Goal: Task Accomplishment & Management: Complete application form

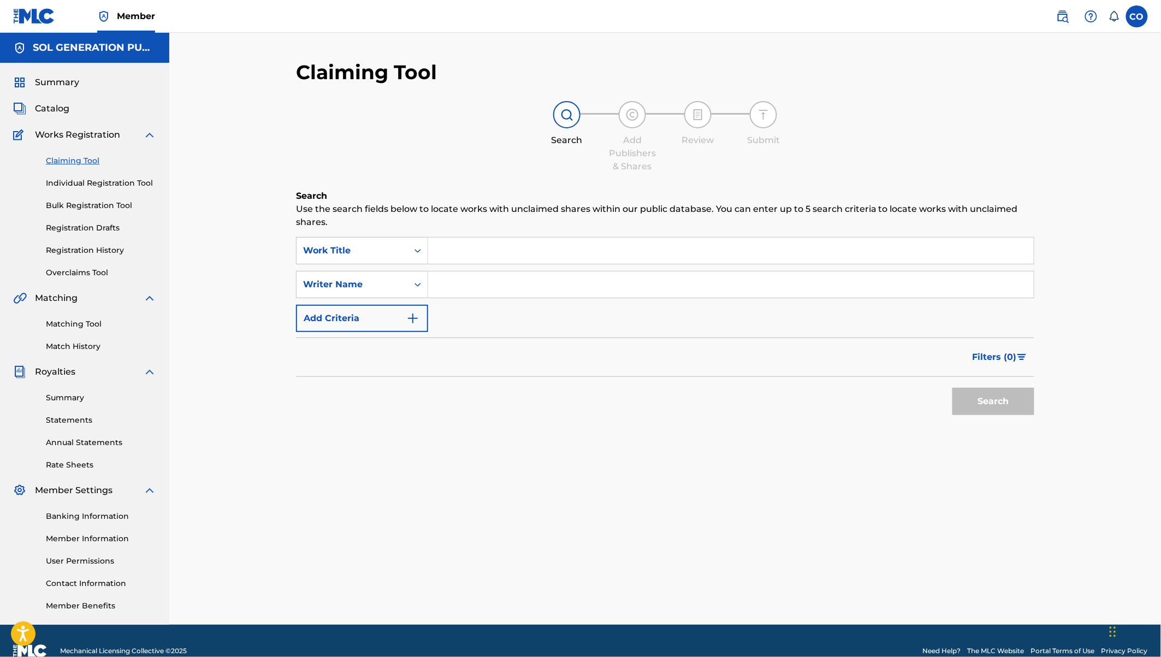
click at [82, 179] on link "Individual Registration Tool" at bounding box center [101, 182] width 110 height 11
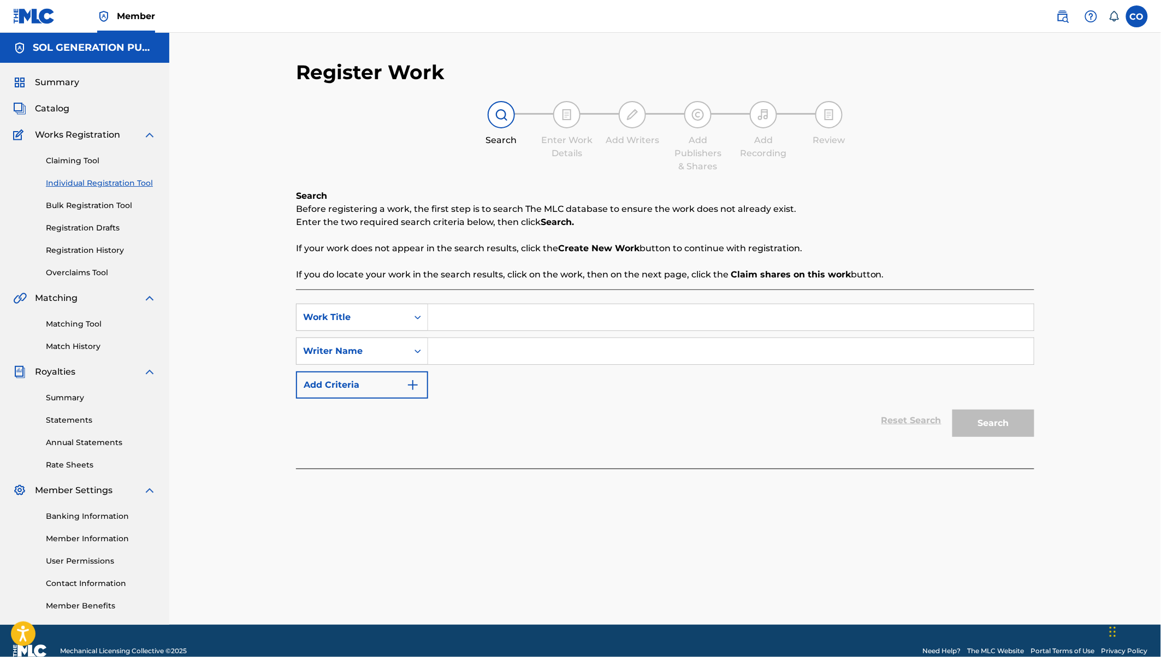
click at [489, 322] on input "Search Form" at bounding box center [730, 317] width 605 height 26
type input "STep on it"
click at [474, 318] on input "Search Form" at bounding box center [730, 317] width 605 height 26
type input "Step on it"
click at [483, 350] on input "Search Form" at bounding box center [730, 351] width 605 height 26
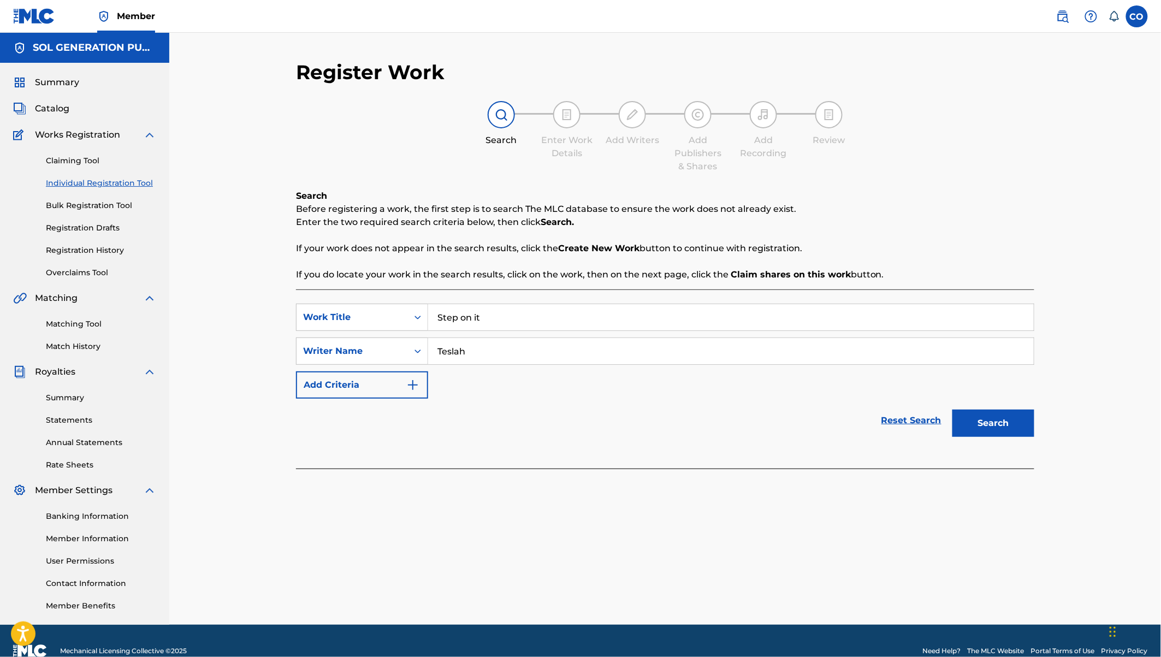
type input "Teslah"
click at [952, 409] on button "Search" at bounding box center [993, 422] width 82 height 27
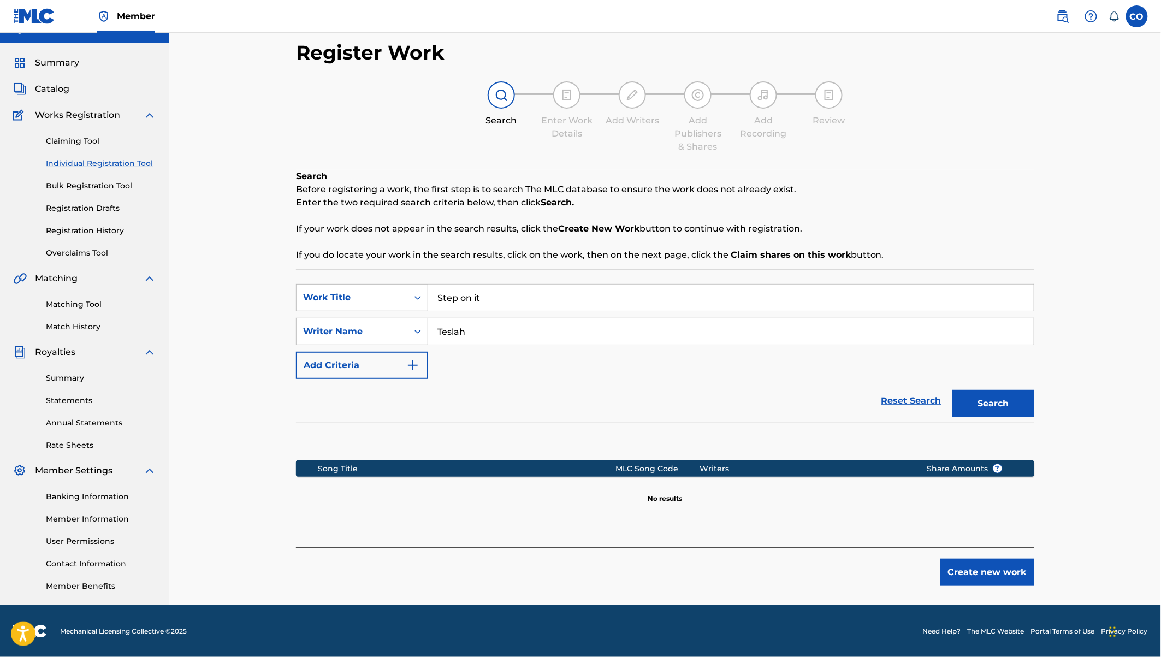
click at [1000, 570] on button "Create new work" at bounding box center [987, 572] width 94 height 27
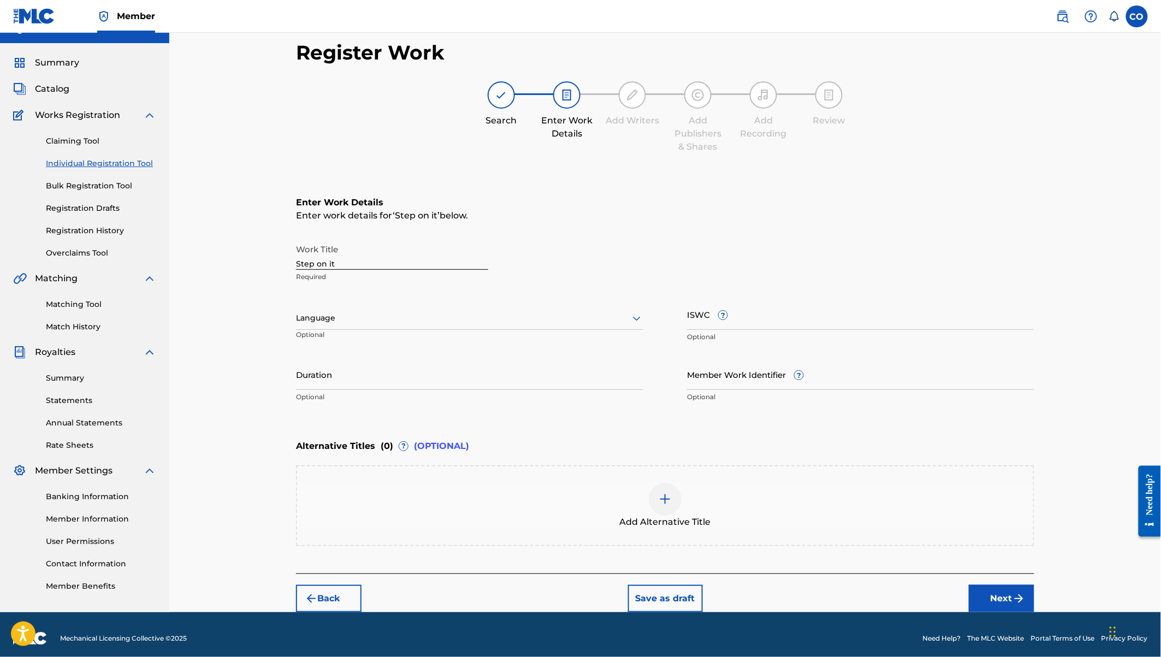
scroll to position [0, 0]
click at [318, 379] on input "Duration" at bounding box center [469, 374] width 347 height 31
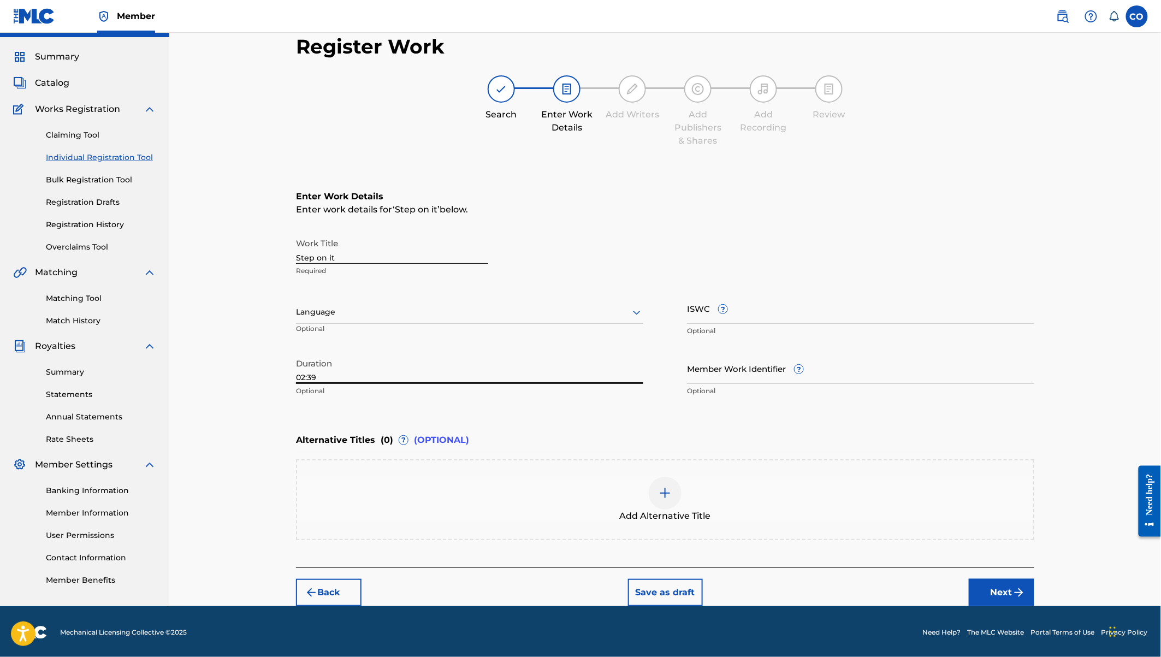
type input "02:39"
click at [1009, 589] on button "Next" at bounding box center [1002, 592] width 66 height 27
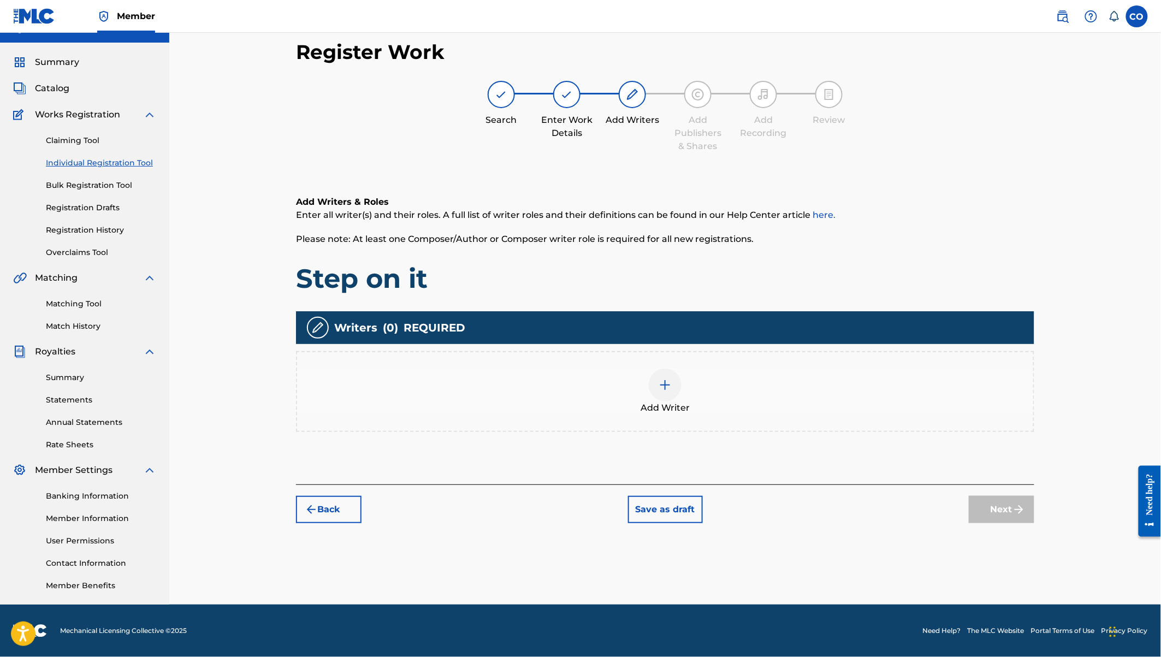
scroll to position [20, 0]
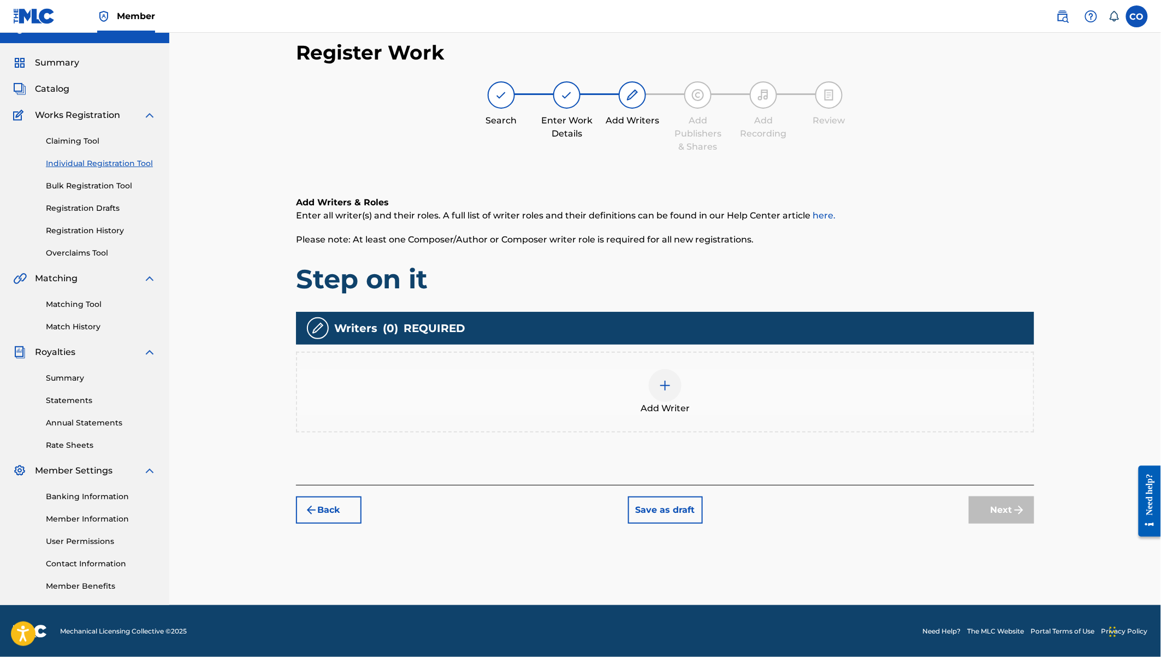
click at [664, 406] on span "Add Writer" at bounding box center [664, 408] width 49 height 13
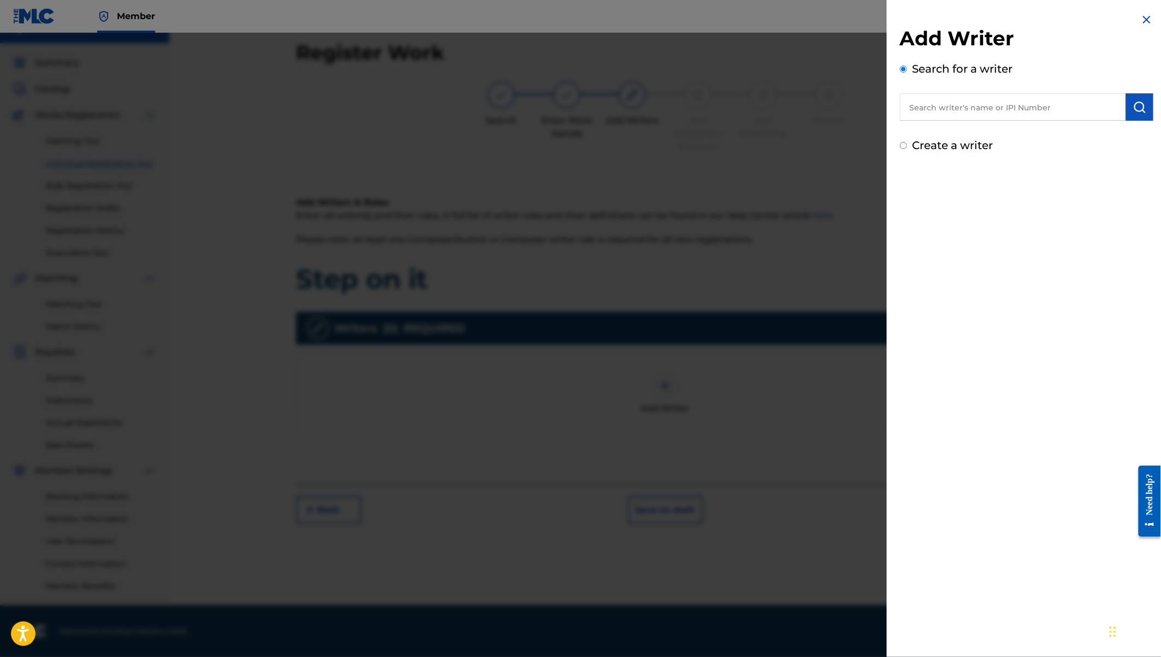
click at [916, 104] on input "text" at bounding box center [1013, 106] width 226 height 27
click at [941, 150] on label "Create a writer" at bounding box center [952, 145] width 81 height 13
radio input "true"
click at [907, 149] on input "Create a writer" at bounding box center [903, 145] width 7 height 7
radio input "false"
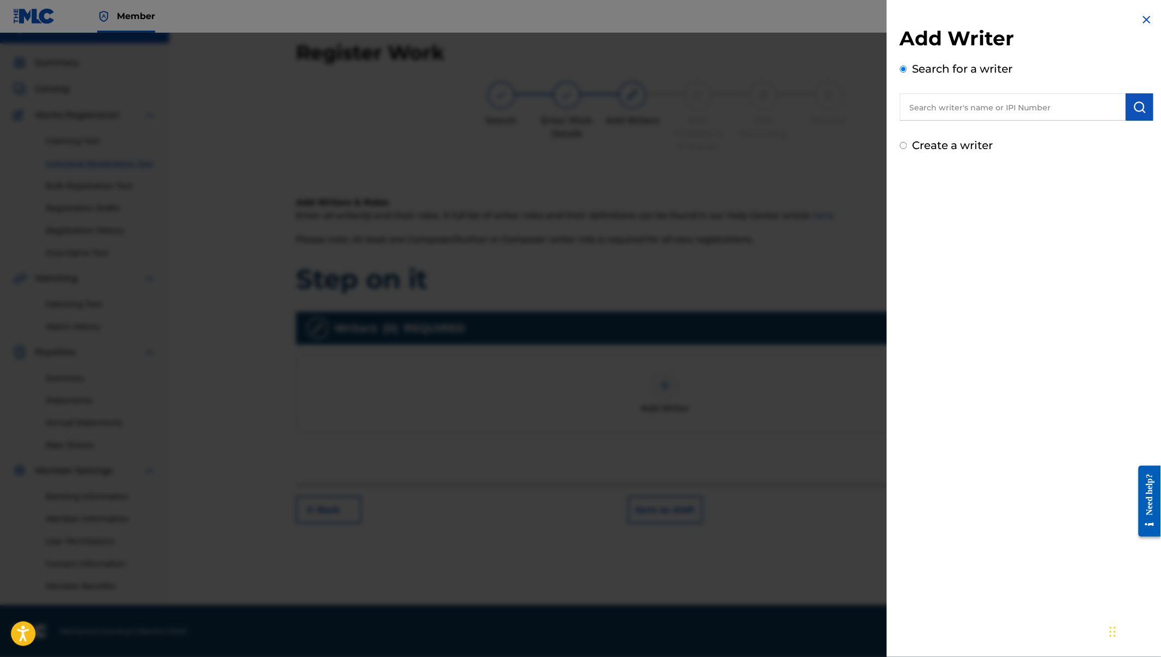
radio input "true"
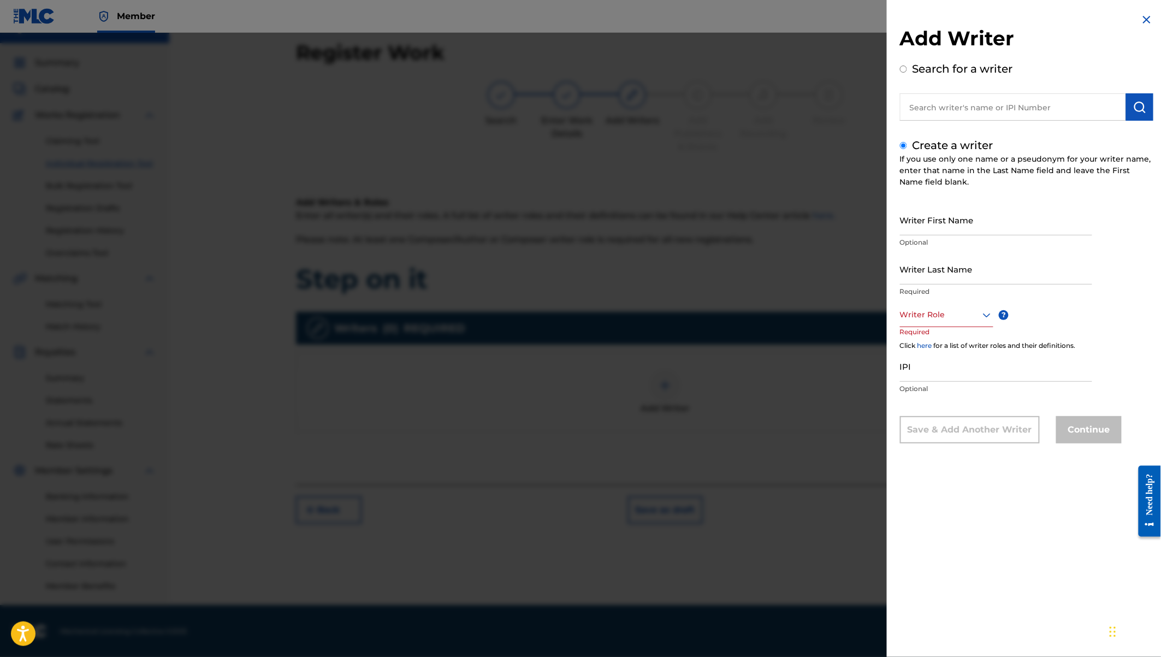
click at [917, 215] on input "Writer First Name" at bounding box center [996, 219] width 192 height 31
type input "Nancy Teslah"
click at [910, 272] on input "Writer Last Name" at bounding box center [996, 268] width 192 height 31
type input "Njeri"
click at [948, 308] on div at bounding box center [946, 315] width 93 height 14
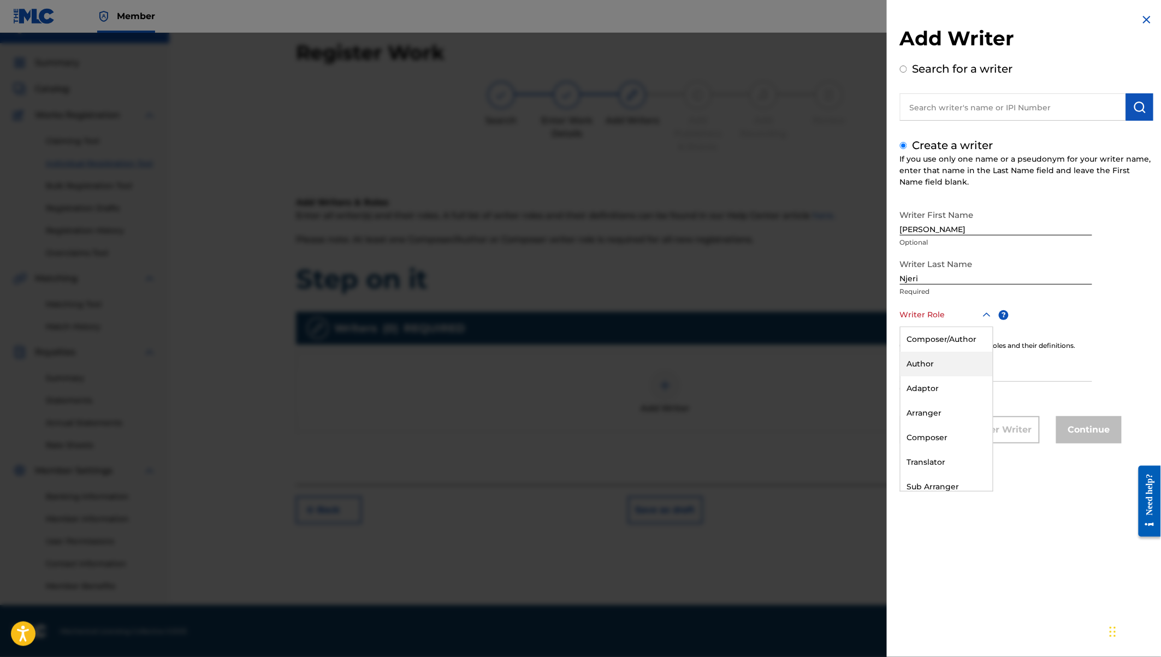
click at [930, 374] on div "Author" at bounding box center [946, 364] width 92 height 25
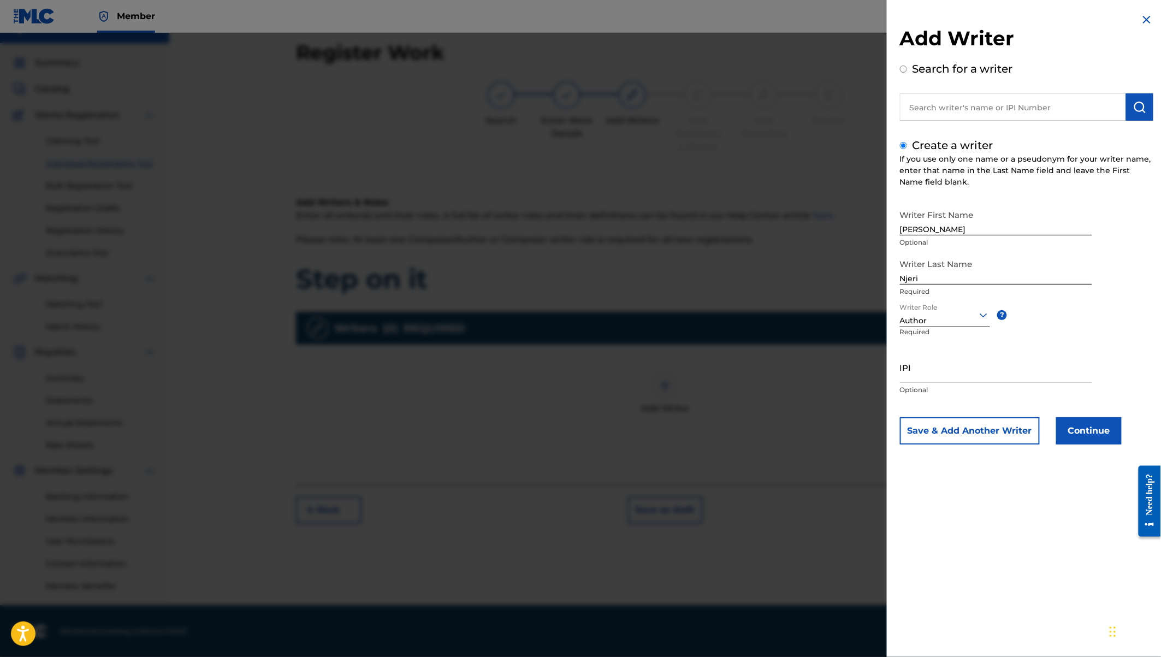
click at [1078, 432] on button "Continue" at bounding box center [1089, 430] width 66 height 27
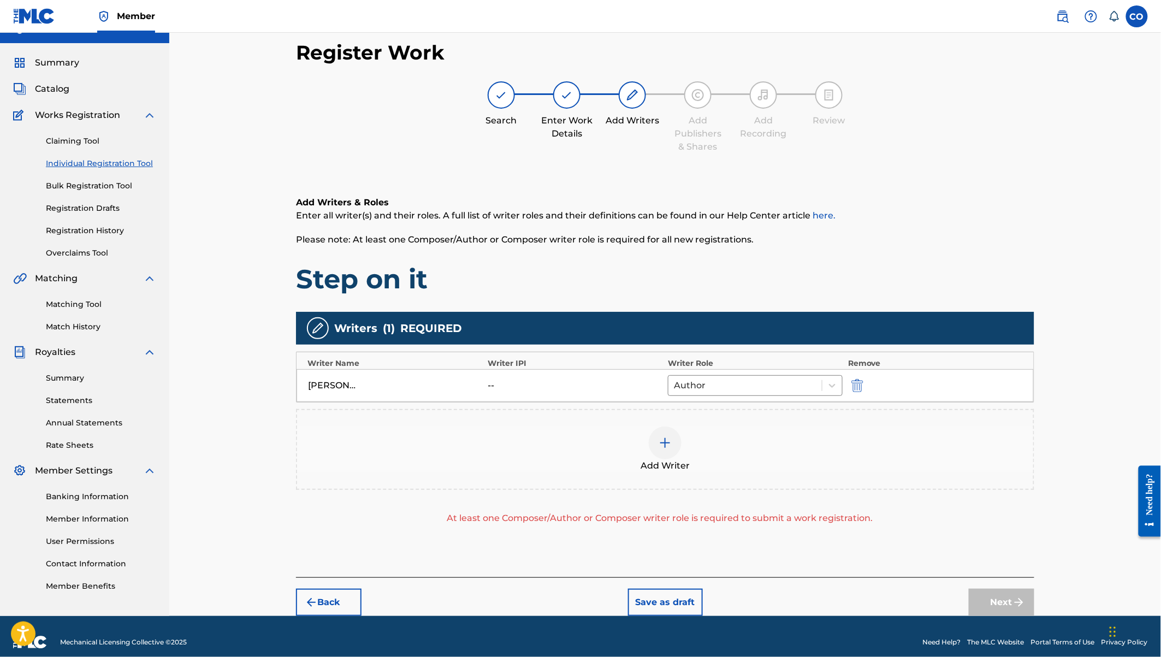
click at [670, 448] on div at bounding box center [665, 442] width 33 height 33
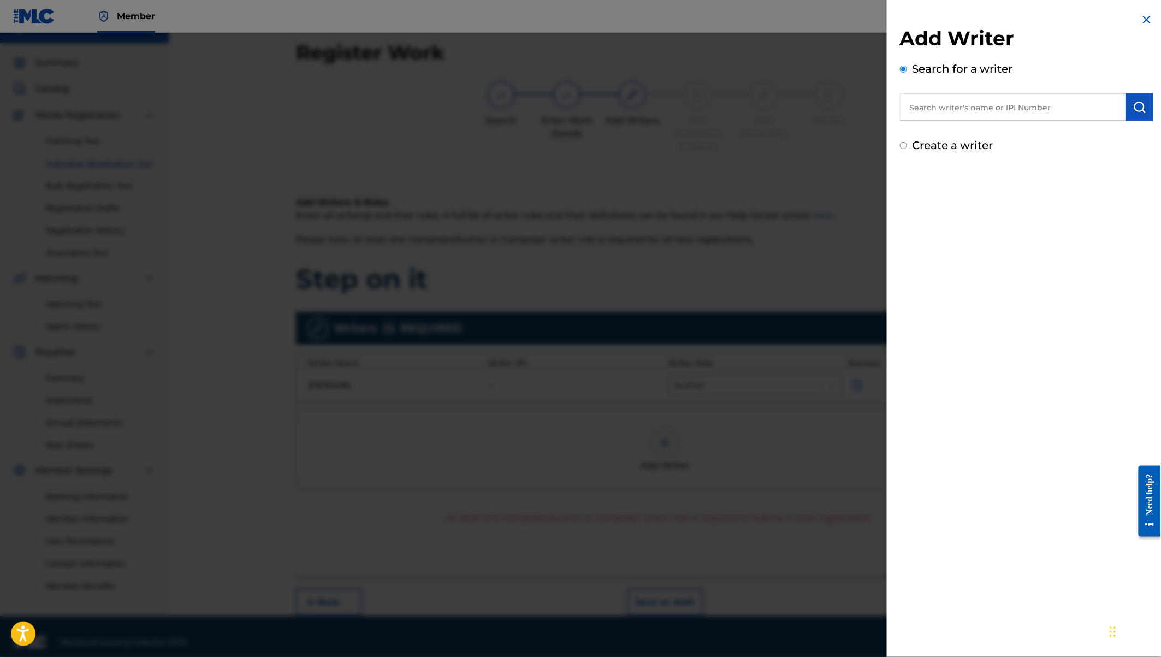
click at [941, 106] on input "text" at bounding box center [1013, 106] width 226 height 27
type input "v"
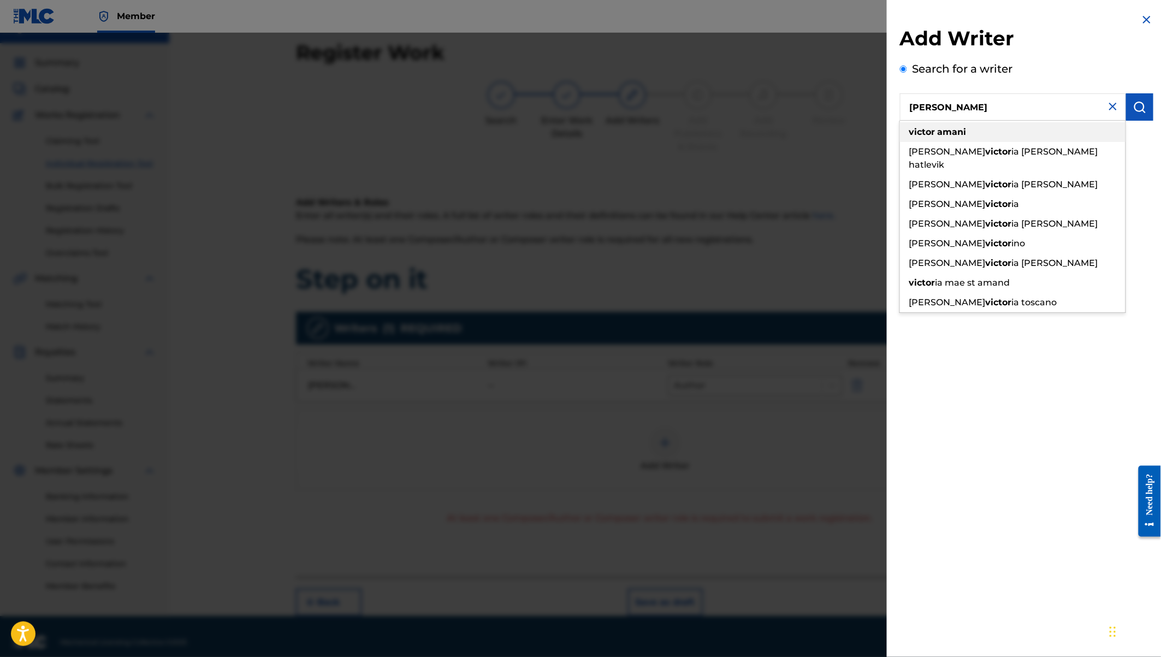
click at [955, 132] on strong "amani" at bounding box center [951, 132] width 29 height 10
type input "victor amani"
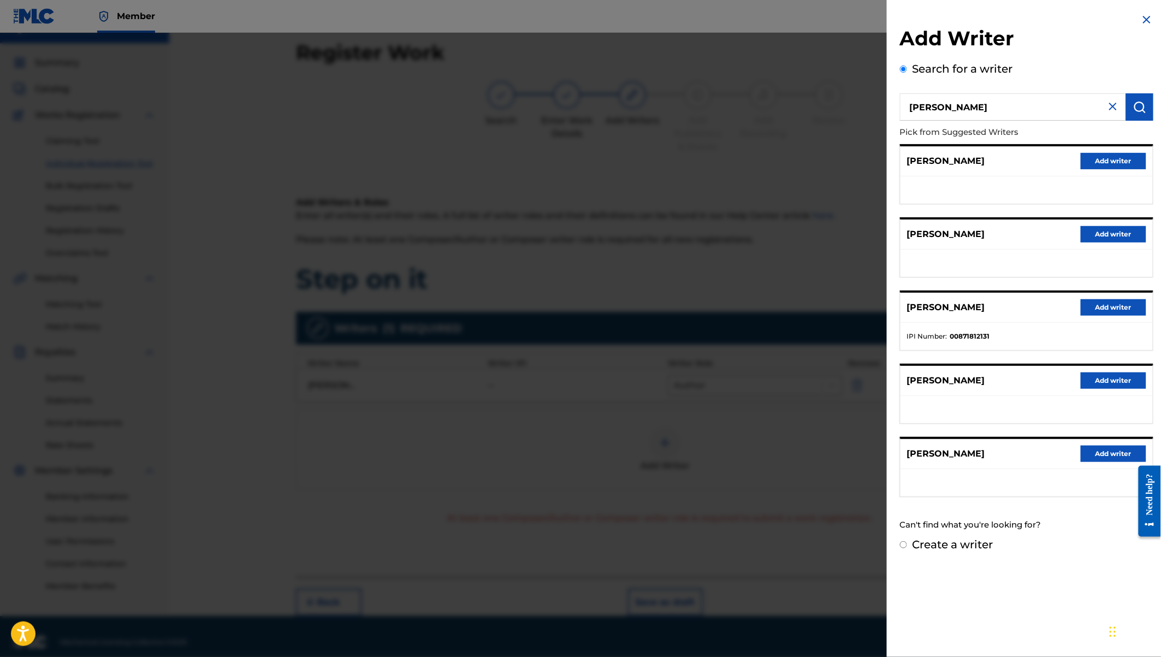
click at [1120, 232] on button "Add writer" at bounding box center [1113, 234] width 66 height 16
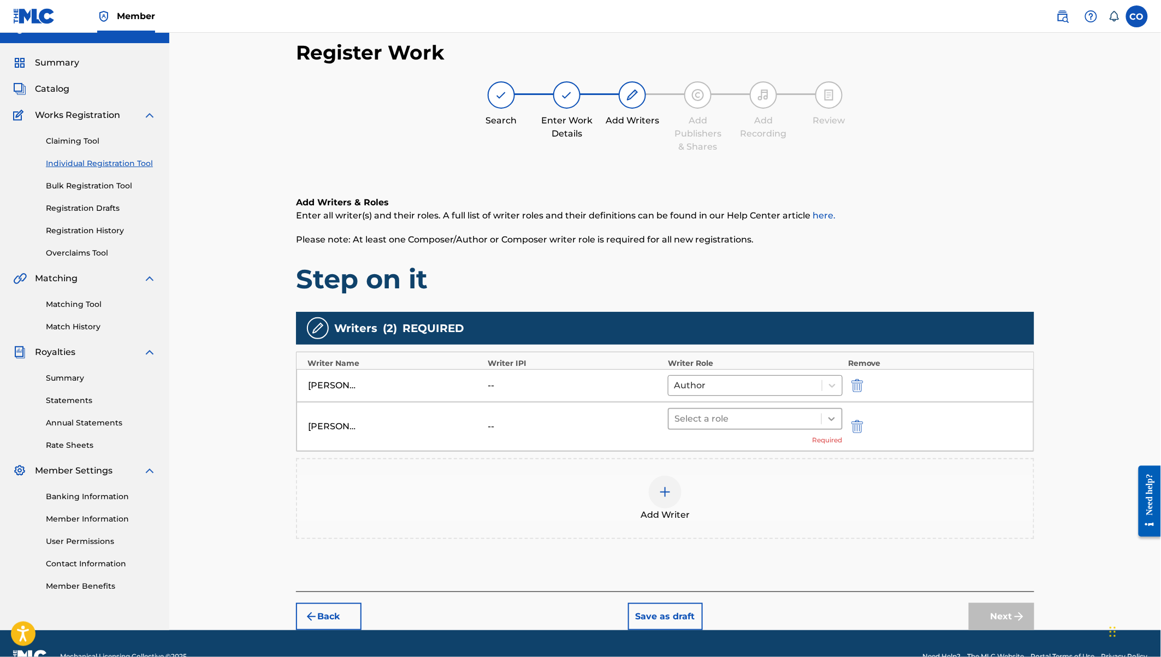
click at [827, 418] on icon at bounding box center [831, 418] width 11 height 11
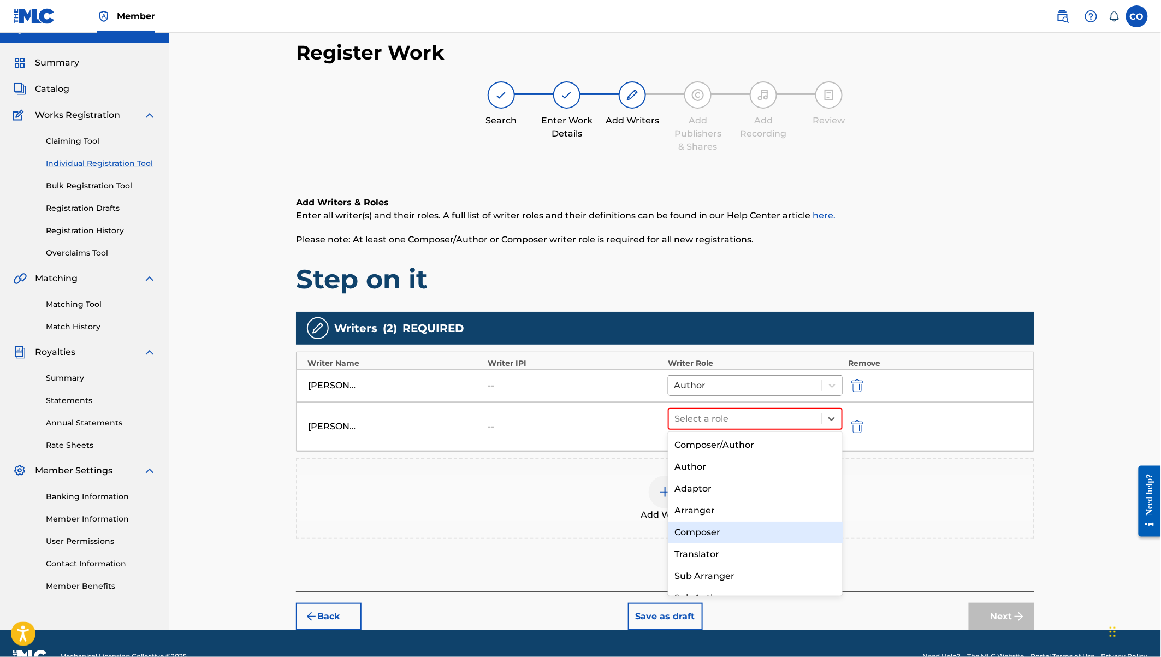
click at [711, 531] on div "Composer" at bounding box center [755, 532] width 175 height 22
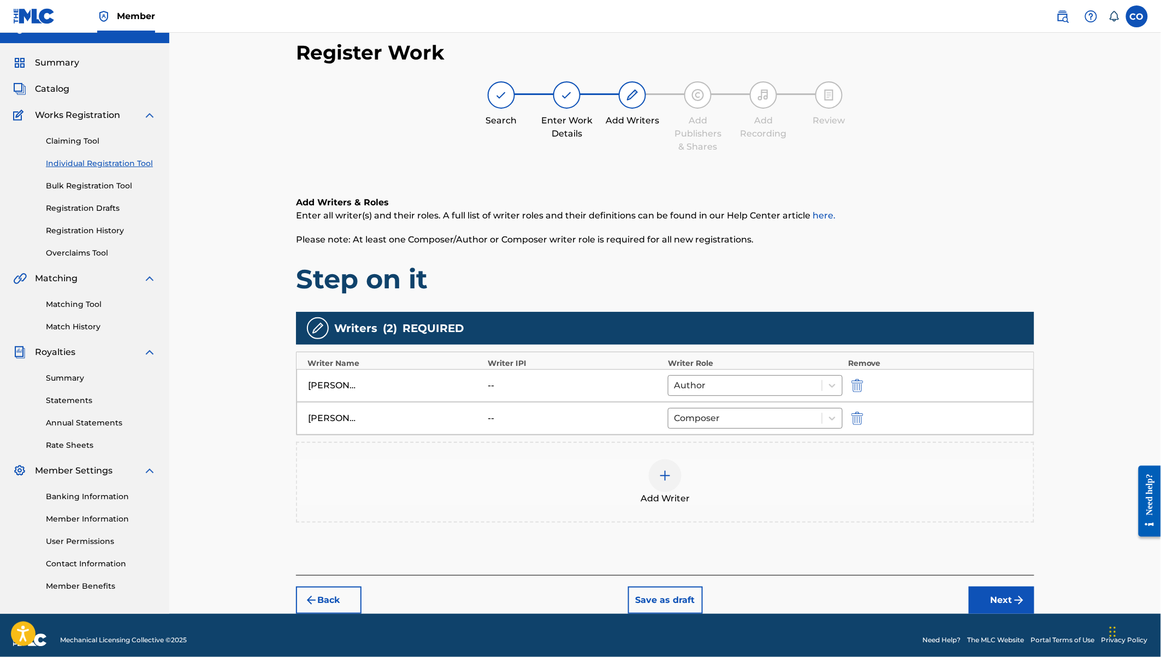
click at [666, 469] on img at bounding box center [664, 475] width 13 height 13
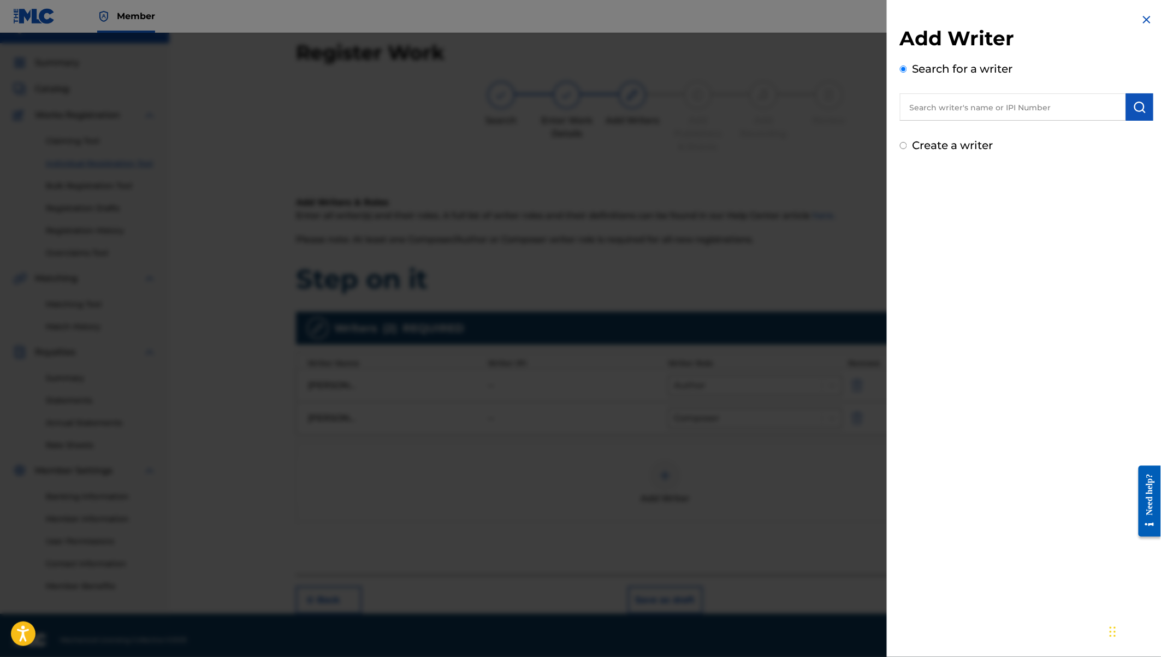
click at [957, 153] on div "Add Writer Search for a writer Create a writer" at bounding box center [1027, 83] width 280 height 167
click at [948, 147] on label "Create a writer" at bounding box center [952, 145] width 81 height 13
radio input "true"
click at [907, 147] on input "Create a writer" at bounding box center [903, 145] width 7 height 7
radio input "false"
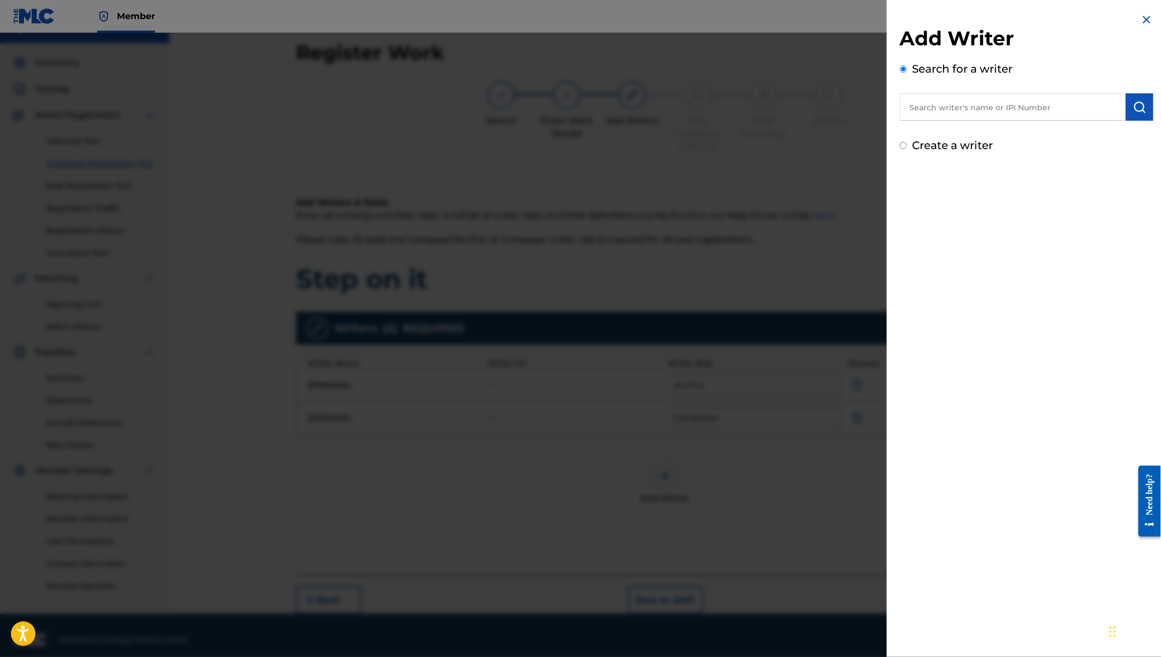
radio input "true"
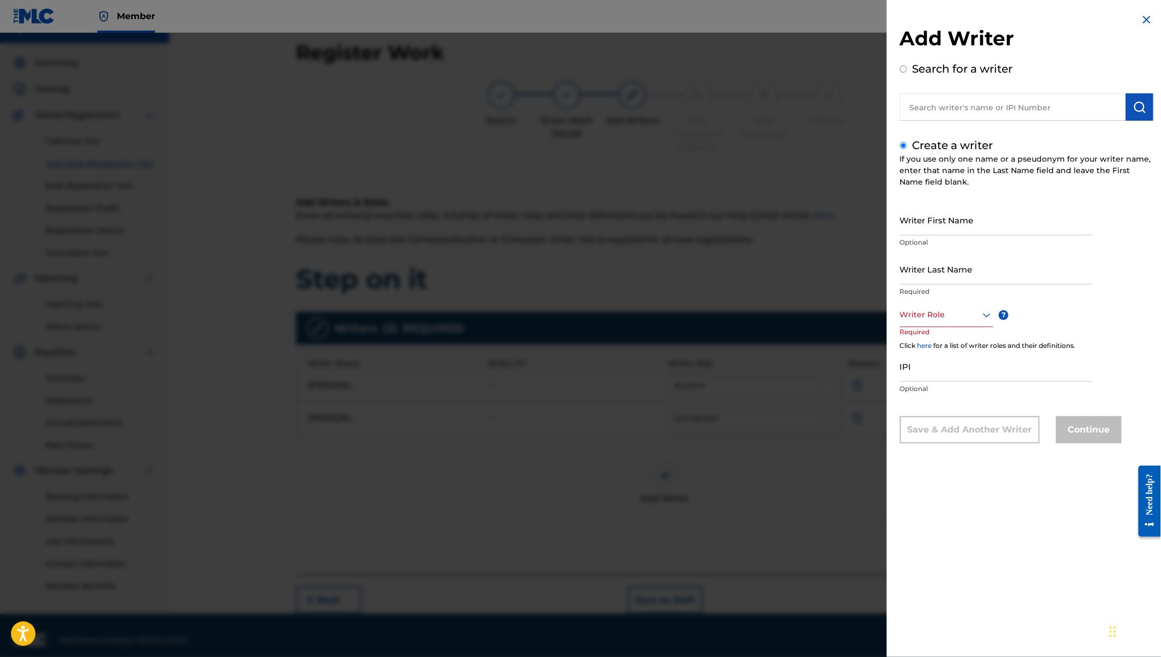
click at [919, 222] on input "Writer First Name" at bounding box center [996, 219] width 192 height 31
paste input "Brian Salaton Lemaindo"
drag, startPoint x: 954, startPoint y: 228, endPoint x: 1015, endPoint y: 235, distance: 61.6
click at [1014, 235] on input "Brian Salaton Lemaindo" at bounding box center [996, 219] width 192 height 31
type input "Brian Salaton"
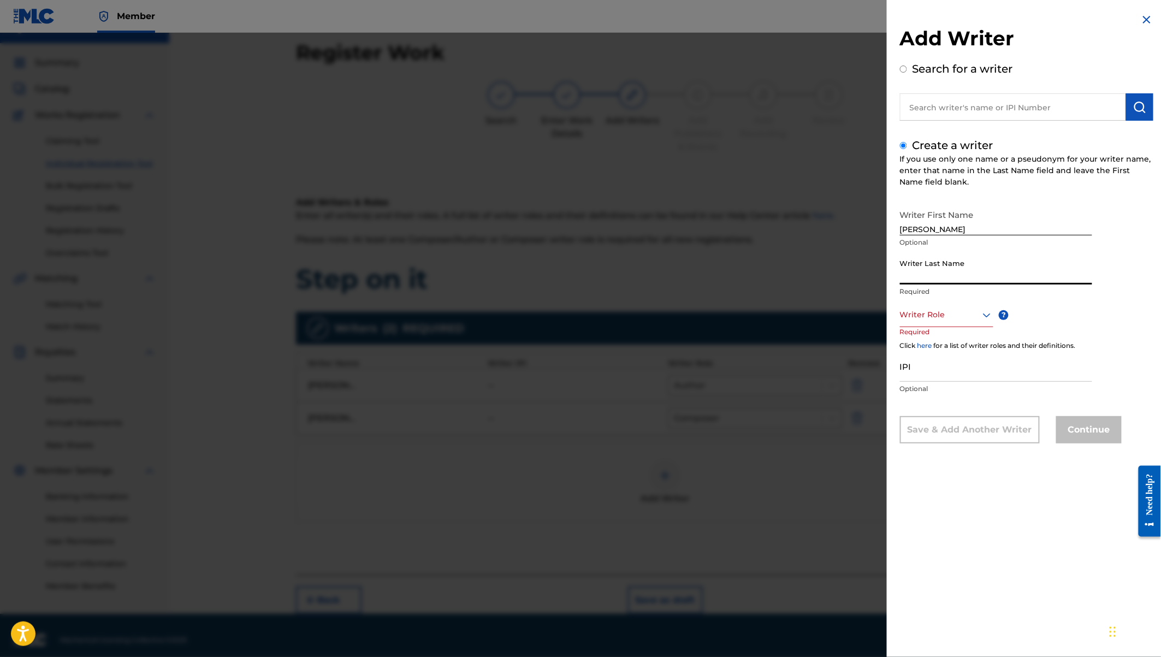
click at [917, 275] on input "Writer Last Name" at bounding box center [996, 268] width 192 height 31
paste input "Lemaindo"
type input "Lemaindo"
click at [925, 314] on div at bounding box center [946, 315] width 93 height 14
click at [930, 366] on div "Author" at bounding box center [946, 364] width 92 height 25
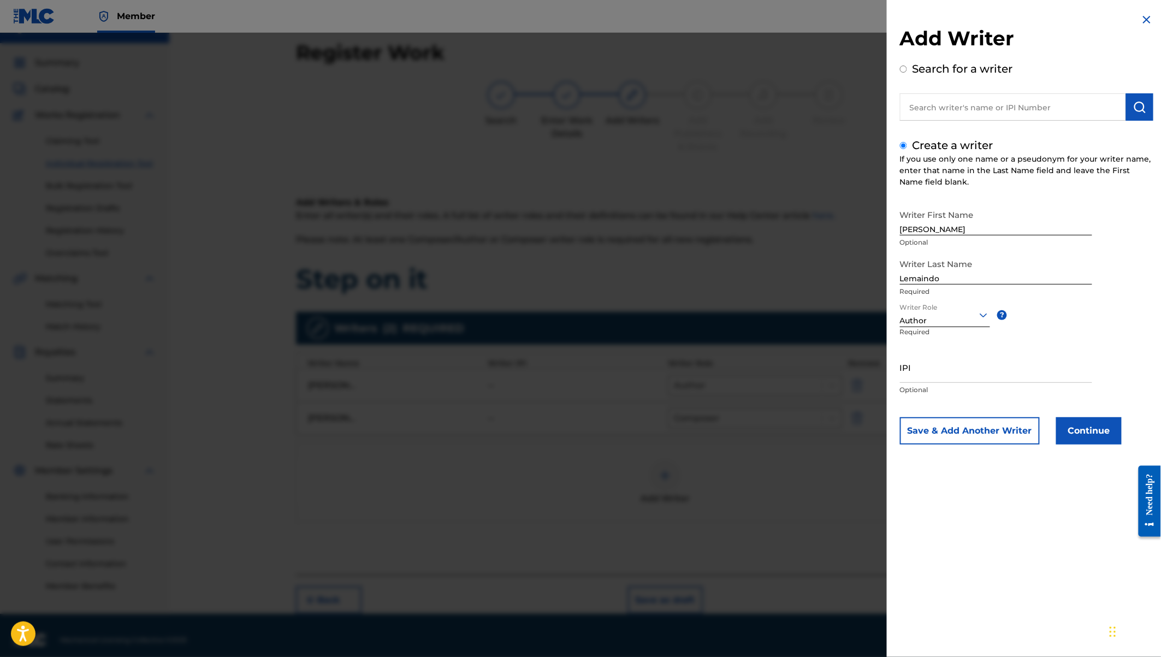
click at [1092, 417] on button "Continue" at bounding box center [1089, 430] width 66 height 27
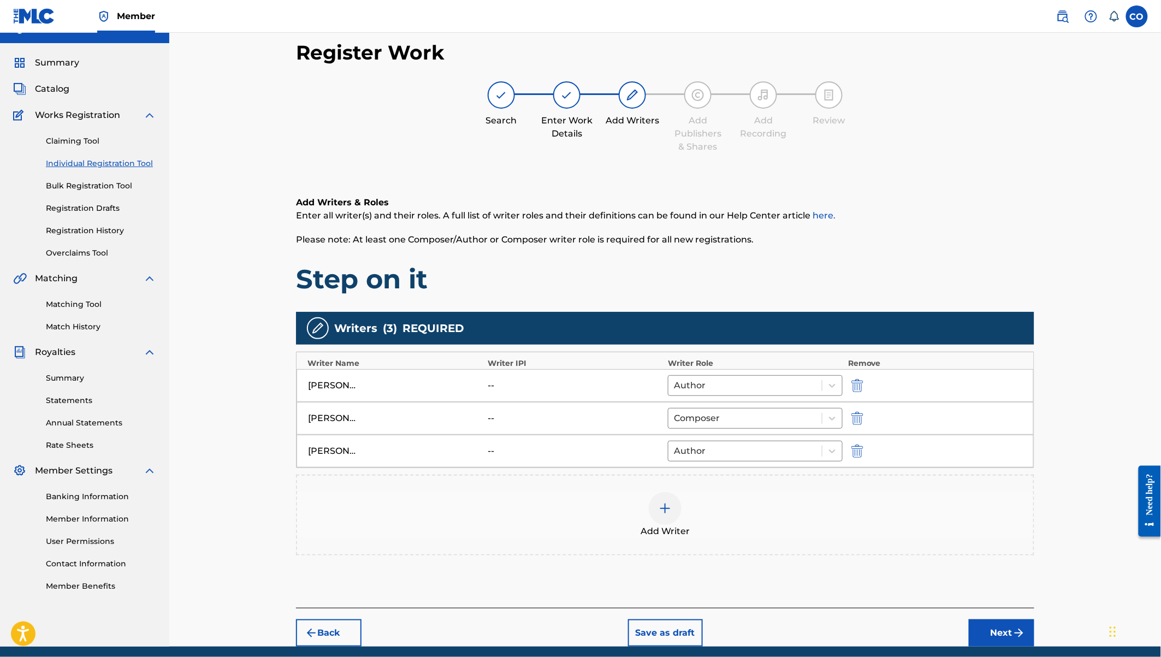
click at [670, 497] on div at bounding box center [665, 508] width 33 height 33
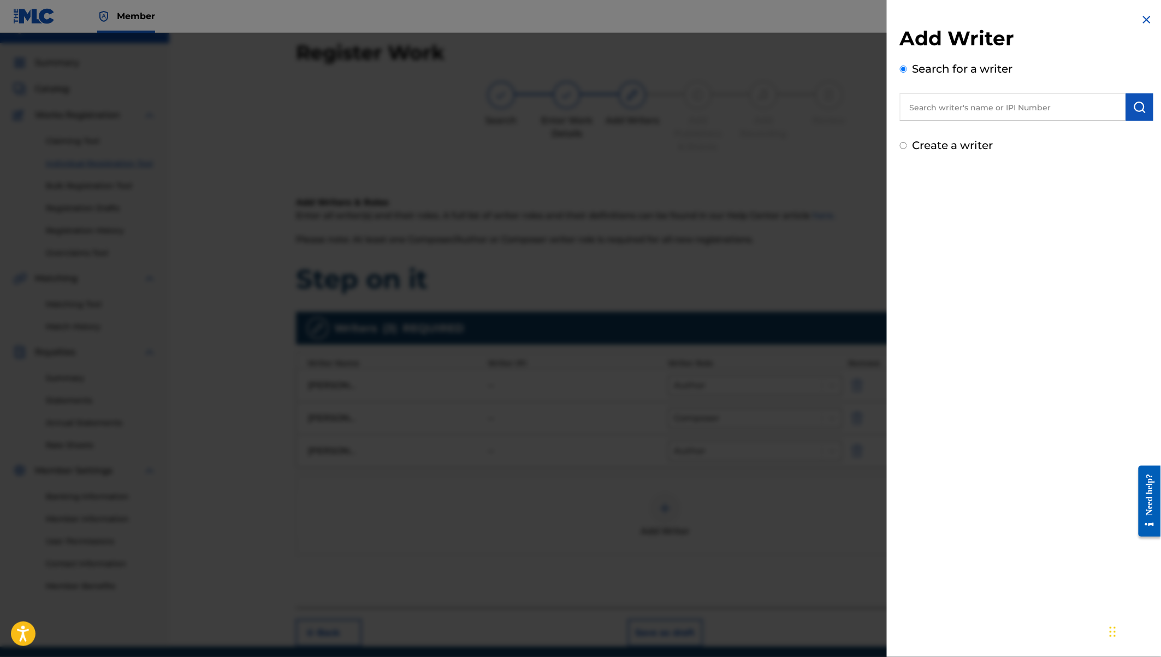
click at [989, 110] on input "text" at bounding box center [1013, 106] width 226 height 27
type input "m"
click at [1008, 129] on strong "kimeu" at bounding box center [999, 132] width 29 height 10
type input "mordecai mwini kimeu"
click at [1139, 106] on img "submit" at bounding box center [1139, 106] width 13 height 13
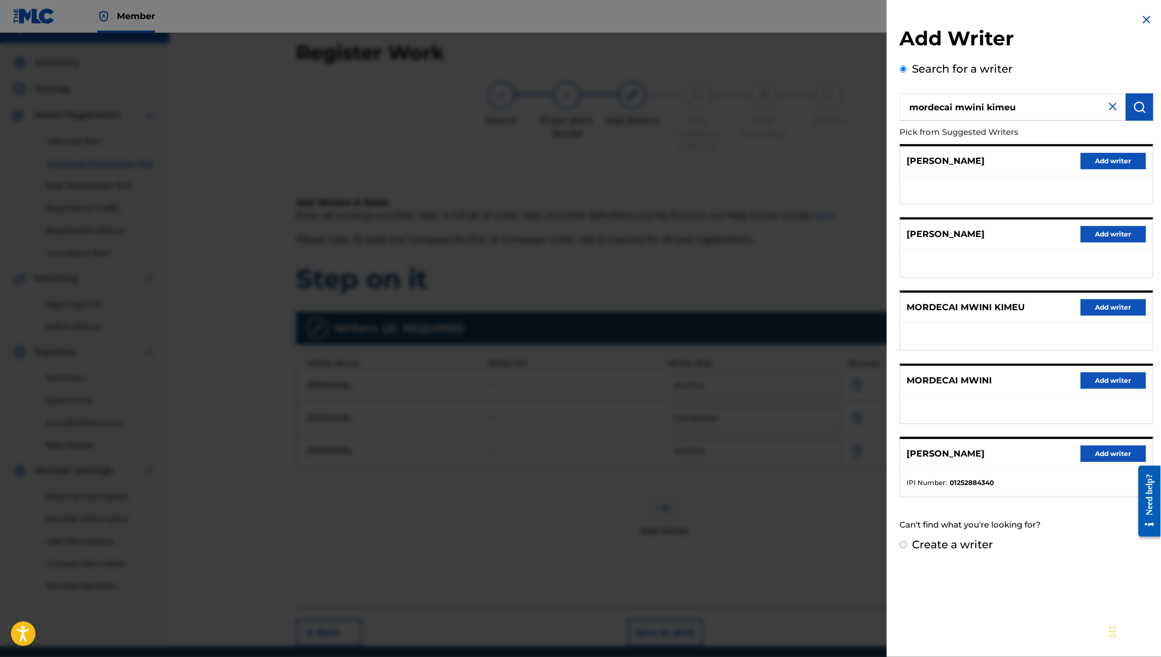
click at [1090, 453] on button "Add writer" at bounding box center [1113, 453] width 66 height 16
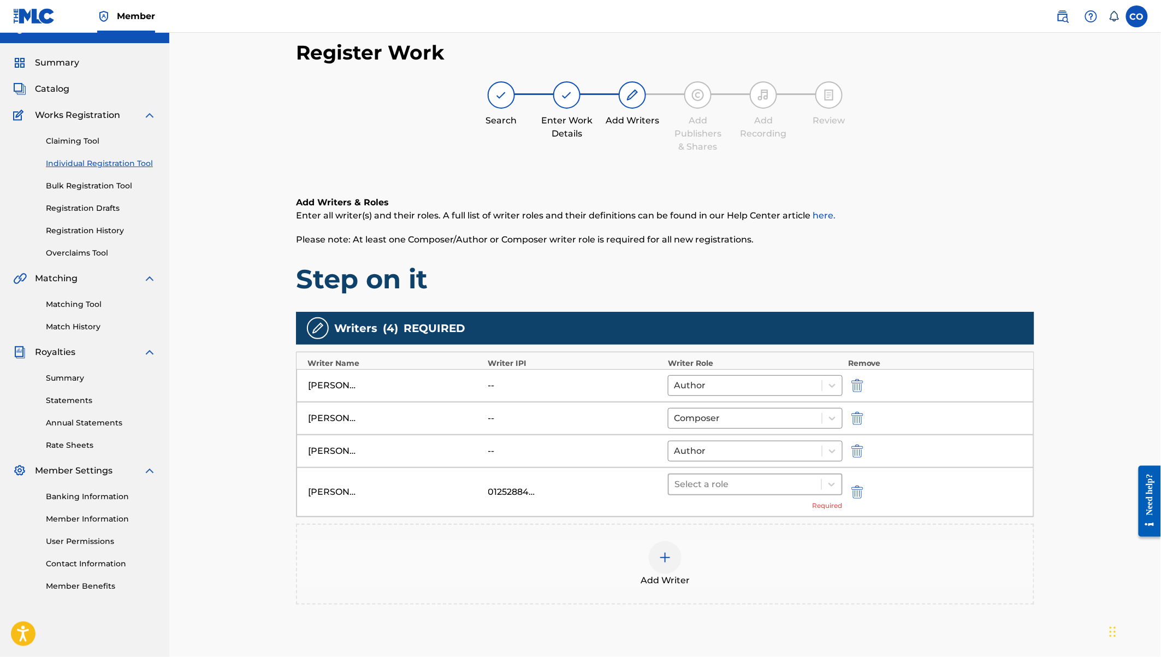
click at [796, 477] on div at bounding box center [744, 484] width 141 height 15
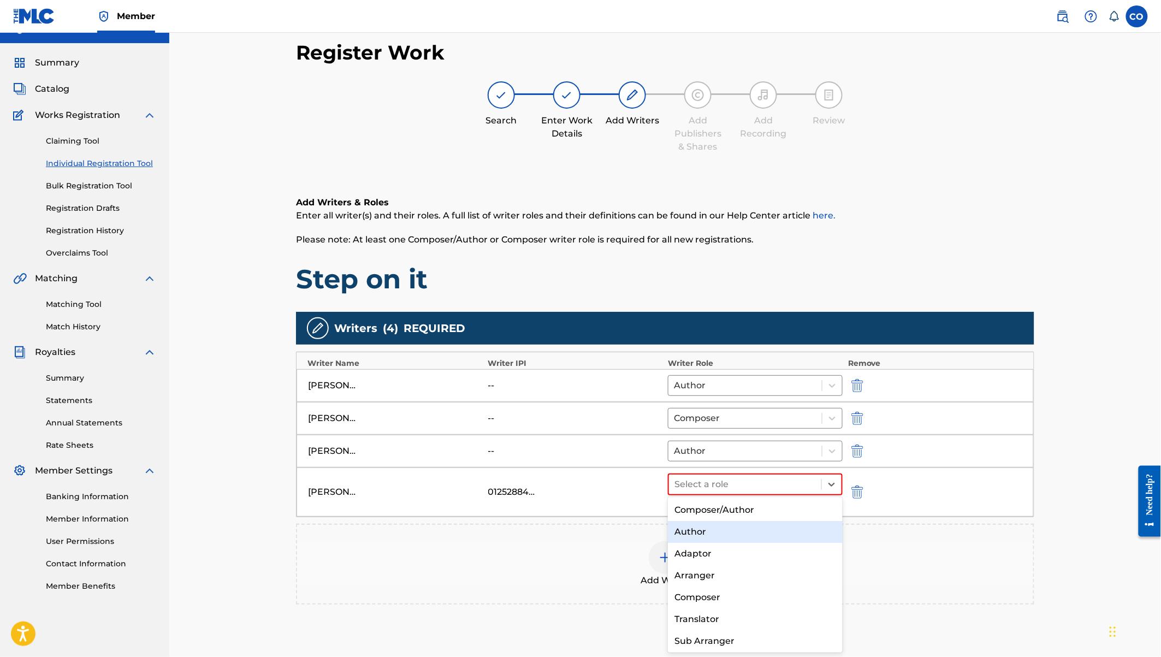
click at [716, 533] on div "Author" at bounding box center [755, 532] width 175 height 22
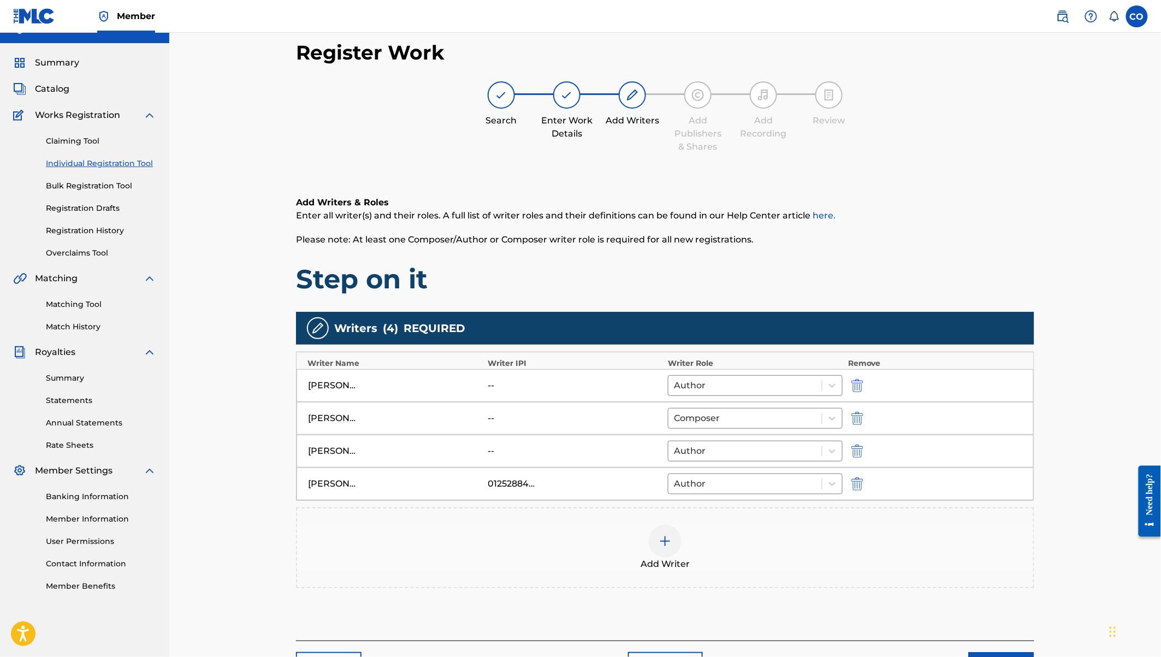
scroll to position [91, 0]
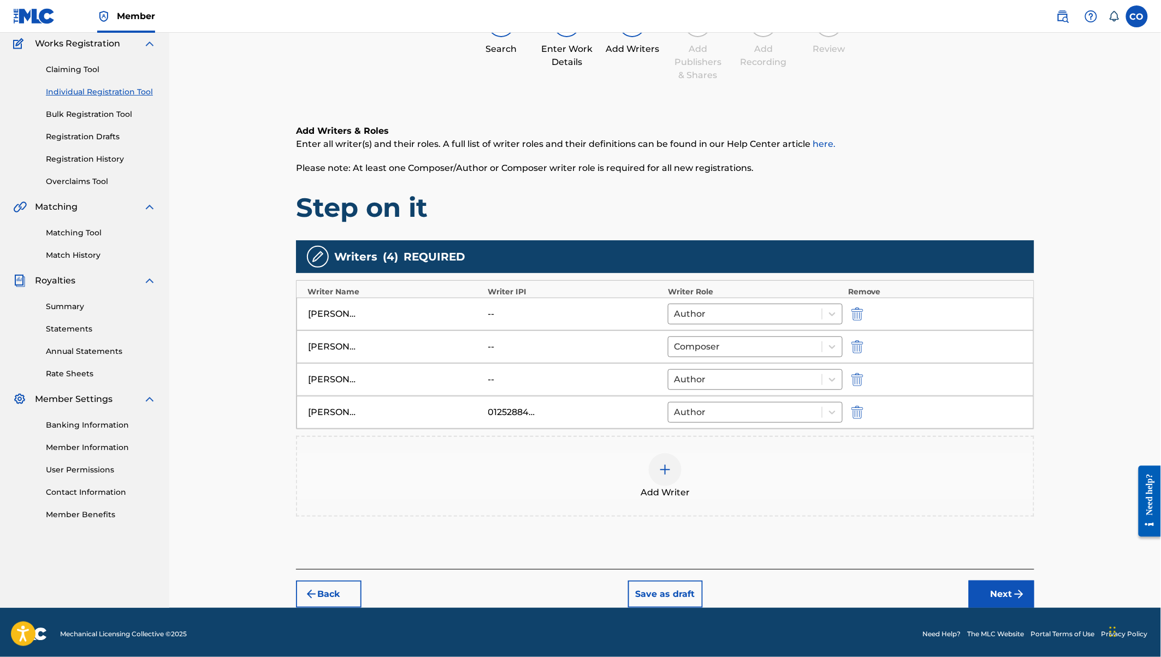
click at [1003, 585] on button "Next" at bounding box center [1002, 593] width 66 height 27
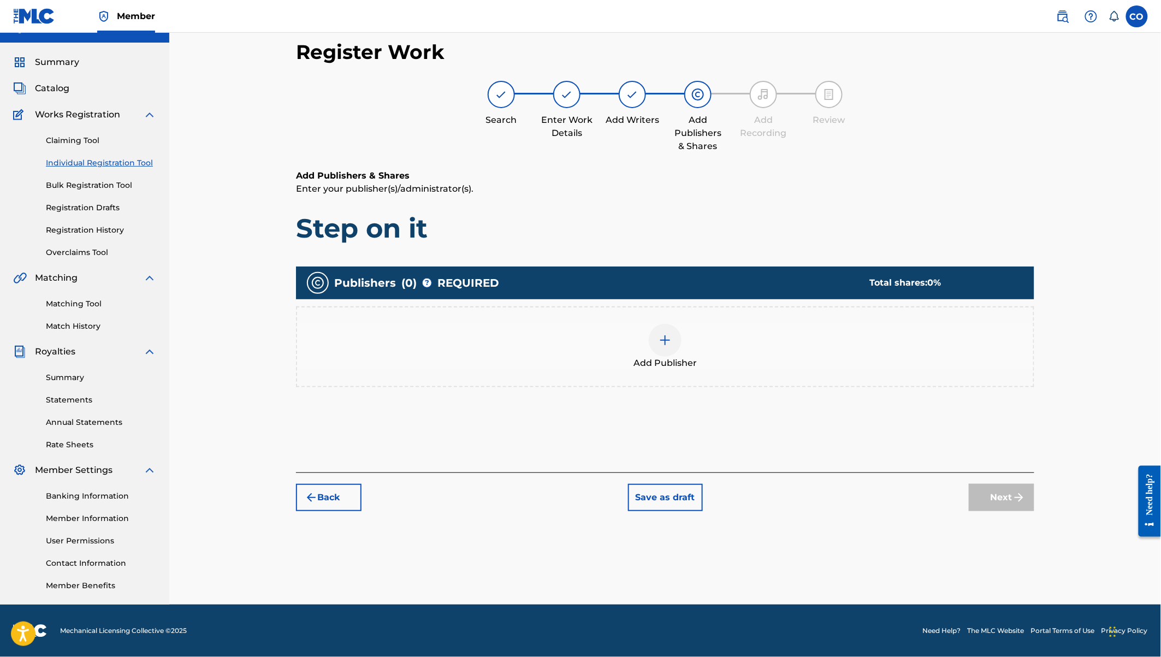
scroll to position [20, 0]
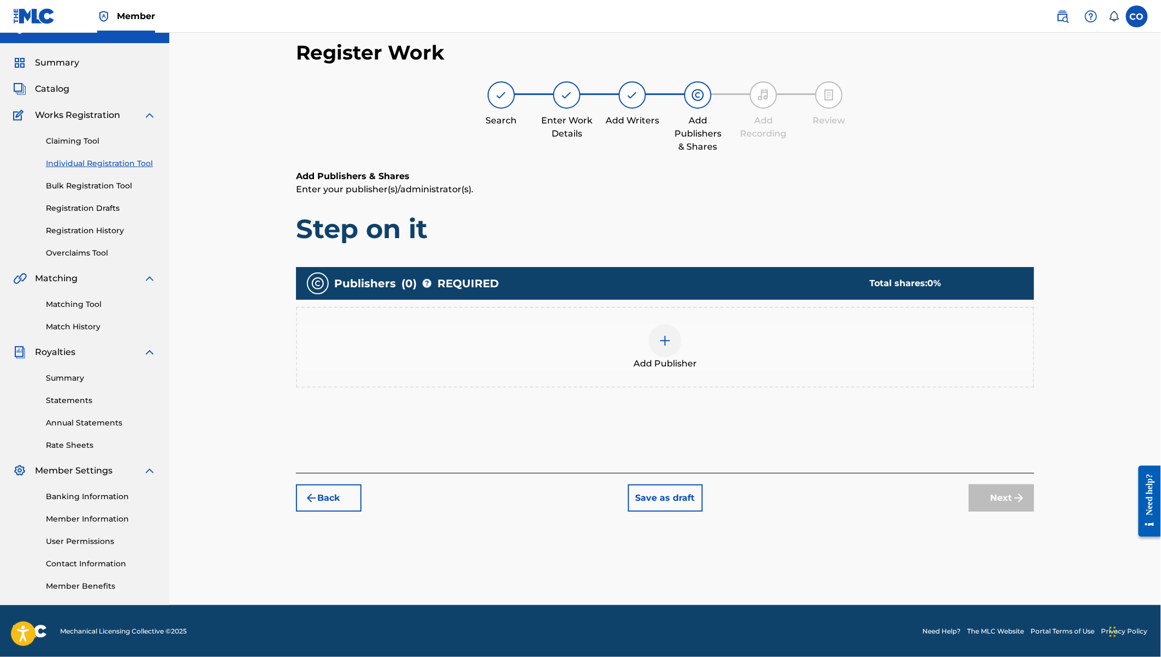
click at [674, 358] on span "Add Publisher" at bounding box center [664, 363] width 63 height 13
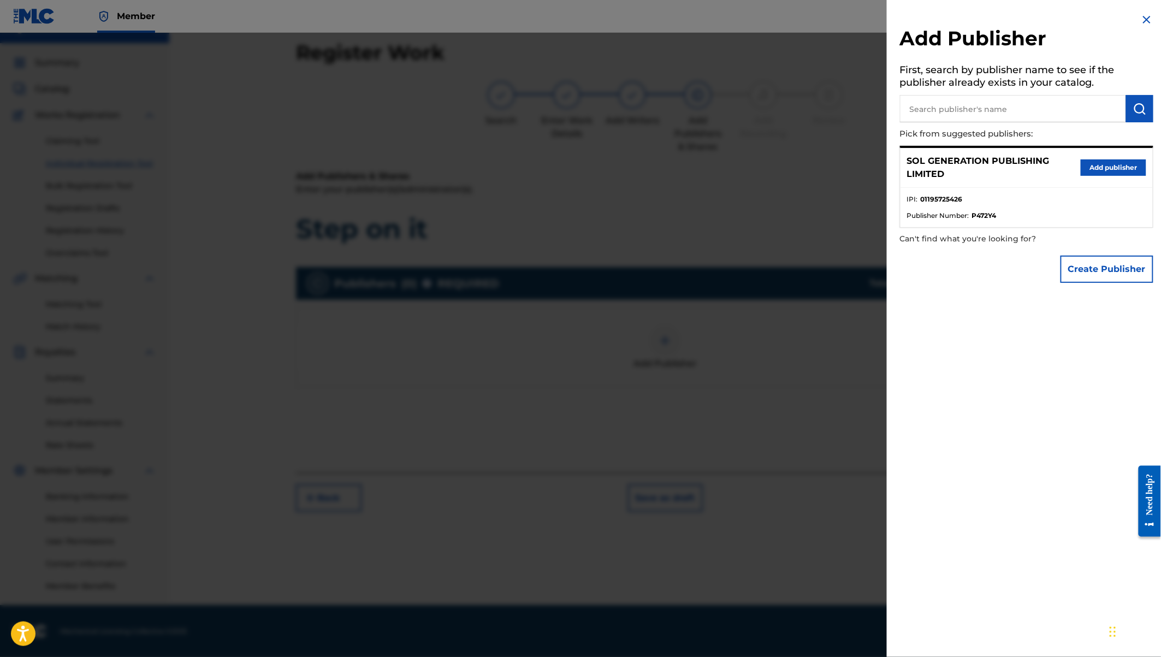
click at [1094, 169] on button "Add publisher" at bounding box center [1113, 167] width 66 height 16
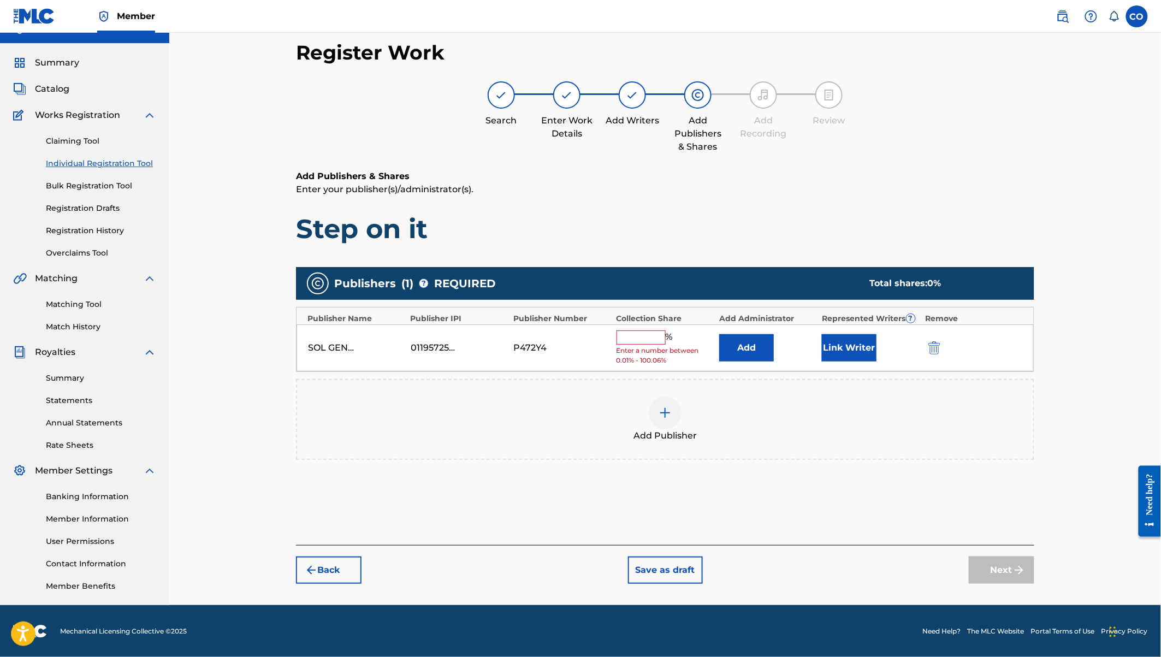
click at [648, 335] on input "text" at bounding box center [640, 337] width 49 height 14
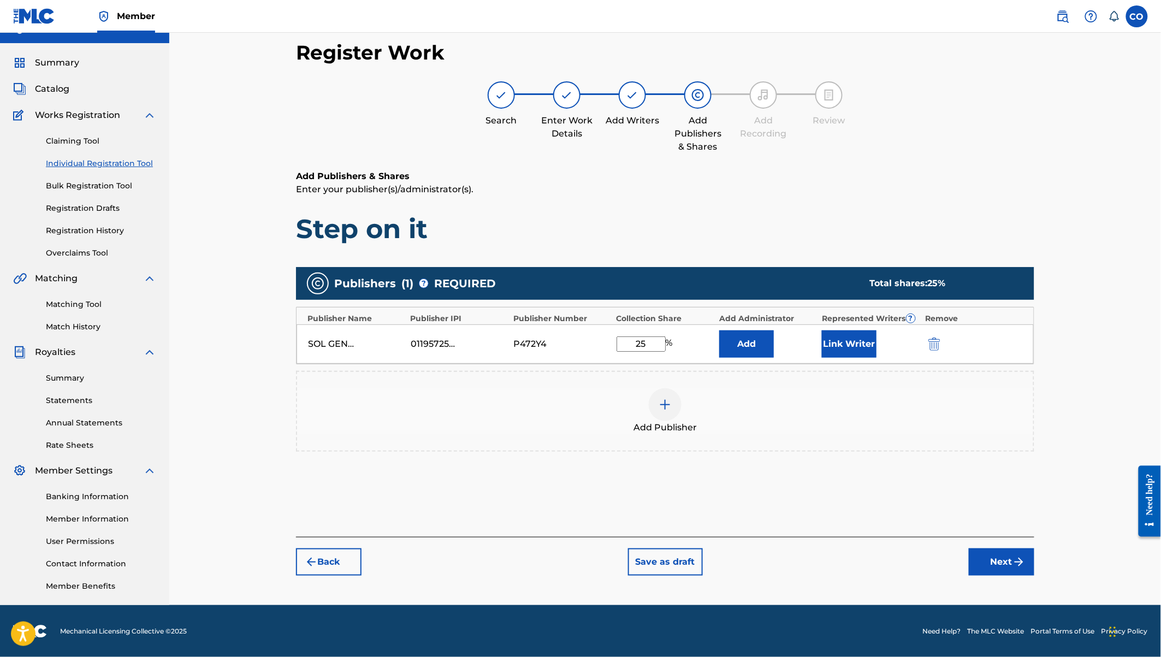
type input "25"
click at [852, 345] on button "Link Writer" at bounding box center [849, 343] width 55 height 27
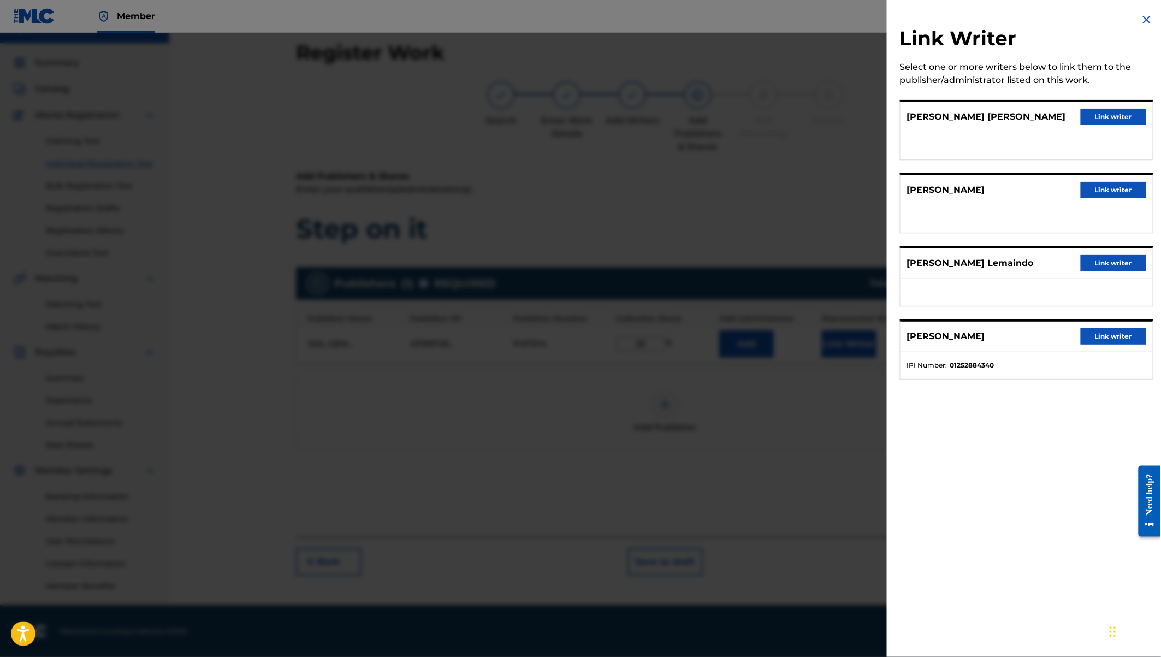
click at [1096, 328] on button "Link writer" at bounding box center [1113, 336] width 66 height 16
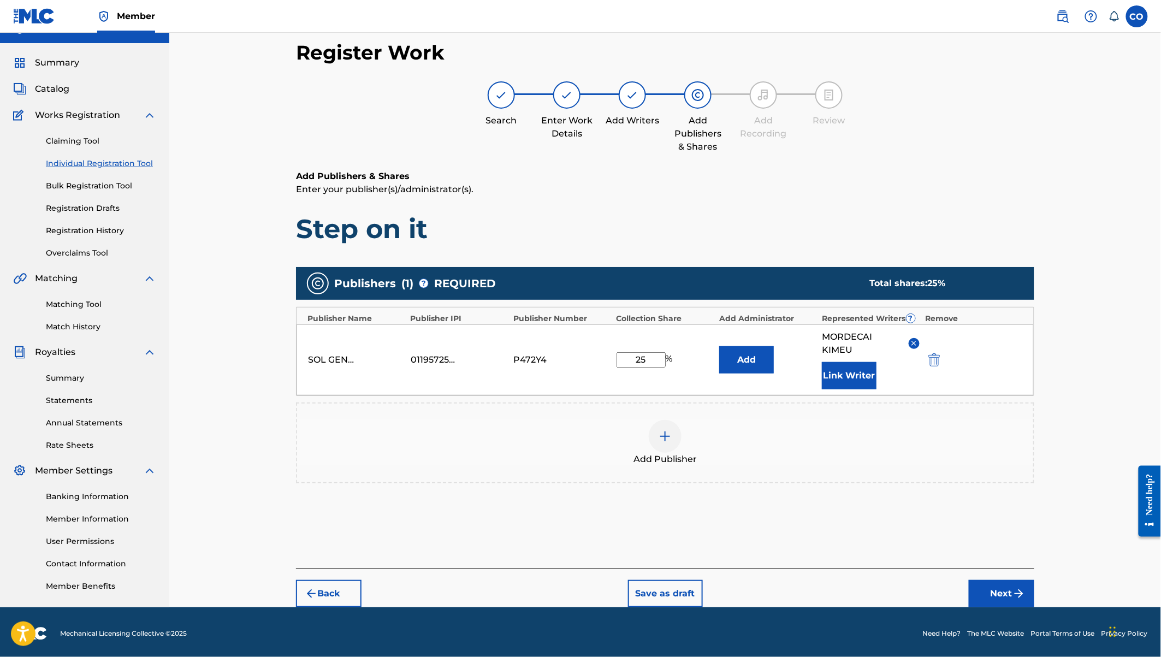
click at [1002, 596] on button "Next" at bounding box center [1002, 593] width 66 height 27
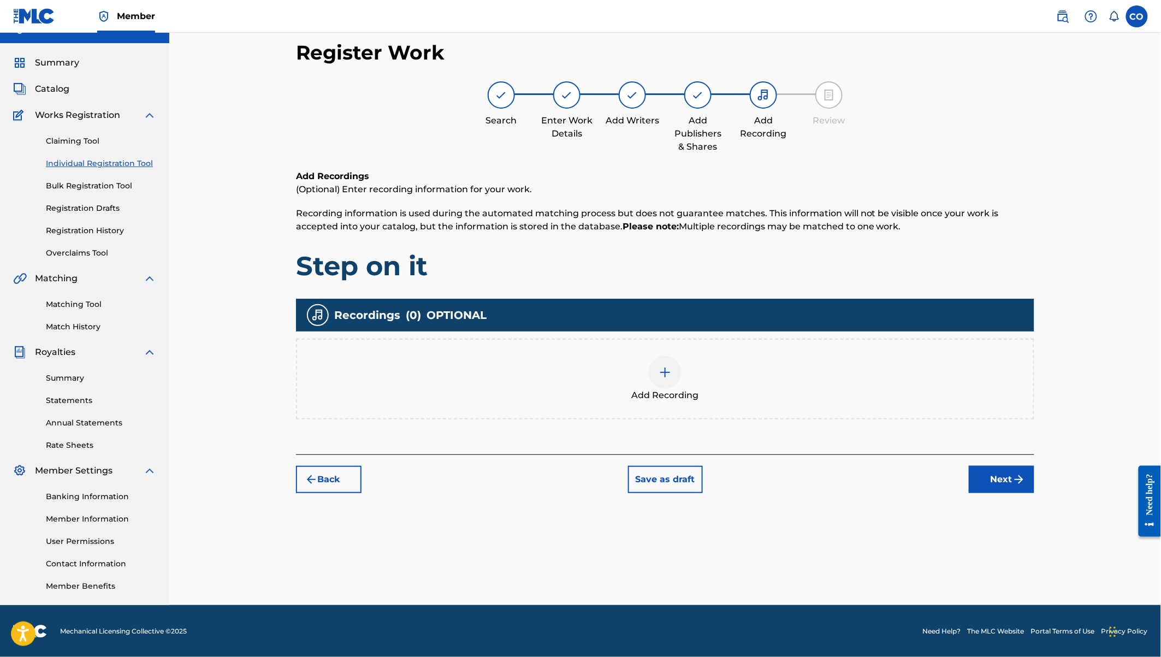
click at [669, 378] on div at bounding box center [665, 372] width 33 height 33
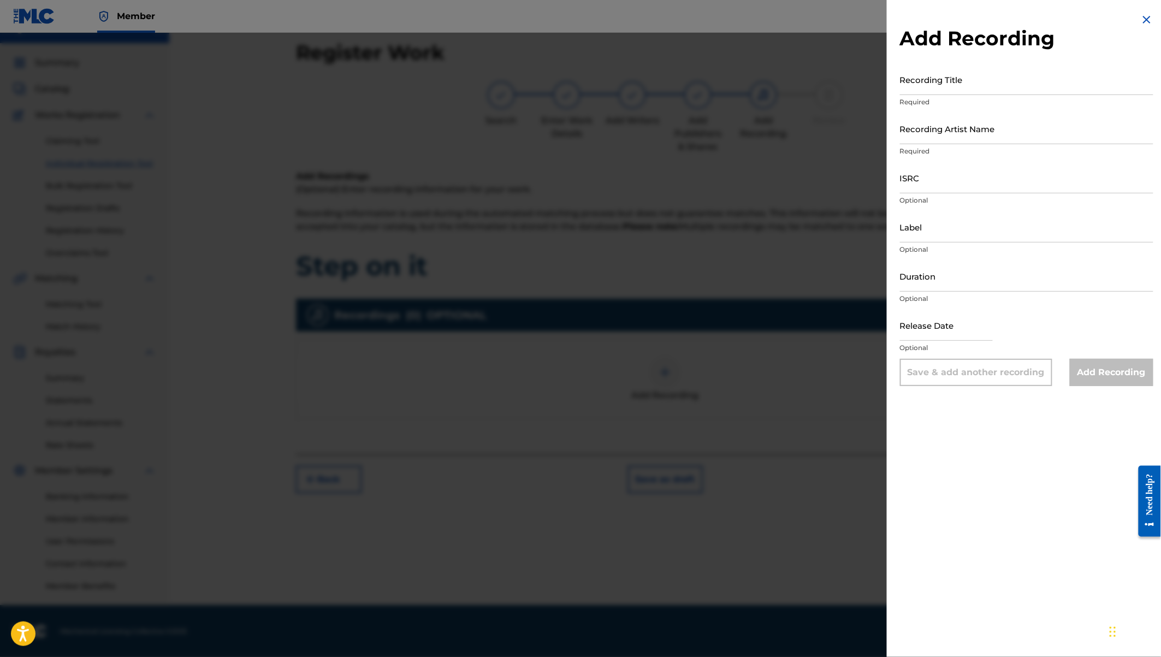
click at [912, 86] on input "Recording Title" at bounding box center [1026, 79] width 253 height 31
type input "Step on It"
click at [922, 130] on input "Recording Artist Name" at bounding box center [1026, 128] width 253 height 31
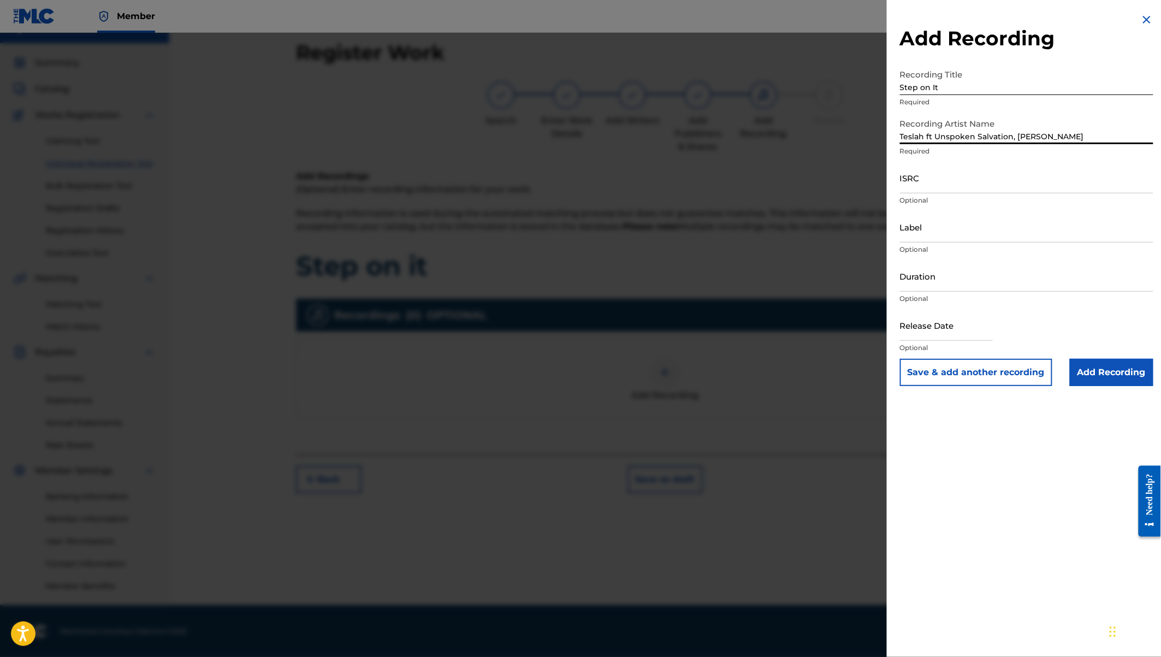
type input "Teslah ft Unspoken Salvation, Mordecai Dex"
click at [929, 228] on input "Label" at bounding box center [1026, 226] width 253 height 31
type input "Black Market Records"
click at [932, 290] on input "Duration" at bounding box center [1026, 275] width 253 height 31
type input "02:39"
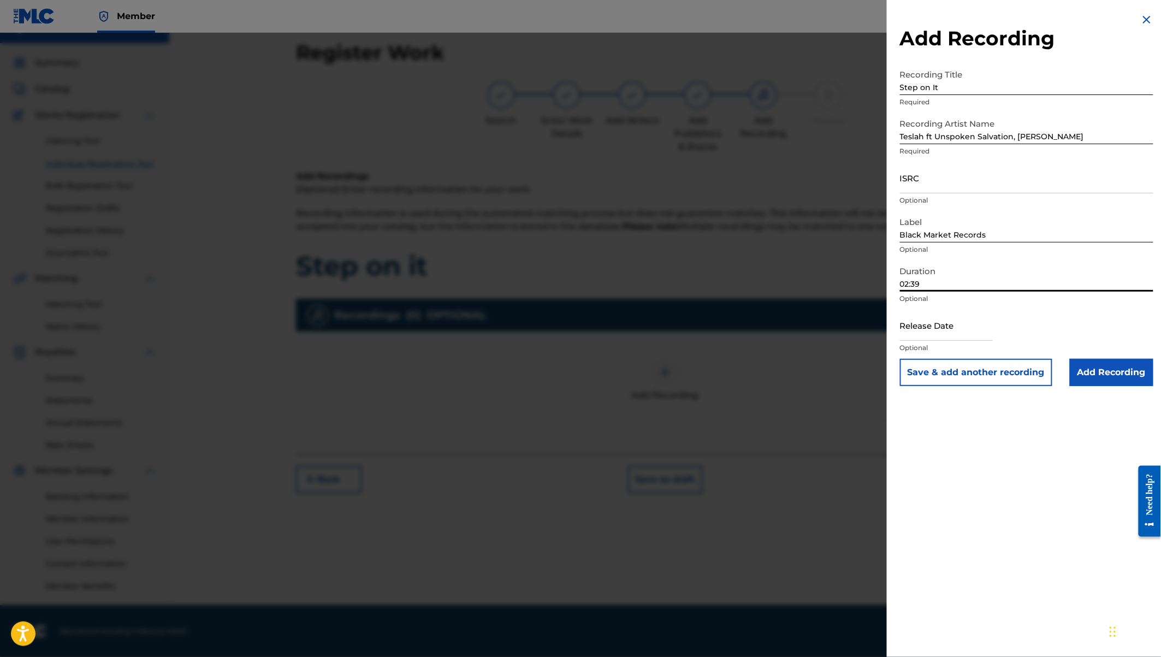
click at [912, 181] on input "ISRC" at bounding box center [1026, 177] width 253 height 31
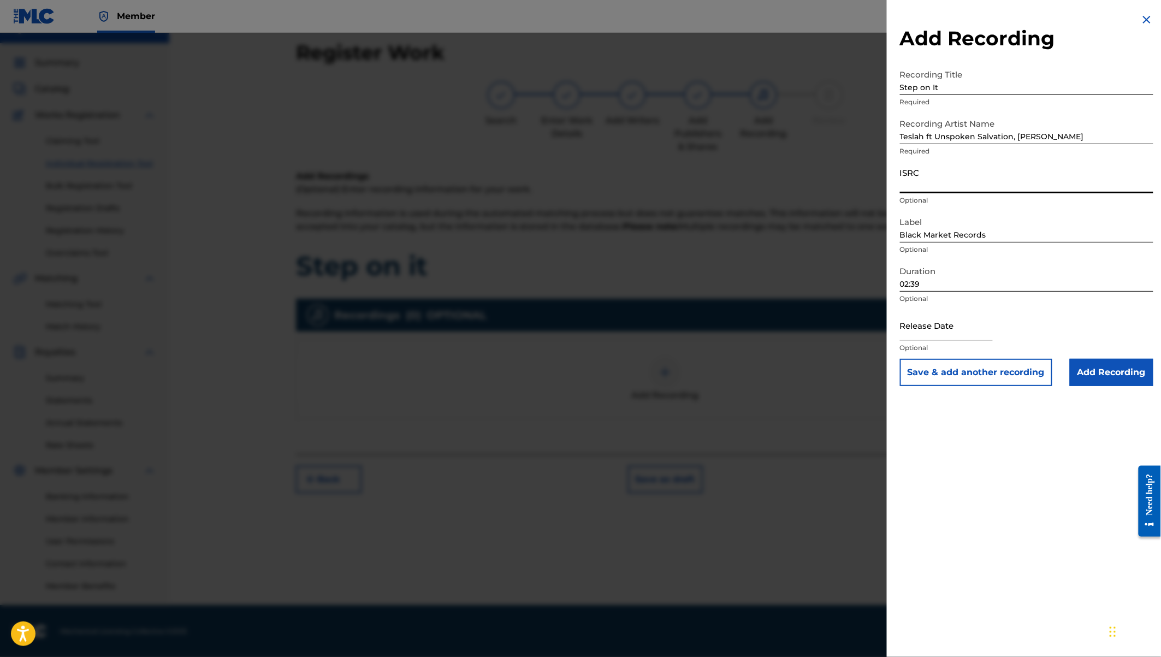
paste input "USA2P2539050"
type input "USA2P2539050"
click at [927, 333] on input "text" at bounding box center [946, 325] width 93 height 31
select select "7"
select select "2025"
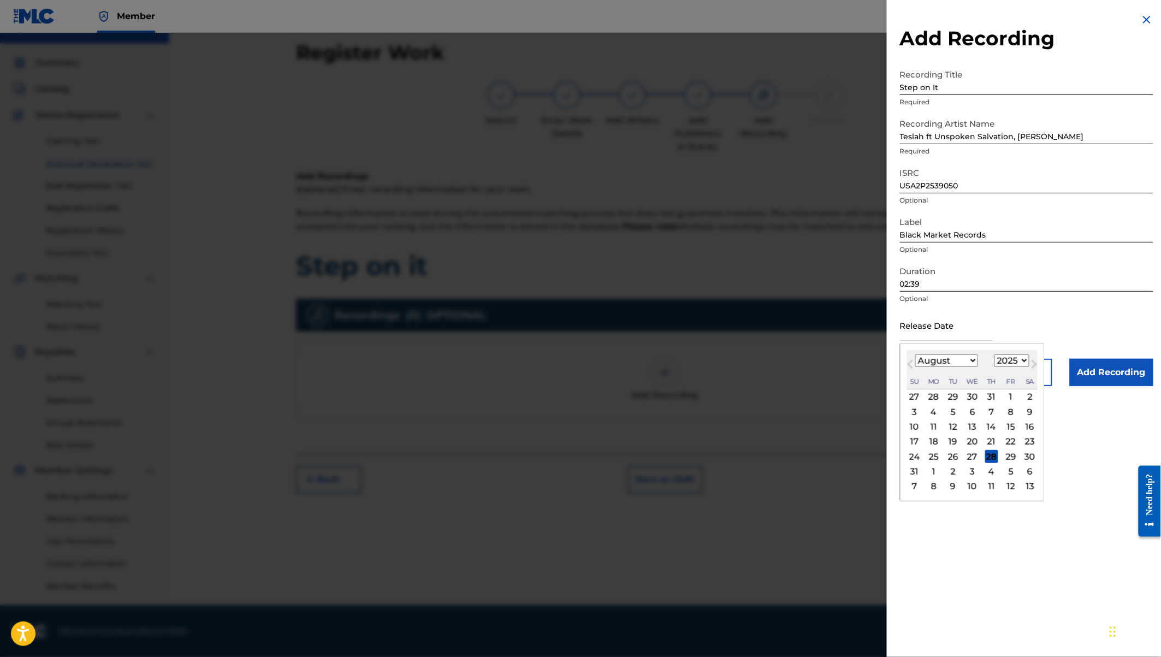
click at [1011, 437] on div "22" at bounding box center [1010, 441] width 13 height 13
type input "August 22 2025"
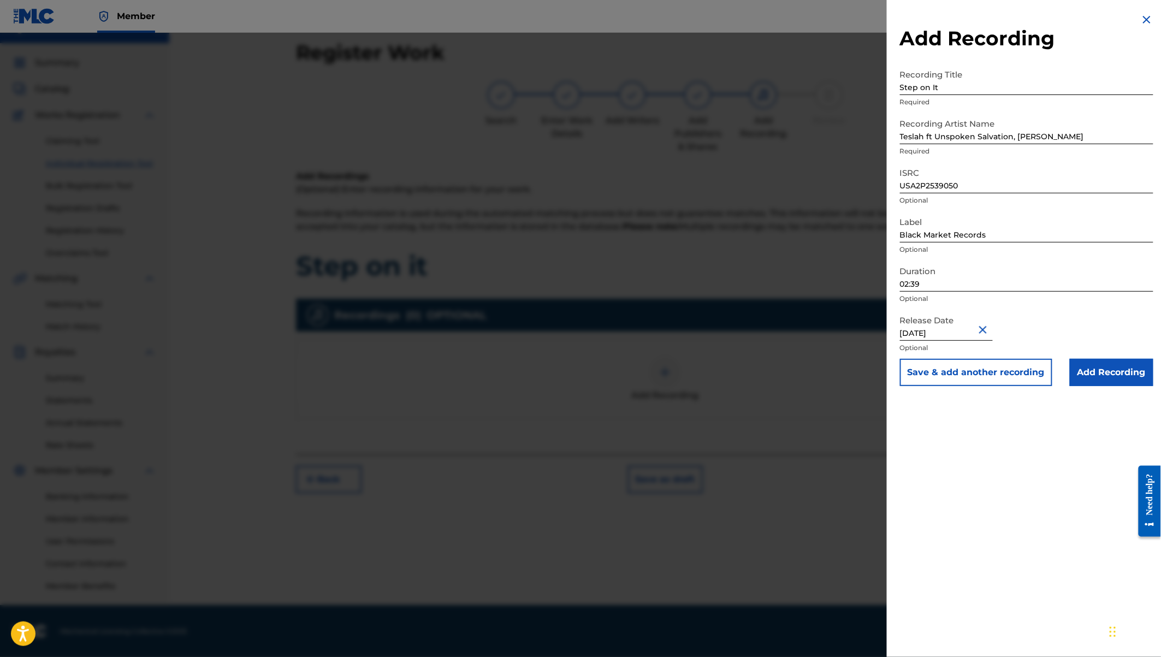
click at [1104, 373] on input "Add Recording" at bounding box center [1112, 372] width 84 height 27
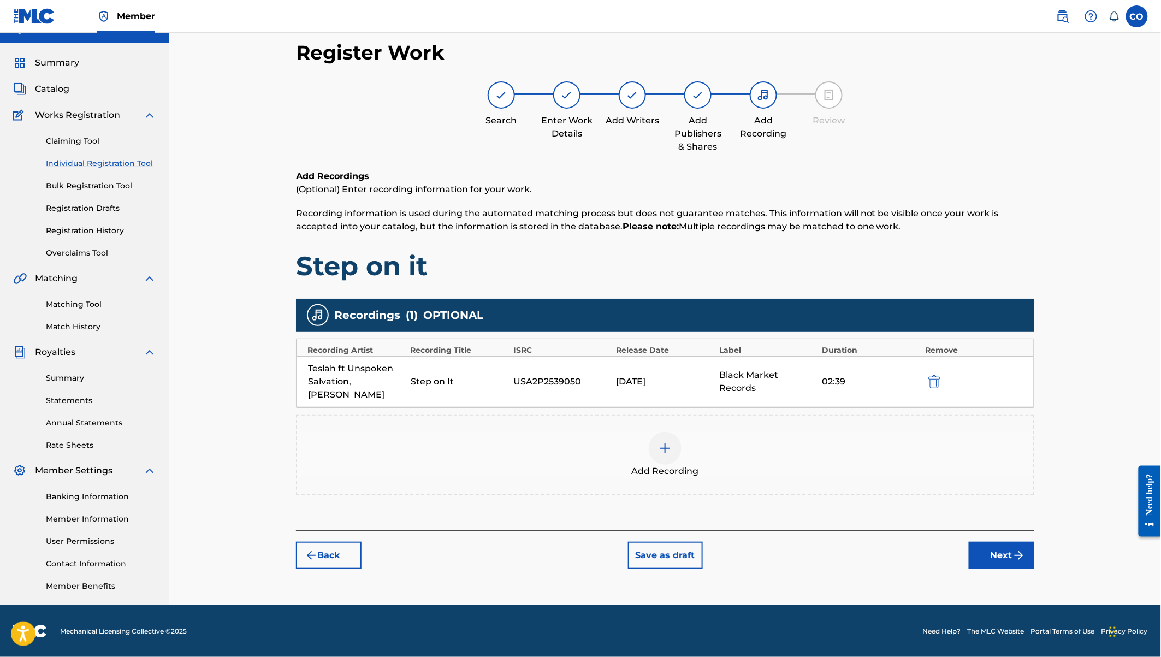
click at [1000, 554] on button "Next" at bounding box center [1002, 555] width 66 height 27
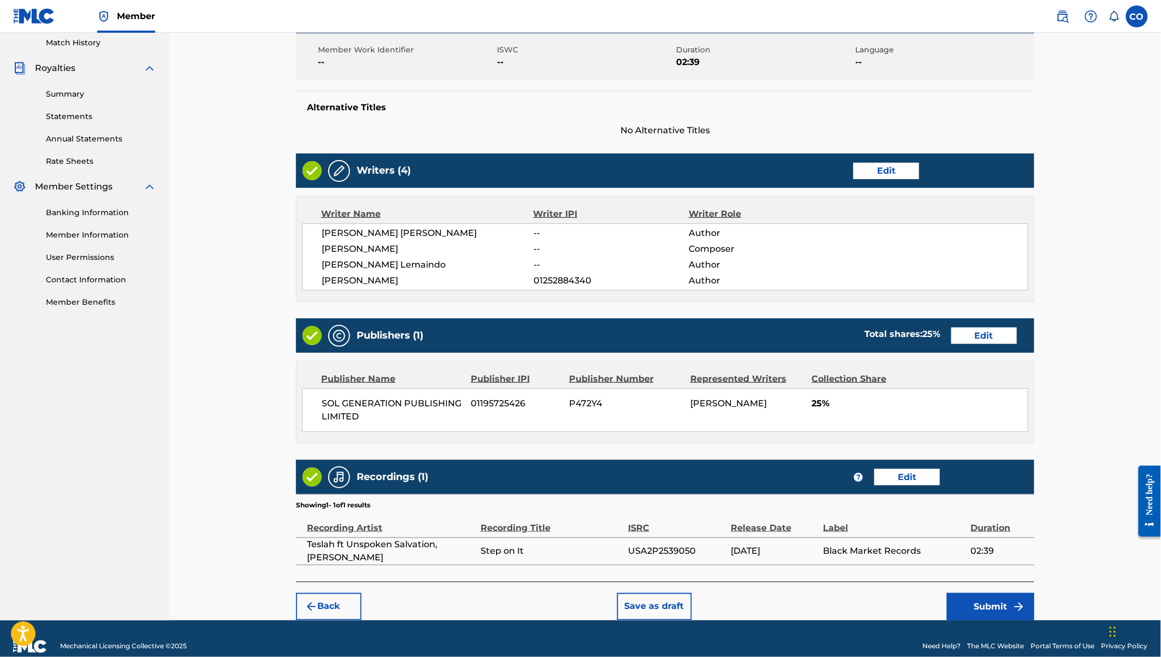
scroll to position [316, 0]
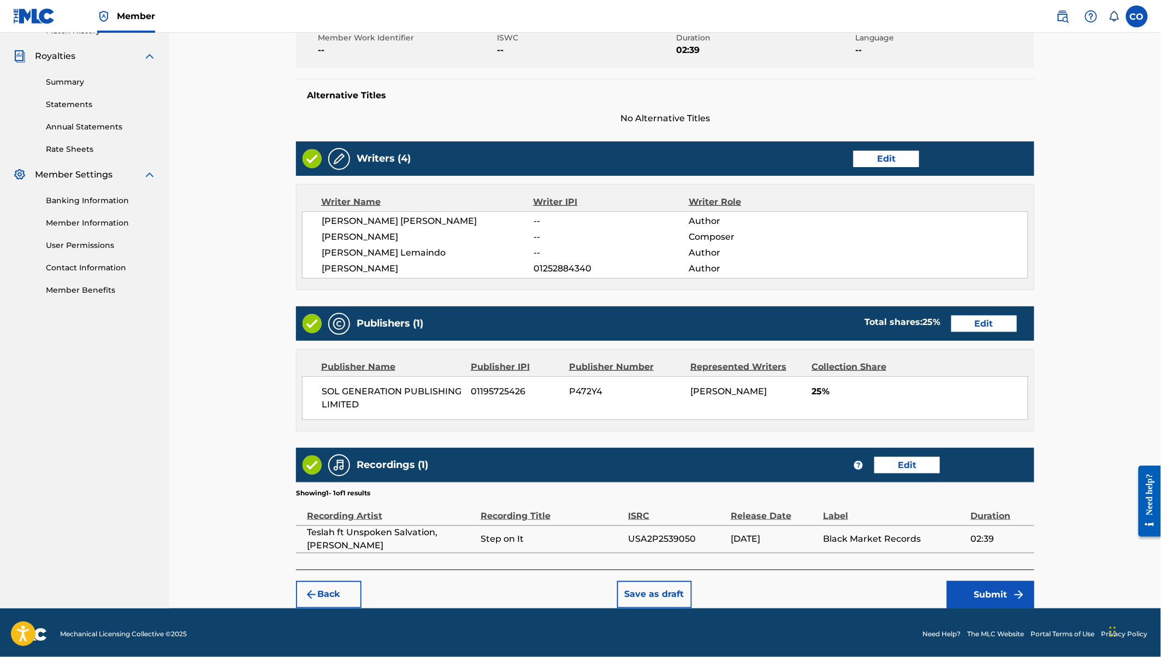
click at [995, 588] on button "Submit" at bounding box center [990, 594] width 87 height 27
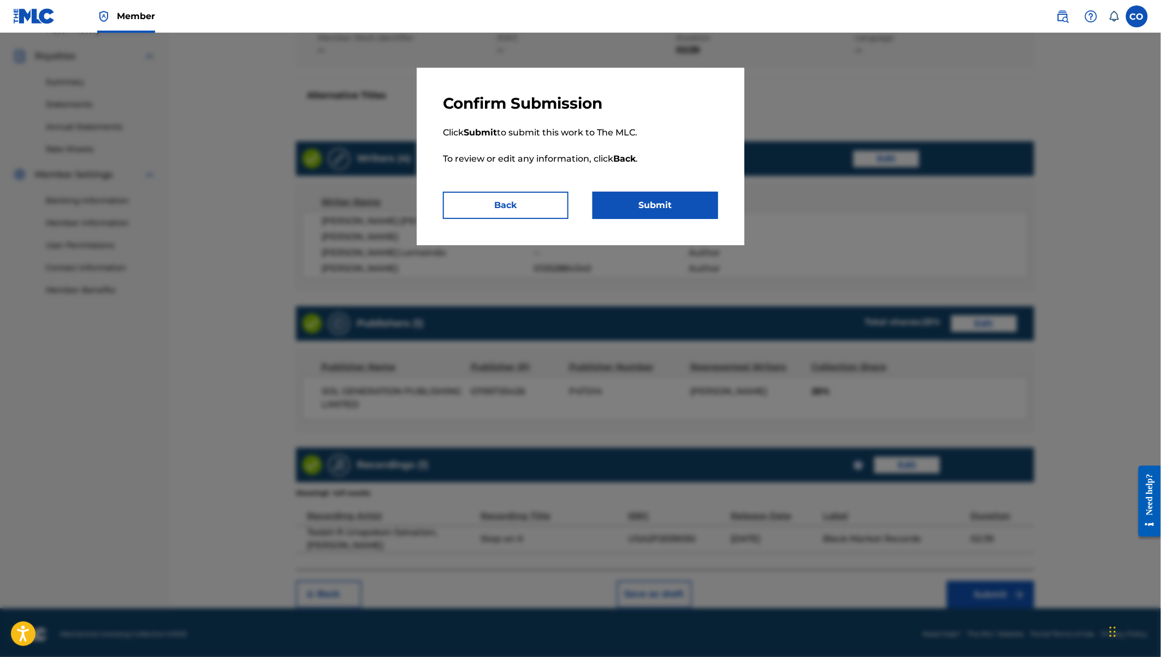
click at [672, 216] on button "Submit" at bounding box center [655, 205] width 126 height 27
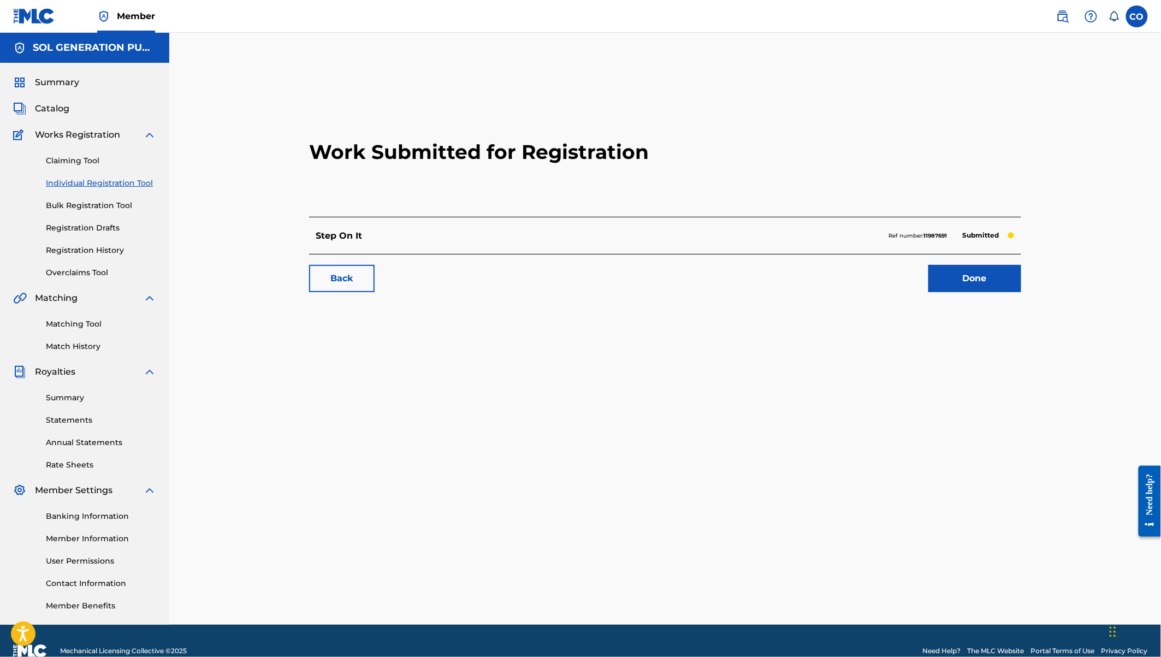
click at [49, 109] on span "Catalog" at bounding box center [52, 108] width 34 height 13
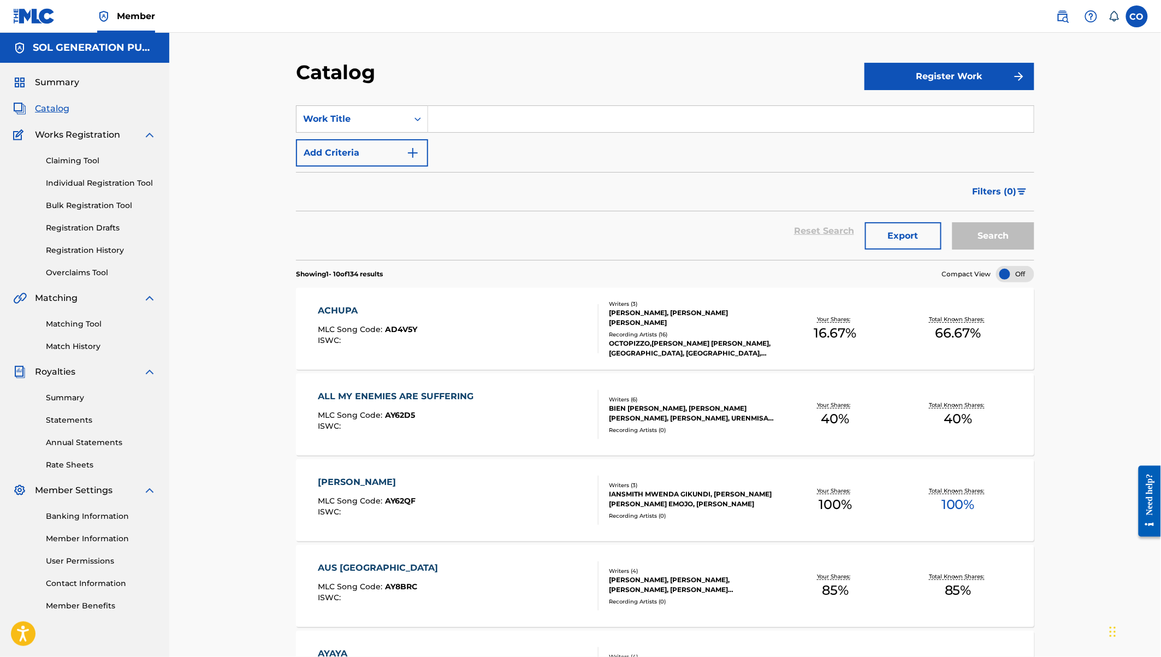
click at [98, 188] on link "Individual Registration Tool" at bounding box center [101, 182] width 110 height 11
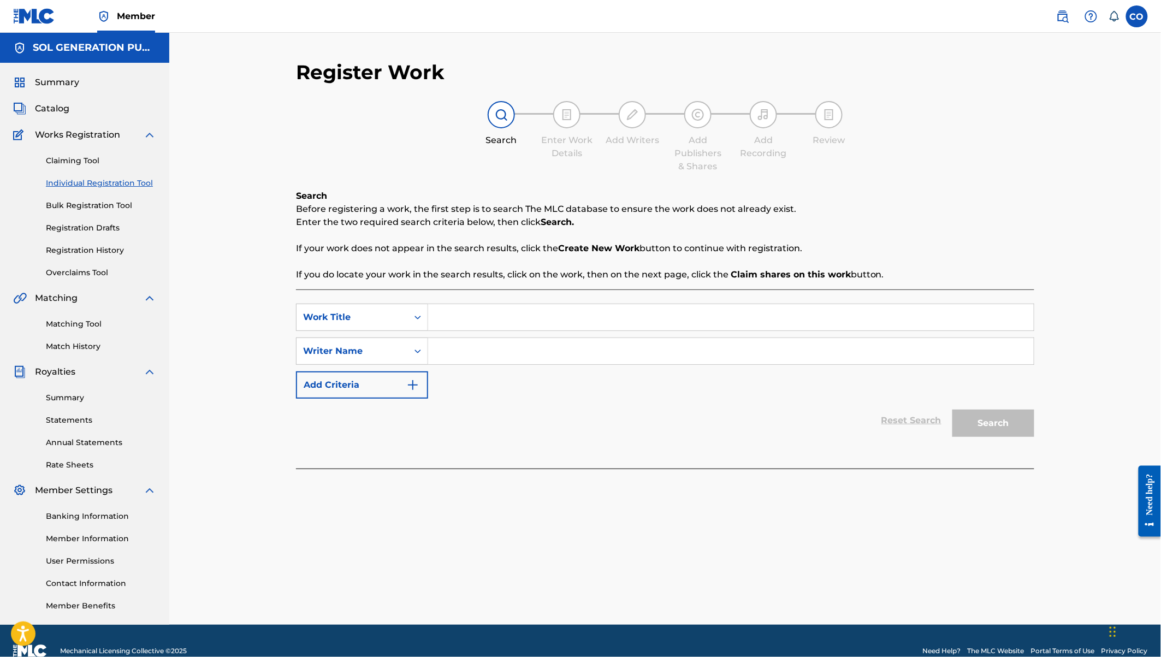
click at [52, 110] on span "Catalog" at bounding box center [52, 108] width 34 height 13
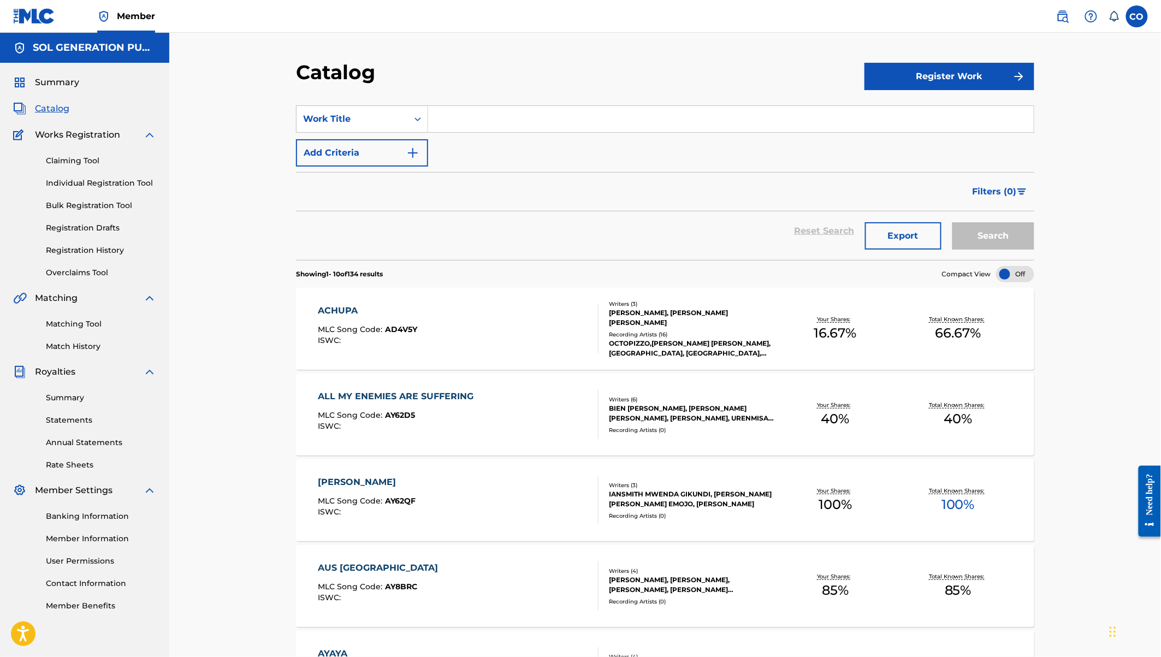
click at [52, 82] on span "Summary" at bounding box center [57, 82] width 44 height 13
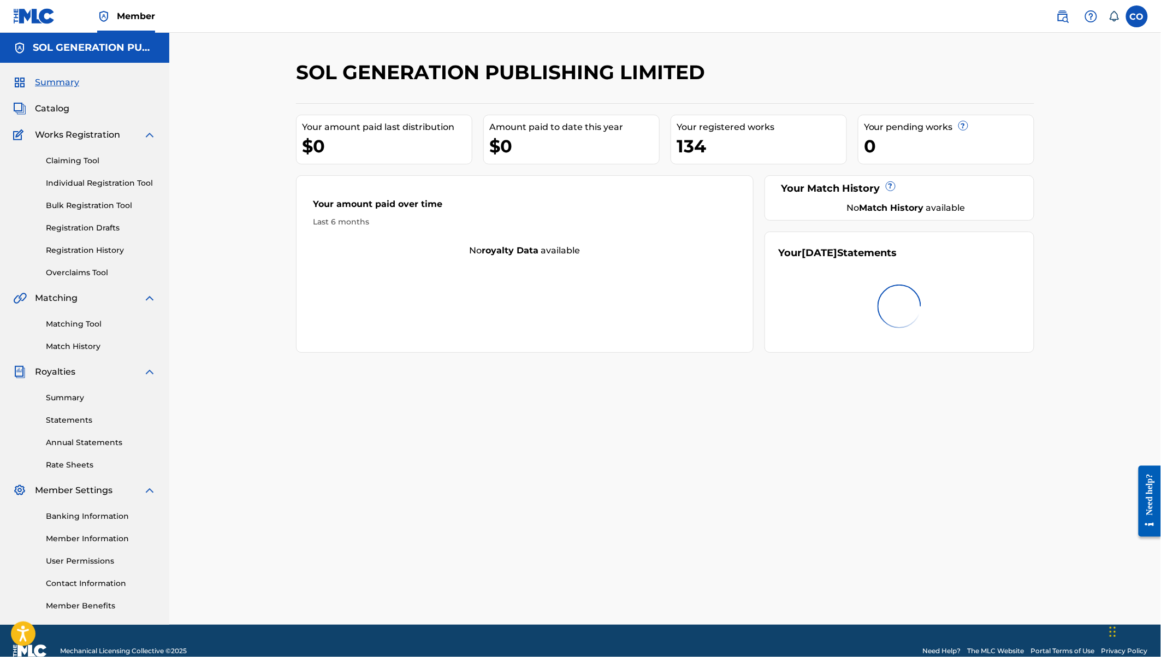
click at [57, 114] on span "Catalog" at bounding box center [52, 108] width 34 height 13
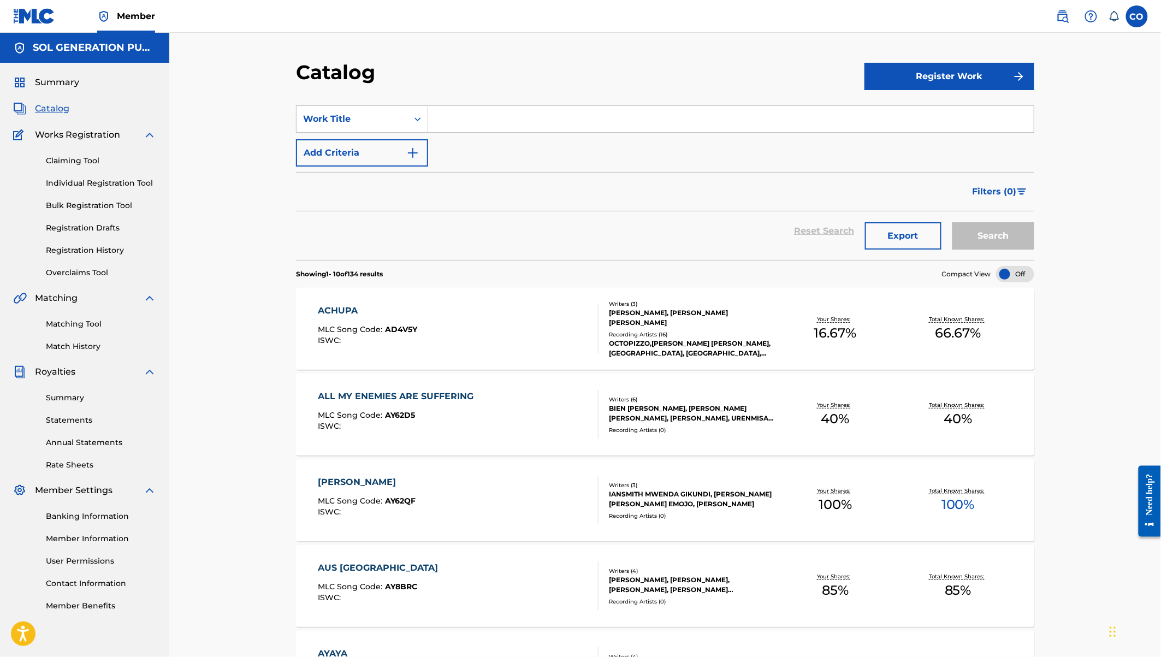
click at [90, 185] on link "Individual Registration Tool" at bounding box center [101, 182] width 110 height 11
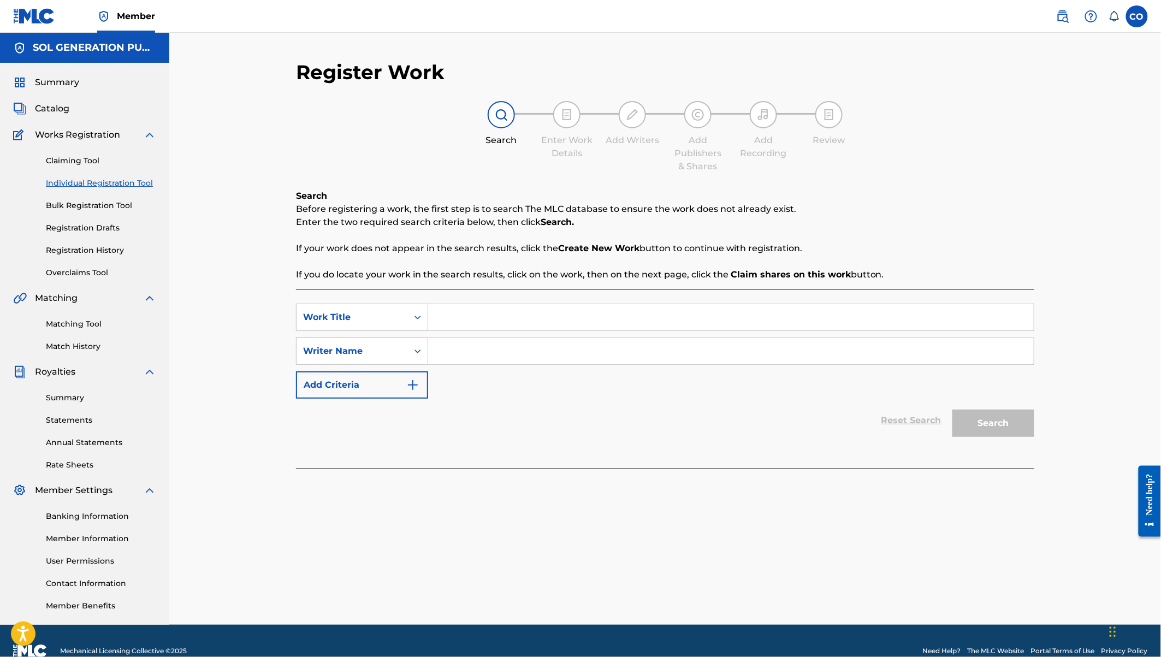
click at [510, 310] on input "Search Form" at bounding box center [730, 317] width 605 height 26
type input "Furahia"
click at [555, 348] on input "Search Form" at bounding box center [730, 351] width 605 height 26
type input "[PERSON_NAME]"
click at [1007, 427] on button "Search" at bounding box center [993, 422] width 82 height 27
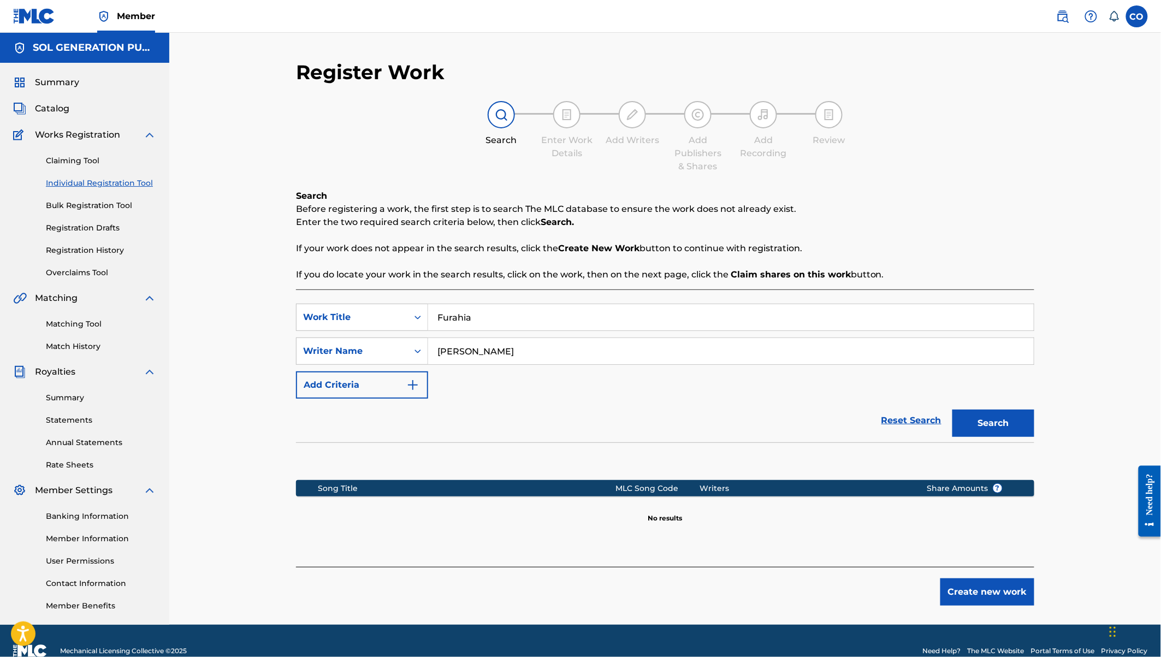
click at [978, 587] on button "Create new work" at bounding box center [987, 591] width 94 height 27
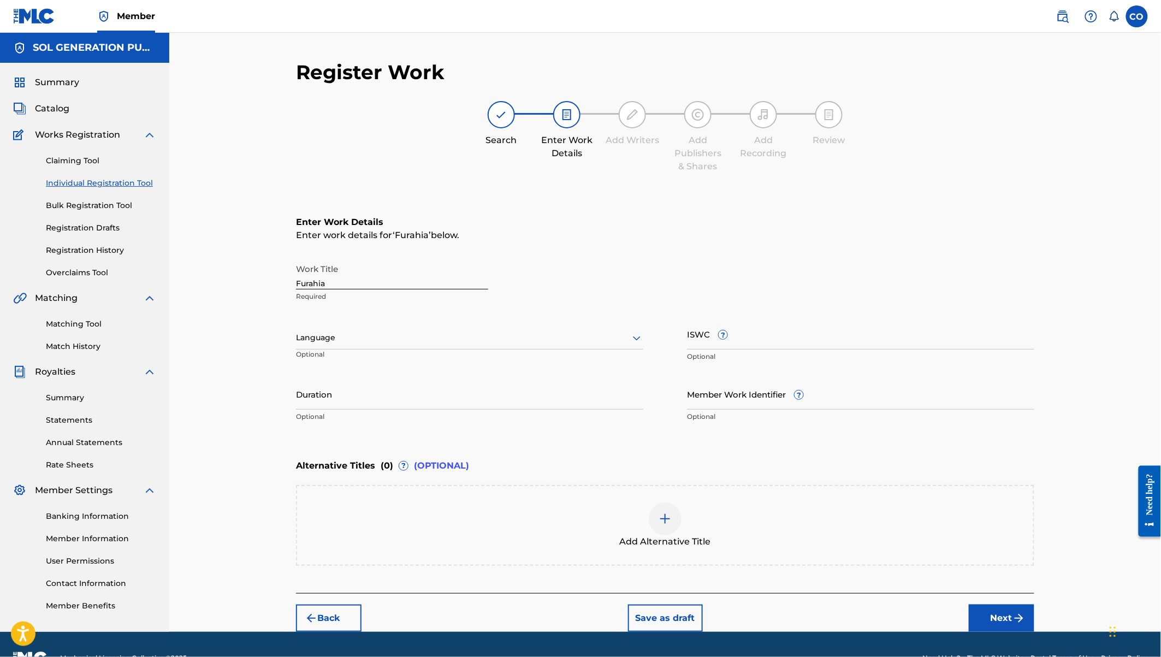
click at [342, 401] on input "Duration" at bounding box center [469, 393] width 347 height 31
click at [342, 401] on input "4:28" at bounding box center [469, 393] width 347 height 31
type input "04:28"
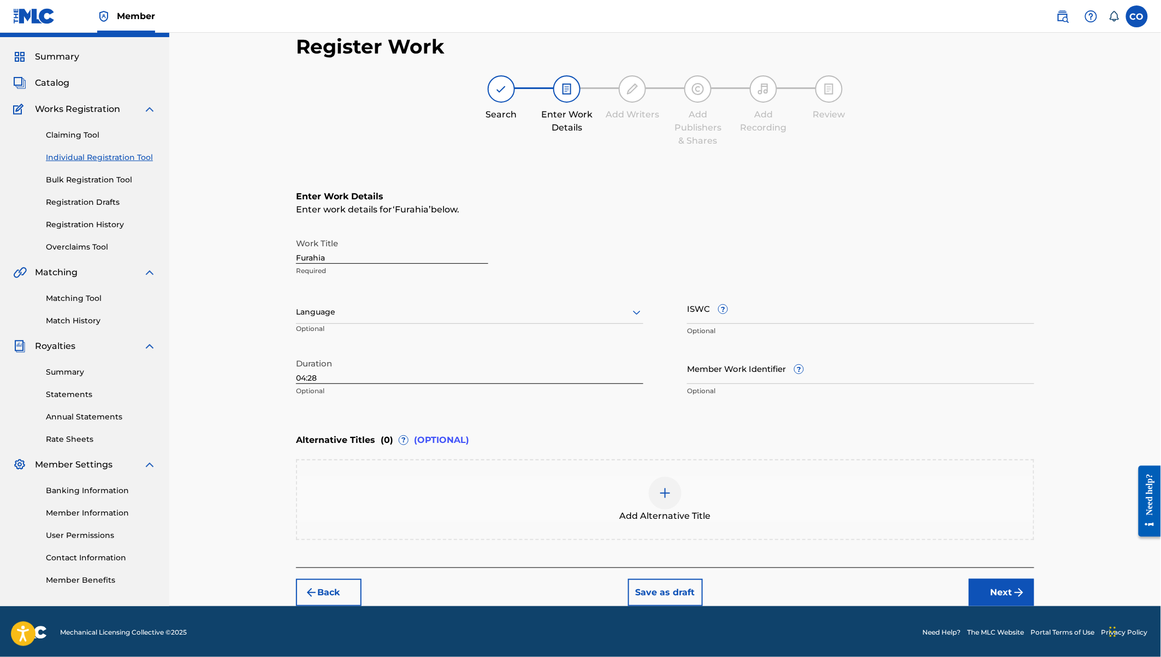
click at [996, 588] on button "Next" at bounding box center [1002, 592] width 66 height 27
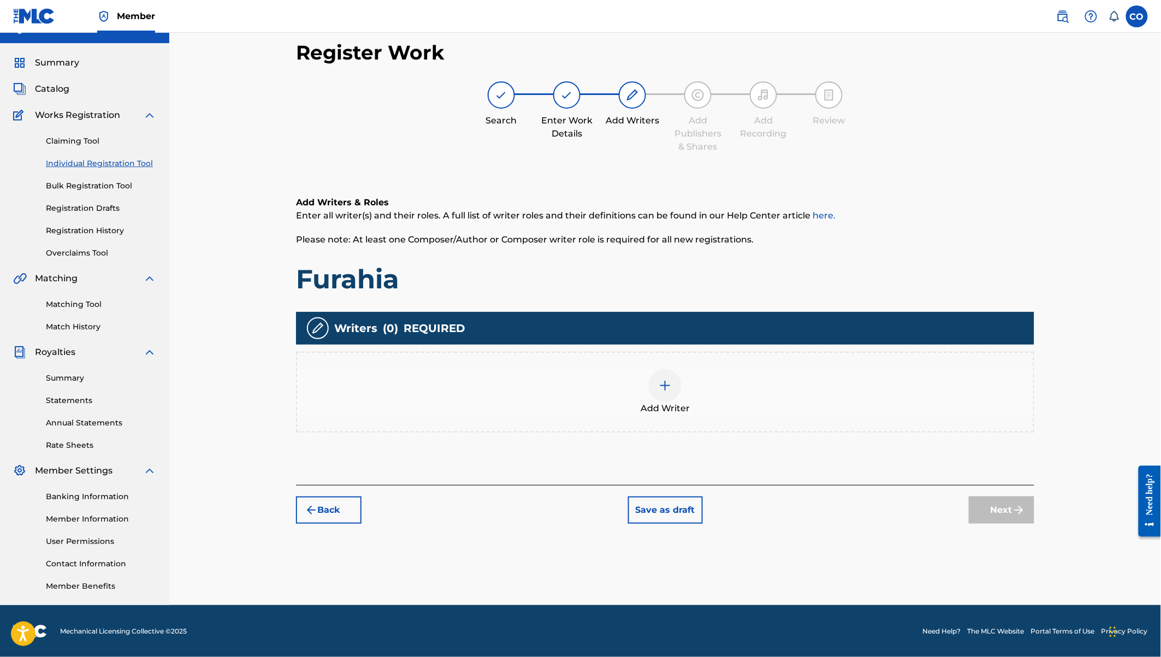
click at [663, 389] on img at bounding box center [664, 385] width 13 height 13
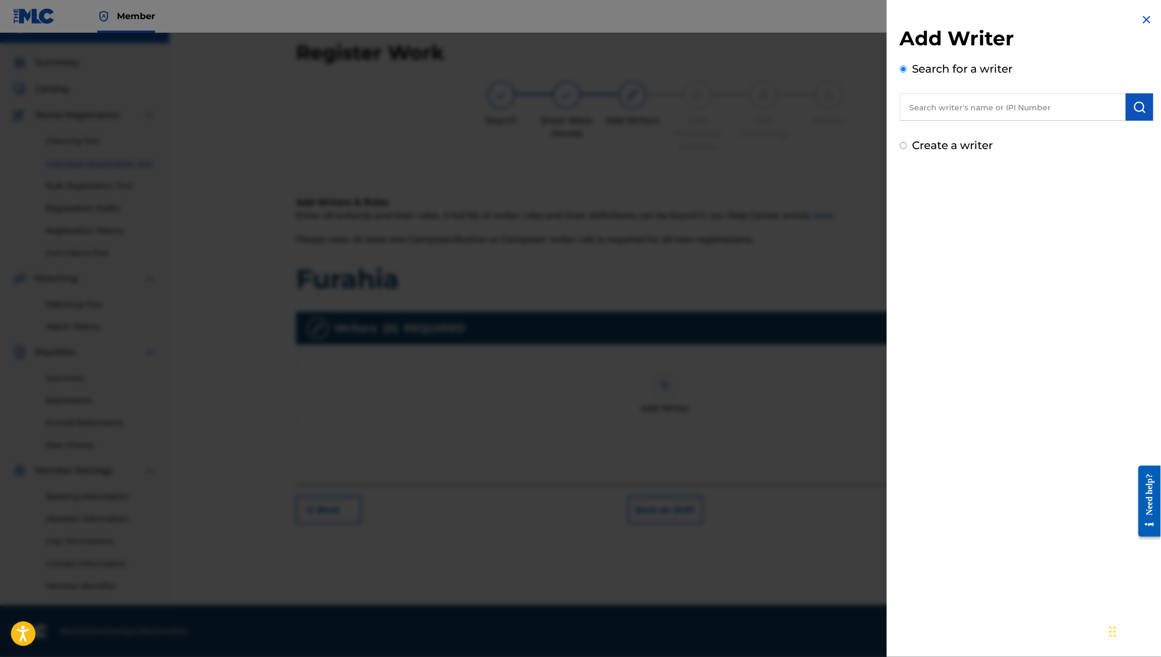
click at [932, 111] on input "text" at bounding box center [1013, 106] width 226 height 27
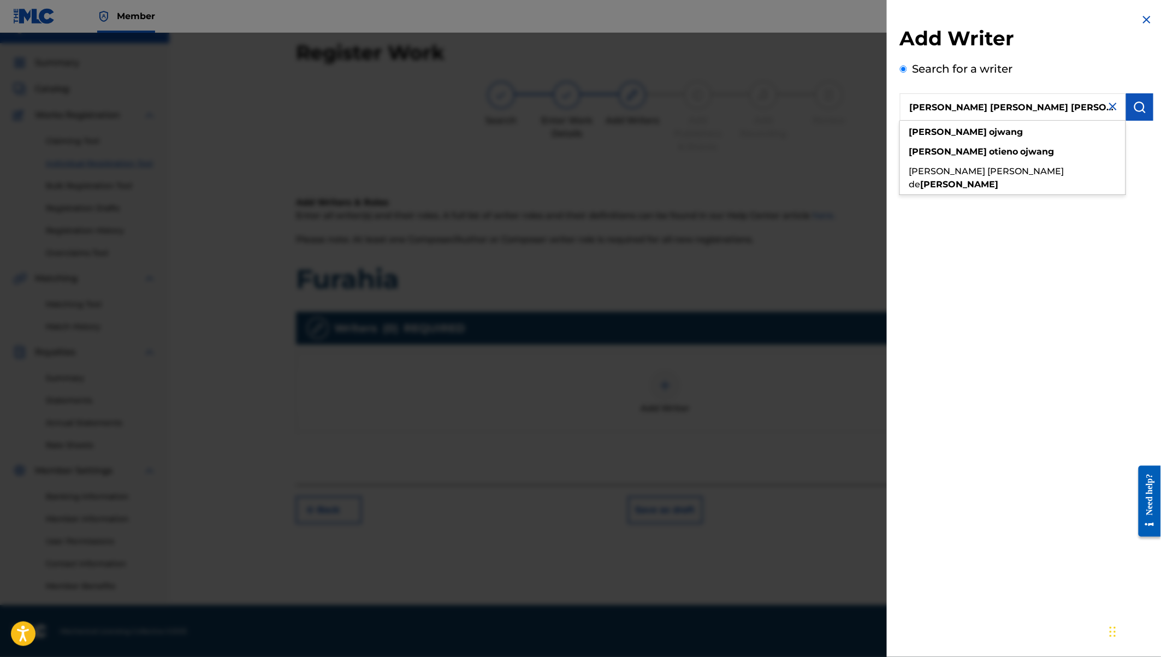
type input "Coster otieno ojwang"
click at [1144, 106] on button "submit" at bounding box center [1139, 106] width 27 height 27
click at [1141, 111] on img "submit" at bounding box center [1139, 106] width 13 height 13
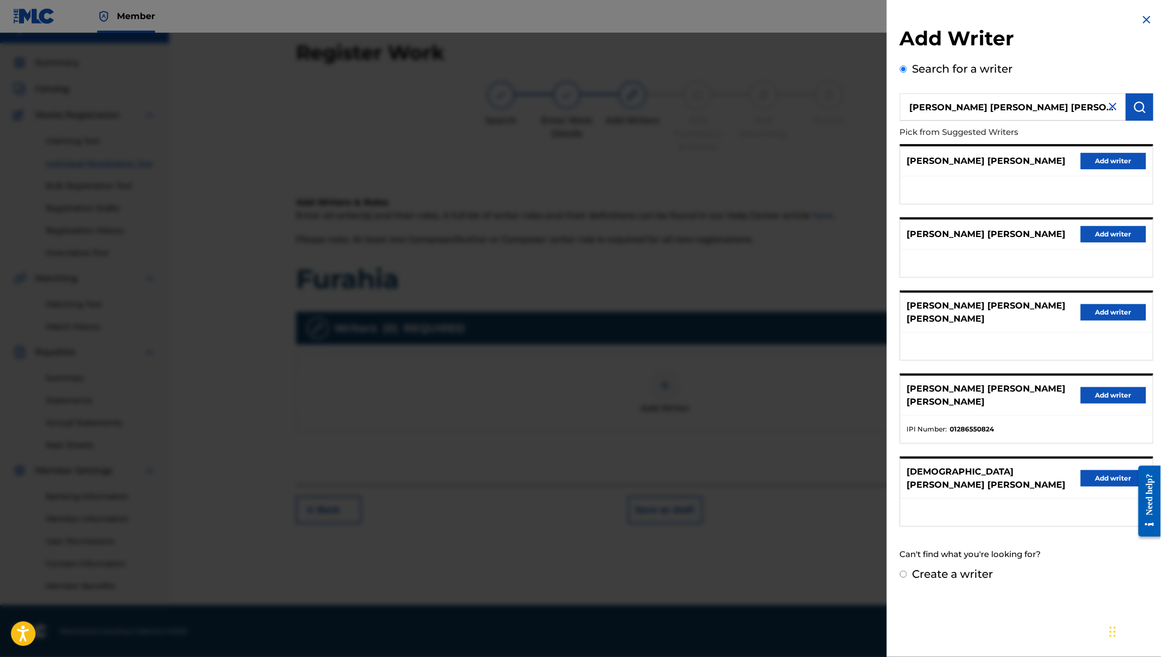
click at [1107, 387] on button "Add writer" at bounding box center [1113, 395] width 66 height 16
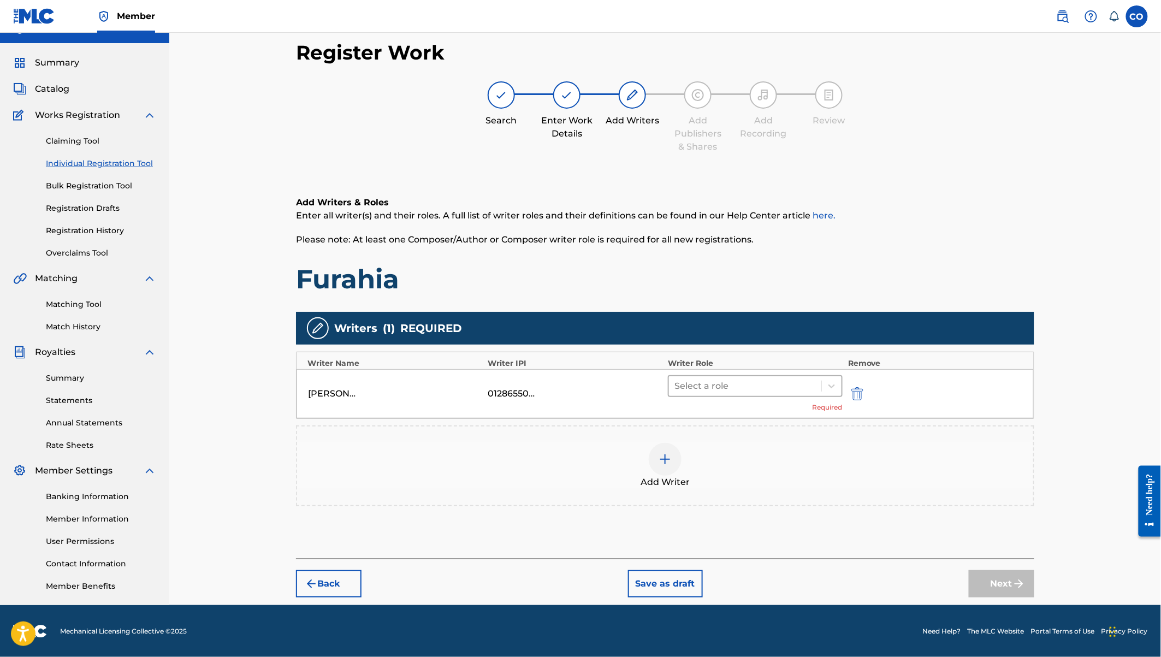
click at [766, 384] on div at bounding box center [744, 385] width 141 height 15
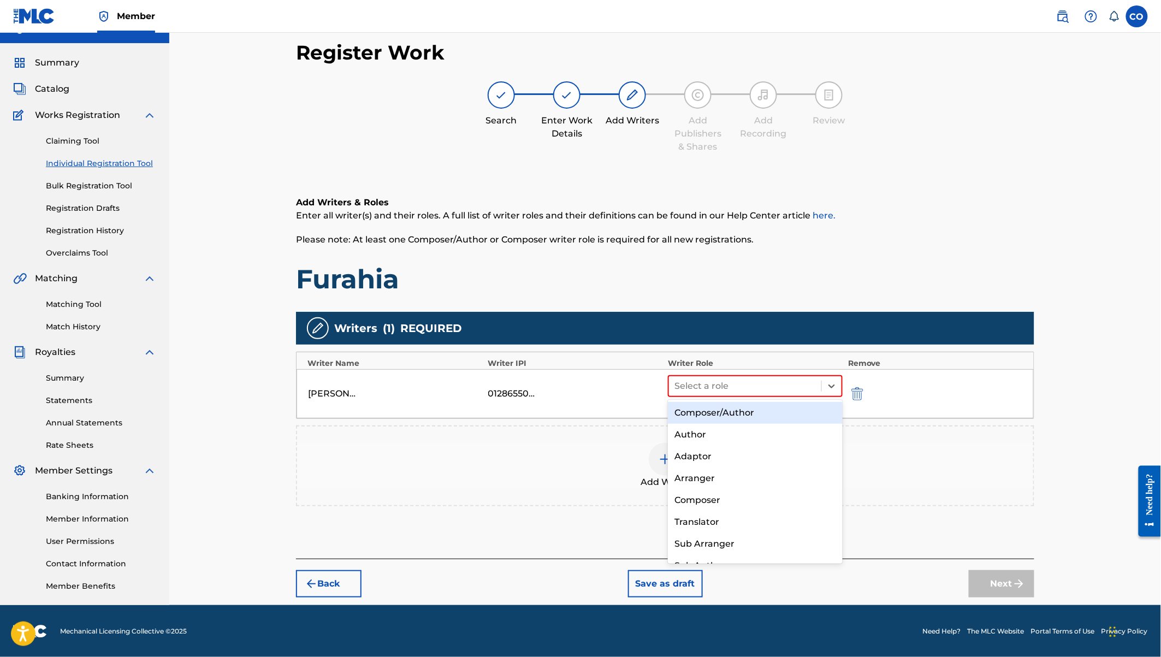
click at [758, 412] on div "Composer/Author" at bounding box center [755, 413] width 175 height 22
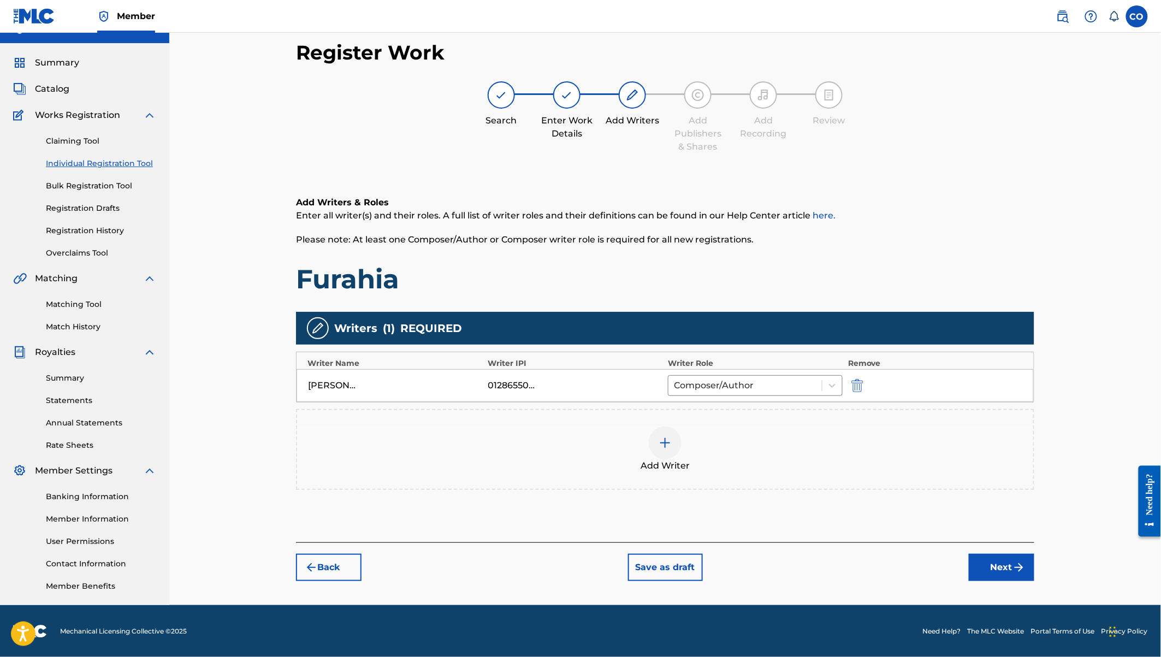
click at [669, 441] on img at bounding box center [664, 442] width 13 height 13
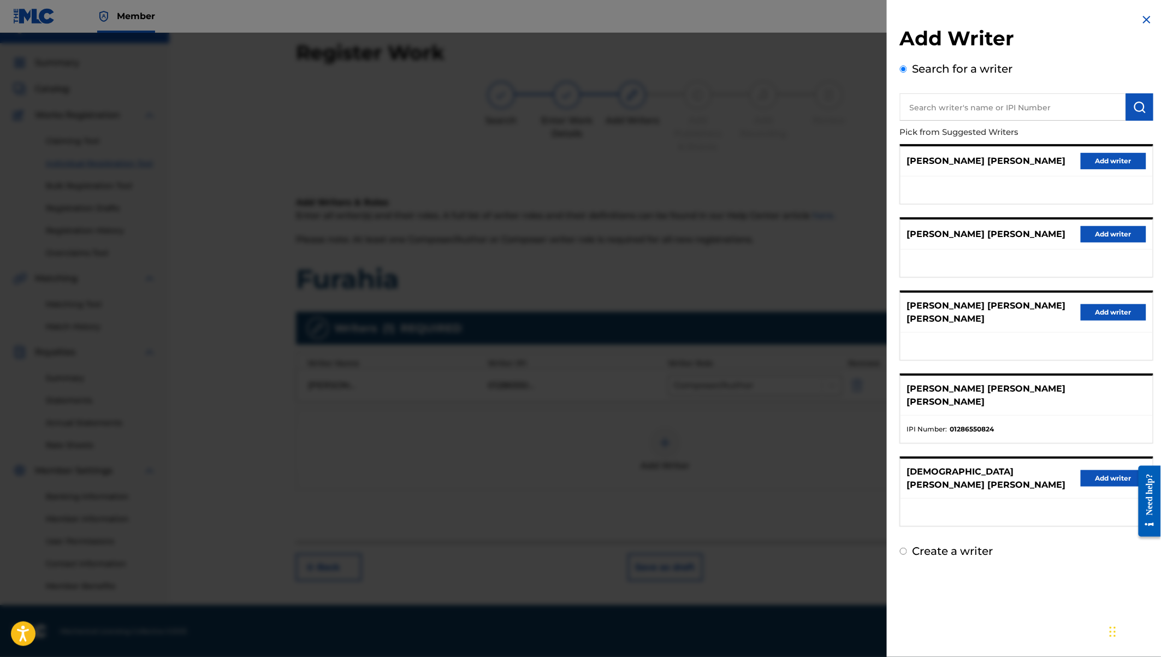
click at [955, 103] on input "text" at bounding box center [1013, 106] width 226 height 27
paste input "Matilda Hiilda"
type input "Matilda Hiilda"
click at [1138, 109] on img "submit" at bounding box center [1139, 106] width 13 height 13
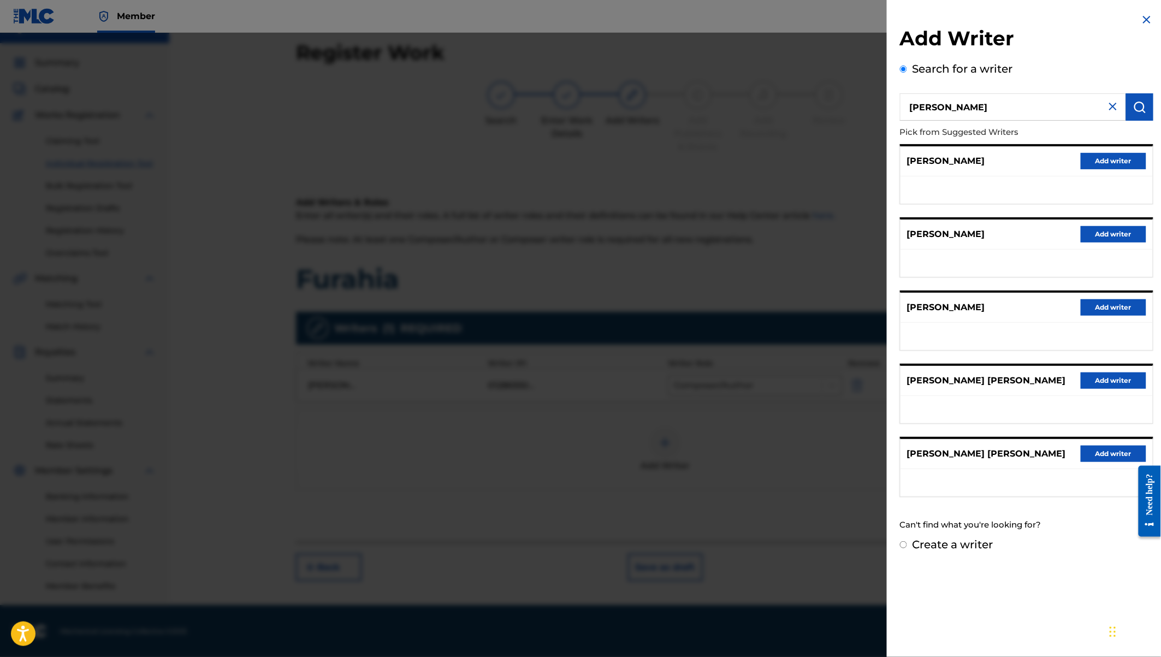
click at [954, 545] on label "Create a writer" at bounding box center [952, 544] width 81 height 13
radio input "true"
click at [907, 545] on input "Create a writer" at bounding box center [903, 544] width 7 height 7
radio input "false"
radio input "true"
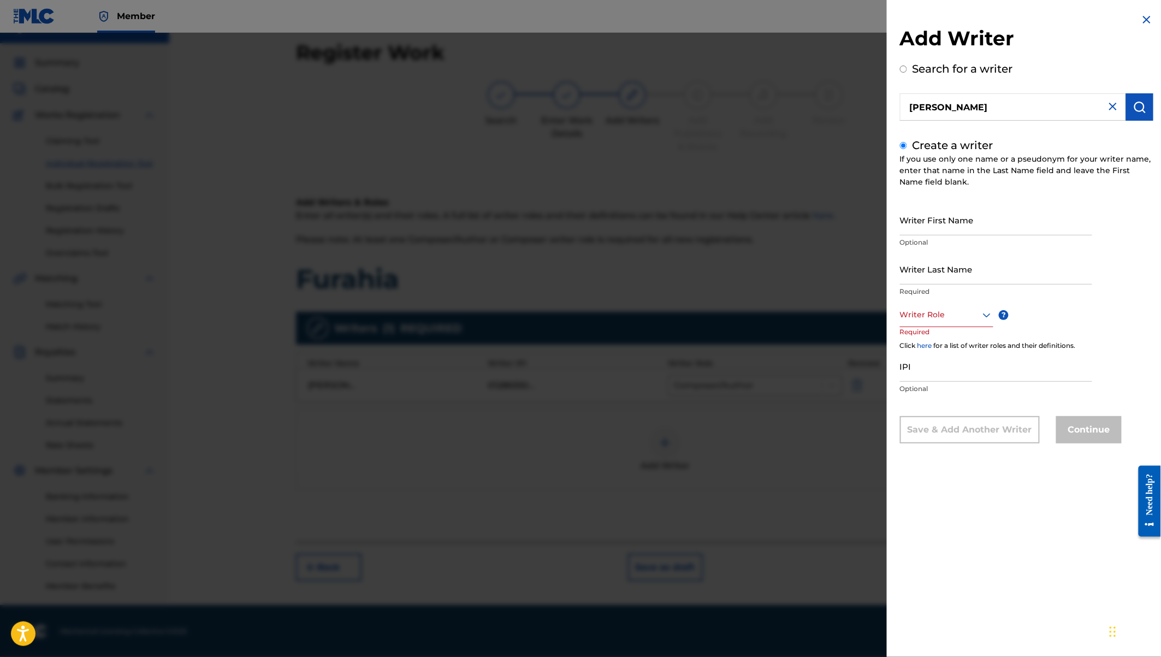
click at [916, 227] on input "Writer First Name" at bounding box center [996, 219] width 192 height 31
paste input "Matilda Hiilda"
drag, startPoint x: 929, startPoint y: 225, endPoint x: 979, endPoint y: 247, distance: 54.3
click at [979, 247] on div "Writer First Name Matilda Hiilda Optional" at bounding box center [996, 228] width 192 height 49
type input "Matilda"
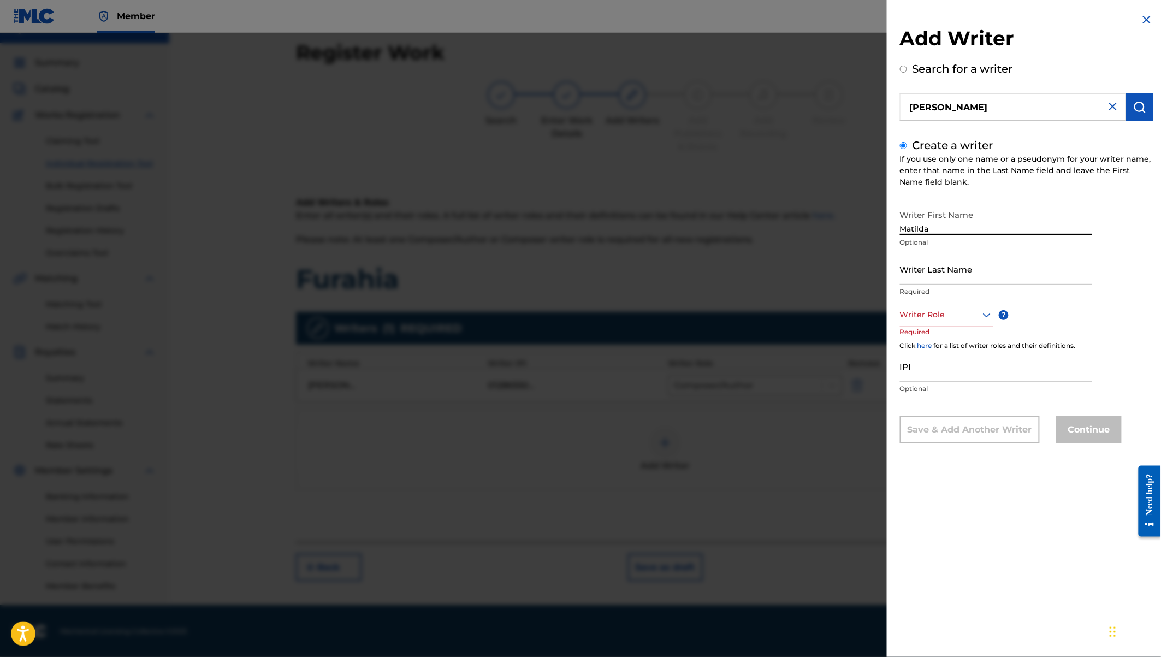
click at [901, 270] on input "Writer Last Name" at bounding box center [996, 268] width 192 height 31
paste input "Hiilda"
type input "Hiilda"
click at [970, 318] on div at bounding box center [946, 315] width 93 height 14
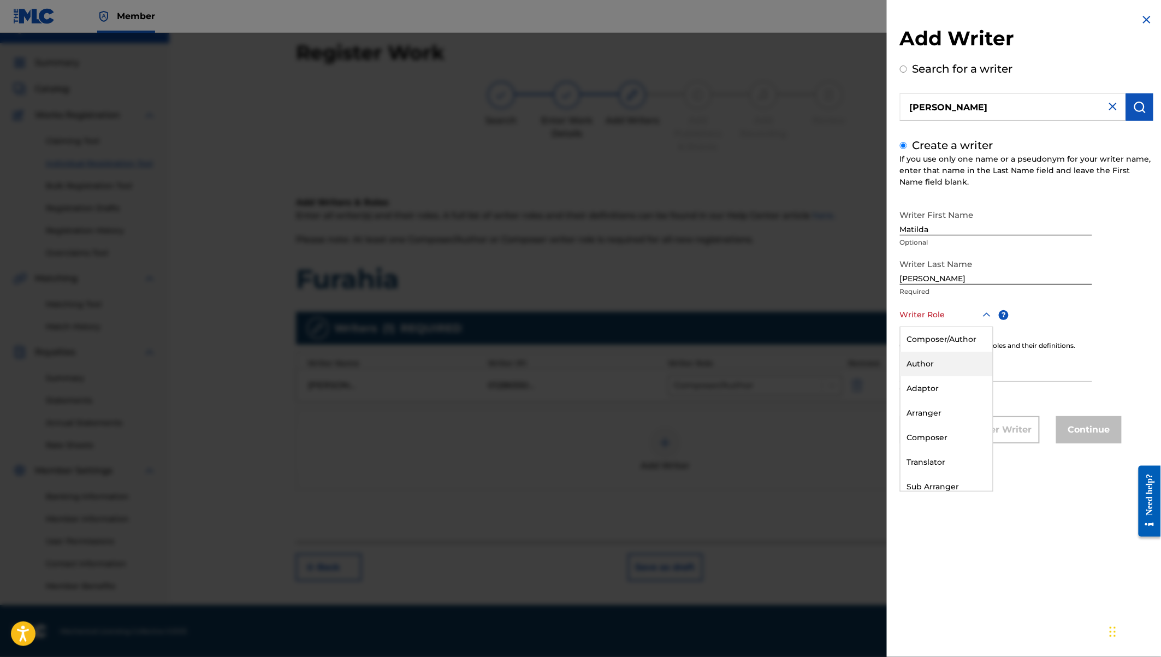
click at [945, 364] on div "Author" at bounding box center [946, 364] width 92 height 25
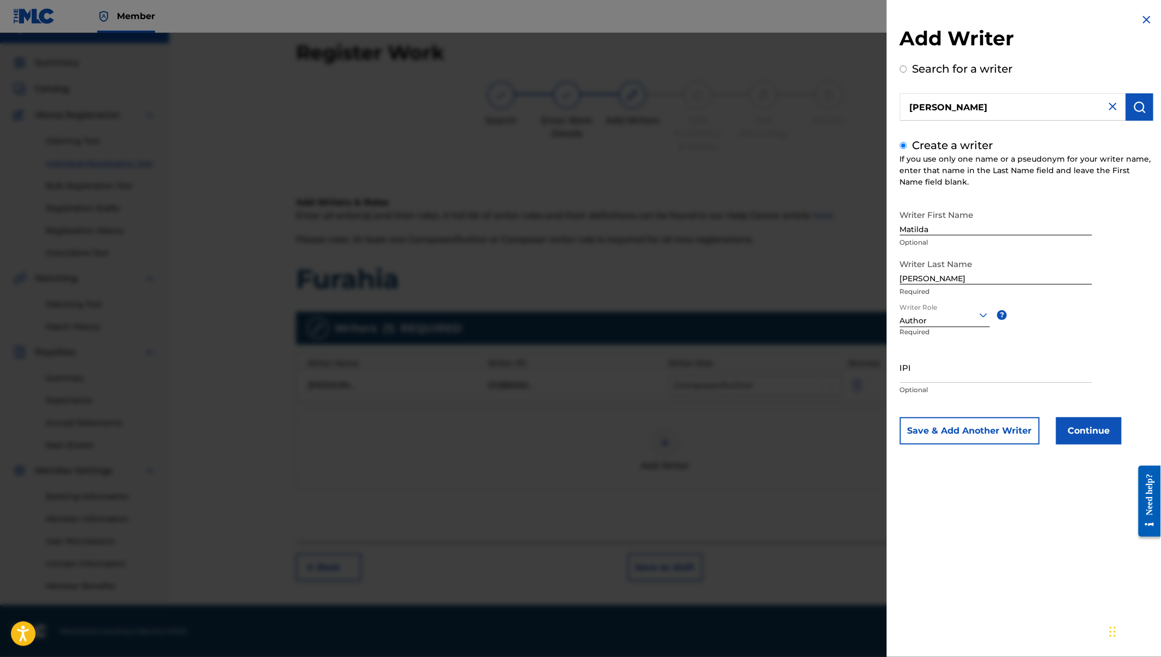
click at [1095, 430] on button "Continue" at bounding box center [1089, 430] width 66 height 27
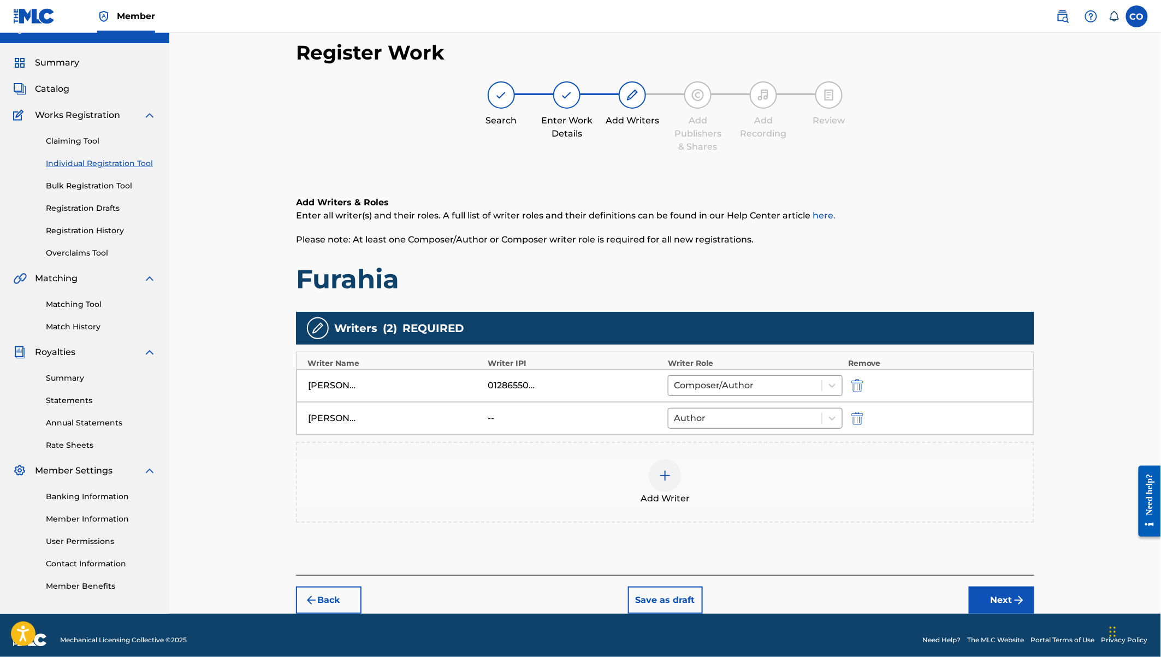
click at [657, 463] on div at bounding box center [665, 475] width 33 height 33
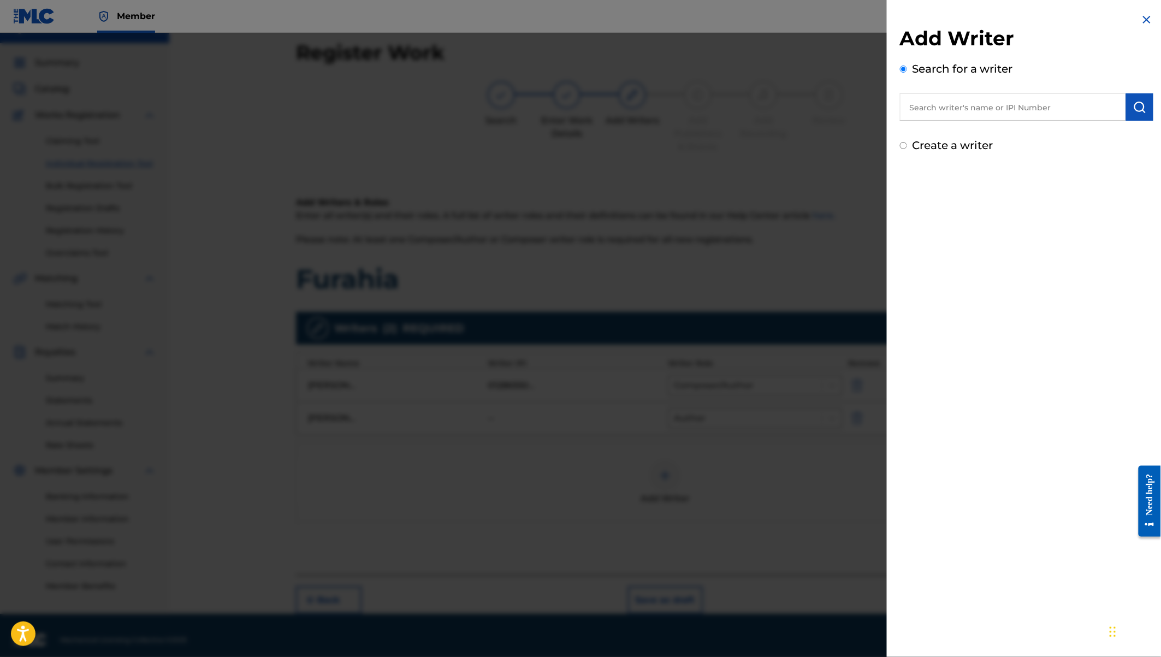
click at [955, 103] on input "text" at bounding box center [1013, 106] width 226 height 27
paste input "Gordon Odhiambo"
click at [948, 107] on input "Gordon Odhiambo" at bounding box center [1013, 106] width 226 height 27
type input "Gordon Hastings Odhiambo"
click at [1136, 105] on img "submit" at bounding box center [1139, 106] width 13 height 13
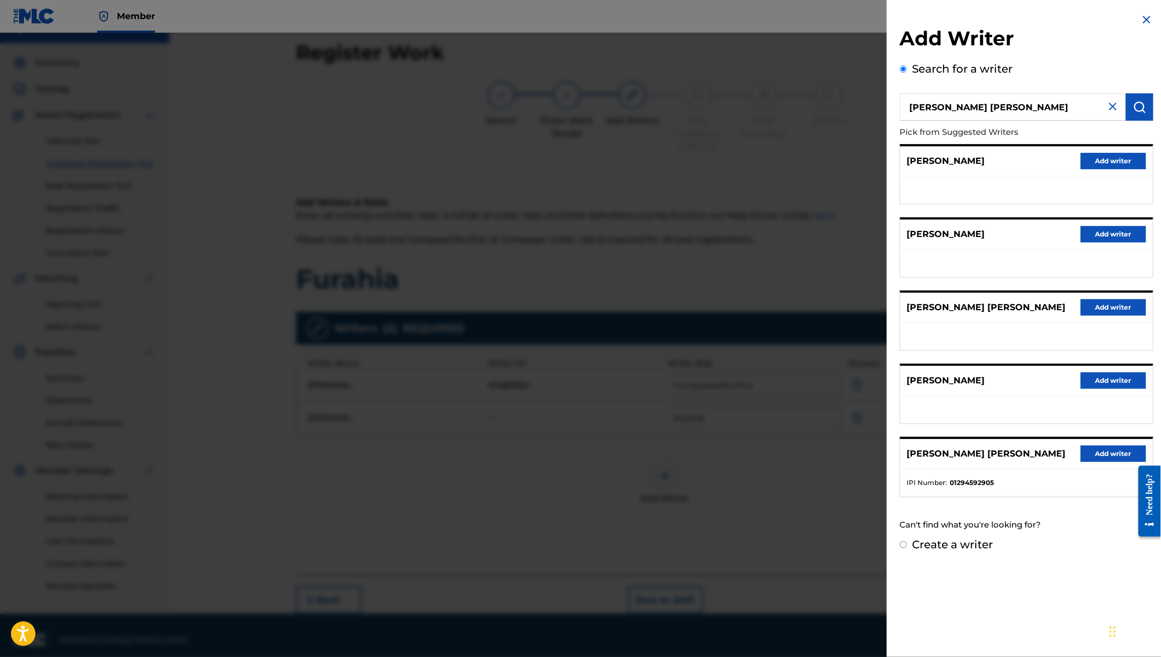
click at [1100, 452] on button "Add writer" at bounding box center [1113, 453] width 66 height 16
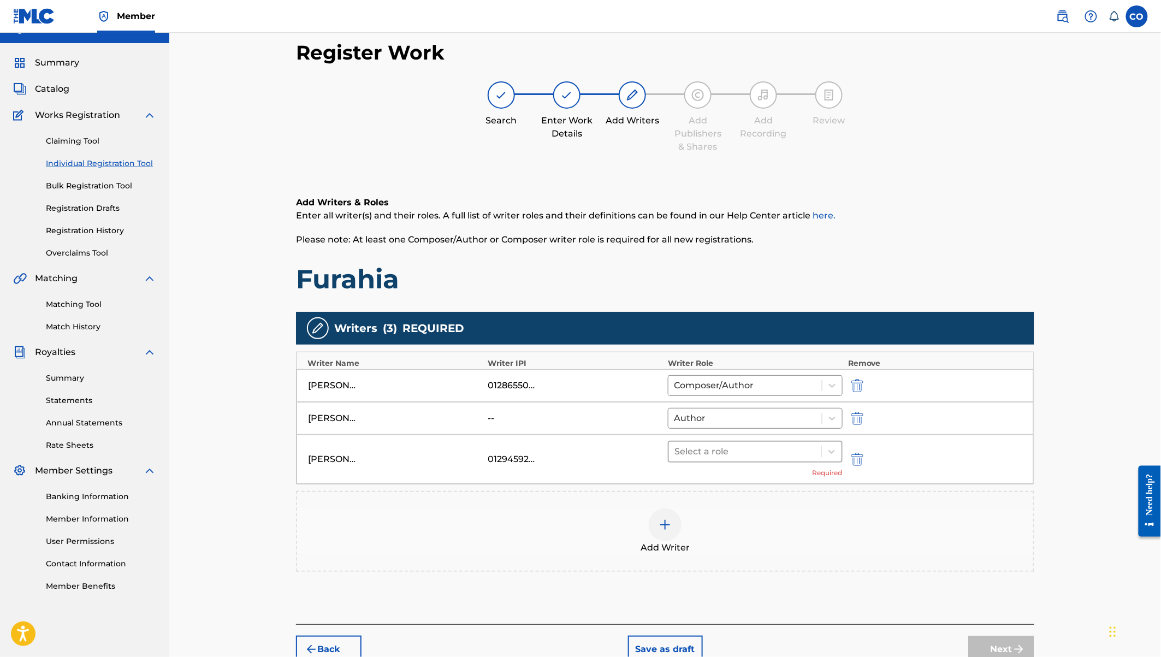
click at [768, 448] on div at bounding box center [744, 451] width 141 height 15
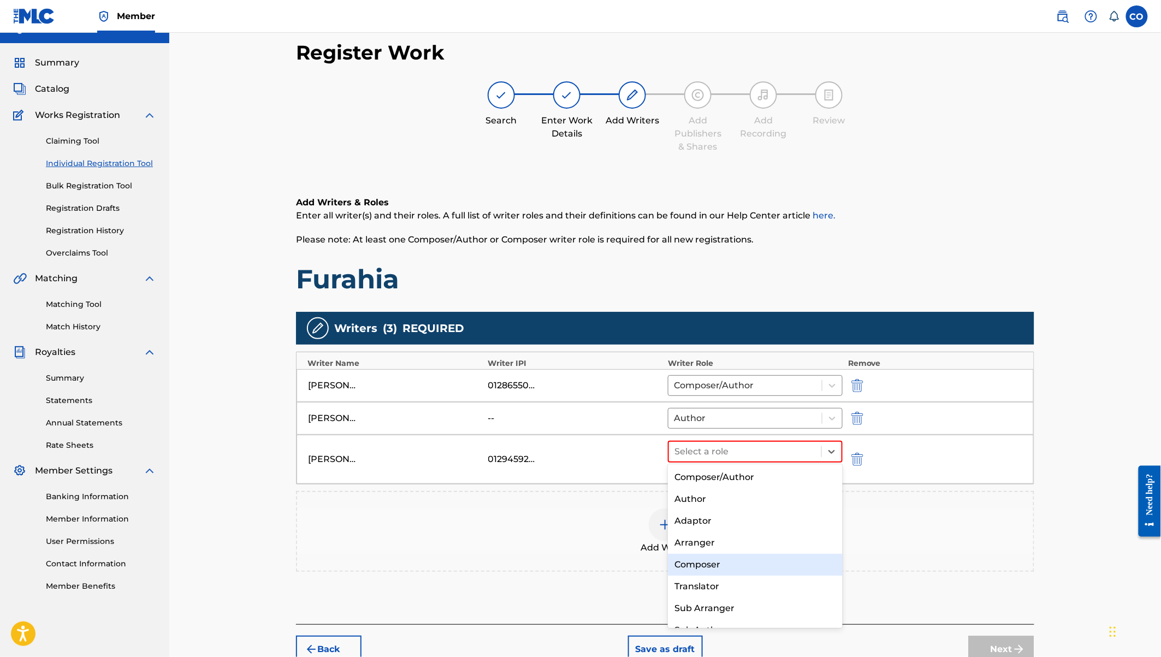
click at [733, 556] on div "Composer" at bounding box center [755, 565] width 175 height 22
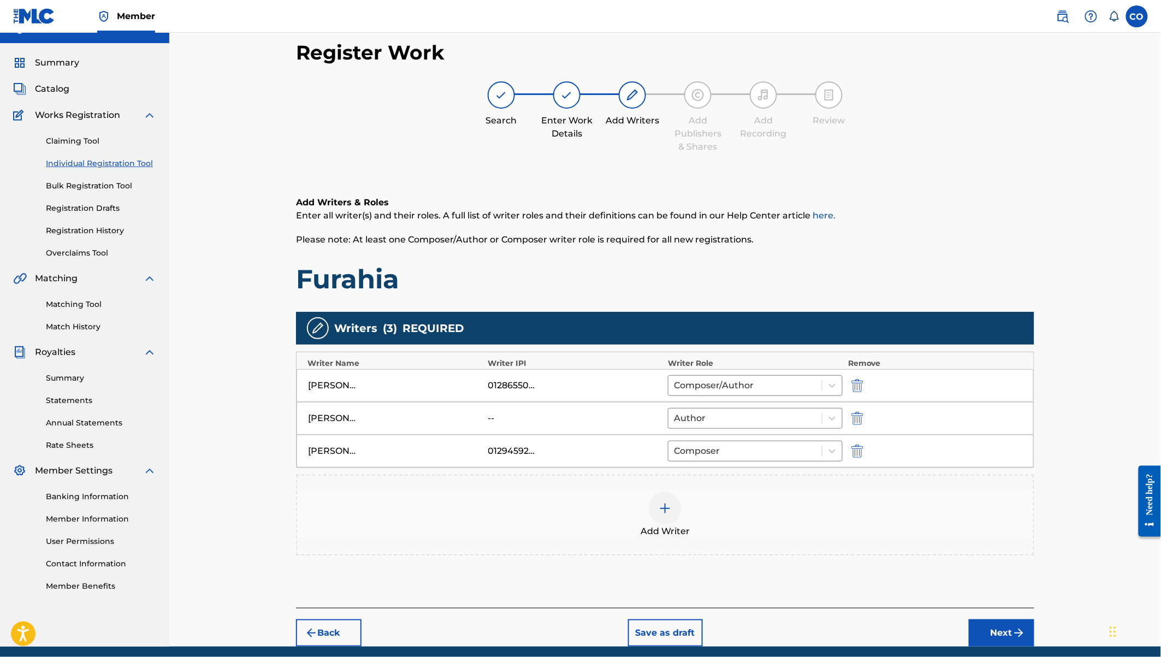
click at [663, 495] on div at bounding box center [665, 508] width 33 height 33
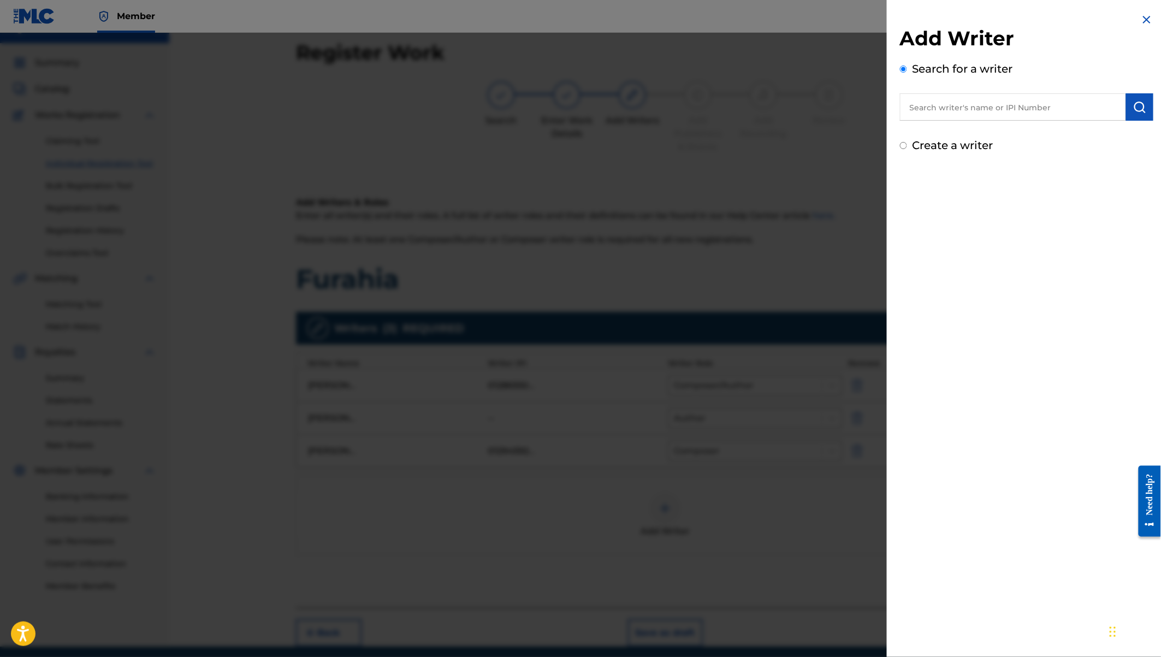
click at [924, 112] on input "text" at bounding box center [1013, 106] width 226 height 27
paste input "Edwin Oloo Sulle"
type input "Edwin Oloo Sulle"
click at [952, 146] on label "Create a writer" at bounding box center [952, 145] width 81 height 13
radio input "true"
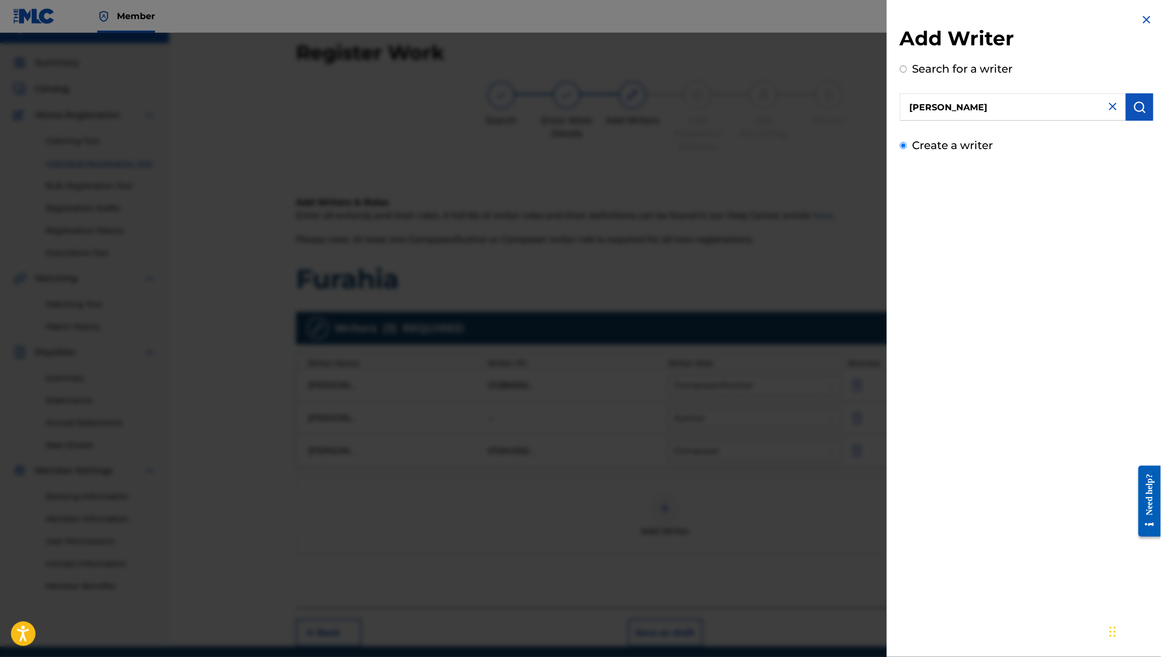
click at [907, 146] on input "Create a writer" at bounding box center [903, 145] width 7 height 7
radio input "false"
radio input "true"
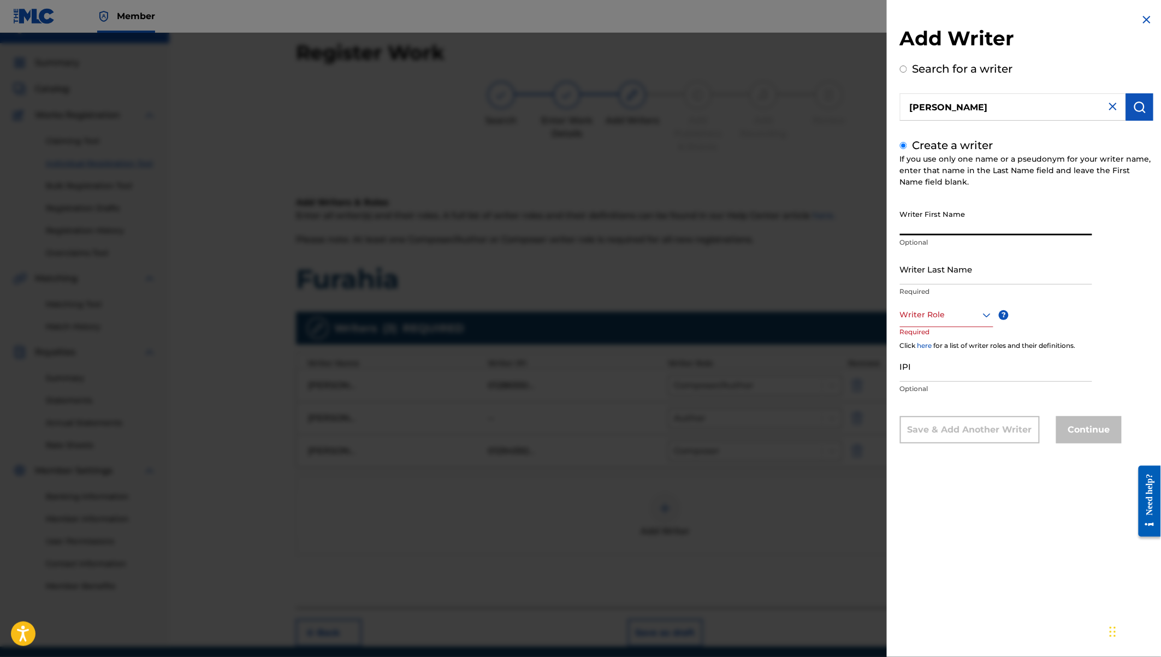
click at [921, 222] on input "Writer First Name" at bounding box center [996, 219] width 192 height 31
paste input "Edwin Oloo Sulle"
click at [952, 227] on input "Edwin Oloo Sulle" at bounding box center [996, 219] width 192 height 31
drag, startPoint x: 947, startPoint y: 227, endPoint x: 990, endPoint y: 239, distance: 44.9
click at [990, 239] on div "Writer First Name Edwin Oloo Sulle Optional" at bounding box center [996, 228] width 192 height 49
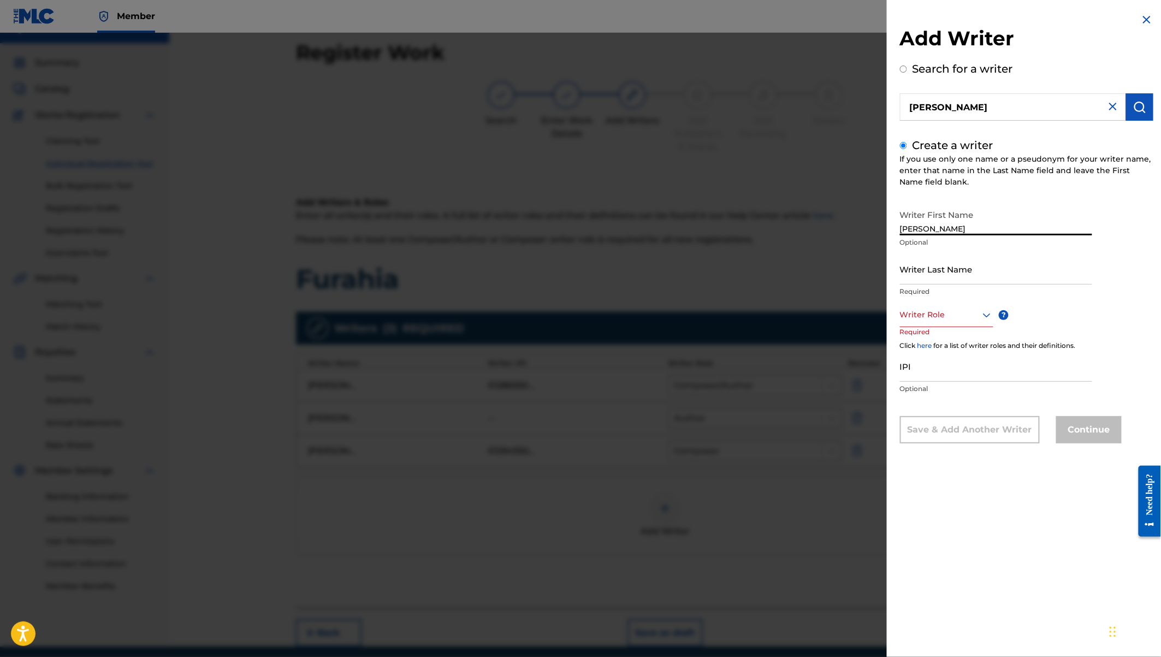
type input "Edwin Oloo"
click at [931, 265] on input "Writer Last Name" at bounding box center [996, 268] width 192 height 31
paste input "Sulle"
type input "Sulle"
click at [943, 321] on div "Writer Role" at bounding box center [946, 314] width 93 height 25
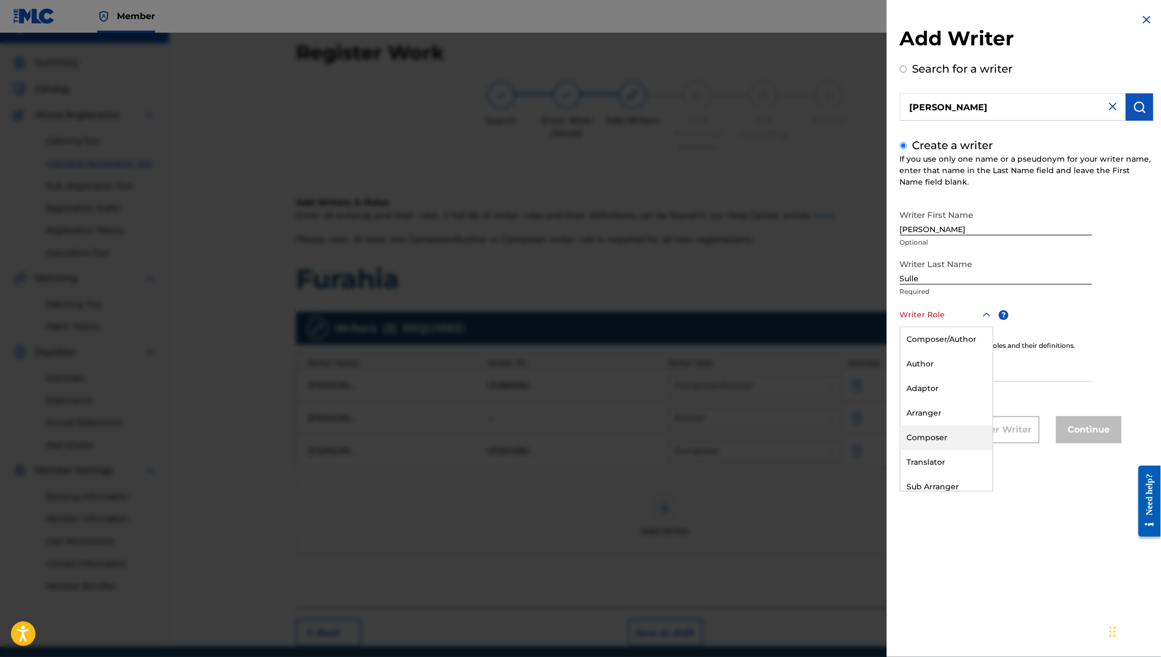
click at [945, 435] on div "Composer" at bounding box center [946, 437] width 92 height 25
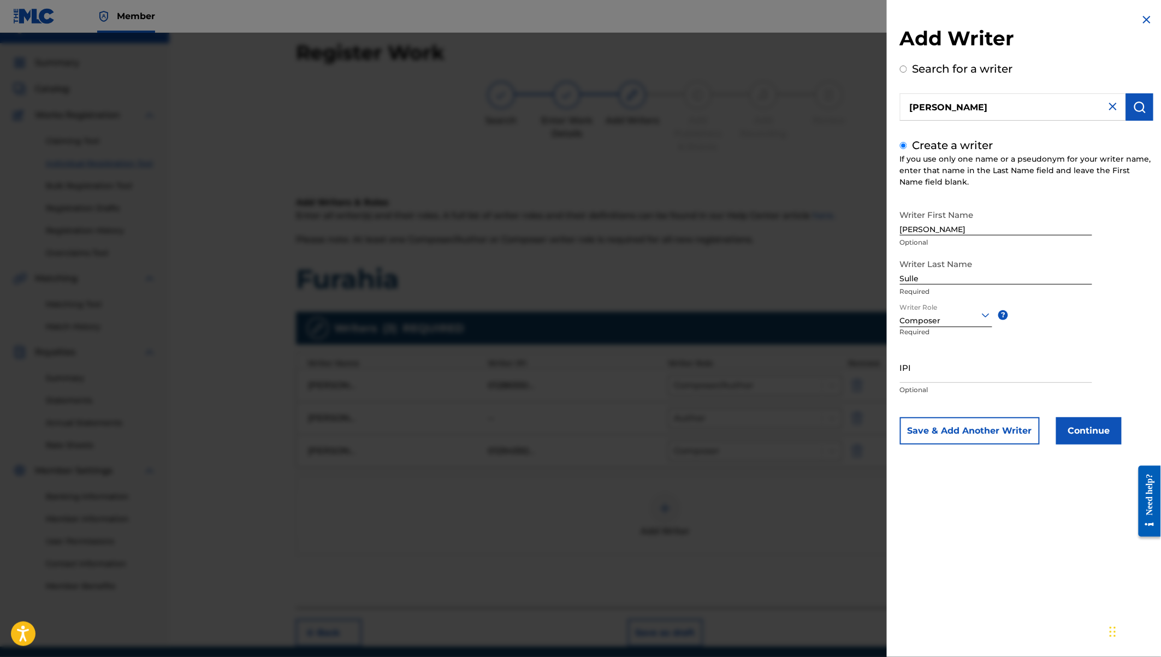
click at [1077, 431] on button "Continue" at bounding box center [1089, 430] width 66 height 27
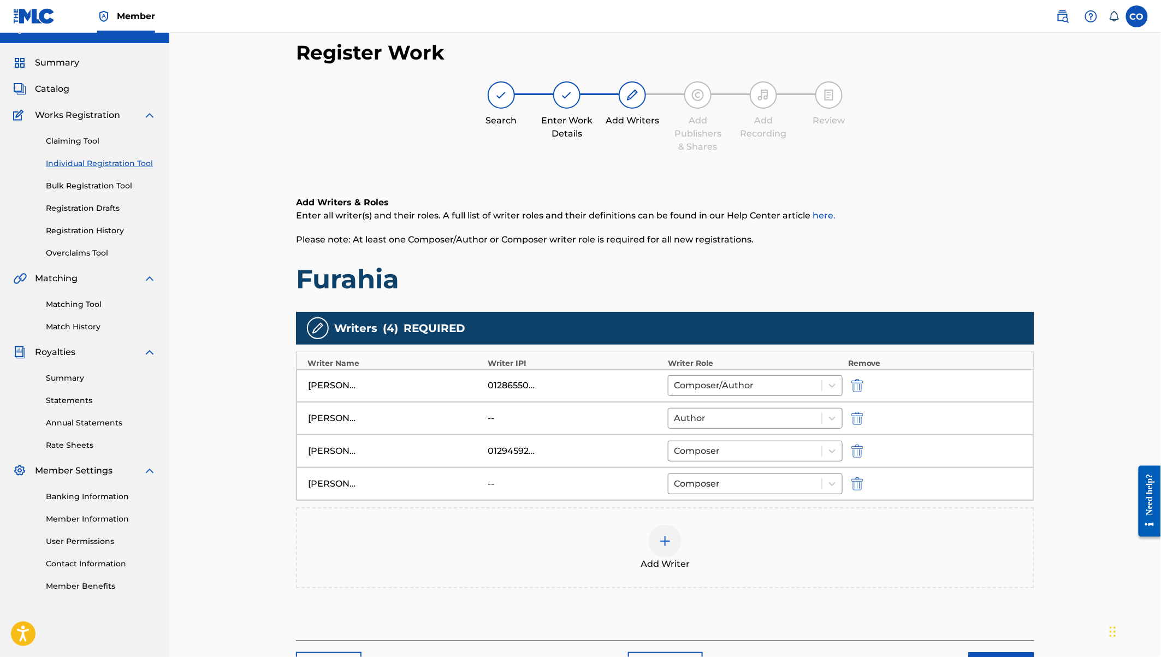
click at [666, 534] on img at bounding box center [664, 540] width 13 height 13
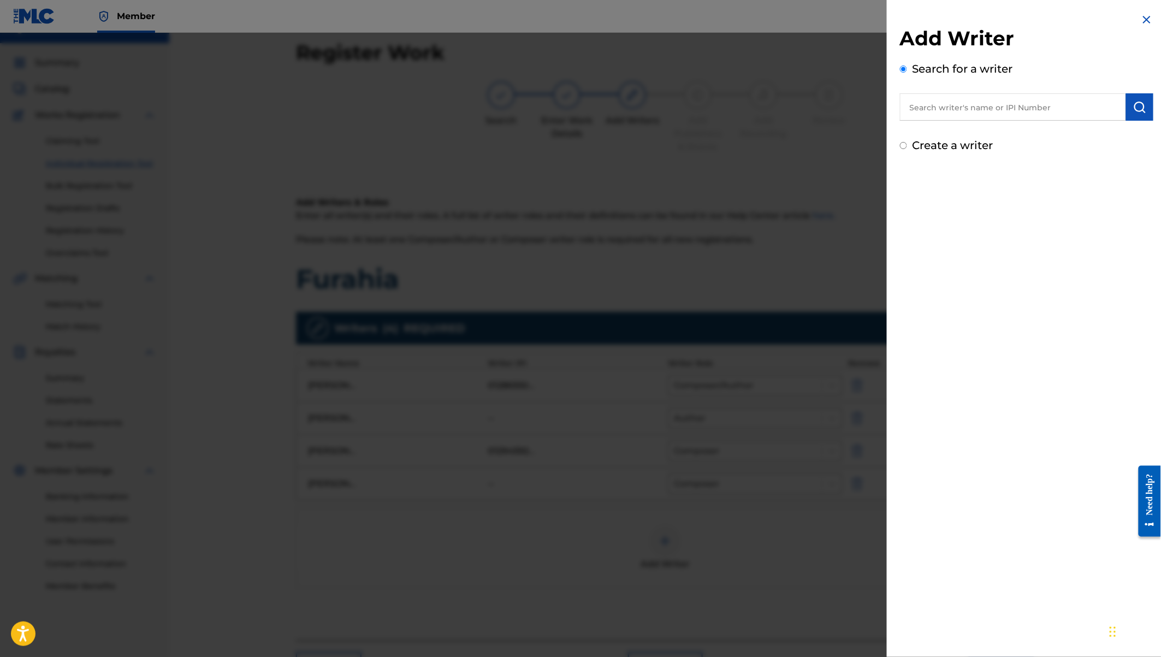
click at [944, 105] on input "text" at bounding box center [1013, 106] width 226 height 27
paste input "Jackline Kasiva Mutua"
type input "Jackline Kasiva Mutua"
click at [1137, 103] on img "submit" at bounding box center [1139, 106] width 13 height 13
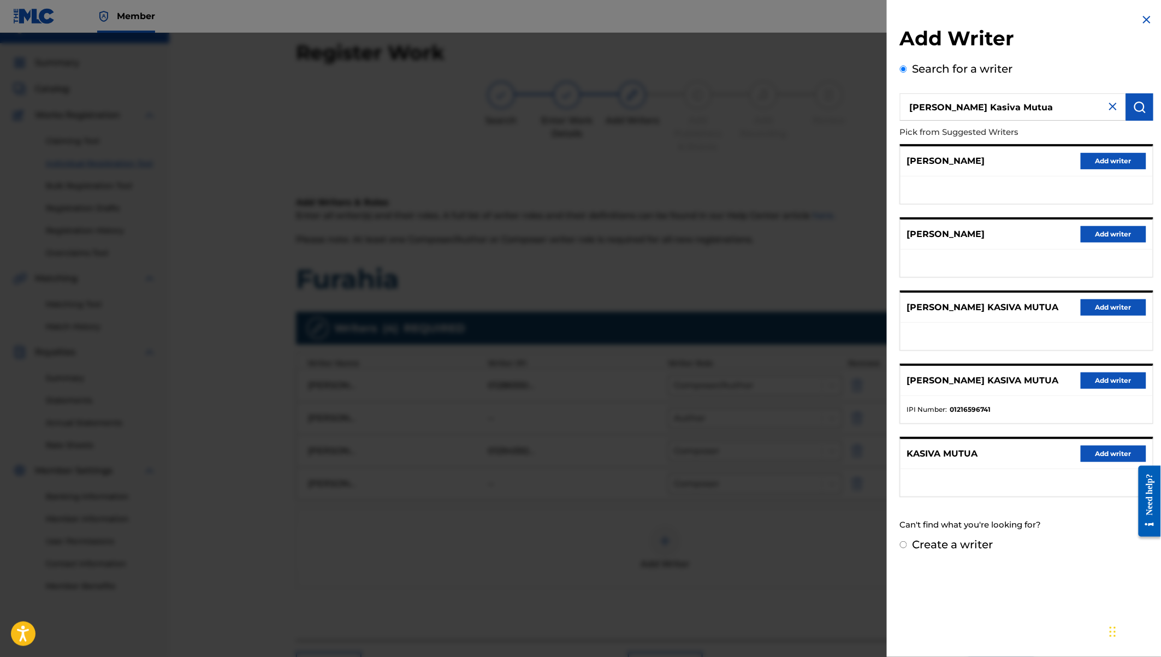
click at [1110, 381] on button "Add writer" at bounding box center [1113, 380] width 66 height 16
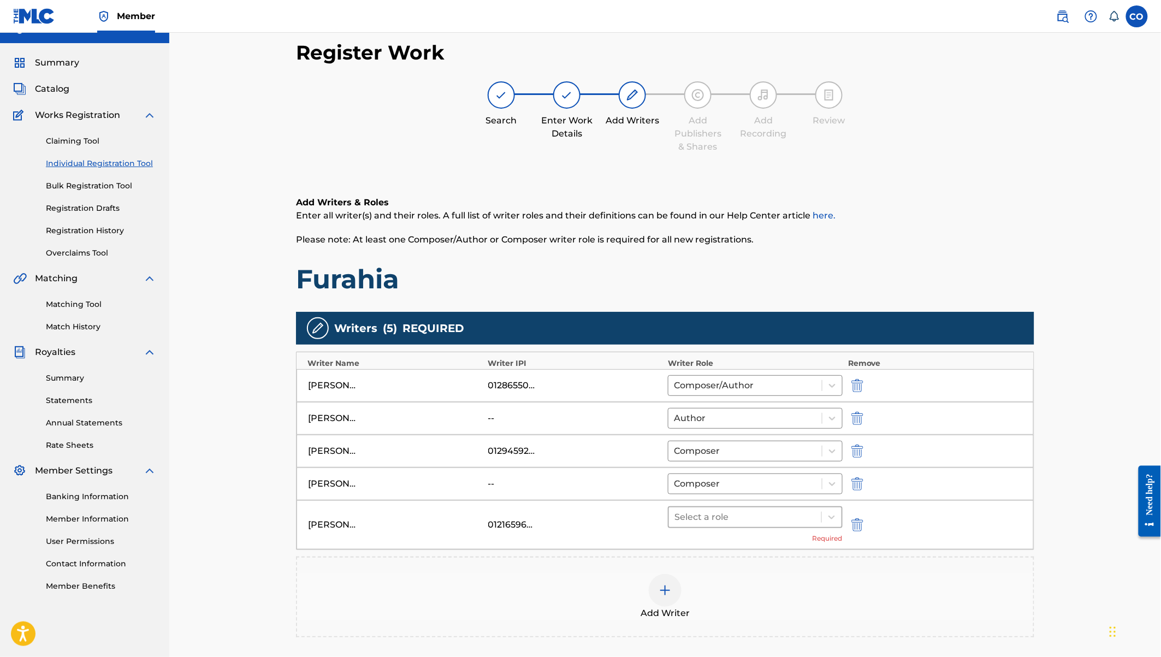
click at [780, 511] on div at bounding box center [744, 516] width 141 height 15
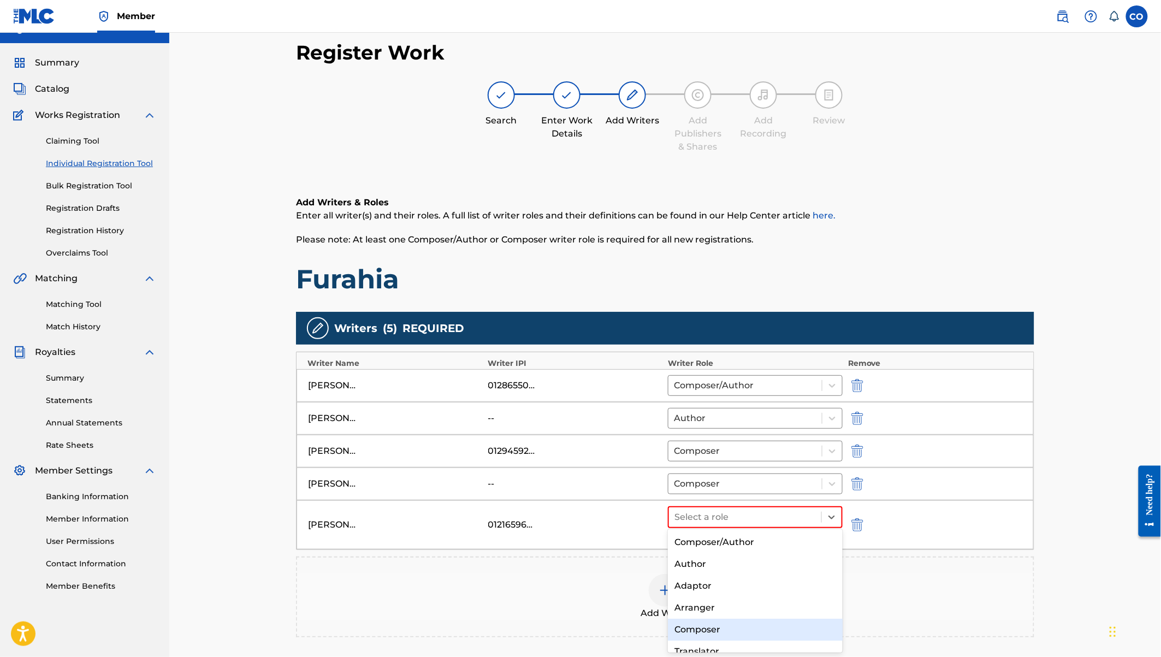
click at [714, 622] on div "Composer" at bounding box center [755, 630] width 175 height 22
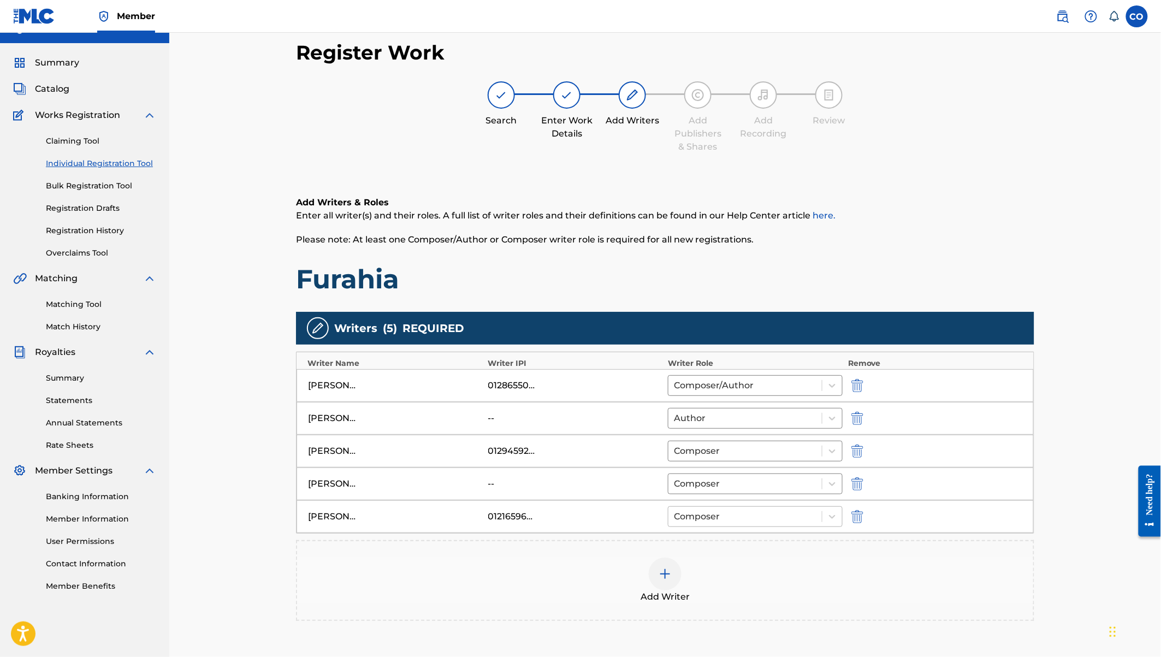
scroll to position [123, 0]
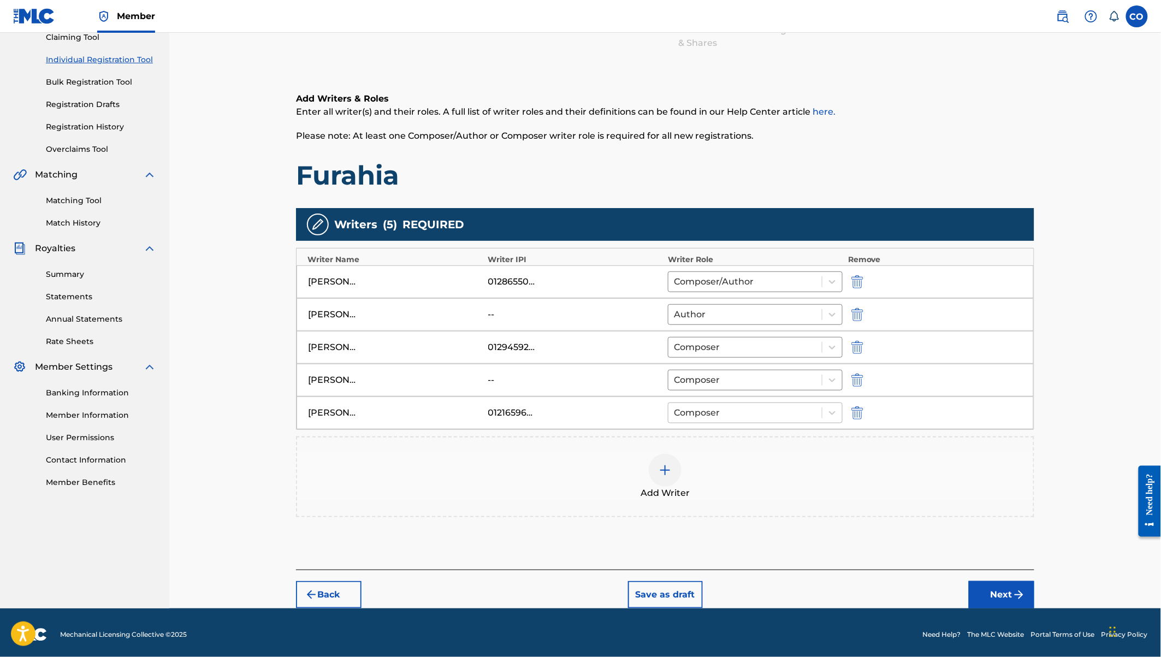
click at [722, 418] on div "Composer" at bounding box center [744, 413] width 153 height 20
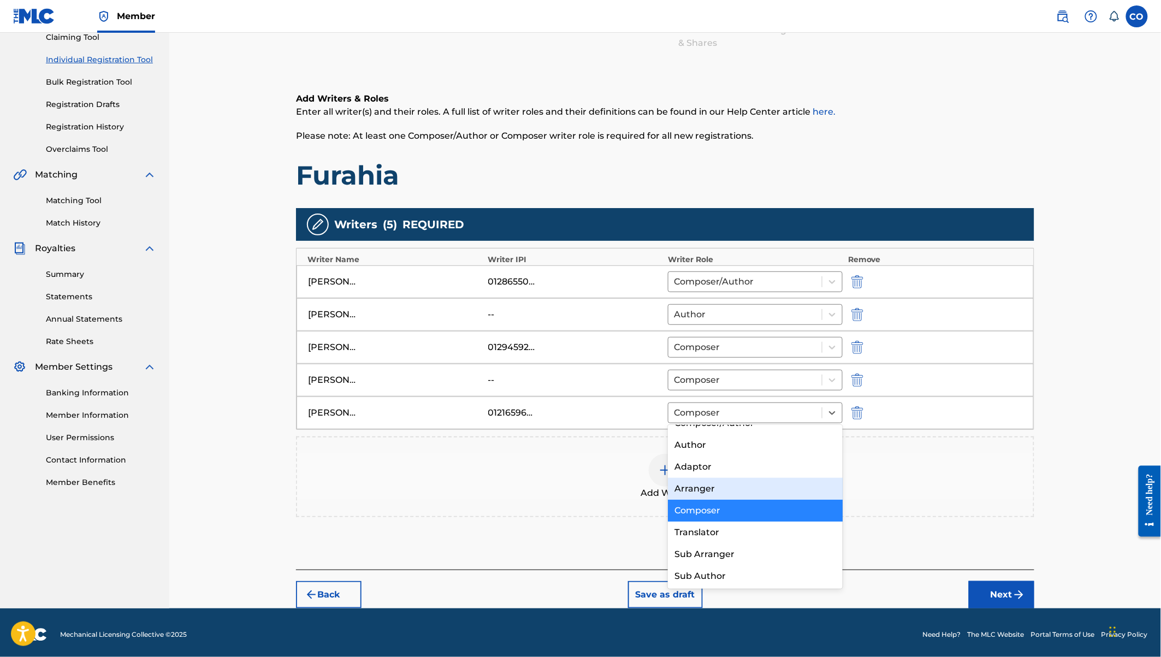
scroll to position [0, 0]
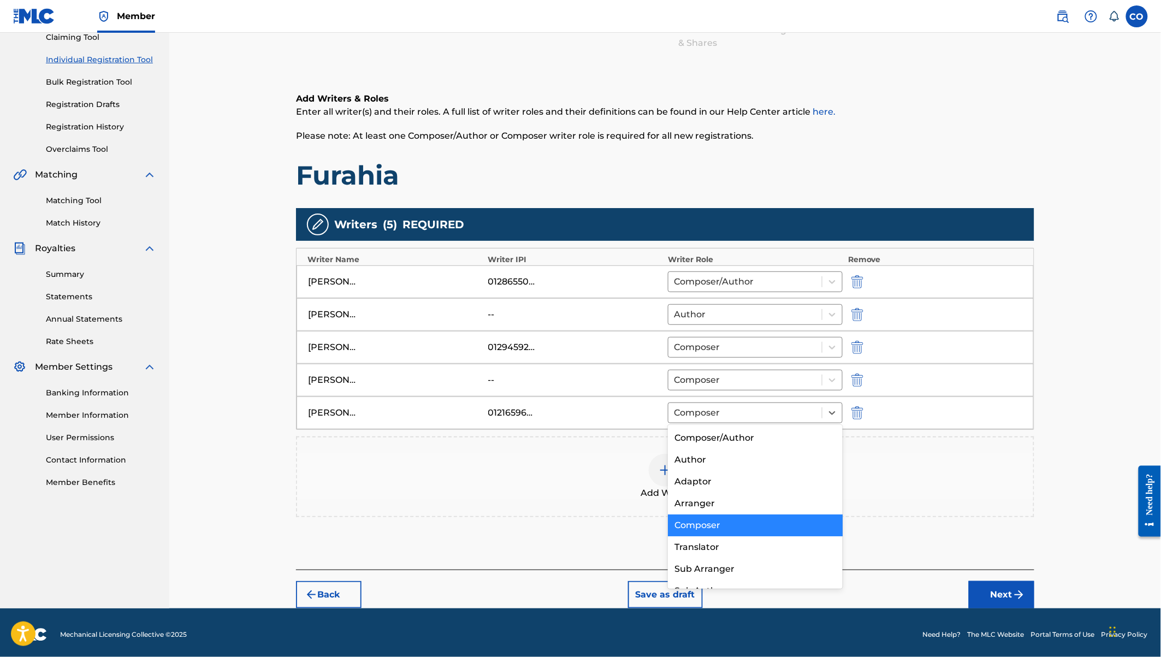
click at [710, 525] on div "Composer" at bounding box center [755, 525] width 175 height 22
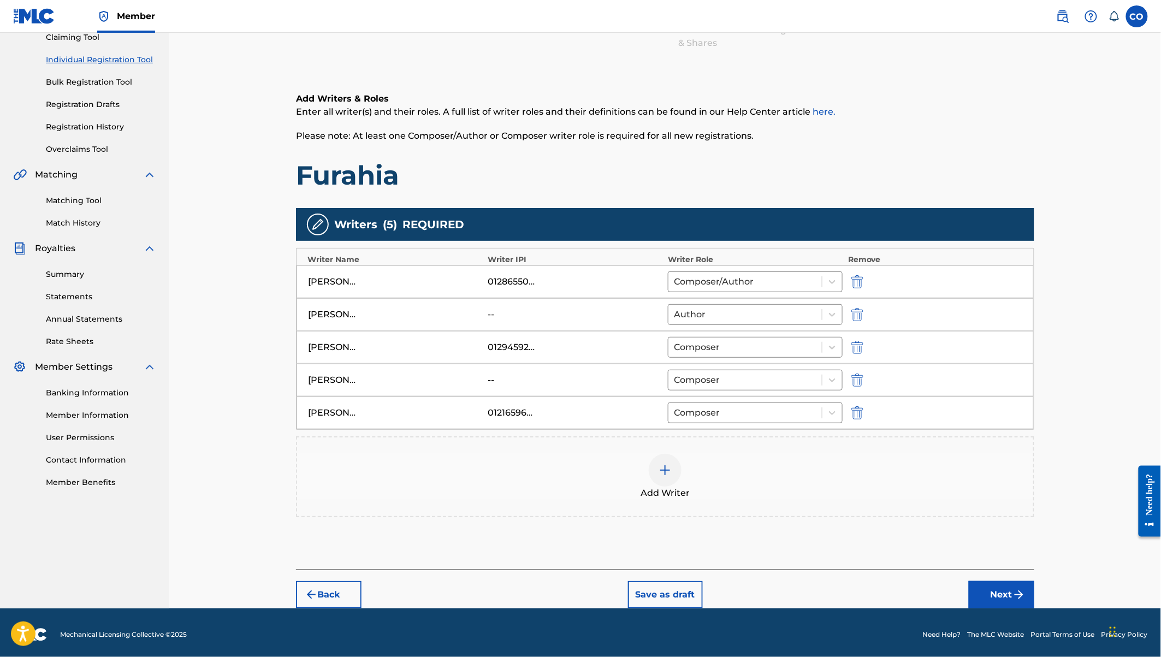
click at [1000, 588] on button "Next" at bounding box center [1002, 594] width 66 height 27
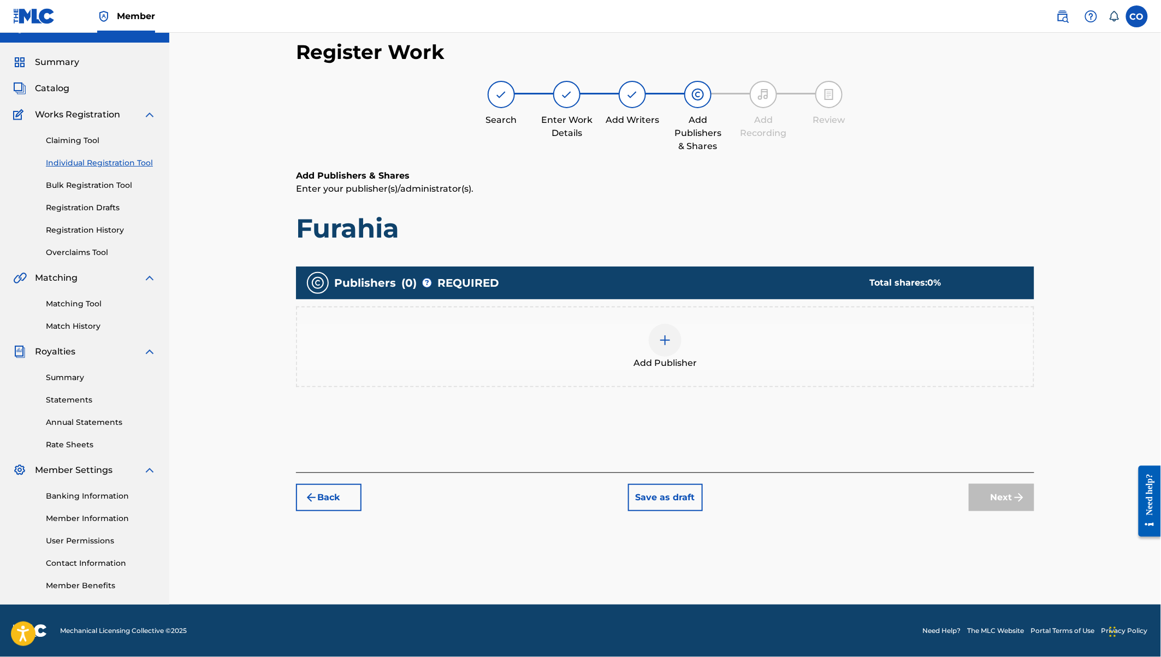
scroll to position [20, 0]
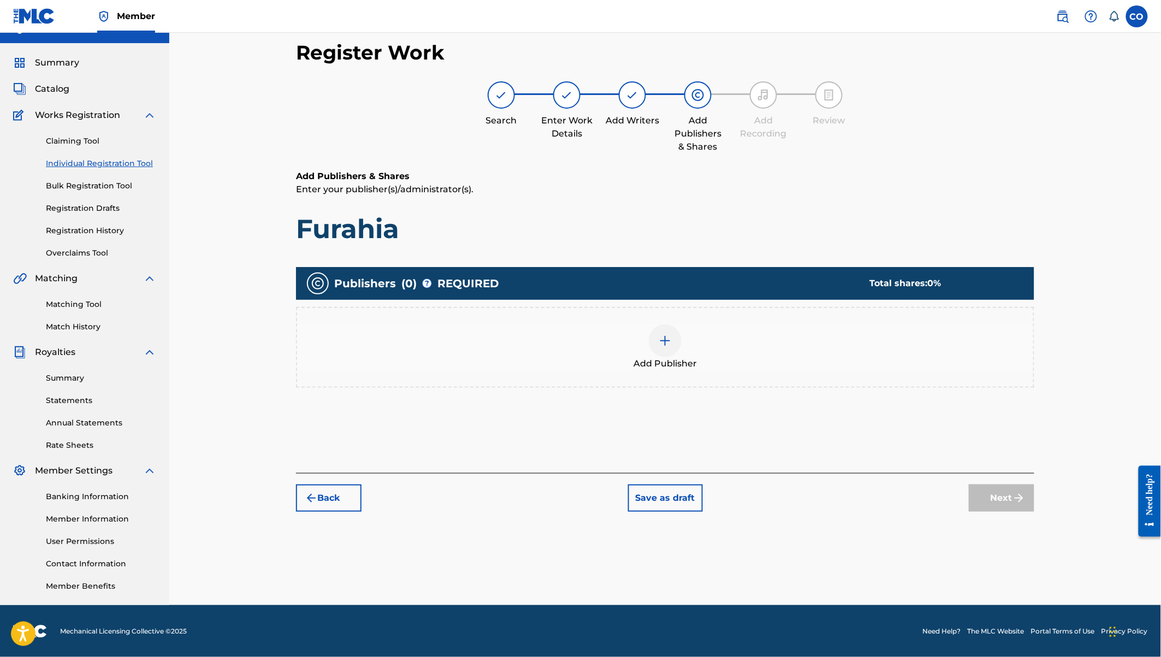
click at [669, 342] on img at bounding box center [664, 340] width 13 height 13
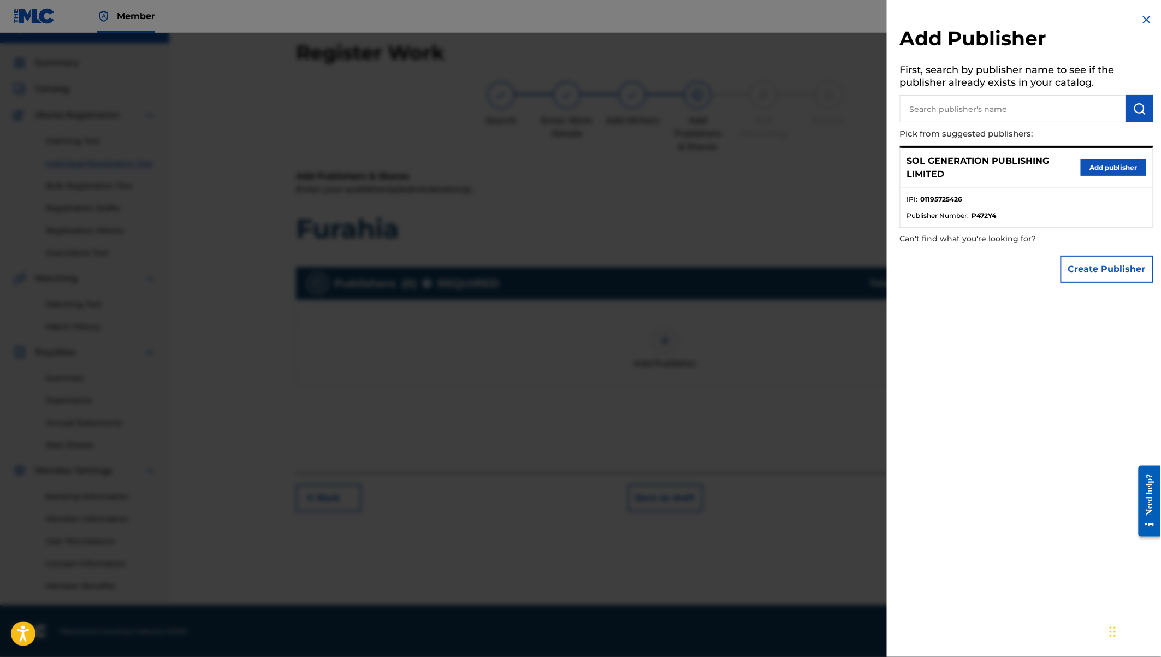
click at [1112, 169] on button "Add publisher" at bounding box center [1113, 167] width 66 height 16
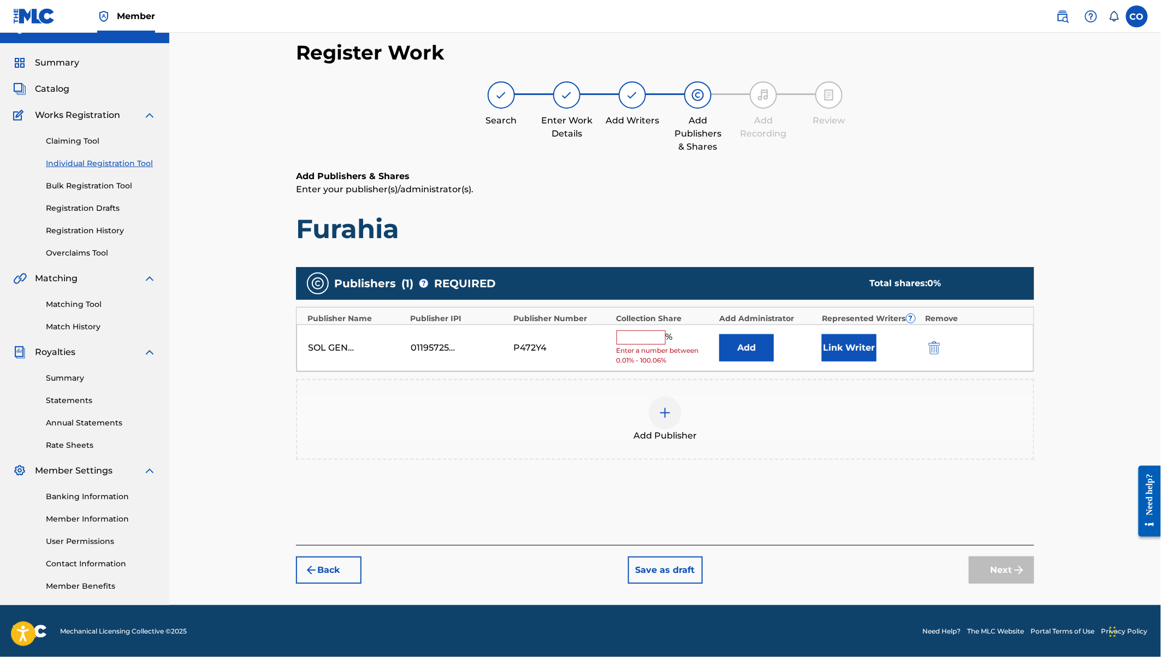
click at [627, 338] on input "text" at bounding box center [640, 337] width 49 height 14
type input "8"
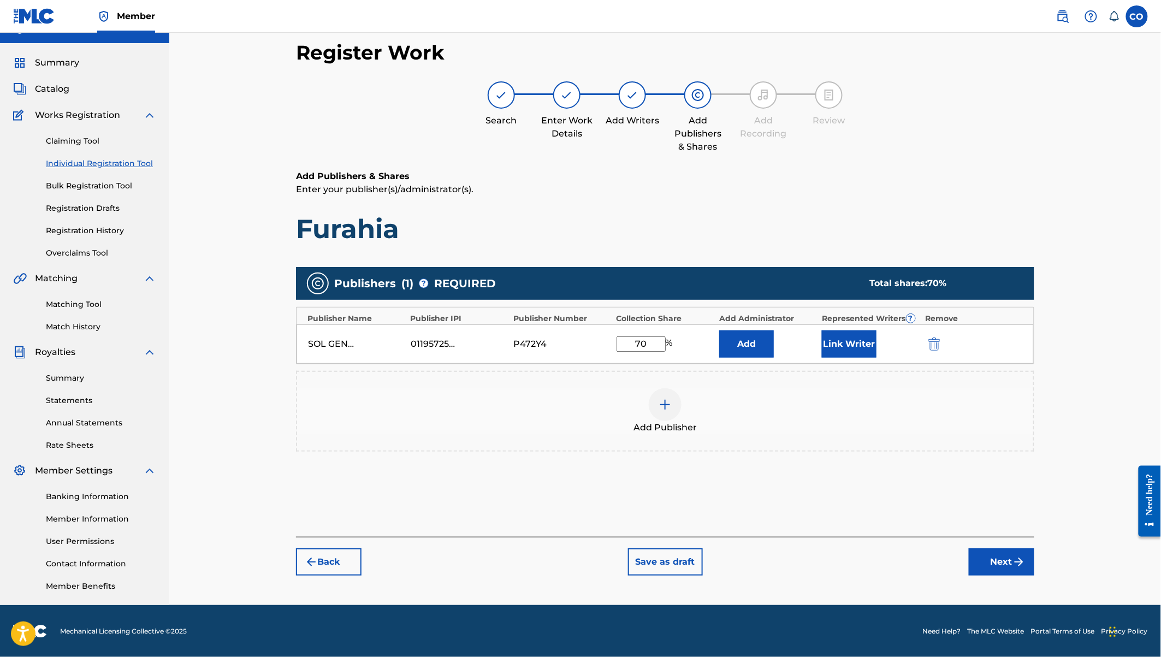
type input "7"
type input "65"
click at [856, 343] on button "Link Writer" at bounding box center [849, 343] width 55 height 27
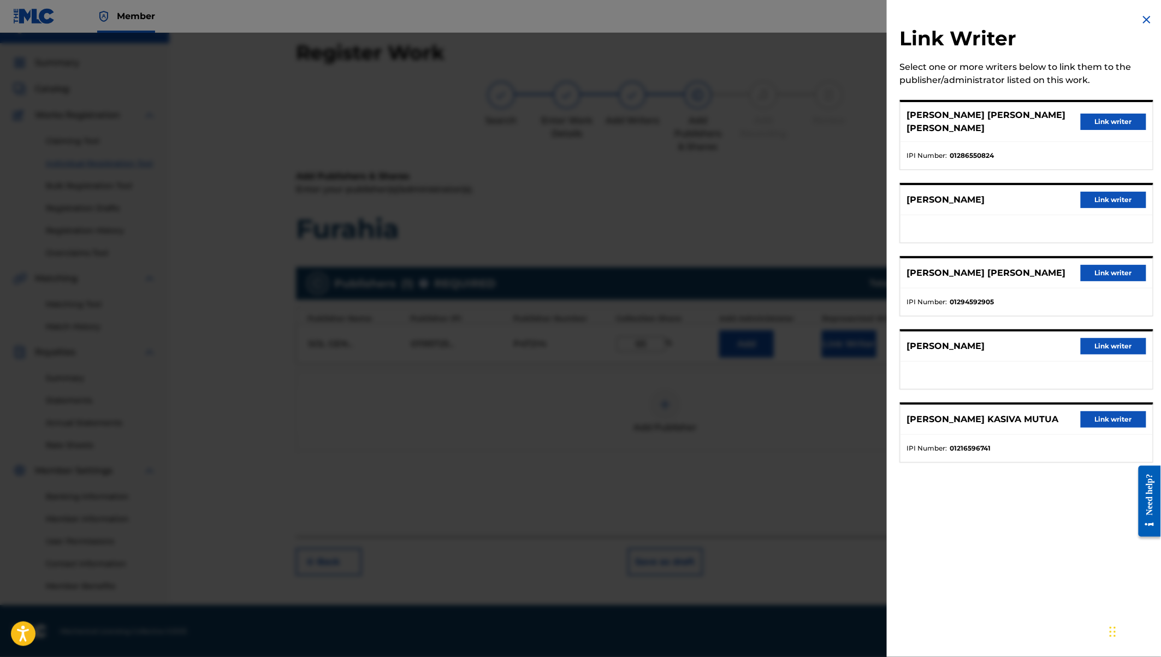
click at [1105, 114] on button "Link writer" at bounding box center [1113, 122] width 66 height 16
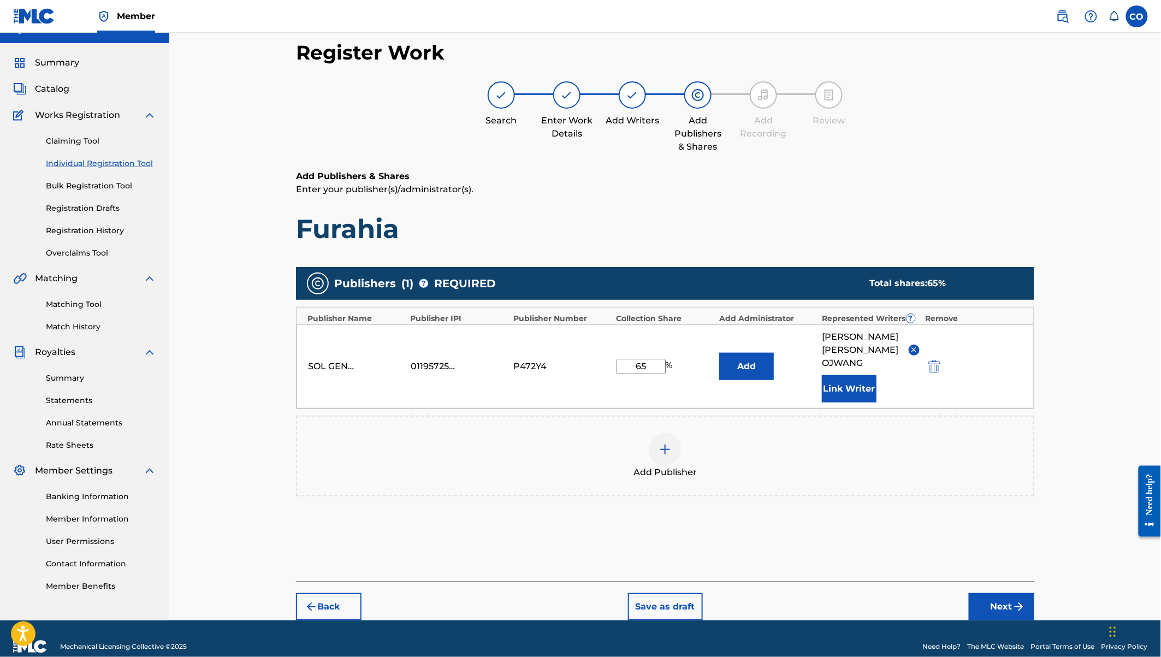
click at [1010, 593] on button "Next" at bounding box center [1002, 606] width 66 height 27
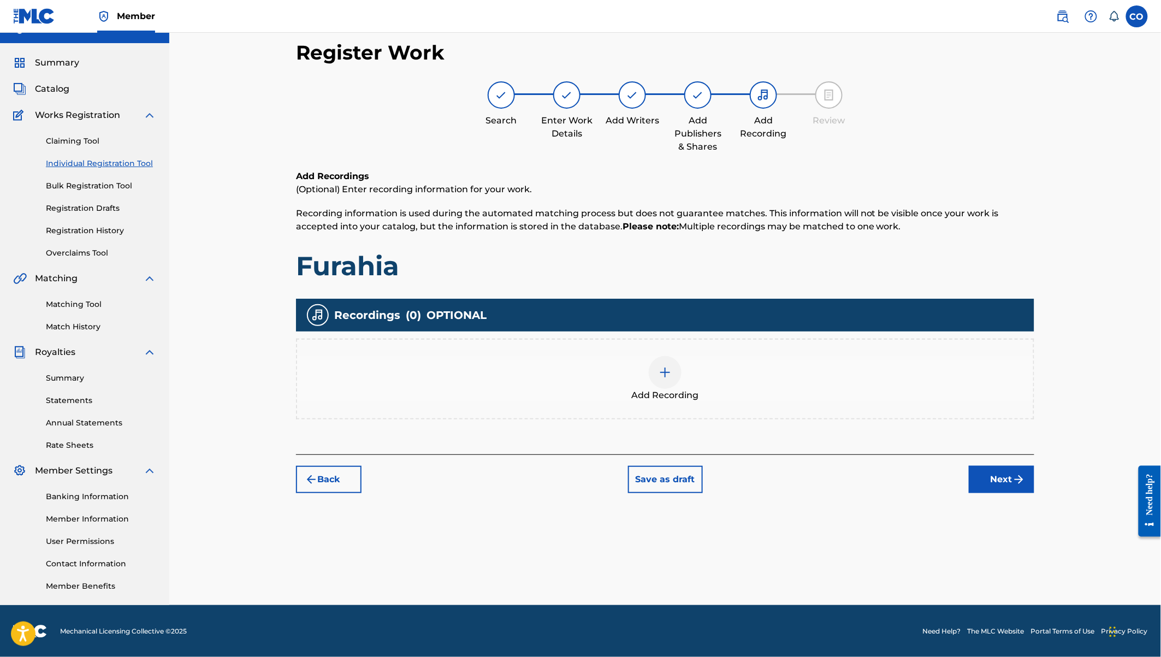
click at [653, 375] on div at bounding box center [665, 372] width 33 height 33
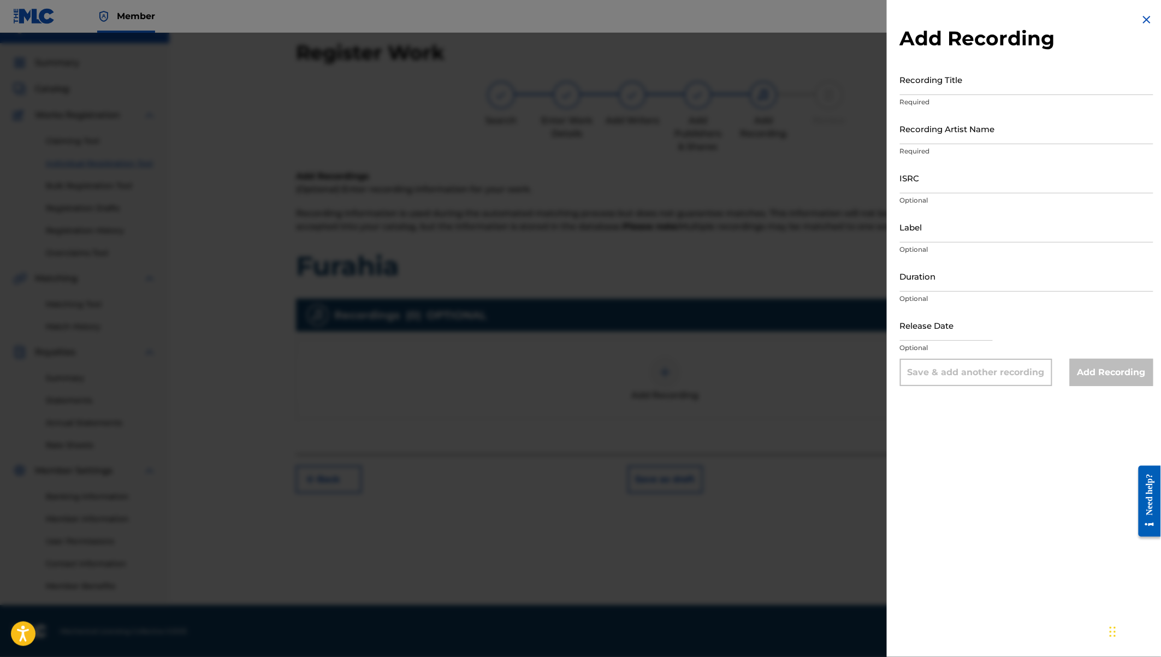
click at [925, 78] on input "Recording Title" at bounding box center [1026, 79] width 253 height 31
type input "Furahia"
click at [942, 134] on input "Recording Artist Name" at bounding box center [1026, 128] width 253 height 31
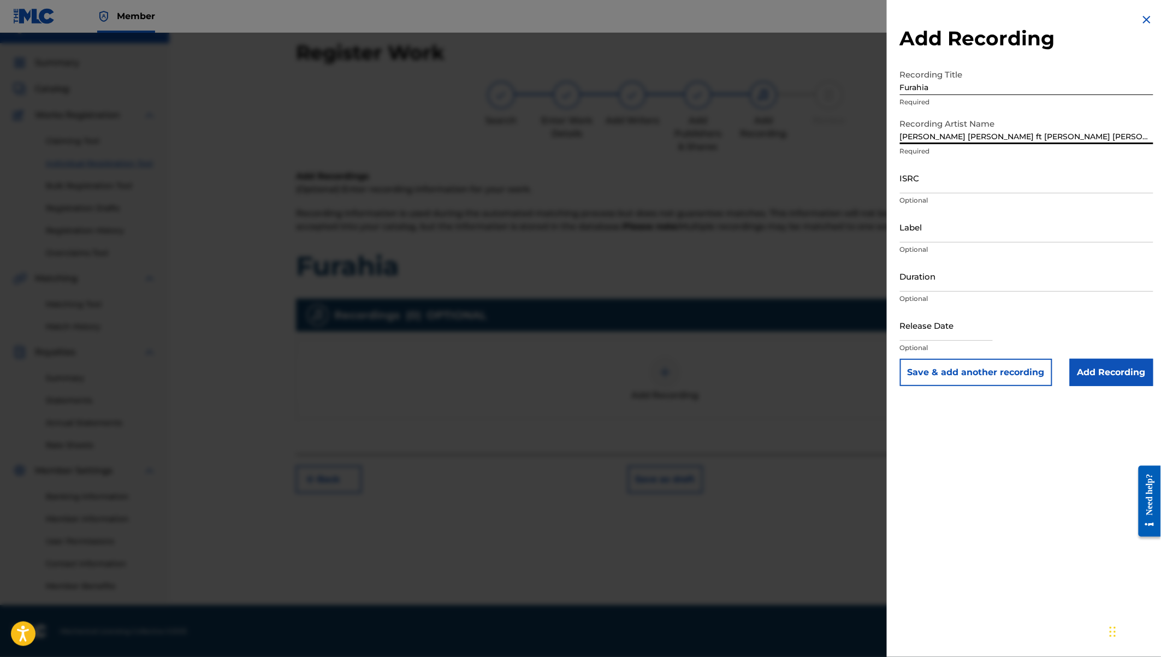
type input "Coster Ojwang ft Matilda Hilda"
click at [910, 186] on input "ISRC" at bounding box center [1026, 177] width 253 height 31
paste input "QZW9M2292148"
type input "QZW9M2292148"
click at [917, 222] on input "Label" at bounding box center [1026, 226] width 253 height 31
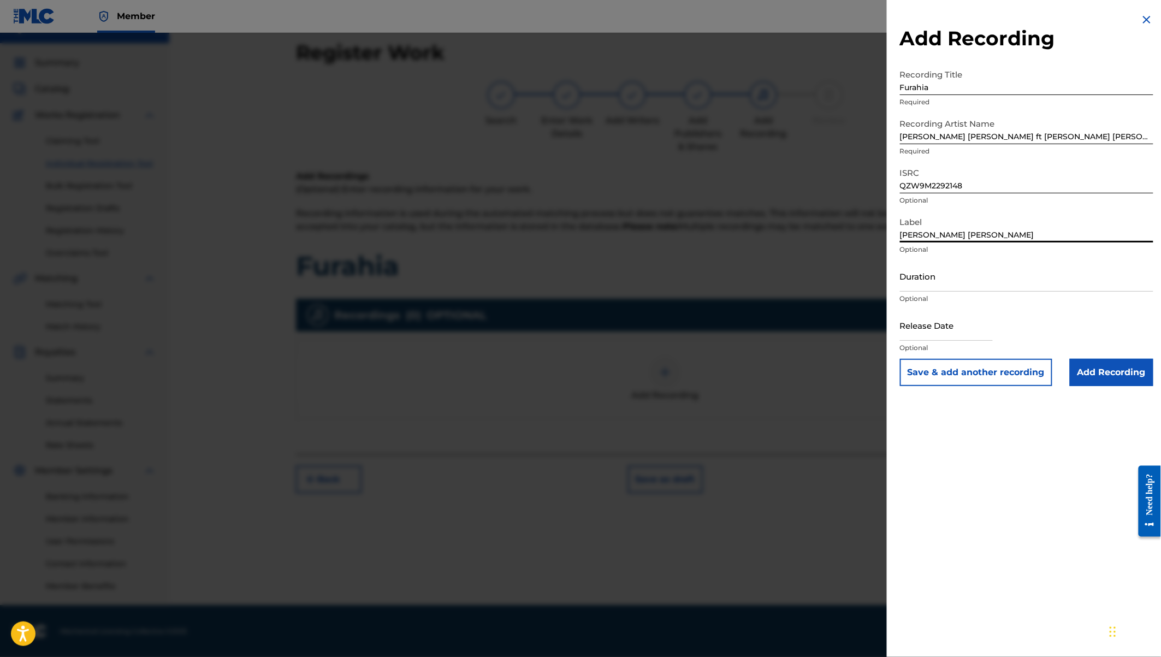
type input "[PERSON_NAME] [PERSON_NAME]"
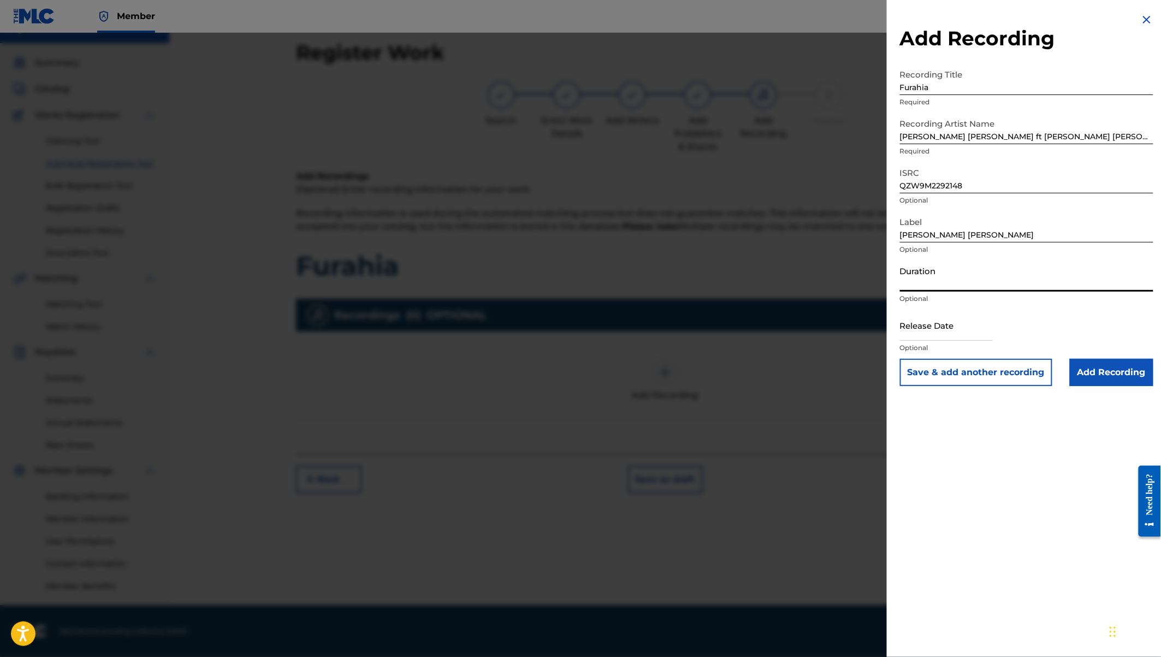
click at [928, 286] on input "Duration" at bounding box center [1026, 275] width 253 height 31
type input "04:28"
click at [928, 334] on input "text" at bounding box center [946, 325] width 93 height 31
select select "7"
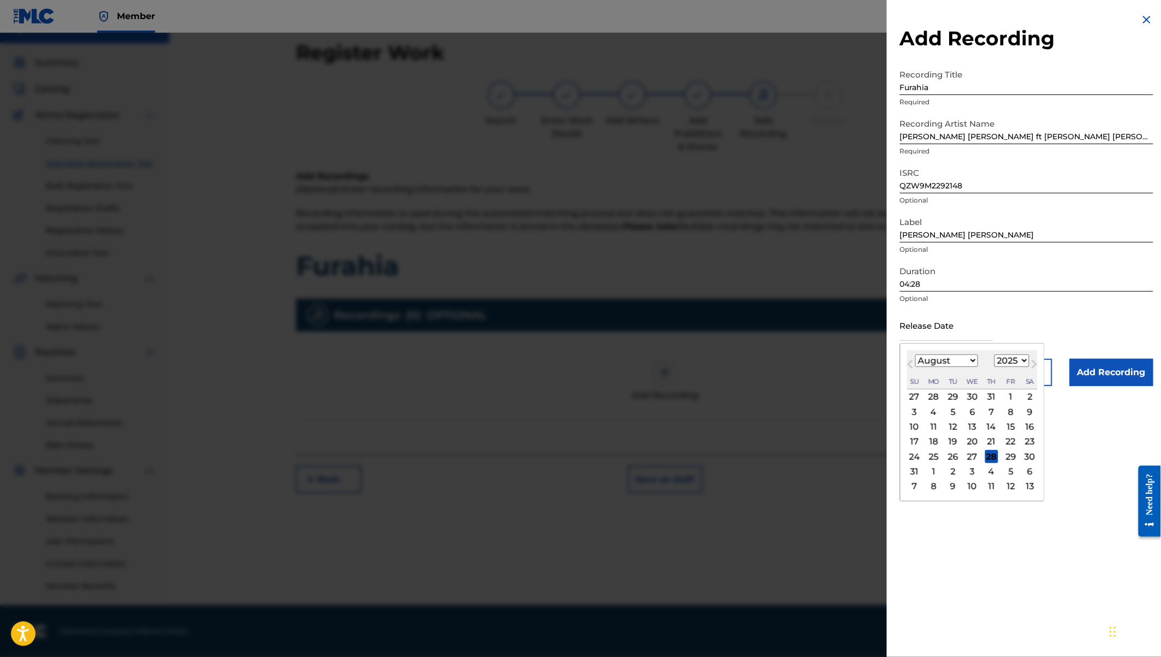
click at [1004, 357] on select "1900 1901 1902 1903 1904 1905 1906 1907 1908 1909 1910 1911 1912 1913 1914 1915…" at bounding box center [1011, 360] width 35 height 13
select select "2022"
click at [959, 358] on select "January February March April May June July August September October November De…" at bounding box center [946, 360] width 63 height 13
select select "11"
click at [990, 423] on div "15" at bounding box center [991, 426] width 13 height 13
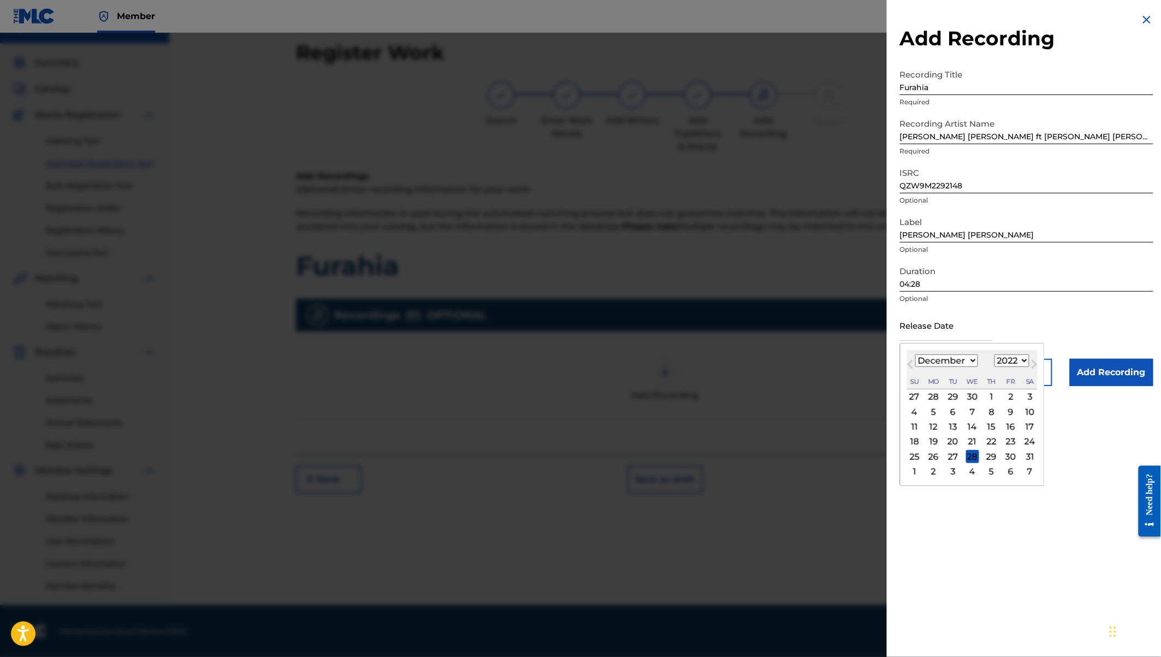
type input "[DATE]"
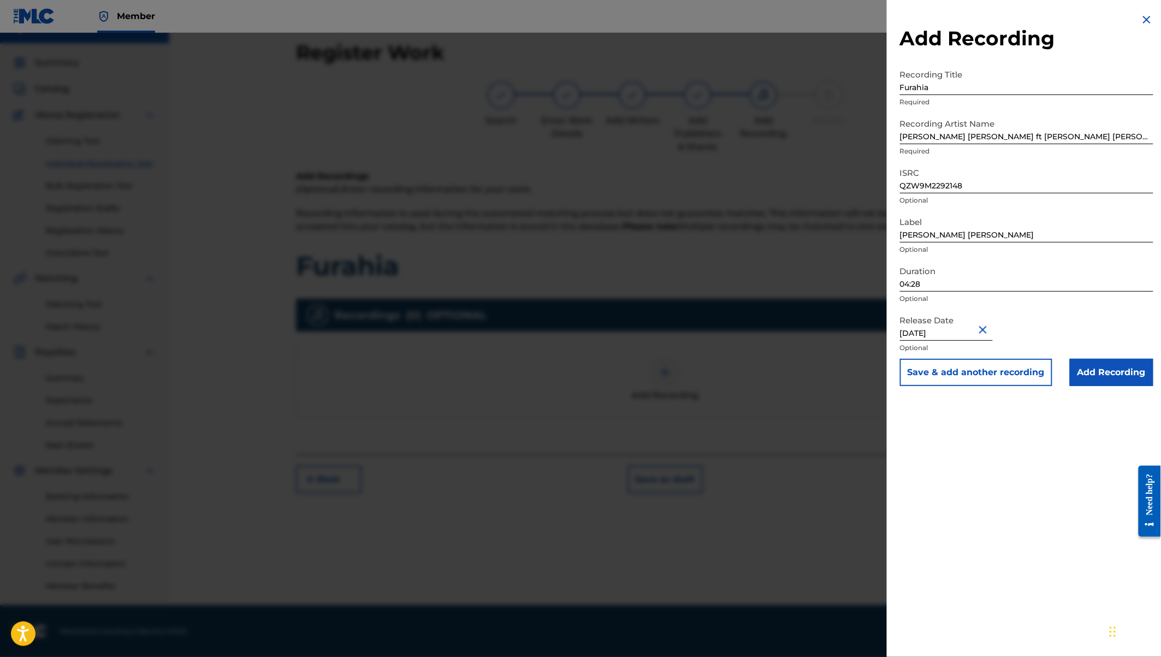
click at [1088, 376] on input "Add Recording" at bounding box center [1112, 372] width 84 height 27
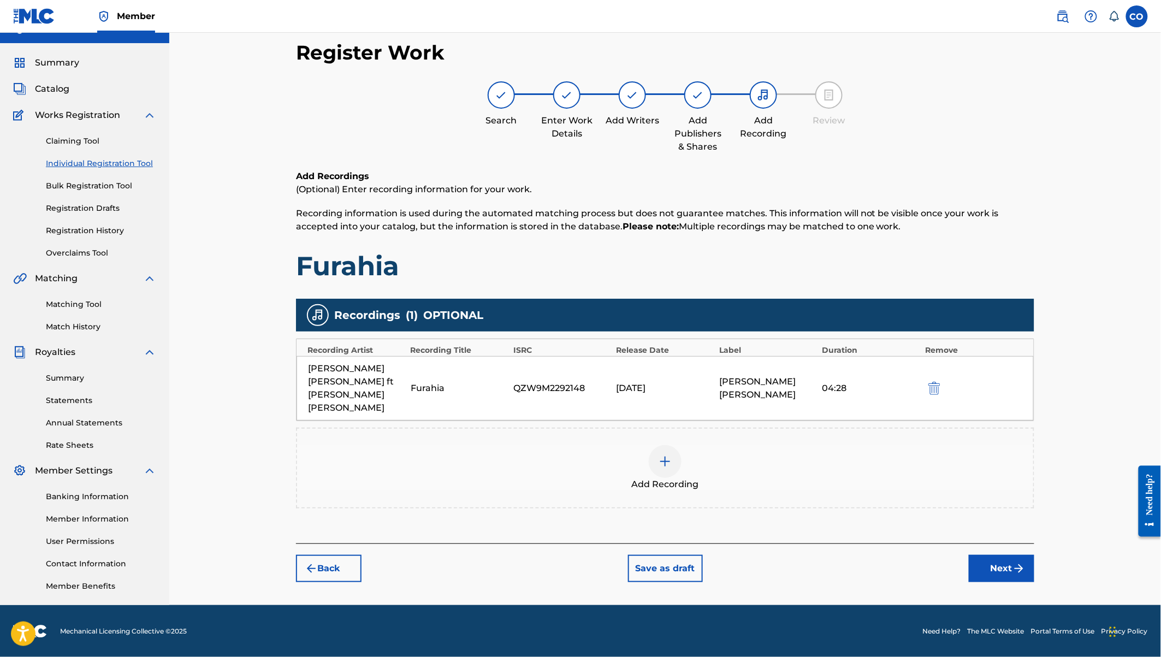
click at [999, 555] on button "Next" at bounding box center [1002, 568] width 66 height 27
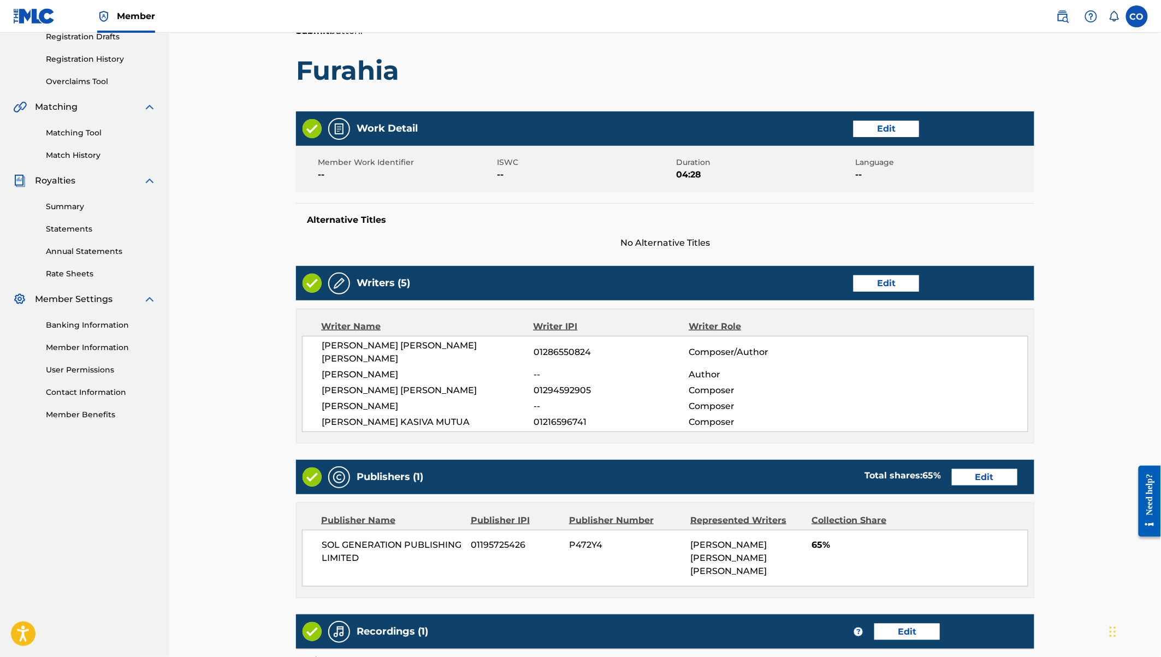
scroll to position [331, 0]
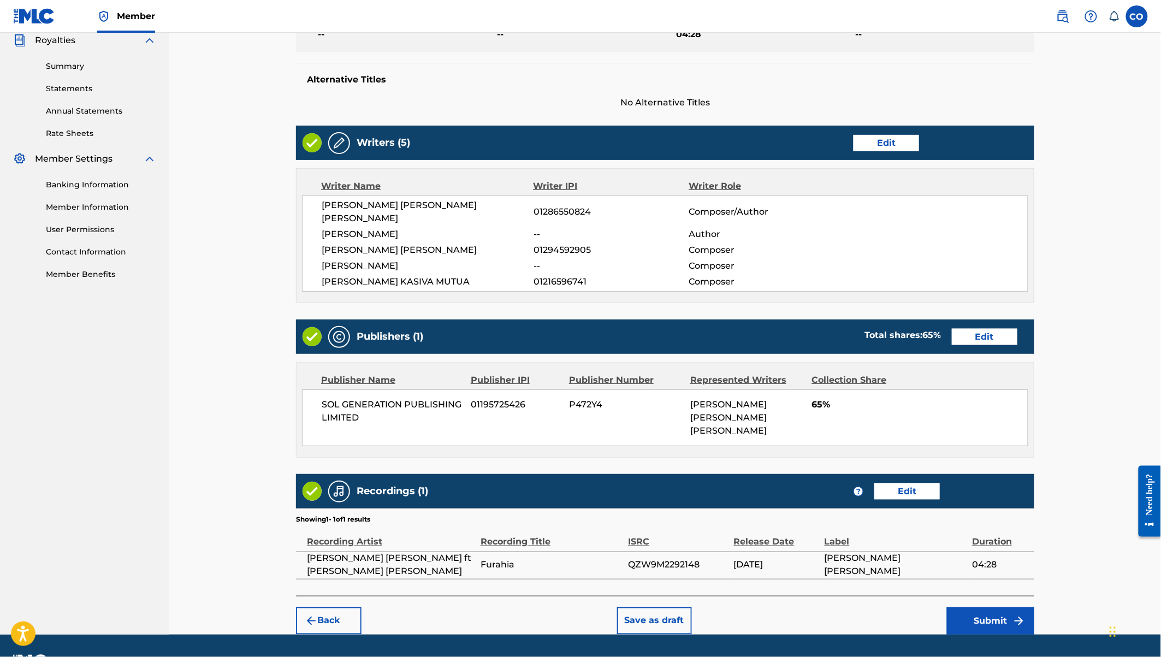
click at [909, 483] on button "Edit" at bounding box center [907, 491] width 66 height 16
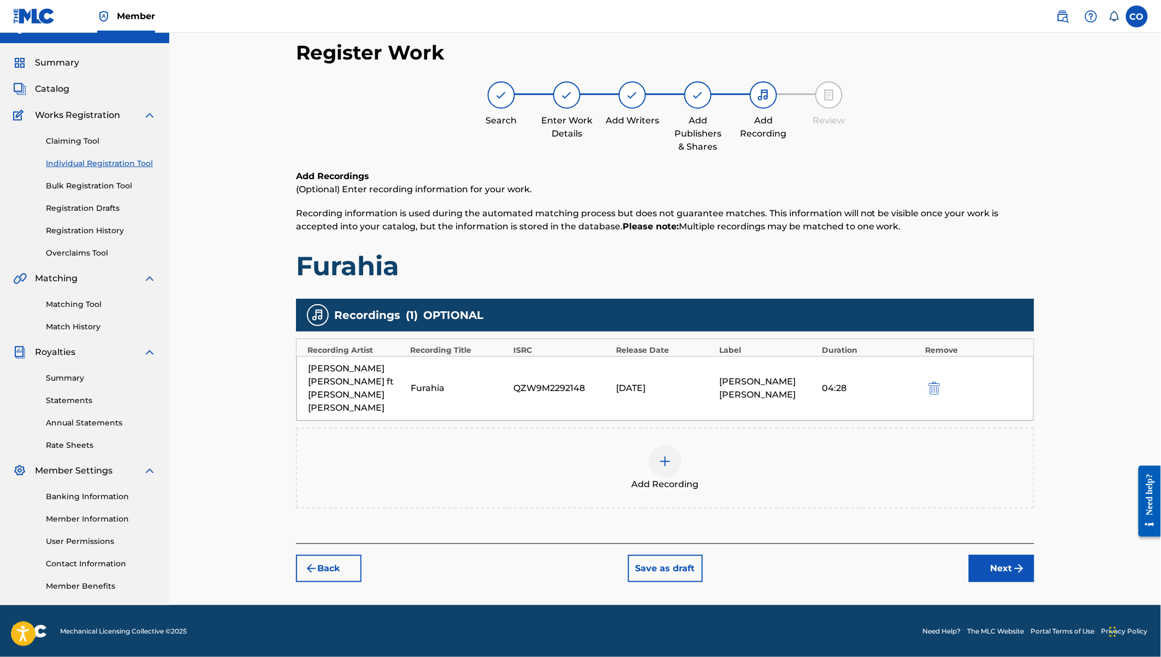
click at [1002, 555] on button "Next" at bounding box center [1002, 568] width 66 height 27
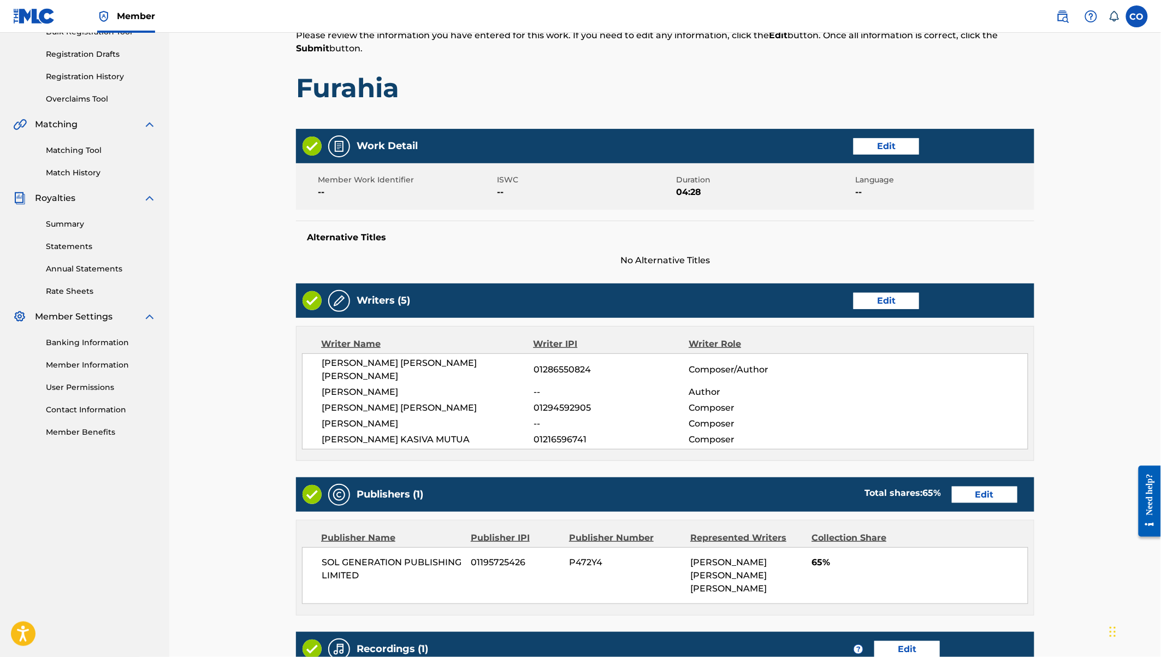
scroll to position [331, 0]
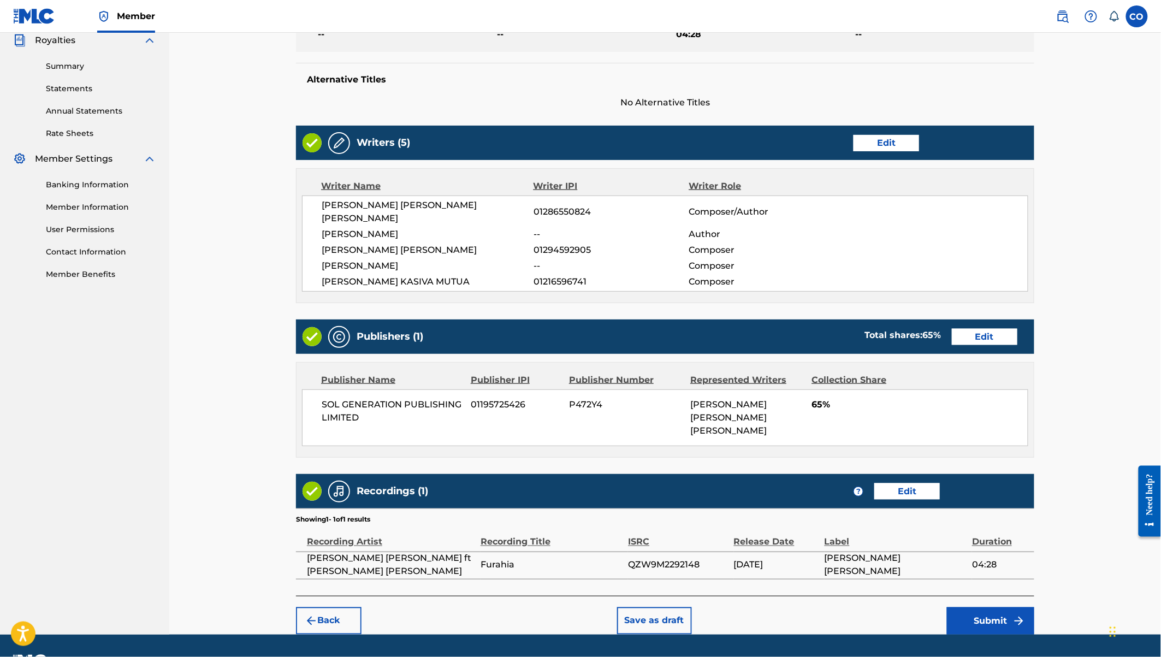
click at [983, 607] on button "Submit" at bounding box center [990, 620] width 87 height 27
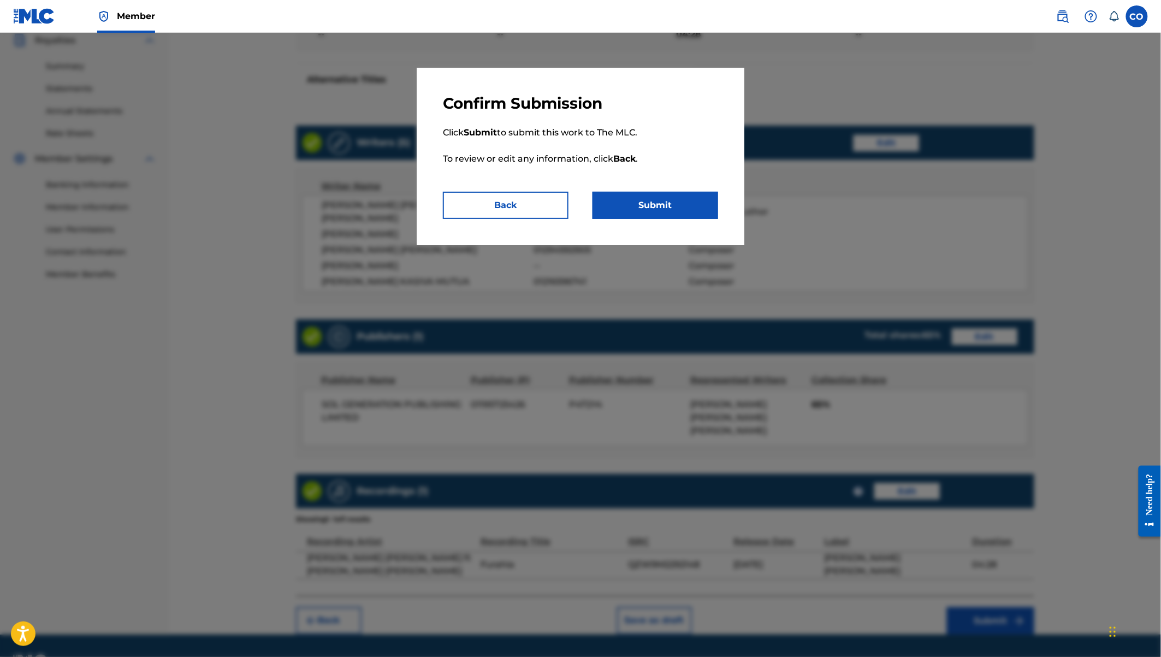
click at [686, 201] on button "Submit" at bounding box center [655, 205] width 126 height 27
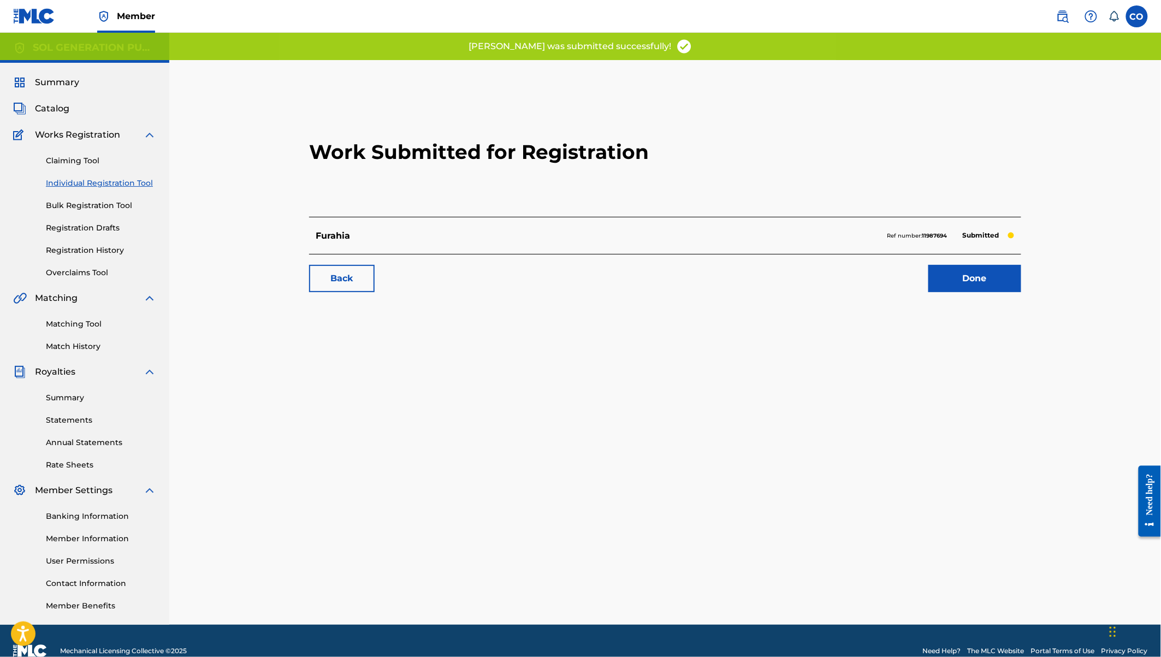
click at [982, 277] on link "Done" at bounding box center [974, 278] width 93 height 27
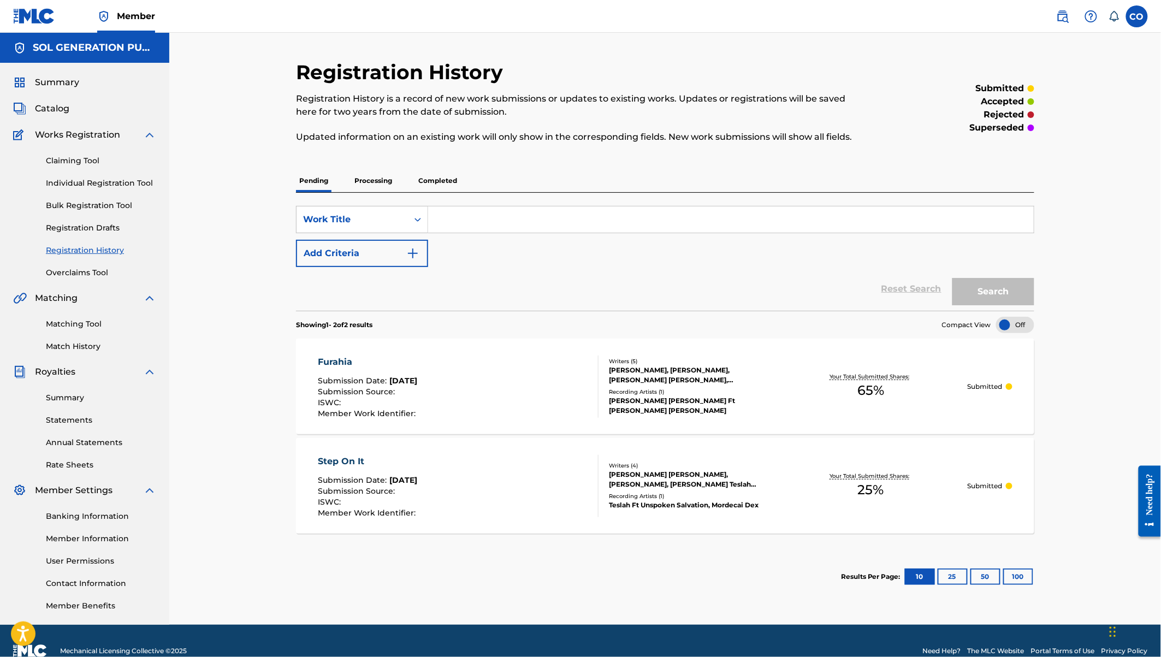
click at [498, 211] on input "Search Form" at bounding box center [730, 219] width 605 height 26
type input "Hera"
click at [952, 278] on button "Search" at bounding box center [993, 291] width 82 height 27
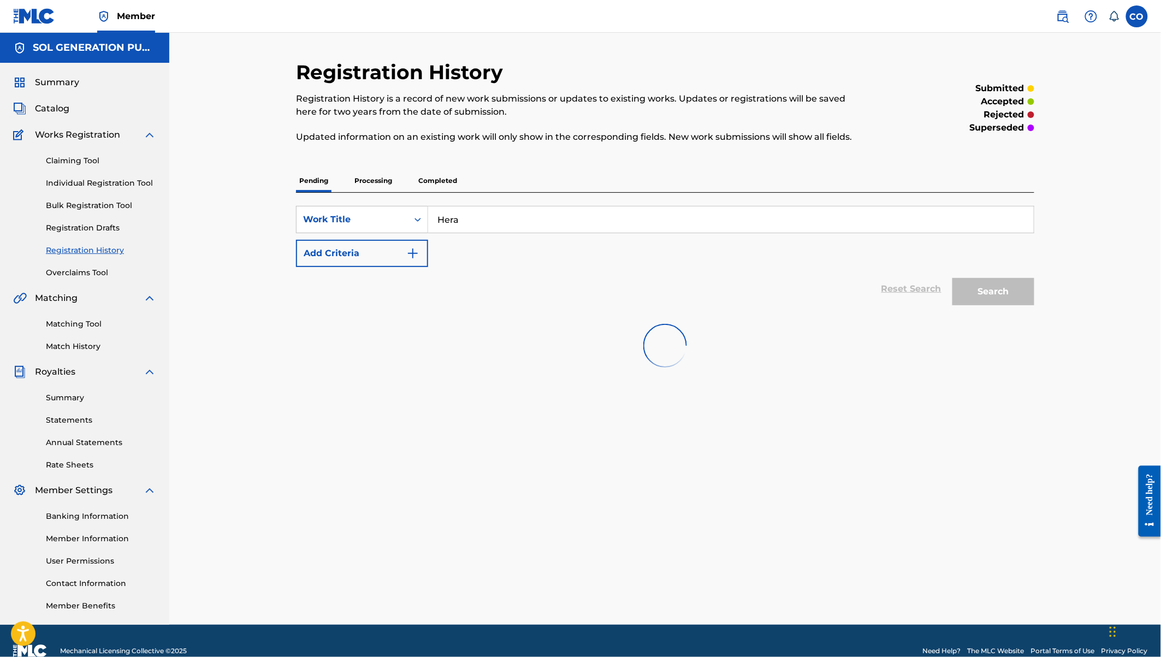
click at [93, 187] on link "Individual Registration Tool" at bounding box center [101, 182] width 110 height 11
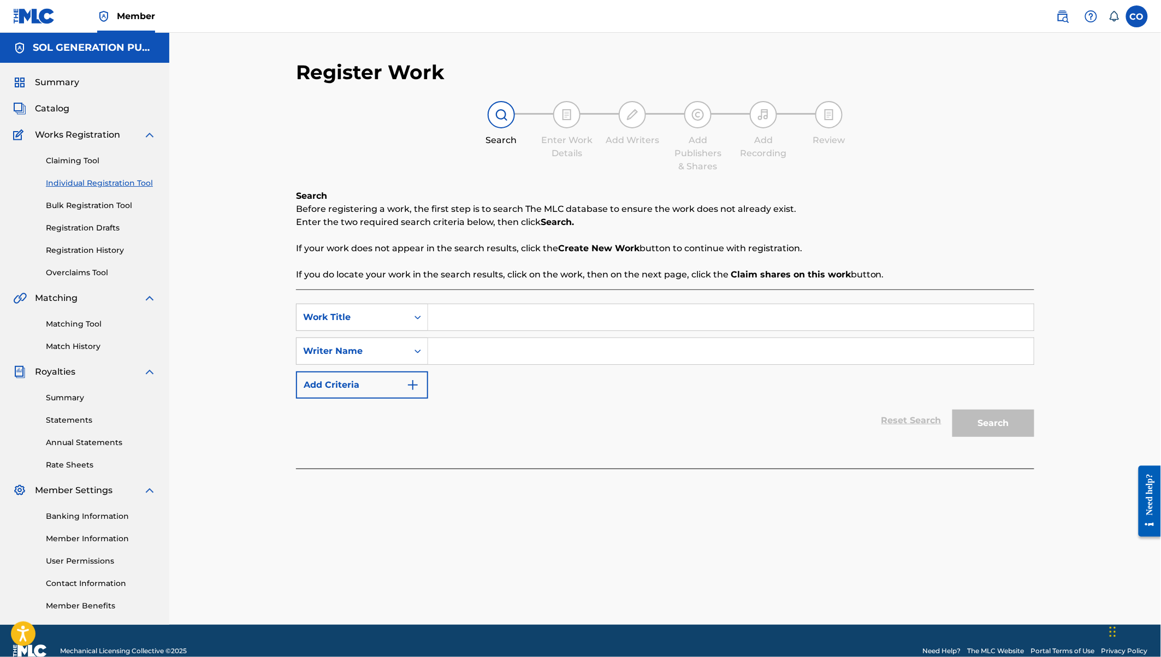
click at [494, 312] on input "Search Form" at bounding box center [730, 317] width 605 height 26
type input "Hera"
click at [541, 353] on input "Search Form" at bounding box center [730, 351] width 605 height 26
type input "[PERSON_NAME]"
click at [952, 409] on button "Search" at bounding box center [993, 422] width 82 height 27
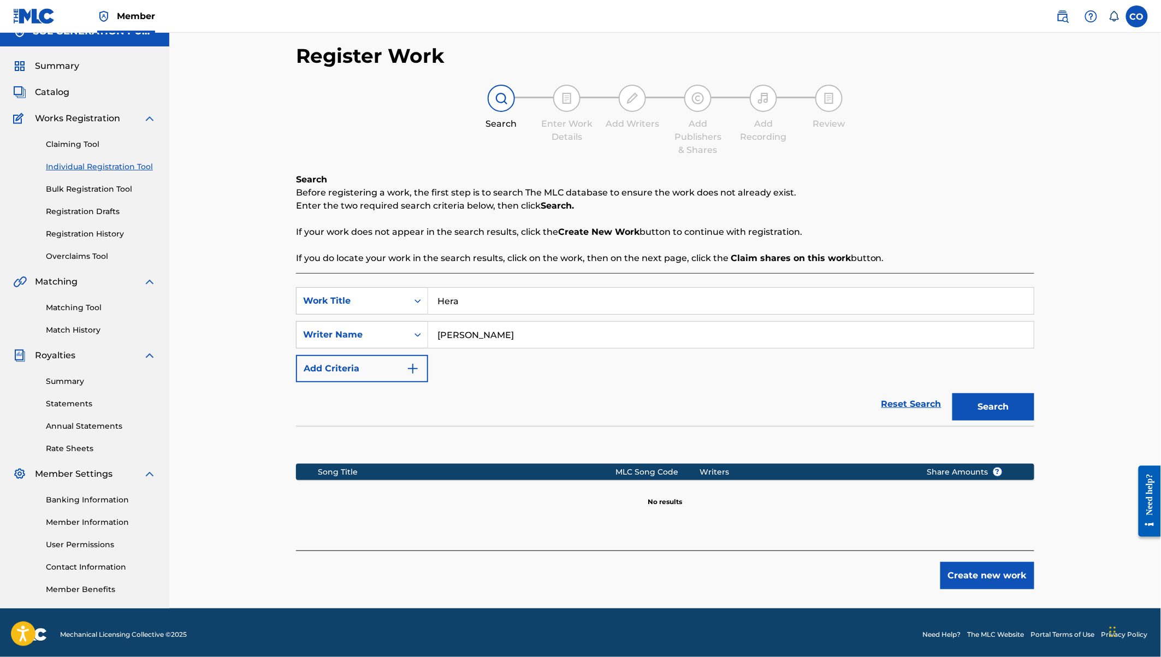
scroll to position [20, 0]
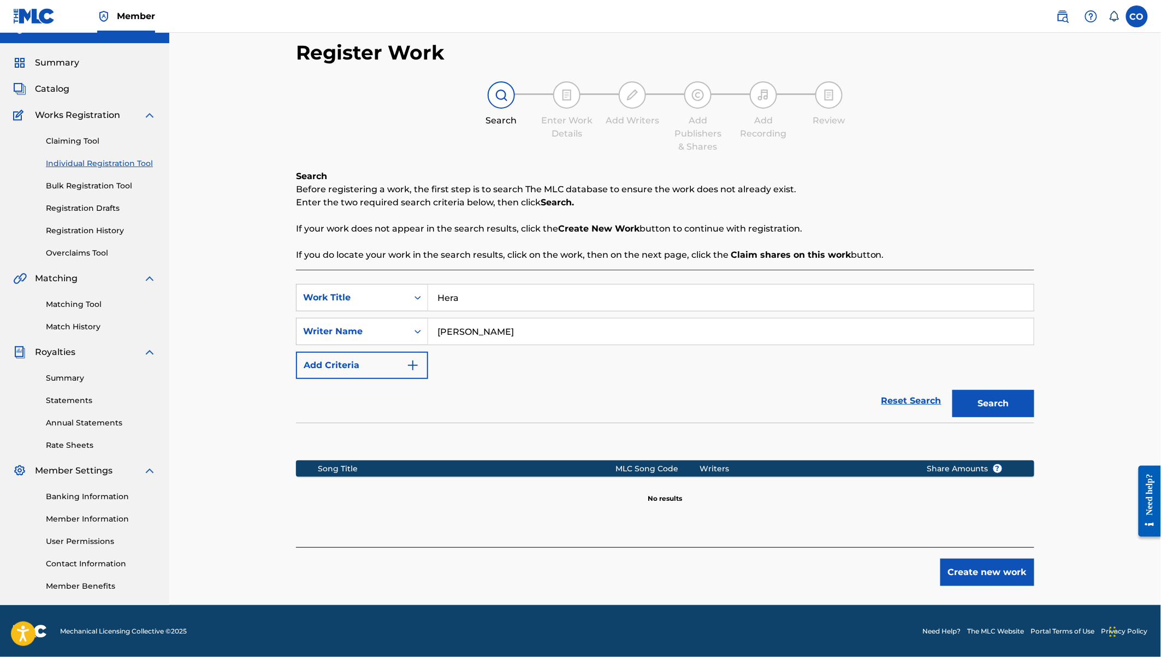
click at [964, 567] on button "Create new work" at bounding box center [987, 572] width 94 height 27
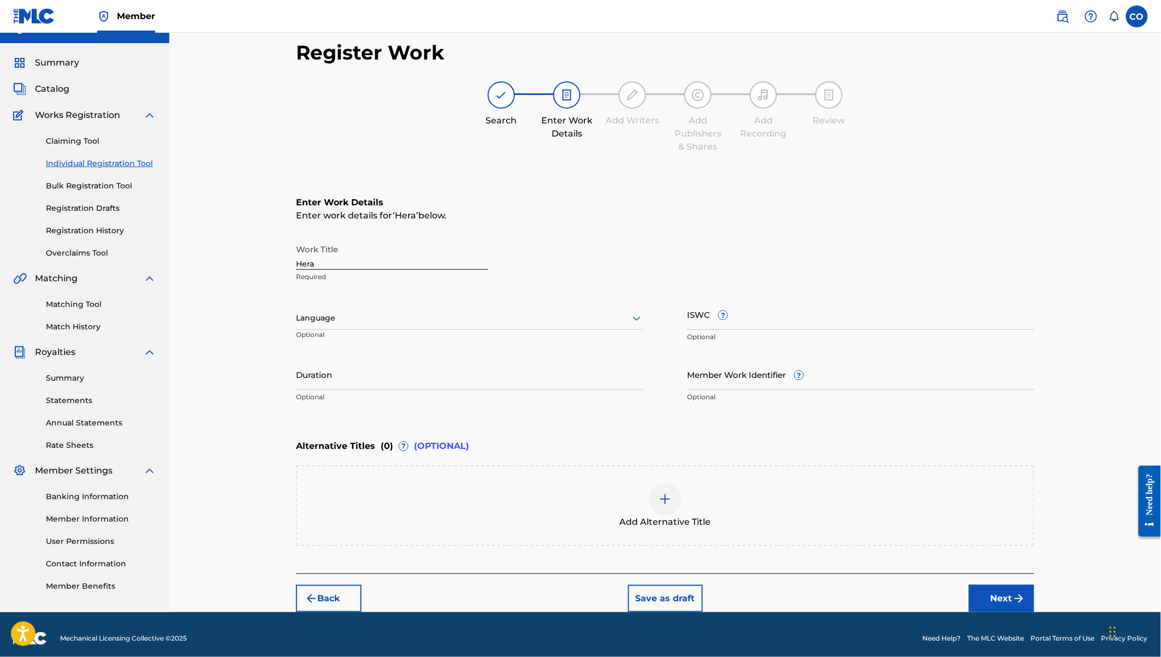
click at [383, 385] on input "Duration" at bounding box center [469, 374] width 347 height 31
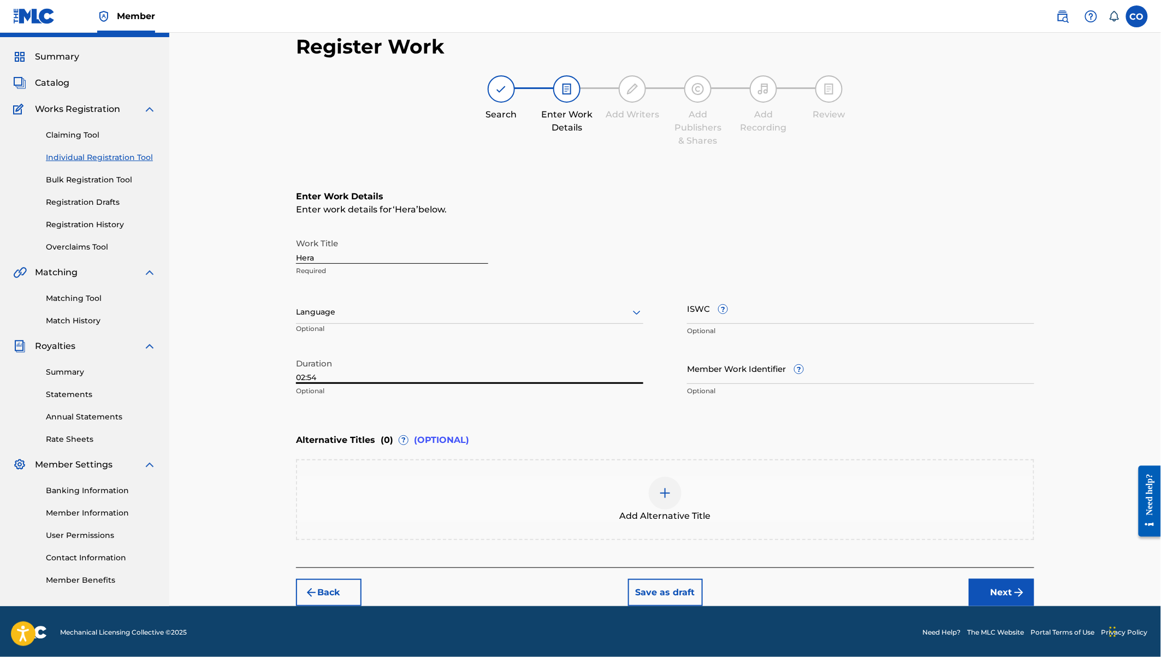
type input "02:54"
click at [1004, 591] on button "Next" at bounding box center [1002, 592] width 66 height 27
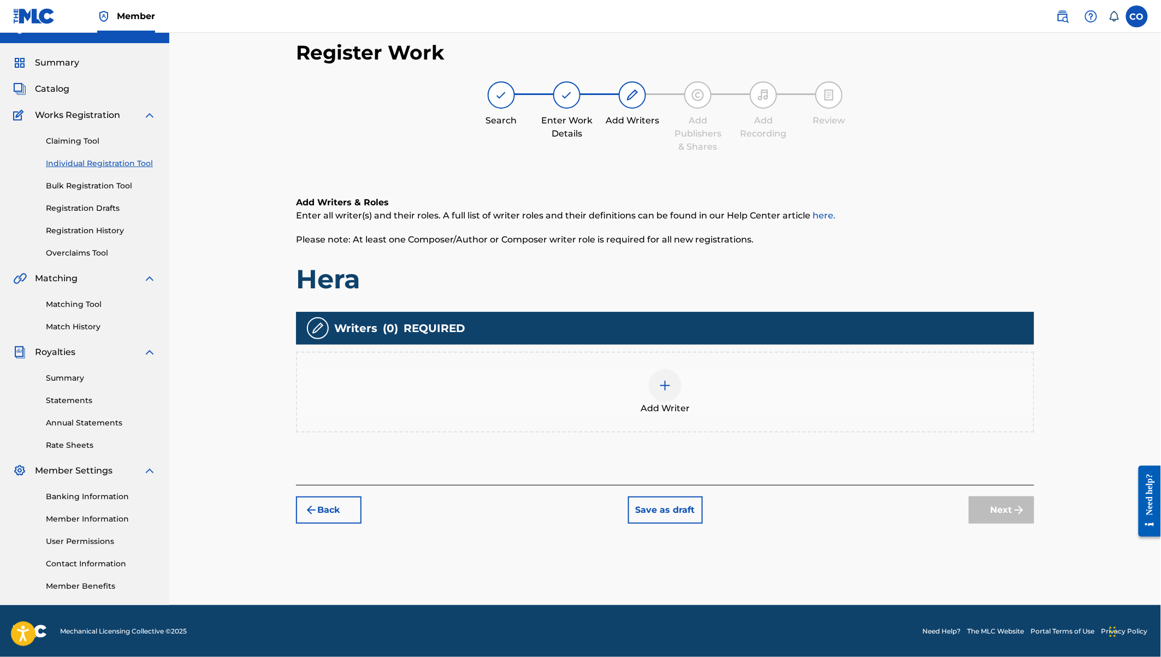
click at [668, 386] on img at bounding box center [664, 385] width 13 height 13
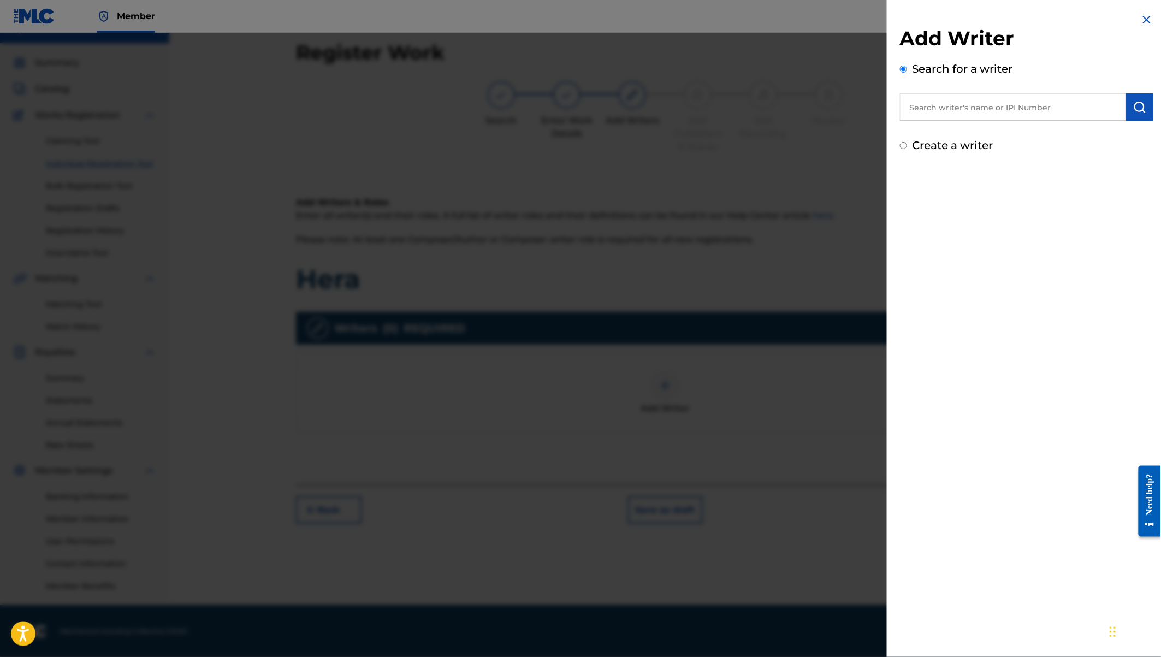
click at [951, 110] on input "text" at bounding box center [1013, 106] width 226 height 27
type input "[PERSON_NAME] [PERSON_NAME] [PERSON_NAME]"
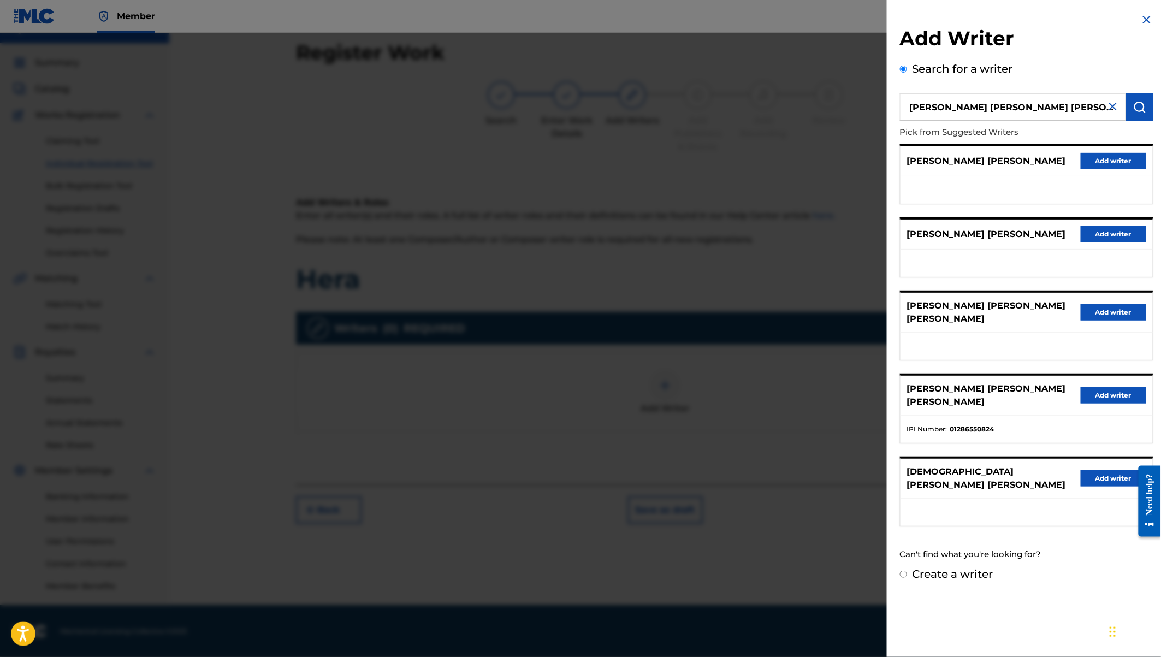
click at [1115, 387] on button "Add writer" at bounding box center [1113, 395] width 66 height 16
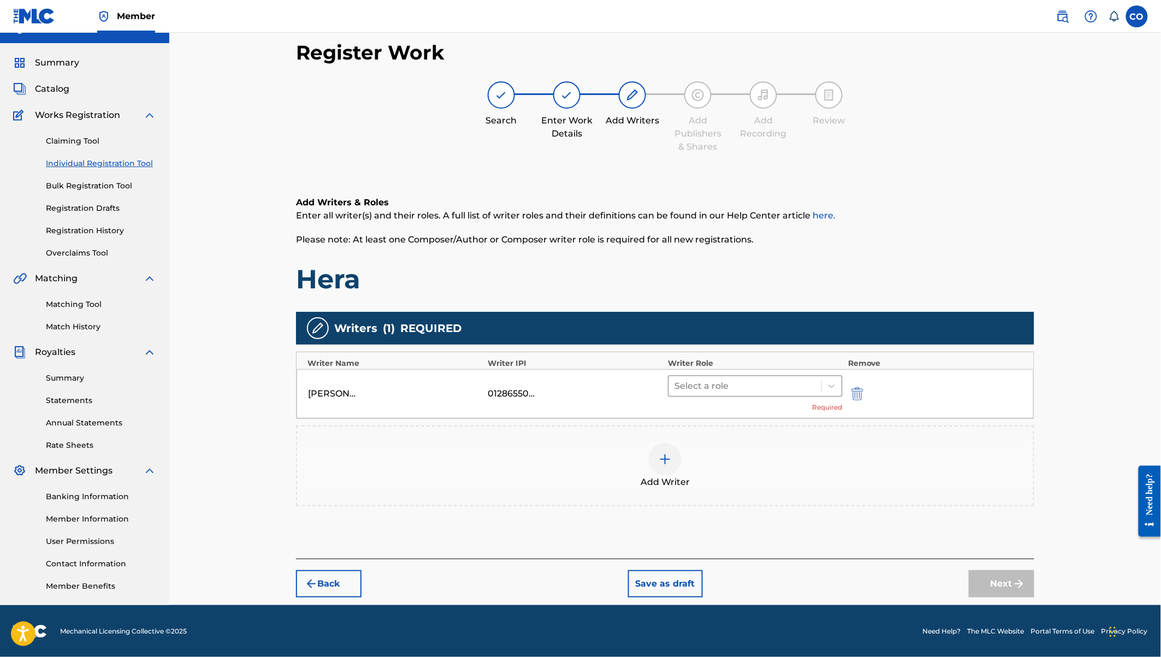
click at [782, 385] on div at bounding box center [744, 385] width 141 height 15
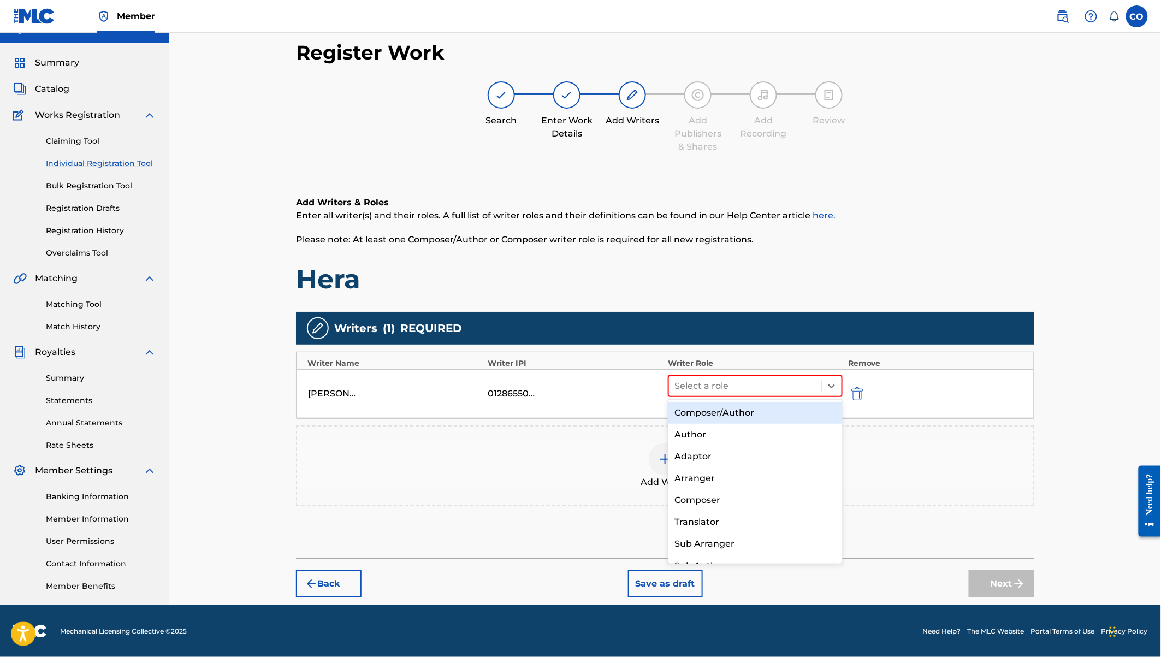
click at [716, 418] on div "Composer/Author" at bounding box center [755, 413] width 175 height 22
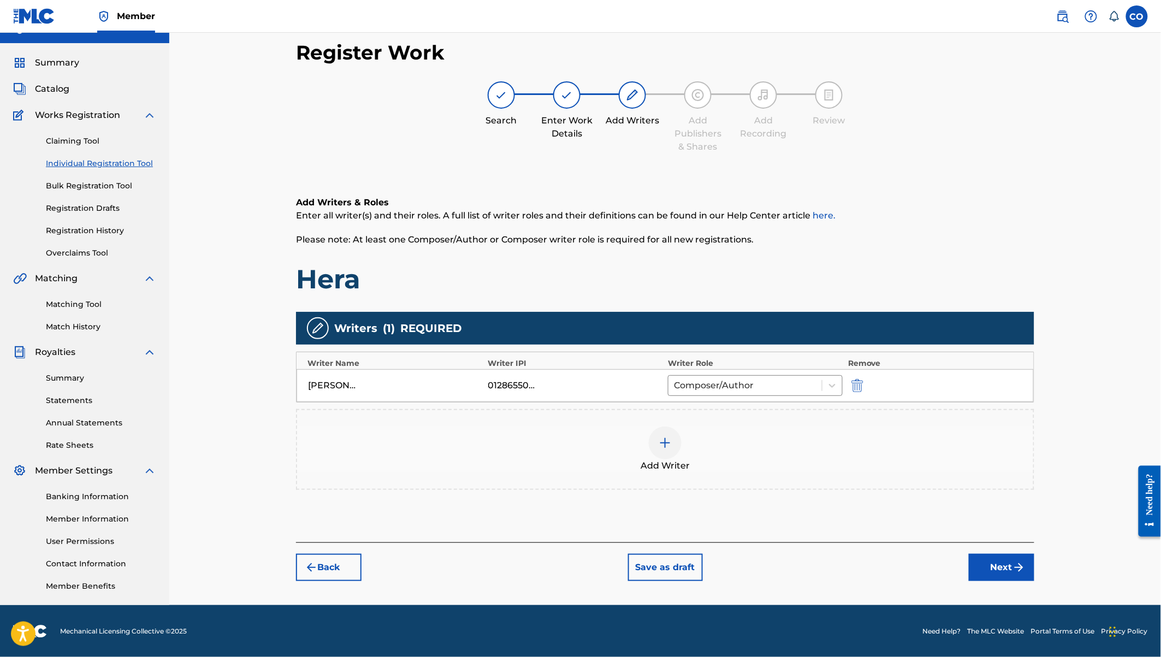
click at [664, 442] on img at bounding box center [664, 442] width 13 height 13
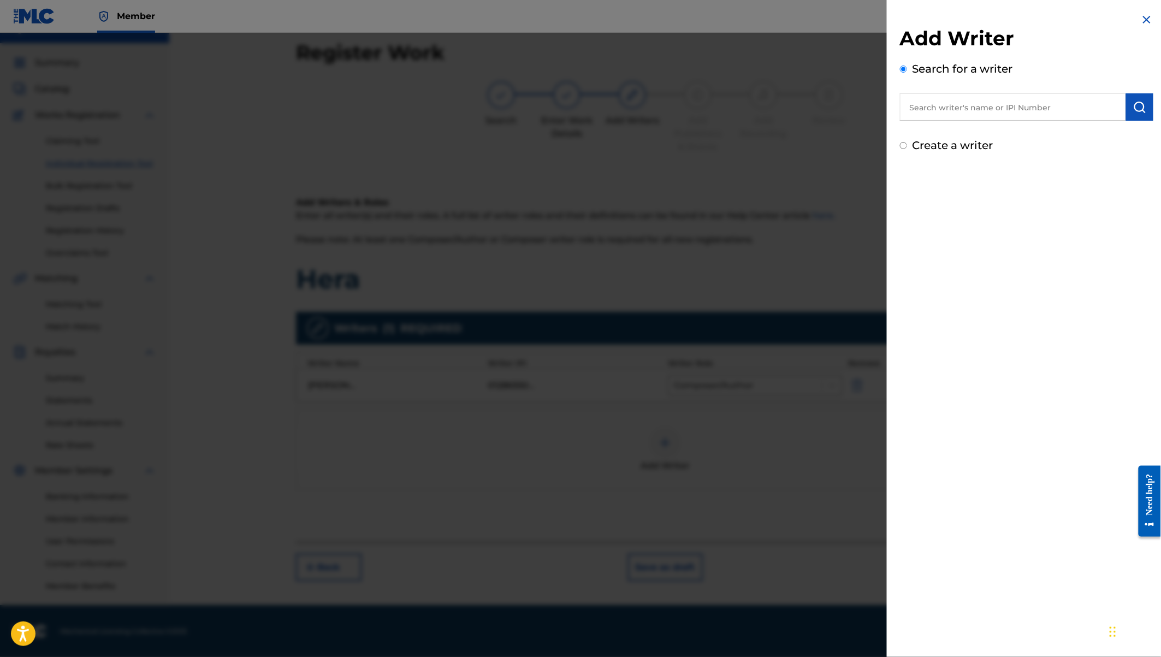
click at [982, 105] on input "text" at bounding box center [1013, 106] width 226 height 27
paste input "Gitonga Mukira"
type input "Gitonga Mukira"
click at [1136, 108] on img "submit" at bounding box center [1139, 106] width 13 height 13
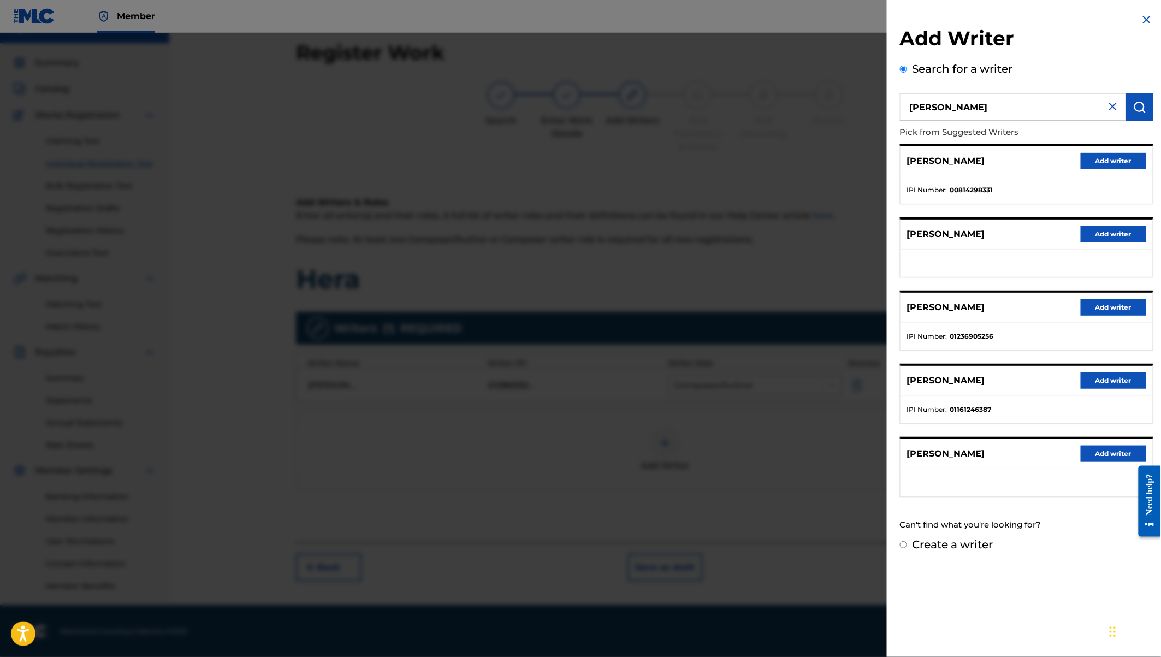
click at [953, 544] on label "Create a writer" at bounding box center [952, 544] width 81 height 13
radio input "true"
click at [907, 544] on input "Create a writer" at bounding box center [903, 544] width 7 height 7
radio input "false"
radio input "true"
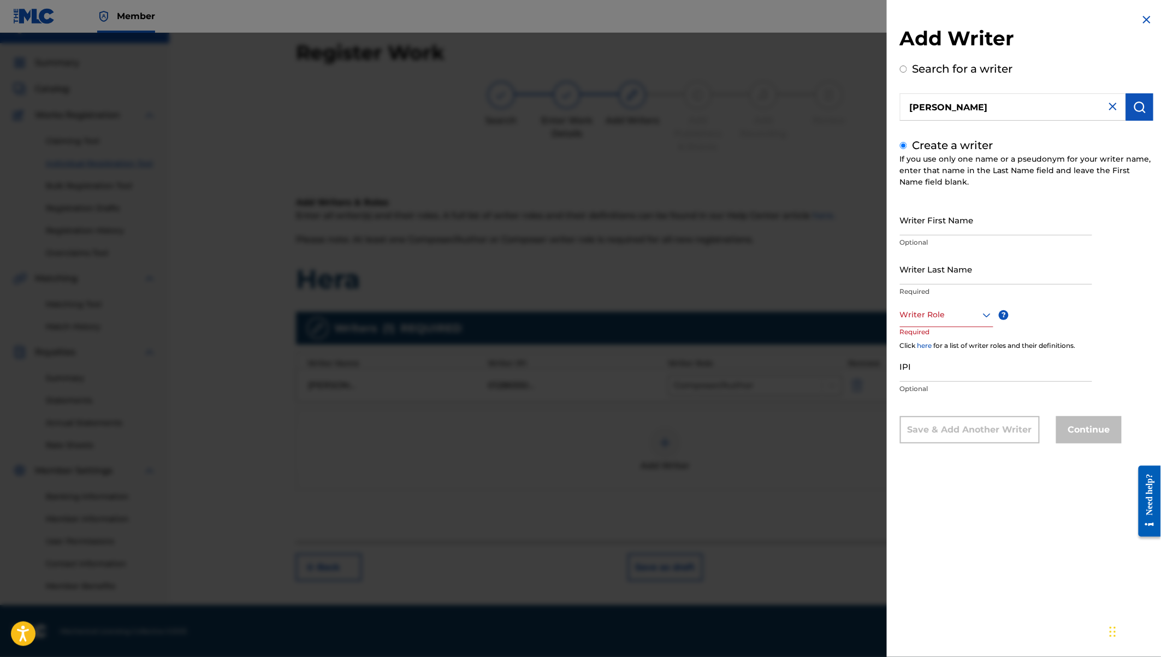
click at [916, 269] on input "Writer Last Name" at bounding box center [996, 268] width 192 height 31
click at [907, 225] on input "Writer First Name" at bounding box center [996, 219] width 192 height 31
paste input "Gitonga Mukira"
drag, startPoint x: 934, startPoint y: 228, endPoint x: 1002, endPoint y: 237, distance: 68.3
click at [1002, 237] on div "Writer First Name Gitonga Mukira Optional" at bounding box center [996, 228] width 192 height 49
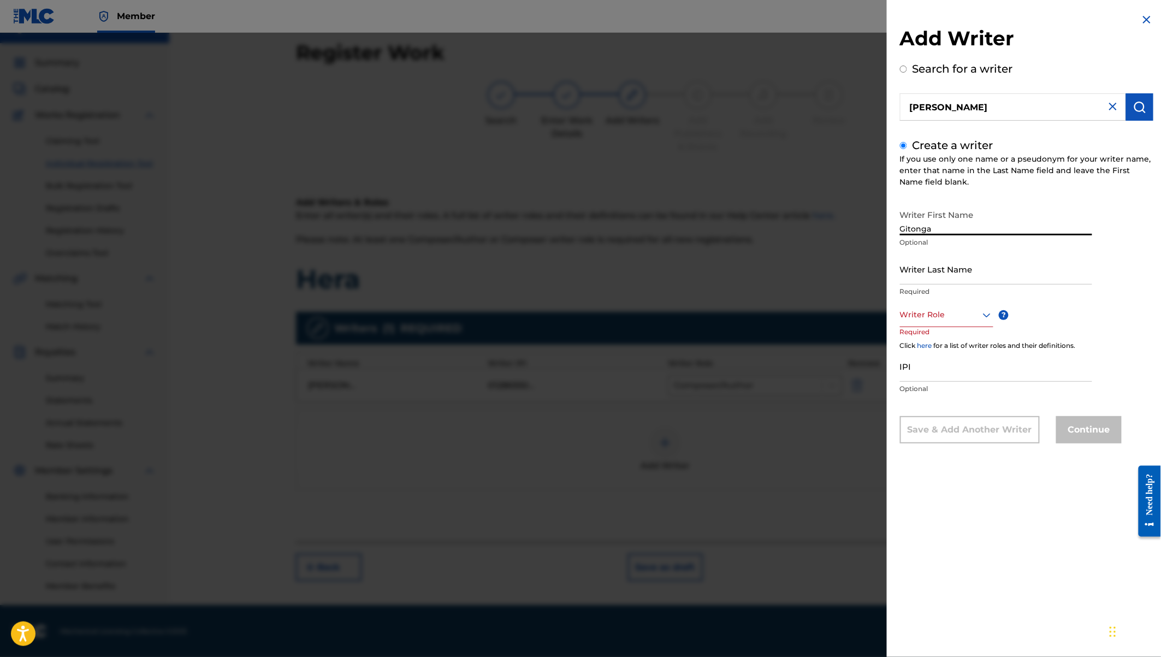
type input "Gitonga"
click at [919, 267] on input "Writer Last Name" at bounding box center [996, 268] width 192 height 31
paste input "Mukira"
type input "Mukira"
click at [956, 314] on div at bounding box center [946, 315] width 93 height 14
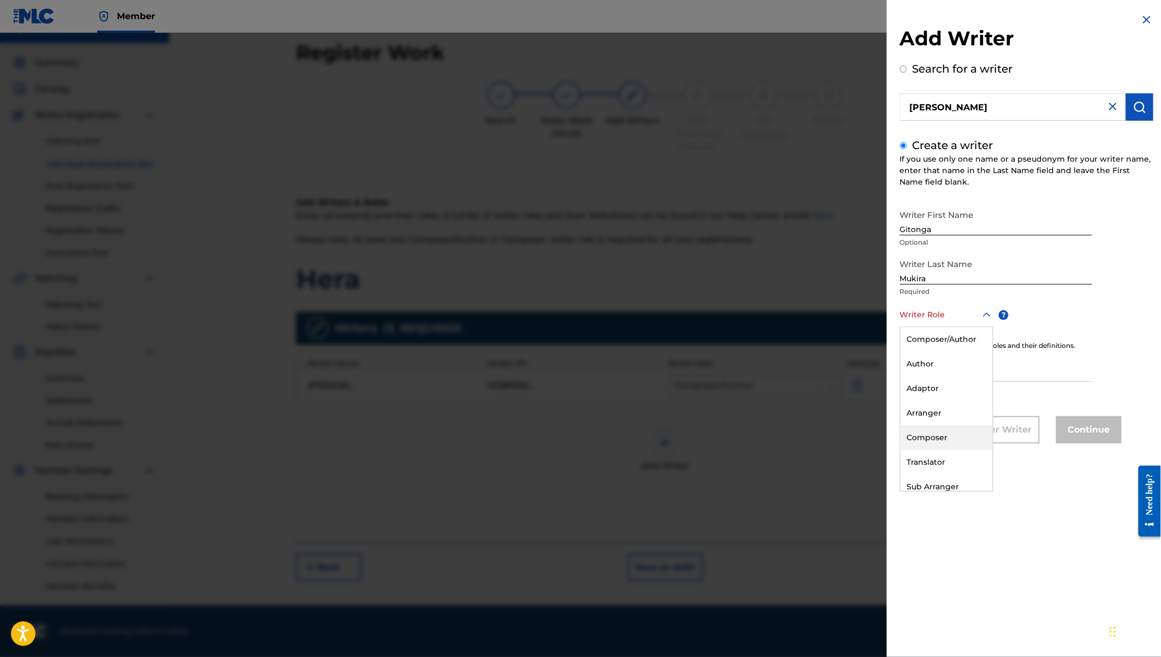
click at [923, 438] on div "Composer" at bounding box center [946, 437] width 92 height 25
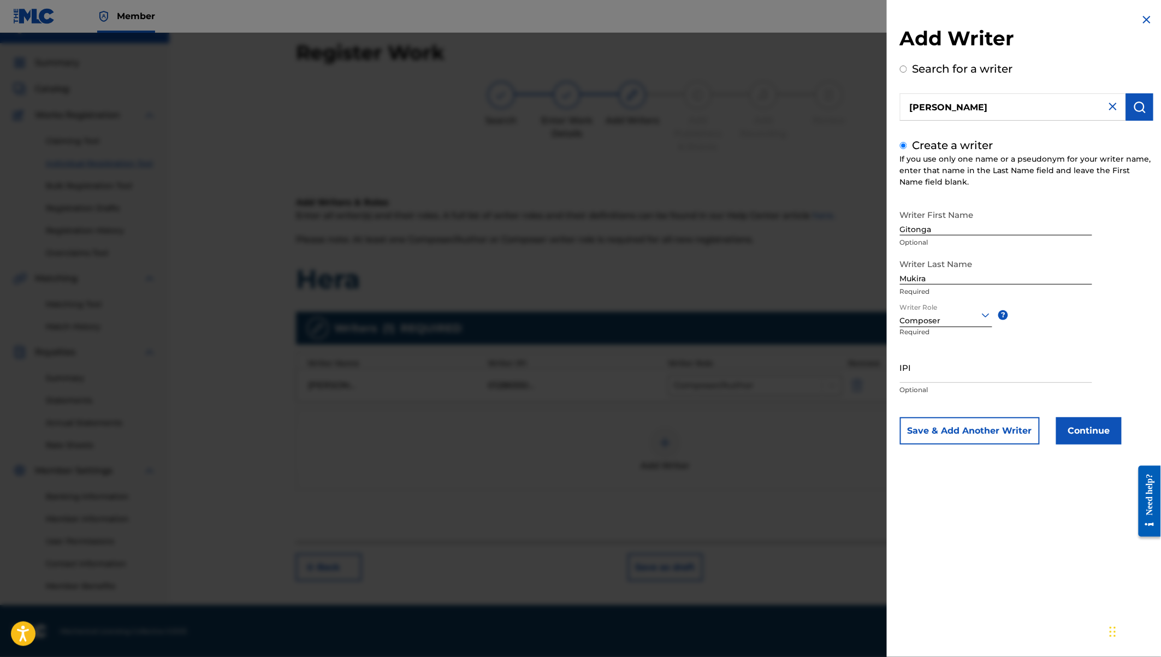
click at [1061, 425] on button "Continue" at bounding box center [1089, 430] width 66 height 27
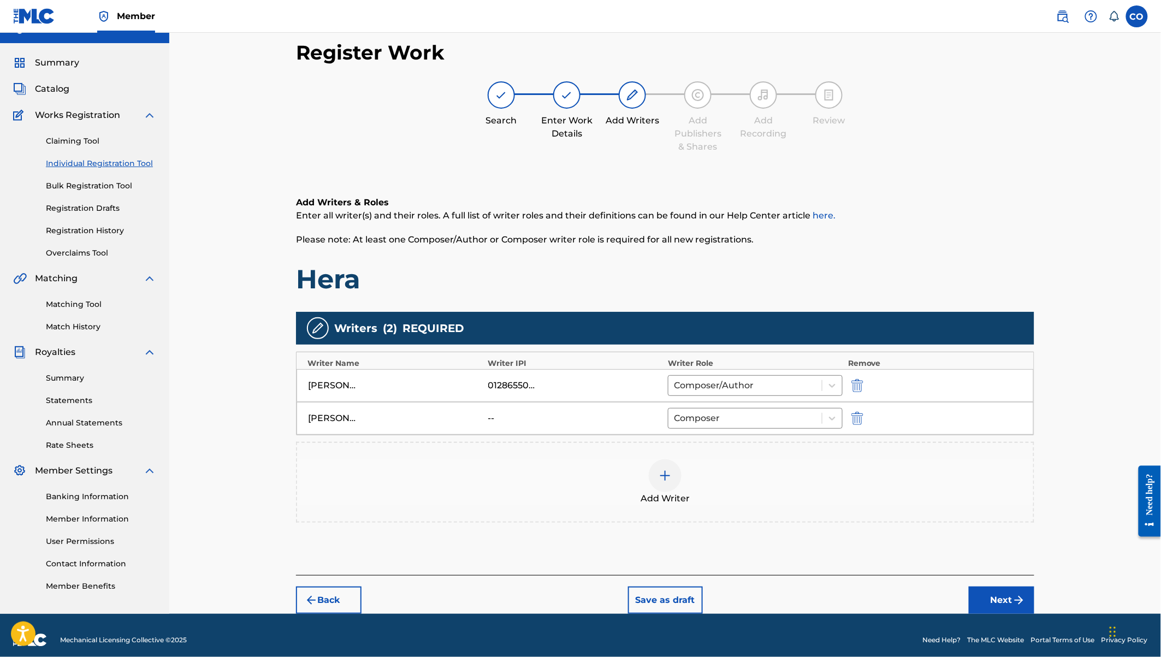
click at [668, 469] on img at bounding box center [664, 475] width 13 height 13
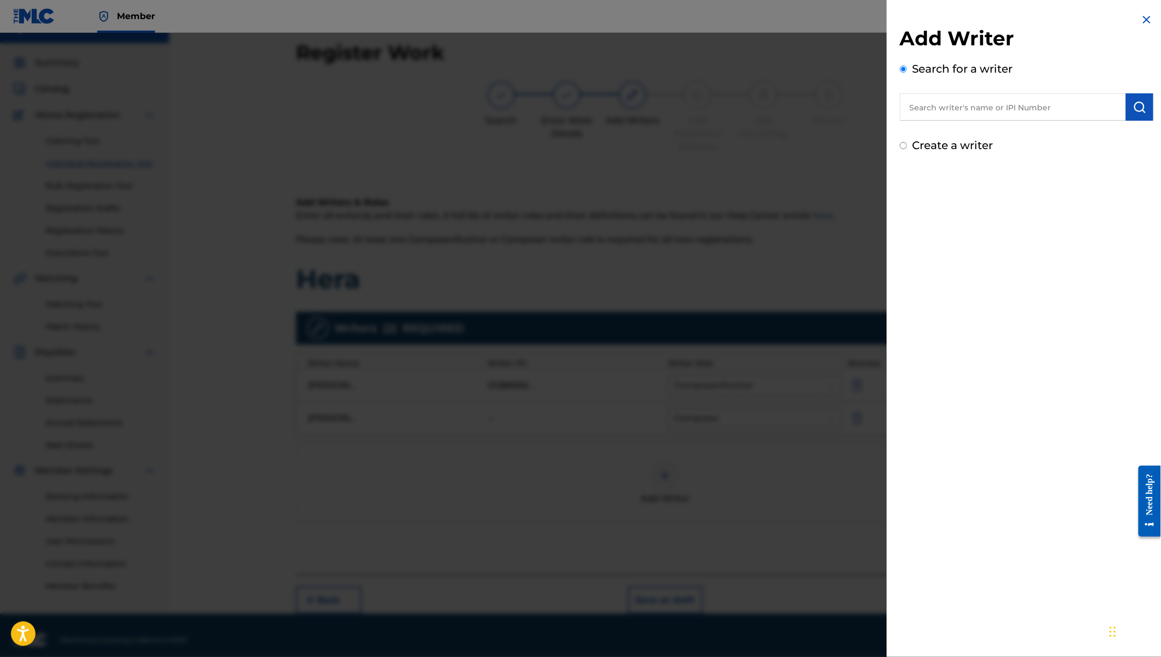
click at [942, 106] on input "text" at bounding box center [1013, 106] width 226 height 27
type input "Julius Okelo Mcrymboh"
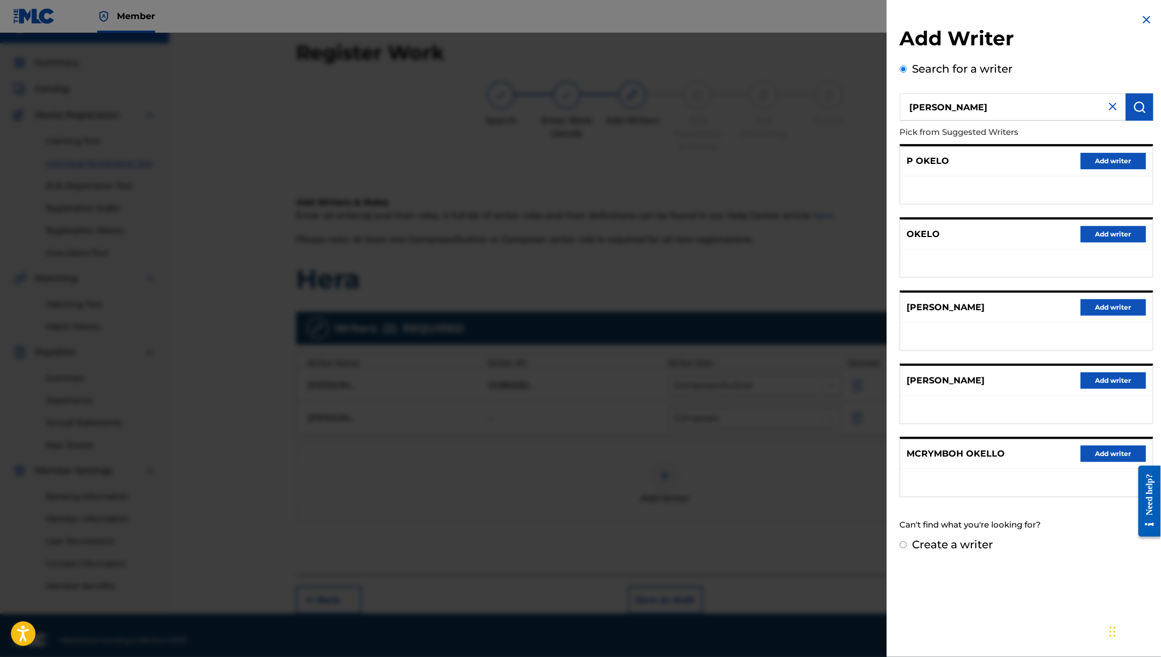
scroll to position [26, 0]
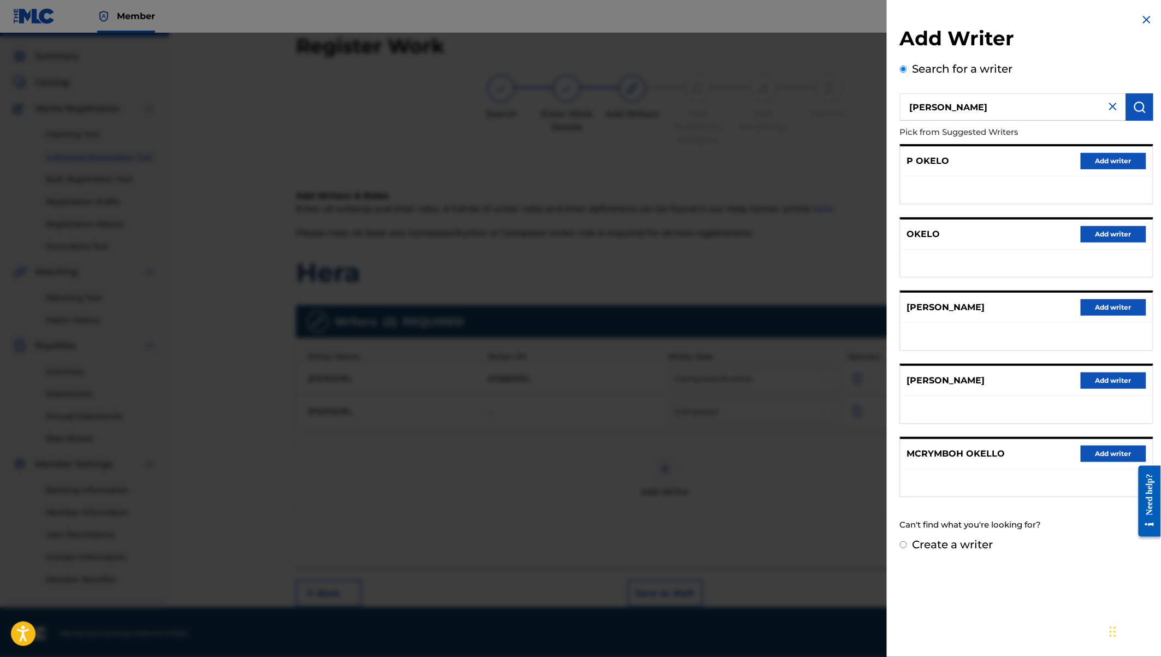
click at [1089, 378] on button "Add writer" at bounding box center [1113, 380] width 66 height 16
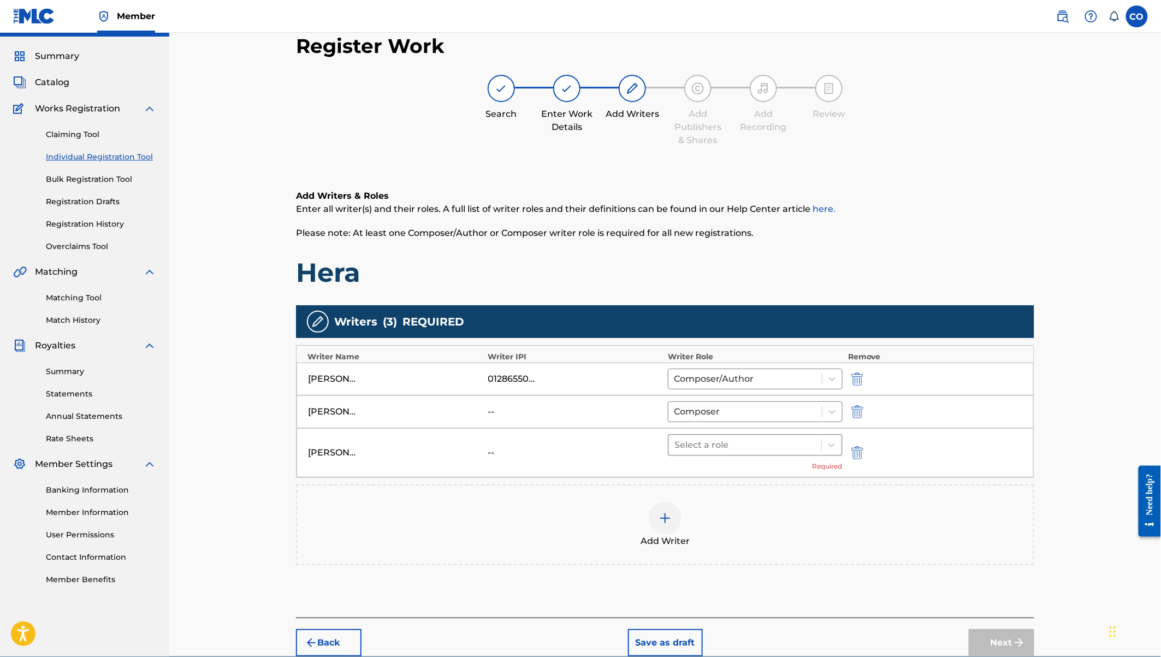
click at [698, 441] on div at bounding box center [744, 444] width 141 height 15
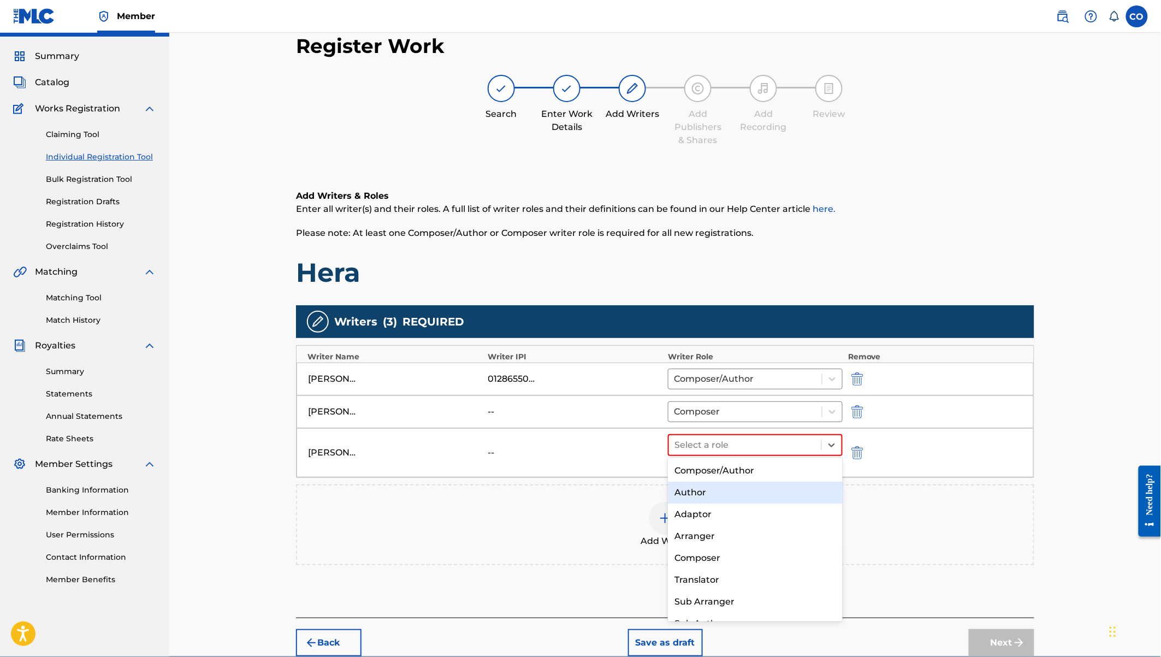
click at [691, 484] on div "Author" at bounding box center [755, 493] width 175 height 22
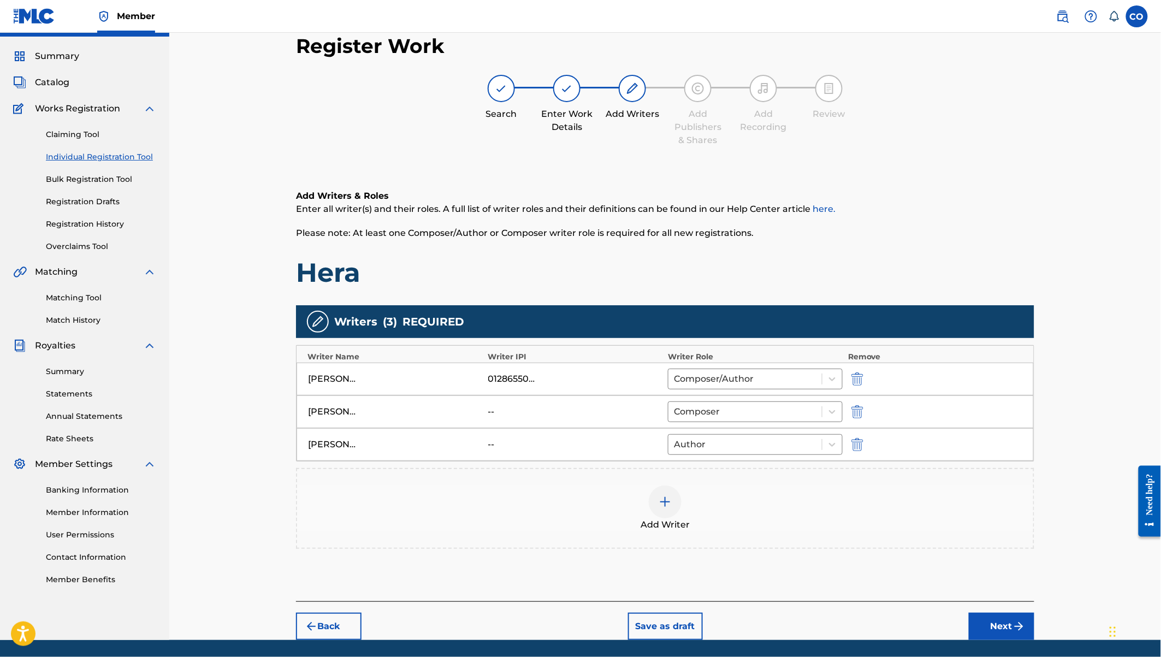
click at [990, 629] on button "Next" at bounding box center [1002, 626] width 66 height 27
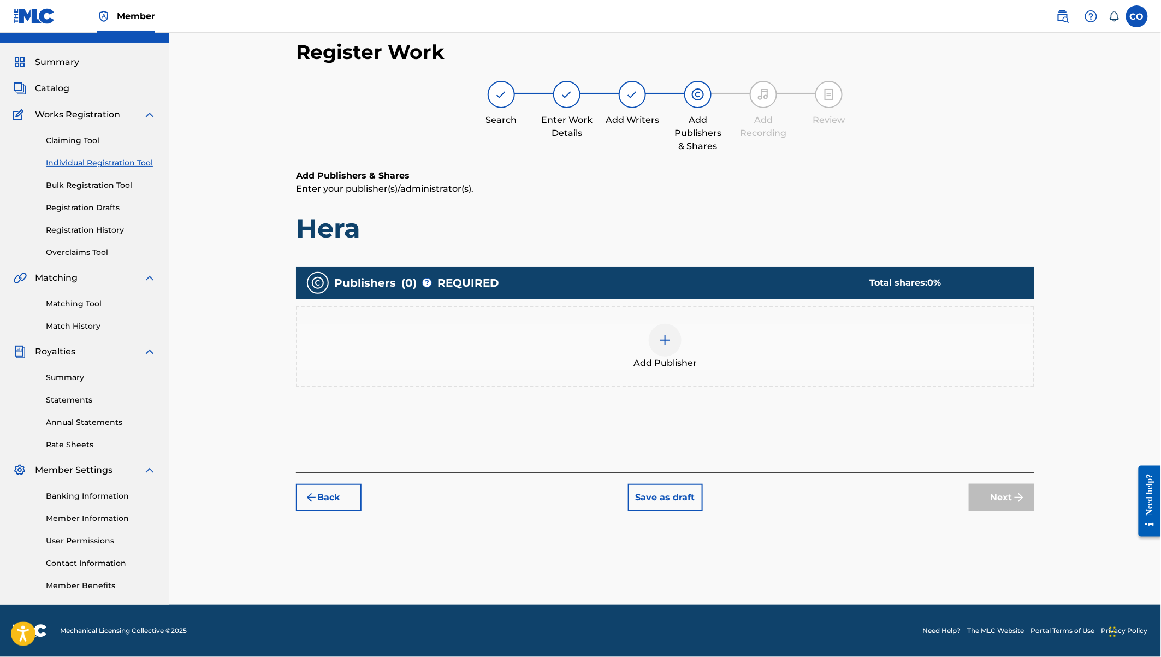
scroll to position [20, 0]
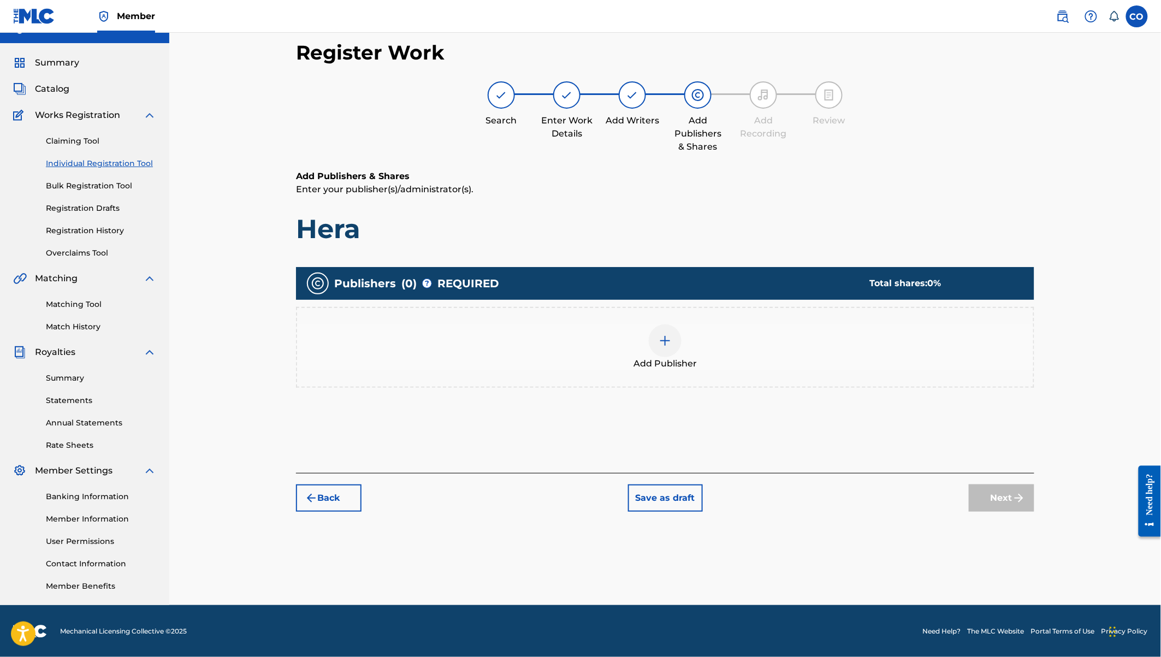
click at [664, 334] on img at bounding box center [664, 340] width 13 height 13
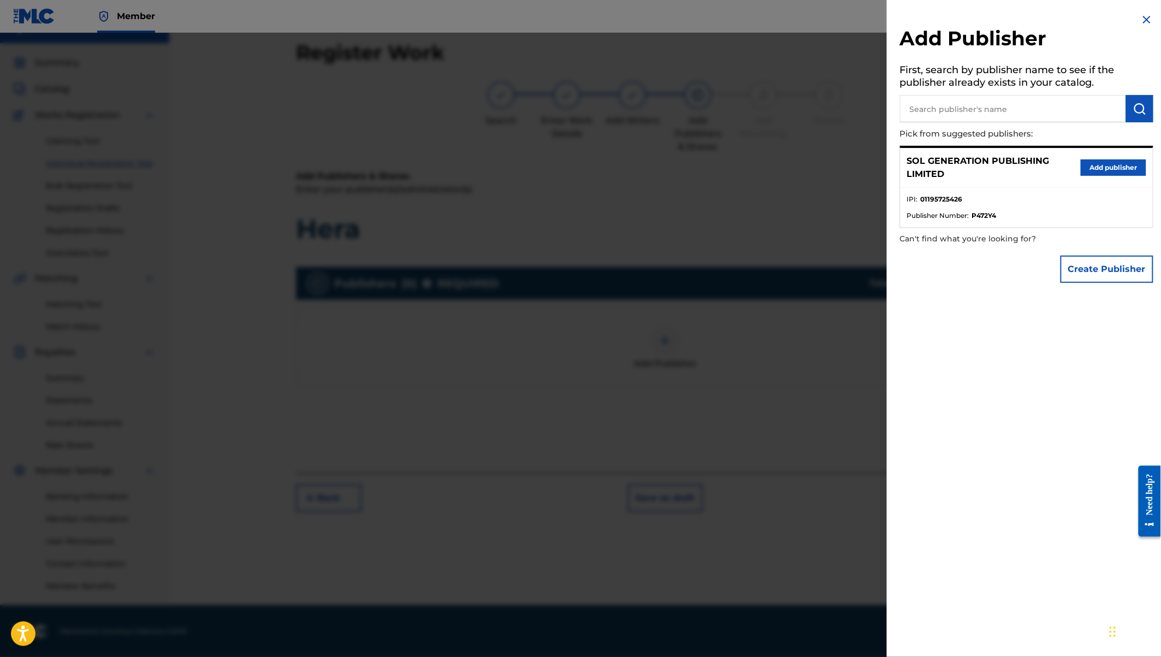
click at [1098, 166] on button "Add publisher" at bounding box center [1113, 167] width 66 height 16
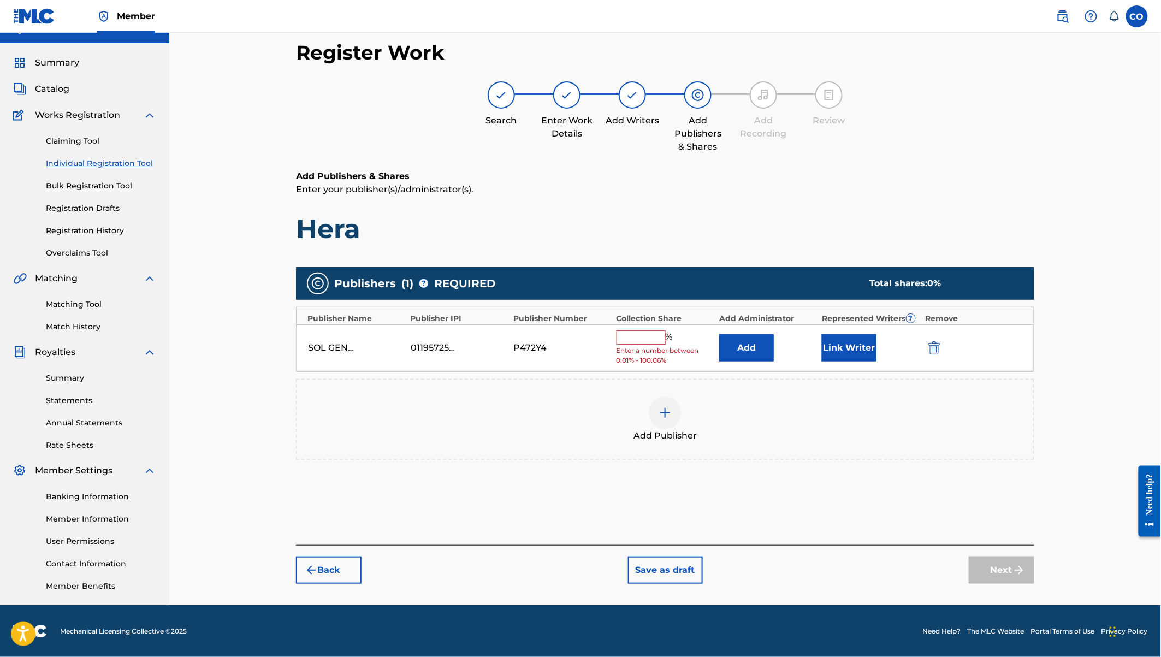
click at [836, 349] on button "Link Writer" at bounding box center [849, 347] width 55 height 27
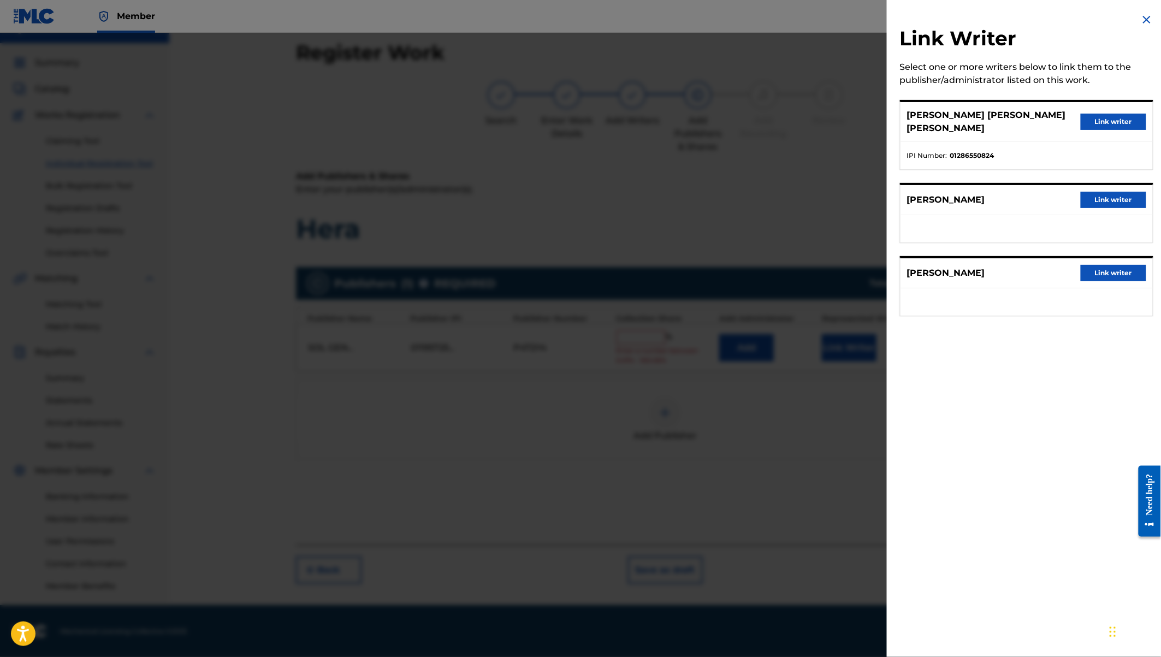
click at [1112, 114] on button "Link writer" at bounding box center [1113, 122] width 66 height 16
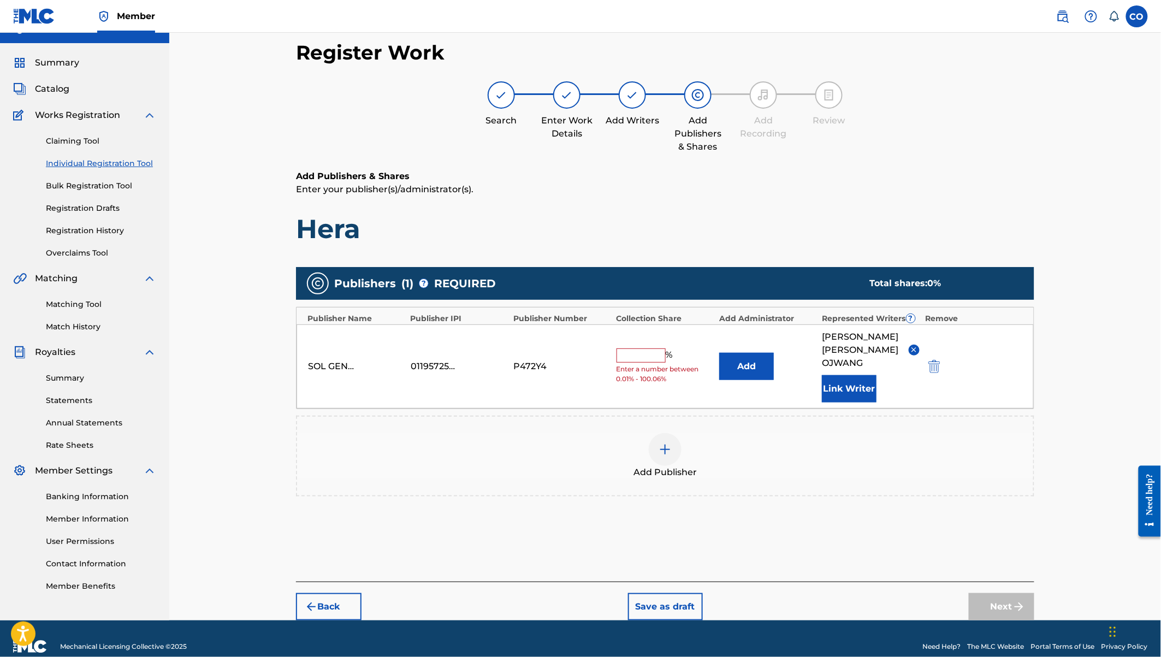
click at [645, 349] on input "text" at bounding box center [640, 355] width 49 height 14
type input "65"
click at [999, 593] on button "Next" at bounding box center [1002, 606] width 66 height 27
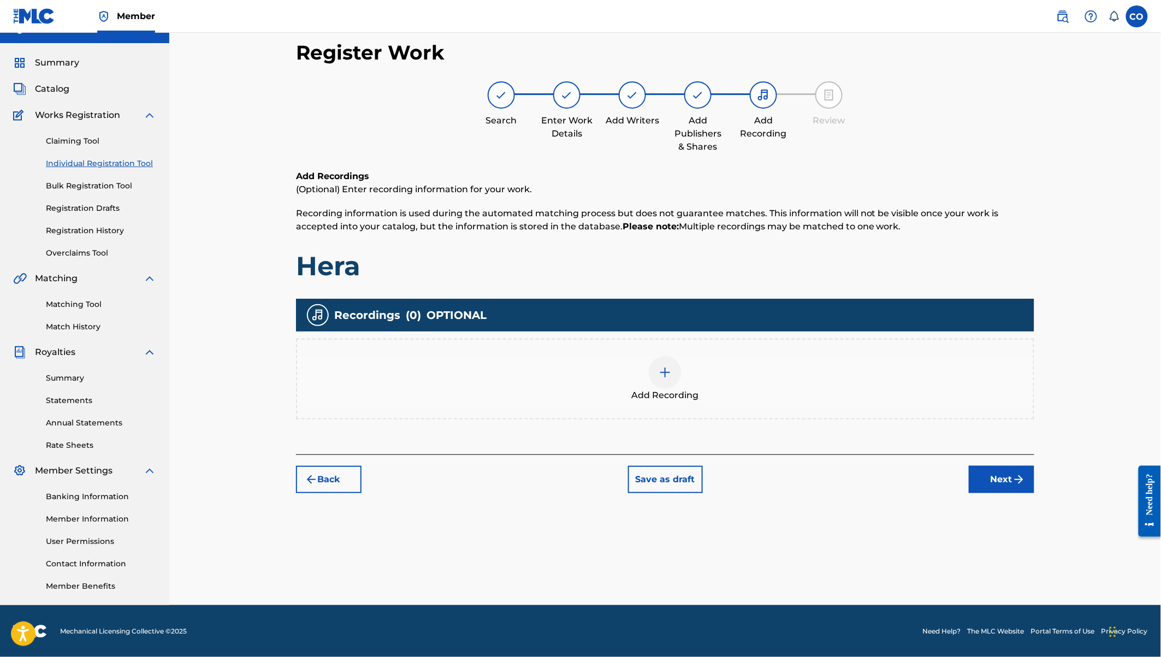
click at [664, 372] on img at bounding box center [664, 372] width 13 height 13
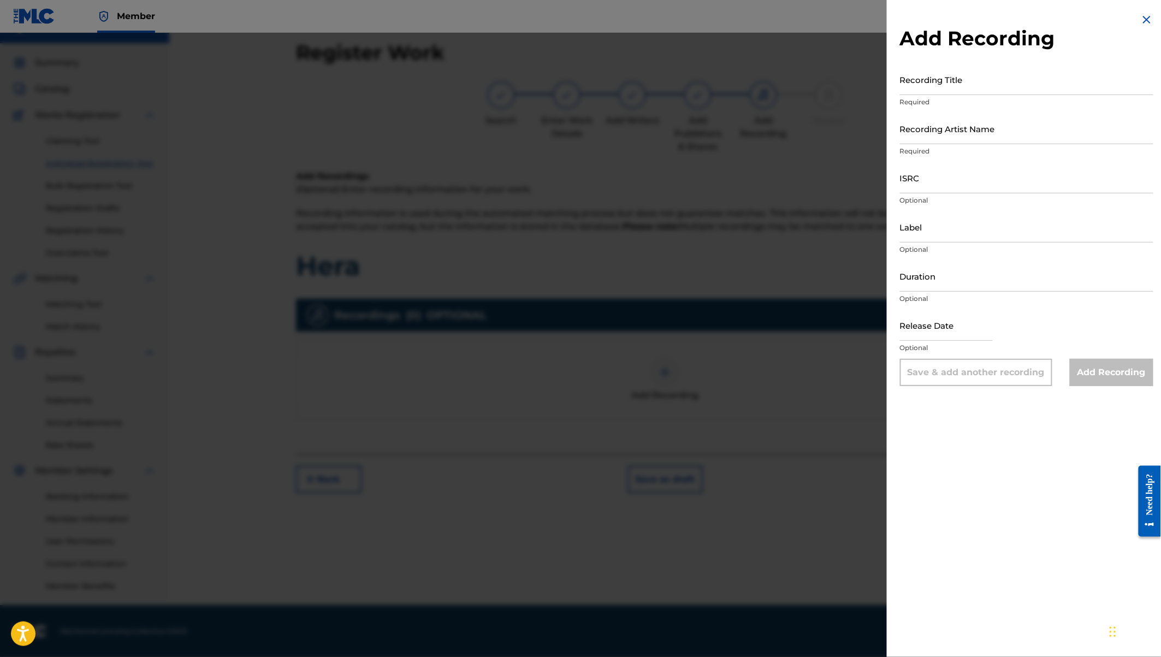
click at [947, 86] on input "Recording Title" at bounding box center [1026, 79] width 253 height 31
type input "Hera"
click at [949, 136] on input "Recording Artist Name" at bounding box center [1026, 128] width 253 height 31
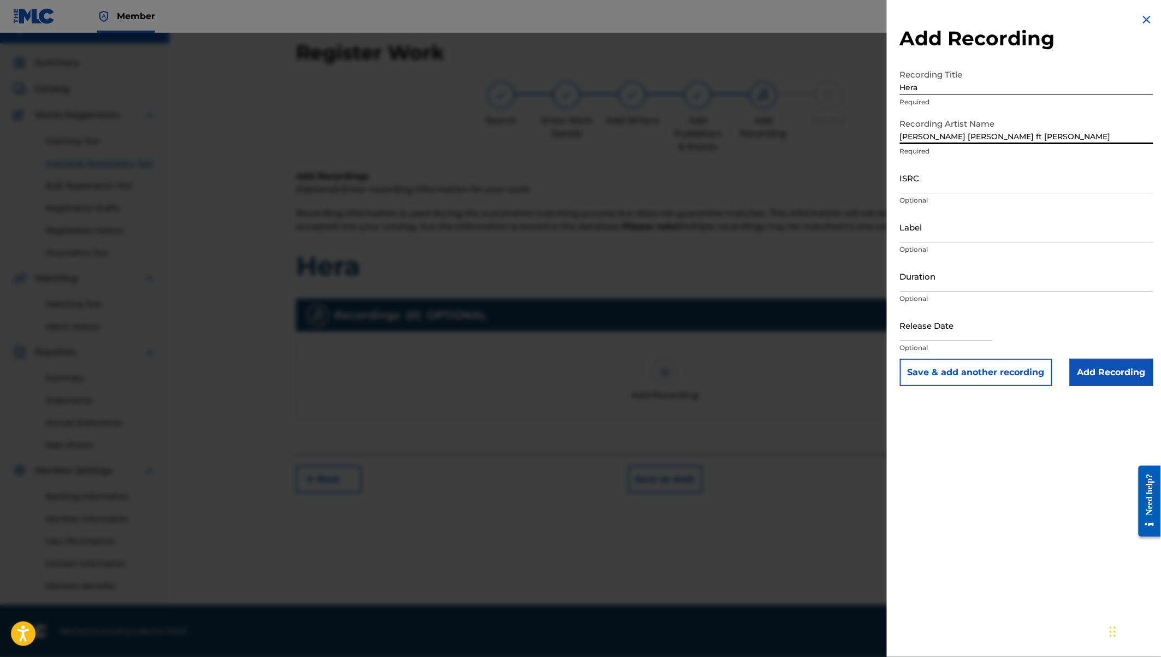
type input "Coster Ojwang ft Okello Max"
click at [913, 179] on input "ISRC" at bounding box center [1026, 177] width 253 height 31
paste input "QZW9M2292153"
type input "QZW9M2292153"
click at [920, 238] on input "Label" at bounding box center [1026, 226] width 253 height 31
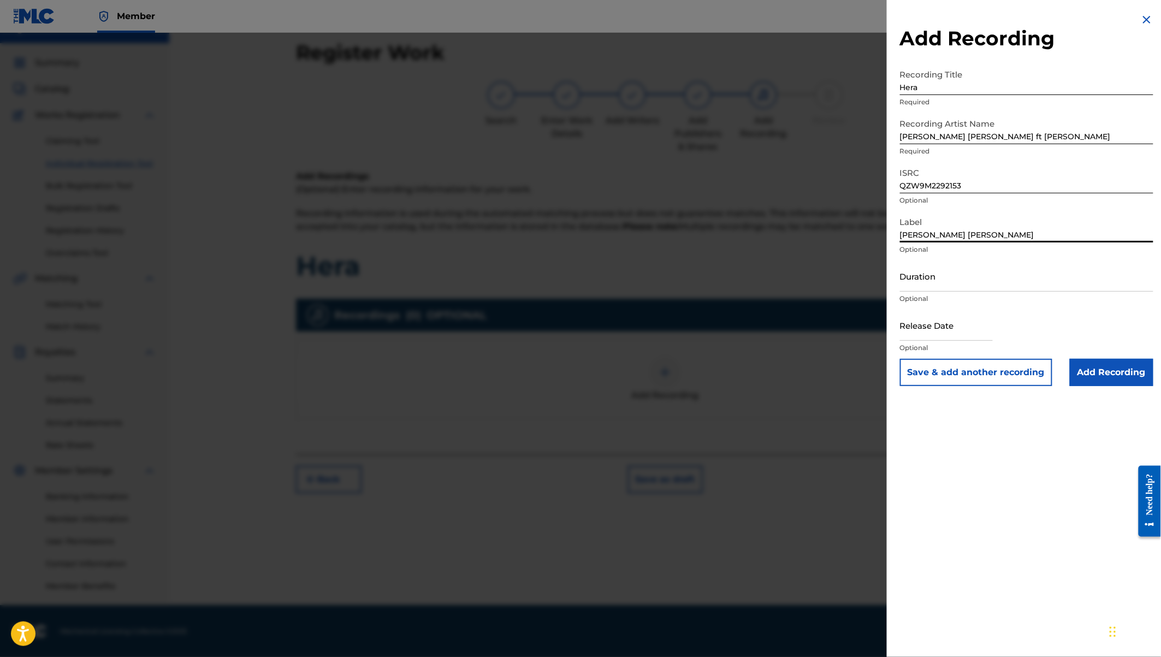
type input "[PERSON_NAME] [PERSON_NAME]"
click at [910, 287] on input "Duration" at bounding box center [1026, 275] width 253 height 31
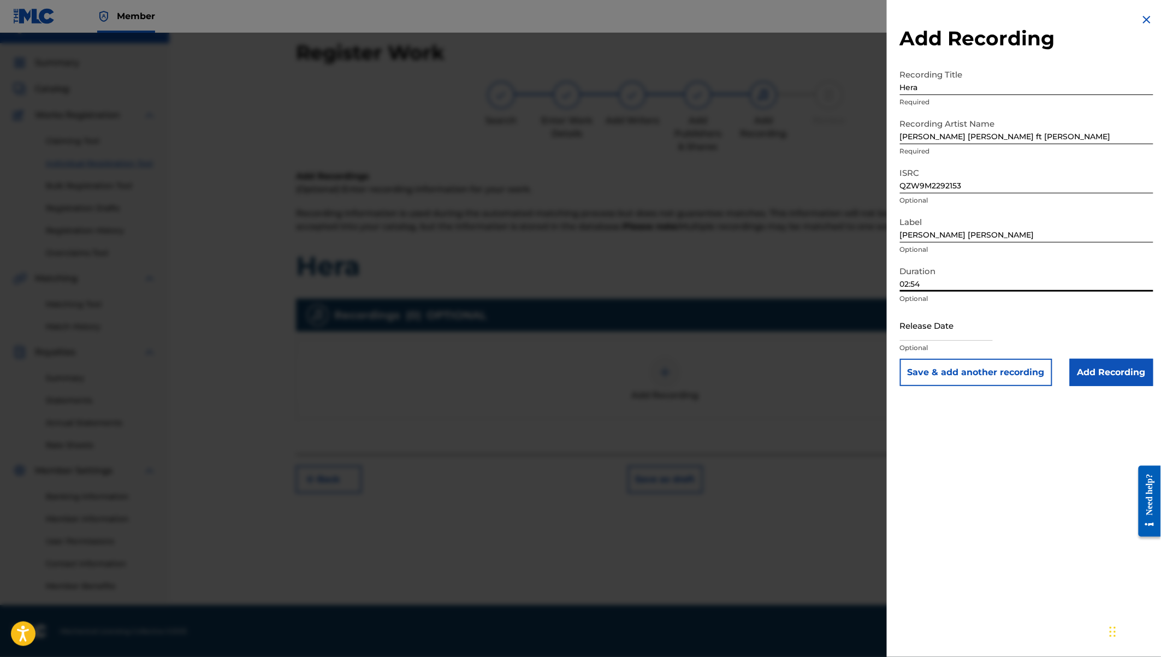
type input "02:54"
click at [936, 332] on input "text" at bounding box center [946, 325] width 93 height 31
select select "7"
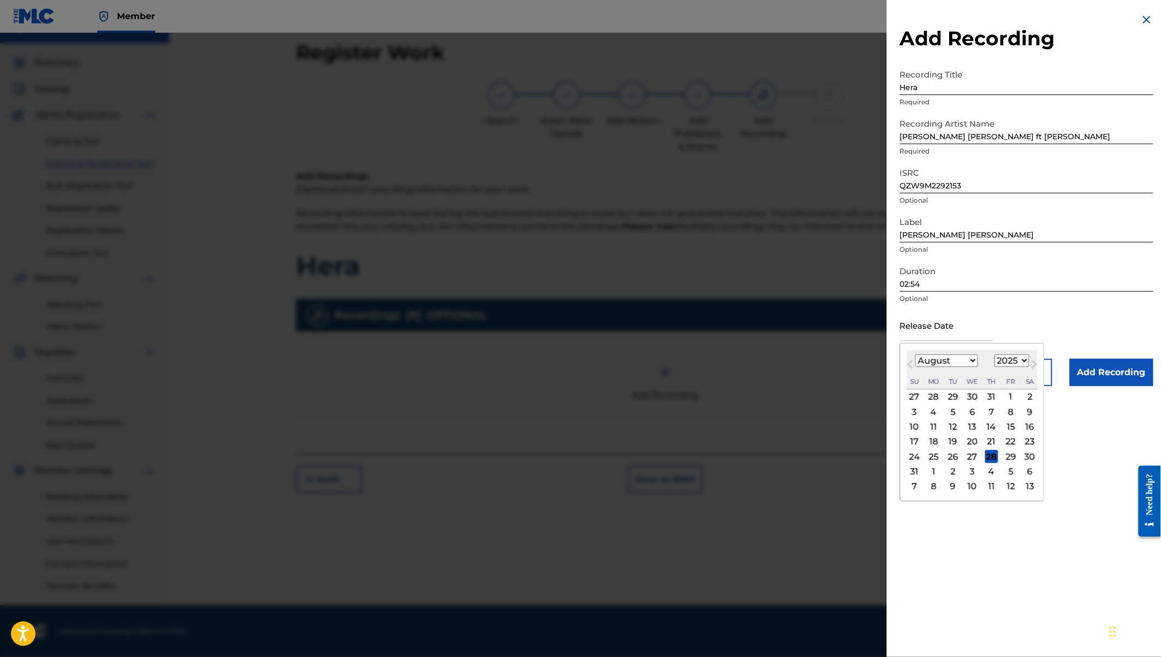
click at [1002, 359] on select "1900 1901 1902 1903 1904 1905 1906 1907 1908 1909 1910 1911 1912 1913 1914 1915…" at bounding box center [1011, 360] width 35 height 13
select select "2022"
click at [953, 361] on select "January February March April May June July August September October November De…" at bounding box center [946, 360] width 63 height 13
select select "11"
click at [993, 426] on div "15" at bounding box center [991, 426] width 13 height 13
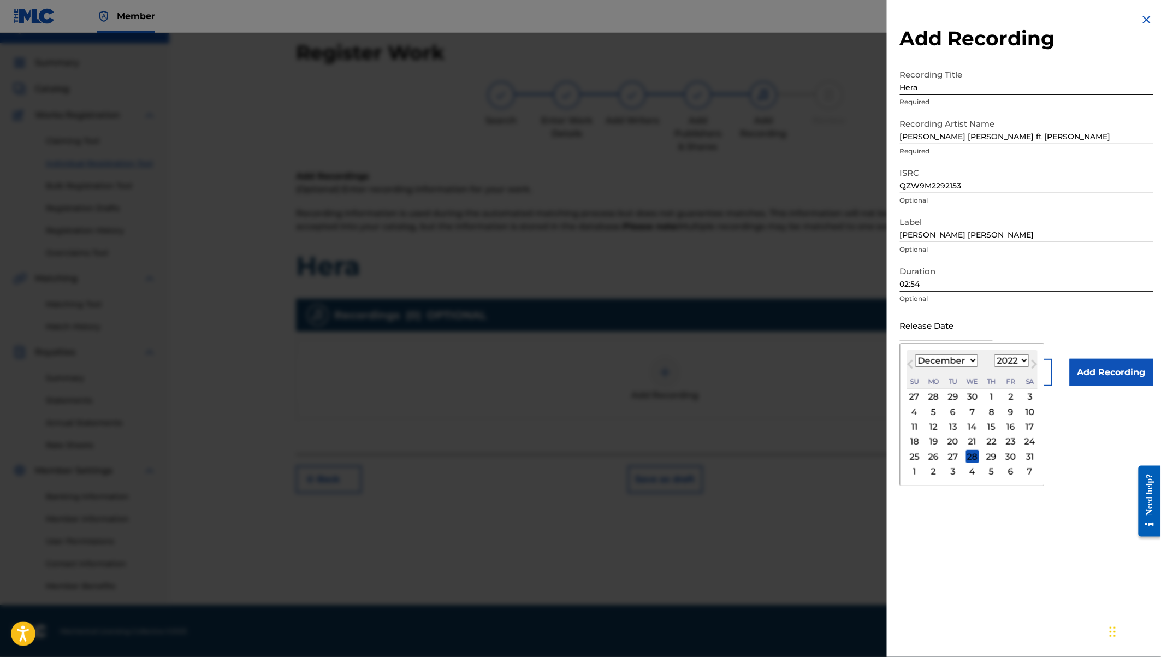
type input "[DATE]"
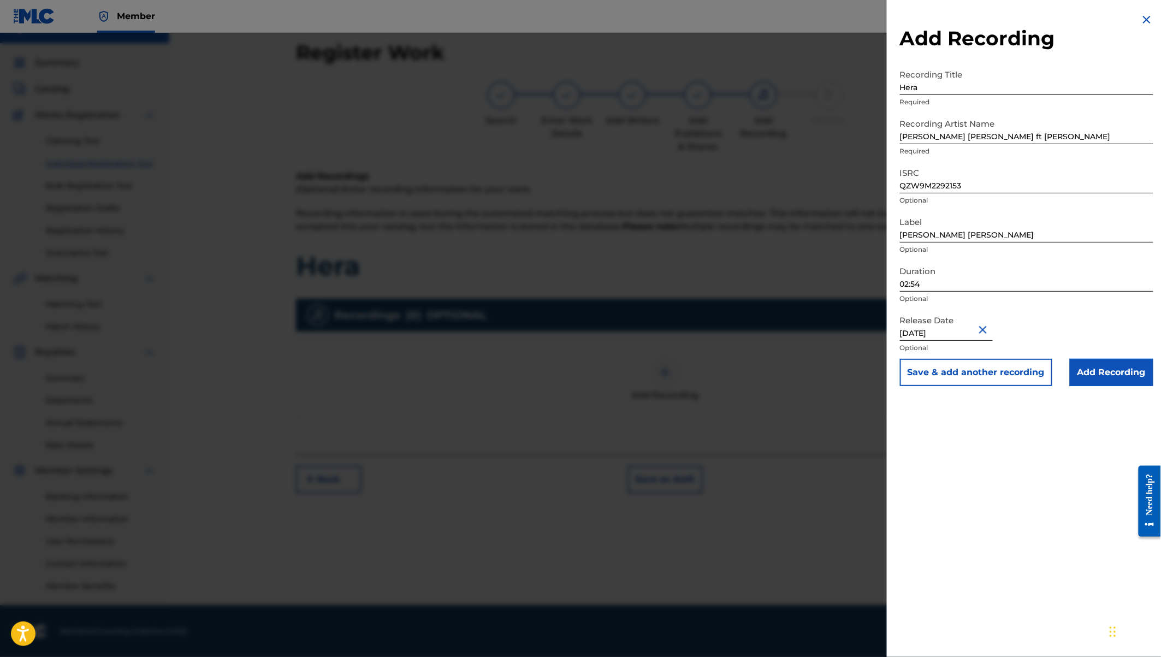
click at [1094, 373] on input "Add Recording" at bounding box center [1112, 372] width 84 height 27
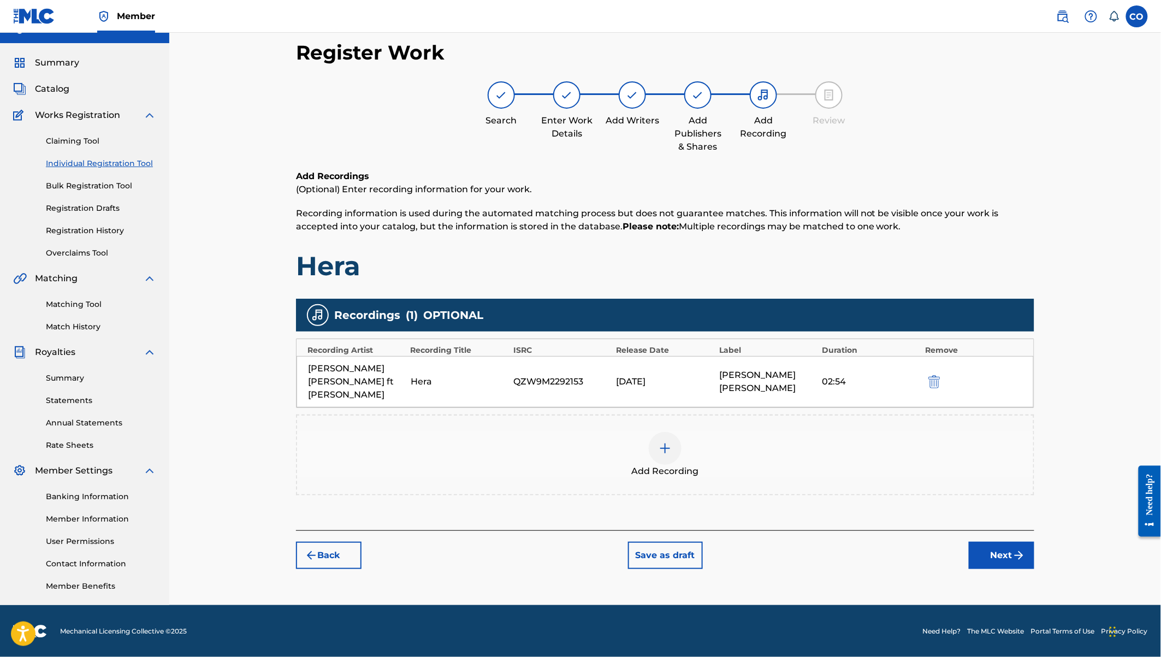
click at [1000, 542] on button "Next" at bounding box center [1002, 555] width 66 height 27
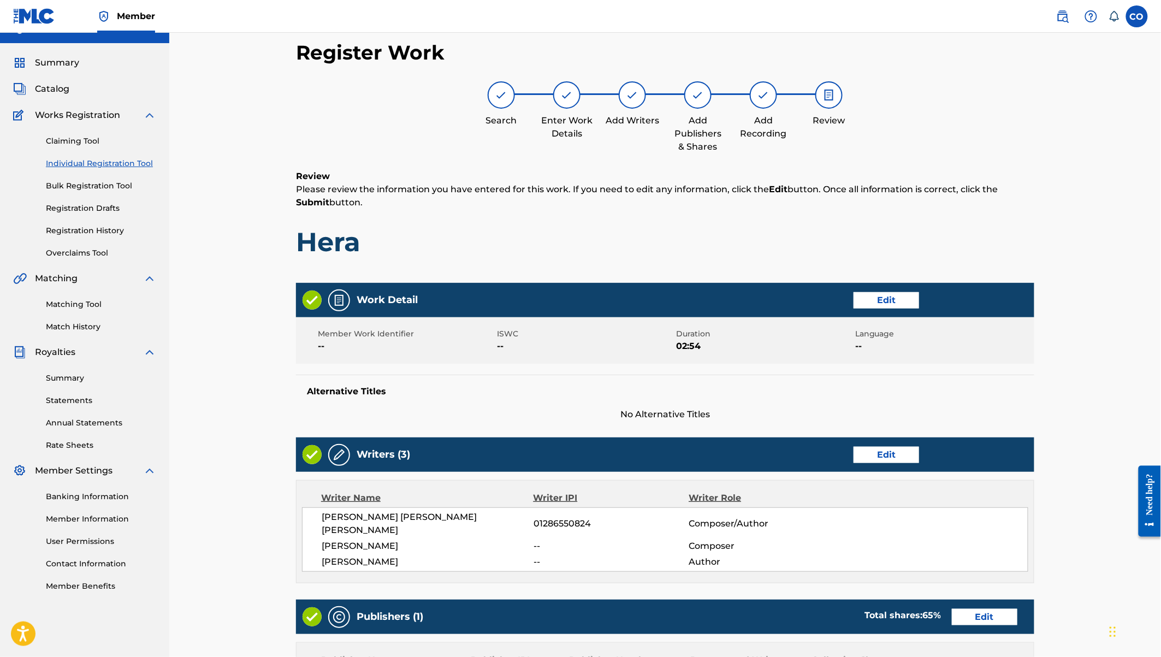
scroll to position [300, 0]
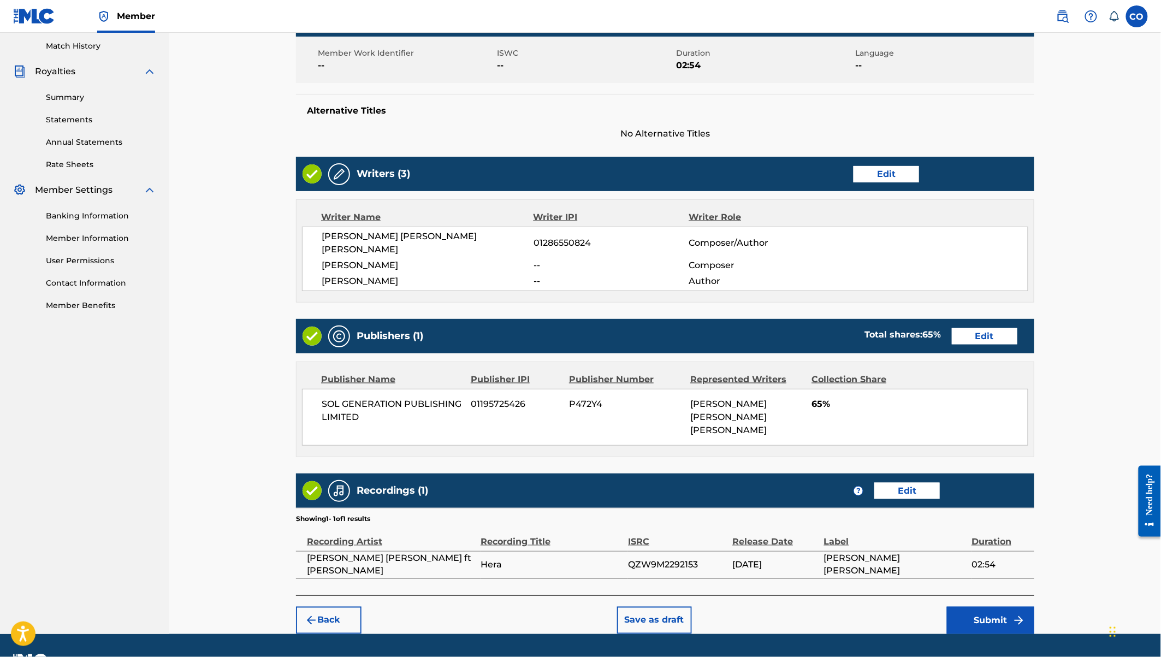
click at [995, 607] on button "Submit" at bounding box center [990, 620] width 87 height 27
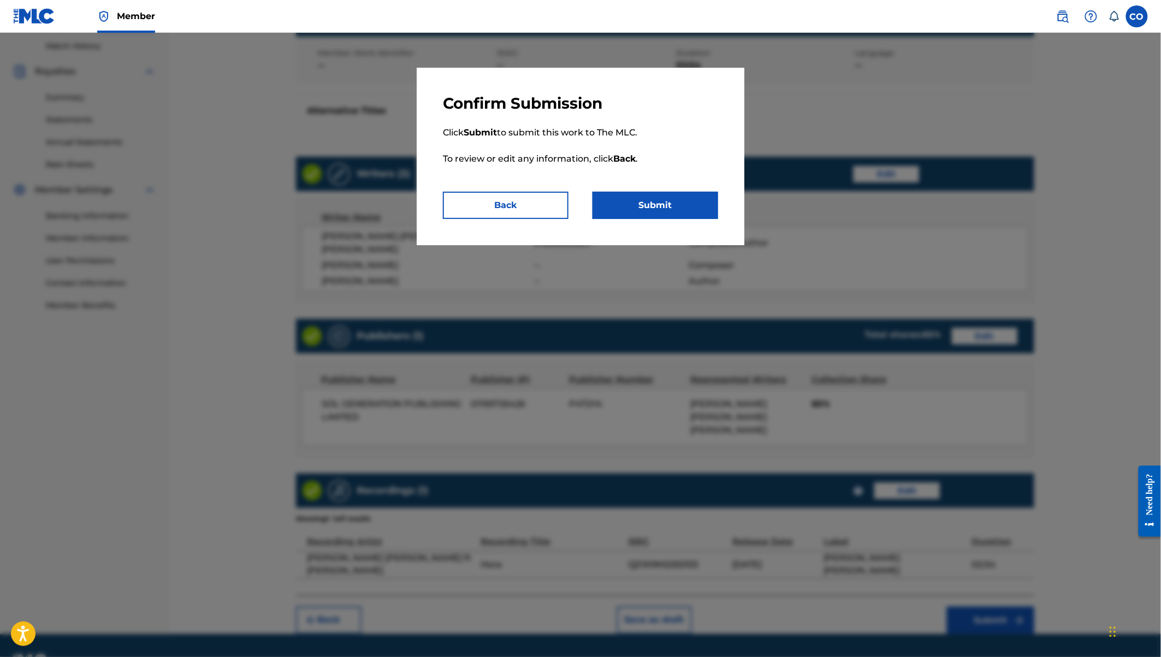
click at [678, 215] on button "Submit" at bounding box center [655, 205] width 126 height 27
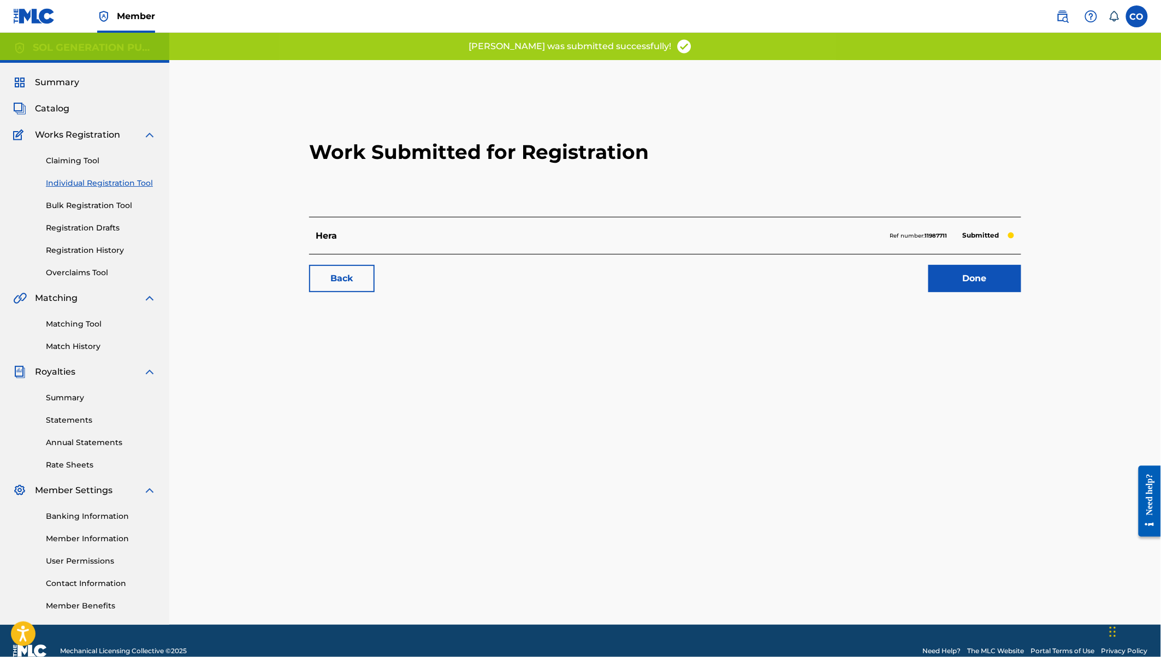
click at [975, 281] on link "Done" at bounding box center [974, 278] width 93 height 27
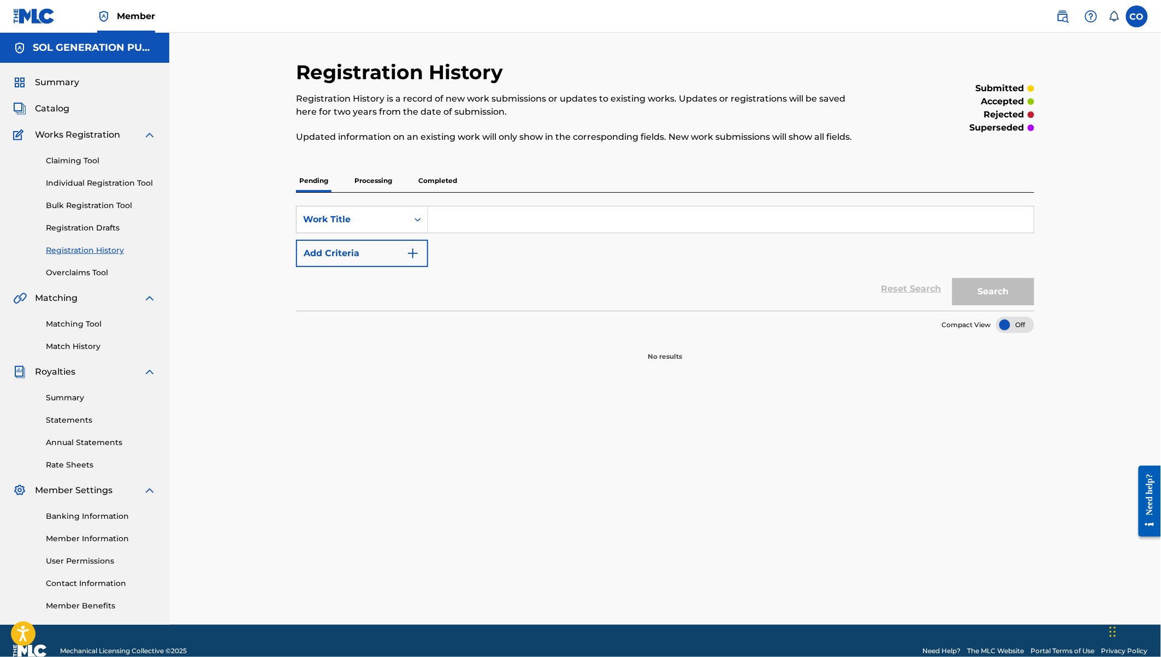
click at [96, 185] on link "Individual Registration Tool" at bounding box center [101, 182] width 110 height 11
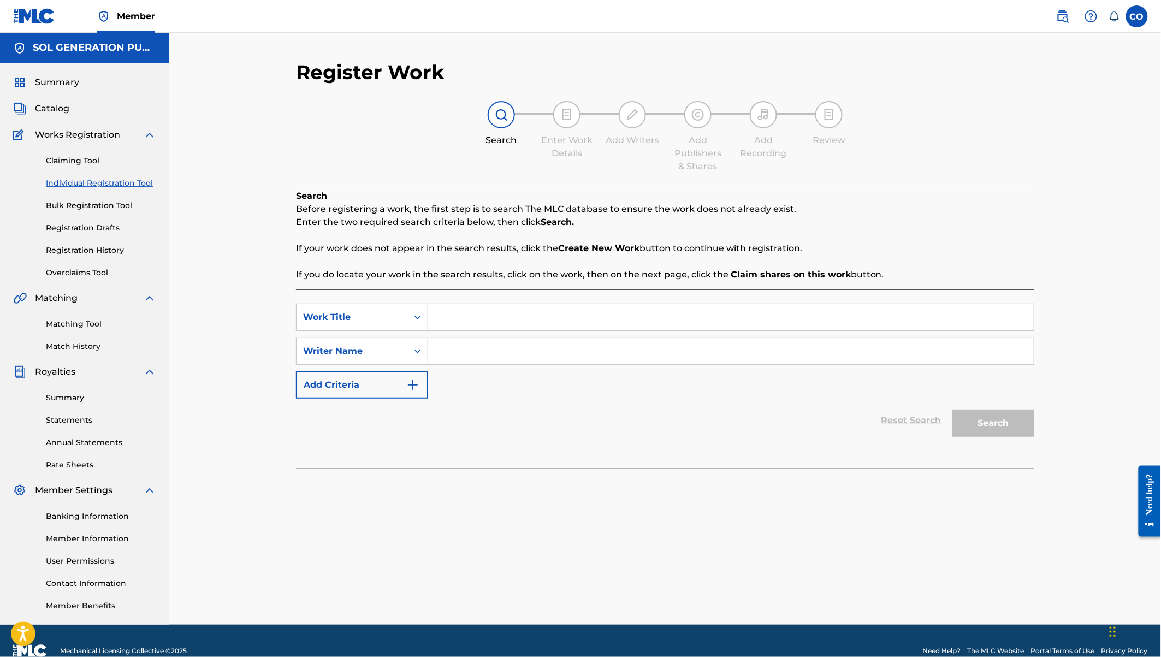
click at [546, 318] on input "Search Form" at bounding box center [730, 317] width 605 height 26
type input "Herani"
click at [544, 355] on input "Search Form" at bounding box center [730, 351] width 605 height 26
type input "[PERSON_NAME]"
click at [952, 409] on button "Search" at bounding box center [993, 422] width 82 height 27
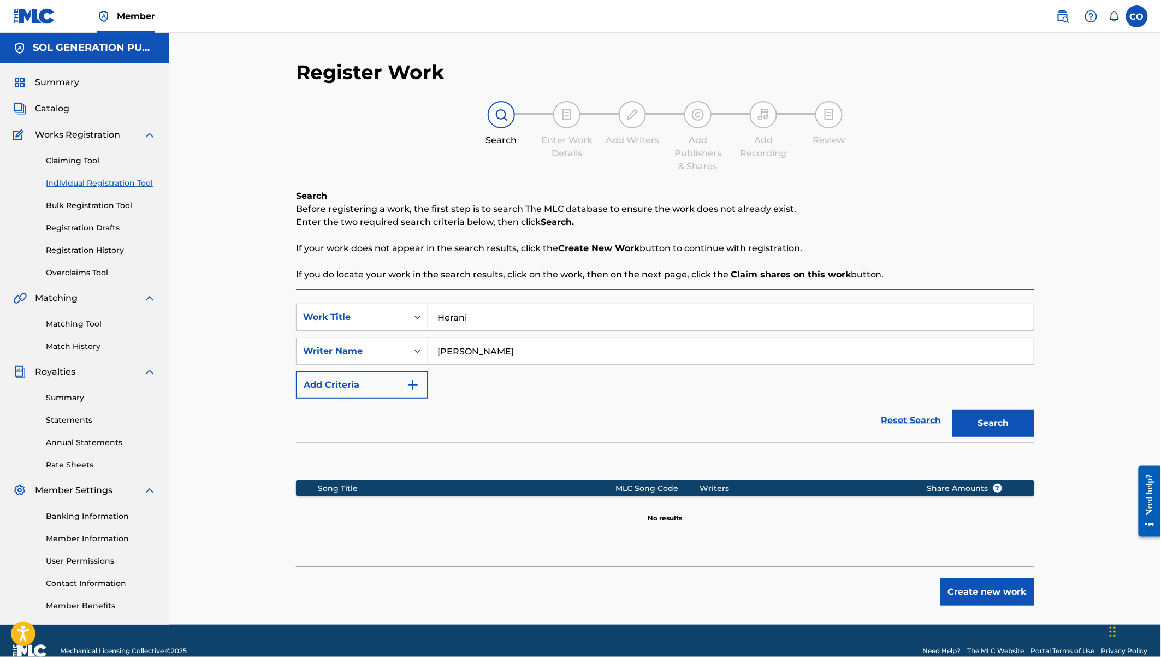
click at [979, 593] on button "Create new work" at bounding box center [987, 591] width 94 height 27
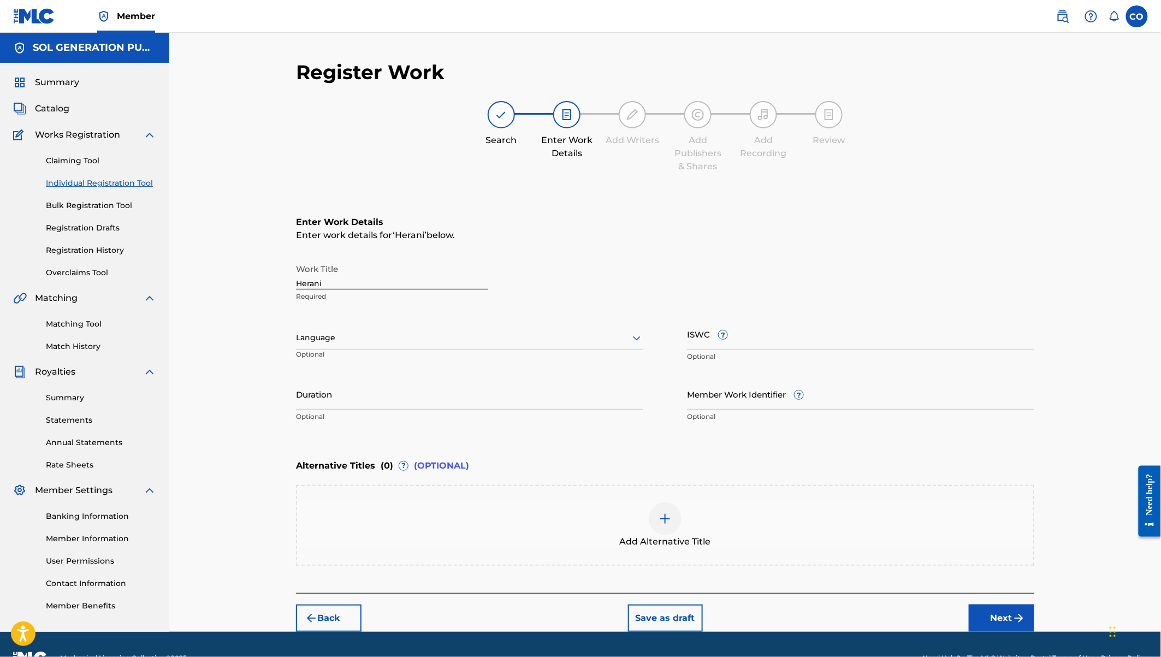
click at [323, 396] on input "Duration" at bounding box center [469, 393] width 347 height 31
type input "03:52"
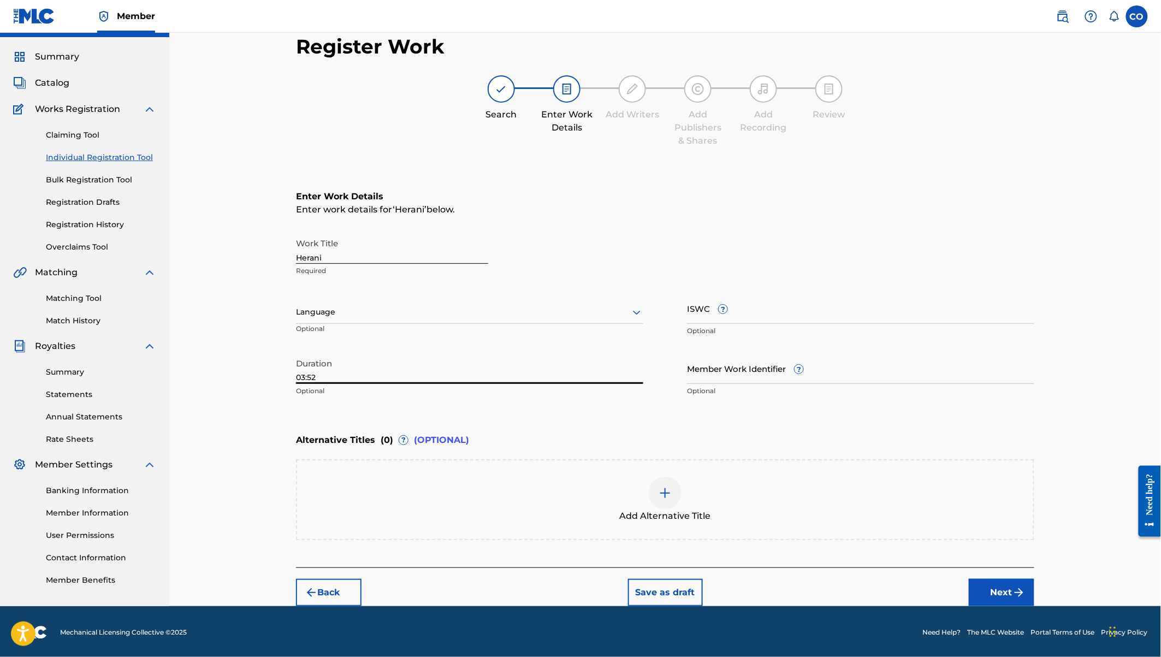
click at [985, 595] on button "Next" at bounding box center [1002, 592] width 66 height 27
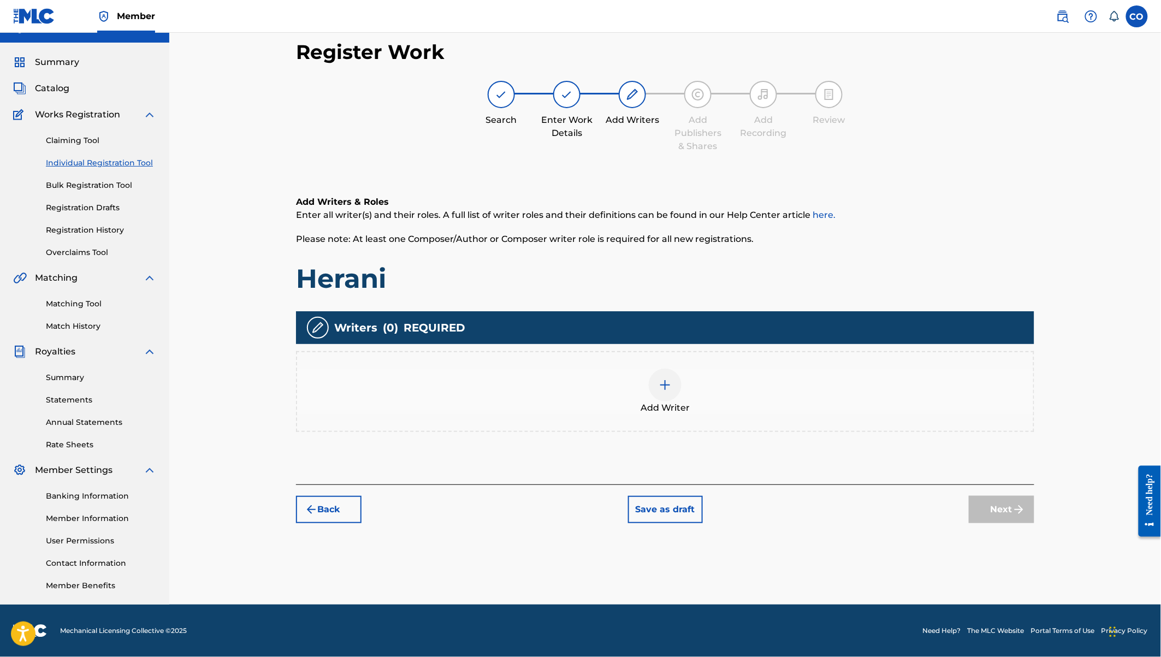
scroll to position [20, 0]
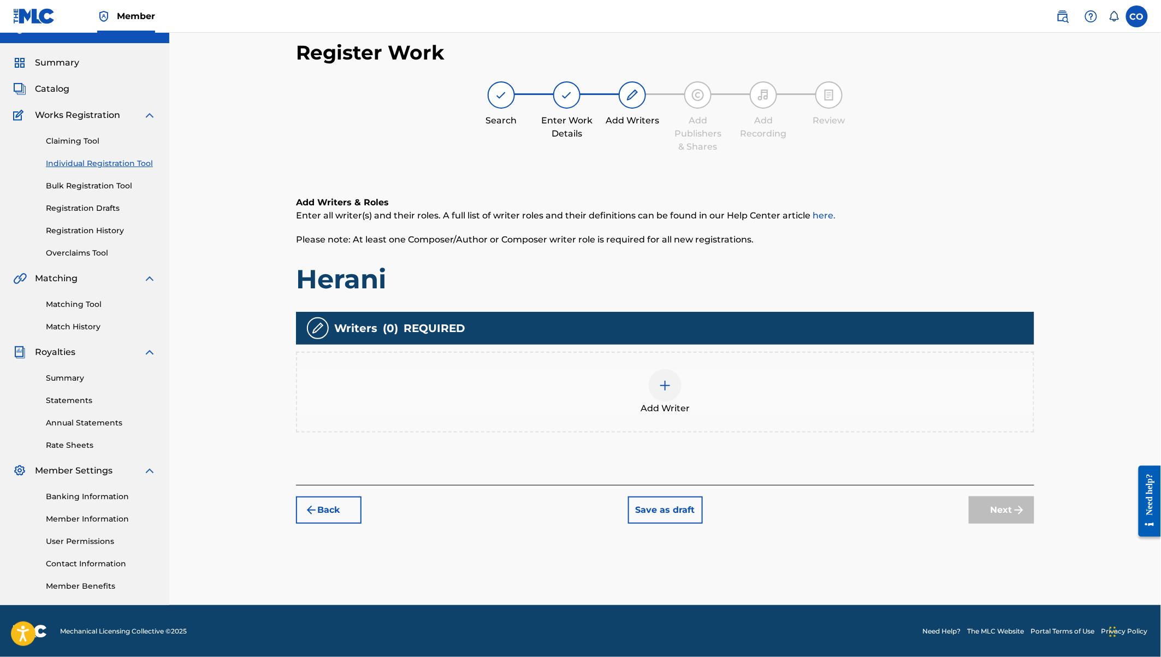
click at [662, 375] on div at bounding box center [665, 385] width 33 height 33
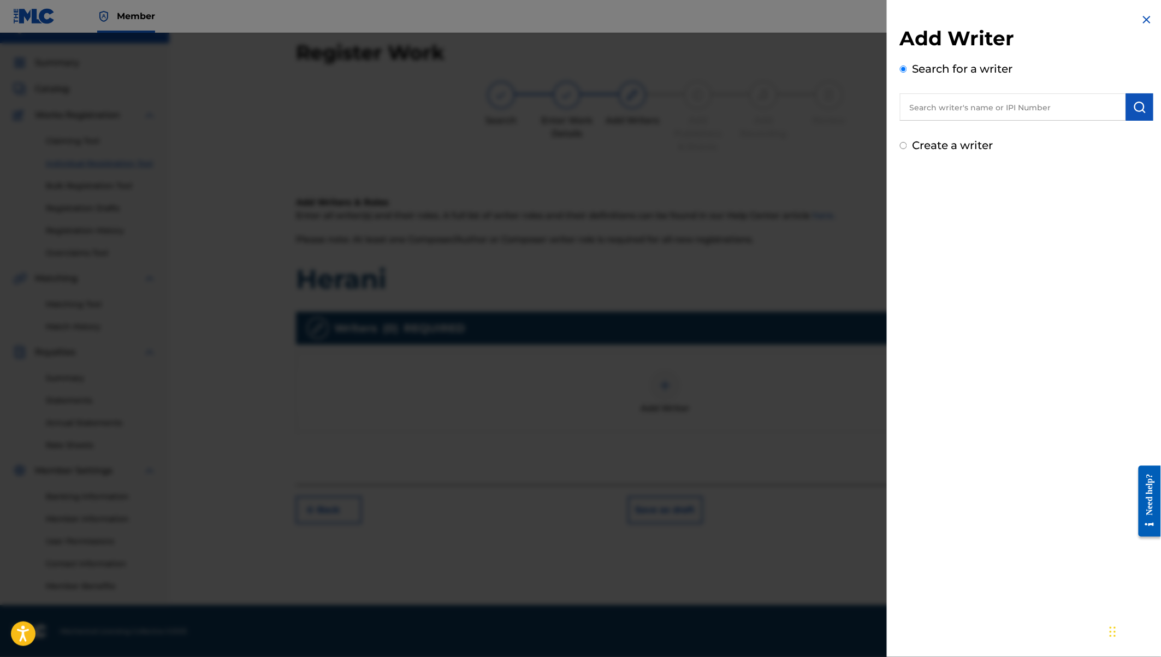
click at [1013, 111] on input "text" at bounding box center [1013, 106] width 226 height 27
type input "[PERSON_NAME] [PERSON_NAME] [PERSON_NAME]"
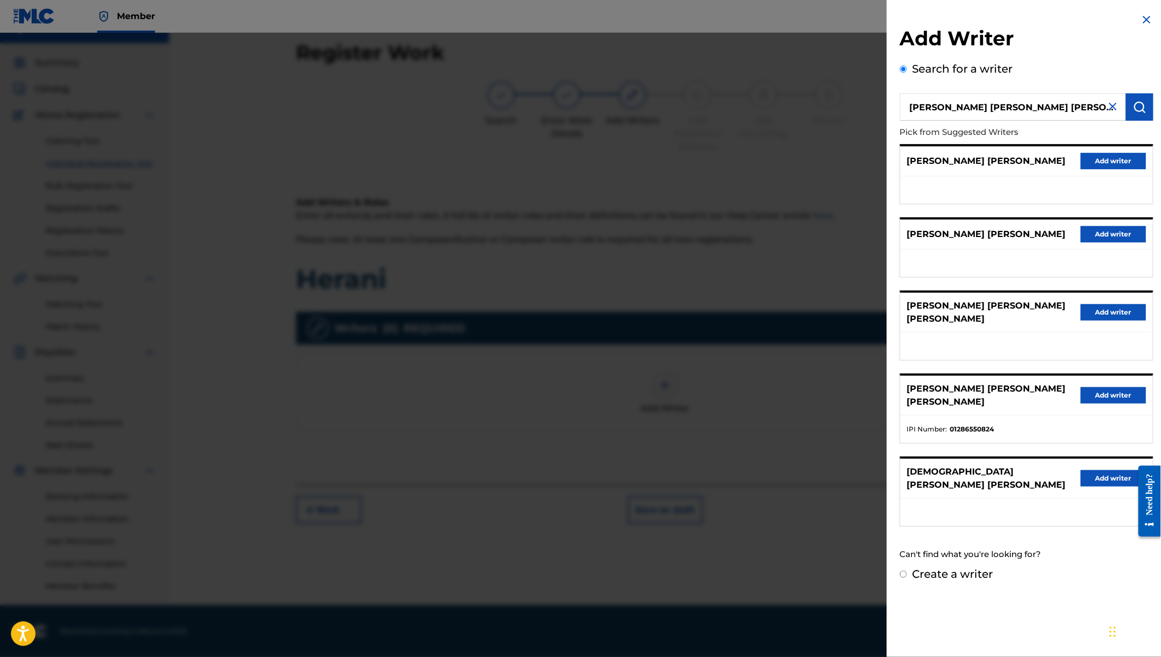
click at [1106, 387] on button "Add writer" at bounding box center [1113, 395] width 66 height 16
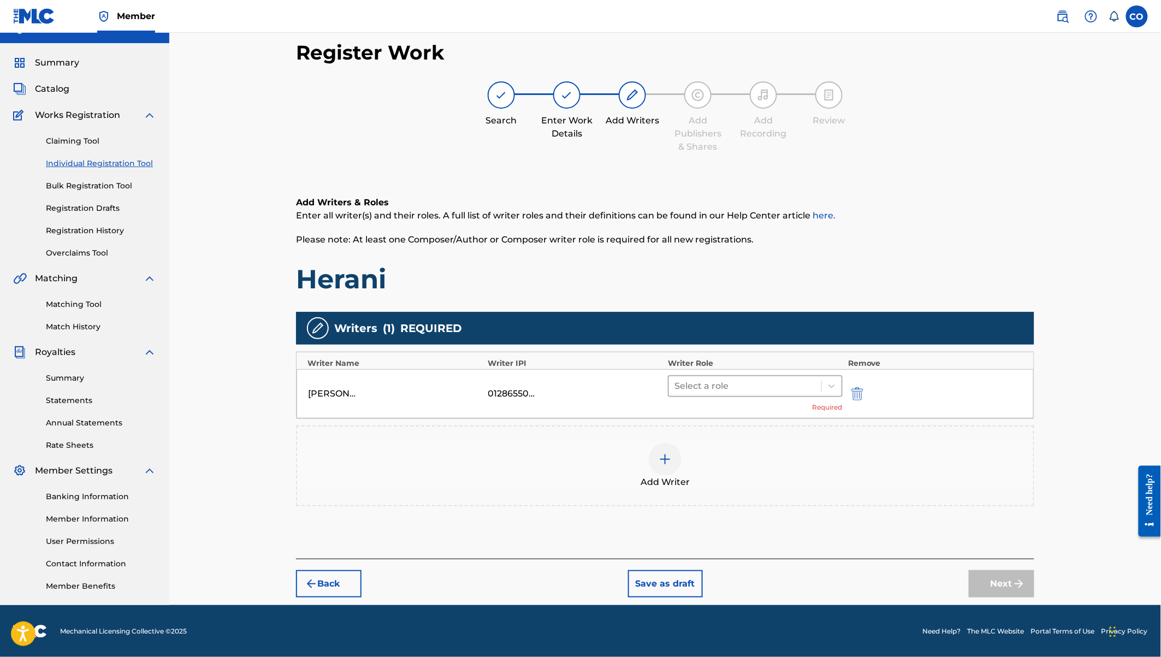
click at [755, 389] on div at bounding box center [744, 385] width 141 height 15
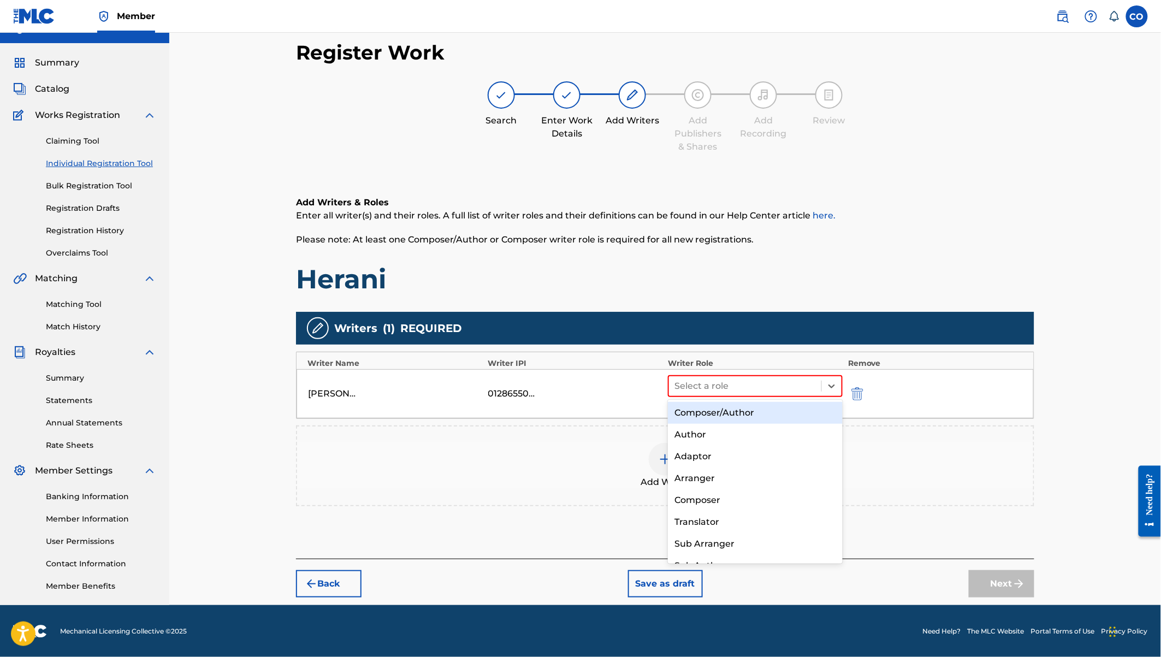
click at [721, 408] on div "Composer/Author" at bounding box center [755, 413] width 175 height 22
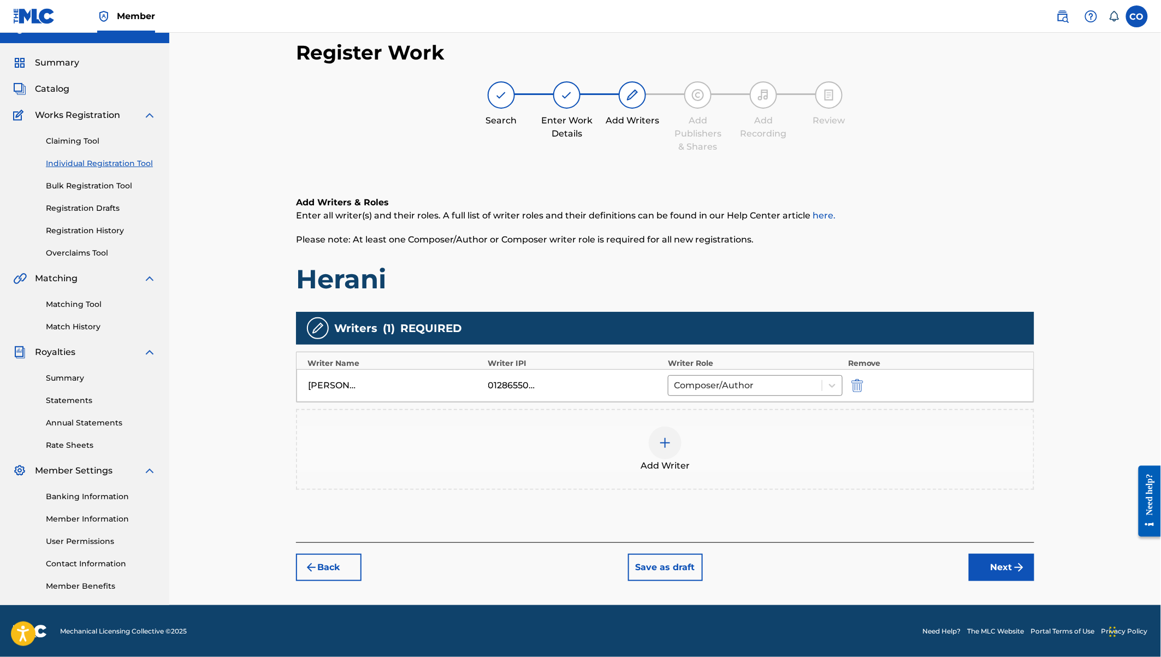
click at [661, 436] on img at bounding box center [664, 442] width 13 height 13
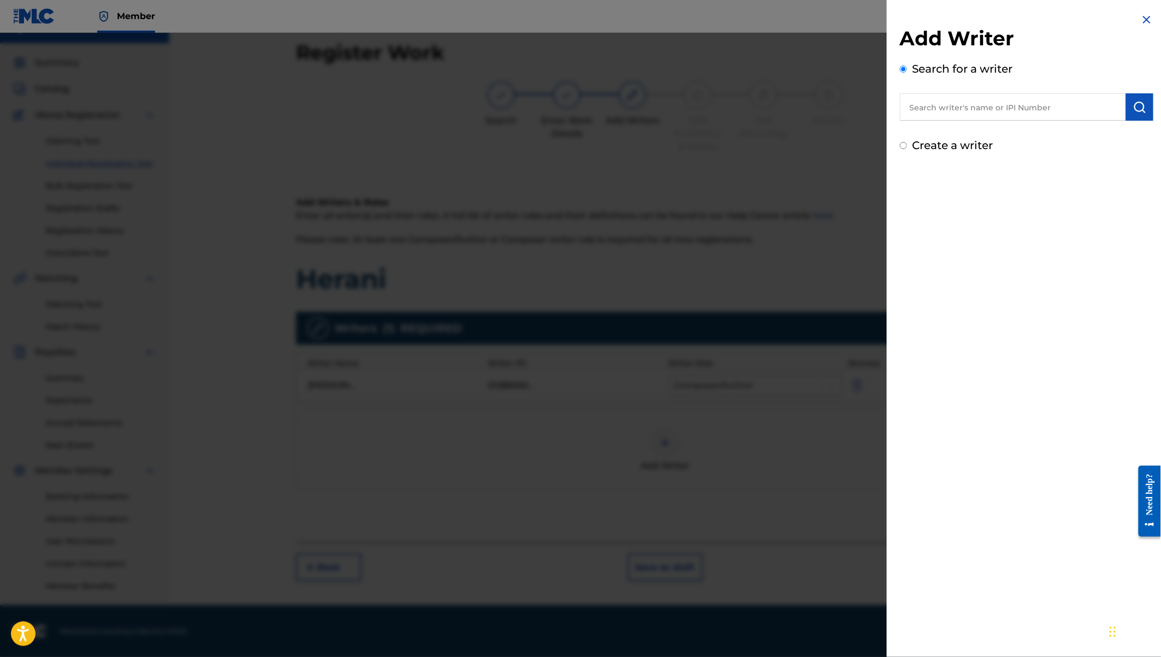
click at [959, 150] on label "Create a writer" at bounding box center [952, 145] width 81 height 13
radio input "true"
click at [907, 149] on input "Create a writer" at bounding box center [903, 145] width 7 height 7
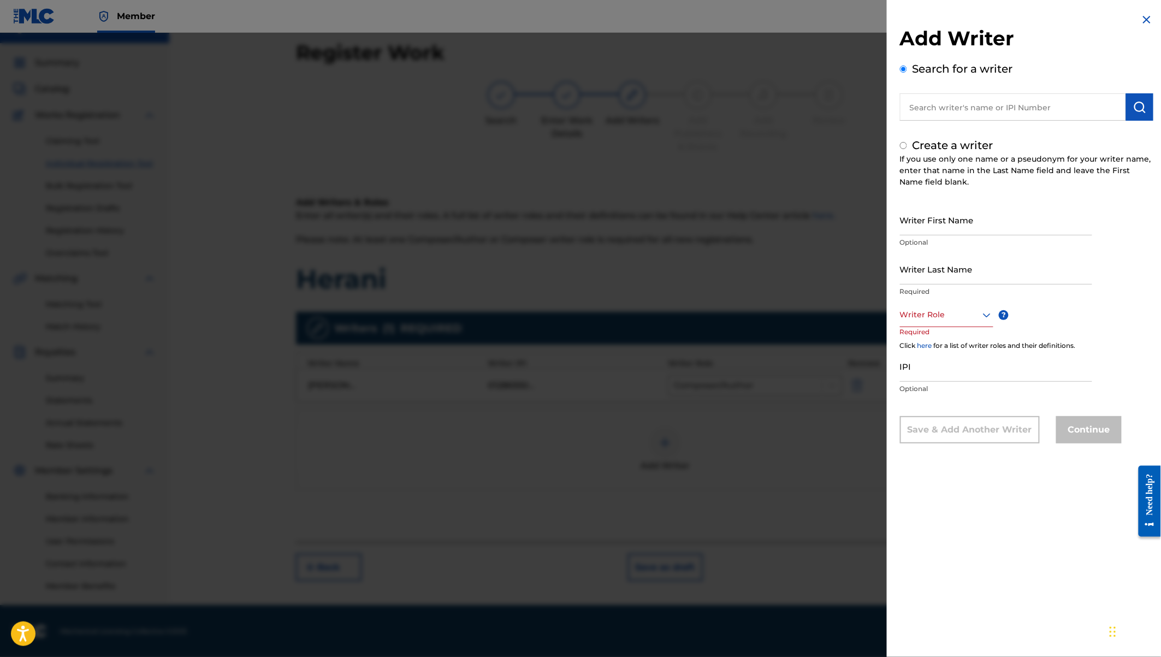
radio input "false"
radio input "true"
click at [922, 227] on input "Writer First Name" at bounding box center [996, 219] width 192 height 31
type input "Wanjine"
click at [934, 269] on input "Writer Last Name" at bounding box center [996, 268] width 192 height 31
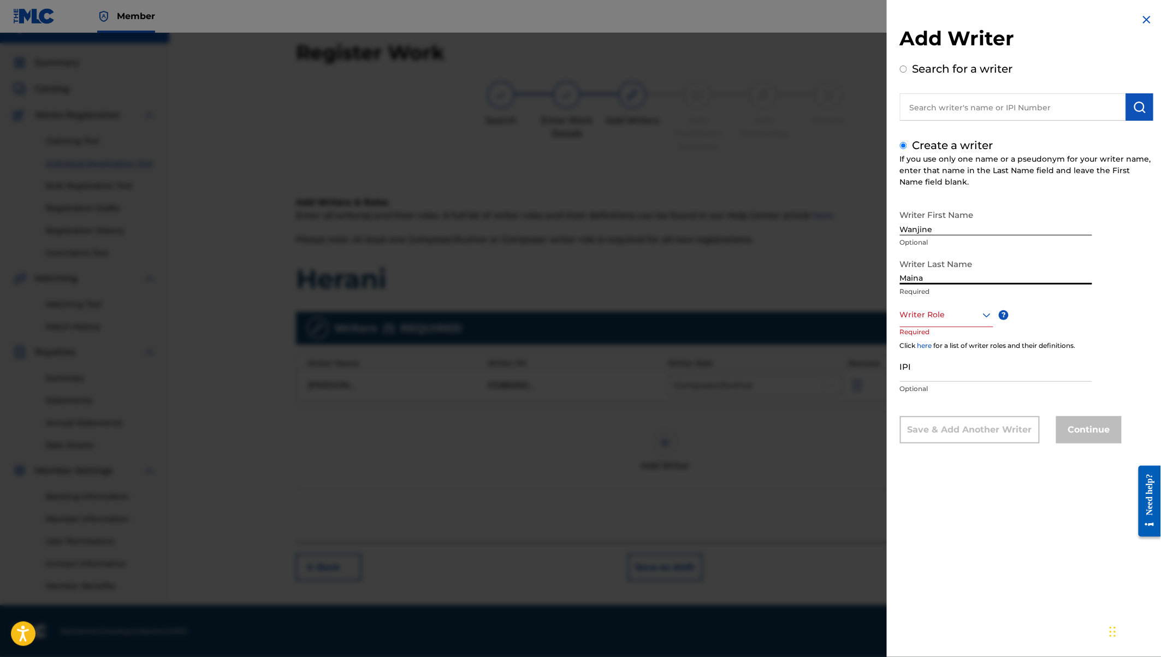
type input "Maina"
click at [960, 318] on div at bounding box center [946, 315] width 93 height 14
click at [925, 367] on div "Author" at bounding box center [946, 364] width 92 height 25
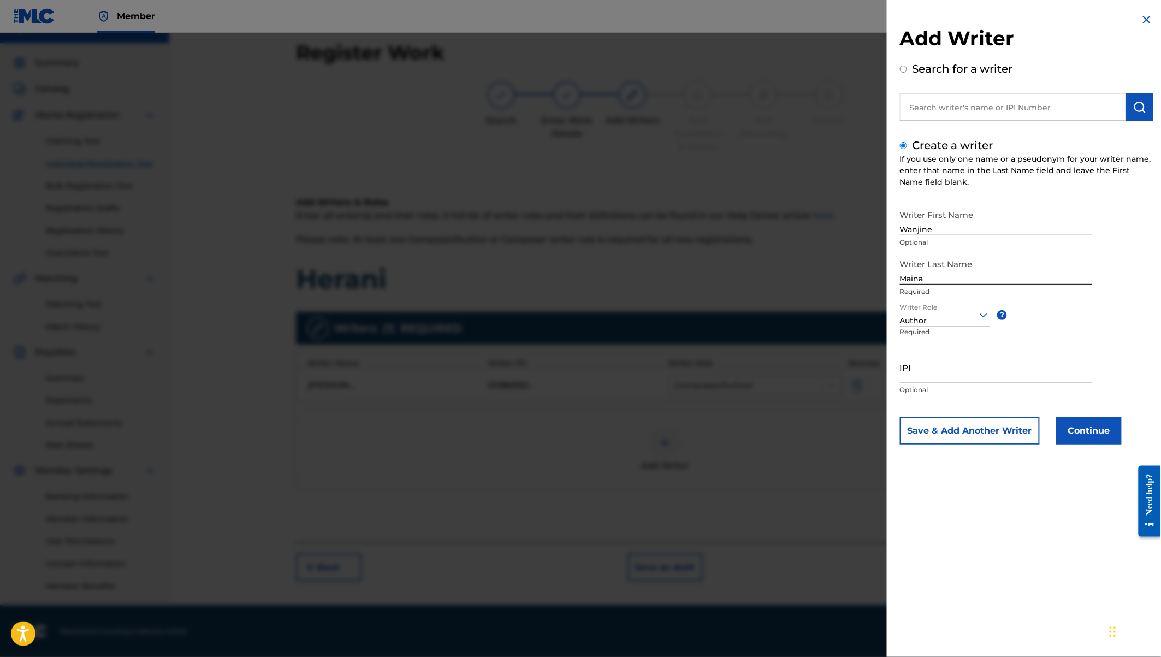
click at [1085, 435] on button "Continue" at bounding box center [1089, 430] width 66 height 27
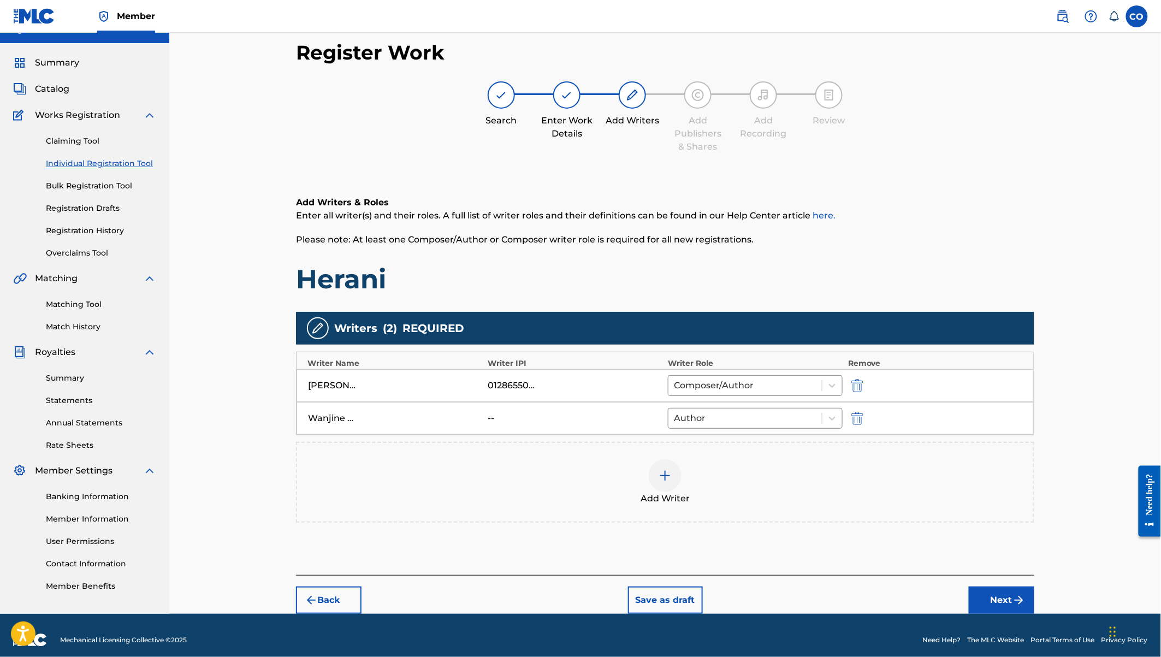
click at [663, 466] on div at bounding box center [665, 475] width 33 height 33
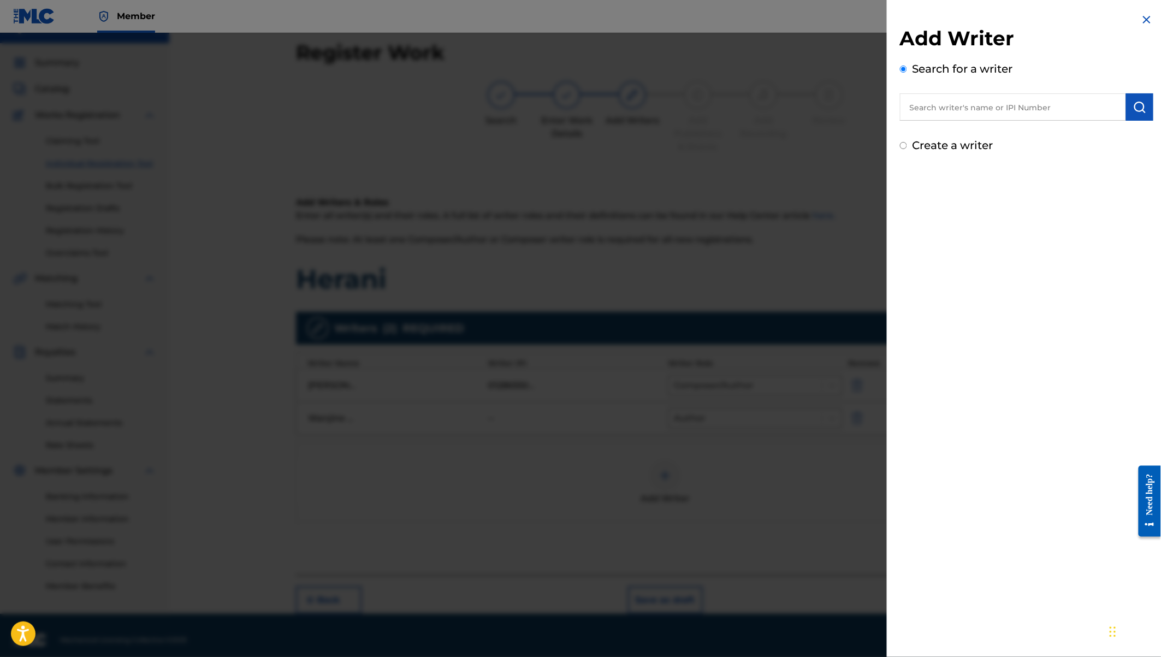
click at [947, 111] on input "text" at bounding box center [1013, 106] width 226 height 27
click at [936, 139] on label "Create a writer" at bounding box center [952, 145] width 81 height 13
radio input "true"
click at [907, 142] on input "Create a writer" at bounding box center [903, 145] width 7 height 7
radio input "false"
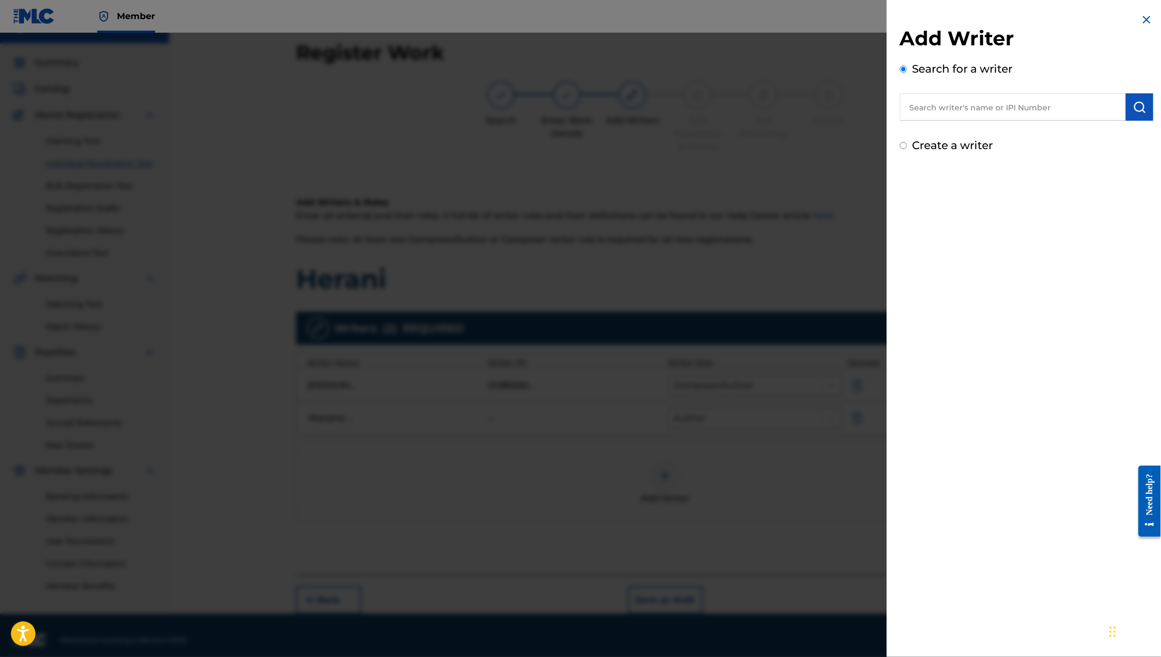
radio input "true"
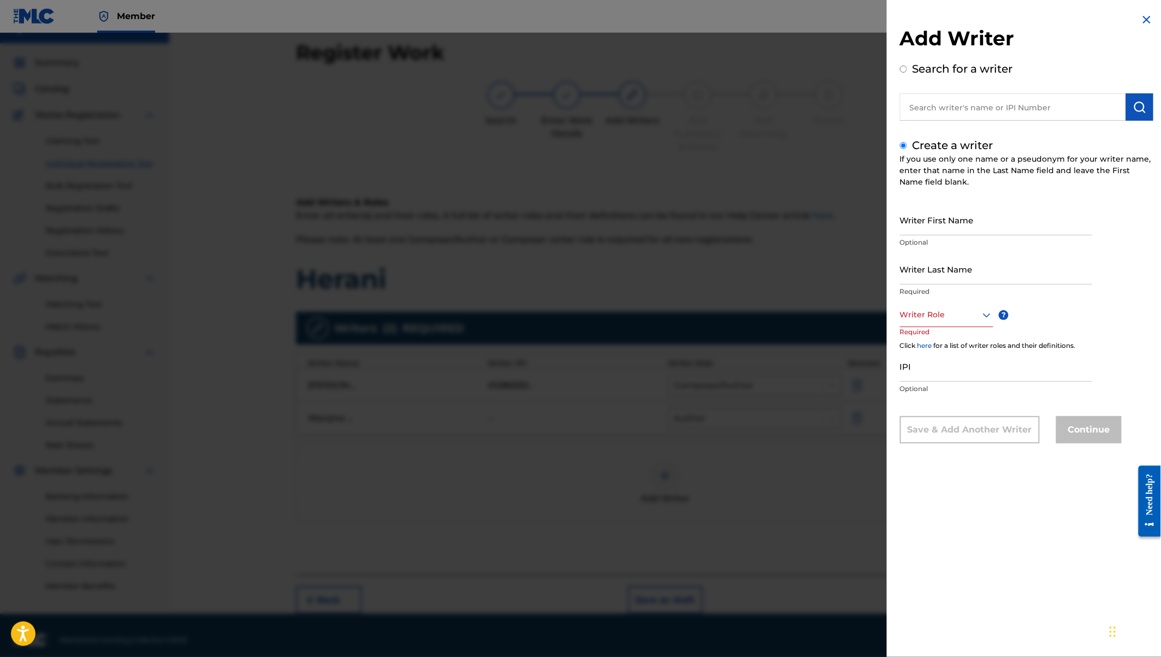
click at [921, 220] on input "Writer First Name" at bounding box center [996, 219] width 192 height 31
paste input "Wanjine Maina Edwin Oloo Sulle"
click at [961, 227] on input "Wanjine Maina Edwin Oloo Sulle" at bounding box center [996, 219] width 192 height 31
drag, startPoint x: 969, startPoint y: 229, endPoint x: 946, endPoint y: 229, distance: 22.9
click at [946, 229] on input "Edwin Oloo Sulle" at bounding box center [996, 219] width 192 height 31
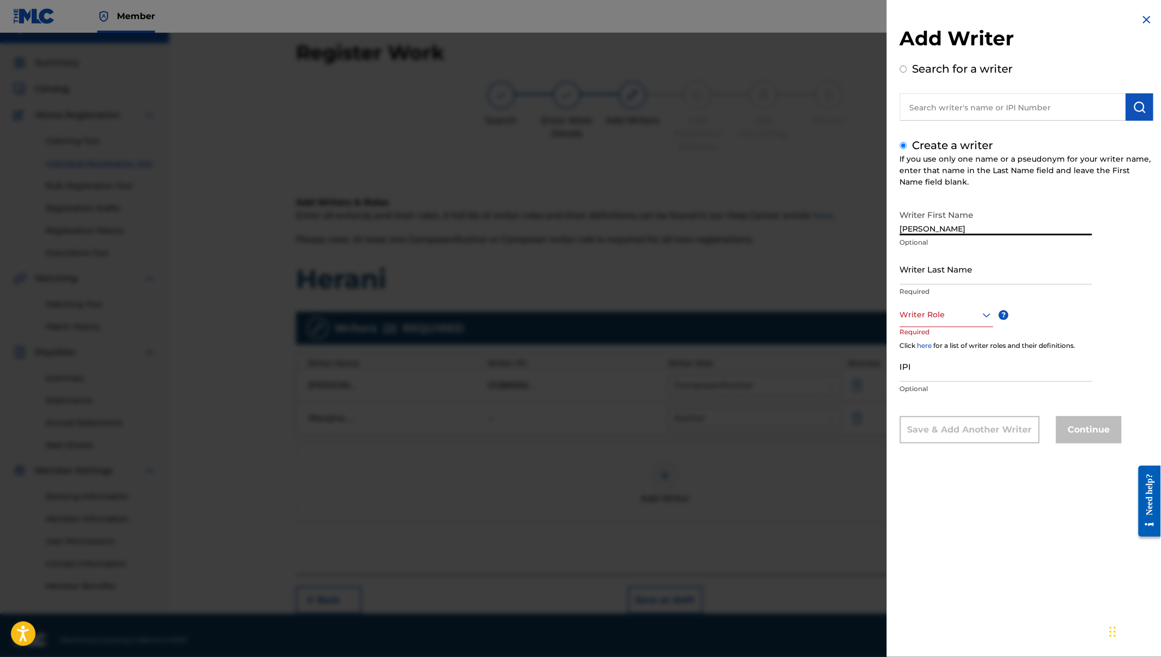
type input "Edwin Oloo"
click at [918, 269] on input "Writer Last Name" at bounding box center [996, 268] width 192 height 31
paste input "Sulle"
type input "Sulle"
click at [940, 321] on div "Writer Role" at bounding box center [946, 314] width 93 height 25
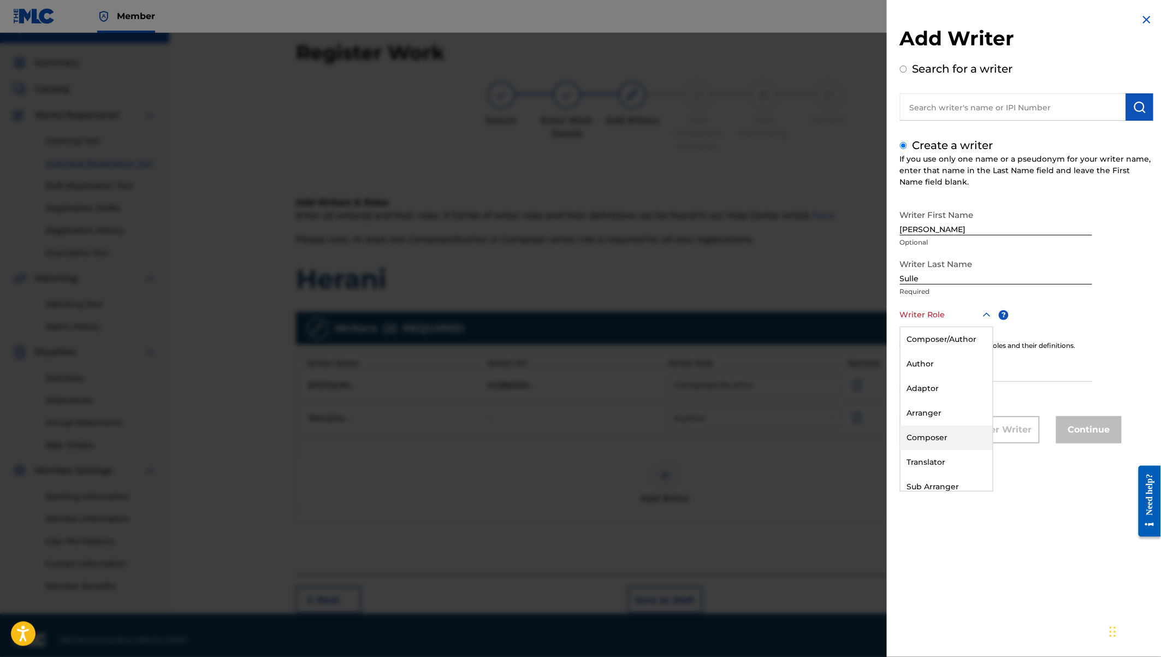
click at [929, 441] on div "Composer" at bounding box center [946, 437] width 92 height 25
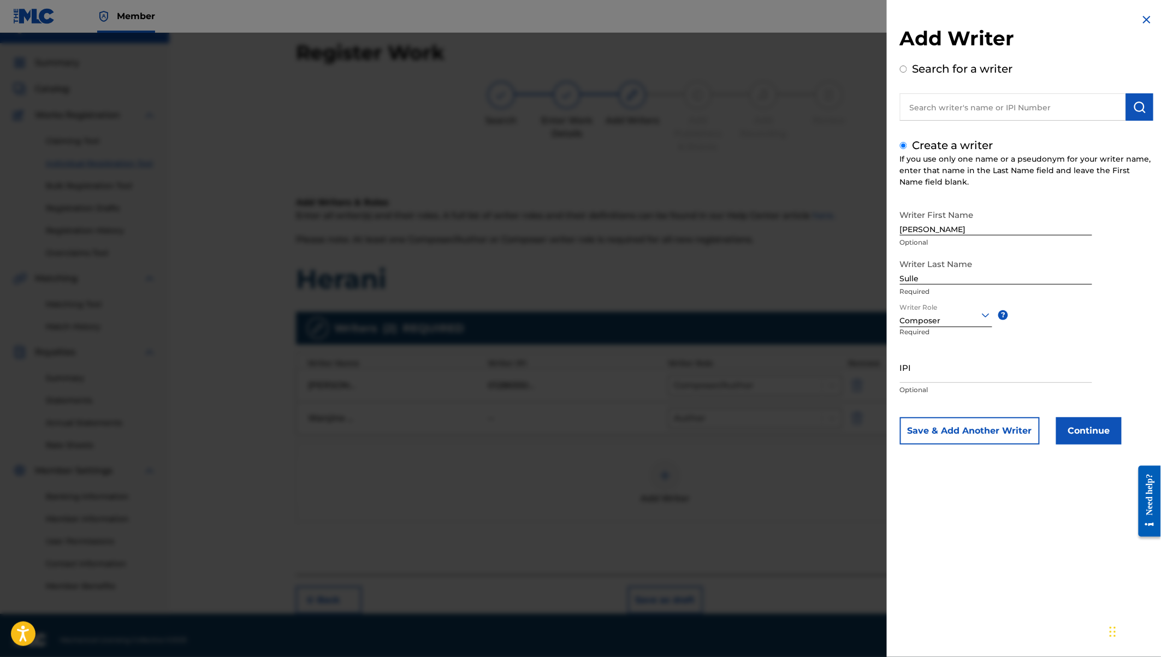
click at [1071, 427] on button "Continue" at bounding box center [1089, 430] width 66 height 27
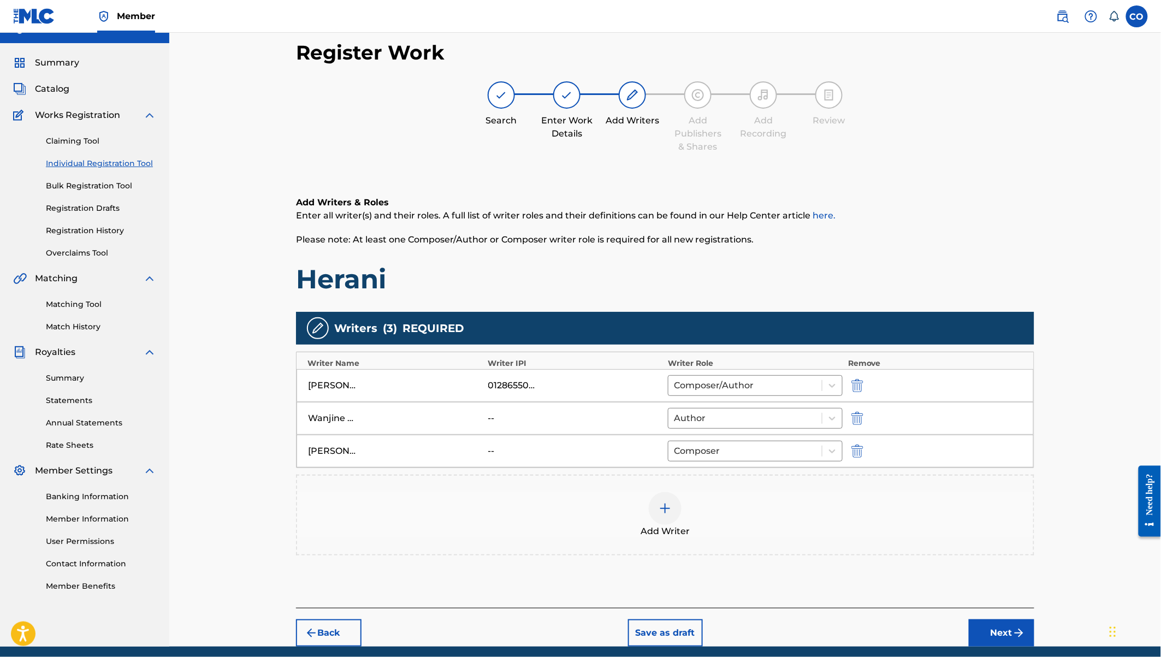
click at [668, 502] on img at bounding box center [664, 508] width 13 height 13
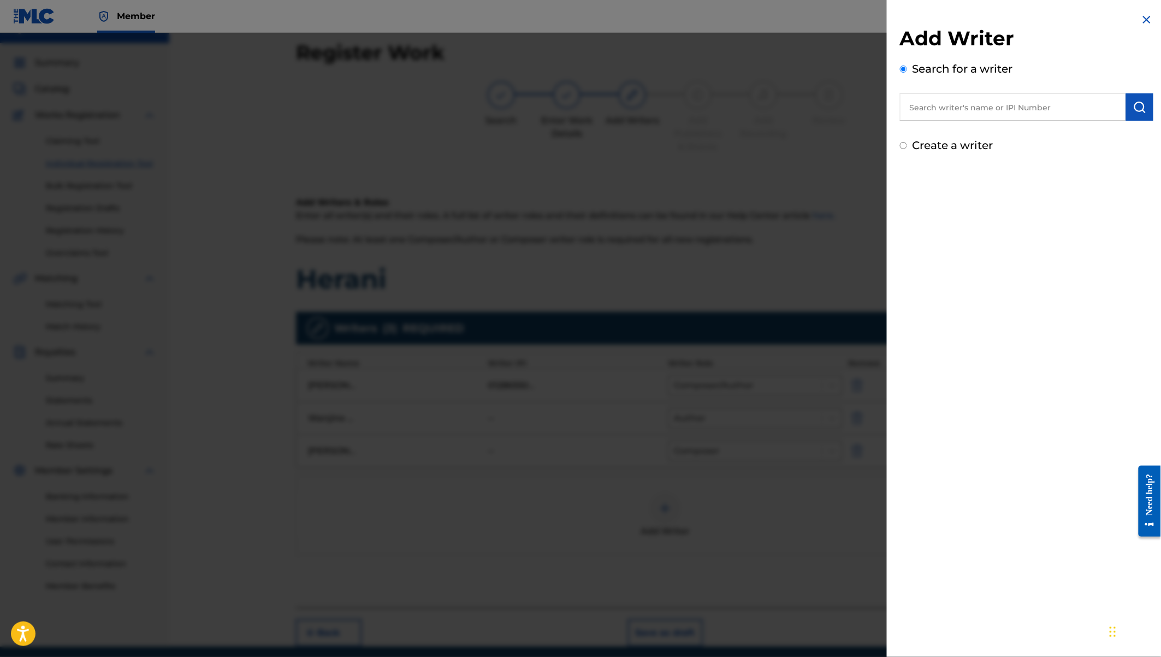
click at [941, 151] on label "Create a writer" at bounding box center [952, 145] width 81 height 13
radio input "true"
click at [907, 149] on input "Create a writer" at bounding box center [903, 145] width 7 height 7
radio input "false"
radio input "true"
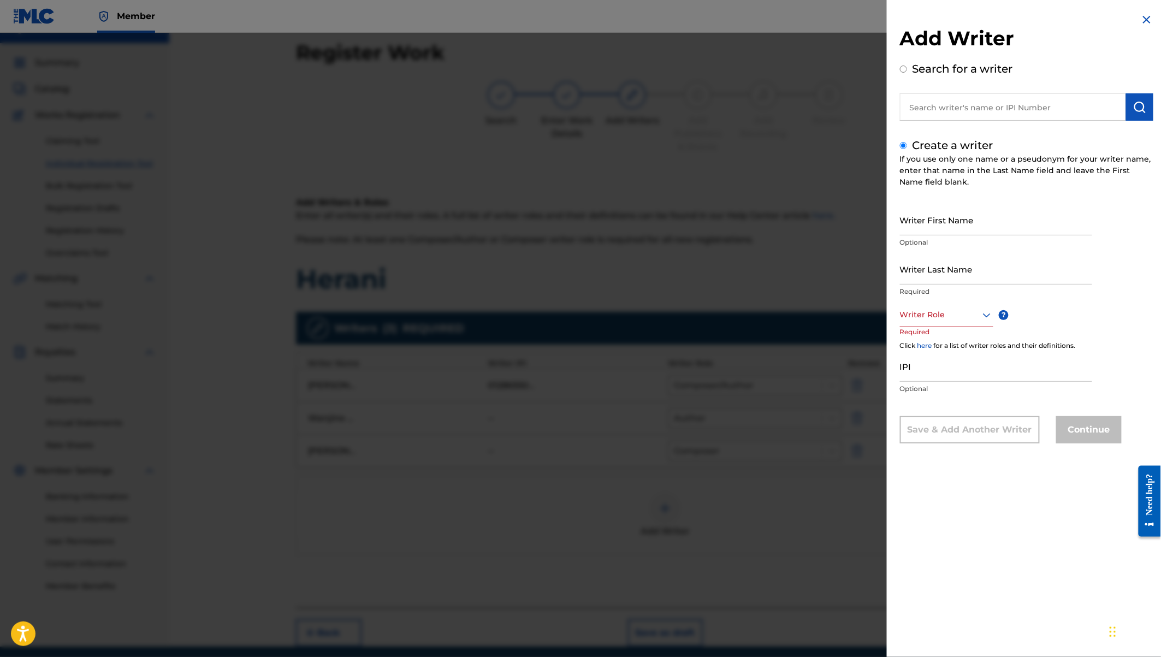
click at [924, 223] on input "Writer First Name" at bounding box center [996, 219] width 192 height 31
type input "I"
type input "[PERSON_NAME]"
click at [913, 269] on input "Writer Last Name" at bounding box center [996, 268] width 192 height 31
type input "Owiti"
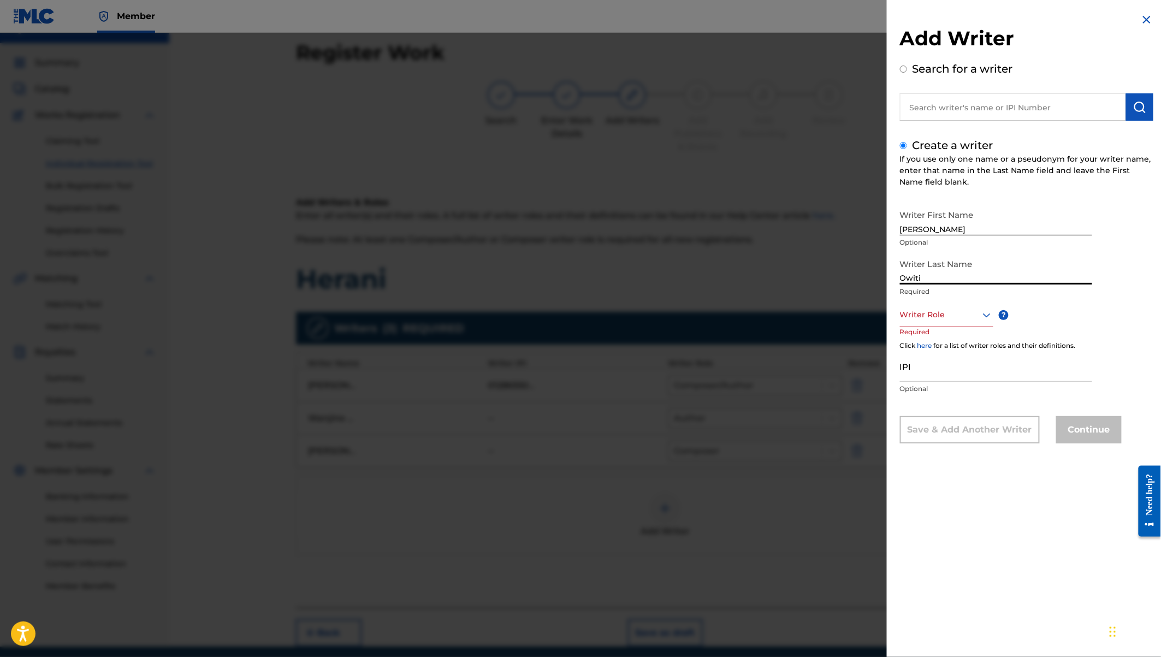
click at [924, 314] on div at bounding box center [946, 315] width 93 height 14
click at [929, 435] on div "Composer" at bounding box center [946, 437] width 92 height 25
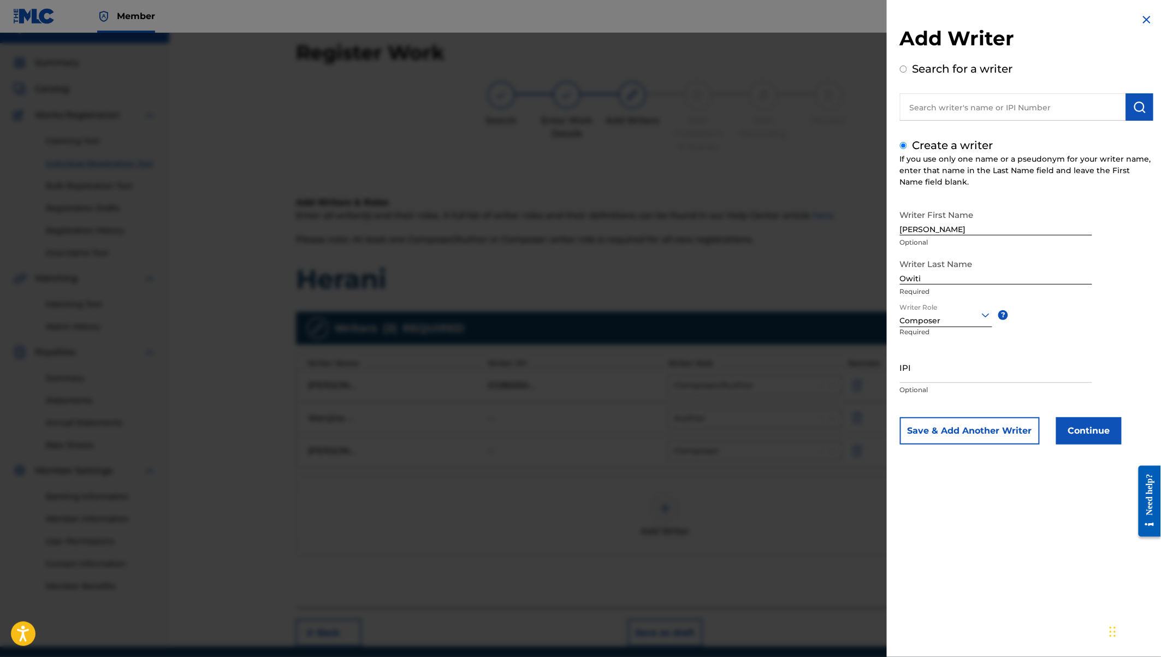
click at [1084, 428] on button "Continue" at bounding box center [1089, 430] width 66 height 27
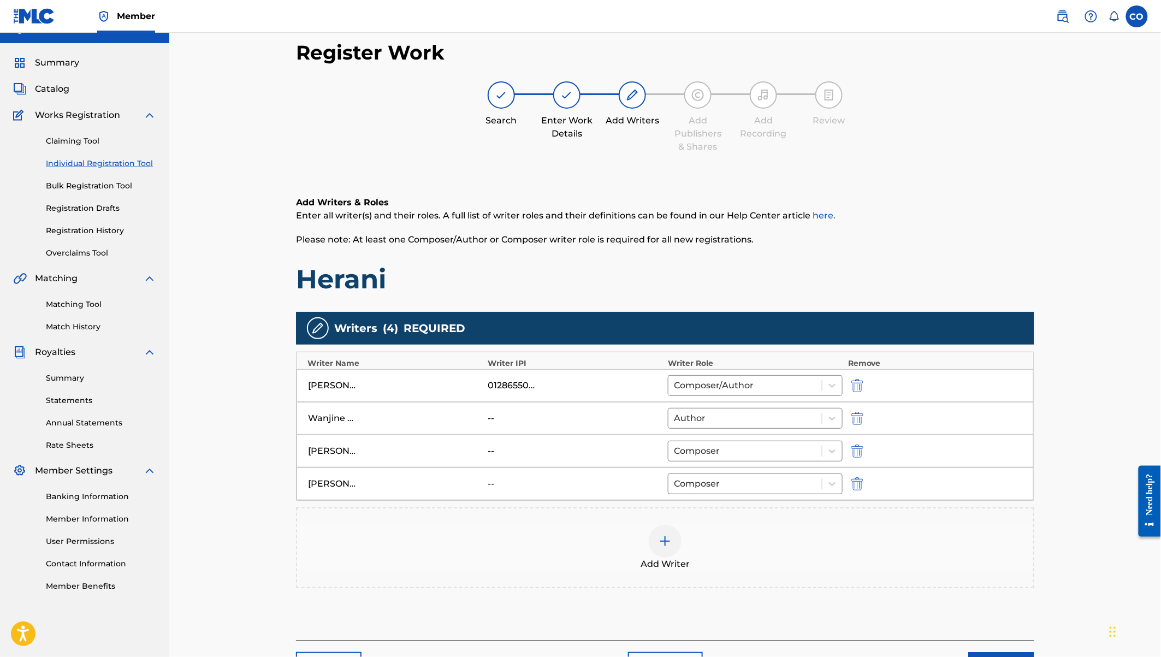
scroll to position [91, 0]
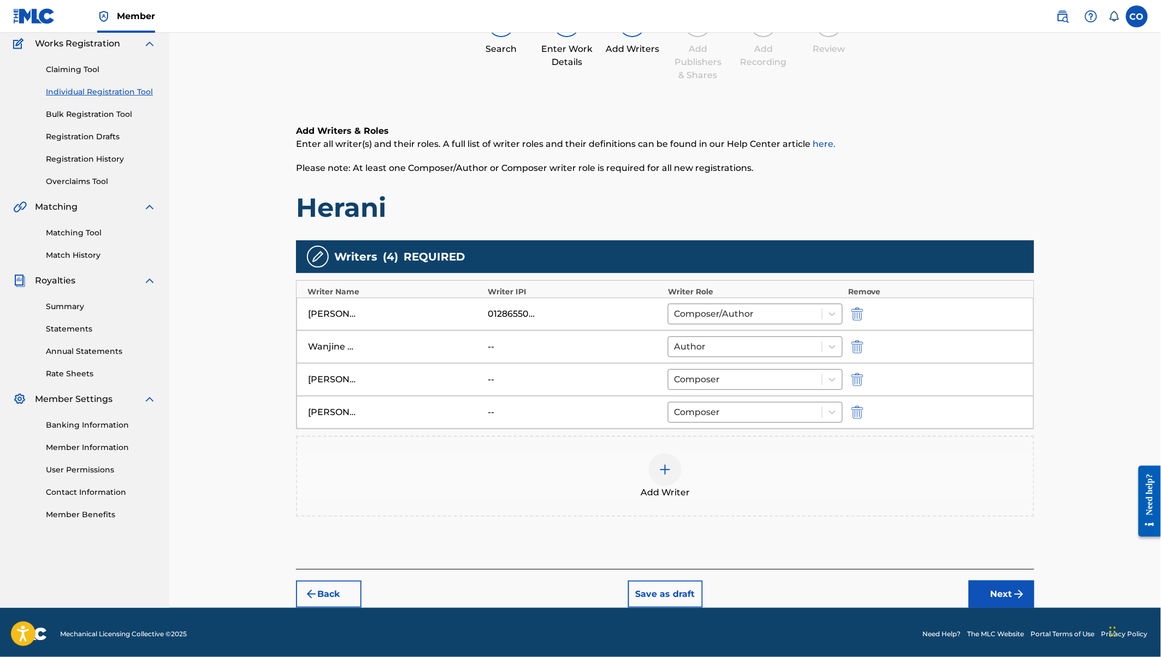
click at [1000, 587] on button "Next" at bounding box center [1002, 593] width 66 height 27
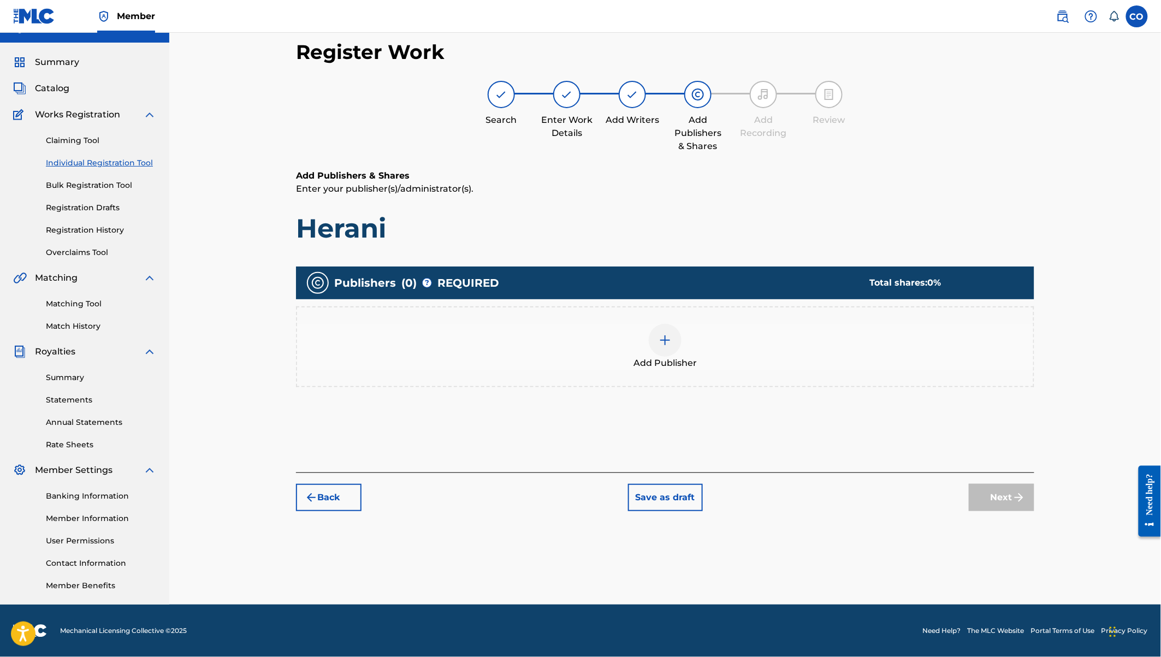
scroll to position [20, 0]
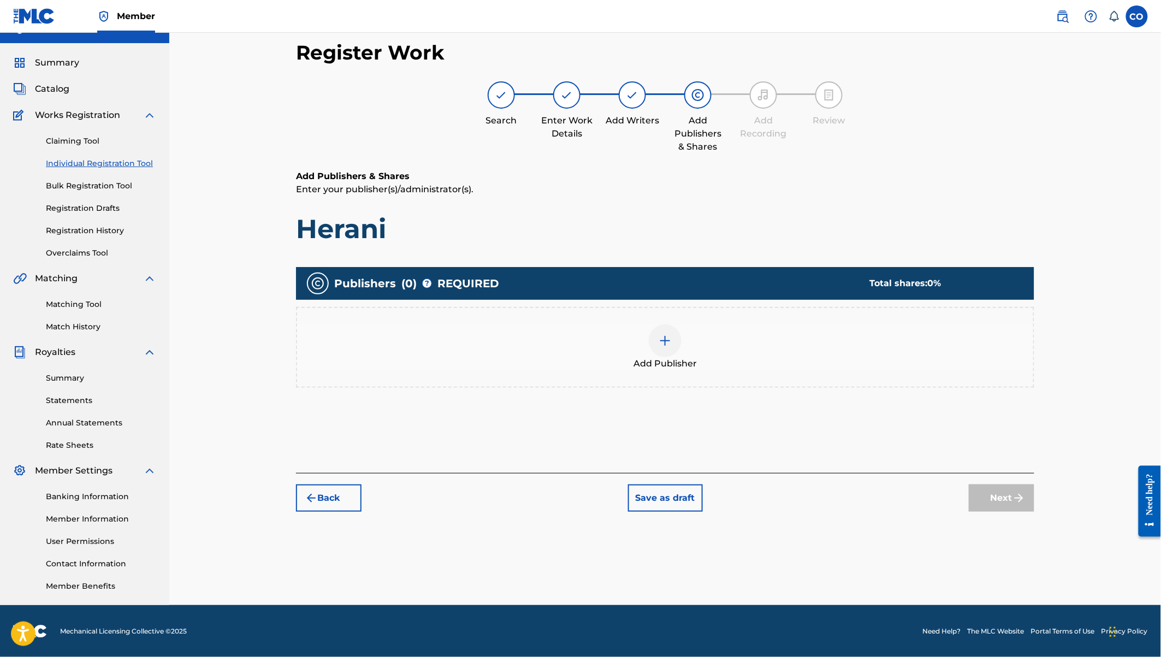
click at [669, 326] on div at bounding box center [665, 340] width 33 height 33
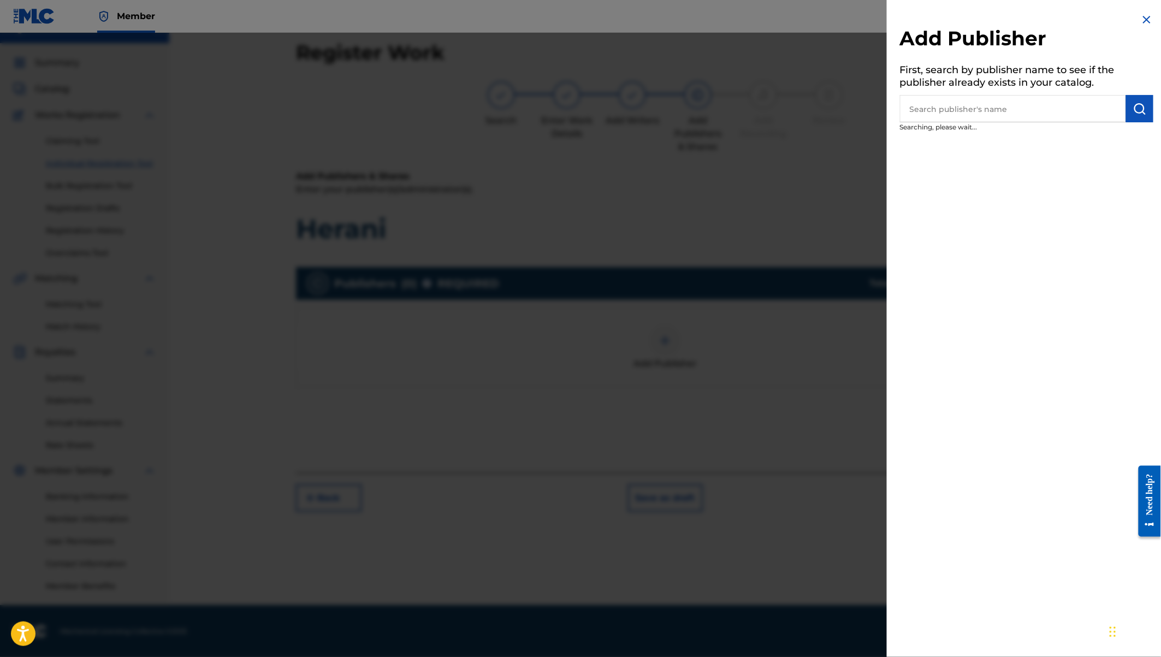
click at [1060, 99] on input "text" at bounding box center [1013, 108] width 226 height 27
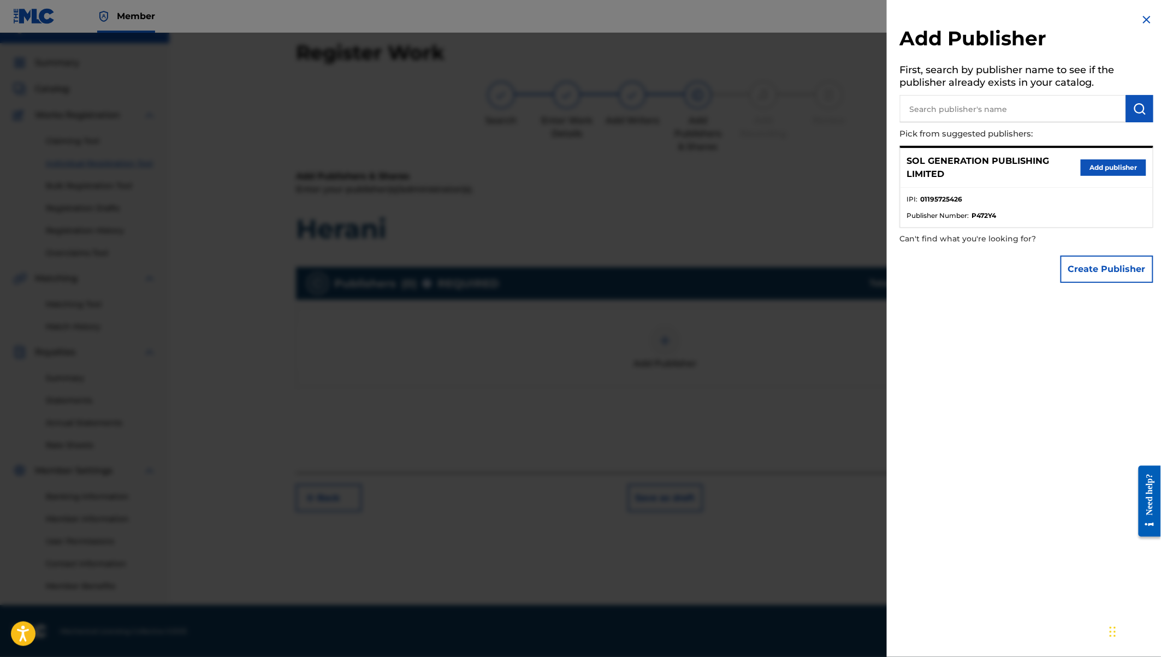
click at [1103, 169] on button "Add publisher" at bounding box center [1113, 167] width 66 height 16
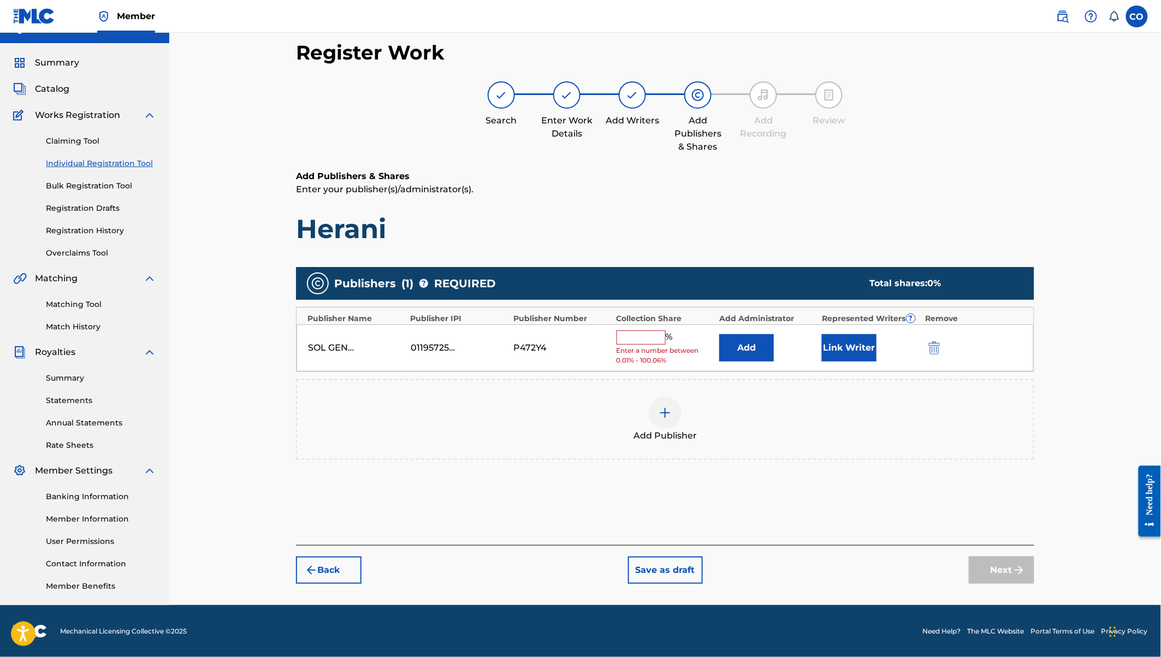
click at [626, 337] on input "text" at bounding box center [640, 337] width 49 height 14
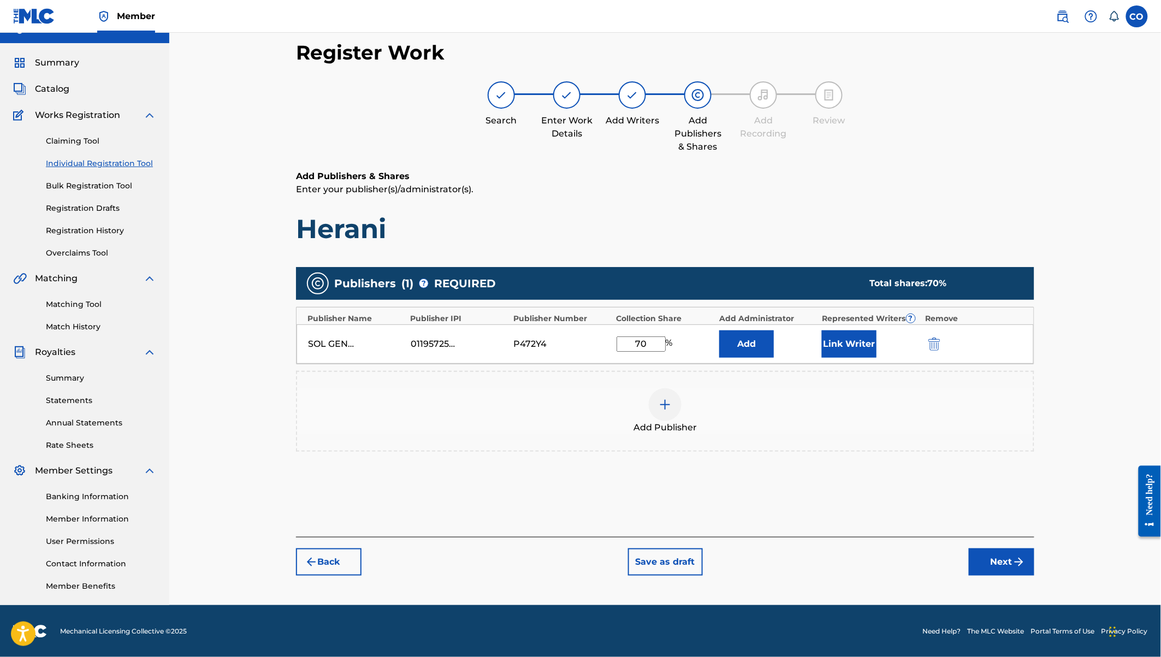
type input "70"
click at [863, 341] on button "Link Writer" at bounding box center [849, 343] width 55 height 27
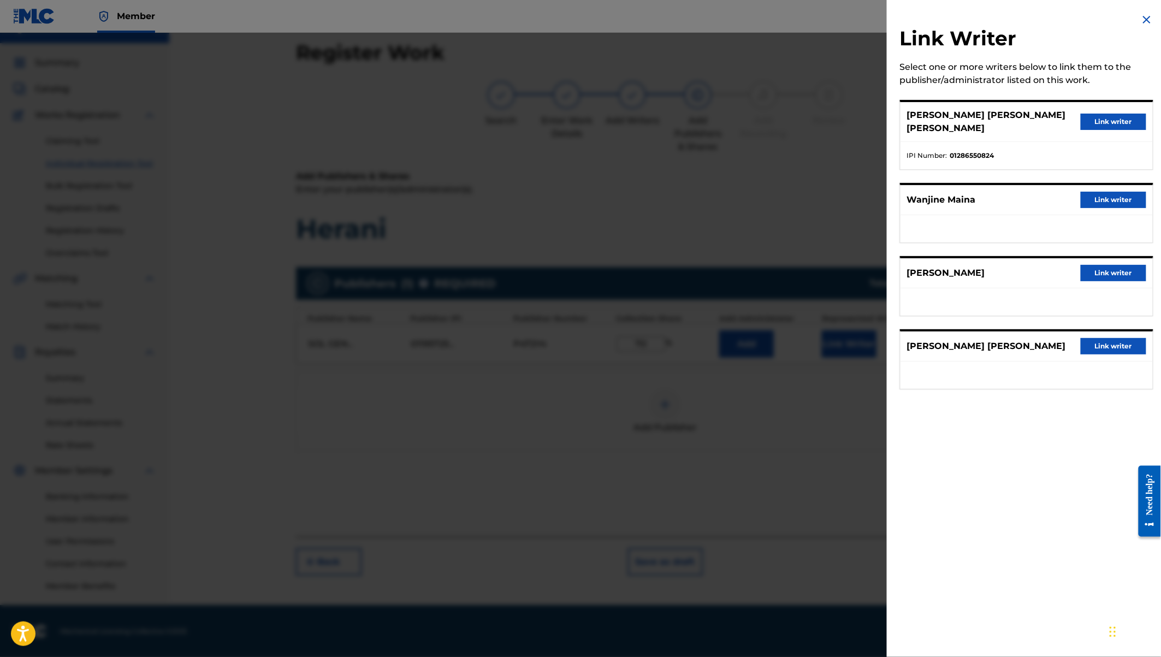
click at [1114, 115] on button "Link writer" at bounding box center [1113, 122] width 66 height 16
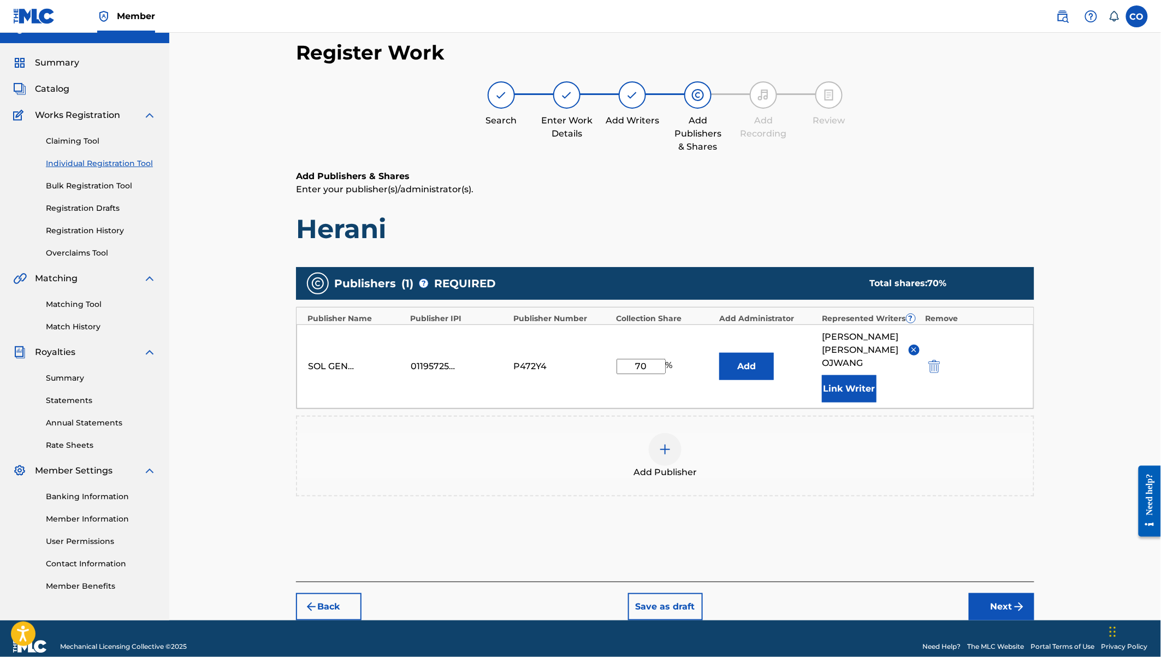
click at [1008, 593] on button "Next" at bounding box center [1002, 606] width 66 height 27
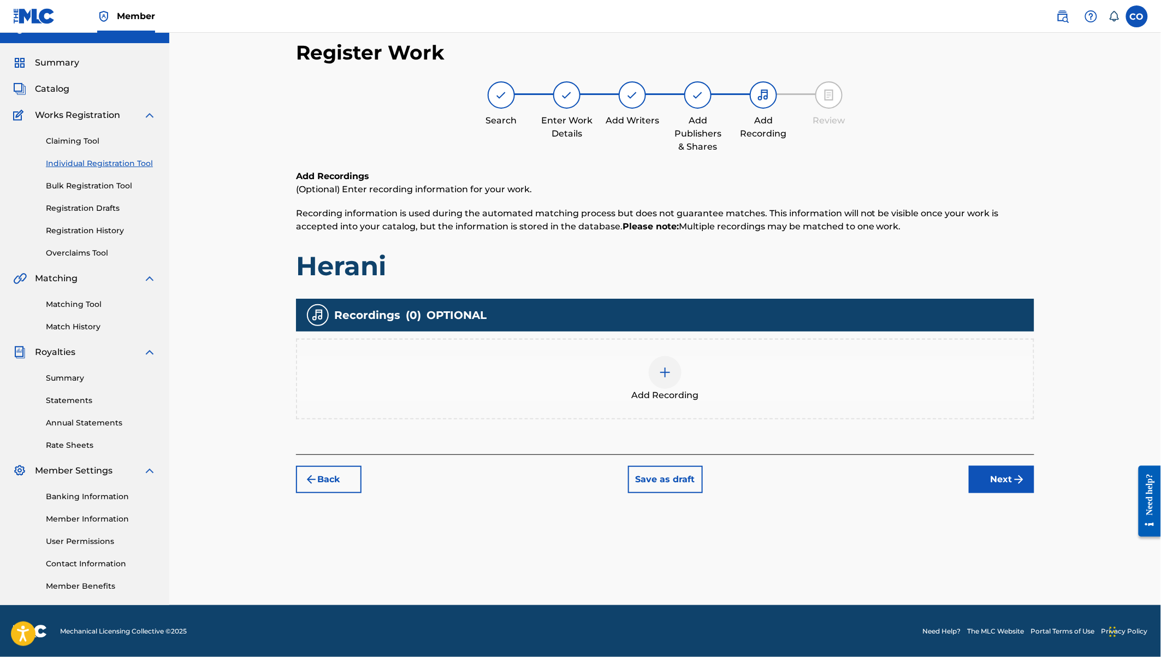
click at [676, 373] on div at bounding box center [665, 372] width 33 height 33
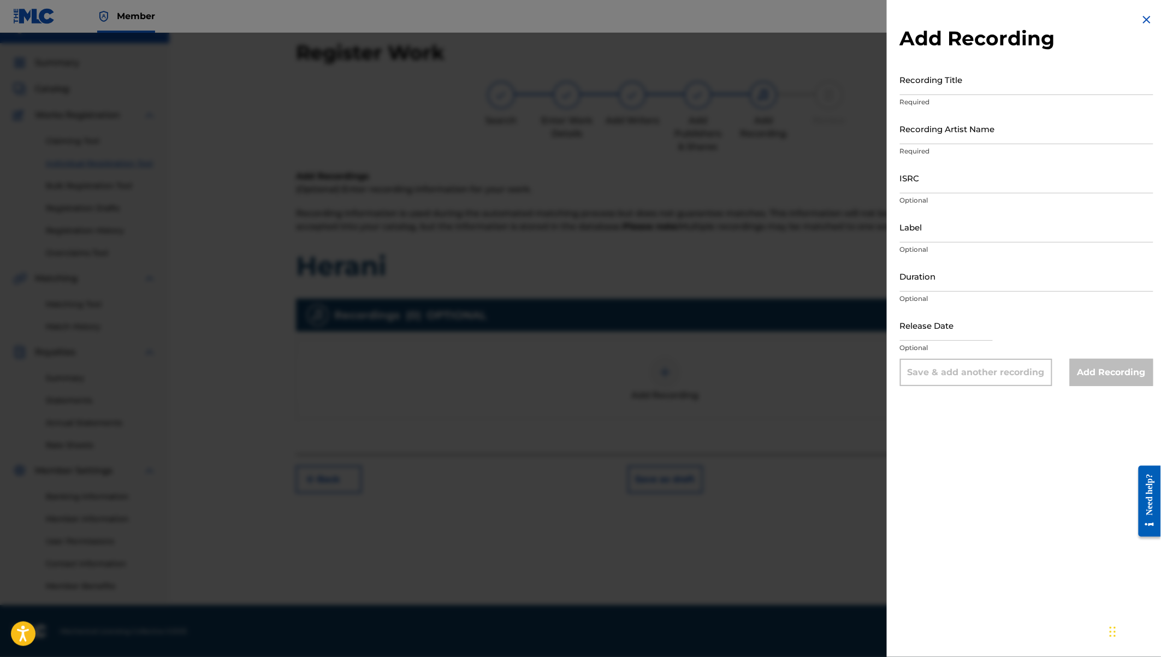
click at [920, 85] on input "Recording Title" at bounding box center [1026, 79] width 253 height 31
type input "Herani"
click at [931, 133] on input "Recording Artist Name" at bounding box center [1026, 128] width 253 height 31
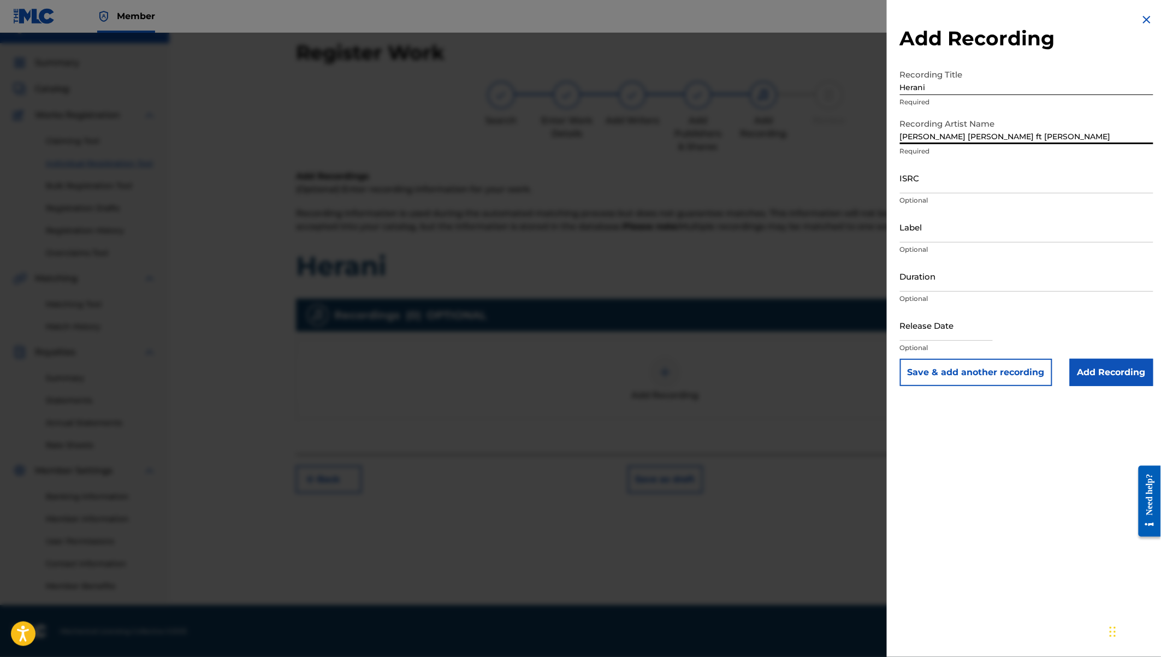
type input "Coster Ojwang ft Wanjine"
click at [917, 181] on input "ISRC" at bounding box center [1026, 177] width 253 height 31
paste input "QZW9M2292158"
type input "QZW9M2292158"
click at [918, 239] on input "Label" at bounding box center [1026, 226] width 253 height 31
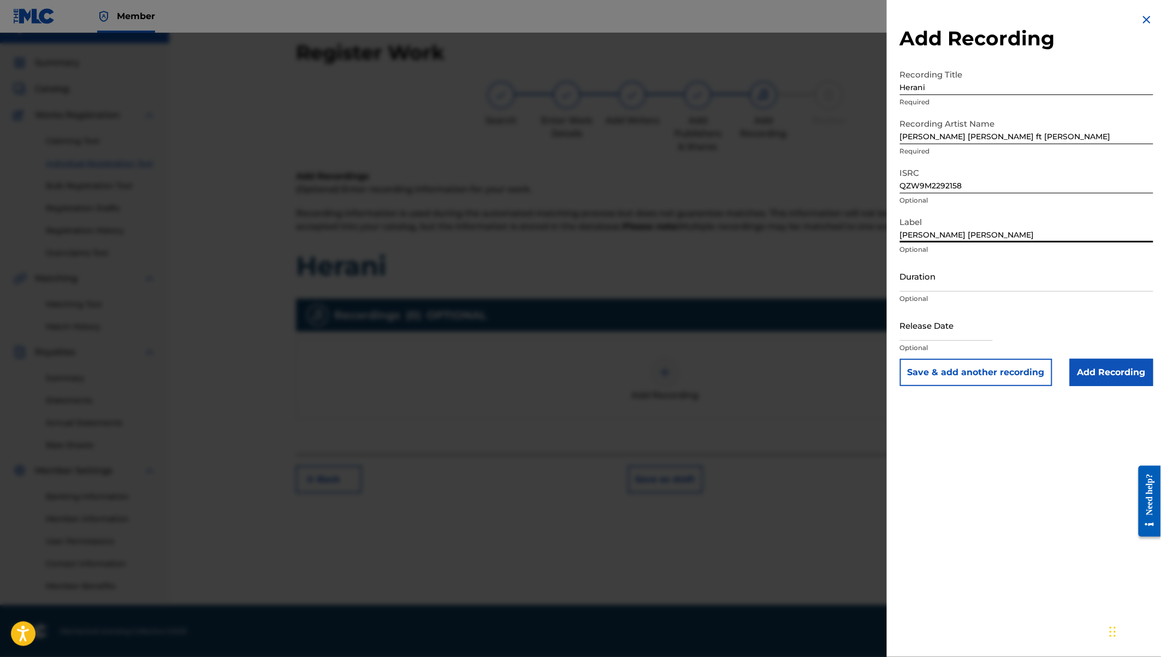
type input "[PERSON_NAME] [PERSON_NAME]"
click at [935, 276] on input "Duration" at bounding box center [1026, 275] width 253 height 31
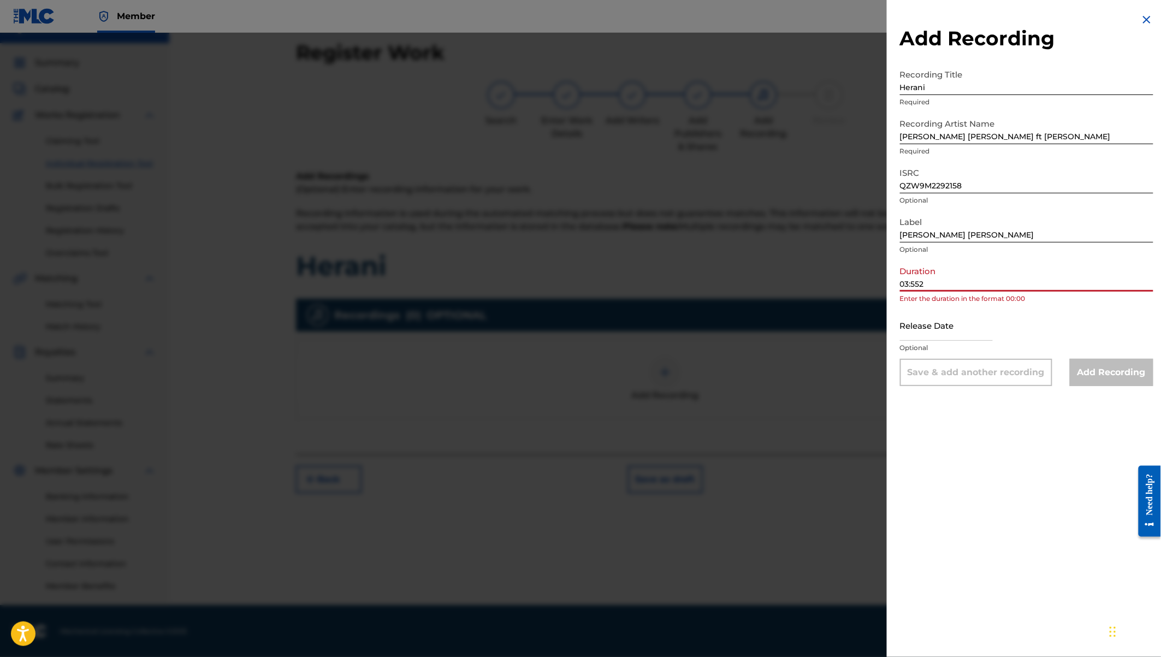
click at [917, 284] on input "03:552" at bounding box center [1026, 275] width 253 height 31
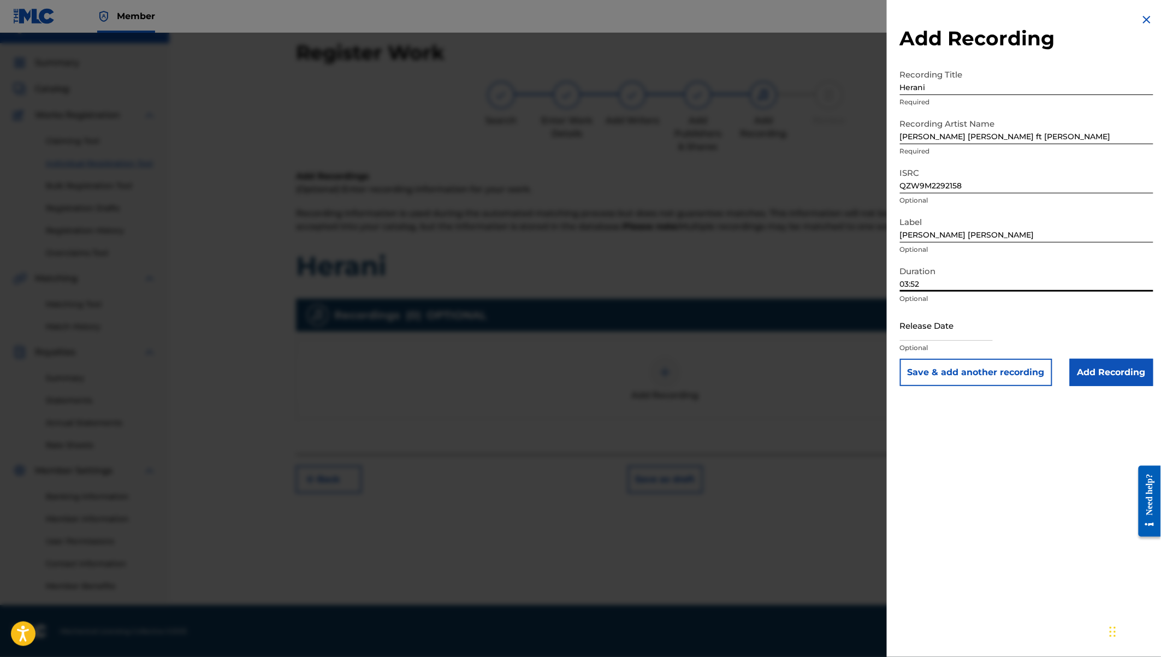
type input "03:52"
click at [957, 339] on input "text" at bounding box center [946, 325] width 93 height 31
select select "7"
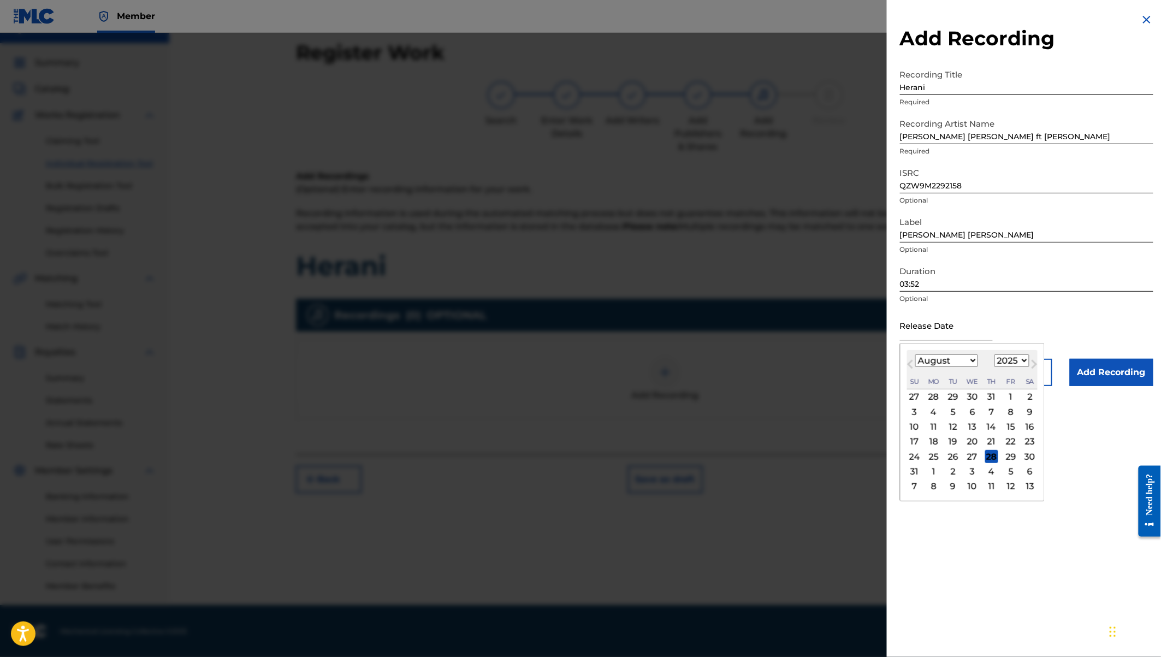
click at [1019, 361] on select "1900 1901 1902 1903 1904 1905 1906 1907 1908 1909 1910 1911 1912 1913 1914 1915…" at bounding box center [1011, 360] width 35 height 13
select select "2022"
click at [942, 361] on select "January February March April May June July August September October November De…" at bounding box center [946, 360] width 63 height 13
click at [952, 363] on select "January February March April May June July August September October November De…" at bounding box center [946, 360] width 63 height 13
select select "11"
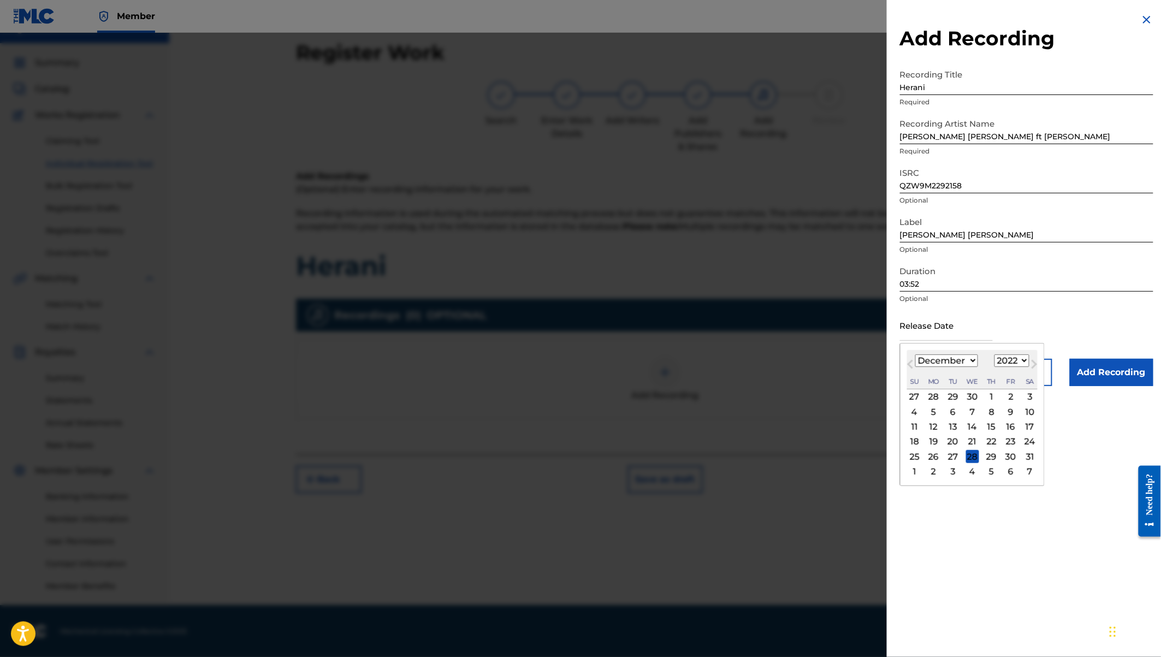
click at [992, 425] on div "15" at bounding box center [991, 426] width 13 height 13
type input "[DATE]"
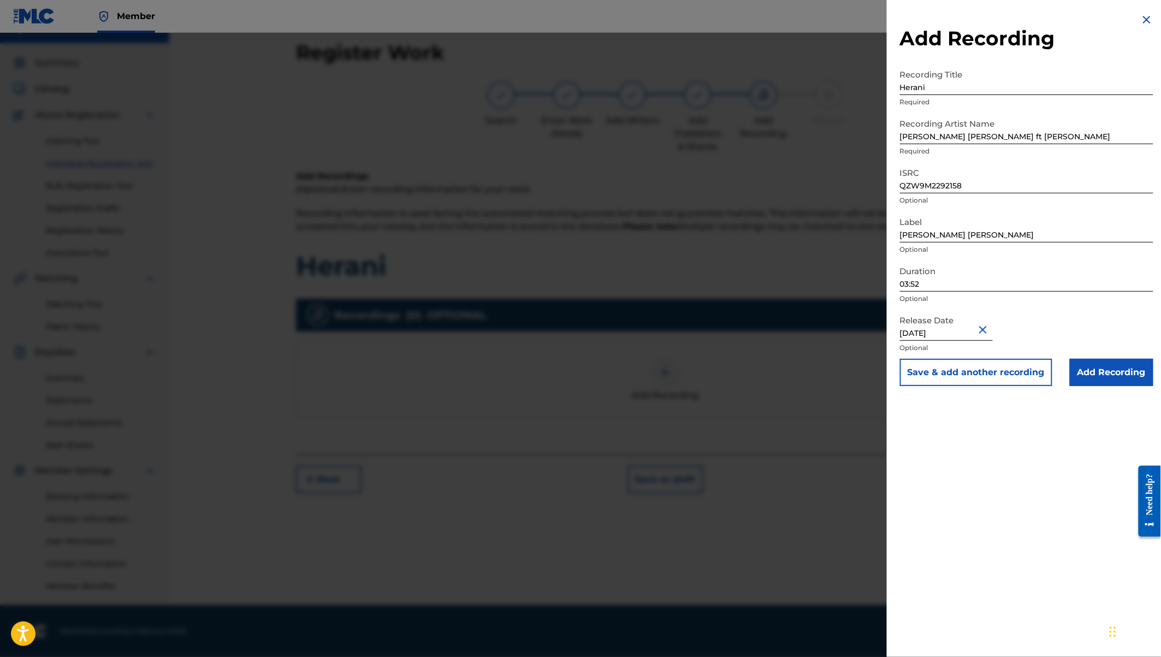
click at [1101, 367] on input "Add Recording" at bounding box center [1112, 372] width 84 height 27
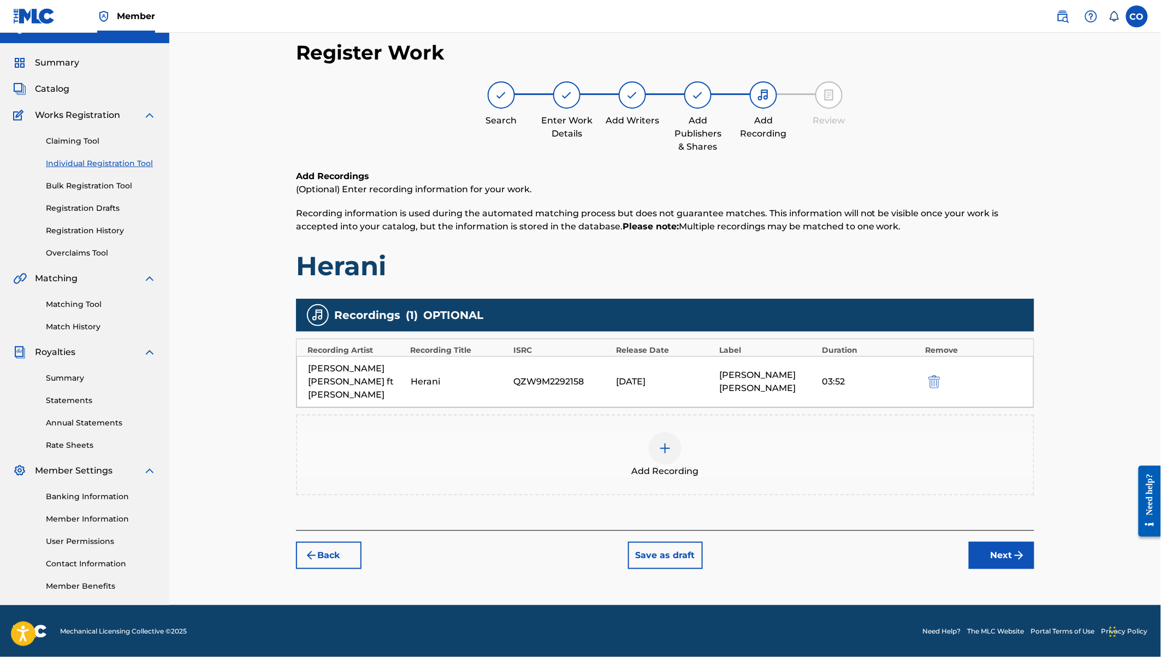
click at [1001, 542] on button "Next" at bounding box center [1002, 555] width 66 height 27
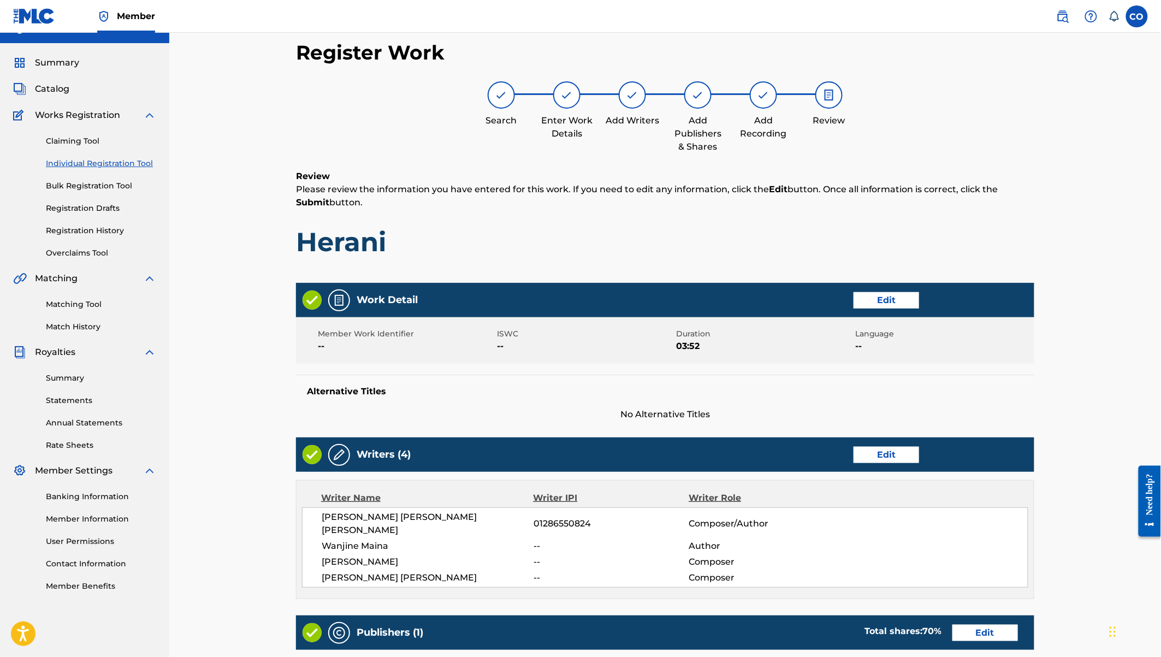
scroll to position [316, 0]
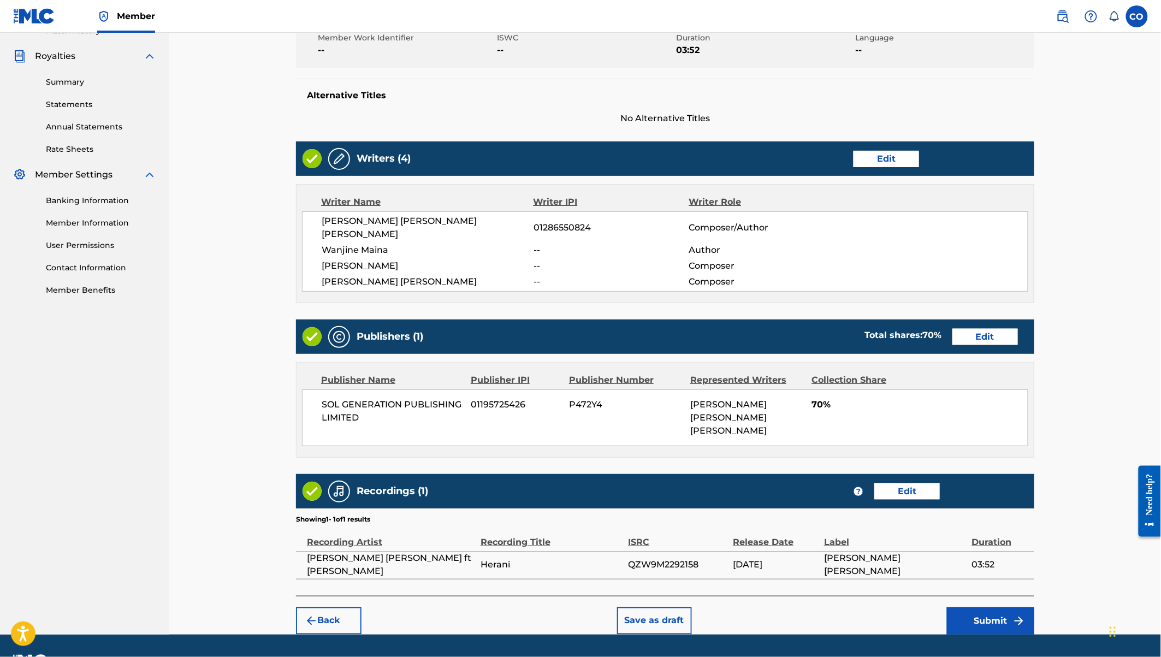
click at [979, 607] on button "Submit" at bounding box center [990, 620] width 87 height 27
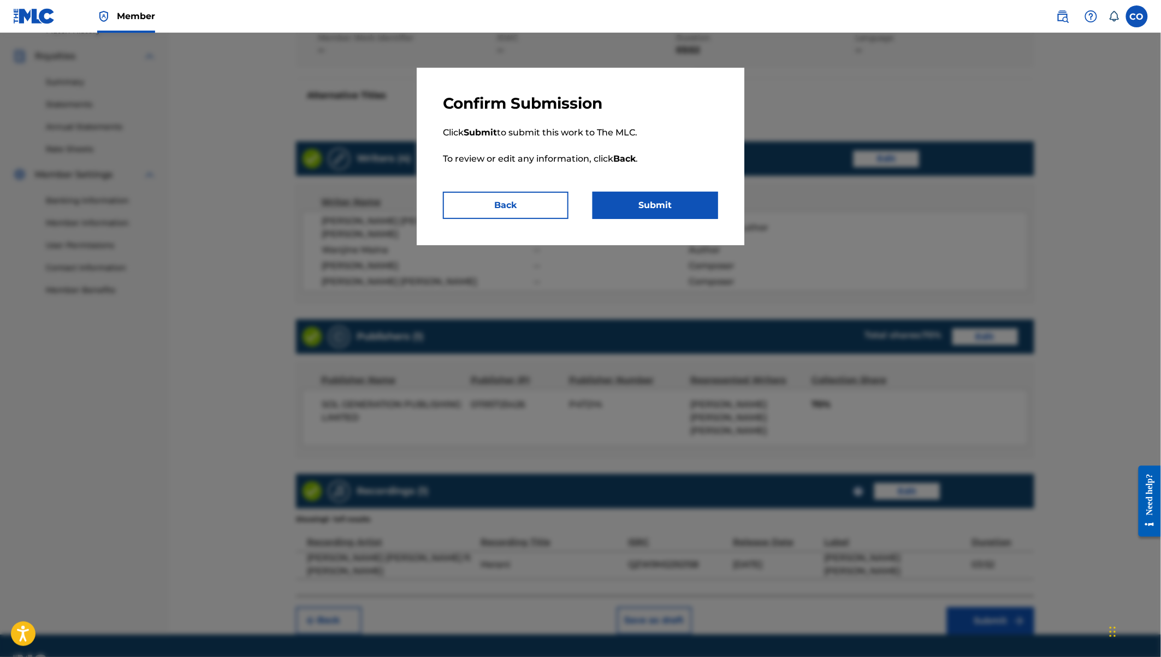
click at [664, 211] on button "Submit" at bounding box center [655, 205] width 126 height 27
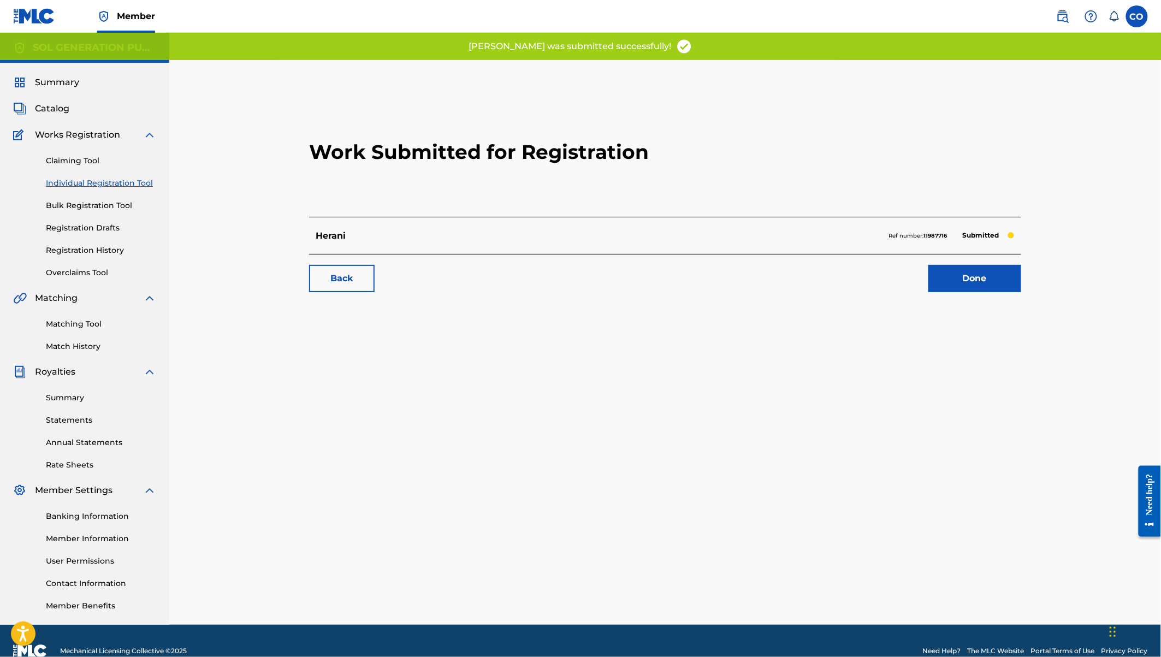
click at [983, 287] on link "Done" at bounding box center [974, 278] width 93 height 27
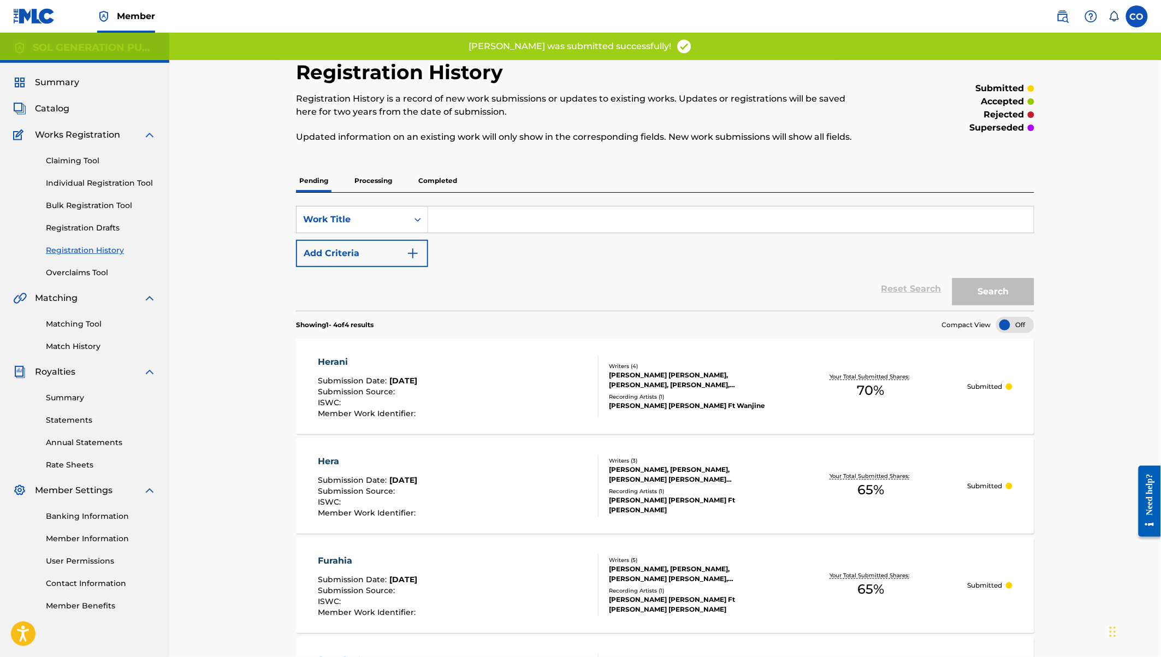
click at [93, 185] on link "Individual Registration Tool" at bounding box center [101, 182] width 110 height 11
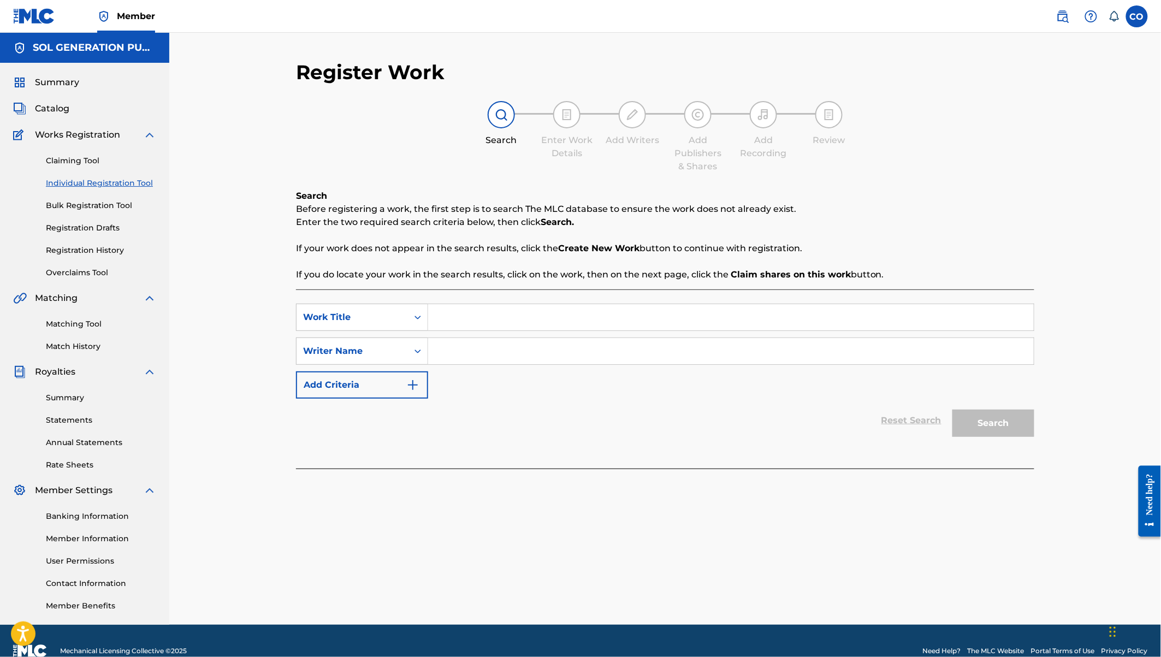
click at [479, 321] on input "Search Form" at bounding box center [730, 317] width 605 height 26
type input "Intro"
click at [483, 355] on input "Search Form" at bounding box center [730, 351] width 605 height 26
type input "[PERSON_NAME] [PERSON_NAME]"
click at [986, 424] on button "Search" at bounding box center [993, 422] width 82 height 27
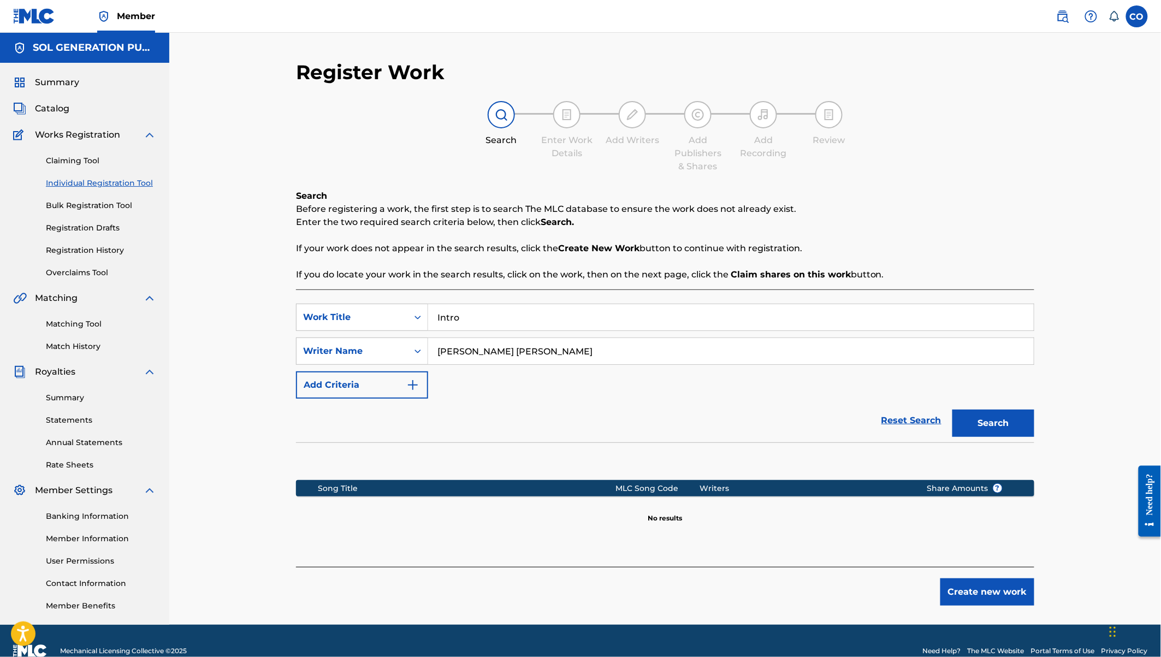
click at [985, 588] on button "Create new work" at bounding box center [987, 591] width 94 height 27
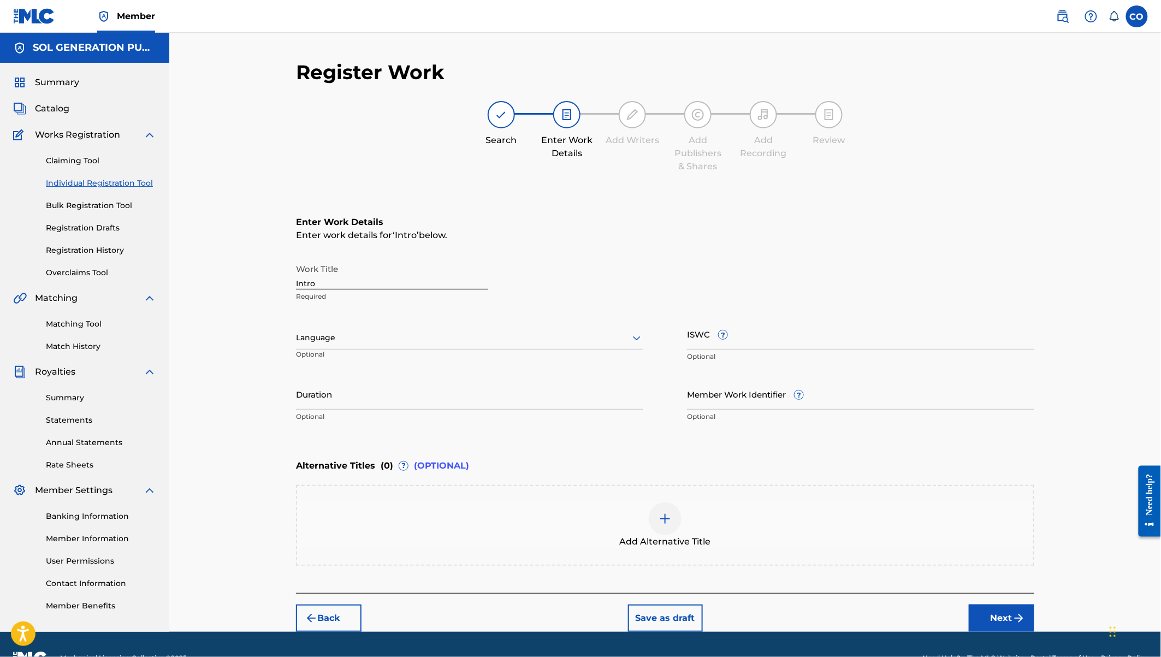
click at [324, 396] on input "Duration" at bounding box center [469, 393] width 347 height 31
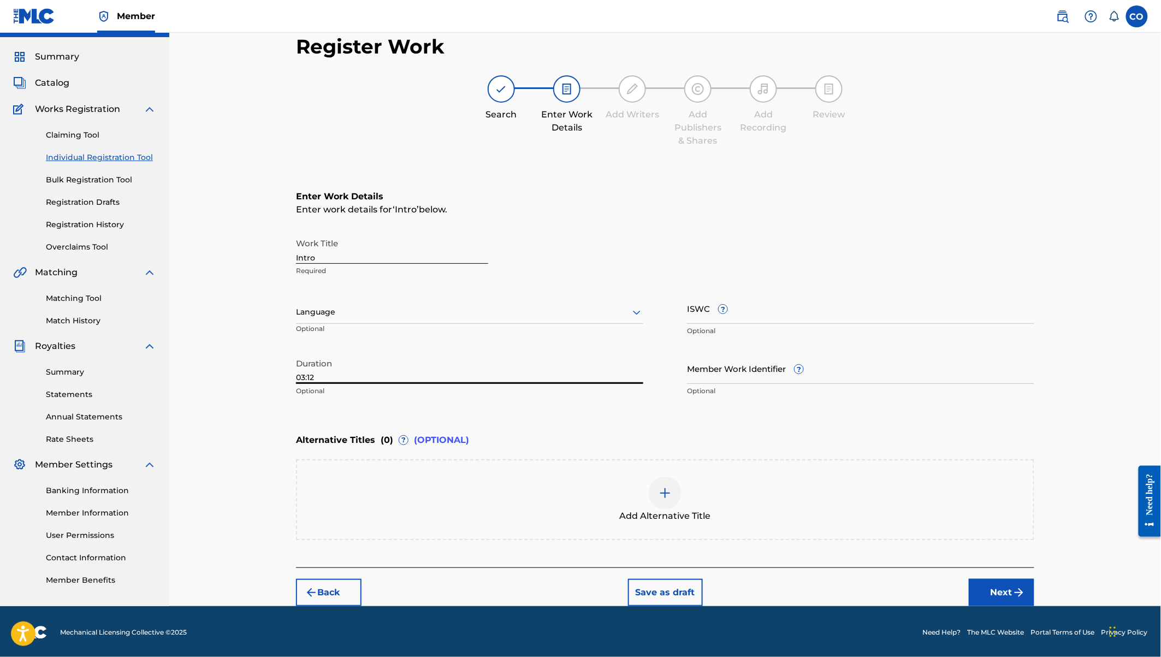
type input "03:12"
click at [1015, 595] on img "submit" at bounding box center [1018, 592] width 13 height 13
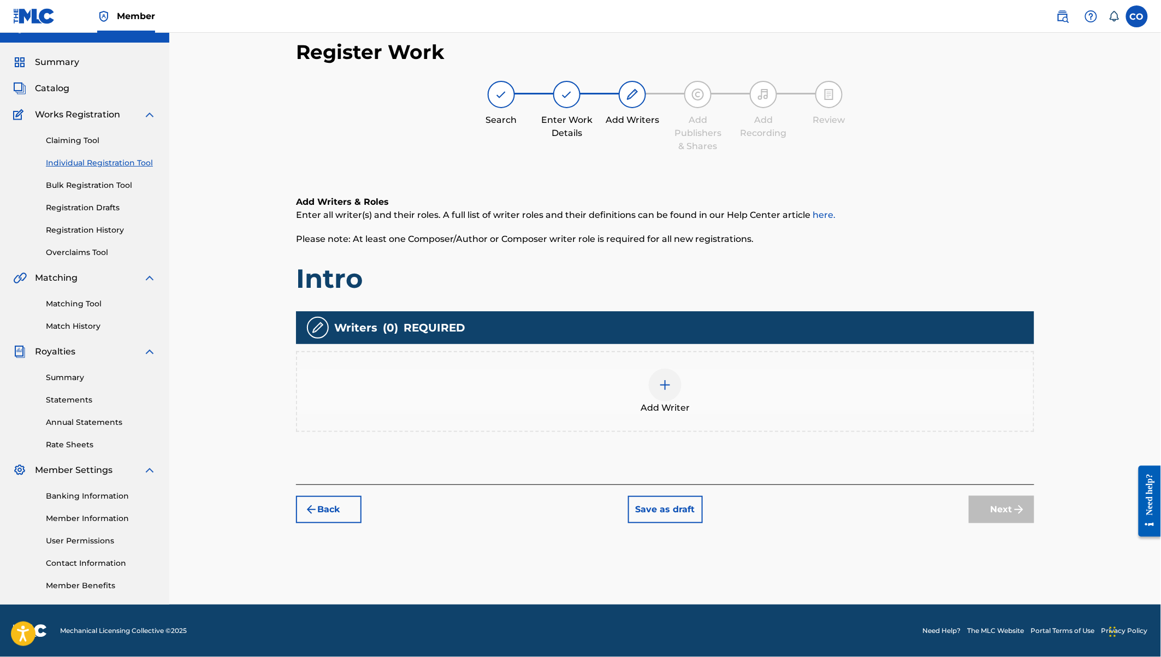
scroll to position [20, 0]
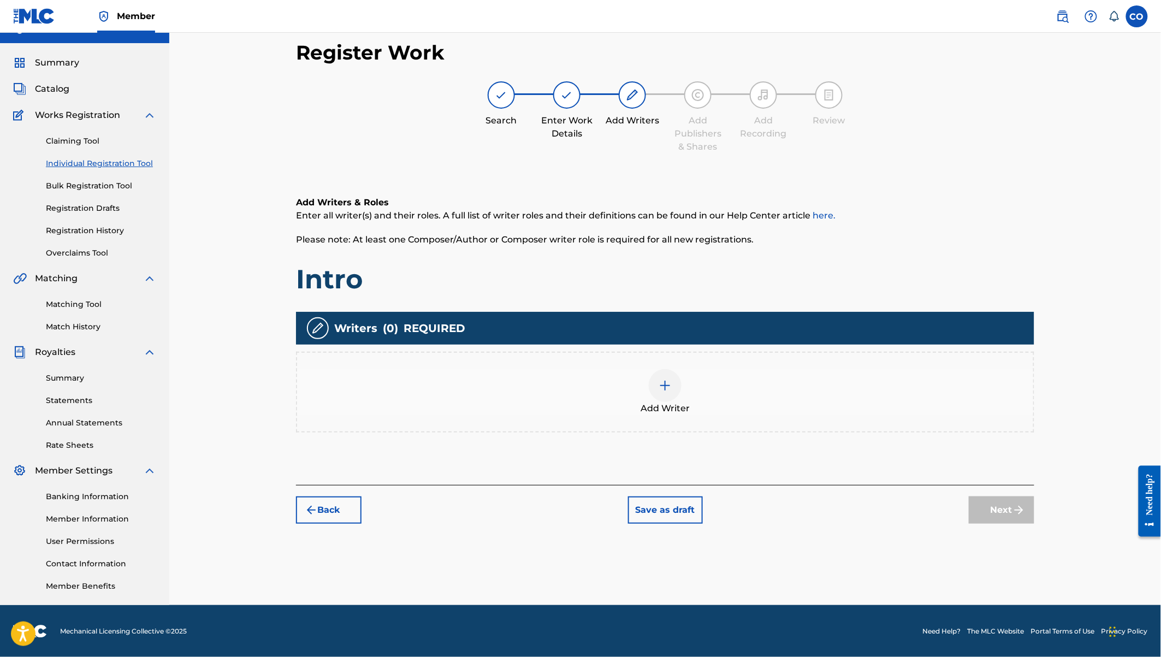
click at [657, 386] on div at bounding box center [665, 385] width 33 height 33
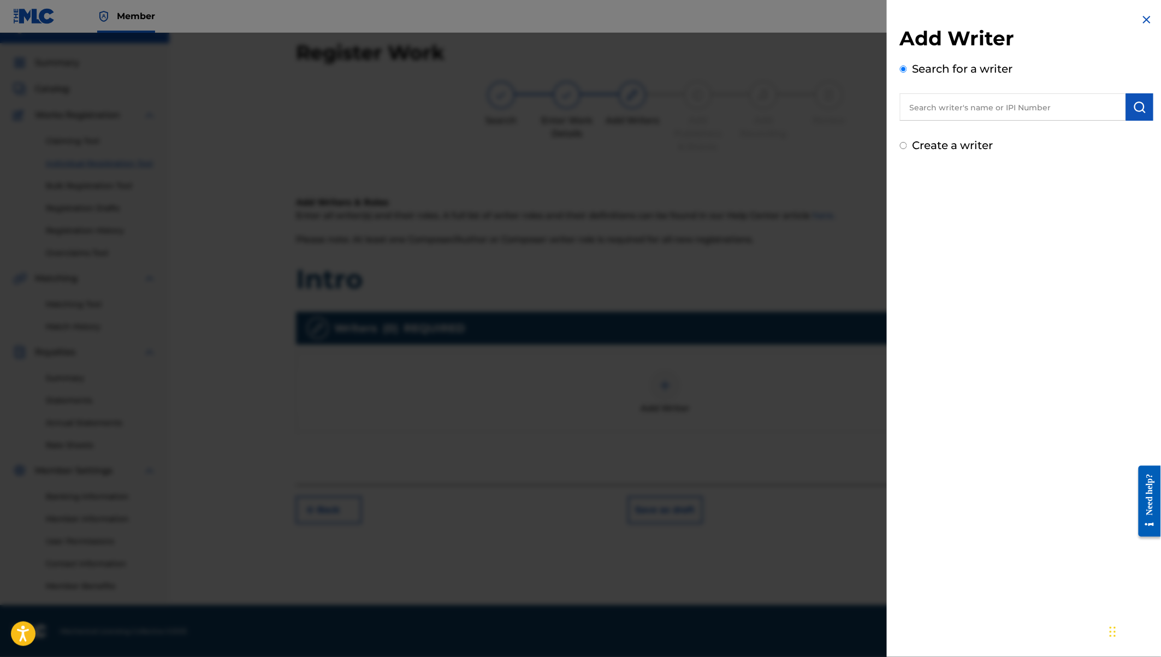
click at [963, 102] on input "text" at bounding box center [1013, 106] width 226 height 27
type input "[PERSON_NAME] [PERSON_NAME] [PERSON_NAME]"
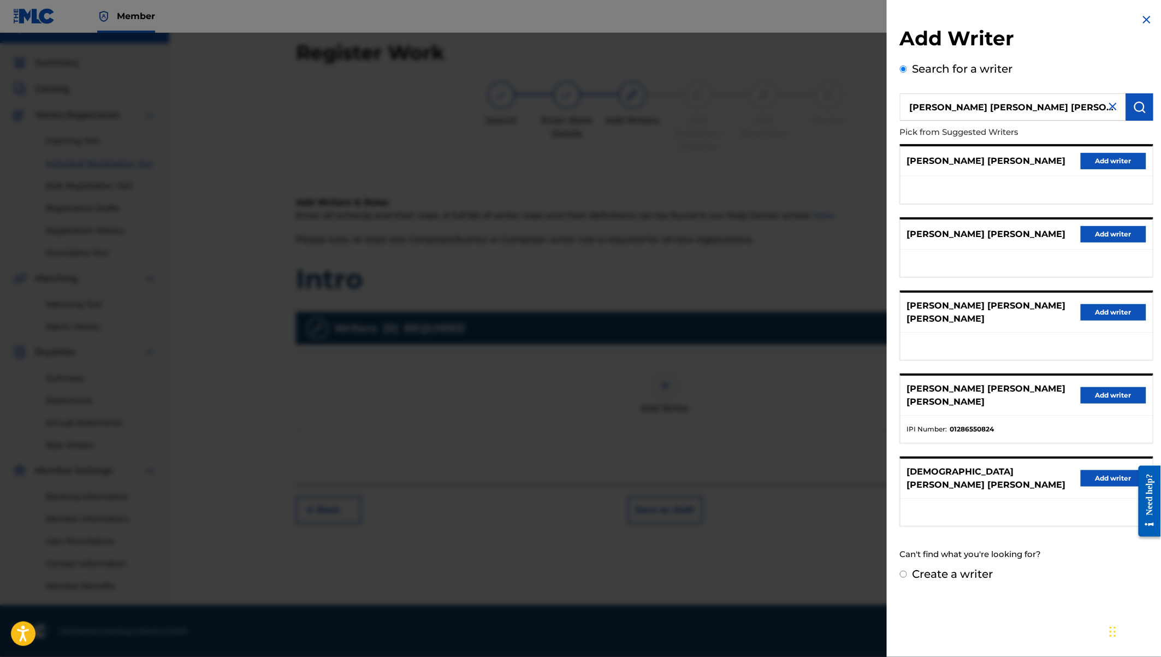
click at [1109, 387] on button "Add writer" at bounding box center [1113, 395] width 66 height 16
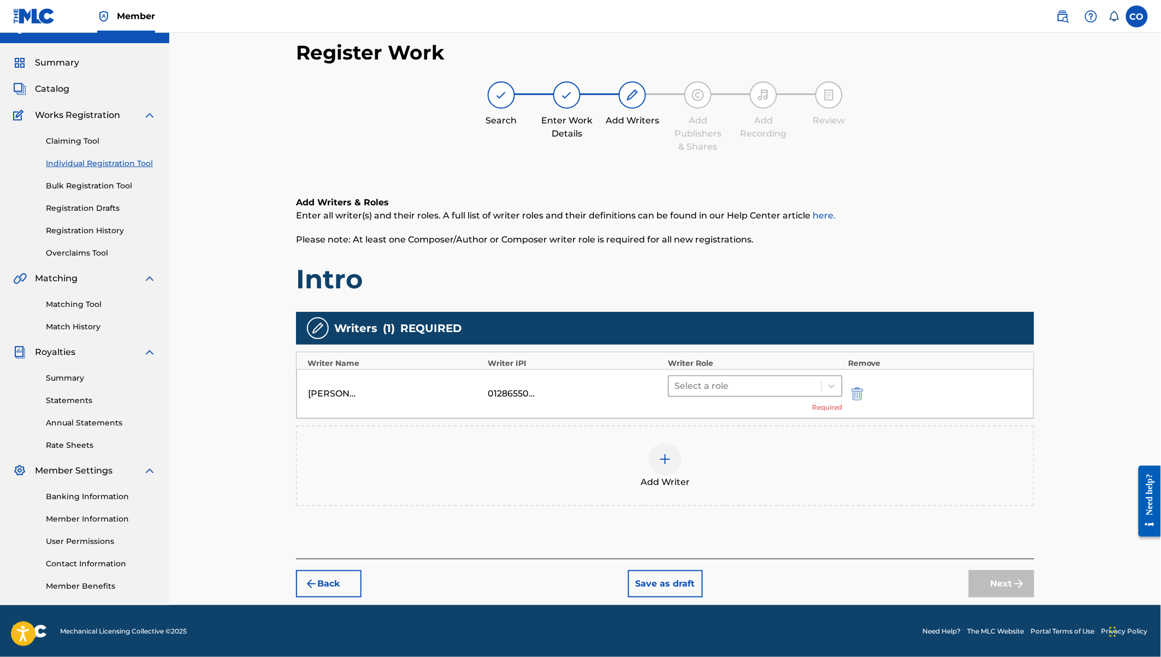
click at [748, 379] on div at bounding box center [744, 385] width 141 height 15
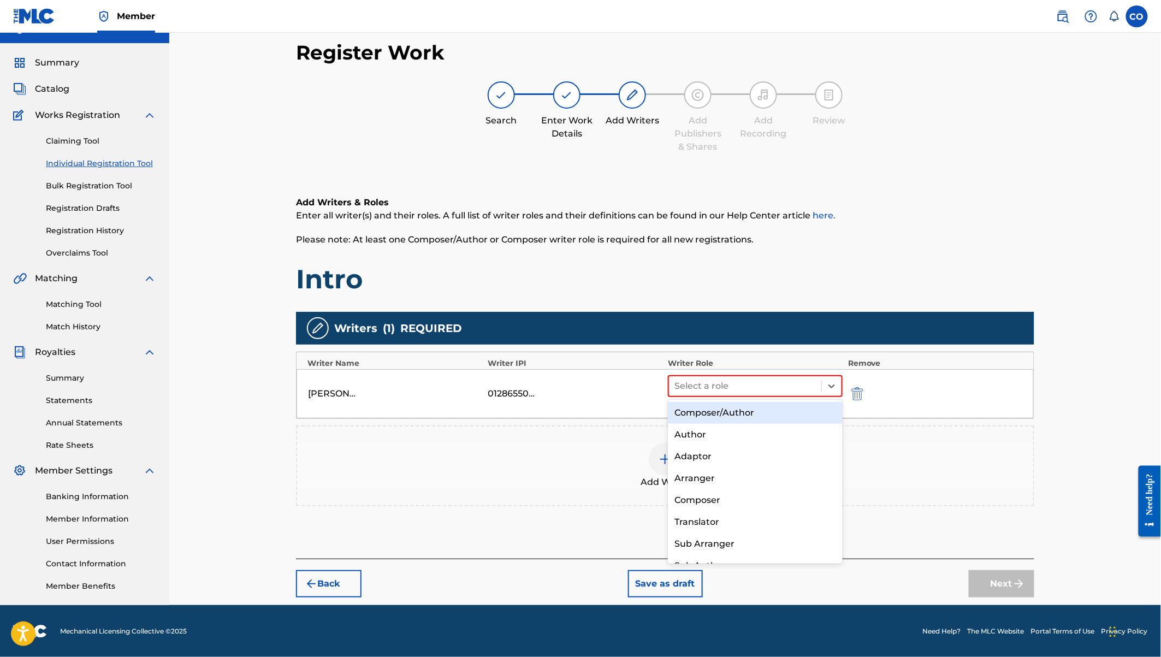
click at [728, 407] on div "Composer/Author" at bounding box center [755, 413] width 175 height 22
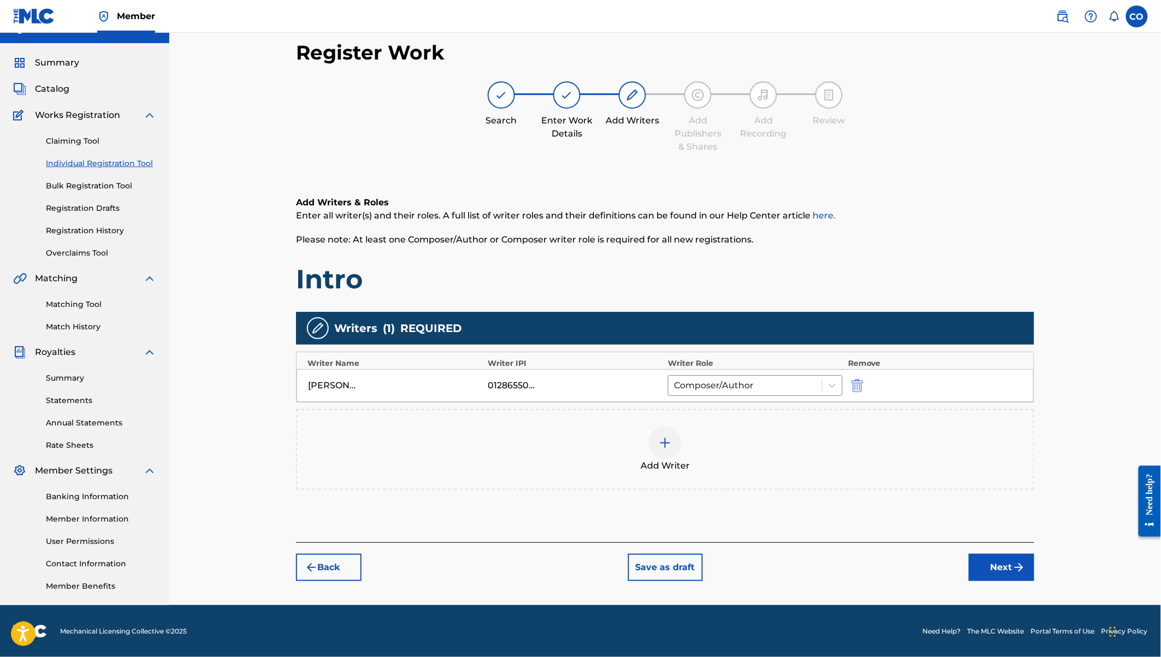
click at [673, 439] on div at bounding box center [665, 442] width 33 height 33
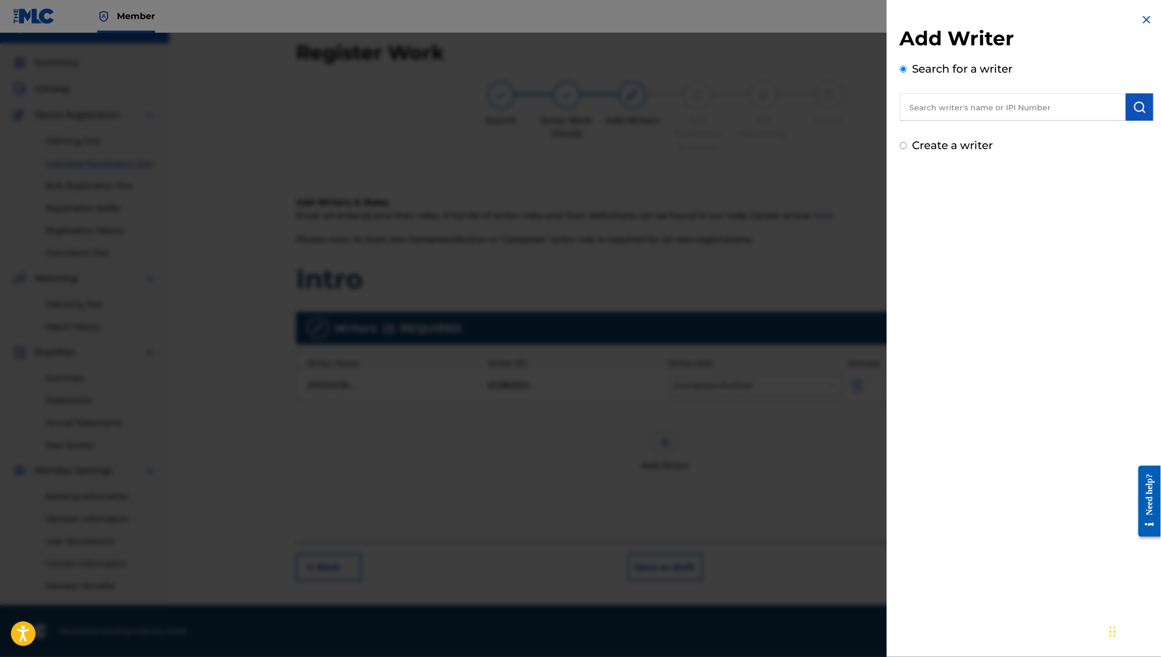
click at [971, 102] on input "text" at bounding box center [1013, 106] width 226 height 27
click at [961, 142] on label "Create a writer" at bounding box center [952, 145] width 81 height 13
radio input "true"
click at [907, 142] on input "Create a writer" at bounding box center [903, 145] width 7 height 7
radio input "false"
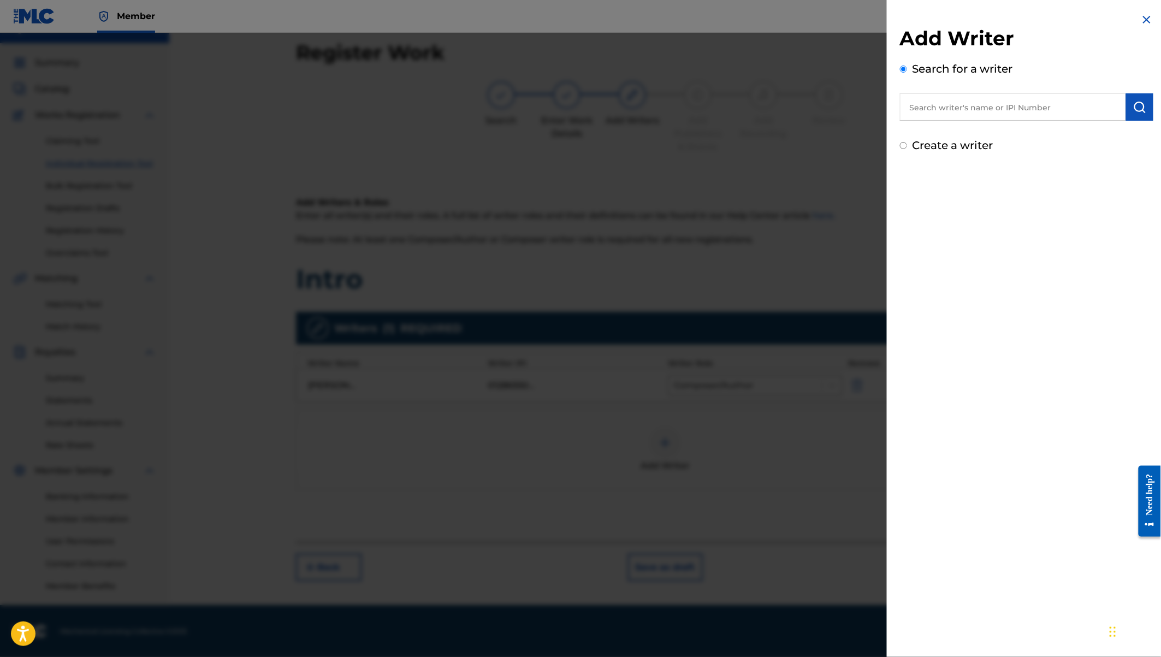
radio input "true"
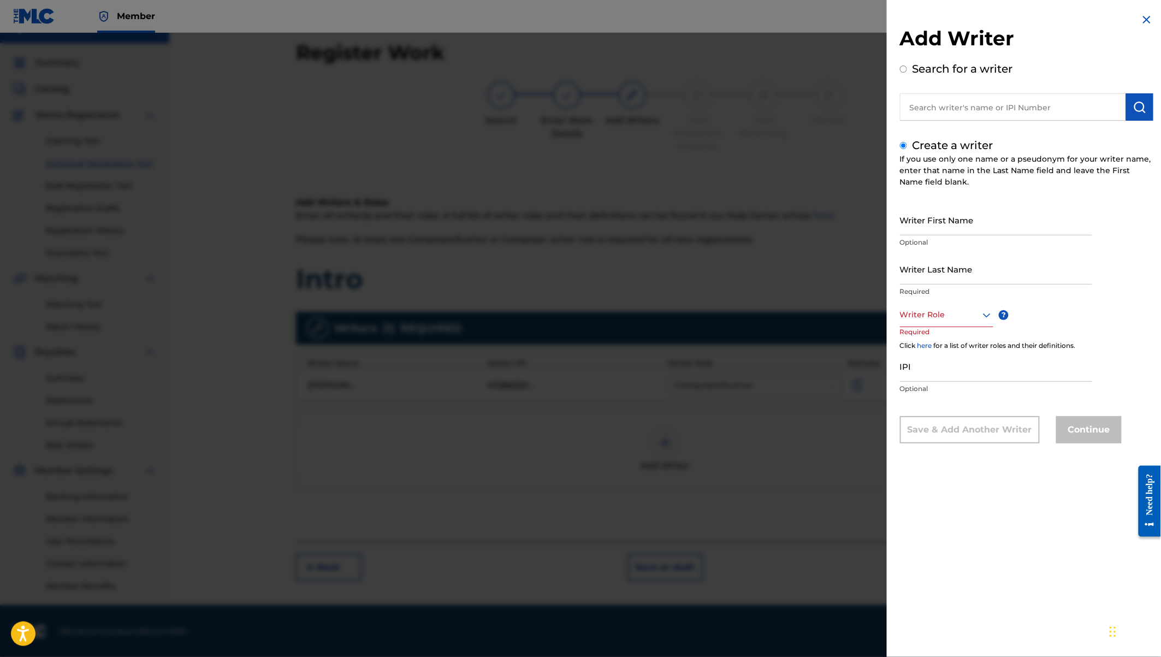
click at [935, 213] on input "Writer First Name" at bounding box center [996, 219] width 192 height 31
paste input "Edwin Oloo Sulle"
drag, startPoint x: 949, startPoint y: 227, endPoint x: 981, endPoint y: 228, distance: 31.1
click at [981, 228] on input "Edwin Oloo Sulle" at bounding box center [996, 219] width 192 height 31
drag, startPoint x: 948, startPoint y: 229, endPoint x: 981, endPoint y: 233, distance: 32.9
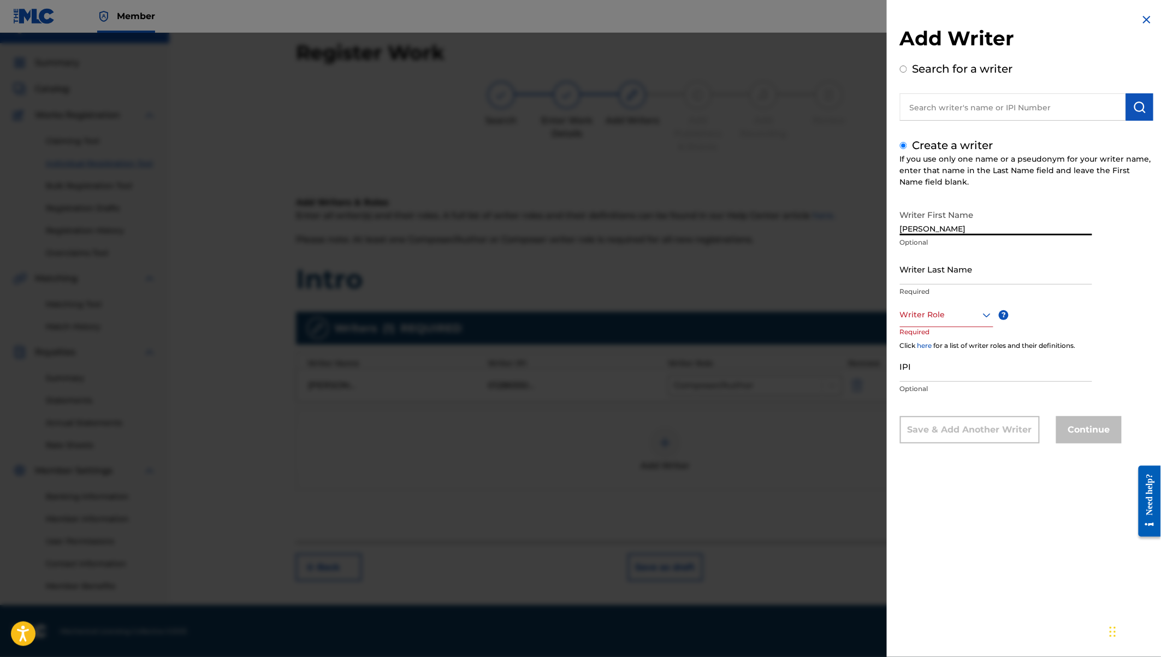
click at [981, 233] on input "Edwin Oloo Sulle" at bounding box center [996, 219] width 192 height 31
type input "Edwin Oloo"
click at [927, 266] on input "Writer Last Name" at bounding box center [996, 268] width 192 height 31
paste input "Sulle"
type input "Sulle"
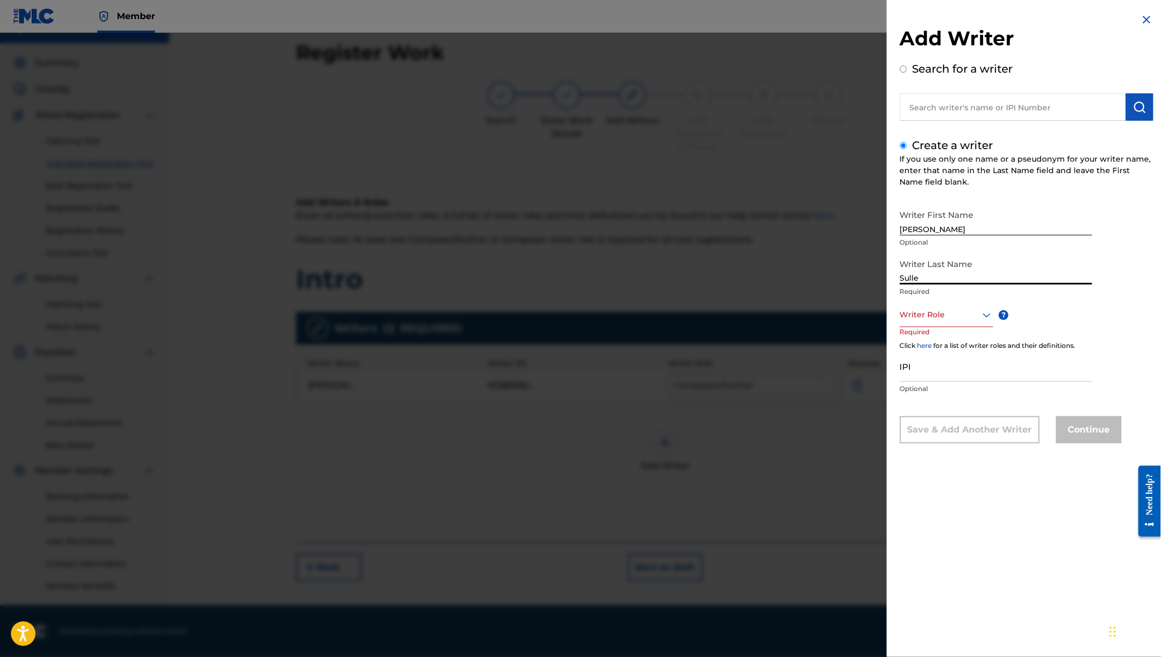
click at [941, 319] on div at bounding box center [946, 315] width 93 height 14
click at [930, 368] on div "Author" at bounding box center [946, 364] width 92 height 25
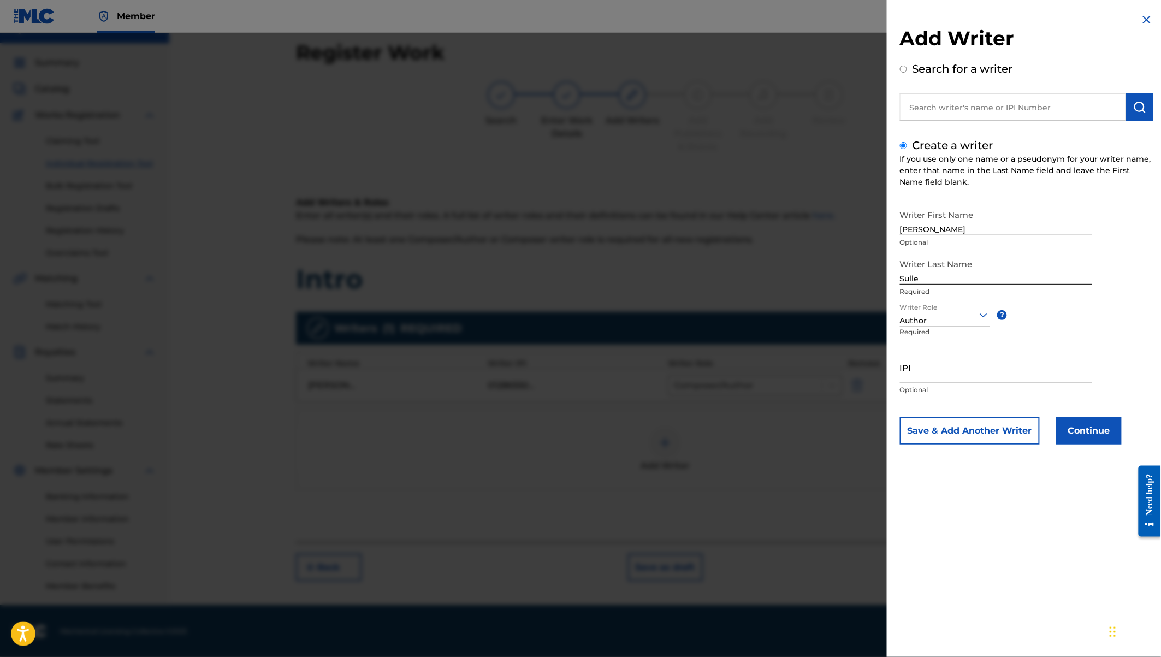
click at [911, 313] on div at bounding box center [945, 315] width 90 height 14
click at [927, 431] on div "Composer" at bounding box center [944, 437] width 89 height 25
click at [1074, 428] on button "Continue" at bounding box center [1089, 430] width 66 height 27
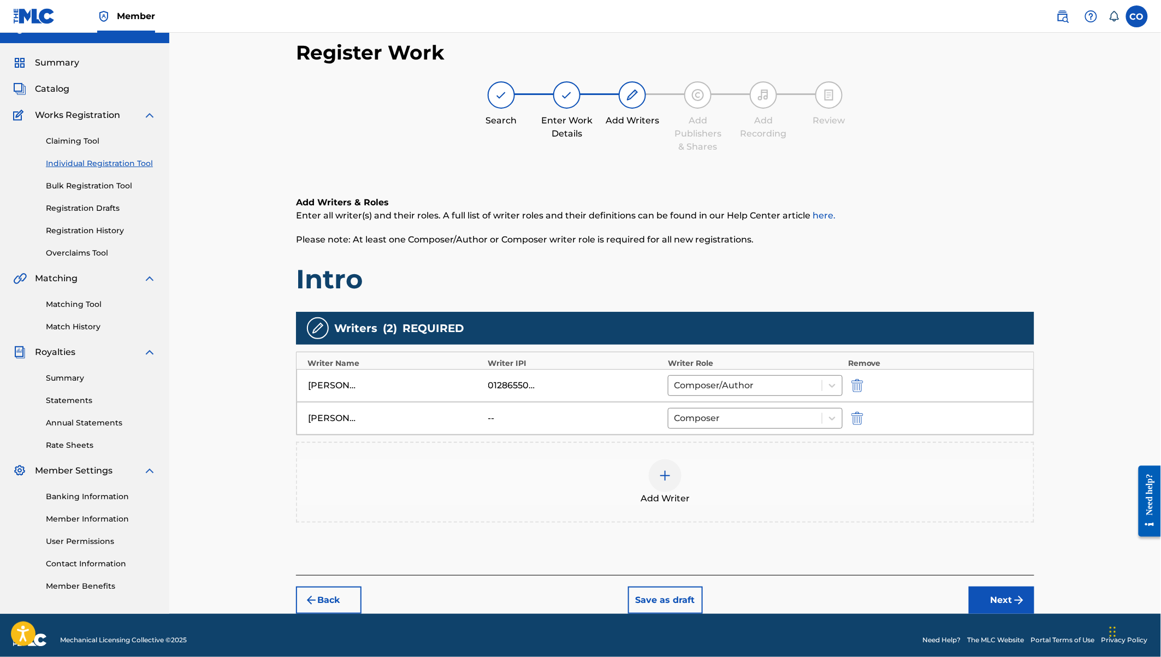
click at [667, 461] on div at bounding box center [665, 475] width 33 height 33
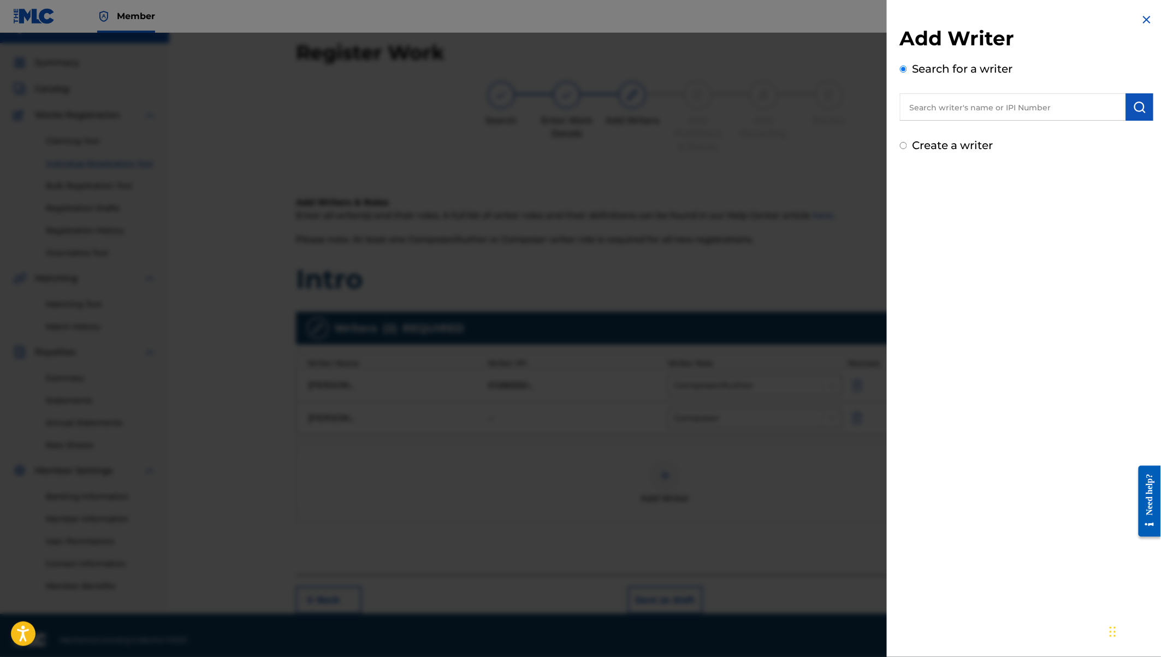
click at [928, 112] on input "text" at bounding box center [1013, 106] width 226 height 27
paste input "Gordon Odhiambo"
type input "Gordon Odhiambo"
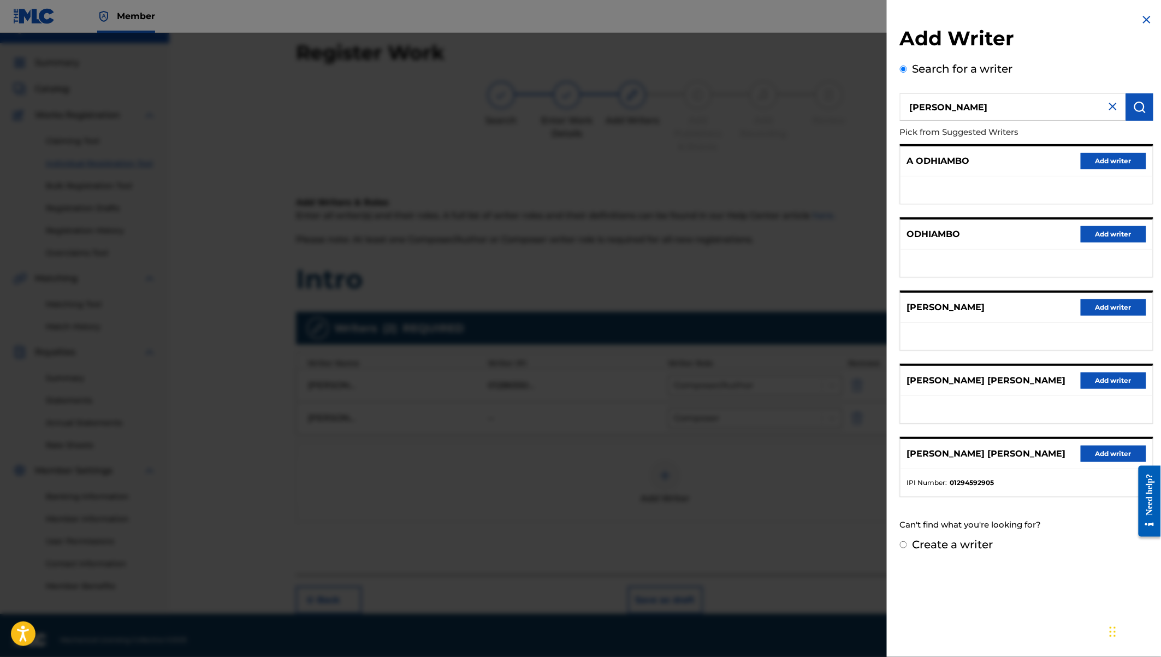
click at [1097, 451] on button "Add writer" at bounding box center [1113, 453] width 66 height 16
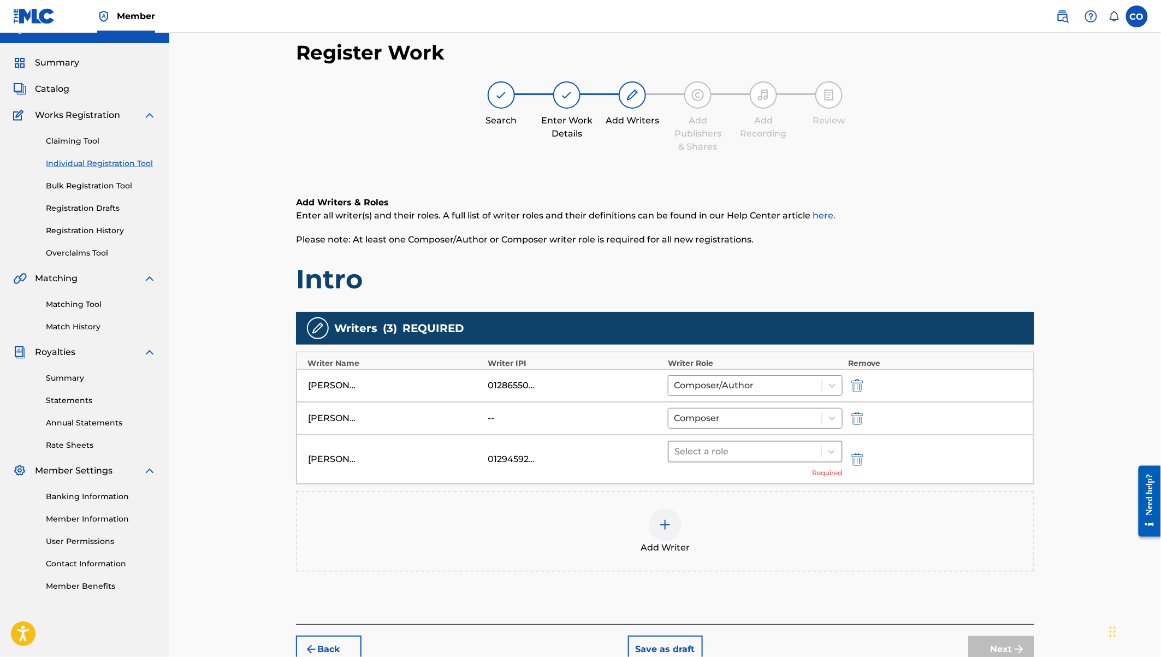
click at [706, 448] on div at bounding box center [744, 451] width 141 height 15
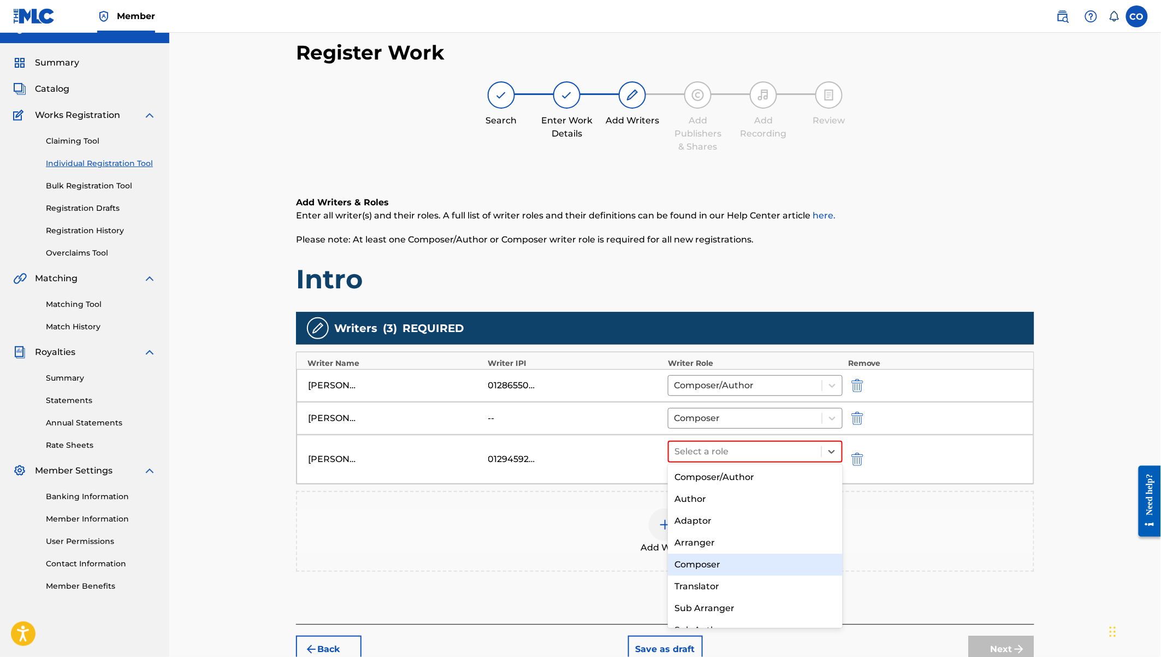
click at [706, 567] on div "Composer" at bounding box center [755, 565] width 175 height 22
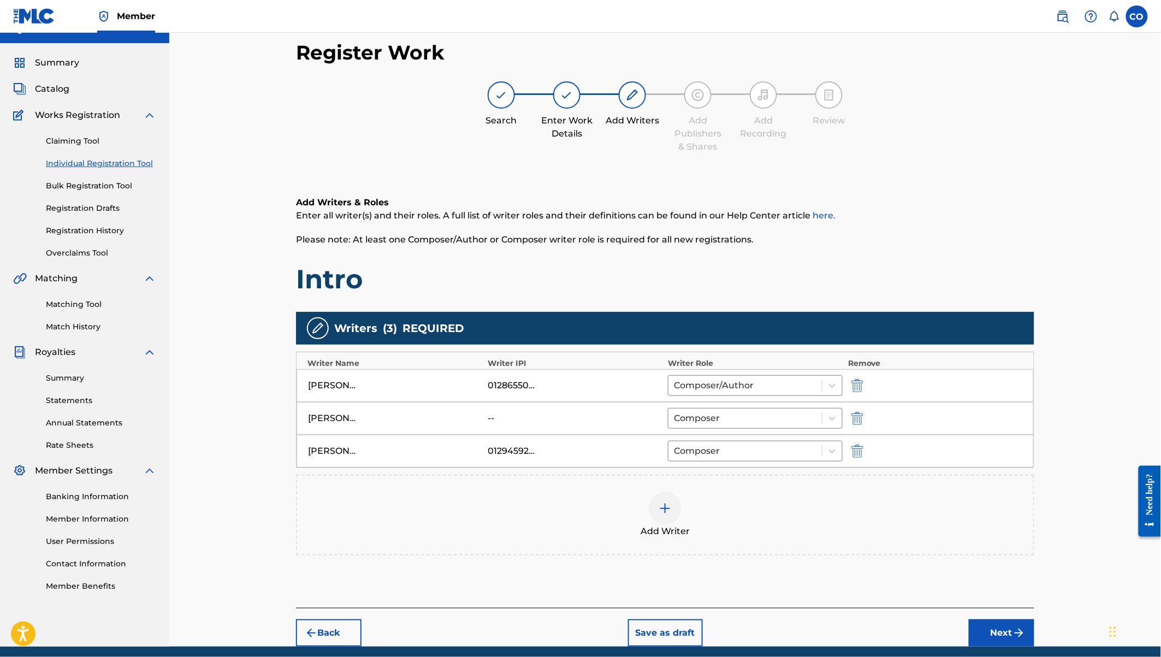
click at [992, 640] on button "Next" at bounding box center [1002, 632] width 66 height 27
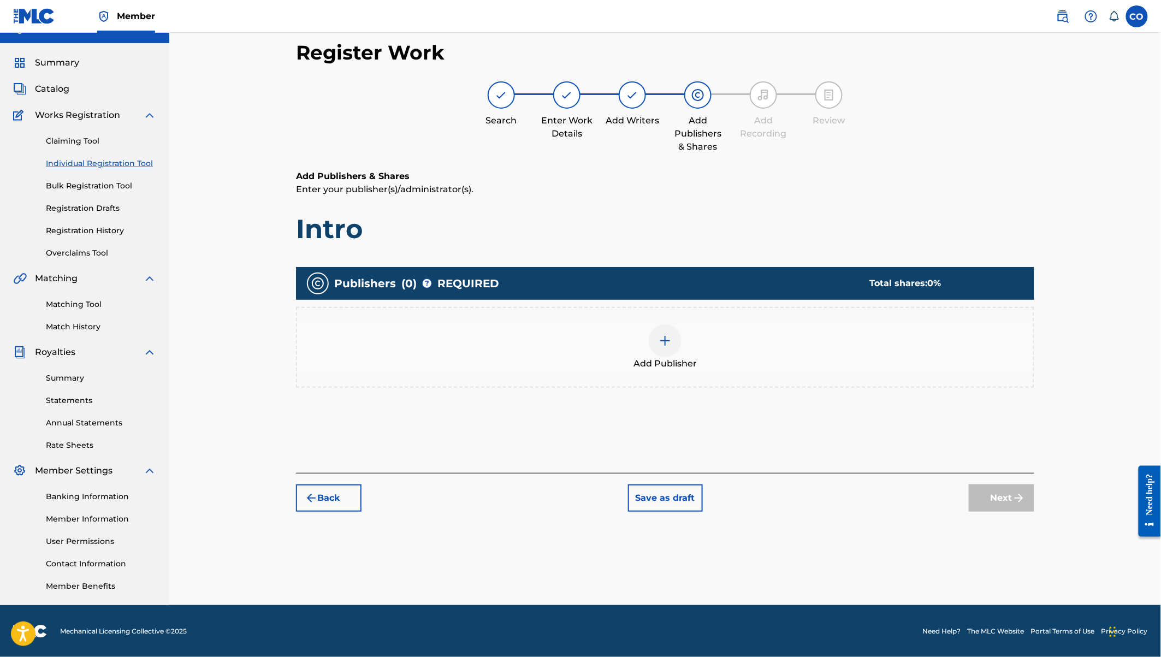
click at [661, 344] on img at bounding box center [664, 340] width 13 height 13
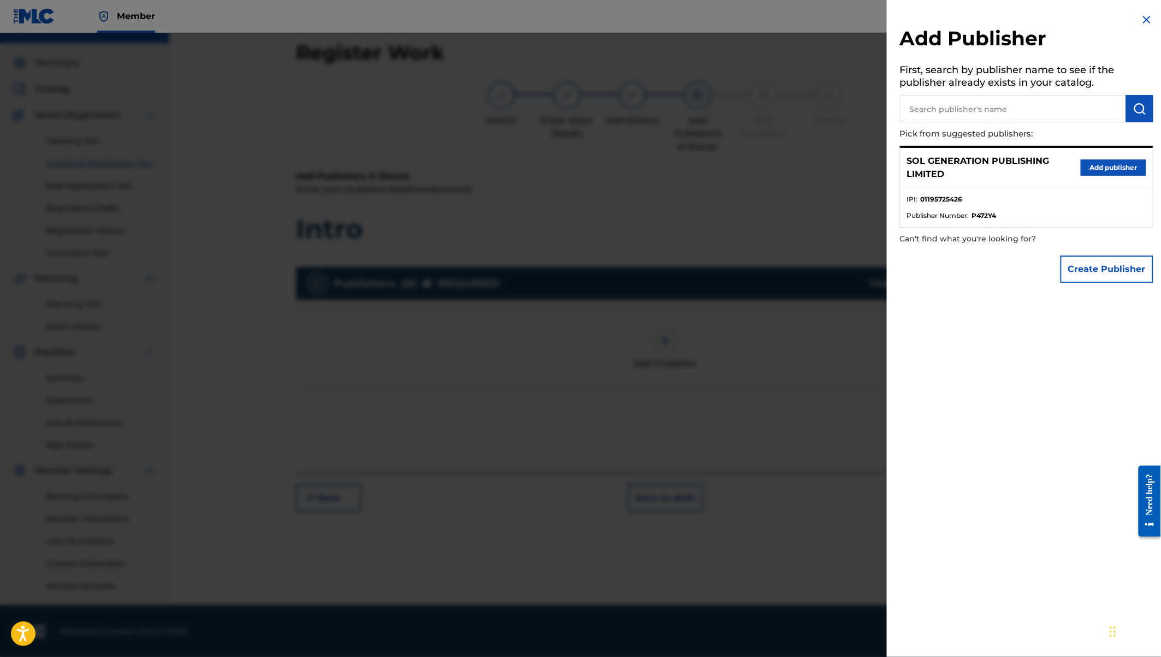
click at [1061, 112] on input "text" at bounding box center [1013, 108] width 226 height 27
click at [1103, 164] on button "Add publisher" at bounding box center [1113, 167] width 66 height 16
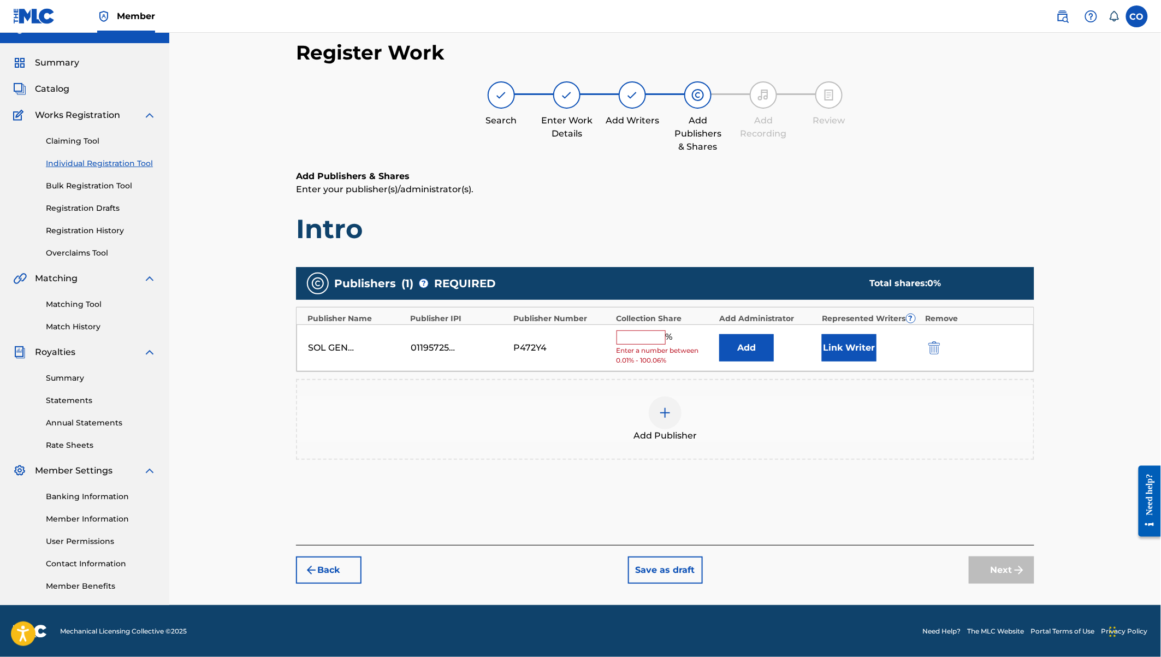
click at [840, 340] on button "Link Writer" at bounding box center [849, 347] width 55 height 27
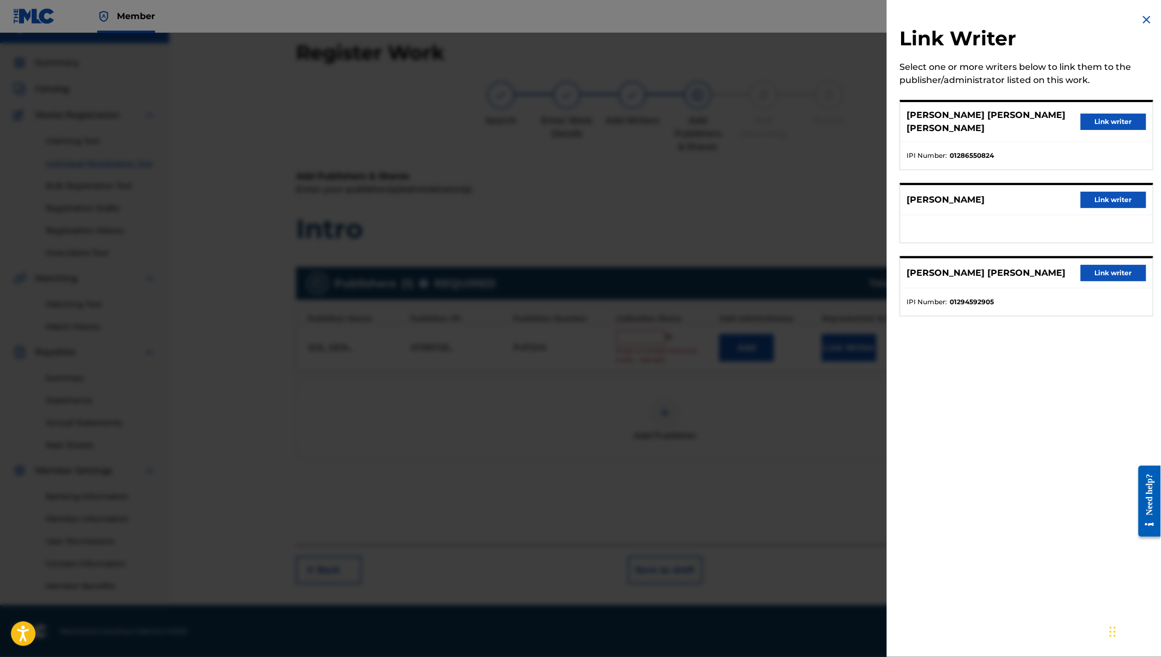
click at [1104, 122] on button "Link writer" at bounding box center [1113, 122] width 66 height 16
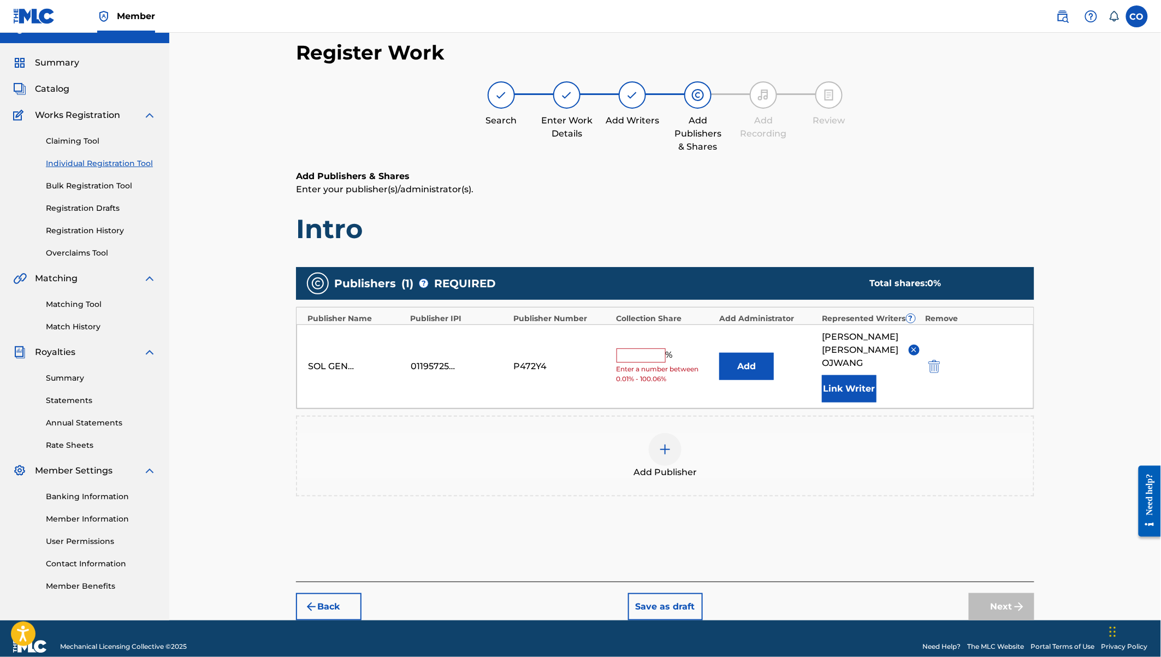
click at [645, 348] on input "text" at bounding box center [640, 355] width 49 height 14
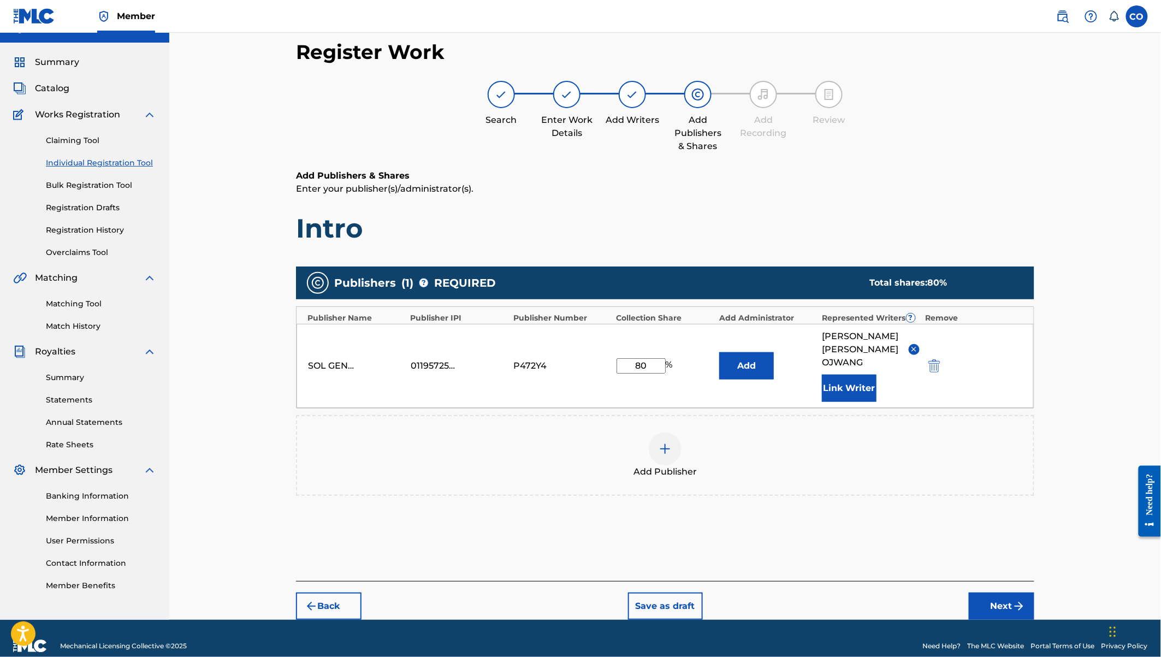
type input "80"
click at [999, 592] on button "Next" at bounding box center [1002, 605] width 66 height 27
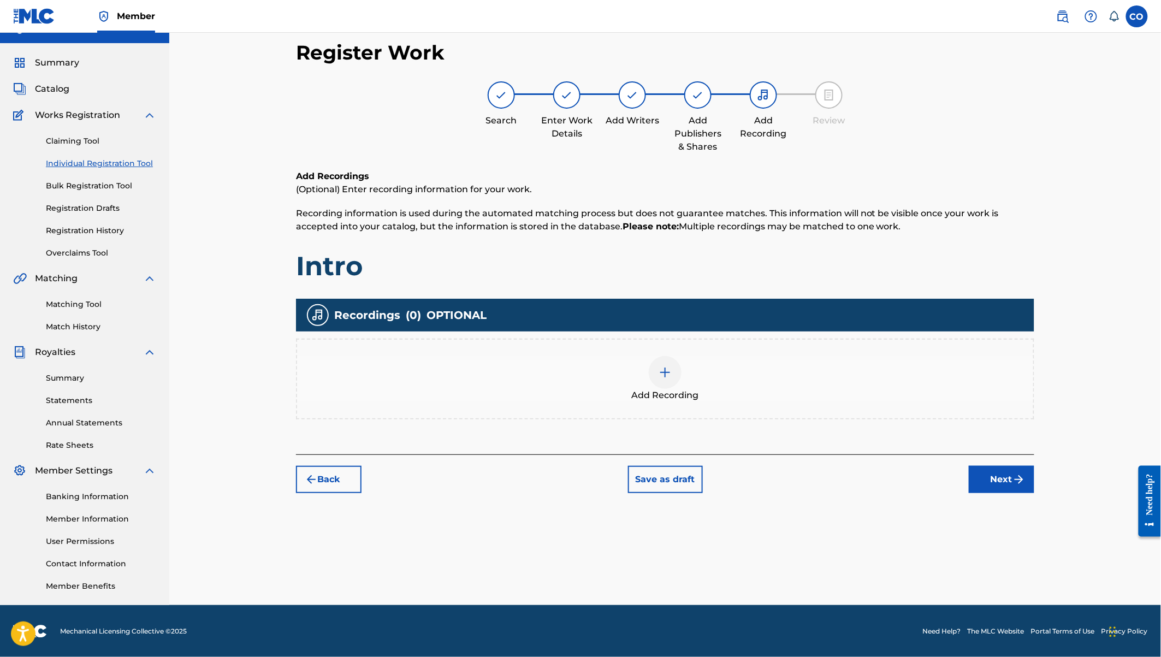
click at [666, 376] on img at bounding box center [664, 372] width 13 height 13
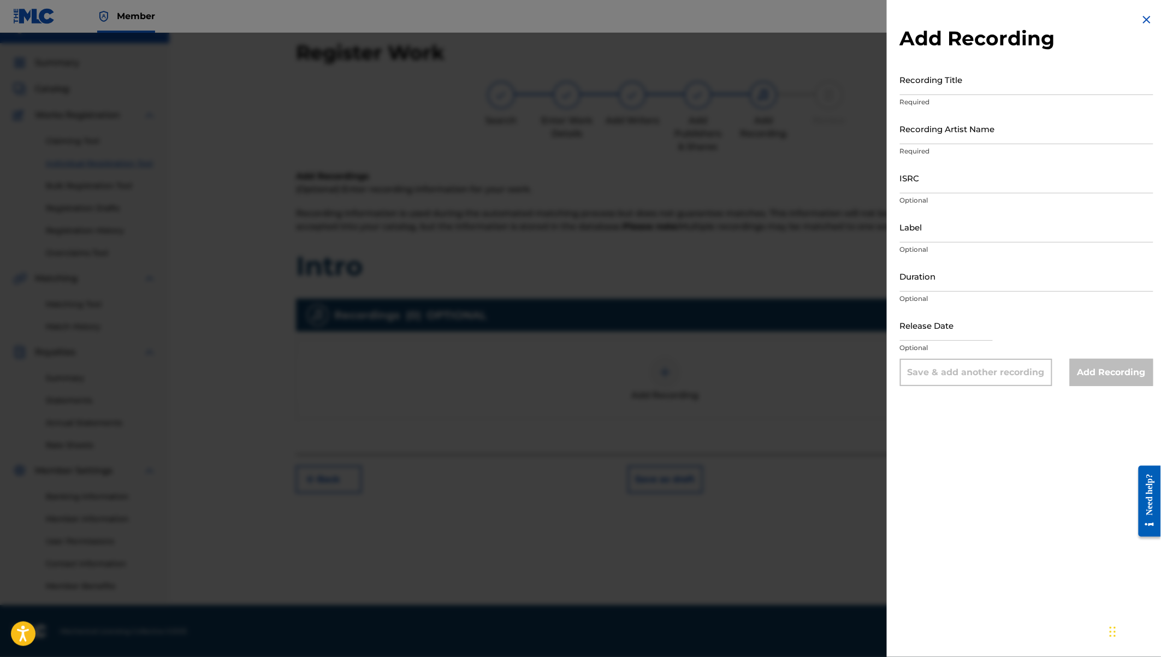
click at [955, 75] on input "Recording Title" at bounding box center [1026, 79] width 253 height 31
type input "Intro"
click at [914, 132] on input "Recording Artist Name" at bounding box center [1026, 128] width 253 height 31
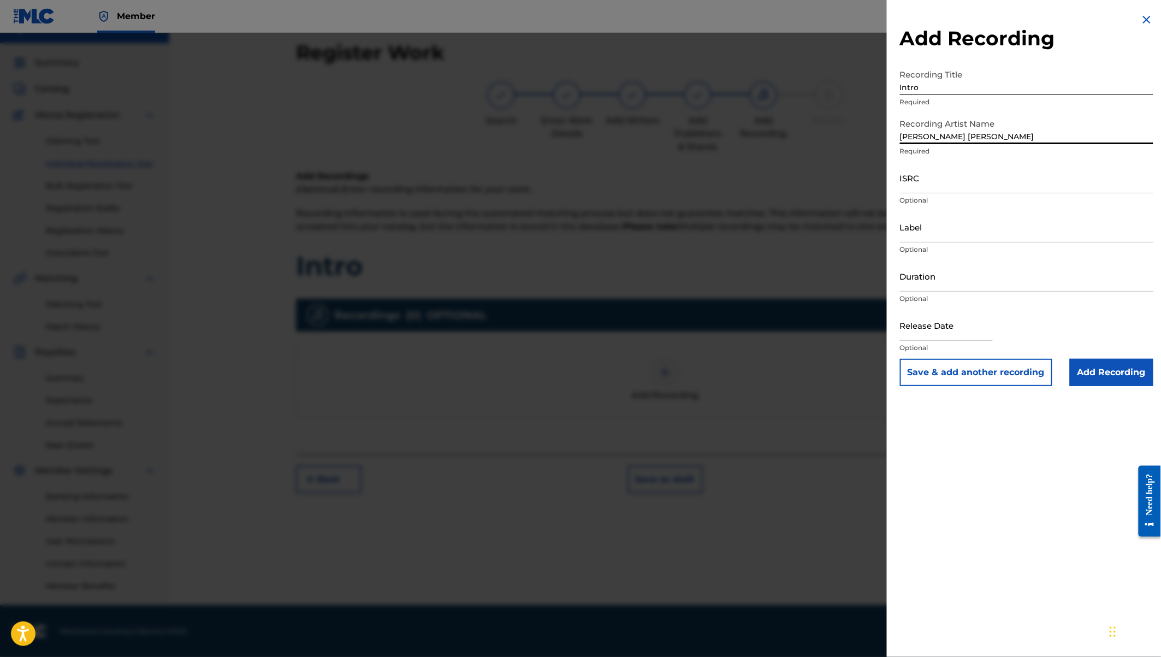
type input "[PERSON_NAME] [PERSON_NAME]"
click at [916, 225] on input "Label" at bounding box center [1026, 226] width 253 height 31
type input "[PERSON_NAME] [PERSON_NAME]"
click at [920, 280] on input "Duration" at bounding box center [1026, 275] width 253 height 31
type input "03:12"
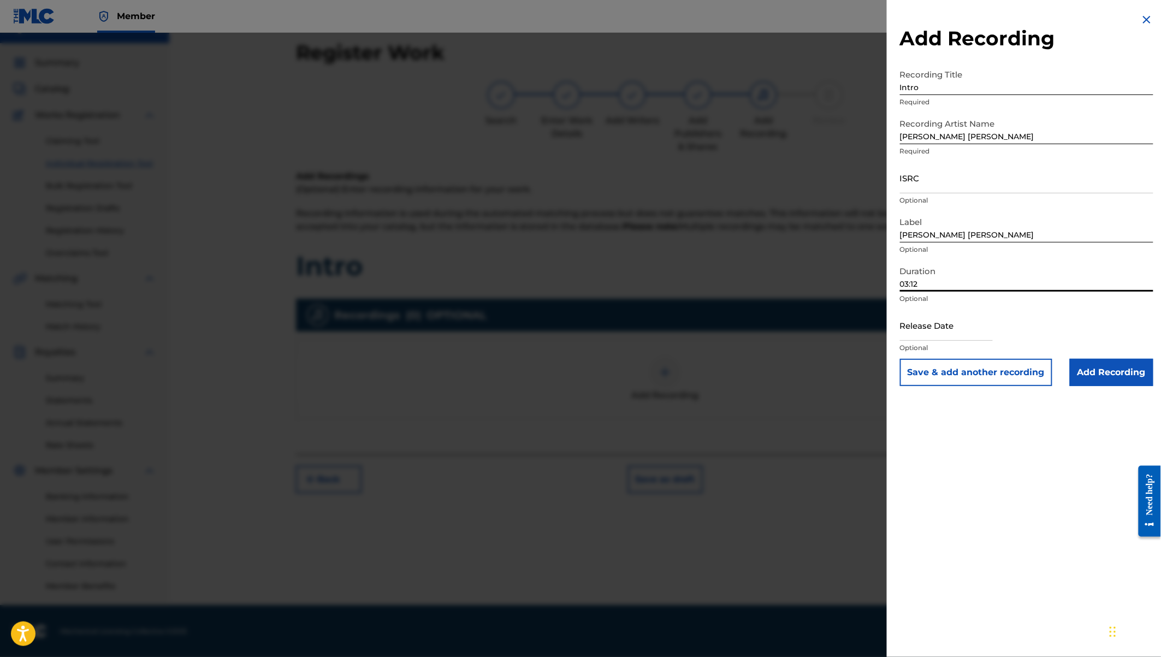
click at [961, 331] on input "text" at bounding box center [946, 325] width 93 height 31
select select "7"
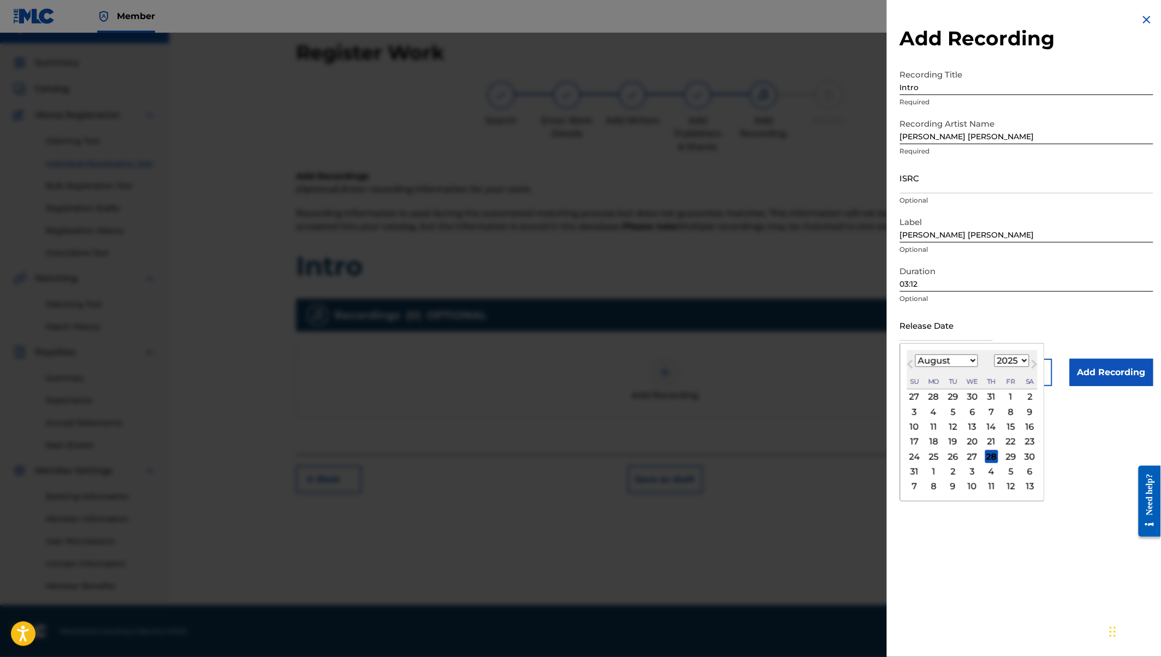
click at [1009, 358] on select "1900 1901 1902 1903 1904 1905 1906 1907 1908 1909 1910 1911 1912 1913 1914 1915…" at bounding box center [1011, 360] width 35 height 13
select select "2022"
click at [958, 363] on select "January February March April May June July August September October November De…" at bounding box center [946, 360] width 63 height 13
select select "11"
click at [989, 425] on div "15" at bounding box center [991, 426] width 13 height 13
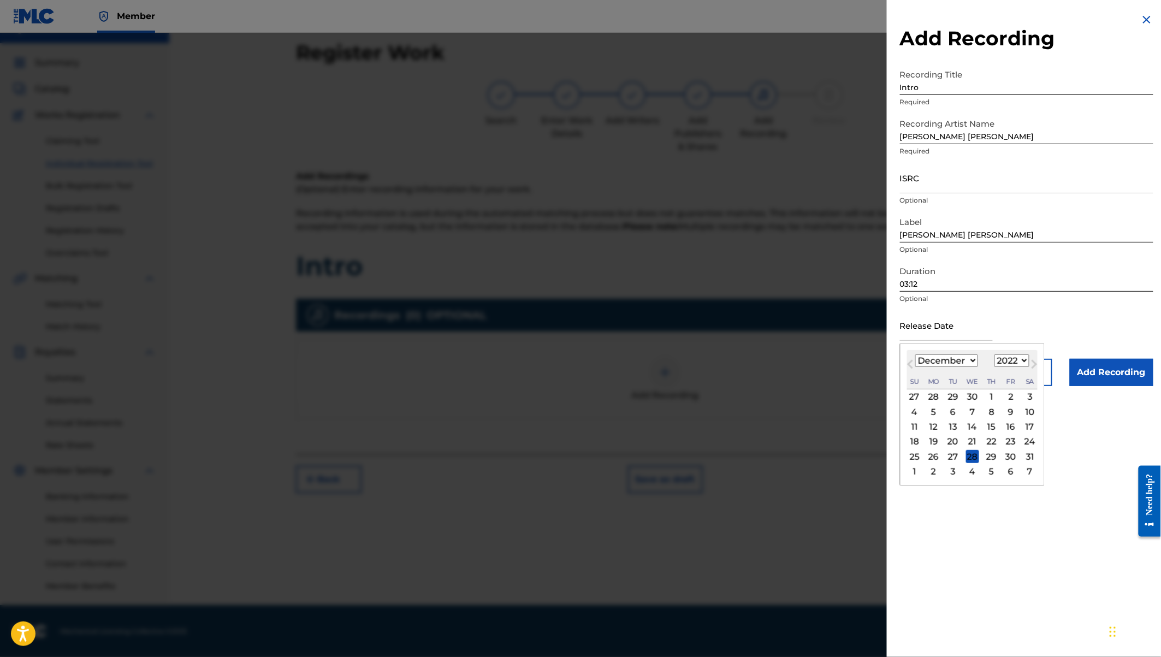
type input "[DATE]"
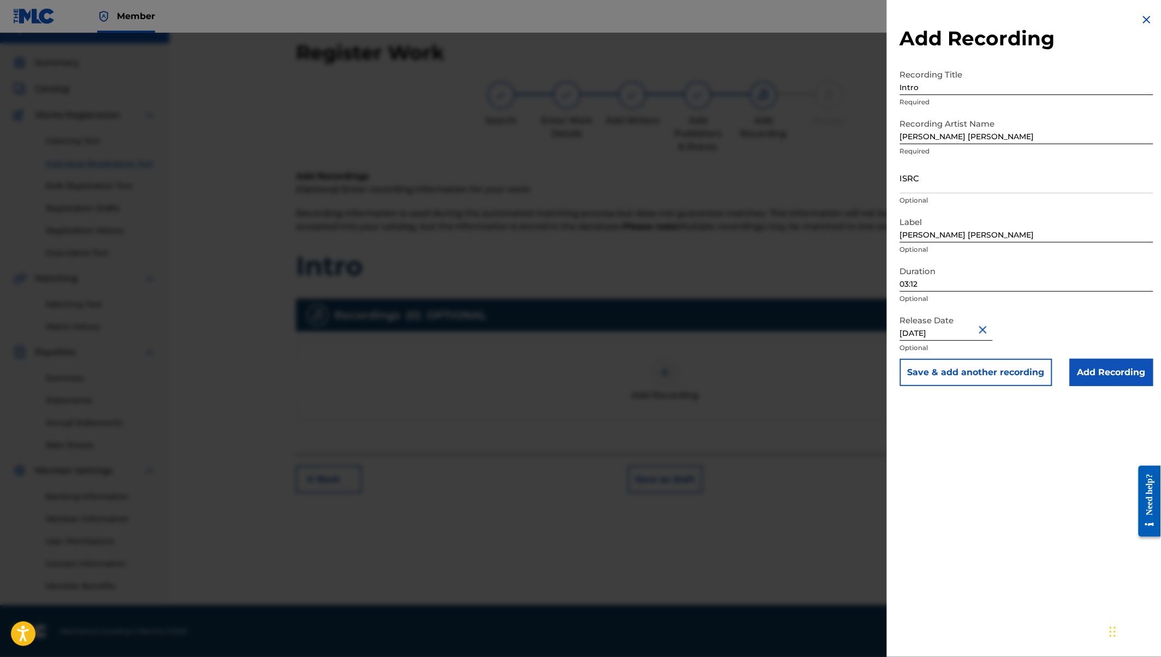
click at [934, 179] on input "ISRC" at bounding box center [1026, 177] width 253 height 31
paste input "Gordon Odhiambo"
type input "Gordon Odhiambo"
paste input "QZW9M2292142"
type input "QZW9M2292142"
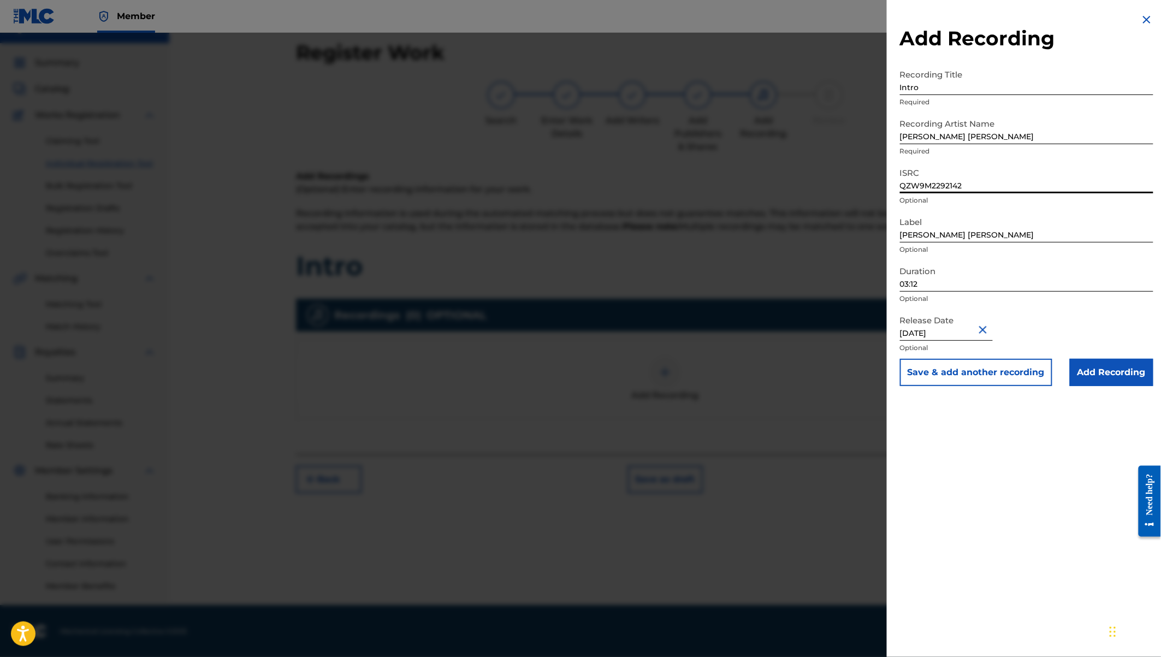
click at [1094, 375] on input "Add Recording" at bounding box center [1112, 372] width 84 height 27
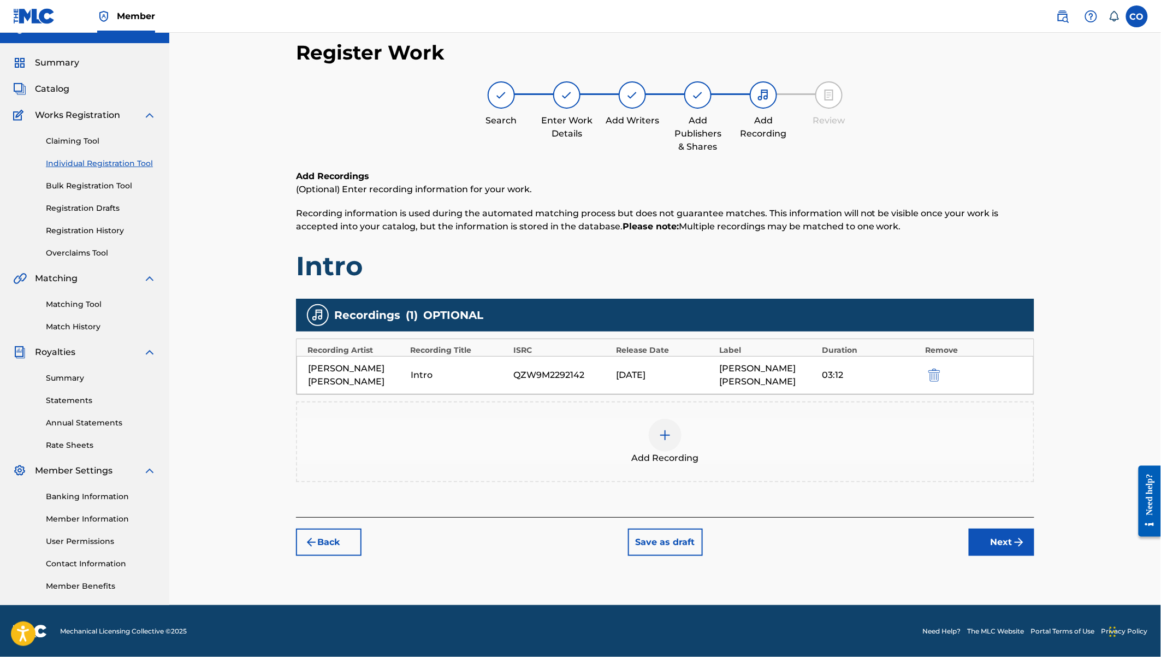
click at [987, 528] on button "Next" at bounding box center [1002, 541] width 66 height 27
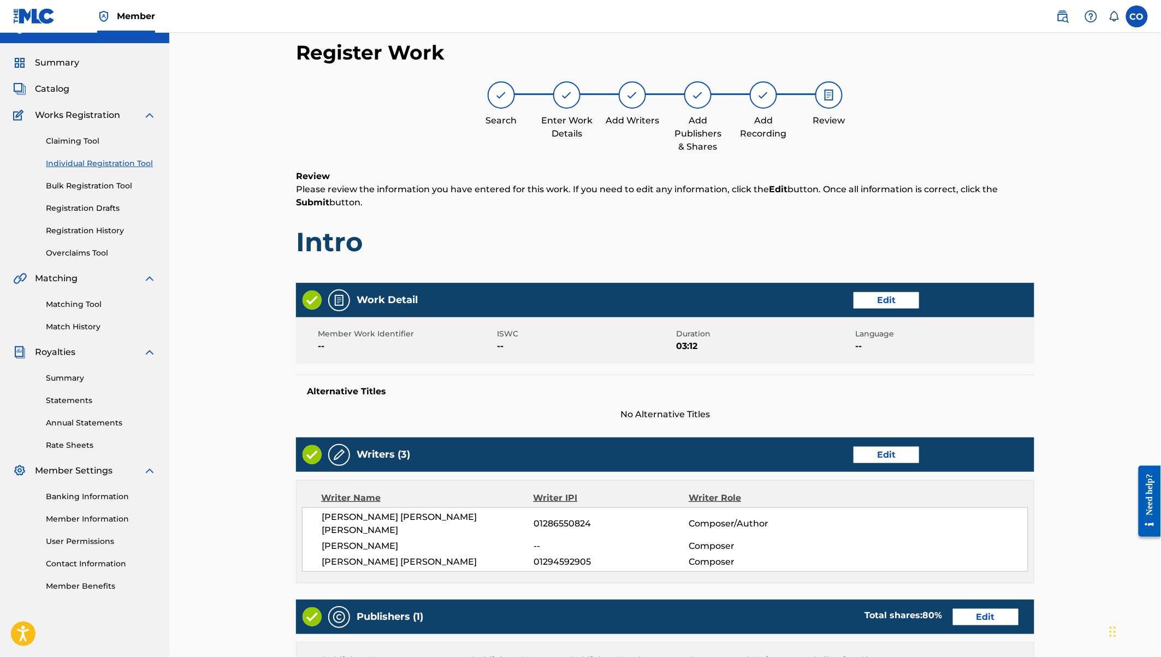
scroll to position [300, 0]
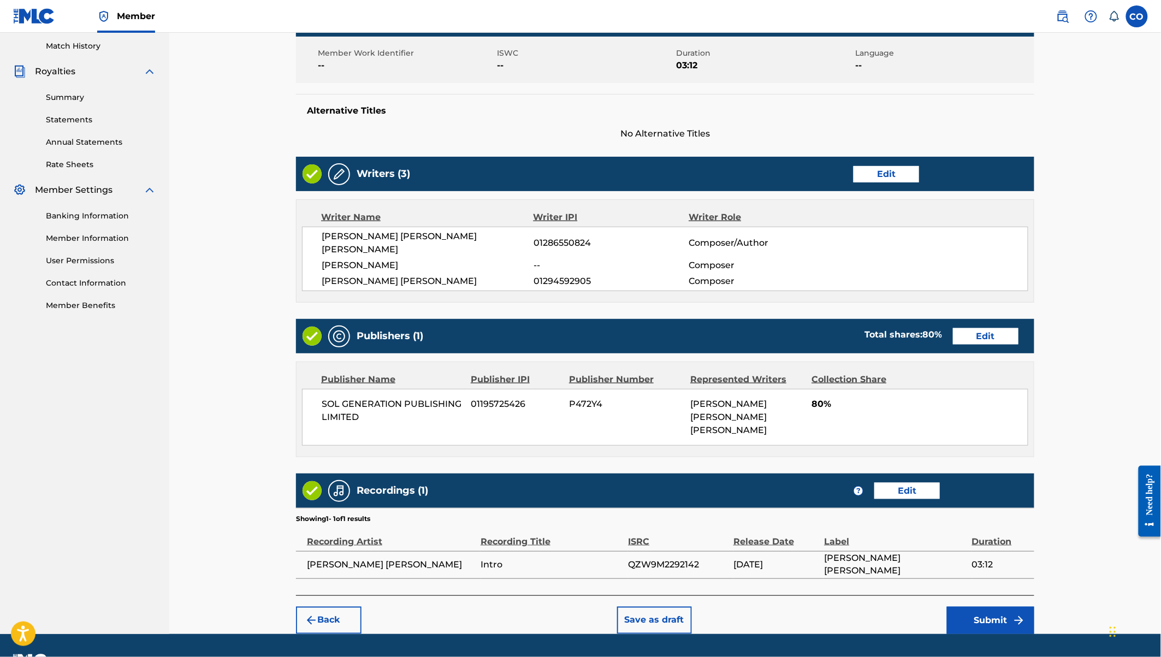
click at [991, 607] on button "Submit" at bounding box center [990, 620] width 87 height 27
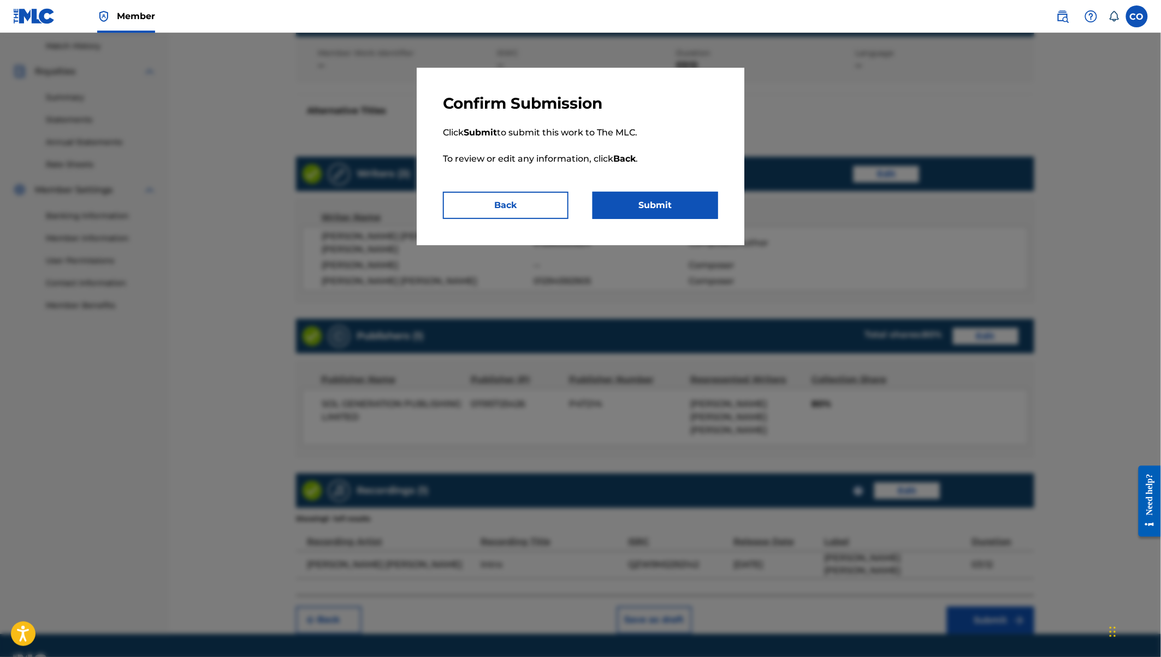
click at [673, 204] on button "Submit" at bounding box center [655, 205] width 126 height 27
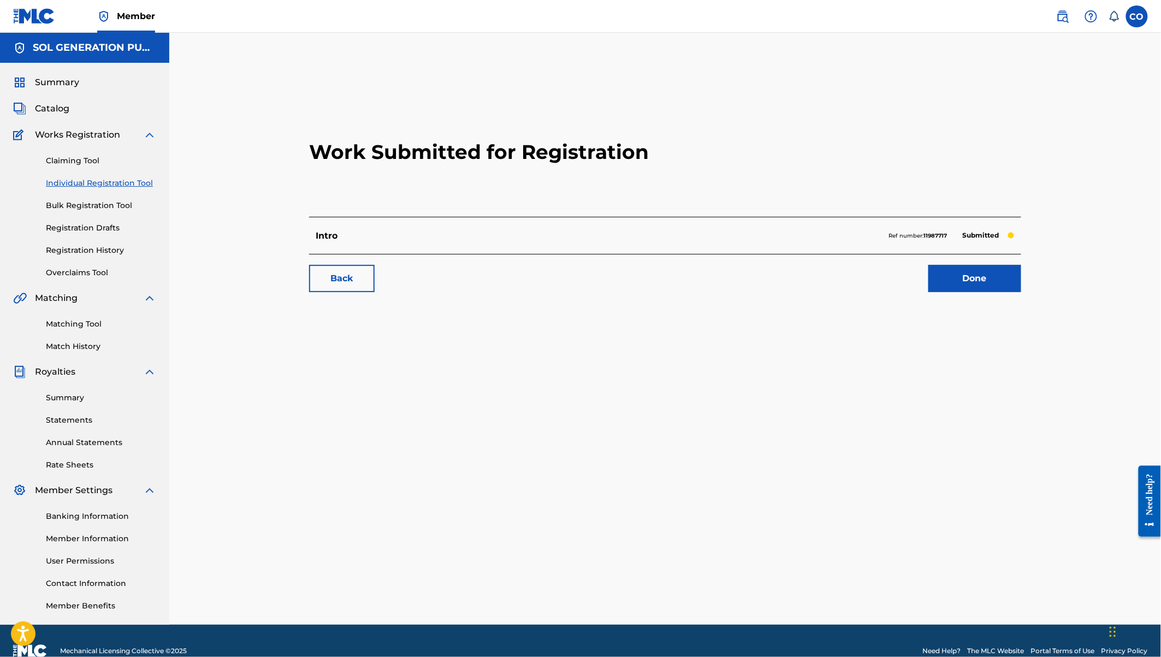
click at [960, 278] on link "Done" at bounding box center [974, 278] width 93 height 27
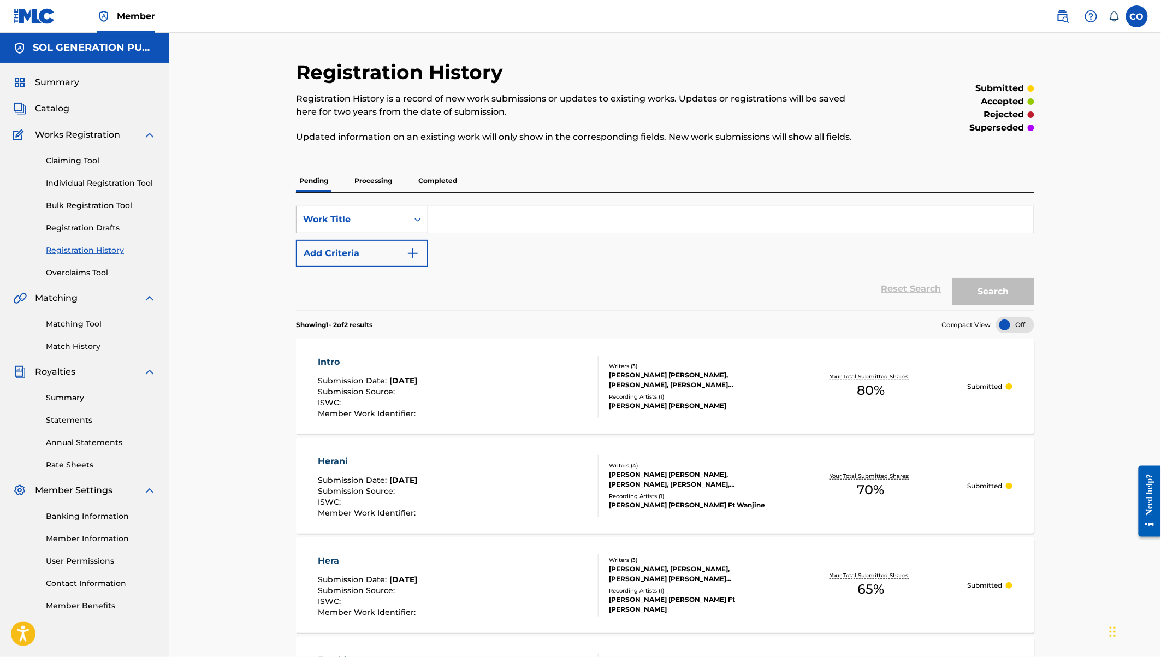
click at [132, 181] on link "Individual Registration Tool" at bounding box center [101, 182] width 110 height 11
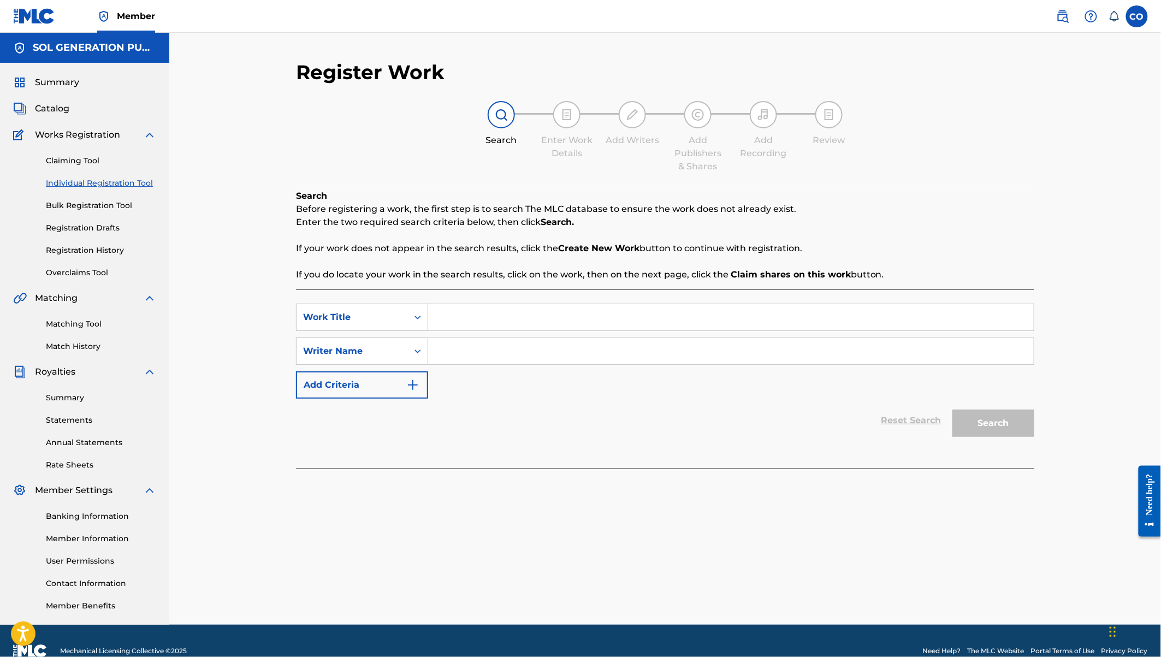
click at [515, 317] on input "Search Form" at bounding box center [730, 317] width 605 height 26
type input "Kionge"
click at [518, 357] on input "Search Form" at bounding box center [730, 351] width 605 height 26
type input "[PERSON_NAME]"
click at [952, 409] on button "Search" at bounding box center [993, 422] width 82 height 27
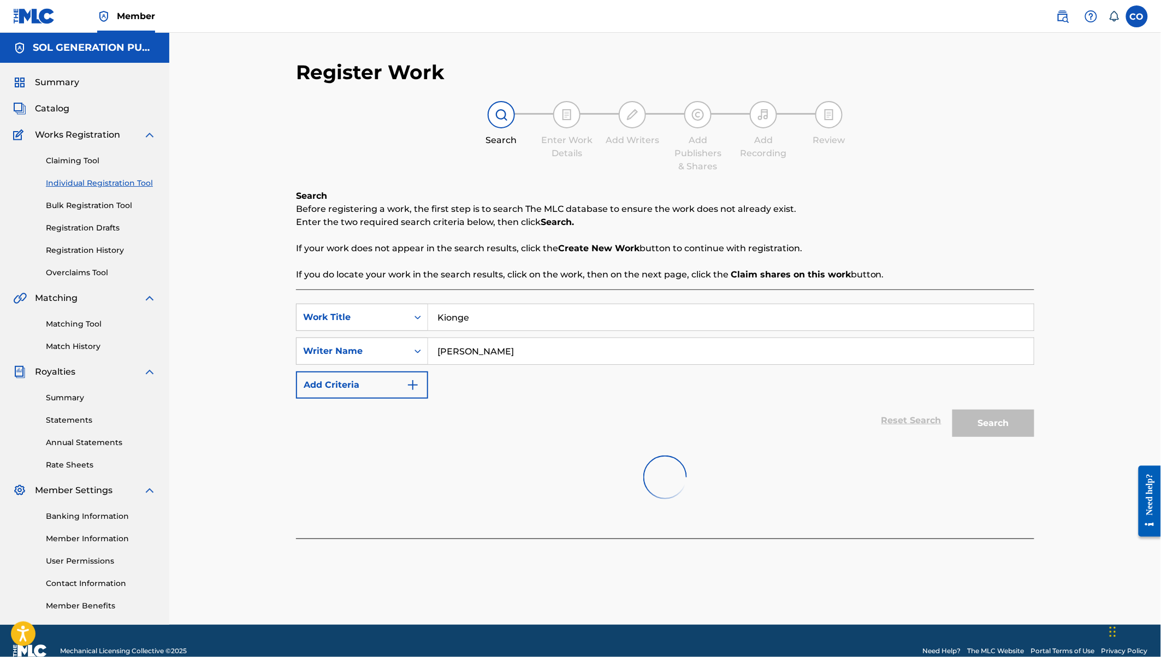
scroll to position [20, 0]
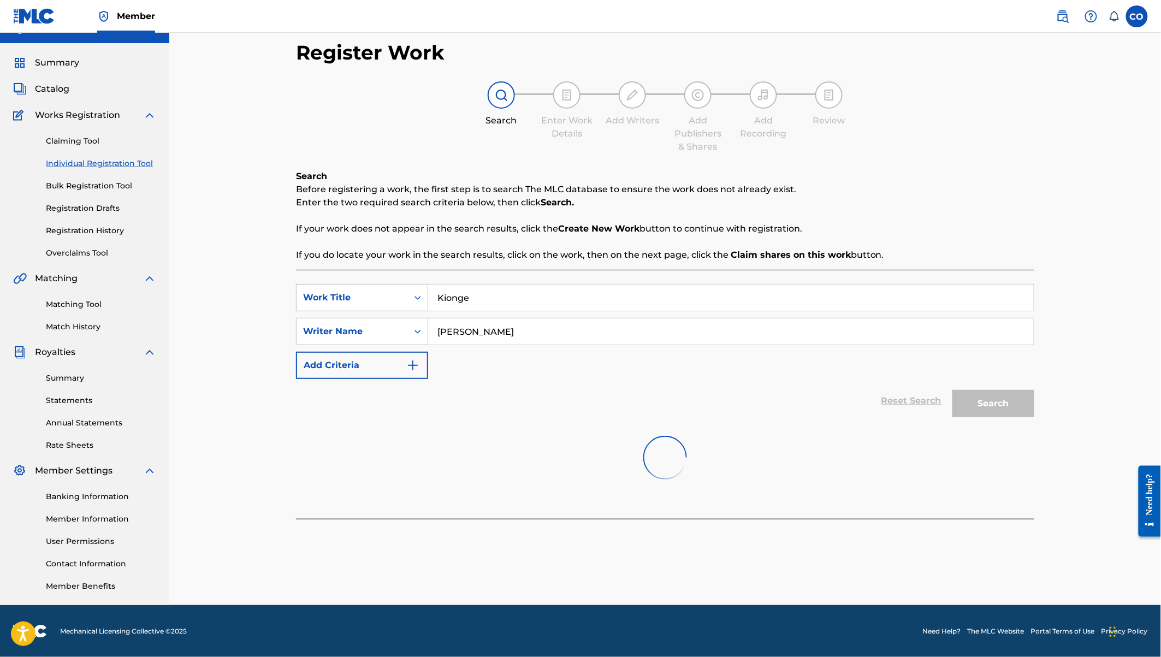
click at [998, 439] on div at bounding box center [665, 458] width 738 height 70
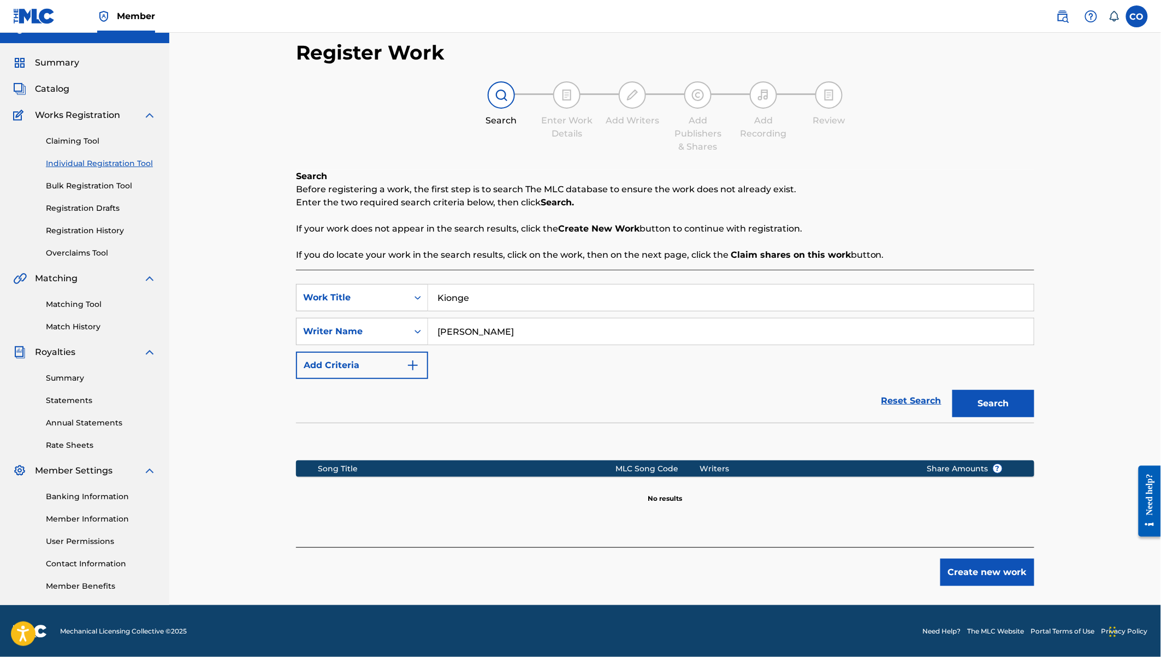
click at [986, 569] on button "Create new work" at bounding box center [987, 572] width 94 height 27
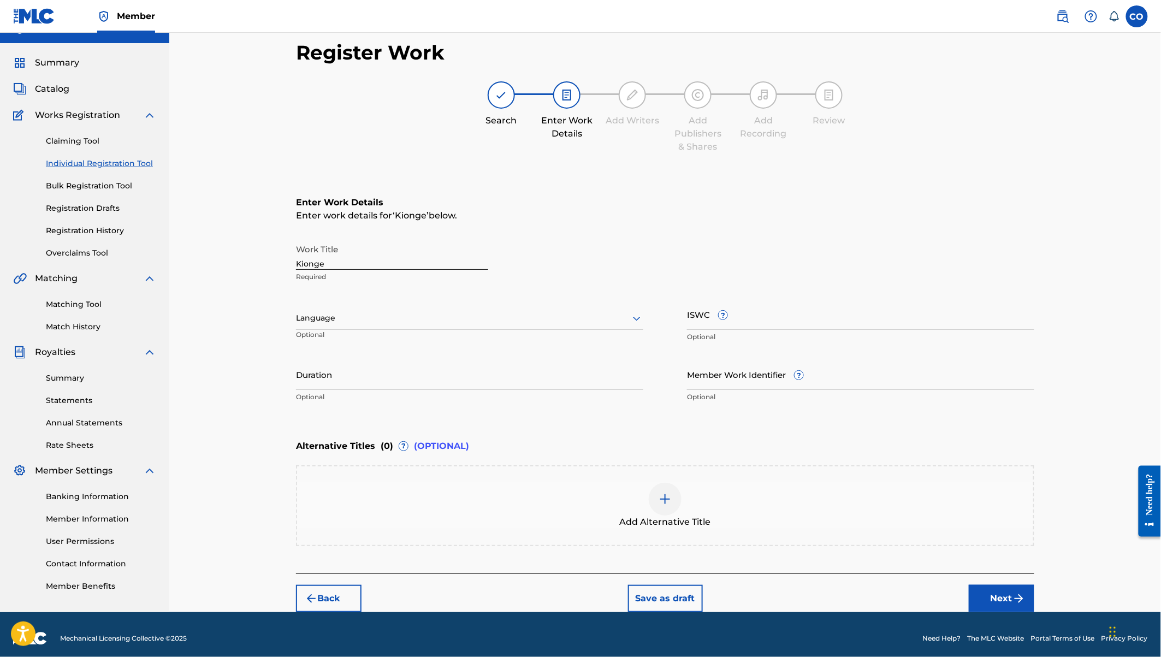
click at [335, 369] on input "Duration" at bounding box center [469, 374] width 347 height 31
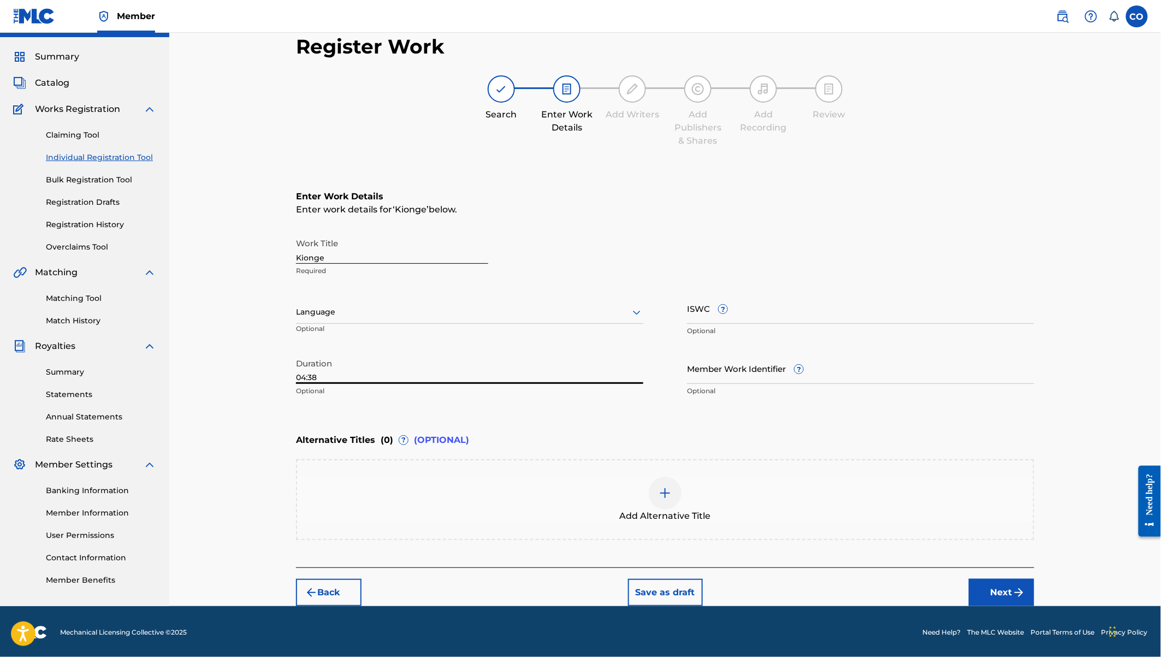
type input "04:38"
click at [1006, 590] on button "Next" at bounding box center [1002, 592] width 66 height 27
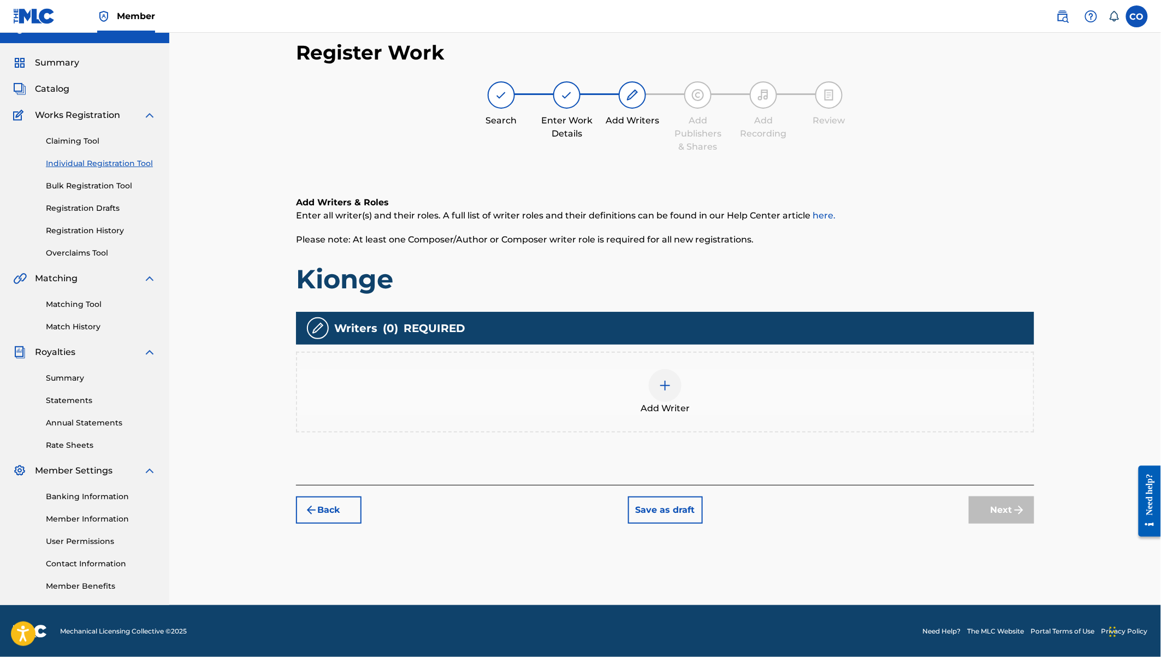
click at [670, 384] on img at bounding box center [664, 385] width 13 height 13
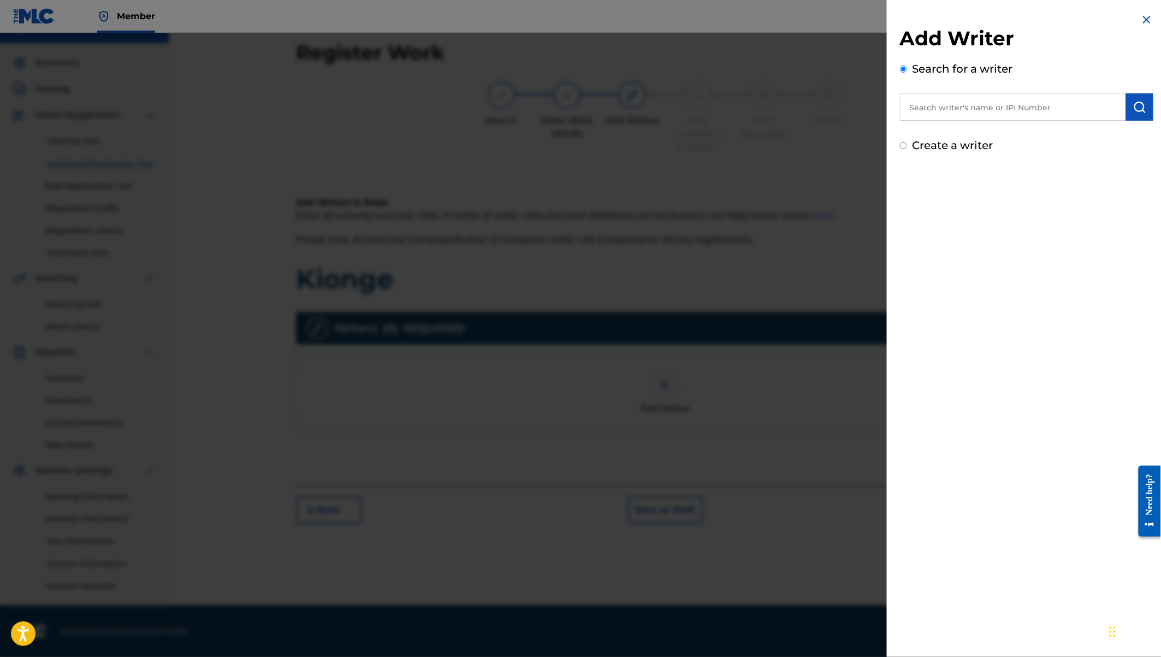
click at [1012, 102] on input "text" at bounding box center [1013, 106] width 226 height 27
type input "[PERSON_NAME] [PERSON_NAME] [PERSON_NAME]"
click at [1041, 109] on input "[PERSON_NAME] [PERSON_NAME] [PERSON_NAME]" at bounding box center [1013, 106] width 226 height 27
click at [1001, 118] on input "[PERSON_NAME] [PERSON_NAME] [PERSON_NAME]" at bounding box center [1013, 106] width 226 height 27
click at [1000, 111] on input "[PERSON_NAME] [PERSON_NAME] [PERSON_NAME]" at bounding box center [1013, 106] width 226 height 27
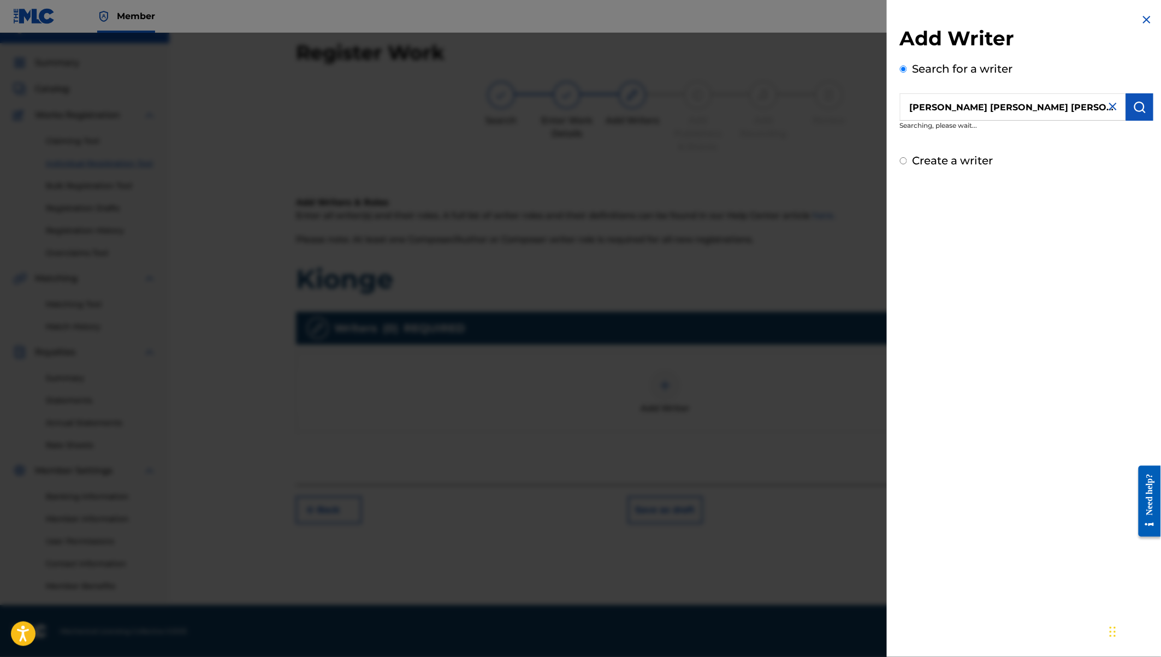
click at [1013, 110] on input "[PERSON_NAME] [PERSON_NAME] [PERSON_NAME]" at bounding box center [1013, 106] width 226 height 27
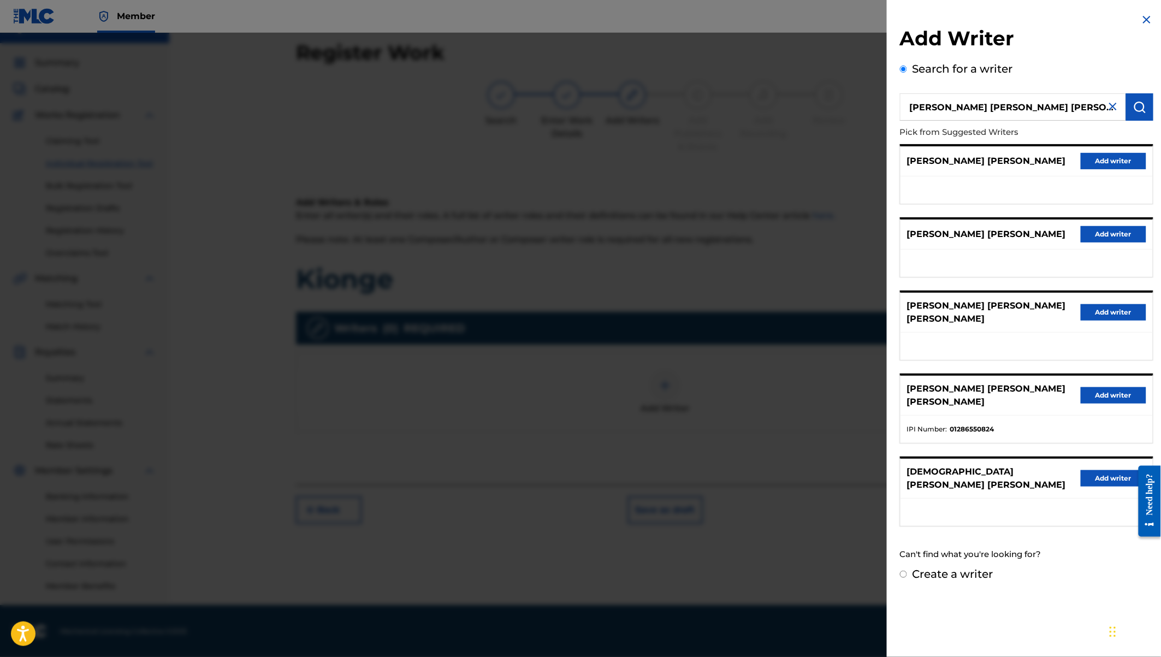
click at [1103, 387] on button "Add writer" at bounding box center [1113, 395] width 66 height 16
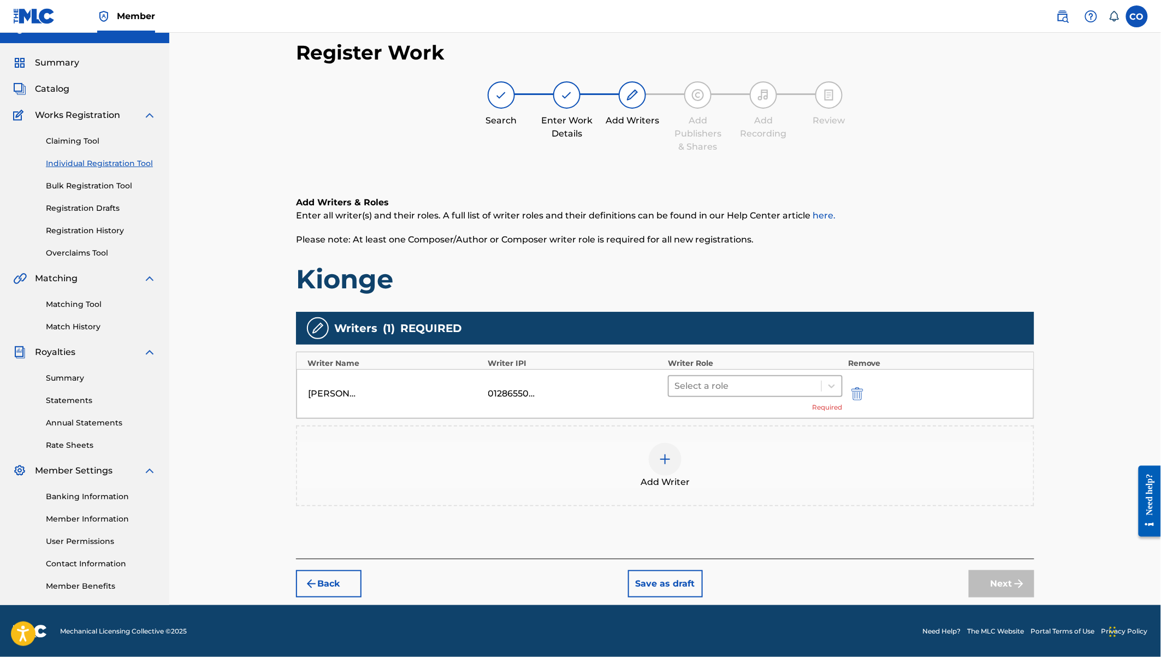
click at [756, 387] on div at bounding box center [744, 385] width 141 height 15
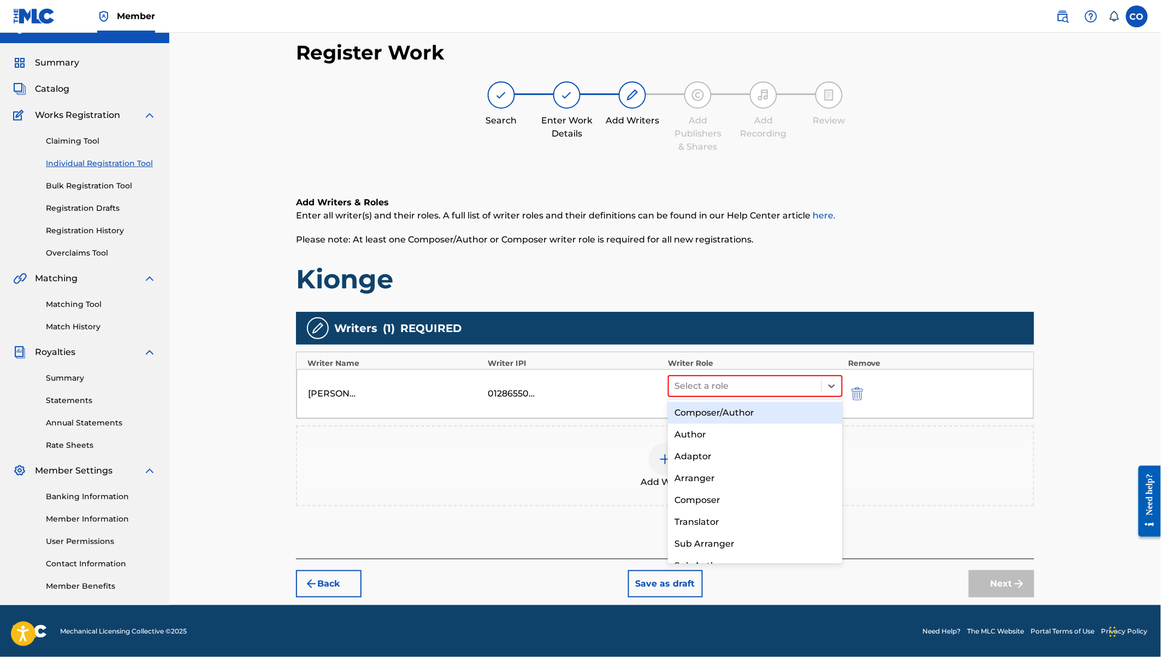
click at [744, 415] on div "Composer/Author" at bounding box center [755, 413] width 175 height 22
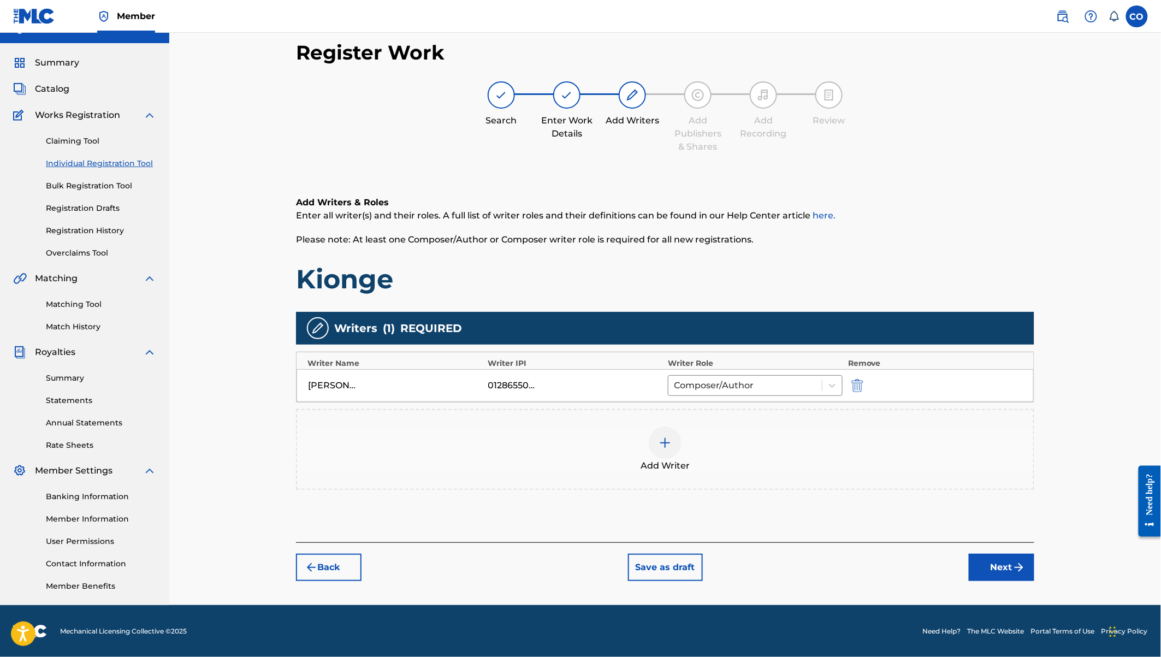
click at [657, 437] on div at bounding box center [665, 442] width 33 height 33
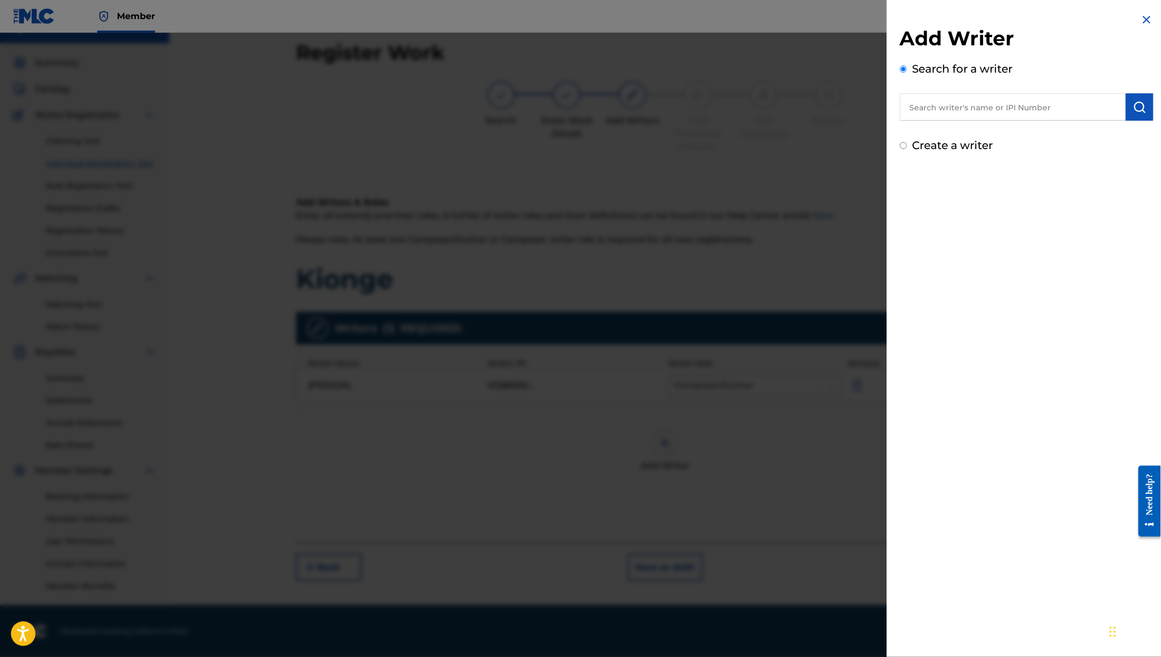
click at [973, 110] on input "text" at bounding box center [1013, 106] width 226 height 27
click at [936, 148] on label "Create a writer" at bounding box center [952, 145] width 81 height 13
radio input "true"
click at [907, 148] on input "Create a writer" at bounding box center [903, 145] width 7 height 7
radio input "false"
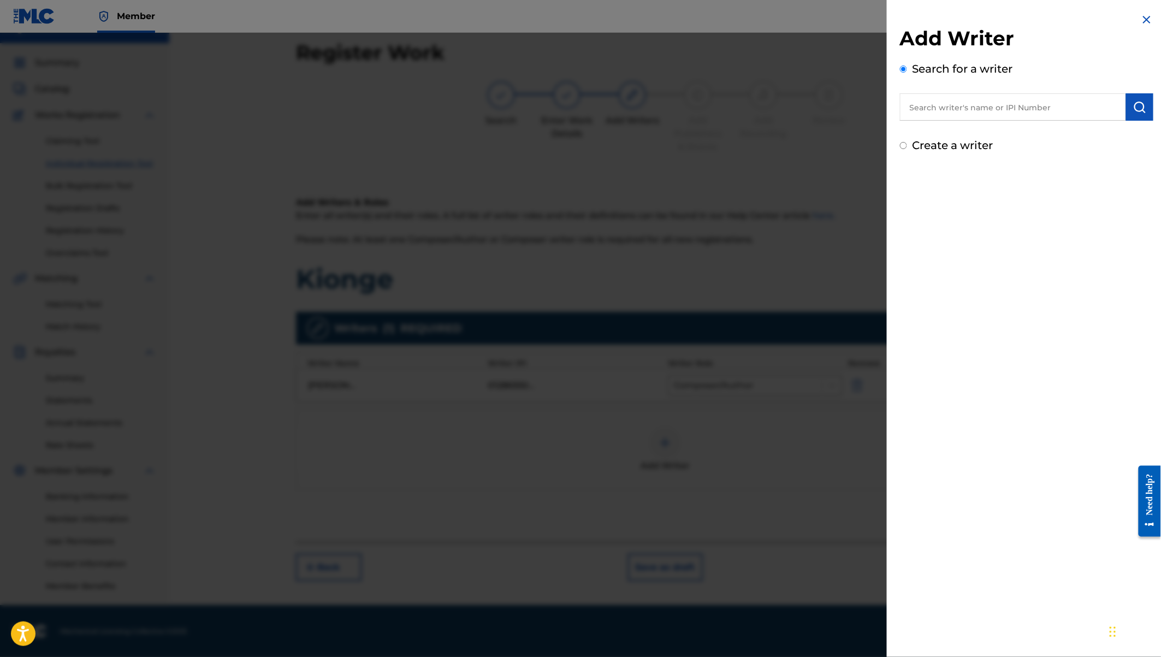
radio input "true"
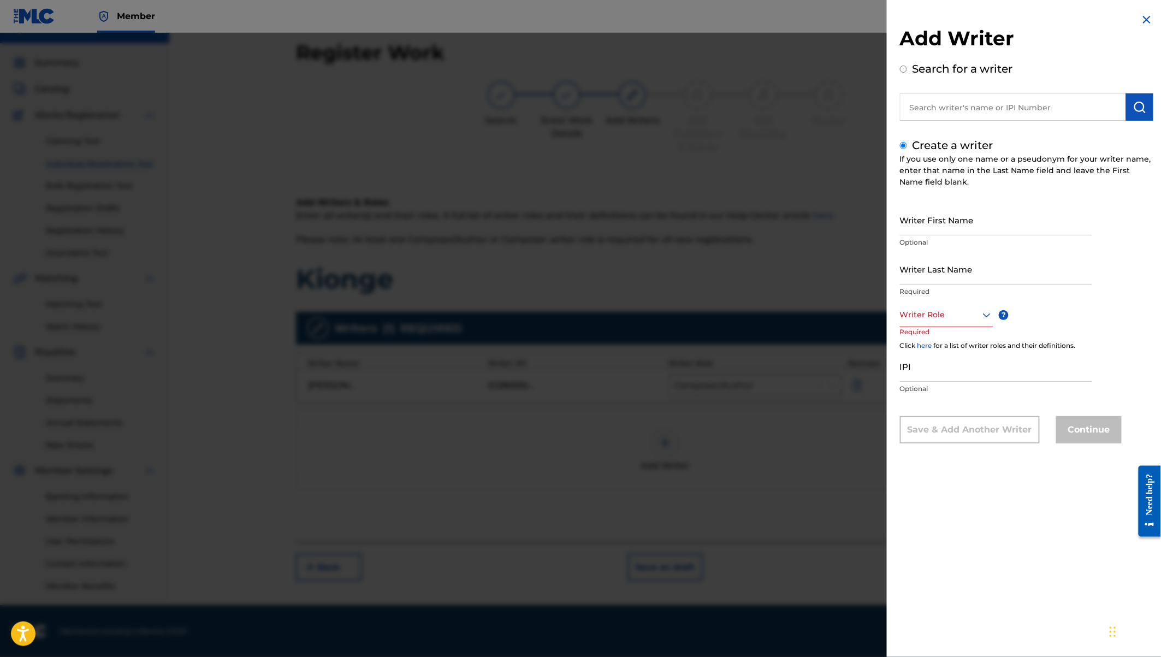
click at [924, 225] on input "Writer First Name" at bounding box center [996, 219] width 192 height 31
type input "[PERSON_NAME]"
click at [927, 265] on input "Writer Last Name" at bounding box center [996, 268] width 192 height 31
type input "Owiti"
click at [935, 315] on div at bounding box center [946, 315] width 93 height 14
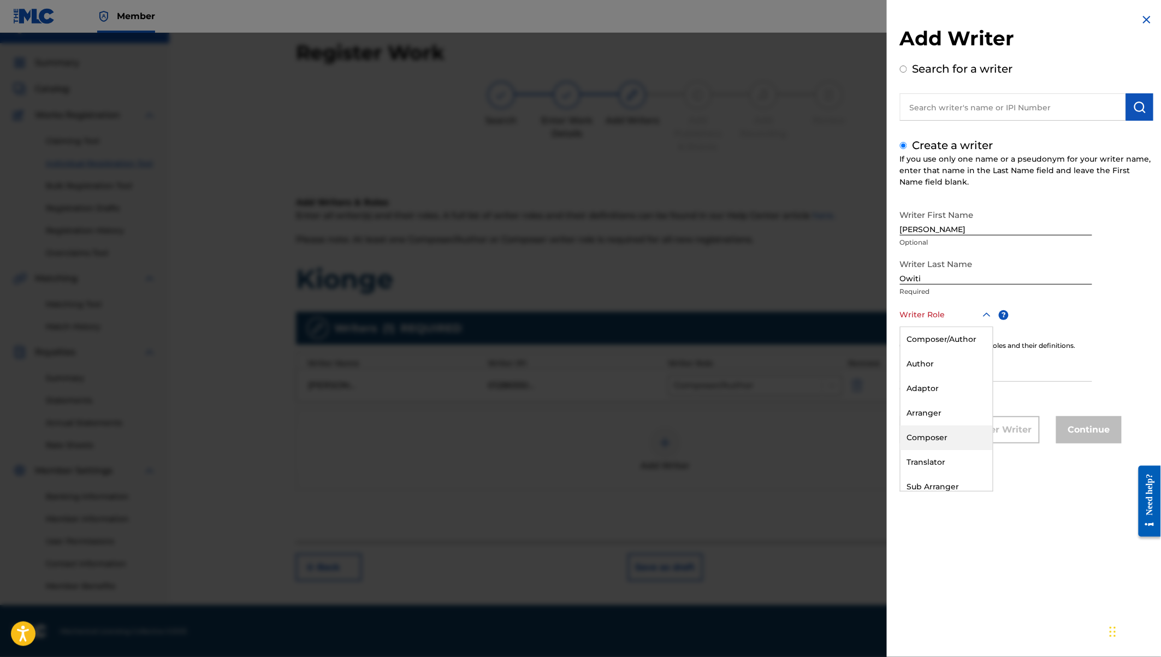
click at [928, 435] on div "Composer" at bounding box center [946, 437] width 92 height 25
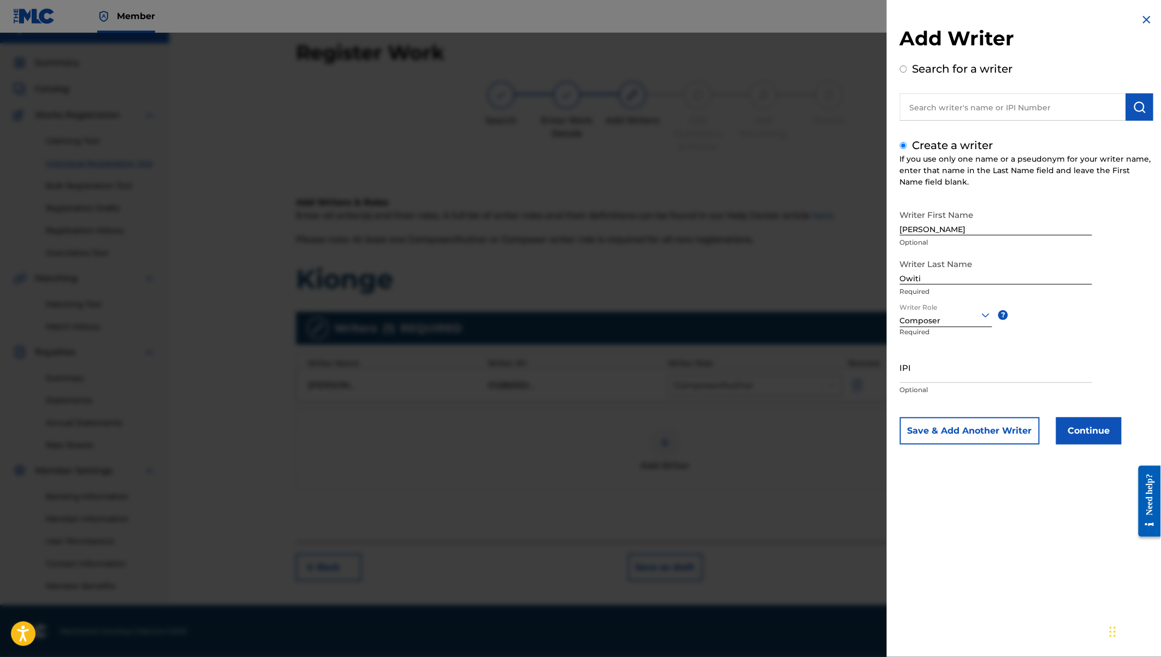
click at [1077, 433] on button "Continue" at bounding box center [1089, 430] width 66 height 27
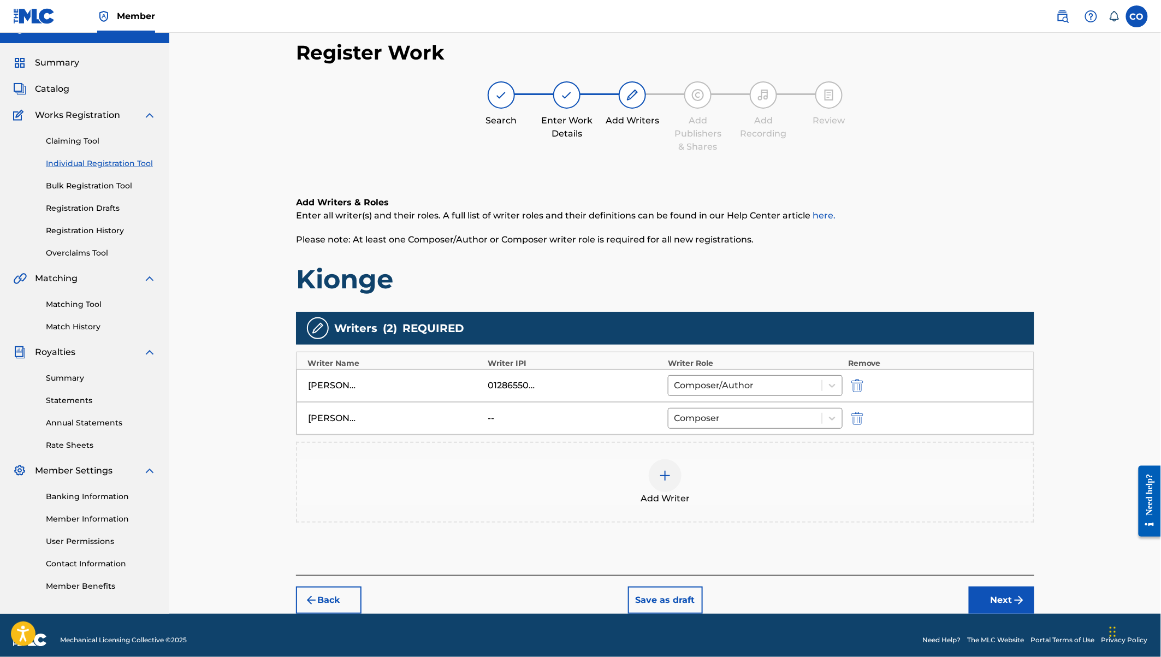
click at [999, 602] on button "Next" at bounding box center [1002, 599] width 66 height 27
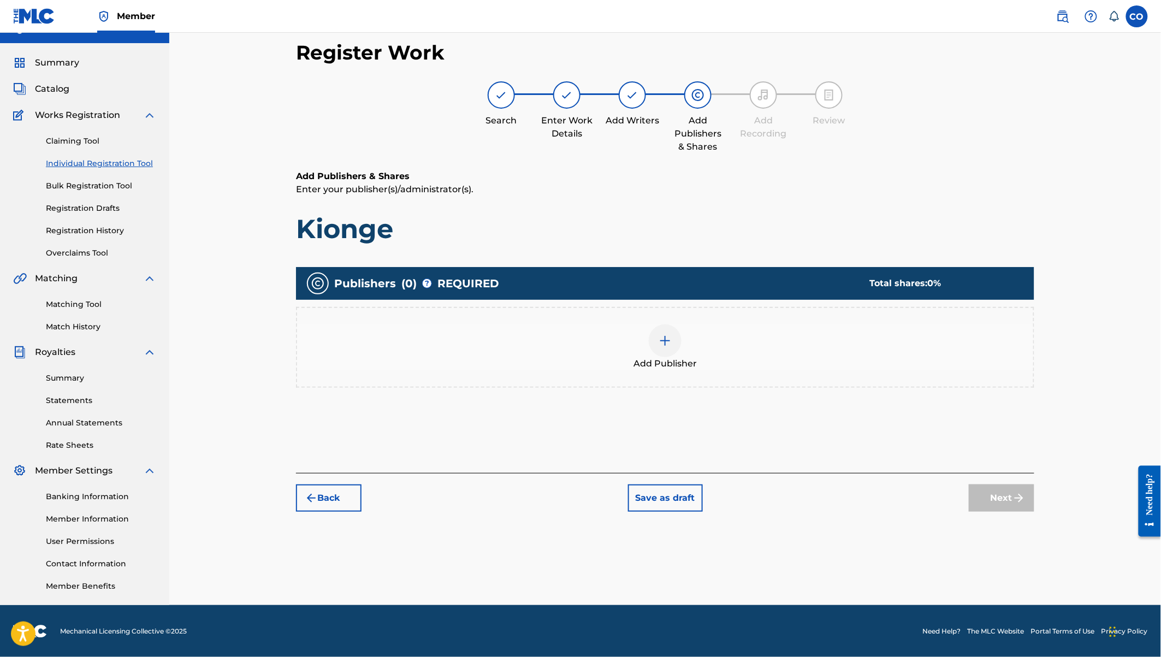
click at [665, 342] on img at bounding box center [664, 340] width 13 height 13
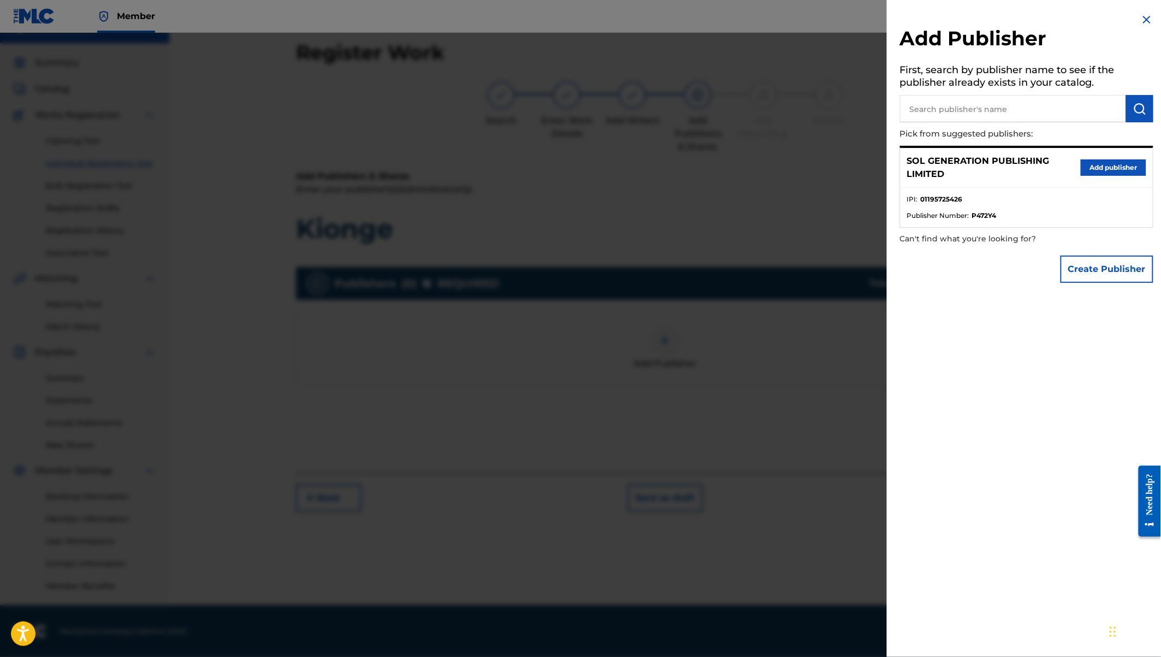
click at [1103, 166] on button "Add publisher" at bounding box center [1113, 167] width 66 height 16
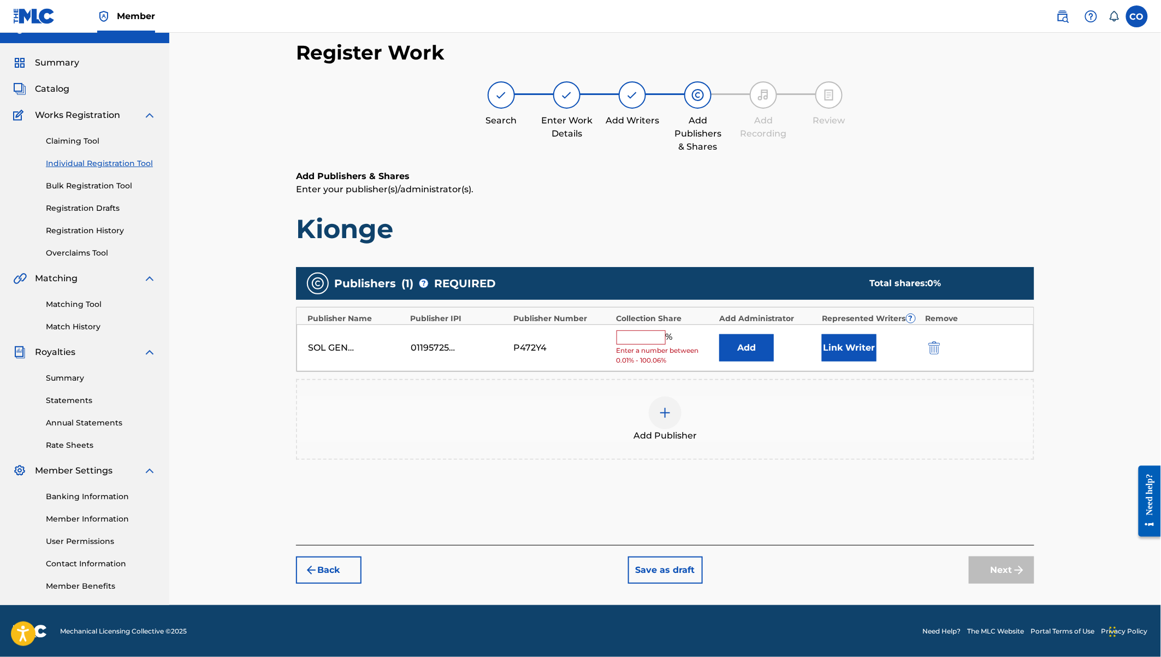
click at [629, 339] on input "text" at bounding box center [640, 337] width 49 height 14
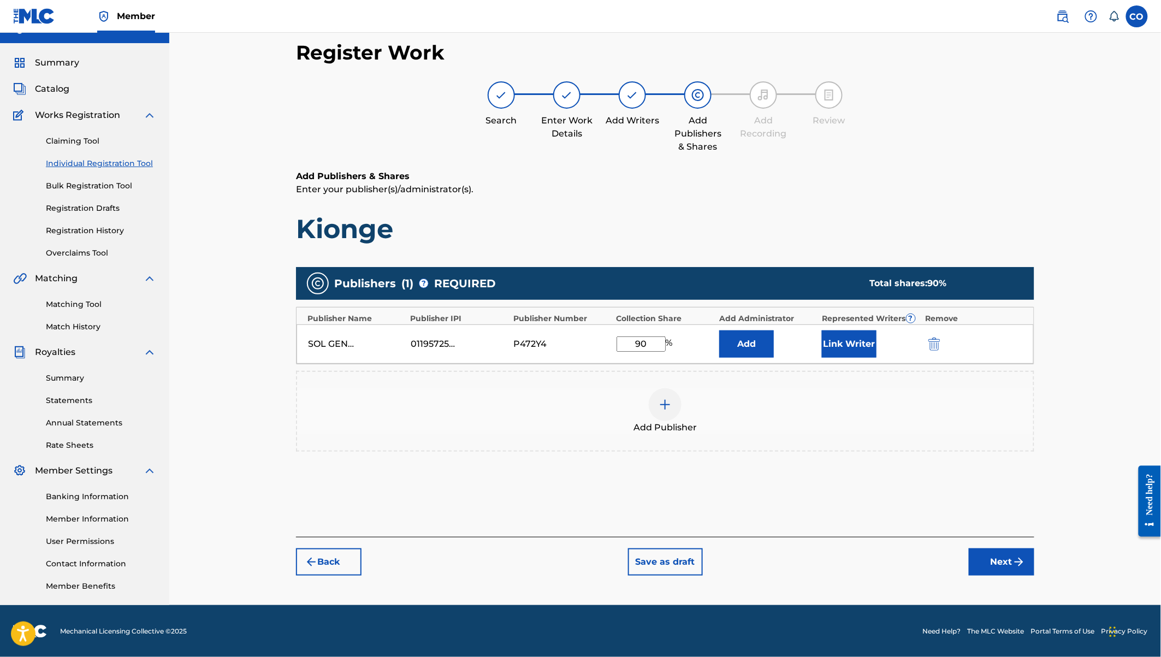
type input "90"
click at [856, 337] on button "Link Writer" at bounding box center [849, 343] width 55 height 27
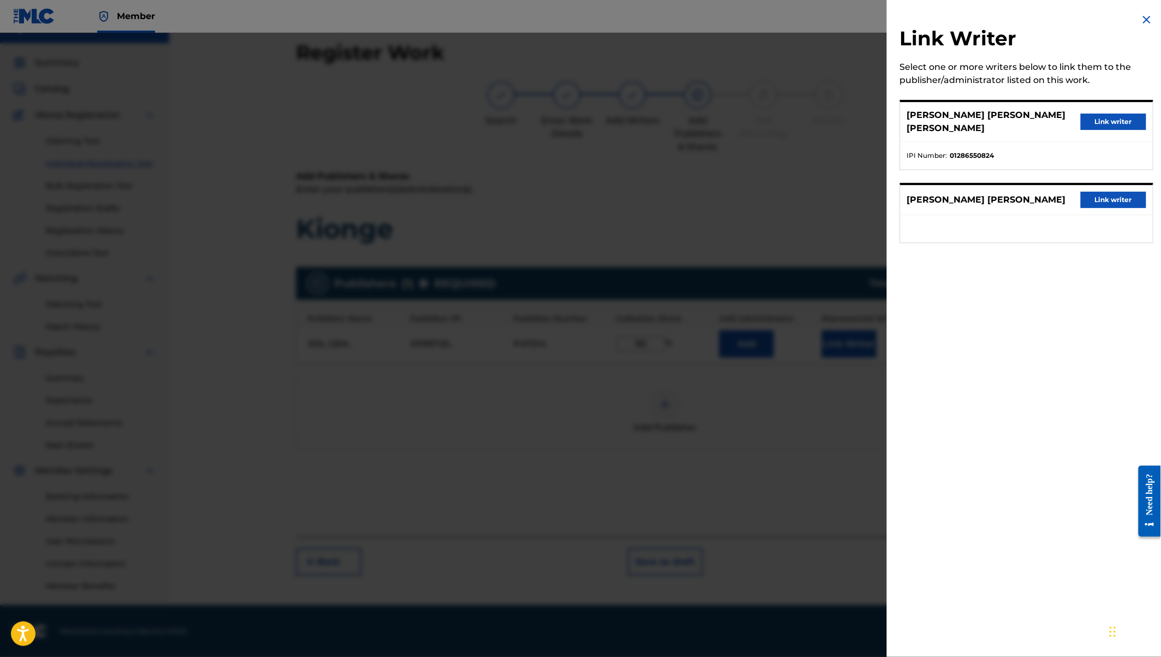
click at [1102, 115] on button "Link writer" at bounding box center [1113, 122] width 66 height 16
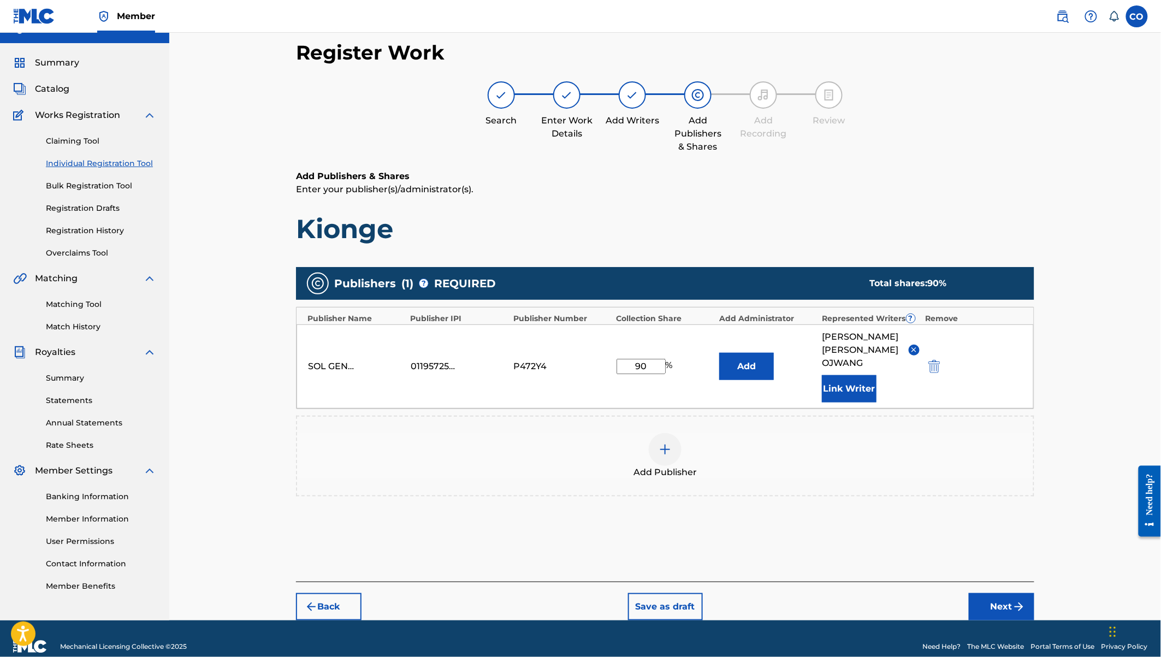
click at [1003, 594] on button "Next" at bounding box center [1002, 606] width 66 height 27
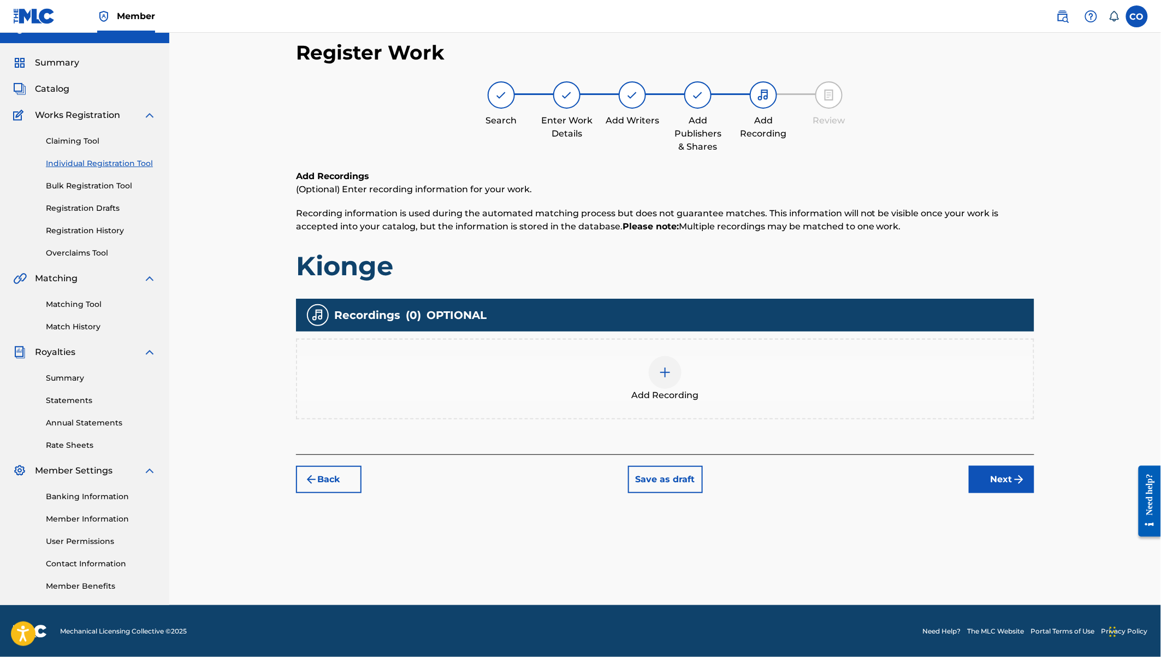
click at [664, 375] on img at bounding box center [664, 372] width 13 height 13
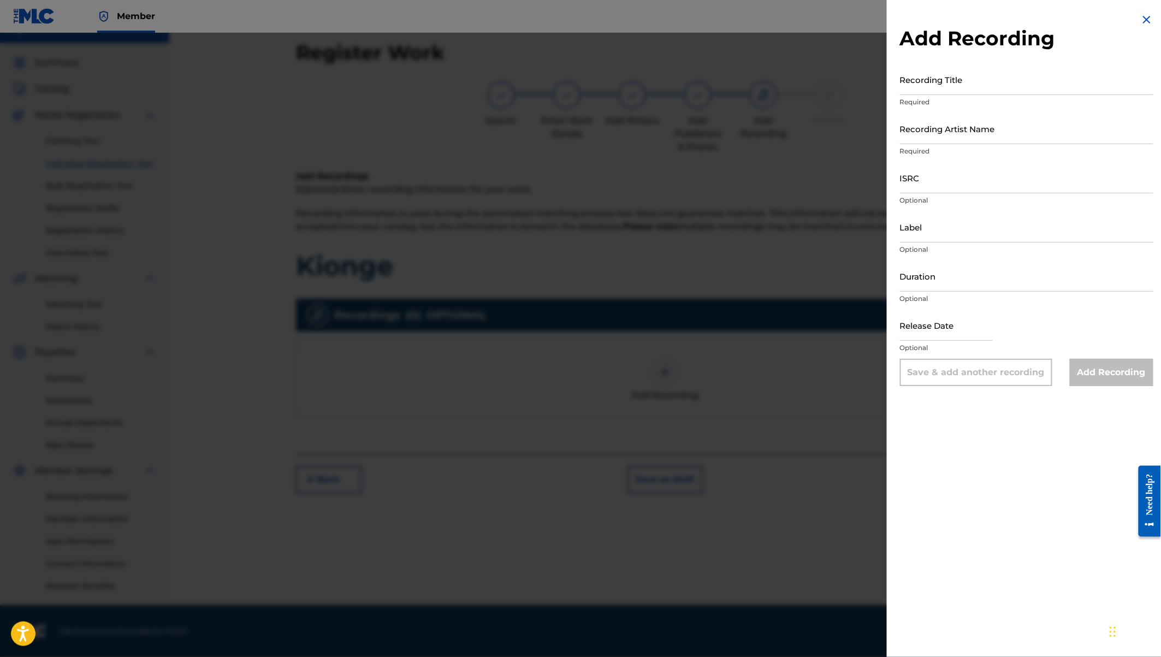
click at [952, 79] on input "Recording Title" at bounding box center [1026, 79] width 253 height 31
type input "Kionge"
click at [946, 135] on input "Recording Artist Name" at bounding box center [1026, 128] width 253 height 31
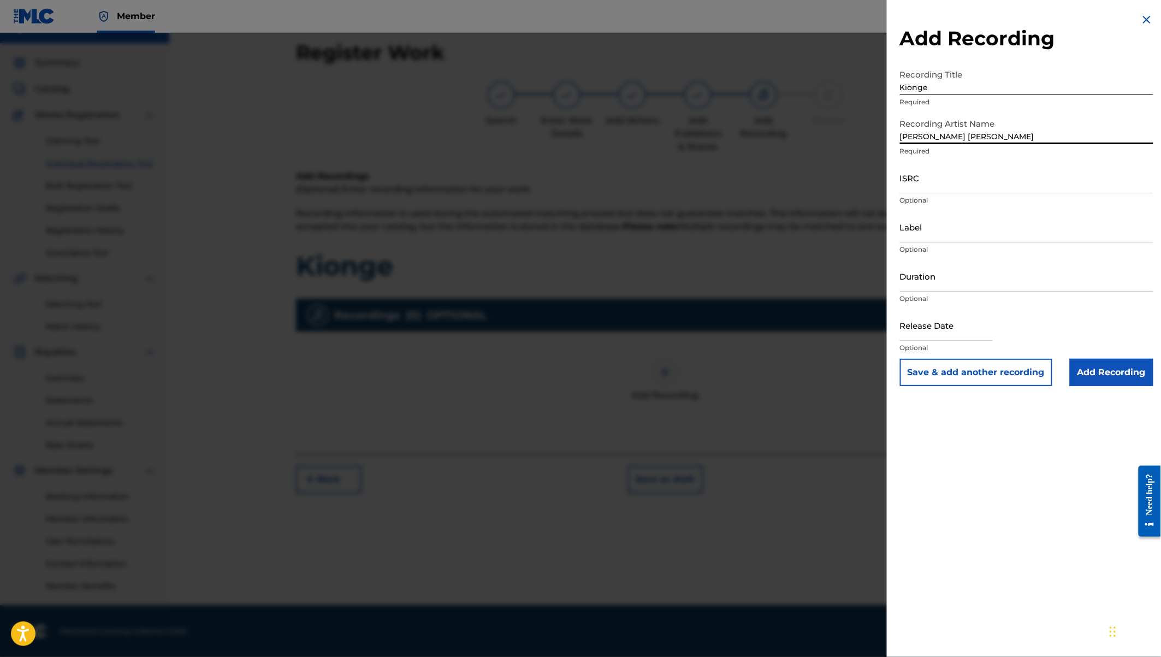
type input "[PERSON_NAME] [PERSON_NAME]"
click at [925, 276] on input "Duration" at bounding box center [1026, 275] width 253 height 31
type input "04:38"
click at [914, 183] on input "ISRC" at bounding box center [1026, 177] width 253 height 31
paste input "QZW9M2292143"
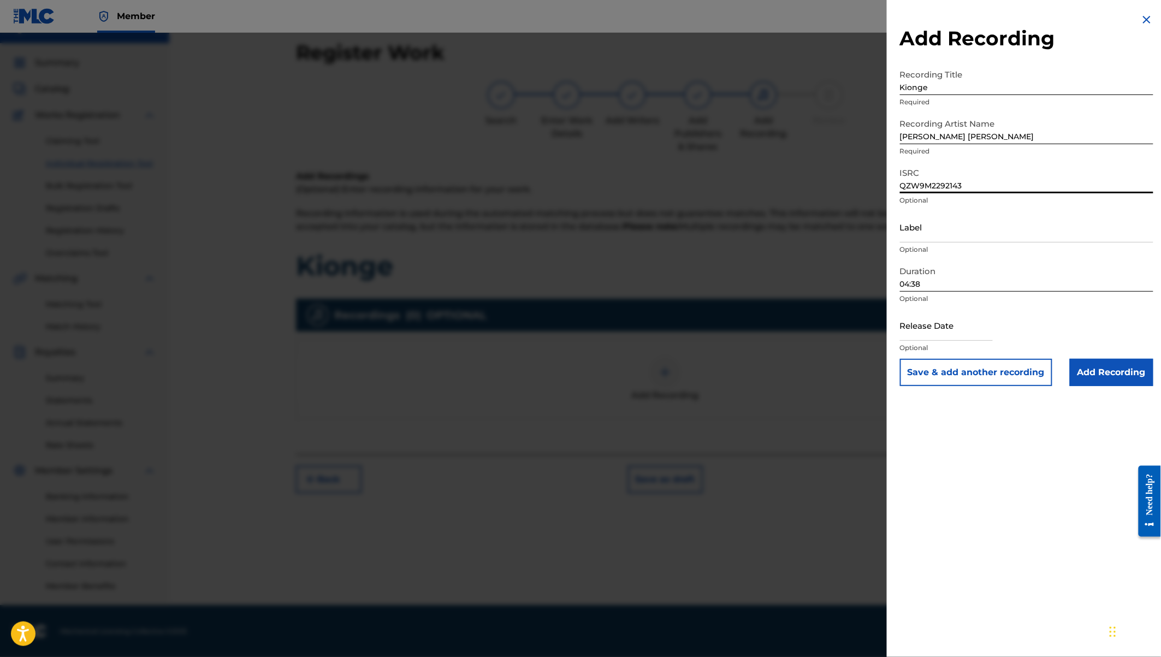
type input "QZW9M2292143"
click at [928, 233] on input "Label" at bounding box center [1026, 226] width 253 height 31
type input "[PERSON_NAME] [PERSON_NAME]"
click at [943, 323] on input "text" at bounding box center [946, 325] width 93 height 31
select select "7"
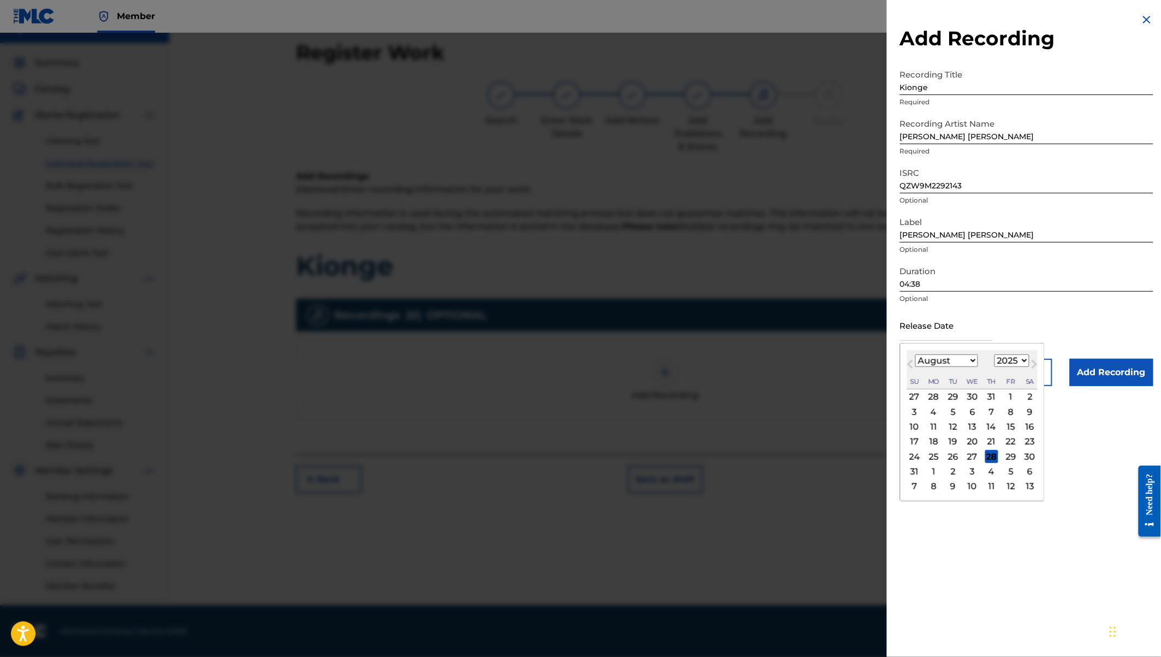
click at [999, 360] on select "1900 1901 1902 1903 1904 1905 1906 1907 1908 1909 1910 1911 1912 1913 1914 1915…" at bounding box center [1011, 360] width 35 height 13
select select "2022"
click at [950, 363] on select "January February March April May June July August September October November De…" at bounding box center [946, 360] width 63 height 13
select select "11"
click at [994, 425] on div "15" at bounding box center [991, 426] width 13 height 13
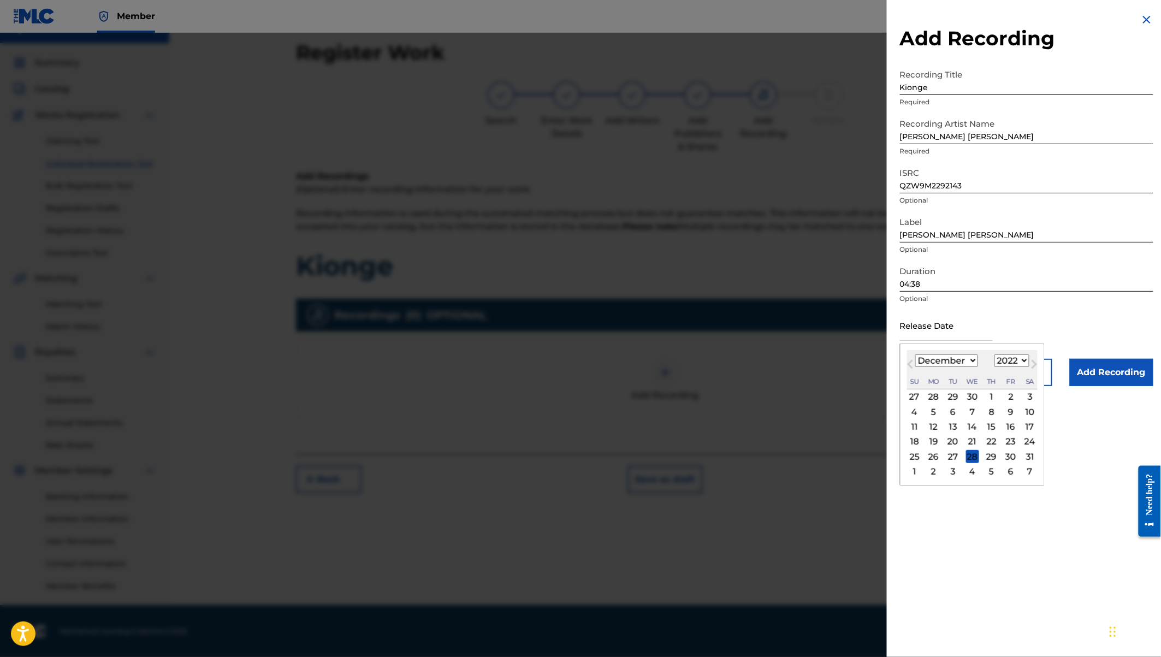
type input "[DATE]"
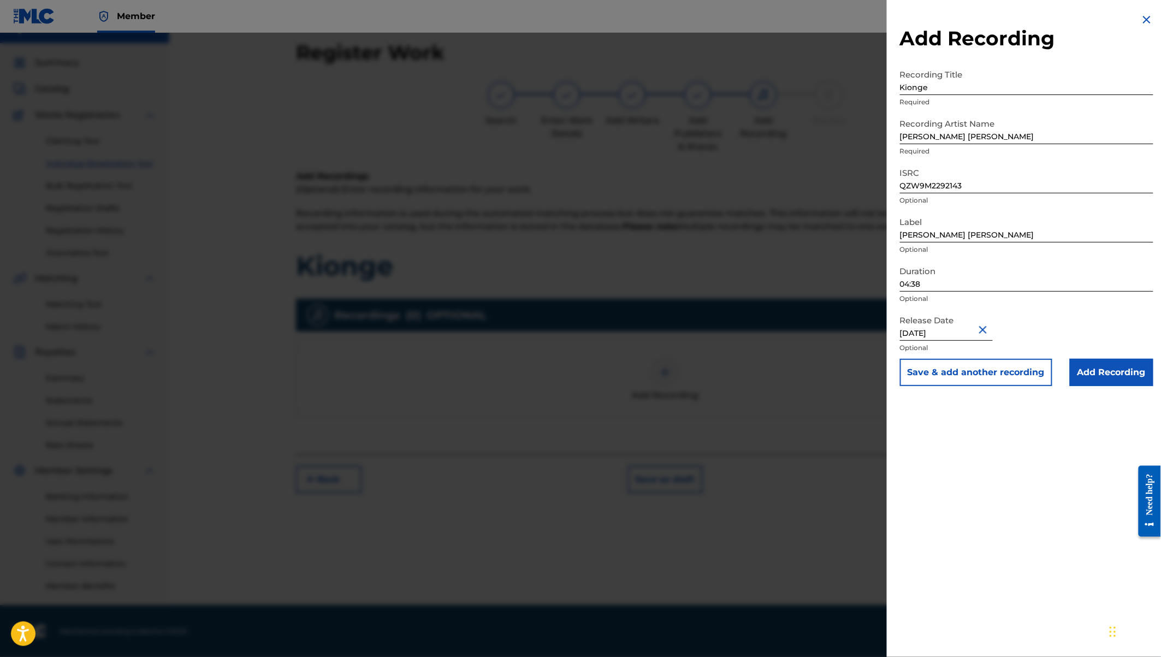
click at [1103, 363] on input "Add Recording" at bounding box center [1112, 372] width 84 height 27
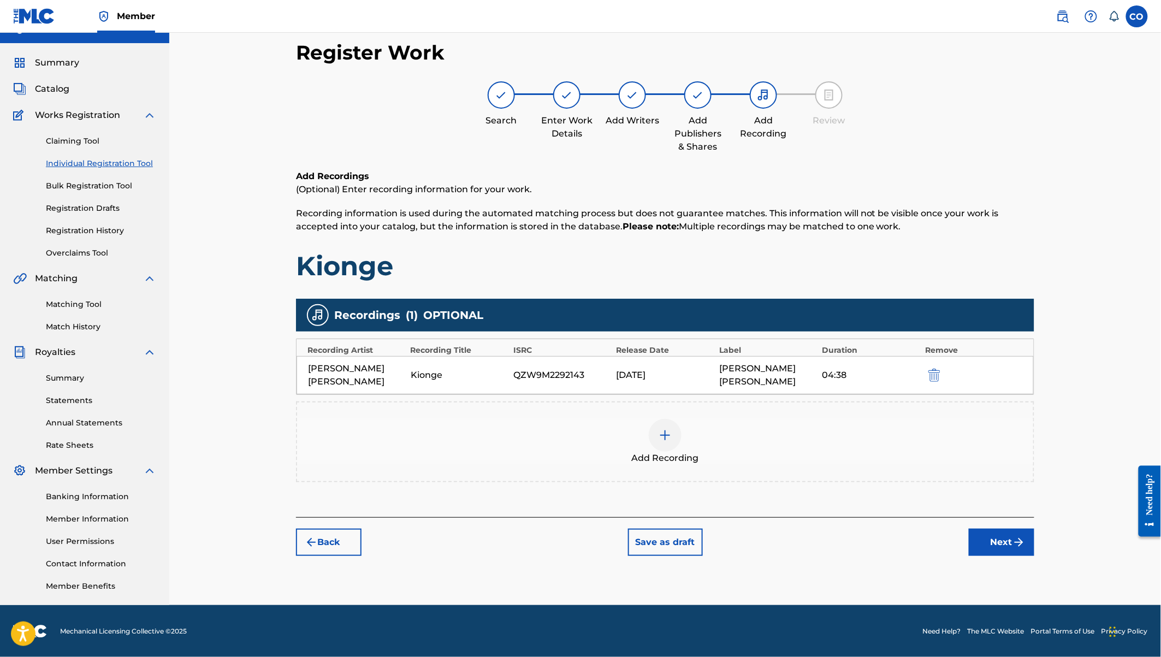
click at [999, 528] on button "Next" at bounding box center [1002, 541] width 66 height 27
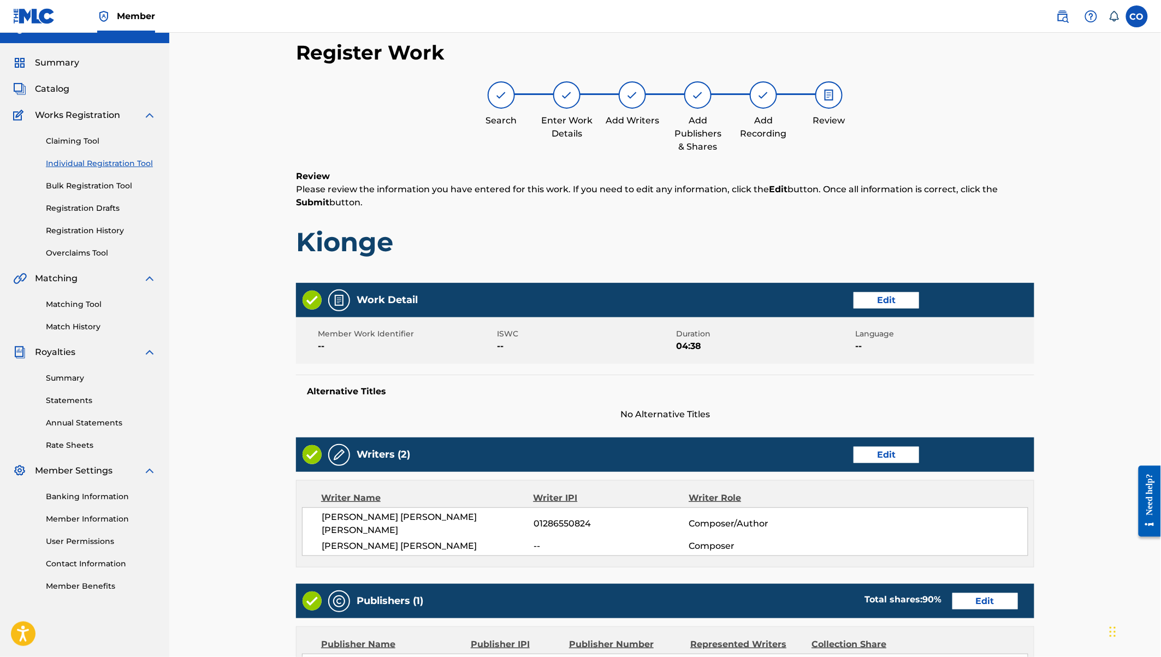
scroll to position [284, 0]
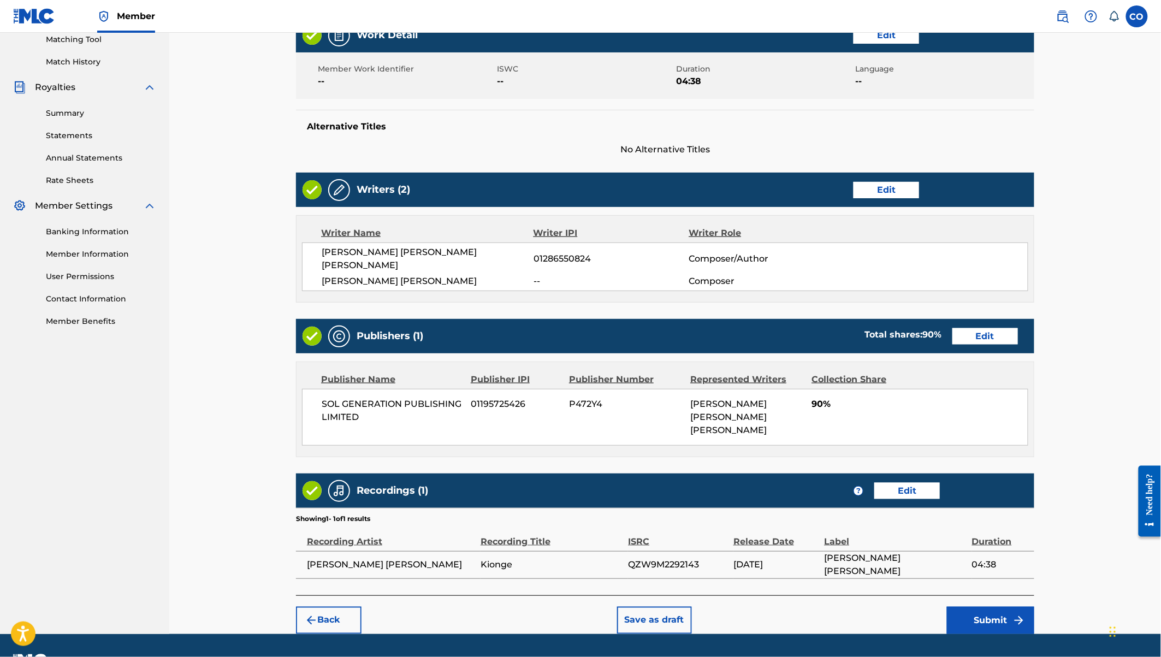
click at [979, 607] on button "Submit" at bounding box center [990, 620] width 87 height 27
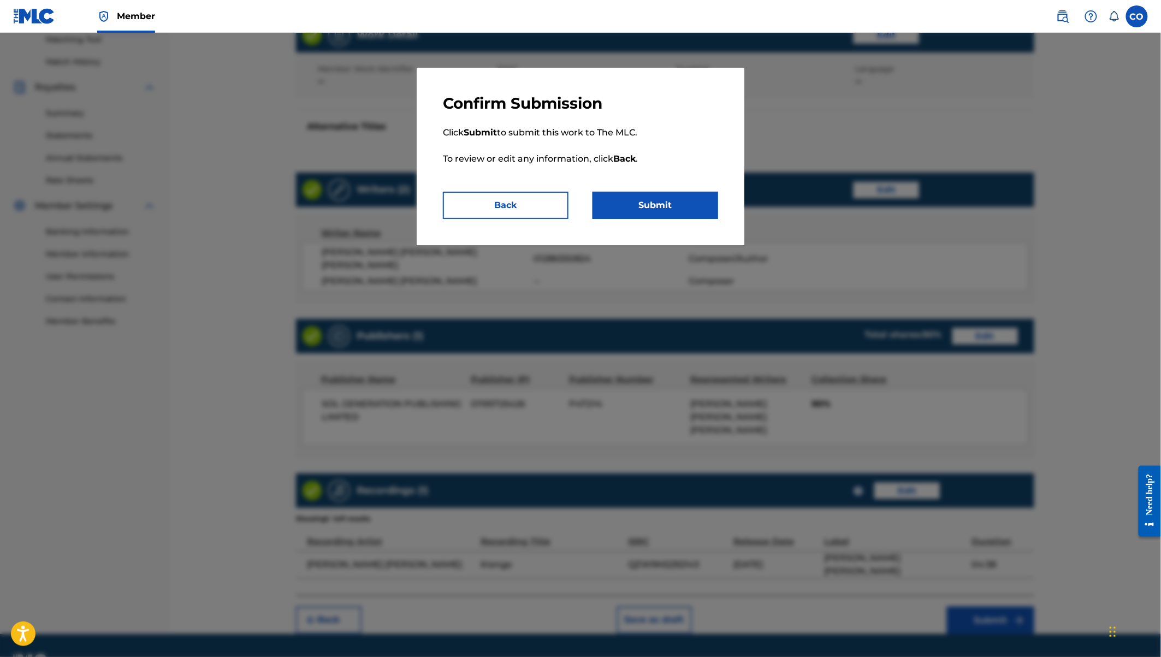
click at [684, 201] on button "Submit" at bounding box center [655, 205] width 126 height 27
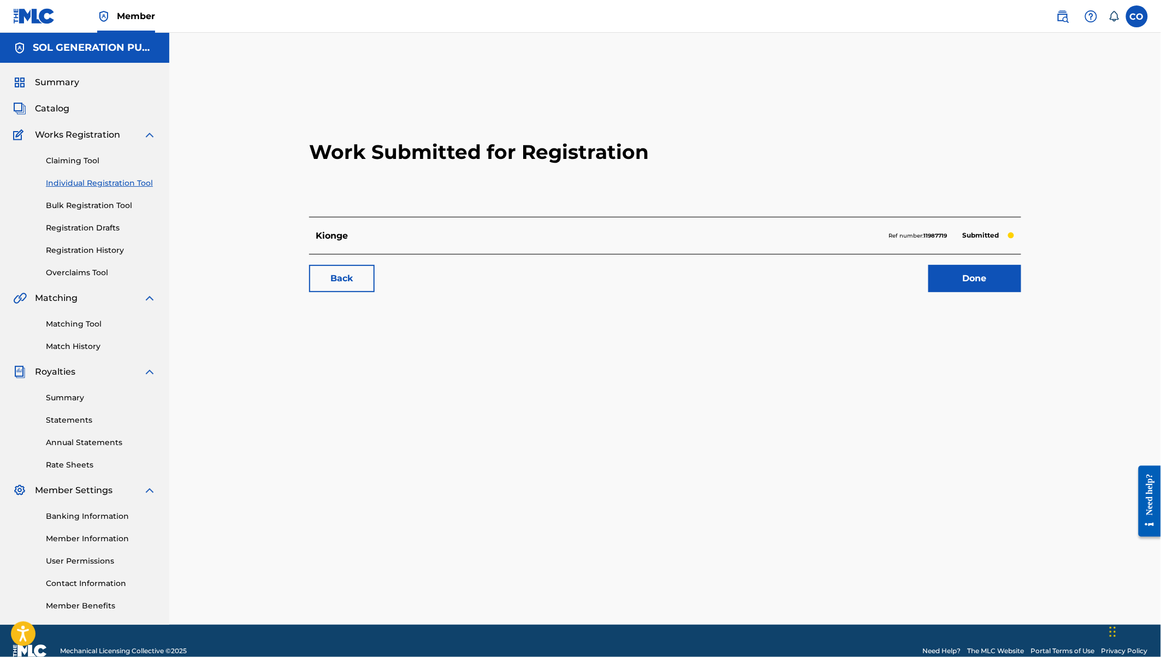
click at [983, 280] on link "Done" at bounding box center [974, 278] width 93 height 27
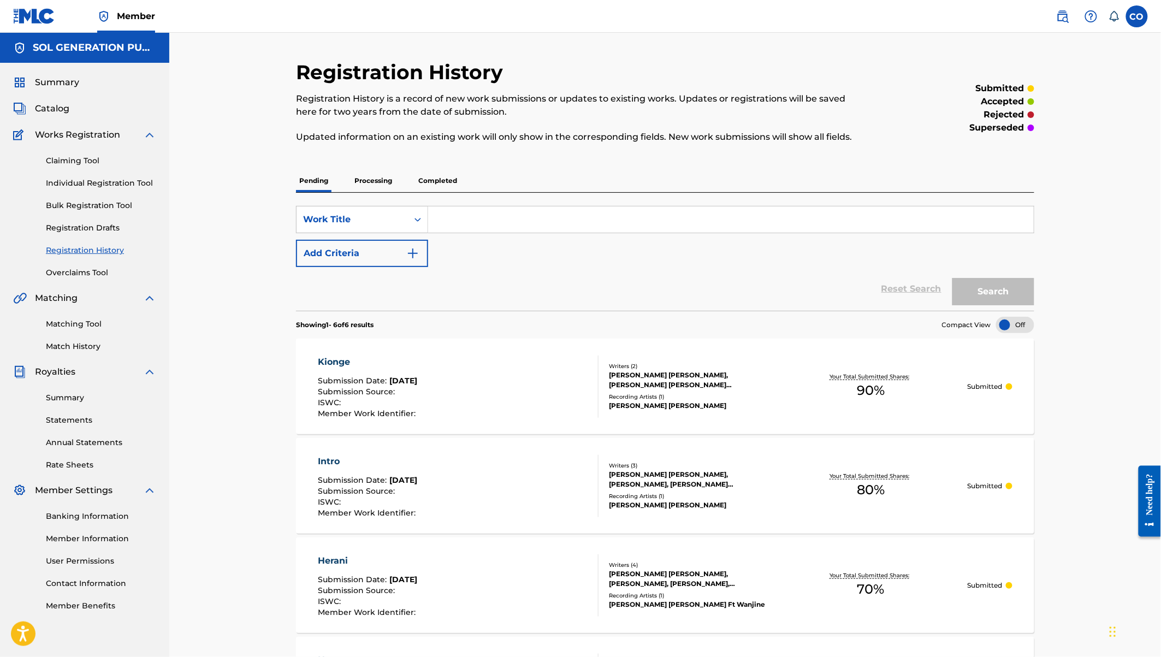
click at [92, 178] on link "Individual Registration Tool" at bounding box center [101, 182] width 110 height 11
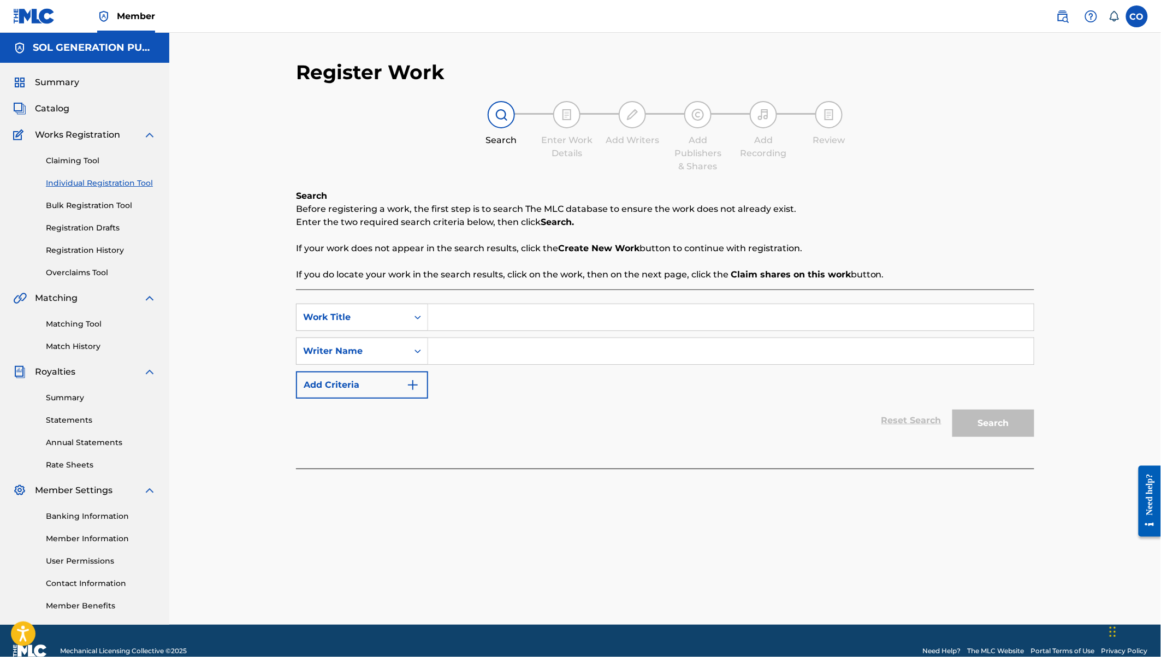
click at [529, 302] on div "SearchWithCriteria0435467c-3fe1-4043-aa58-27933ea57b0d Work Title SearchWithCri…" at bounding box center [665, 378] width 738 height 179
click at [522, 320] on input "Search Form" at bounding box center [730, 317] width 605 height 26
type input "Kipenda Roho"
click at [504, 343] on input "Search Form" at bounding box center [730, 351] width 605 height 26
type input "[PERSON_NAME]"
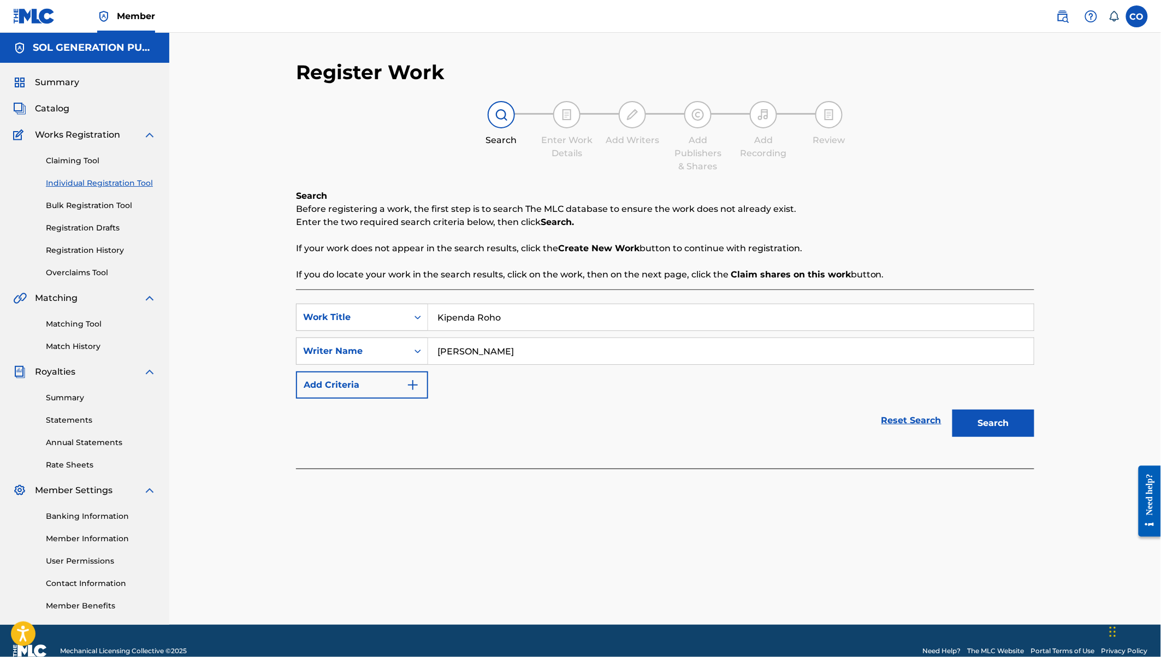
click at [952, 409] on button "Search" at bounding box center [993, 422] width 82 height 27
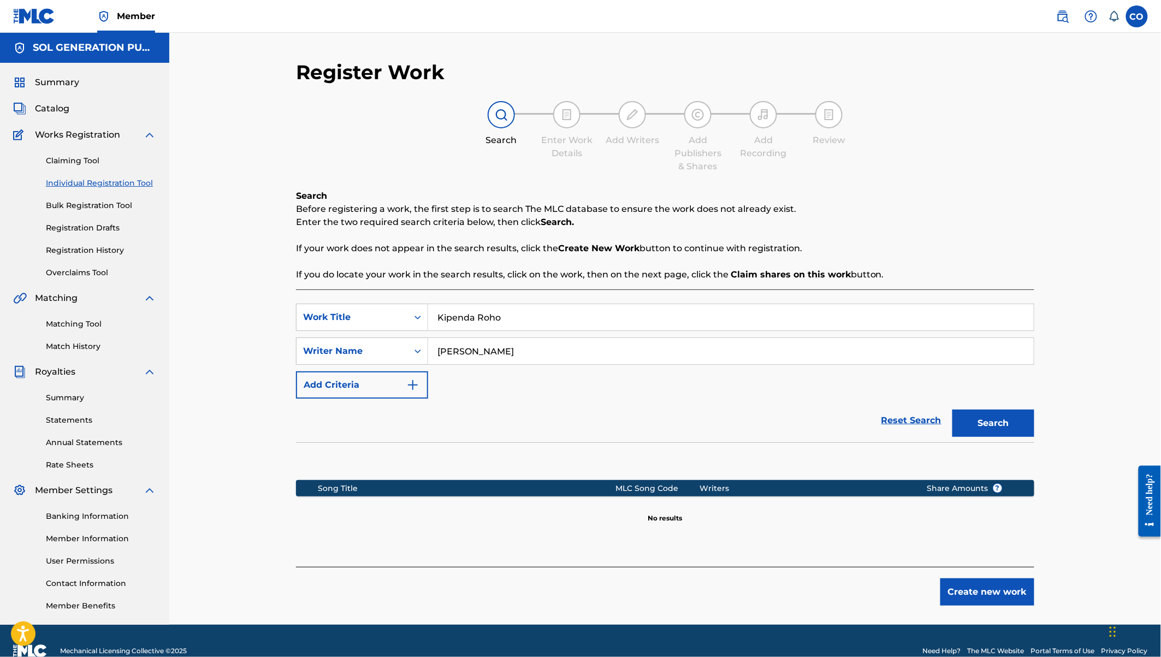
click at [996, 584] on button "Create new work" at bounding box center [987, 591] width 94 height 27
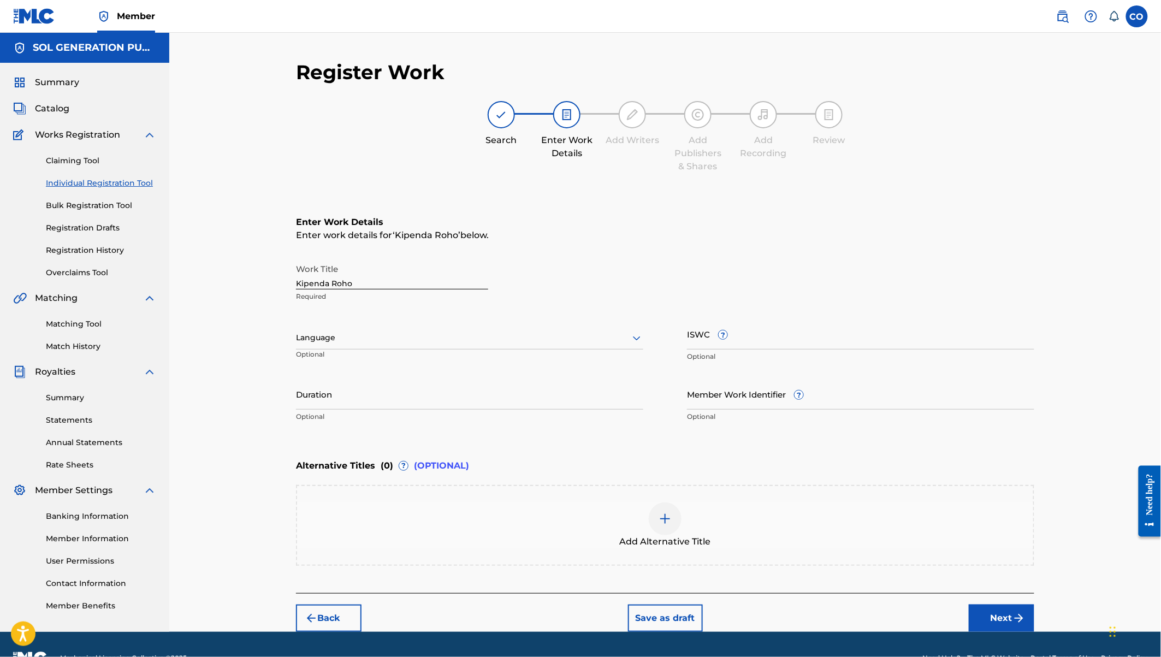
click at [326, 397] on input "Duration" at bounding box center [469, 393] width 347 height 31
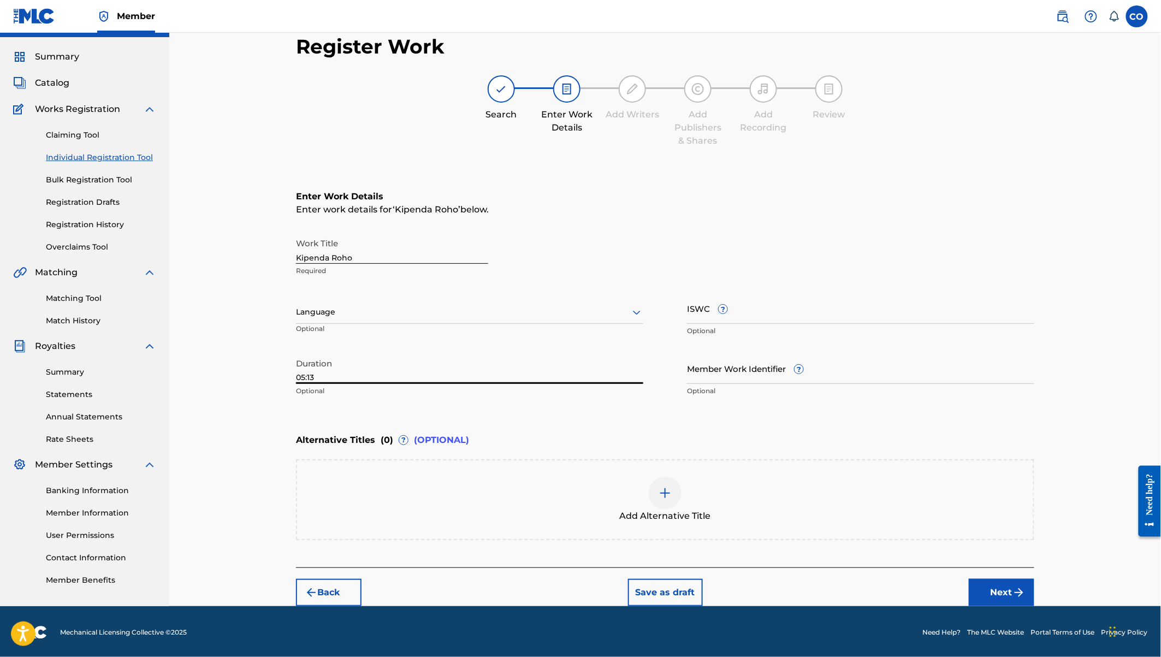
type input "05:13"
click at [1017, 591] on img "submit" at bounding box center [1018, 592] width 13 height 13
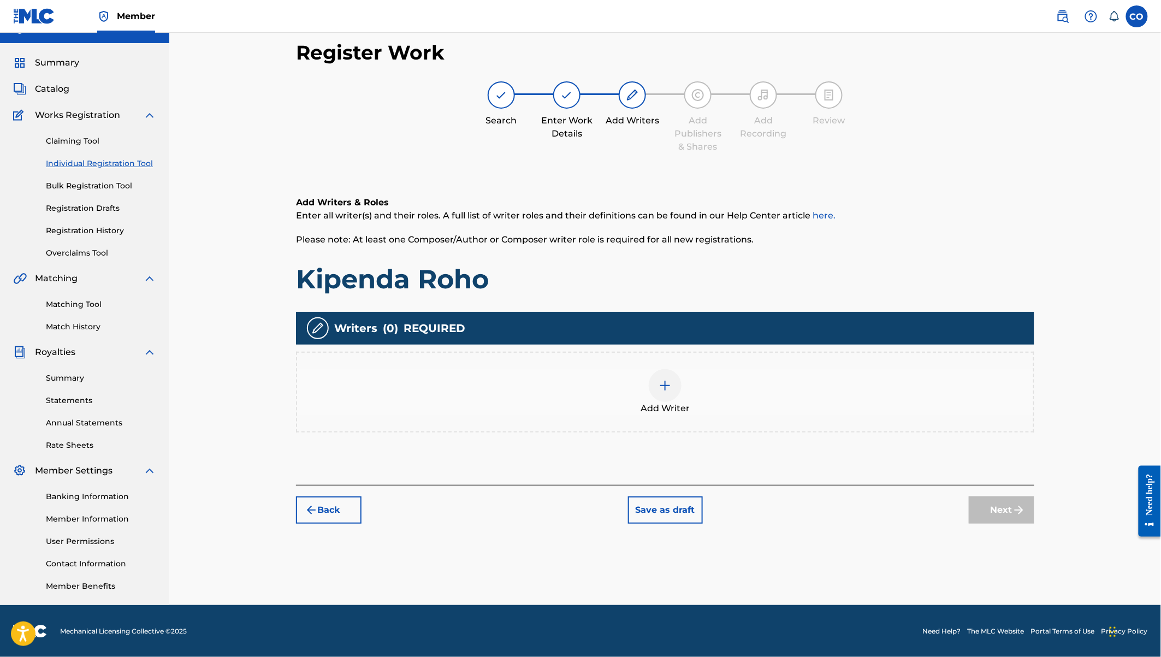
click at [679, 391] on div at bounding box center [665, 385] width 33 height 33
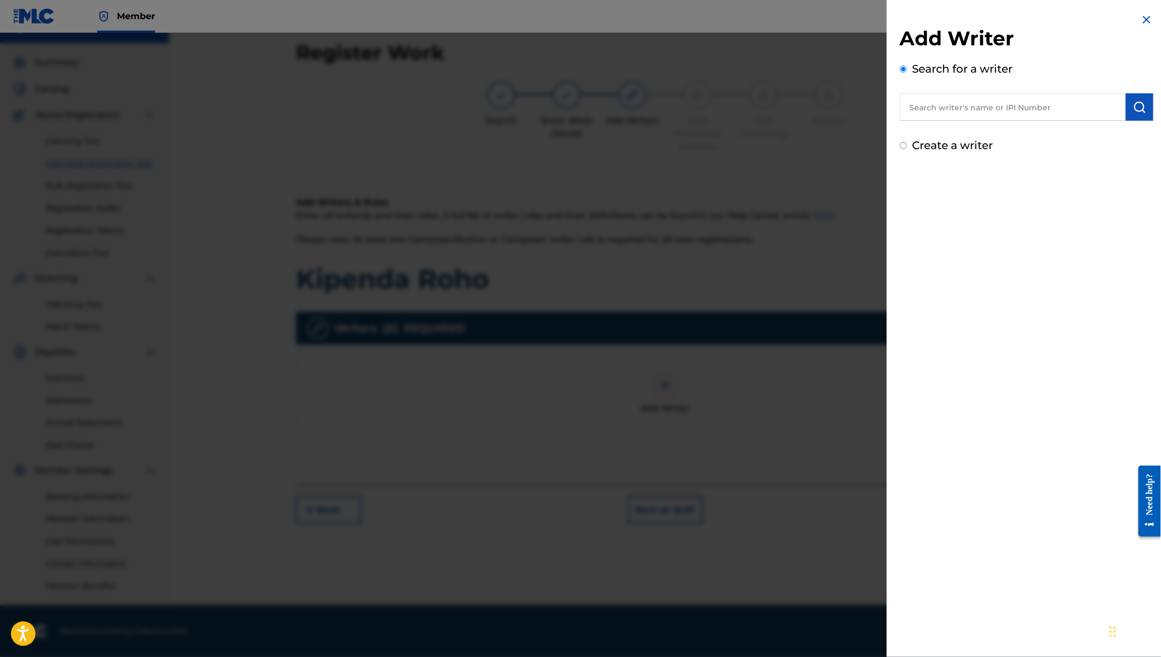
click at [996, 112] on input "text" at bounding box center [1013, 106] width 226 height 27
type input "[PERSON_NAME] [PERSON_NAME] [PERSON_NAME]"
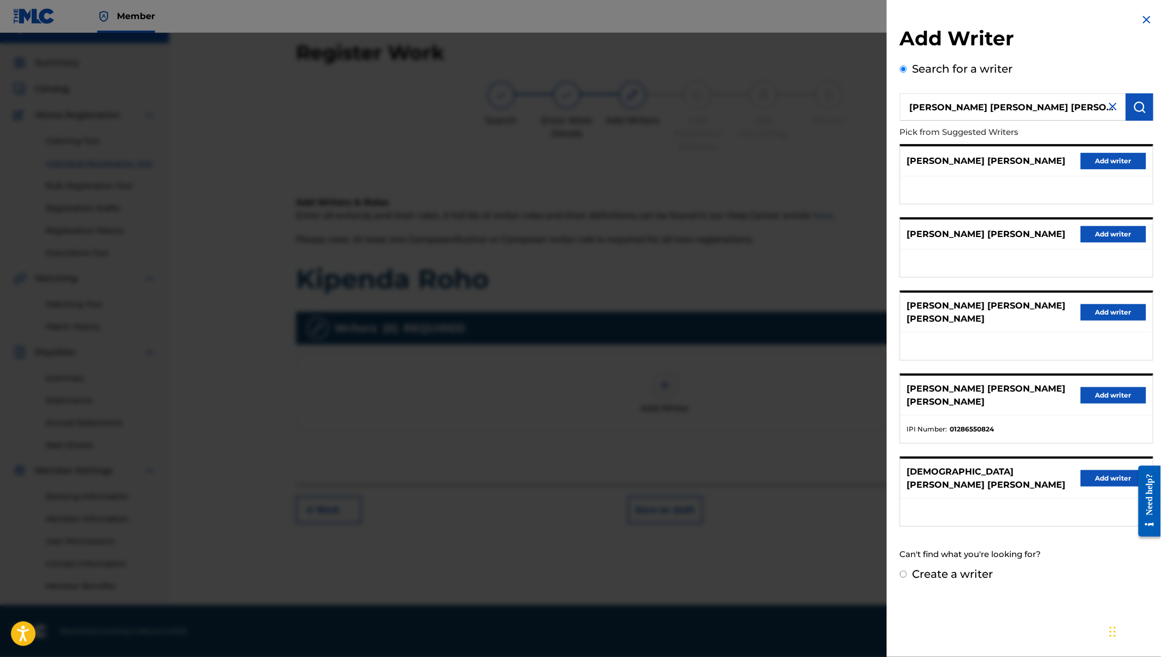
click at [1089, 387] on button "Add writer" at bounding box center [1113, 395] width 66 height 16
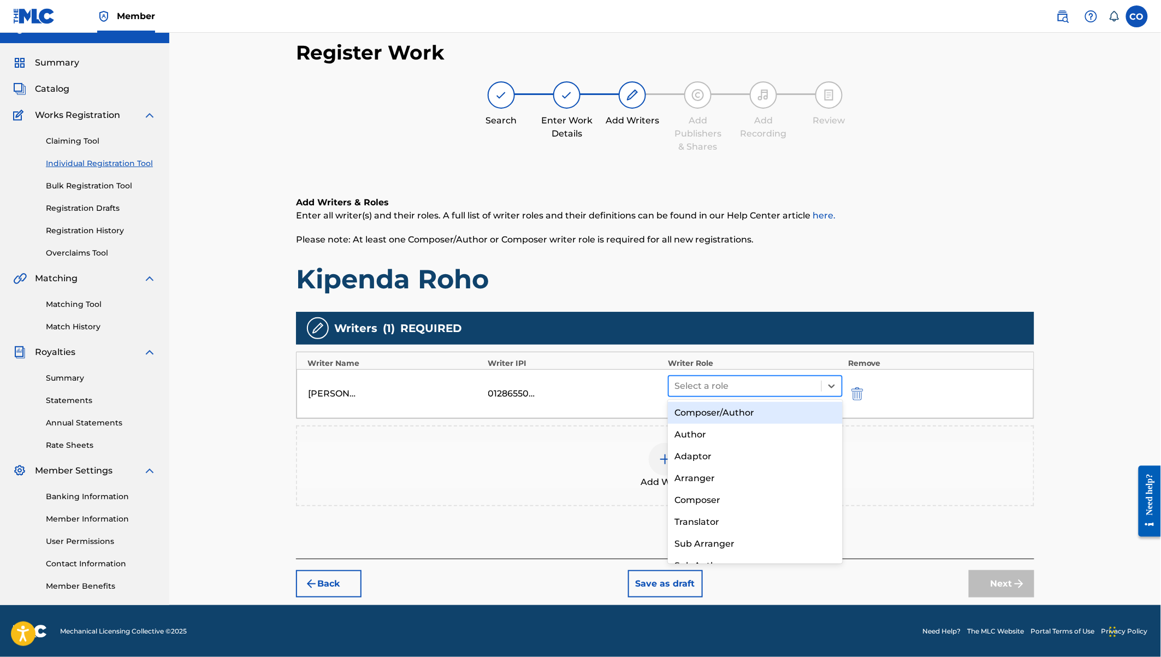
click at [723, 387] on div at bounding box center [744, 385] width 141 height 15
click at [730, 411] on div "Composer/Author" at bounding box center [755, 413] width 175 height 22
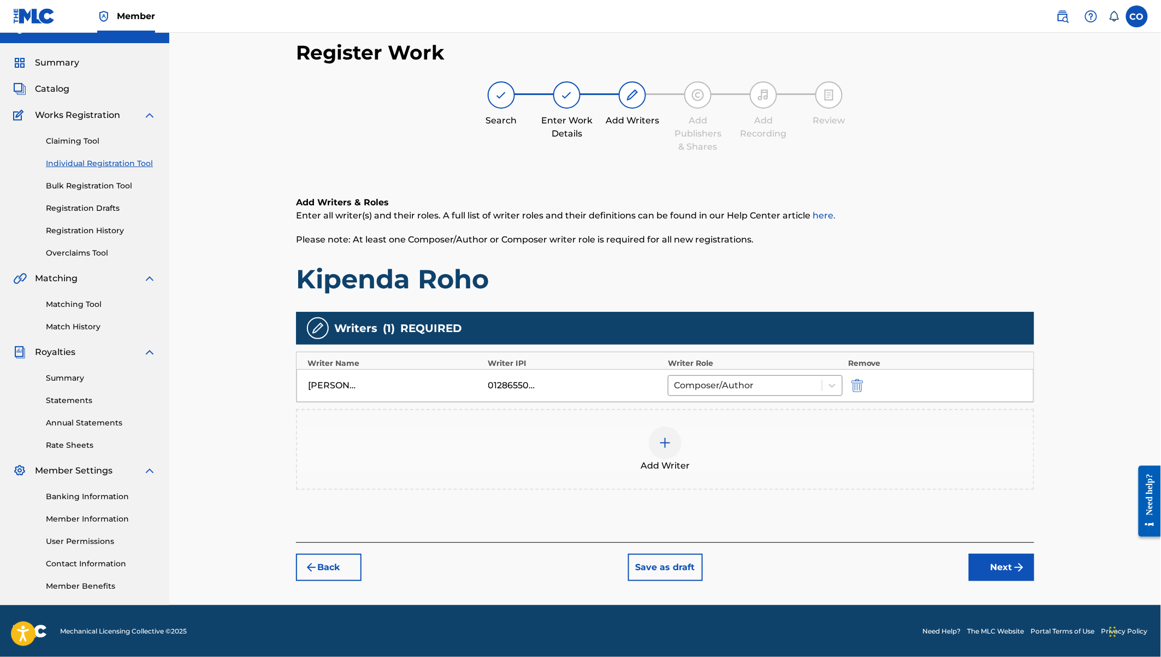
click at [676, 448] on div at bounding box center [665, 442] width 33 height 33
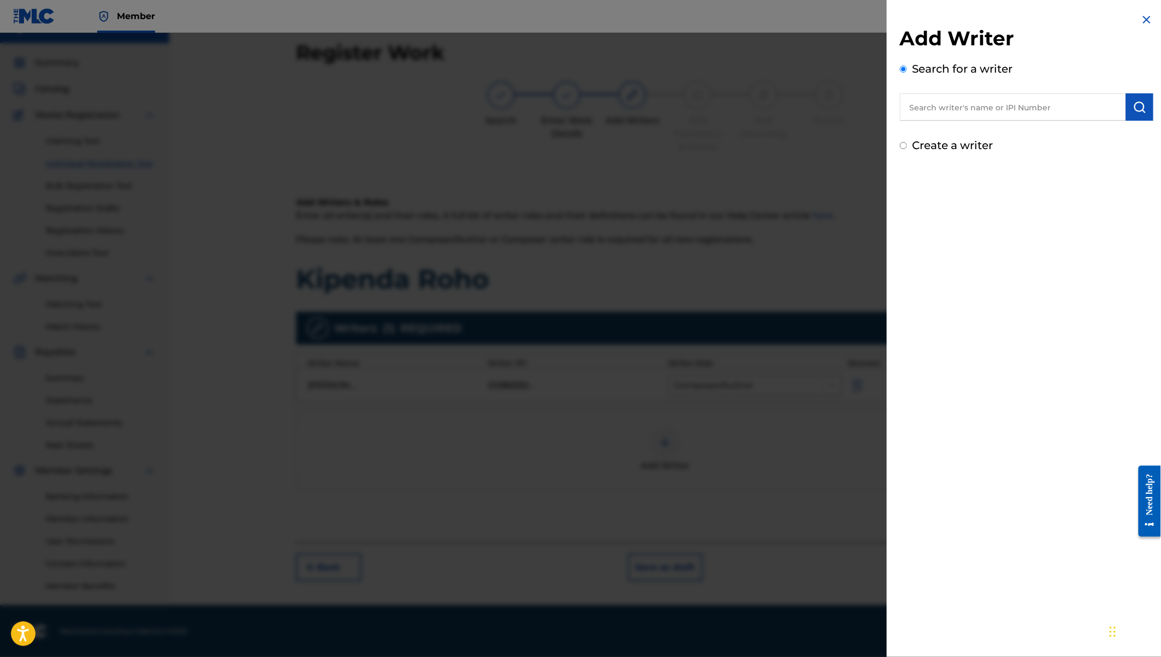
click at [951, 153] on div "Create a writer" at bounding box center [1026, 145] width 253 height 16
click at [919, 143] on label "Create a writer" at bounding box center [952, 145] width 81 height 13
radio input "true"
click at [907, 143] on input "Create a writer" at bounding box center [903, 145] width 7 height 7
radio input "false"
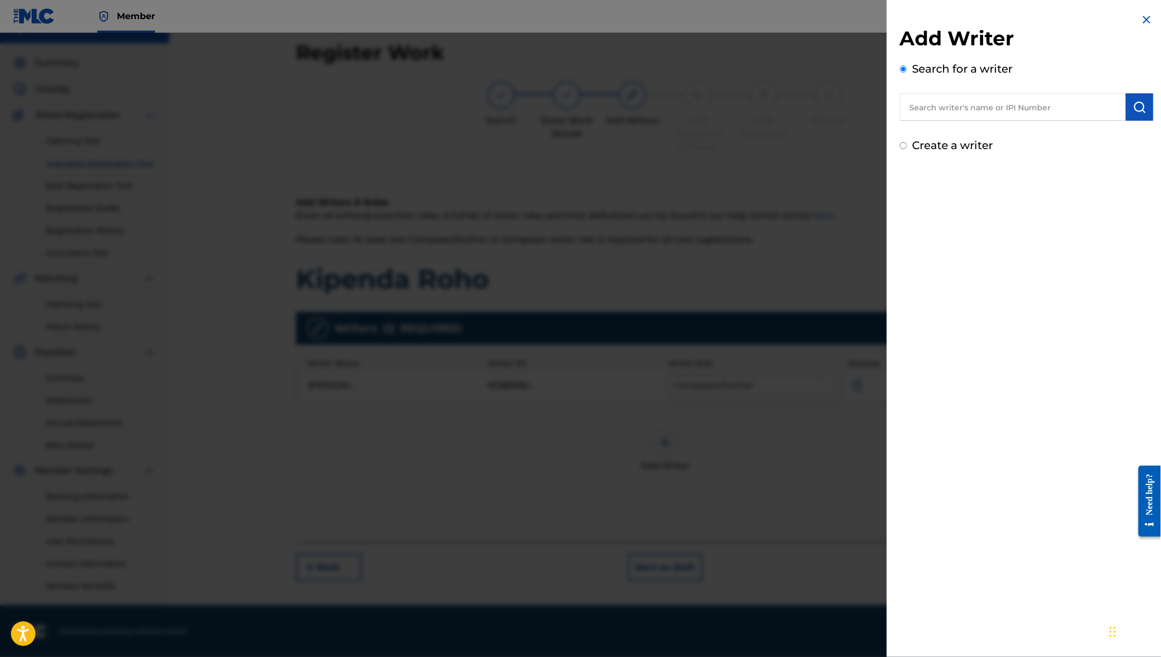
radio input "true"
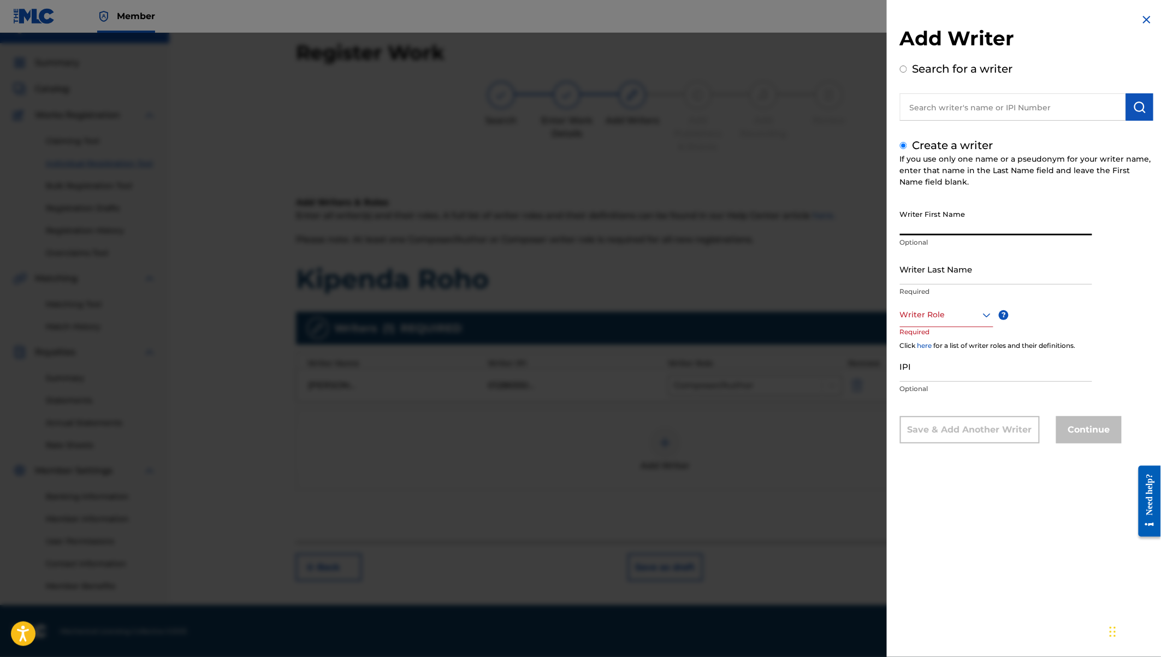
click at [913, 221] on input "Writer First Name" at bounding box center [996, 219] width 192 height 31
paste input "Brain Sigu"
drag, startPoint x: 924, startPoint y: 228, endPoint x: 983, endPoint y: 242, distance: 60.6
click at [983, 242] on div "Writer First Name Brain Sigu Optional" at bounding box center [996, 228] width 192 height 49
type input "Brain"
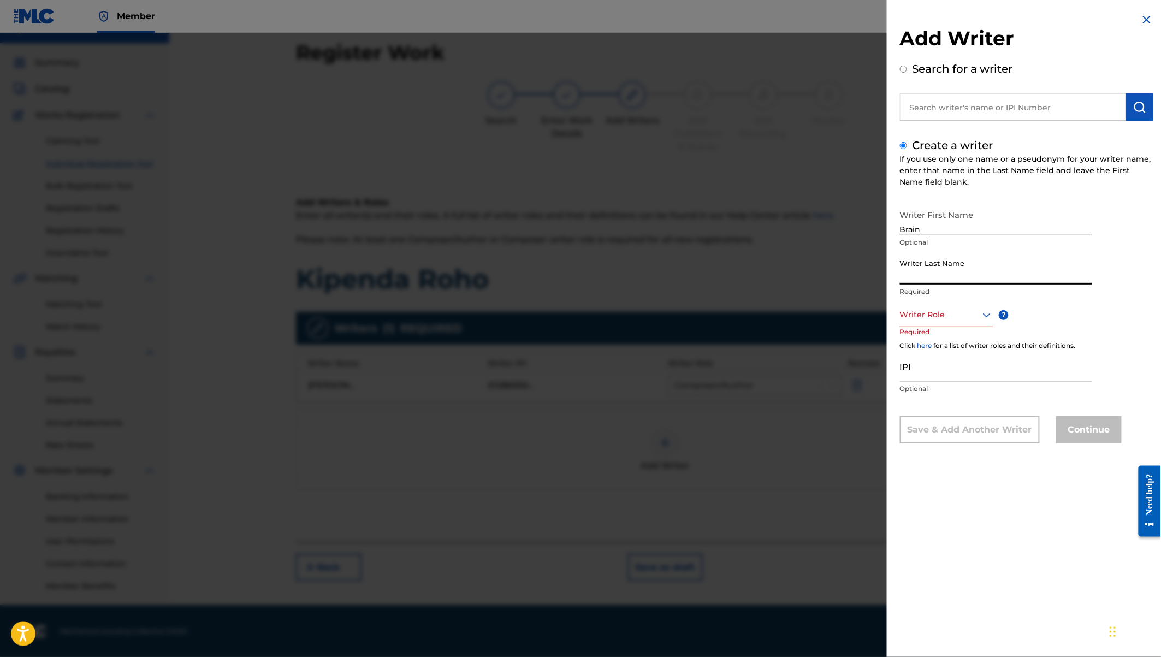
click at [915, 269] on input "Writer Last Name" at bounding box center [996, 268] width 192 height 31
paste input "Sigu"
type input "Sigu"
click at [920, 313] on div at bounding box center [946, 315] width 93 height 14
click at [924, 362] on div "Author" at bounding box center [946, 364] width 92 height 25
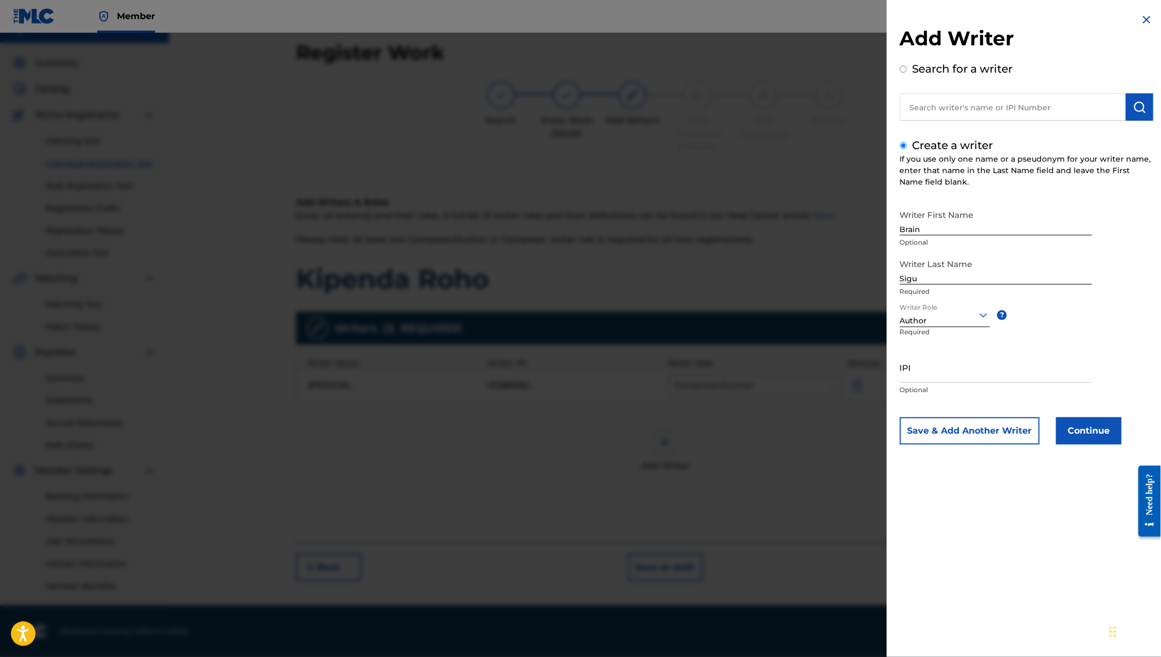
click at [934, 375] on input "IPI" at bounding box center [996, 367] width 192 height 31
click at [1074, 426] on button "Continue" at bounding box center [1089, 430] width 66 height 27
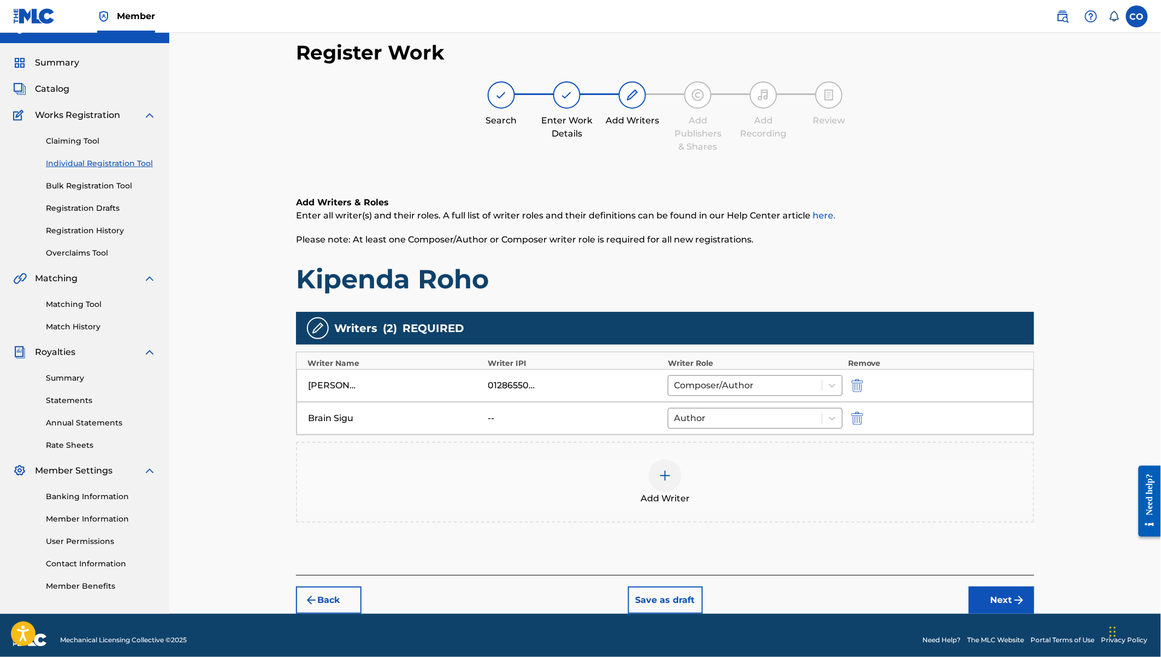
click at [672, 472] on img at bounding box center [664, 475] width 13 height 13
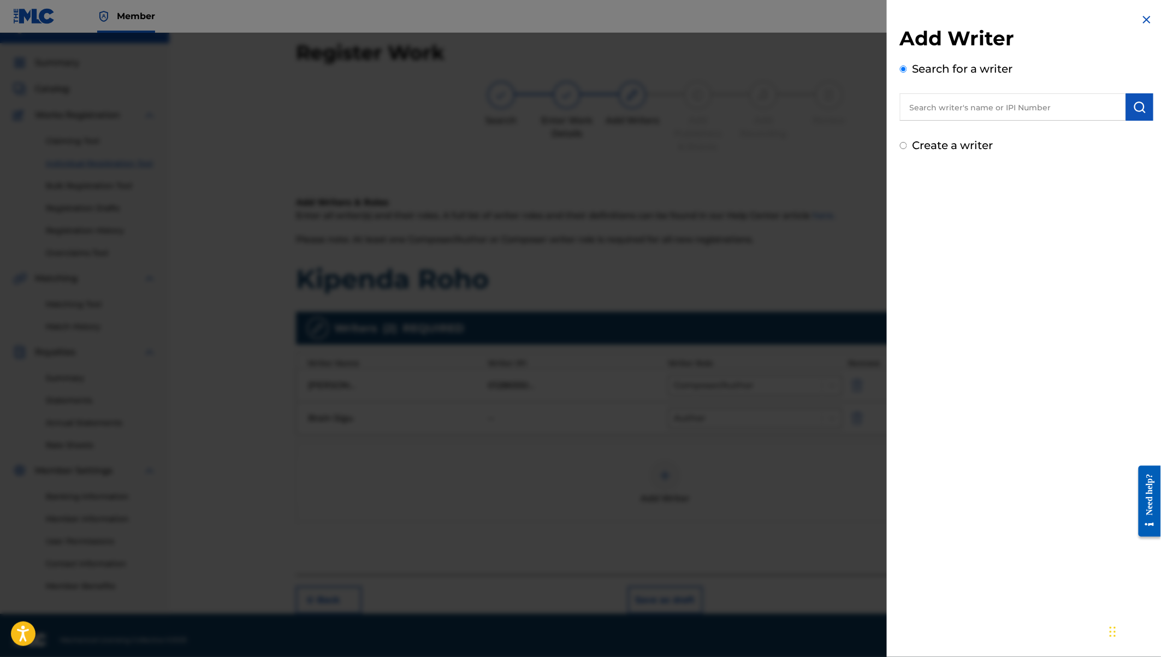
click at [940, 152] on div "Create a writer" at bounding box center [1026, 145] width 253 height 16
click at [926, 144] on label "Create a writer" at bounding box center [952, 145] width 81 height 13
radio input "true"
click at [907, 144] on input "Create a writer" at bounding box center [903, 145] width 7 height 7
radio input "false"
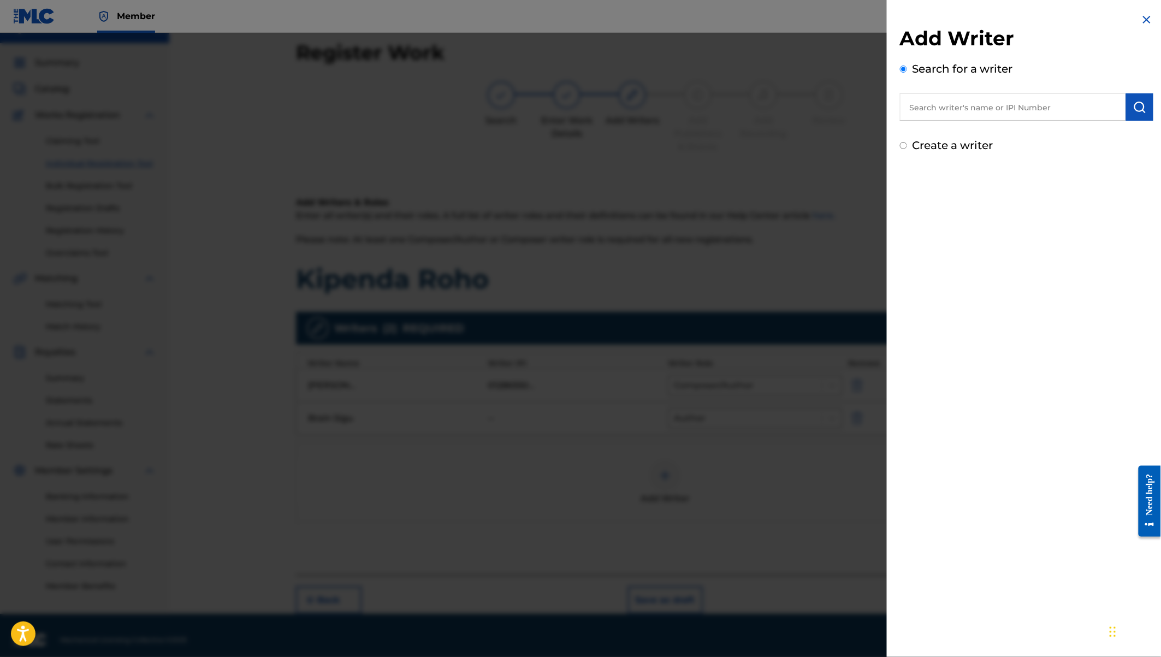
radio input "true"
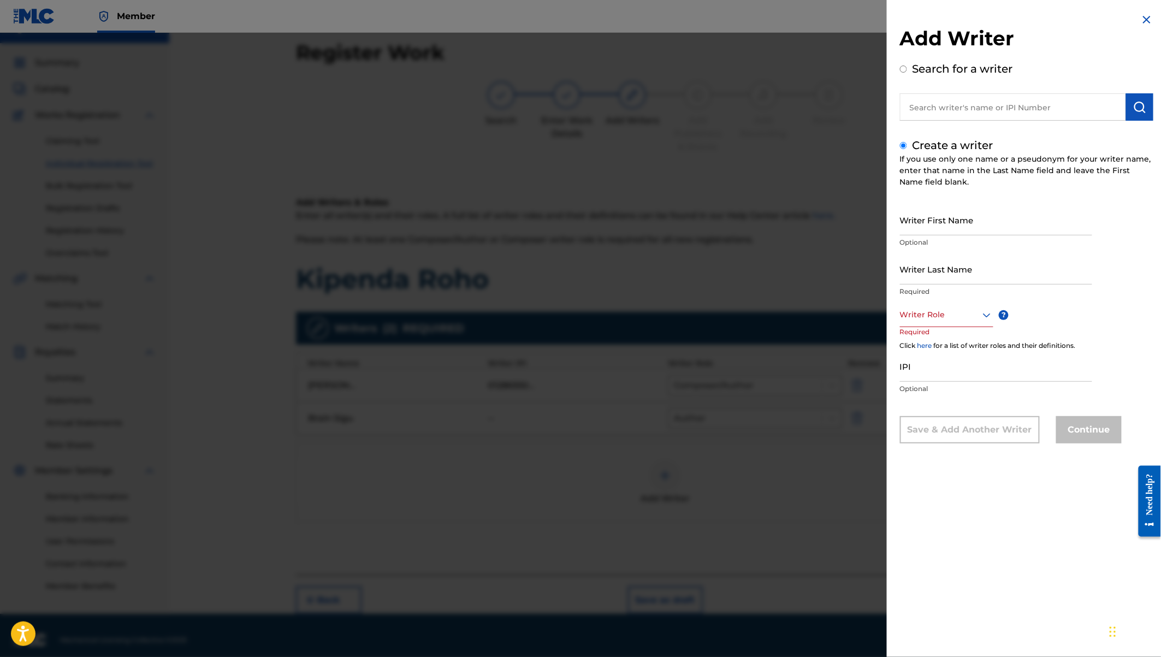
click at [918, 218] on input "Writer First Name" at bounding box center [996, 219] width 192 height 31
paste input "Gitonga Mukira"
drag, startPoint x: 934, startPoint y: 228, endPoint x: 1001, endPoint y: 257, distance: 72.9
click at [1001, 257] on div "Writer First Name Gitonga Optional Writer Last Name Required Writer Role ? Requ…" at bounding box center [1026, 323] width 253 height 239
type input "Gitonga"
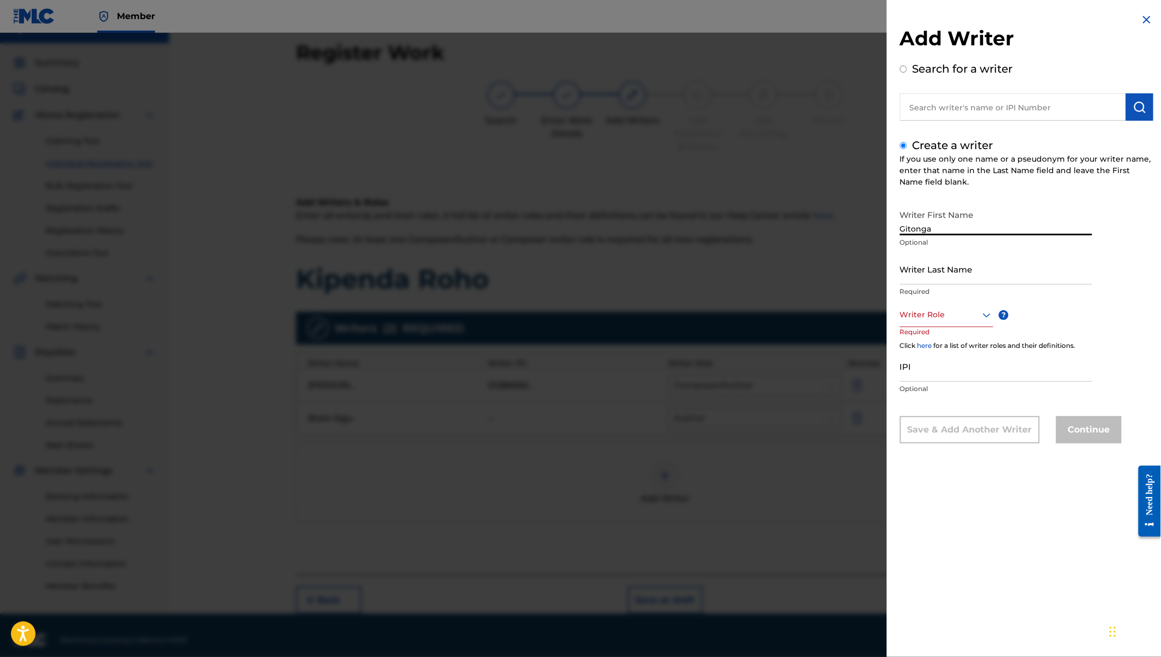
click at [900, 279] on input "Writer Last Name" at bounding box center [996, 268] width 192 height 31
paste input "Mukira"
type input "Mukira"
click at [944, 314] on div at bounding box center [946, 315] width 93 height 14
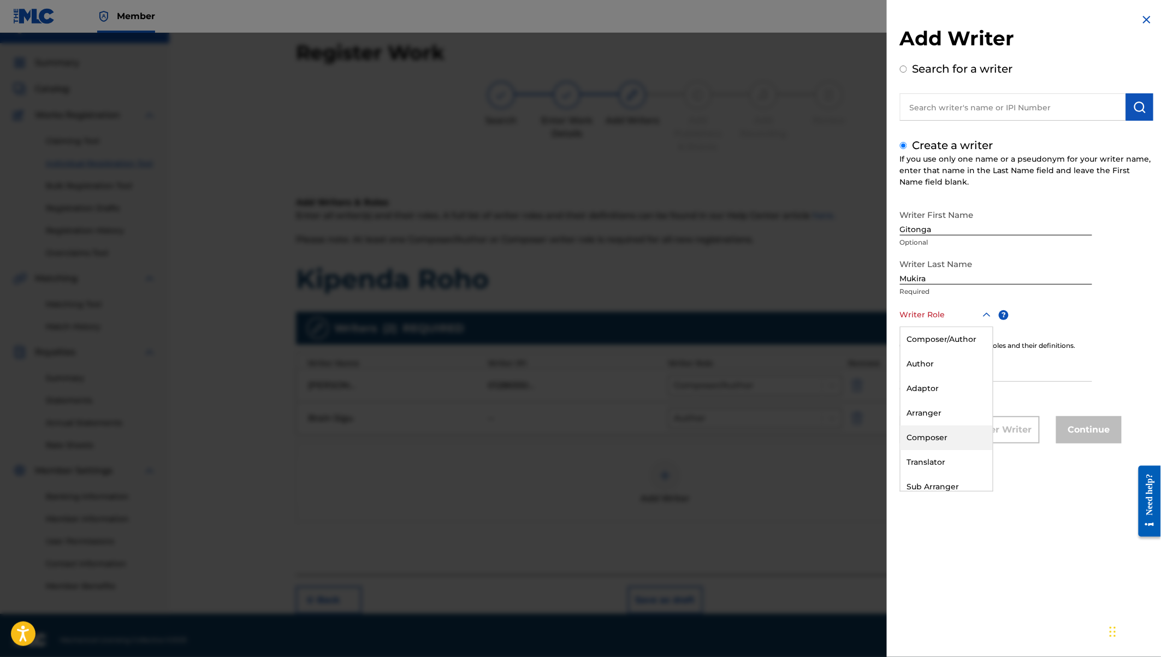
click at [934, 435] on div "Composer" at bounding box center [946, 437] width 92 height 25
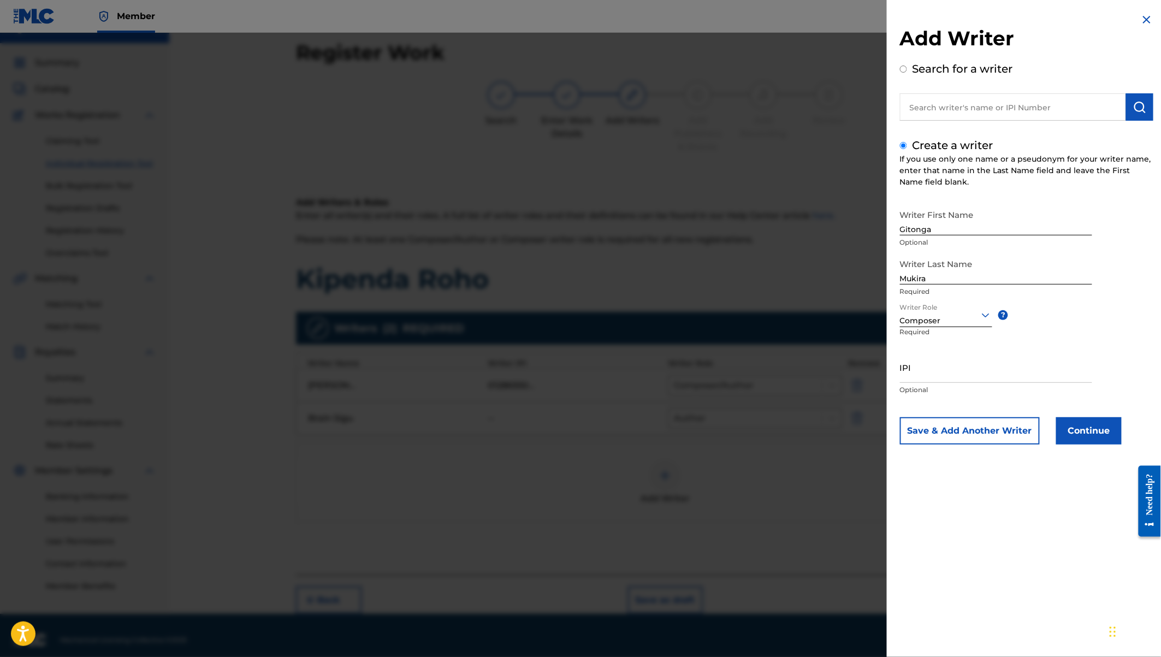
click at [1092, 441] on button "Continue" at bounding box center [1089, 430] width 66 height 27
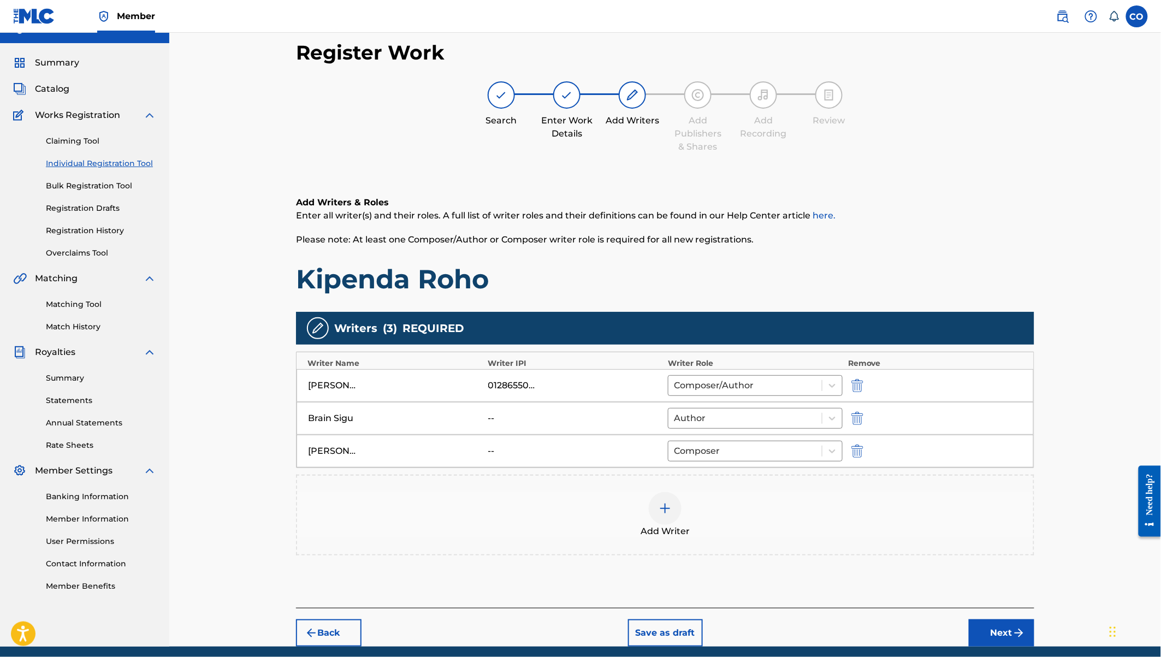
click at [661, 507] on img at bounding box center [664, 508] width 13 height 13
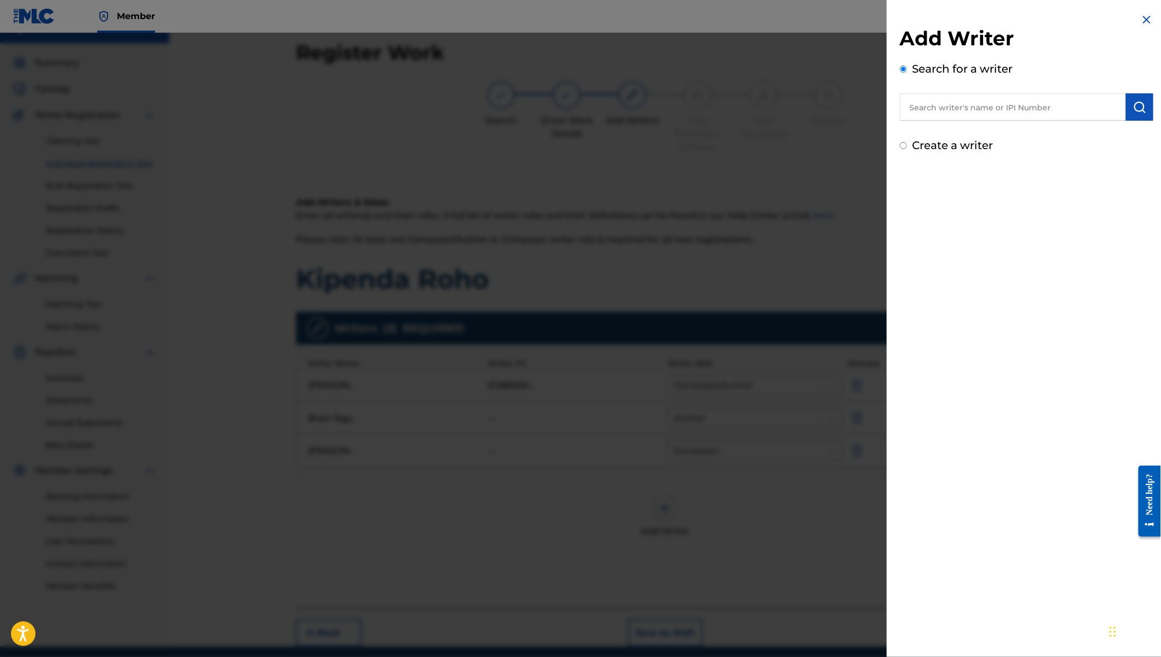
click at [971, 111] on input "text" at bounding box center [1013, 106] width 226 height 27
click at [940, 141] on label "Create a writer" at bounding box center [952, 145] width 81 height 13
radio input "true"
click at [907, 142] on input "Create a writer" at bounding box center [903, 145] width 7 height 7
radio input "false"
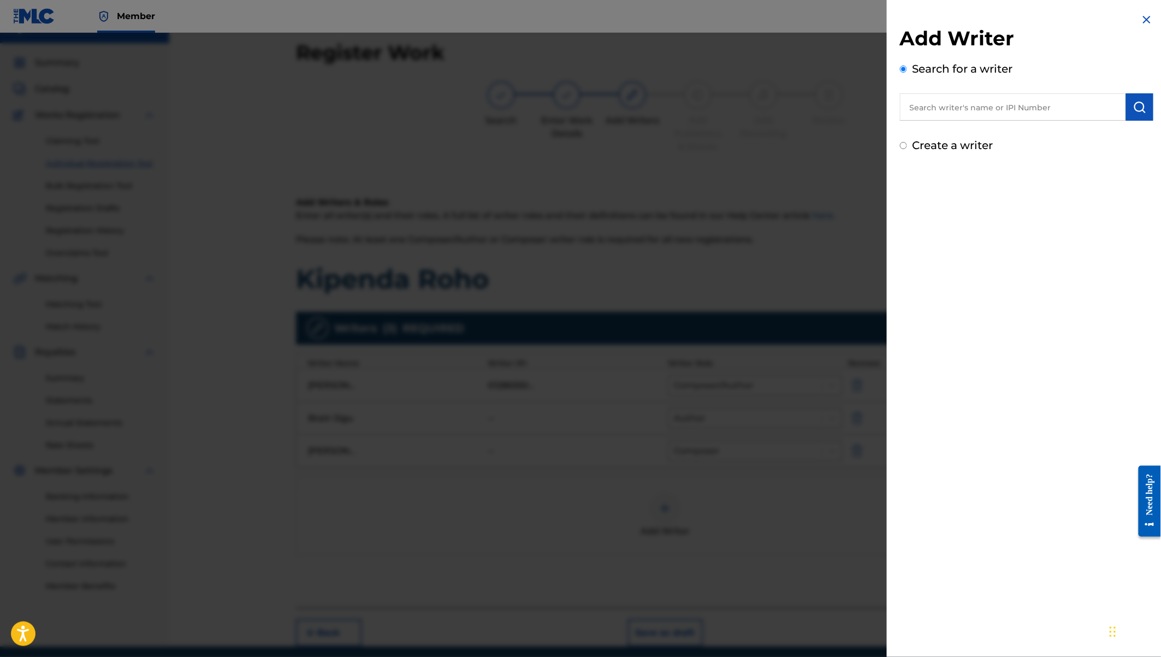
radio input "true"
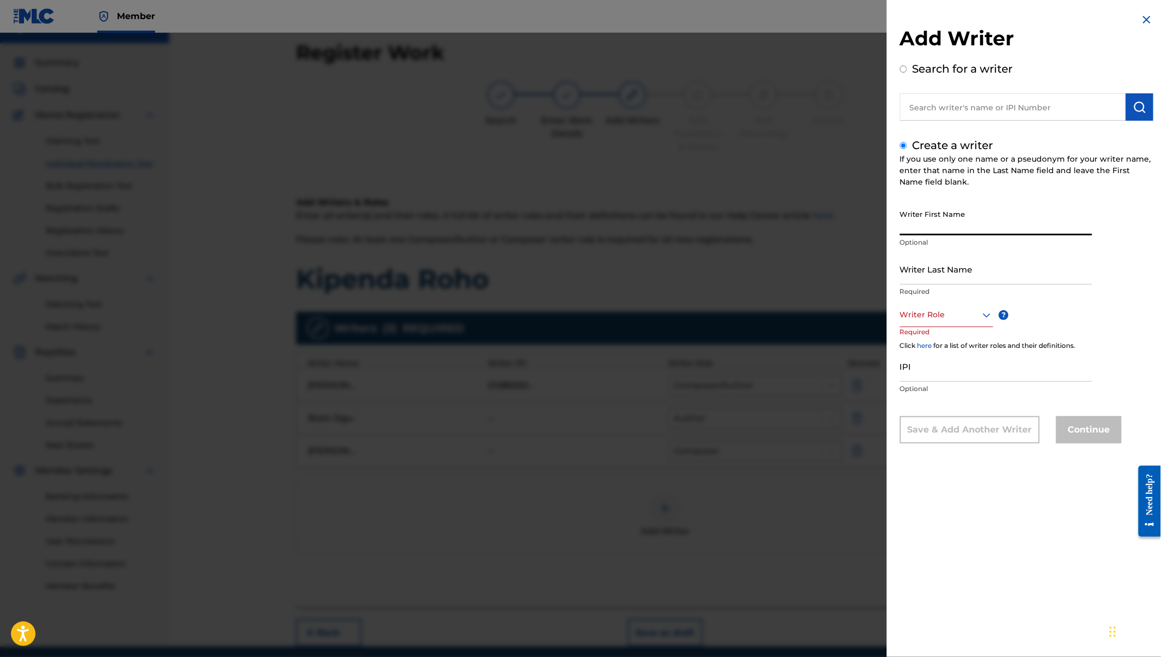
click at [939, 222] on input "Writer First Name" at bounding box center [996, 219] width 192 height 31
paste input "Edwin Oloo Sulle"
drag, startPoint x: 947, startPoint y: 227, endPoint x: 994, endPoint y: 231, distance: 47.2
click at [994, 231] on input "Edwin Oloo Sulle" at bounding box center [996, 219] width 192 height 31
type input "Edwin Oloo"
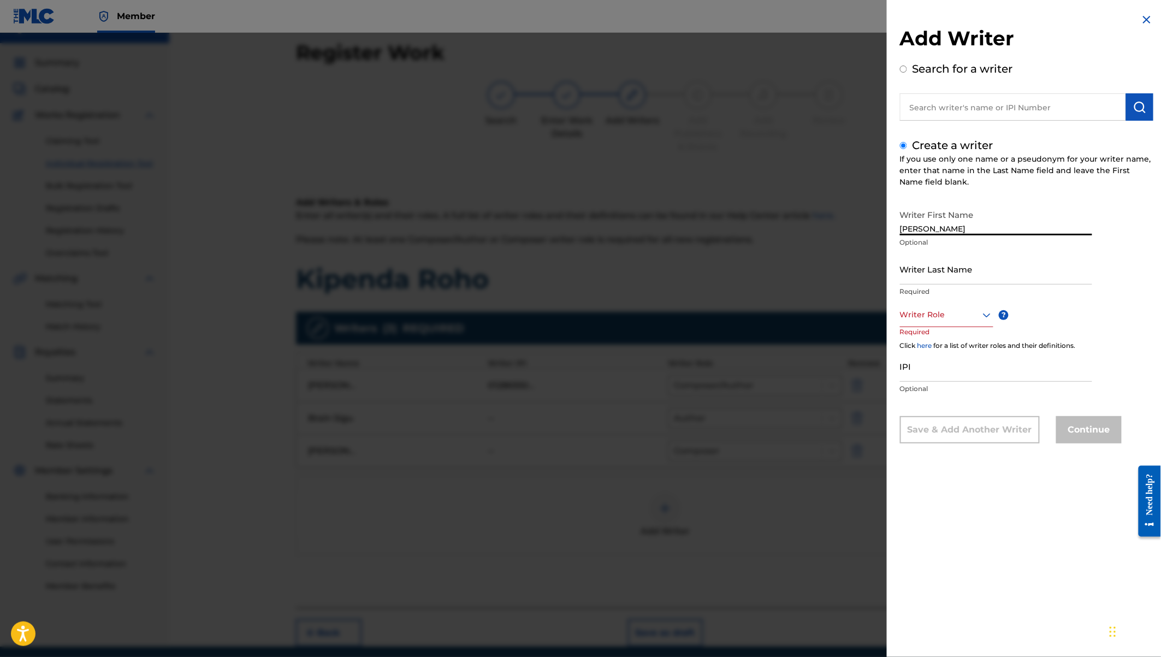
click at [908, 271] on input "Writer Last Name" at bounding box center [996, 268] width 192 height 31
paste input "Sulle"
type input "Sulle"
click at [953, 318] on div at bounding box center [946, 315] width 93 height 14
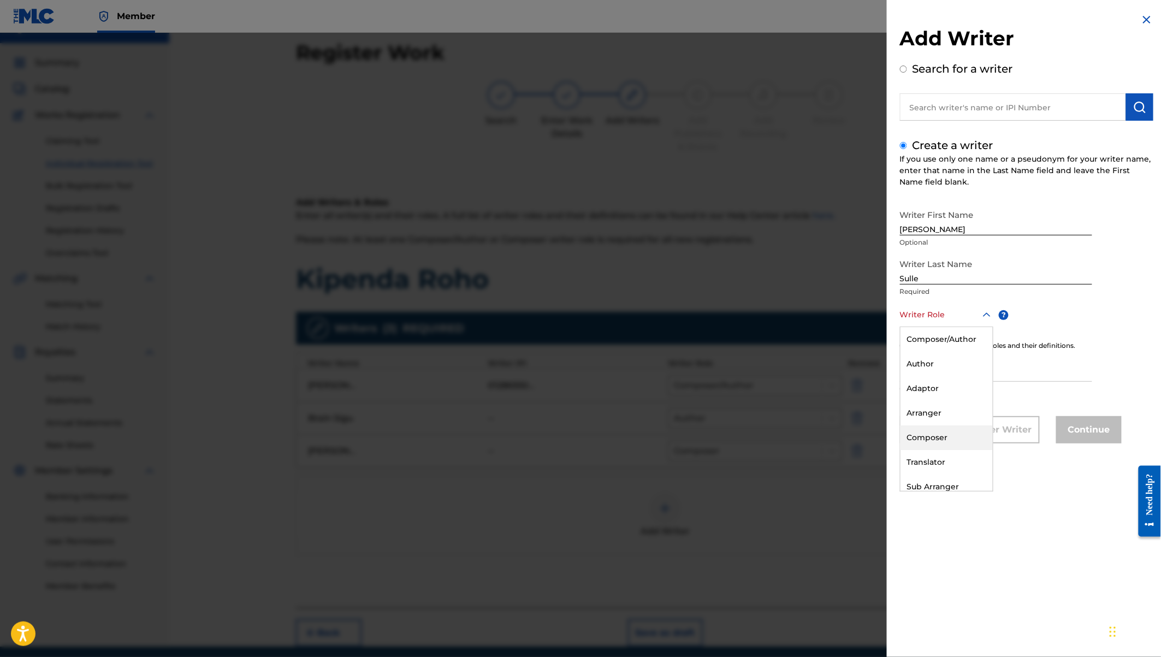
click at [922, 441] on div "Composer" at bounding box center [946, 437] width 92 height 25
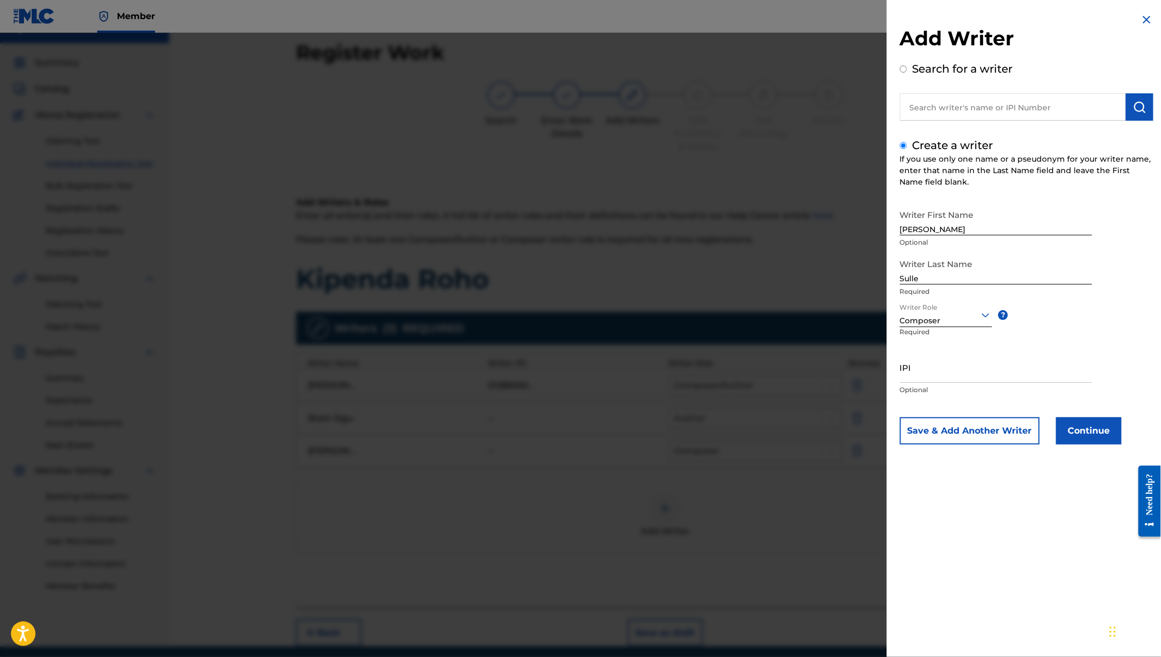
click at [1080, 431] on button "Continue" at bounding box center [1089, 430] width 66 height 27
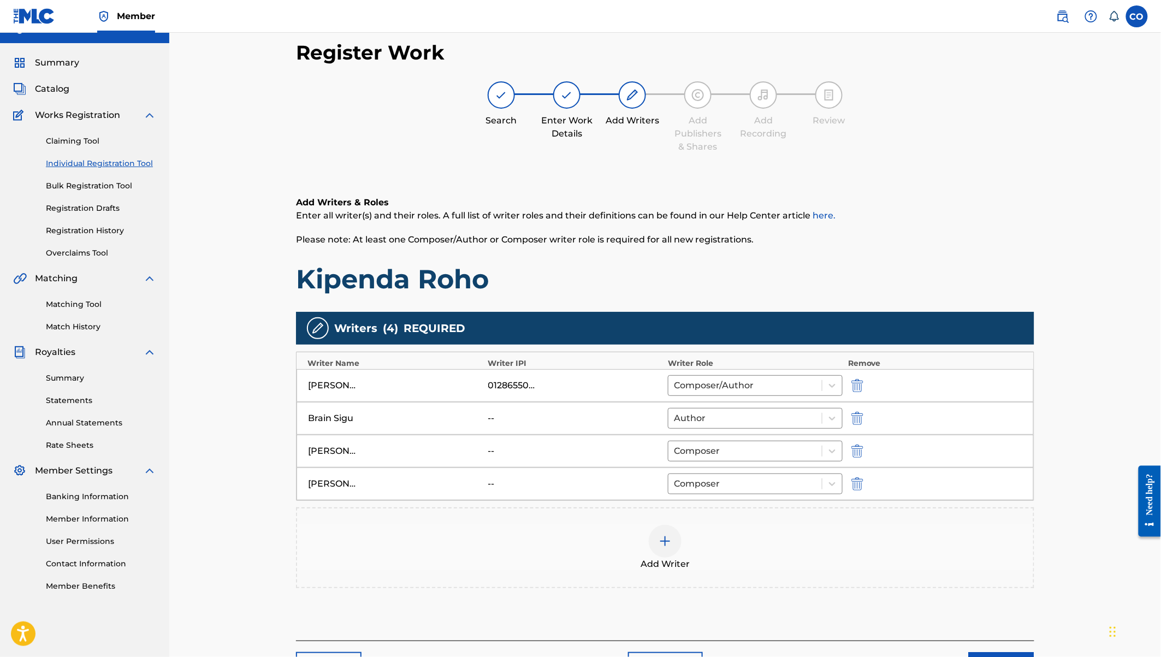
scroll to position [91, 0]
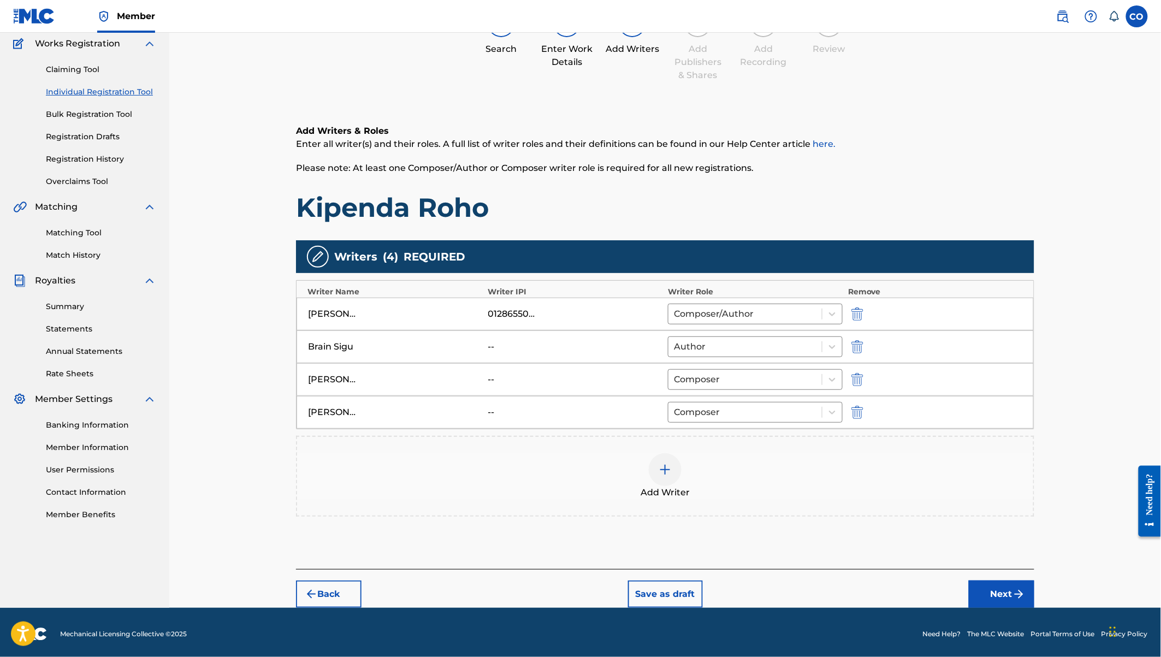
click at [1005, 582] on button "Next" at bounding box center [1002, 593] width 66 height 27
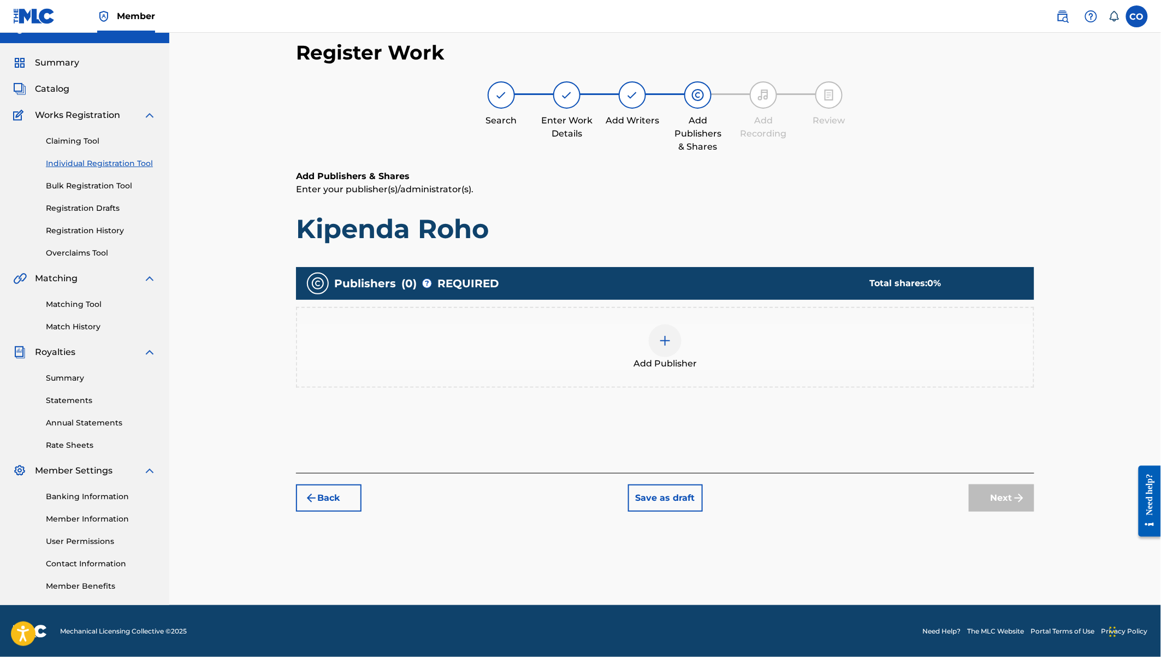
click at [672, 335] on div at bounding box center [665, 340] width 33 height 33
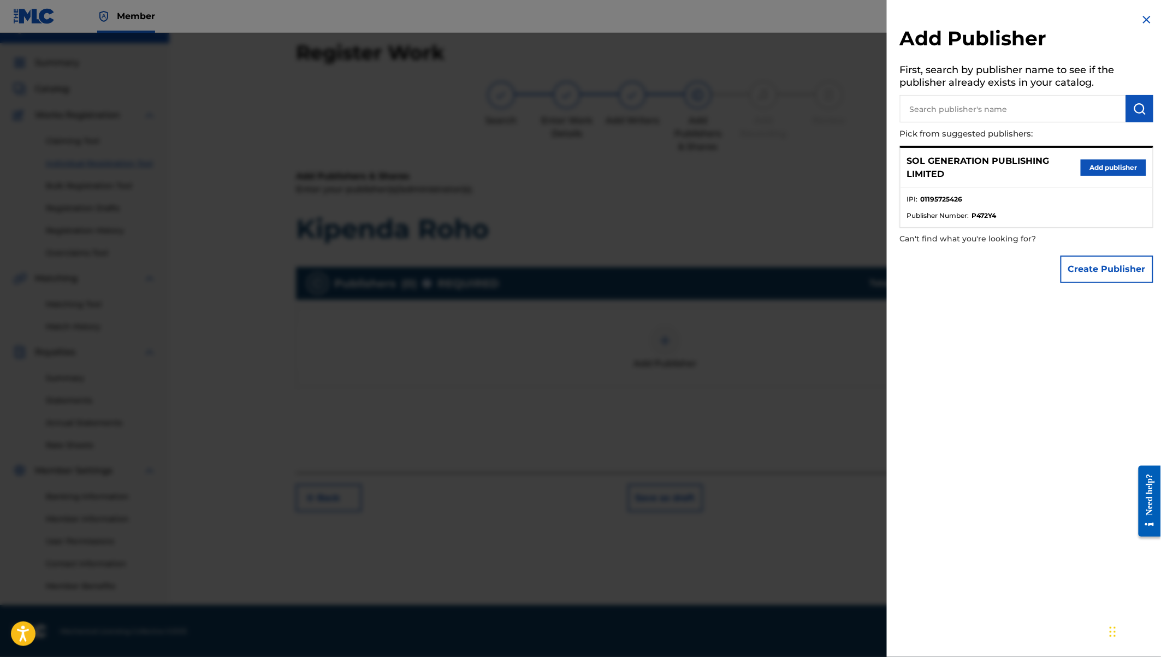
click at [1091, 166] on button "Add publisher" at bounding box center [1113, 167] width 66 height 16
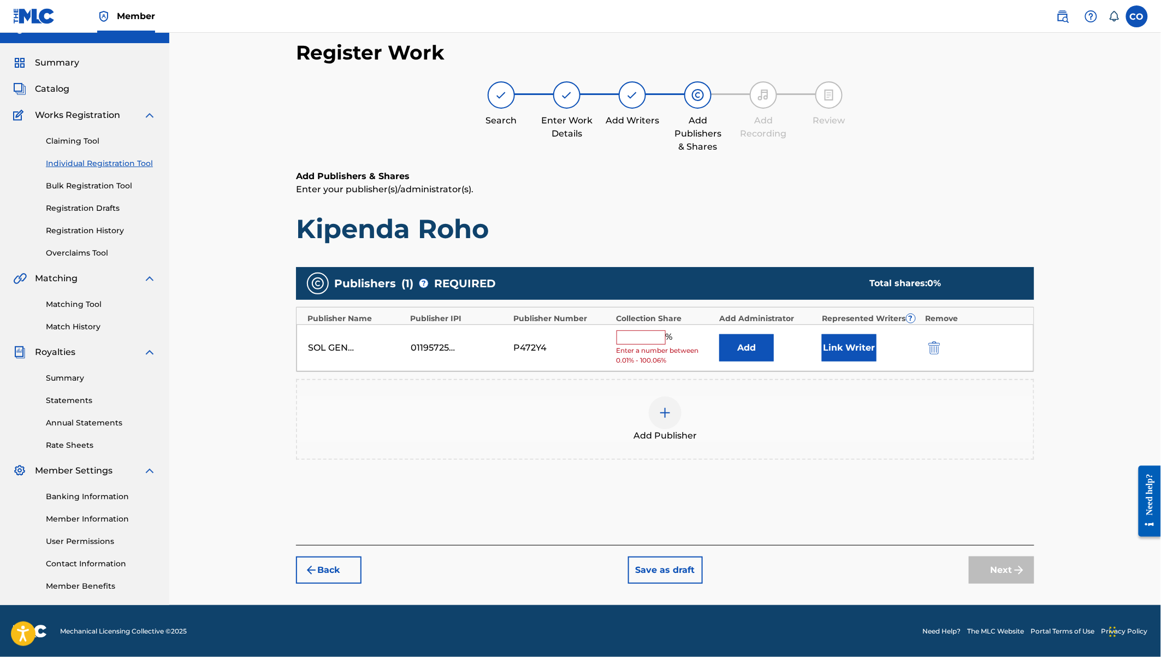
click at [649, 337] on input "text" at bounding box center [640, 337] width 49 height 14
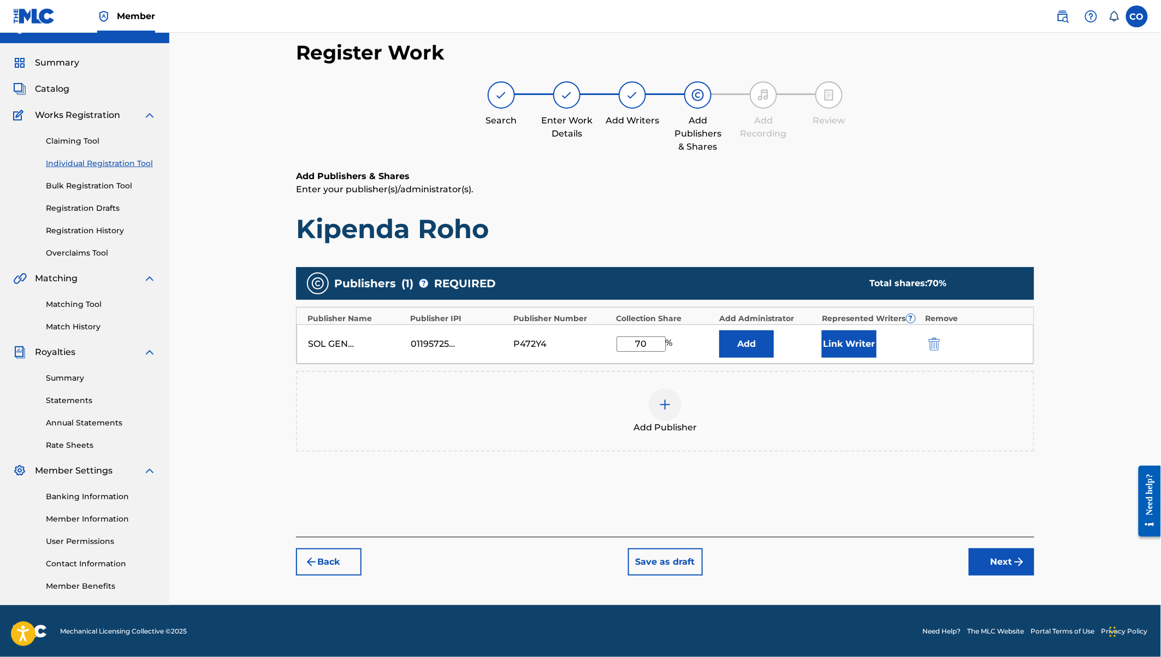
type input "70"
click at [850, 336] on button "Link Writer" at bounding box center [849, 343] width 55 height 27
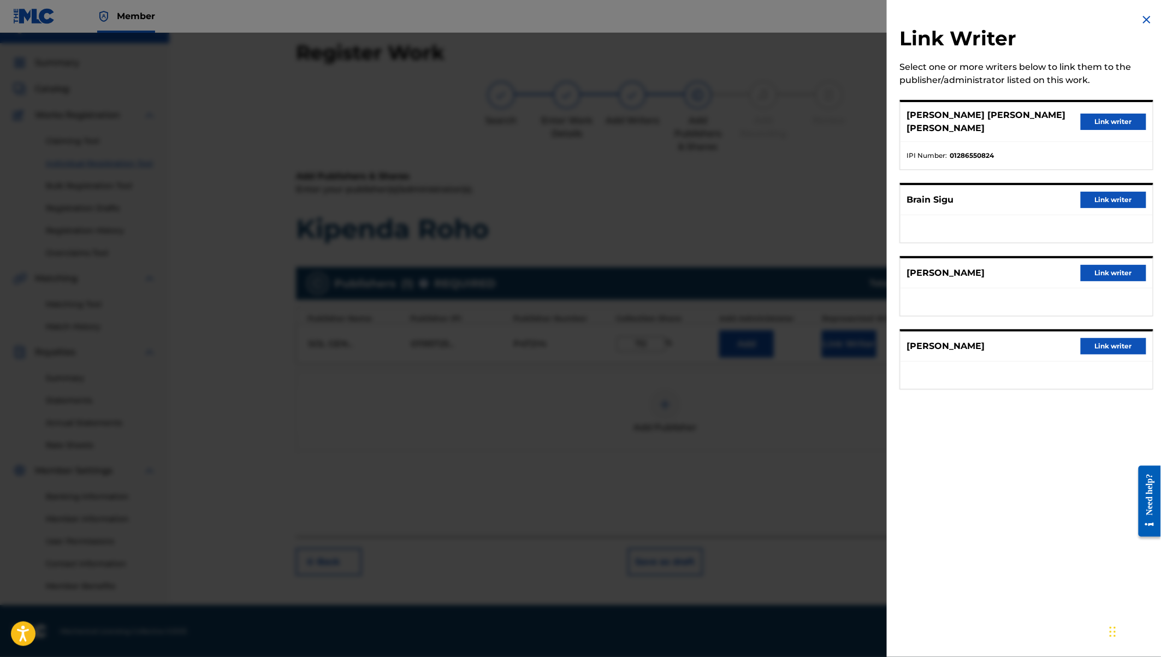
click at [1101, 114] on button "Link writer" at bounding box center [1113, 122] width 66 height 16
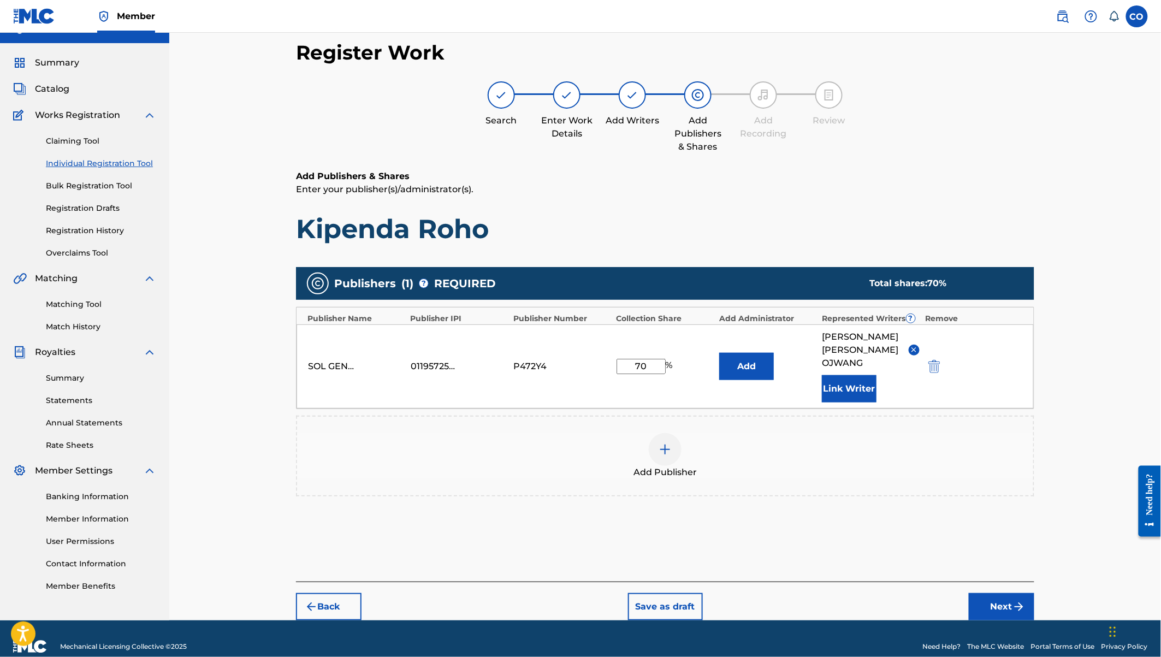
click at [995, 593] on button "Next" at bounding box center [1002, 606] width 66 height 27
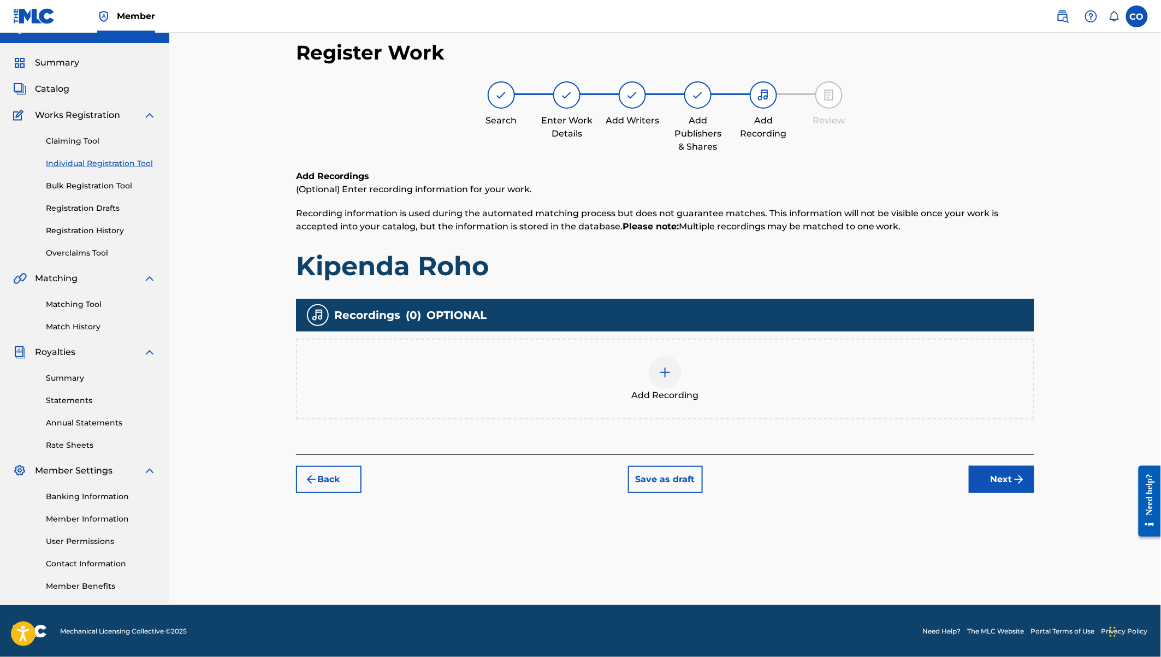
click at [668, 369] on img at bounding box center [664, 372] width 13 height 13
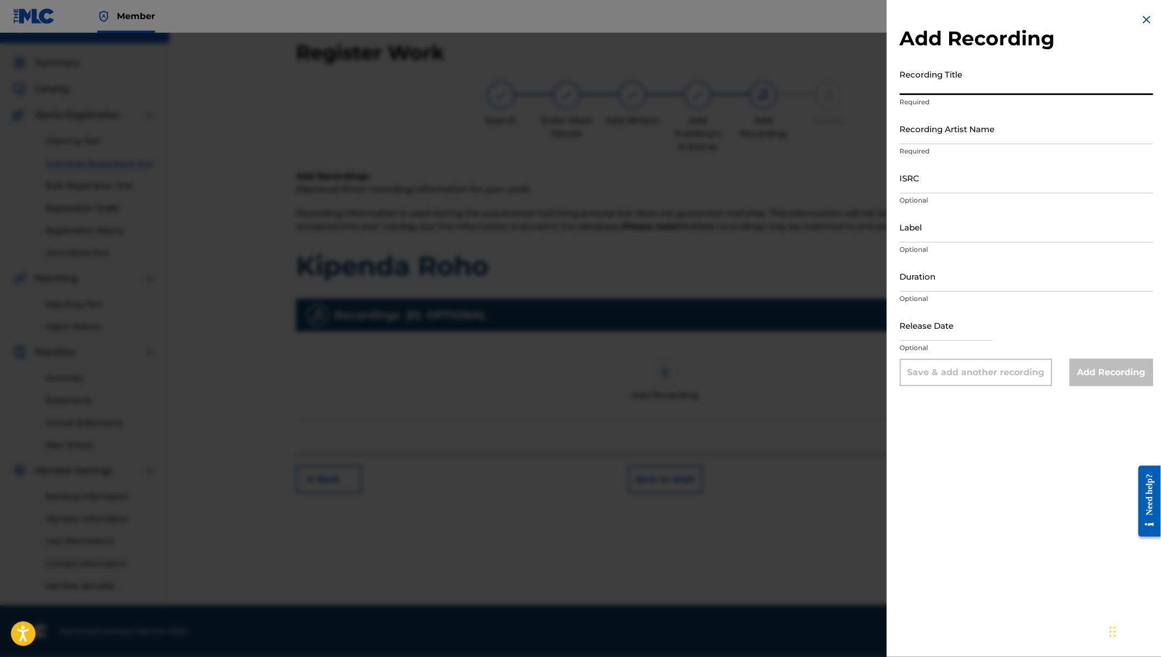
click at [956, 88] on input "Recording Title" at bounding box center [1026, 79] width 253 height 31
type input "Kipenda Roho"
click at [938, 127] on input "Recording Artist Name" at bounding box center [1026, 128] width 253 height 31
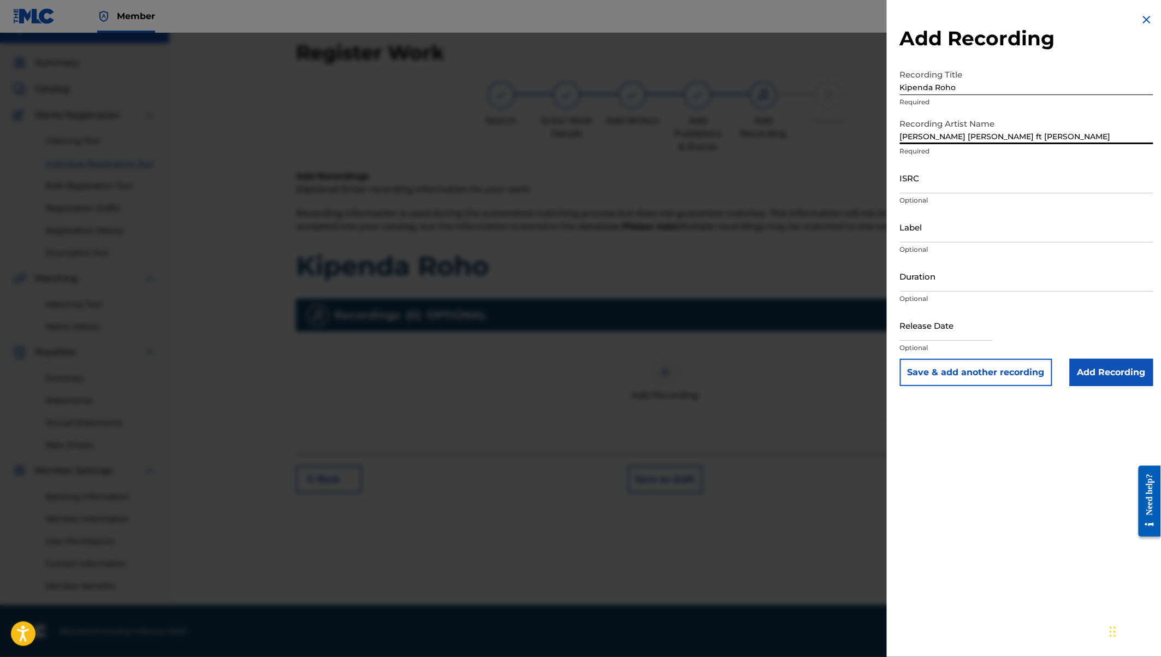
type input "Coster Ojwang ft Brian Sigu"
click at [914, 276] on input "Duration" at bounding box center [1026, 275] width 253 height 31
type input "05:13"
click at [918, 230] on input "Label" at bounding box center [1026, 226] width 253 height 31
type input "[PERSON_NAME] [PERSON_NAME]"
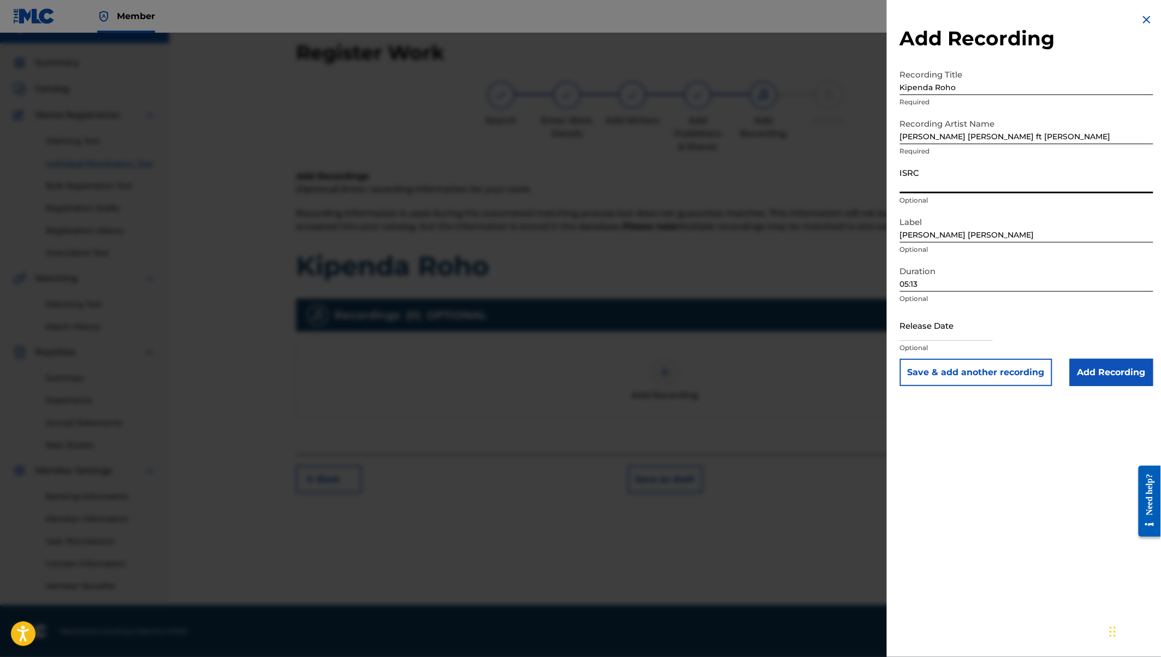
click at [909, 183] on input "ISRC" at bounding box center [1026, 177] width 253 height 31
paste input "QZW9M2292157"
type input "QZW9M2292157"
click at [949, 325] on input "text" at bounding box center [946, 325] width 93 height 31
select select "7"
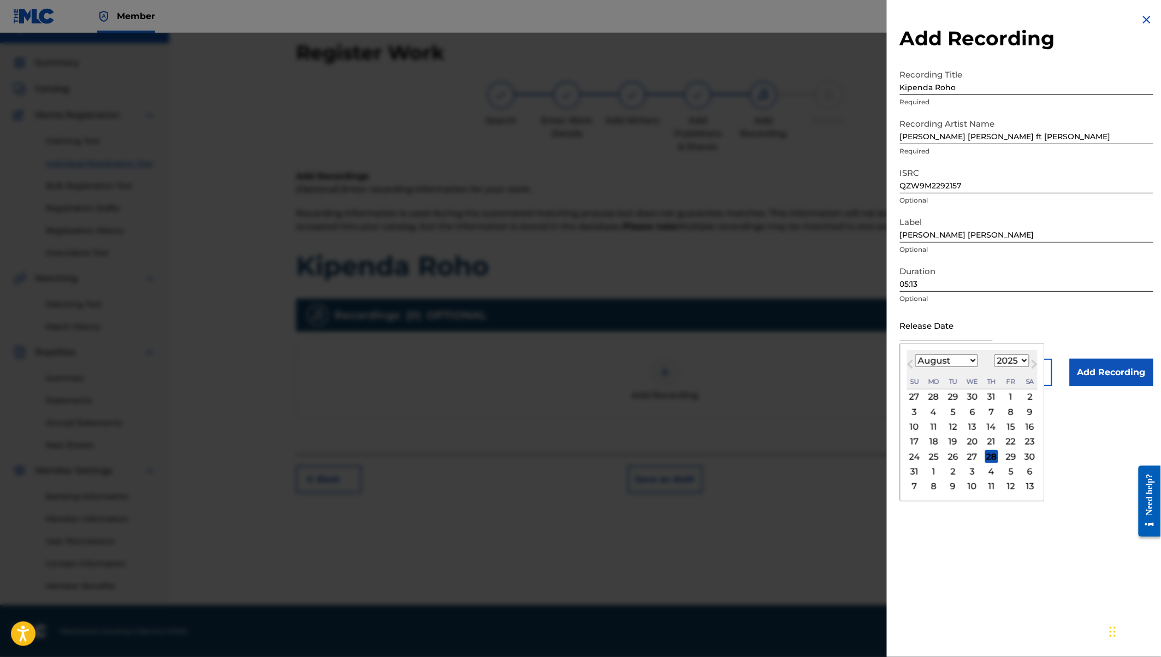
click at [1018, 360] on select "1900 1901 1902 1903 1904 1905 1906 1907 1908 1909 1910 1911 1912 1913 1914 1915…" at bounding box center [1011, 360] width 35 height 13
select select "2022"
click at [952, 363] on select "January February March April May June July August September October November De…" at bounding box center [946, 360] width 63 height 13
select select "11"
click at [993, 427] on div "15" at bounding box center [991, 426] width 13 height 13
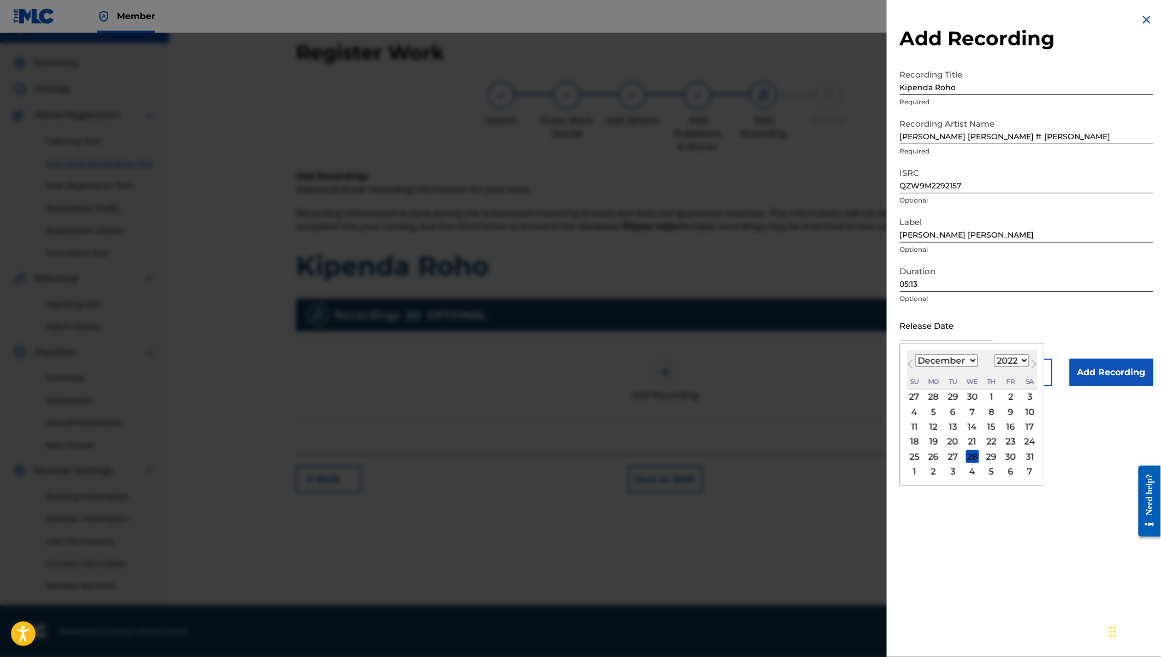
type input "[DATE]"
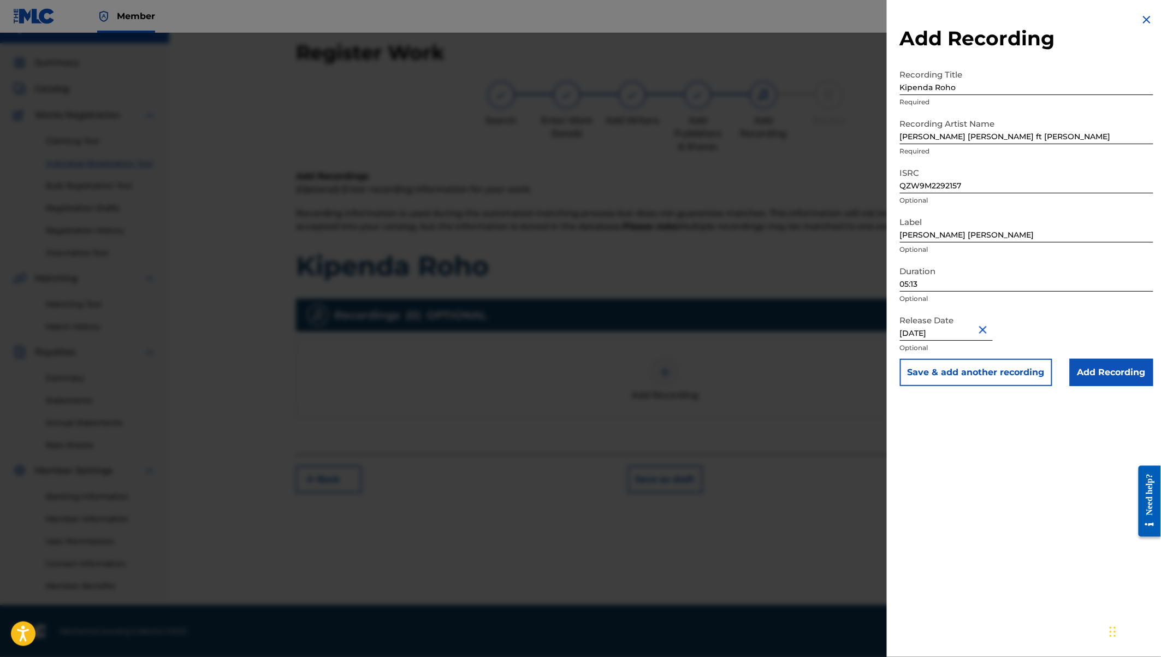
click at [1088, 373] on input "Add Recording" at bounding box center [1112, 372] width 84 height 27
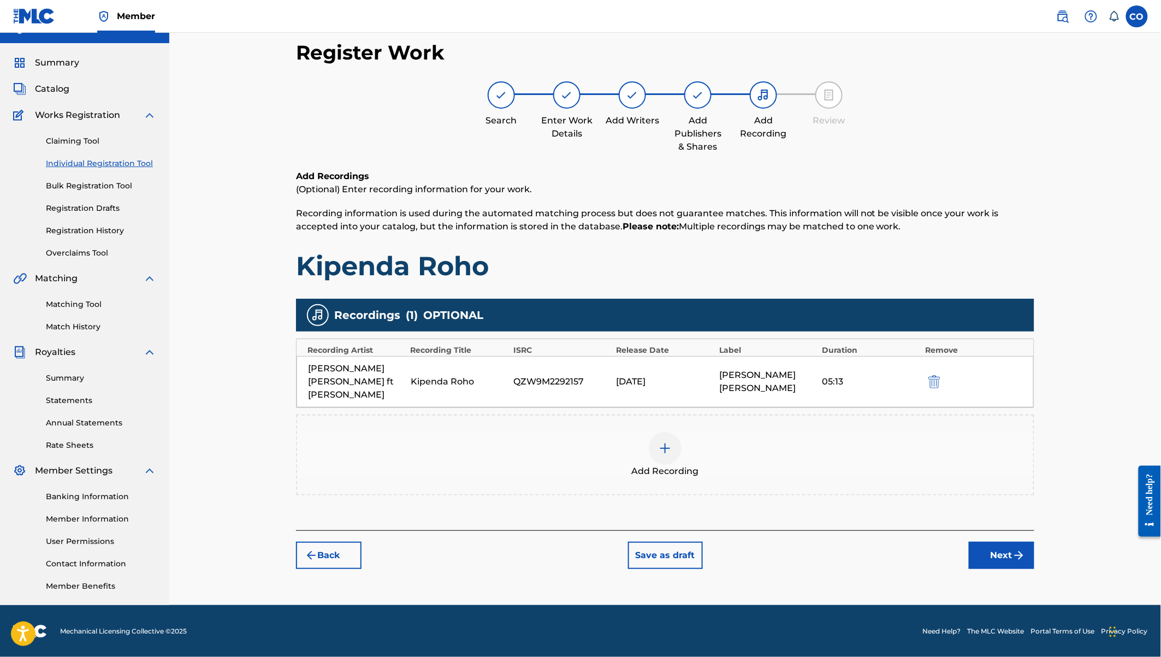
click at [1010, 542] on button "Next" at bounding box center [1002, 555] width 66 height 27
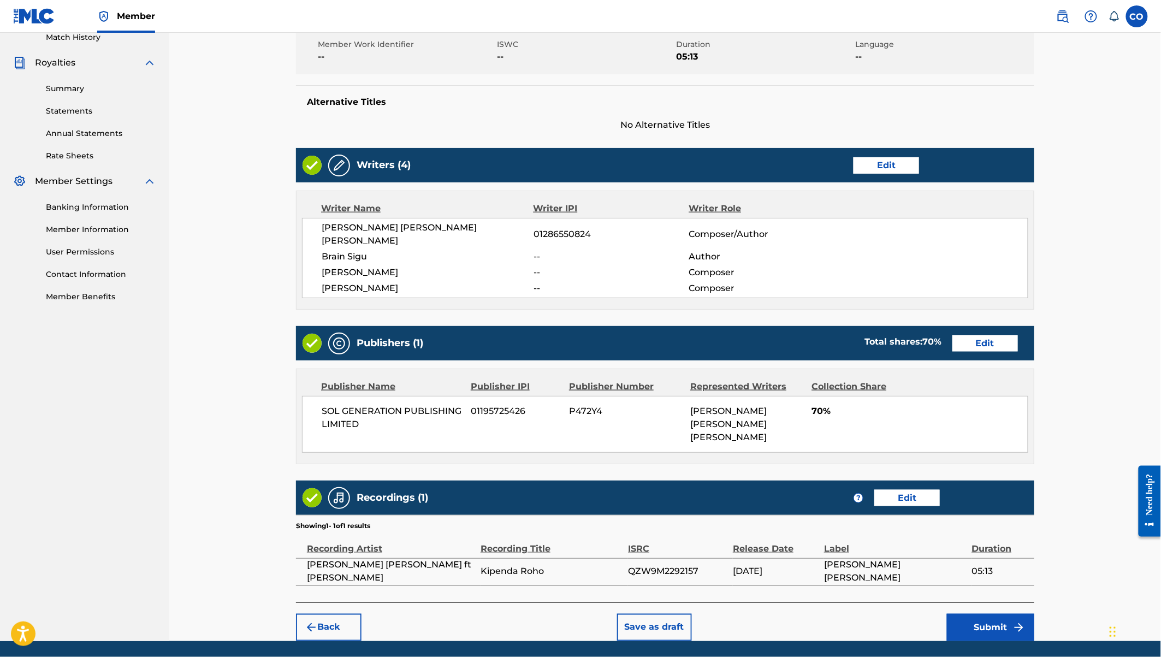
scroll to position [316, 0]
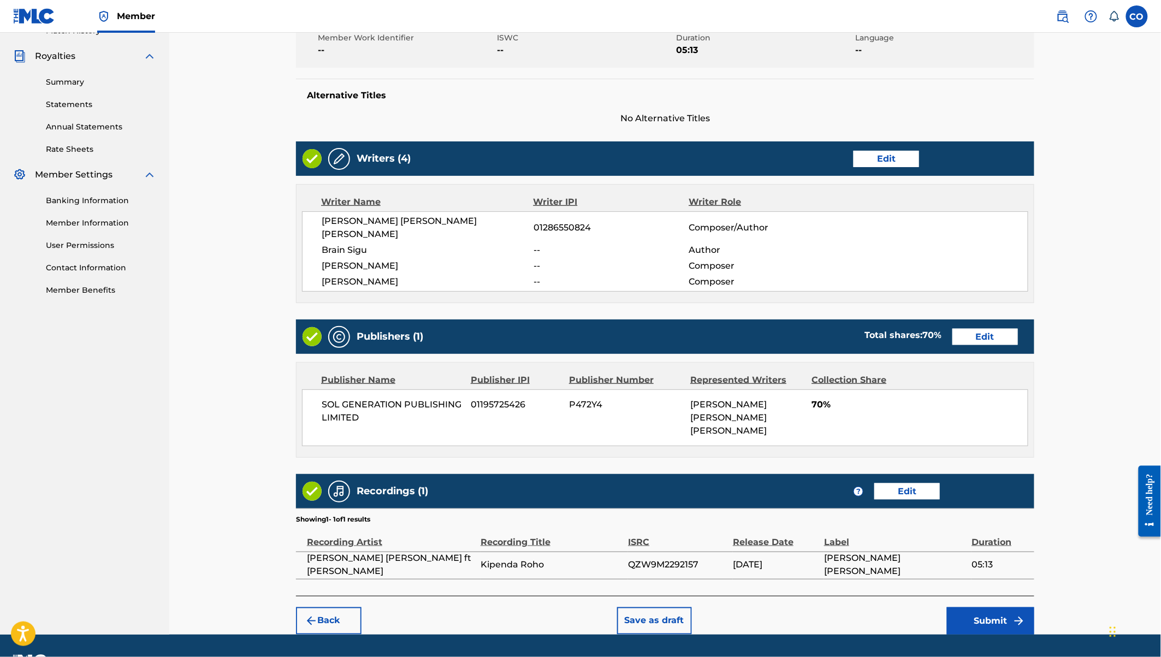
click at [982, 607] on button "Submit" at bounding box center [990, 620] width 87 height 27
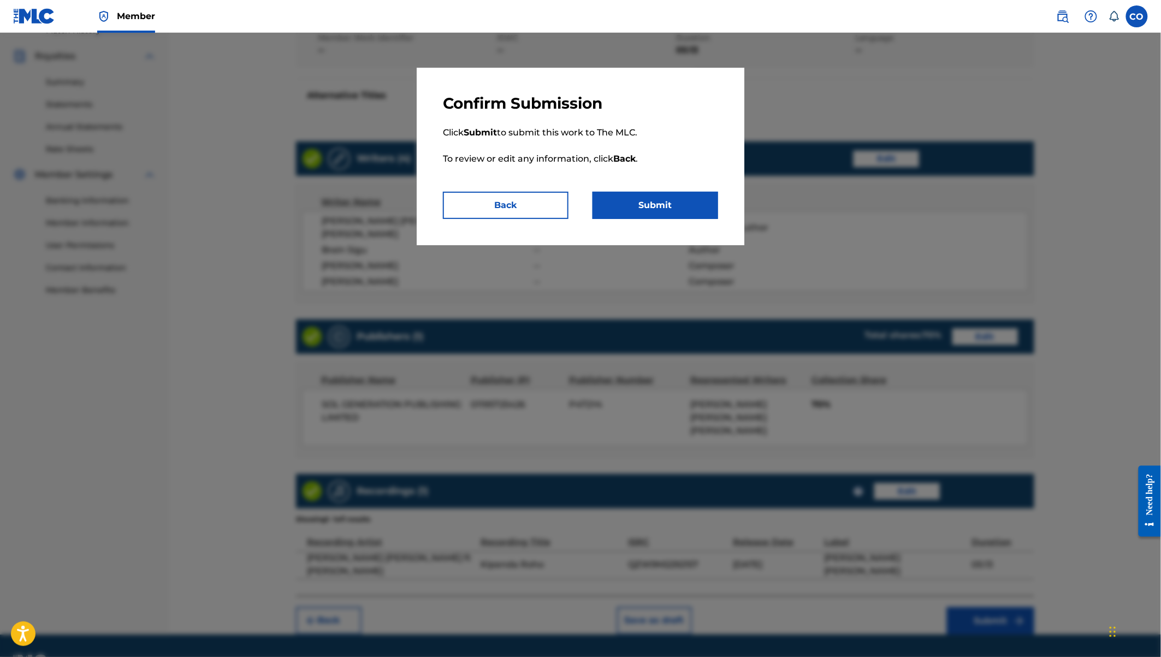
click at [680, 208] on button "Submit" at bounding box center [655, 205] width 126 height 27
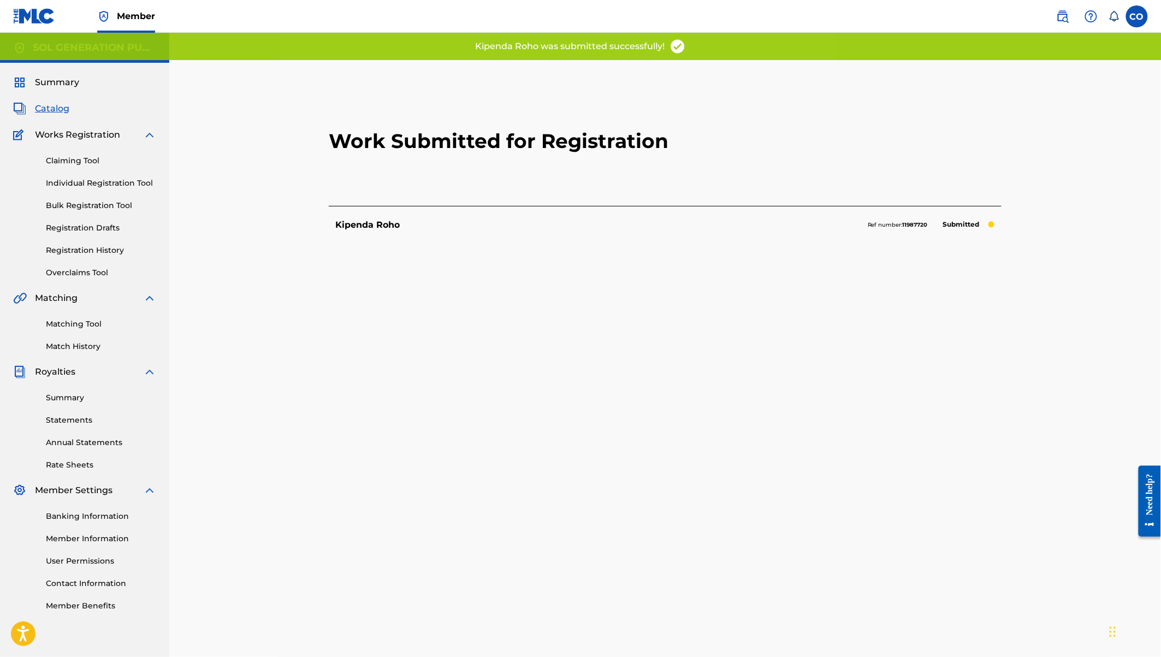
click at [89, 189] on div "Claiming Tool Individual Registration Tool Bulk Registration Tool Registration …" at bounding box center [84, 209] width 143 height 137
click at [95, 179] on link "Individual Registration Tool" at bounding box center [101, 182] width 110 height 11
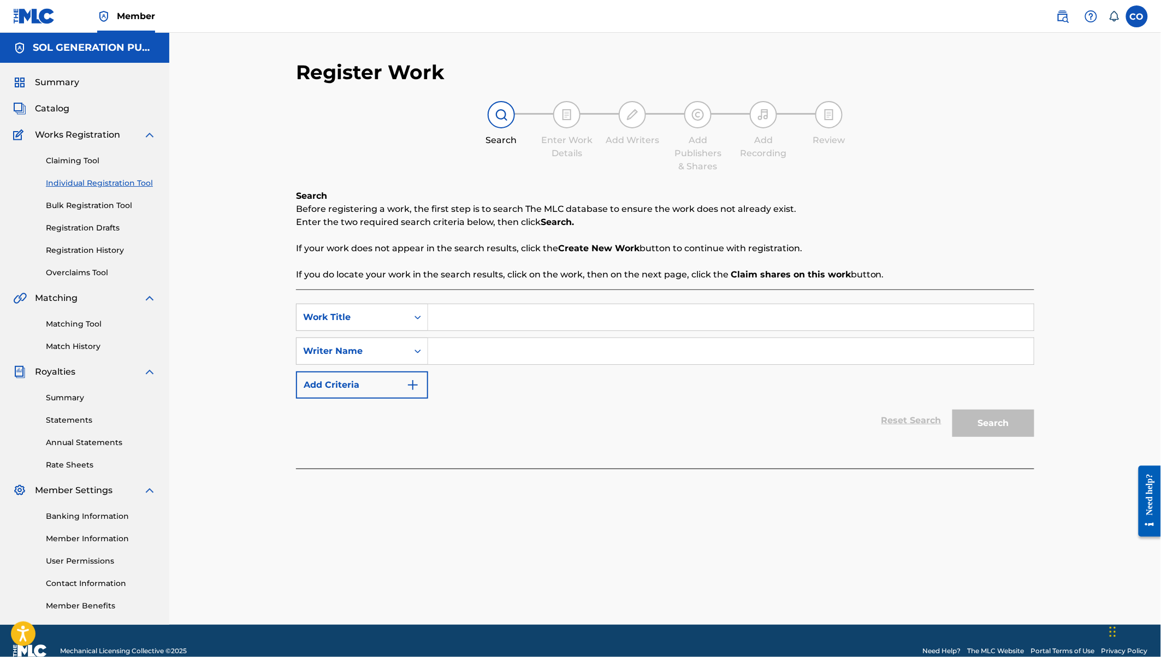
click at [483, 312] on input "Search Form" at bounding box center [730, 317] width 605 height 26
type input "Maayoo"
click at [508, 351] on input "Search Form" at bounding box center [730, 351] width 605 height 26
type input "[PERSON_NAME]"
click at [952, 409] on button "Search" at bounding box center [993, 422] width 82 height 27
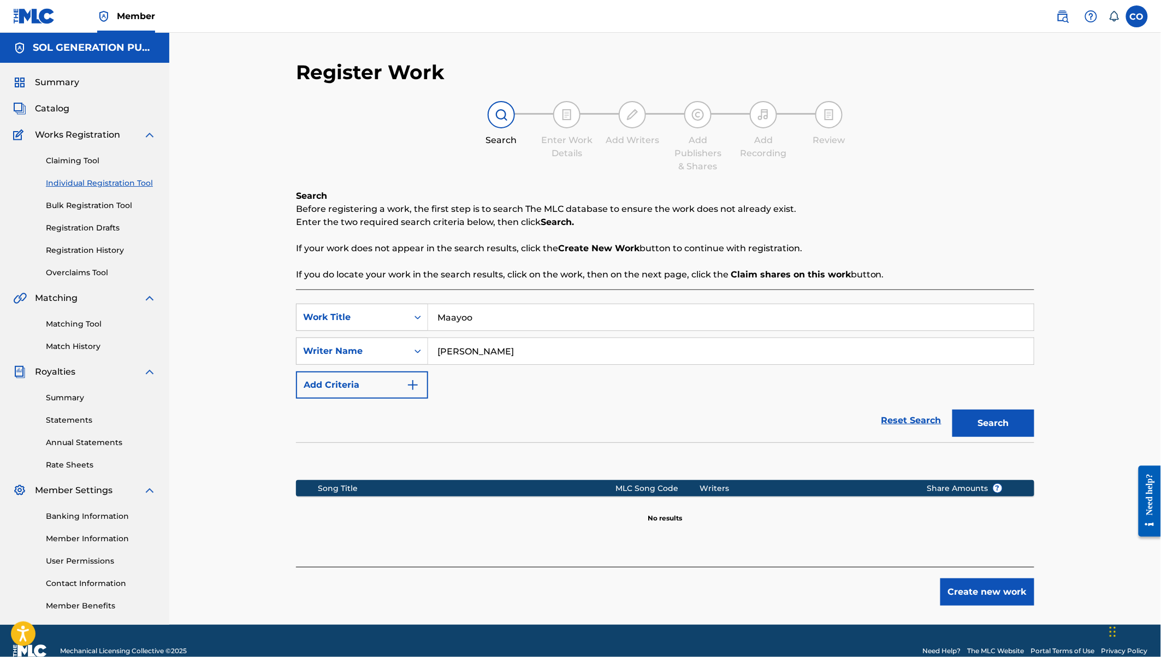
click at [983, 592] on button "Create new work" at bounding box center [987, 591] width 94 height 27
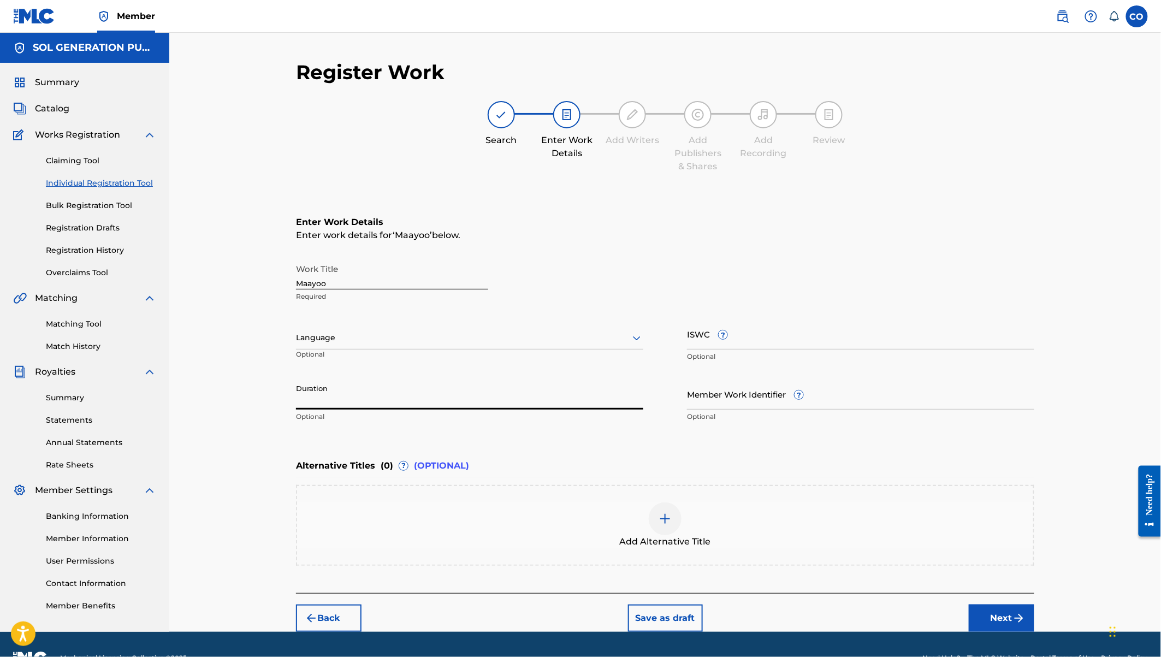
click at [368, 395] on input "Duration" at bounding box center [469, 393] width 347 height 31
type input "03:54"
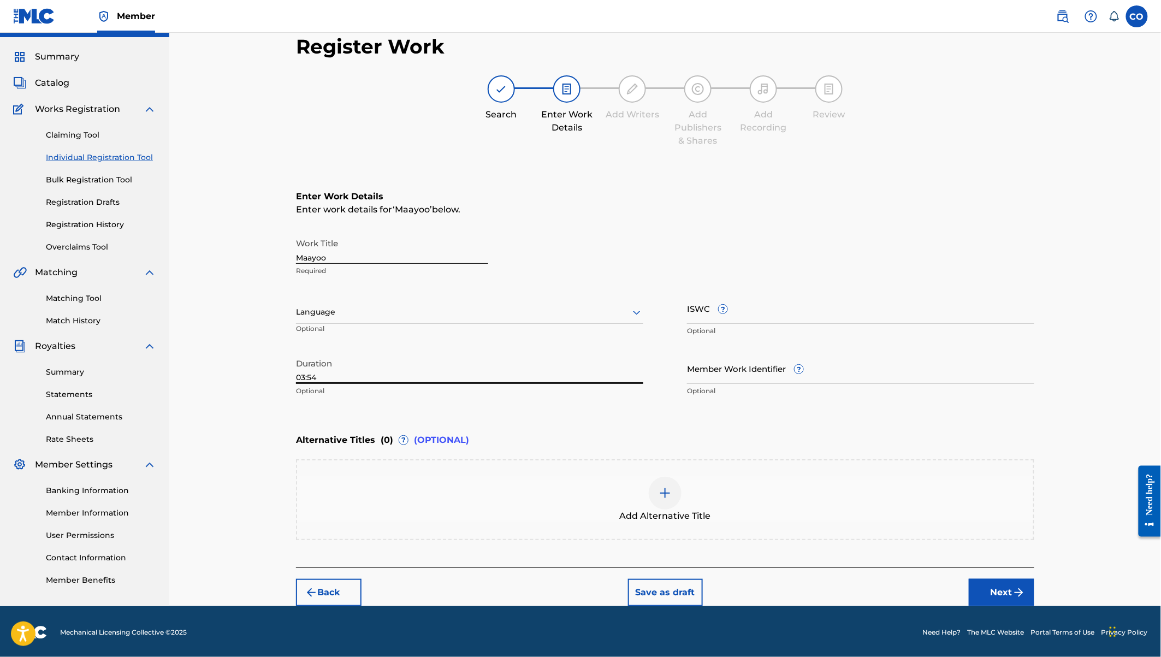
click at [994, 589] on button "Next" at bounding box center [1002, 592] width 66 height 27
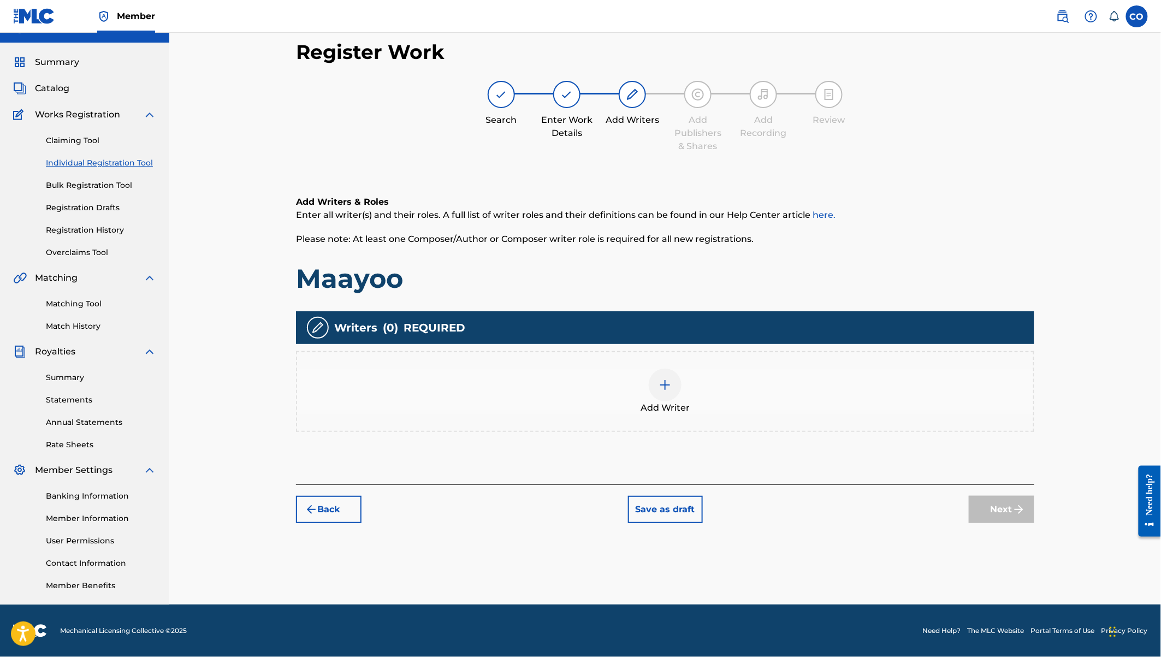
scroll to position [20, 0]
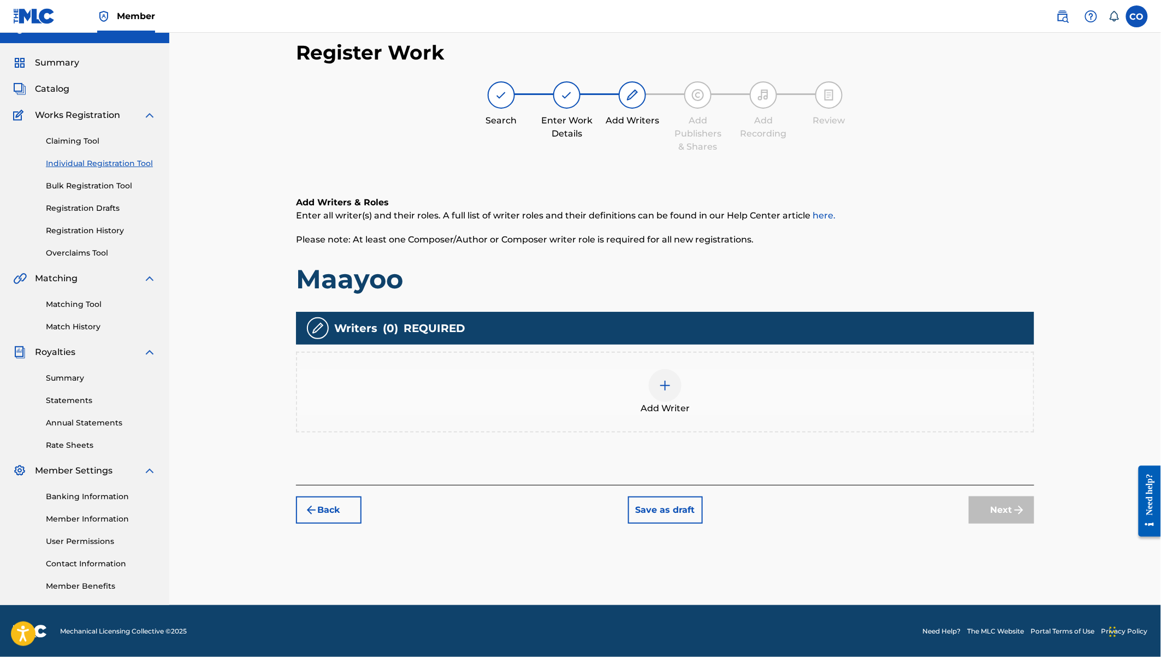
click at [667, 387] on img at bounding box center [664, 385] width 13 height 13
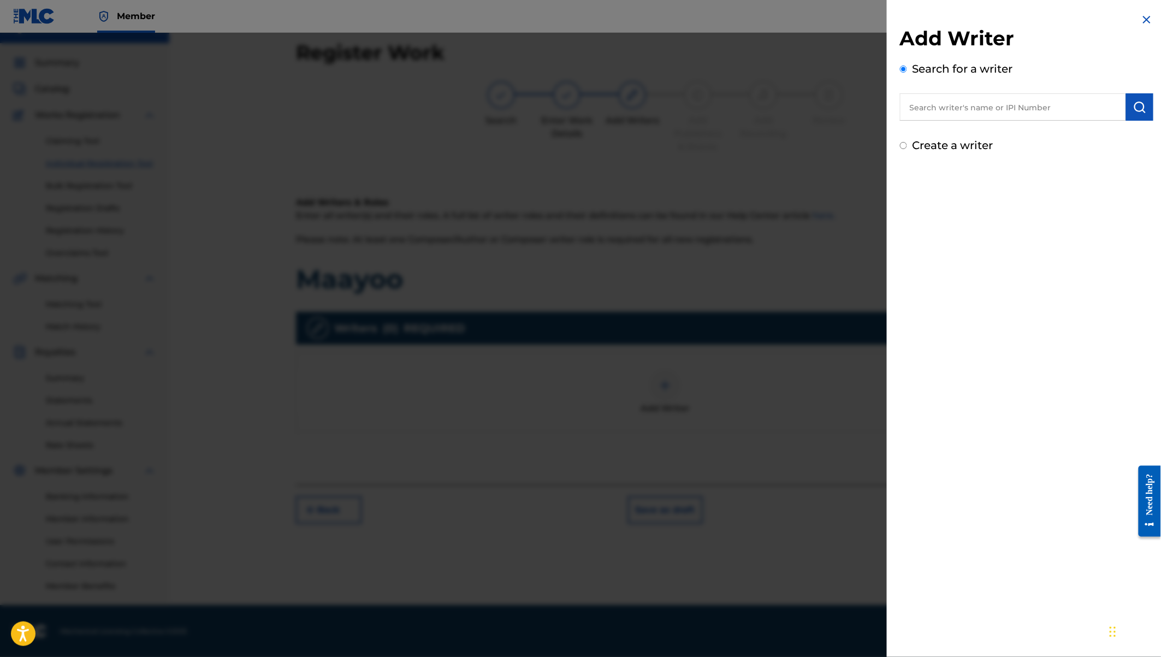
click at [993, 110] on input "text" at bounding box center [1013, 106] width 226 height 27
type input "[PERSON_NAME] [PERSON_NAME] [PERSON_NAME]"
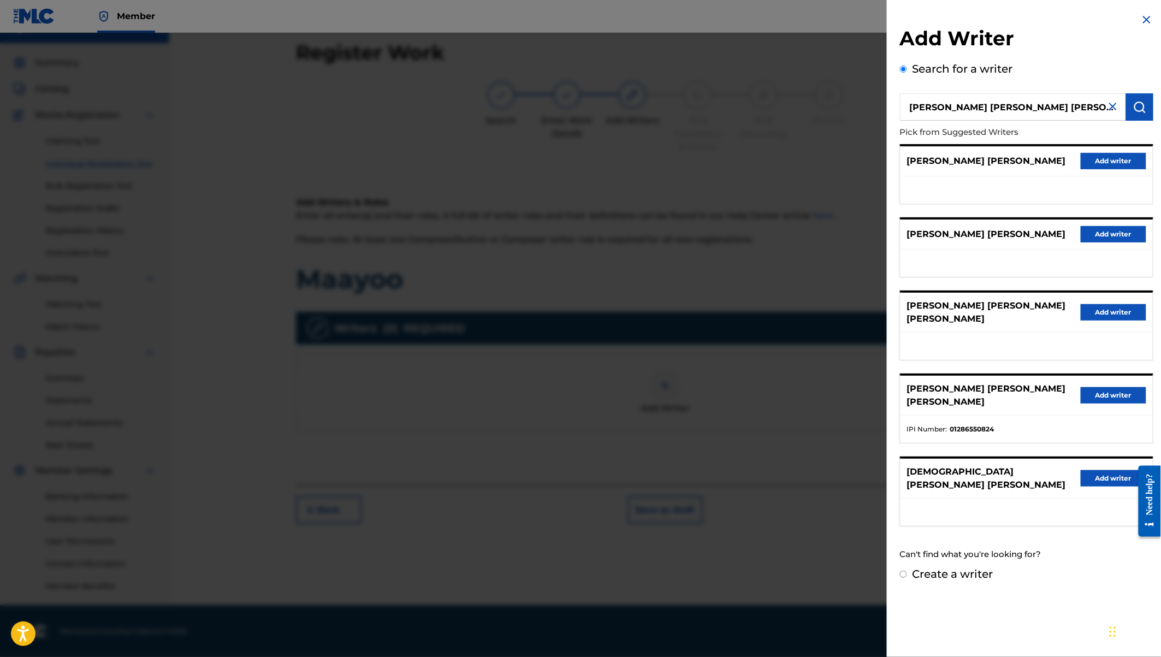
click at [1092, 387] on button "Add writer" at bounding box center [1113, 395] width 66 height 16
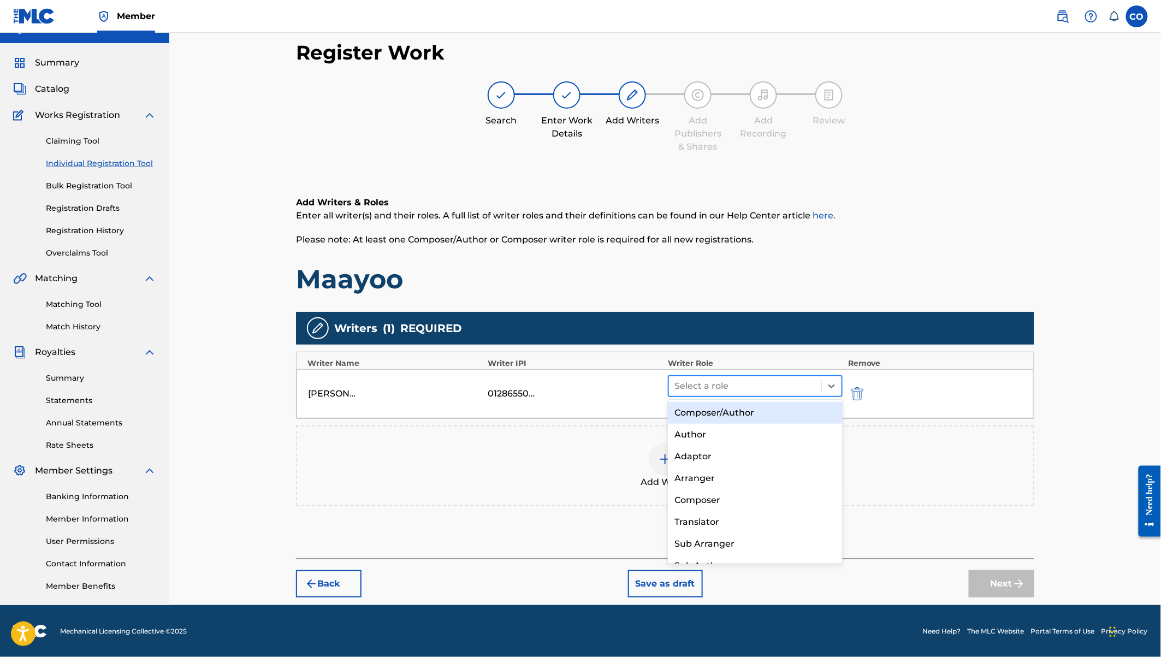
click at [783, 378] on div at bounding box center [744, 385] width 141 height 15
click at [745, 413] on div "Composer/Author" at bounding box center [755, 413] width 175 height 22
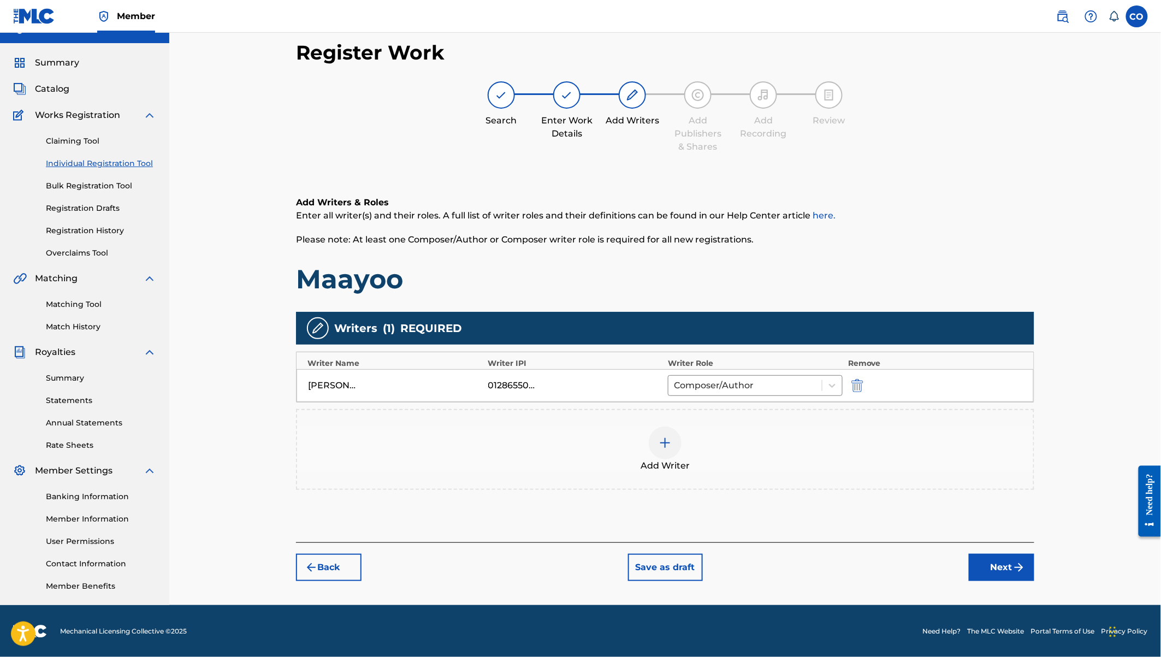
click at [674, 433] on div at bounding box center [665, 442] width 33 height 33
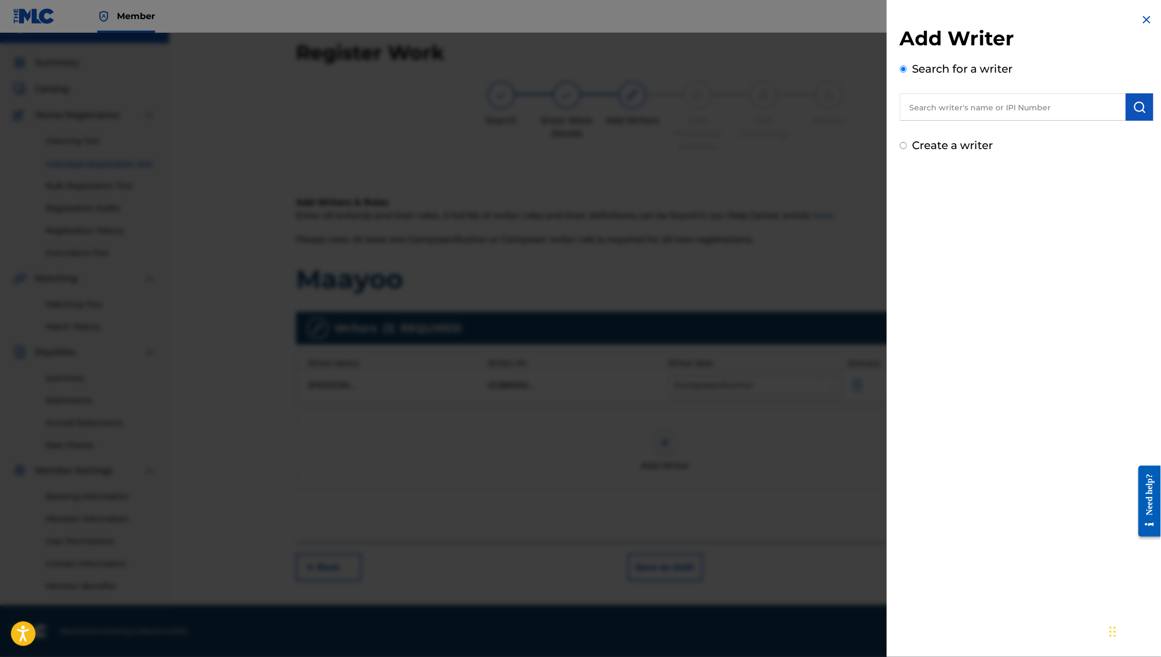
click at [936, 152] on div "Create a writer" at bounding box center [1026, 145] width 253 height 16
click at [916, 145] on label "Create a writer" at bounding box center [952, 145] width 81 height 13
radio input "true"
click at [907, 145] on input "Create a writer" at bounding box center [903, 145] width 7 height 7
radio input "false"
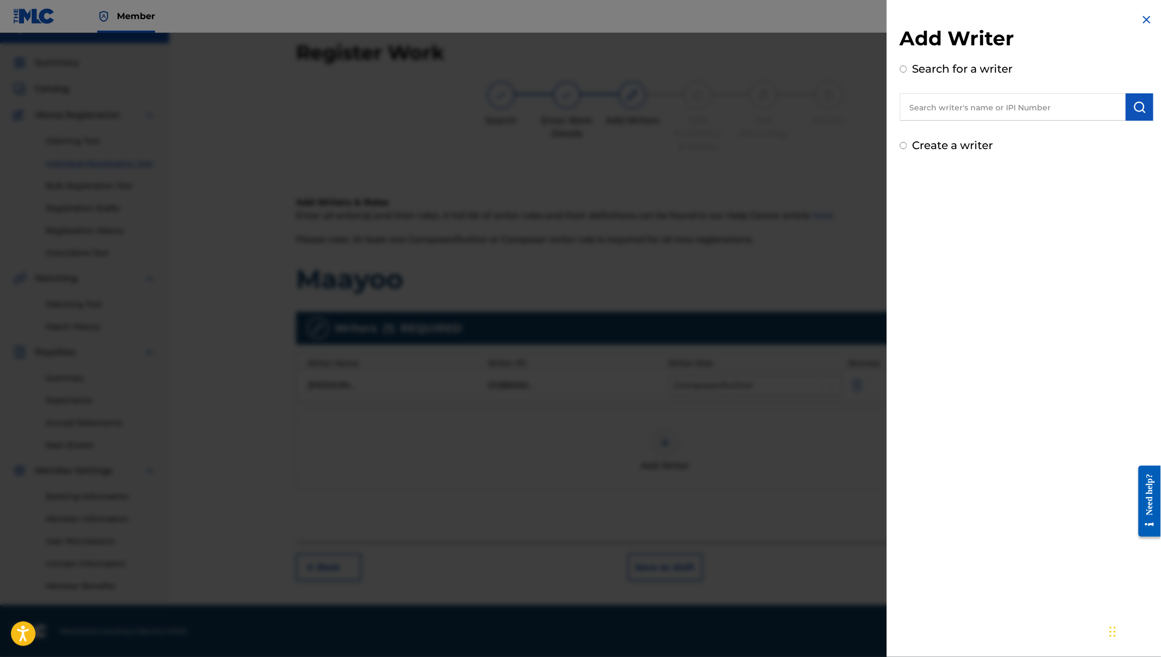
radio input "true"
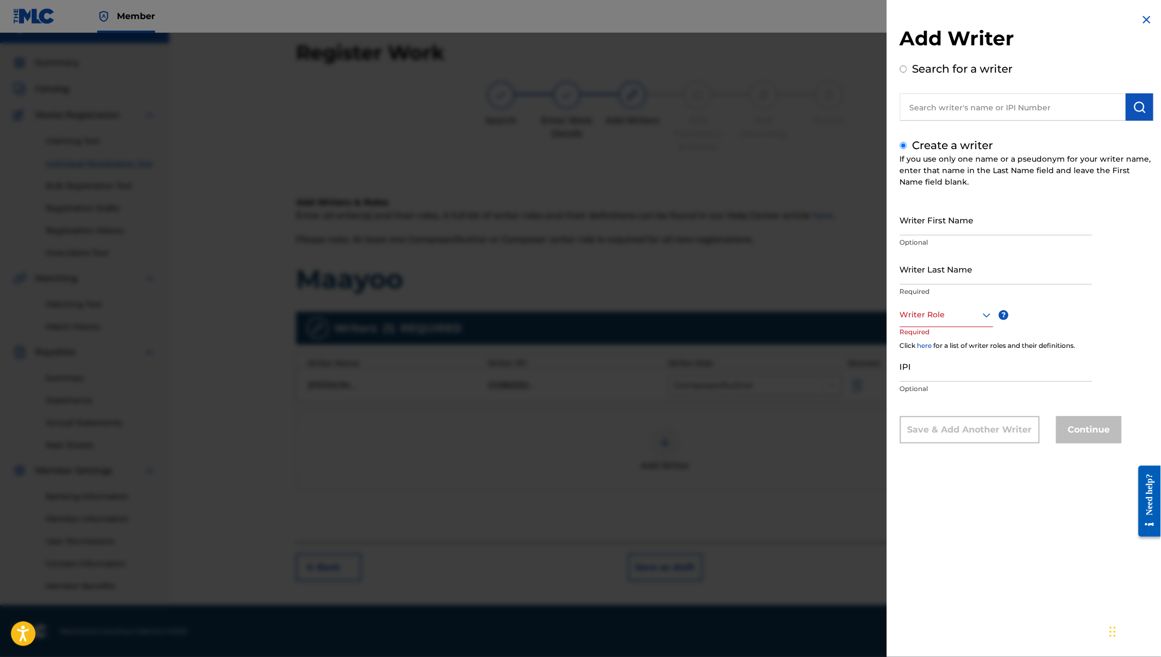
click at [919, 221] on input "Writer First Name" at bounding box center [996, 219] width 192 height 31
paste input "Apio Moro"
drag, startPoint x: 918, startPoint y: 228, endPoint x: 957, endPoint y: 238, distance: 40.1
click at [957, 238] on div "Writer First Name Apio Moro Optional" at bounding box center [996, 228] width 192 height 49
type input "Apio"
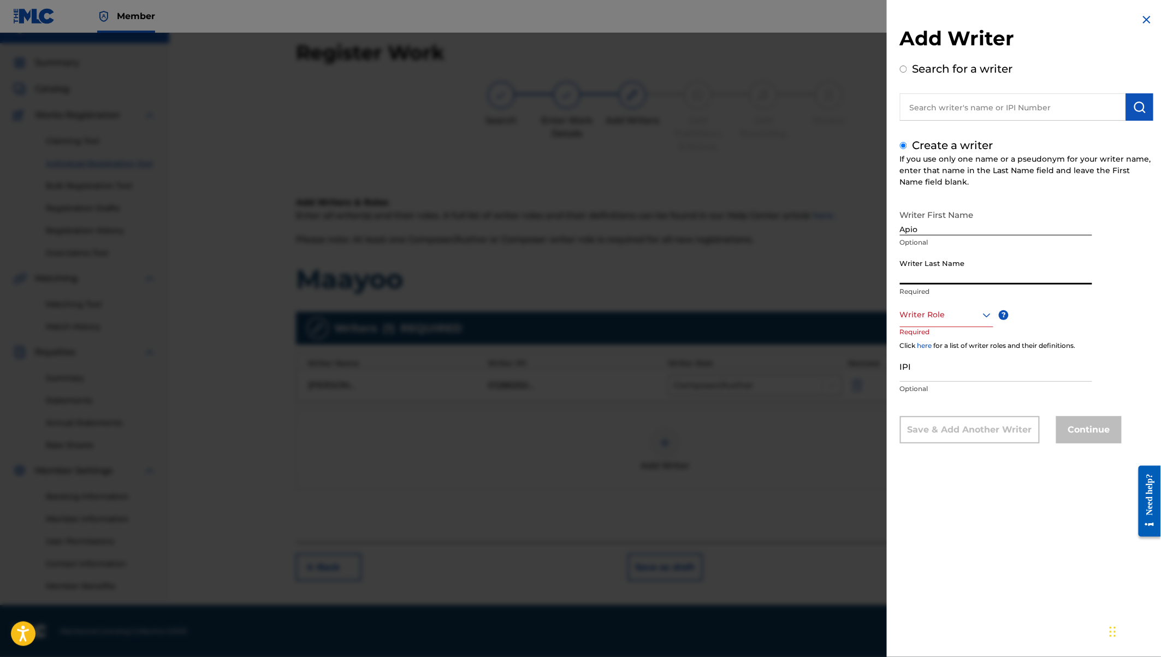
click at [915, 269] on input "Writer Last Name" at bounding box center [996, 268] width 192 height 31
paste input "Moro"
type input "Moro"
click at [940, 313] on div at bounding box center [946, 315] width 93 height 14
click at [932, 361] on div "Author" at bounding box center [946, 364] width 92 height 25
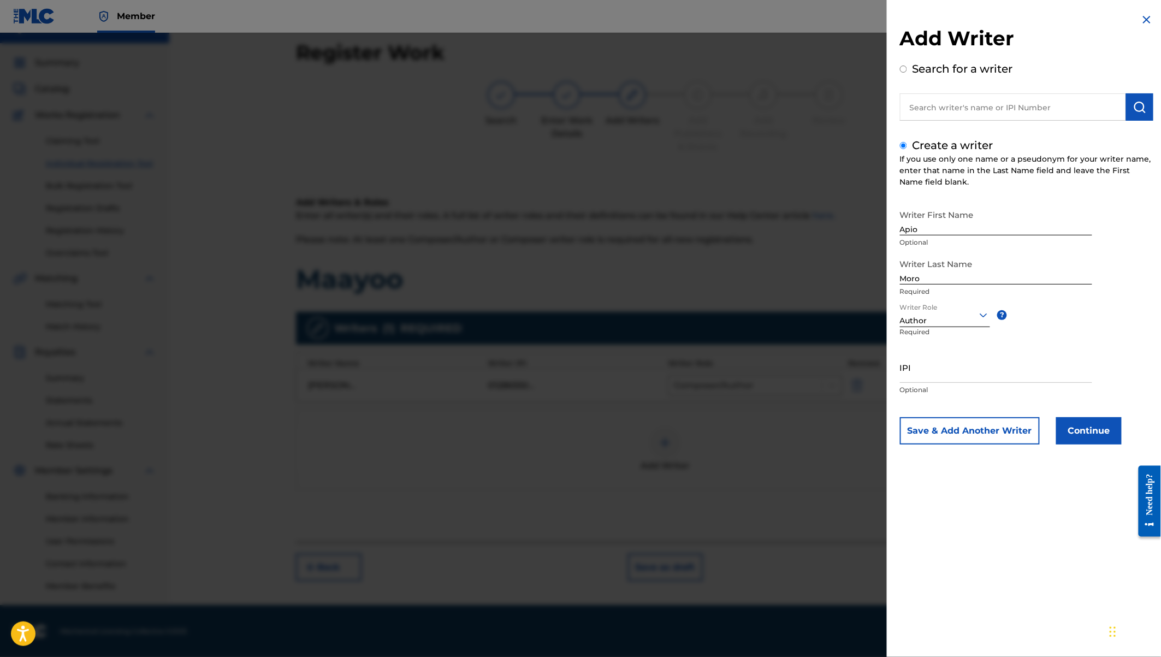
click at [1085, 423] on button "Continue" at bounding box center [1089, 430] width 66 height 27
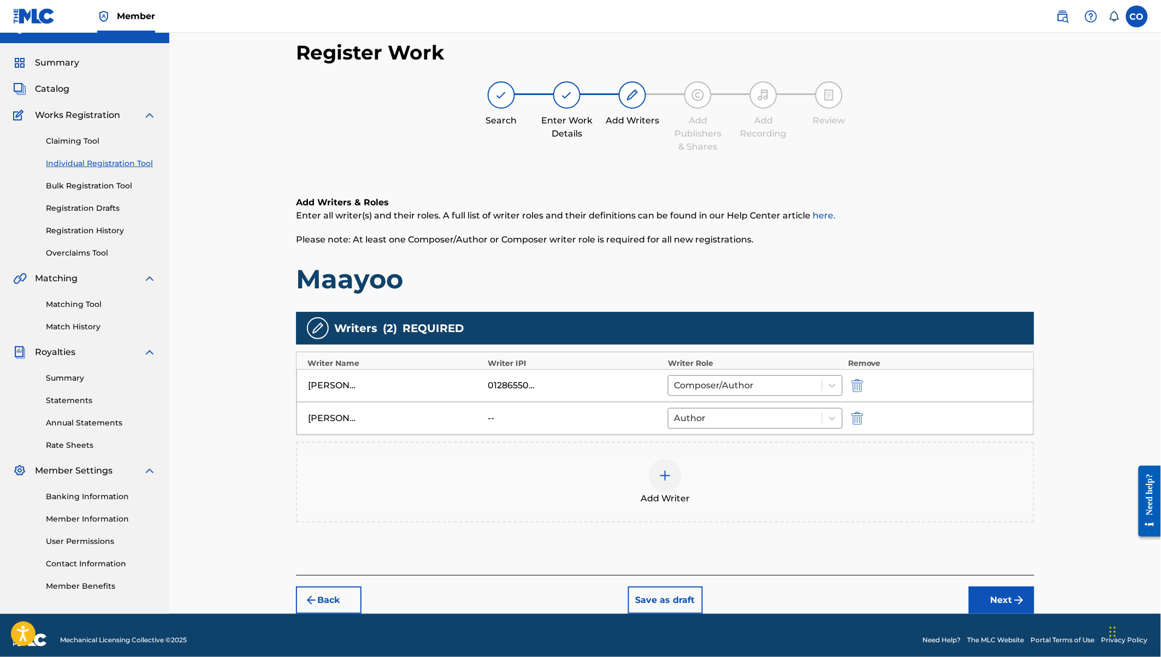
click at [675, 472] on div at bounding box center [665, 475] width 33 height 33
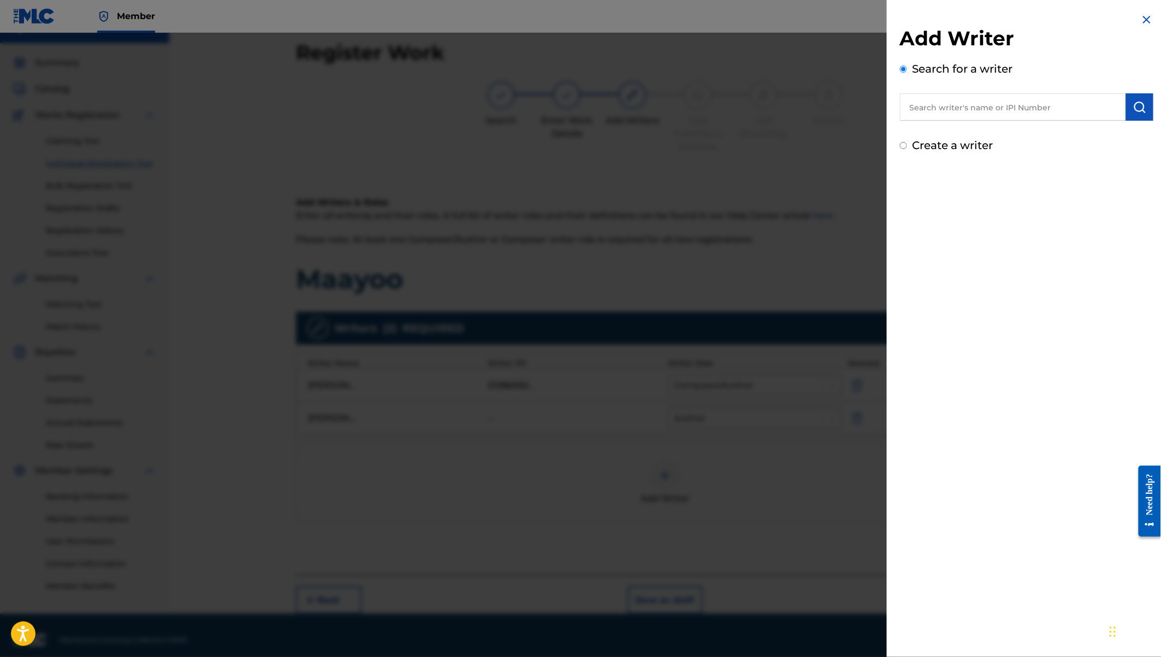
click at [941, 147] on label "Create a writer" at bounding box center [952, 145] width 81 height 13
radio input "true"
click at [907, 147] on input "Create a writer" at bounding box center [903, 145] width 7 height 7
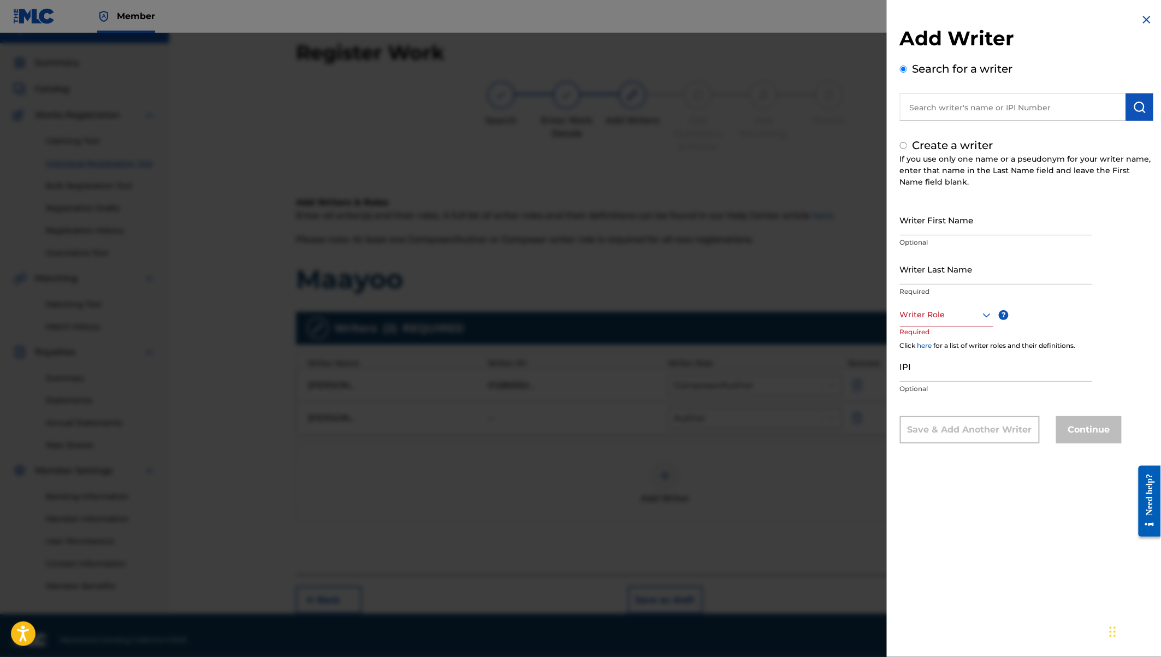
radio input "false"
radio input "true"
click at [908, 224] on input "Writer First Name" at bounding box center [996, 219] width 192 height 31
paste input "Gordon Odhiambo"
type input "Gordon Odhiambo"
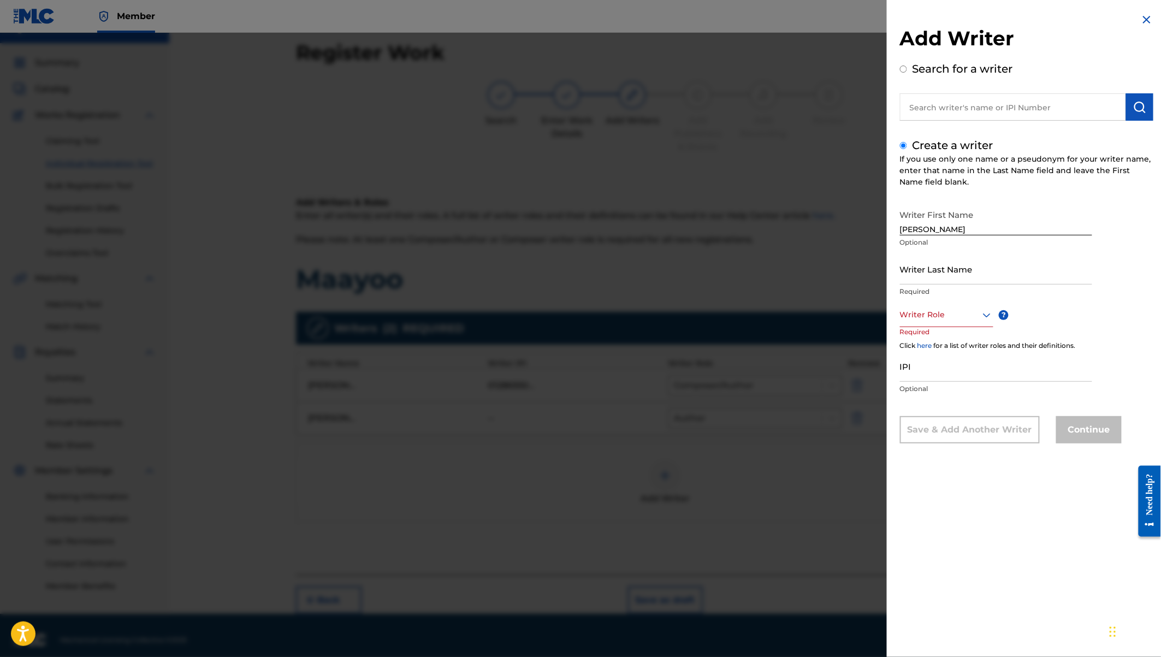
click at [949, 101] on input "text" at bounding box center [1013, 106] width 226 height 27
radio input "true"
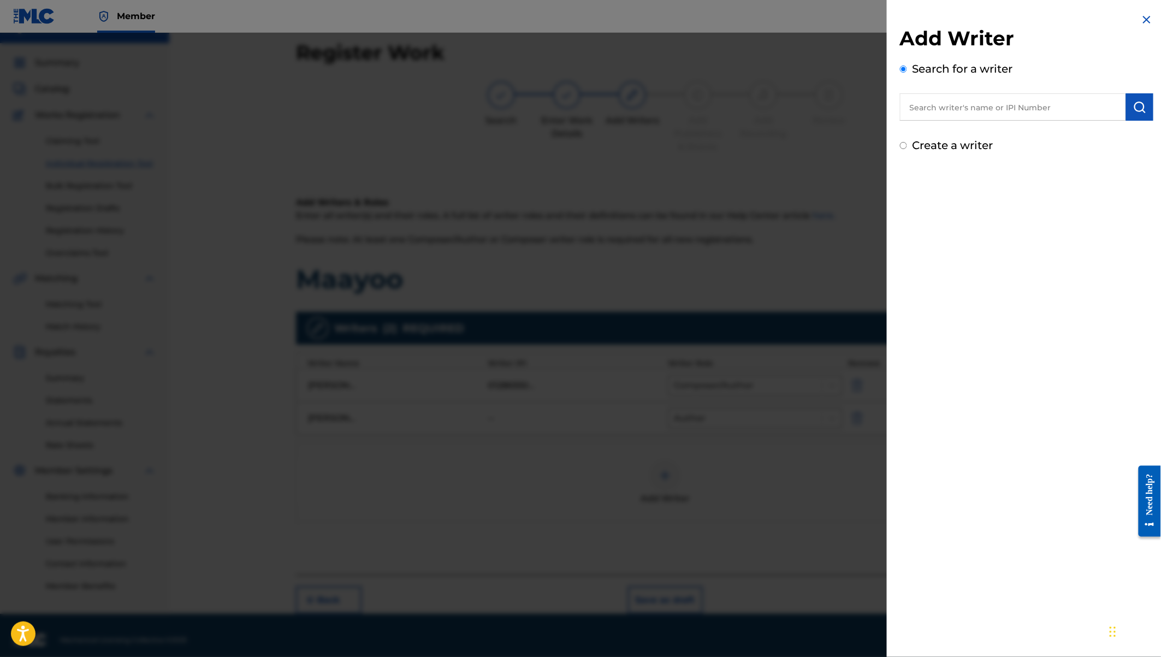
paste input "Gordon Odhiambo"
click at [1025, 152] on strong "odhiambo" at bounding box center [1048, 151] width 46 height 10
type input "gordon hastings odhiambo"
click at [1137, 99] on button "submit" at bounding box center [1139, 106] width 27 height 27
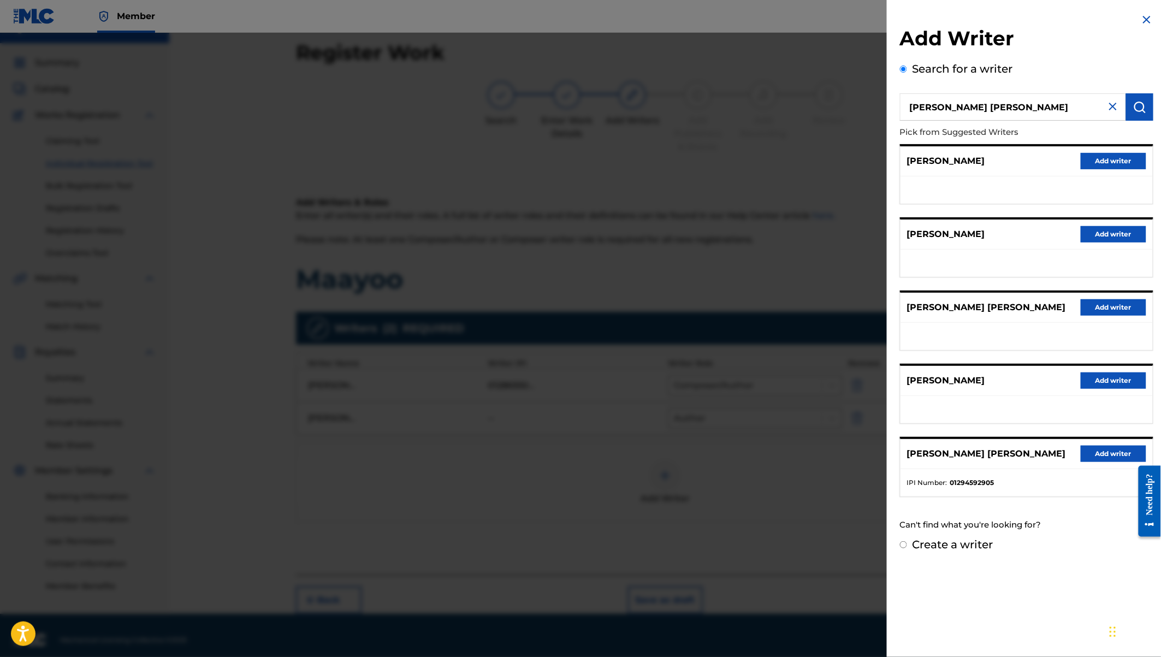
click at [1100, 454] on button "Add writer" at bounding box center [1113, 453] width 66 height 16
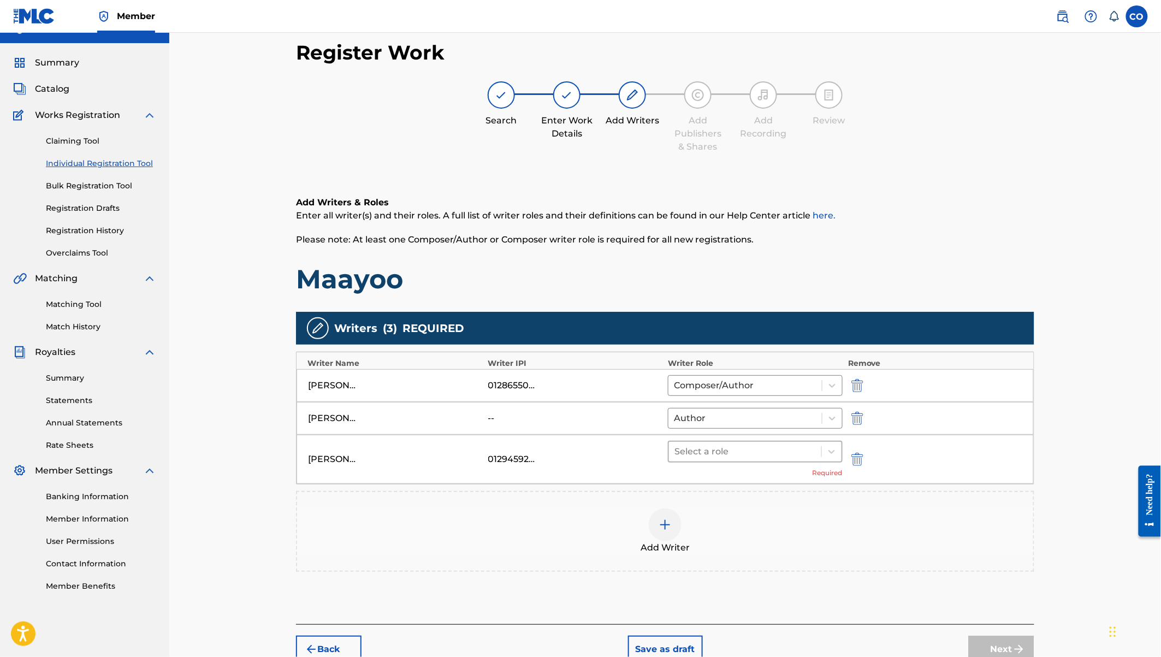
click at [803, 446] on div at bounding box center [744, 451] width 141 height 15
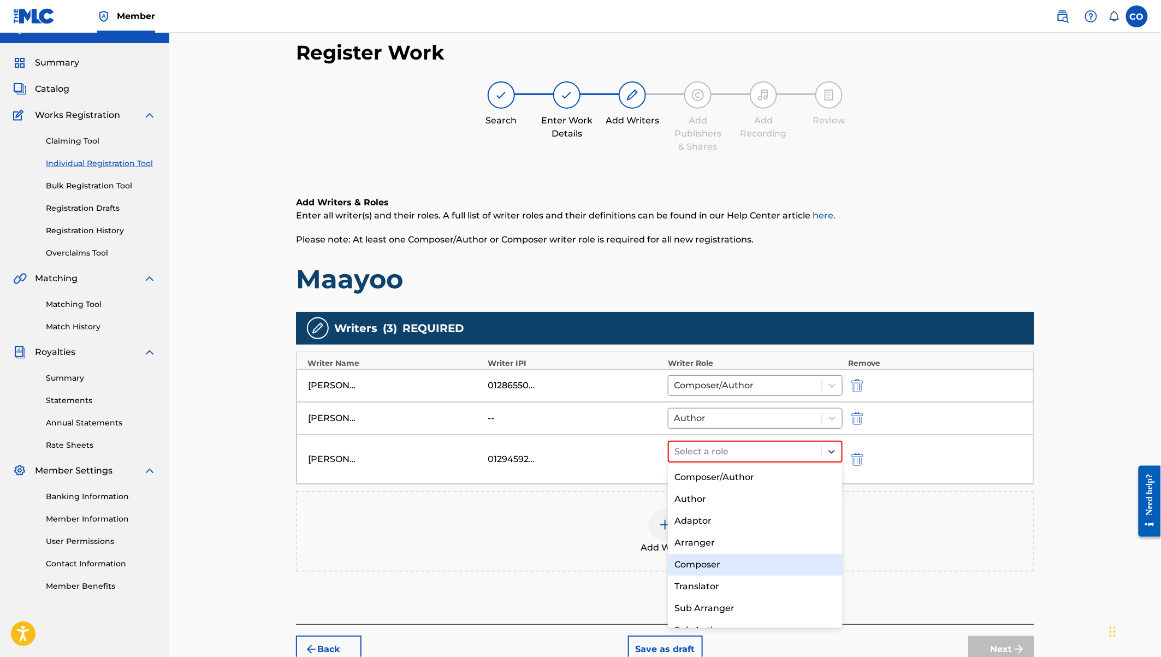
click at [707, 561] on div "Composer" at bounding box center [755, 565] width 175 height 22
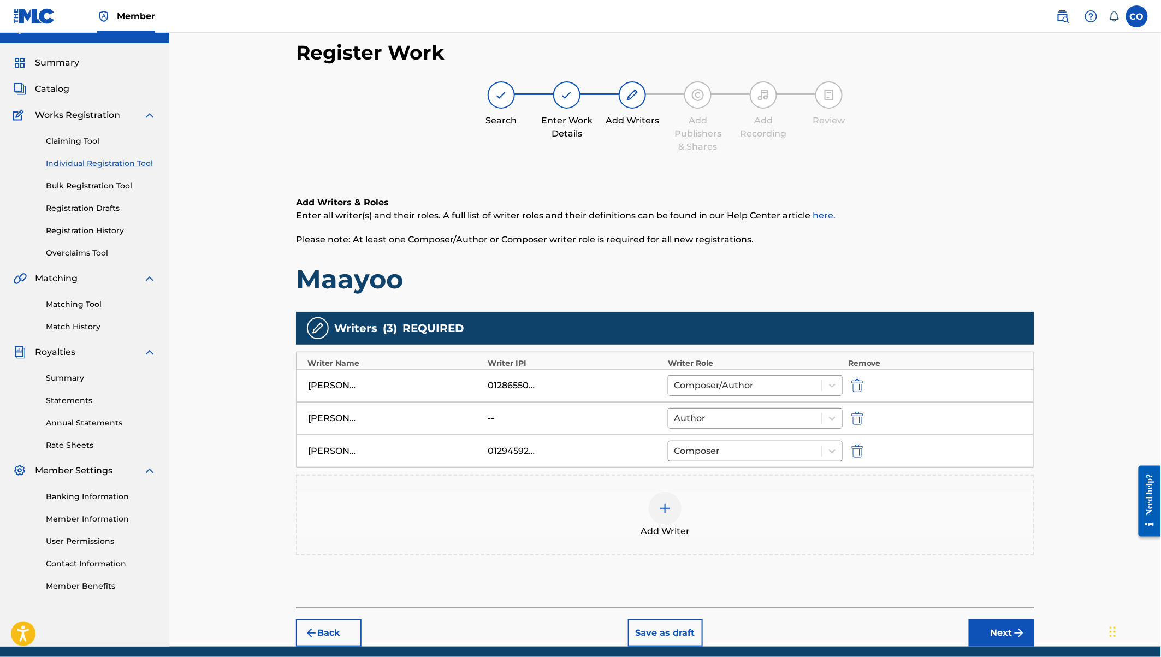
click at [666, 505] on img at bounding box center [664, 508] width 13 height 13
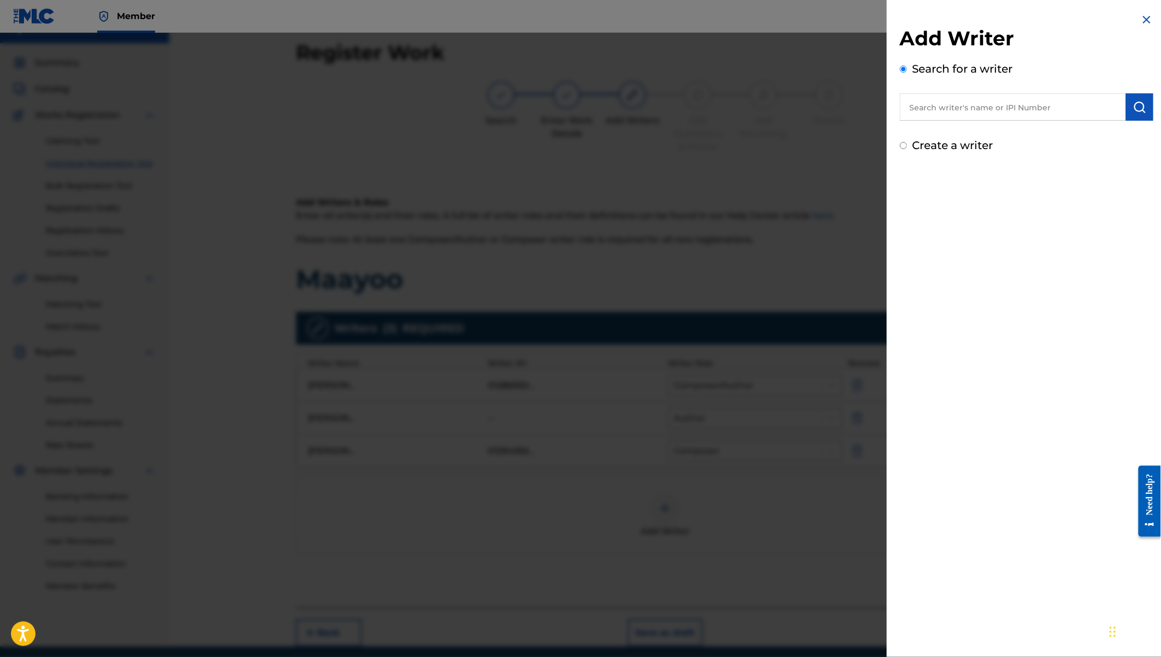
click at [960, 110] on input "text" at bounding box center [1013, 106] width 226 height 27
paste input "Edwin Oloo Sulle"
type input "Edwin Oloo Sulle"
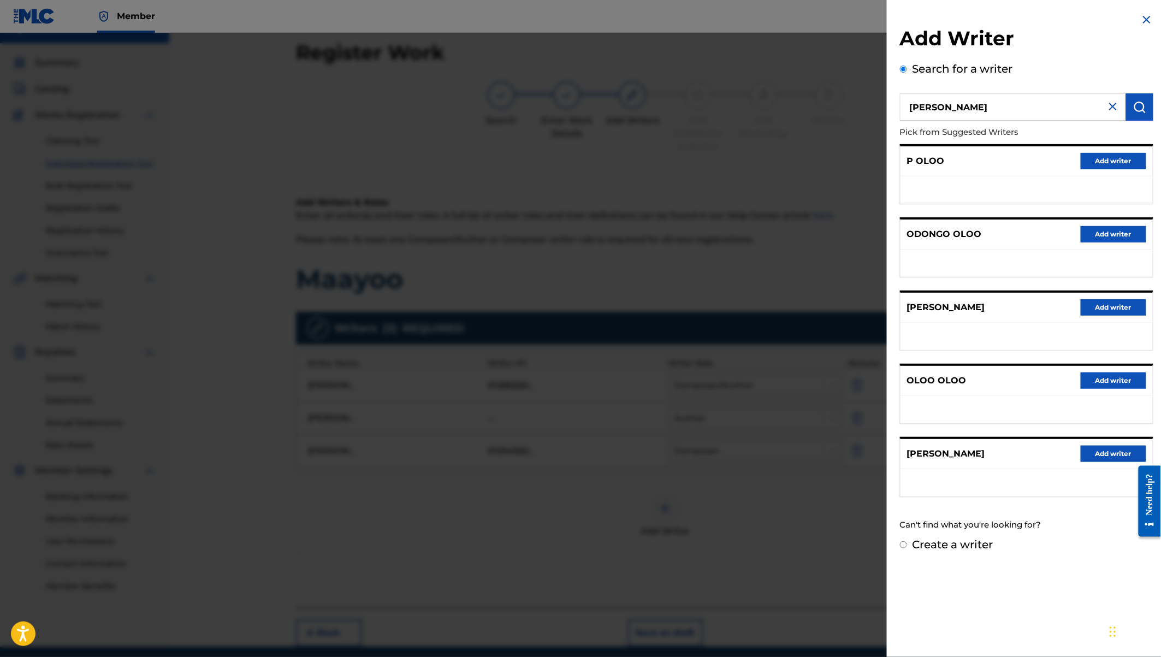
click at [957, 542] on label "Create a writer" at bounding box center [952, 544] width 81 height 13
radio input "true"
click at [907, 542] on input "Create a writer" at bounding box center [903, 544] width 7 height 7
radio input "false"
radio input "true"
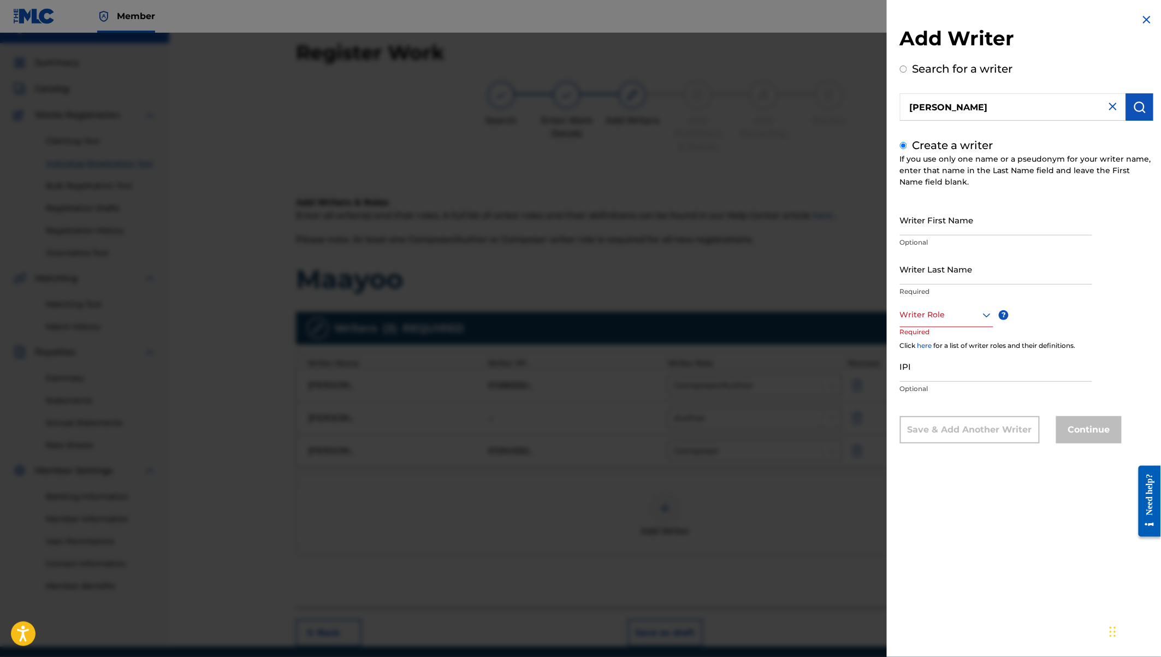
click at [910, 227] on input "Writer First Name" at bounding box center [996, 219] width 192 height 31
paste input "Edwin Oloo Sulle"
drag, startPoint x: 947, startPoint y: 229, endPoint x: 984, endPoint y: 235, distance: 37.1
click at [984, 235] on input "Edwin Oloo Sulle" at bounding box center [996, 219] width 192 height 31
type input "Edwin Oloo"
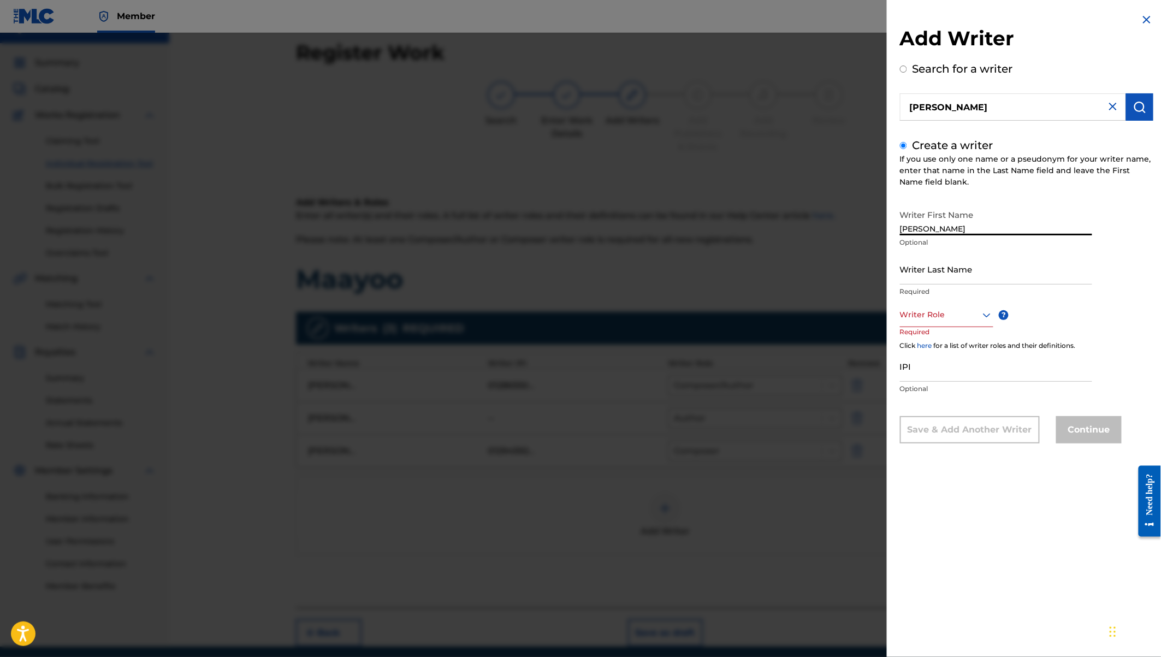
click at [916, 273] on input "Writer Last Name" at bounding box center [996, 268] width 192 height 31
paste input "Sulle"
type input "Sulle"
click at [937, 318] on div at bounding box center [946, 315] width 93 height 14
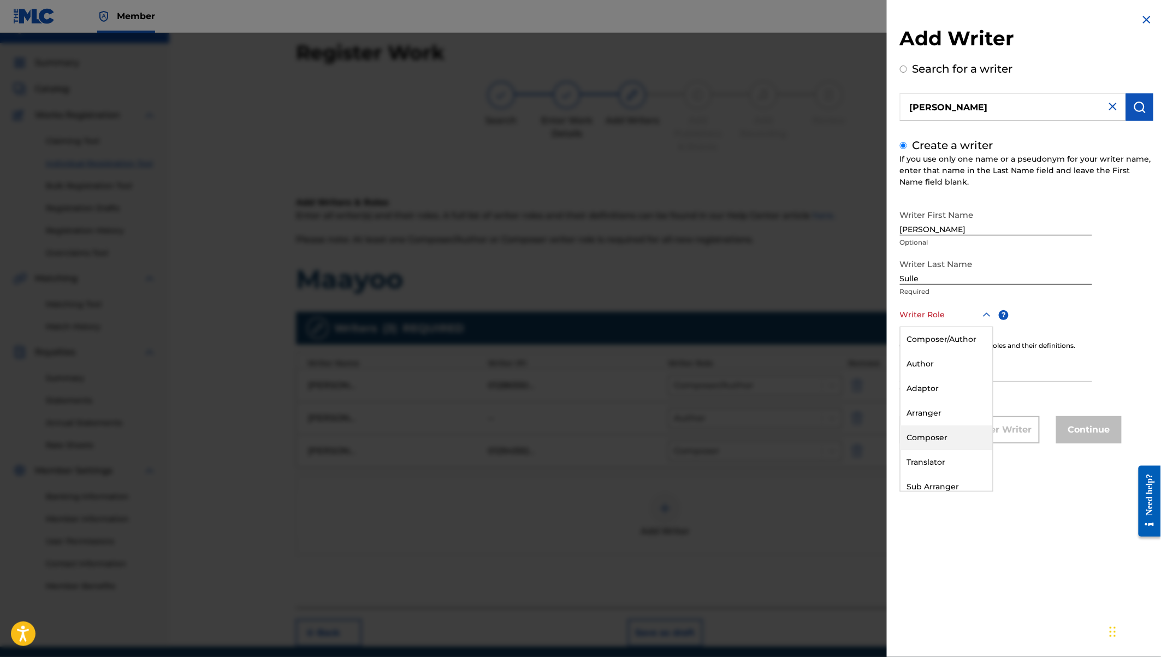
click at [943, 432] on div "Composer" at bounding box center [946, 437] width 92 height 25
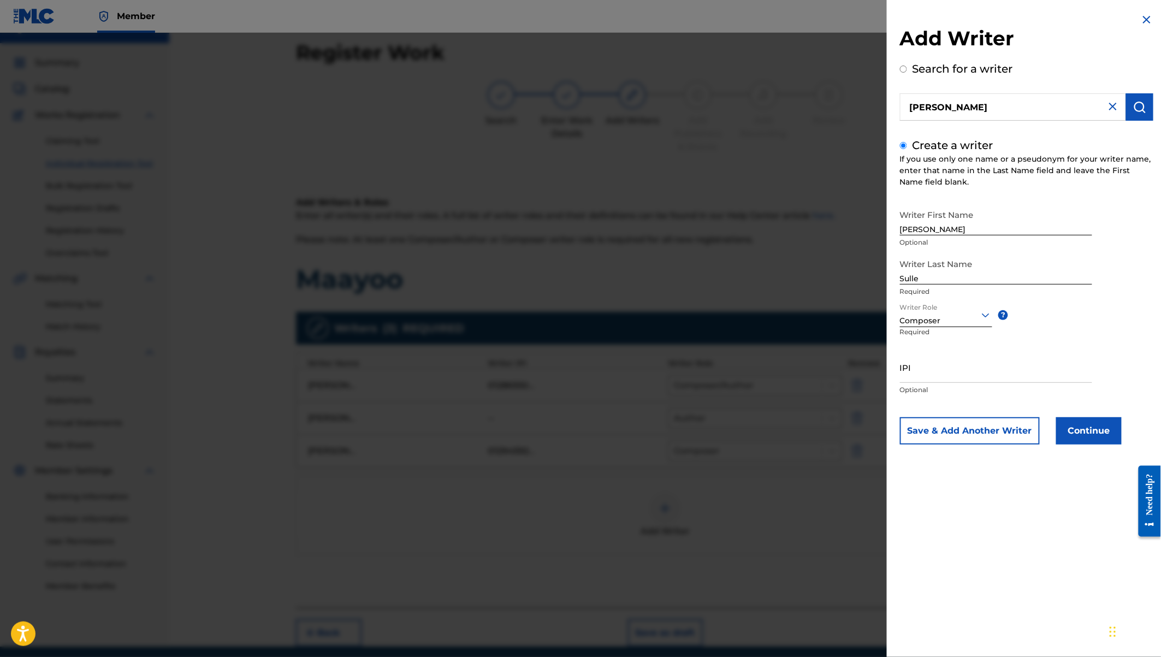
click at [1076, 431] on button "Continue" at bounding box center [1089, 430] width 66 height 27
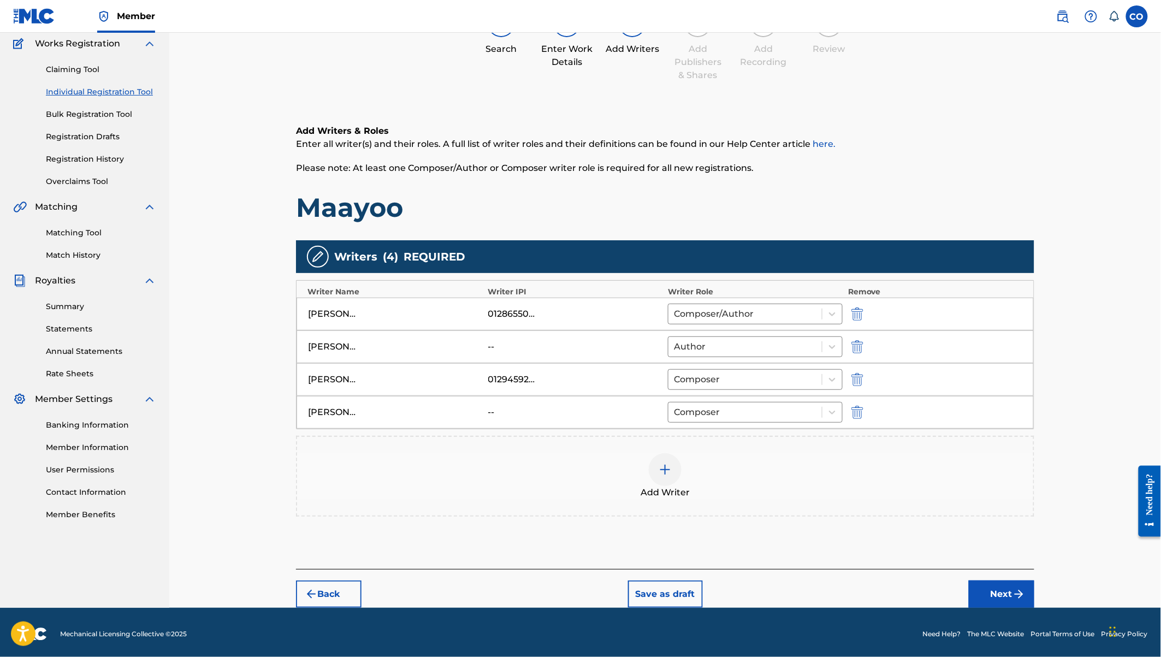
click at [1004, 595] on button "Next" at bounding box center [1002, 593] width 66 height 27
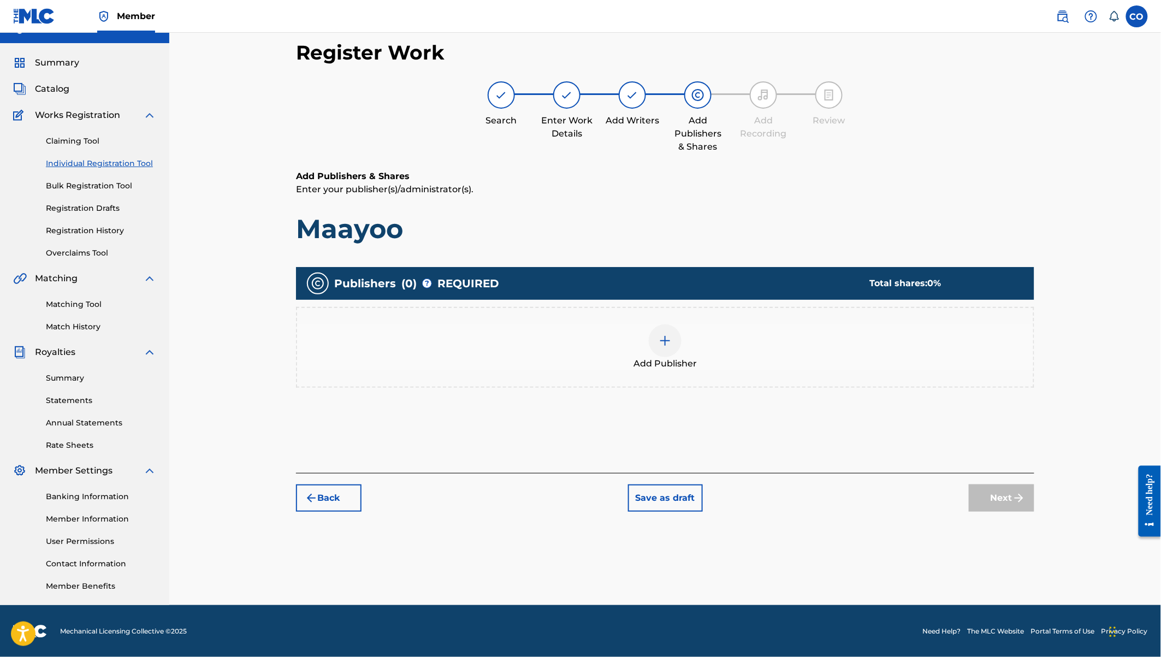
click at [674, 338] on div at bounding box center [665, 340] width 33 height 33
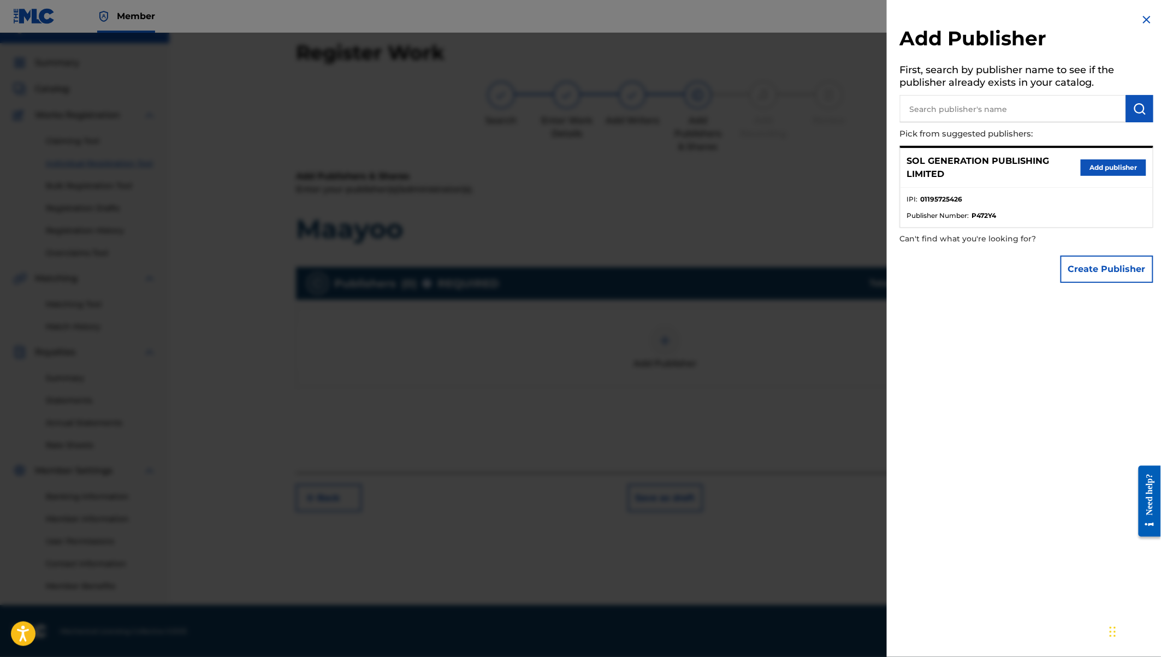
click at [1081, 165] on button "Add publisher" at bounding box center [1113, 167] width 66 height 16
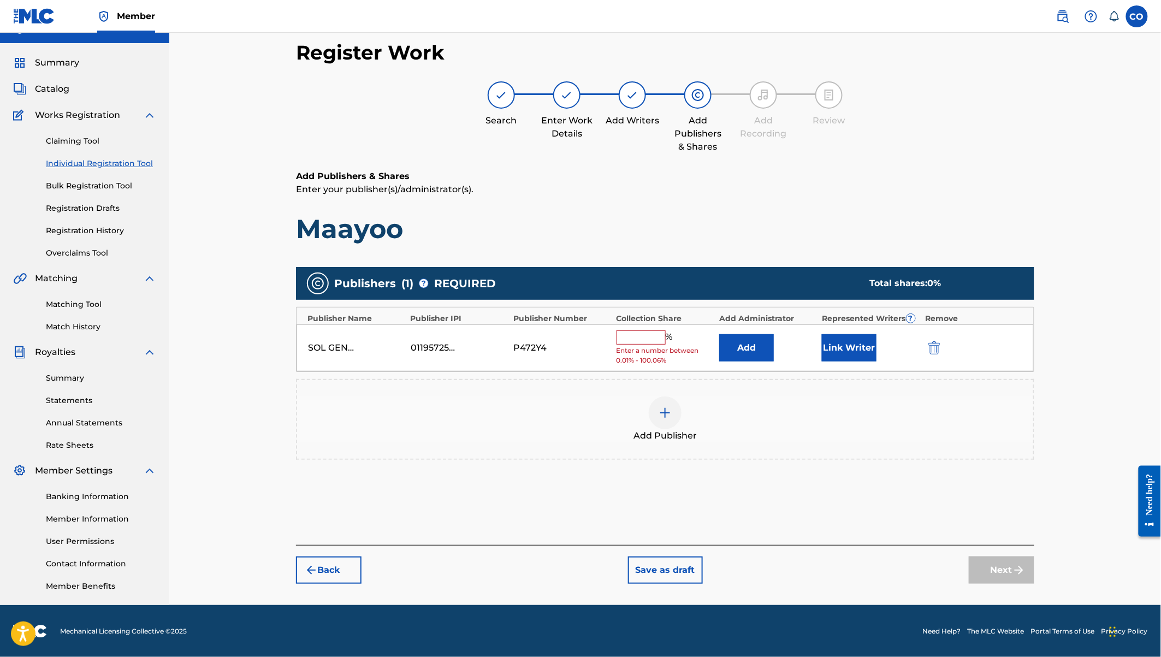
click at [636, 340] on input "text" at bounding box center [640, 337] width 49 height 14
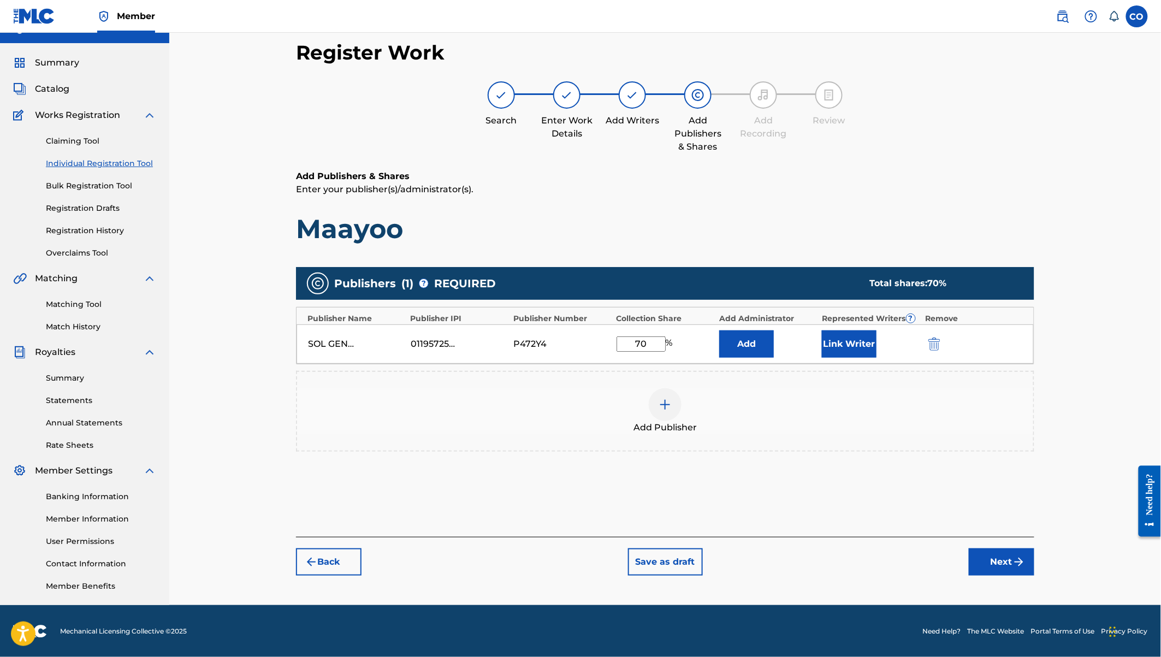
type input "70"
click at [846, 348] on button "Link Writer" at bounding box center [849, 343] width 55 height 27
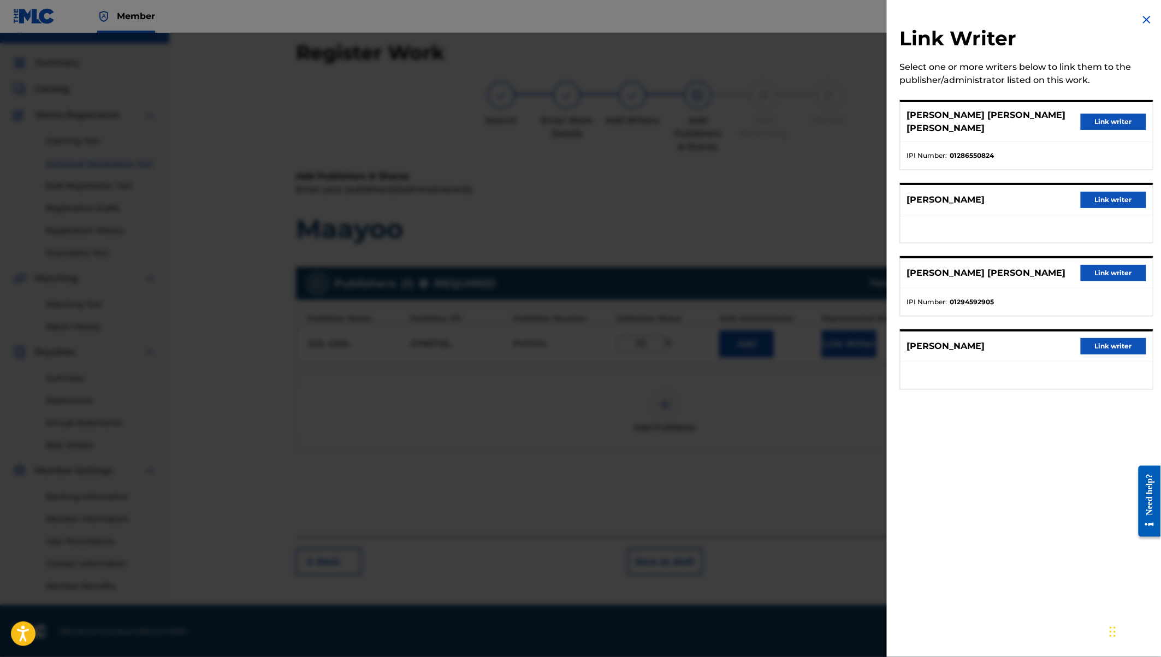
click at [1108, 115] on button "Link writer" at bounding box center [1113, 122] width 66 height 16
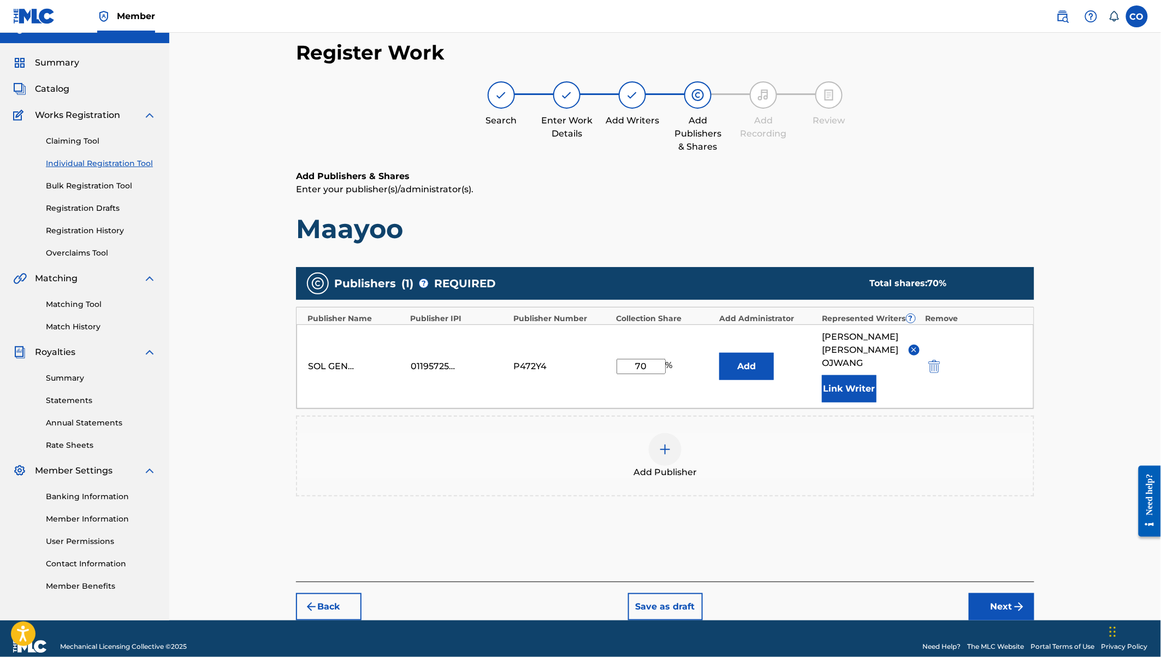
click at [1013, 600] on img "submit" at bounding box center [1018, 606] width 13 height 13
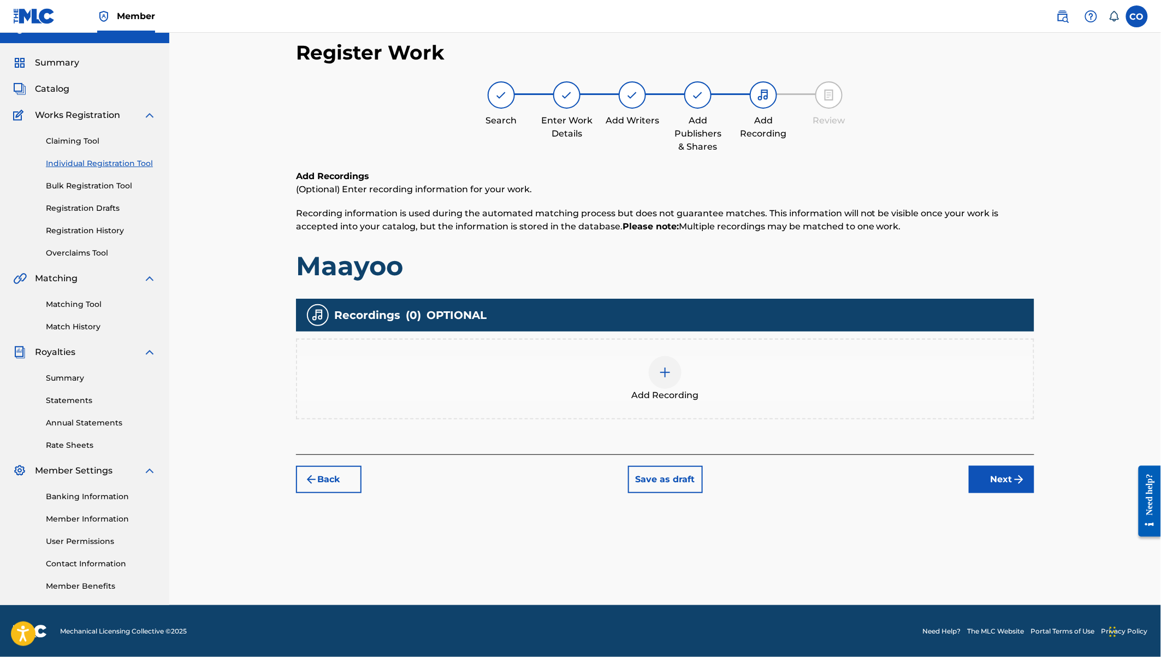
click at [663, 372] on img at bounding box center [664, 372] width 13 height 13
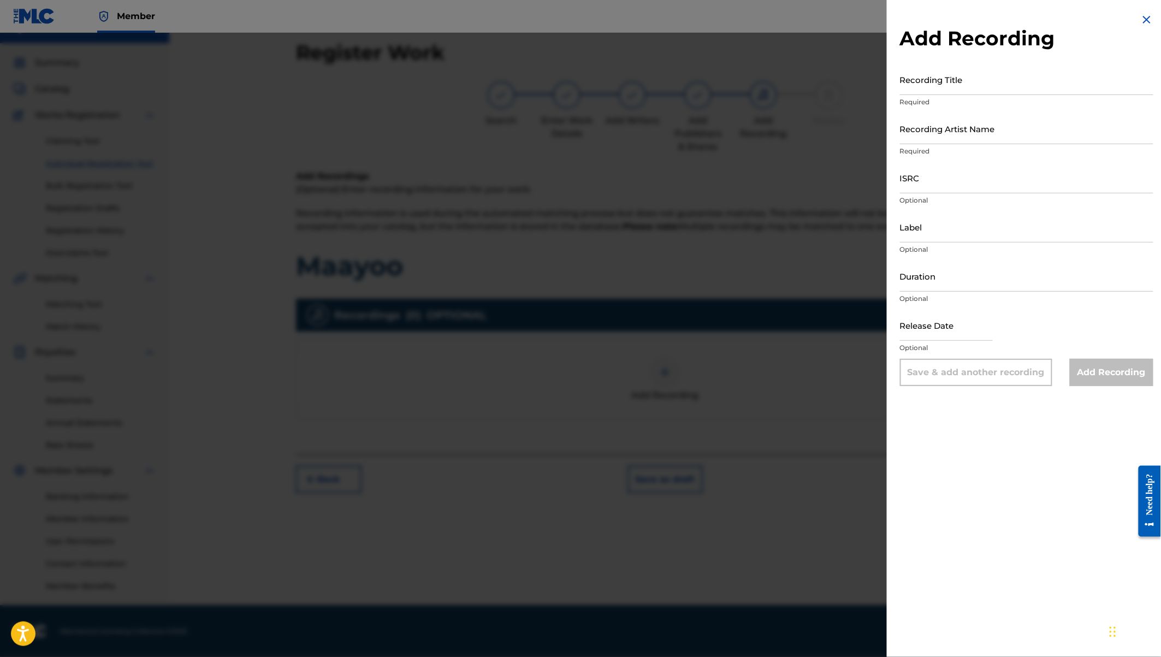
click at [925, 84] on input "Recording Title" at bounding box center [1026, 79] width 253 height 31
type input "Maayoo"
click at [931, 134] on input "Recording Artist Name" at bounding box center [1026, 128] width 253 height 31
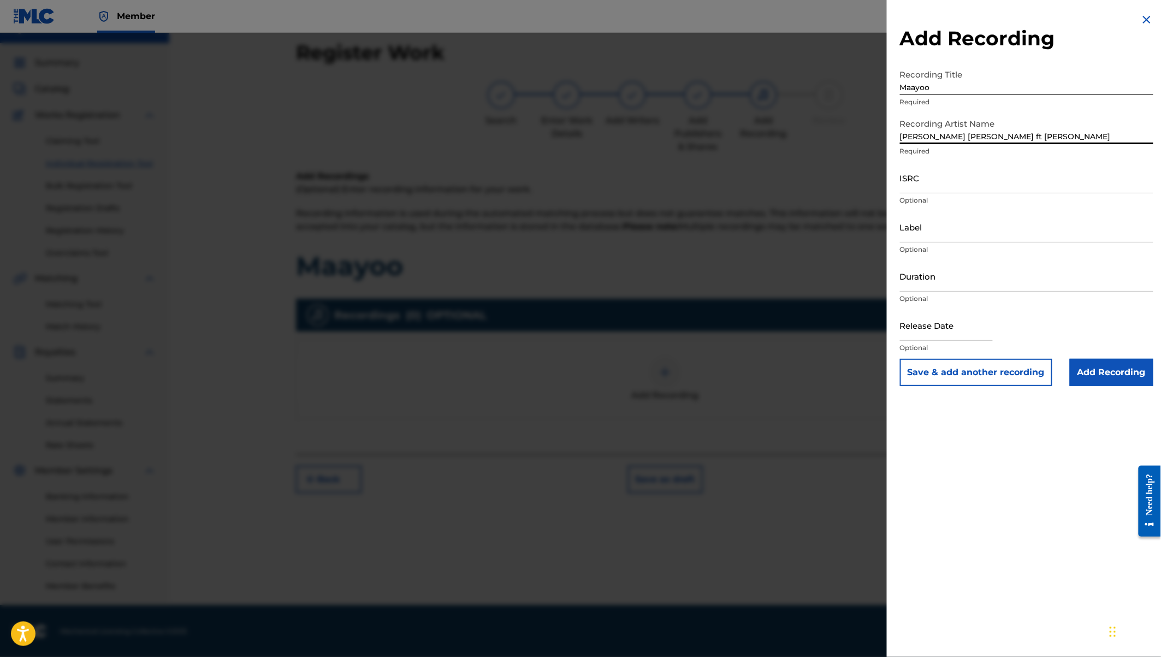
click at [906, 186] on input "ISRC" at bounding box center [1026, 177] width 253 height 31
paste input "QZW9M2292150"
click at [914, 223] on input "Label" at bounding box center [1026, 226] width 253 height 31
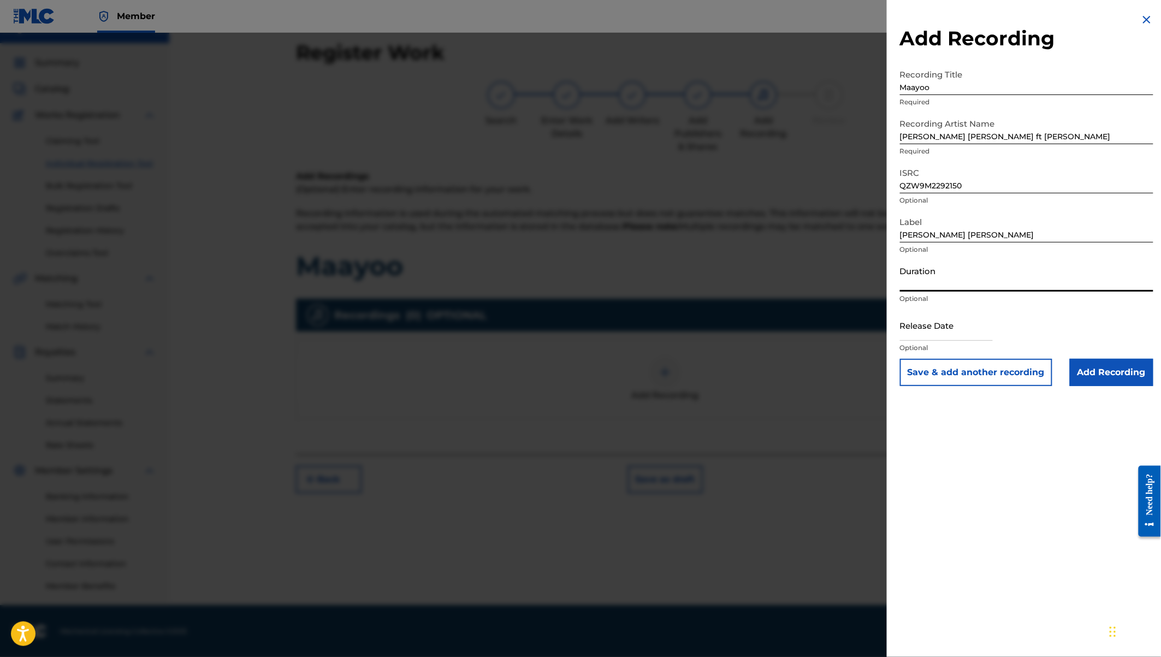
click at [919, 288] on input "Duration" at bounding box center [1026, 275] width 253 height 31
click at [942, 329] on input "text" at bounding box center [946, 325] width 93 height 31
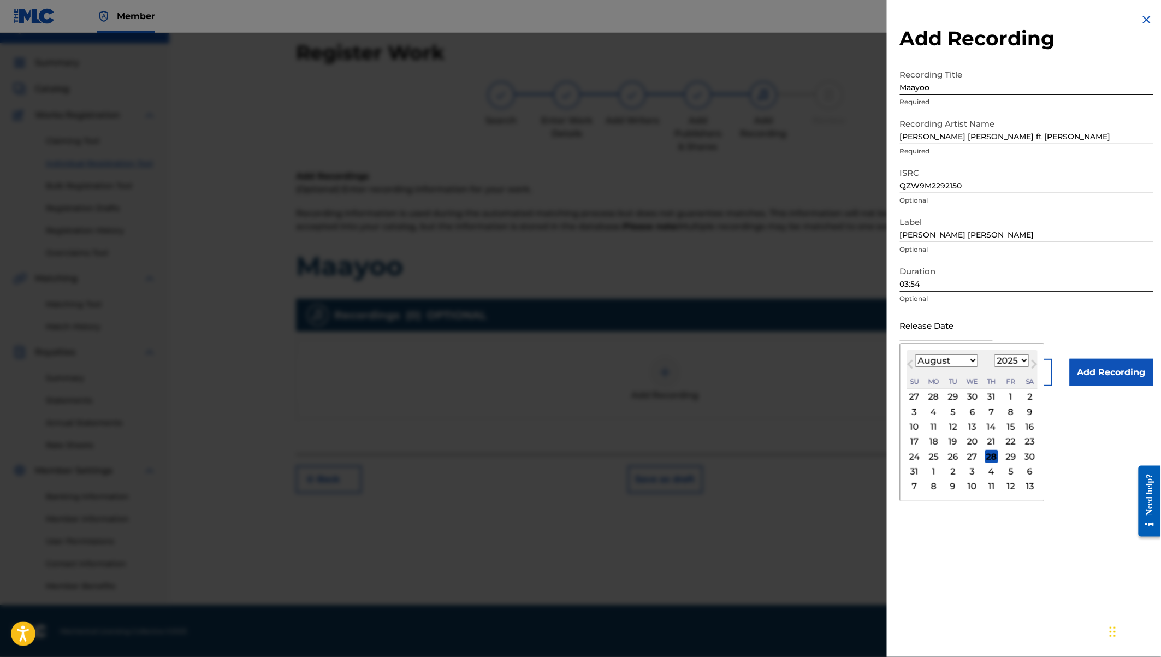
click at [1009, 359] on select "1900 1901 1902 1903 1904 1905 1906 1907 1908 1909 1910 1911 1912 1913 1914 1915…" at bounding box center [1011, 360] width 35 height 13
click at [961, 360] on select "January February March April May June July August September October November De…" at bounding box center [946, 360] width 63 height 13
click at [994, 427] on div "15" at bounding box center [991, 426] width 13 height 13
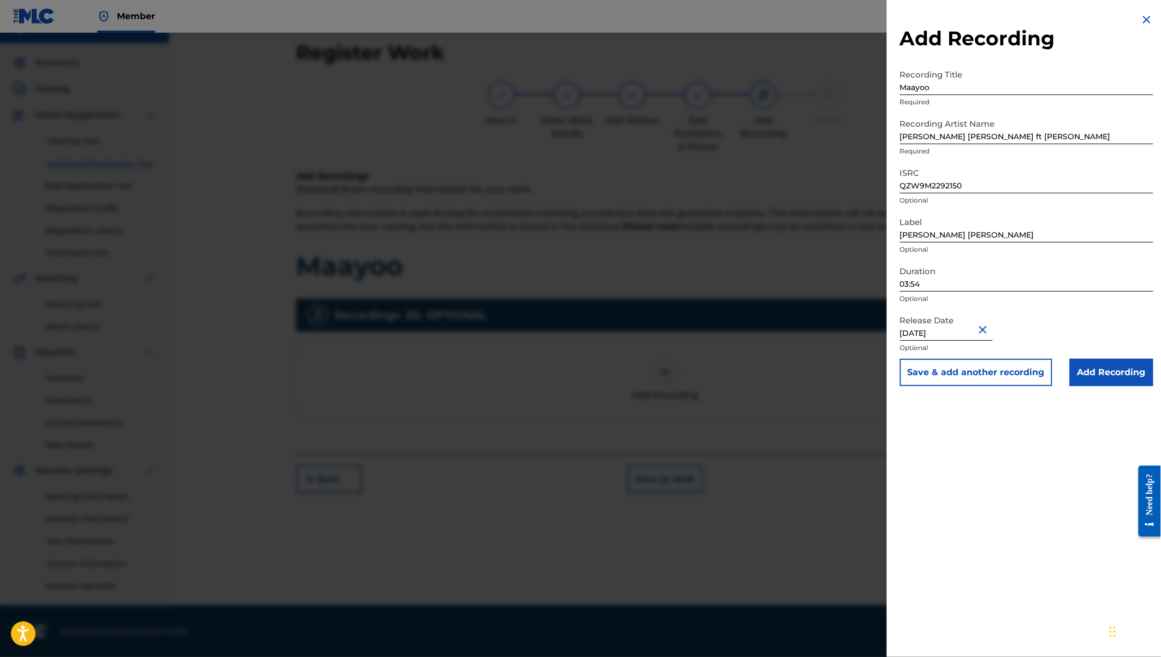
click at [1107, 371] on input "Add Recording" at bounding box center [1112, 372] width 84 height 27
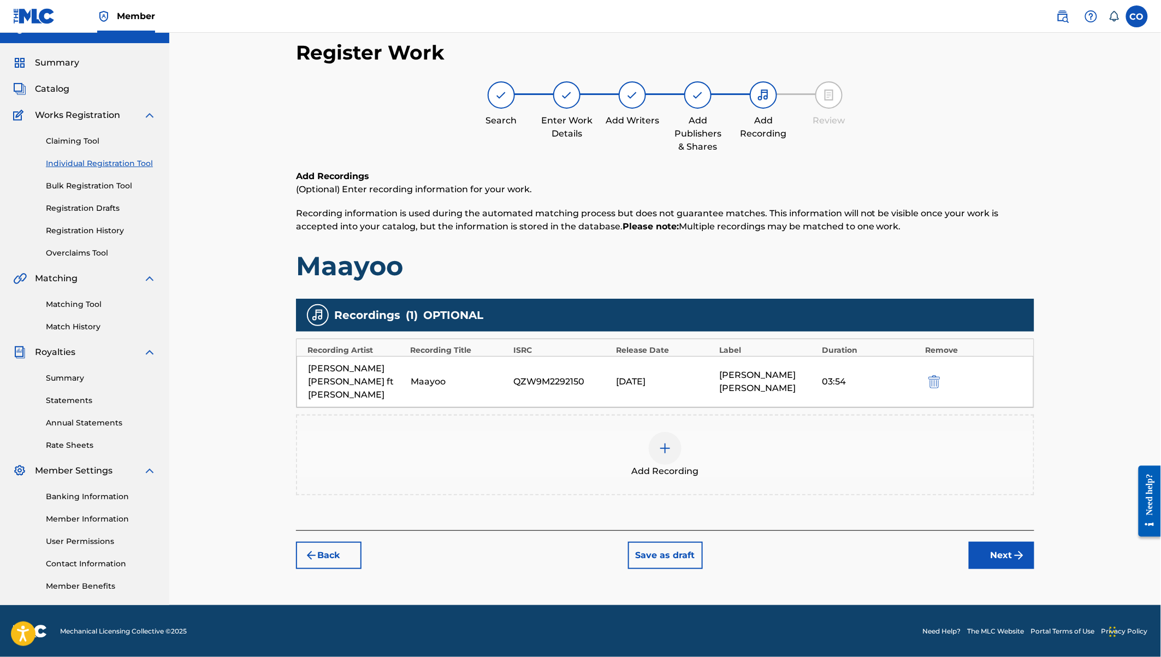
click at [997, 545] on button "Next" at bounding box center [1002, 555] width 66 height 27
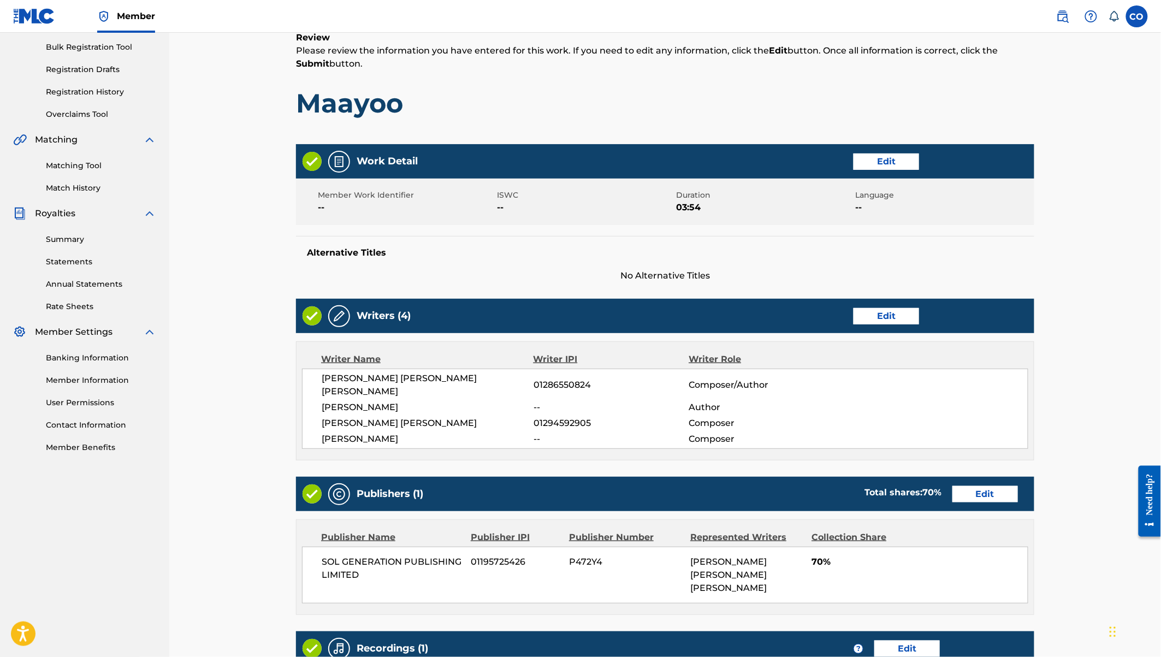
scroll to position [316, 0]
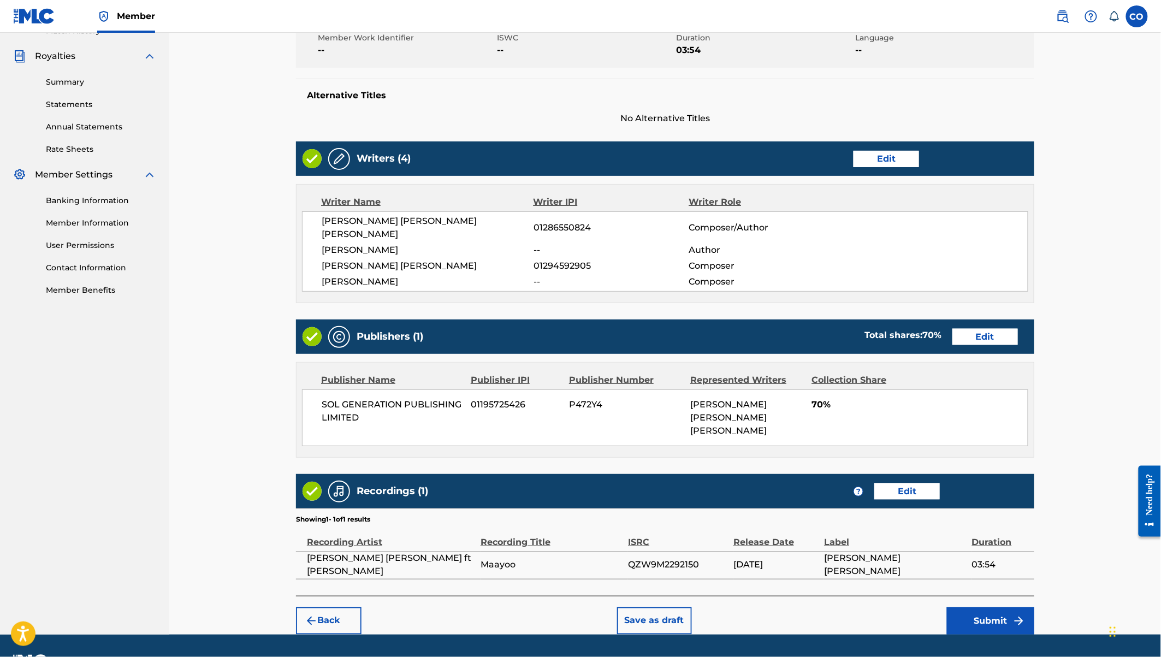
click at [980, 607] on button "Submit" at bounding box center [990, 620] width 87 height 27
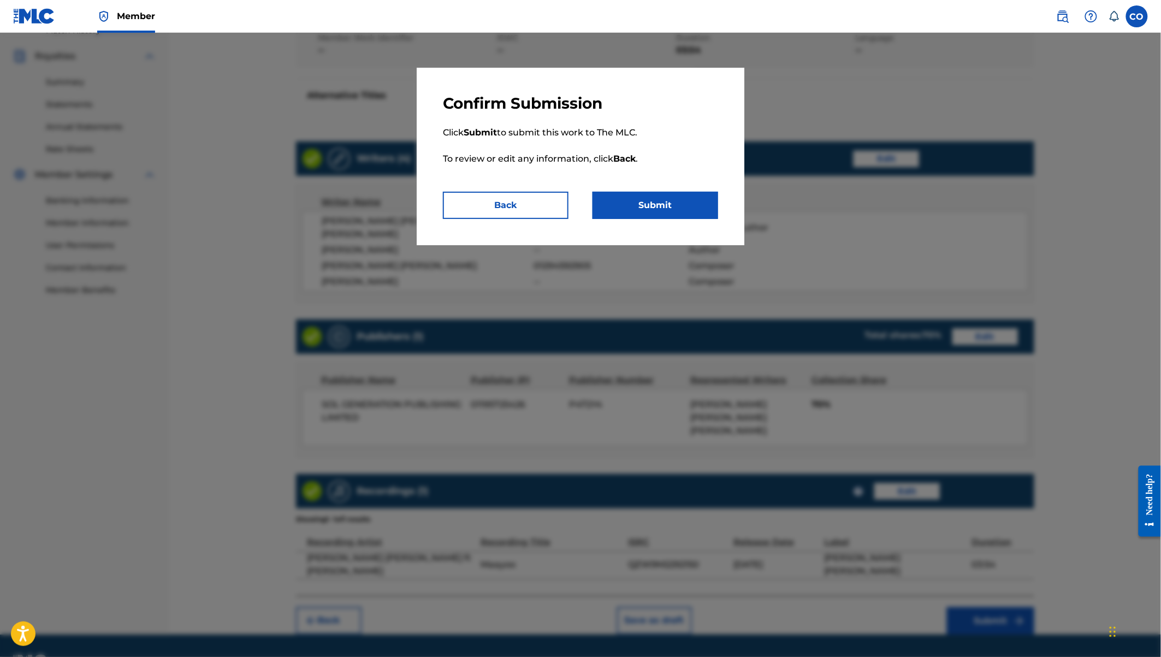
click at [657, 210] on button "Submit" at bounding box center [655, 205] width 126 height 27
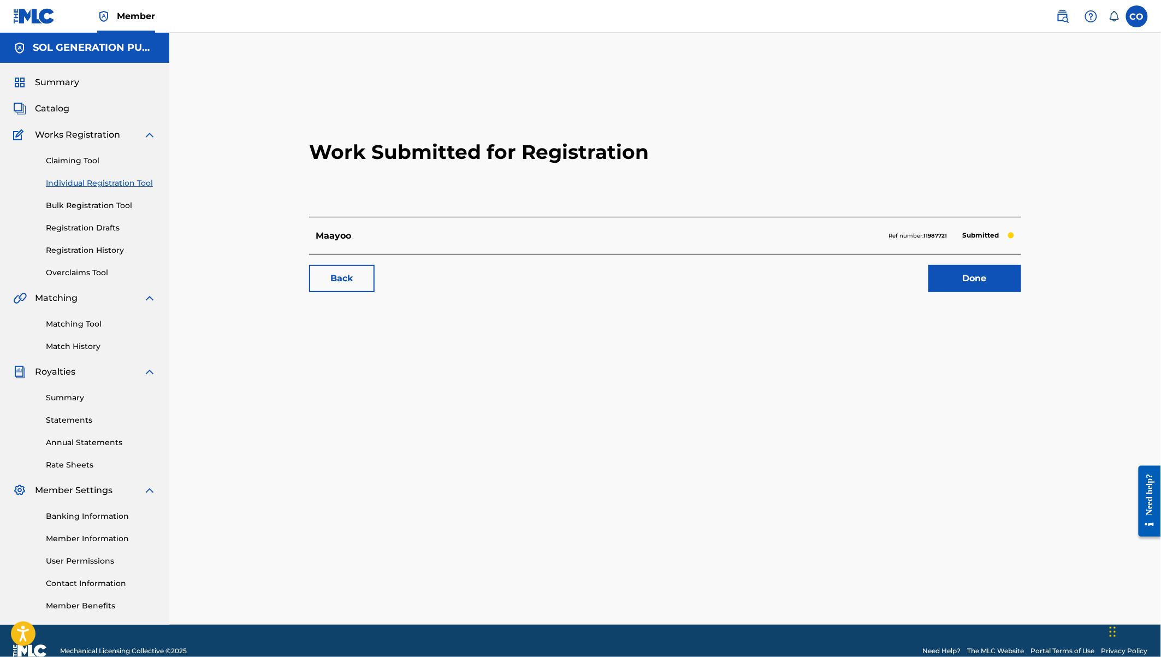
click at [989, 283] on link "Done" at bounding box center [974, 278] width 93 height 27
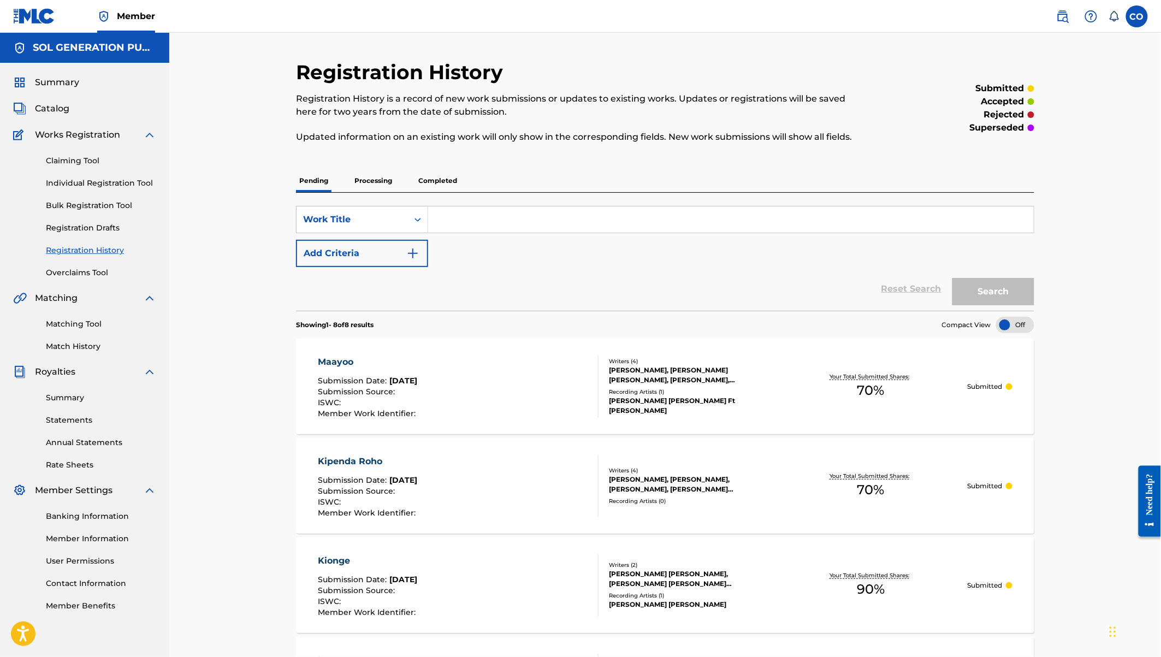
click at [99, 181] on link "Individual Registration Tool" at bounding box center [101, 182] width 110 height 11
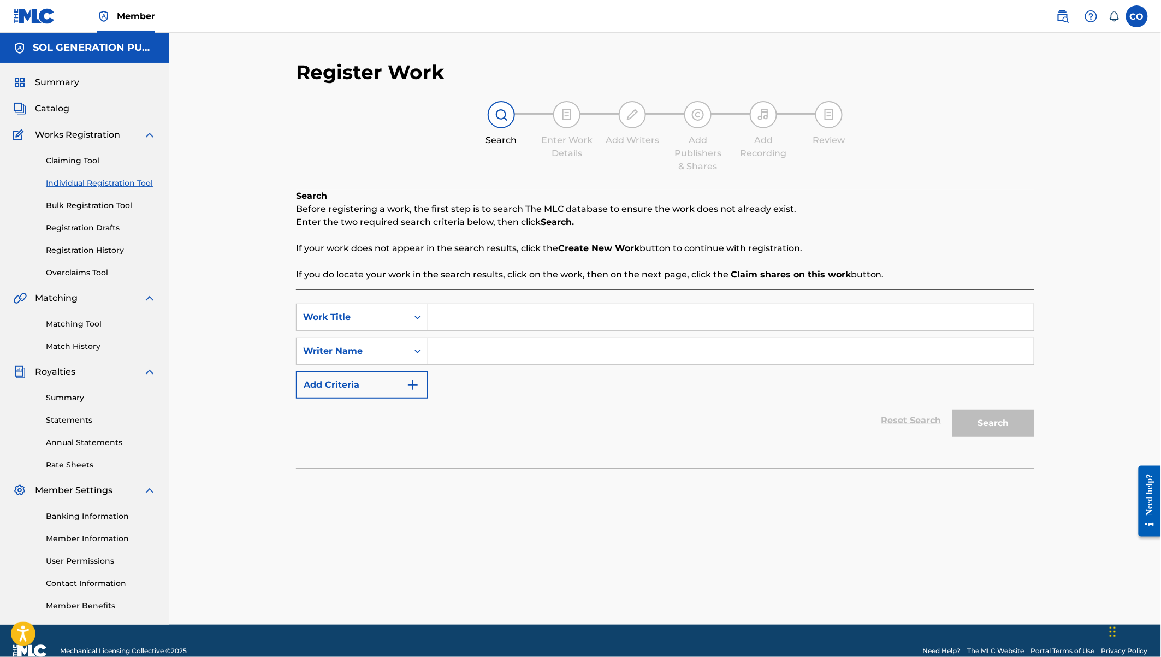
click at [488, 314] on input "Search Form" at bounding box center [730, 317] width 605 height 26
click at [471, 351] on input "Search Form" at bounding box center [730, 351] width 605 height 26
click at [952, 409] on button "Search" at bounding box center [993, 422] width 82 height 27
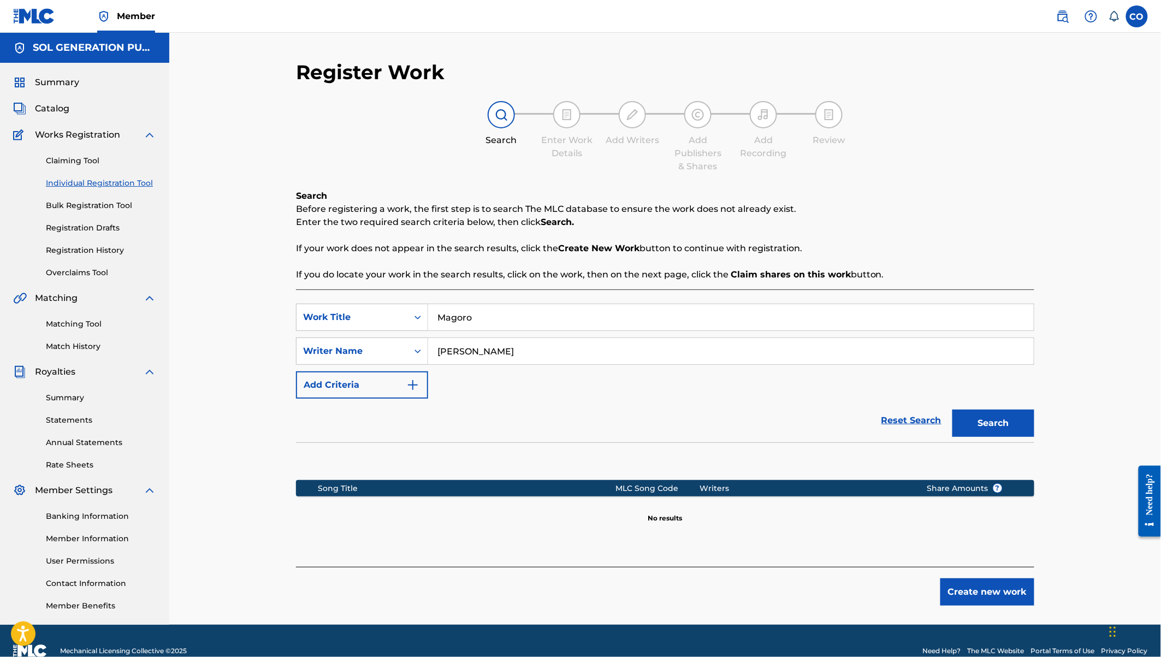
click at [974, 591] on button "Create new work" at bounding box center [987, 591] width 94 height 27
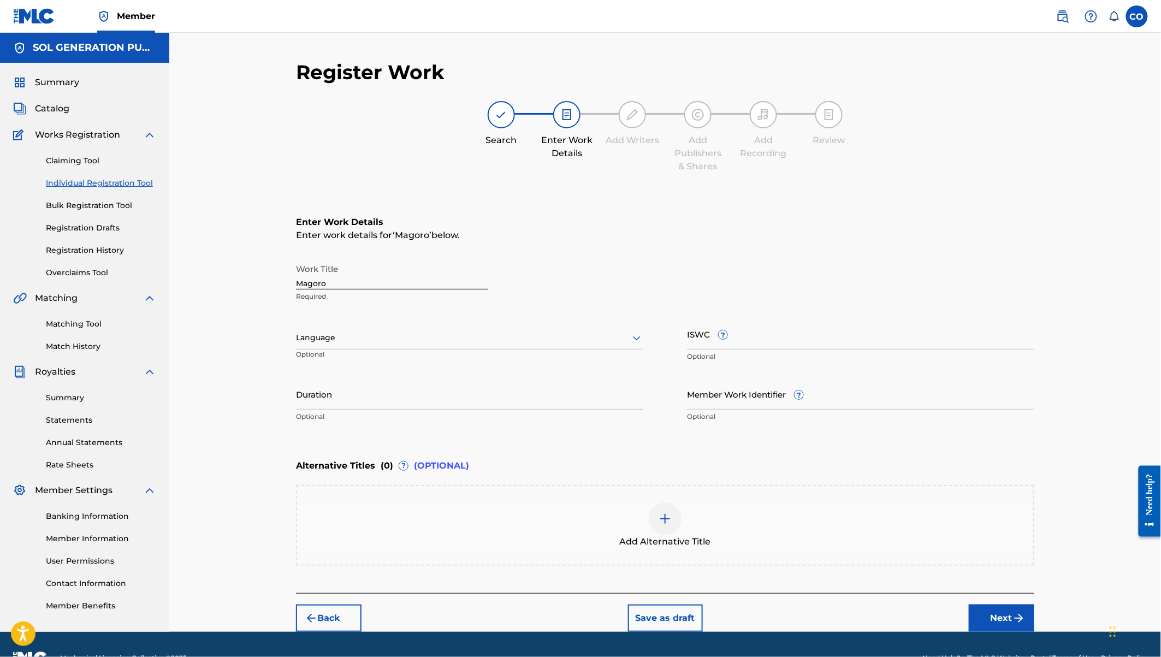
click at [315, 395] on input "Duration" at bounding box center [469, 393] width 347 height 31
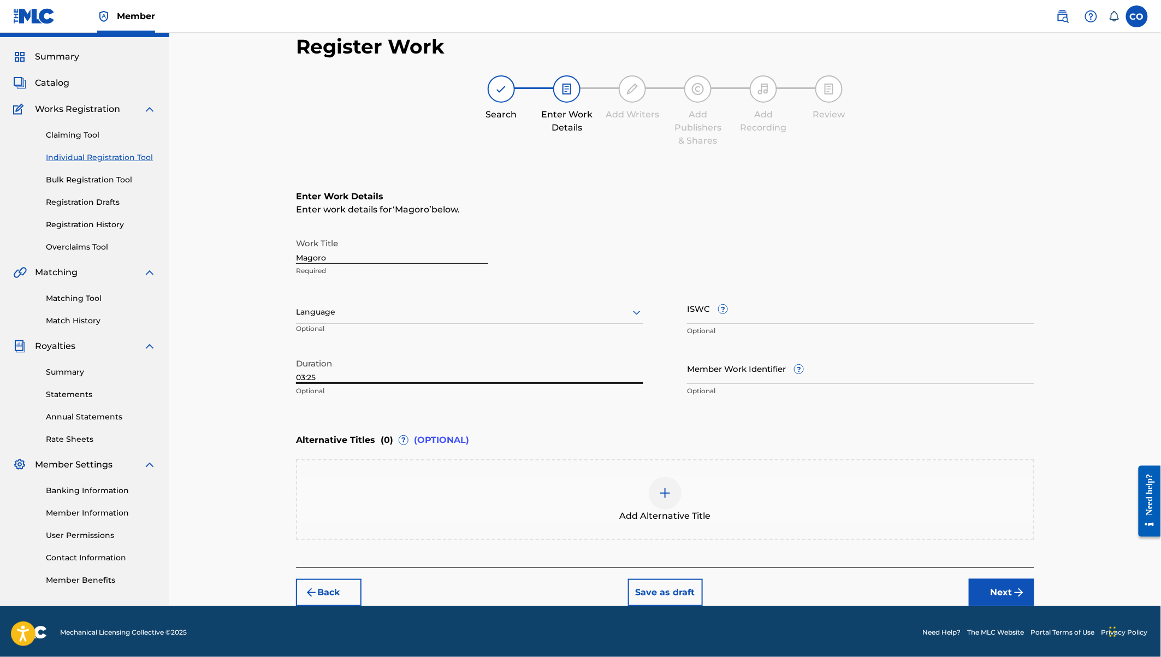
click at [1011, 589] on button "Next" at bounding box center [1002, 592] width 66 height 27
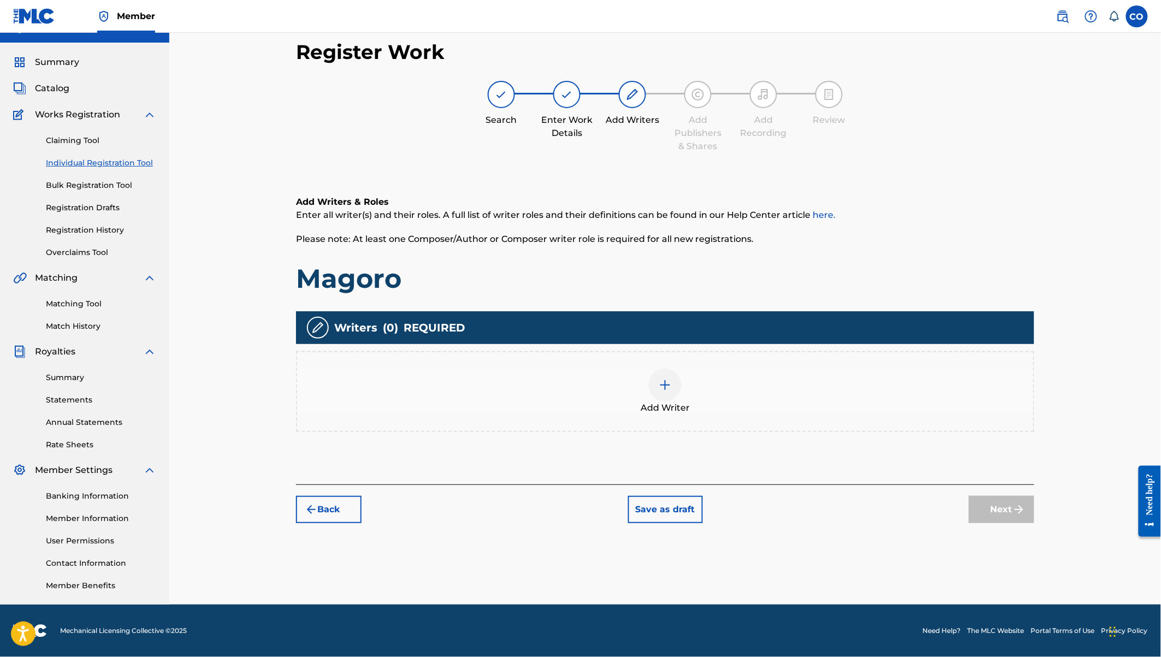
scroll to position [20, 0]
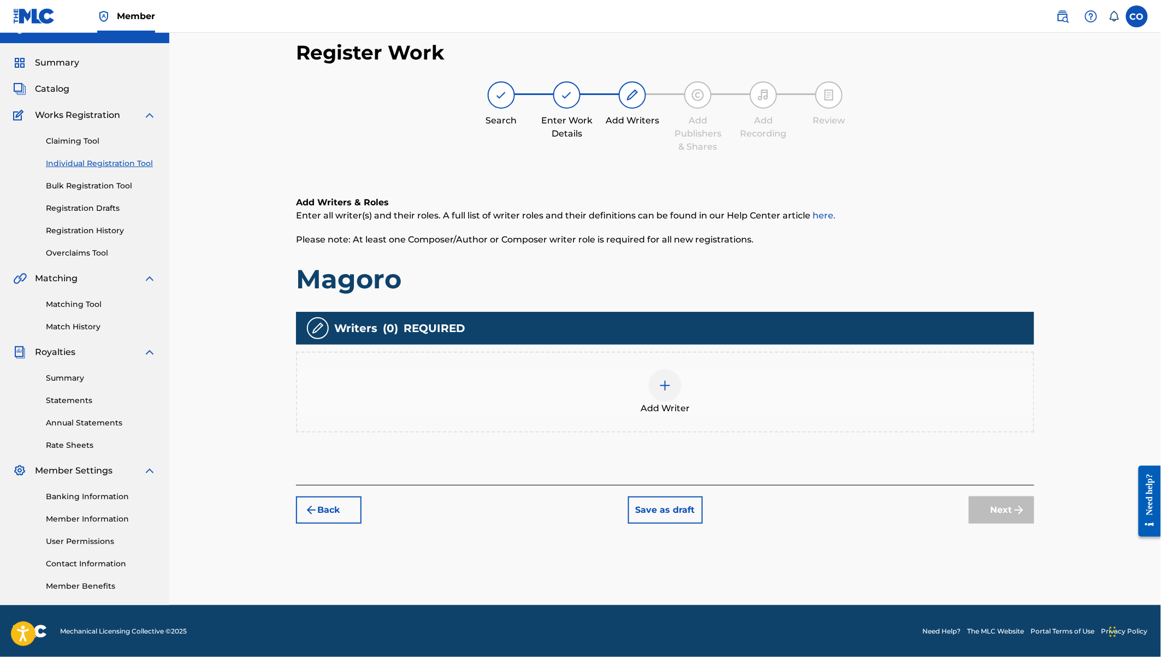
click at [665, 387] on img at bounding box center [664, 385] width 13 height 13
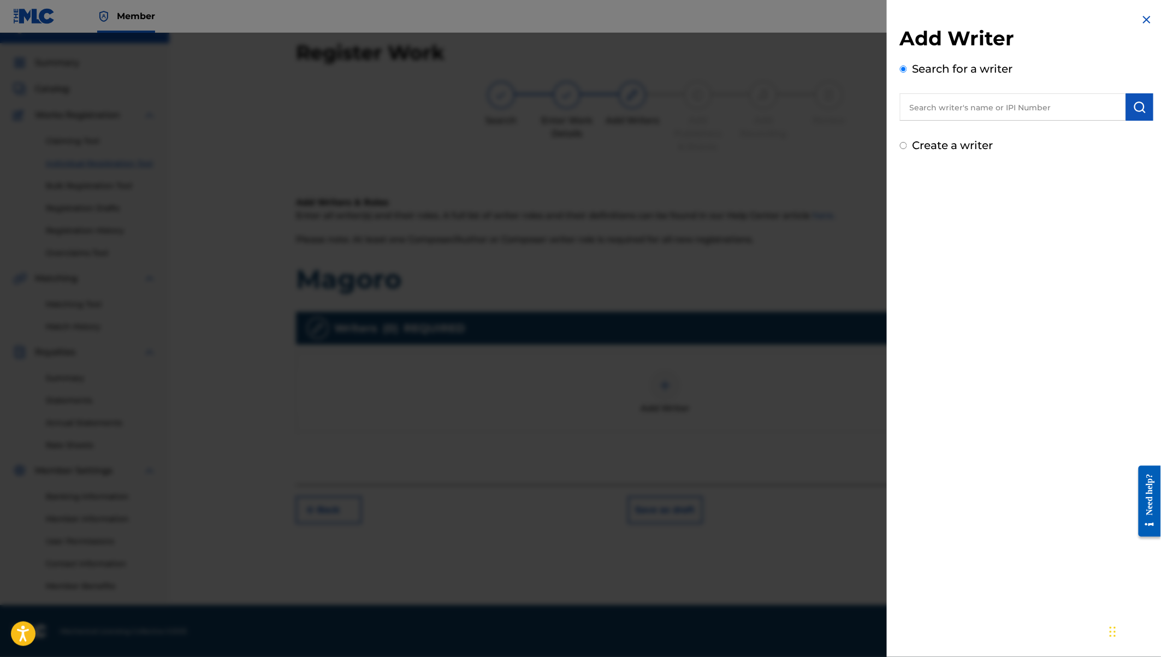
click at [961, 101] on input "text" at bounding box center [1013, 106] width 226 height 27
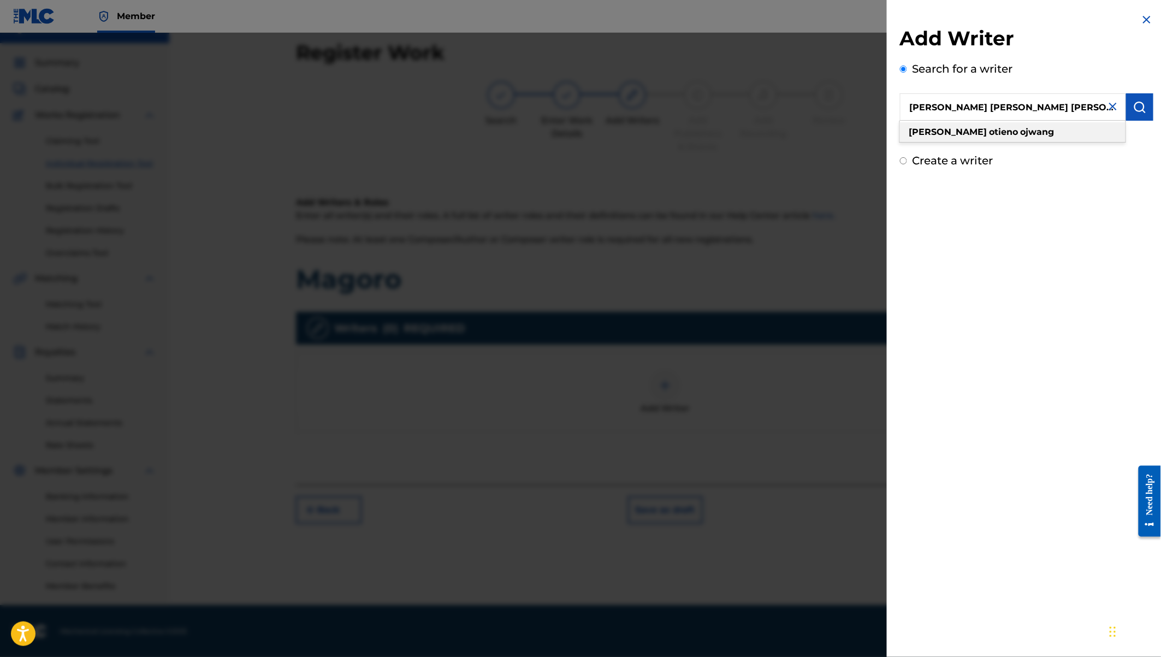
click at [931, 129] on strong "[PERSON_NAME]" at bounding box center [948, 132] width 78 height 10
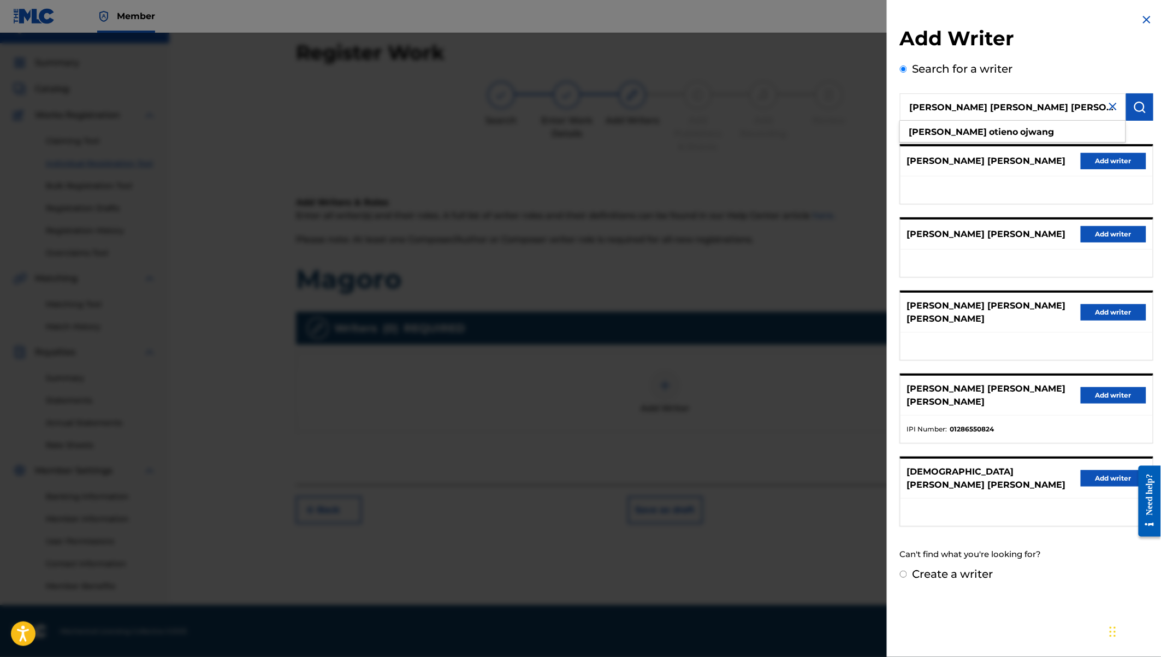
click at [1085, 387] on button "Add writer" at bounding box center [1113, 395] width 66 height 16
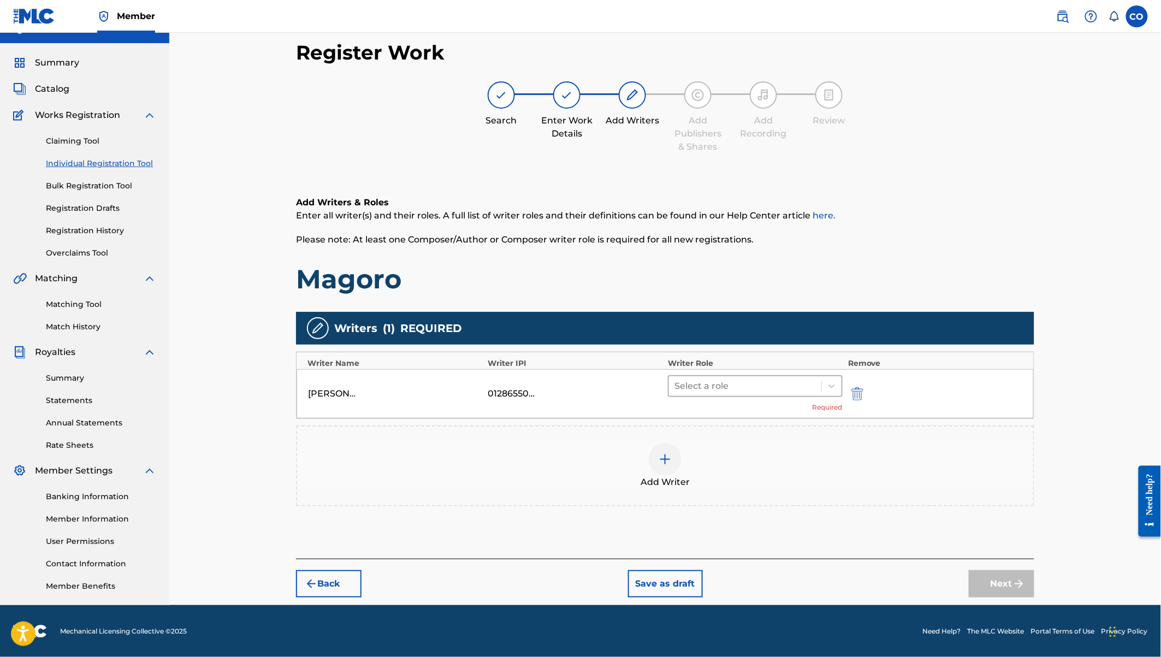
click at [782, 381] on div at bounding box center [744, 385] width 141 height 15
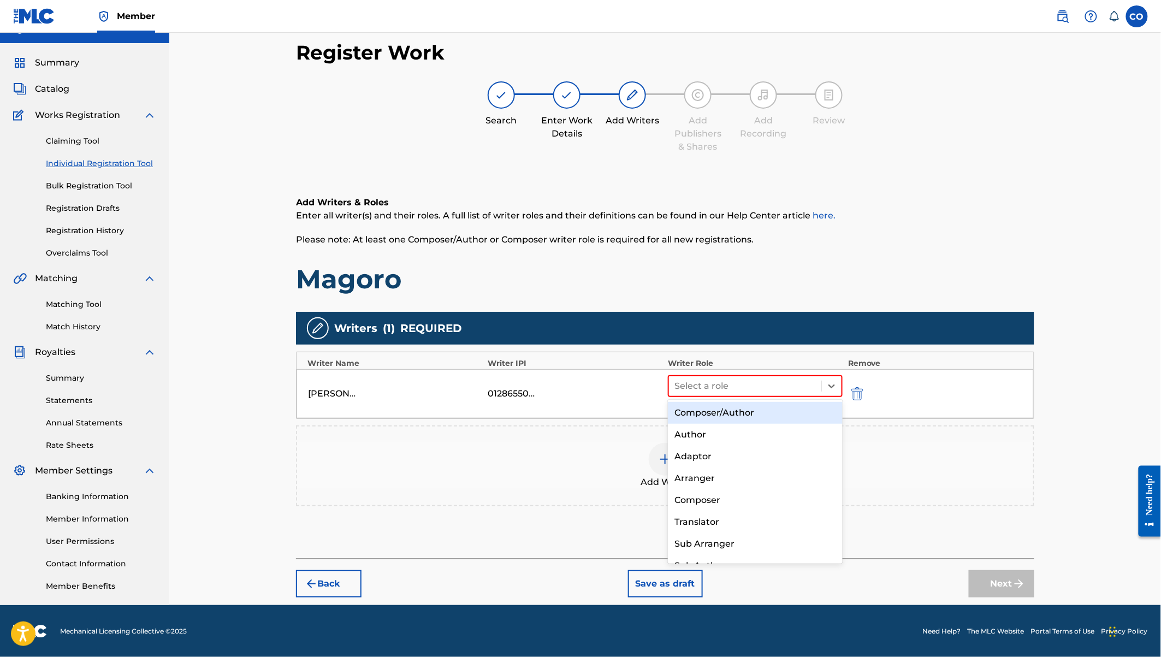
click at [747, 411] on div "Composer/Author" at bounding box center [755, 413] width 175 height 22
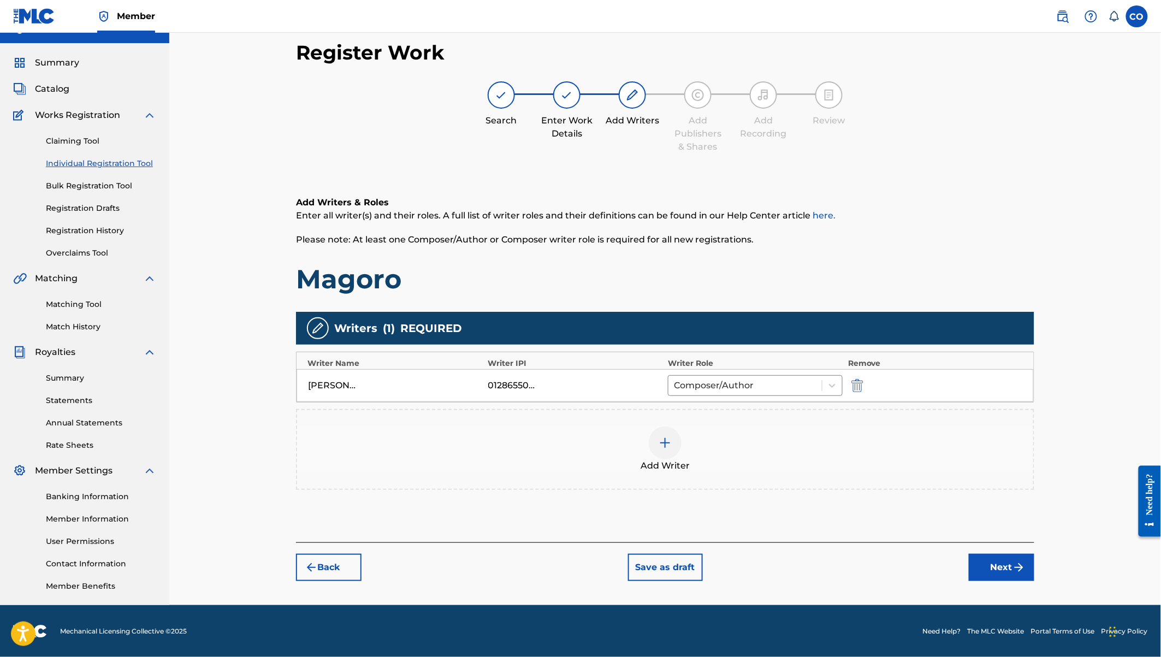
click at [658, 441] on img at bounding box center [664, 442] width 13 height 13
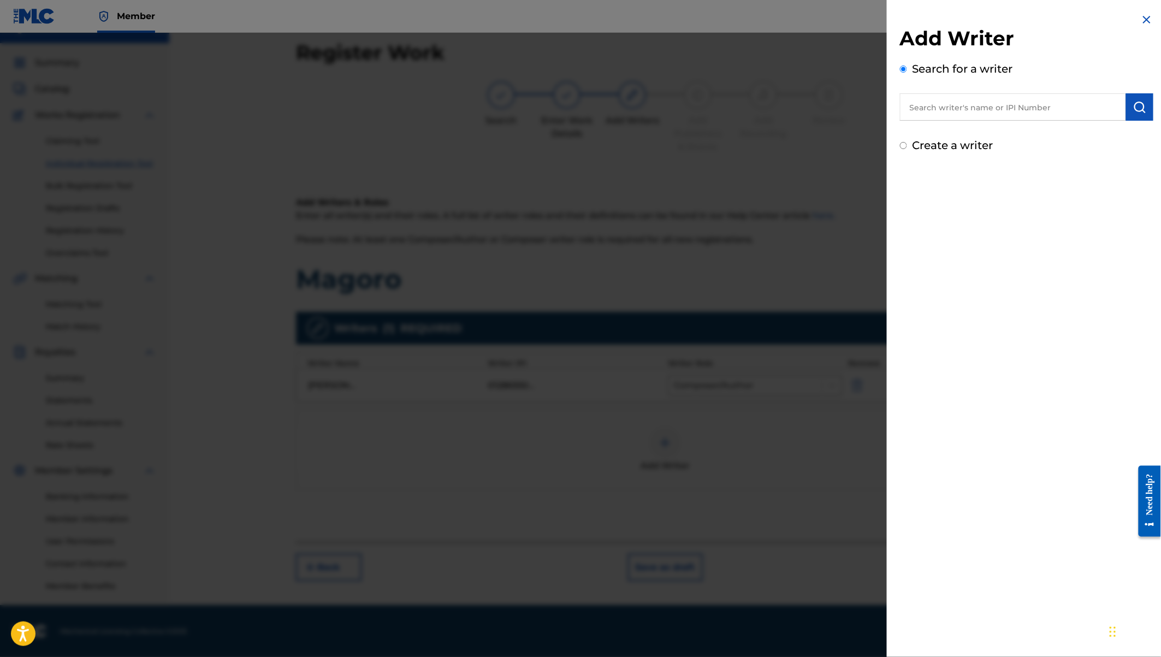
click at [949, 146] on label "Create a writer" at bounding box center [952, 145] width 81 height 13
click at [907, 146] on input "Create a writer" at bounding box center [903, 145] width 7 height 7
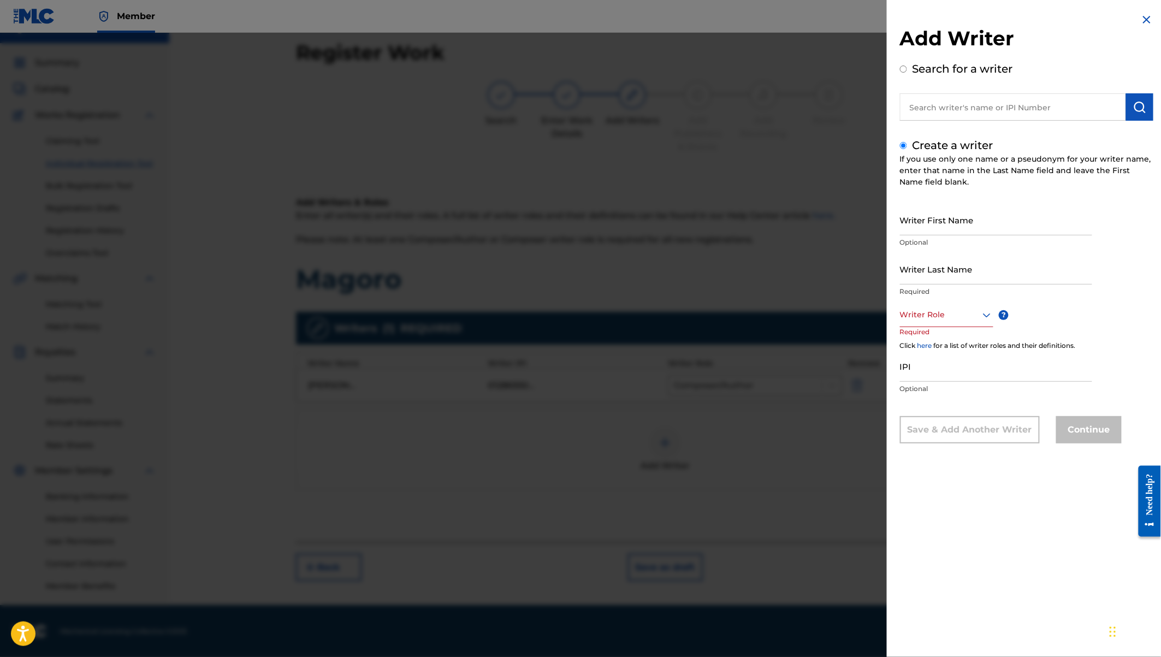
click at [921, 224] on input "Writer First Name" at bounding box center [996, 219] width 192 height 31
paste input "Gitonga Mukira"
drag, startPoint x: 933, startPoint y: 232, endPoint x: 988, endPoint y: 233, distance: 54.6
click at [988, 233] on input "Gitonga Mukira" at bounding box center [996, 219] width 192 height 31
click at [918, 277] on input "Writer Last Name" at bounding box center [996, 268] width 192 height 31
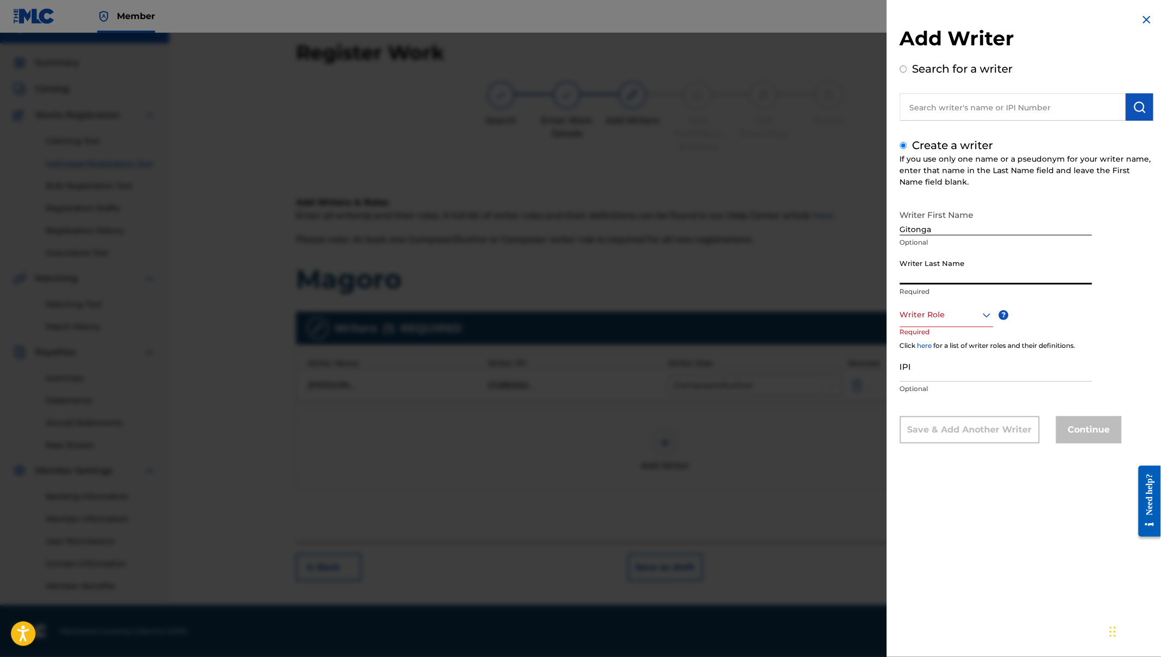
paste input "Mukira"
click at [922, 313] on div at bounding box center [946, 315] width 93 height 14
click at [926, 441] on div "Composer" at bounding box center [946, 437] width 92 height 25
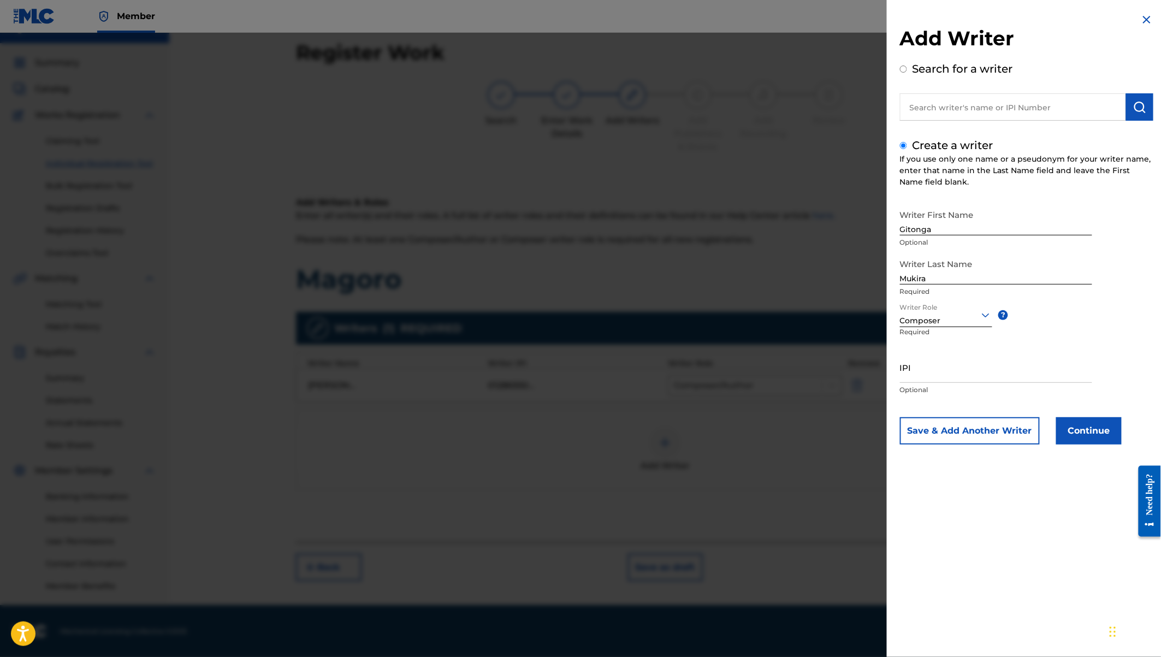
click at [1080, 435] on button "Continue" at bounding box center [1089, 430] width 66 height 27
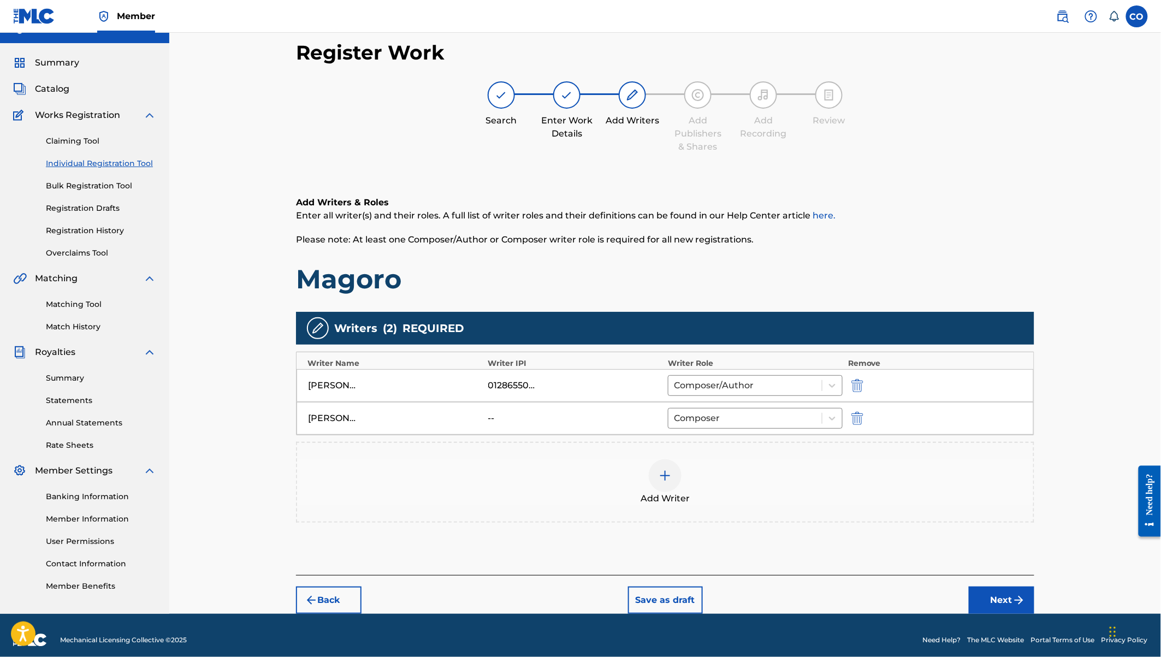
click at [990, 595] on button "Next" at bounding box center [1002, 599] width 66 height 27
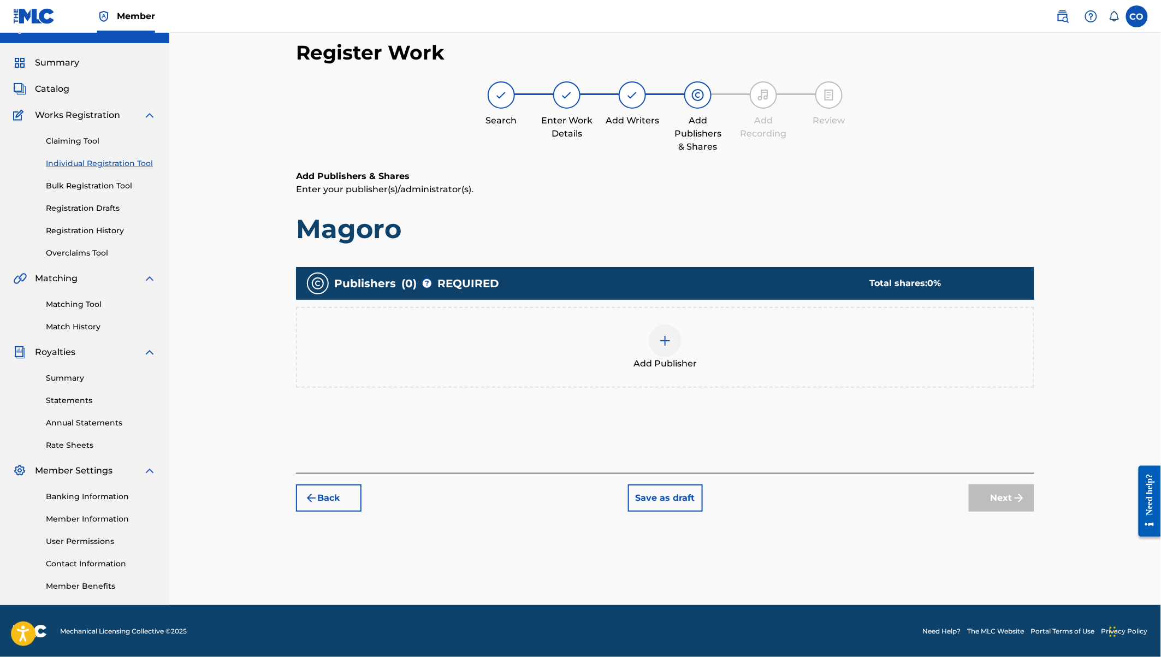
click at [663, 345] on img at bounding box center [664, 340] width 13 height 13
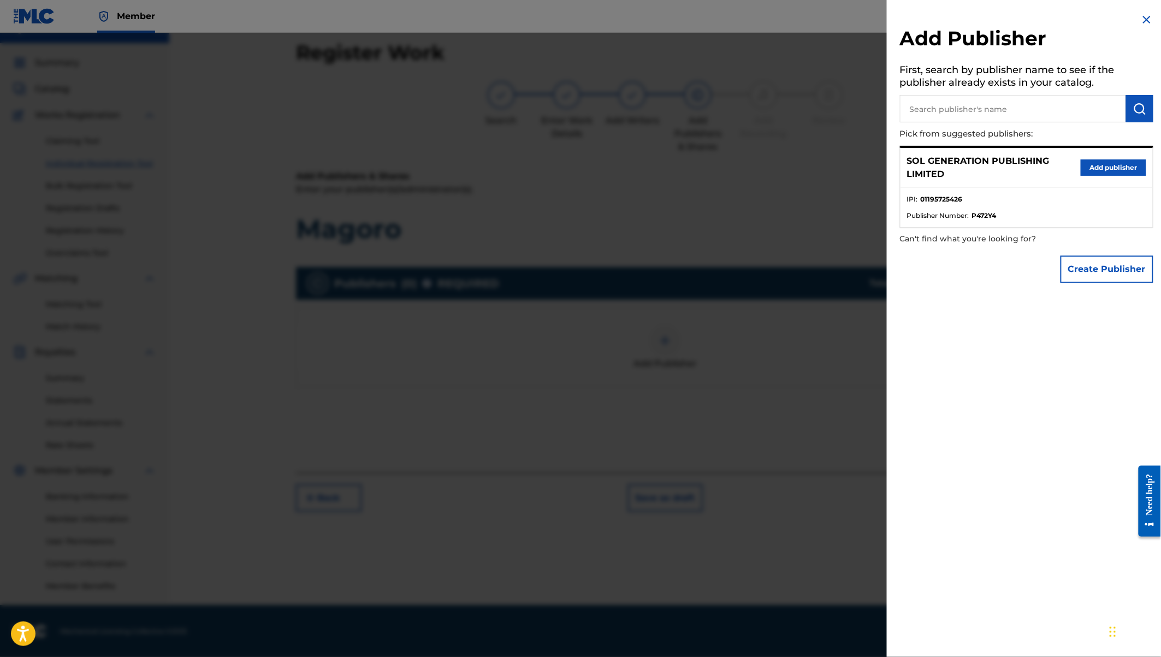
click at [1109, 163] on button "Add publisher" at bounding box center [1113, 167] width 66 height 16
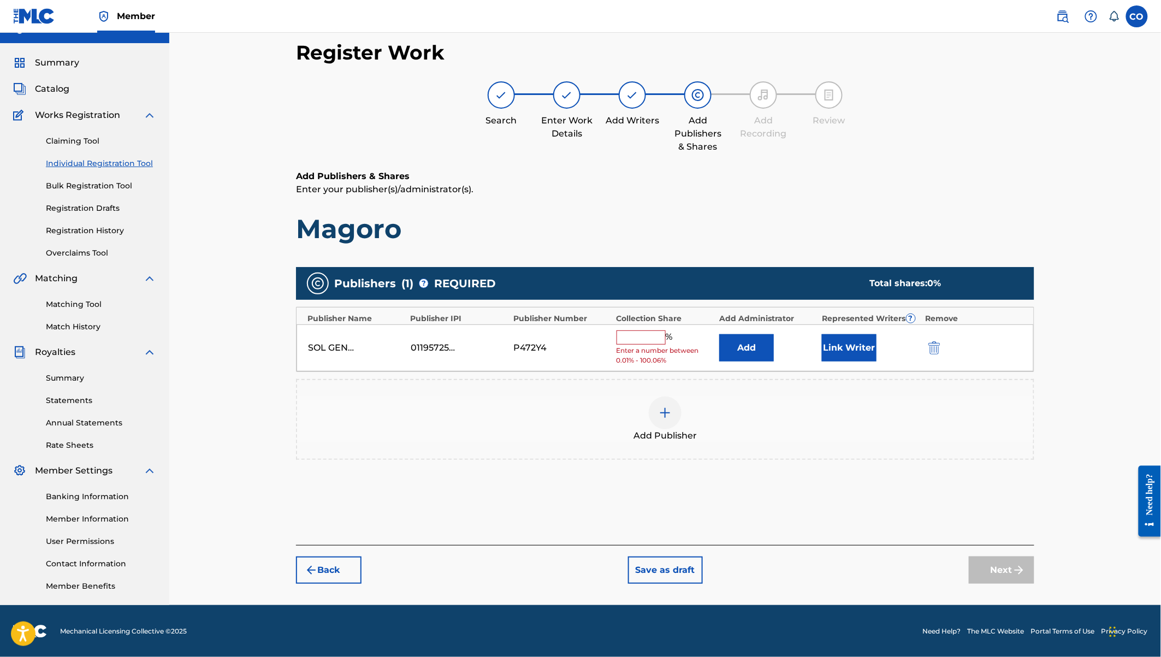
click at [646, 331] on input "text" at bounding box center [640, 337] width 49 height 14
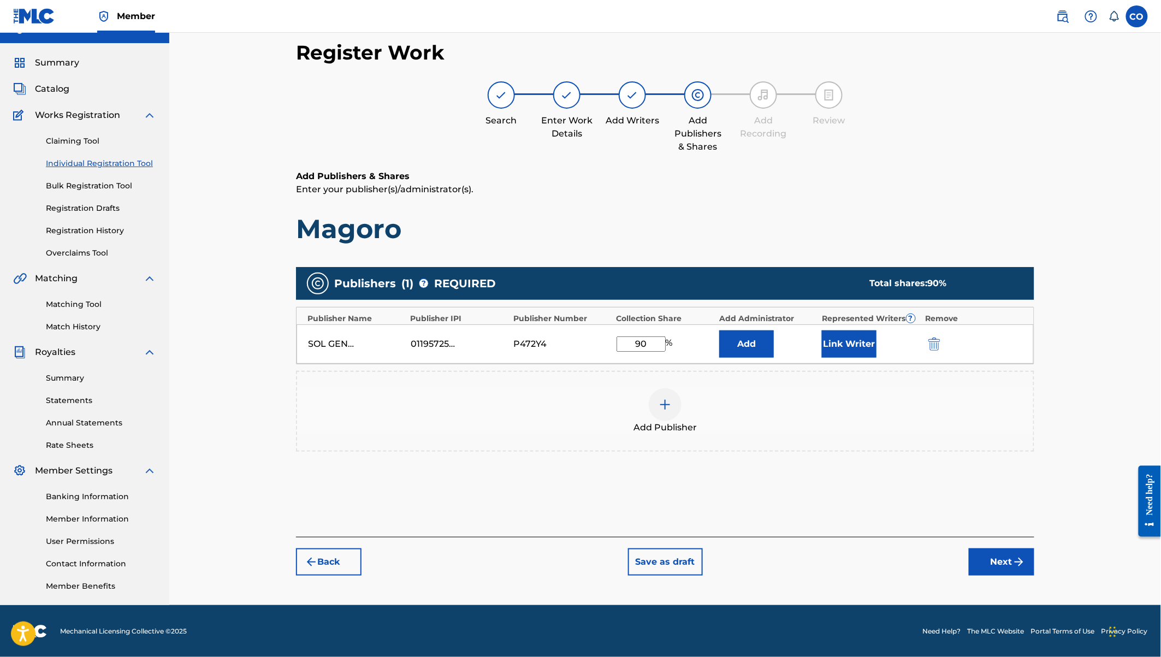
click at [858, 347] on button "Link Writer" at bounding box center [849, 343] width 55 height 27
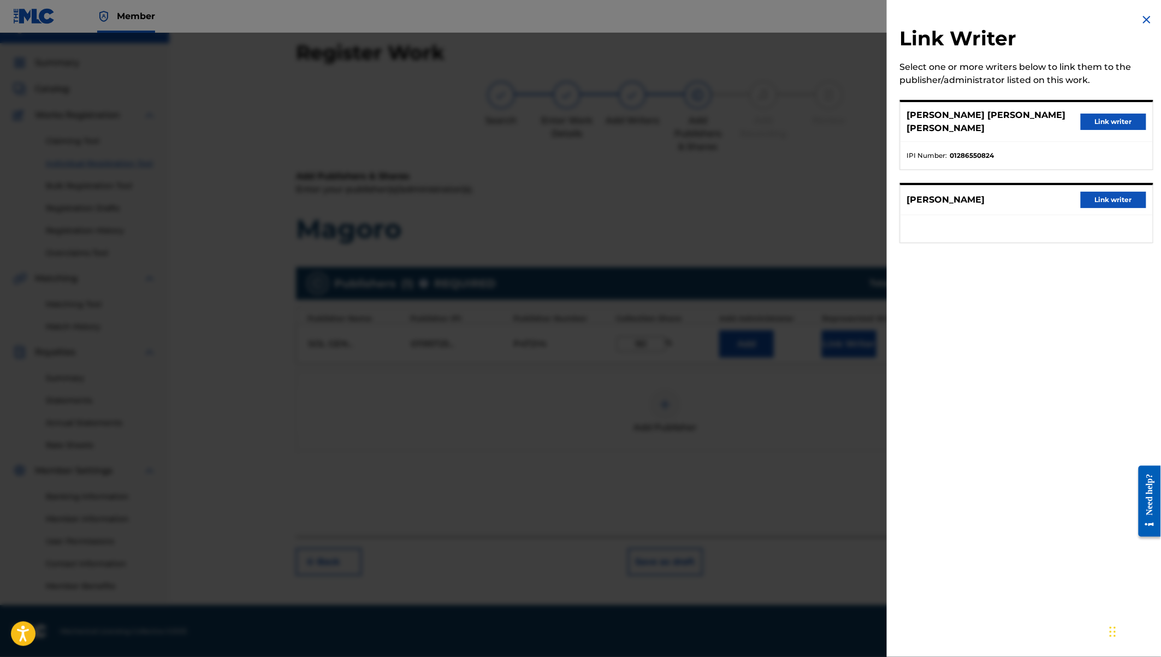
click at [1121, 114] on button "Link writer" at bounding box center [1113, 122] width 66 height 16
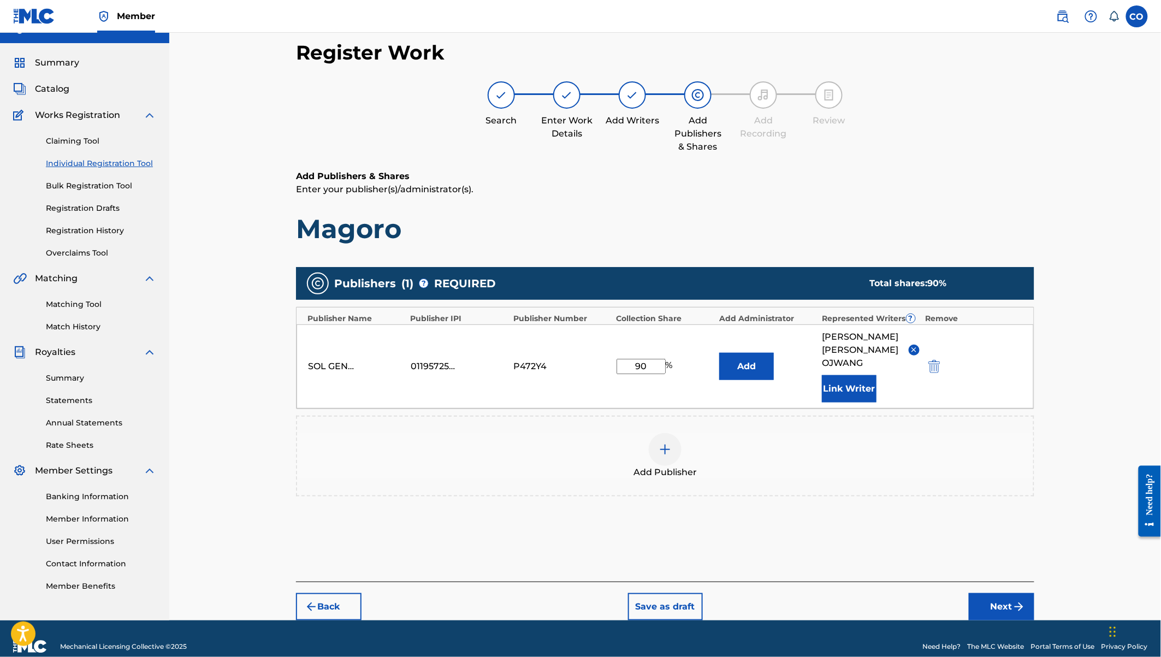
click at [999, 593] on button "Next" at bounding box center [1002, 606] width 66 height 27
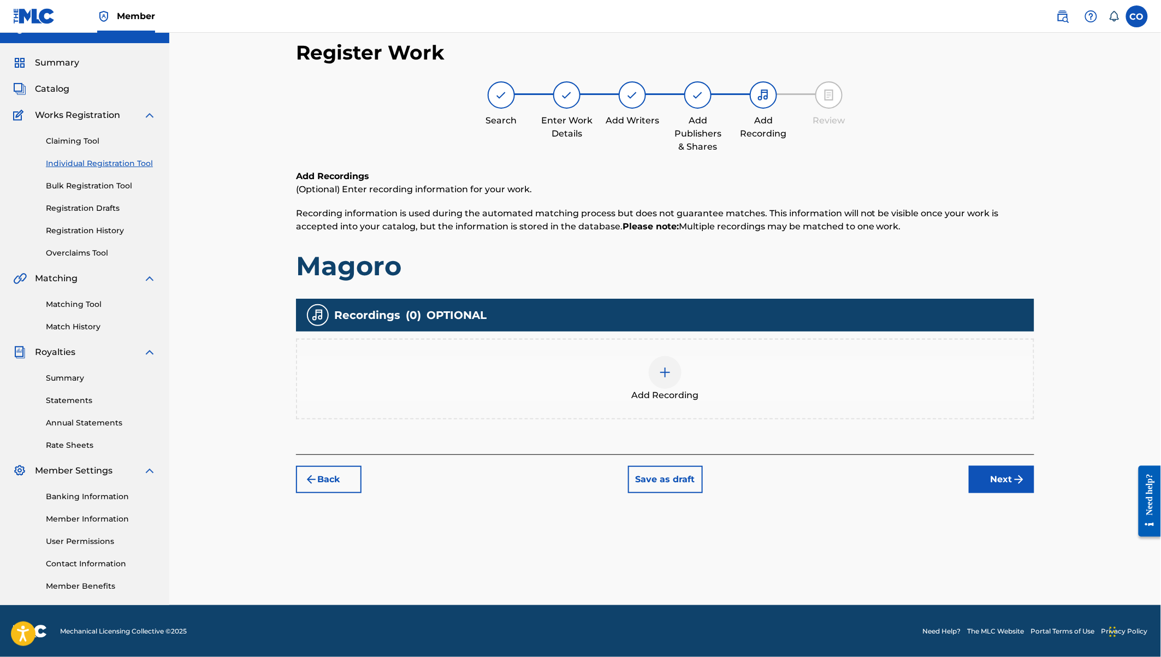
click at [662, 370] on img at bounding box center [664, 372] width 13 height 13
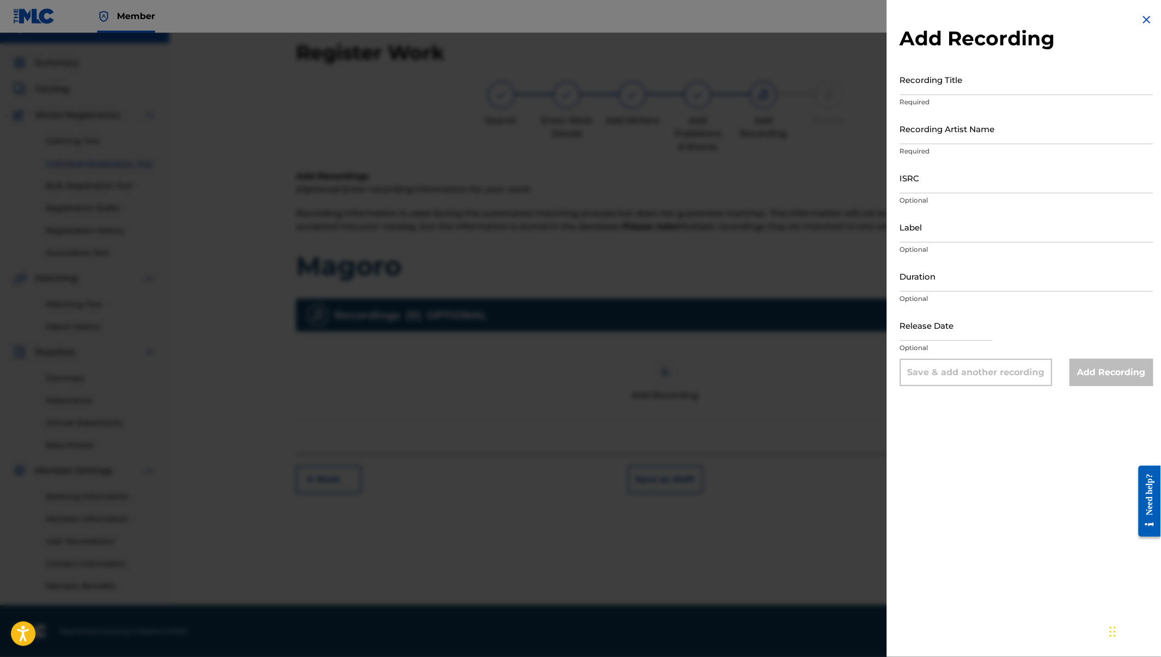
click at [944, 79] on input "Recording Title" at bounding box center [1026, 79] width 253 height 31
click at [908, 177] on input "ISRC" at bounding box center [1026, 177] width 253 height 31
paste input "QZW9M2292149"
click at [920, 229] on input "Label" at bounding box center [1026, 226] width 253 height 31
click at [915, 274] on input "Duration" at bounding box center [1026, 275] width 253 height 31
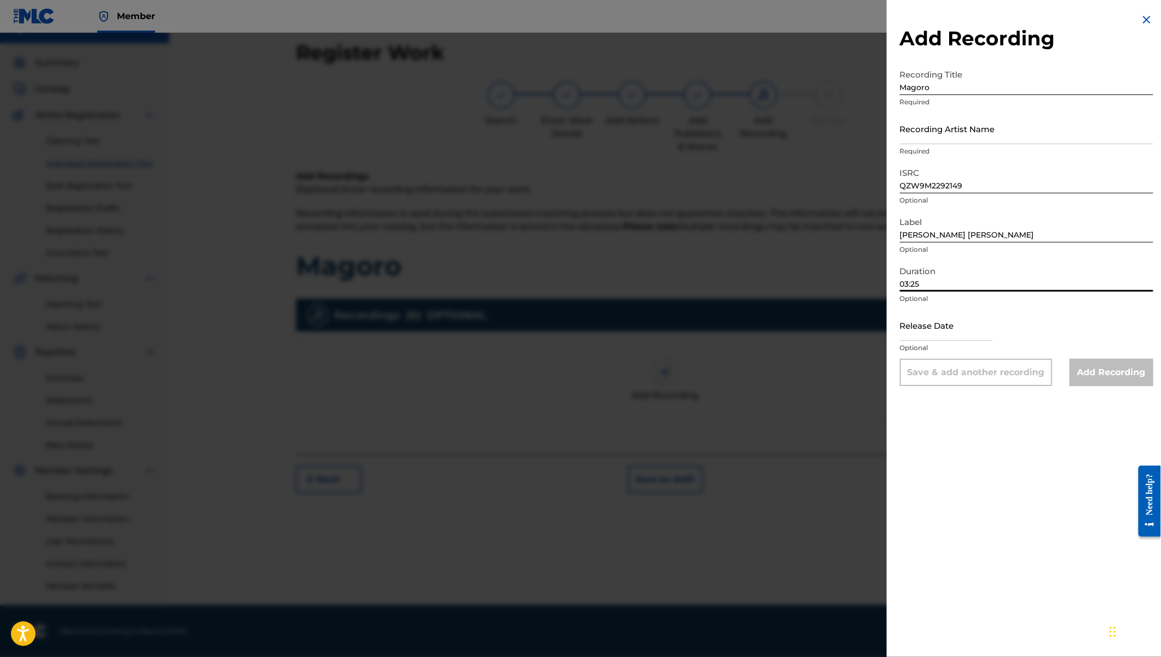
click at [918, 135] on input "Recording Artist Name" at bounding box center [1026, 128] width 253 height 31
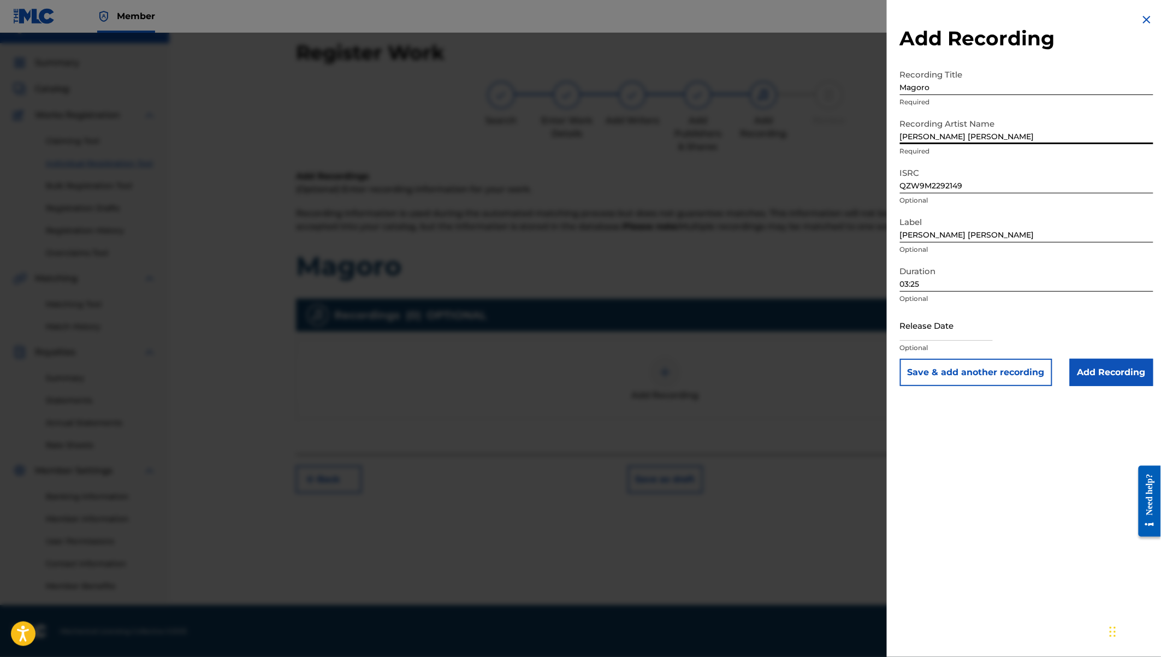
click at [920, 341] on div at bounding box center [946, 326] width 93 height 33
click at [914, 318] on input "text" at bounding box center [946, 325] width 93 height 31
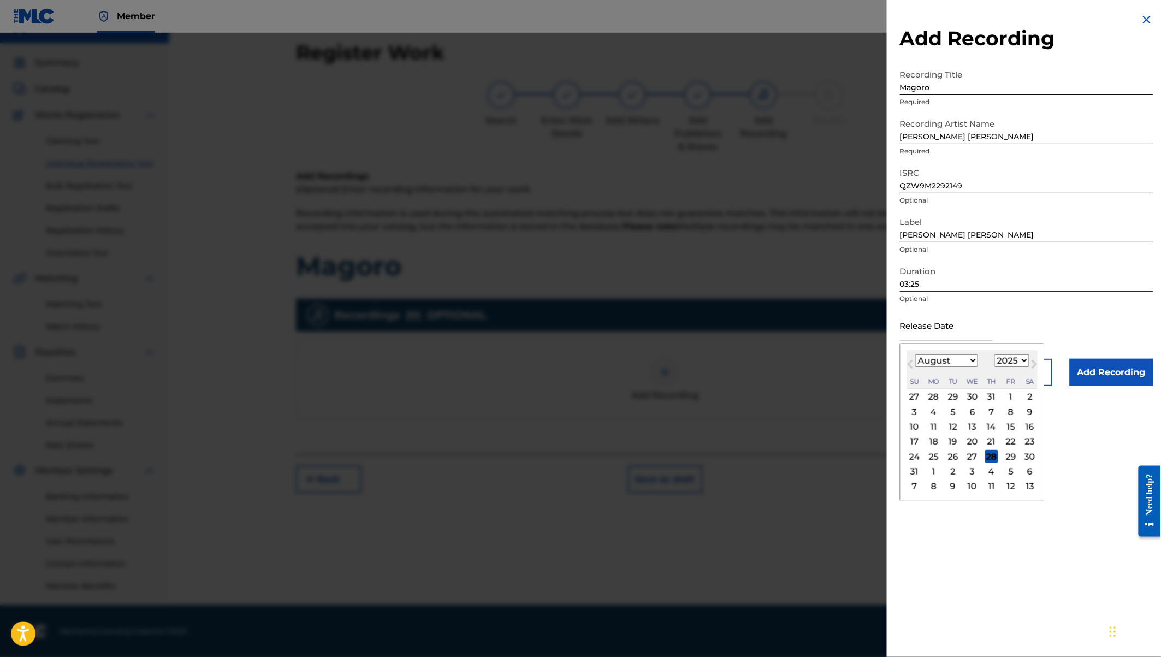
click at [1016, 360] on select "1900 1901 1902 1903 1904 1905 1906 1907 1908 1909 1910 1911 1912 1913 1914 1915…" at bounding box center [1011, 360] width 35 height 13
click at [955, 361] on select "January February March April May June July August September October November De…" at bounding box center [946, 360] width 63 height 13
click at [993, 424] on div "15" at bounding box center [991, 426] width 13 height 13
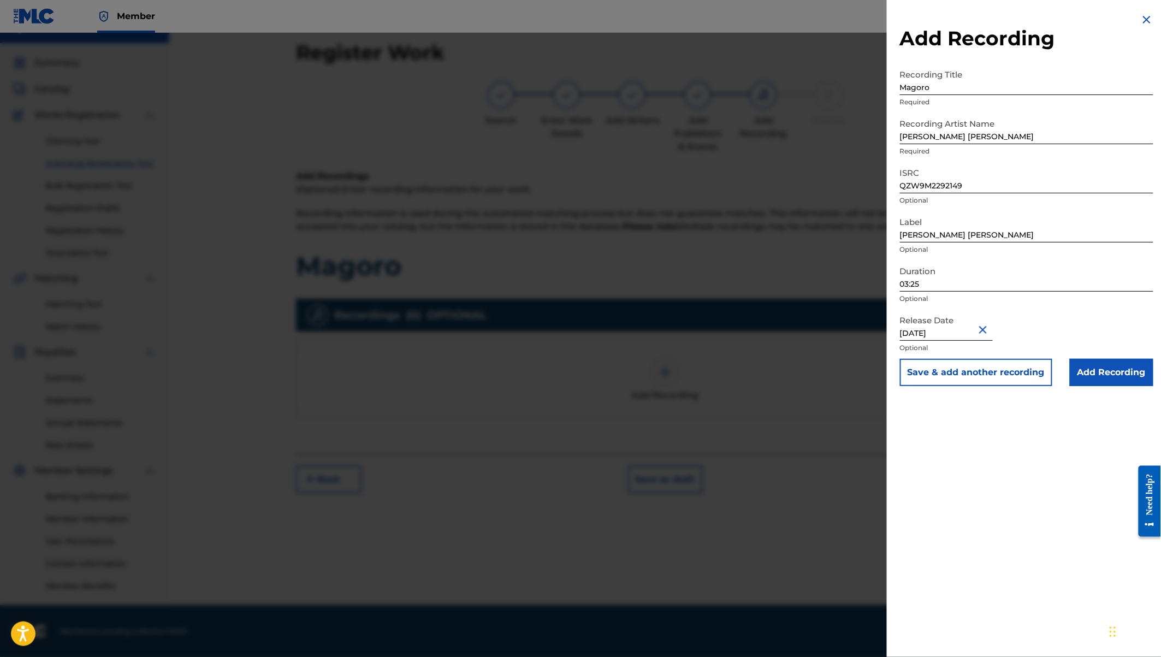
click at [1089, 374] on input "Add Recording" at bounding box center [1112, 372] width 84 height 27
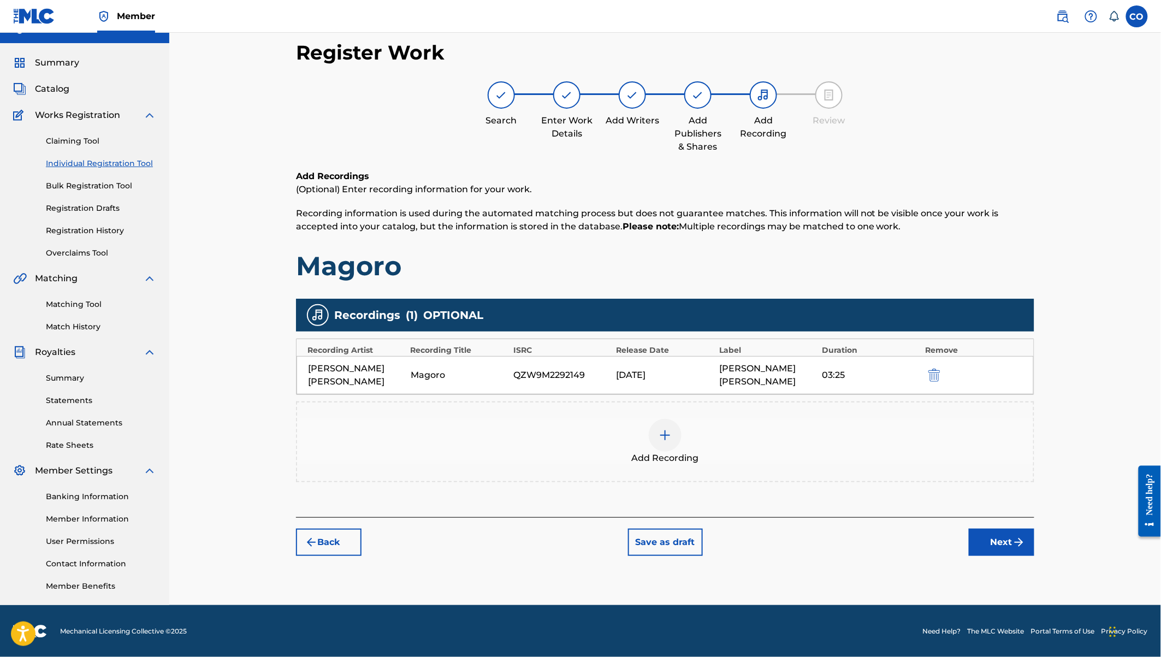
click at [993, 528] on button "Next" at bounding box center [1002, 541] width 66 height 27
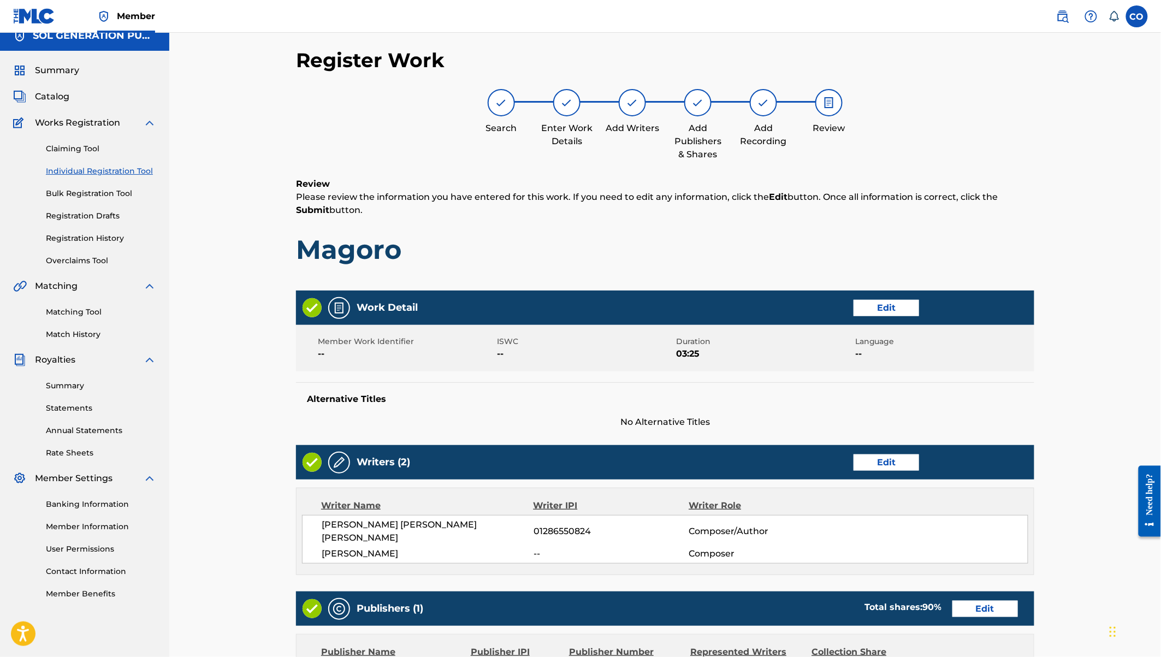
scroll to position [284, 0]
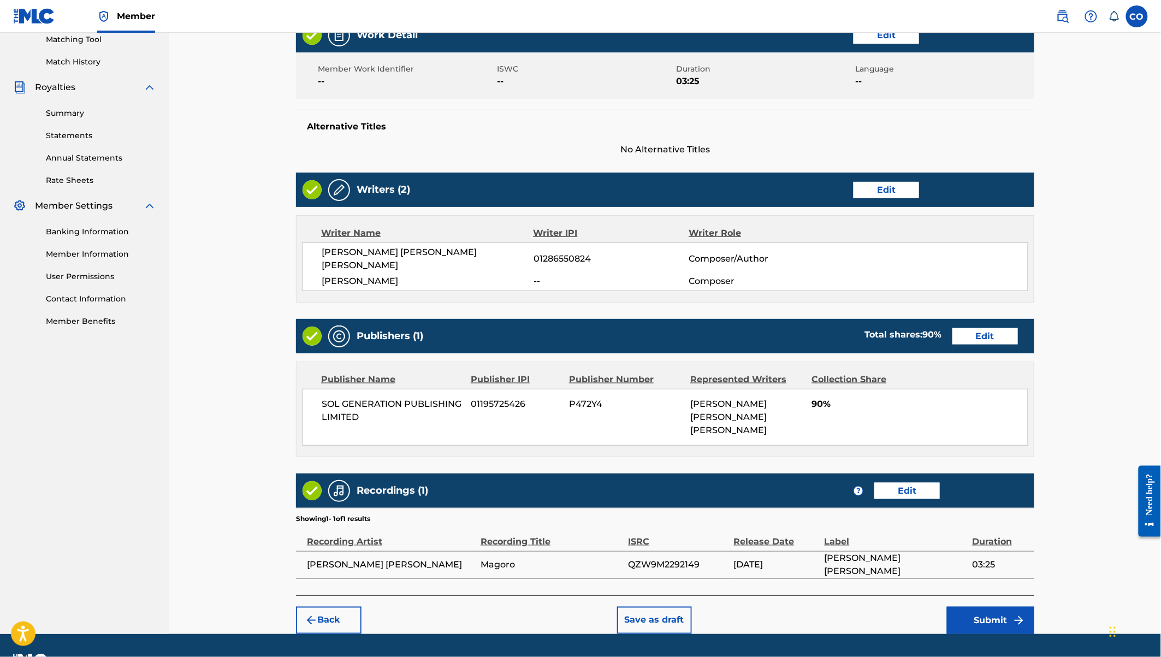
click at [978, 607] on button "Submit" at bounding box center [990, 620] width 87 height 27
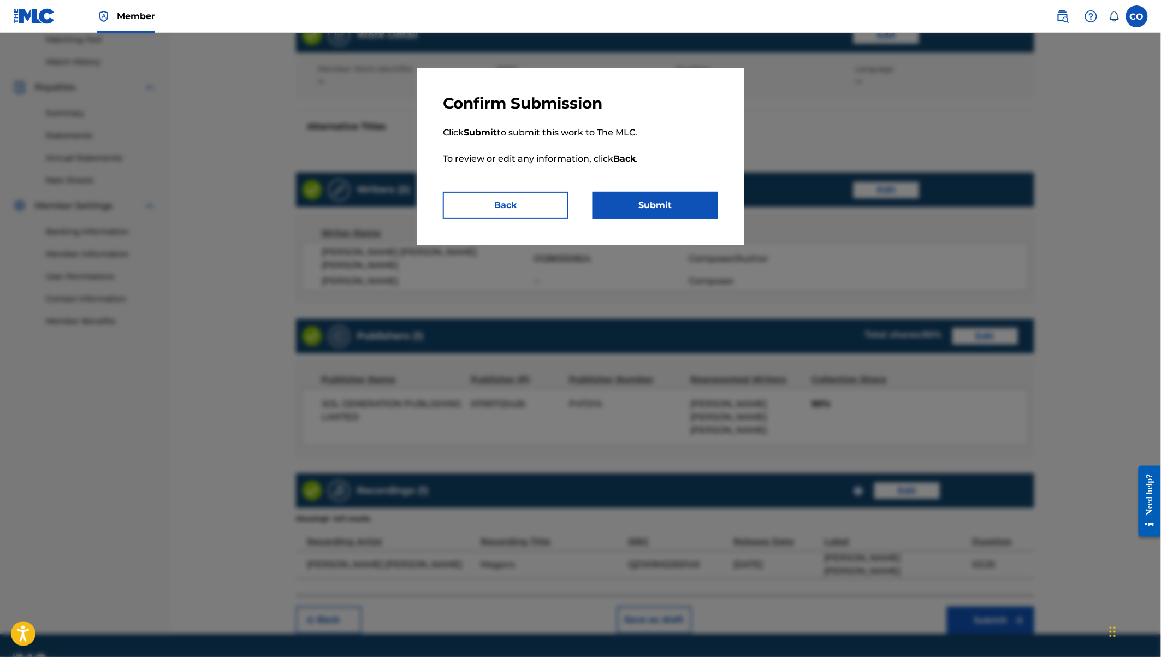
click at [661, 210] on button "Submit" at bounding box center [655, 205] width 126 height 27
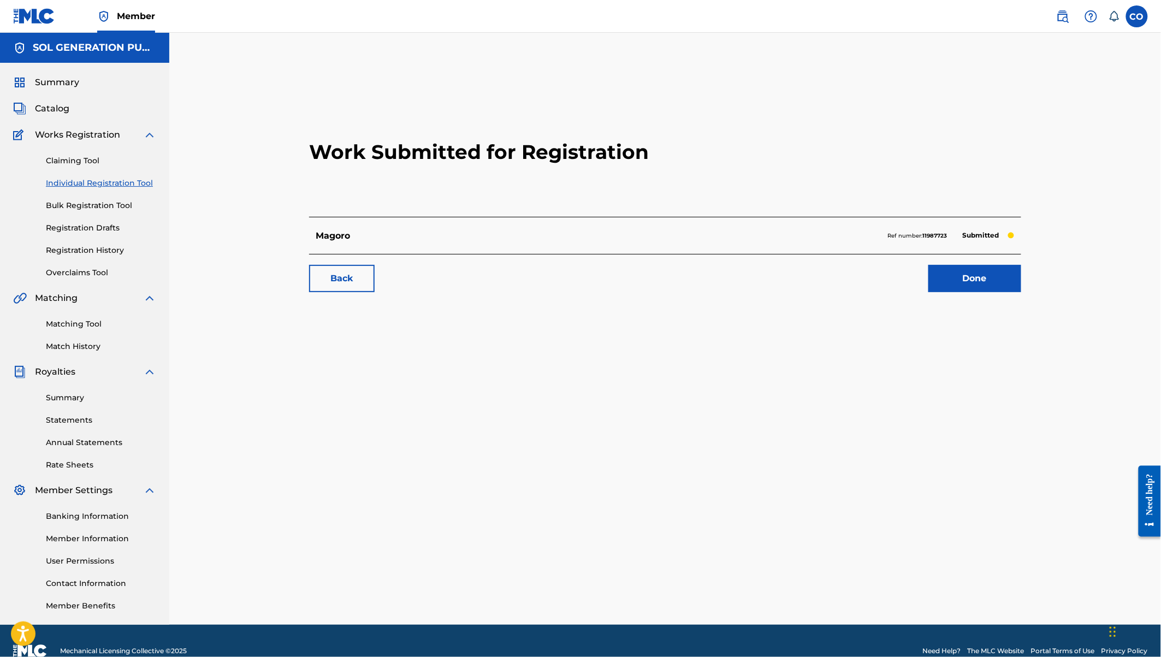
click at [983, 283] on link "Done" at bounding box center [974, 278] width 93 height 27
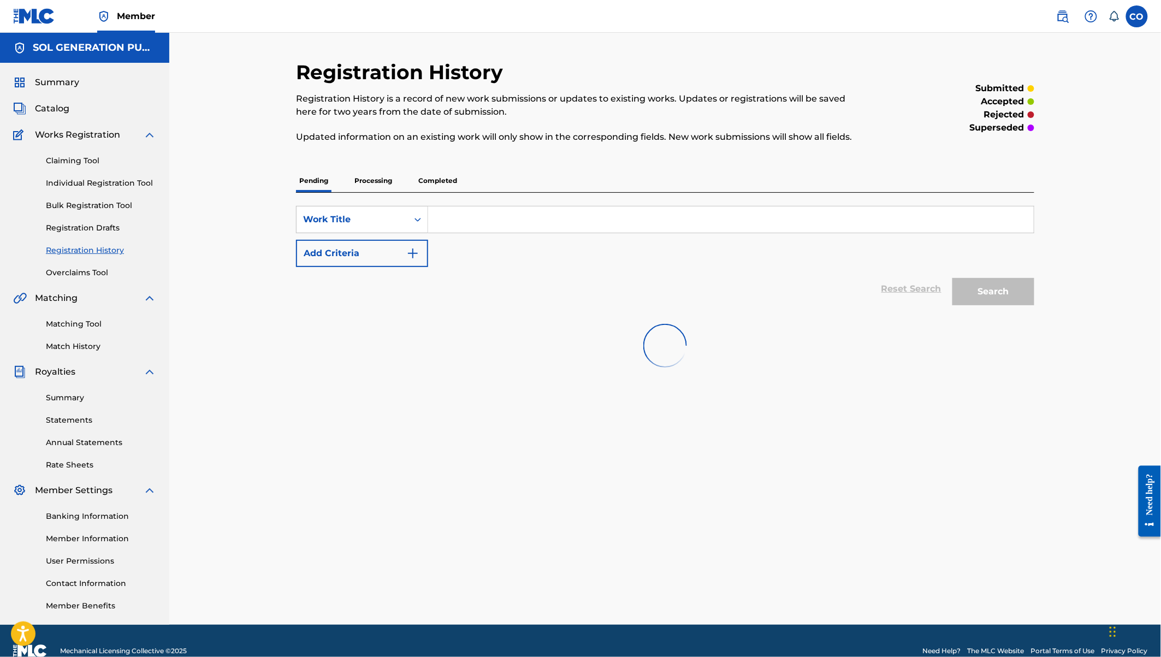
click at [114, 185] on link "Individual Registration Tool" at bounding box center [101, 182] width 110 height 11
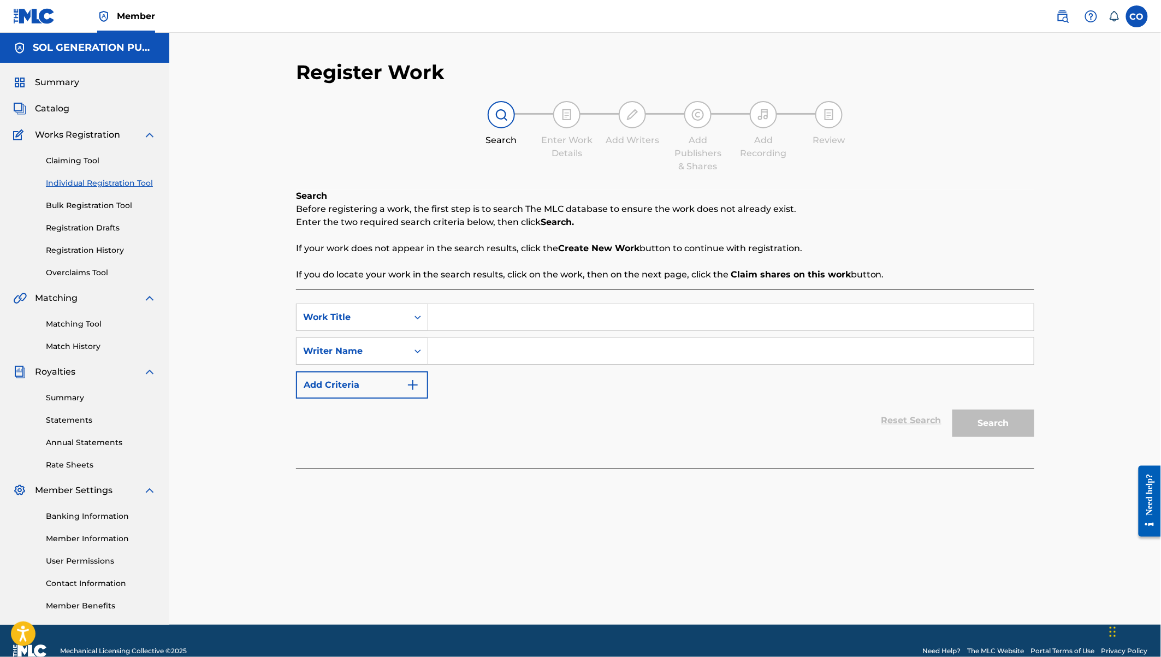
click at [466, 322] on input "Search Form" at bounding box center [730, 317] width 605 height 26
click at [54, 108] on span "Catalog" at bounding box center [52, 108] width 34 height 13
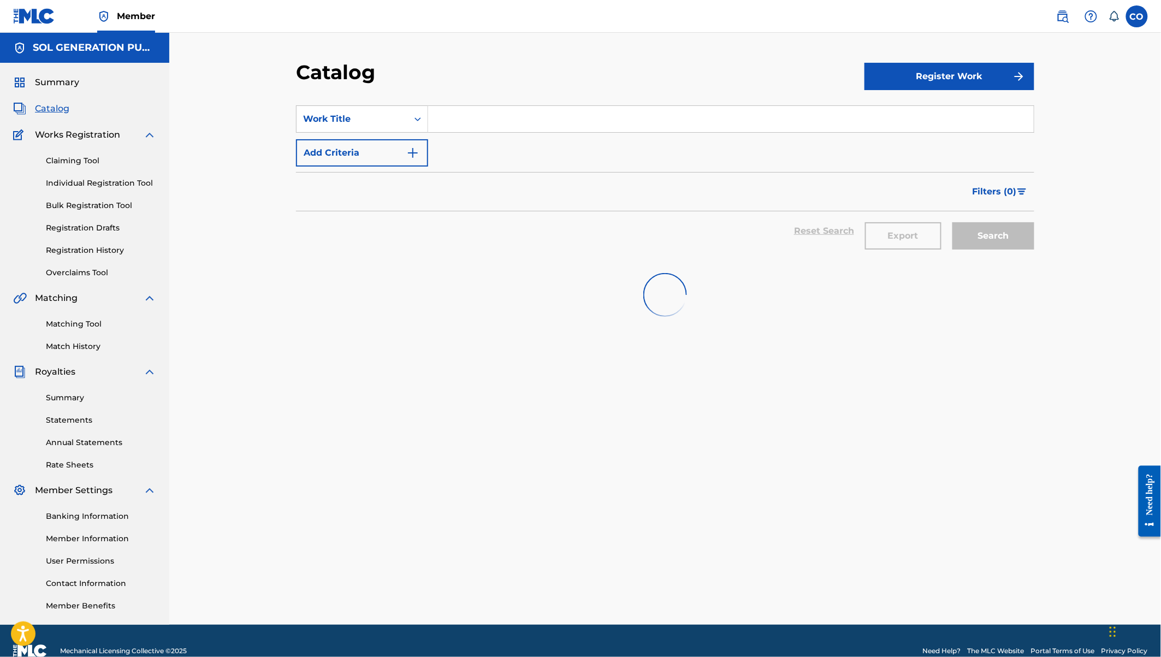
click at [431, 145] on div "SearchWithCriteria2e43a775-6b27-464e-9d88-f7ead4d9d157 Work Title Add Criteria" at bounding box center [665, 135] width 738 height 61
click at [444, 127] on input "Search Form" at bounding box center [730, 119] width 605 height 26
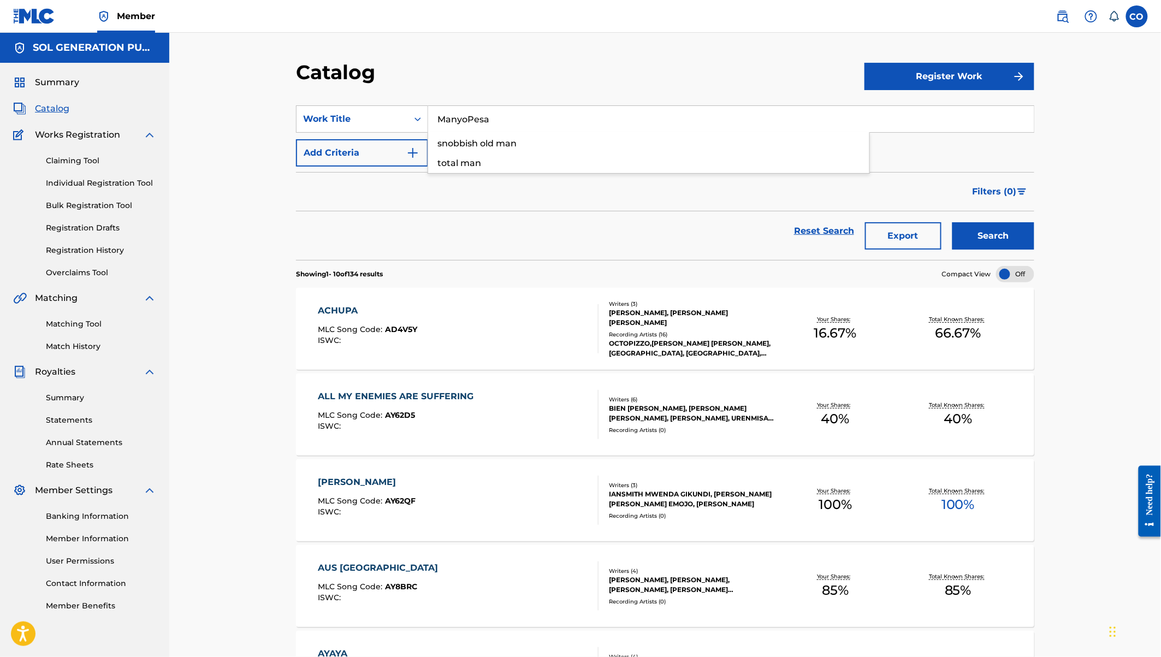
click at [952, 222] on button "Search" at bounding box center [993, 235] width 82 height 27
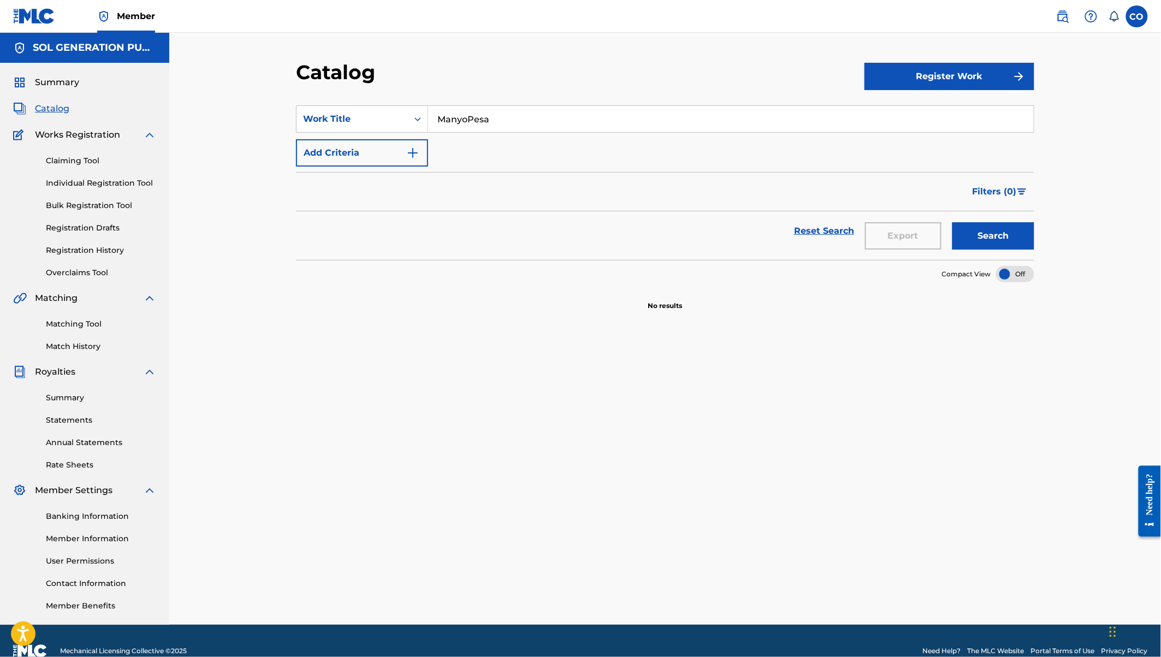
click at [122, 184] on link "Individual Registration Tool" at bounding box center [101, 182] width 110 height 11
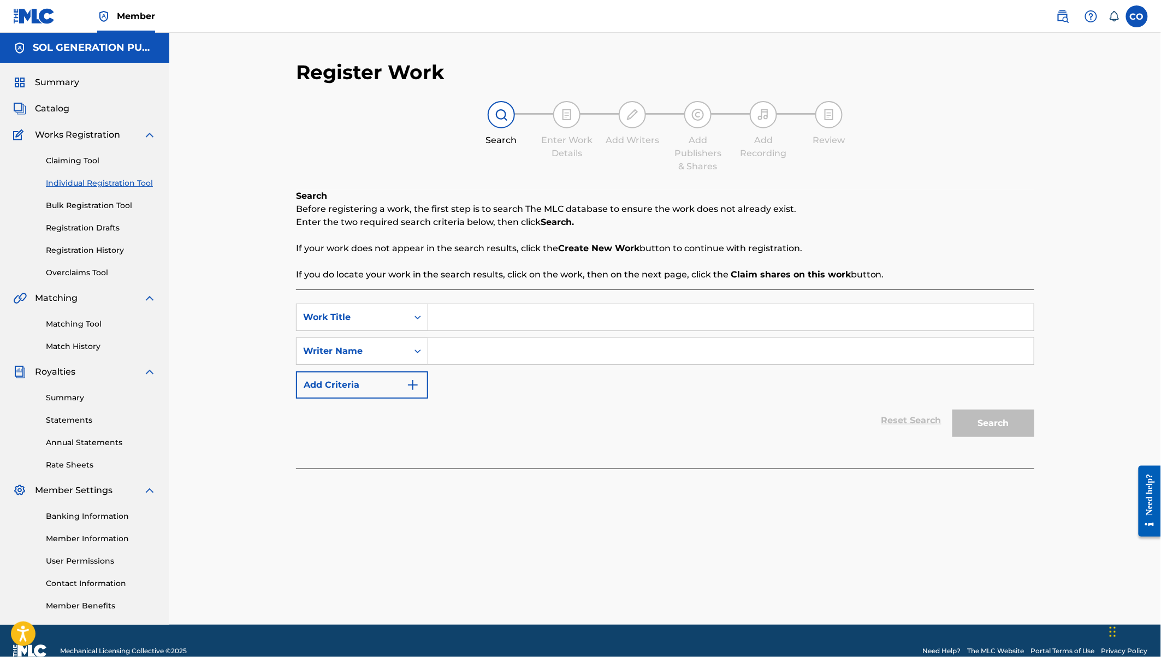
click at [515, 321] on input "Search Form" at bounding box center [730, 317] width 605 height 26
click at [528, 348] on div "snobbish old man" at bounding box center [648, 342] width 441 height 20
drag, startPoint x: 521, startPoint y: 320, endPoint x: 435, endPoint y: 318, distance: 86.8
click at [435, 318] on input "snobbish old man" at bounding box center [730, 317] width 605 height 26
click at [448, 350] on input "Search Form" at bounding box center [730, 351] width 605 height 26
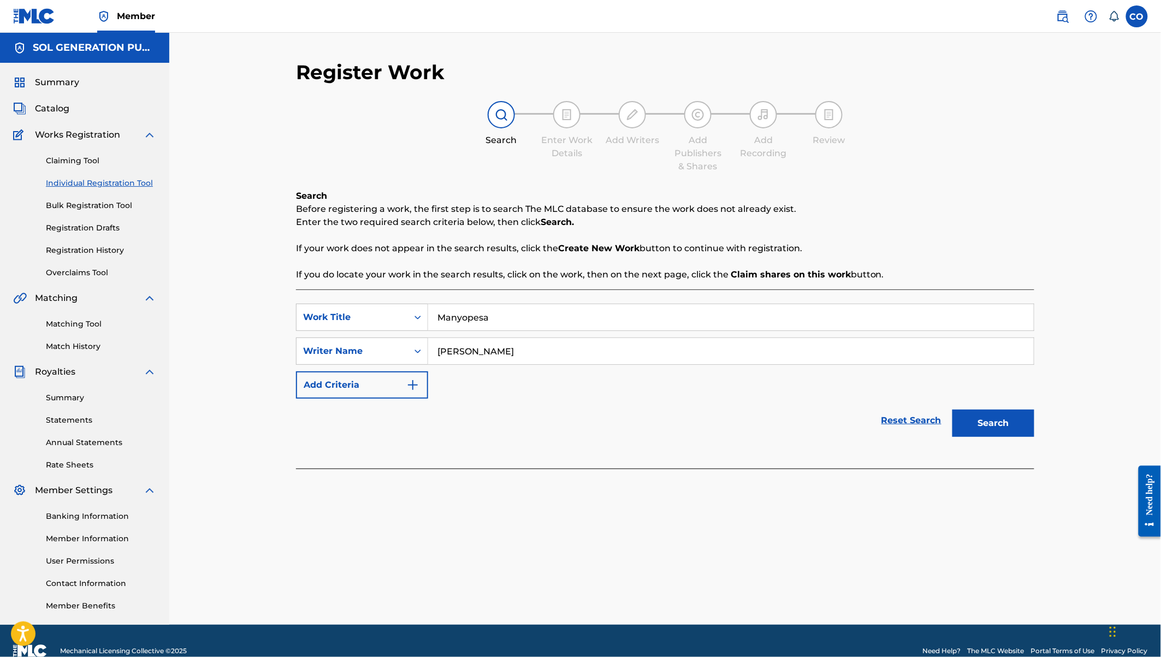
click at [952, 409] on button "Search" at bounding box center [993, 422] width 82 height 27
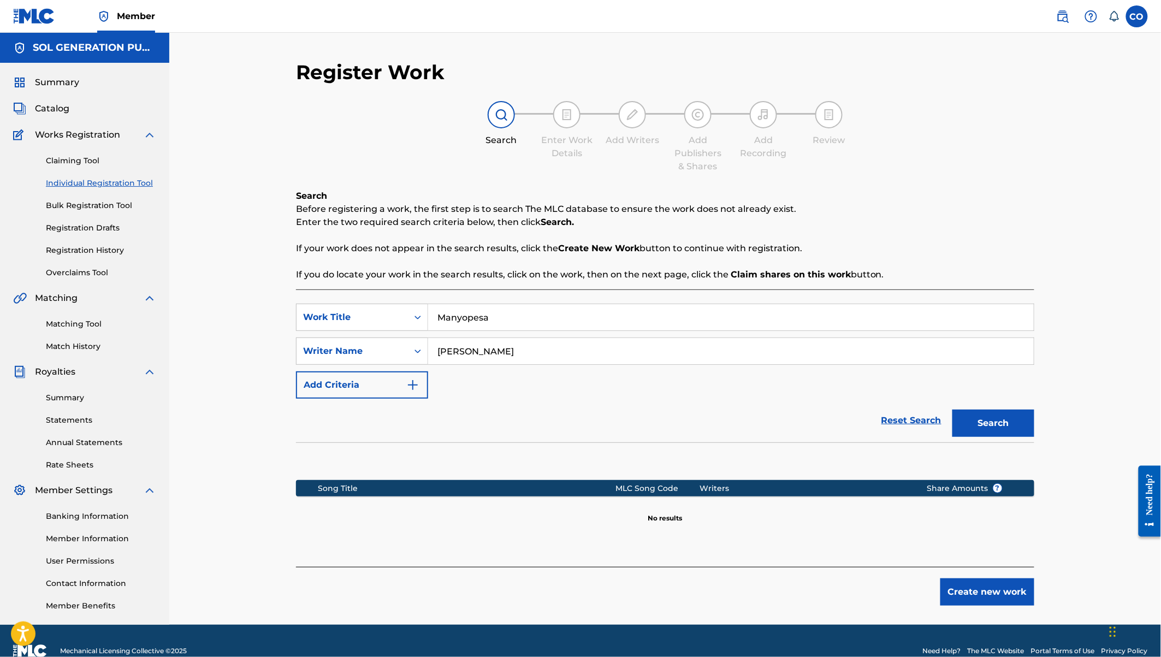
click at [991, 592] on button "Create new work" at bounding box center [987, 591] width 94 height 27
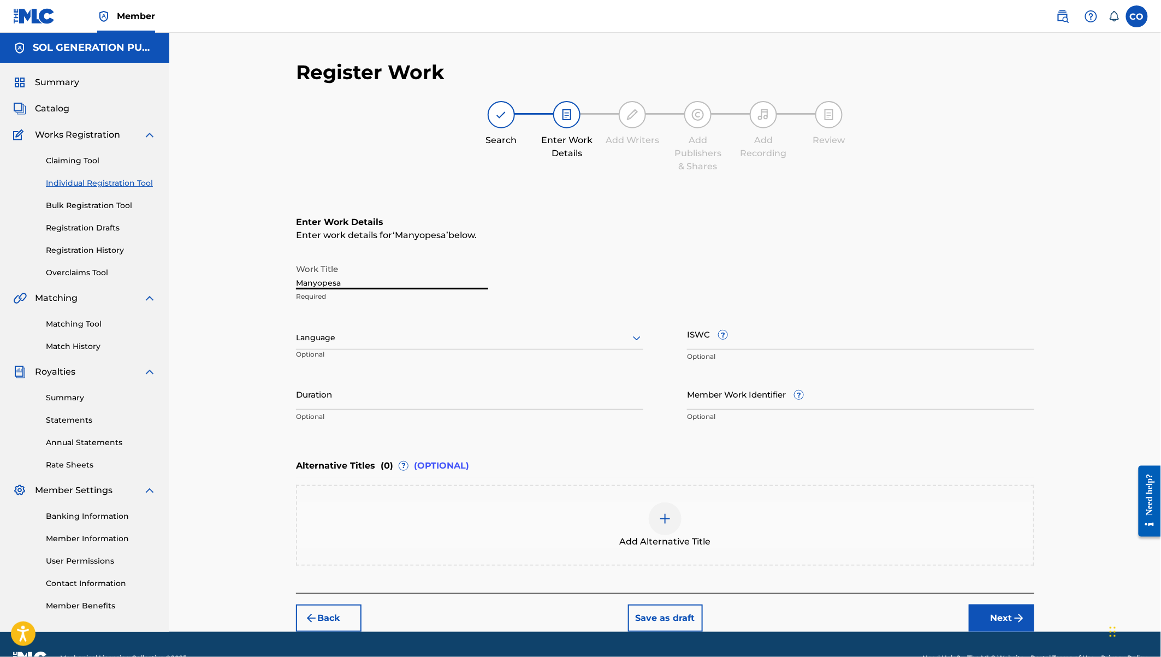
click at [327, 282] on input "Manyopesa" at bounding box center [392, 273] width 192 height 31
click at [423, 397] on input "Duration" at bounding box center [469, 393] width 347 height 31
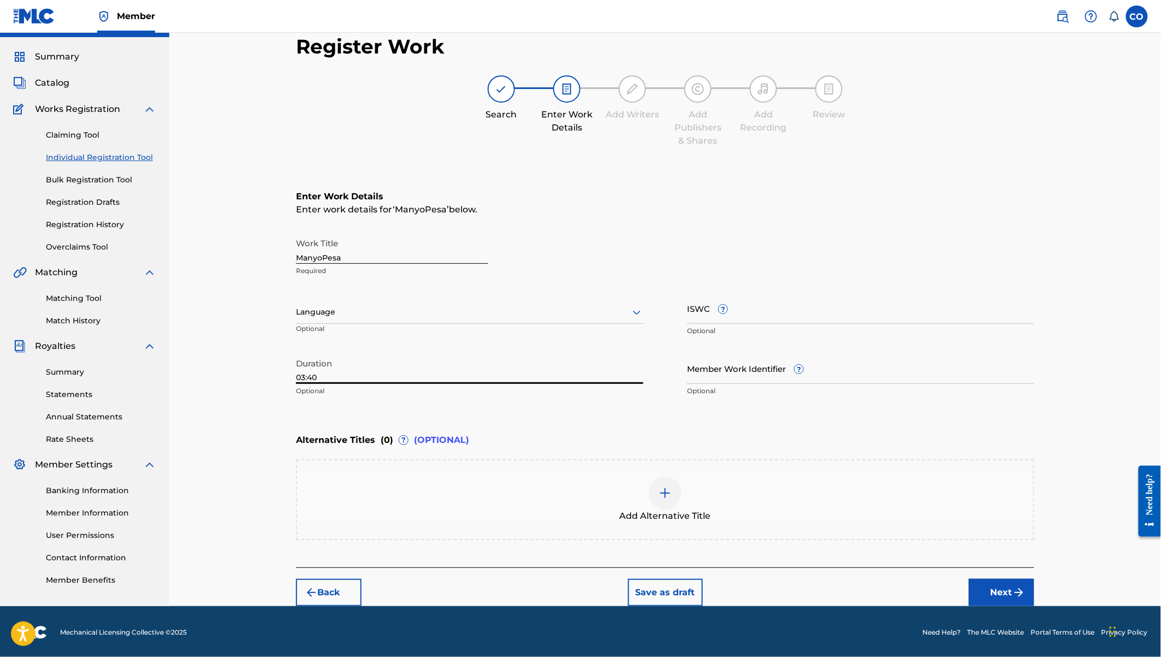
click at [995, 590] on button "Next" at bounding box center [1002, 592] width 66 height 27
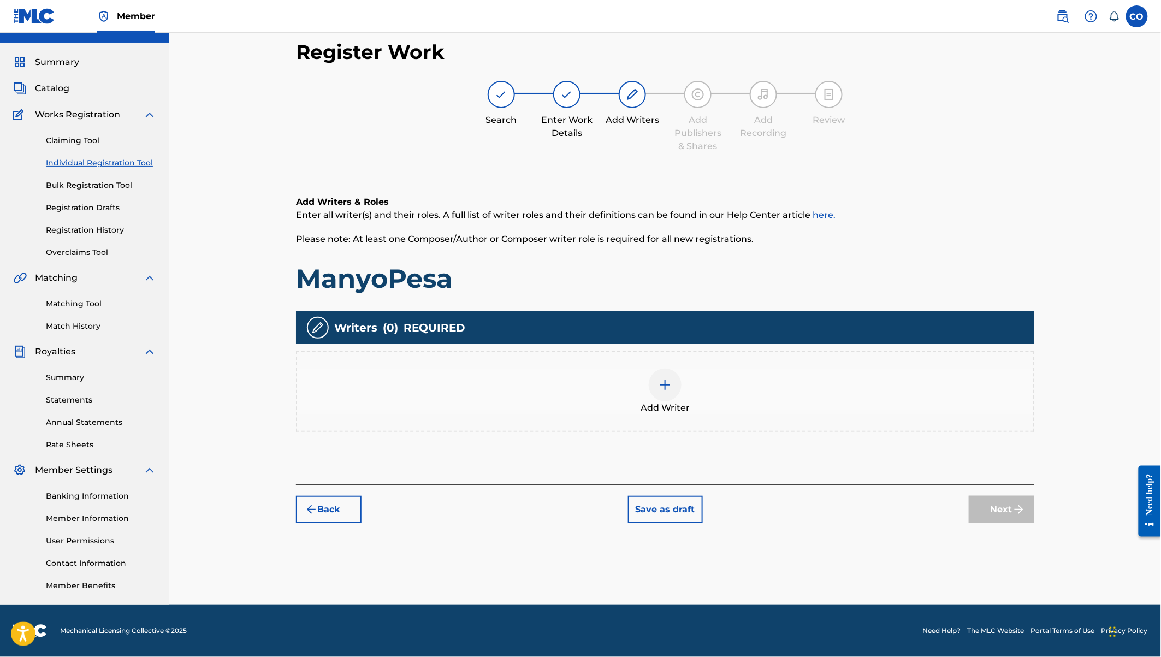
scroll to position [20, 0]
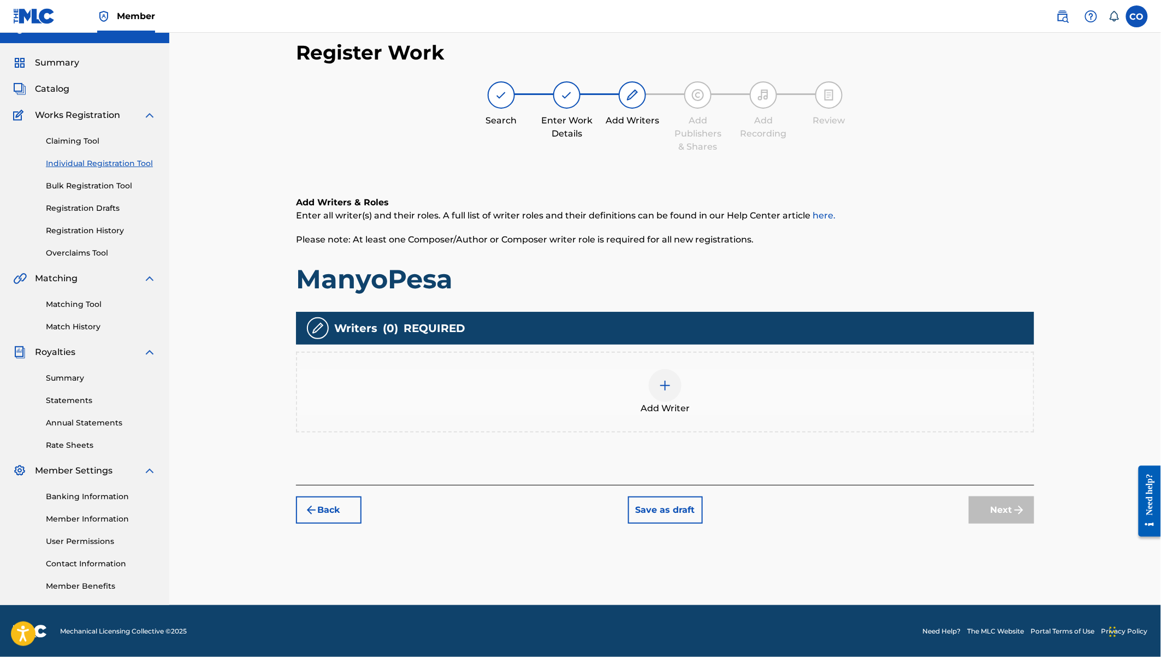
click at [668, 379] on img at bounding box center [664, 385] width 13 height 13
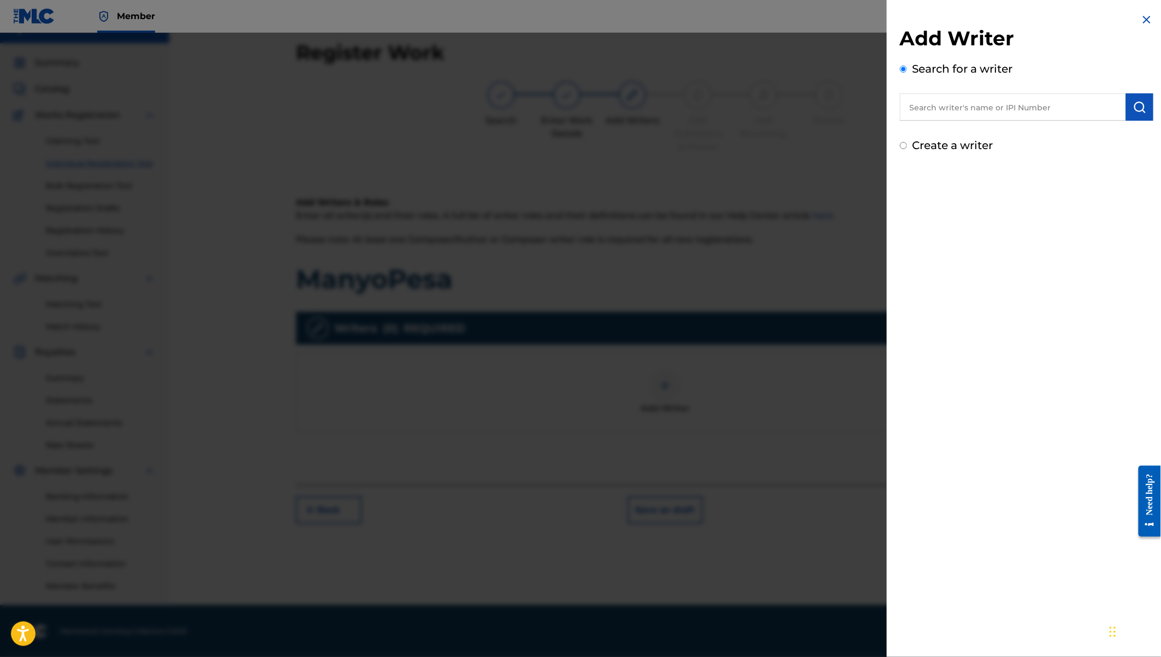
click at [961, 106] on input "text" at bounding box center [1013, 106] width 226 height 27
click at [1023, 129] on div "coster otieno ojwang" at bounding box center [1012, 132] width 225 height 20
click at [1136, 110] on img "submit" at bounding box center [1139, 106] width 13 height 13
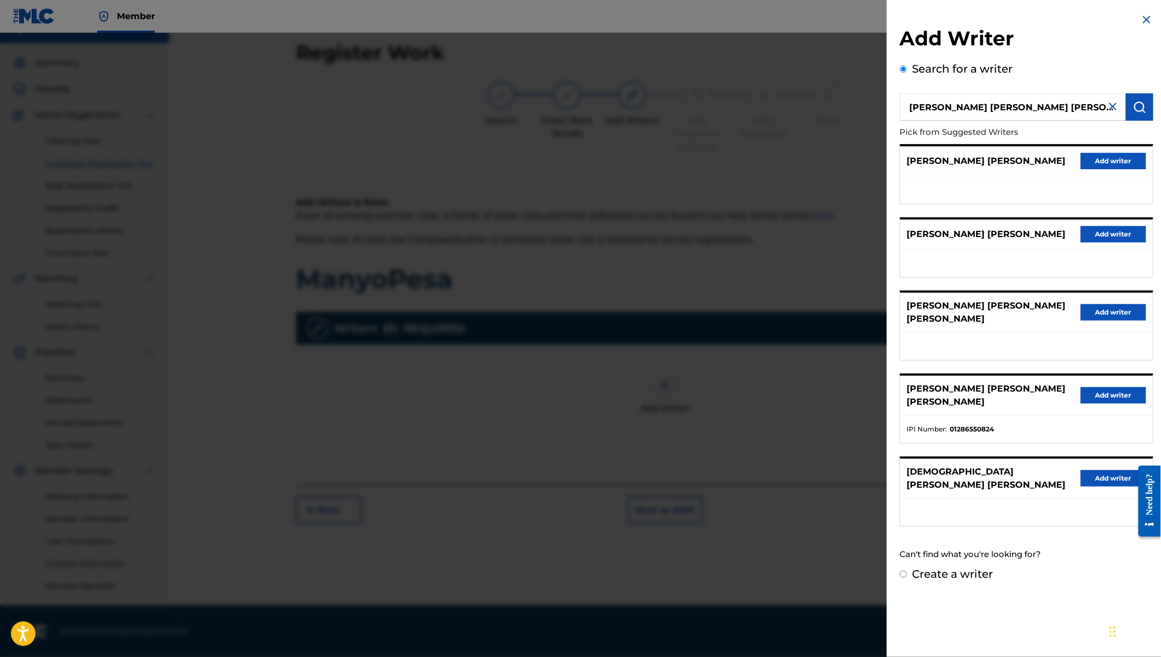
click at [1095, 387] on button "Add writer" at bounding box center [1113, 395] width 66 height 16
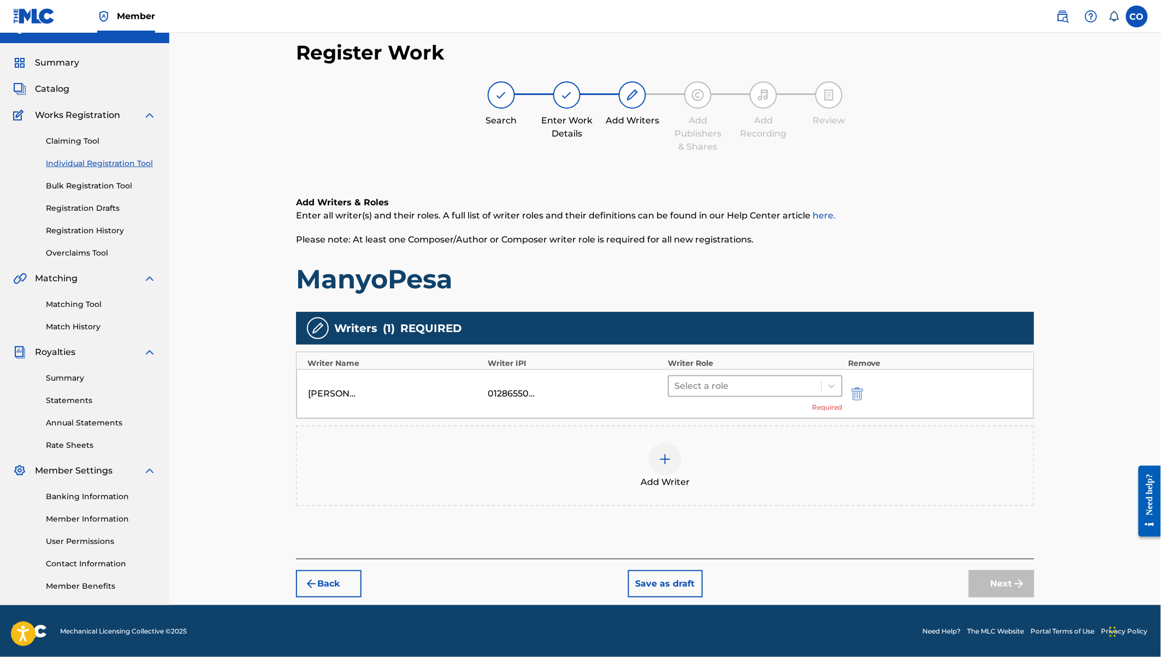
click at [750, 391] on div at bounding box center [744, 385] width 141 height 15
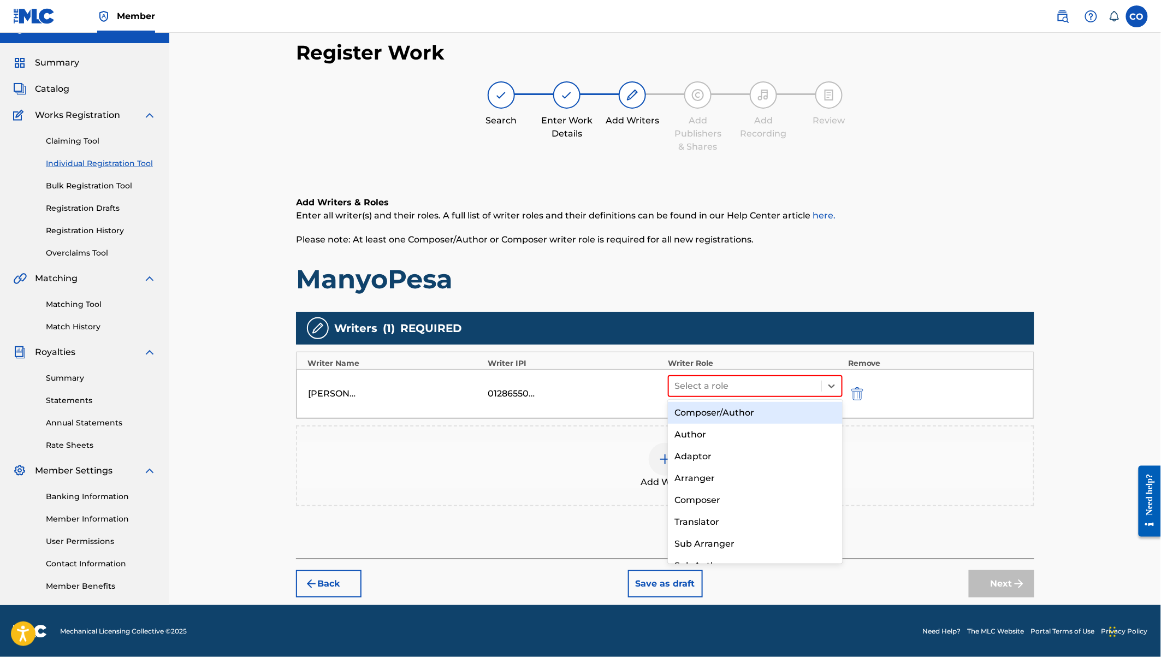
click at [748, 413] on div "Composer/Author" at bounding box center [755, 413] width 175 height 22
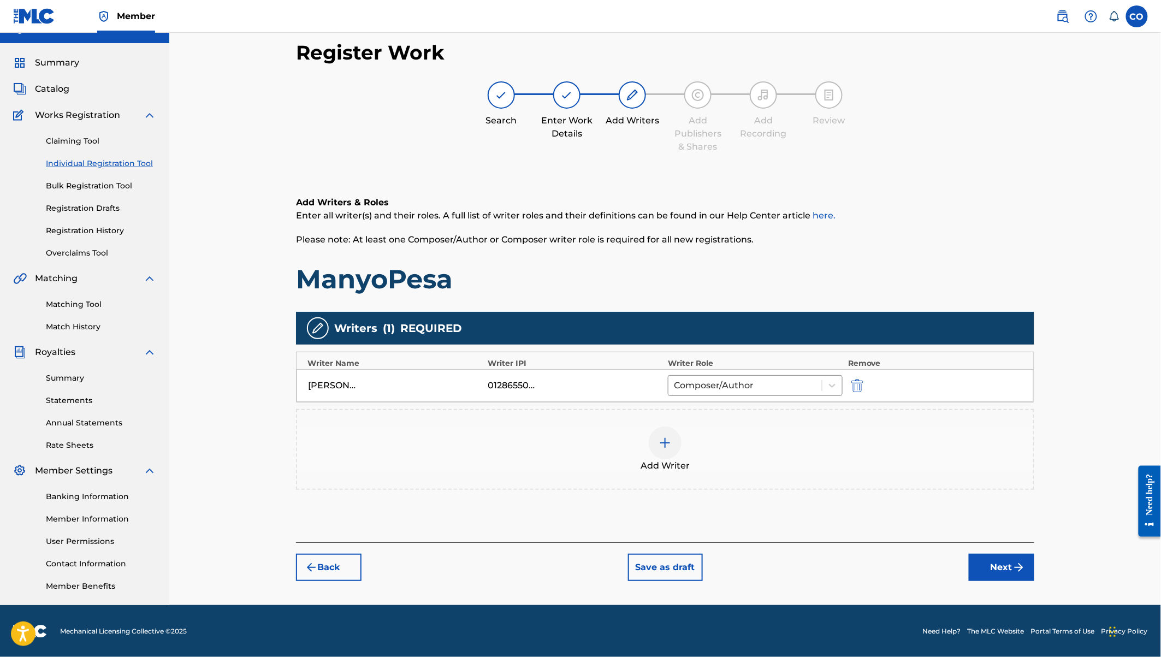
click at [667, 440] on img at bounding box center [664, 442] width 13 height 13
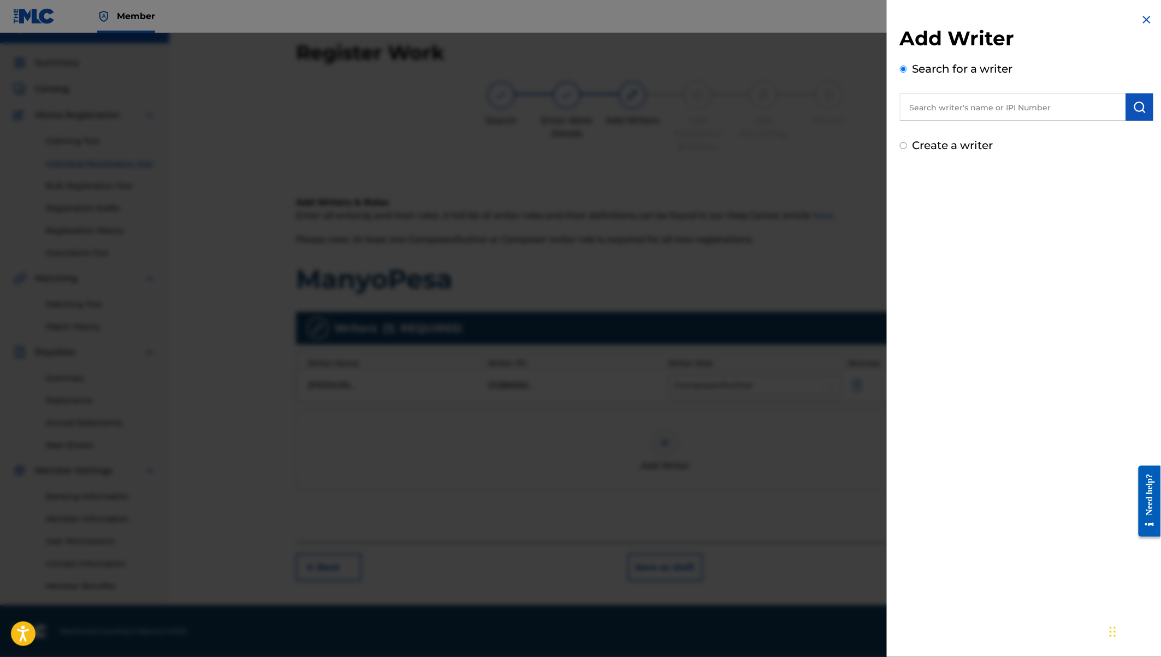
click at [976, 102] on input "text" at bounding box center [1013, 106] width 226 height 27
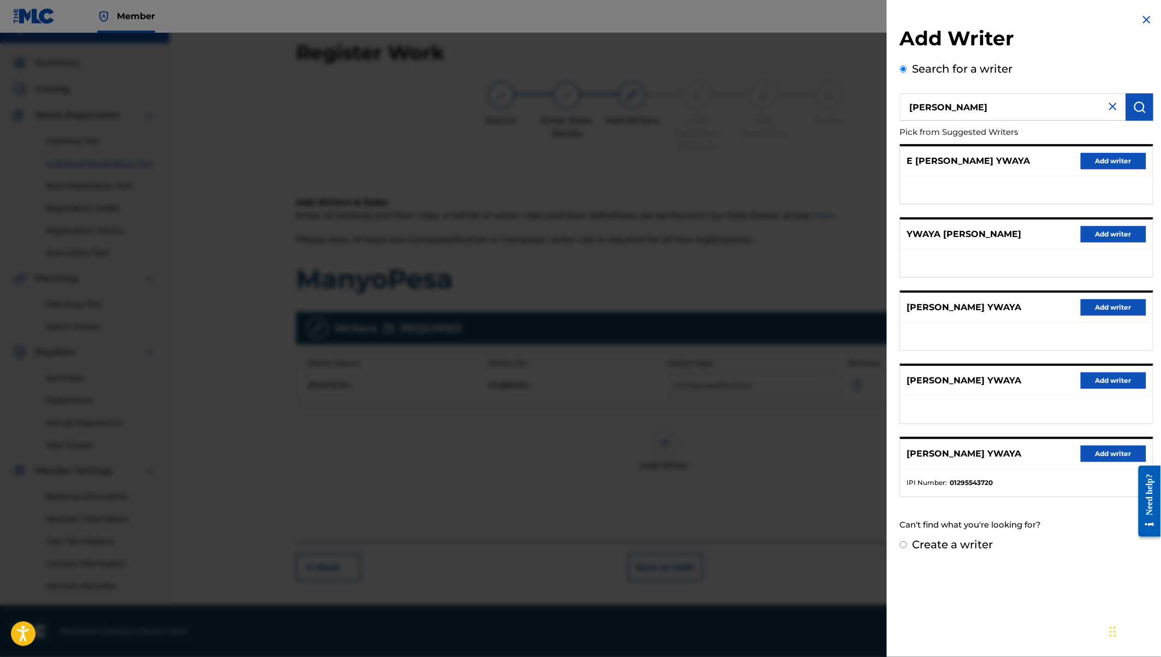
click at [1098, 453] on button "Add writer" at bounding box center [1113, 453] width 66 height 16
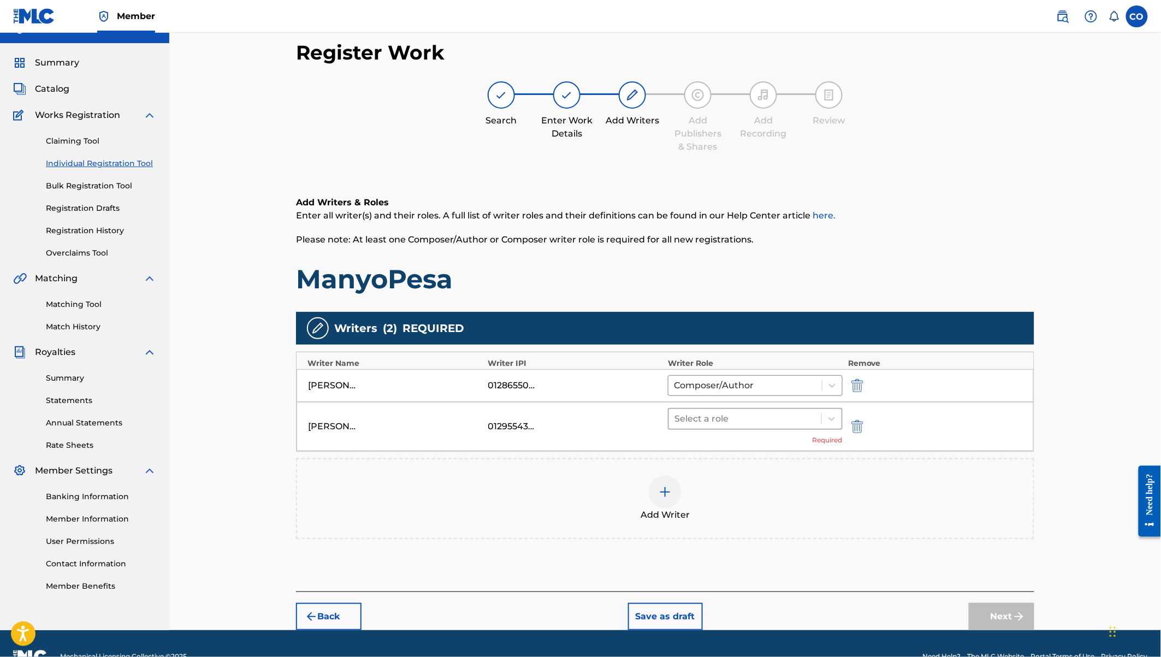
click at [782, 421] on div at bounding box center [744, 418] width 141 height 15
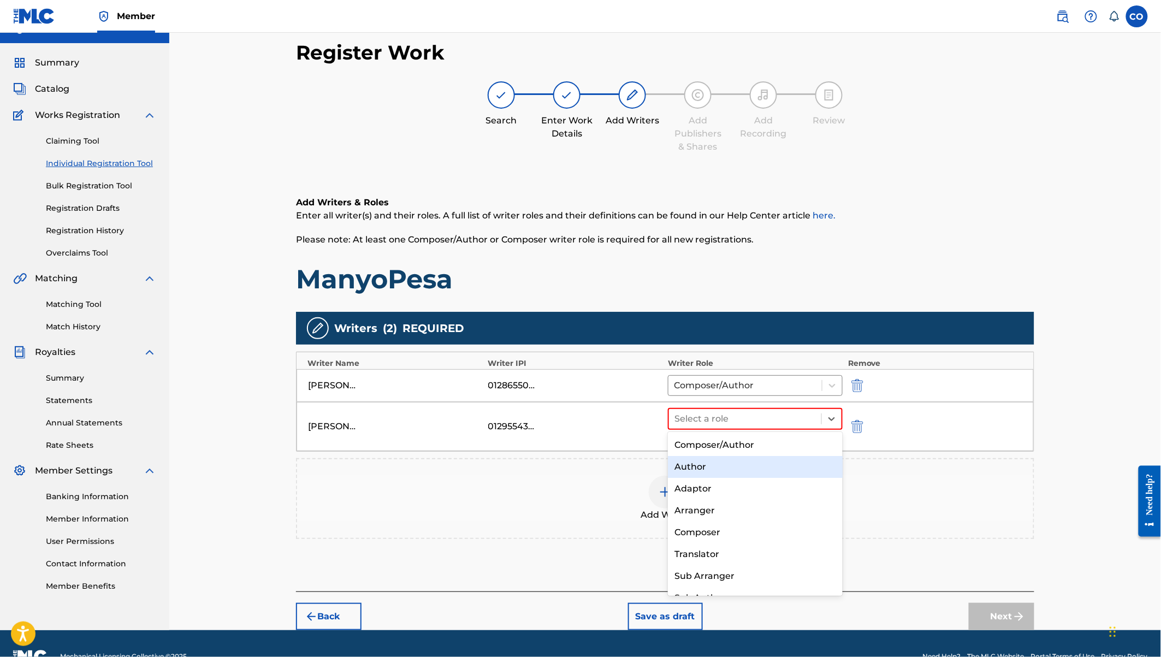
click at [727, 467] on div "Author" at bounding box center [755, 467] width 175 height 22
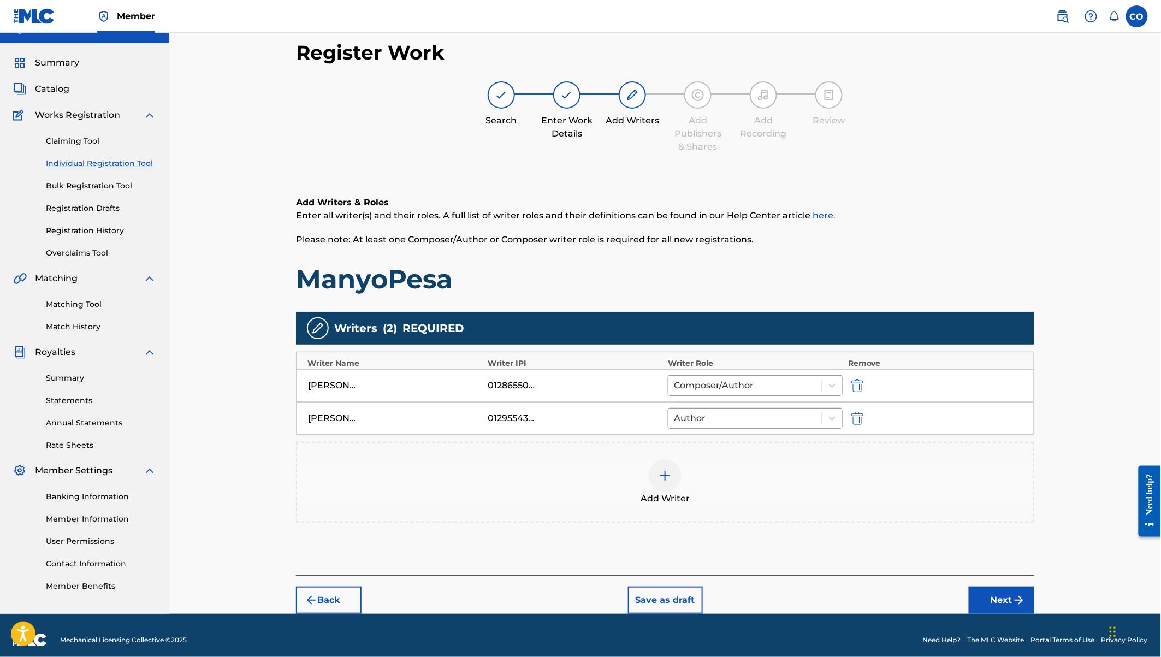
click at [674, 468] on div at bounding box center [665, 475] width 33 height 33
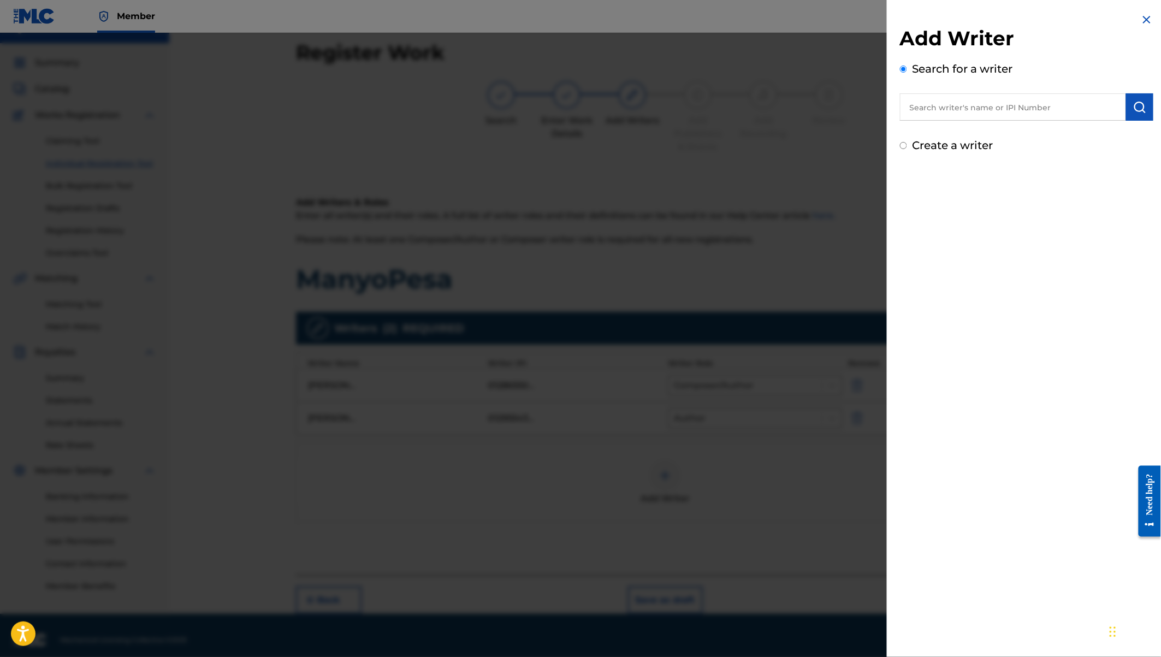
click at [981, 104] on input "text" at bounding box center [1013, 106] width 226 height 27
click at [961, 137] on div "israel onyach" at bounding box center [1012, 132] width 225 height 20
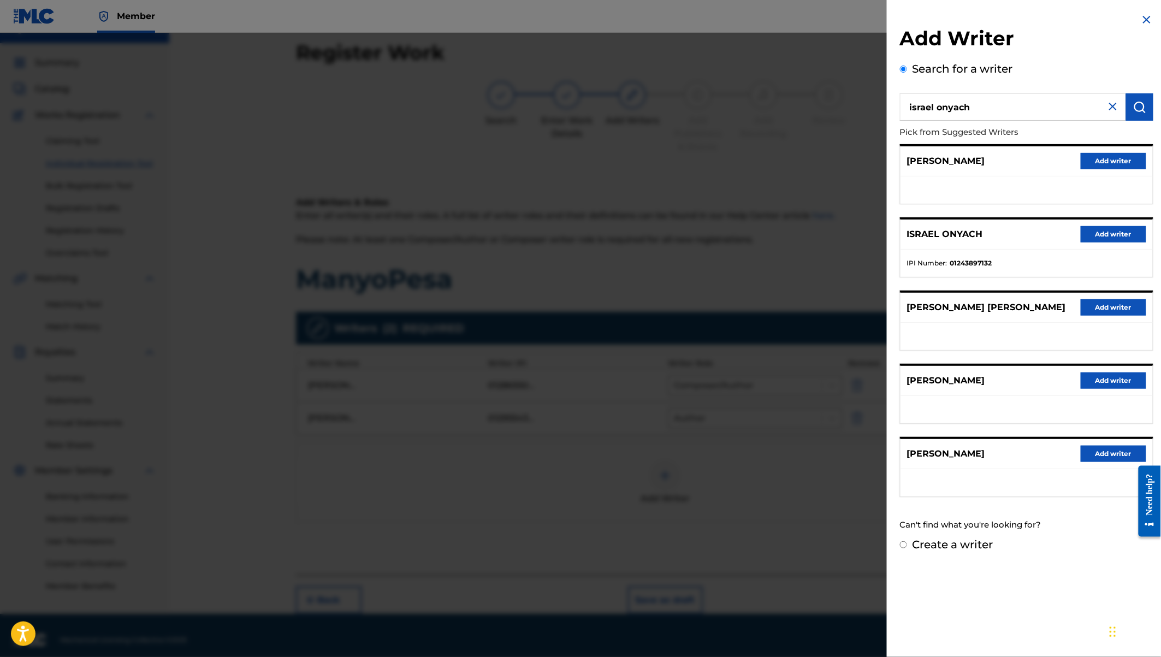
click at [1120, 230] on button "Add writer" at bounding box center [1113, 234] width 66 height 16
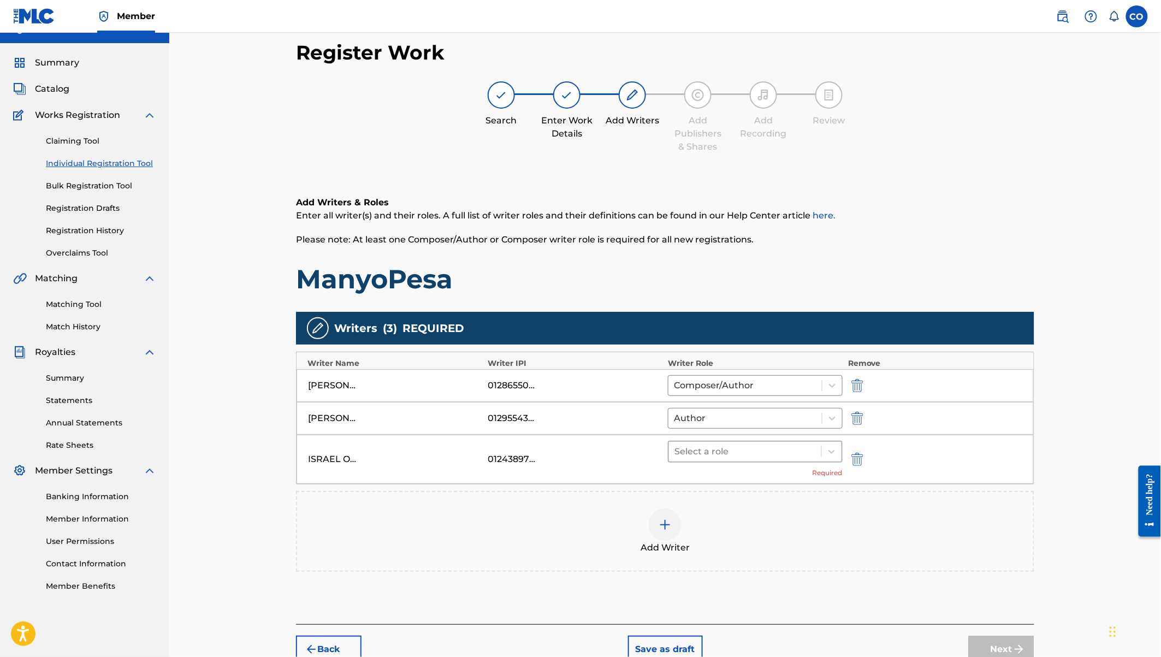
click at [726, 445] on div at bounding box center [744, 451] width 141 height 15
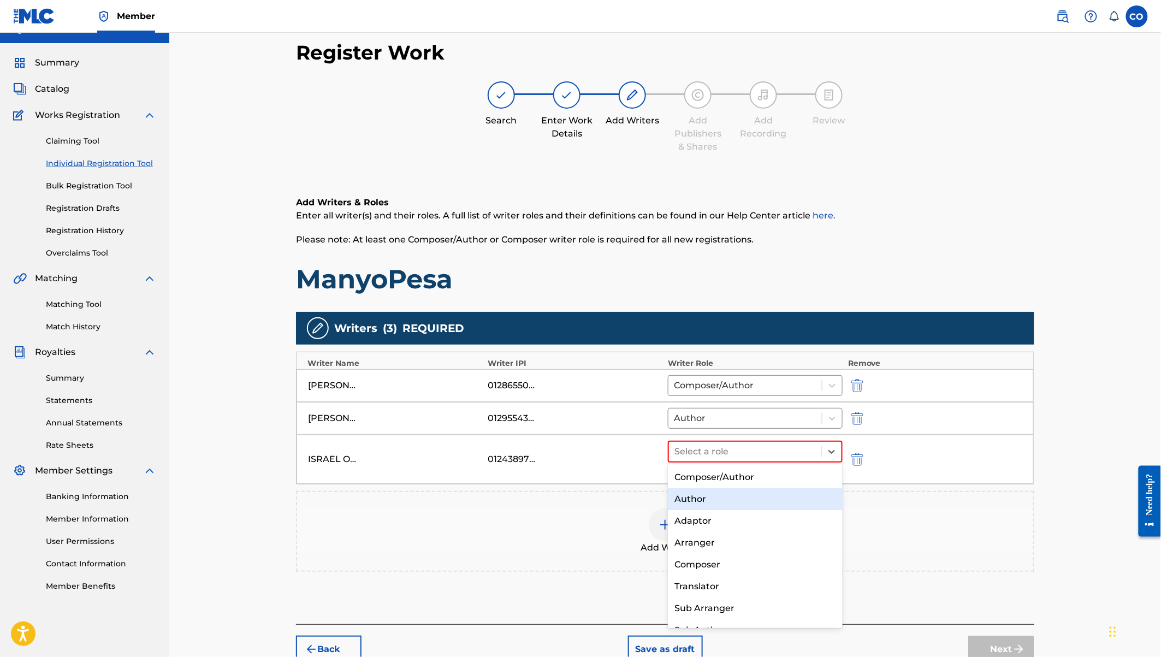
click at [705, 495] on div "Author" at bounding box center [755, 499] width 175 height 22
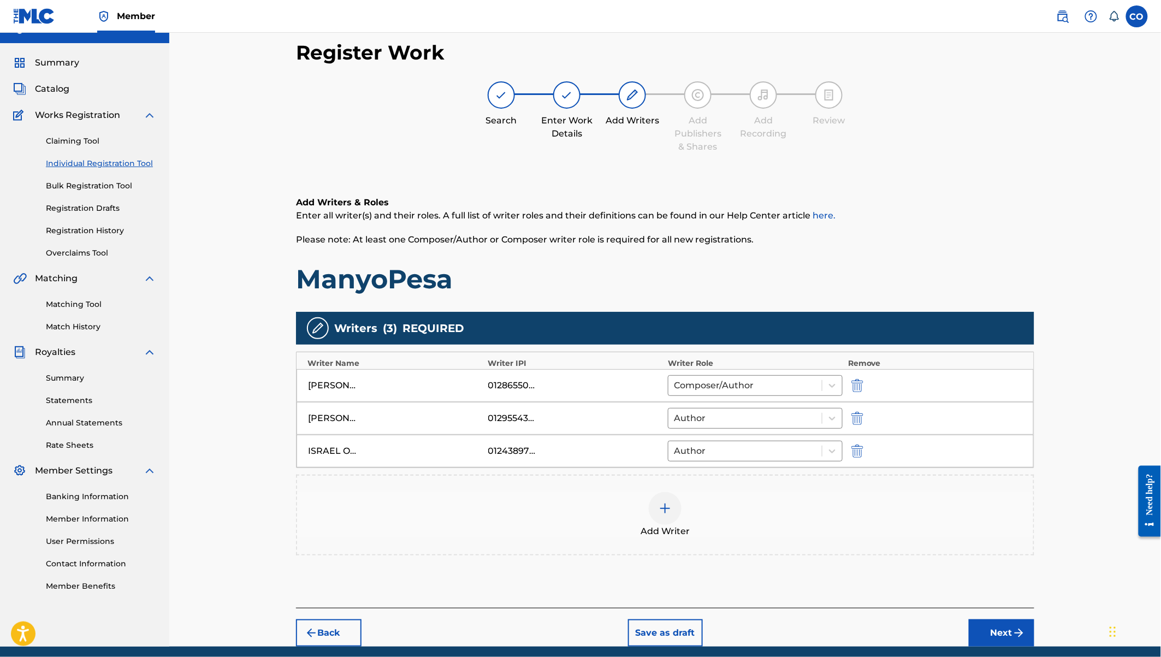
click at [667, 497] on div at bounding box center [665, 508] width 33 height 33
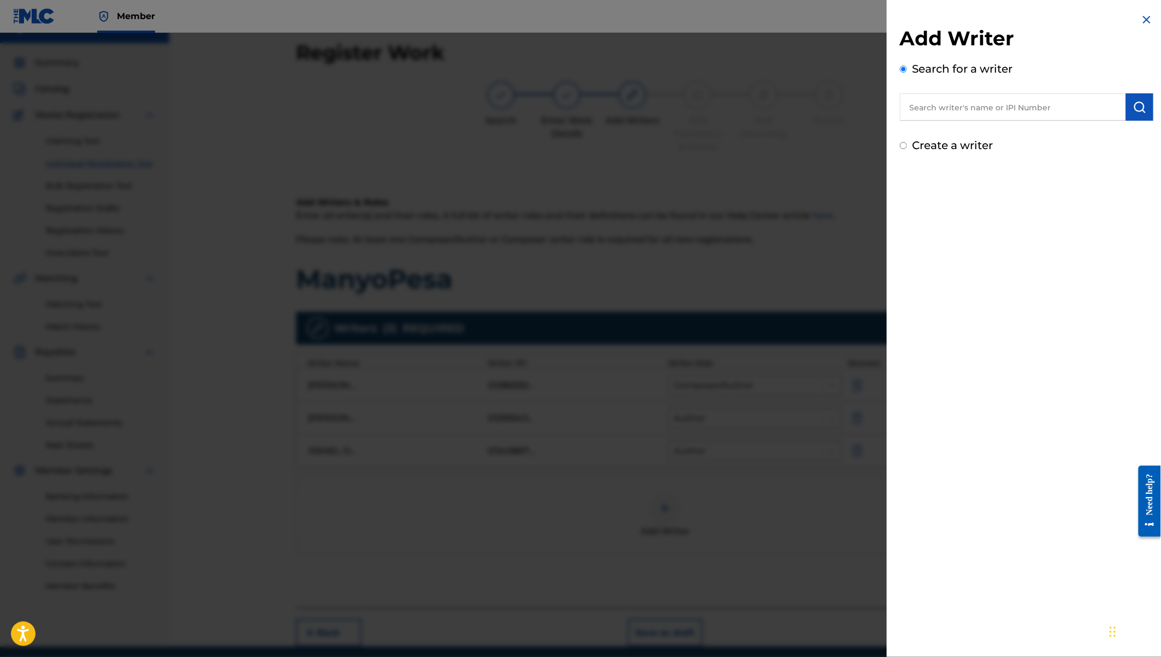
click at [975, 104] on input "text" at bounding box center [1013, 106] width 226 height 27
paste input "Gordon Odhiambo"
click at [951, 147] on label "Create a writer" at bounding box center [952, 145] width 81 height 13
click at [907, 147] on input "Create a writer" at bounding box center [903, 145] width 7 height 7
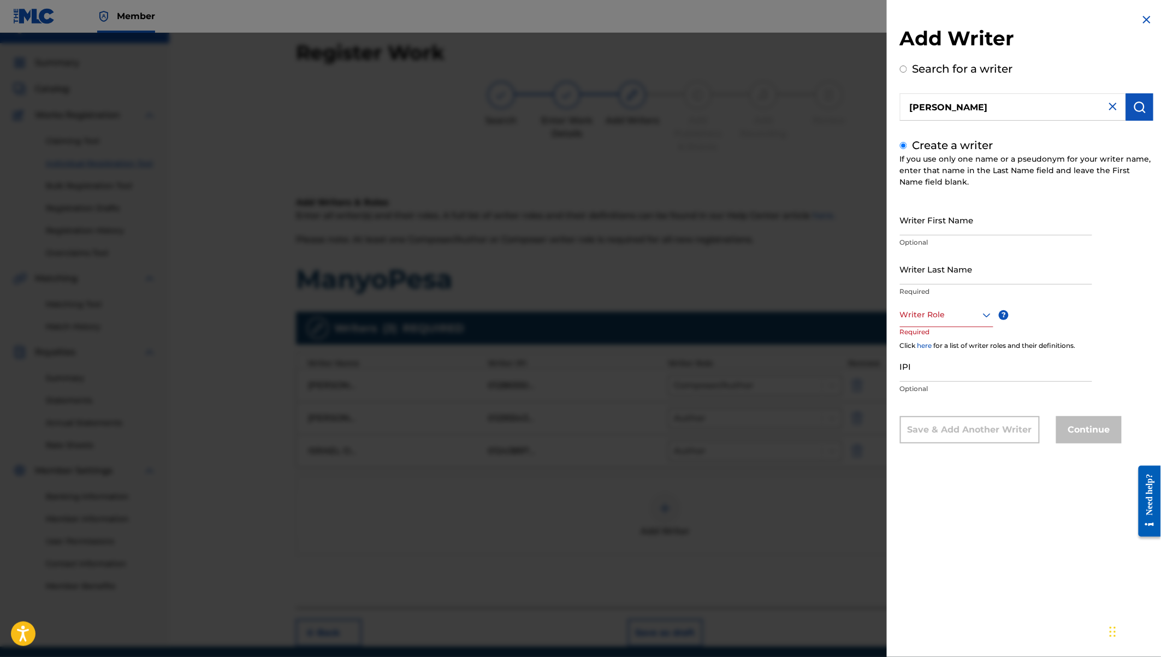
click at [1126, 103] on button "submit" at bounding box center [1139, 106] width 27 height 27
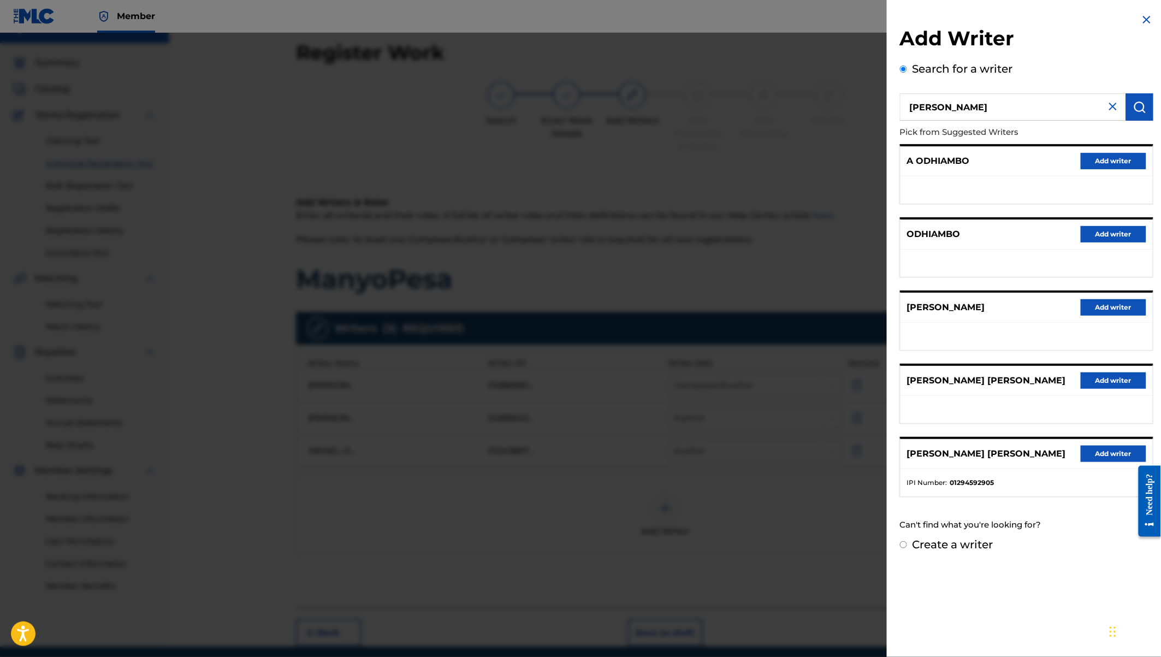
click at [1092, 452] on button "Add writer" at bounding box center [1113, 453] width 66 height 16
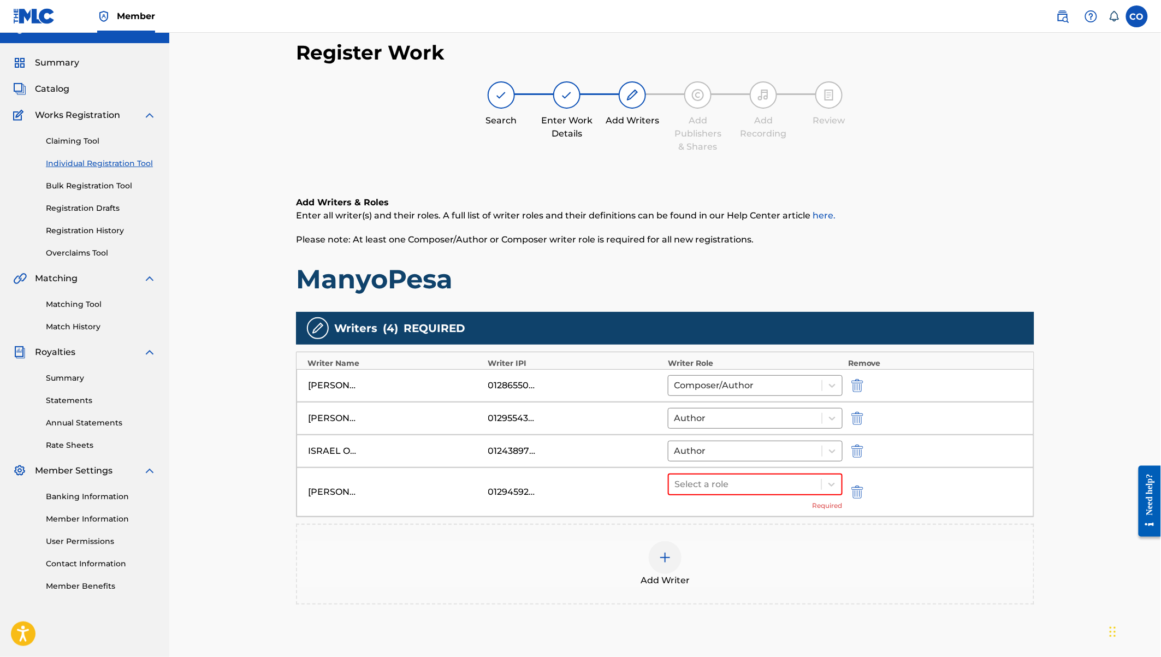
click at [742, 494] on div "Select a role Required" at bounding box center [755, 491] width 175 height 37
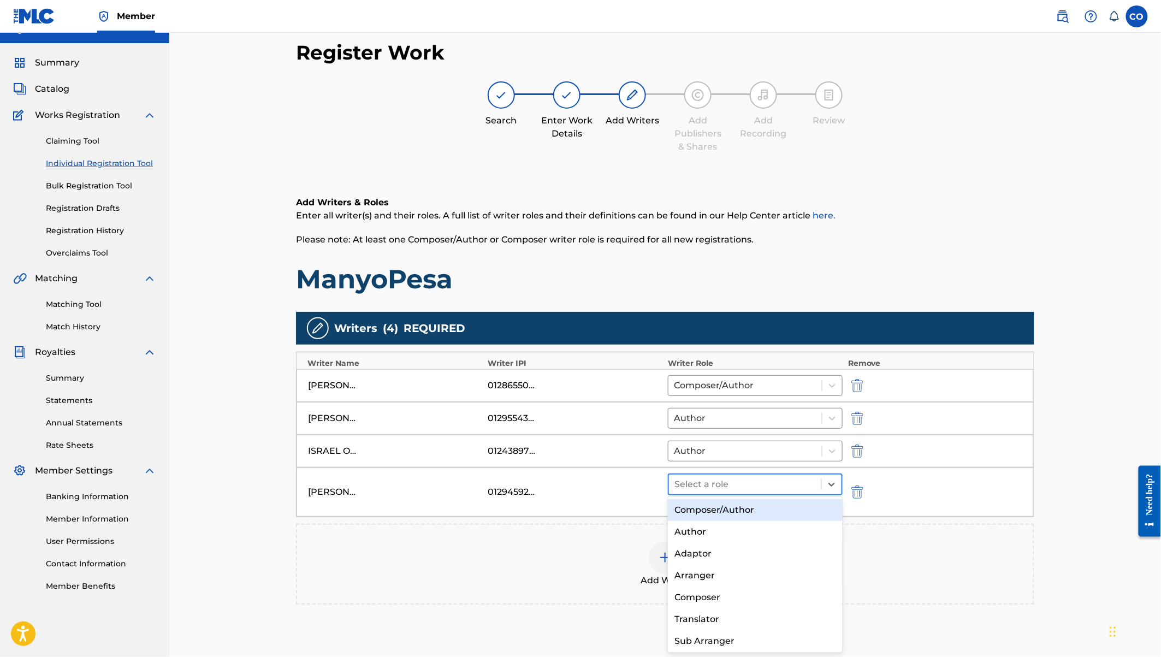
click at [718, 477] on div at bounding box center [744, 484] width 141 height 15
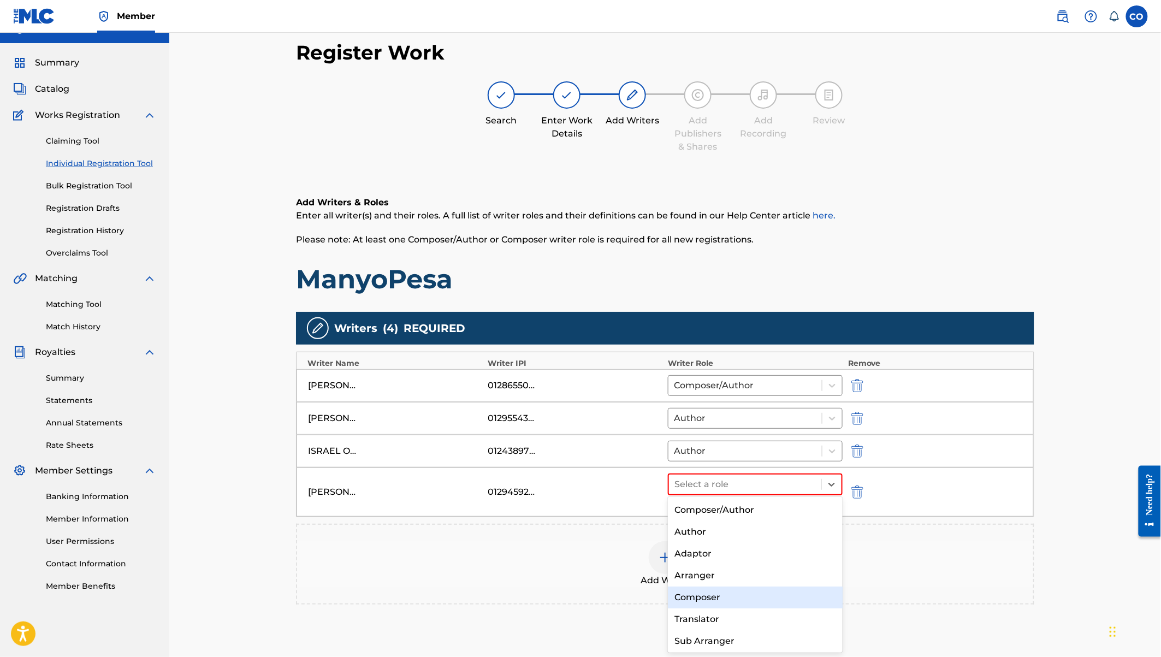
click at [711, 595] on div "Composer" at bounding box center [755, 597] width 175 height 22
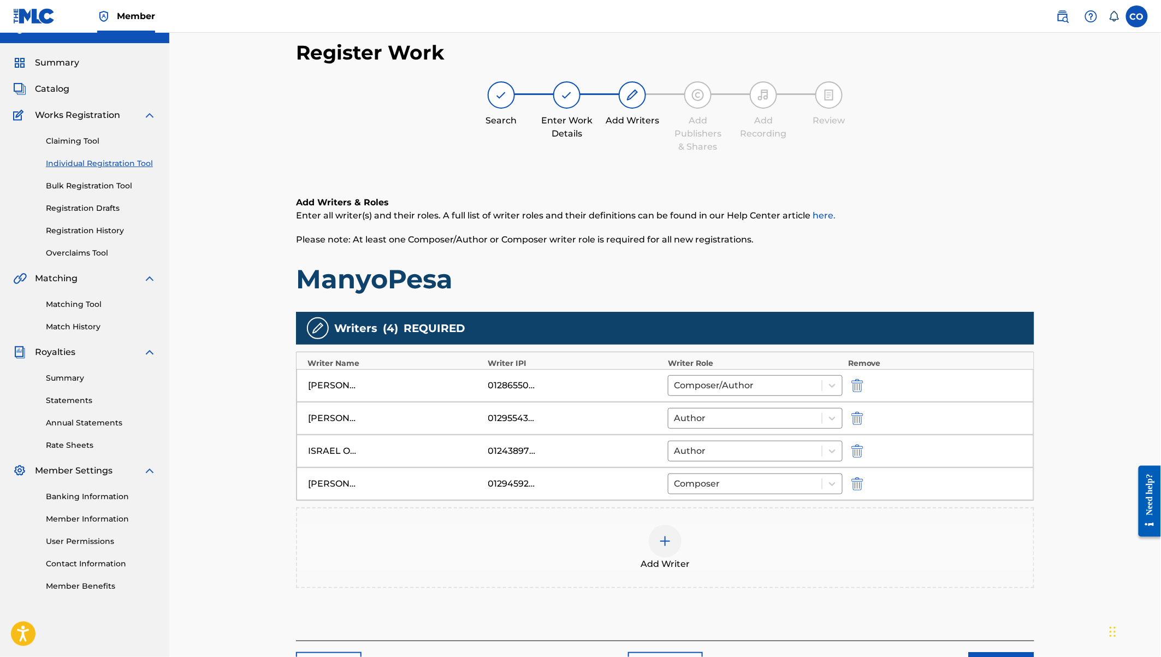
scroll to position [91, 0]
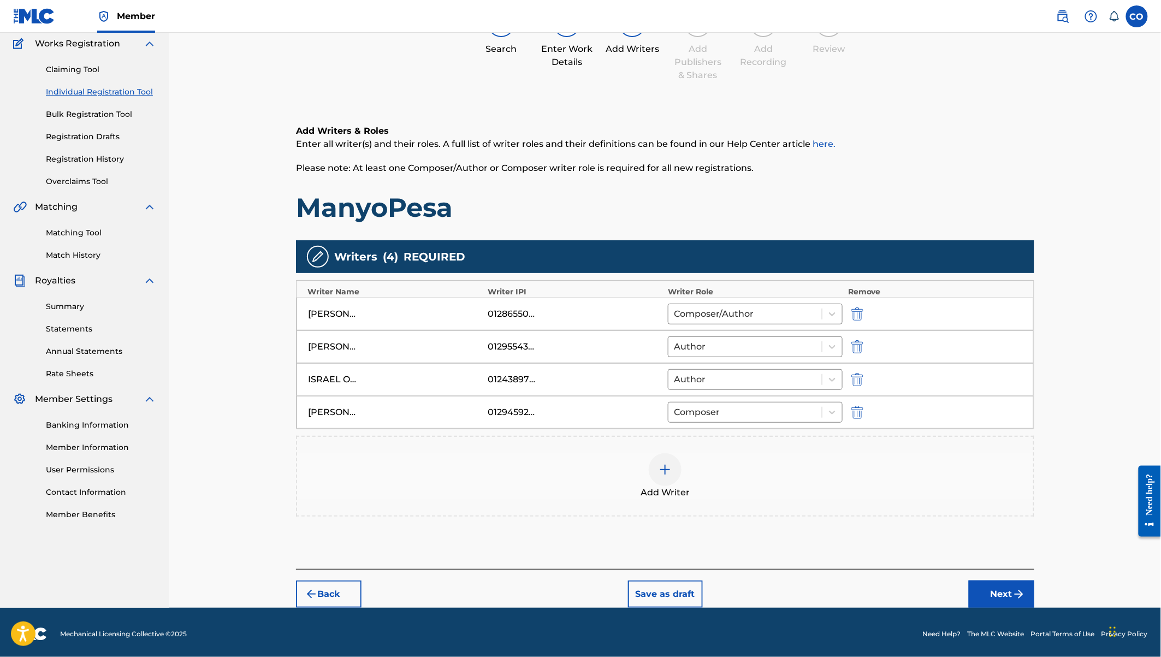
click at [676, 467] on div at bounding box center [665, 469] width 33 height 33
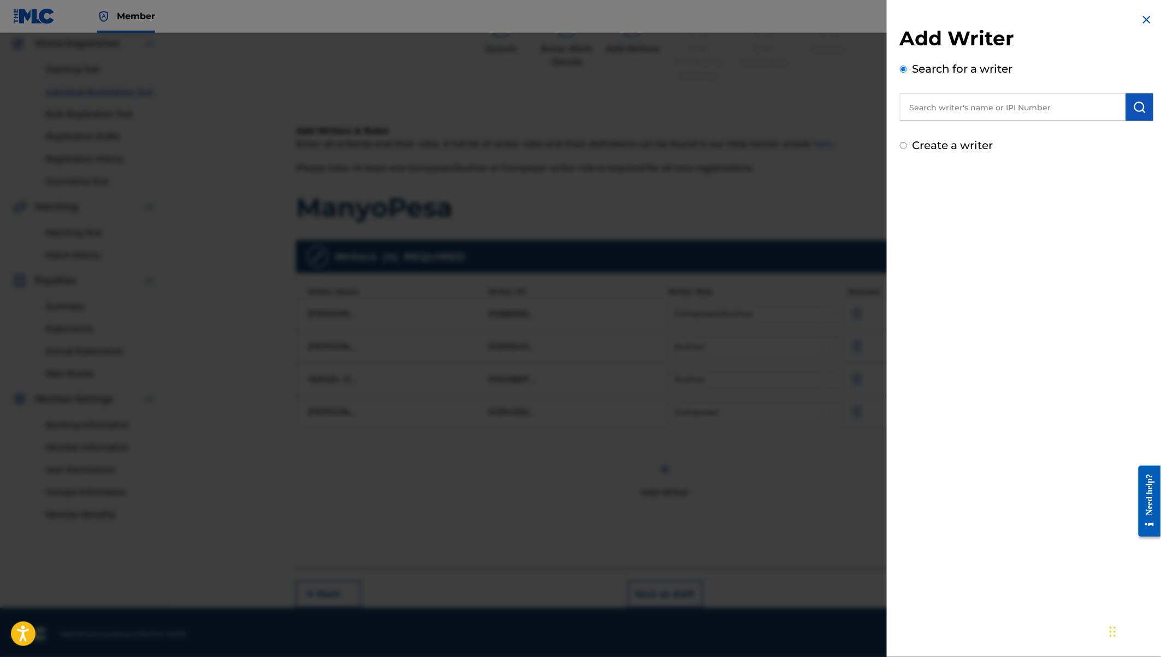
click at [957, 148] on label "Create a writer" at bounding box center [952, 145] width 81 height 13
click at [907, 148] on input "Create a writer" at bounding box center [903, 145] width 7 height 7
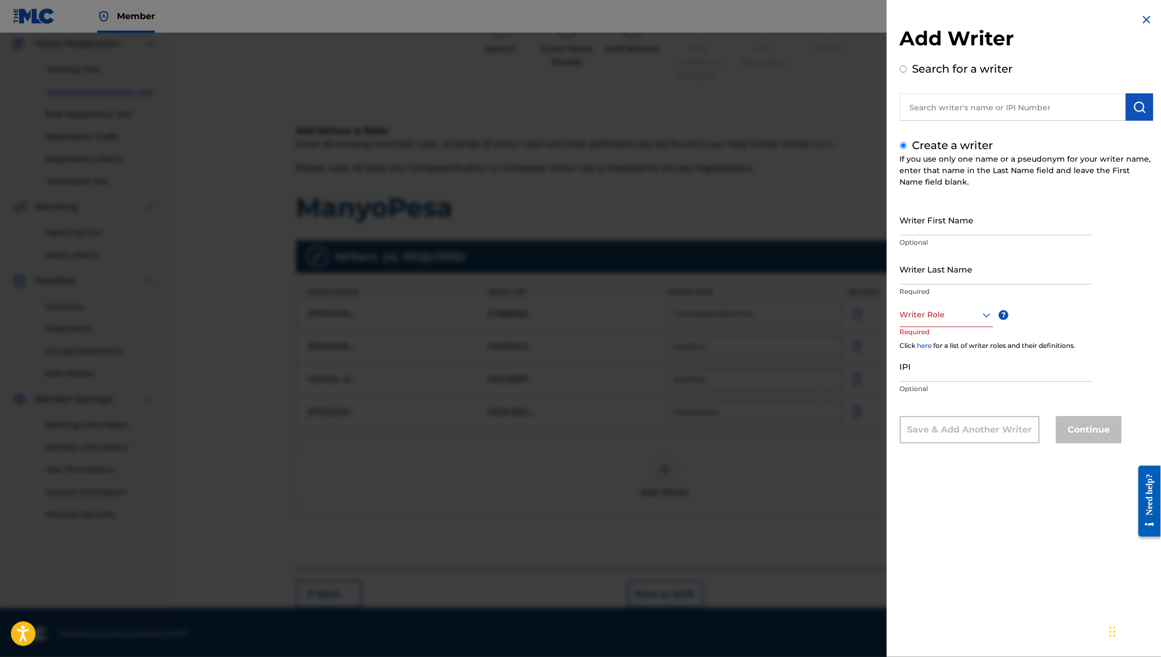
click at [914, 227] on input "Writer First Name" at bounding box center [996, 219] width 192 height 31
paste input "Edwin Oloo Sulle"
drag, startPoint x: 946, startPoint y: 227, endPoint x: 1020, endPoint y: 253, distance: 78.6
click at [1020, 253] on div "Writer First Name Edwin Oloo Optional Writer Last Name Required Writer Role ? R…" at bounding box center [1026, 323] width 253 height 239
click at [945, 281] on input "Writer Last Name" at bounding box center [996, 268] width 192 height 31
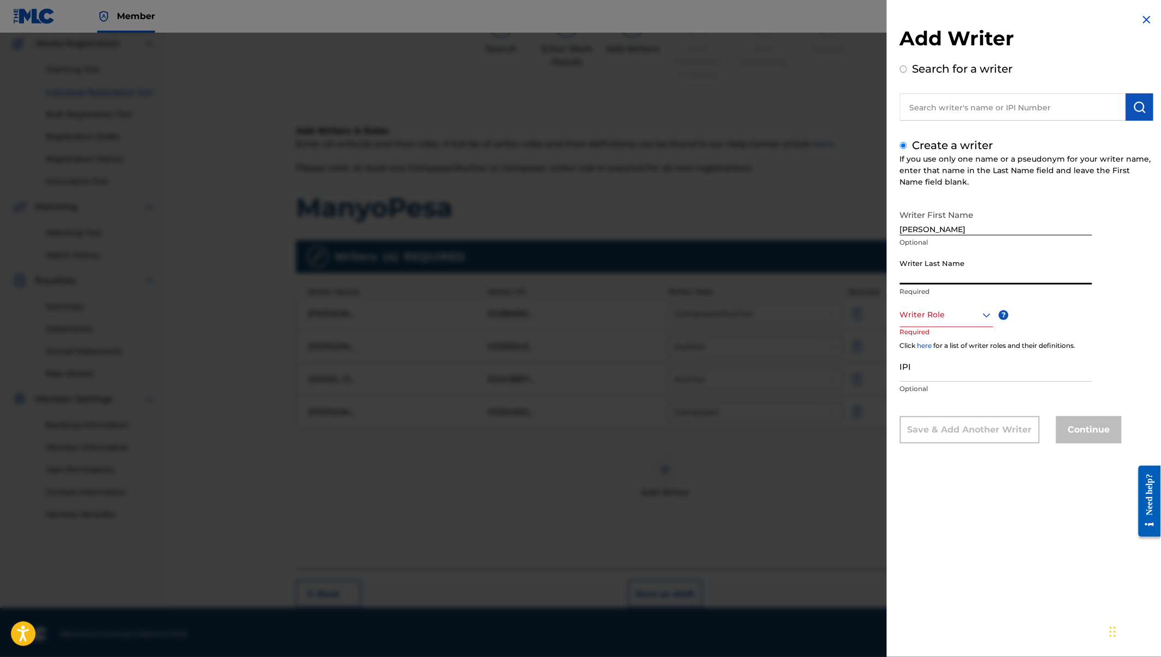
paste input "Sulle"
click at [926, 307] on div "Writer Role" at bounding box center [946, 314] width 93 height 25
click at [922, 438] on div "Composer" at bounding box center [946, 437] width 92 height 25
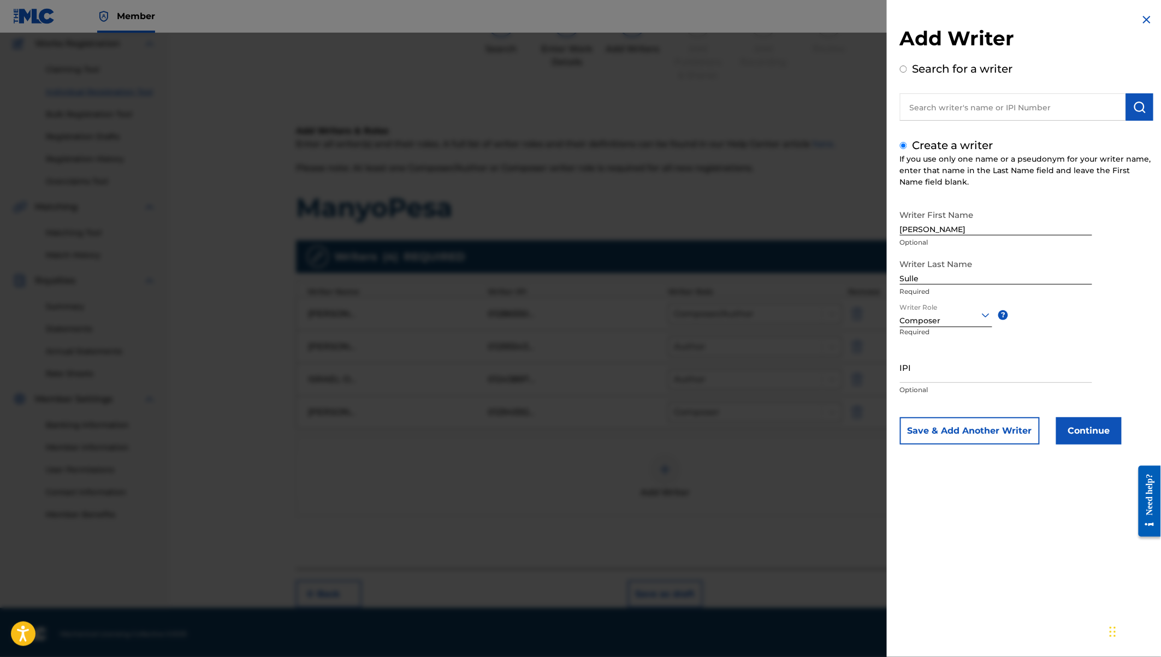
click at [1090, 426] on button "Continue" at bounding box center [1089, 430] width 66 height 27
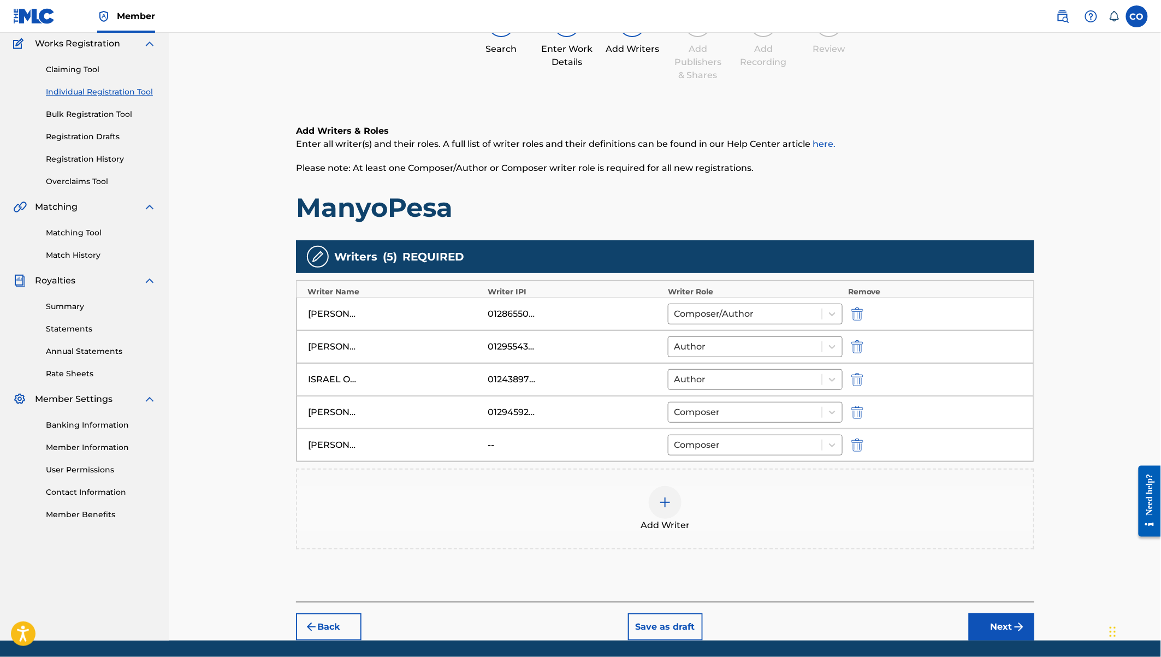
click at [994, 619] on button "Next" at bounding box center [1002, 626] width 66 height 27
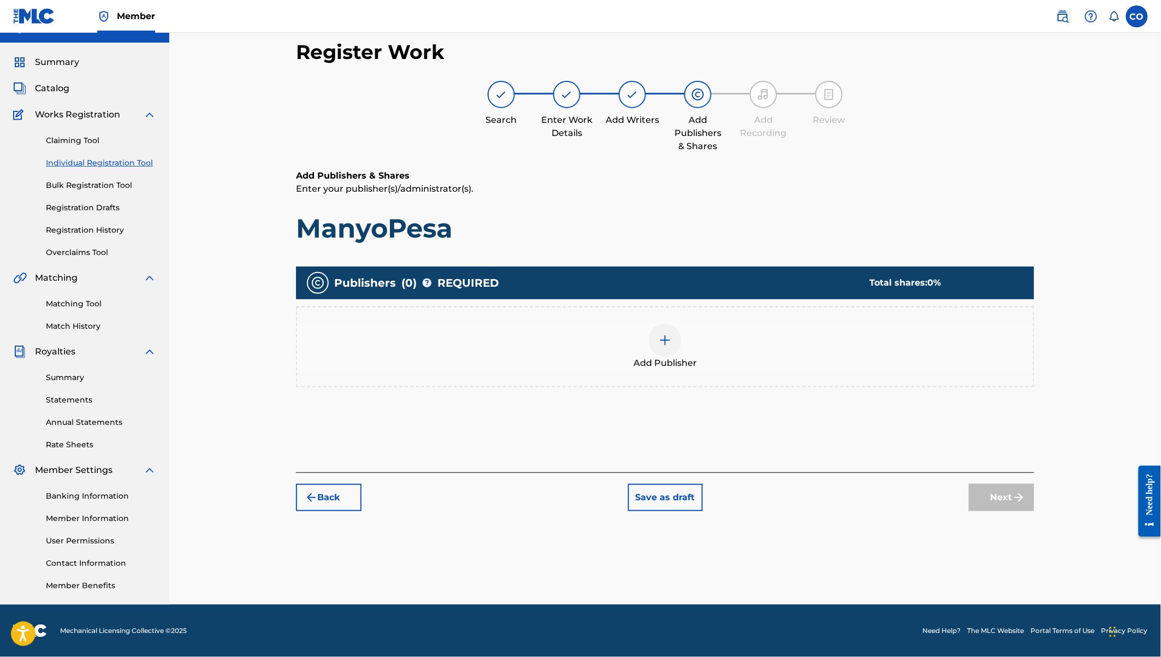
scroll to position [20, 0]
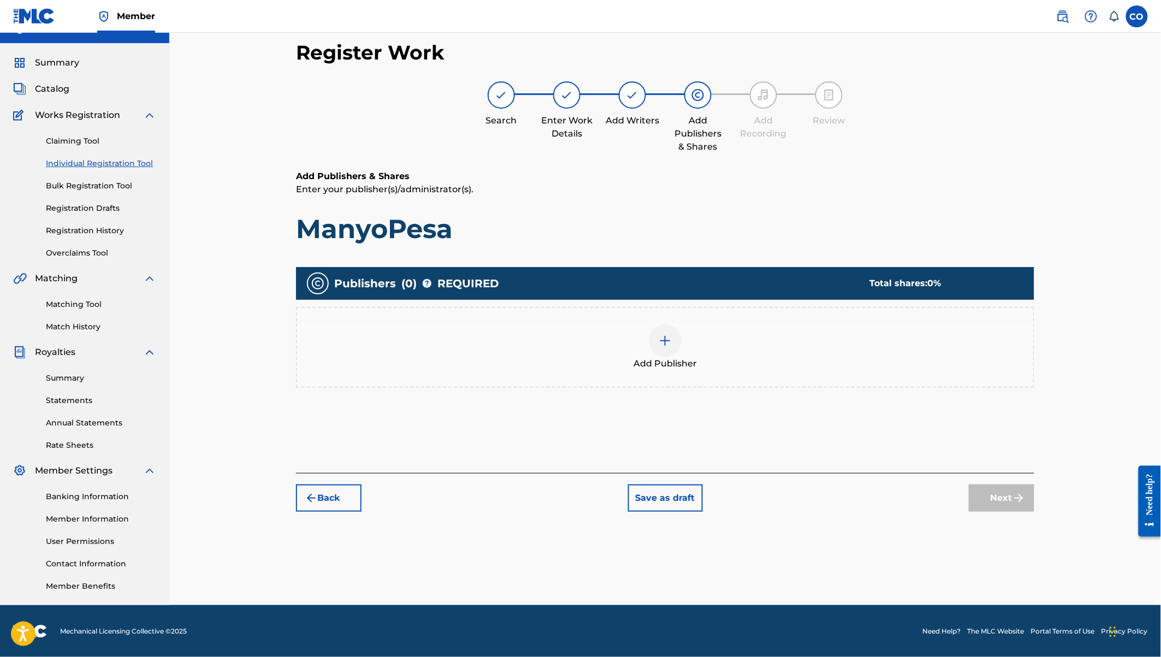
click at [317, 497] on img "submit" at bounding box center [311, 497] width 13 height 13
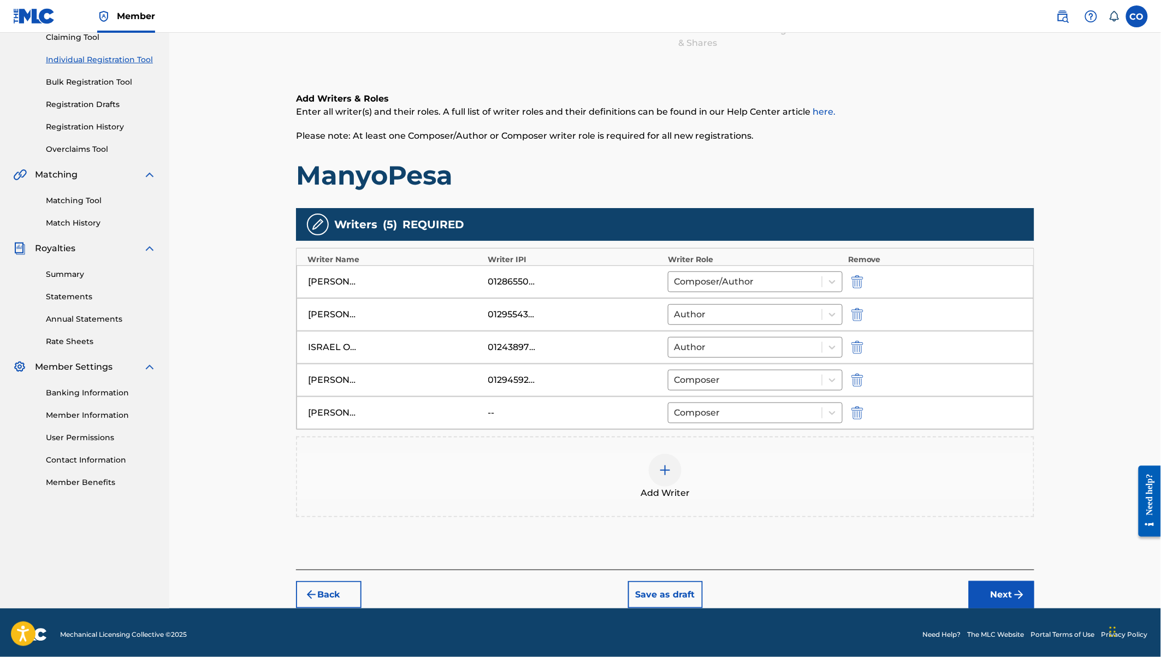
click at [1005, 584] on button "Next" at bounding box center [1002, 594] width 66 height 27
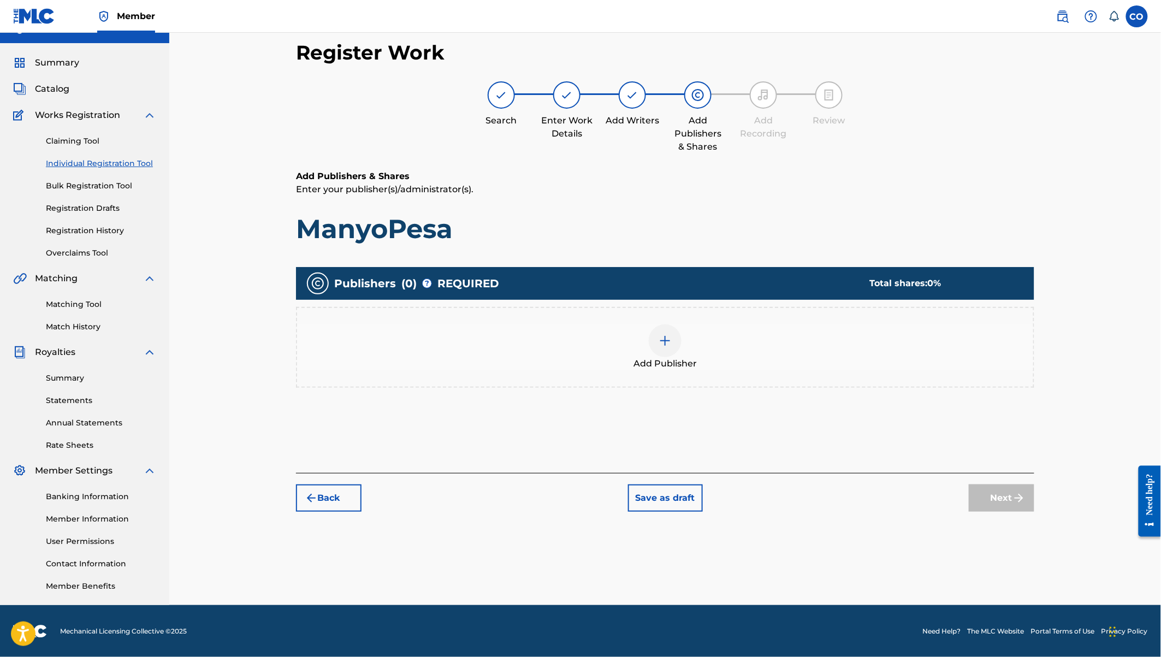
click at [662, 338] on img at bounding box center [664, 340] width 13 height 13
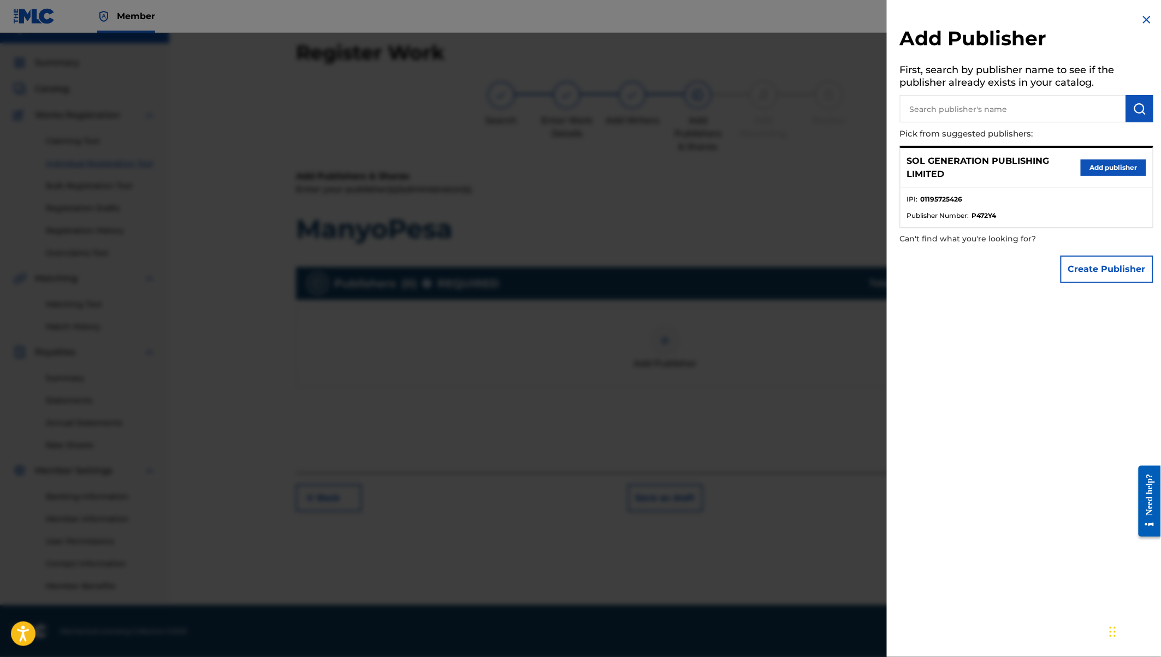
click at [1104, 165] on button "Add publisher" at bounding box center [1113, 167] width 66 height 16
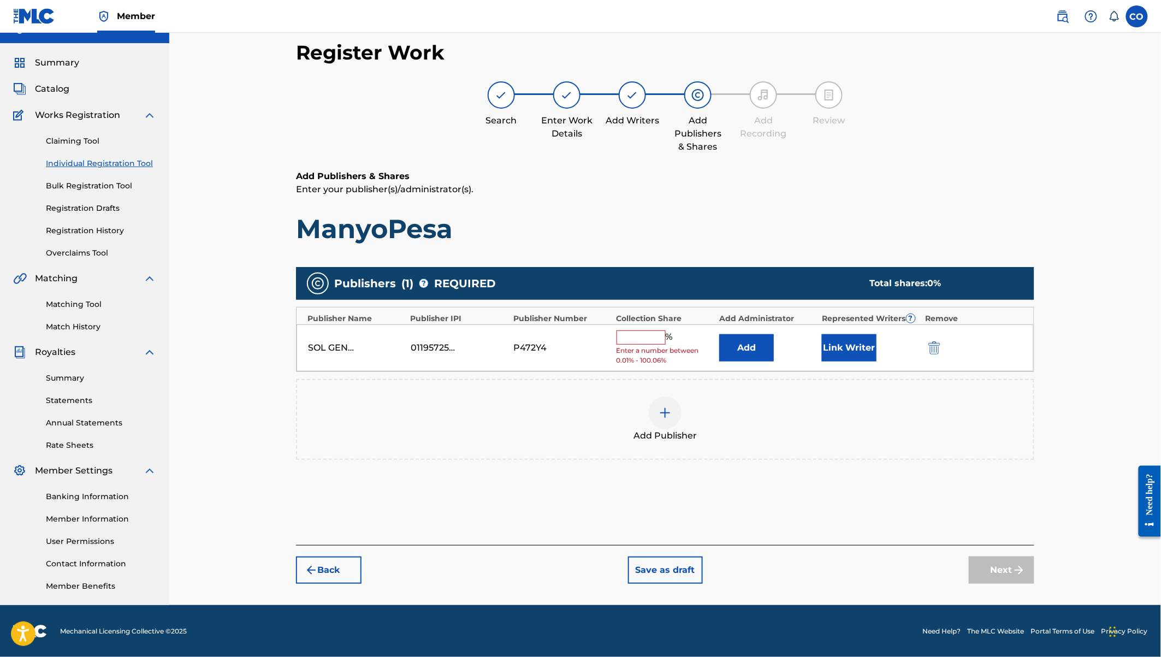
click at [646, 335] on input "text" at bounding box center [640, 337] width 49 height 14
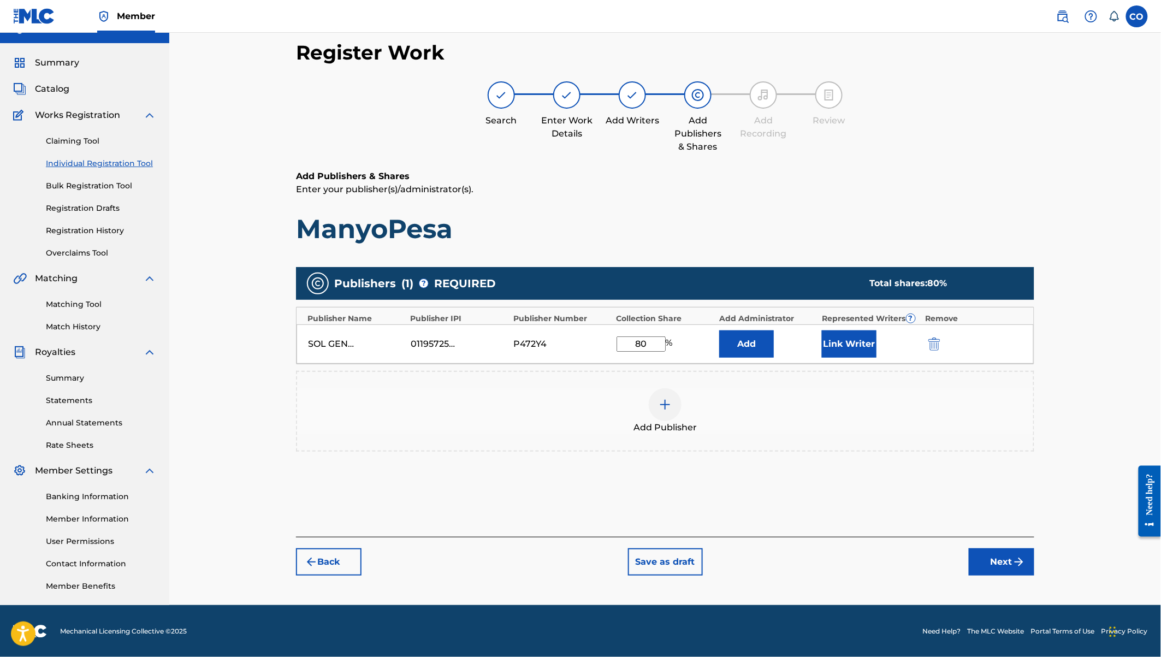
click at [815, 345] on div "Add" at bounding box center [767, 343] width 97 height 27
click at [854, 340] on button "Link Writer" at bounding box center [849, 343] width 55 height 27
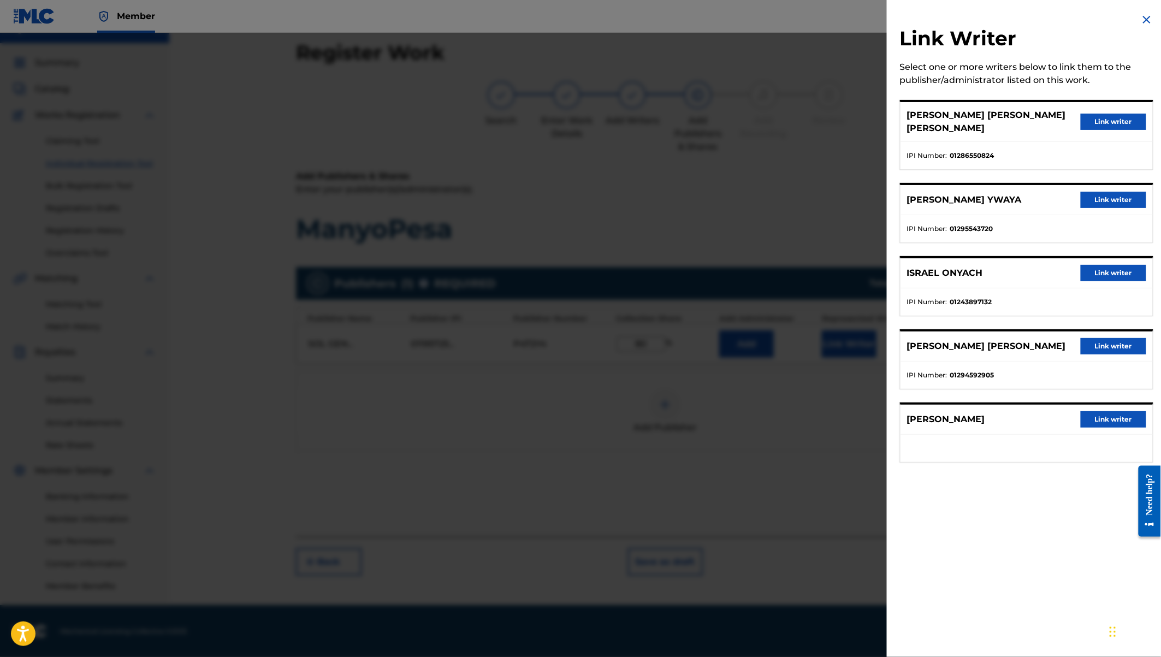
click at [1101, 116] on button "Link writer" at bounding box center [1113, 122] width 66 height 16
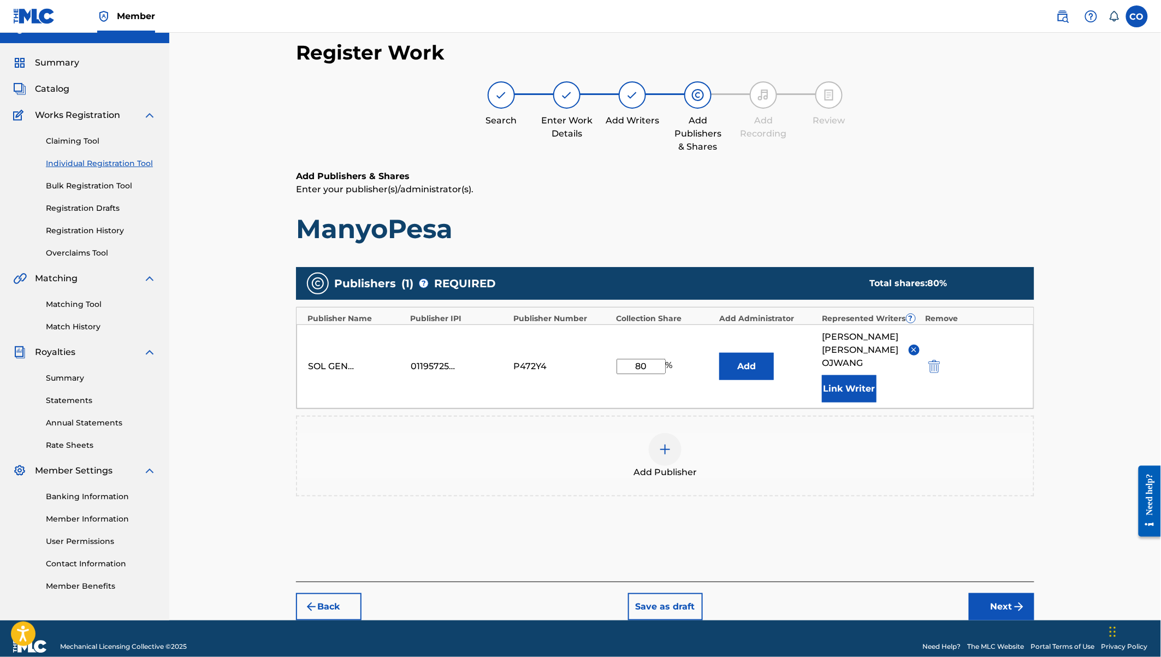
click at [851, 375] on button "Link Writer" at bounding box center [849, 388] width 55 height 27
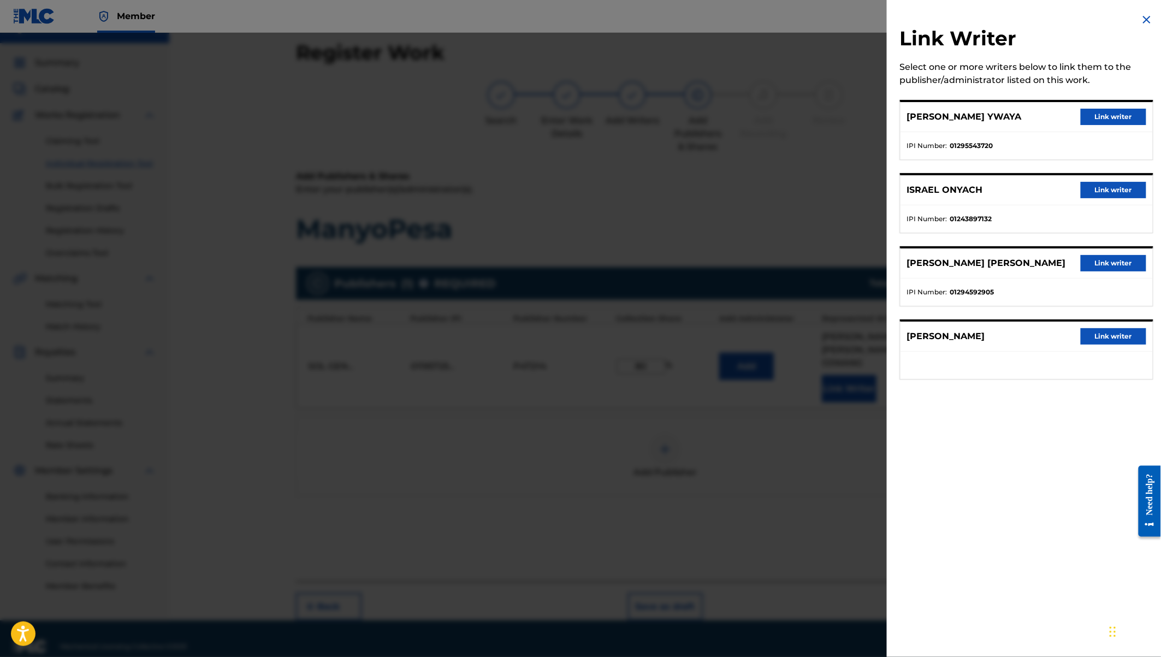
click at [1098, 186] on button "Link writer" at bounding box center [1113, 190] width 66 height 16
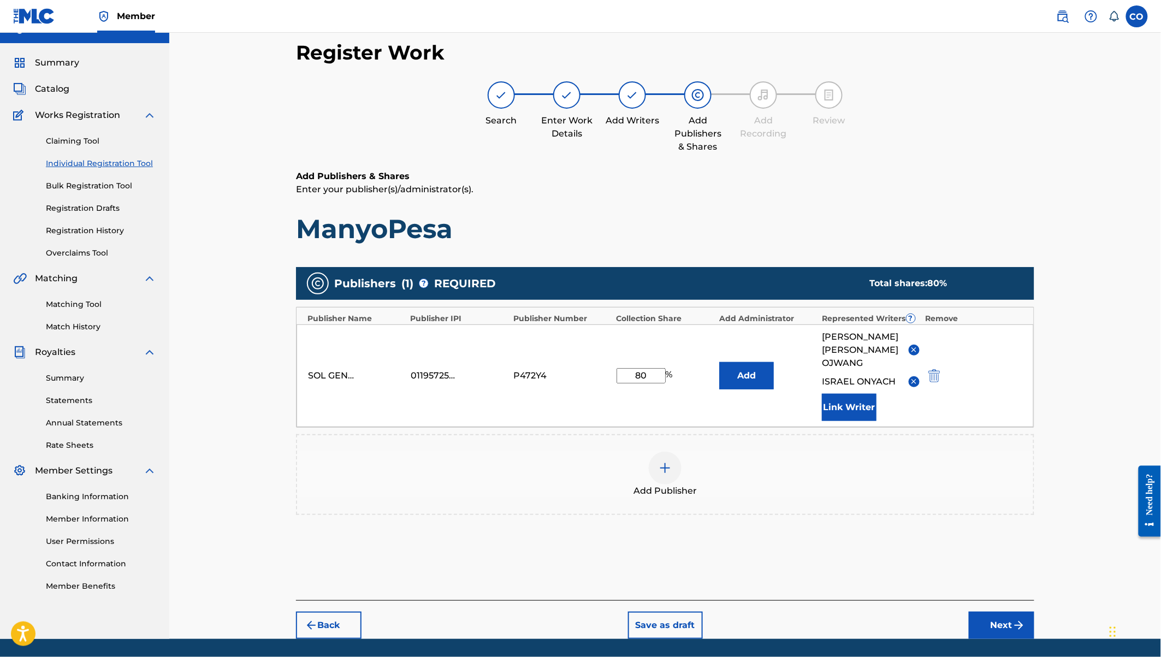
click at [851, 394] on button "Link Writer" at bounding box center [849, 407] width 55 height 27
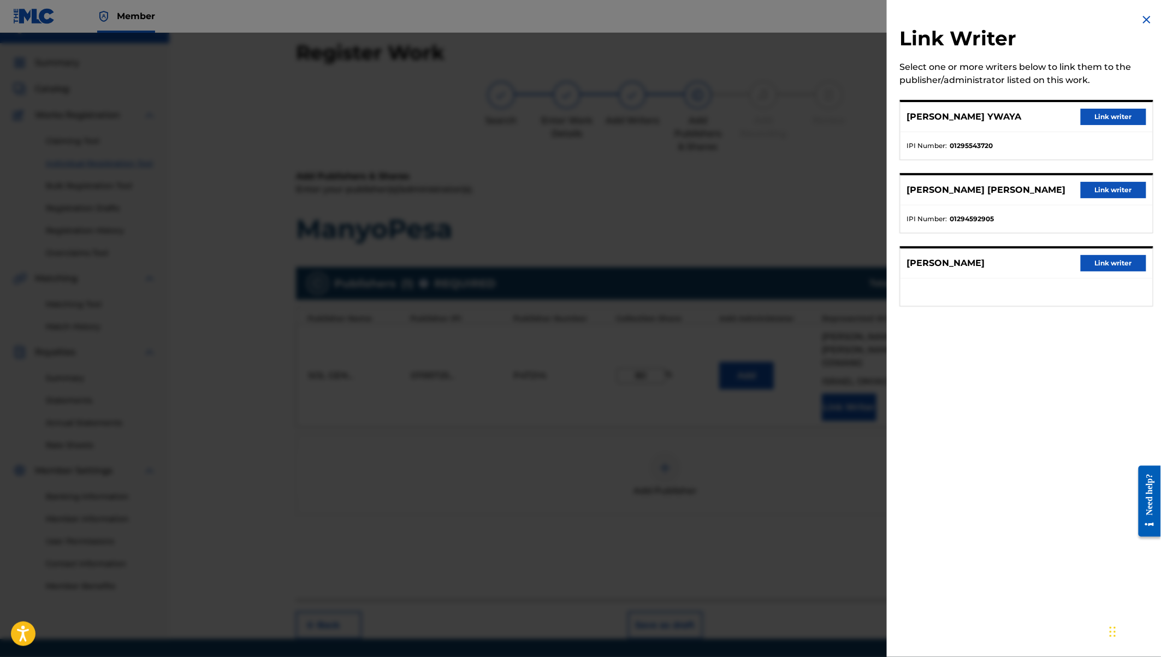
click at [1115, 114] on button "Link writer" at bounding box center [1113, 117] width 66 height 16
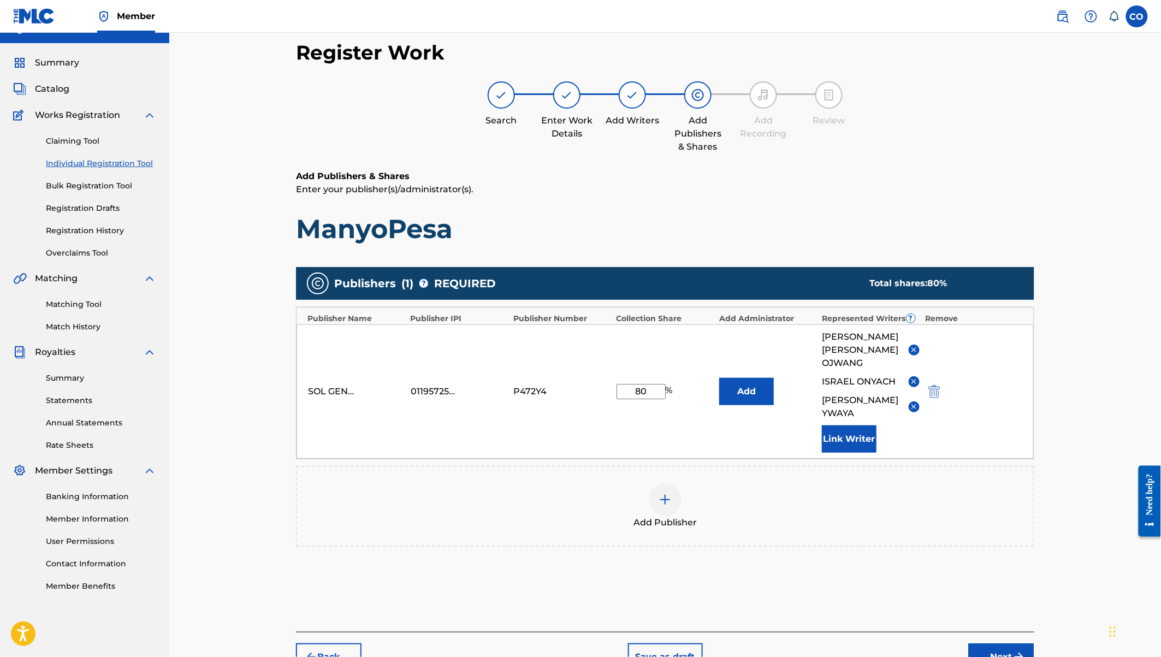
click at [1000, 643] on button "Next" at bounding box center [1002, 656] width 66 height 27
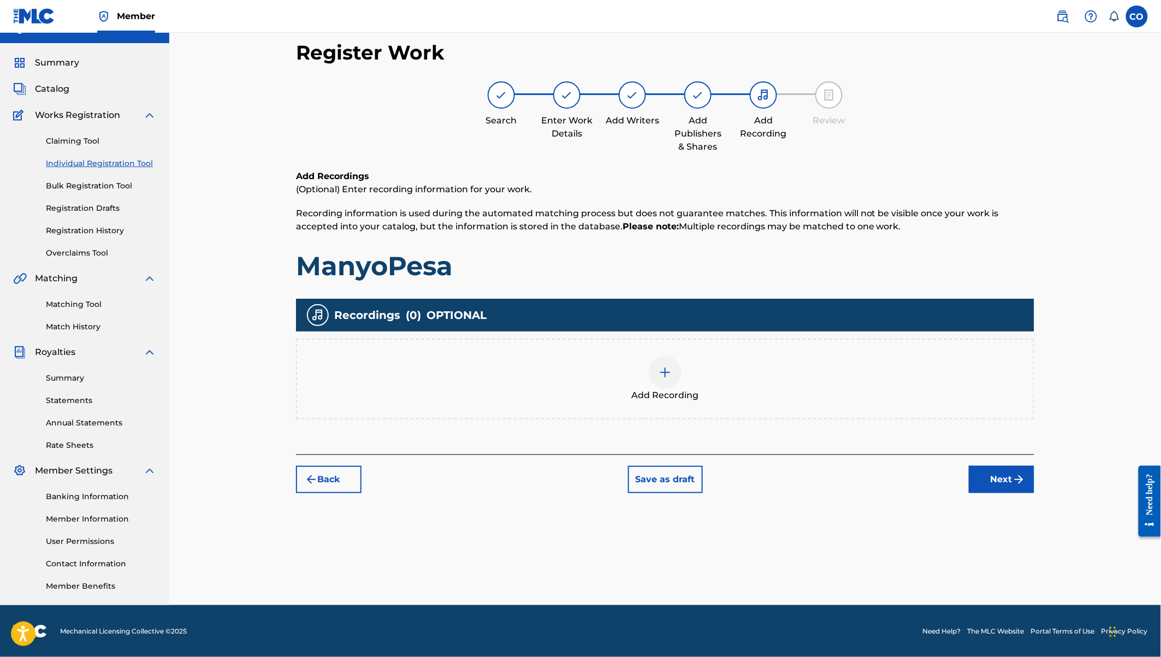
click at [678, 367] on div at bounding box center [665, 372] width 33 height 33
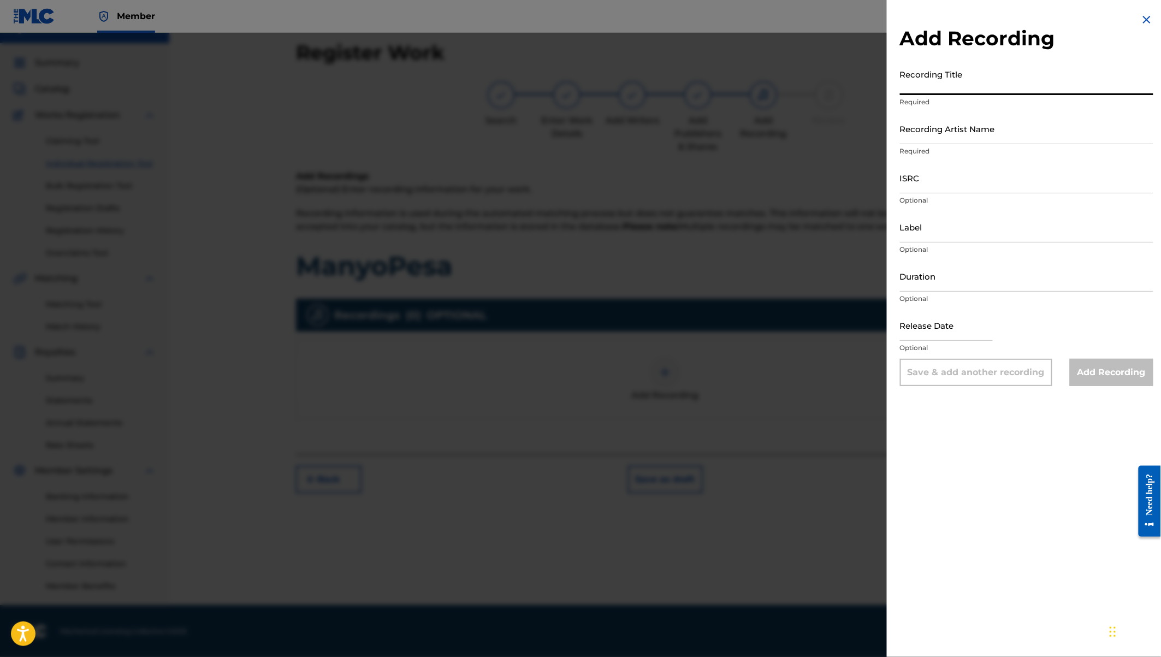
click at [912, 76] on input "Recording Title" at bounding box center [1026, 79] width 253 height 31
click at [910, 135] on input "Recording Artist Name" at bounding box center [1026, 128] width 253 height 31
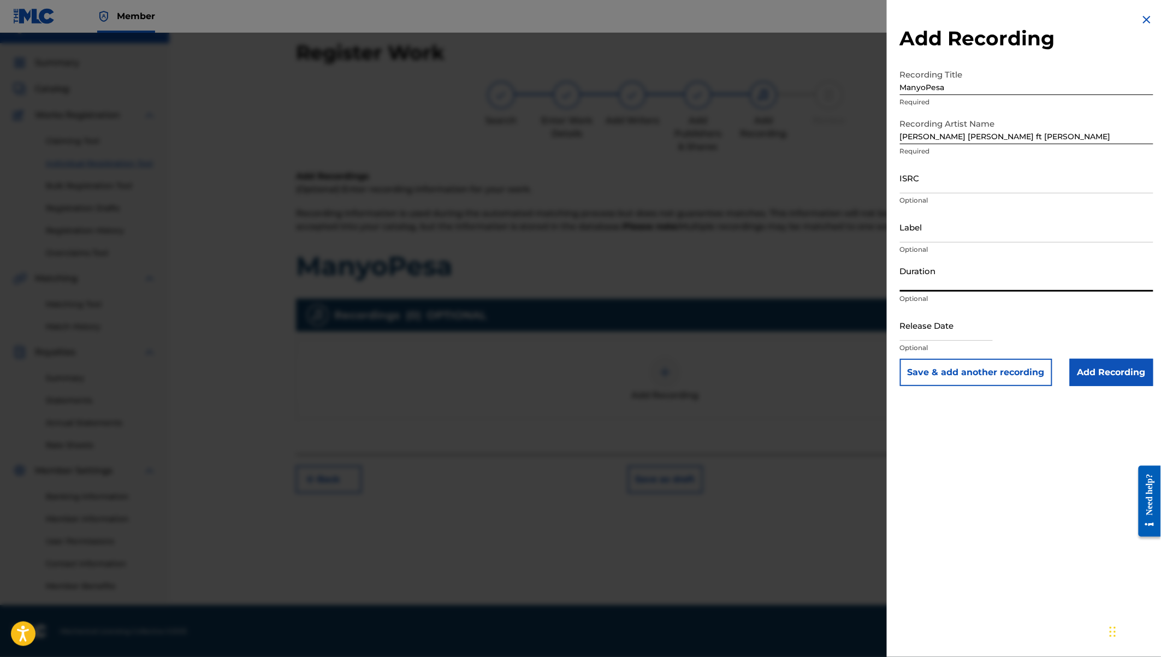
click at [916, 282] on input "Duration" at bounding box center [1026, 275] width 253 height 31
click at [907, 233] on input "Label" at bounding box center [1026, 226] width 253 height 31
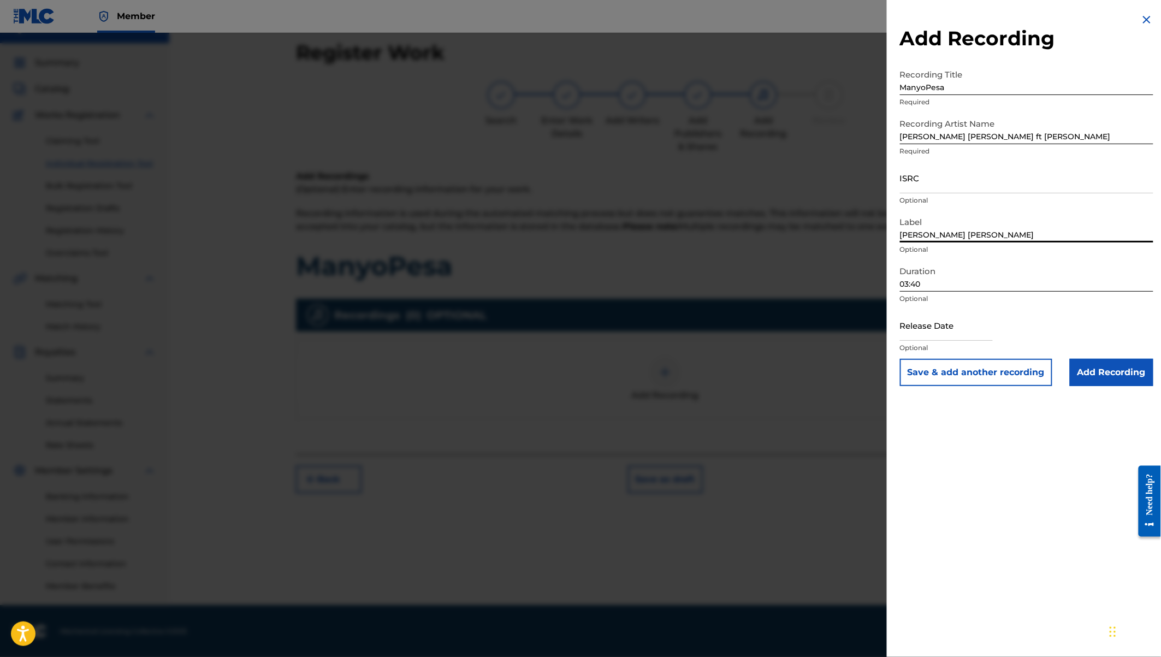
click at [905, 182] on input "ISRC" at bounding box center [1026, 177] width 253 height 31
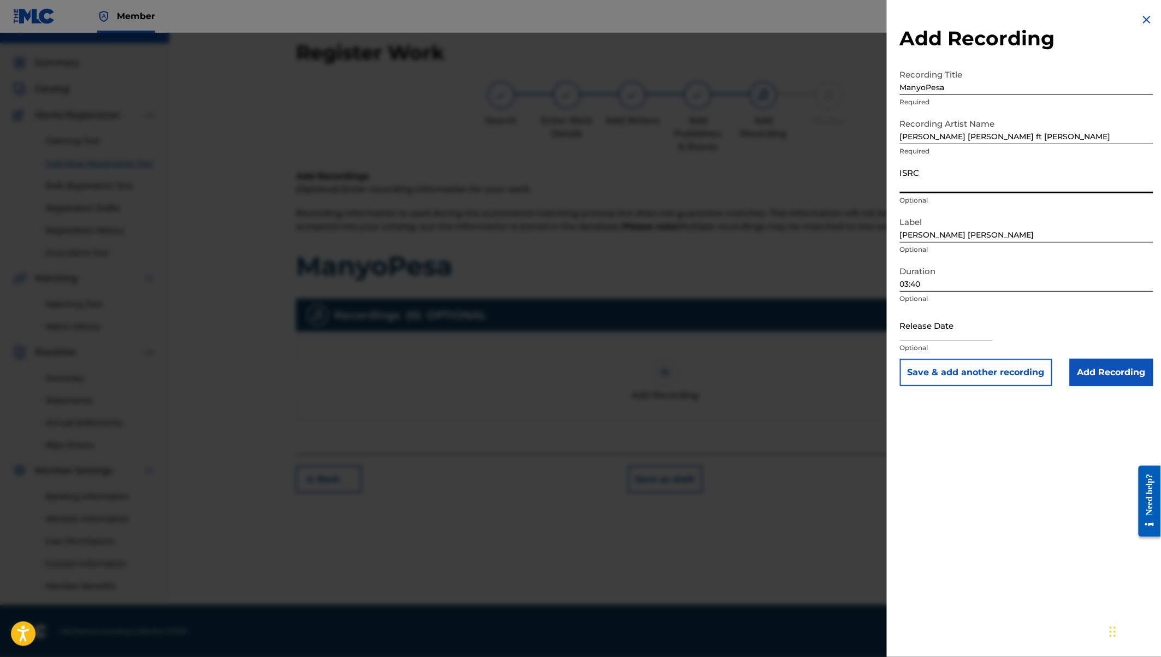
paste input "QZW9M2292147"
click at [937, 329] on input "text" at bounding box center [946, 325] width 93 height 31
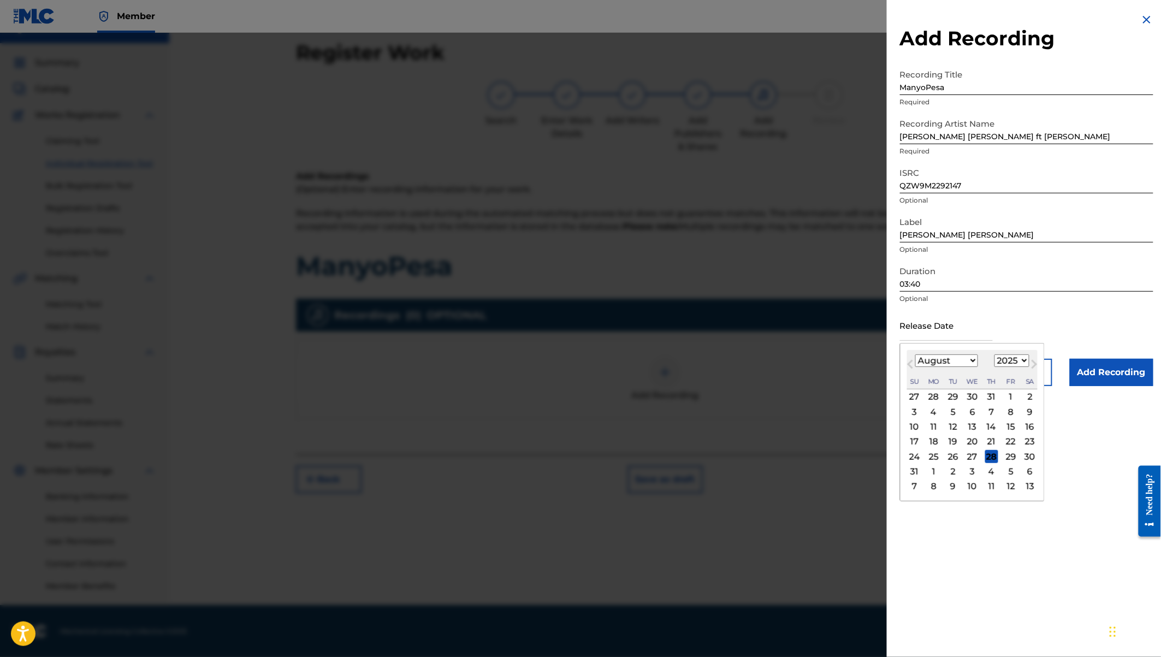
click at [1009, 357] on select "1900 1901 1902 1903 1904 1905 1906 1907 1908 1909 1910 1911 1912 1913 1914 1915…" at bounding box center [1011, 360] width 35 height 13
click at [955, 360] on select "January February March April May June July August September October November De…" at bounding box center [946, 360] width 63 height 13
click at [990, 427] on div "15" at bounding box center [991, 426] width 13 height 13
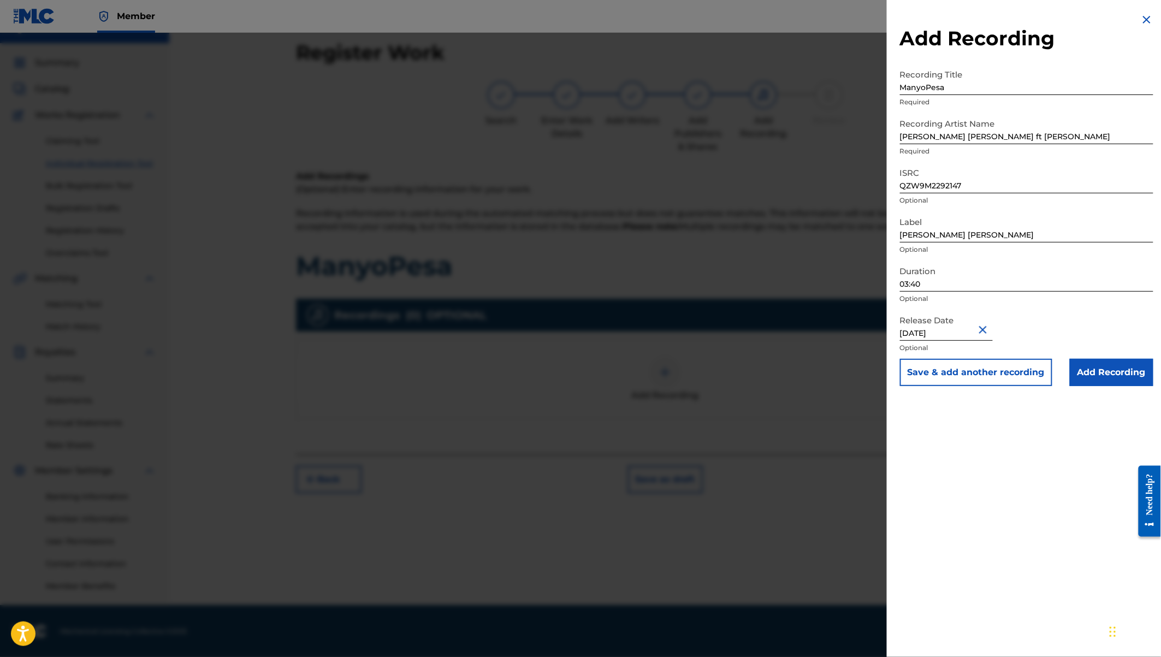
click at [1102, 373] on input "Add Recording" at bounding box center [1112, 372] width 84 height 27
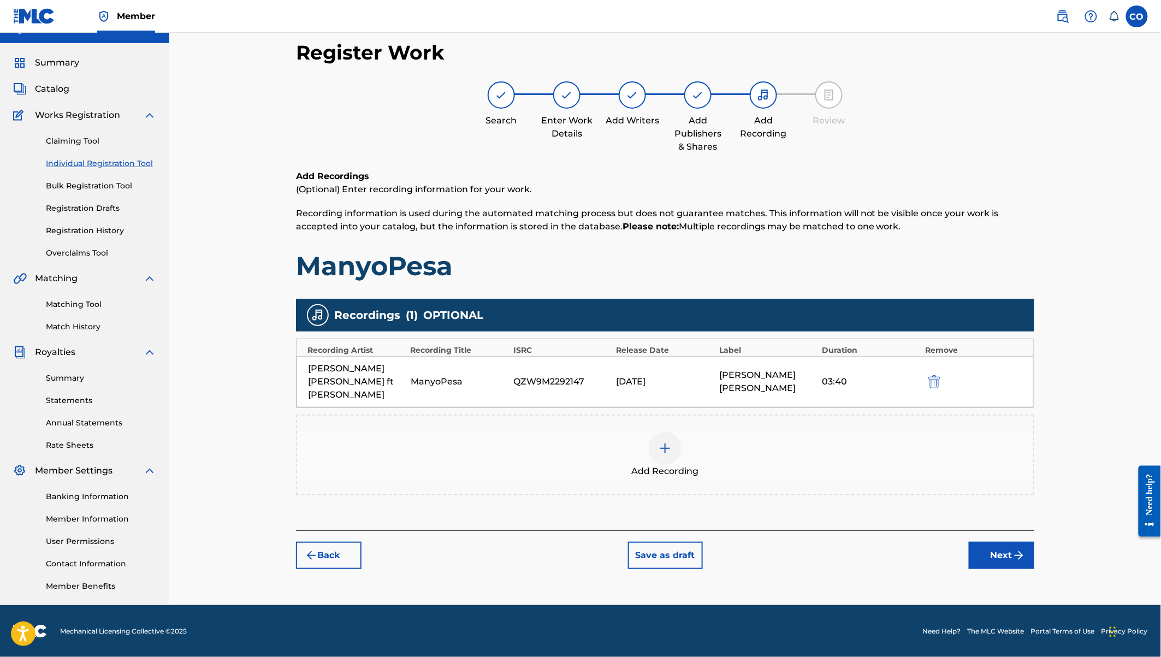
click at [1001, 542] on button "Next" at bounding box center [1002, 555] width 66 height 27
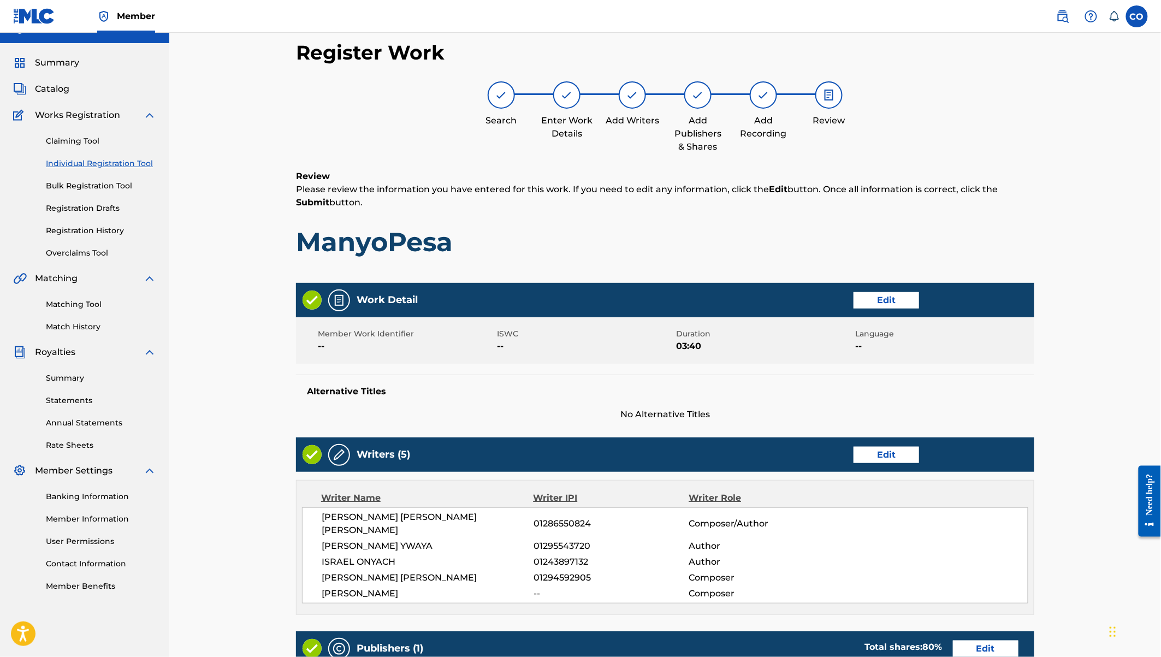
scroll to position [358, 0]
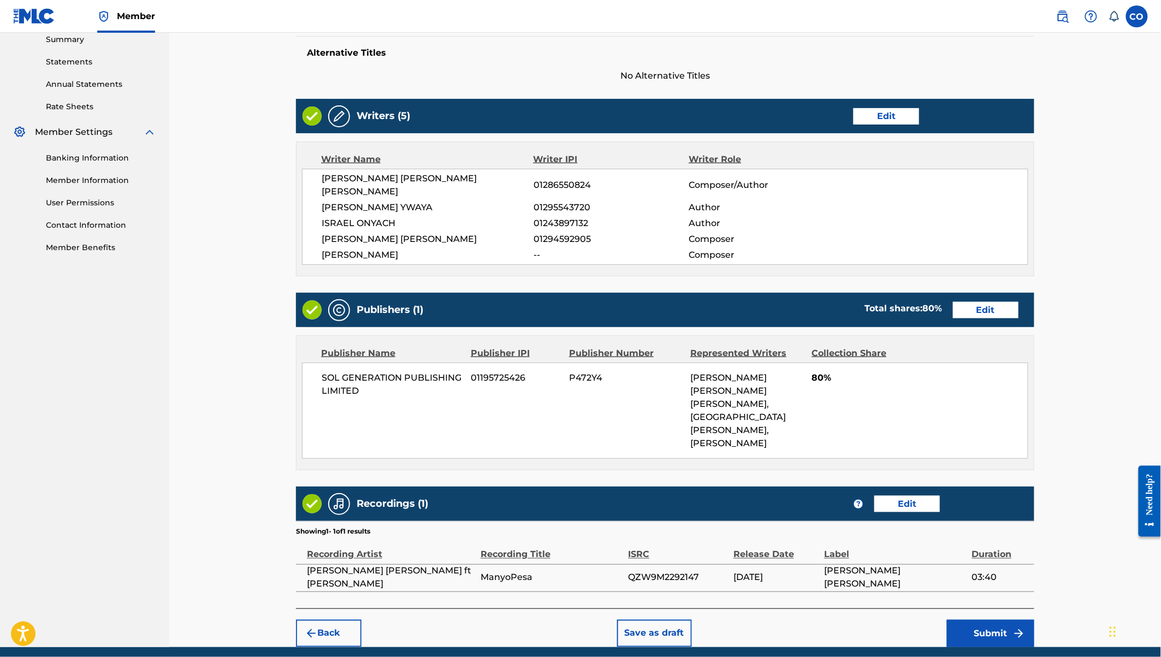
click at [987, 620] on button "Submit" at bounding box center [990, 633] width 87 height 27
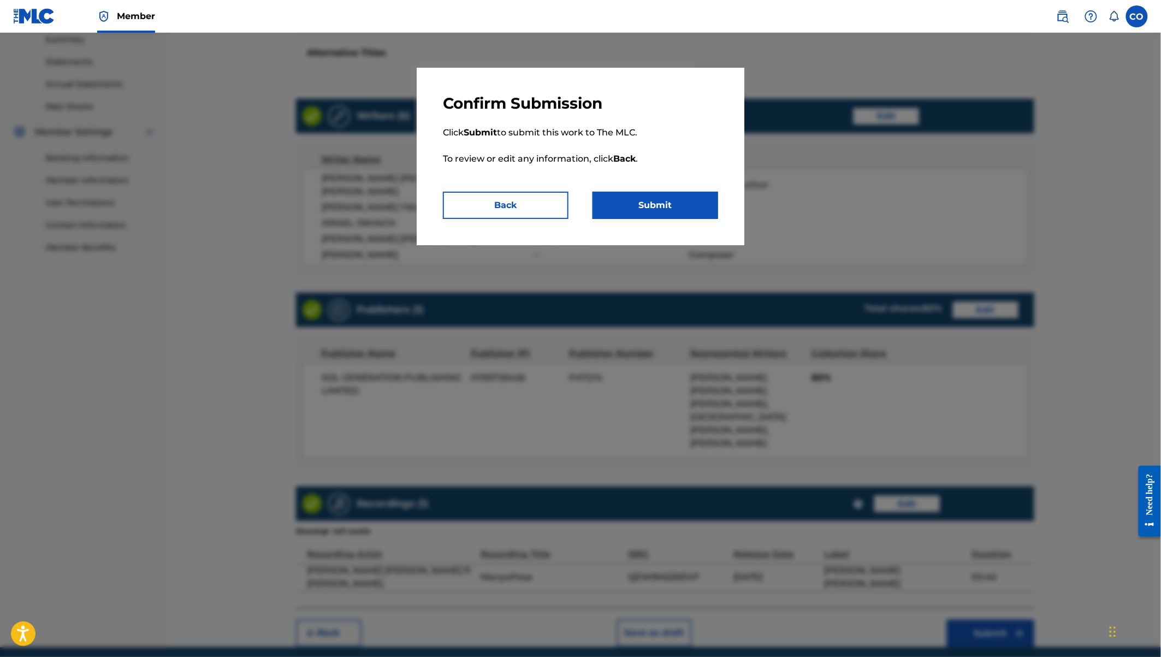
click at [651, 199] on button "Submit" at bounding box center [655, 205] width 126 height 27
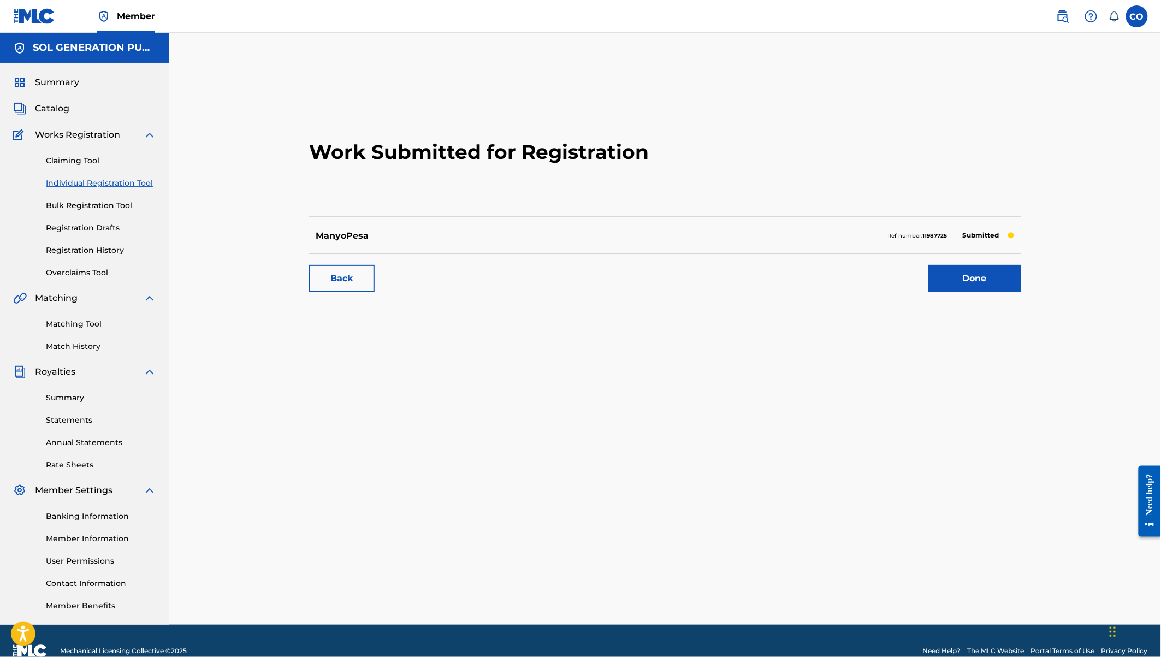
click at [982, 276] on link "Done" at bounding box center [974, 278] width 93 height 27
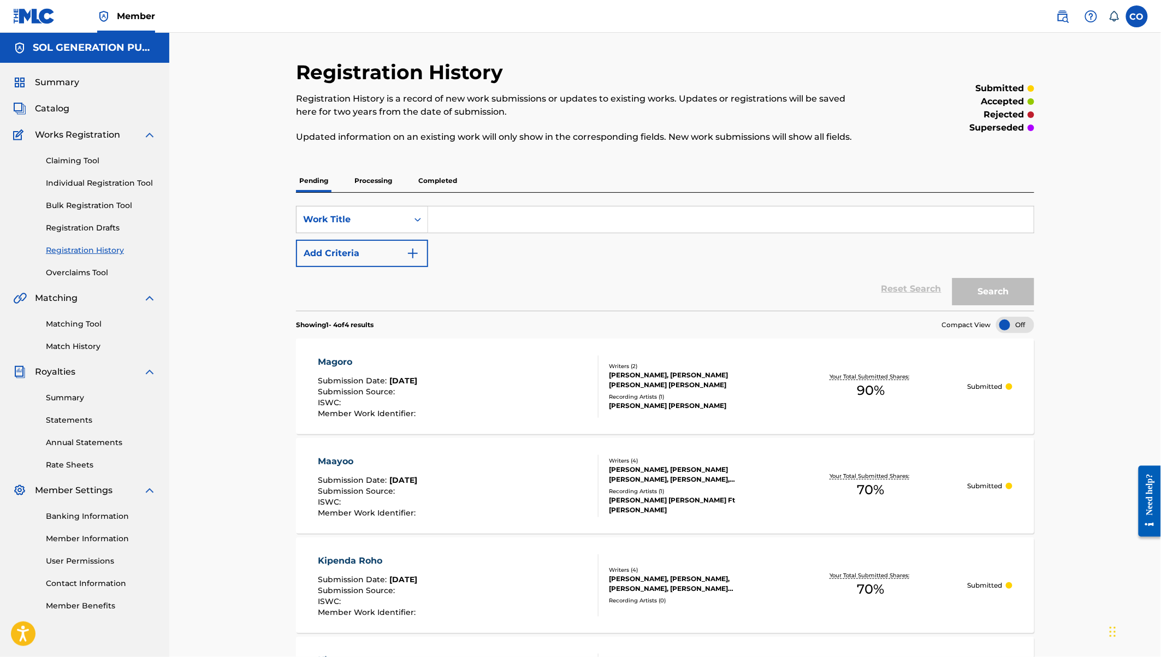
click at [91, 177] on link "Individual Registration Tool" at bounding box center [101, 182] width 110 height 11
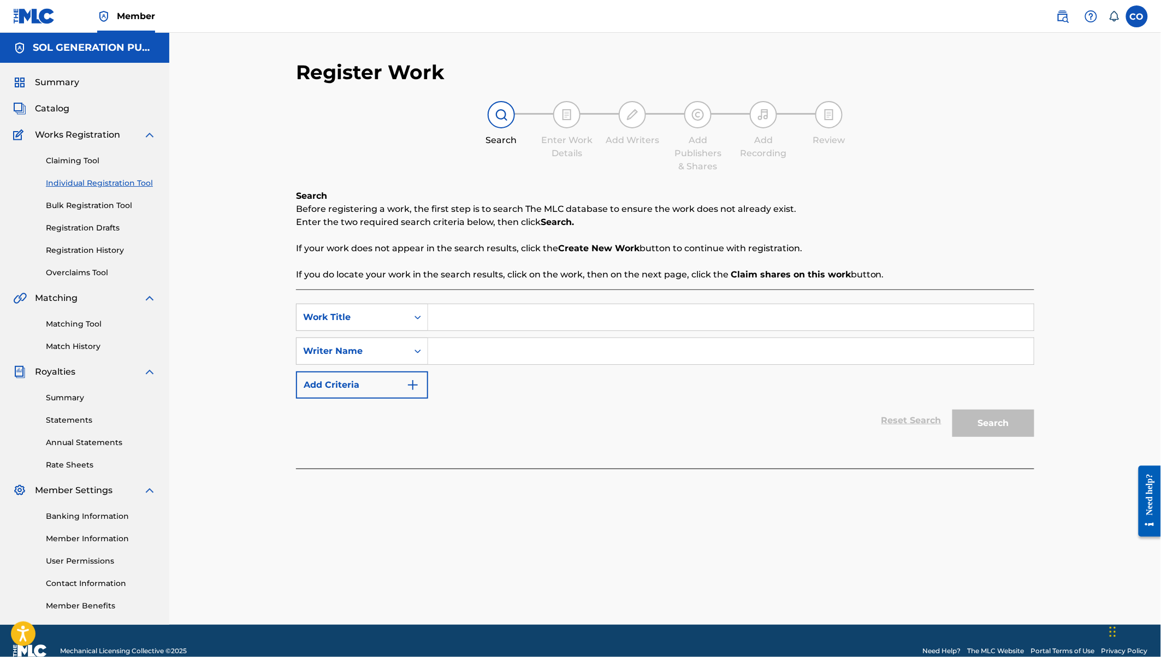
click at [486, 310] on input "Search Form" at bounding box center [730, 317] width 605 height 26
paste input "Nyakachieng’"
click at [522, 357] on input "Search Form" at bounding box center [730, 351] width 605 height 26
click at [952, 409] on button "Search" at bounding box center [993, 422] width 82 height 27
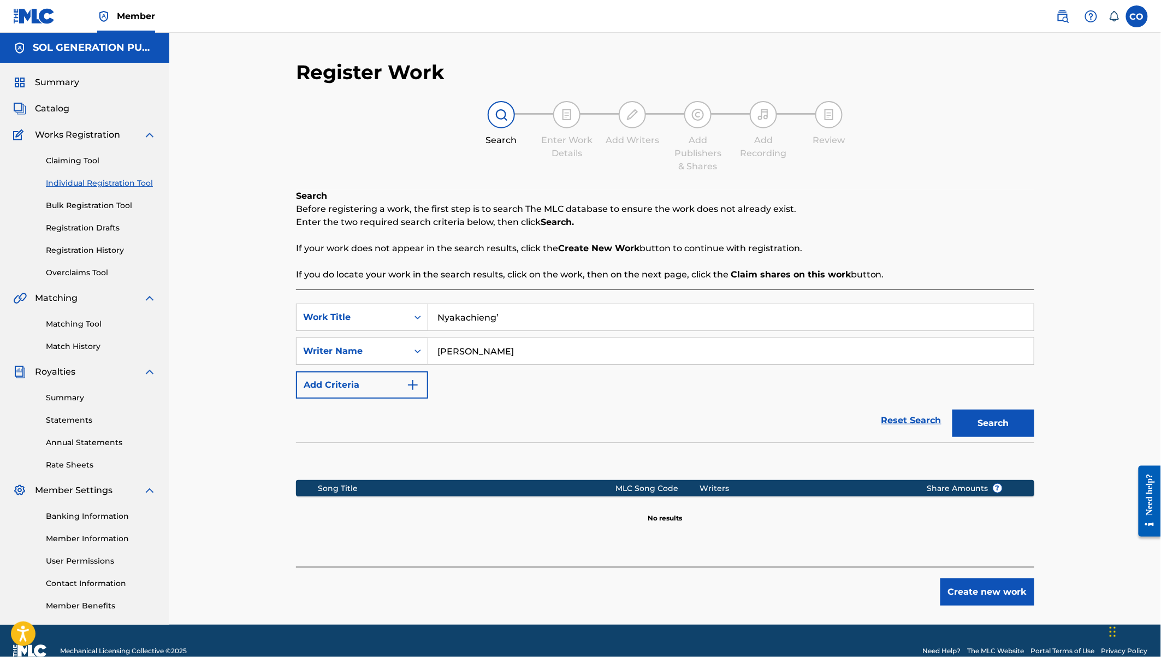
click at [992, 591] on button "Create new work" at bounding box center [987, 591] width 94 height 27
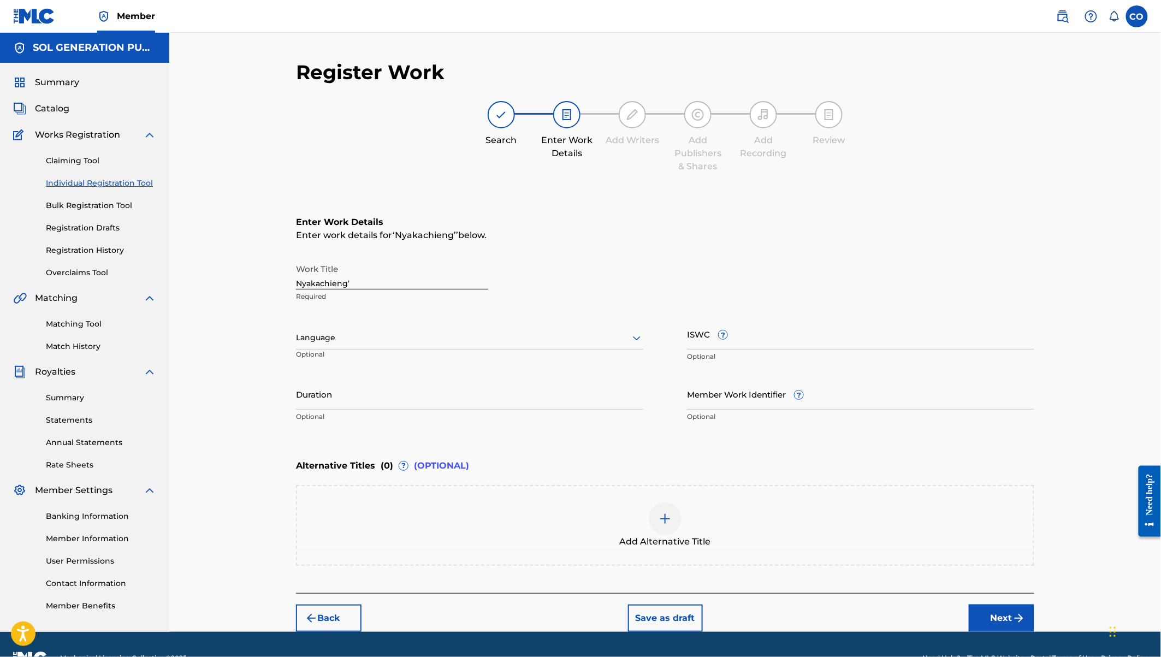
click at [329, 399] on input "Duration" at bounding box center [469, 393] width 347 height 31
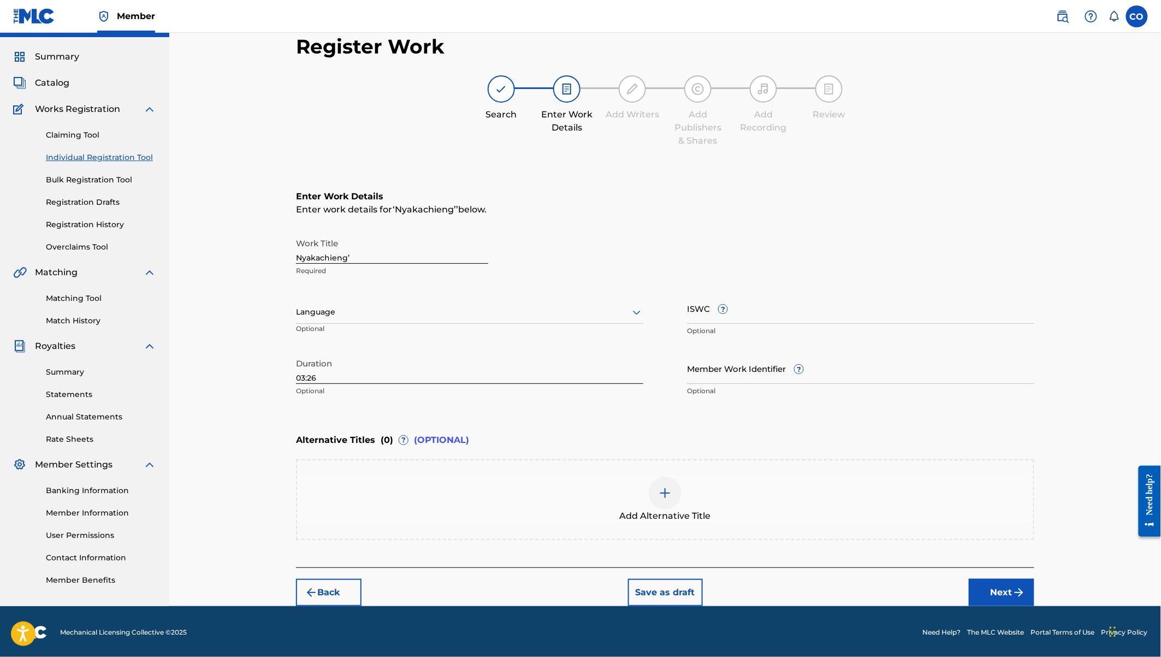
click at [1001, 597] on button "Next" at bounding box center [1002, 592] width 66 height 27
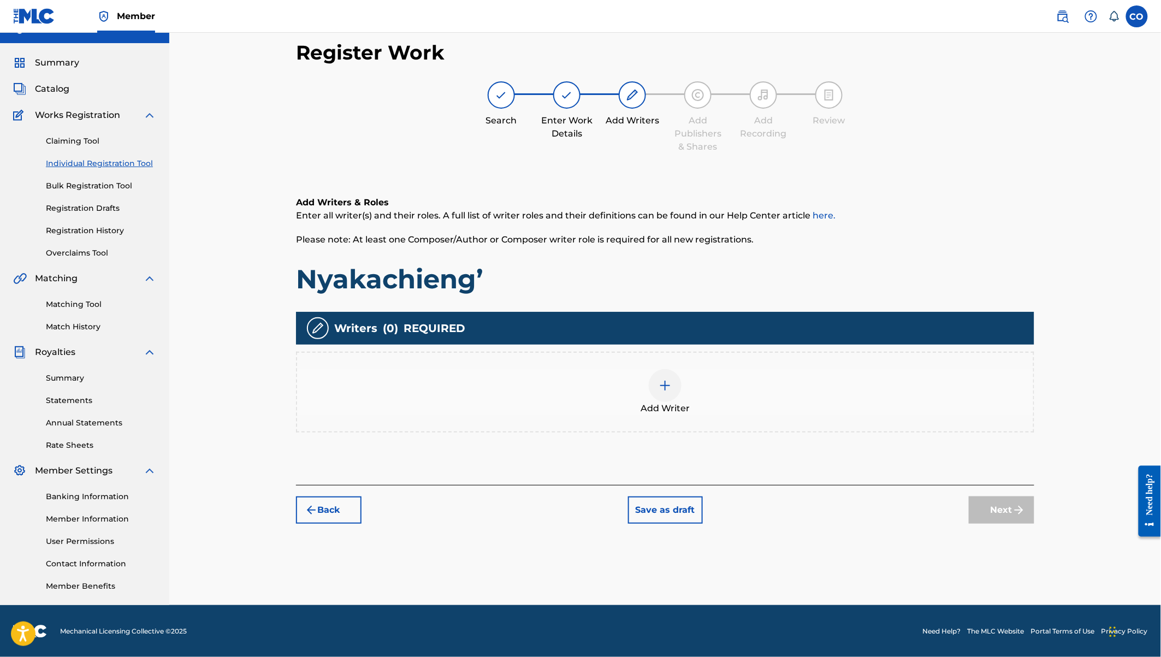
click at [674, 385] on div at bounding box center [665, 385] width 33 height 33
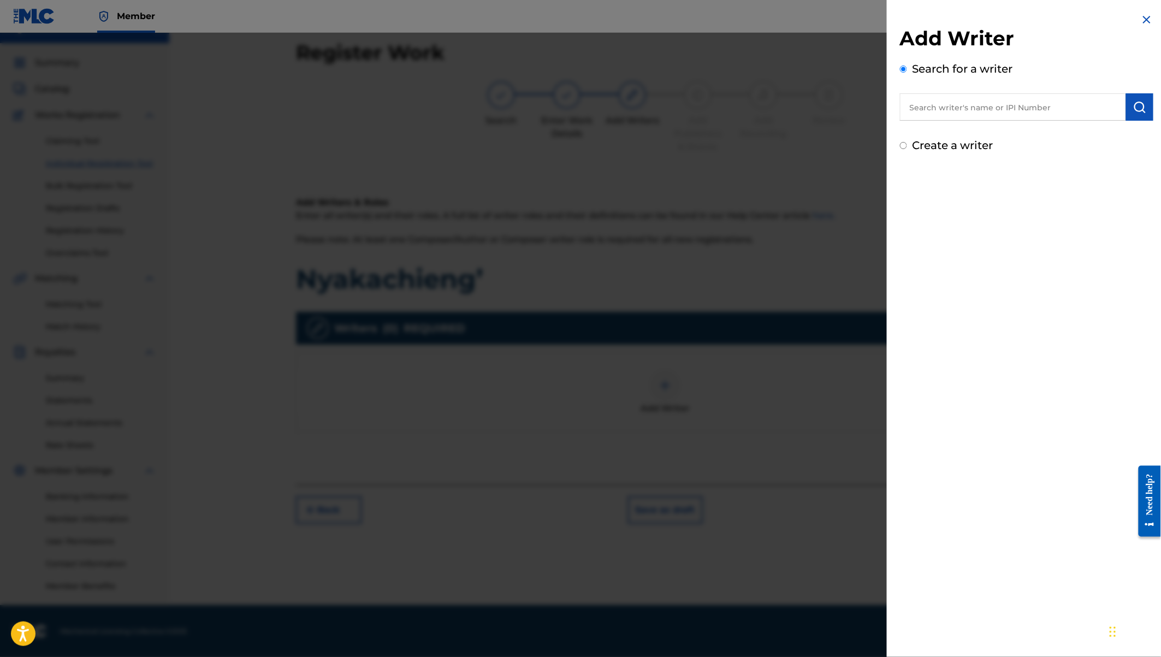
click at [964, 112] on input "text" at bounding box center [1013, 106] width 226 height 27
click at [1139, 104] on img "submit" at bounding box center [1139, 106] width 13 height 13
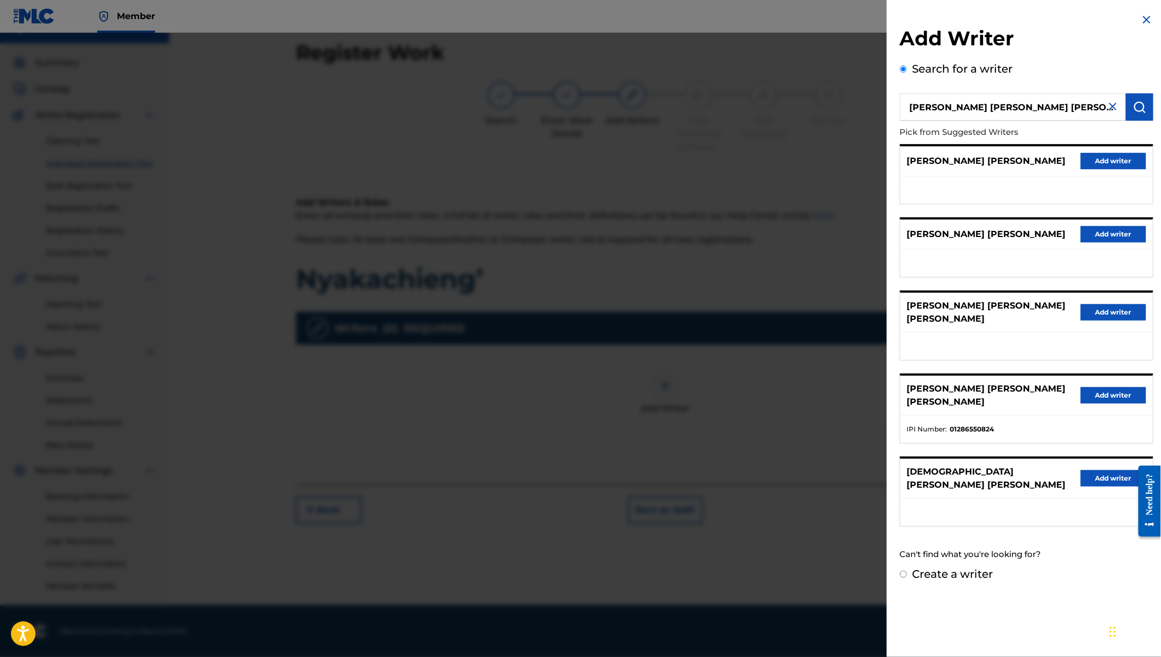
click at [1098, 387] on button "Add writer" at bounding box center [1113, 395] width 66 height 16
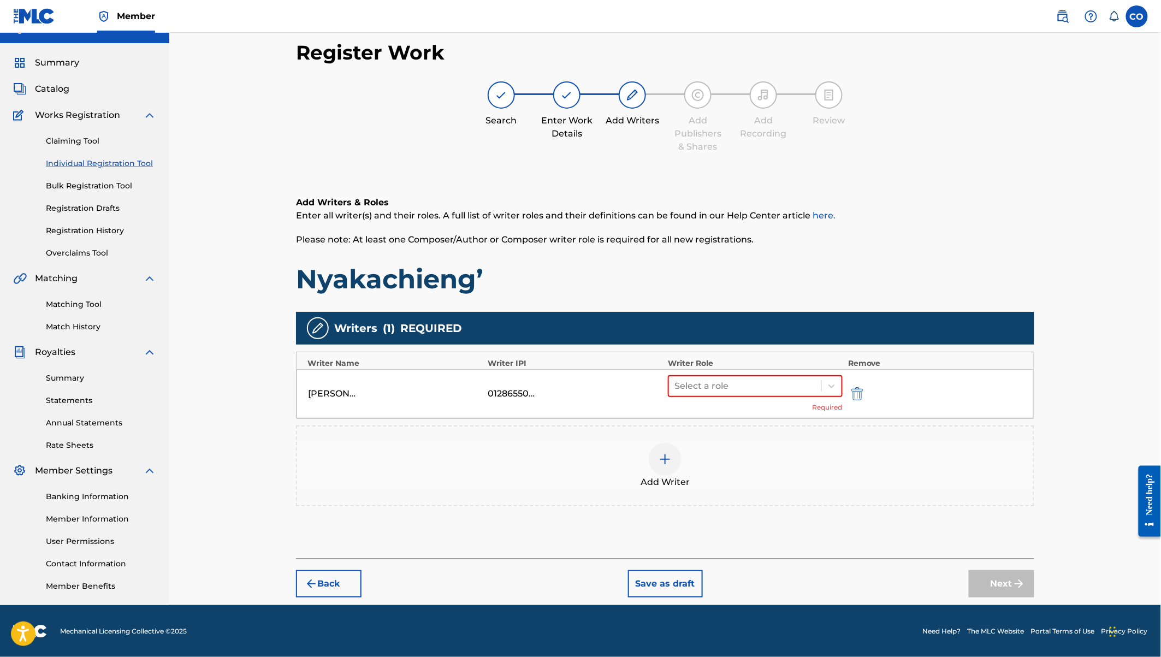
click at [780, 397] on div "Select a role Required" at bounding box center [755, 393] width 175 height 37
click at [747, 390] on div at bounding box center [744, 385] width 141 height 15
click at [730, 410] on div "Composer/Author" at bounding box center [755, 413] width 175 height 22
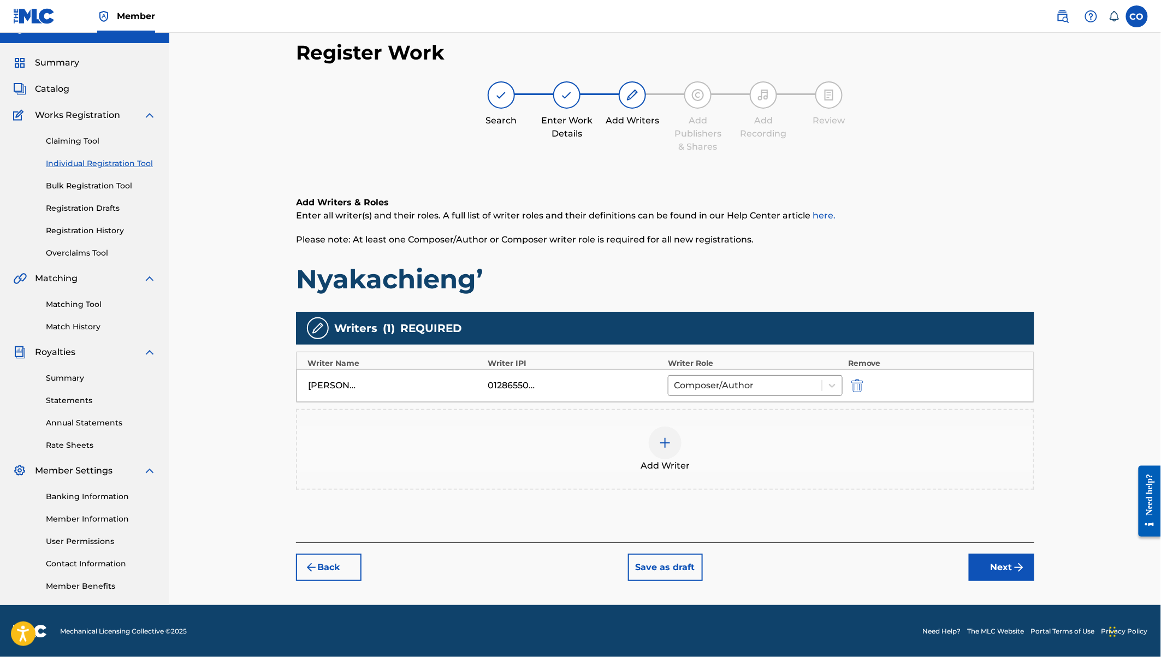
click at [666, 436] on img at bounding box center [664, 442] width 13 height 13
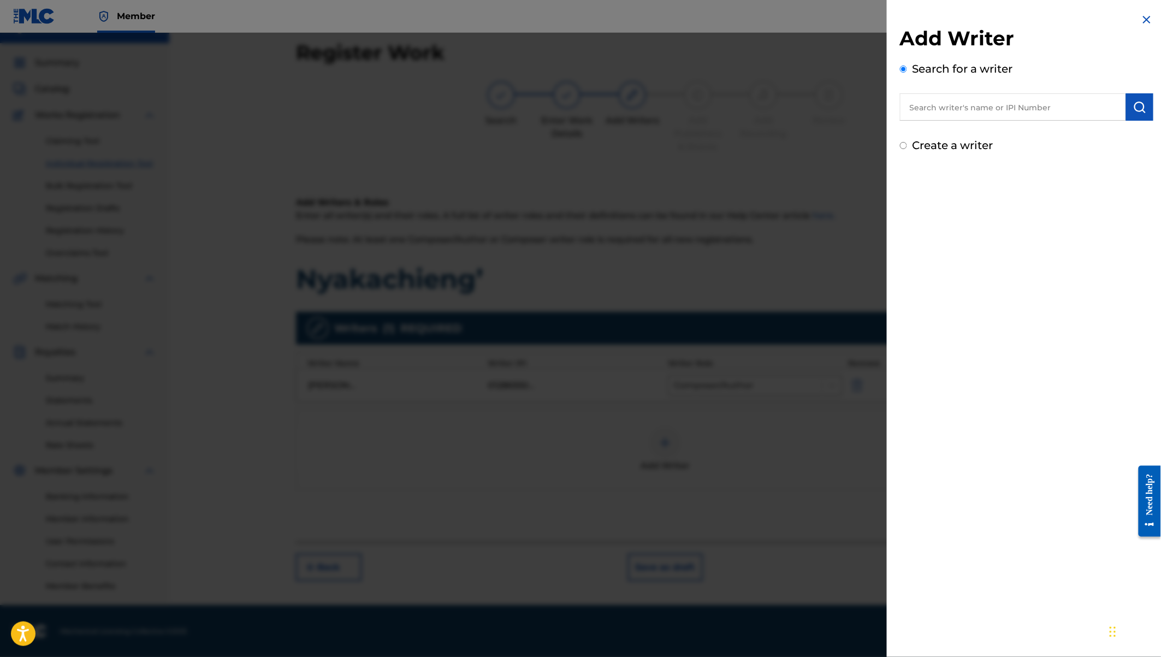
click at [934, 147] on label "Create a writer" at bounding box center [952, 145] width 81 height 13
click at [907, 147] on input "Create a writer" at bounding box center [903, 145] width 7 height 7
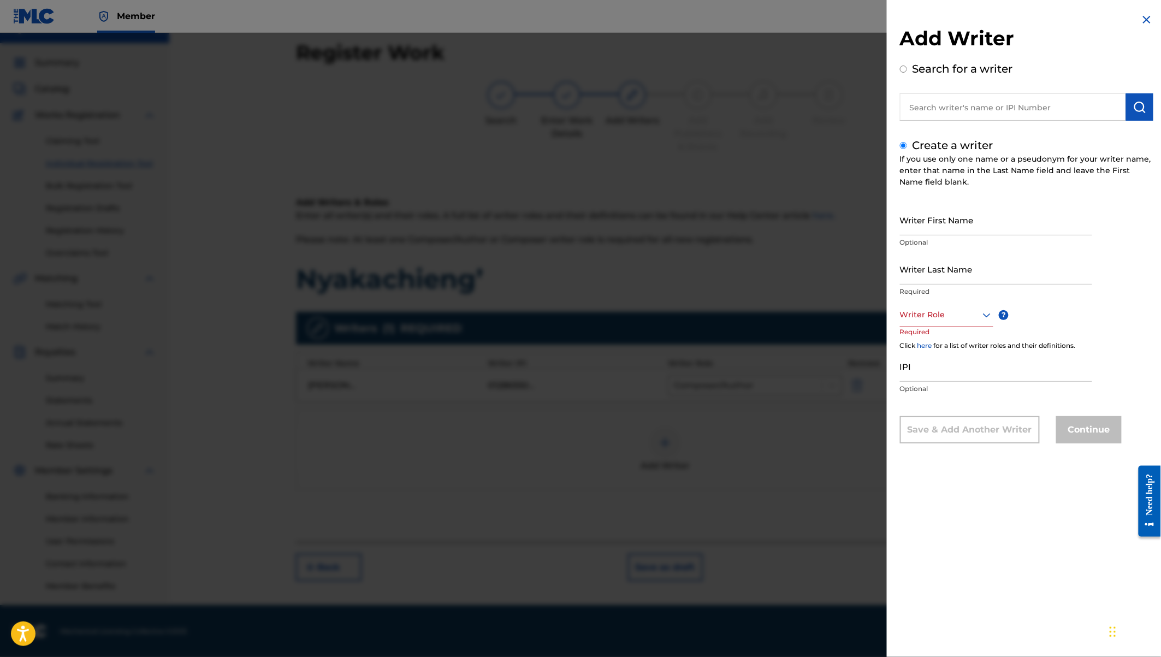
click at [925, 222] on input "Writer First Name" at bounding box center [996, 219] width 192 height 31
paste input "Hulda Serro"
drag, startPoint x: 928, startPoint y: 227, endPoint x: 972, endPoint y: 231, distance: 44.4
click at [972, 231] on input "Hulda Serro" at bounding box center [996, 219] width 192 height 31
click at [930, 269] on input "Writer Last Name" at bounding box center [996, 268] width 192 height 31
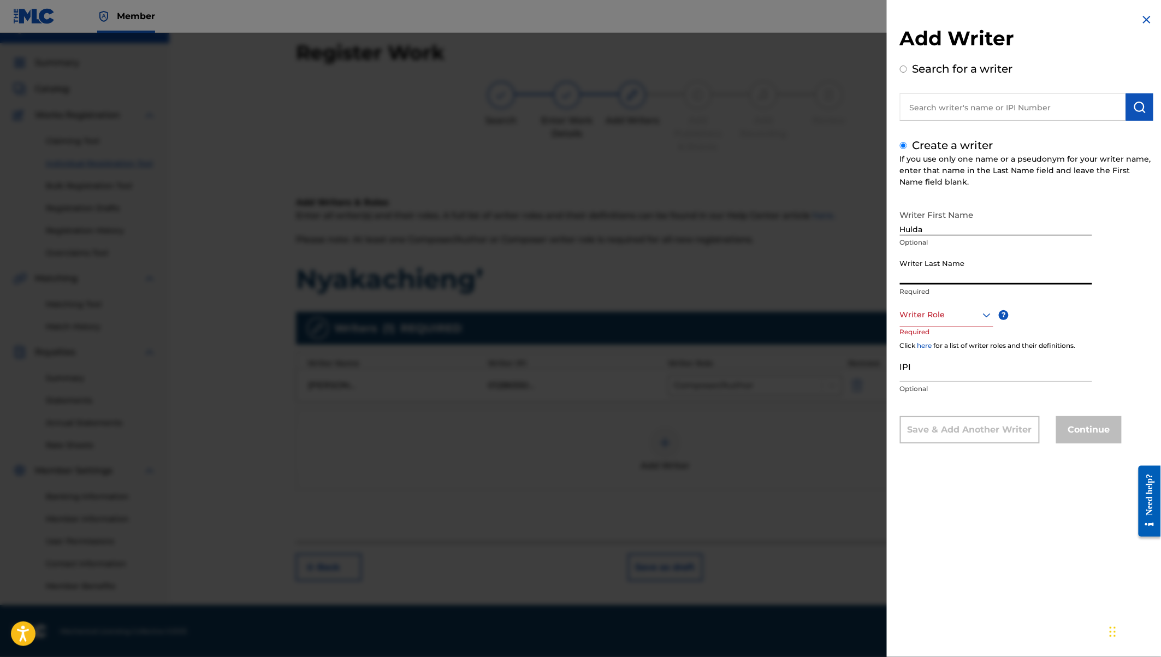
paste input "Serro"
click at [954, 314] on div at bounding box center [946, 315] width 93 height 14
click at [937, 363] on div "Author" at bounding box center [946, 364] width 92 height 25
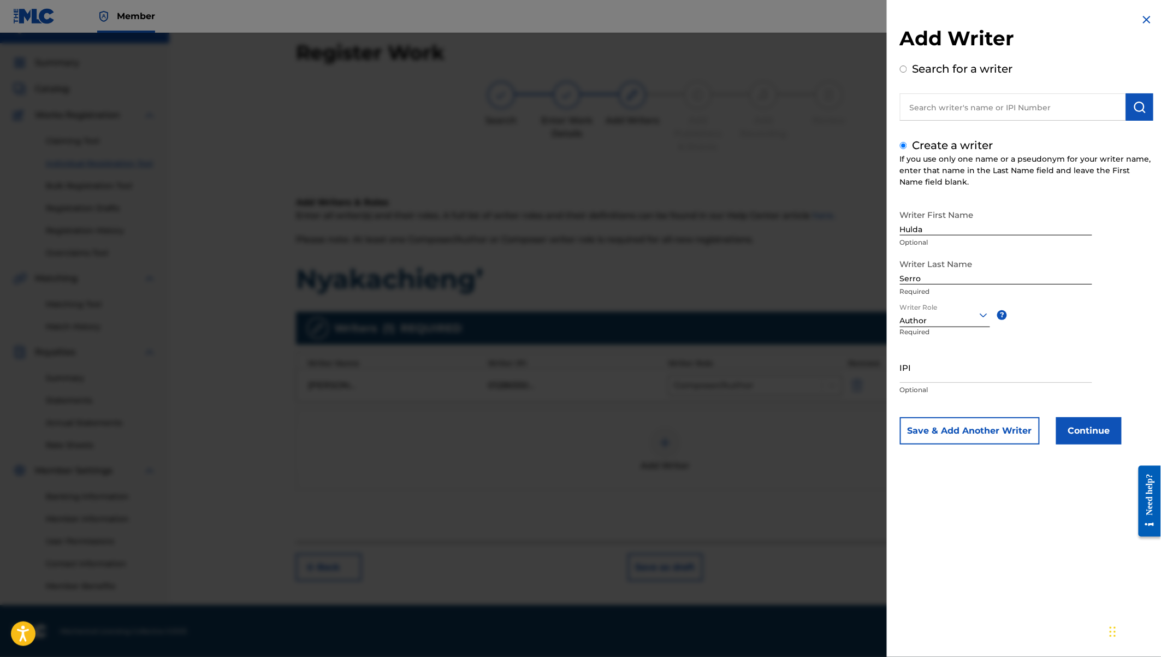
click at [1071, 434] on button "Continue" at bounding box center [1089, 430] width 66 height 27
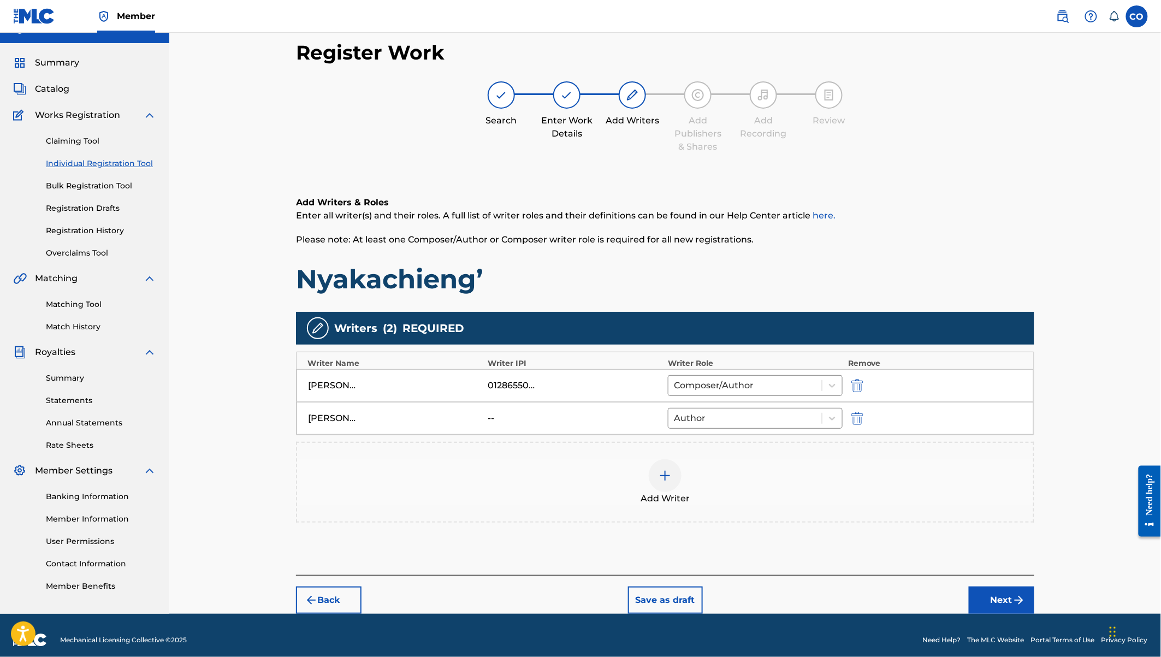
click at [654, 459] on div "Add Writer" at bounding box center [665, 482] width 736 height 46
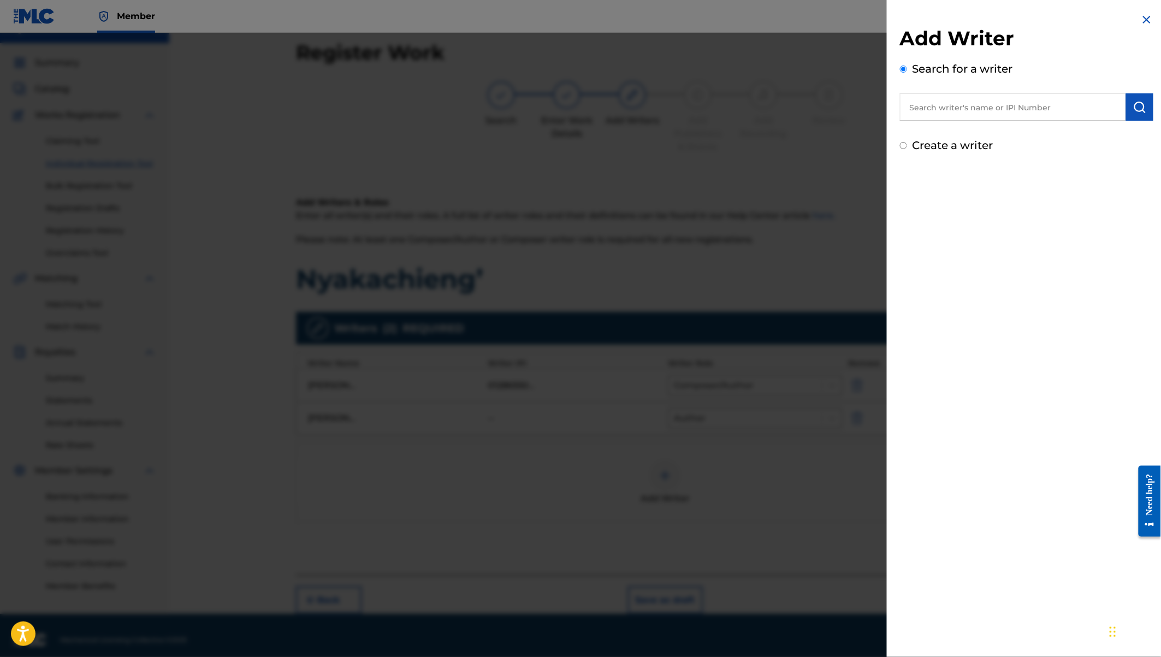
click at [937, 144] on label "Create a writer" at bounding box center [952, 145] width 81 height 13
click at [907, 144] on input "Create a writer" at bounding box center [903, 145] width 7 height 7
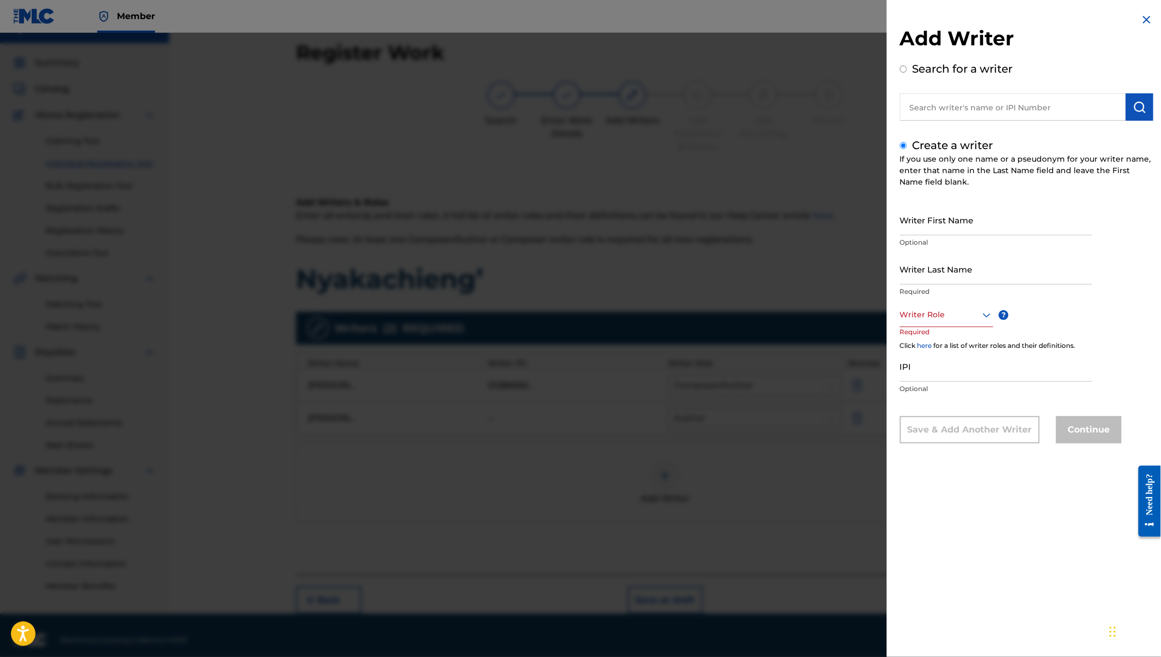
click at [940, 106] on input "text" at bounding box center [1013, 106] width 226 height 27
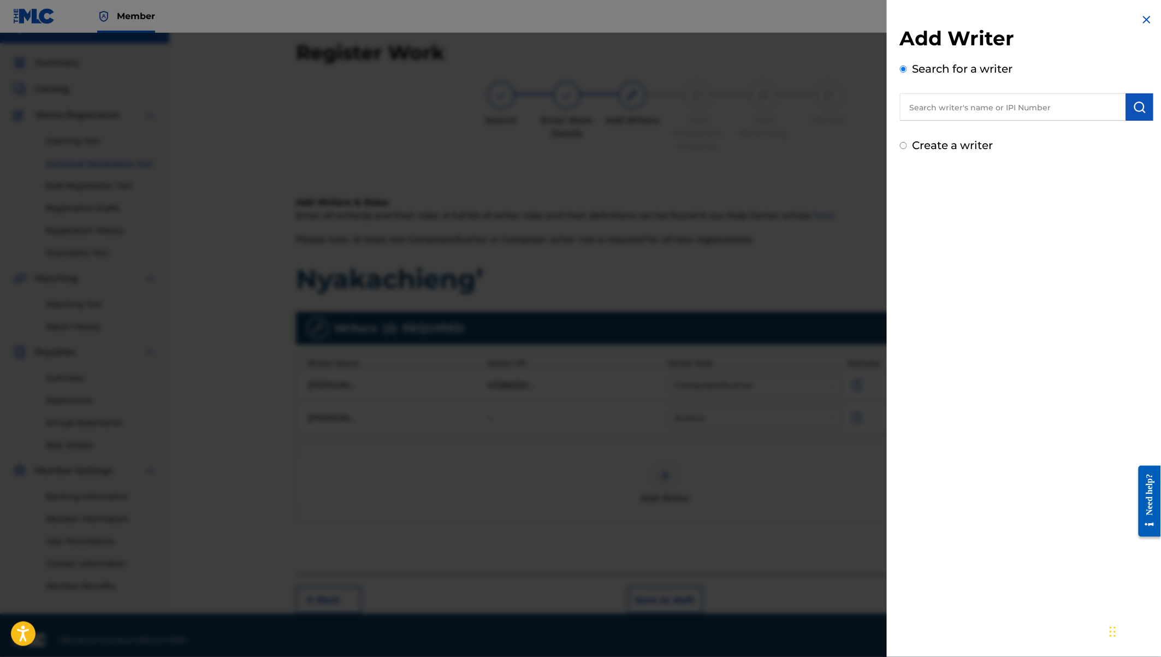
paste input "Gordon Odhiambo"
click at [1141, 103] on img "submit" at bounding box center [1139, 106] width 13 height 13
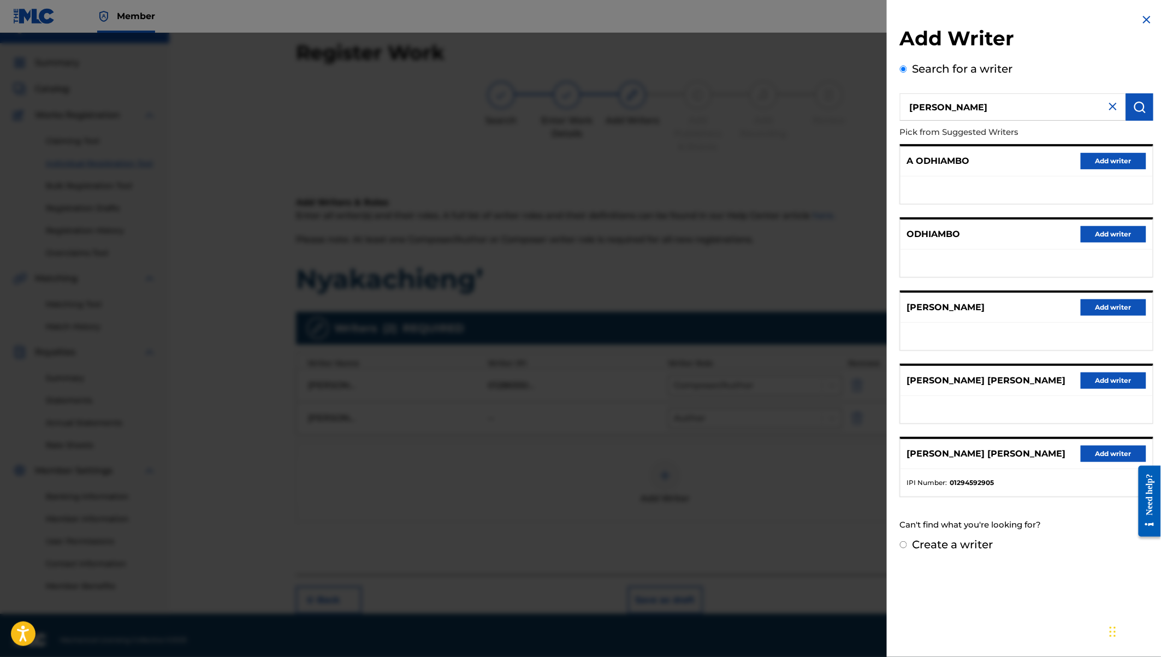
click at [1086, 452] on button "Add writer" at bounding box center [1113, 453] width 66 height 16
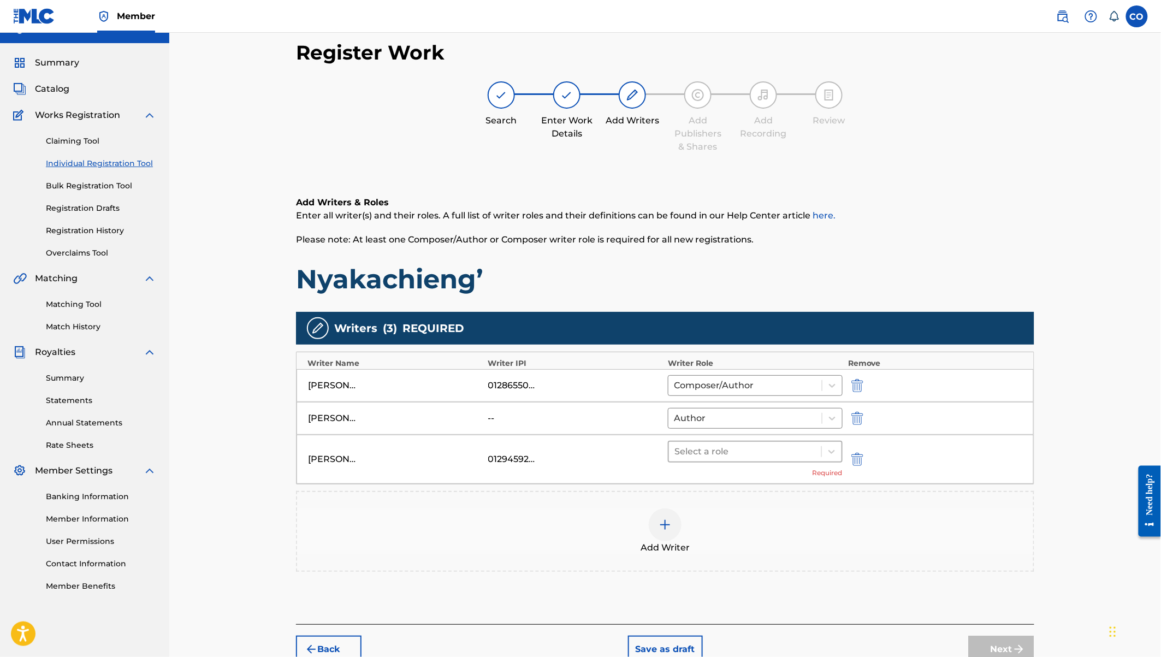
click at [707, 448] on div at bounding box center [744, 451] width 141 height 15
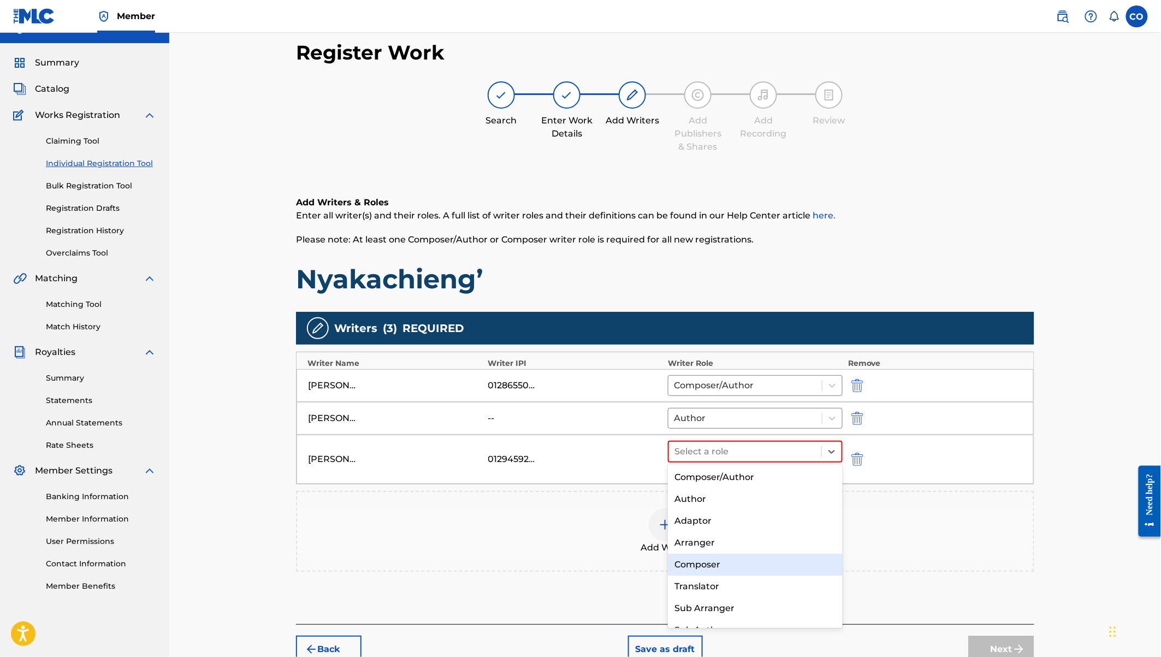
click at [714, 564] on div "Composer" at bounding box center [755, 565] width 175 height 22
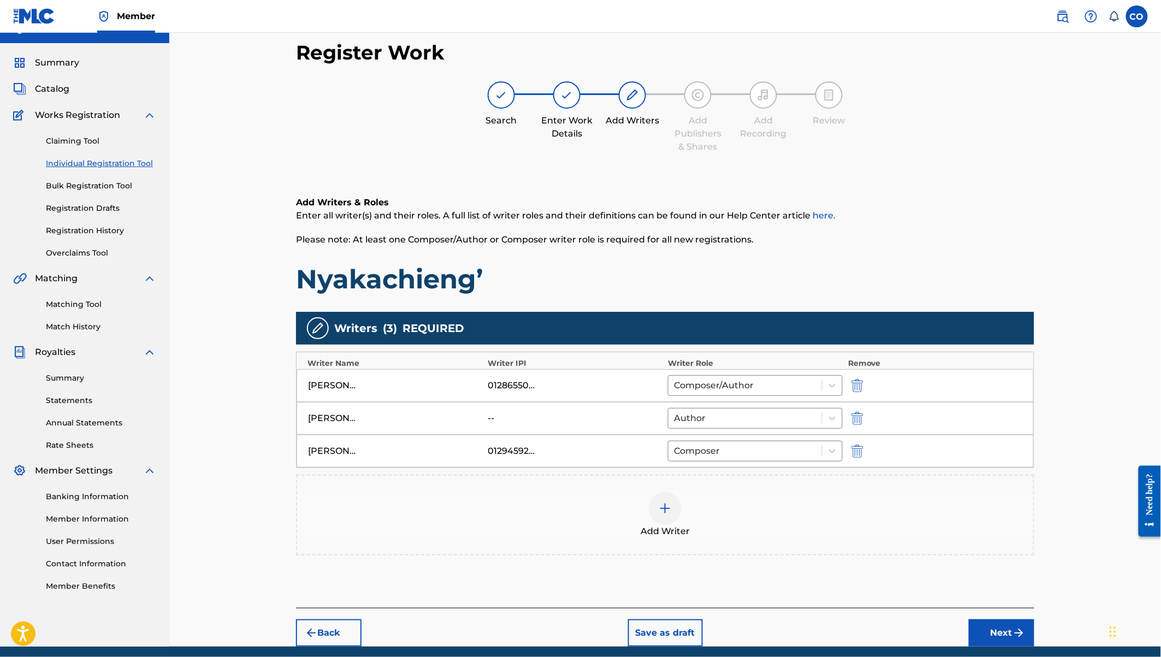
click at [1001, 632] on button "Next" at bounding box center [1002, 632] width 66 height 27
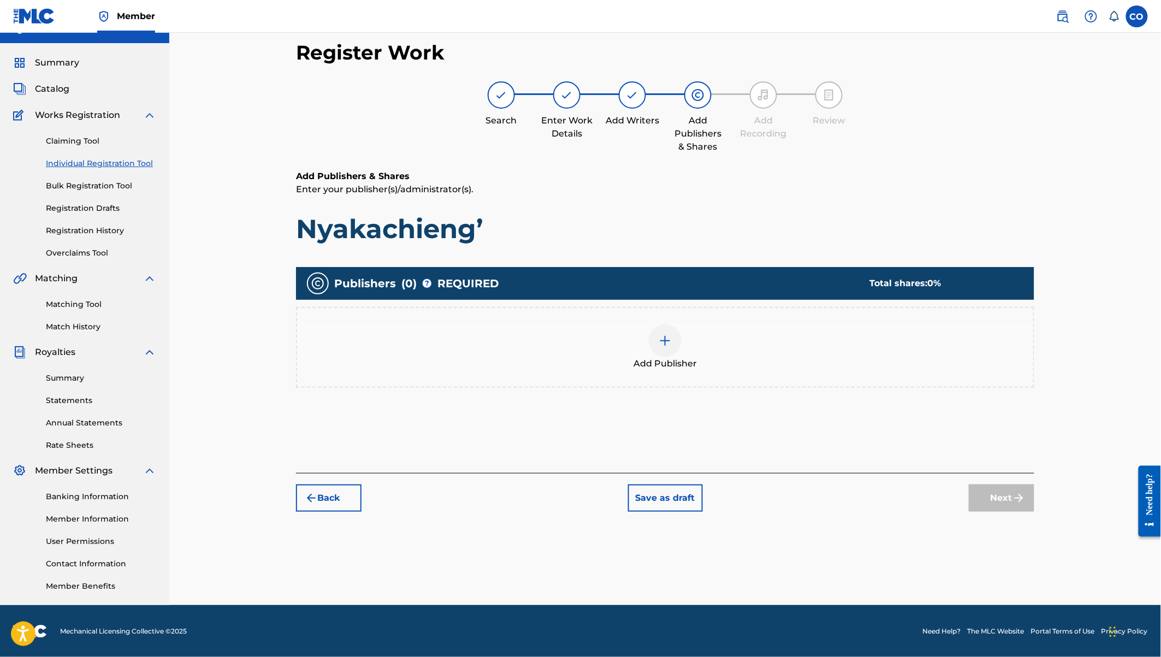
click at [675, 332] on div at bounding box center [665, 340] width 33 height 33
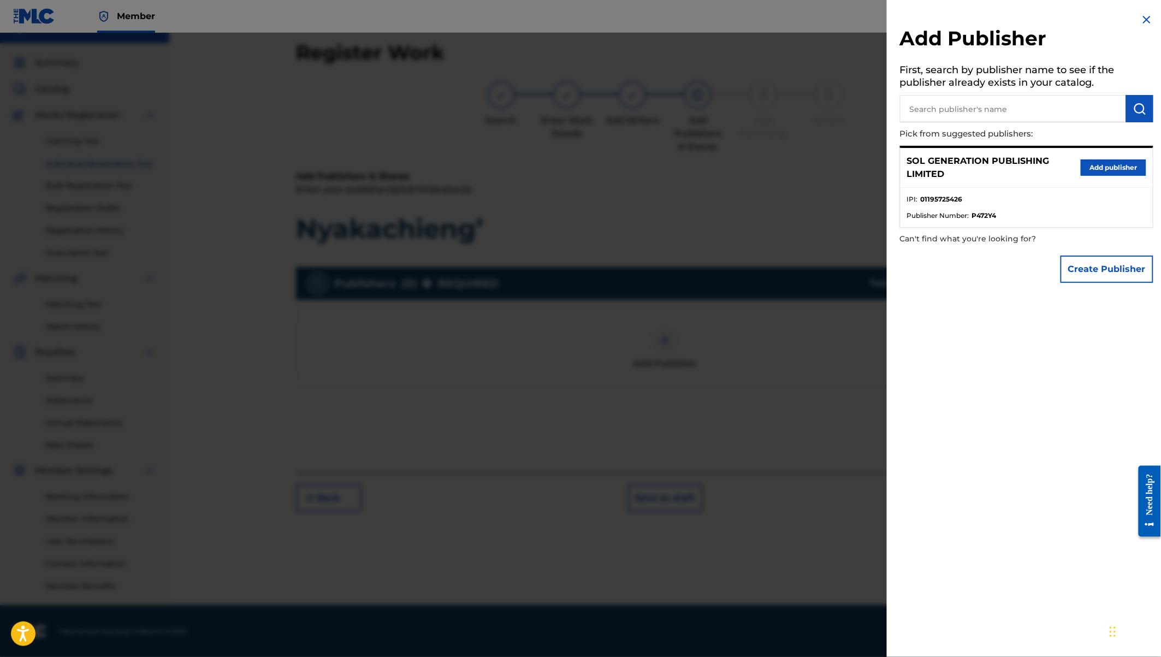
click at [1108, 163] on button "Add publisher" at bounding box center [1113, 167] width 66 height 16
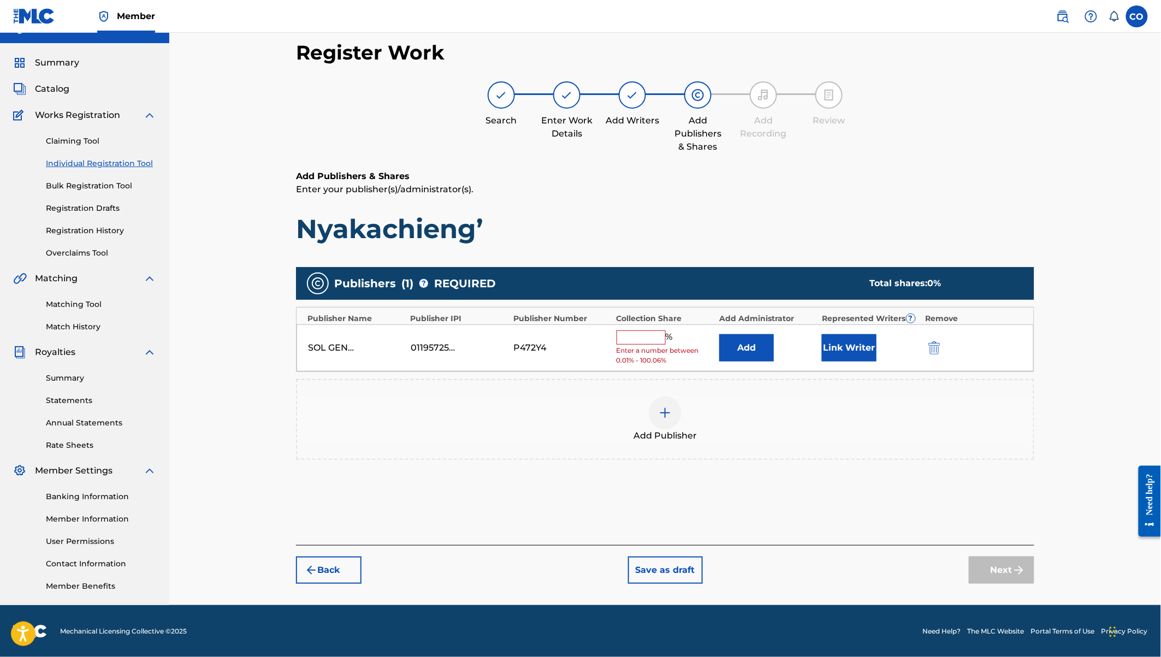
click at [645, 341] on input "text" at bounding box center [640, 337] width 49 height 14
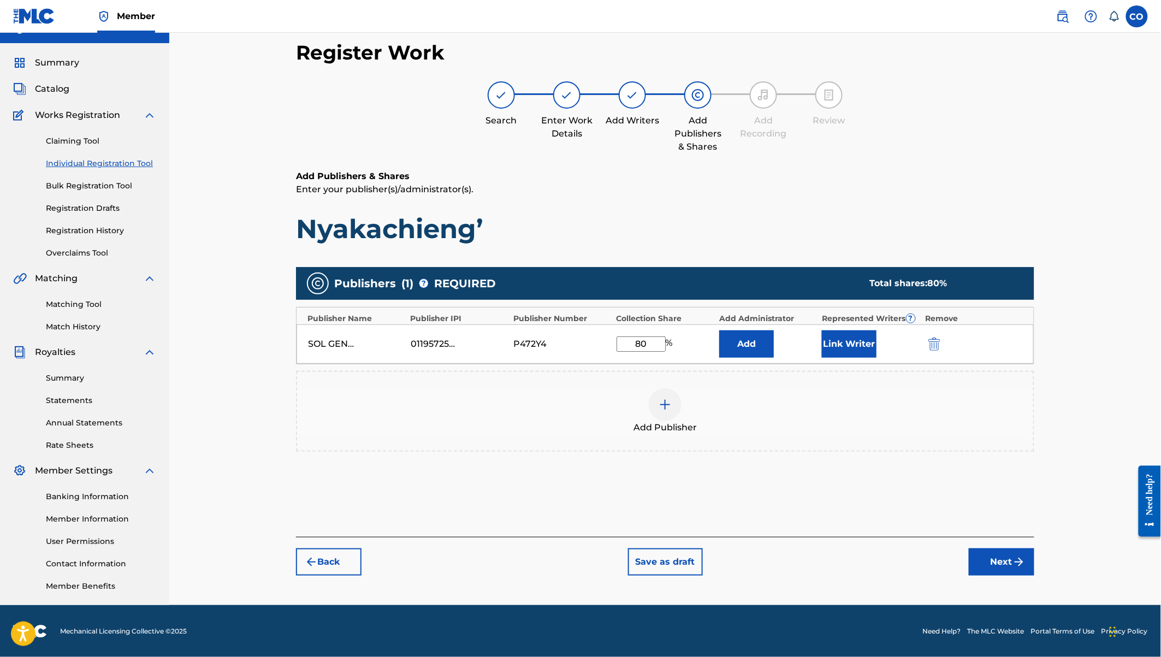
click at [855, 345] on button "Link Writer" at bounding box center [849, 343] width 55 height 27
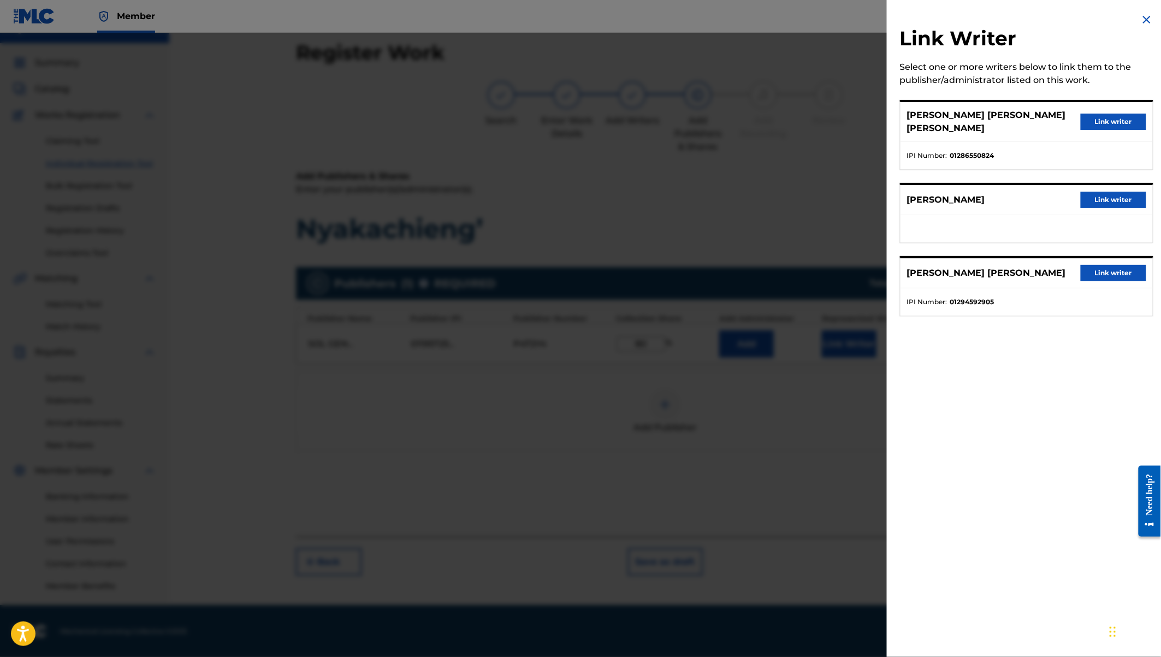
click at [1113, 115] on button "Link writer" at bounding box center [1113, 122] width 66 height 16
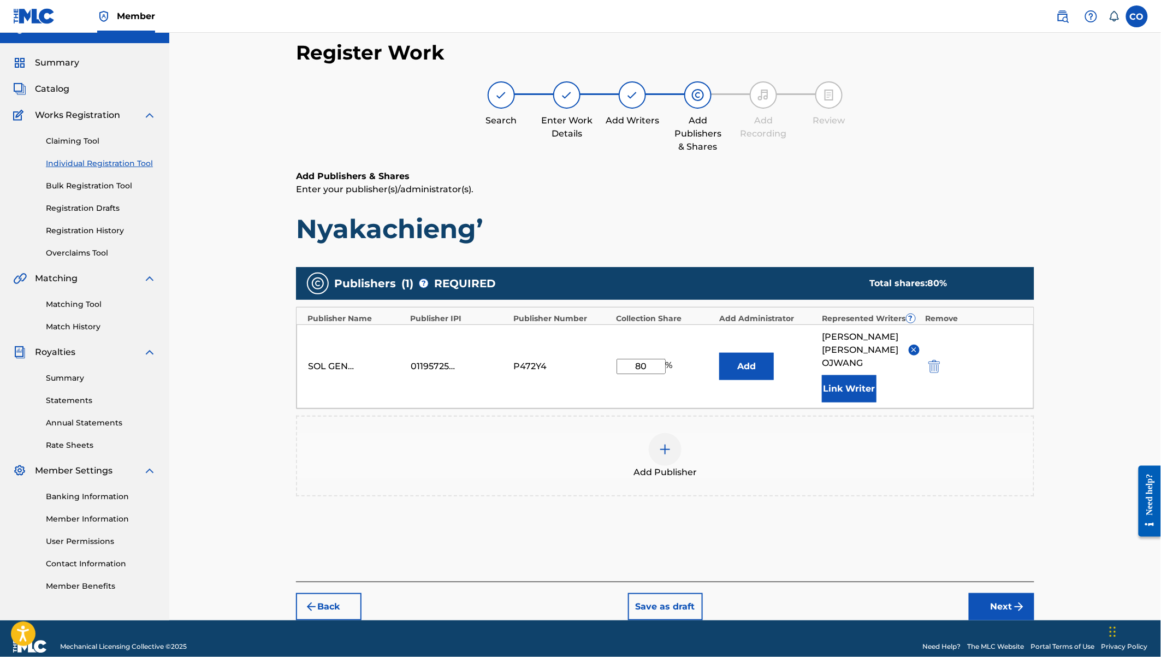
click at [1000, 593] on button "Next" at bounding box center [1002, 606] width 66 height 27
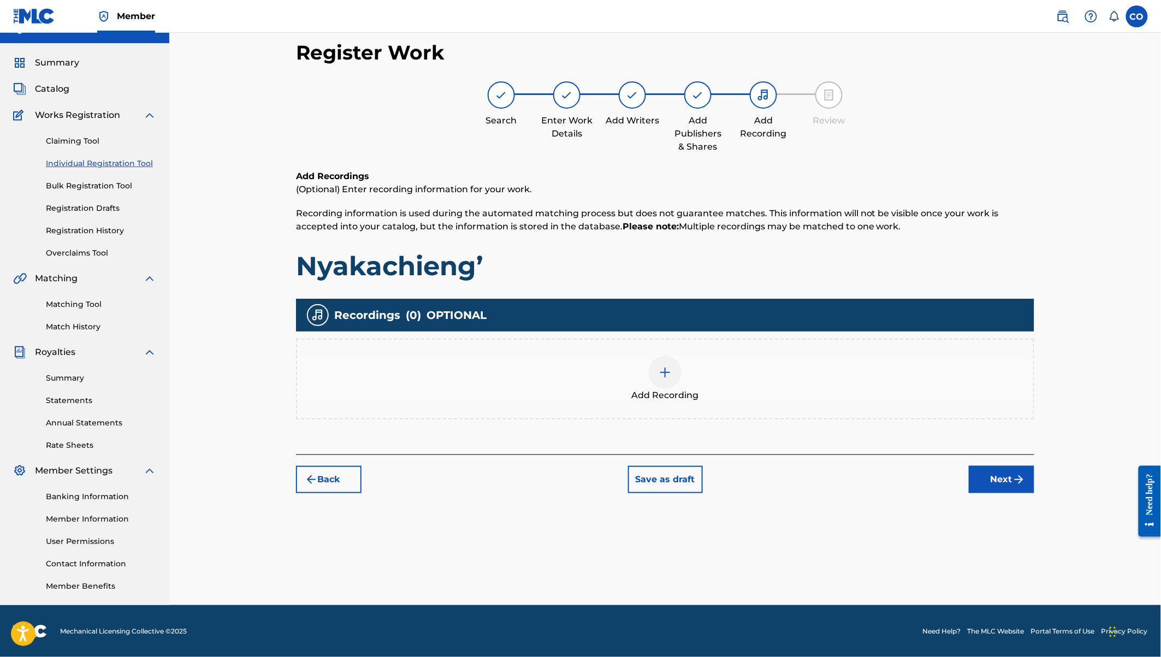
click at [662, 372] on img at bounding box center [664, 372] width 13 height 13
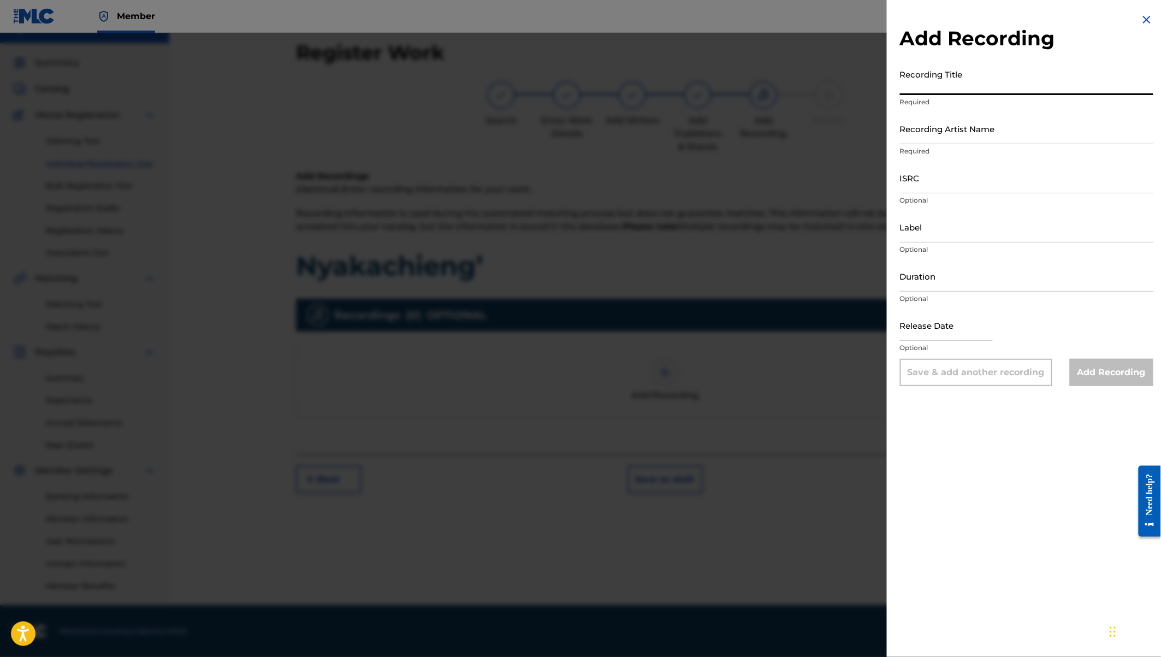
click at [916, 85] on input "Recording Title" at bounding box center [1026, 79] width 253 height 31
click at [938, 127] on input "Recording Artist Name" at bounding box center [1026, 128] width 253 height 31
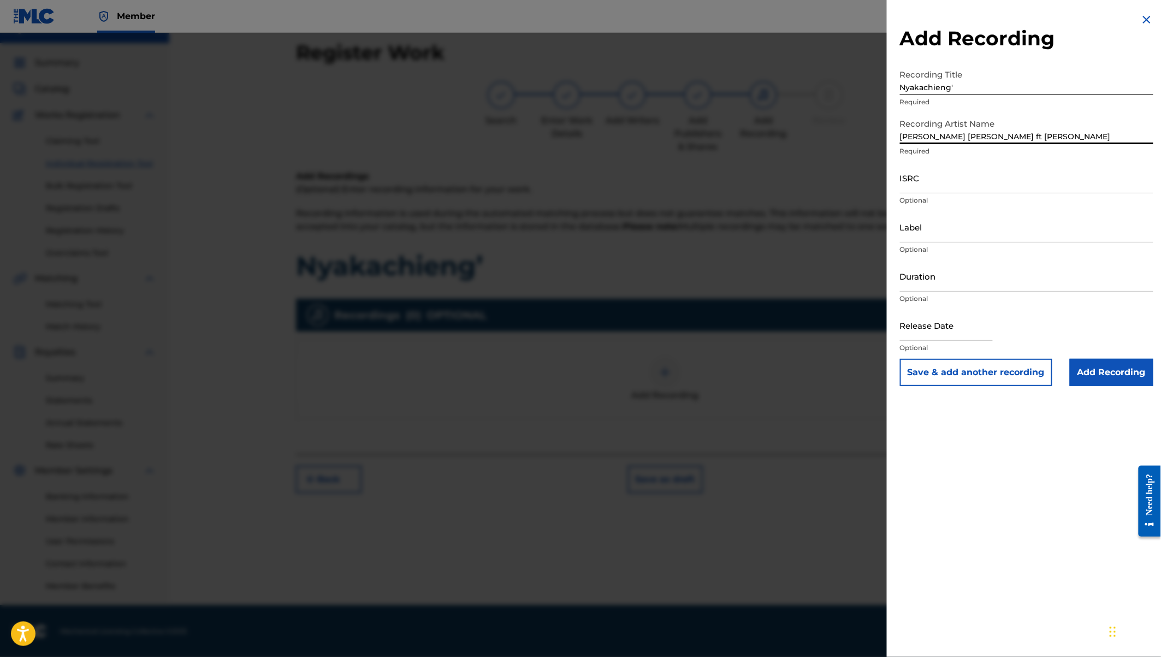
click at [918, 282] on input "Duration" at bounding box center [1026, 275] width 253 height 31
click at [917, 186] on input "ISRC" at bounding box center [1026, 177] width 253 height 31
paste input "QZW9M2292156"
click at [938, 228] on input "Label" at bounding box center [1026, 226] width 253 height 31
click at [935, 334] on input "text" at bounding box center [946, 325] width 93 height 31
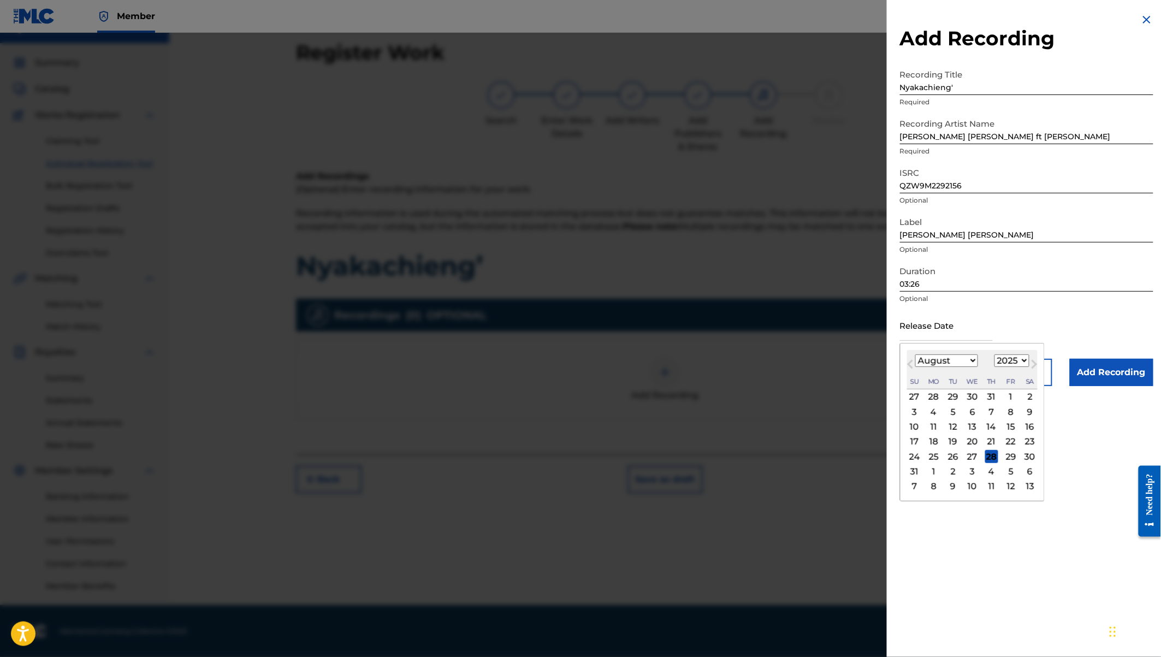
click at [1013, 364] on select "1900 1901 1902 1903 1904 1905 1906 1907 1908 1909 1910 1911 1912 1913 1914 1915…" at bounding box center [1011, 360] width 35 height 13
click at [961, 354] on select "January February March April May June July August September October November De…" at bounding box center [946, 360] width 63 height 13
click at [995, 429] on div "15" at bounding box center [991, 426] width 13 height 13
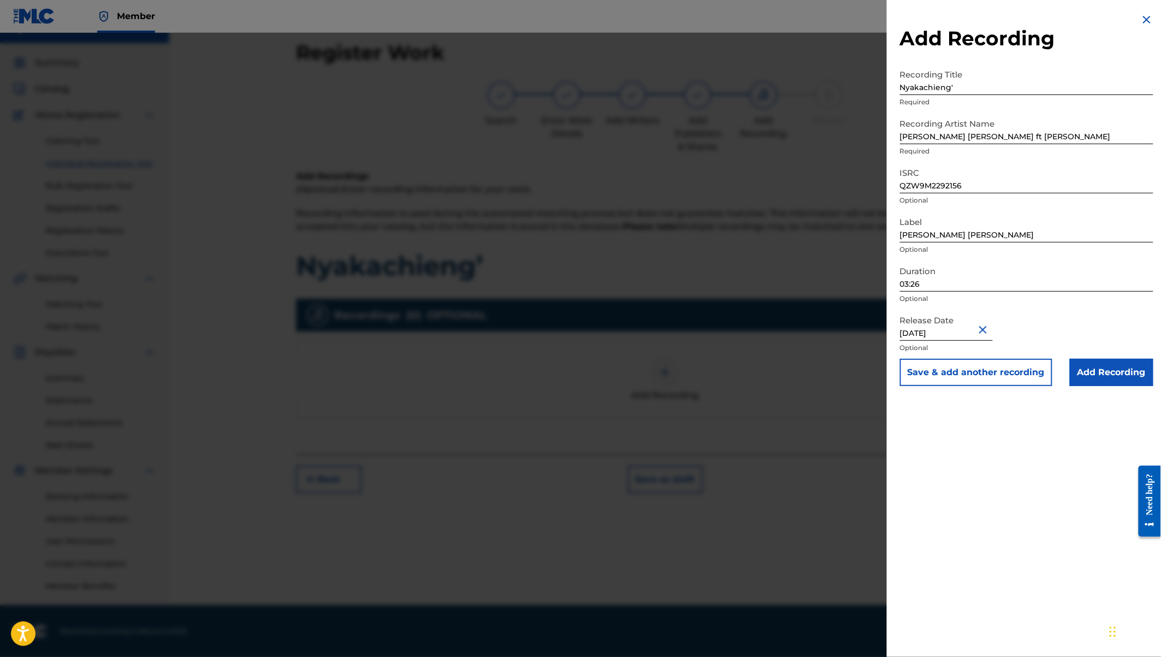
click at [1108, 377] on input "Add Recording" at bounding box center [1112, 372] width 84 height 27
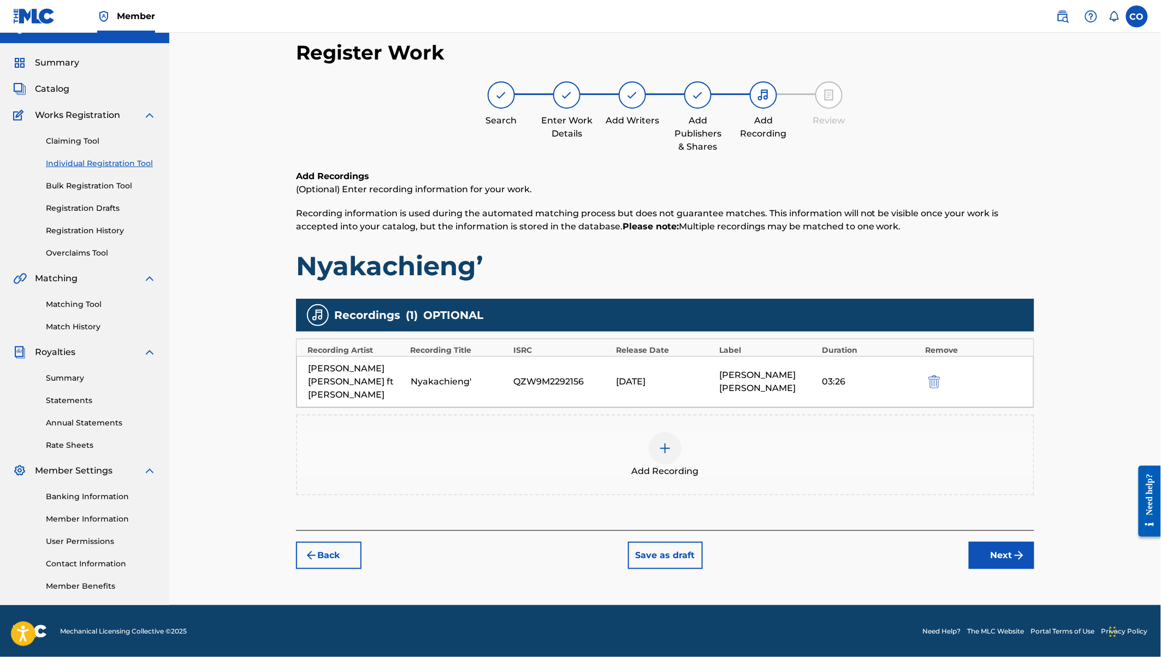
click at [988, 542] on button "Next" at bounding box center [1002, 555] width 66 height 27
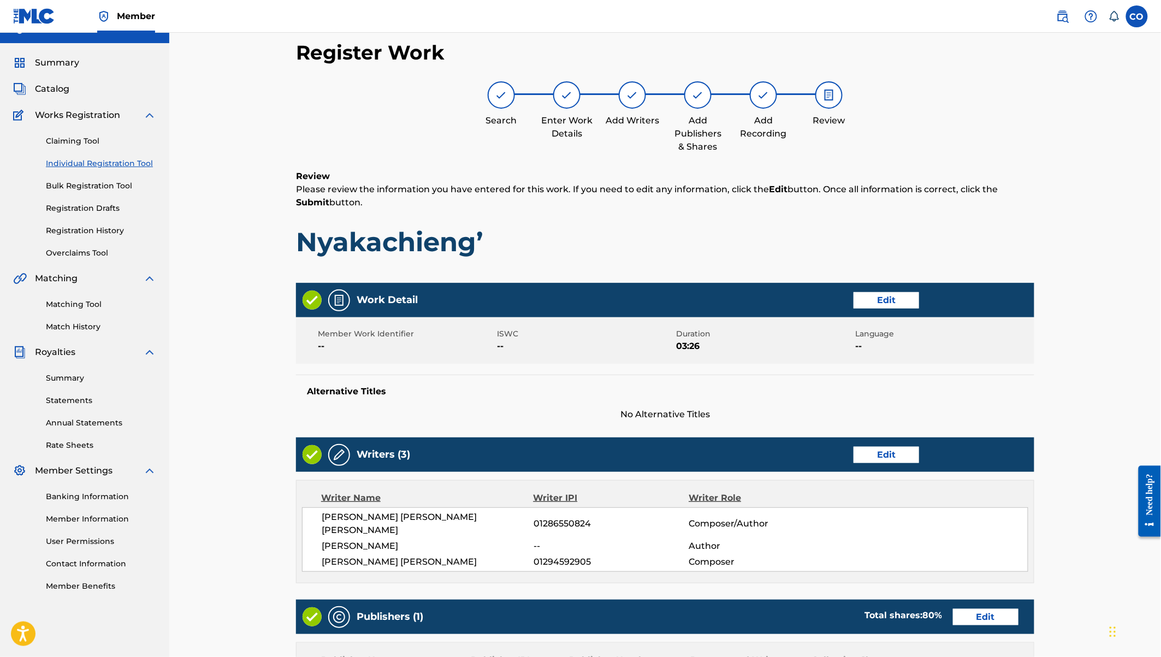
scroll to position [300, 0]
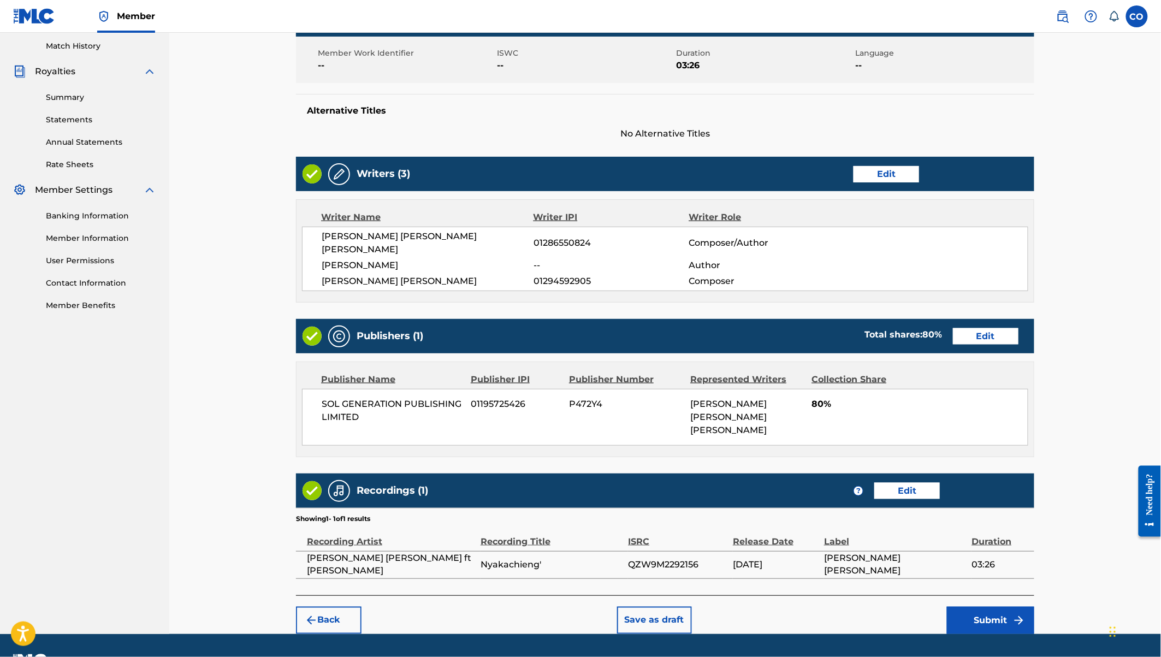
click at [985, 607] on button "Submit" at bounding box center [990, 620] width 87 height 27
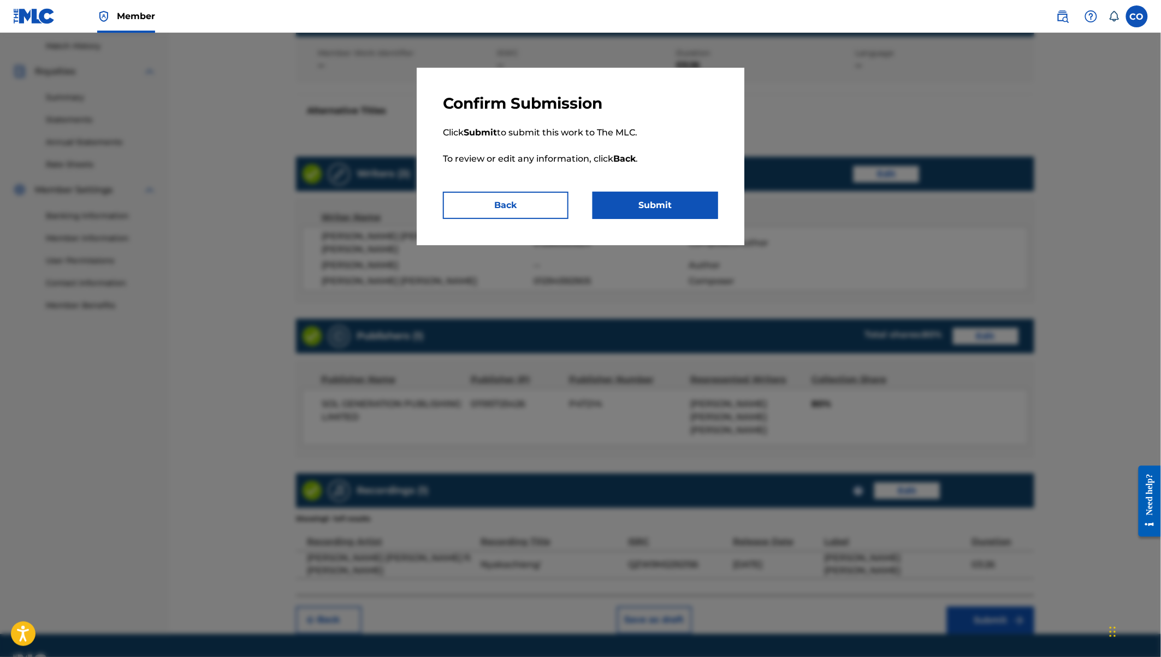
click at [658, 203] on button "Submit" at bounding box center [655, 205] width 126 height 27
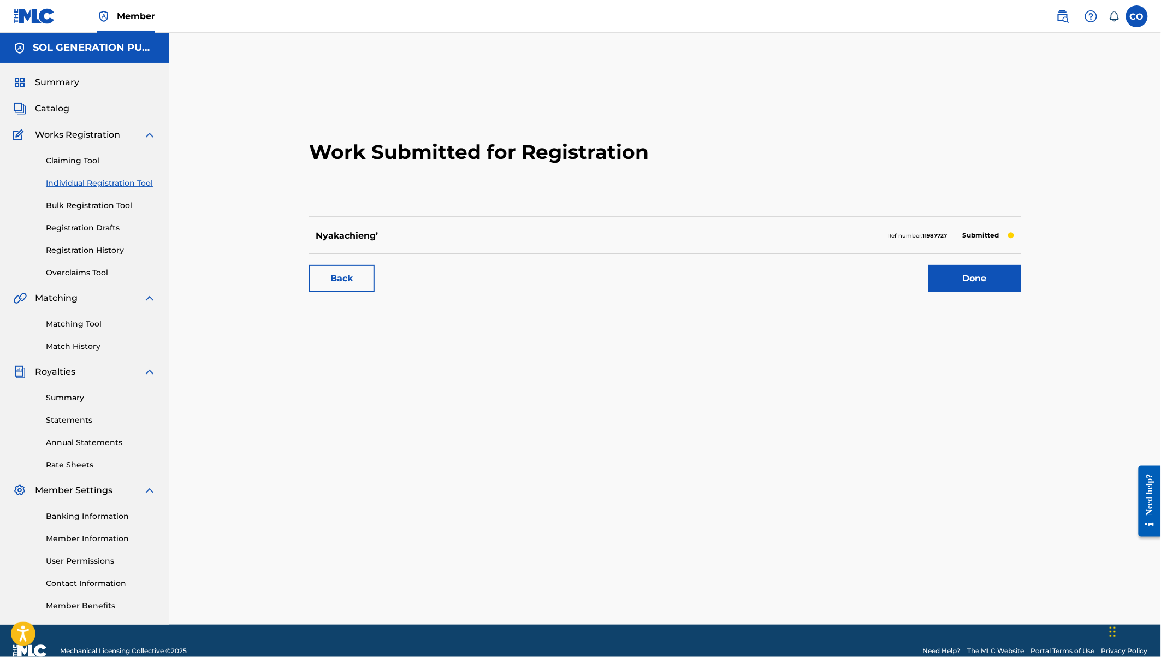
click at [132, 182] on link "Individual Registration Tool" at bounding box center [101, 182] width 110 height 11
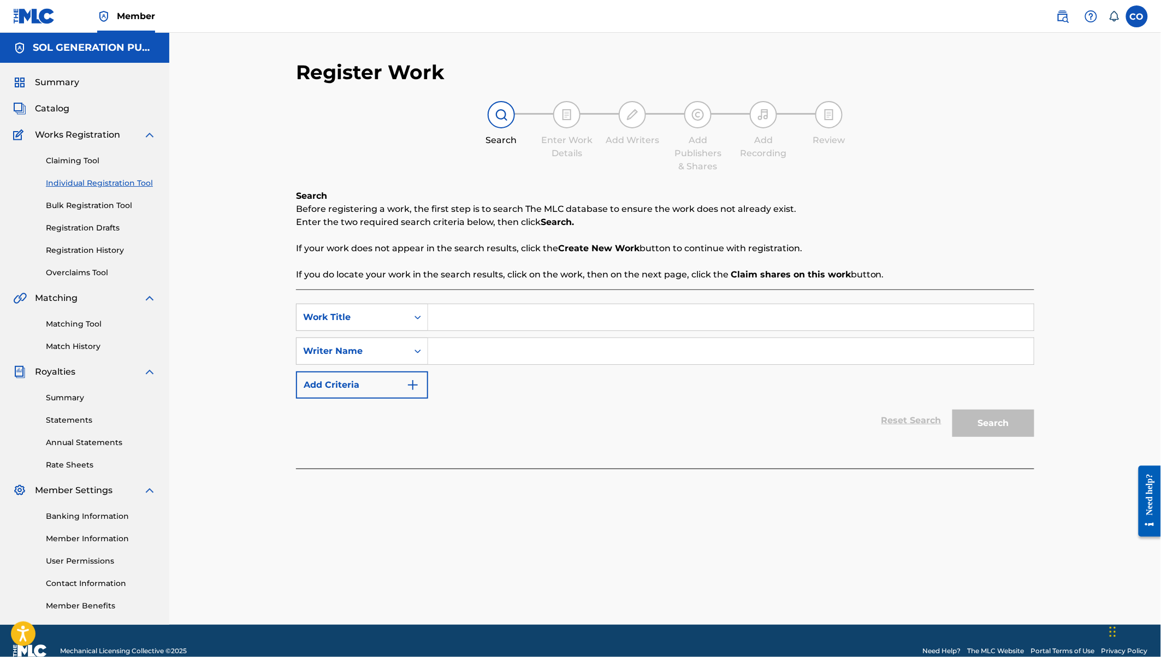
click at [470, 320] on input "Search Form" at bounding box center [730, 317] width 605 height 26
click at [476, 357] on input "Search Form" at bounding box center [730, 351] width 605 height 26
click at [952, 409] on button "Search" at bounding box center [993, 422] width 82 height 27
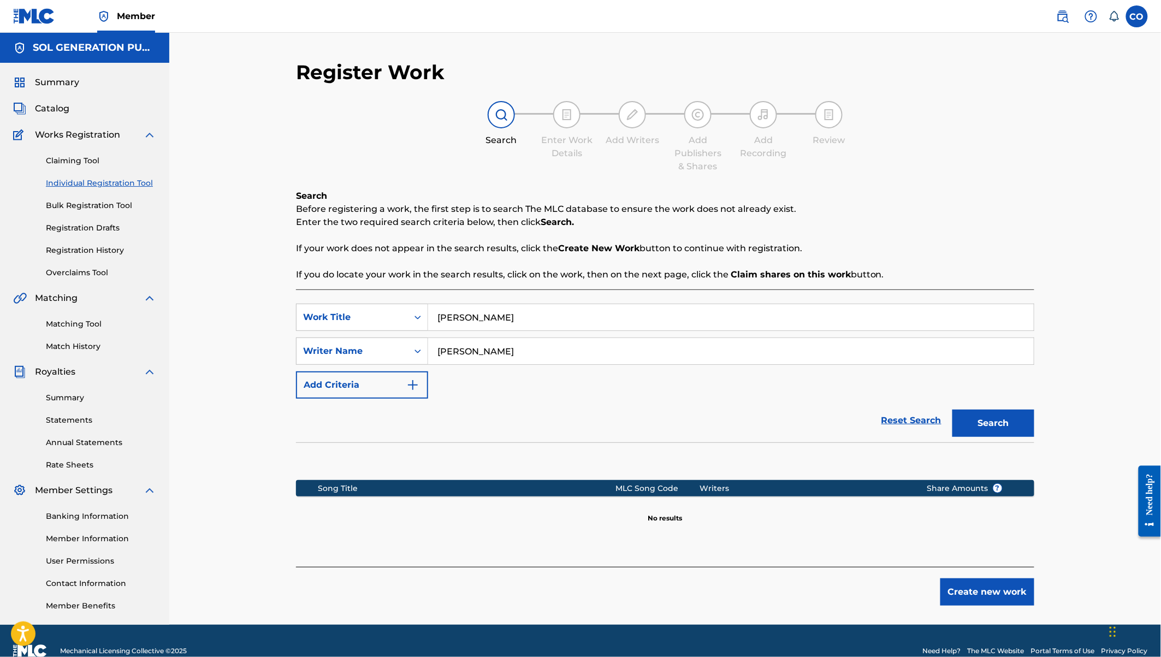
click at [994, 591] on button "Create new work" at bounding box center [987, 591] width 94 height 27
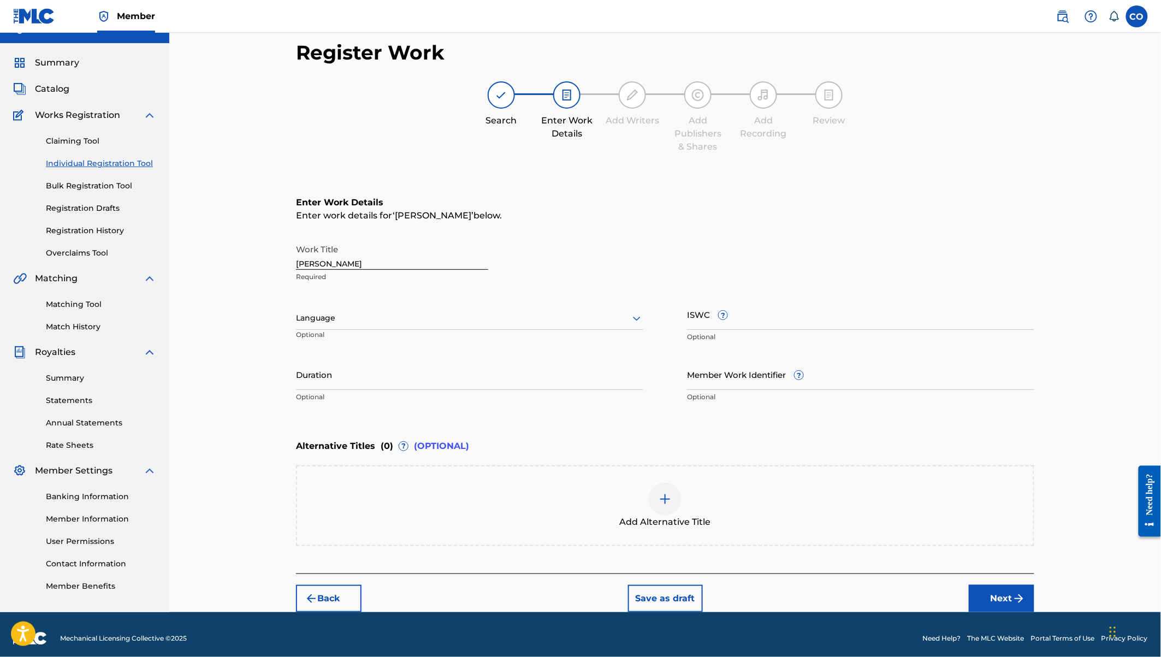
scroll to position [26, 0]
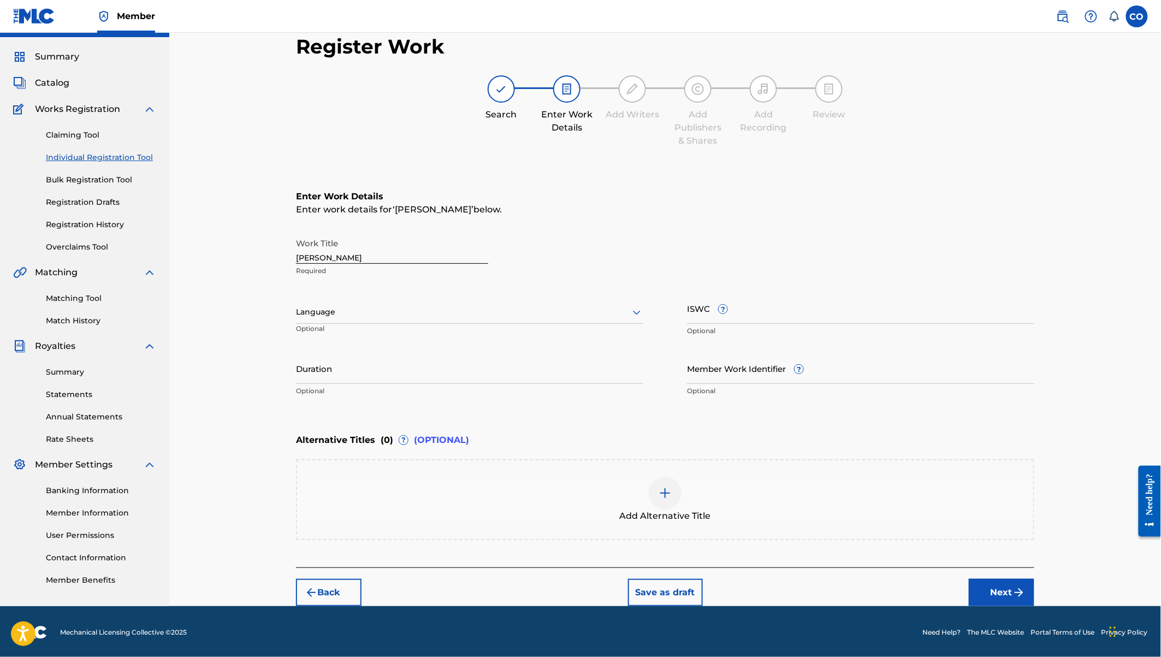
click at [982, 587] on button "Next" at bounding box center [1002, 592] width 66 height 27
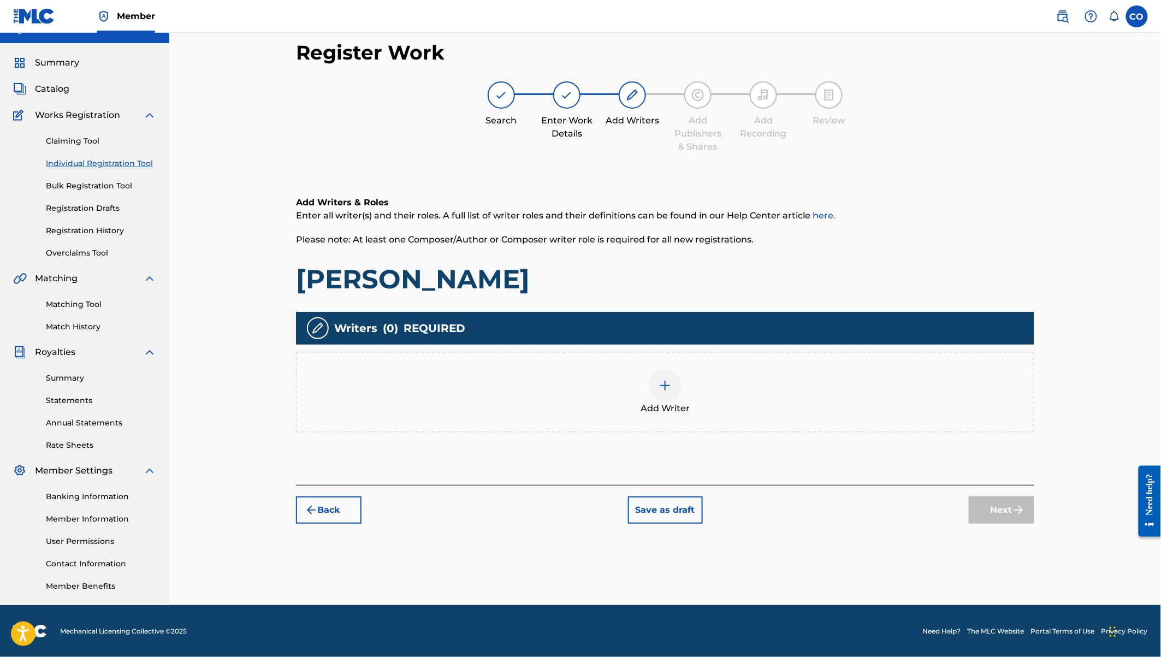
click at [670, 387] on img at bounding box center [664, 385] width 13 height 13
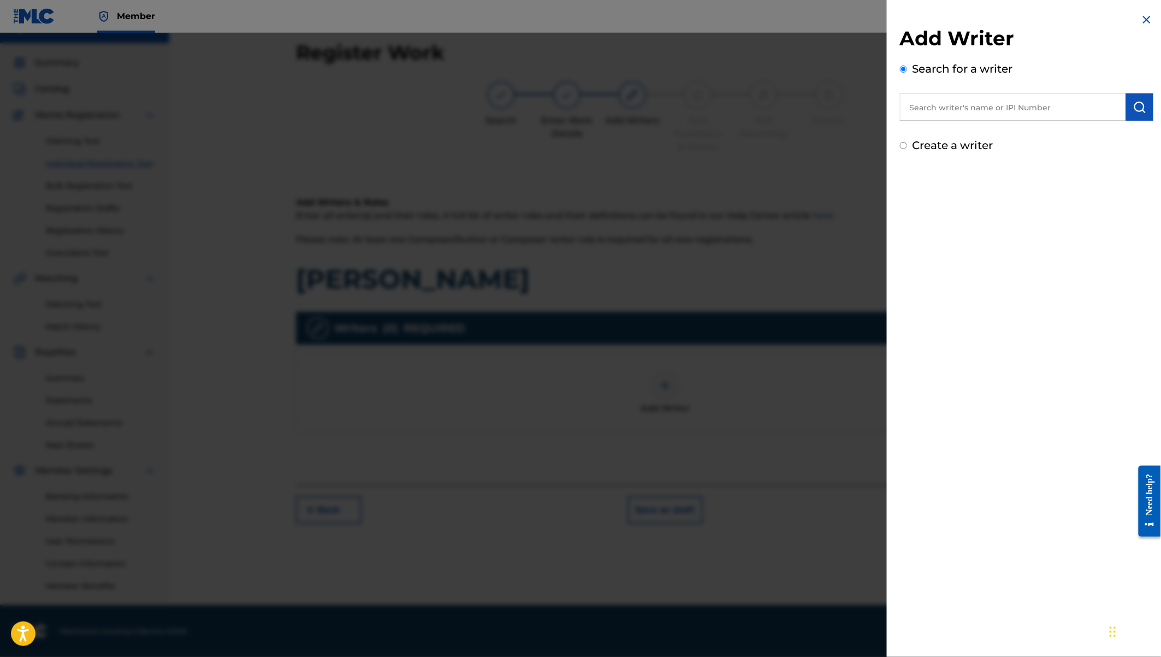
click at [1011, 110] on input "text" at bounding box center [1013, 106] width 226 height 27
click at [1133, 106] on img "submit" at bounding box center [1139, 106] width 13 height 13
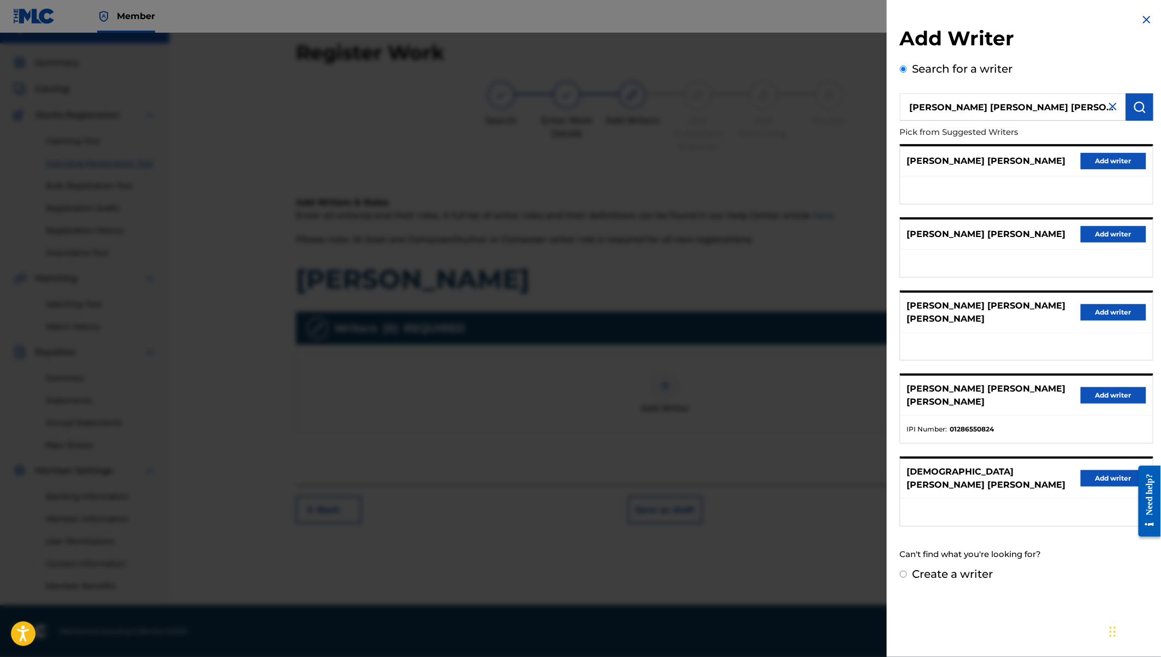
click at [1107, 387] on button "Add writer" at bounding box center [1113, 395] width 66 height 16
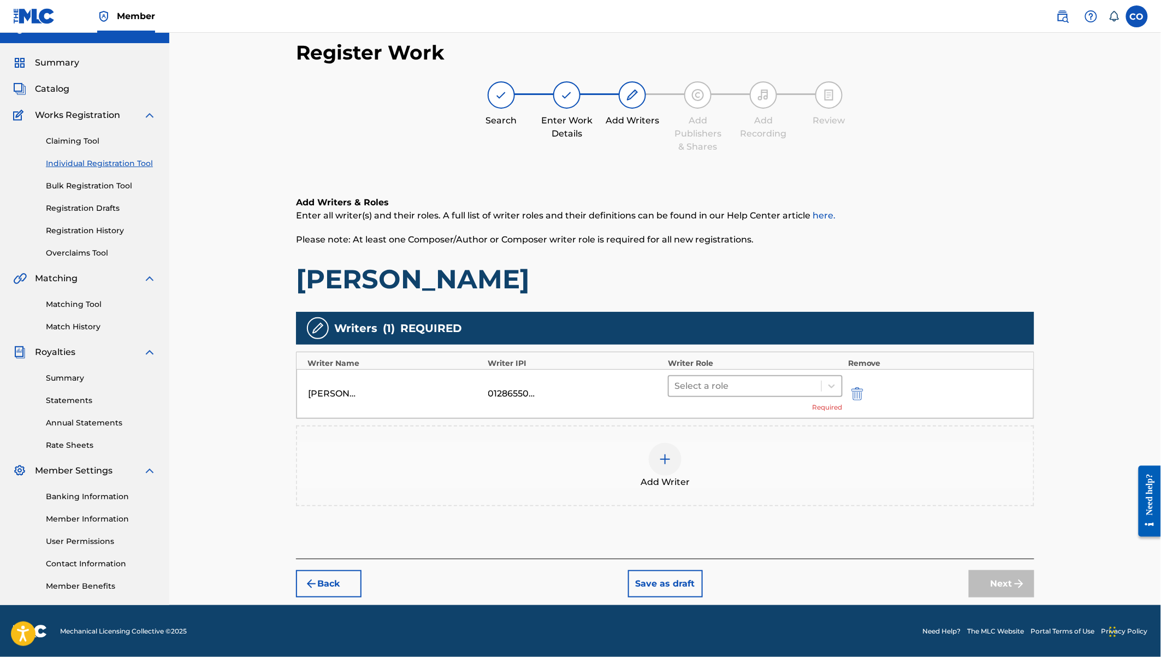
click at [760, 384] on div at bounding box center [744, 385] width 141 height 15
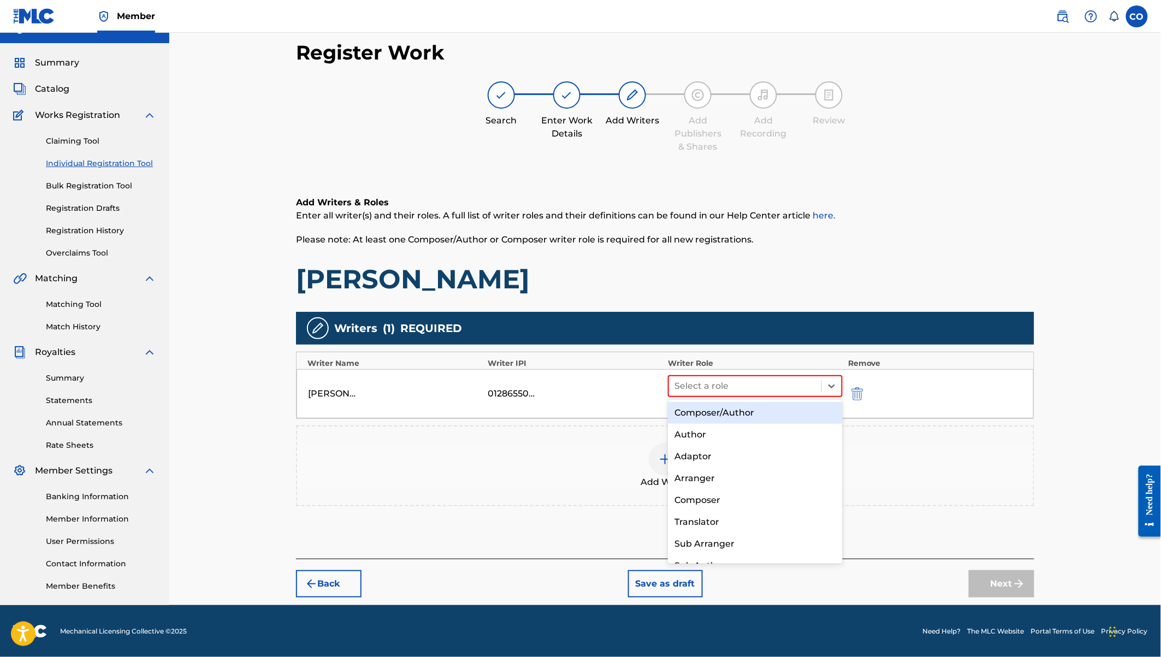
click at [745, 409] on div "Composer/Author" at bounding box center [755, 413] width 175 height 22
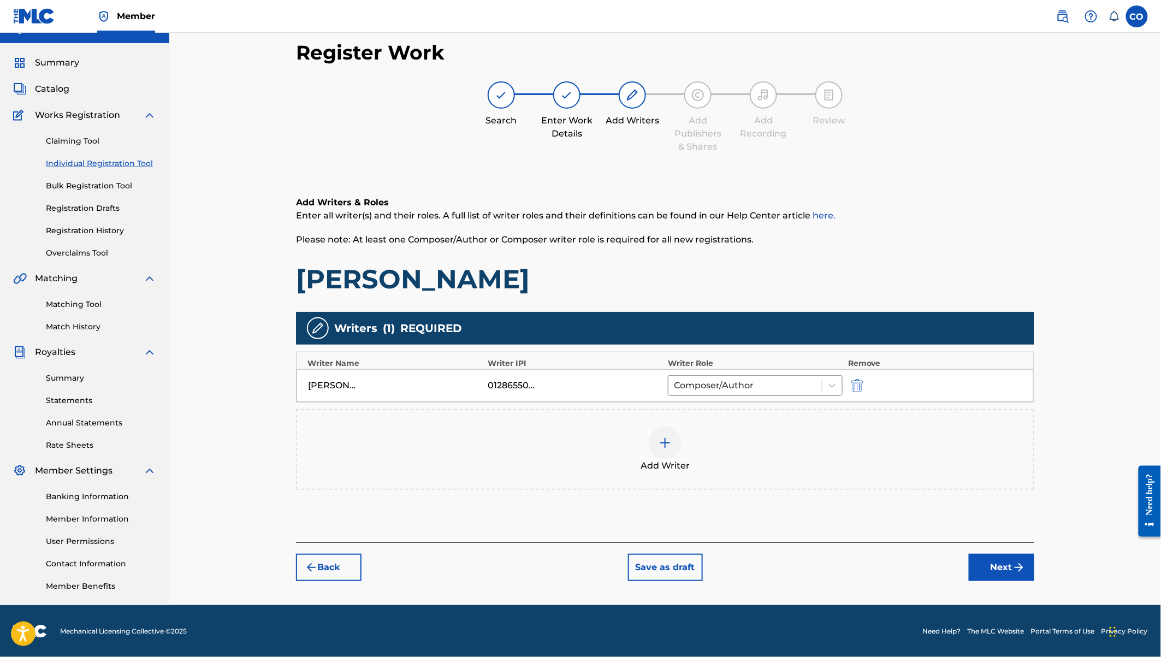
click at [655, 439] on div at bounding box center [665, 442] width 33 height 33
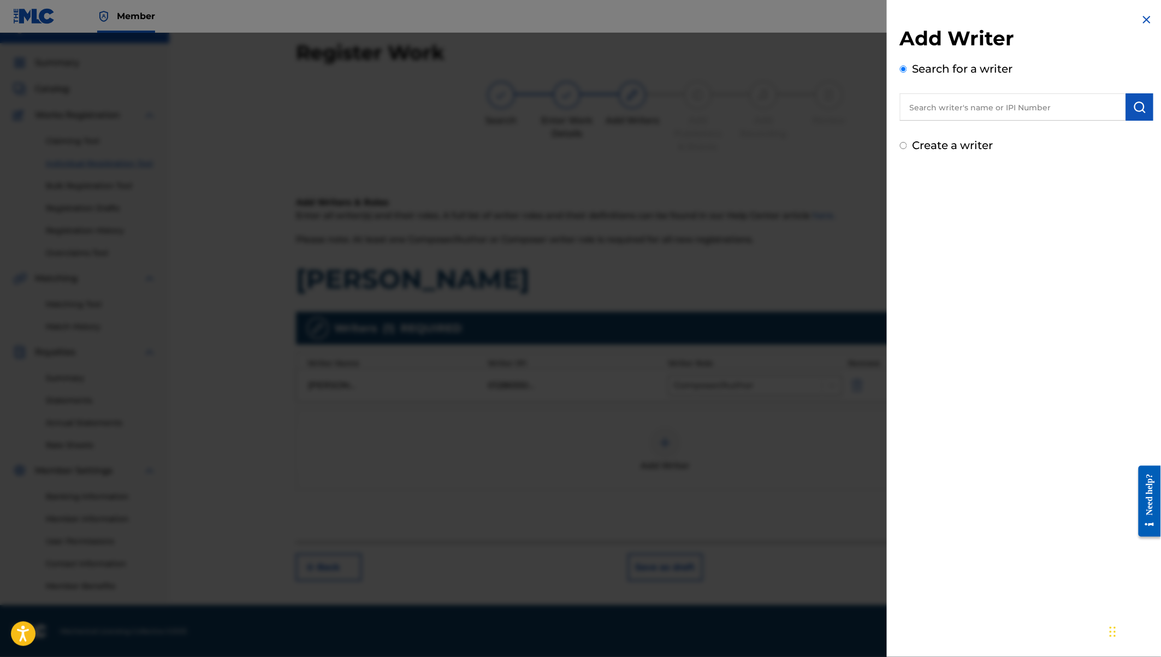
click at [922, 148] on label "Create a writer" at bounding box center [952, 145] width 81 height 13
click at [907, 148] on input "Create a writer" at bounding box center [903, 145] width 7 height 7
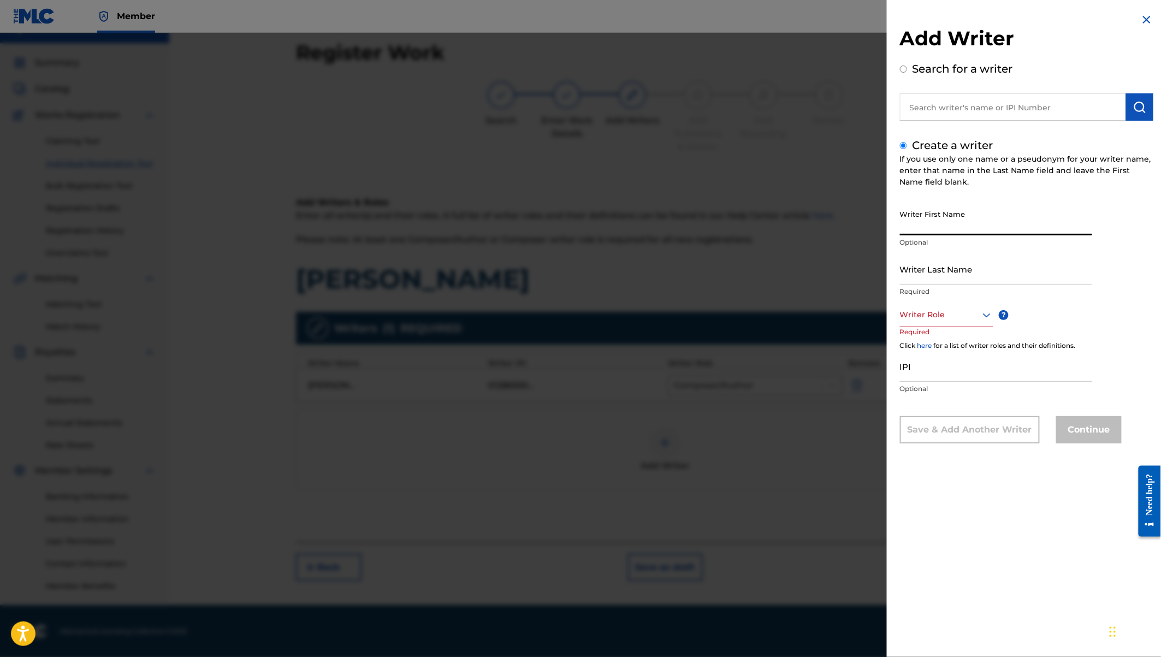
click at [932, 215] on input "Writer First Name" at bounding box center [996, 219] width 192 height 31
click at [921, 263] on input "Writer Last Name" at bounding box center [996, 268] width 192 height 31
click at [940, 318] on div at bounding box center [946, 315] width 93 height 14
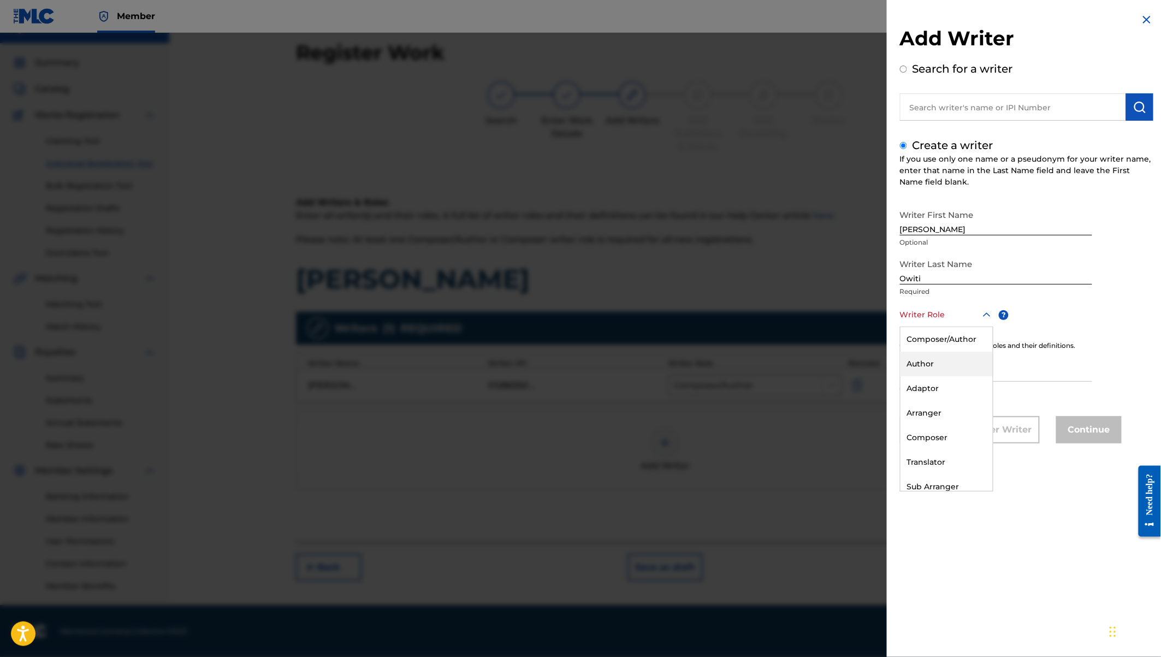
click at [928, 358] on div "Author" at bounding box center [946, 364] width 92 height 25
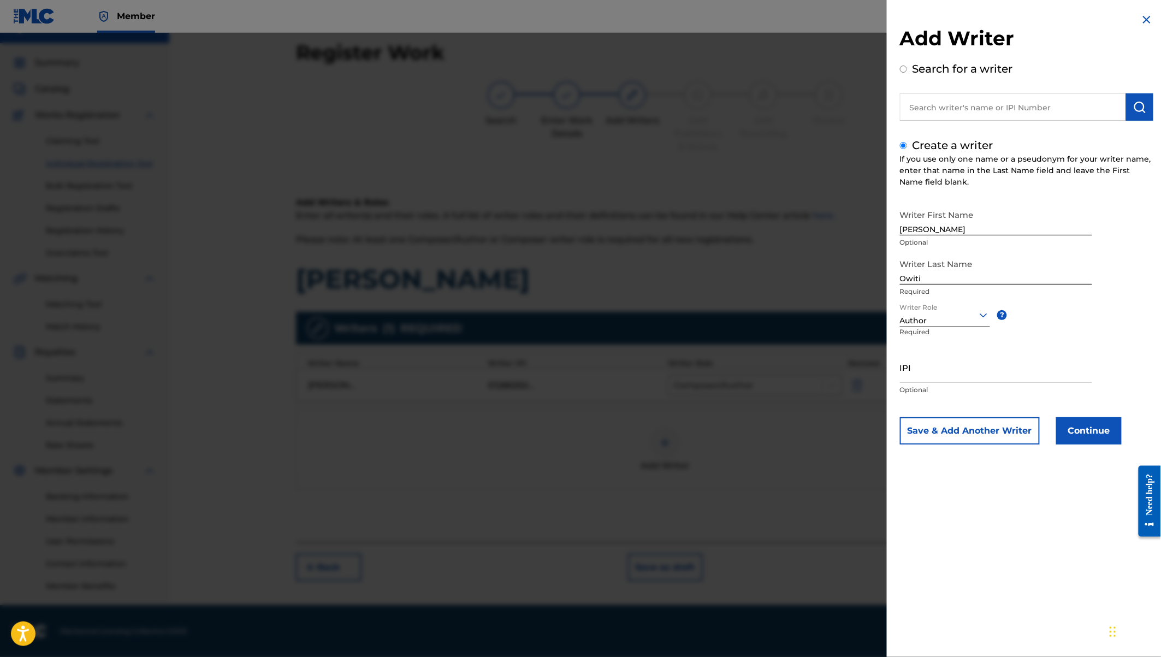
click at [926, 324] on div "Author" at bounding box center [945, 320] width 90 height 11
click at [930, 435] on div "Composer" at bounding box center [944, 437] width 89 height 25
click at [1105, 429] on button "Continue" at bounding box center [1089, 430] width 66 height 27
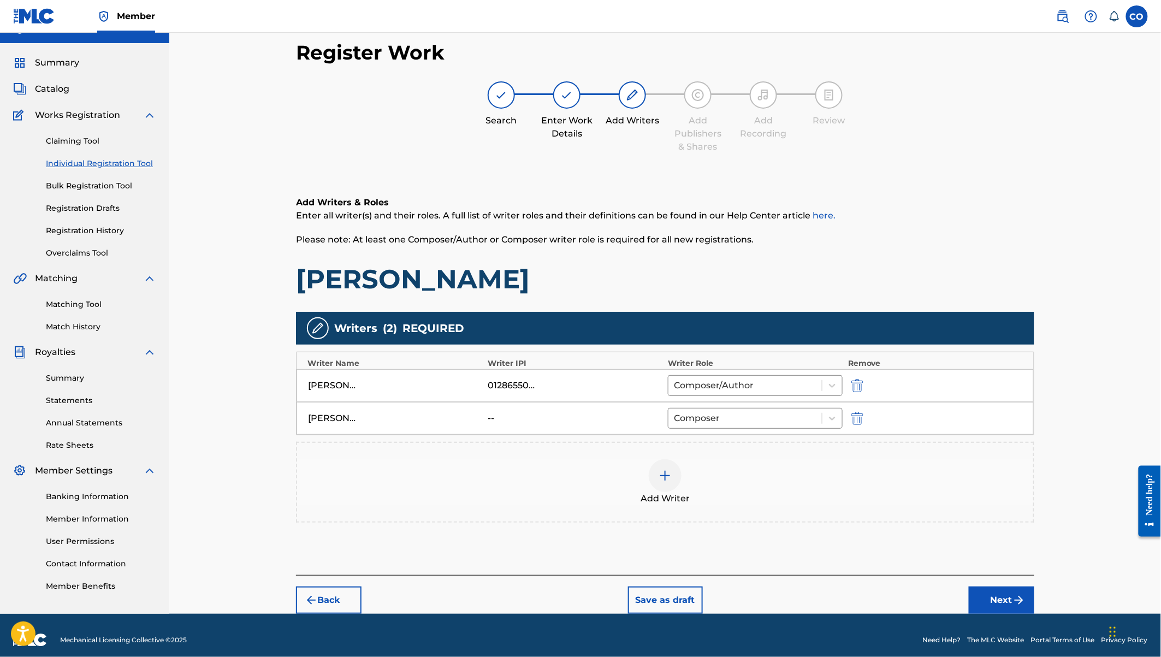
click at [1007, 599] on button "Next" at bounding box center [1002, 599] width 66 height 27
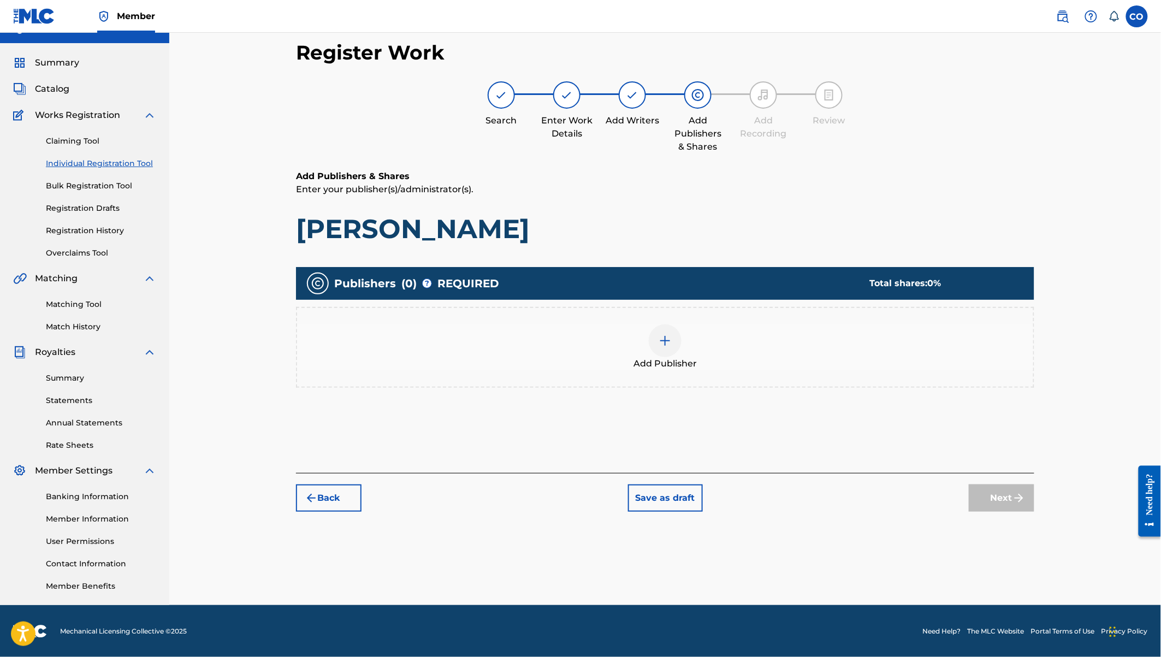
click at [663, 340] on img at bounding box center [664, 340] width 13 height 13
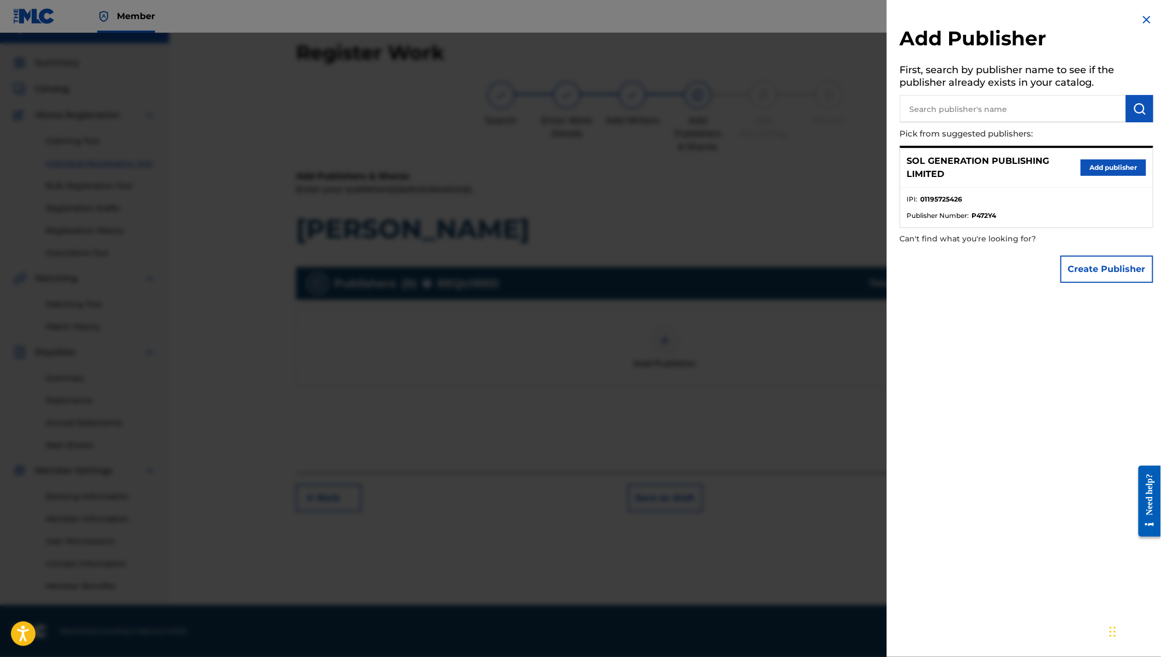
click at [1106, 170] on button "Add publisher" at bounding box center [1113, 167] width 66 height 16
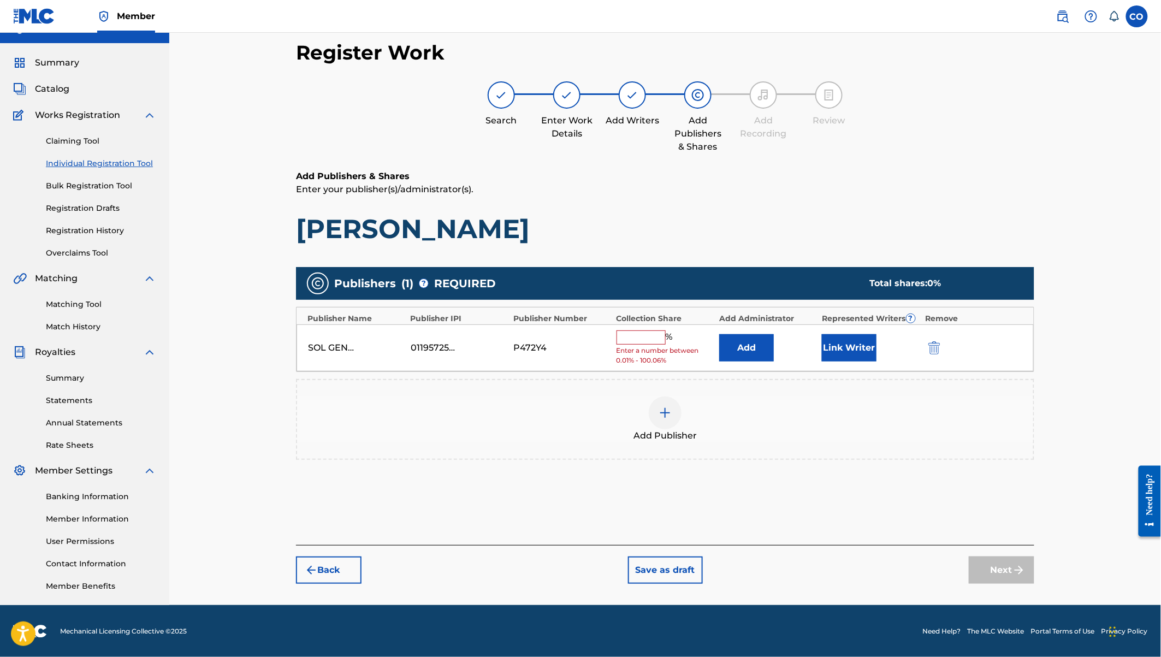
click at [640, 337] on input "text" at bounding box center [640, 337] width 49 height 14
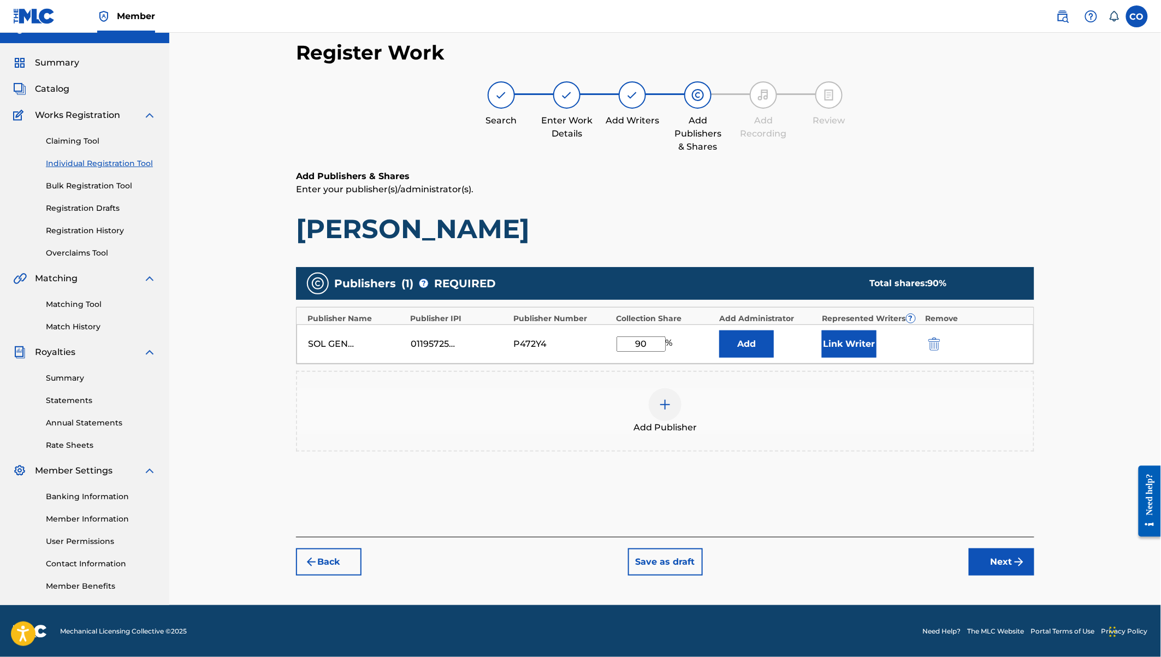
click at [856, 340] on button "Link Writer" at bounding box center [849, 343] width 55 height 27
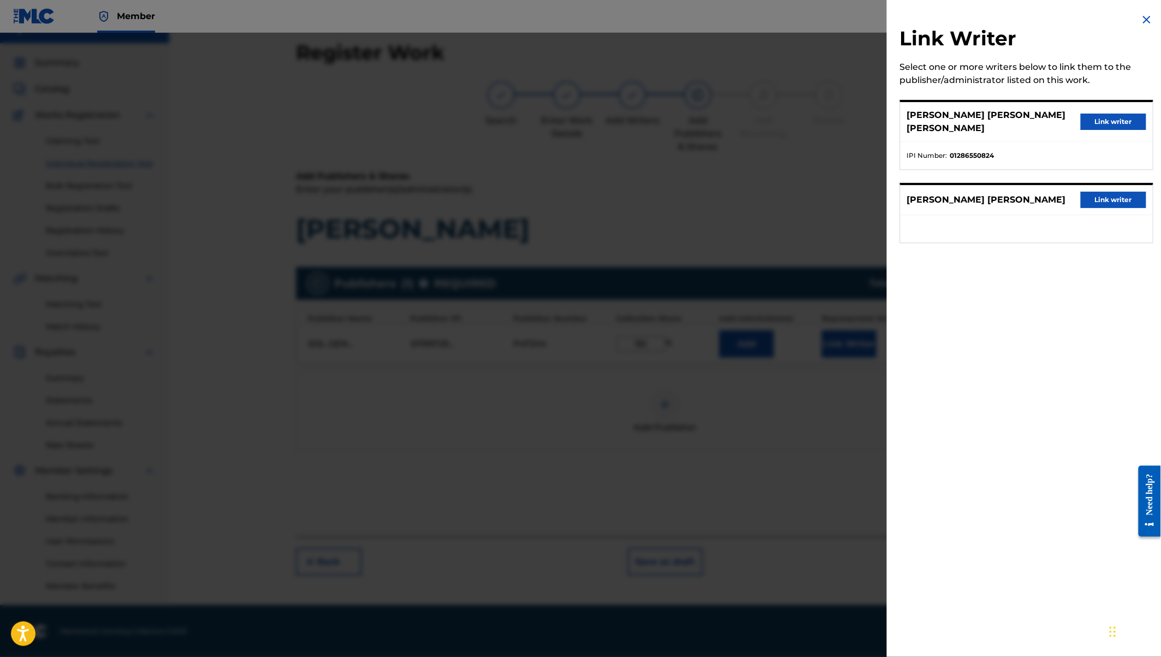
click at [1101, 114] on button "Link writer" at bounding box center [1113, 122] width 66 height 16
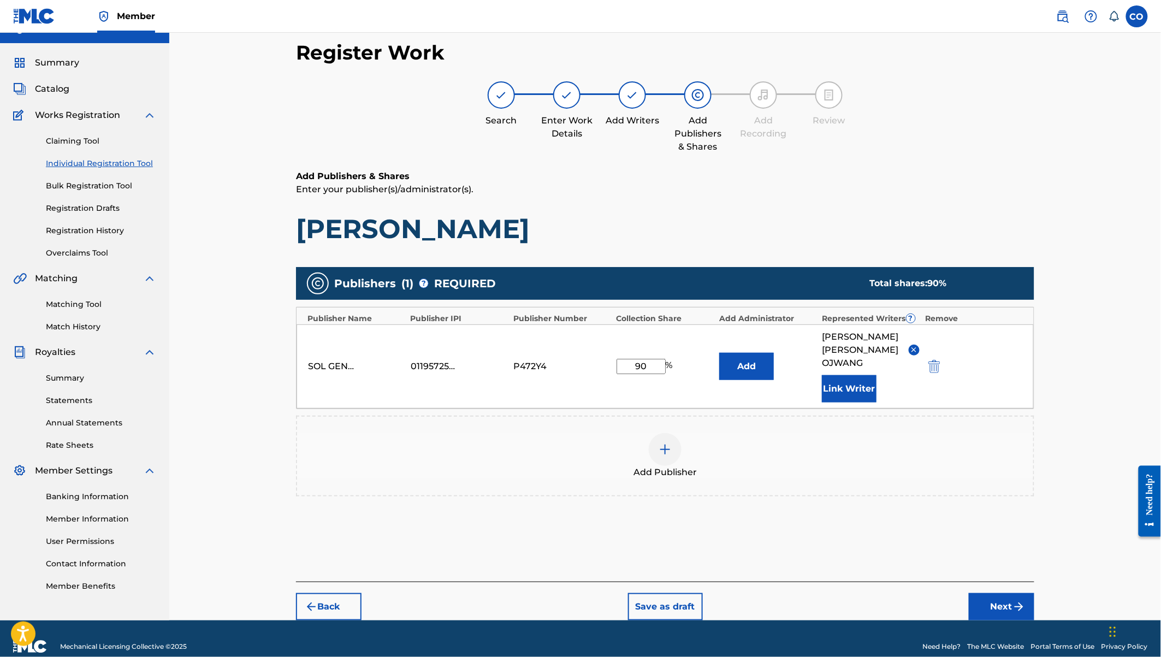
click at [1012, 593] on button "Next" at bounding box center [1002, 606] width 66 height 27
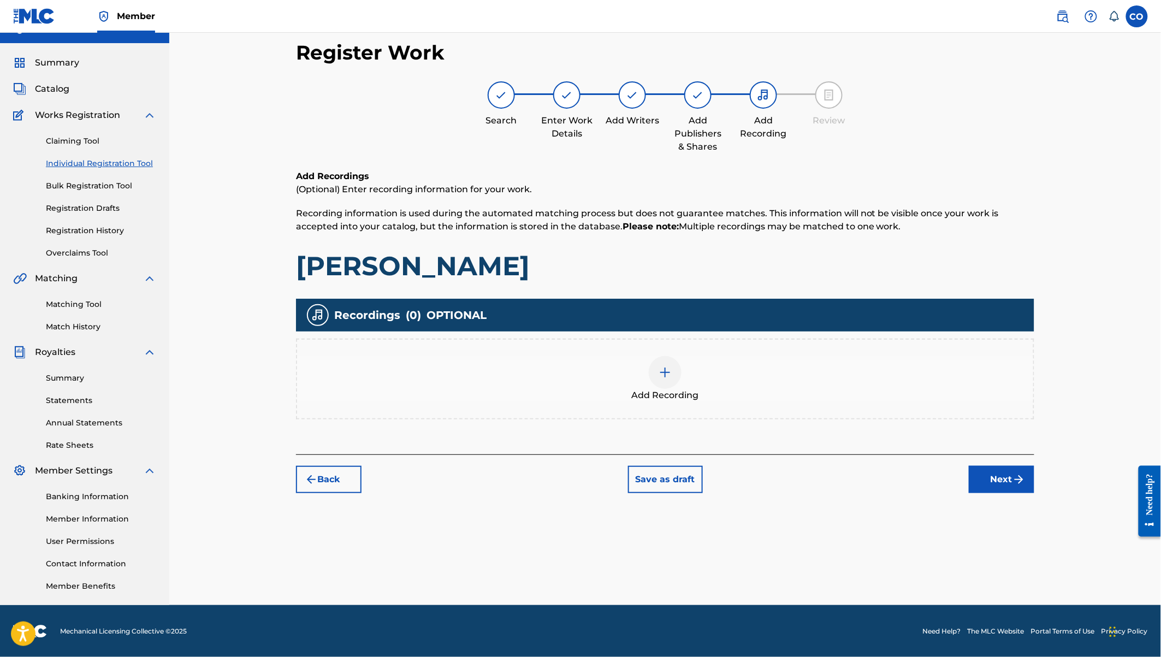
click at [675, 375] on div at bounding box center [665, 372] width 33 height 33
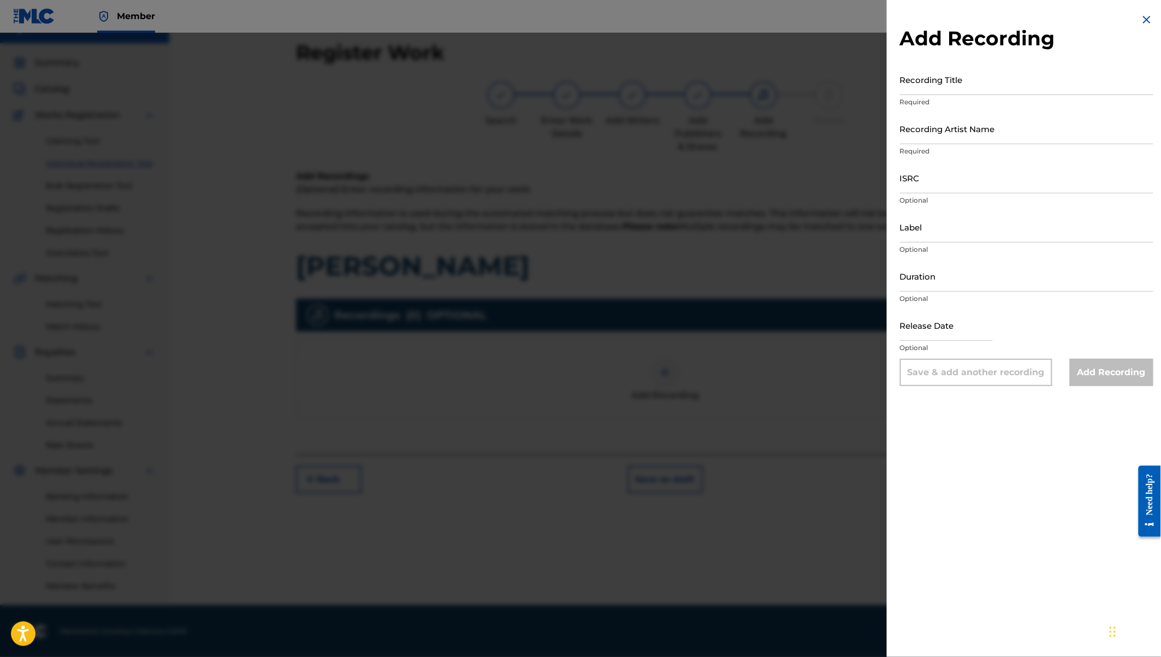
click at [959, 84] on input "Recording Title" at bounding box center [1026, 79] width 253 height 31
paste input "[PERSON_NAME]"
click at [910, 176] on input "ISRC" at bounding box center [1026, 177] width 253 height 31
paste input "QZW9M2292146"
click at [926, 231] on input "Label" at bounding box center [1026, 226] width 253 height 31
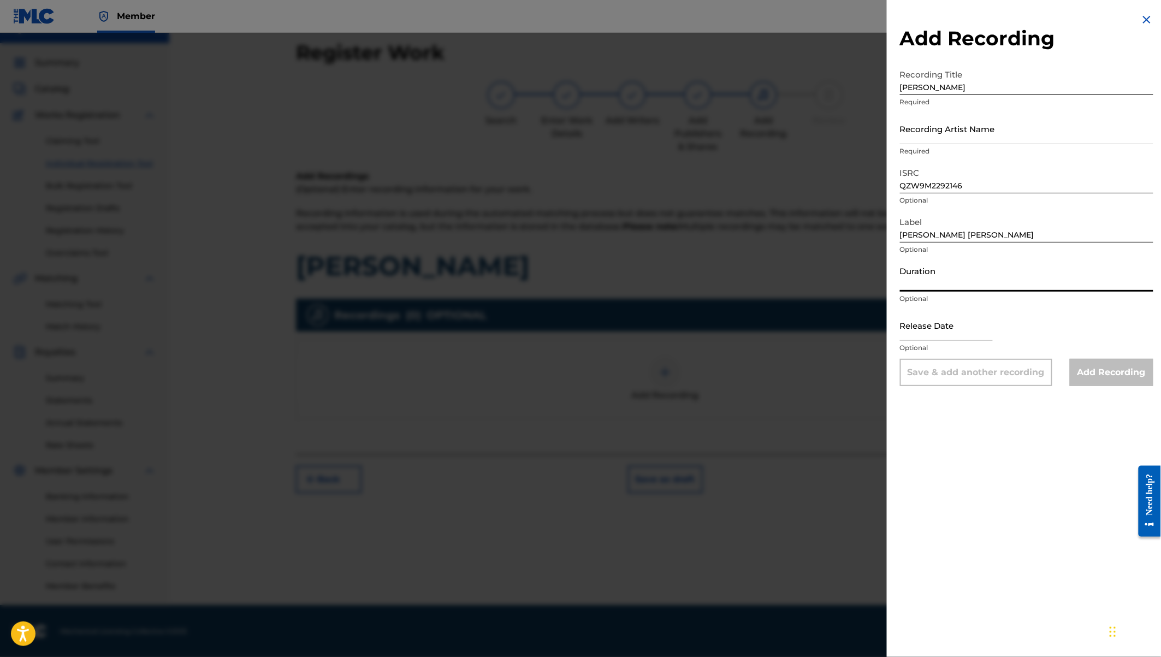
click at [932, 275] on input "Duration" at bounding box center [1026, 275] width 253 height 31
click at [948, 329] on input "text" at bounding box center [946, 325] width 93 height 31
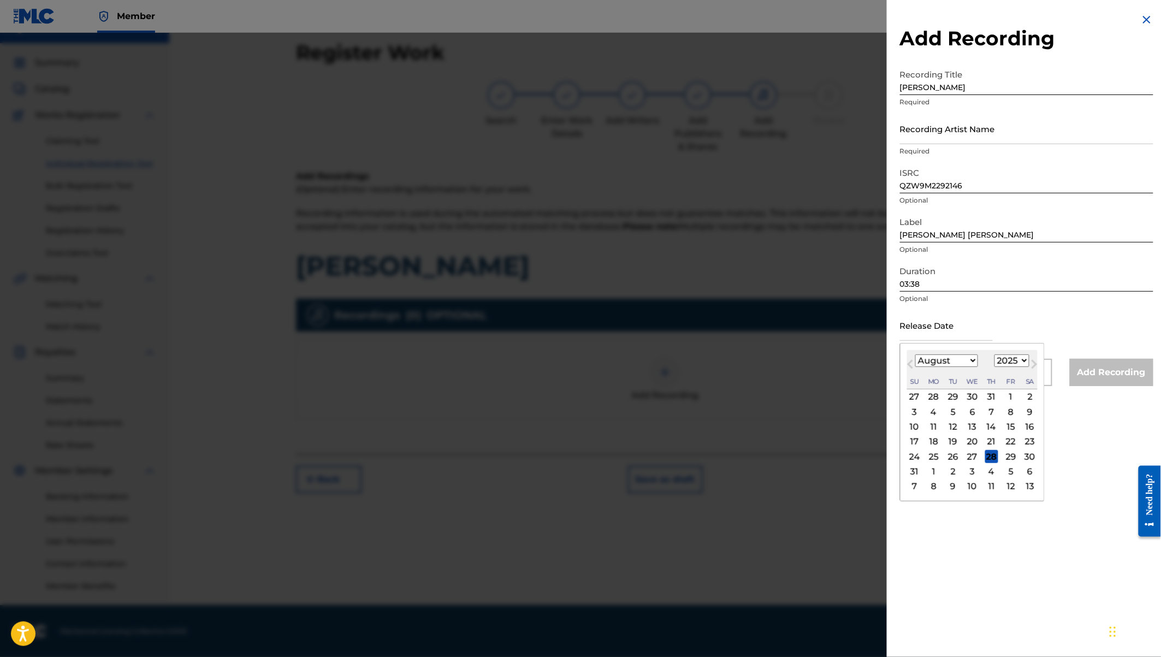
click at [1011, 360] on select "1900 1901 1902 1903 1904 1905 1906 1907 1908 1909 1910 1911 1912 1913 1914 1915…" at bounding box center [1011, 360] width 35 height 13
click at [953, 359] on select "January February March April May June July August September October November De…" at bounding box center [946, 360] width 63 height 13
click at [988, 426] on div "15" at bounding box center [991, 426] width 13 height 13
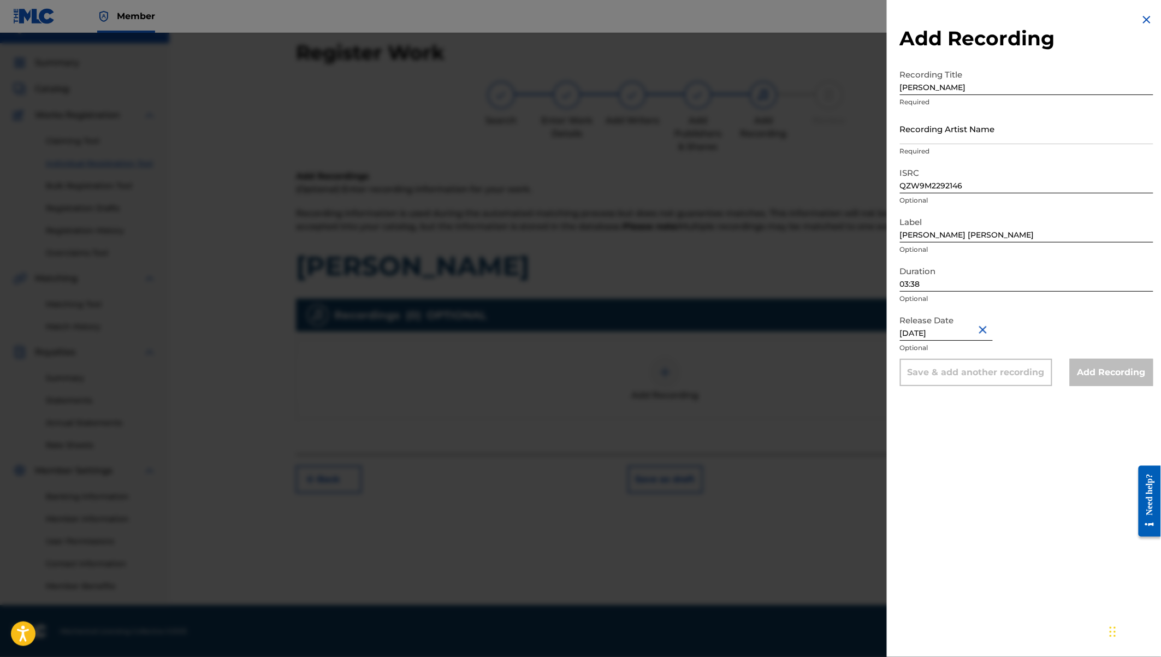
click at [931, 130] on input "Recording Artist Name" at bounding box center [1026, 128] width 253 height 31
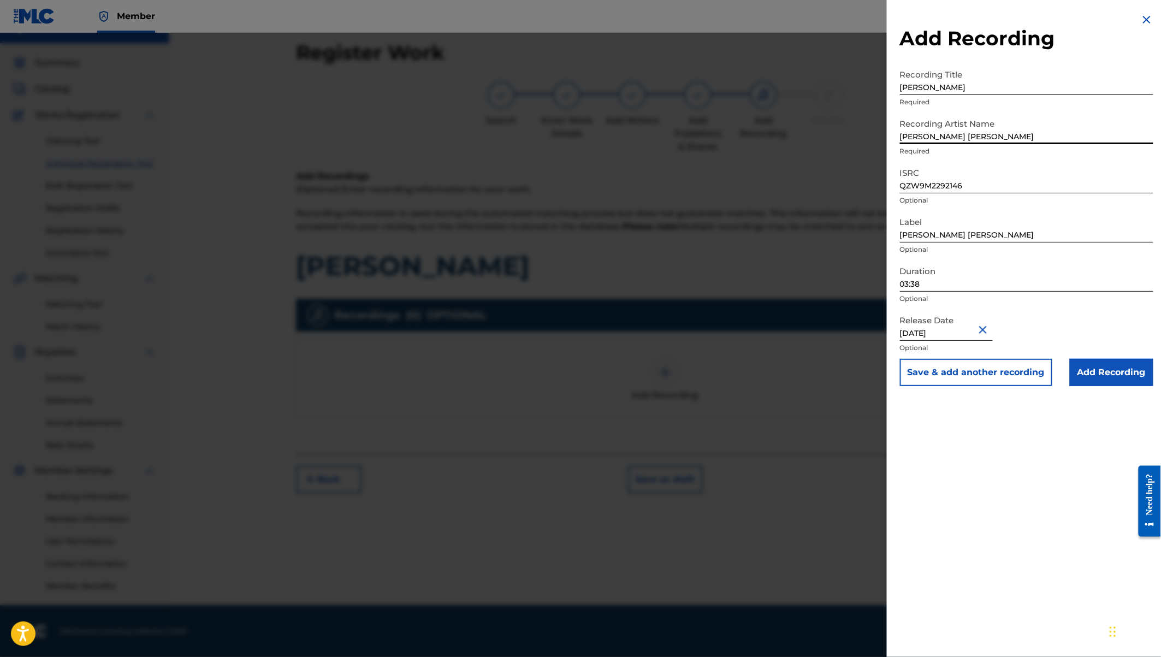
click at [1075, 373] on input "Add Recording" at bounding box center [1112, 372] width 84 height 27
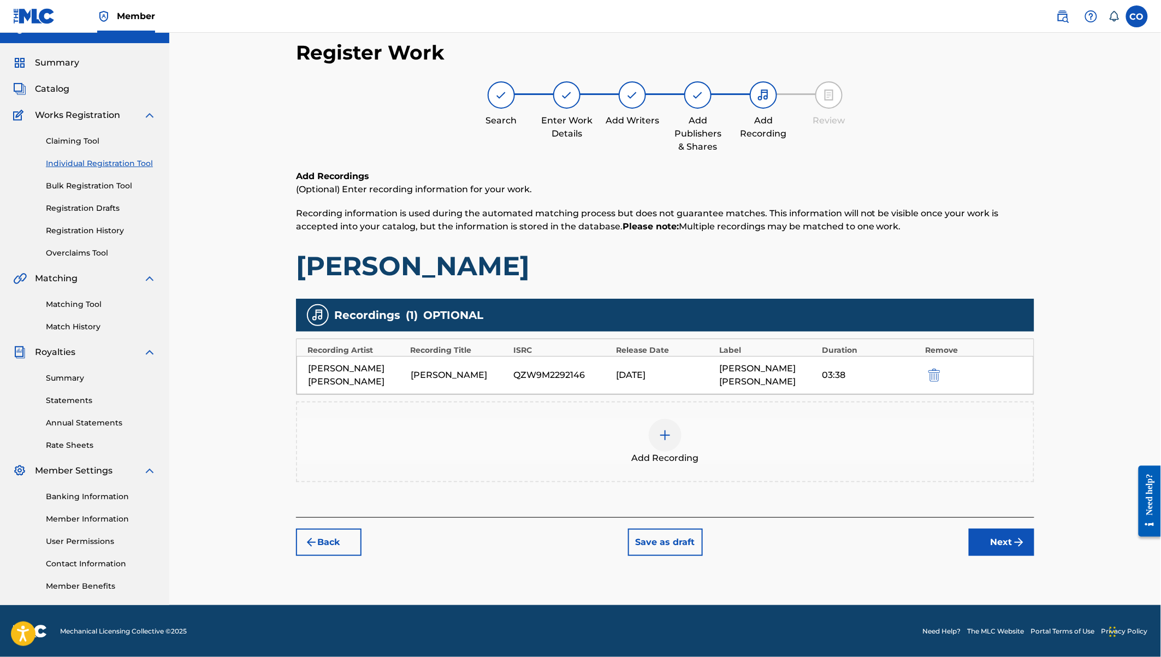
click at [992, 528] on button "Next" at bounding box center [1002, 541] width 66 height 27
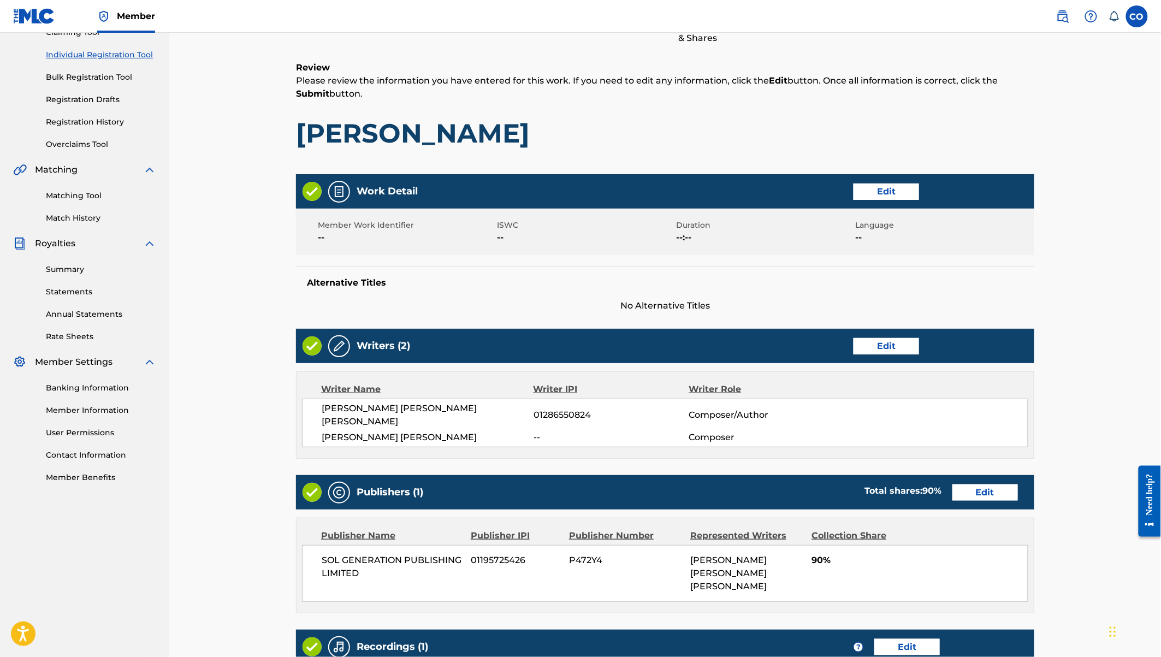
scroll to position [120, 0]
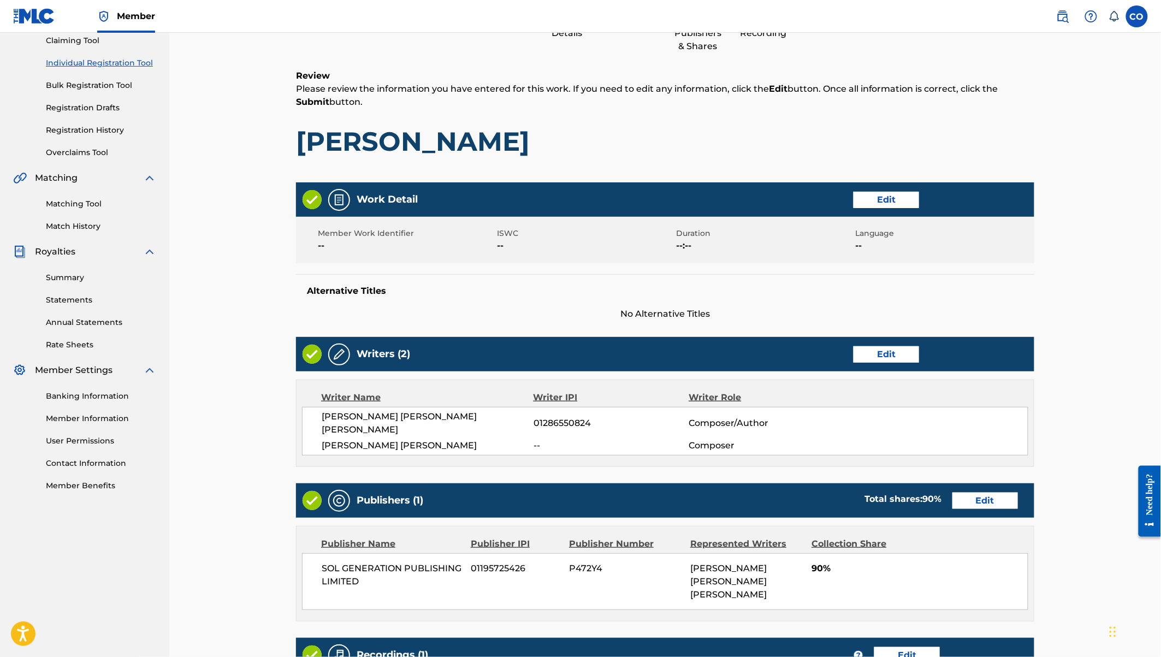
click at [898, 202] on button "Edit" at bounding box center [886, 200] width 66 height 16
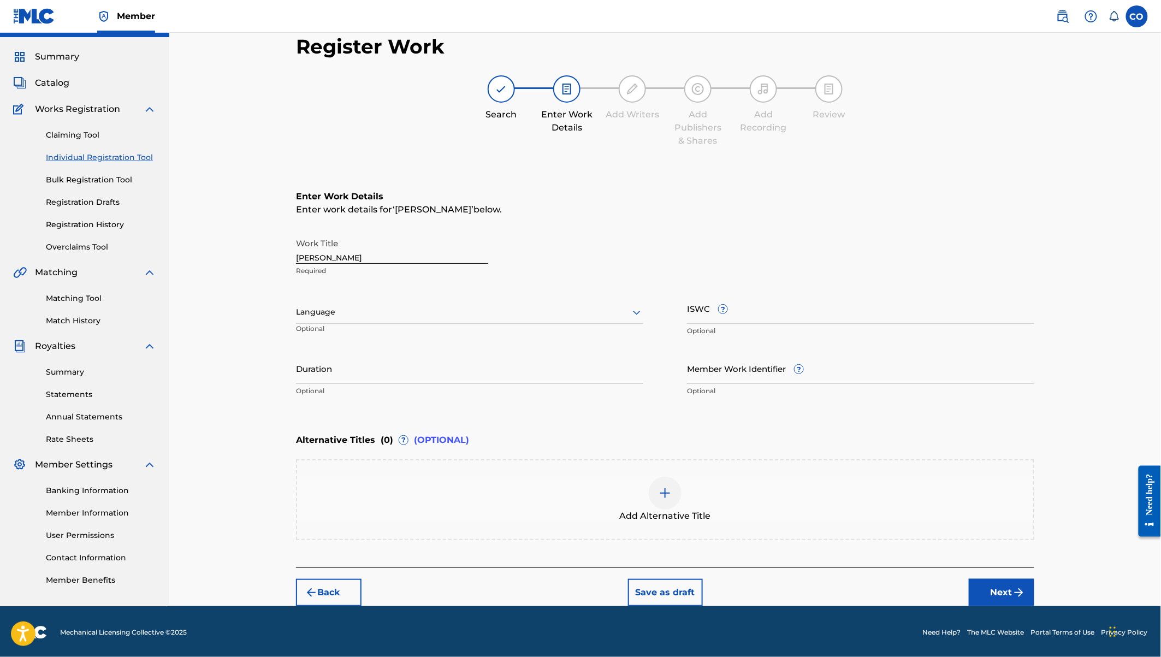
click at [366, 368] on input "Duration" at bounding box center [469, 368] width 347 height 31
click at [997, 587] on button "Next" at bounding box center [1002, 592] width 66 height 27
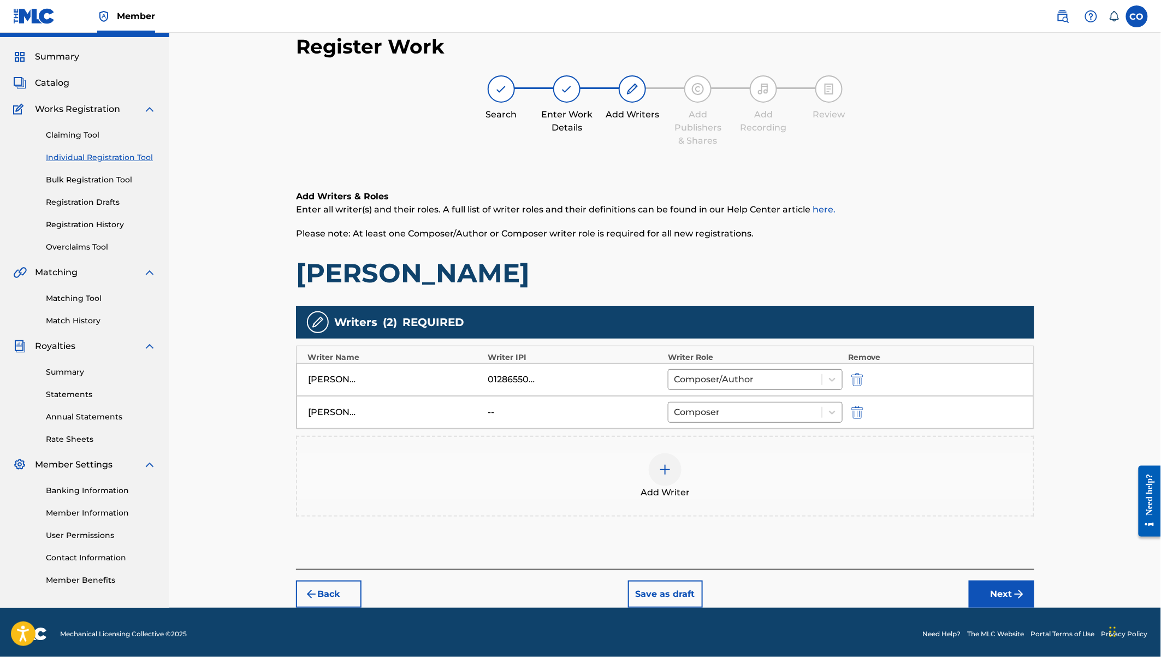
scroll to position [26, 0]
click at [1020, 591] on img "submit" at bounding box center [1018, 593] width 13 height 13
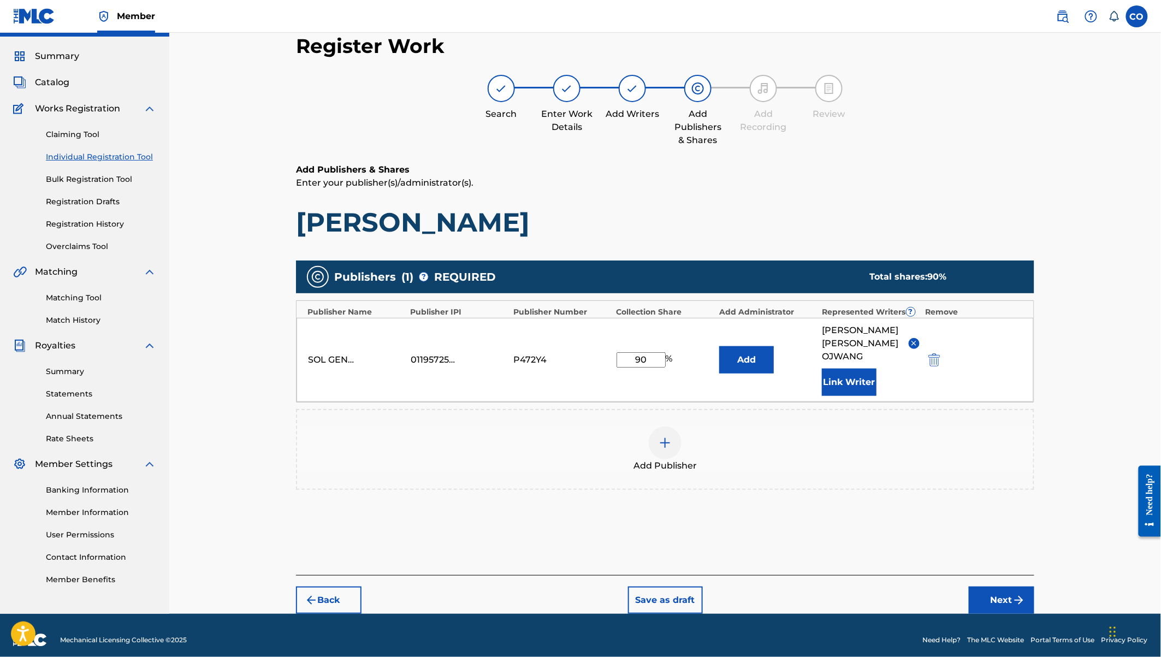
scroll to position [20, 0]
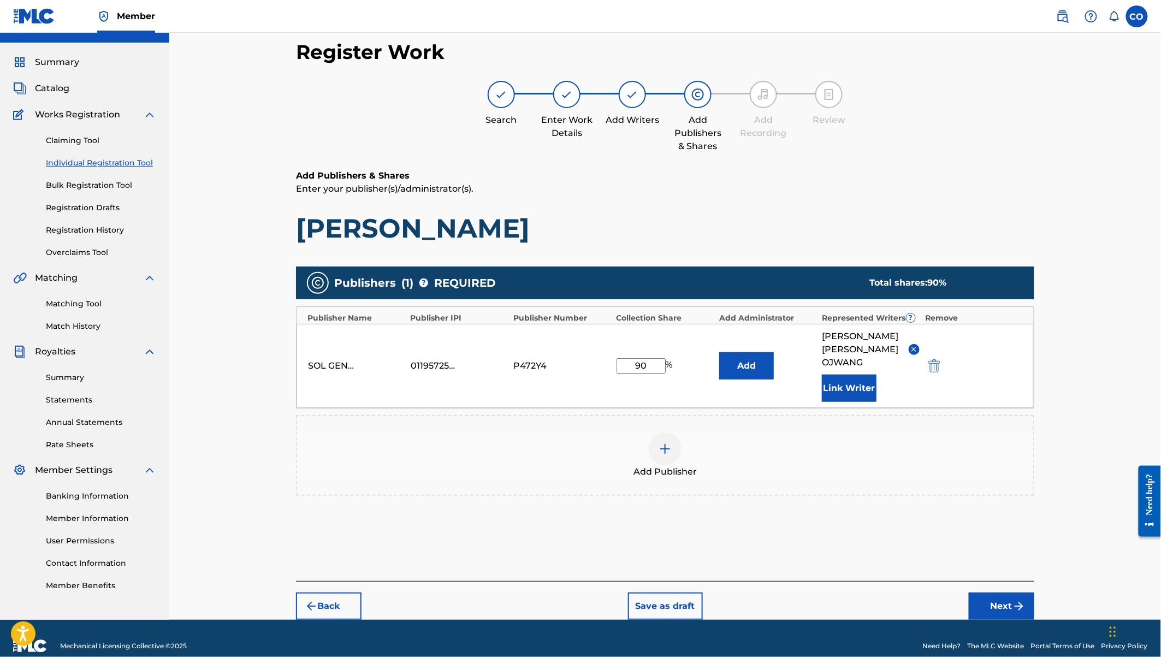
click at [1012, 592] on button "Next" at bounding box center [1002, 605] width 66 height 27
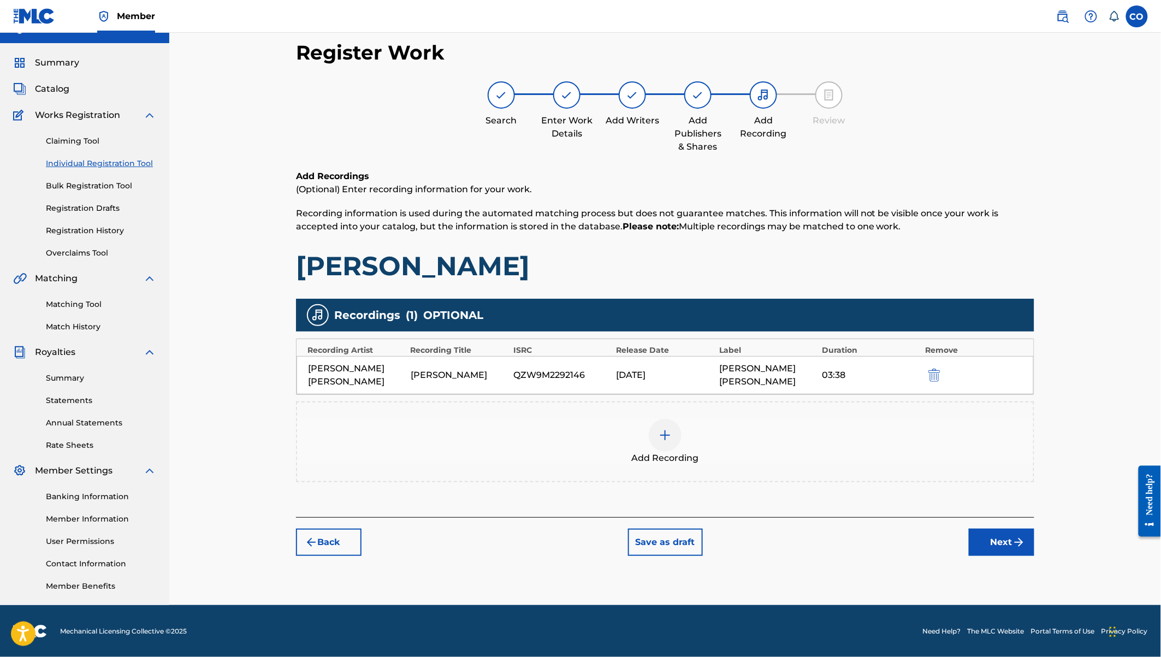
click at [1006, 528] on button "Next" at bounding box center [1002, 541] width 66 height 27
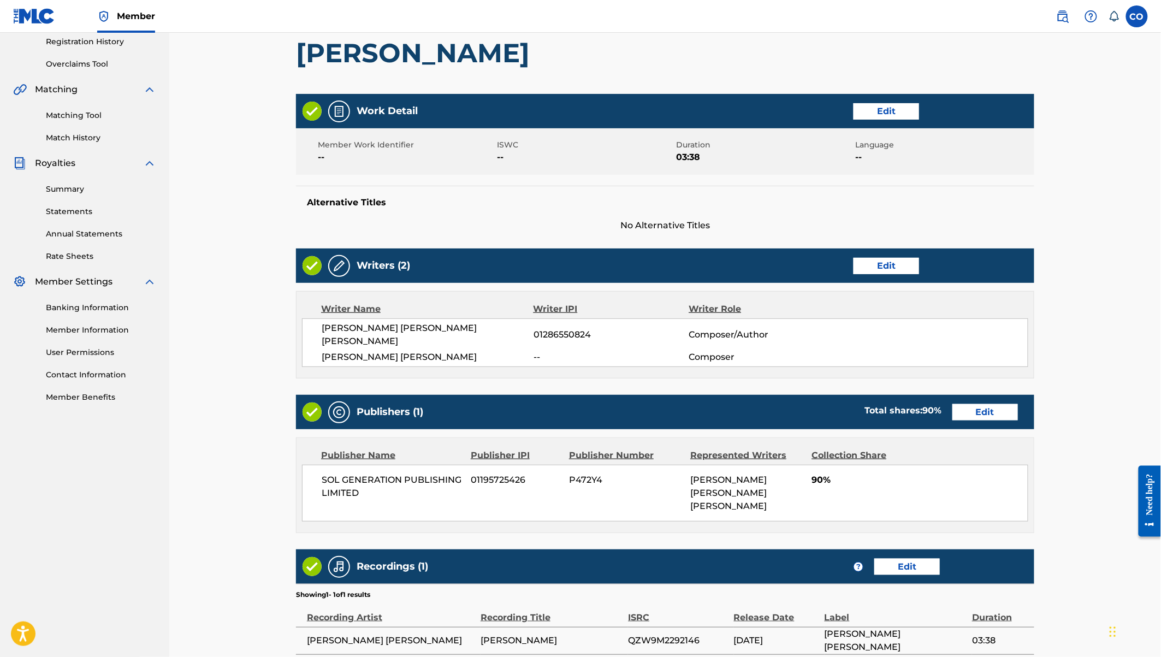
scroll to position [284, 0]
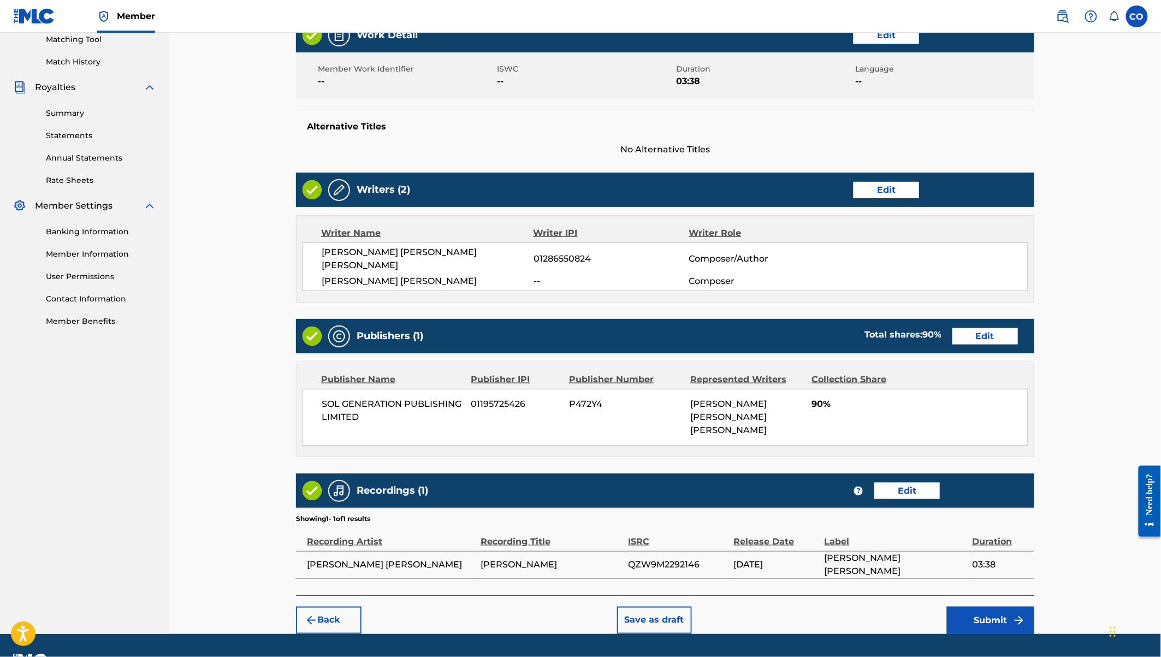
click at [999, 607] on button "Submit" at bounding box center [990, 620] width 87 height 27
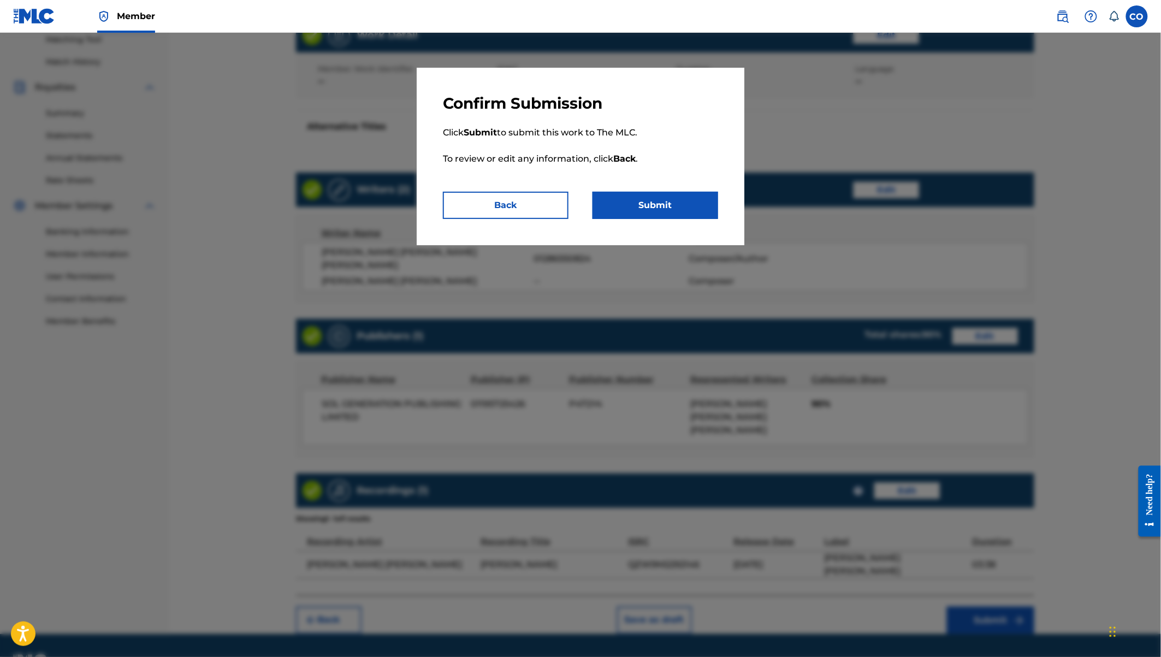
click at [662, 205] on button "Submit" at bounding box center [655, 205] width 126 height 27
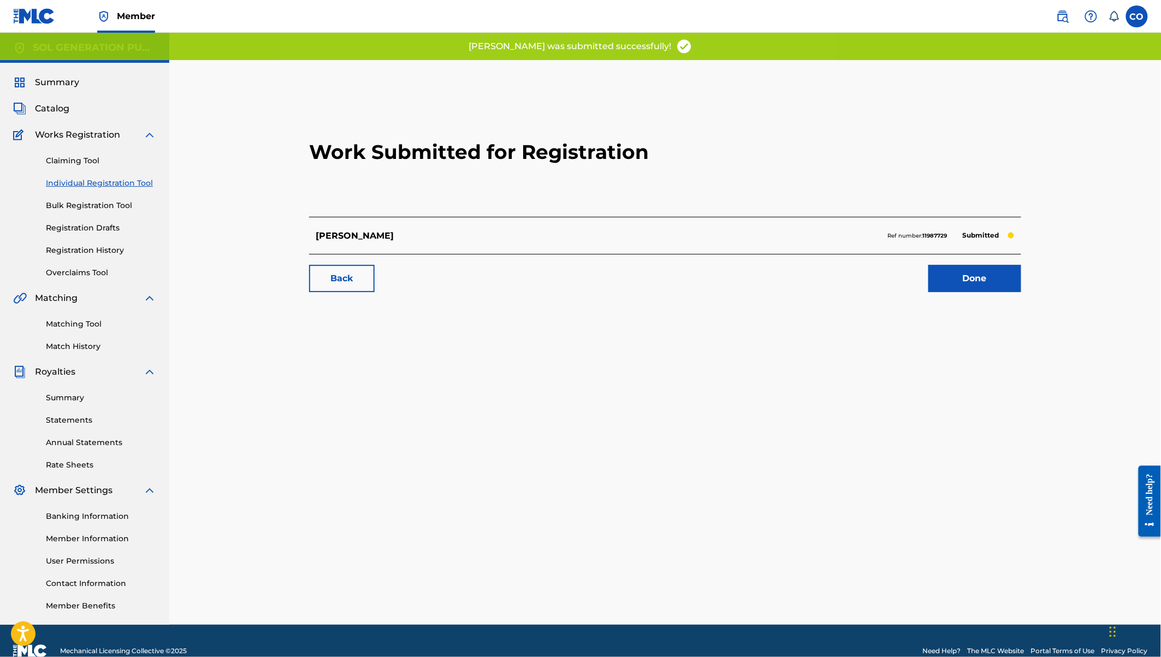
click at [952, 283] on link "Done" at bounding box center [974, 278] width 93 height 27
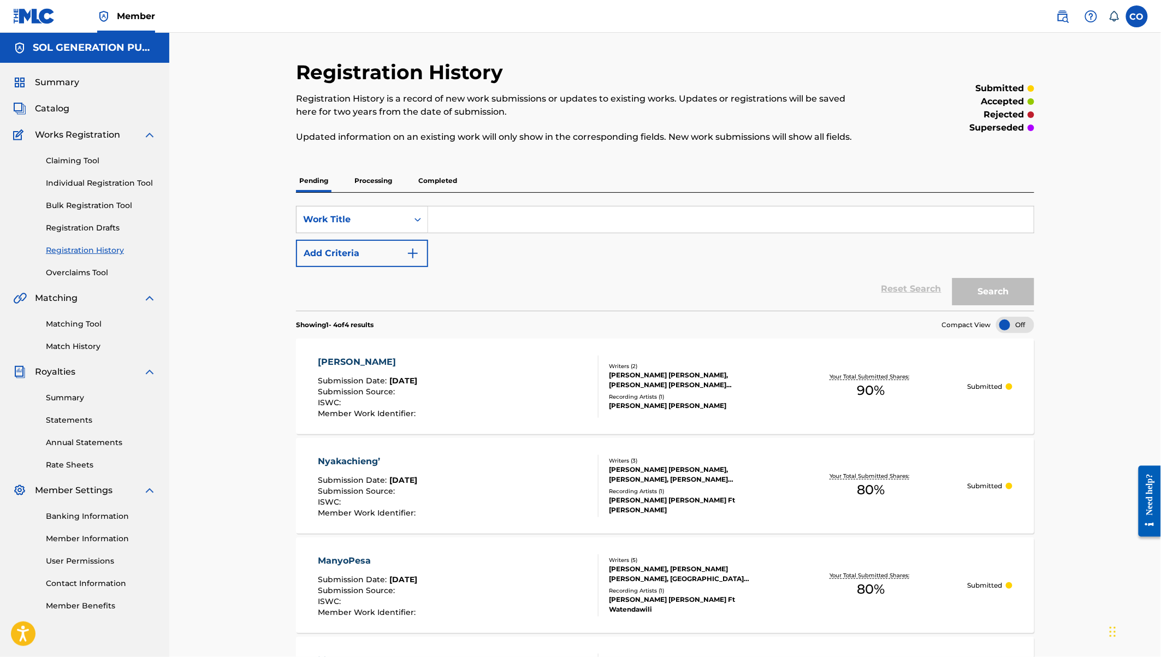
click at [127, 179] on link "Individual Registration Tool" at bounding box center [101, 182] width 110 height 11
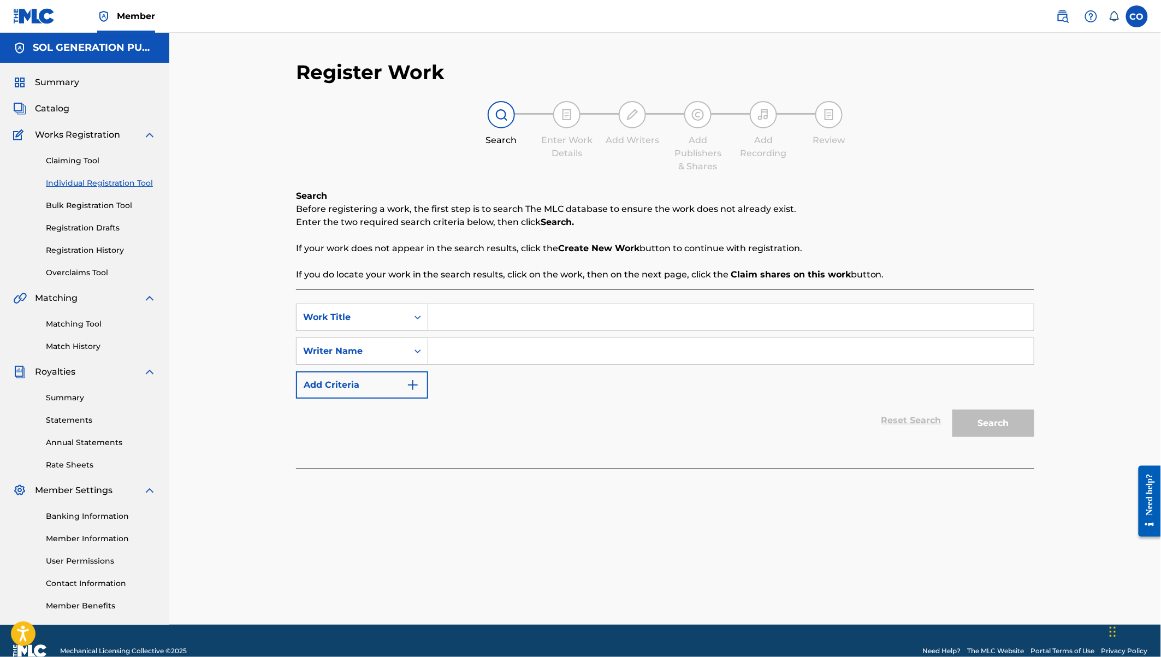
click at [455, 316] on input "Search Form" at bounding box center [730, 317] width 605 height 26
click at [474, 355] on input "Search Form" at bounding box center [730, 351] width 605 height 26
click at [952, 409] on button "Search" at bounding box center [993, 422] width 82 height 27
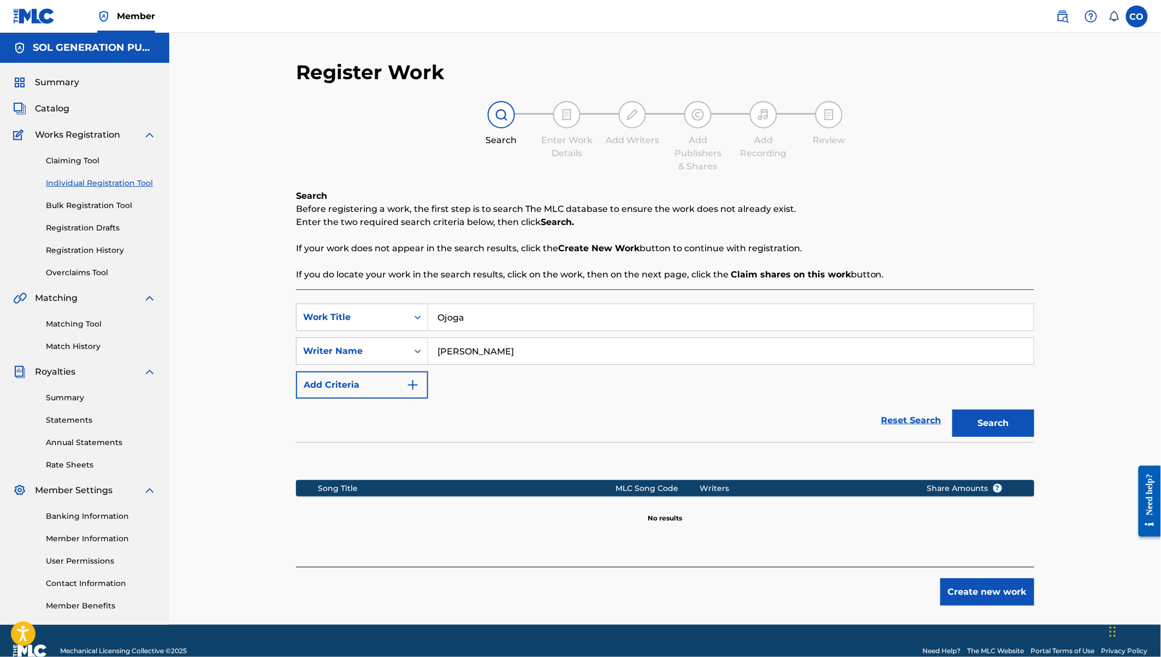
click at [967, 585] on button "Create new work" at bounding box center [987, 591] width 94 height 27
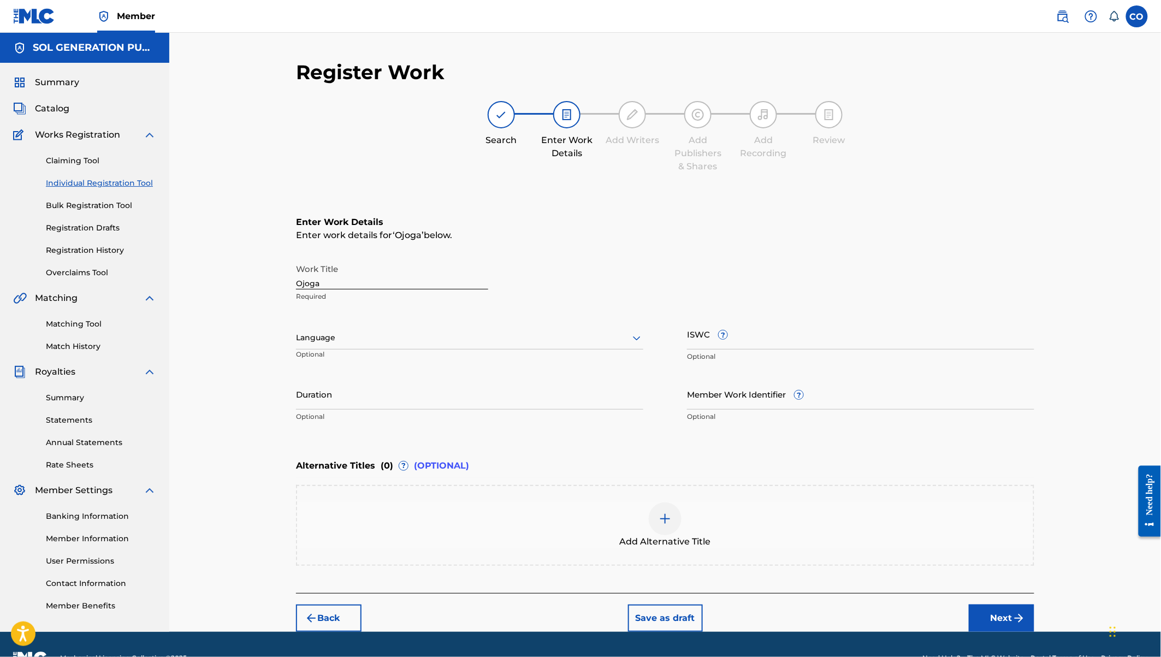
click at [375, 398] on input "Duration" at bounding box center [469, 393] width 347 height 31
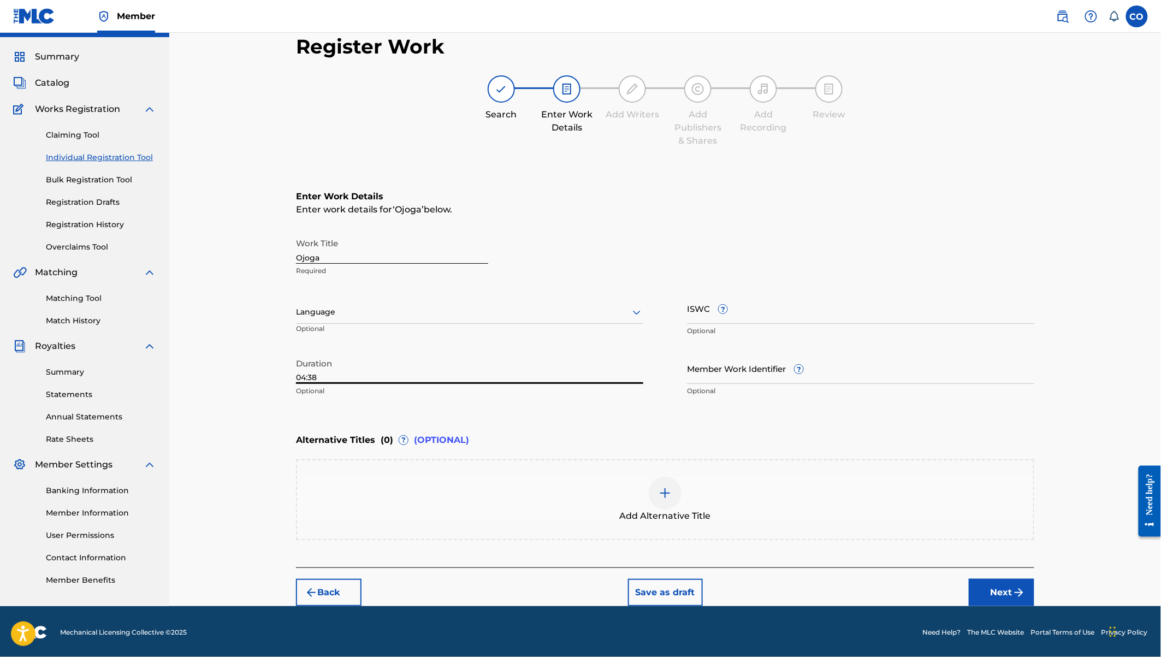
click at [1016, 587] on img "submit" at bounding box center [1018, 592] width 13 height 13
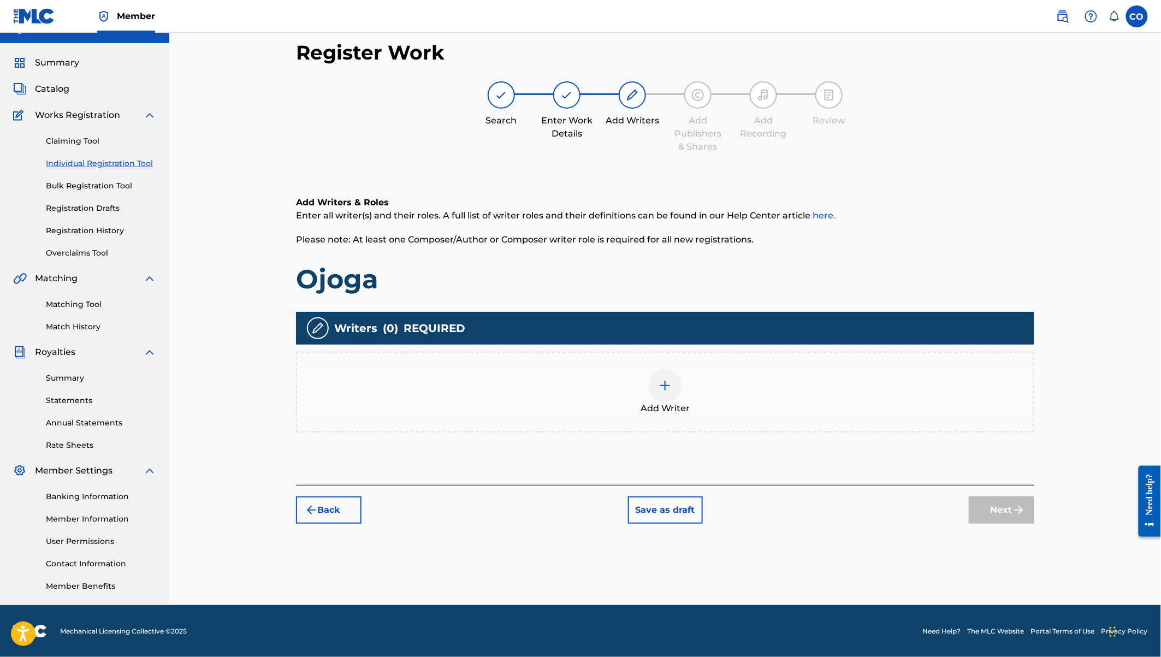
click at [651, 386] on div at bounding box center [665, 385] width 33 height 33
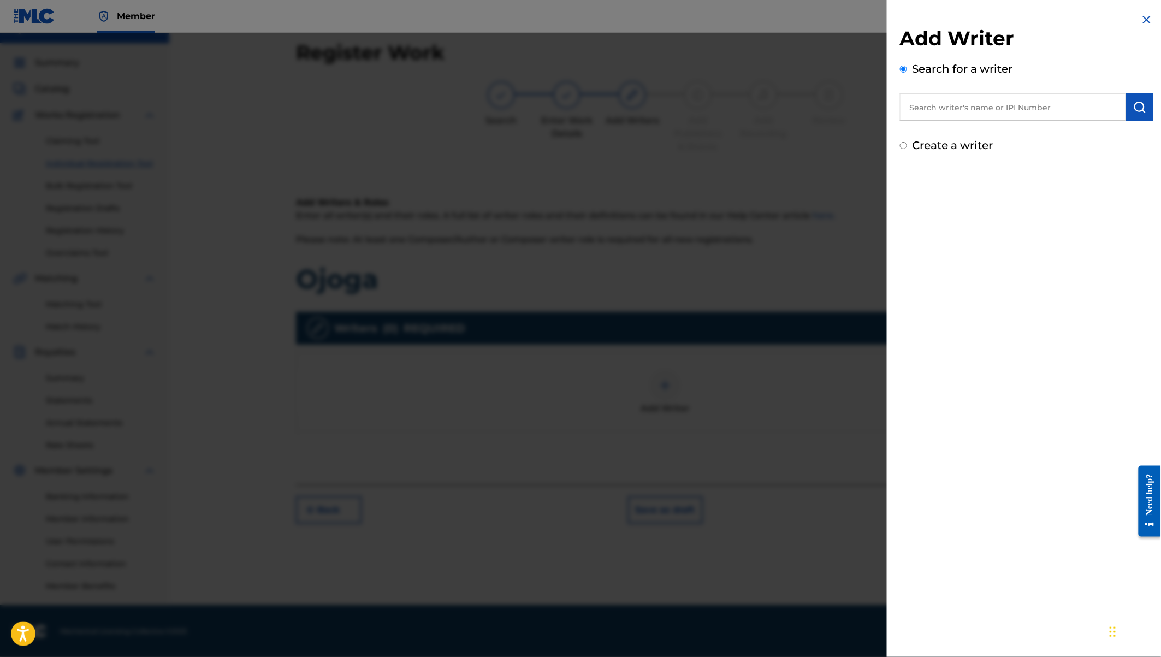
click at [952, 112] on input "text" at bounding box center [1013, 106] width 226 height 27
click at [1139, 102] on img "submit" at bounding box center [1139, 106] width 13 height 13
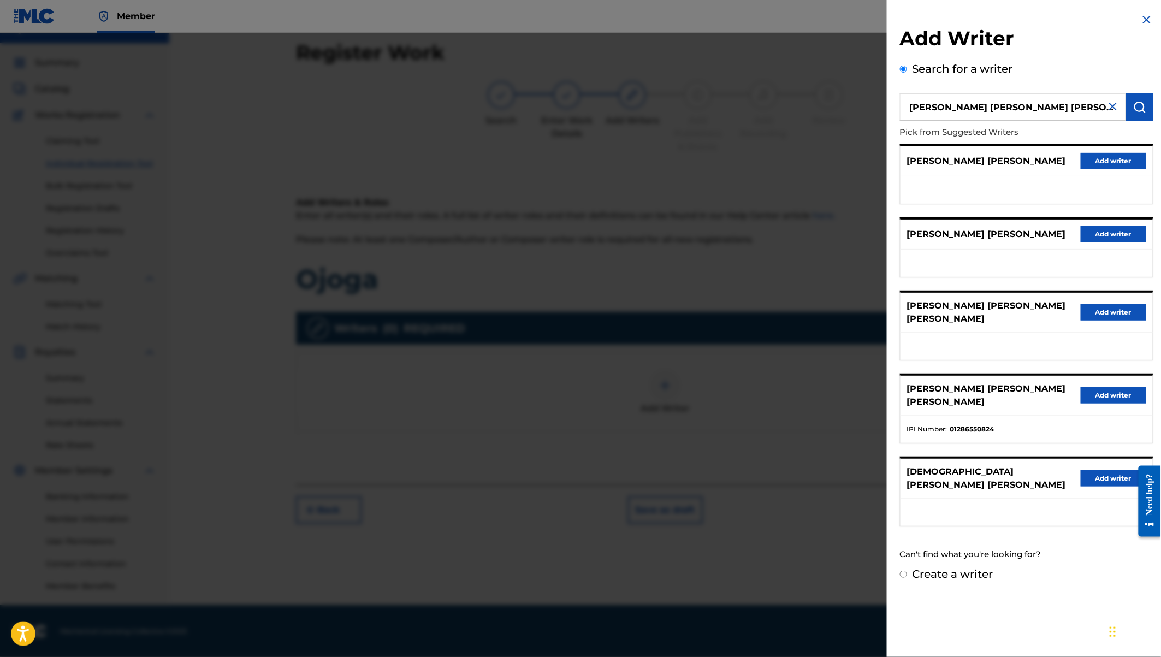
click at [1089, 387] on button "Add writer" at bounding box center [1113, 395] width 66 height 16
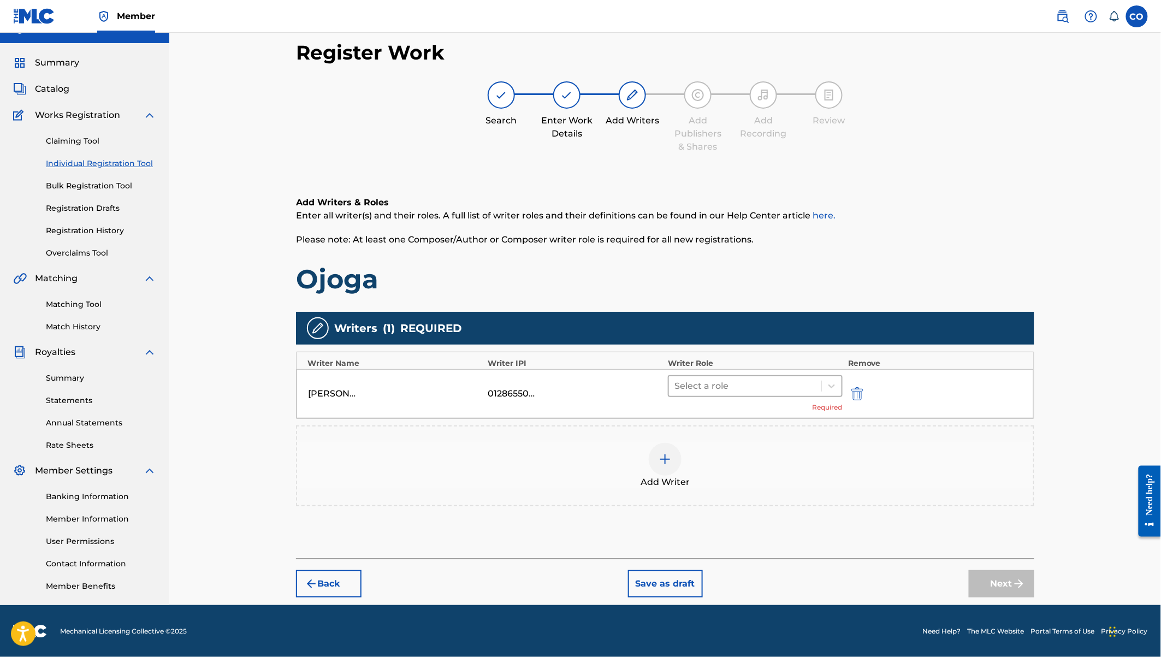
click at [740, 382] on div at bounding box center [744, 385] width 141 height 15
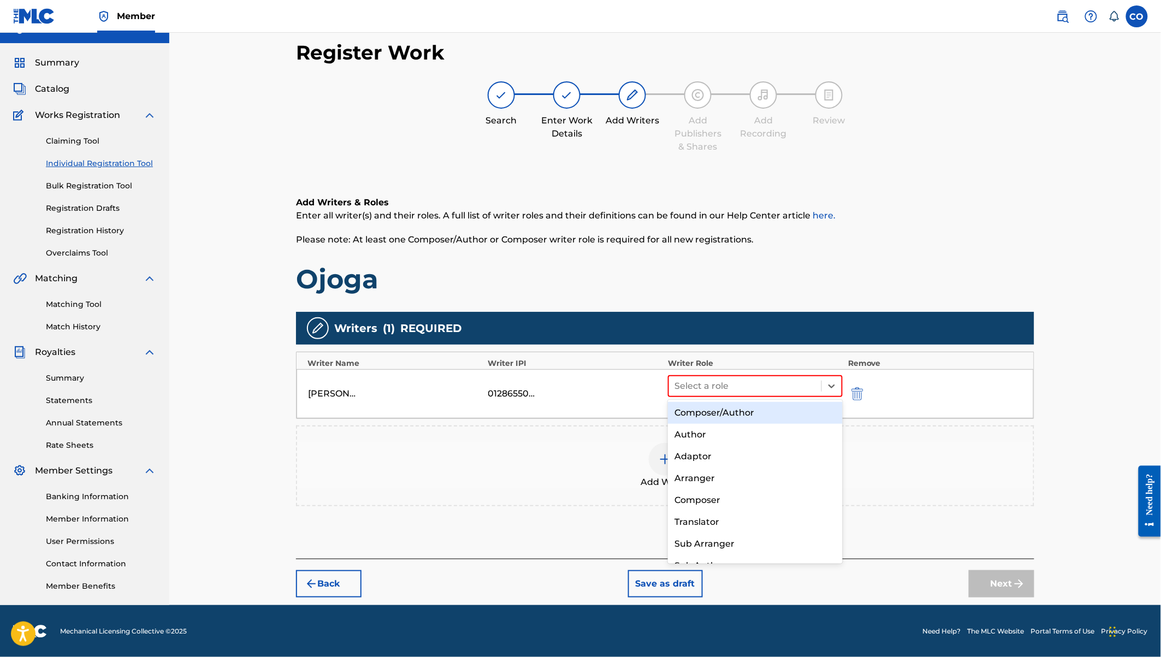
click at [740, 408] on div "Composer/Author" at bounding box center [755, 413] width 175 height 22
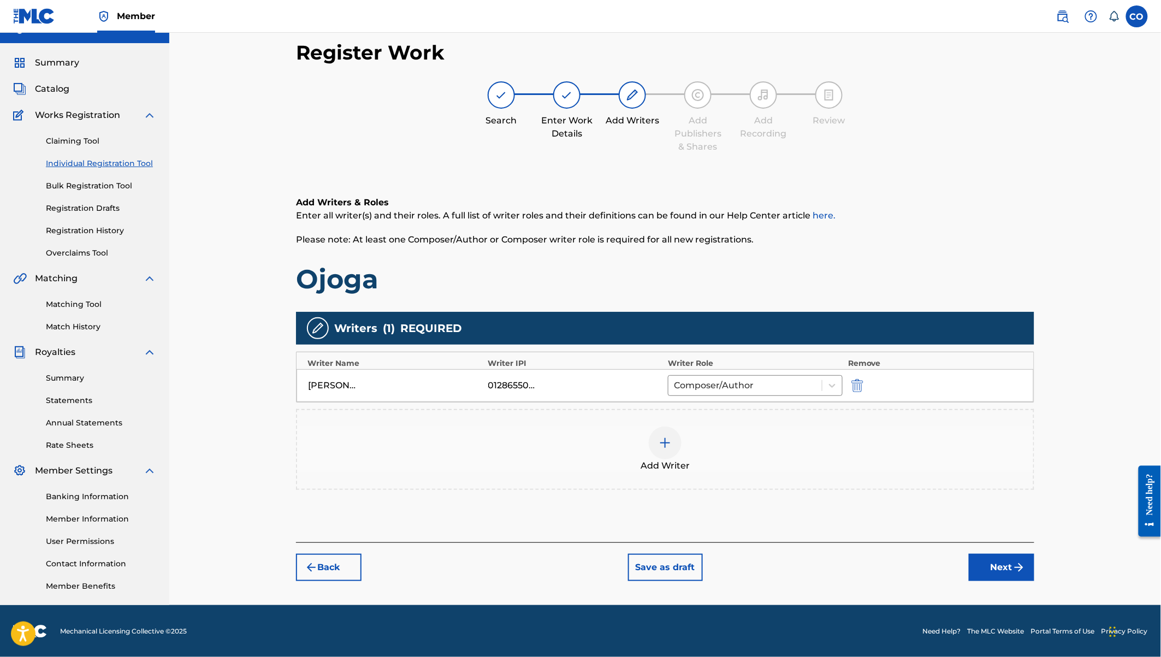
click at [668, 436] on img at bounding box center [664, 442] width 13 height 13
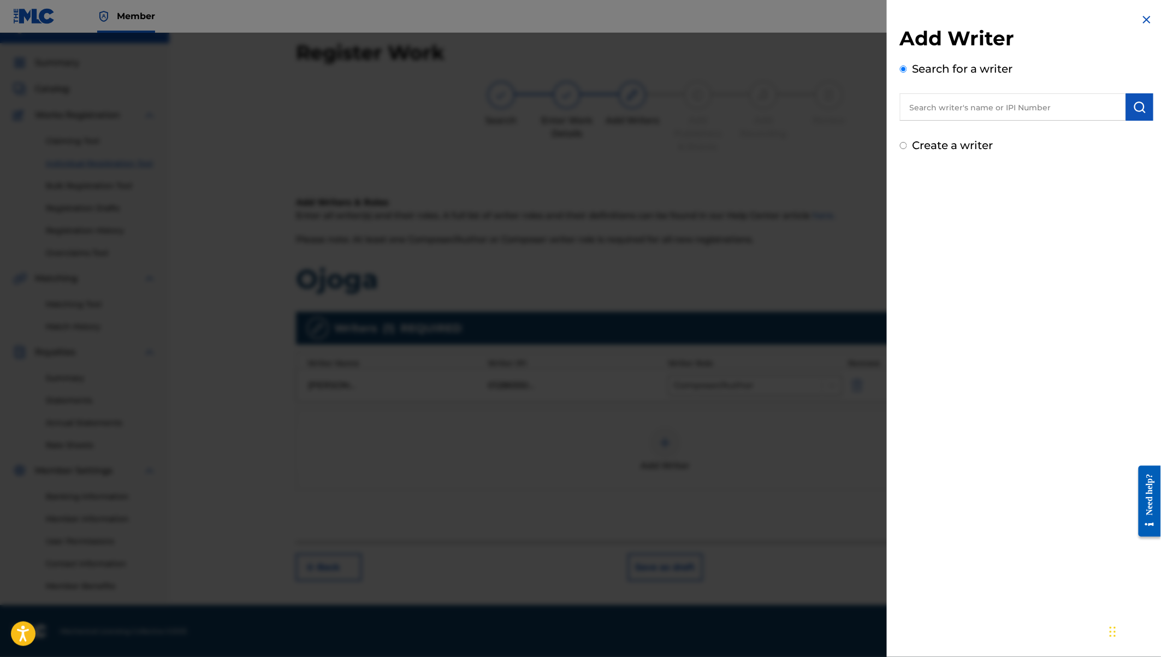
click at [931, 108] on input "text" at bounding box center [1013, 106] width 226 height 27
click at [937, 139] on label "Create a writer" at bounding box center [952, 145] width 81 height 13
click at [907, 142] on input "Create a writer" at bounding box center [903, 145] width 7 height 7
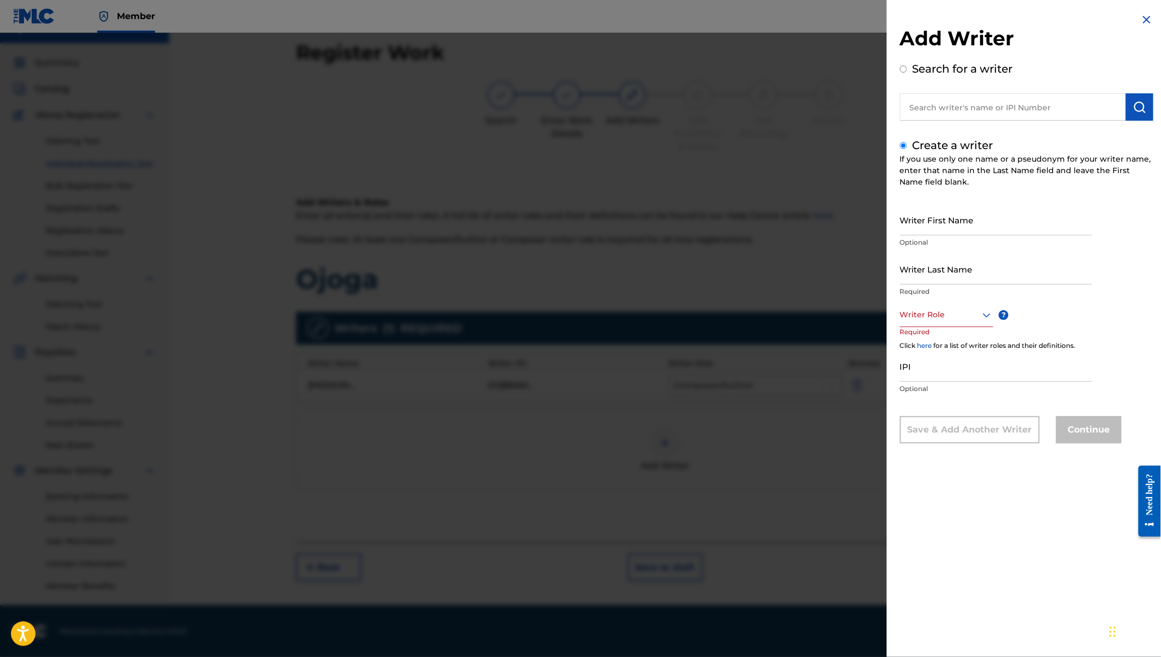
click at [934, 221] on input "Writer First Name" at bounding box center [996, 219] width 192 height 31
click at [940, 275] on input "Writer Last Name" at bounding box center [996, 268] width 192 height 31
click at [942, 316] on div at bounding box center [946, 315] width 93 height 14
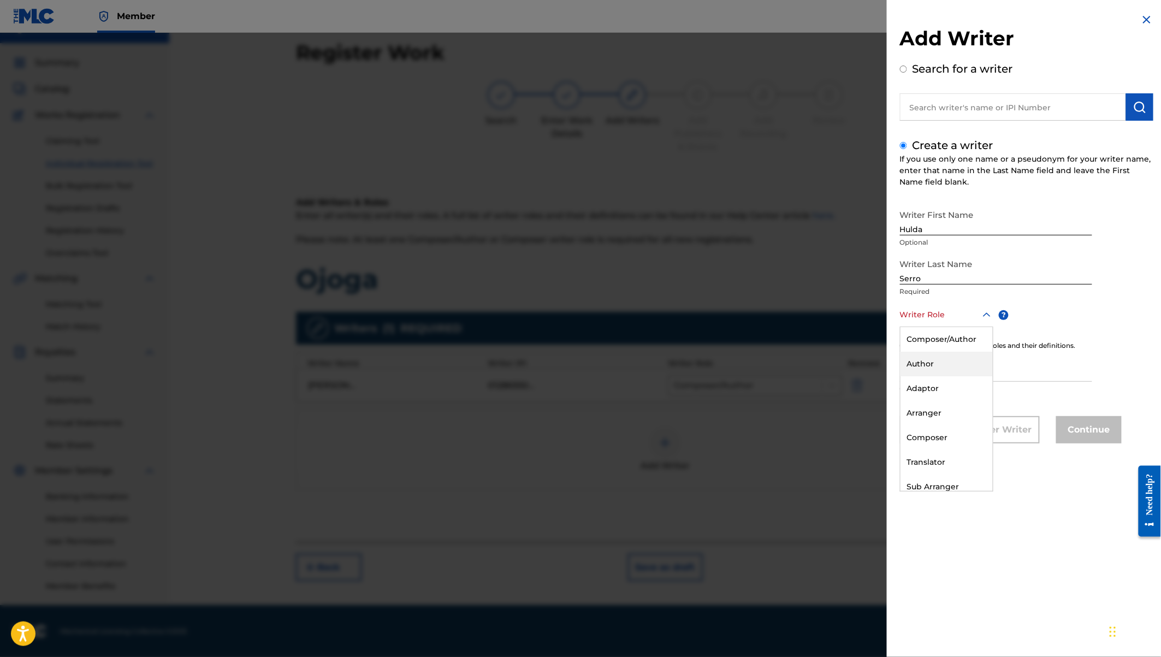
click at [941, 368] on div "Author" at bounding box center [946, 364] width 92 height 25
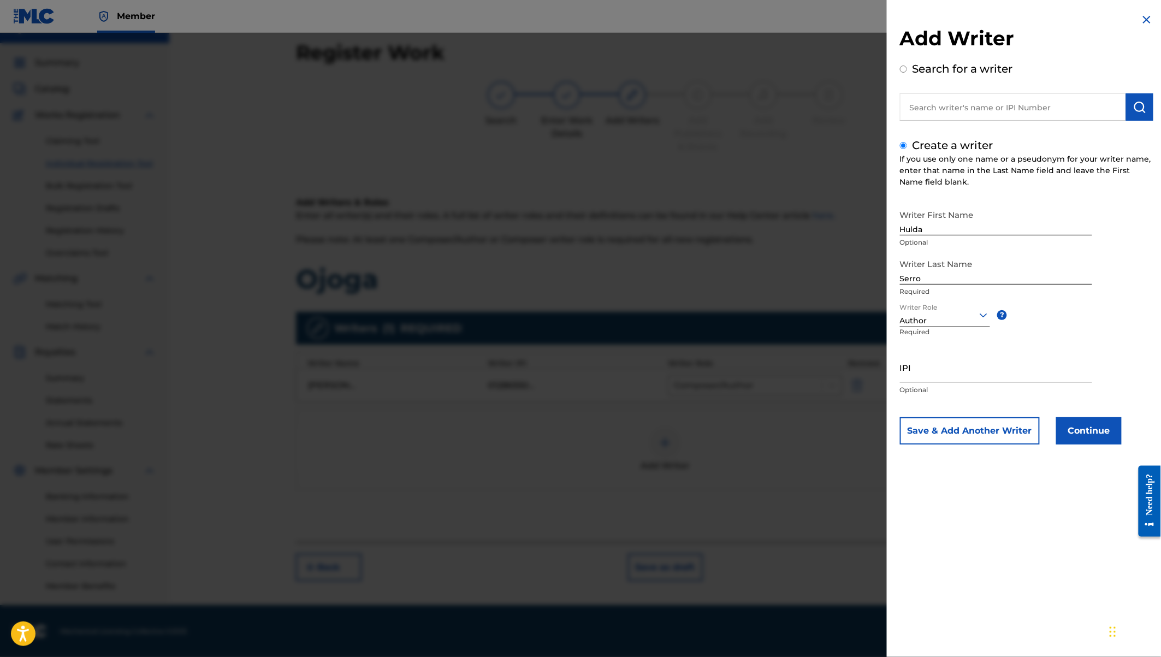
click at [1094, 429] on button "Continue" at bounding box center [1089, 430] width 66 height 27
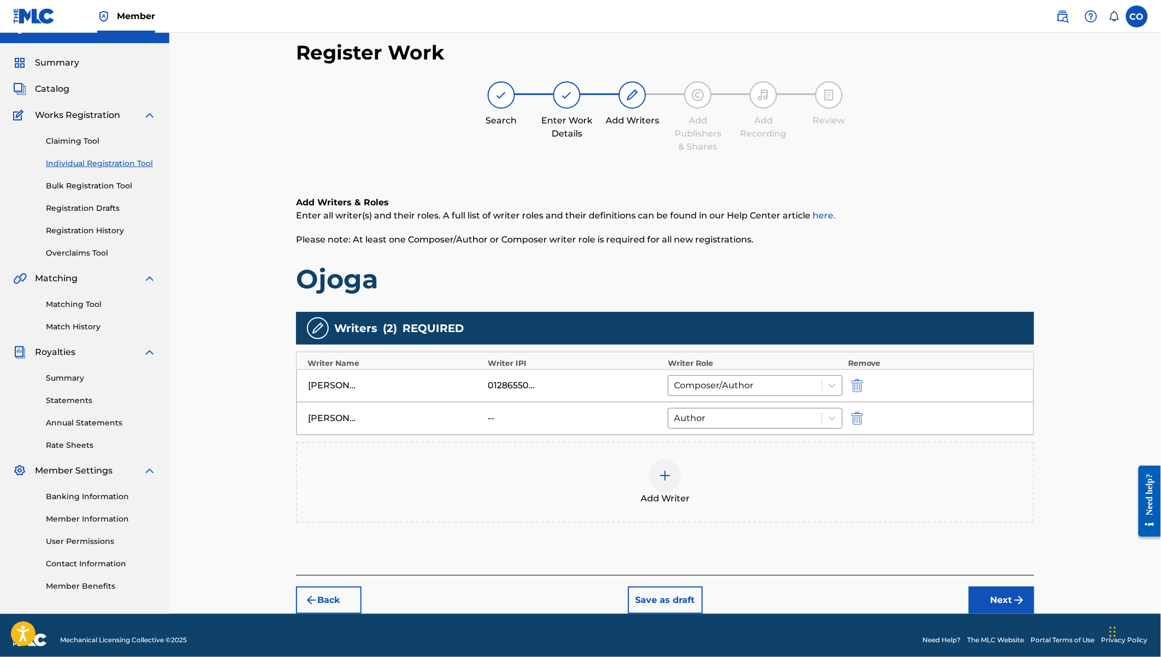
click at [672, 476] on div at bounding box center [665, 475] width 33 height 33
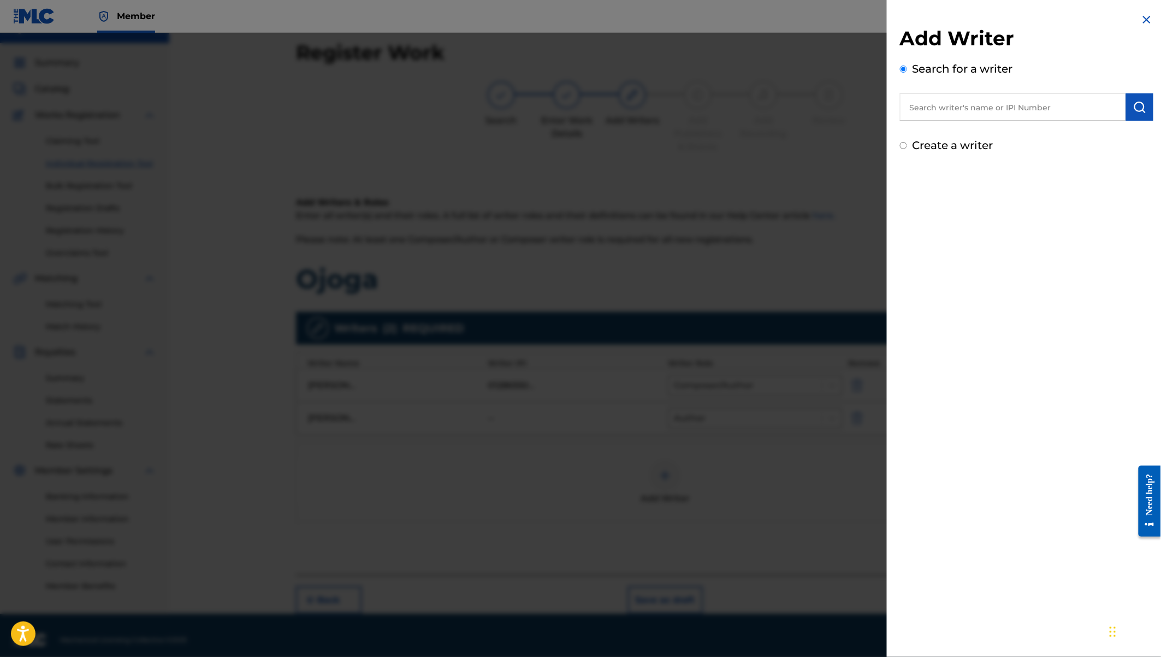
click at [936, 145] on label "Create a writer" at bounding box center [952, 145] width 81 height 13
click at [907, 145] on input "Create a writer" at bounding box center [903, 145] width 7 height 7
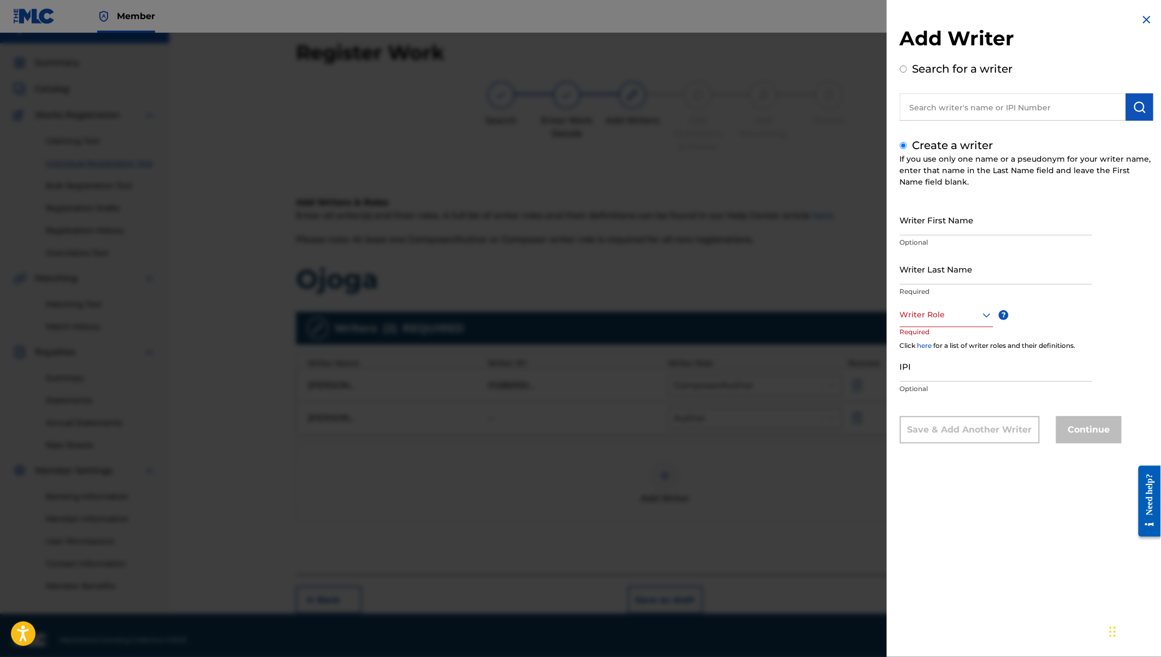
click at [922, 217] on input "Writer First Name" at bounding box center [996, 219] width 192 height 31
click at [929, 270] on input "Writer Last Name" at bounding box center [996, 268] width 192 height 31
click at [949, 314] on div at bounding box center [946, 315] width 93 height 14
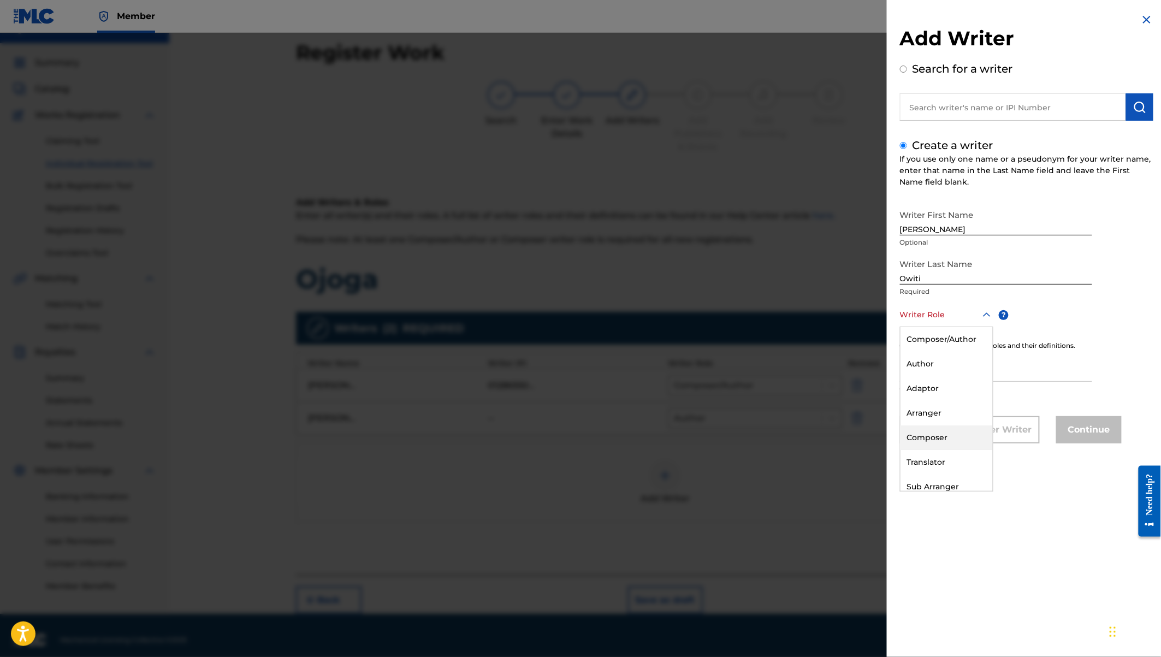
click at [932, 434] on div "Composer" at bounding box center [946, 437] width 92 height 25
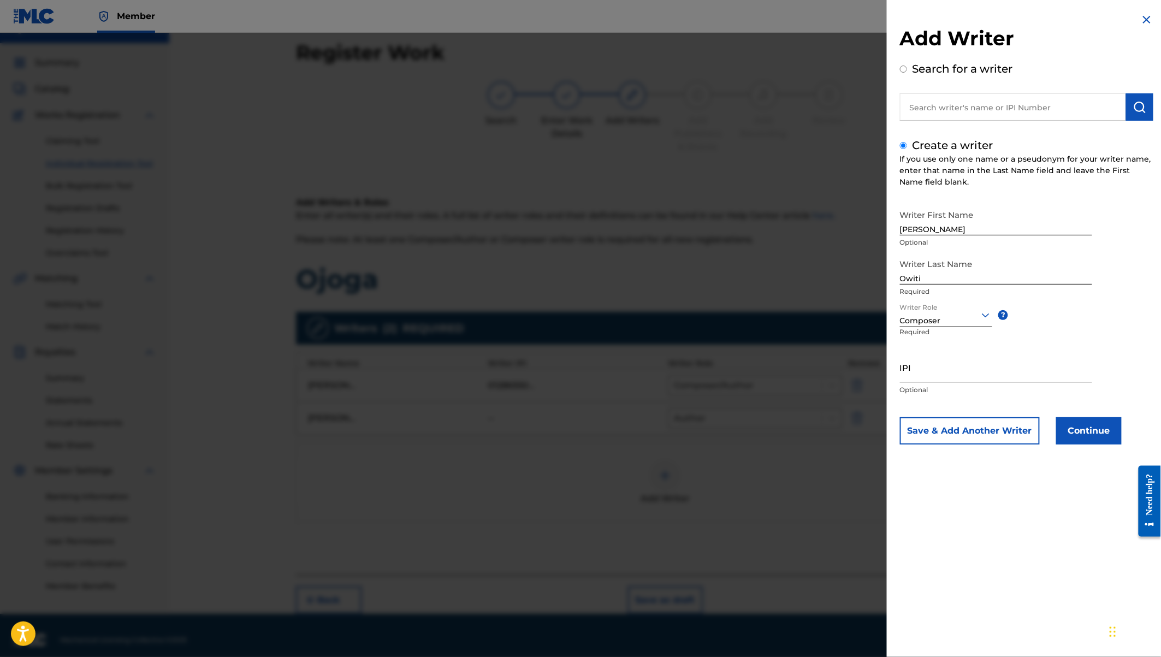
click at [1096, 428] on button "Continue" at bounding box center [1089, 430] width 66 height 27
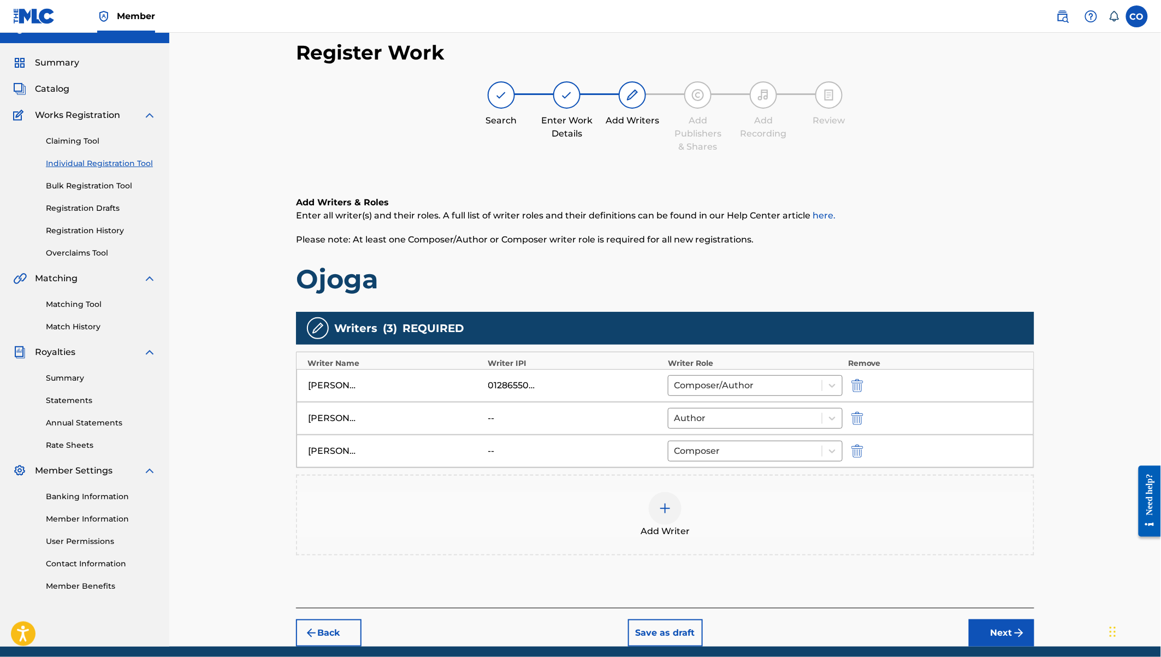
click at [989, 626] on button "Next" at bounding box center [1002, 632] width 66 height 27
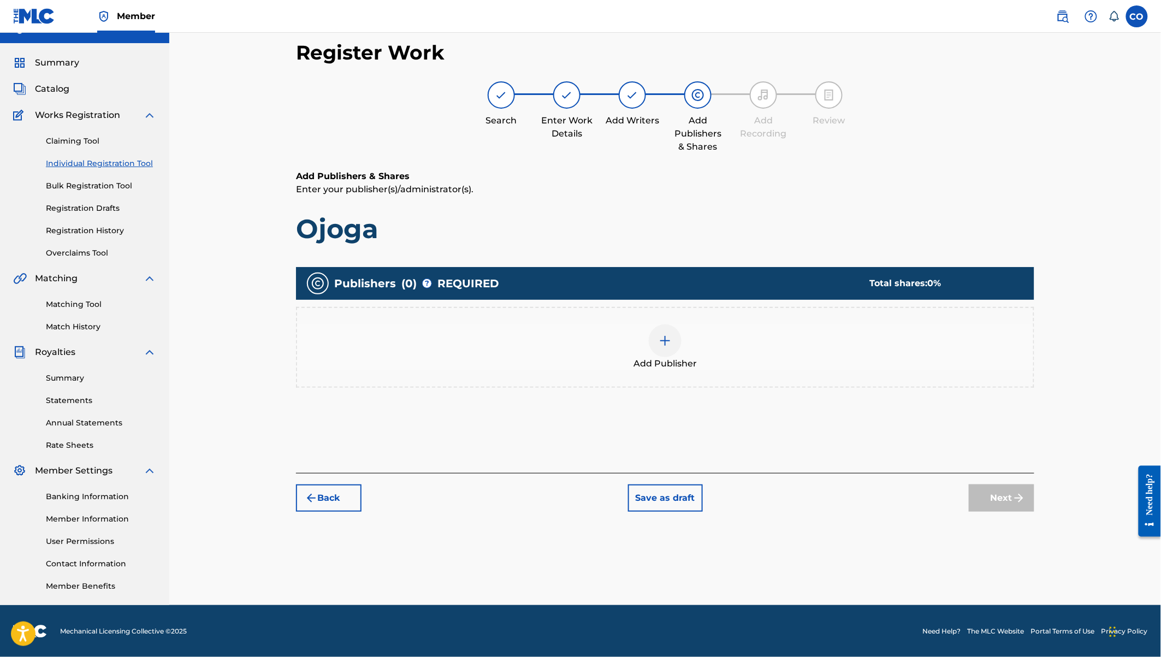
click at [681, 344] on div "Add Publisher" at bounding box center [665, 347] width 736 height 46
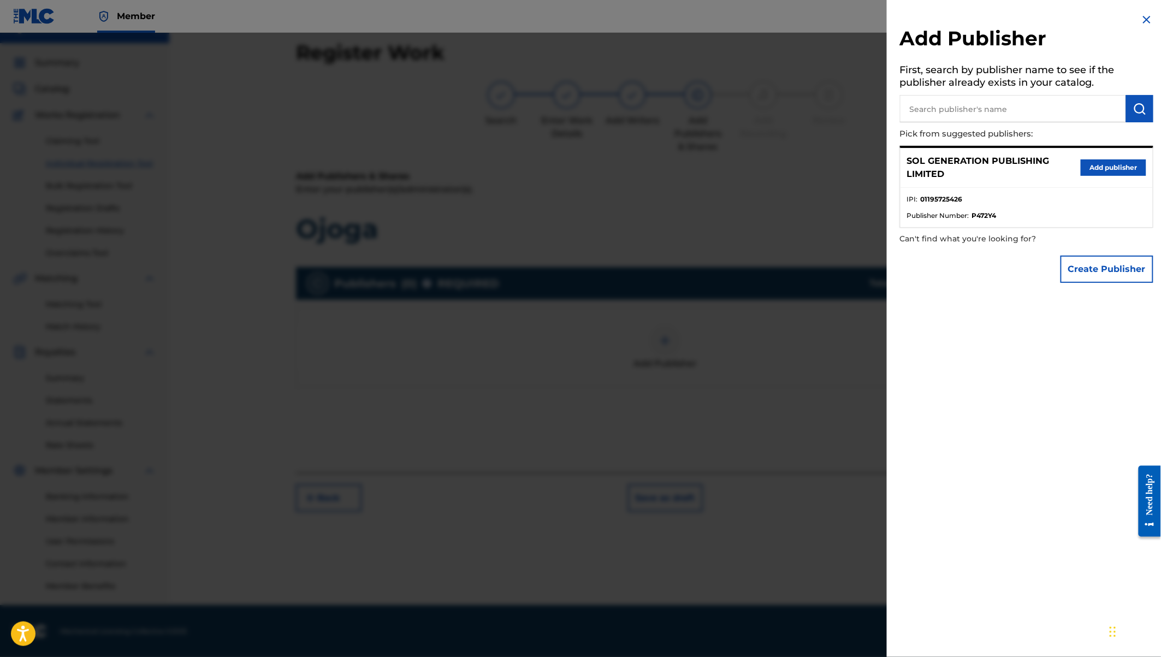
click at [1097, 172] on button "Add publisher" at bounding box center [1113, 167] width 66 height 16
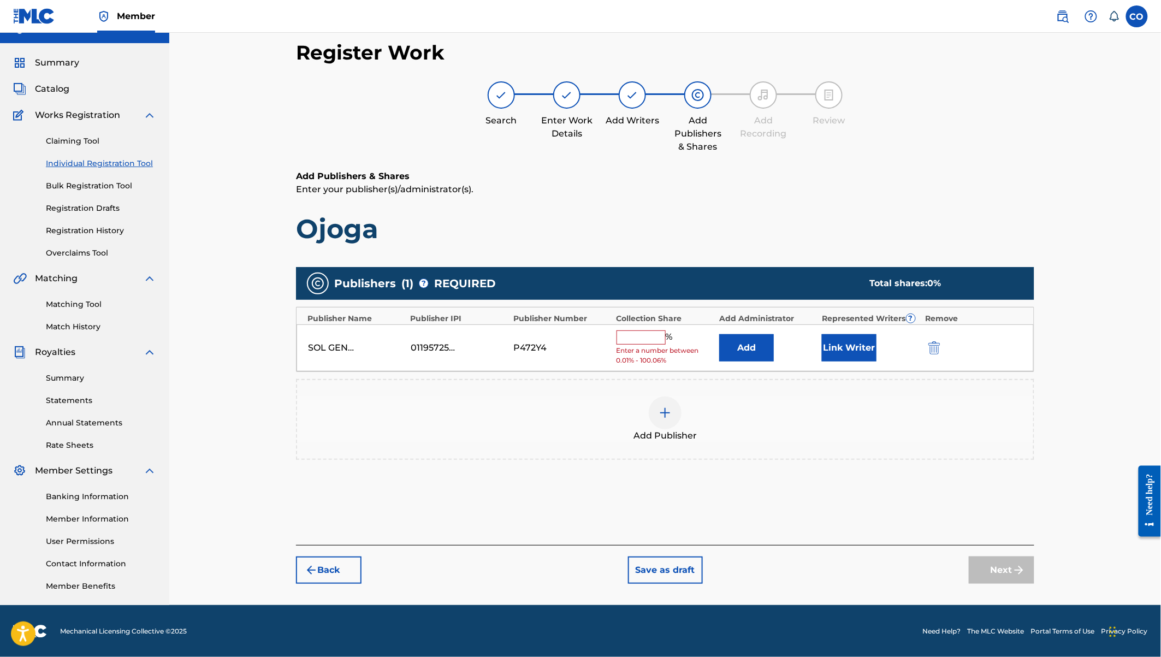
click at [651, 335] on input "text" at bounding box center [640, 337] width 49 height 14
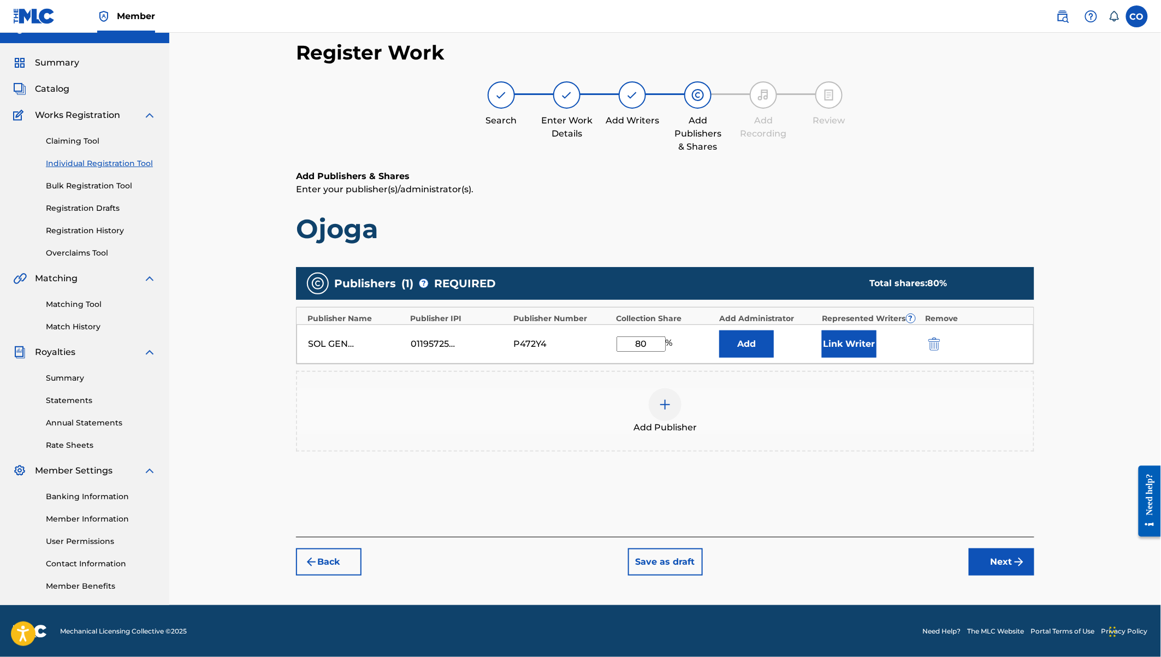
click at [849, 334] on button "Link Writer" at bounding box center [849, 343] width 55 height 27
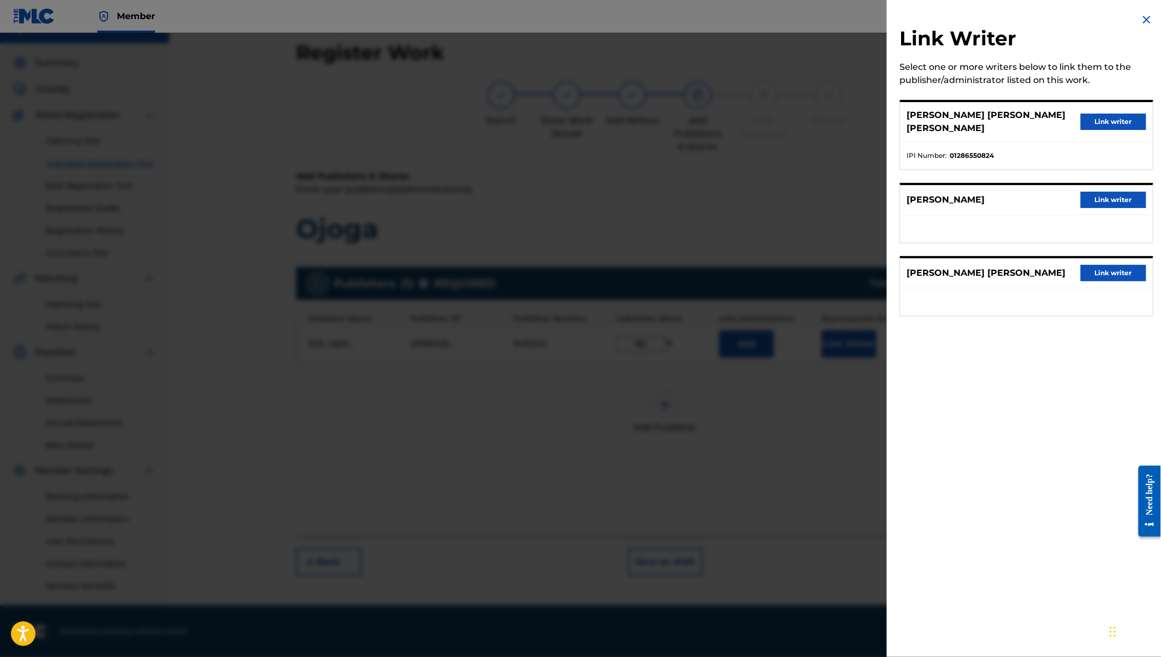
click at [1110, 114] on button "Link writer" at bounding box center [1113, 122] width 66 height 16
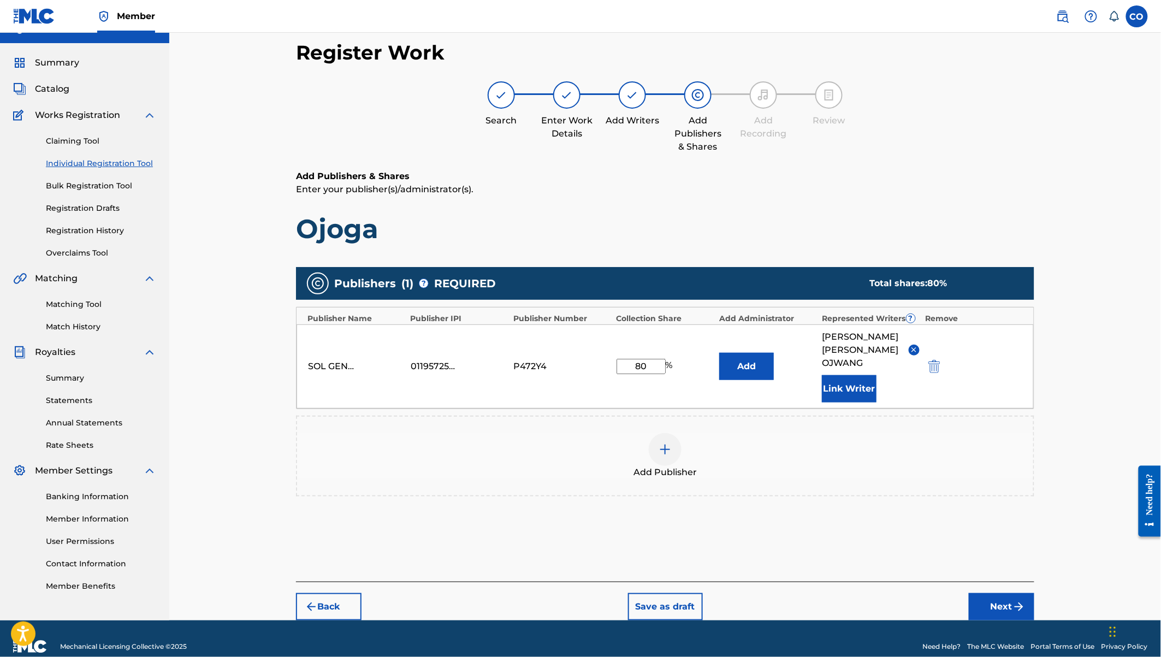
click at [1014, 600] on img "submit" at bounding box center [1018, 606] width 13 height 13
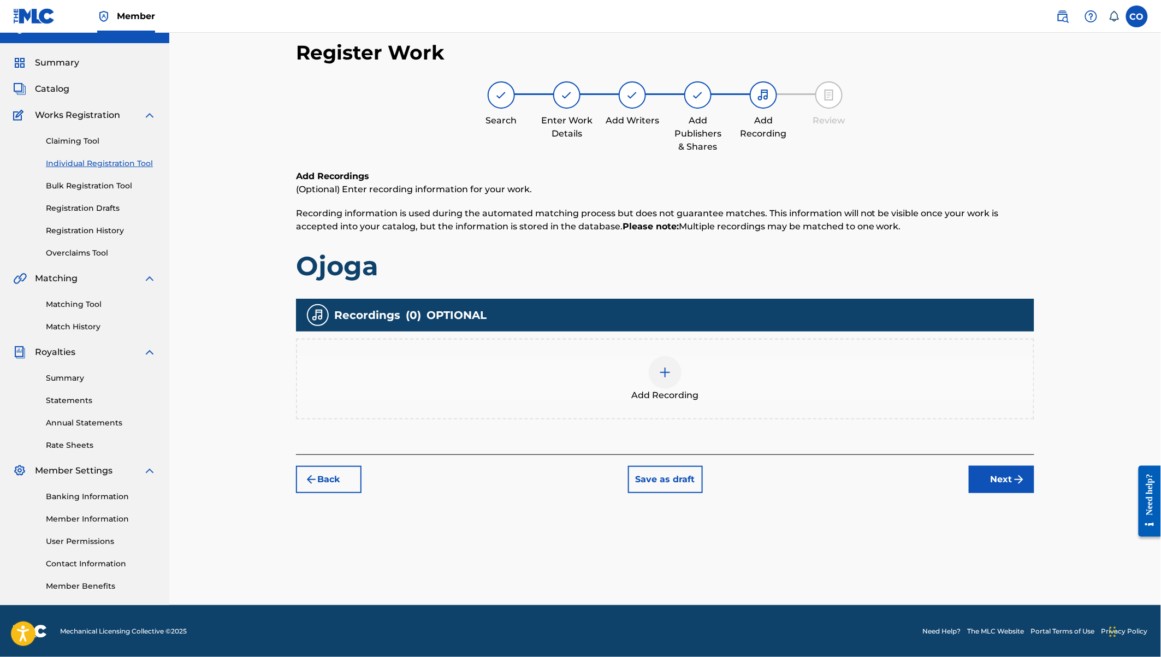
click at [656, 373] on div at bounding box center [665, 372] width 33 height 33
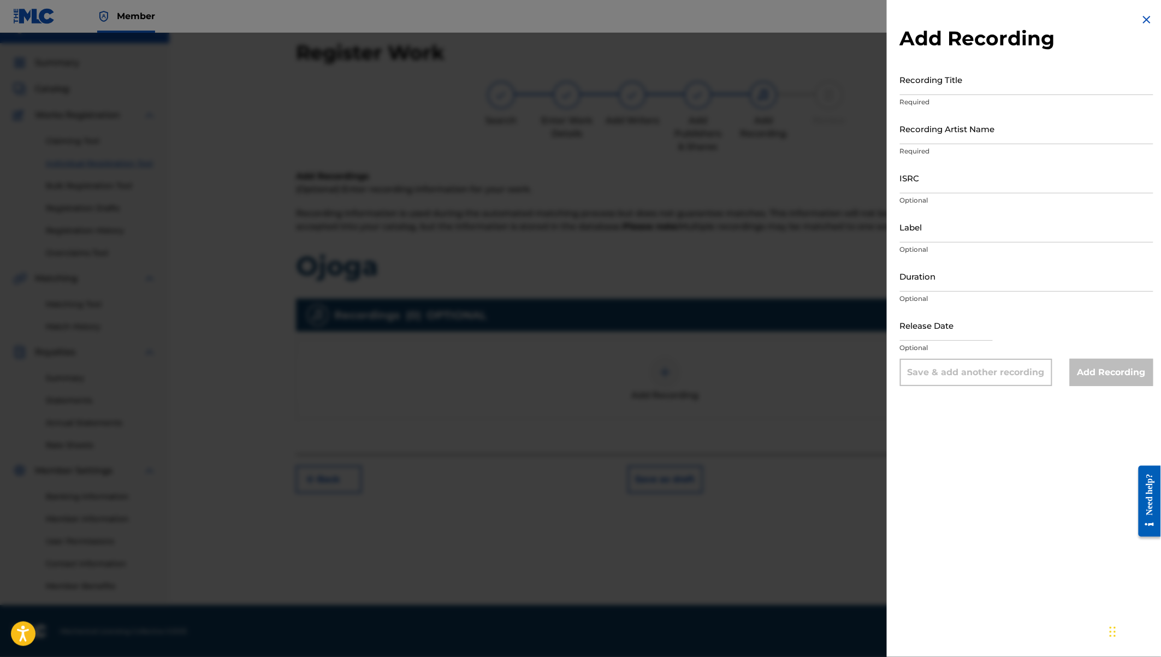
click at [937, 83] on input "Recording Title" at bounding box center [1026, 79] width 253 height 31
click at [925, 137] on input "Recording Artist Name" at bounding box center [1026, 128] width 253 height 31
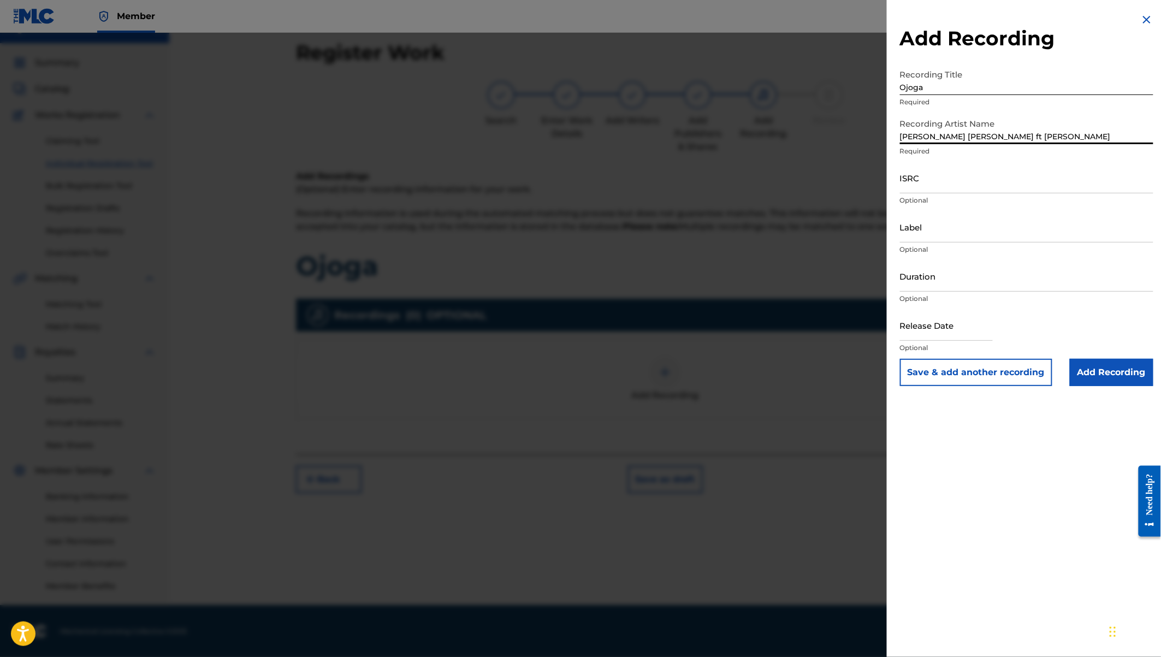
click at [926, 230] on input "Label" at bounding box center [1026, 226] width 253 height 31
click at [931, 327] on input "text" at bounding box center [946, 325] width 93 height 31
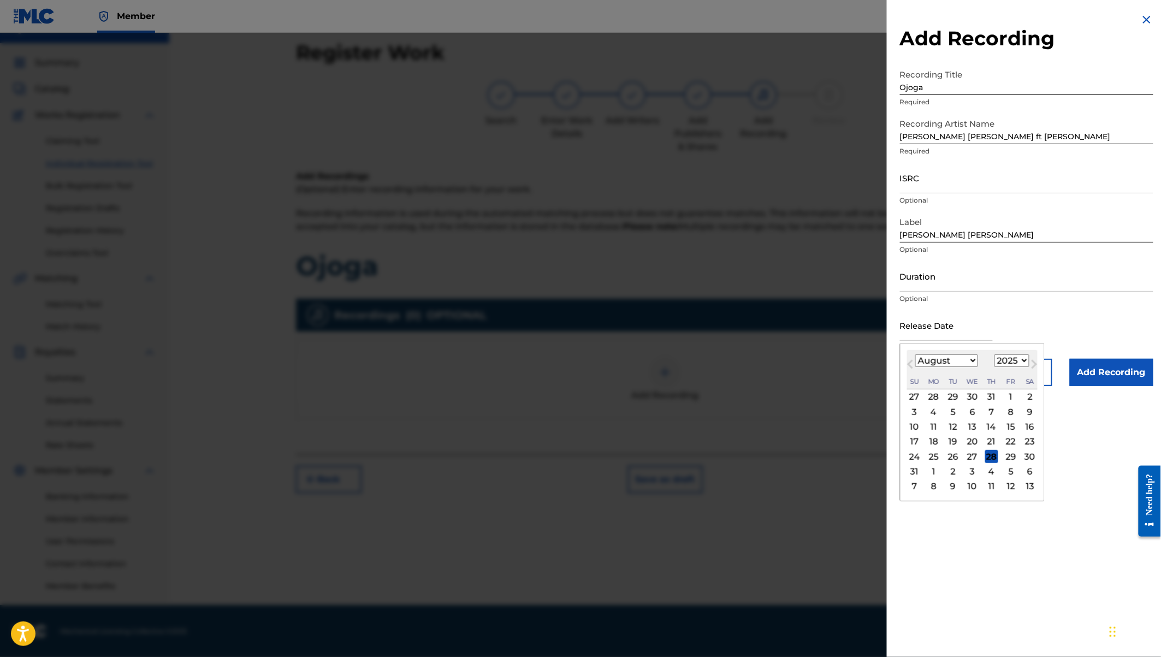
click at [1007, 361] on select "1900 1901 1902 1903 1904 1905 1906 1907 1908 1909 1910 1911 1912 1913 1914 1915…" at bounding box center [1011, 360] width 35 height 13
click at [958, 356] on select "January February March April May June July August September October November De…" at bounding box center [946, 360] width 63 height 13
click at [991, 424] on div "15" at bounding box center [991, 426] width 13 height 13
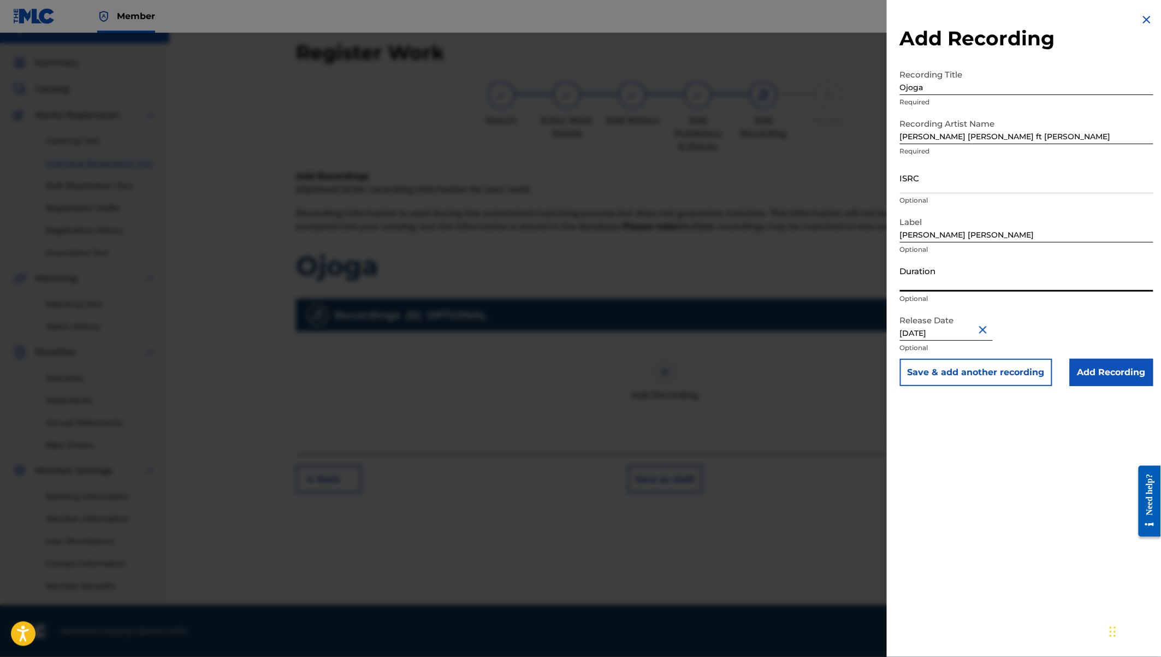
click at [915, 285] on input "Duration" at bounding box center [1026, 275] width 253 height 31
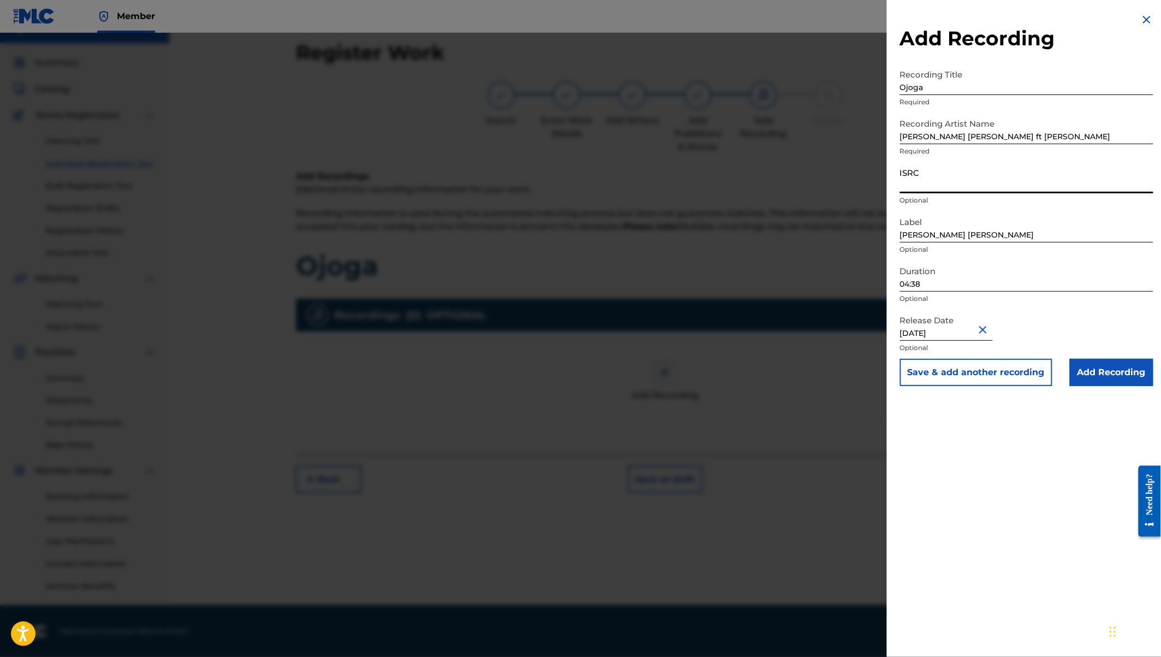
click at [930, 182] on input "ISRC" at bounding box center [1026, 177] width 253 height 31
paste input "QZW9M2292152"
click at [1108, 371] on input "Add Recording" at bounding box center [1112, 372] width 84 height 27
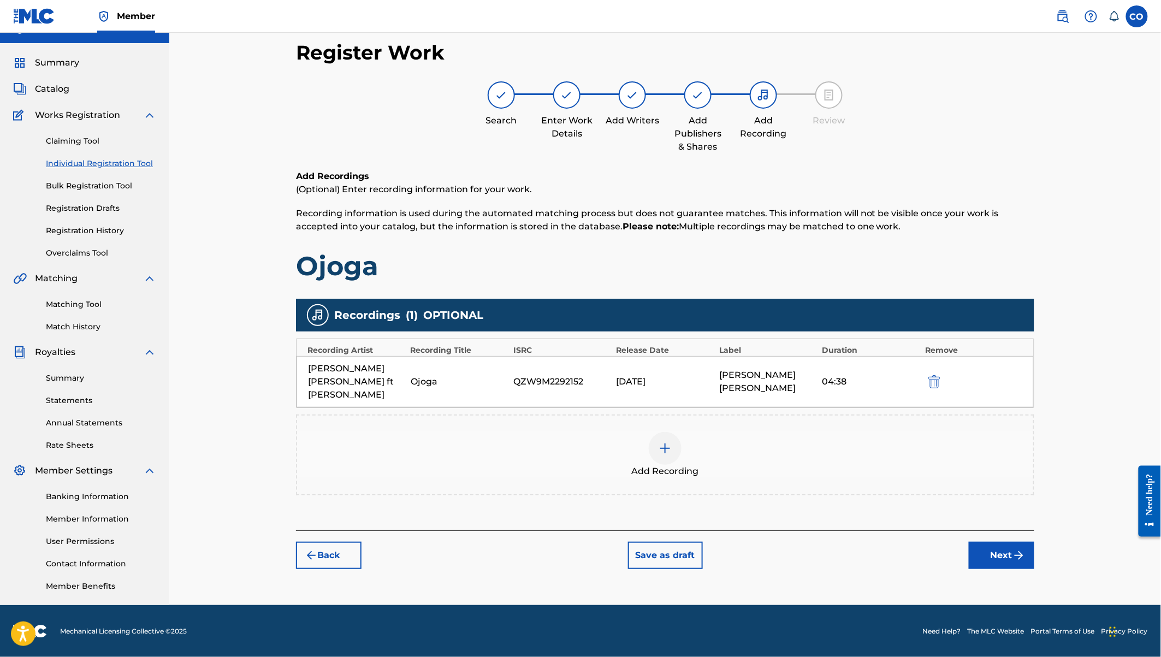
click at [997, 542] on button "Next" at bounding box center [1002, 555] width 66 height 27
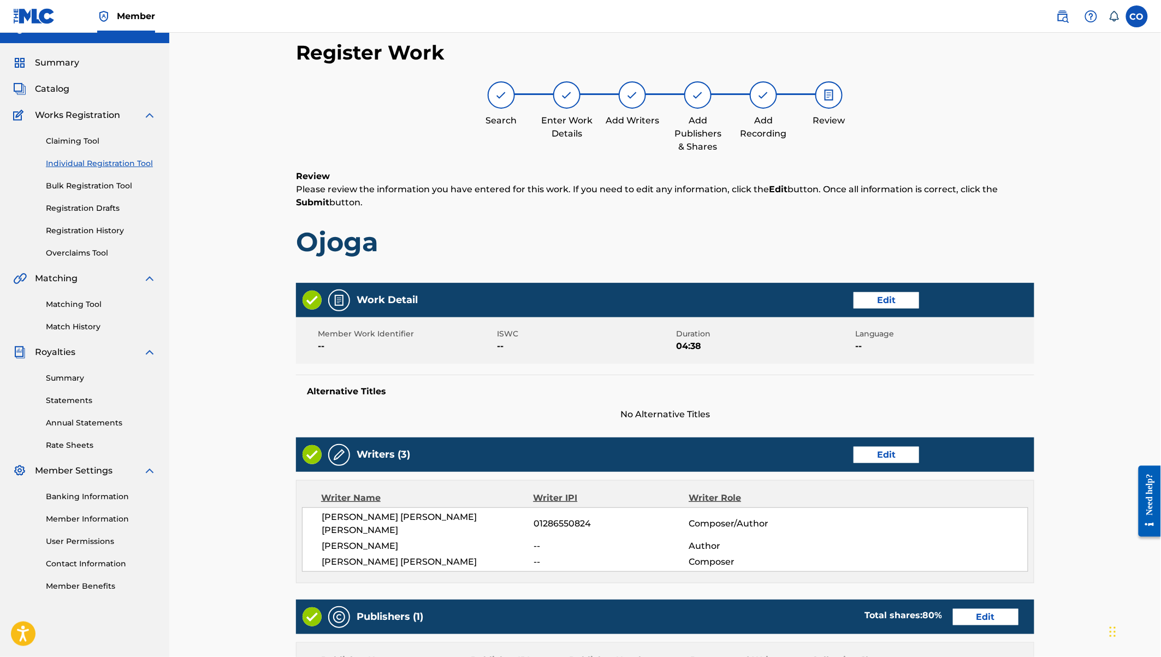
scroll to position [300, 0]
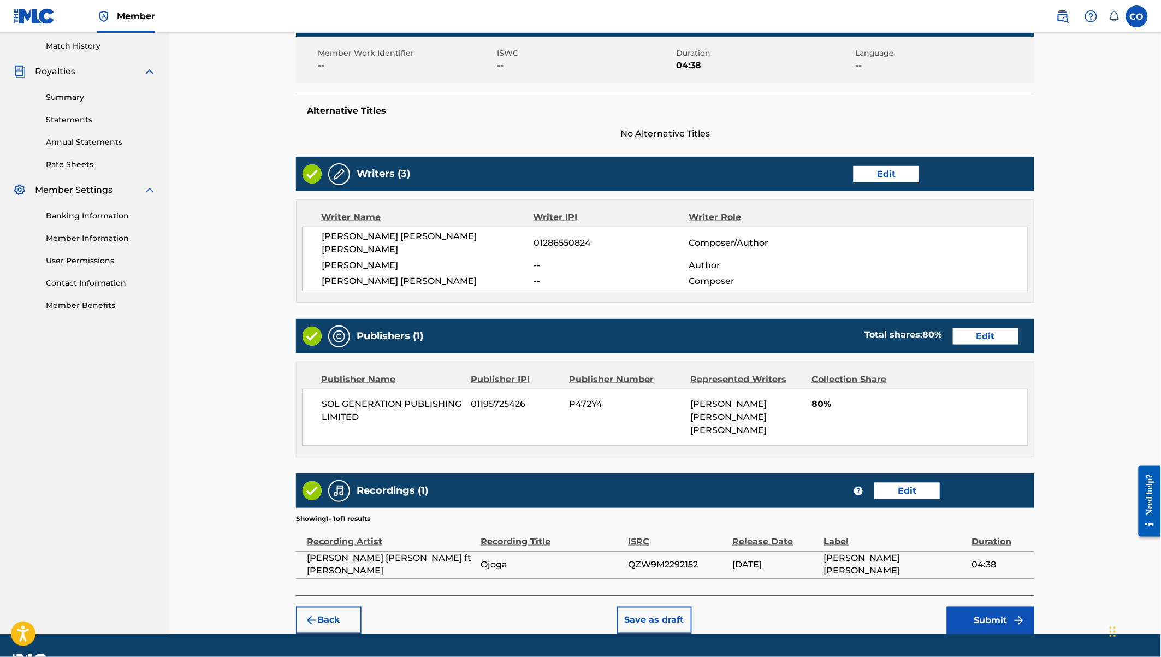
click at [989, 607] on button "Submit" at bounding box center [990, 620] width 87 height 27
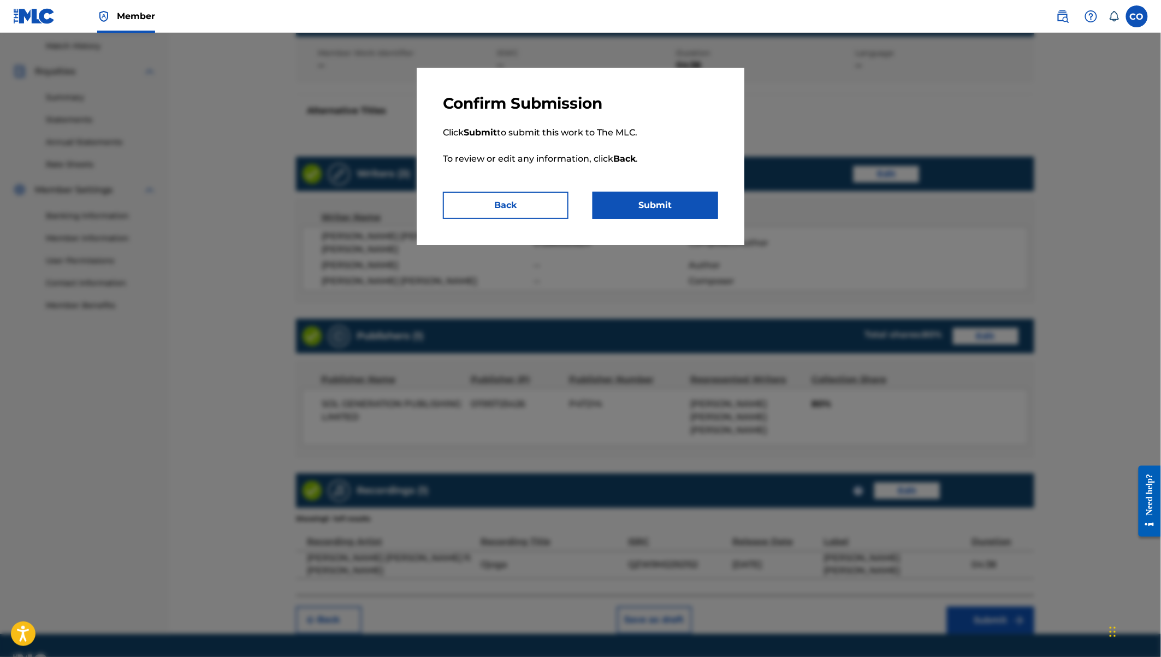
click at [649, 203] on button "Submit" at bounding box center [655, 205] width 126 height 27
click at [642, 205] on button "Submit" at bounding box center [655, 205] width 126 height 27
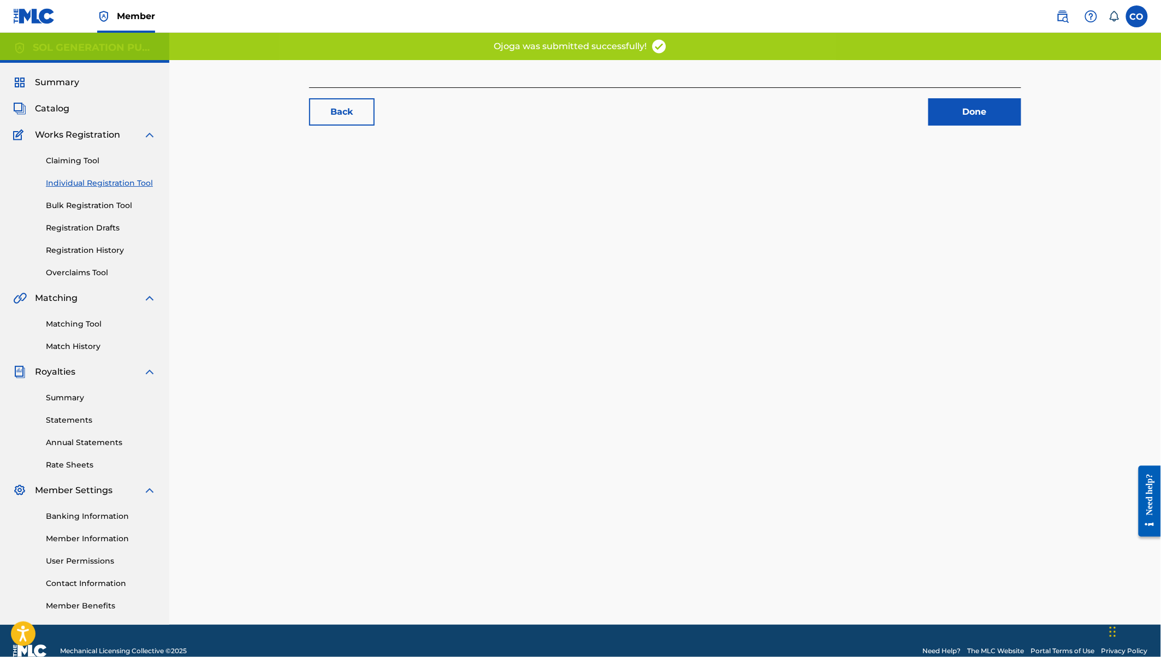
click at [982, 112] on link "Done" at bounding box center [974, 111] width 93 height 27
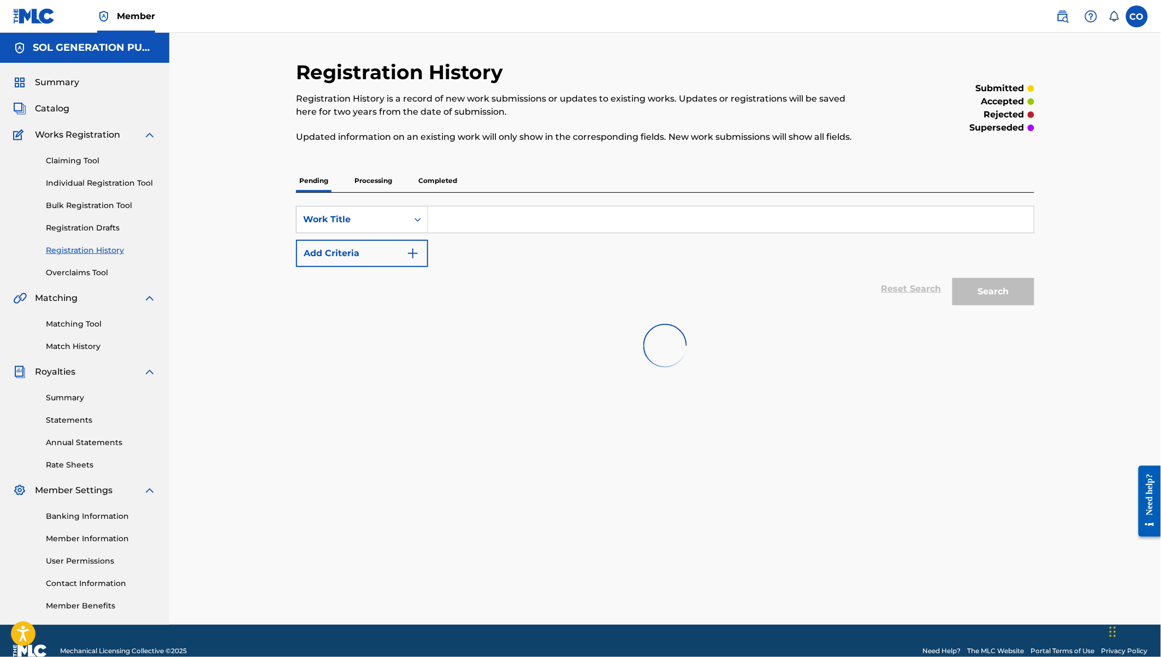
click at [60, 110] on span "Catalog" at bounding box center [52, 108] width 34 height 13
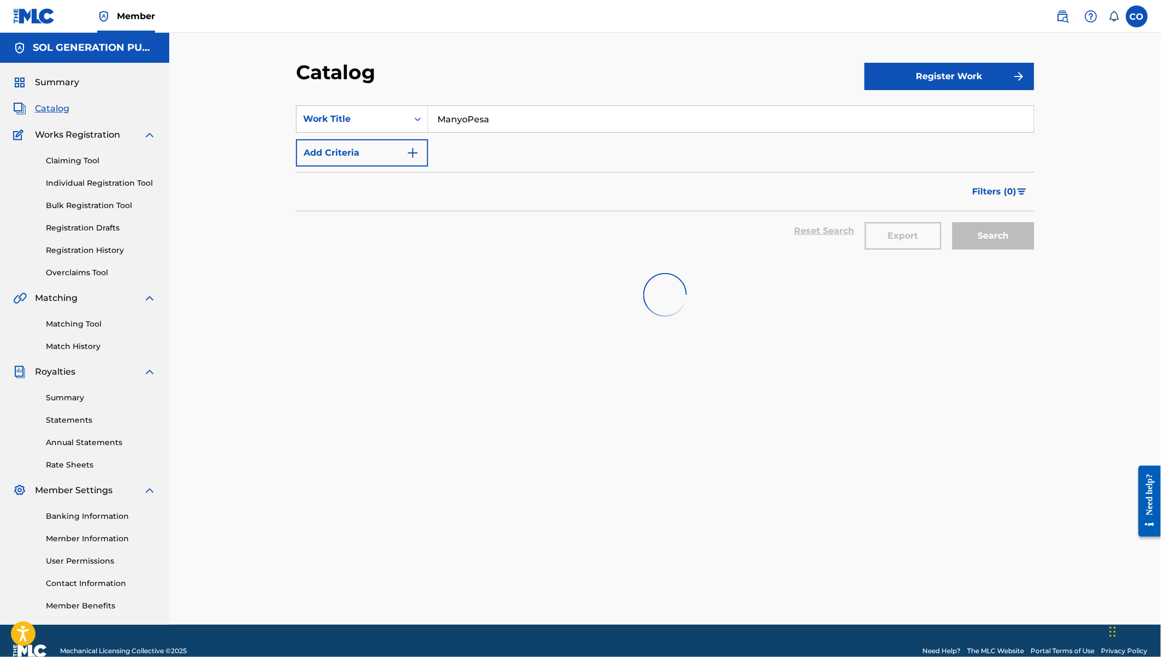
drag, startPoint x: 489, startPoint y: 122, endPoint x: 438, endPoint y: 117, distance: 50.5
click at [438, 117] on input "ManyoPesa" at bounding box center [730, 119] width 605 height 26
click at [480, 164] on div "SearchWithCriteria2e43a775-6b27-464e-9d88-f7ead4d9d157 Work Title 60 years Add …" at bounding box center [665, 135] width 738 height 61
click at [91, 252] on link "Registration History" at bounding box center [101, 250] width 110 height 11
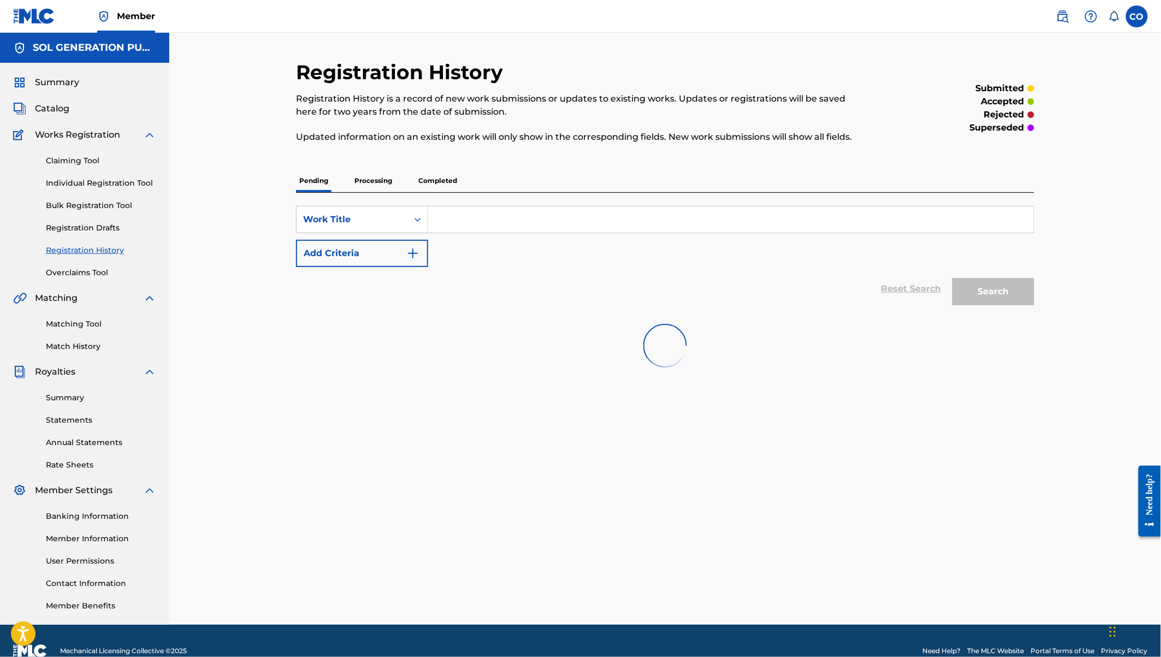
click at [468, 221] on input "Search Form" at bounding box center [730, 219] width 605 height 26
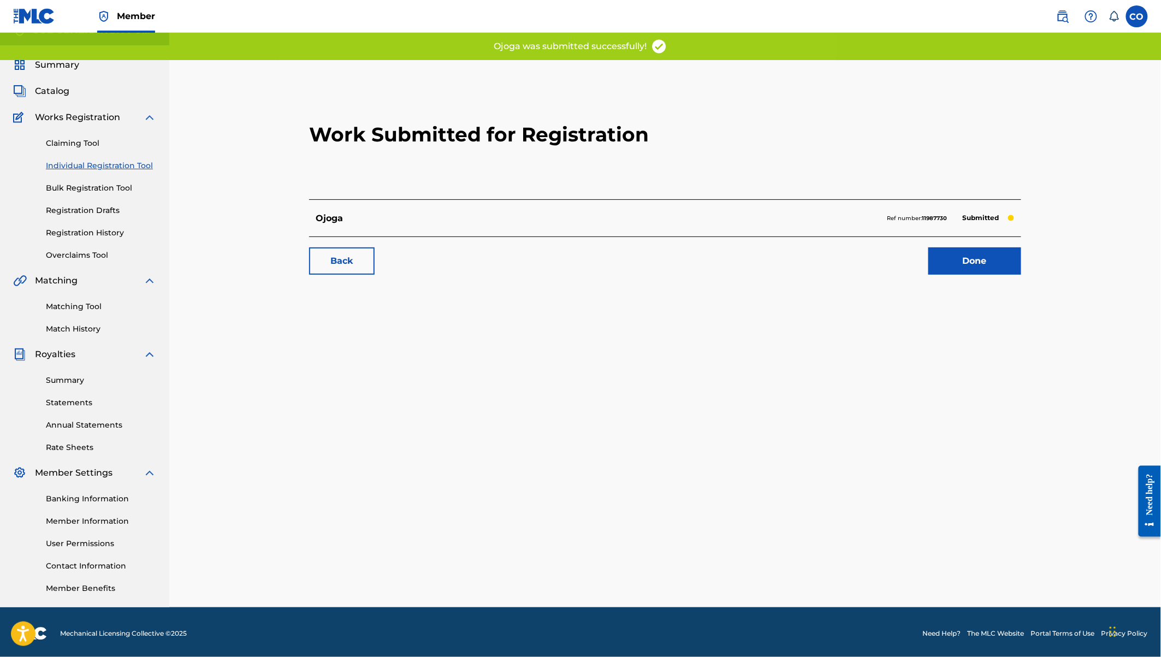
scroll to position [20, 0]
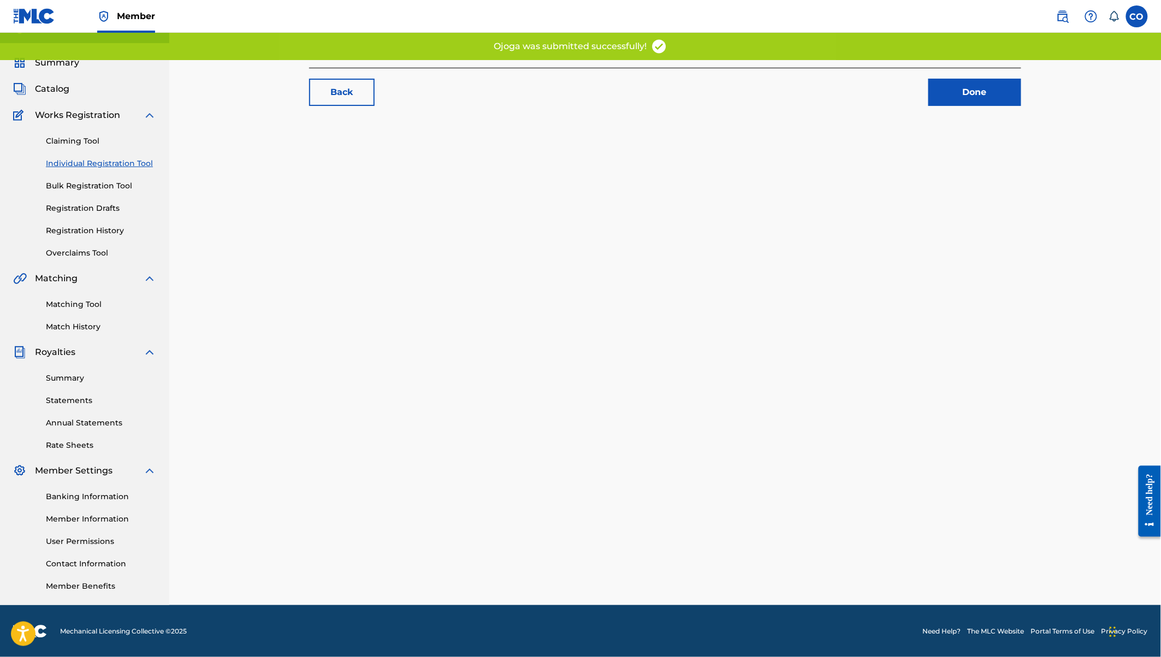
click at [96, 225] on link "Registration History" at bounding box center [101, 230] width 110 height 11
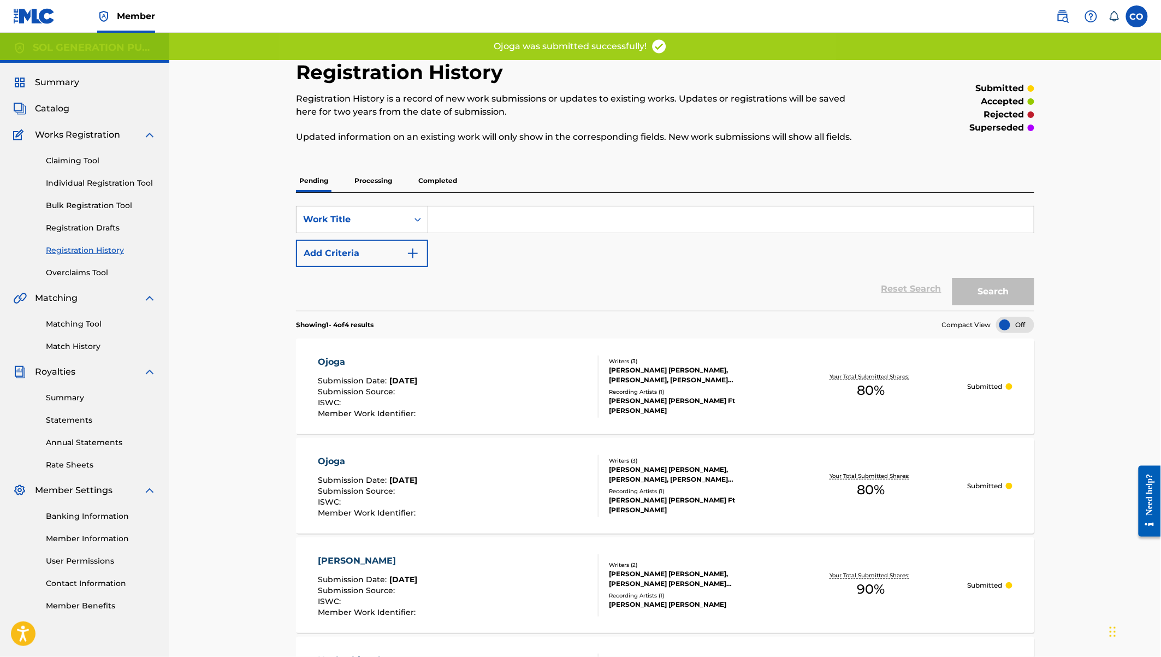
click at [432, 174] on p "Completed" at bounding box center [437, 180] width 45 height 23
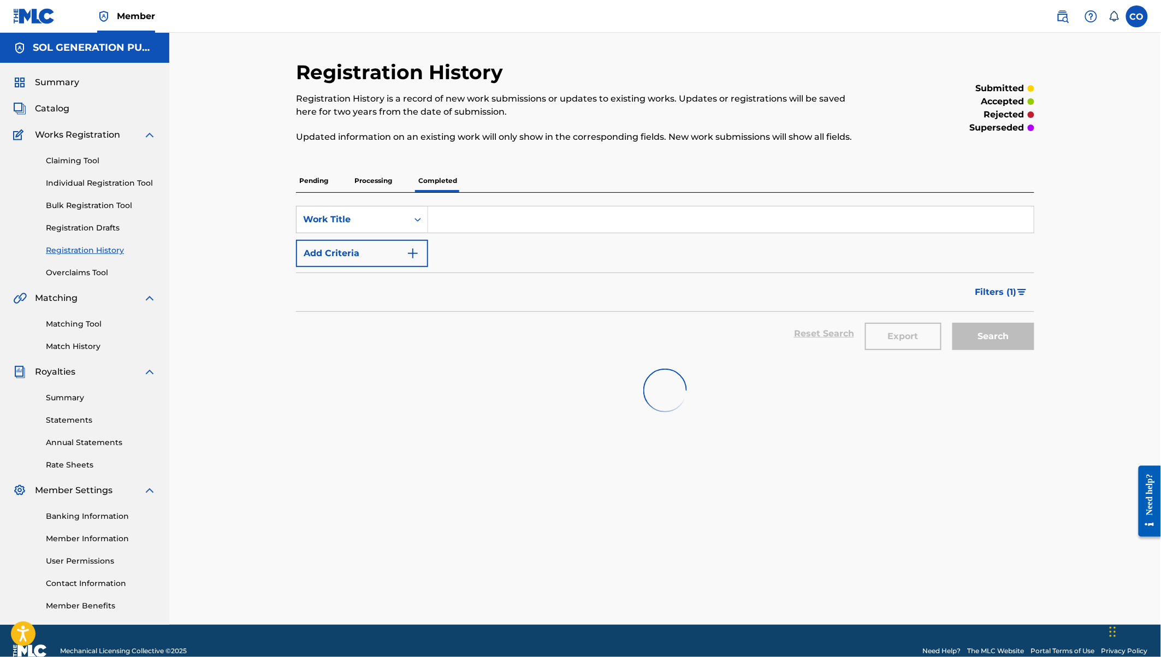
click at [486, 222] on input "Search Form" at bounding box center [730, 219] width 605 height 26
click at [473, 235] on div "SearchWithCriteria71dfea90-f656-407c-a620-2b46dccf5258 Work Title 60 years Add …" at bounding box center [665, 236] width 738 height 61
click at [503, 222] on input "60 years" at bounding box center [730, 219] width 605 height 26
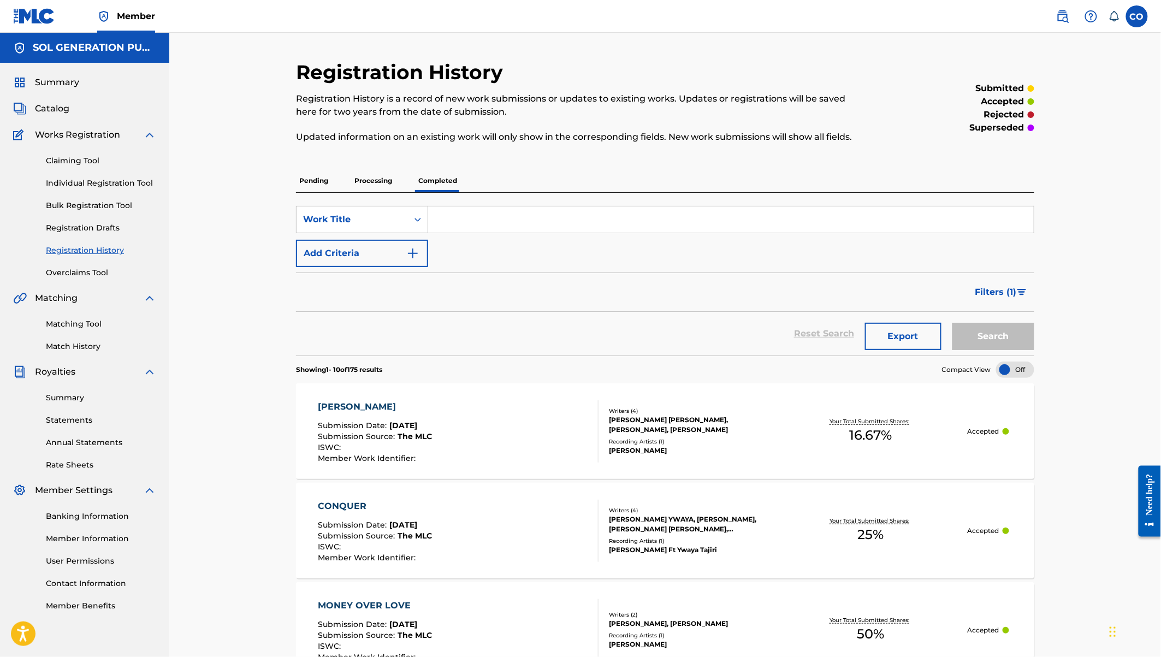
click at [105, 183] on link "Individual Registration Tool" at bounding box center [101, 182] width 110 height 11
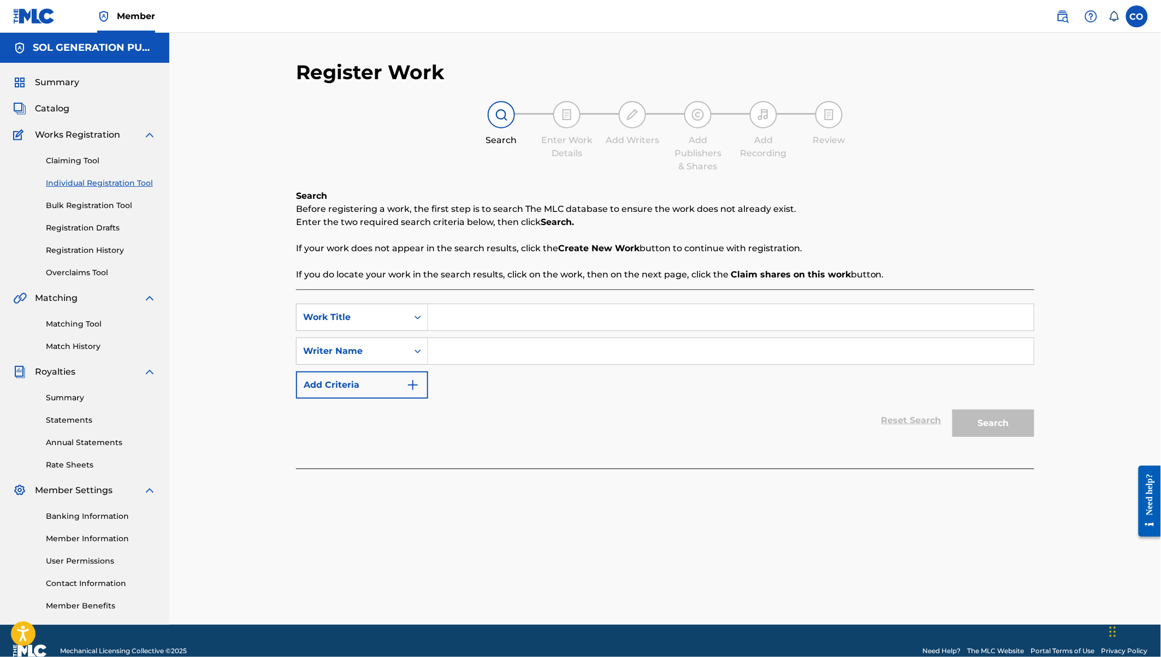
click at [474, 312] on input "Search Form" at bounding box center [730, 317] width 605 height 26
click at [491, 355] on input "Search Form" at bounding box center [730, 351] width 605 height 26
click at [952, 409] on button "Search" at bounding box center [993, 422] width 82 height 27
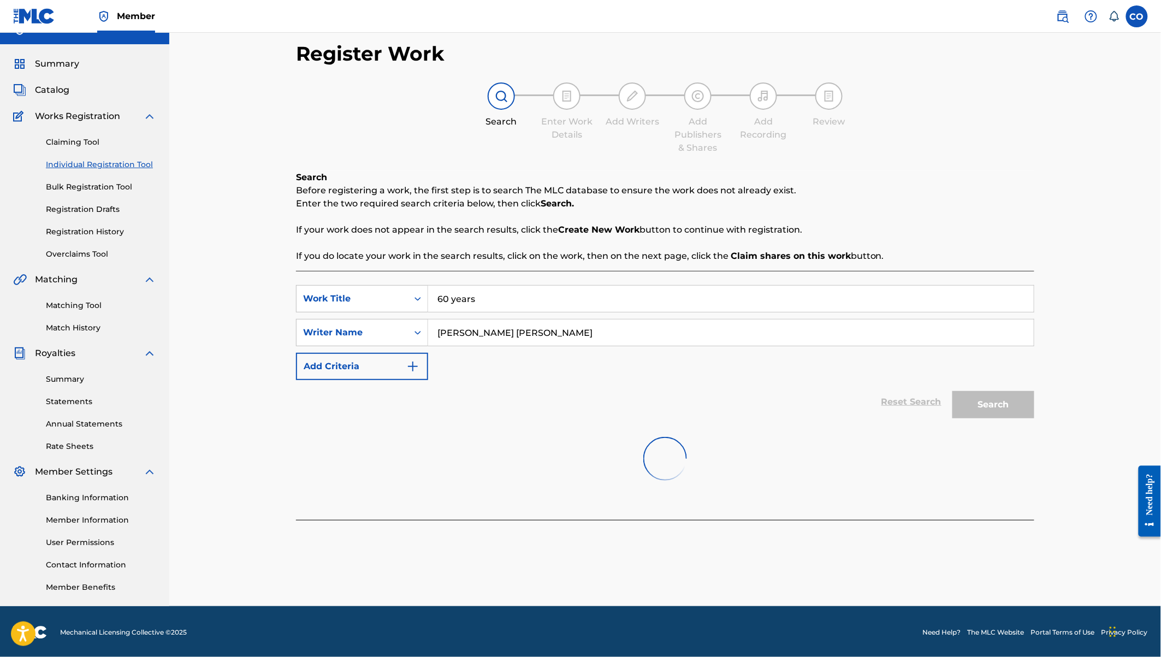
scroll to position [20, 0]
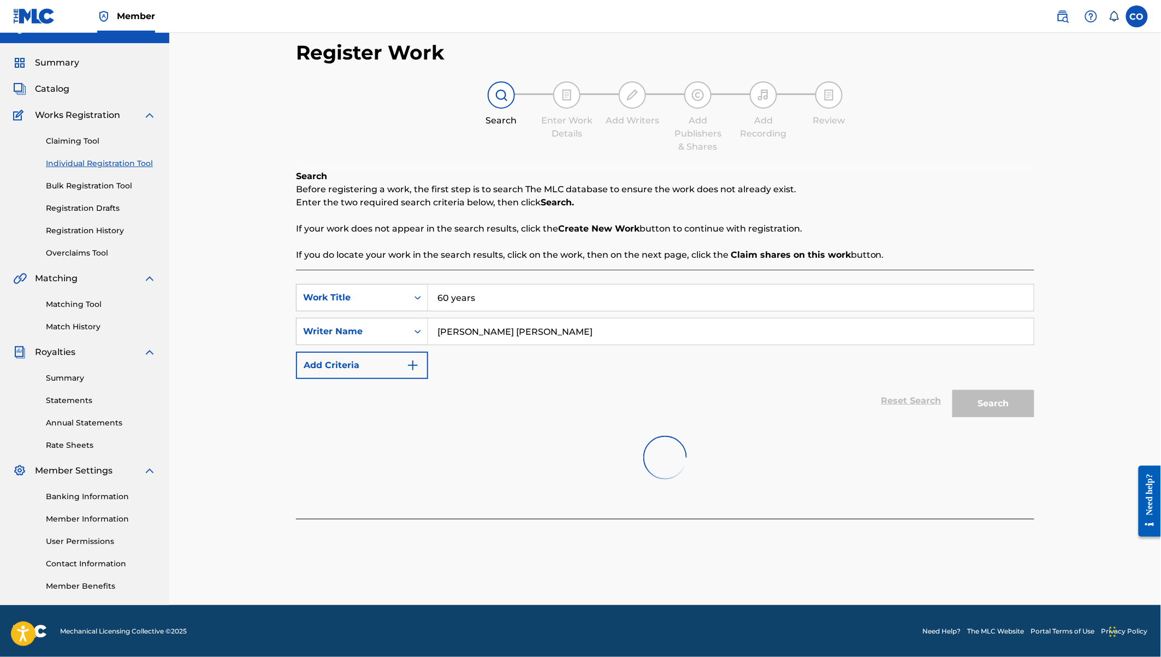
click at [526, 323] on input "coster ojwang" at bounding box center [730, 331] width 605 height 26
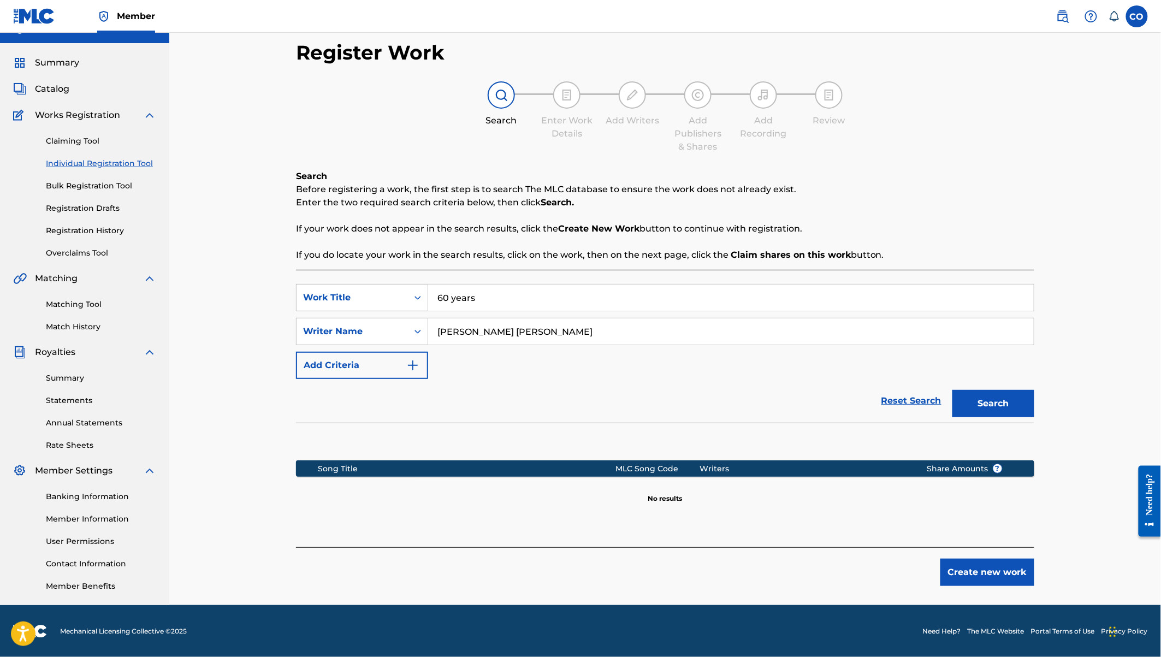
click at [913, 475] on div "Song Title MLC Song Code Writers Share Amounts ?" at bounding box center [665, 468] width 738 height 16
drag, startPoint x: 512, startPoint y: 328, endPoint x: 453, endPoint y: 321, distance: 58.8
click at [453, 321] on input "coster ojwang" at bounding box center [730, 331] width 605 height 26
drag, startPoint x: 482, startPoint y: 300, endPoint x: 439, endPoint y: 292, distance: 44.0
click at [439, 292] on input "60 years" at bounding box center [730, 297] width 605 height 26
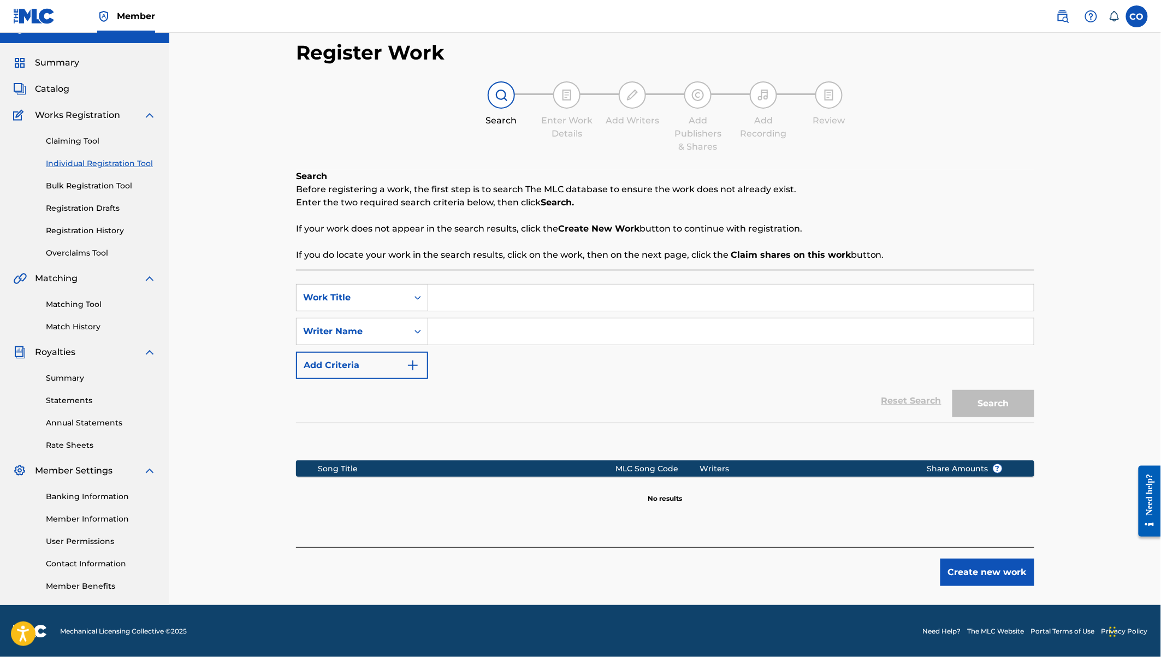
scroll to position [0, 0]
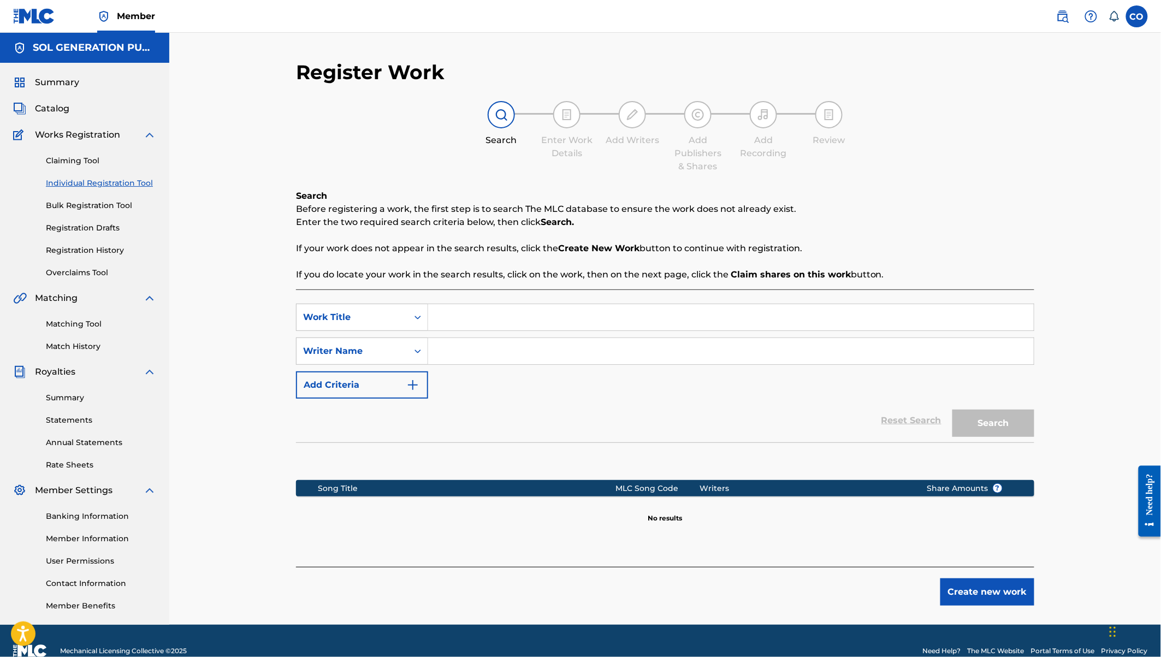
click at [97, 183] on link "Individual Registration Tool" at bounding box center [101, 182] width 110 height 11
click at [474, 320] on input "Search Form" at bounding box center [730, 317] width 605 height 26
click at [474, 348] on input "Search Form" at bounding box center [730, 351] width 605 height 26
click at [952, 409] on button "Search" at bounding box center [993, 422] width 82 height 27
click at [987, 592] on button "Create new work" at bounding box center [987, 591] width 94 height 27
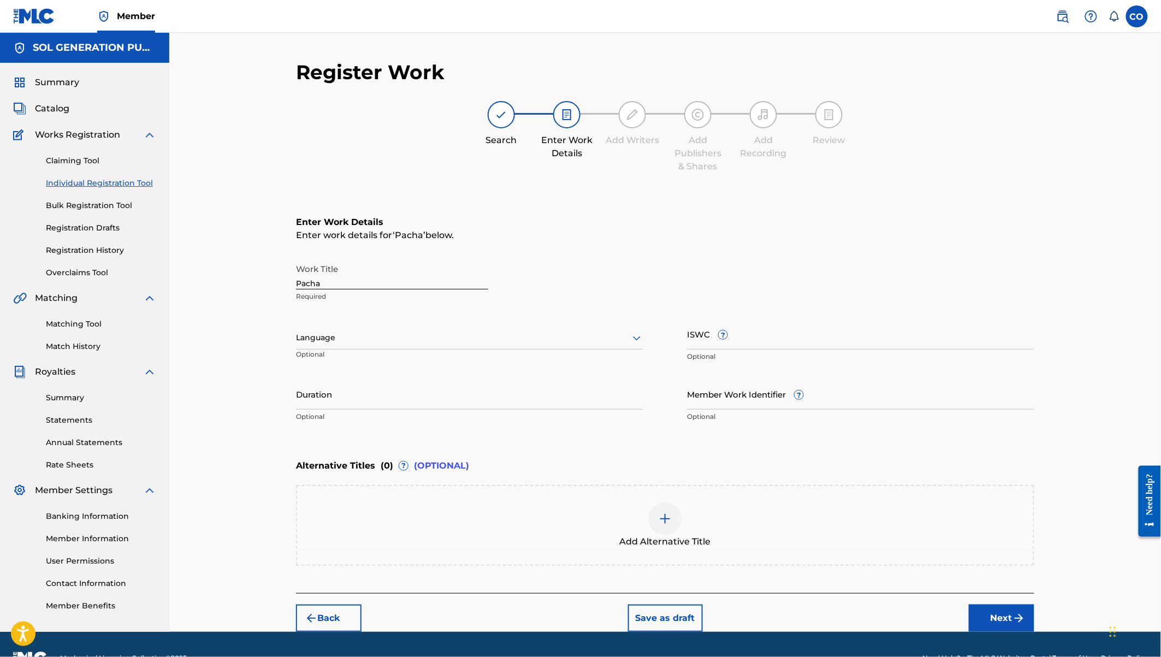
click at [332, 393] on input "Duration" at bounding box center [469, 393] width 347 height 31
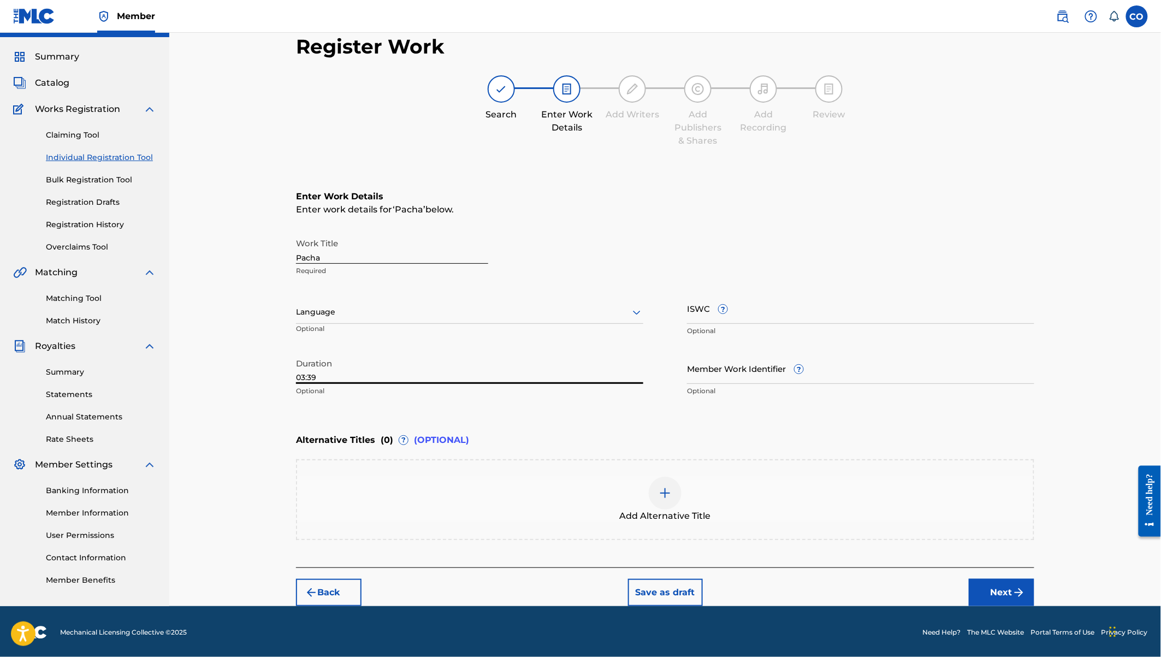
click at [1001, 593] on button "Next" at bounding box center [1002, 592] width 66 height 27
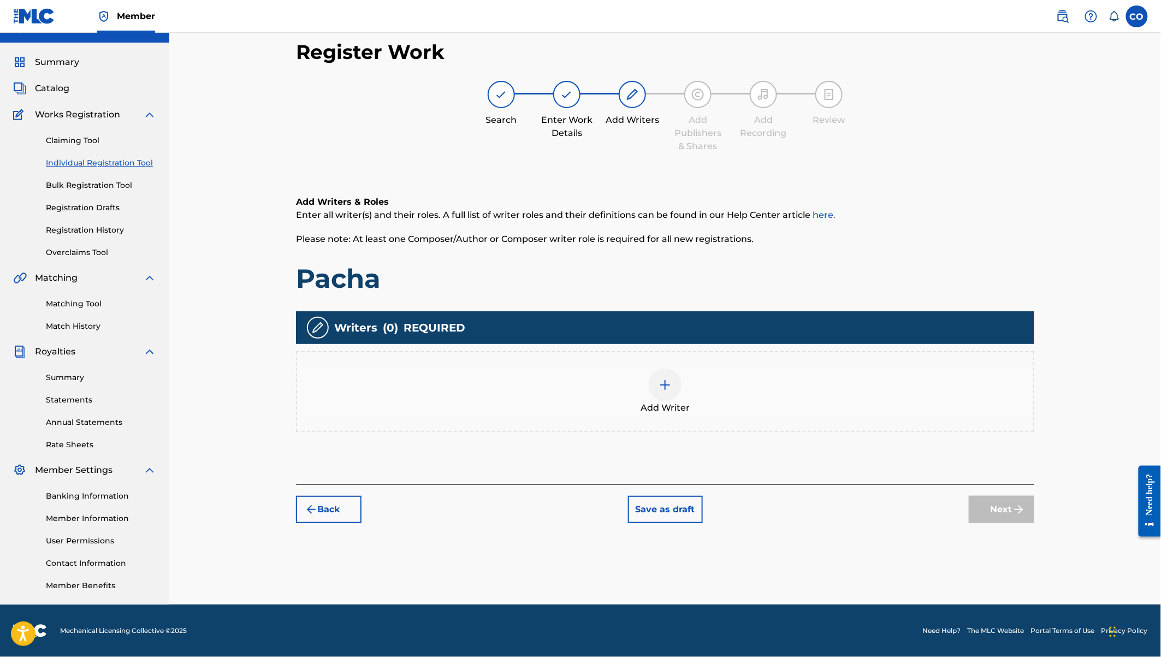
scroll to position [20, 0]
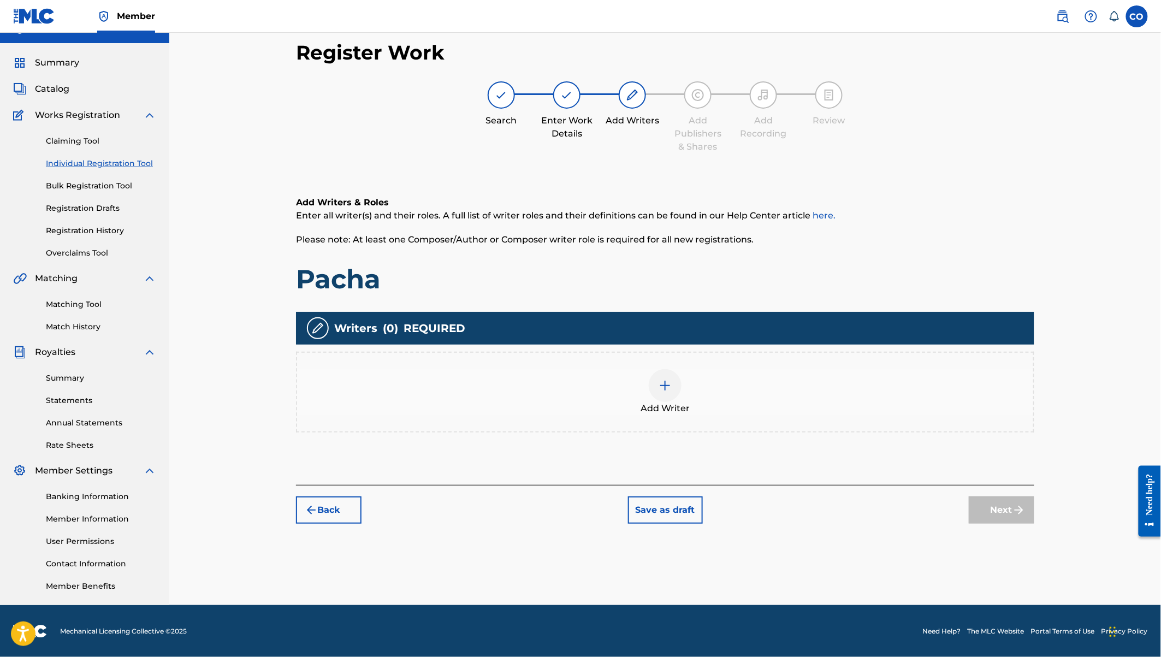
click at [687, 376] on div "Add Writer" at bounding box center [665, 392] width 736 height 46
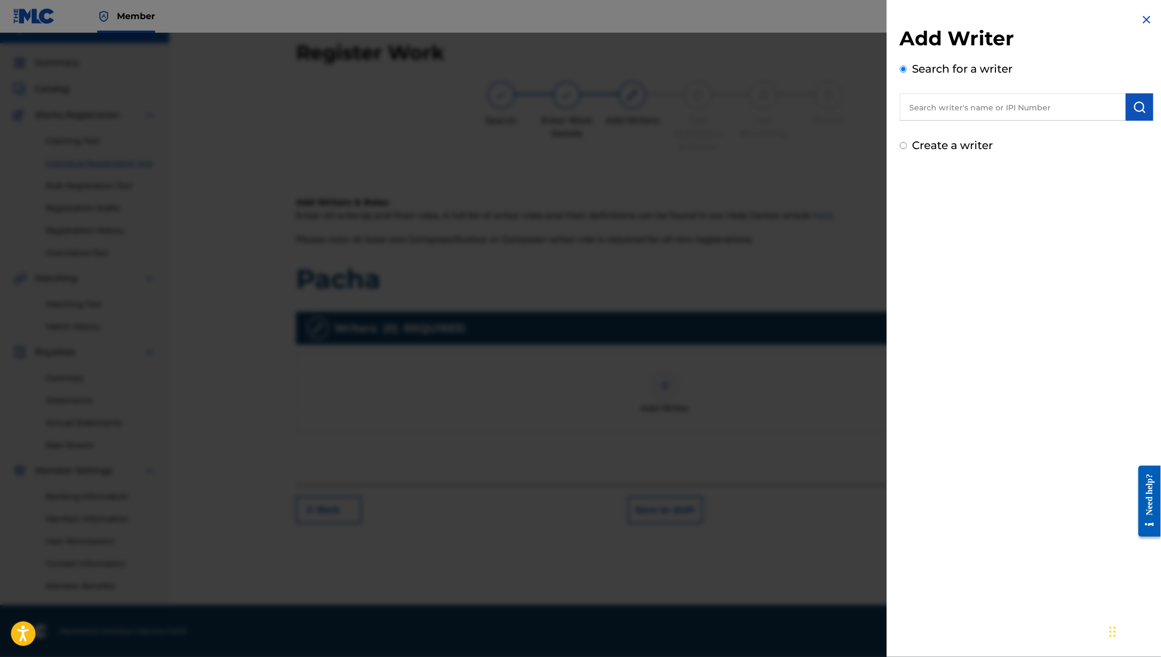
click at [962, 149] on label "Create a writer" at bounding box center [952, 145] width 81 height 13
click at [907, 149] on input "Create a writer" at bounding box center [903, 145] width 7 height 7
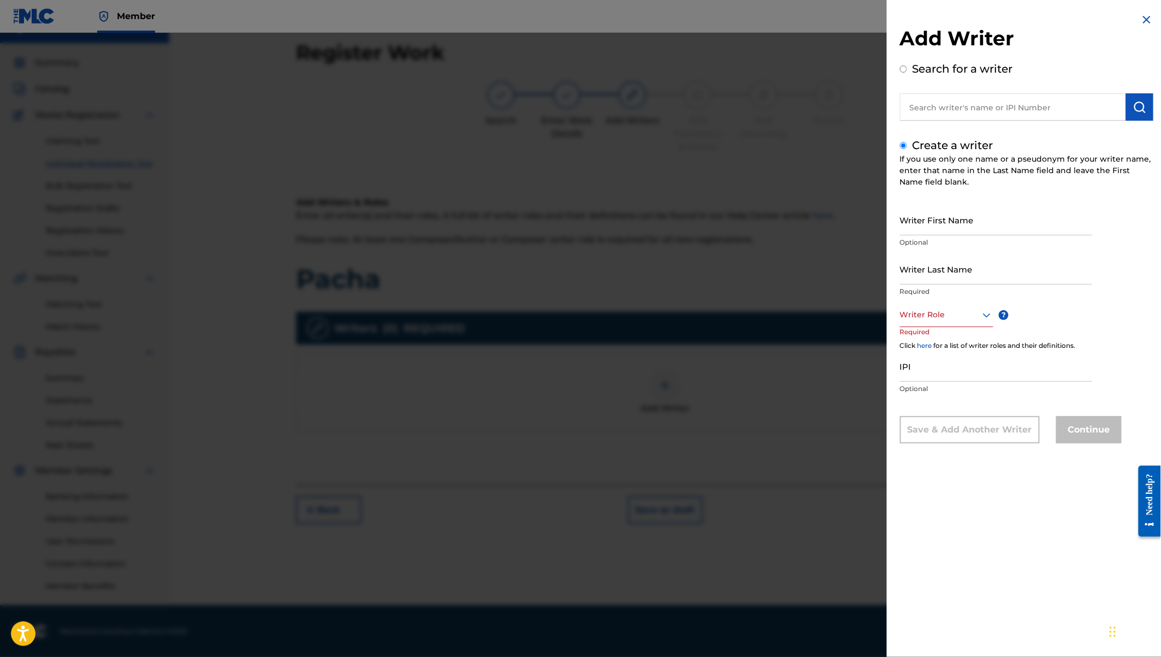
click at [1050, 108] on input "text" at bounding box center [1013, 106] width 226 height 27
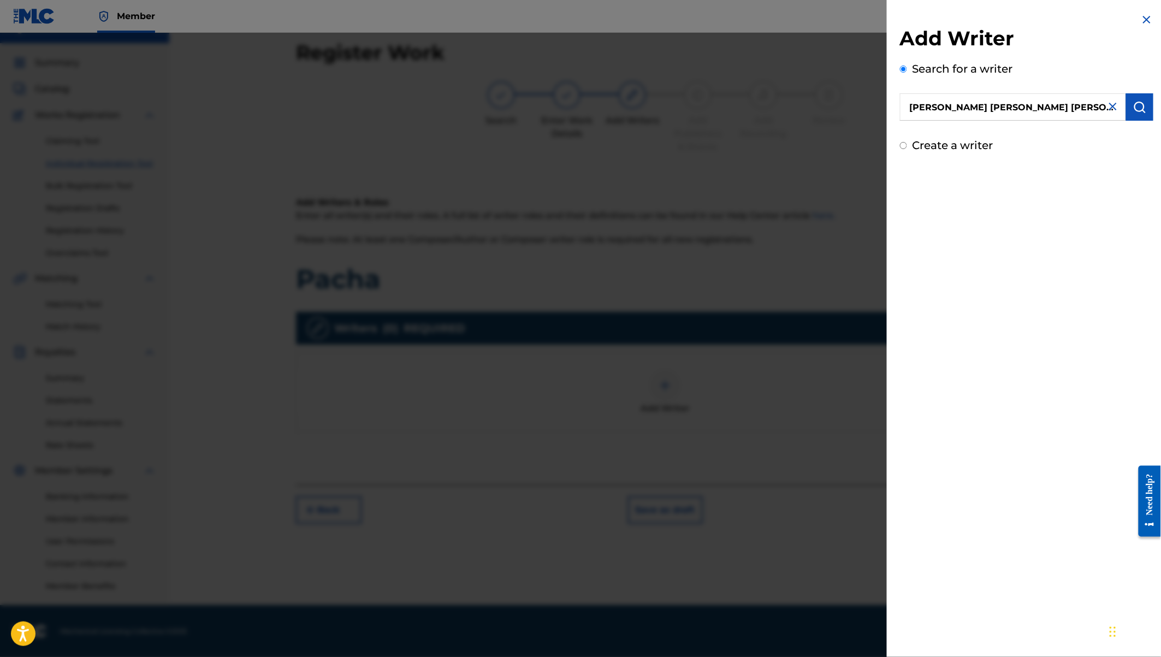
click at [1137, 102] on img "submit" at bounding box center [1139, 106] width 13 height 13
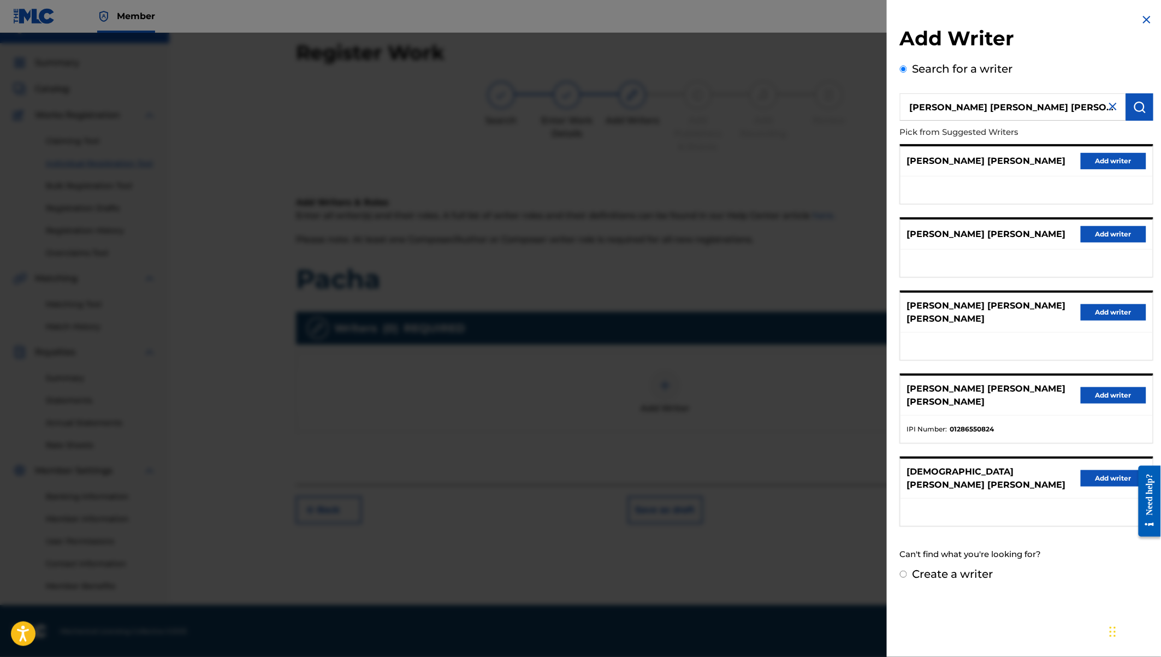
click at [1094, 387] on button "Add writer" at bounding box center [1113, 395] width 66 height 16
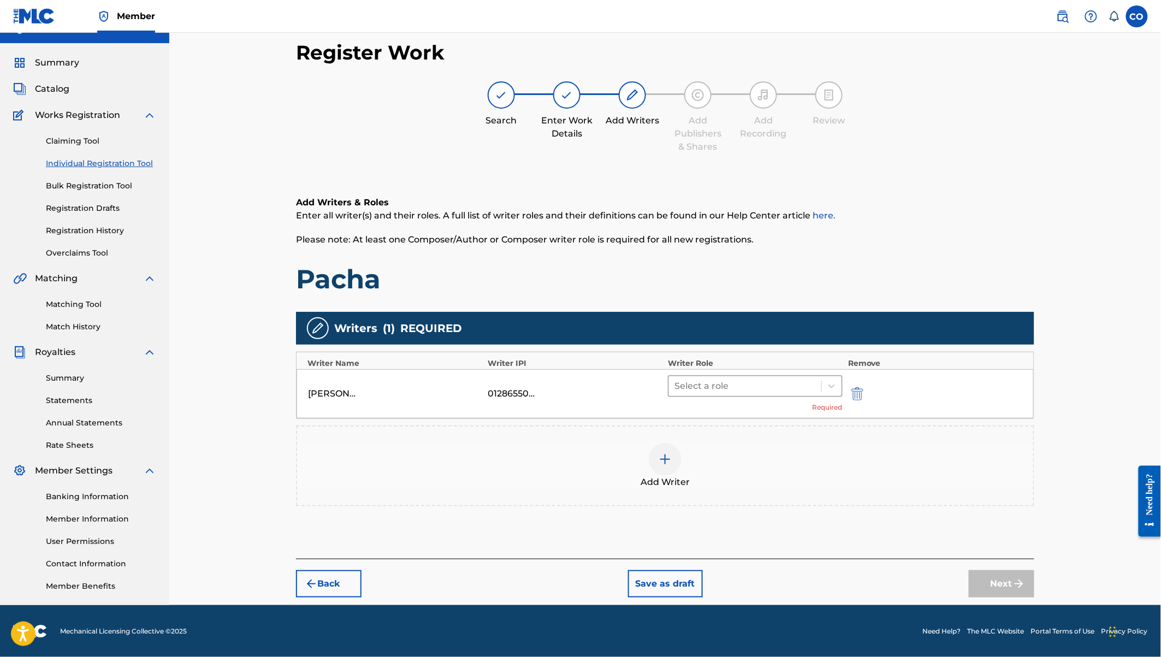
click at [787, 378] on div at bounding box center [744, 385] width 141 height 15
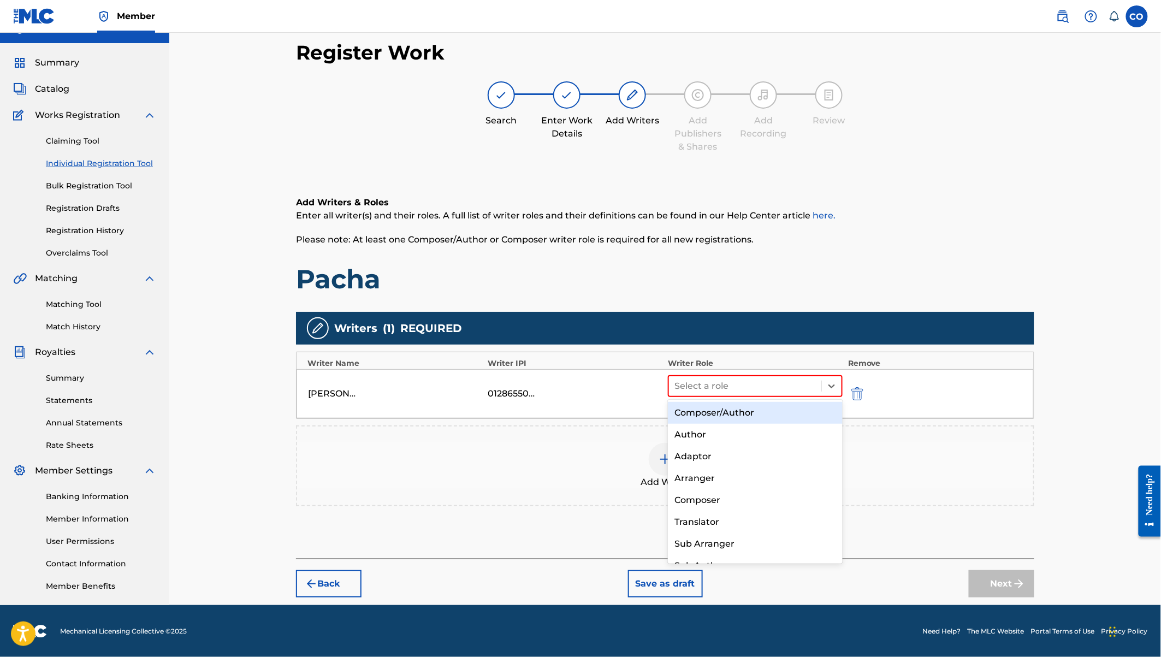
click at [768, 414] on div "Composer/Author" at bounding box center [755, 413] width 175 height 22
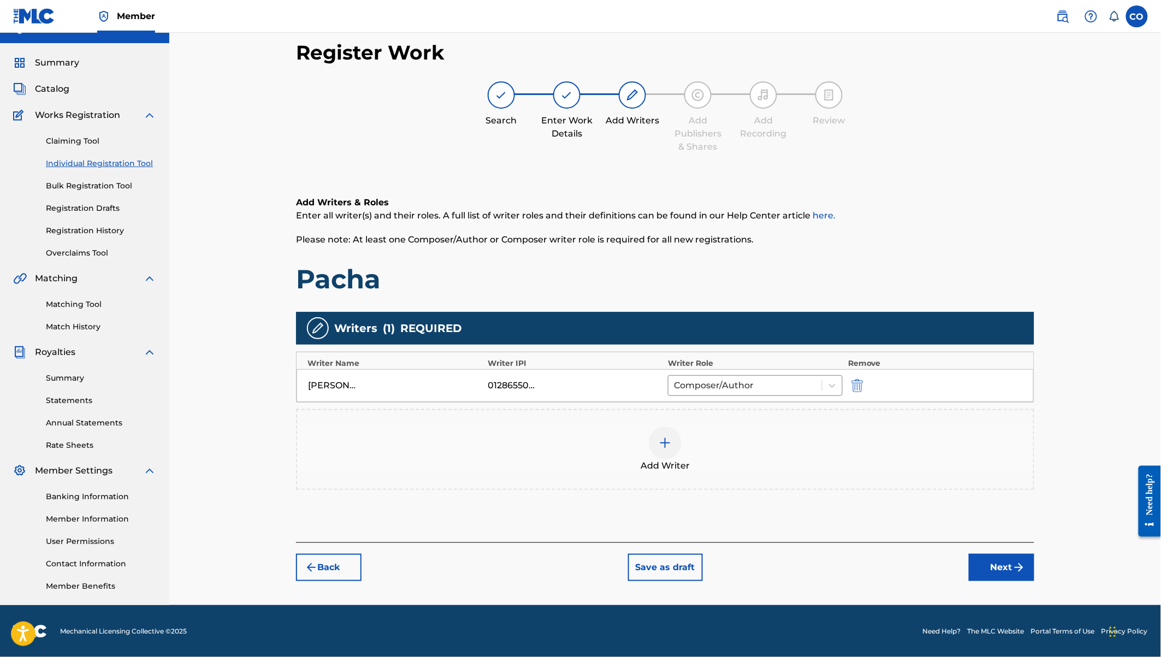
click at [670, 444] on img at bounding box center [664, 442] width 13 height 13
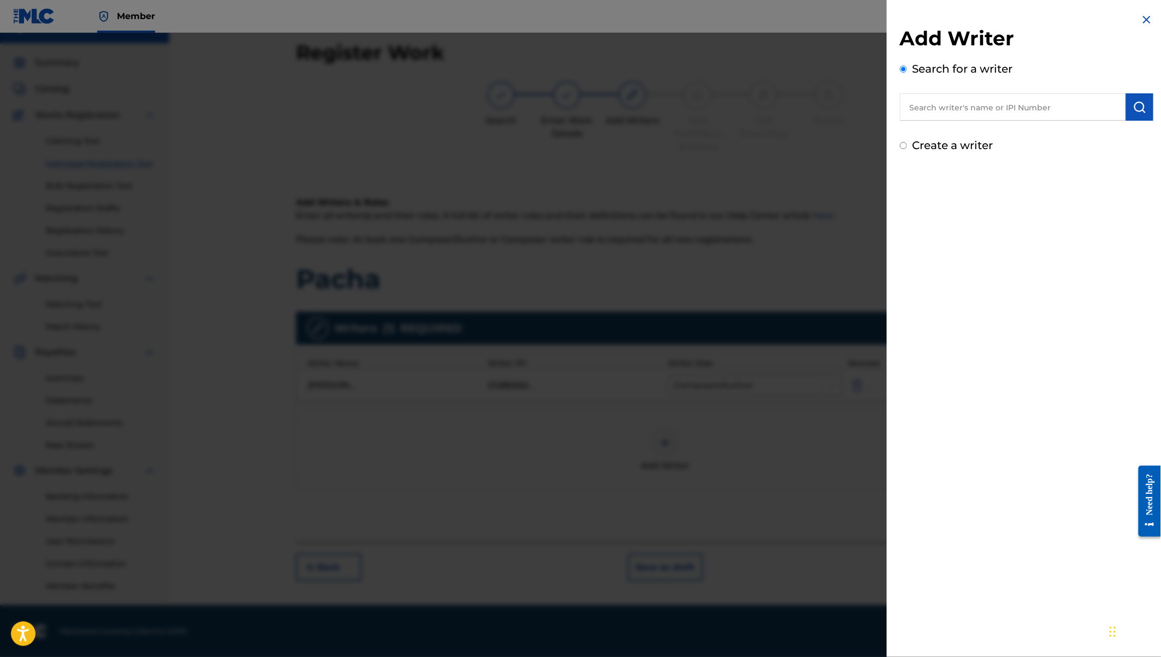
click at [955, 109] on input "text" at bounding box center [1013, 106] width 226 height 27
click at [934, 152] on div "Create a writer" at bounding box center [1026, 145] width 253 height 16
click at [948, 150] on label "Create a writer" at bounding box center [952, 145] width 81 height 13
click at [907, 149] on input "Create a writer" at bounding box center [903, 145] width 7 height 7
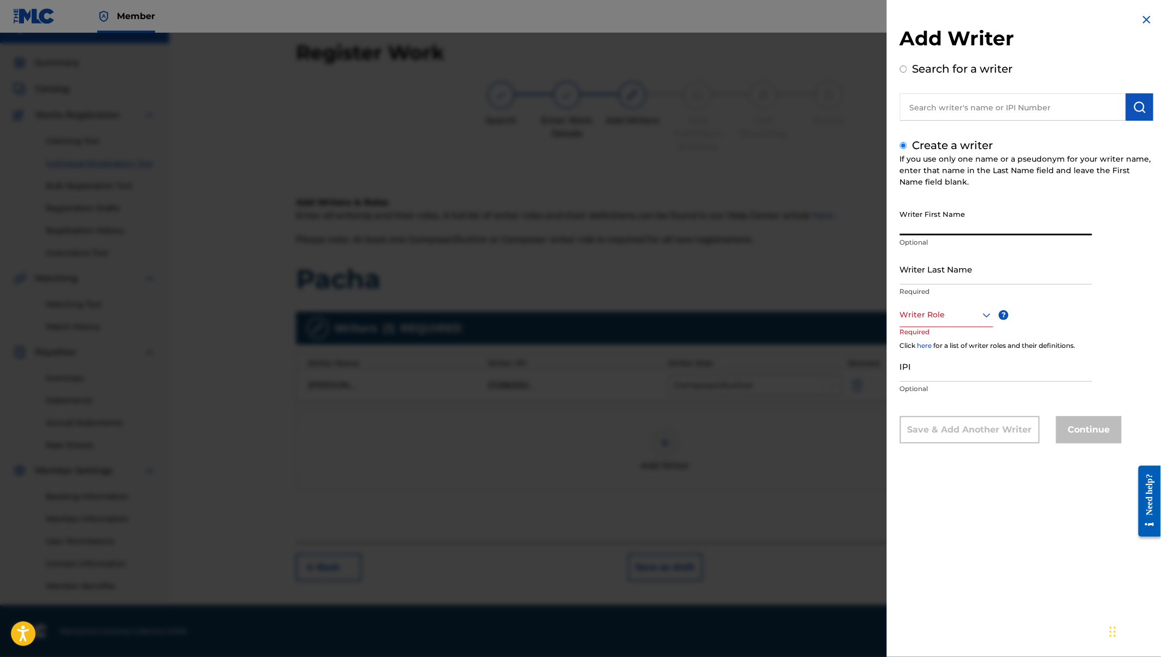
click at [935, 222] on input "Writer First Name" at bounding box center [996, 219] width 192 height 31
paste input "Martina Swiga"
drag, startPoint x: 932, startPoint y: 224, endPoint x: 996, endPoint y: 236, distance: 64.4
click at [996, 236] on div "Writer First Name Martina x Optional" at bounding box center [996, 228] width 192 height 49
click at [939, 271] on input "Writer Last Name" at bounding box center [996, 268] width 192 height 31
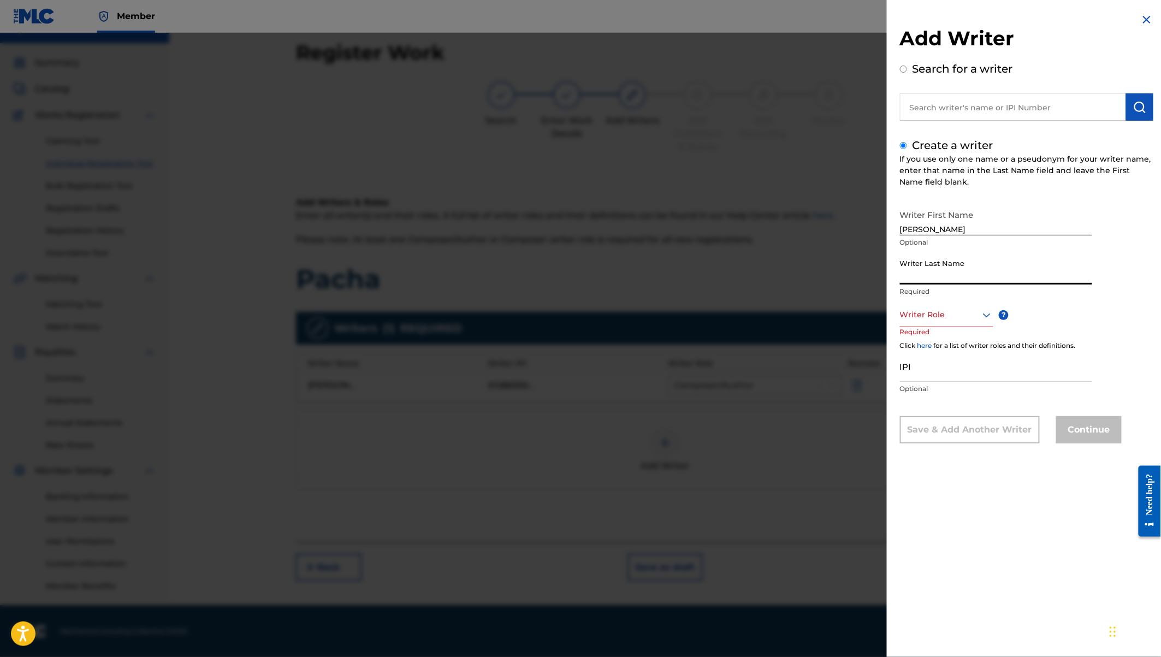
paste input "Martina Swiga"
click at [930, 278] on input "Martina Swiga" at bounding box center [996, 268] width 192 height 31
paste input "Martina Swiga"
click at [932, 279] on input "Martina Swiga" at bounding box center [996, 268] width 192 height 31
click at [942, 319] on div at bounding box center [946, 315] width 93 height 14
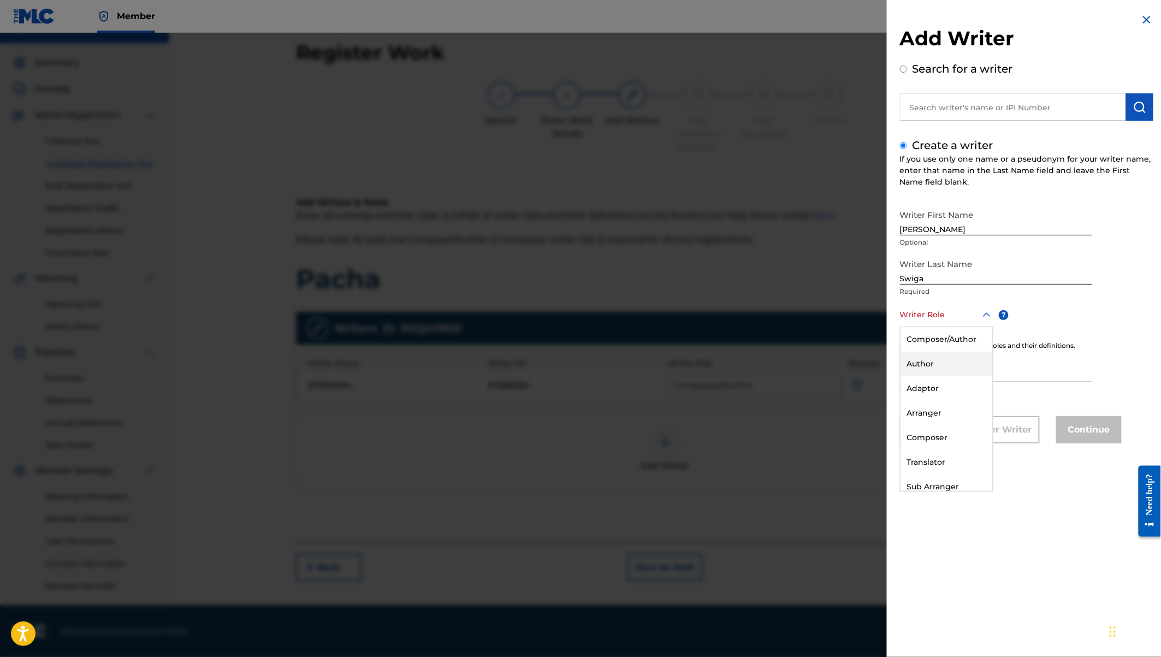
click at [931, 367] on div "Author" at bounding box center [946, 364] width 92 height 25
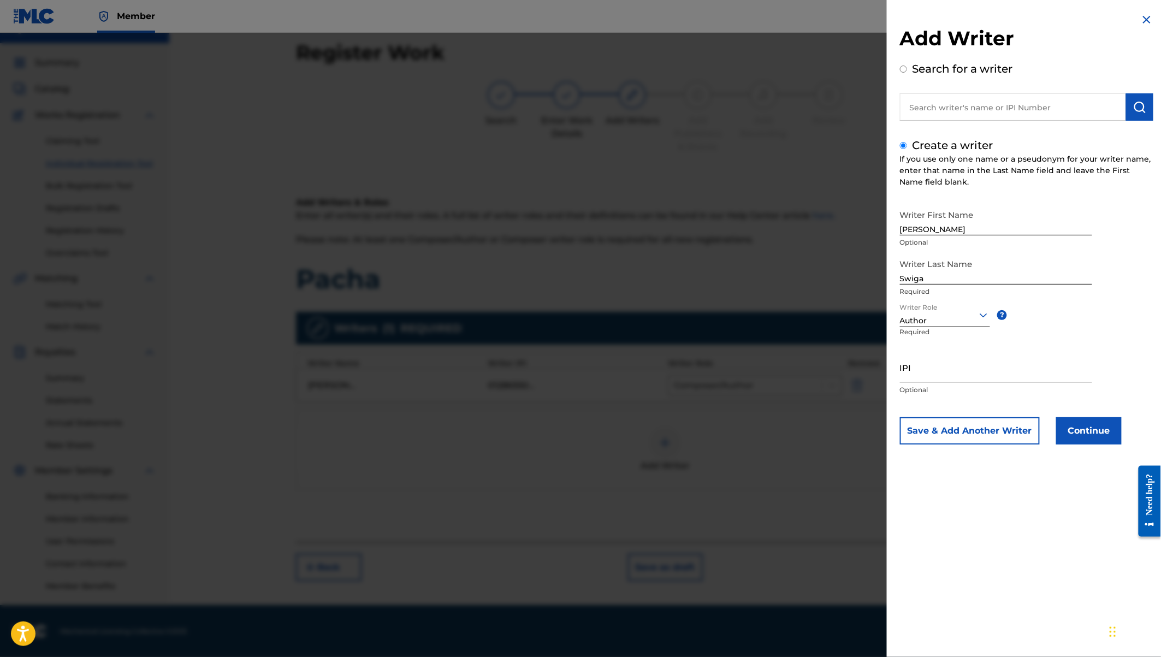
click at [1080, 437] on button "Continue" at bounding box center [1089, 430] width 66 height 27
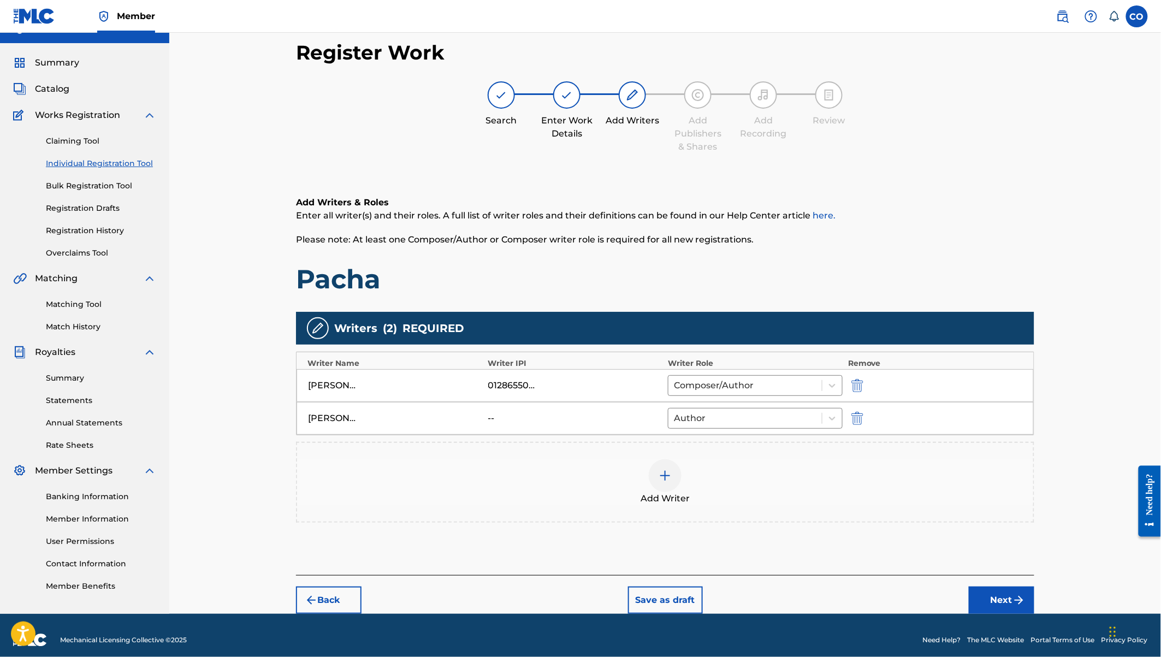
click at [653, 477] on div at bounding box center [665, 475] width 33 height 33
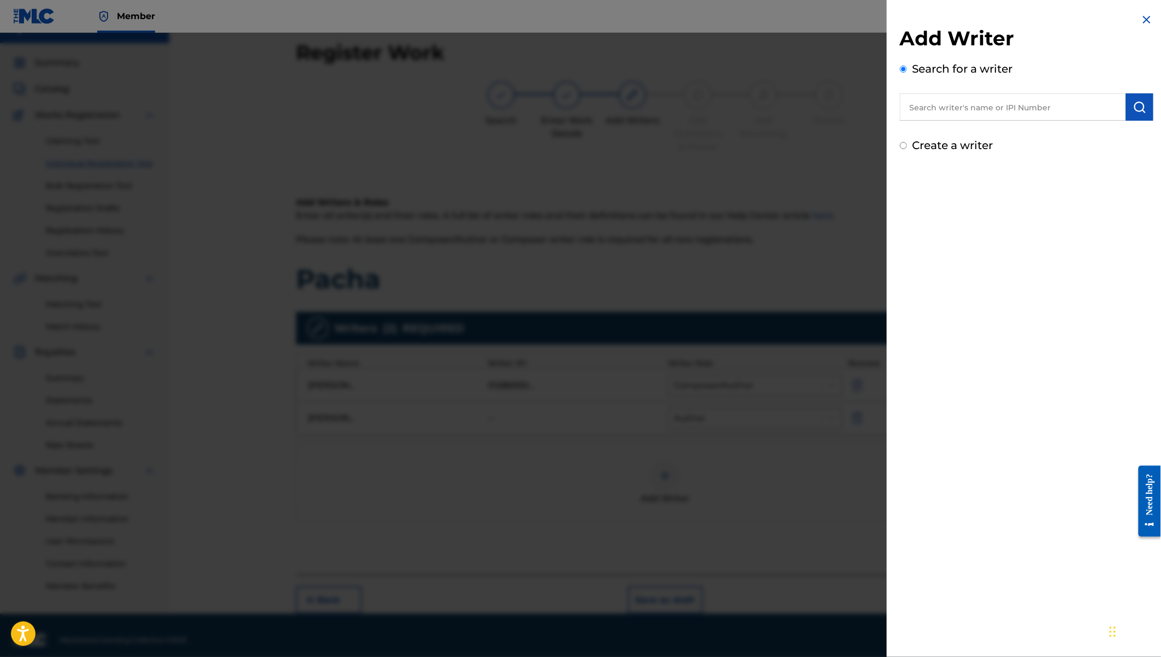
click at [945, 139] on label "Create a writer" at bounding box center [952, 145] width 81 height 13
click at [907, 142] on input "Create a writer" at bounding box center [903, 145] width 7 height 7
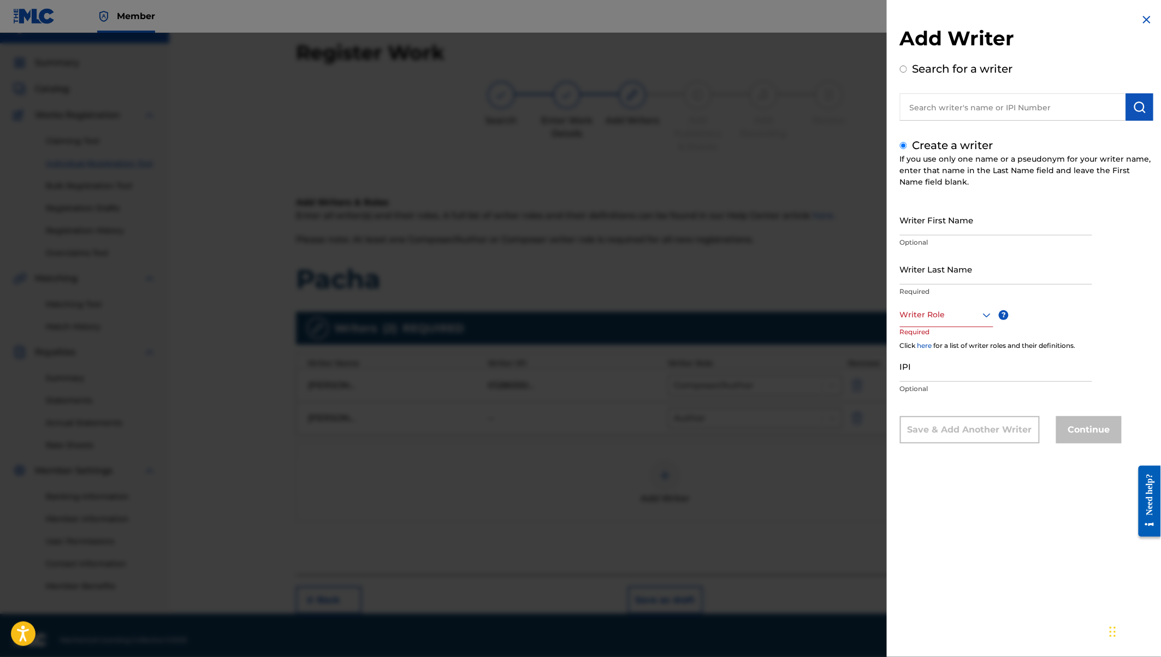
click at [937, 227] on input "Writer First Name" at bounding box center [996, 219] width 192 height 31
click at [943, 274] on input "Writer Last Name" at bounding box center [996, 268] width 192 height 31
click at [951, 313] on div at bounding box center [946, 315] width 93 height 14
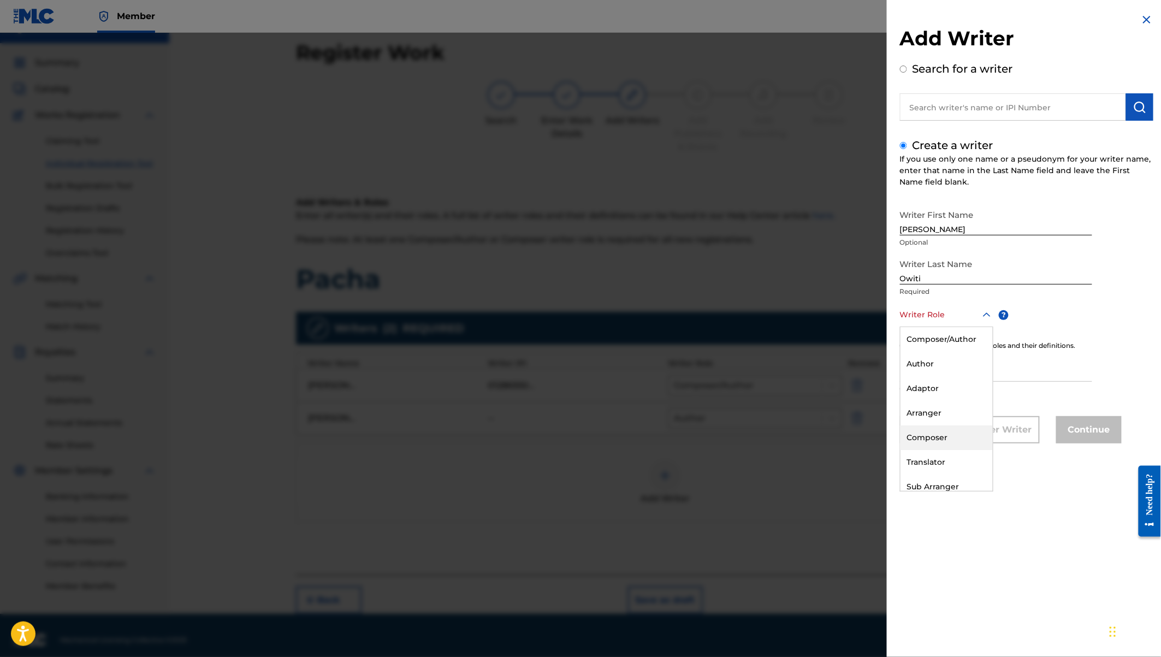
click at [941, 429] on div "Composer" at bounding box center [946, 437] width 92 height 25
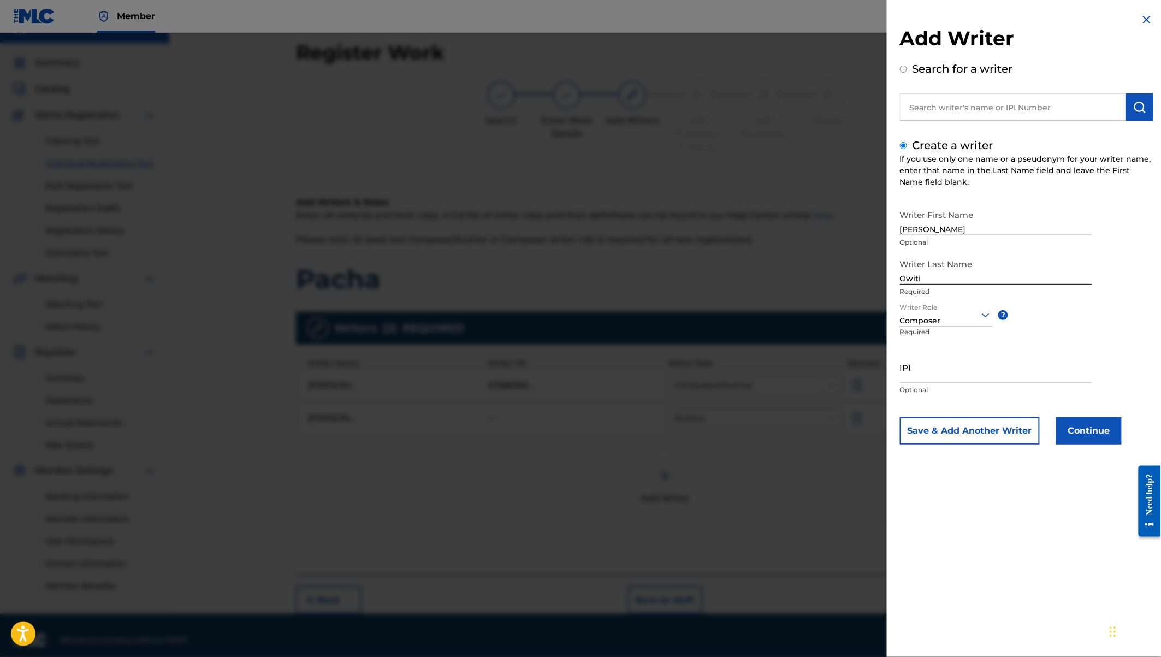
click at [1078, 425] on button "Continue" at bounding box center [1089, 430] width 66 height 27
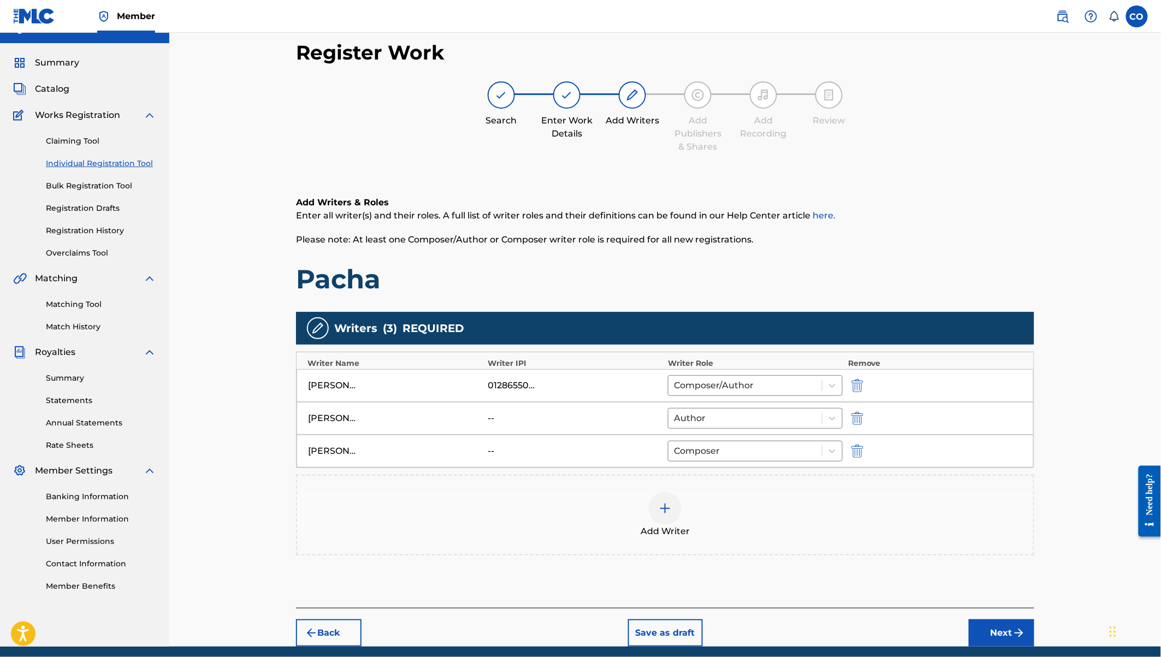
click at [999, 631] on button "Next" at bounding box center [1002, 632] width 66 height 27
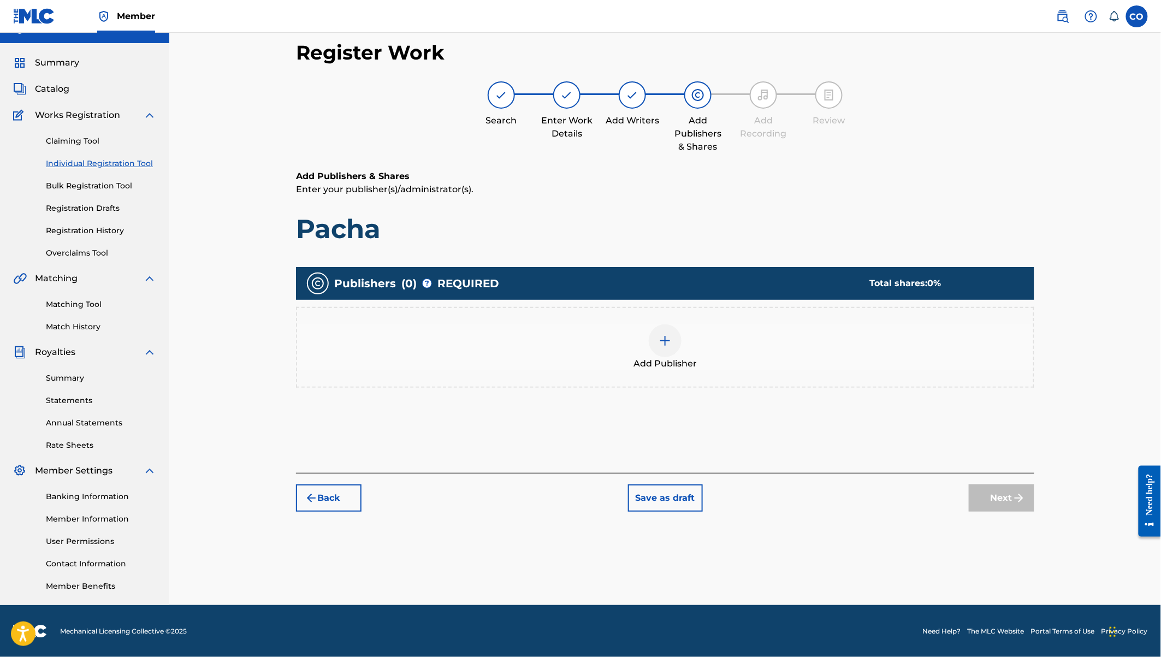
click at [662, 334] on img at bounding box center [664, 340] width 13 height 13
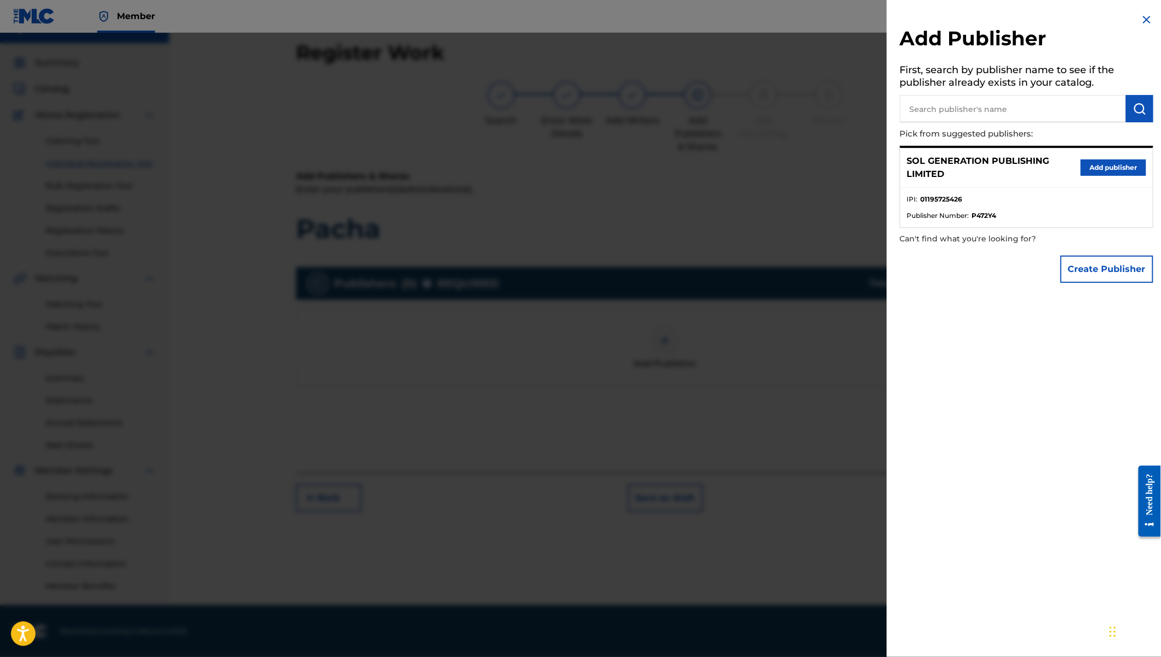
click at [1116, 170] on button "Add publisher" at bounding box center [1113, 167] width 66 height 16
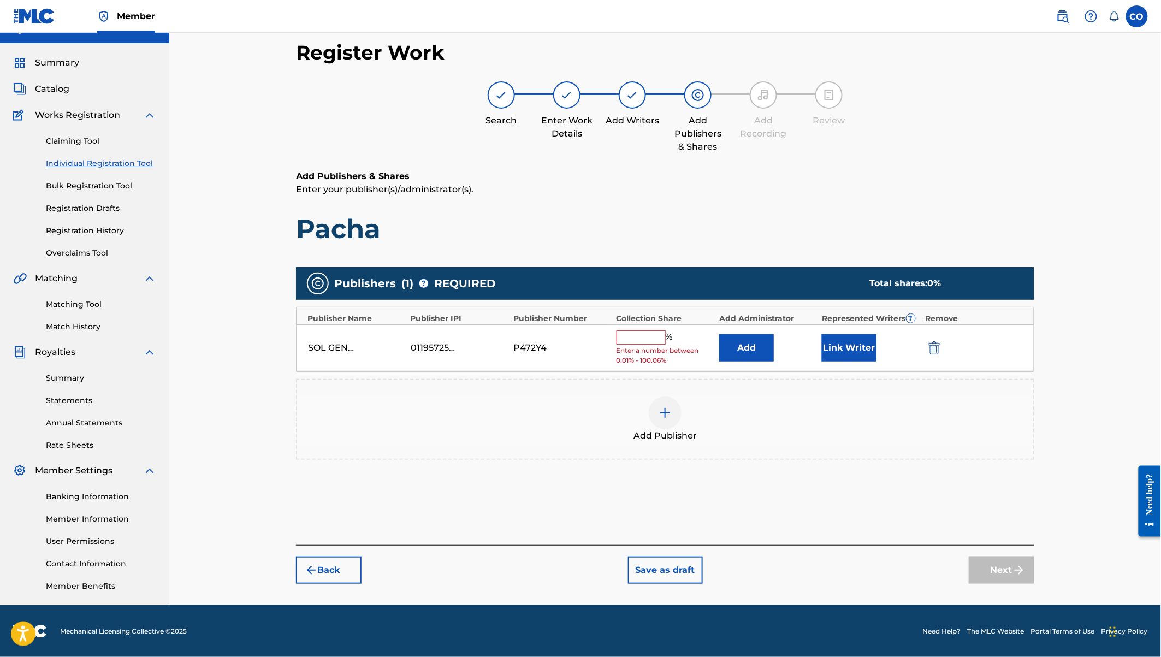
click at [647, 335] on input "text" at bounding box center [640, 337] width 49 height 14
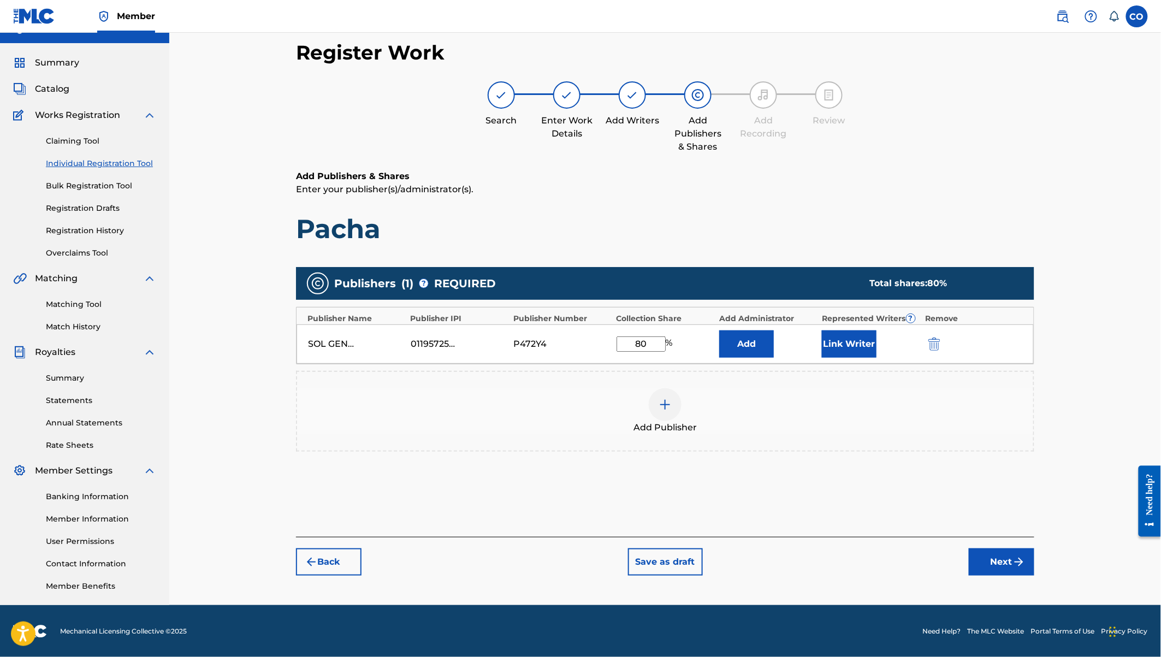
click at [845, 345] on button "Link Writer" at bounding box center [849, 343] width 55 height 27
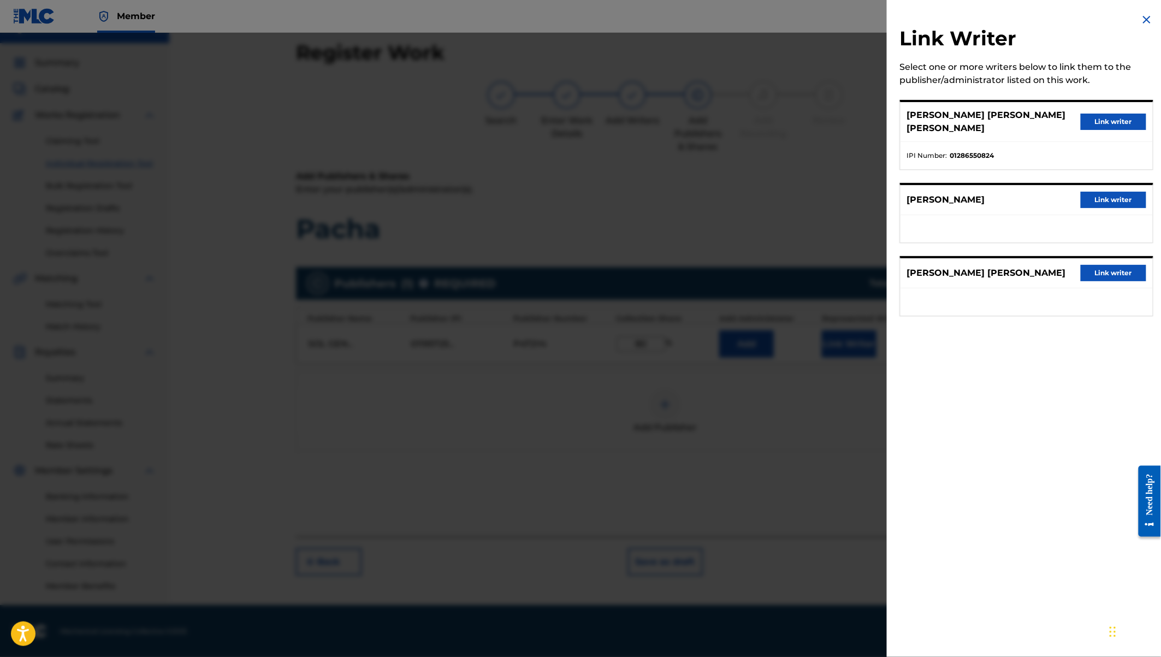
click at [1107, 114] on button "Link writer" at bounding box center [1113, 122] width 66 height 16
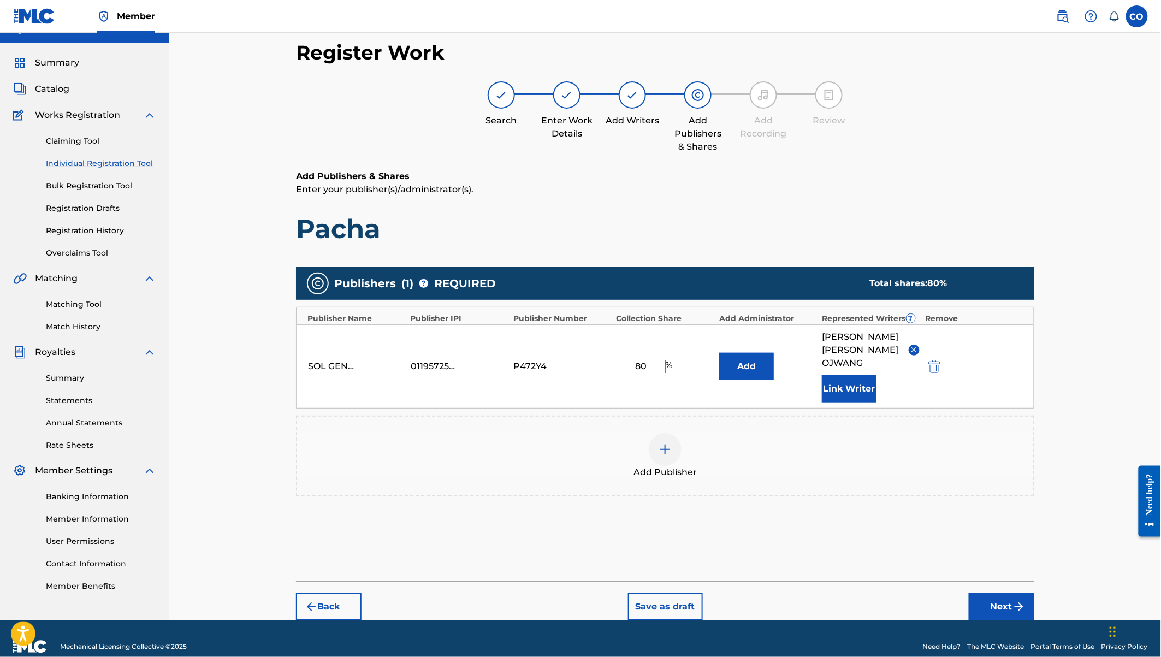
click at [1005, 593] on button "Next" at bounding box center [1002, 606] width 66 height 27
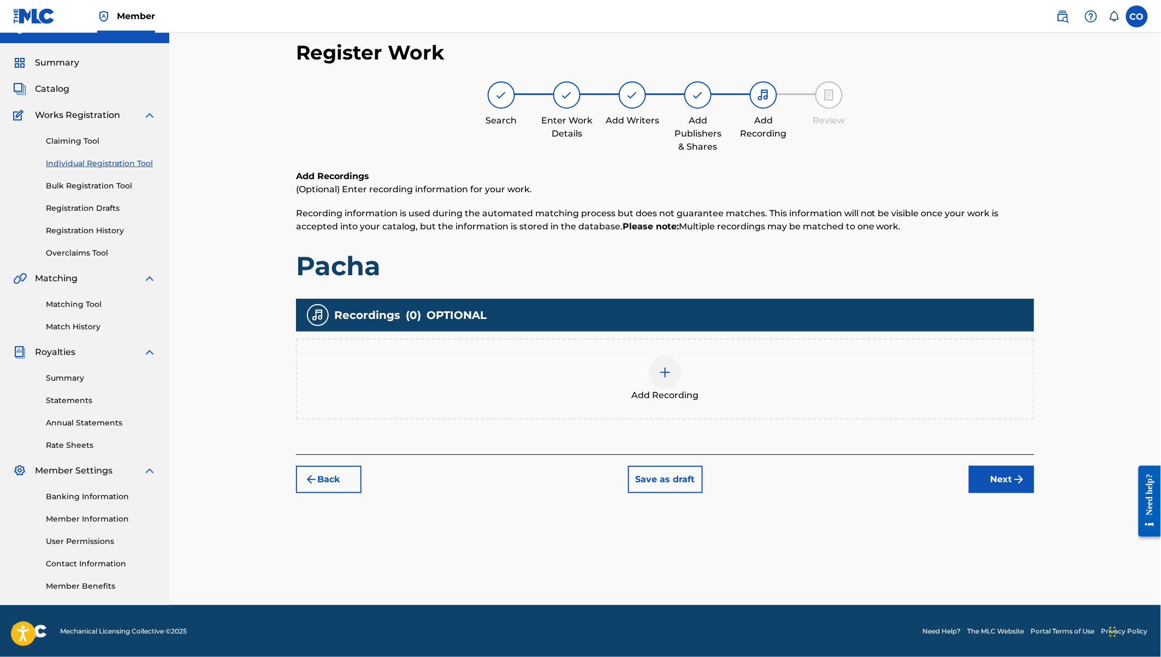
click at [672, 372] on img at bounding box center [664, 372] width 13 height 13
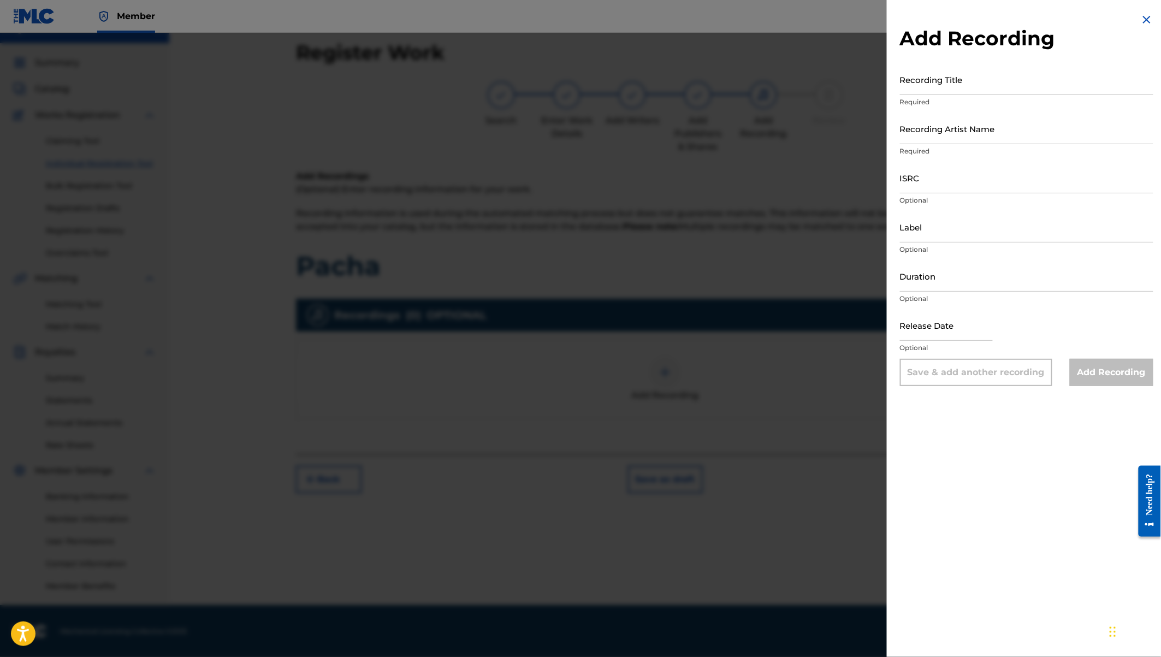
click at [955, 80] on input "Recording Title" at bounding box center [1026, 79] width 253 height 31
click at [945, 127] on input "Recording Artist Name" at bounding box center [1026, 128] width 253 height 31
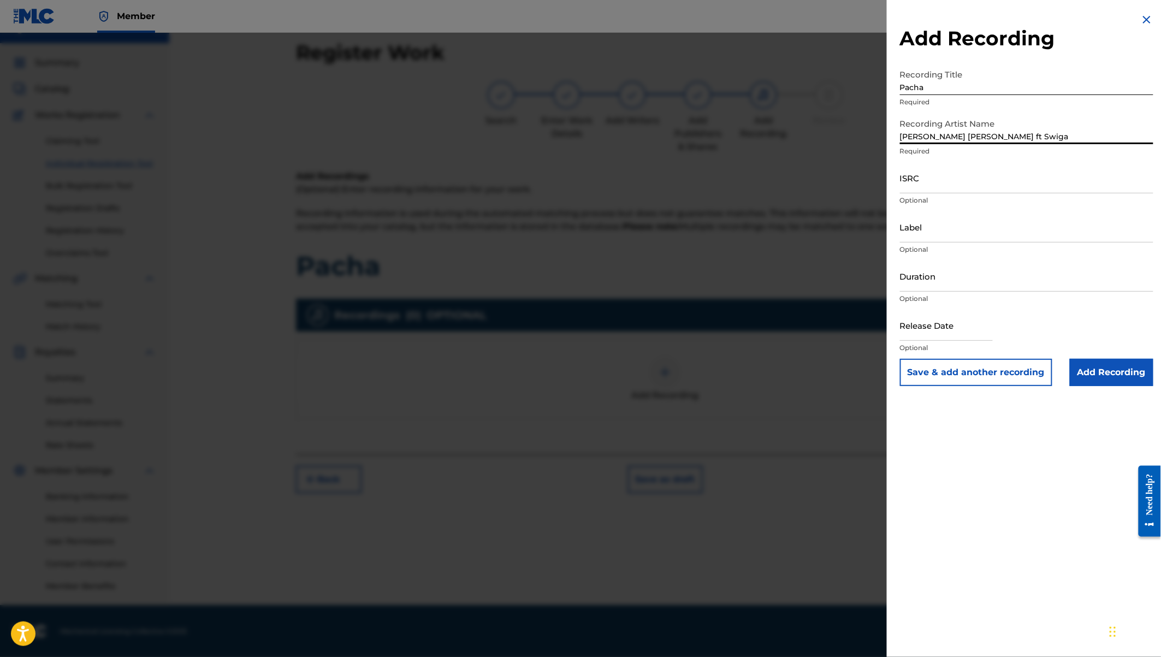
click at [935, 230] on input "Label" at bounding box center [1026, 226] width 253 height 31
click at [949, 336] on input "text" at bounding box center [946, 325] width 93 height 31
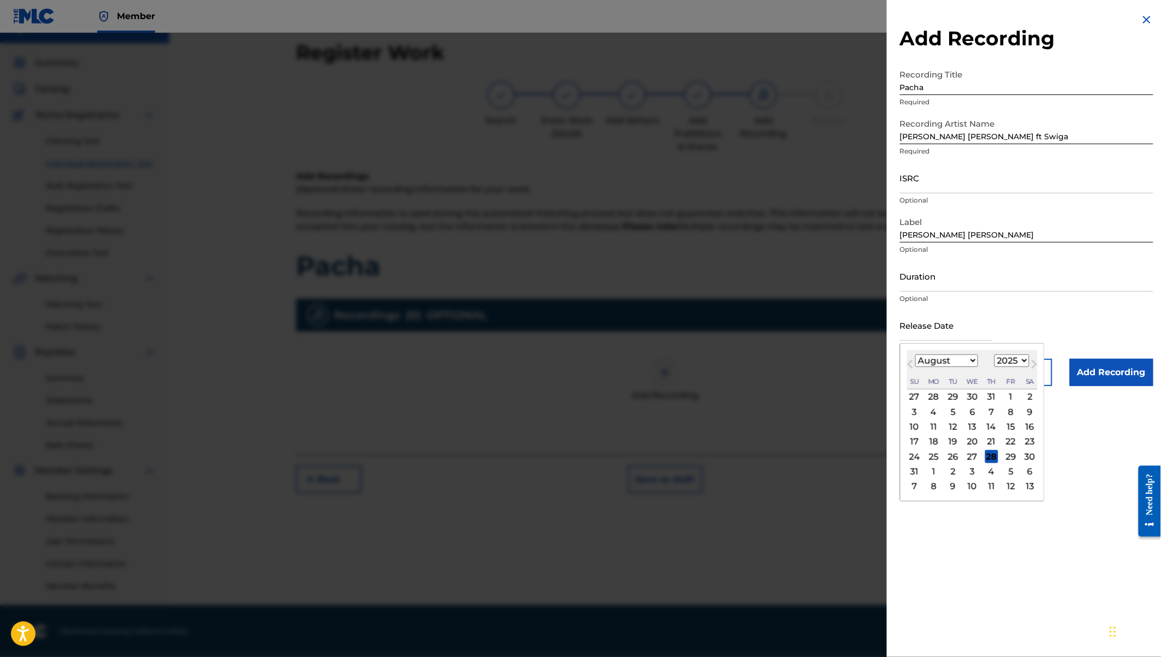
click at [1015, 359] on select "1900 1901 1902 1903 1904 1905 1906 1907 1908 1909 1910 1911 1912 1913 1914 1915…" at bounding box center [1011, 360] width 35 height 13
click at [943, 366] on div "January February March April May June July August September October November De…" at bounding box center [946, 360] width 63 height 13
click at [936, 362] on select "January February March April May June July August September October November De…" at bounding box center [946, 360] width 63 height 13
click at [990, 423] on div "15" at bounding box center [991, 426] width 13 height 13
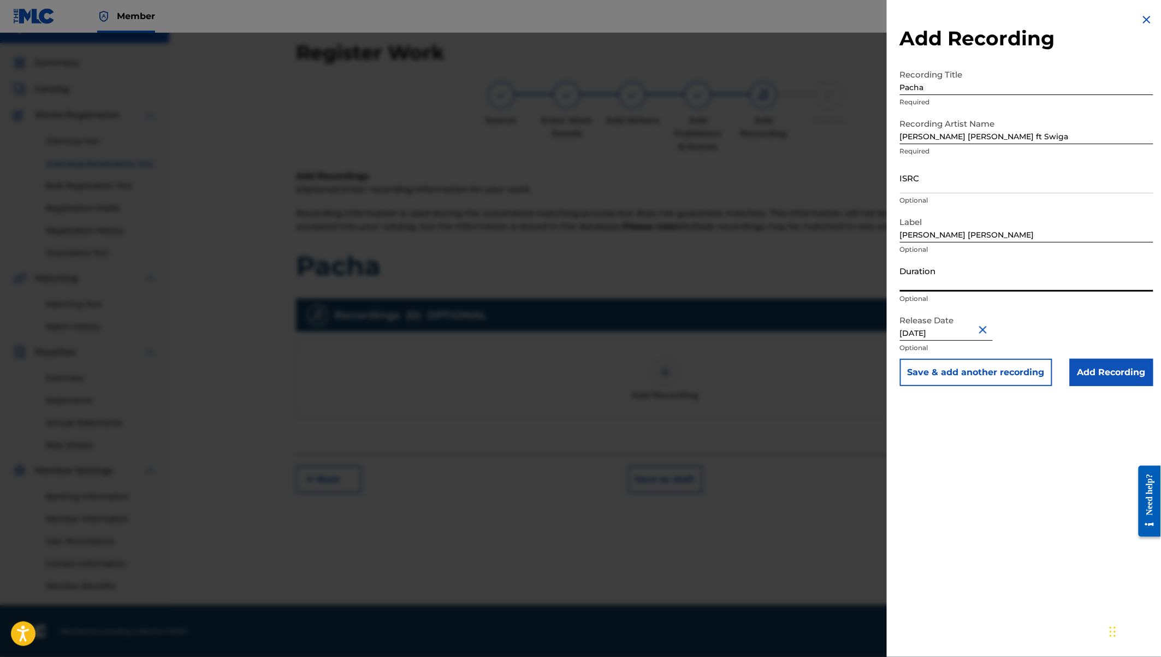
click at [934, 282] on input "Duration" at bounding box center [1026, 275] width 253 height 31
click at [906, 181] on input "ISRC" at bounding box center [1026, 177] width 253 height 31
paste input "QZW9M2292155"
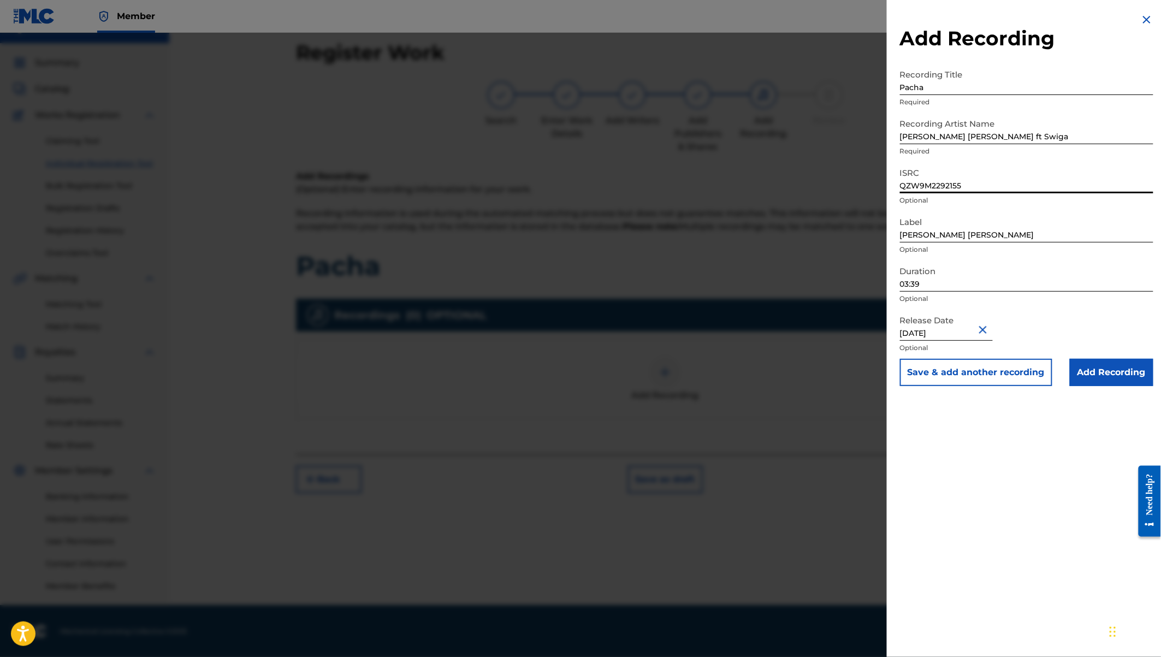
click at [1101, 367] on input "Add Recording" at bounding box center [1112, 372] width 84 height 27
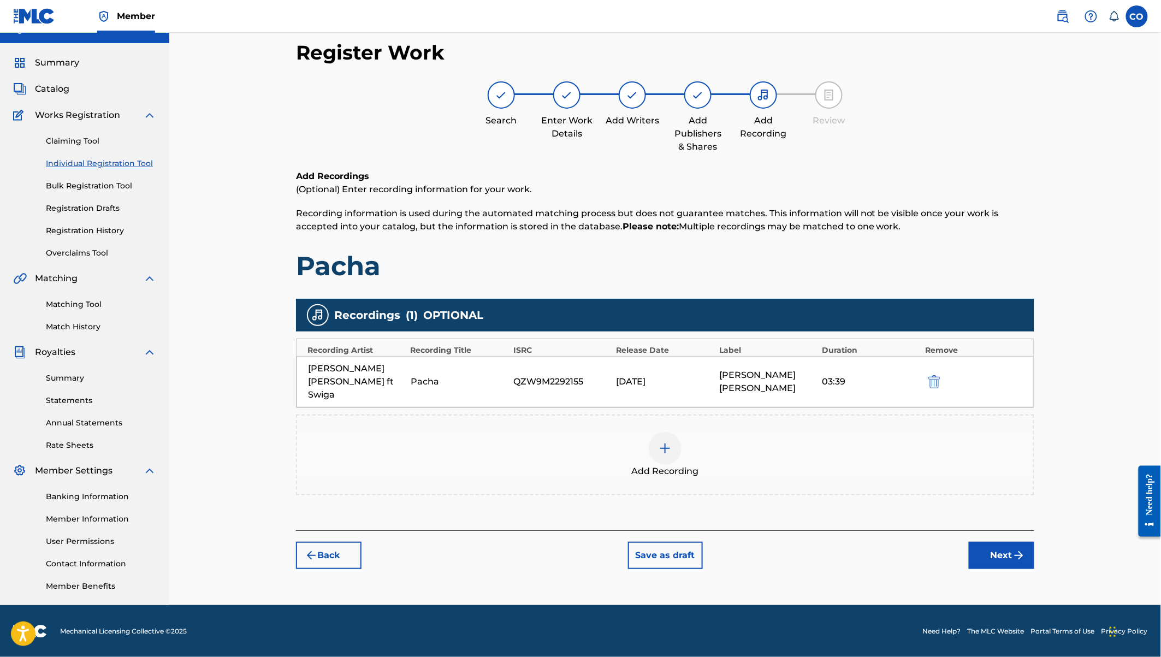
click at [990, 548] on button "Next" at bounding box center [1002, 555] width 66 height 27
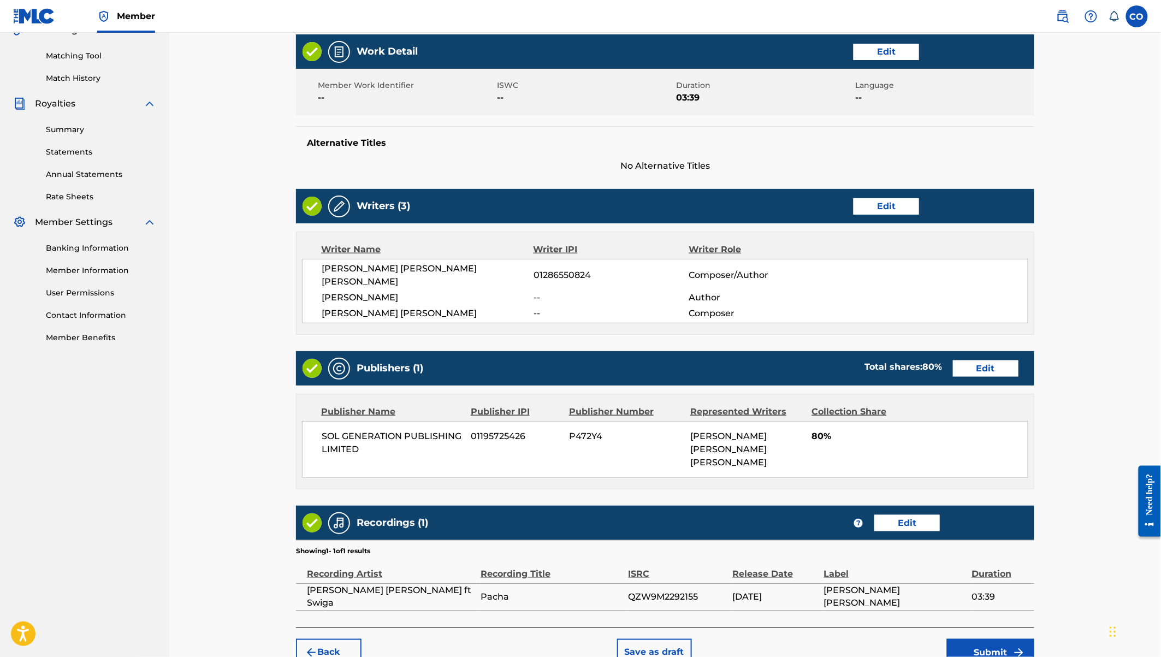
scroll to position [300, 0]
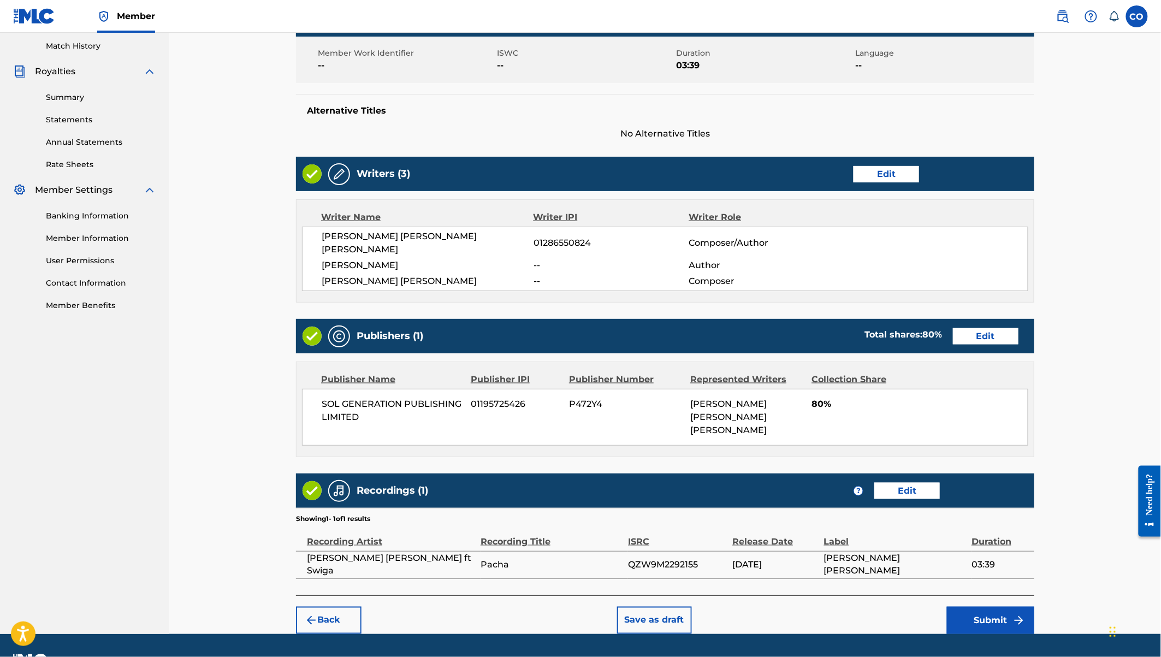
click at [986, 607] on button "Submit" at bounding box center [990, 620] width 87 height 27
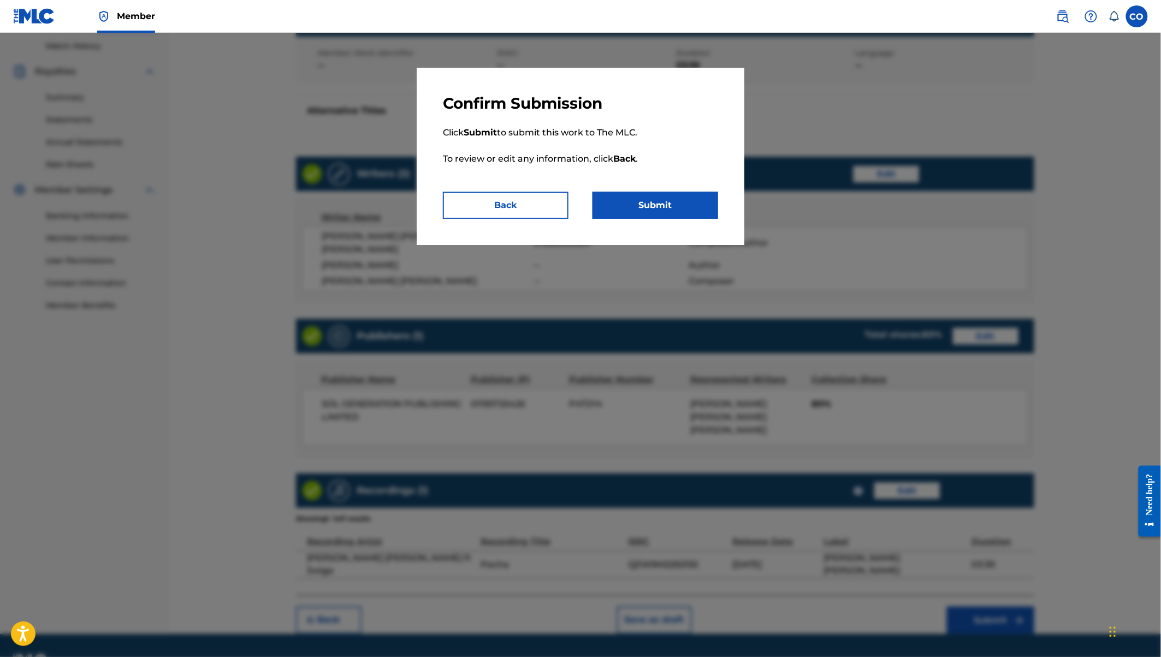
click at [669, 206] on button "Submit" at bounding box center [655, 205] width 126 height 27
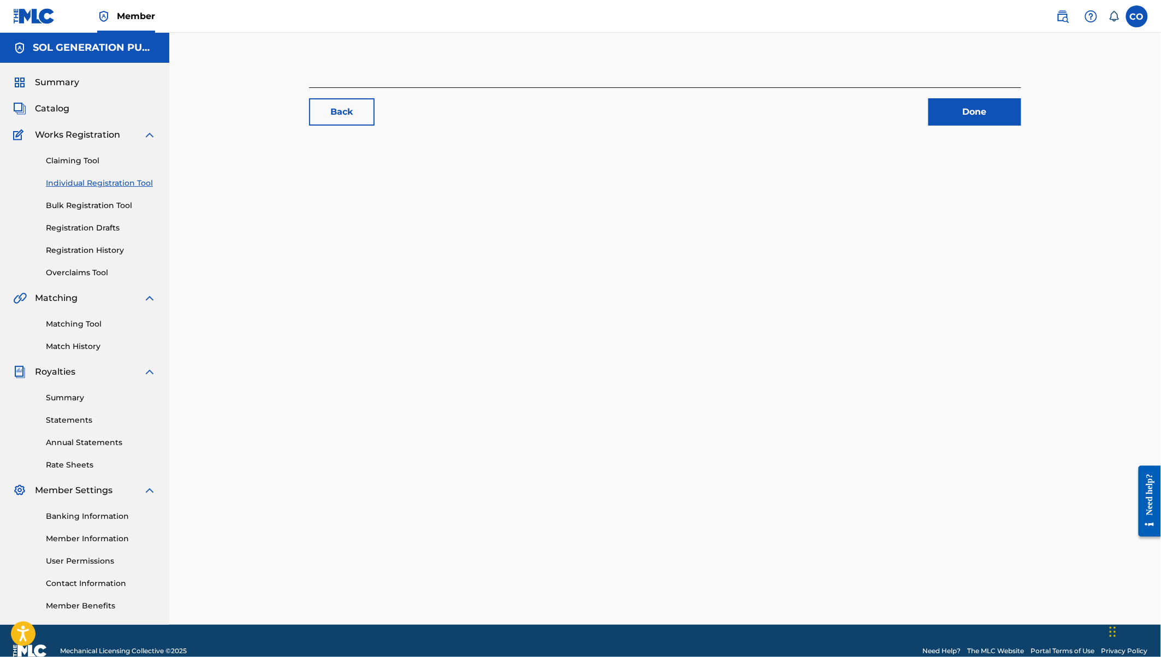
click at [985, 110] on link "Done" at bounding box center [974, 111] width 93 height 27
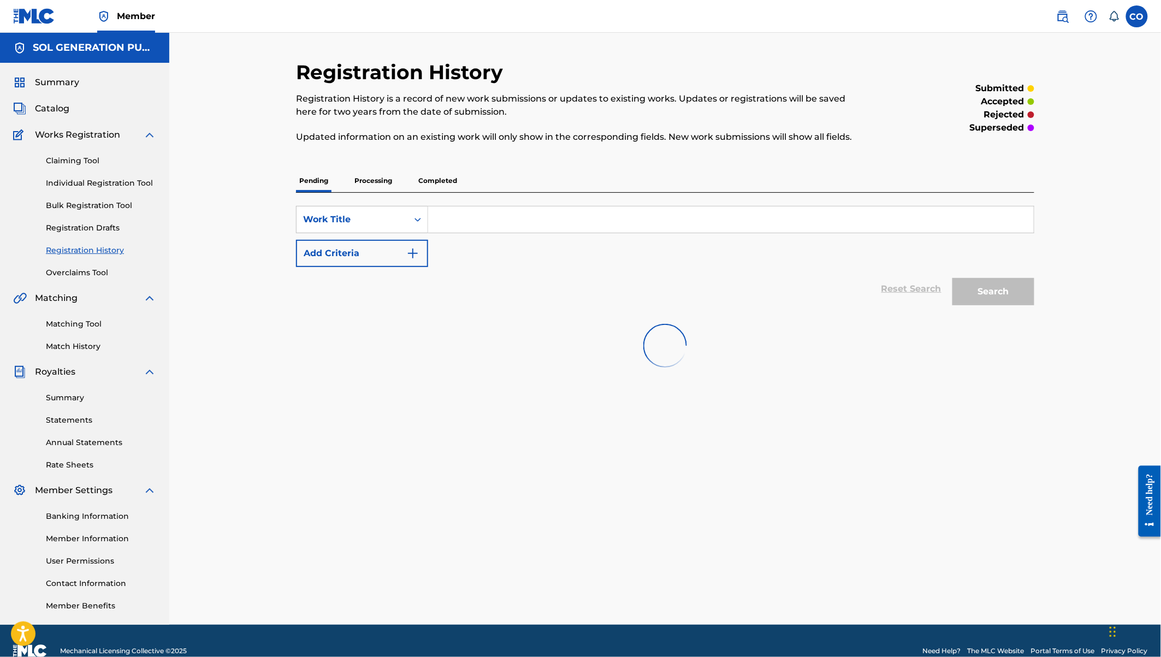
click at [71, 165] on link "Claiming Tool" at bounding box center [101, 160] width 110 height 11
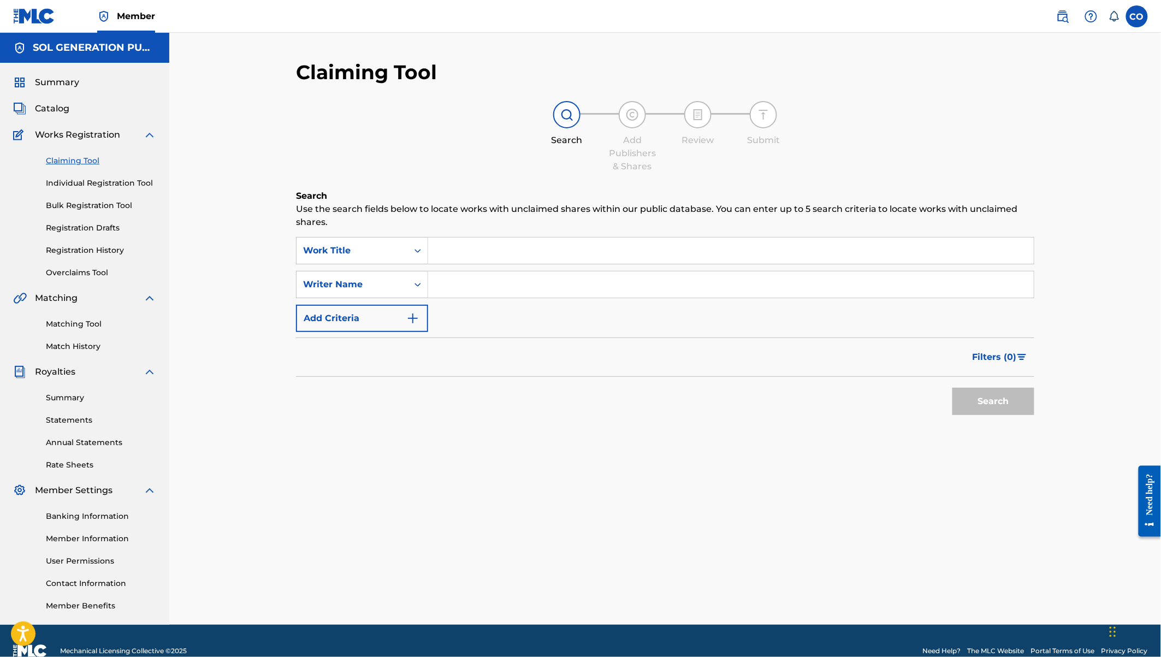
click at [473, 252] on input "Search Form" at bounding box center [730, 250] width 605 height 26
click at [474, 274] on input "Search Form" at bounding box center [730, 284] width 605 height 26
click at [1000, 406] on button "Search" at bounding box center [993, 401] width 82 height 27
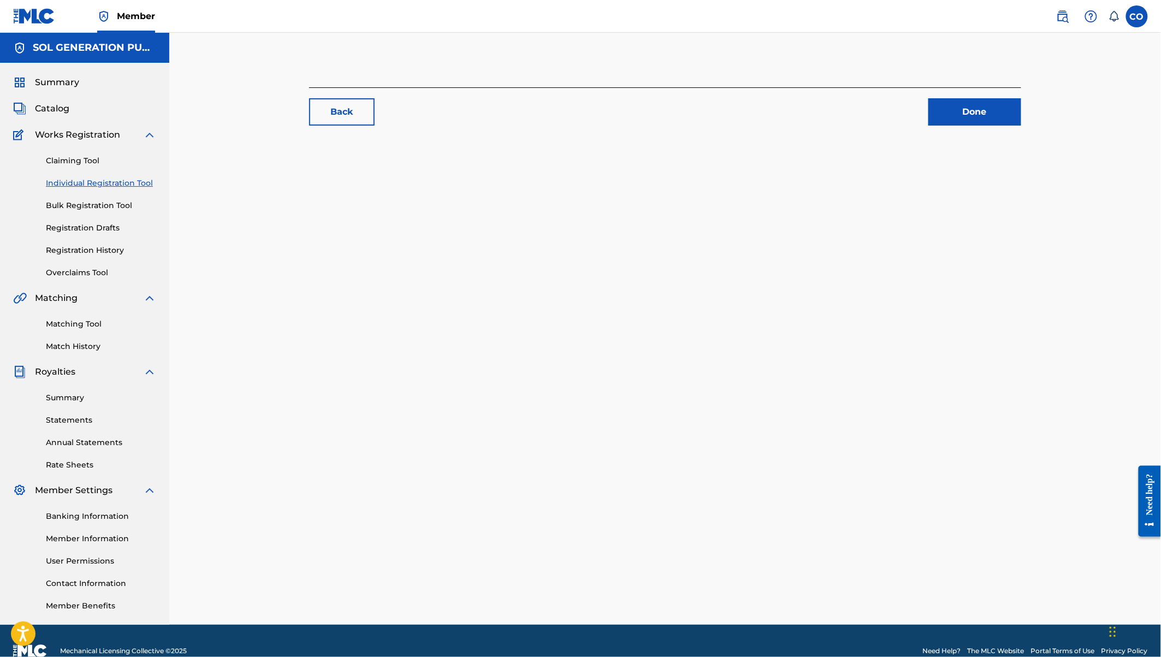
click at [969, 118] on link "Done" at bounding box center [974, 111] width 93 height 27
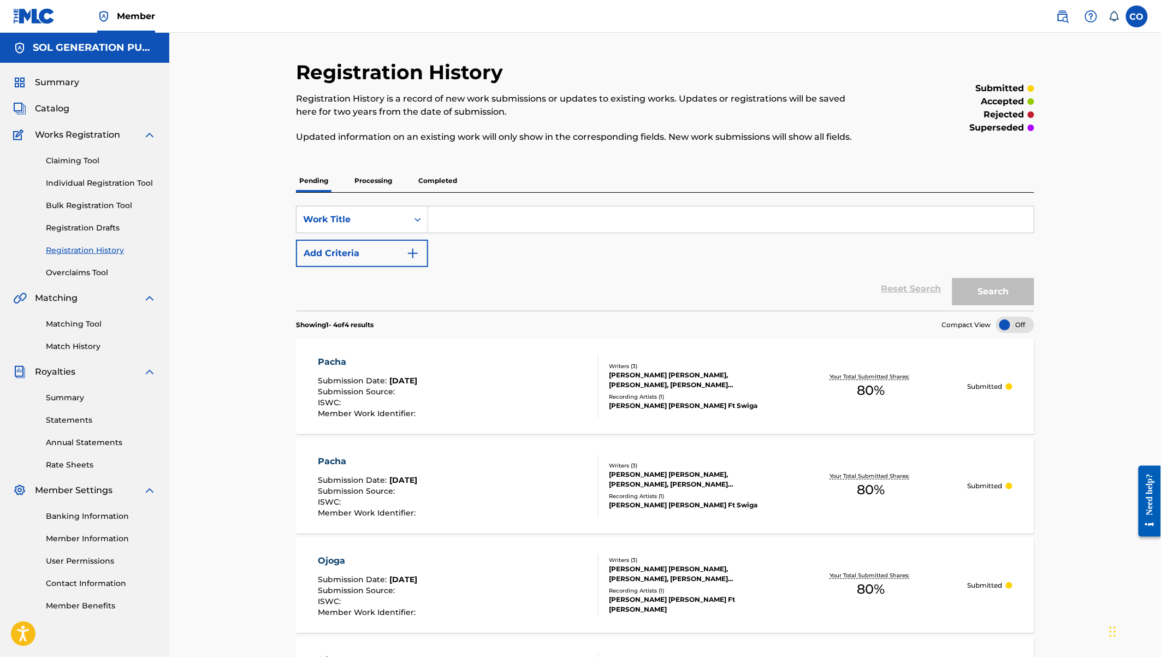
click at [75, 158] on link "Claiming Tool" at bounding box center [101, 160] width 110 height 11
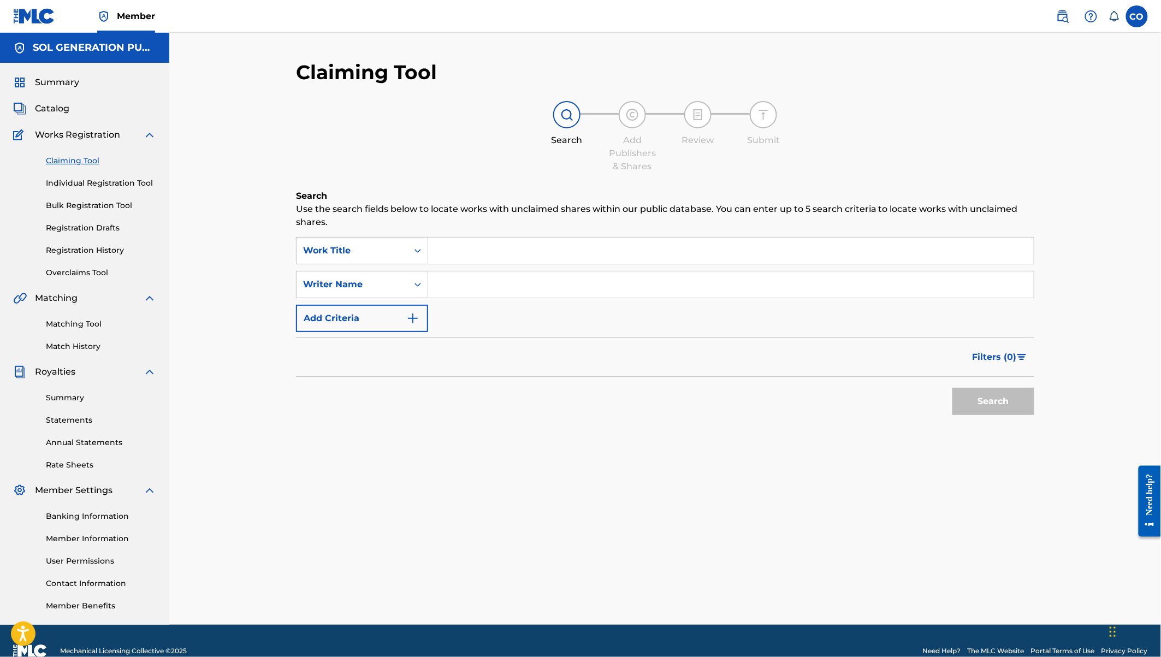
click at [524, 257] on input "Search Form" at bounding box center [730, 250] width 605 height 26
click at [952, 388] on button "Search" at bounding box center [993, 401] width 82 height 27
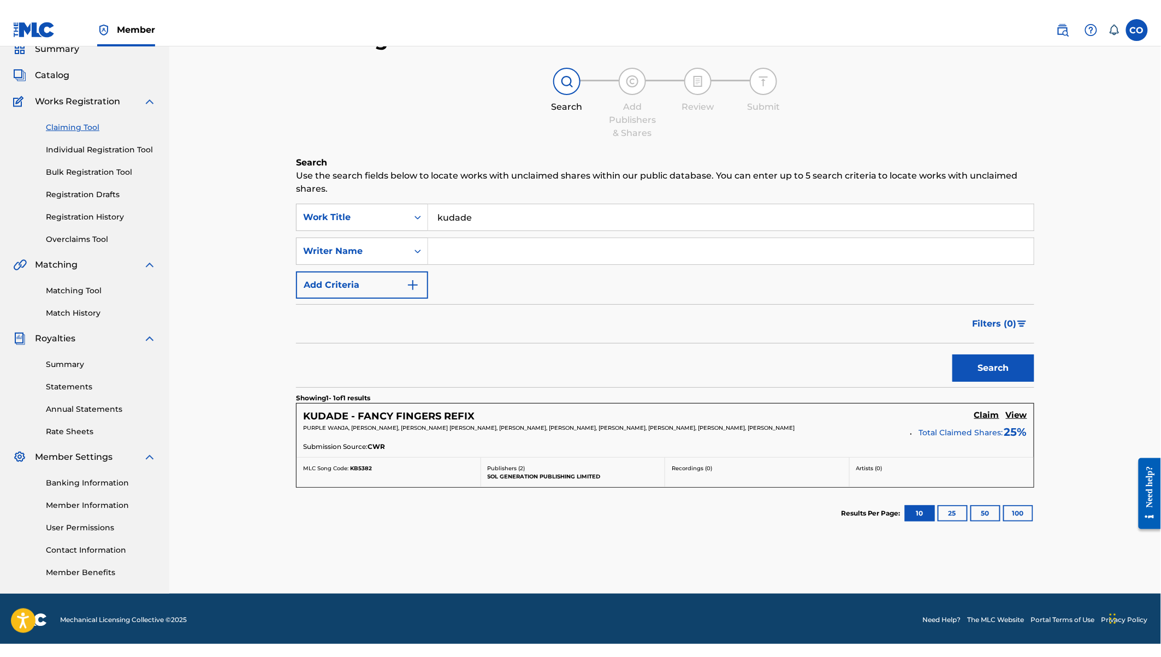
scroll to position [20, 0]
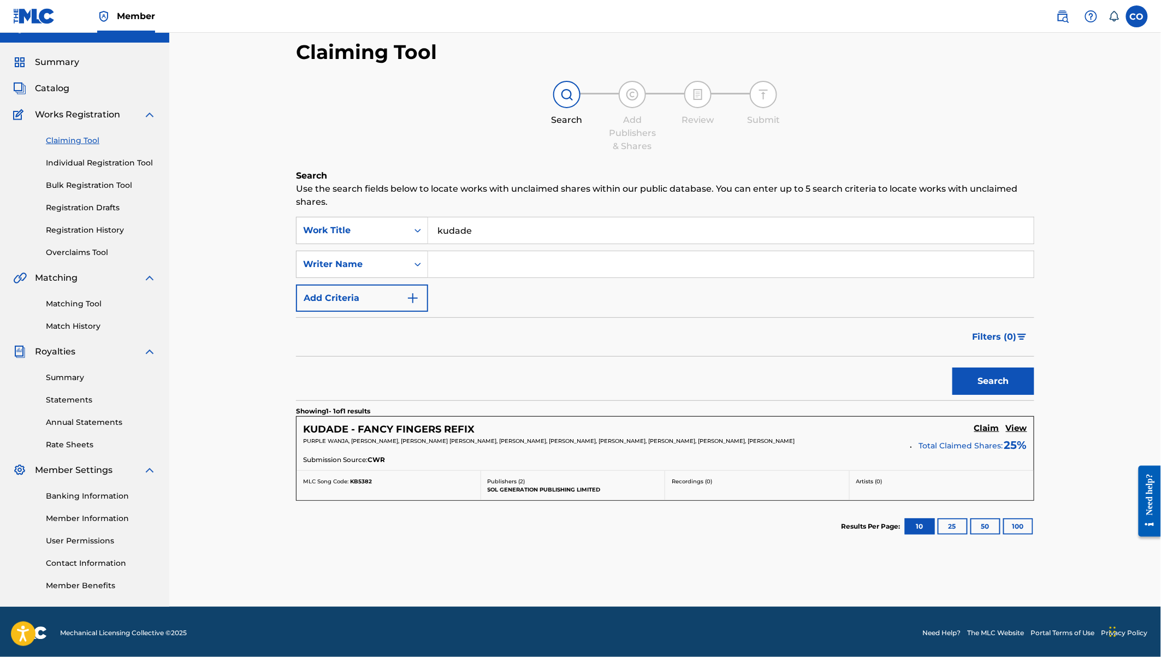
click at [991, 424] on h5 "Claim" at bounding box center [986, 428] width 25 height 10
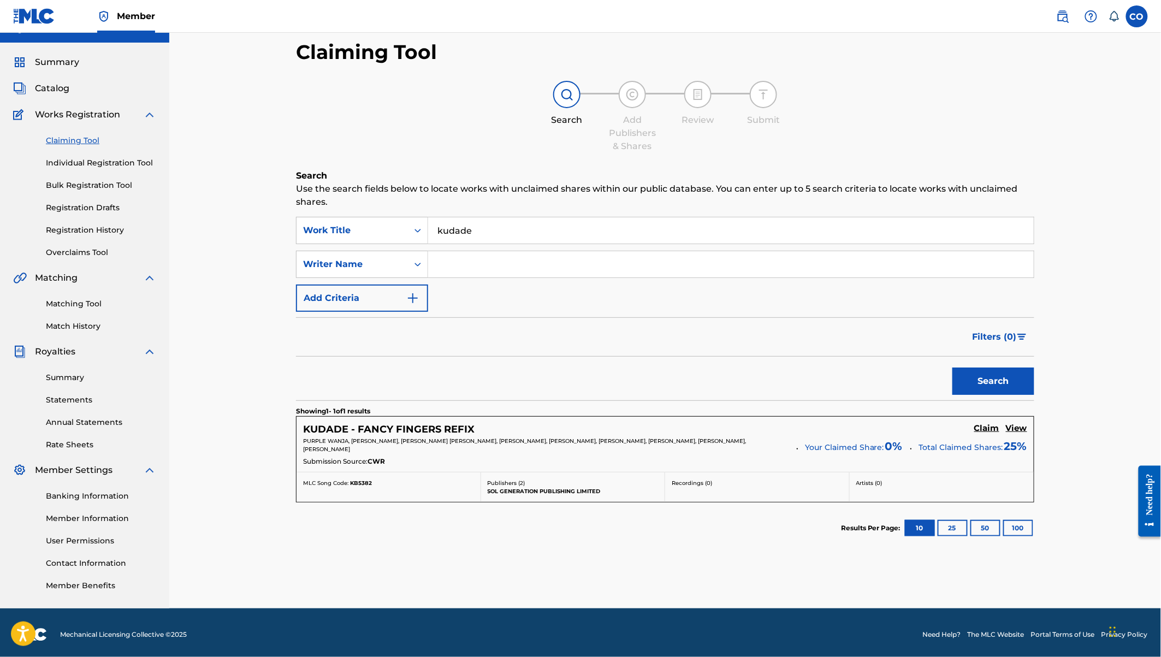
click at [990, 426] on h5 "Claim" at bounding box center [986, 428] width 25 height 10
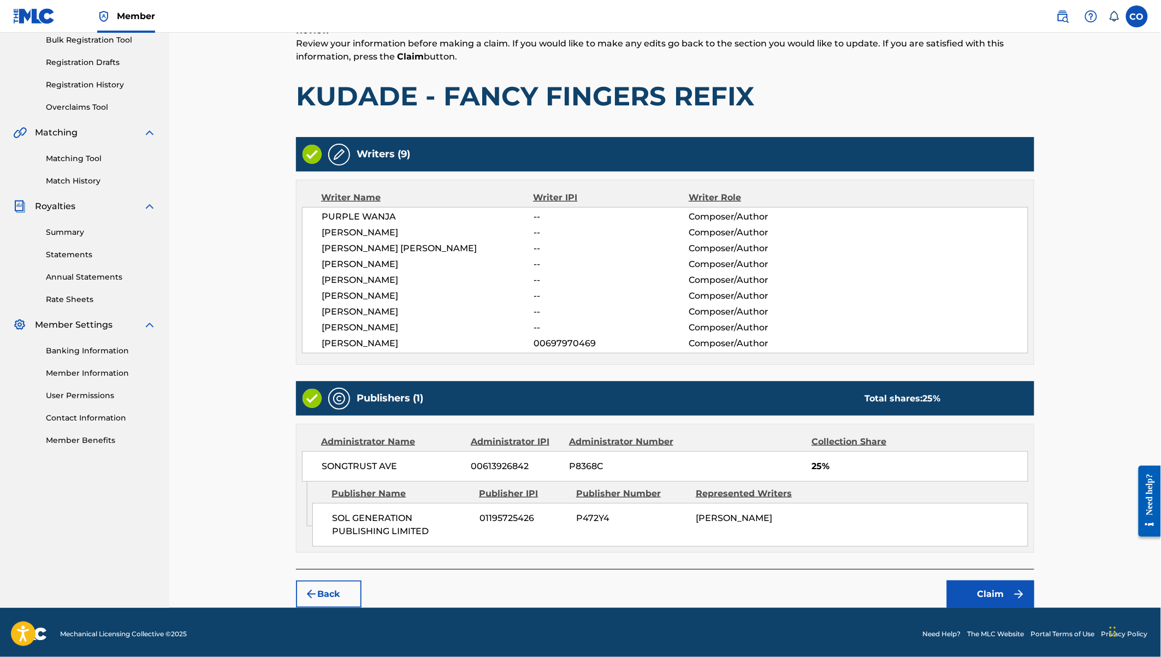
scroll to position [20, 0]
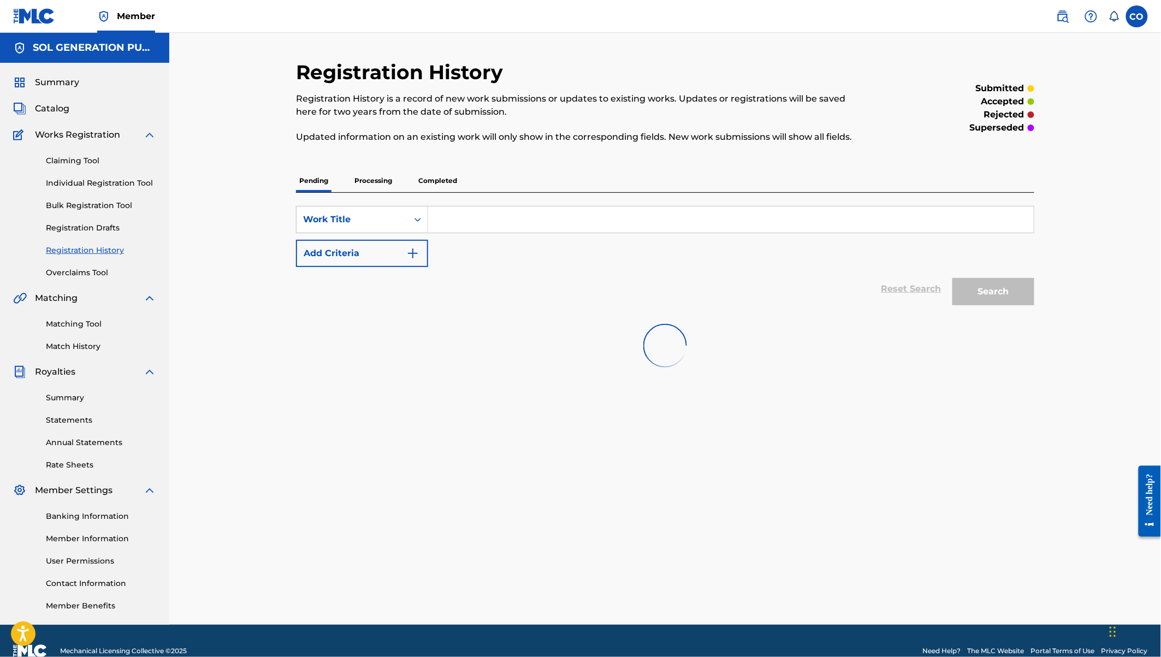
click at [378, 180] on p "Processing" at bounding box center [373, 180] width 44 height 23
click at [320, 183] on p "Pending" at bounding box center [313, 180] width 35 height 23
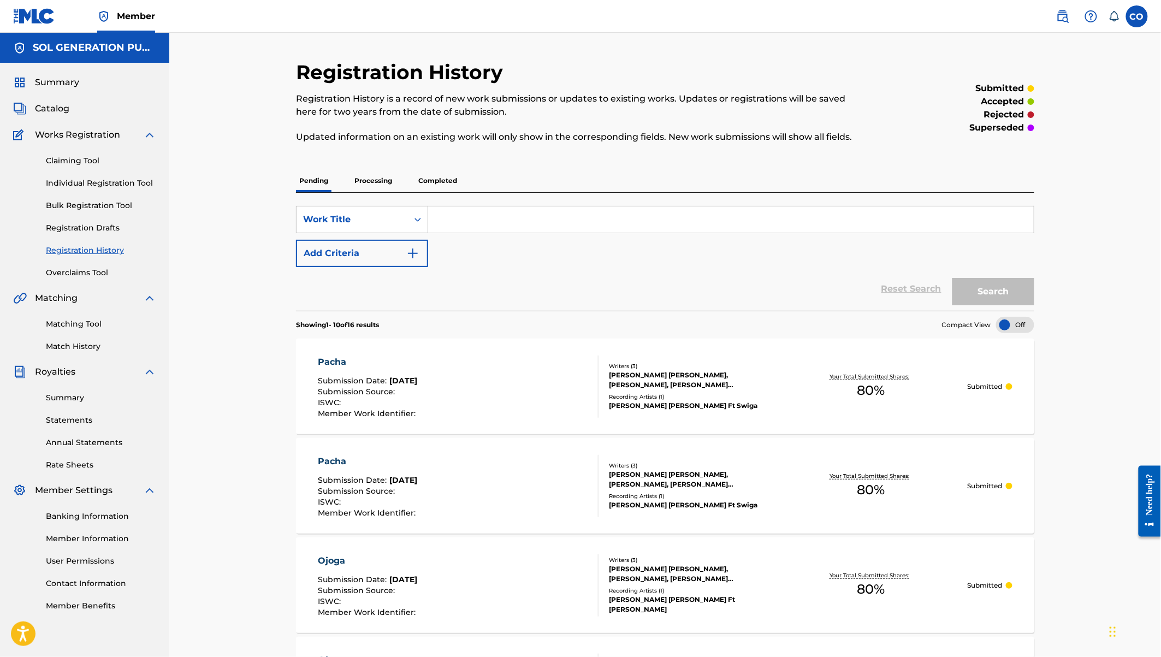
click at [72, 167] on div "Claiming Tool Individual Registration Tool Bulk Registration Tool Registration …" at bounding box center [84, 209] width 143 height 137
click at [483, 208] on input "Search Form" at bounding box center [730, 219] width 605 height 26
click at [952, 278] on button "Search" at bounding box center [993, 291] width 82 height 27
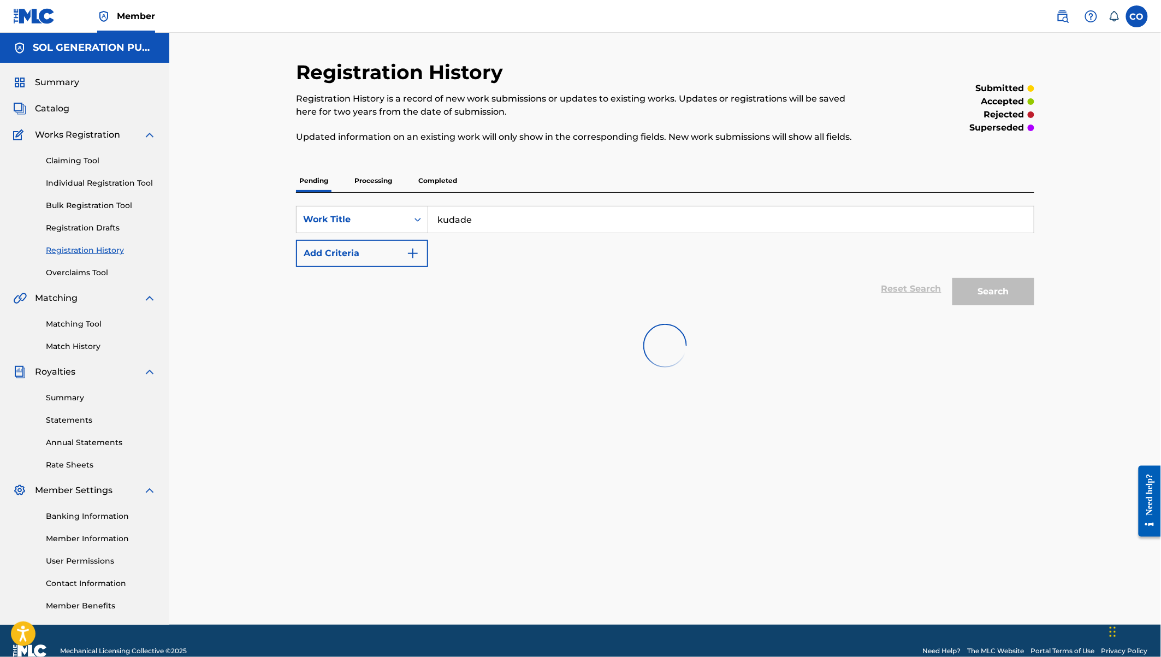
click at [729, 261] on div "SearchWithCriteria71dfea90-f656-407c-a620-2b46dccf5258 Work Title kudade Add Cr…" at bounding box center [665, 236] width 738 height 61
click at [104, 179] on link "Individual Registration Tool" at bounding box center [101, 182] width 110 height 11
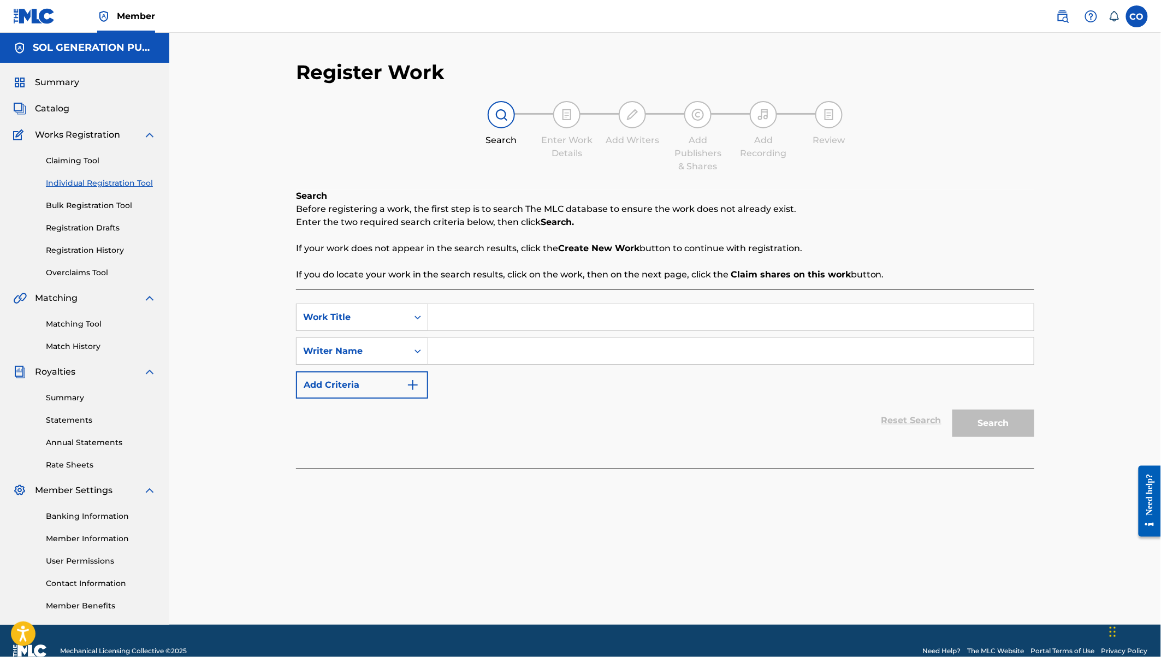
click at [476, 314] on input "Search Form" at bounding box center [730, 317] width 605 height 26
click at [65, 156] on link "Claiming Tool" at bounding box center [101, 160] width 110 height 11
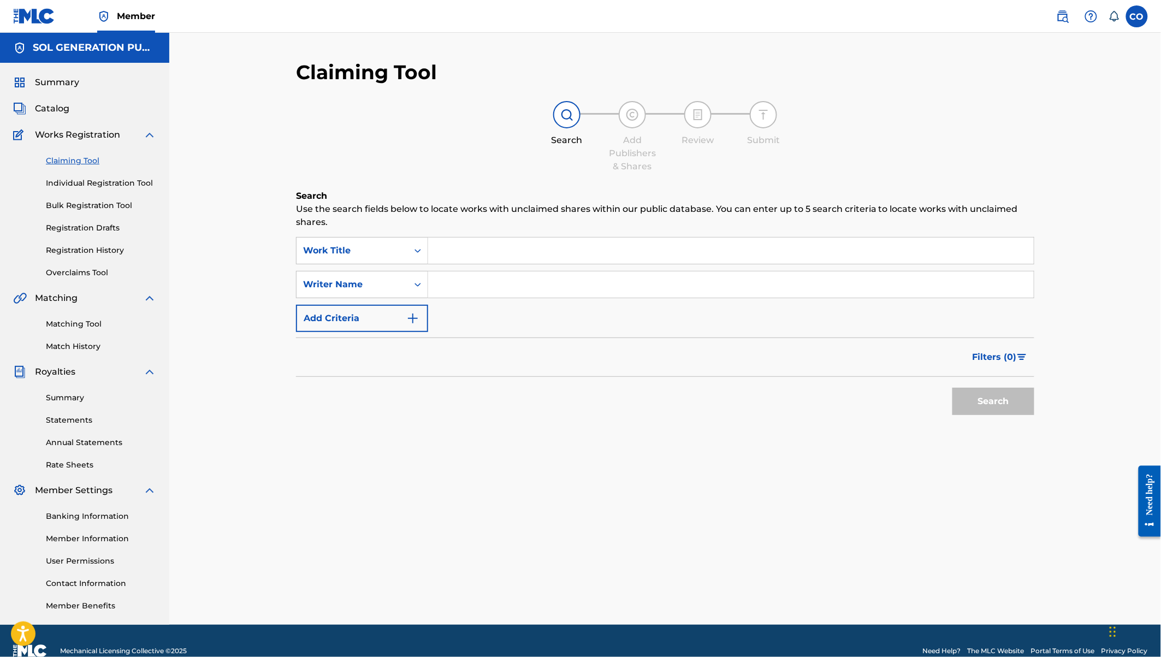
click at [461, 257] on input "Search Form" at bounding box center [730, 250] width 605 height 26
click at [952, 388] on button "Search" at bounding box center [993, 401] width 82 height 27
click at [441, 277] on input "Search Form" at bounding box center [730, 284] width 605 height 26
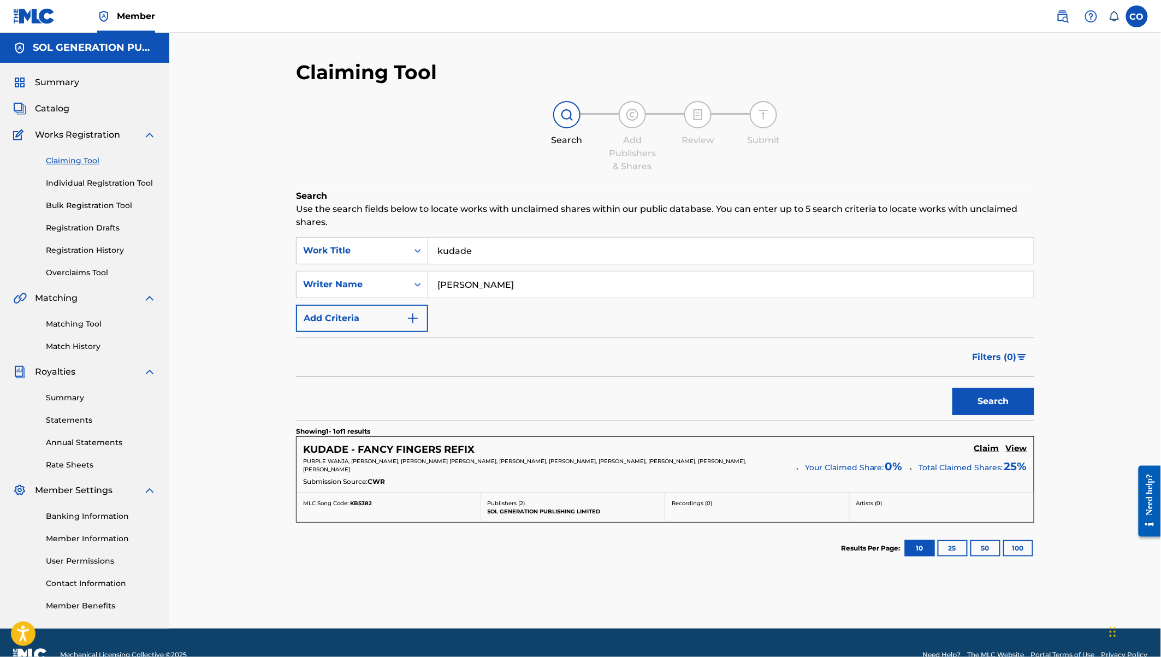
click at [1019, 443] on h5 "View" at bounding box center [1016, 448] width 21 height 10
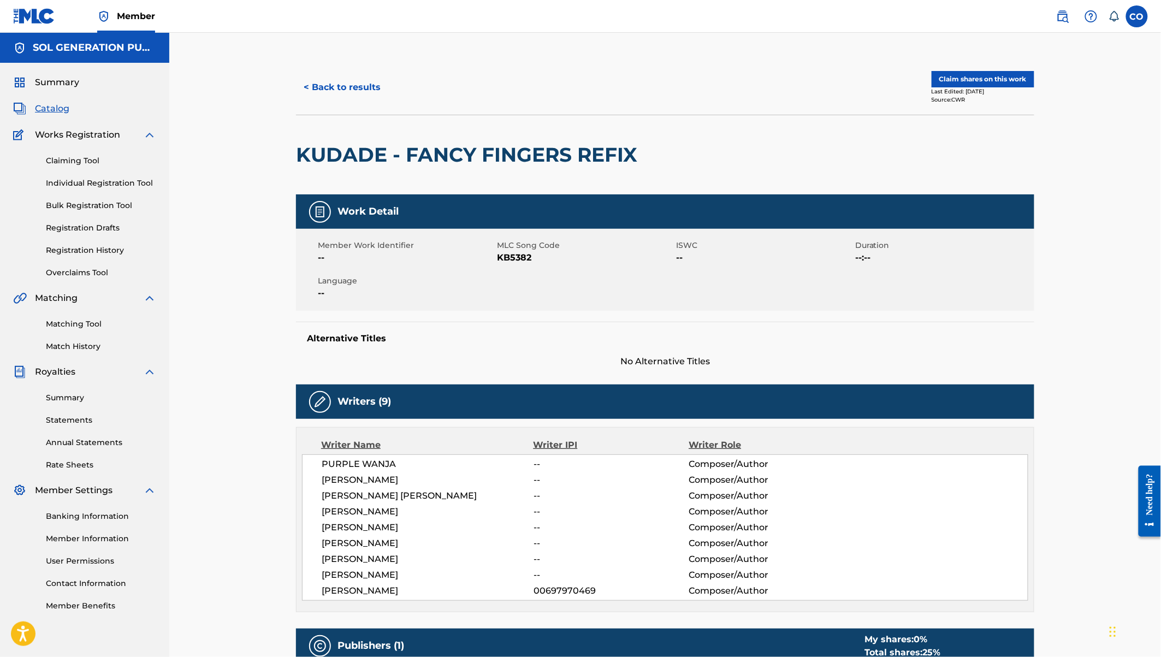
click at [965, 76] on button "Claim shares on this work" at bounding box center [982, 79] width 103 height 16
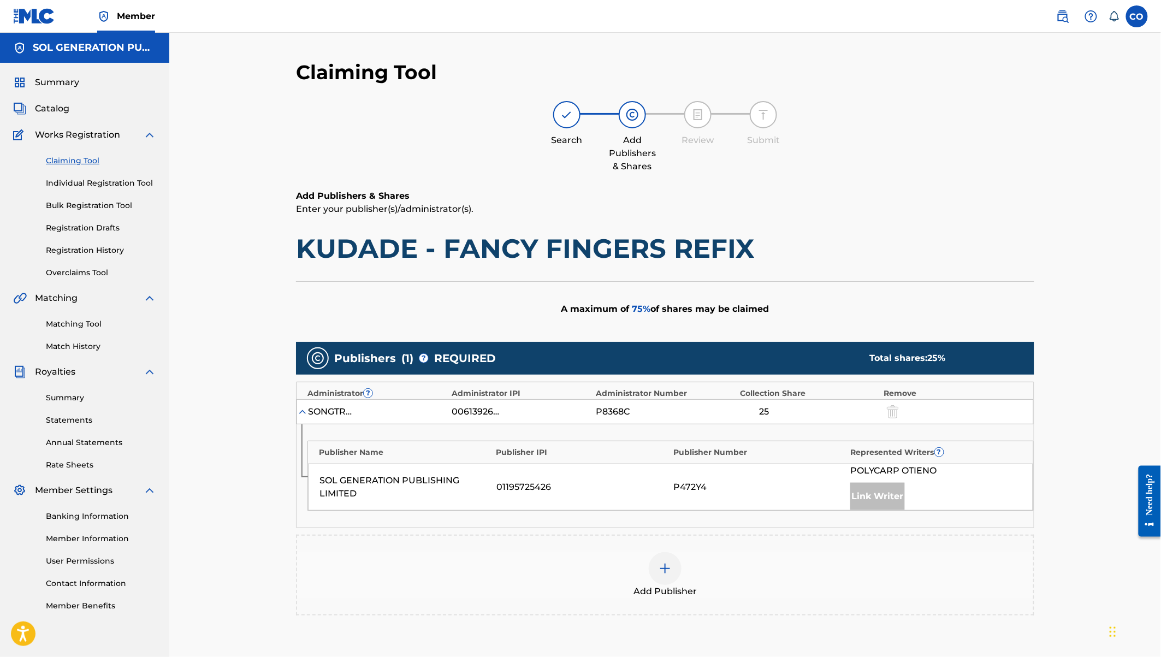
click at [729, 489] on div "P472Y4" at bounding box center [758, 486] width 171 height 13
click at [500, 486] on div "01195725426" at bounding box center [581, 486] width 171 height 13
click at [672, 567] on div at bounding box center [665, 568] width 33 height 33
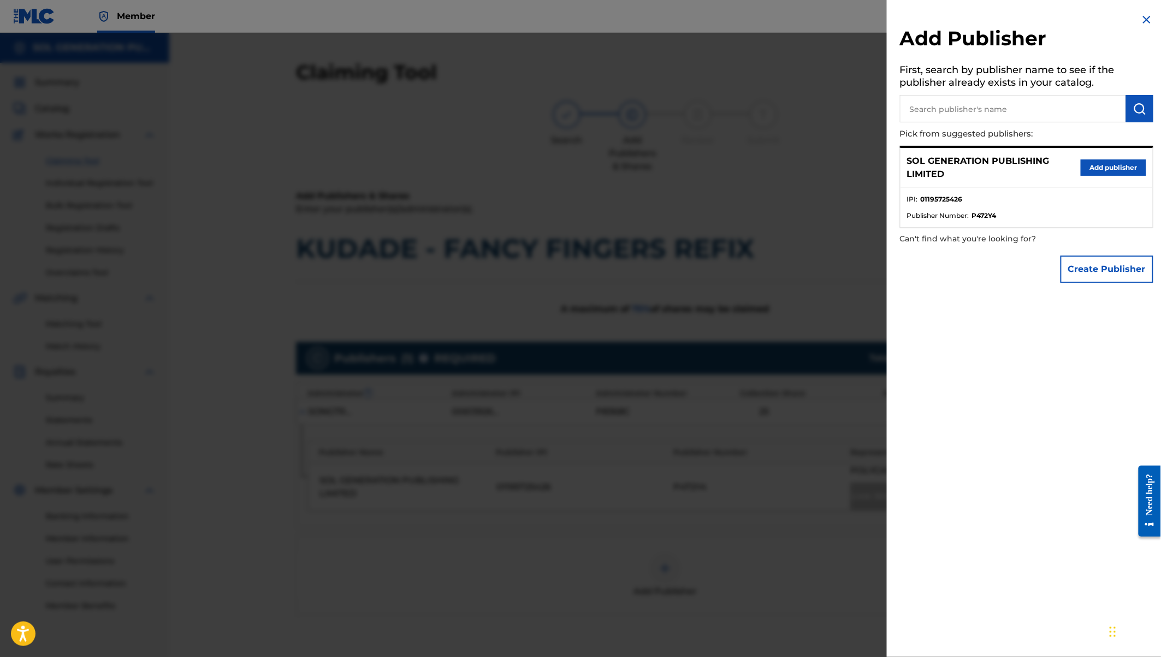
click at [1107, 167] on button "Add publisher" at bounding box center [1113, 167] width 66 height 16
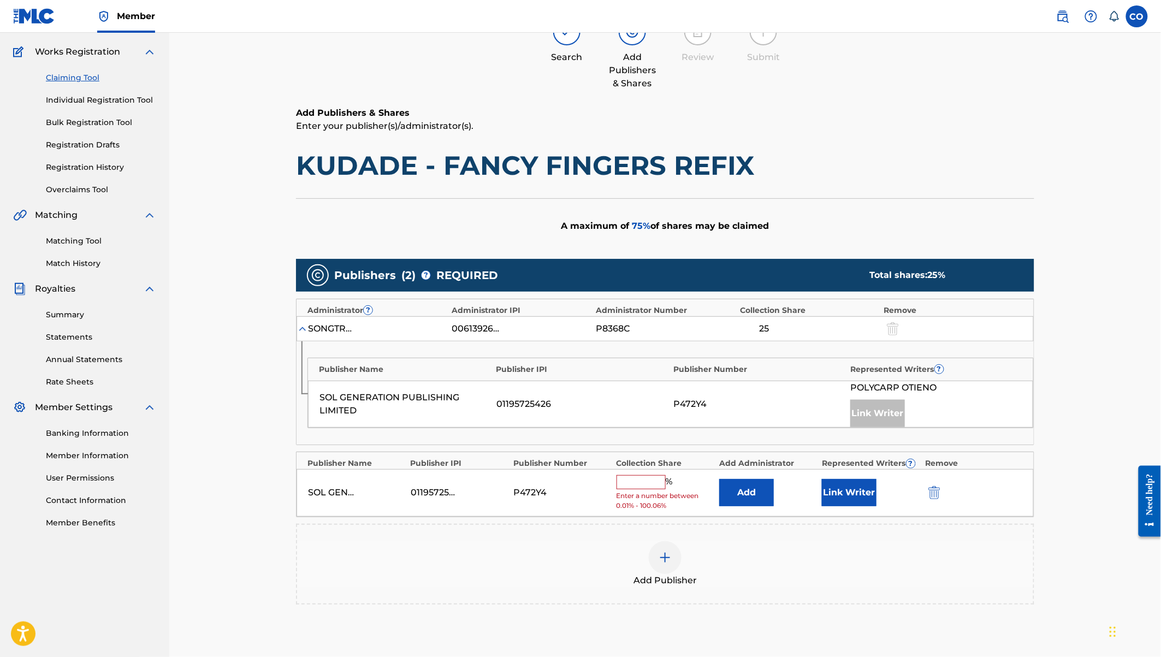
scroll to position [97, 0]
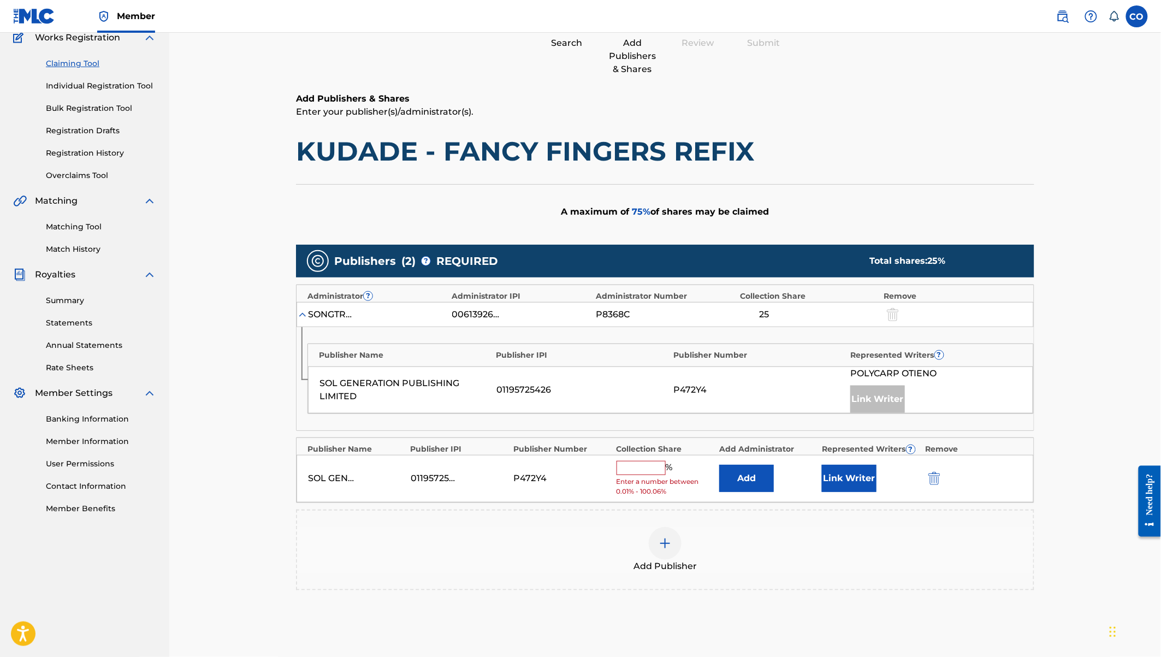
click at [846, 477] on button "Link Writer" at bounding box center [849, 478] width 55 height 27
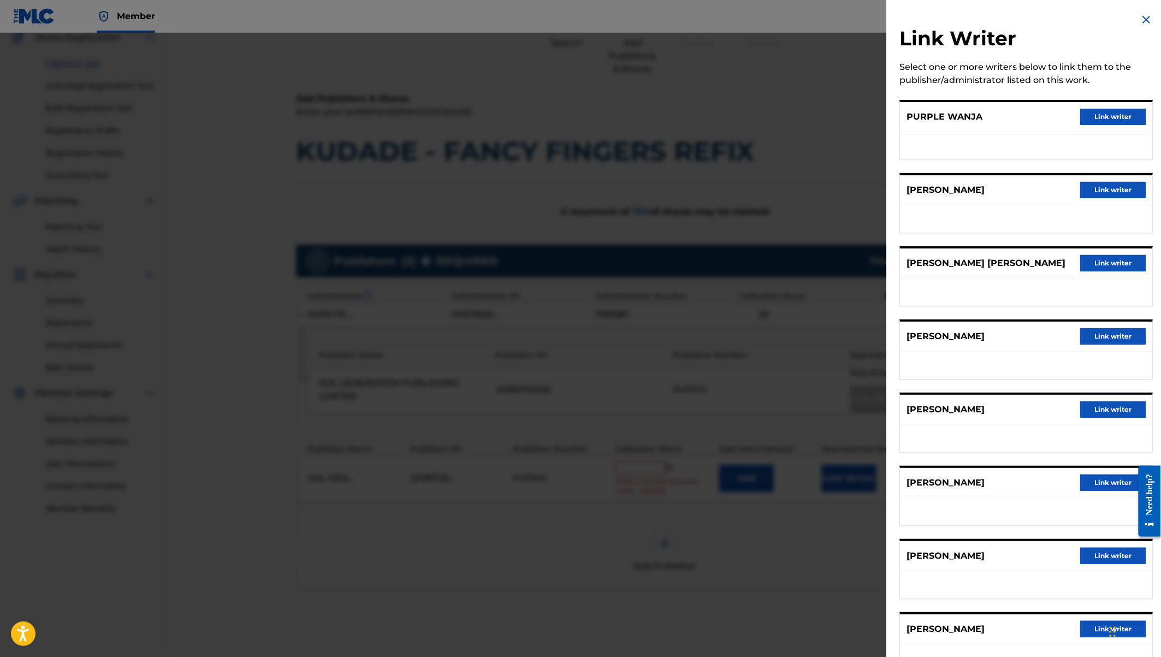
click at [1096, 185] on button "Link writer" at bounding box center [1113, 190] width 66 height 16
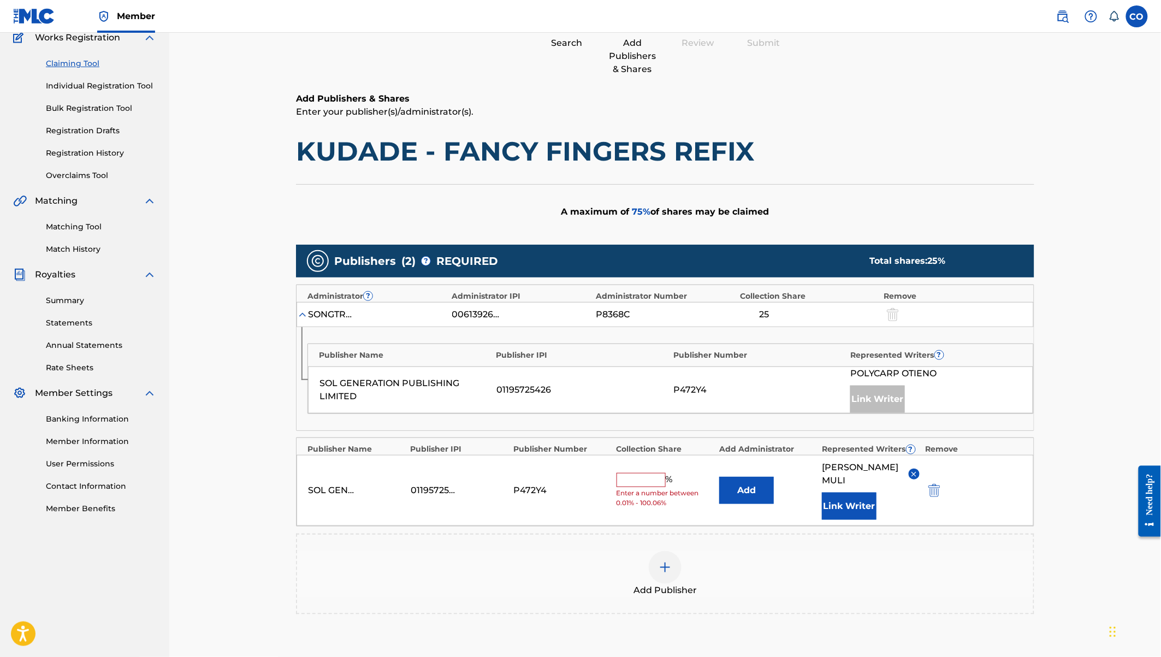
click at [853, 493] on button "Link Writer" at bounding box center [849, 505] width 55 height 27
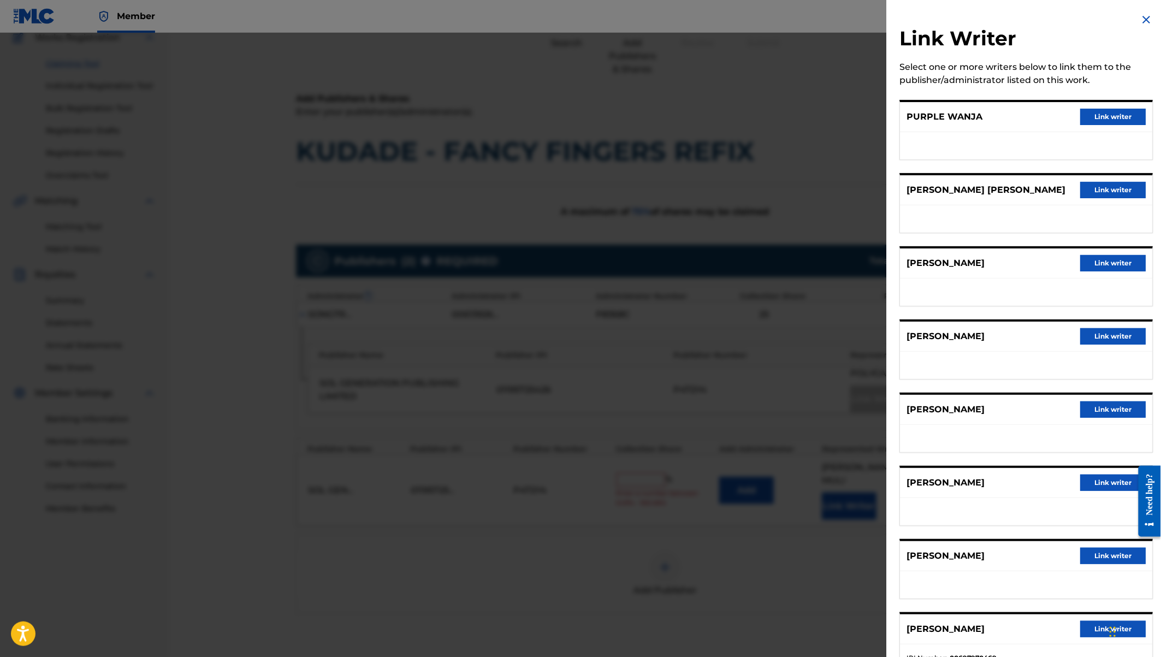
click at [1109, 335] on button "Link writer" at bounding box center [1113, 336] width 66 height 16
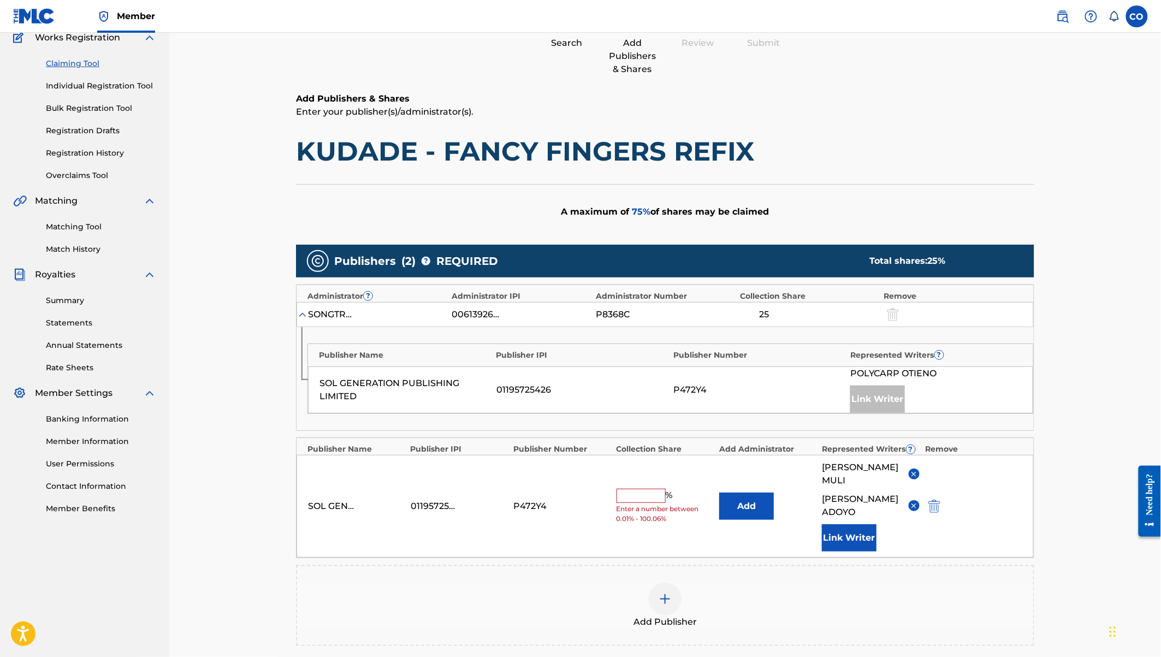
click at [853, 524] on button "Link Writer" at bounding box center [849, 537] width 55 height 27
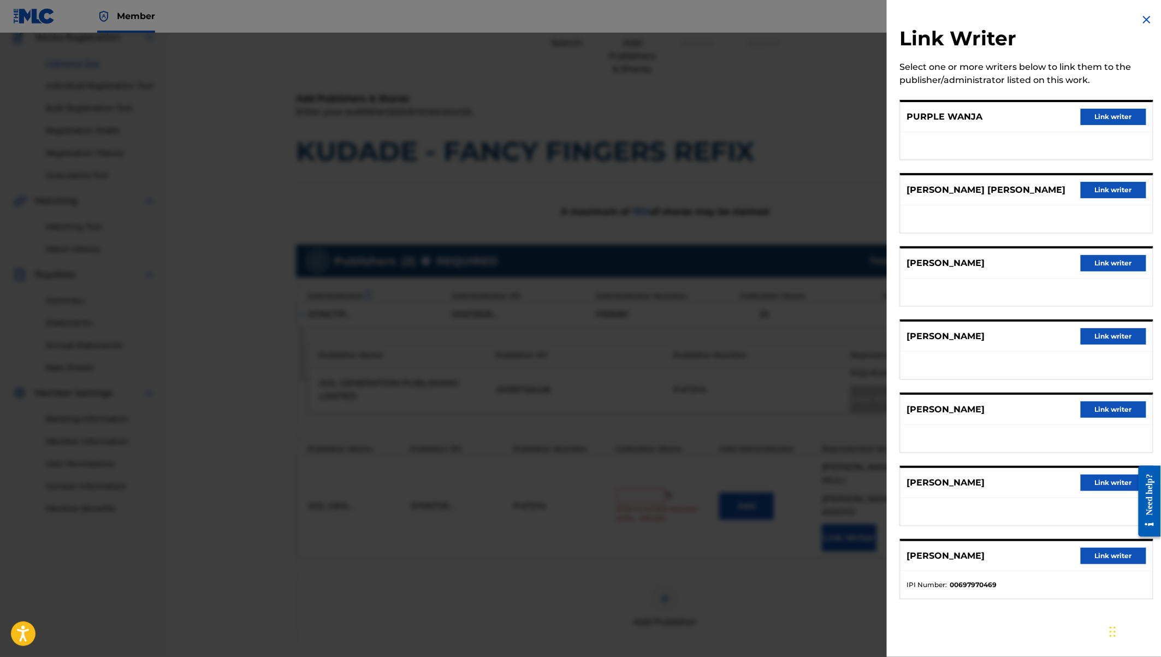
scroll to position [232, 0]
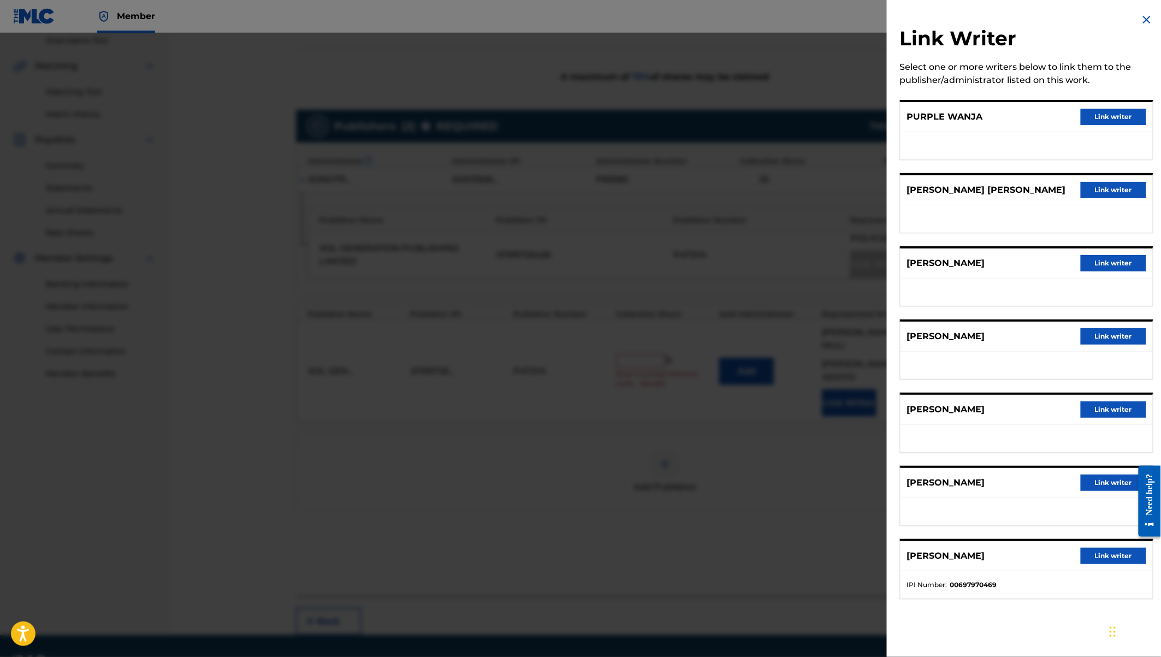
click at [1106, 335] on button "Link writer" at bounding box center [1113, 336] width 66 height 16
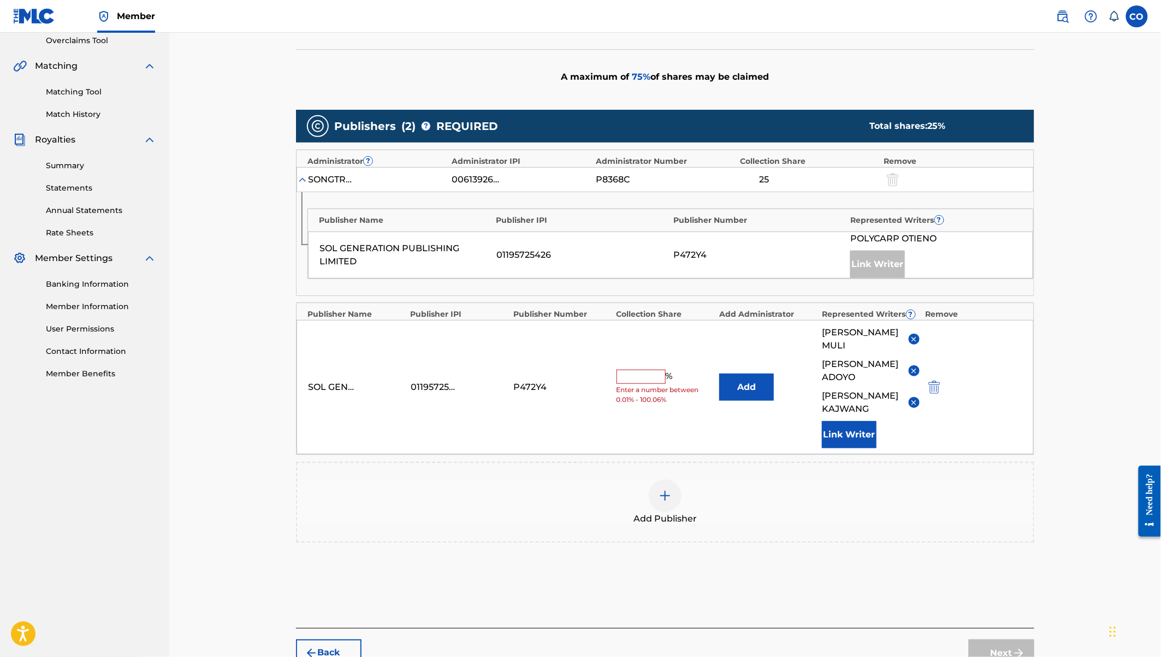
click at [633, 370] on input "text" at bounding box center [640, 377] width 49 height 14
click at [870, 421] on button "Link Writer" at bounding box center [849, 434] width 55 height 27
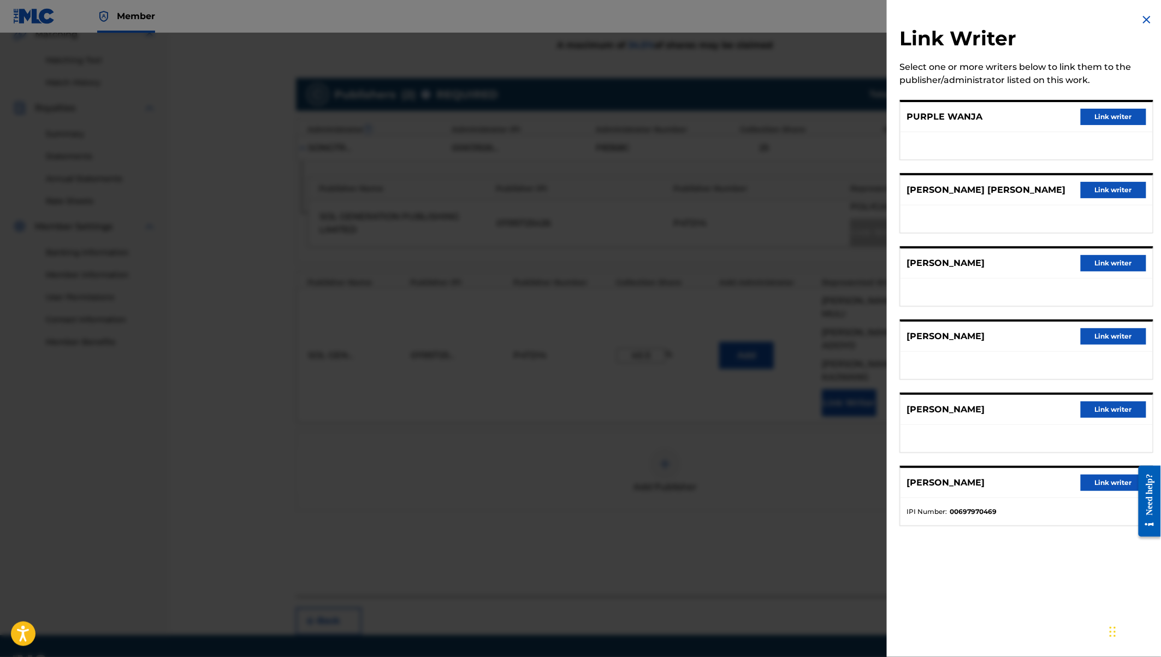
scroll to position [244, 0]
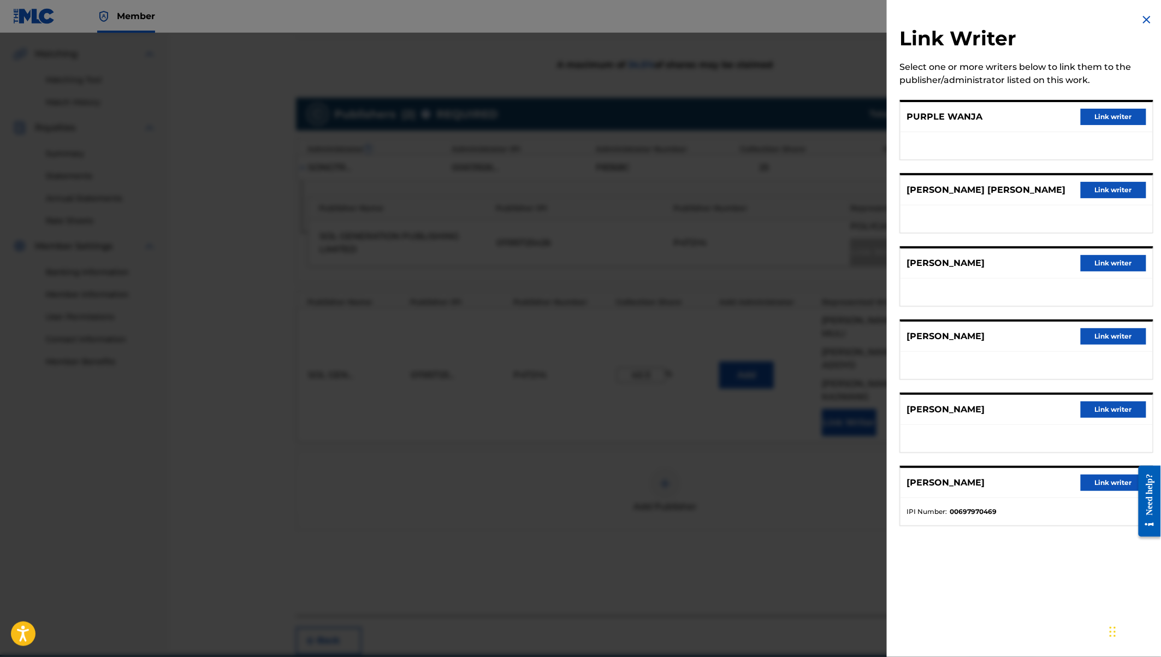
click at [848, 194] on div at bounding box center [580, 361] width 1161 height 657
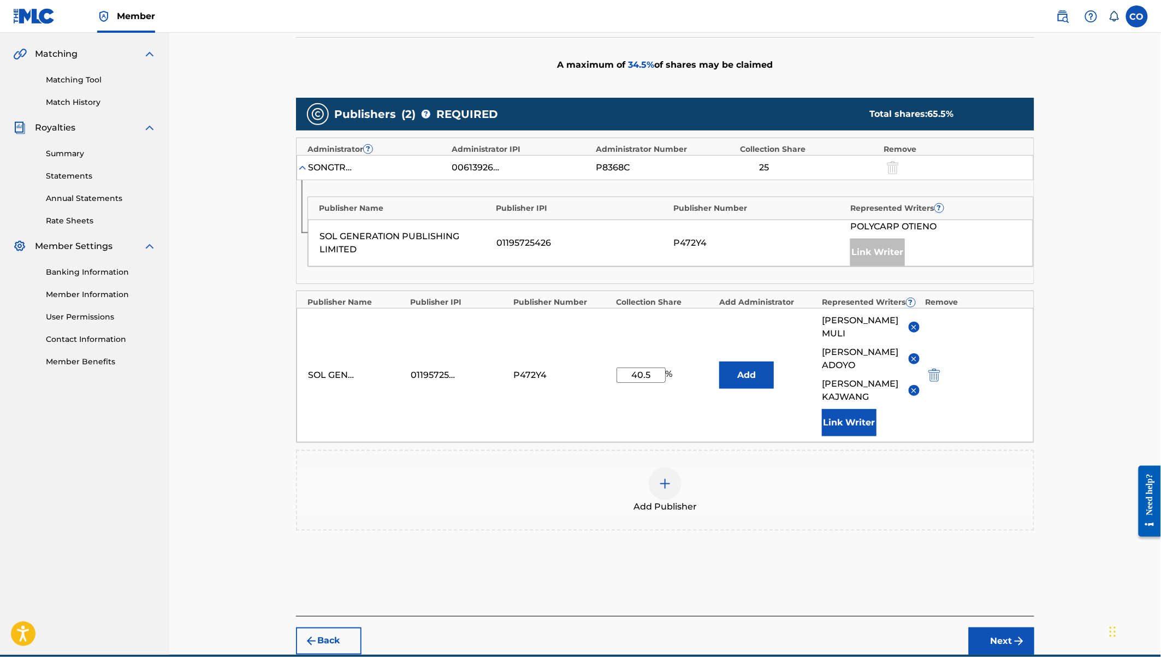
scroll to position [264, 0]
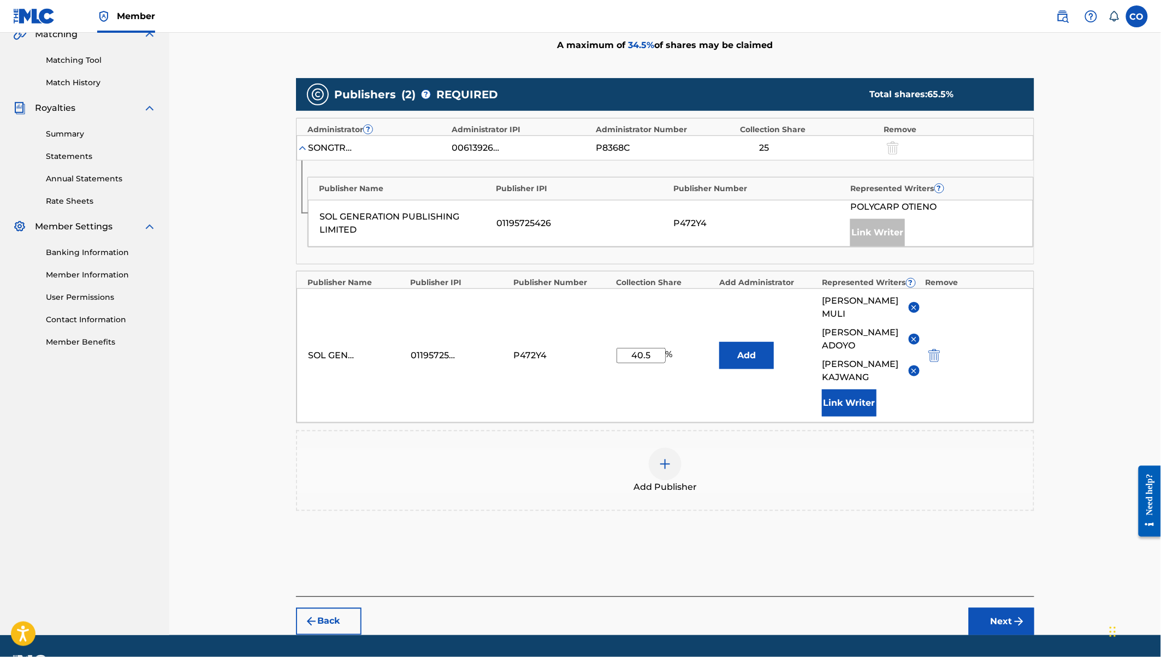
click at [1004, 608] on button "Next" at bounding box center [1002, 621] width 66 height 27
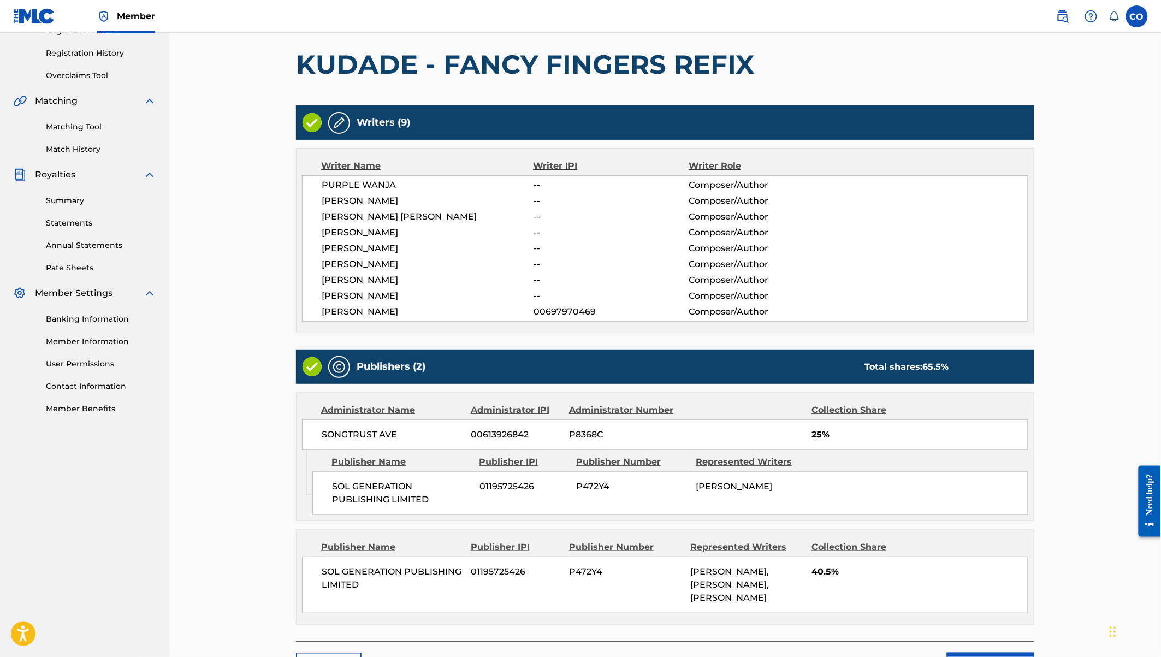
scroll to position [268, 0]
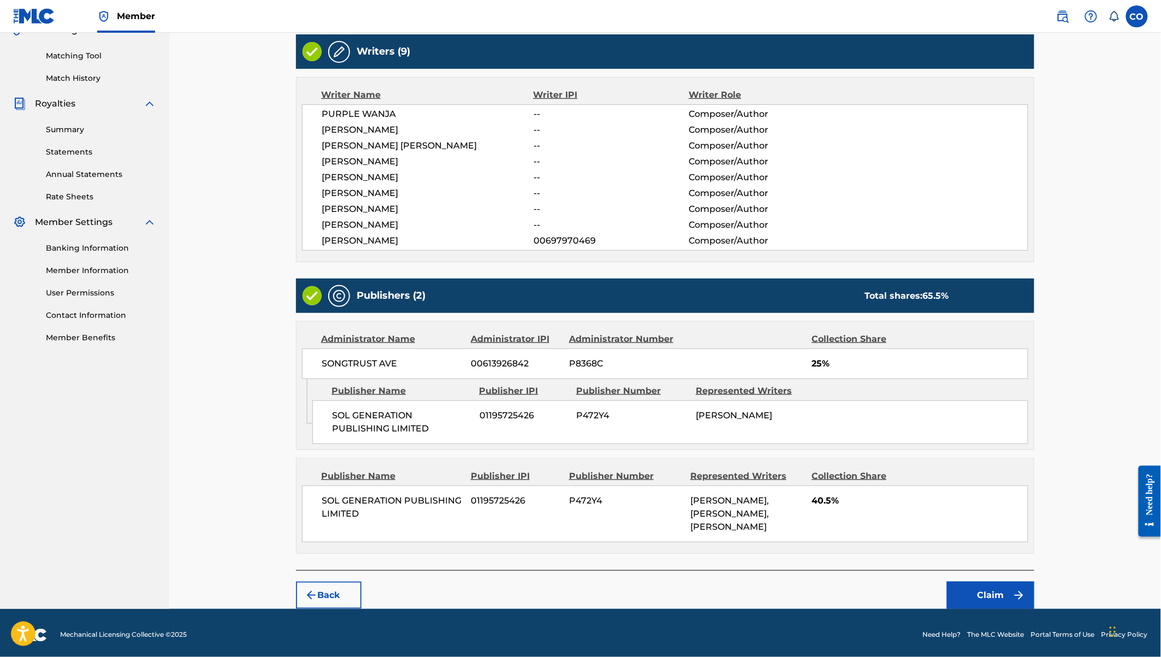
click at [1009, 588] on button "Claim" at bounding box center [990, 594] width 87 height 27
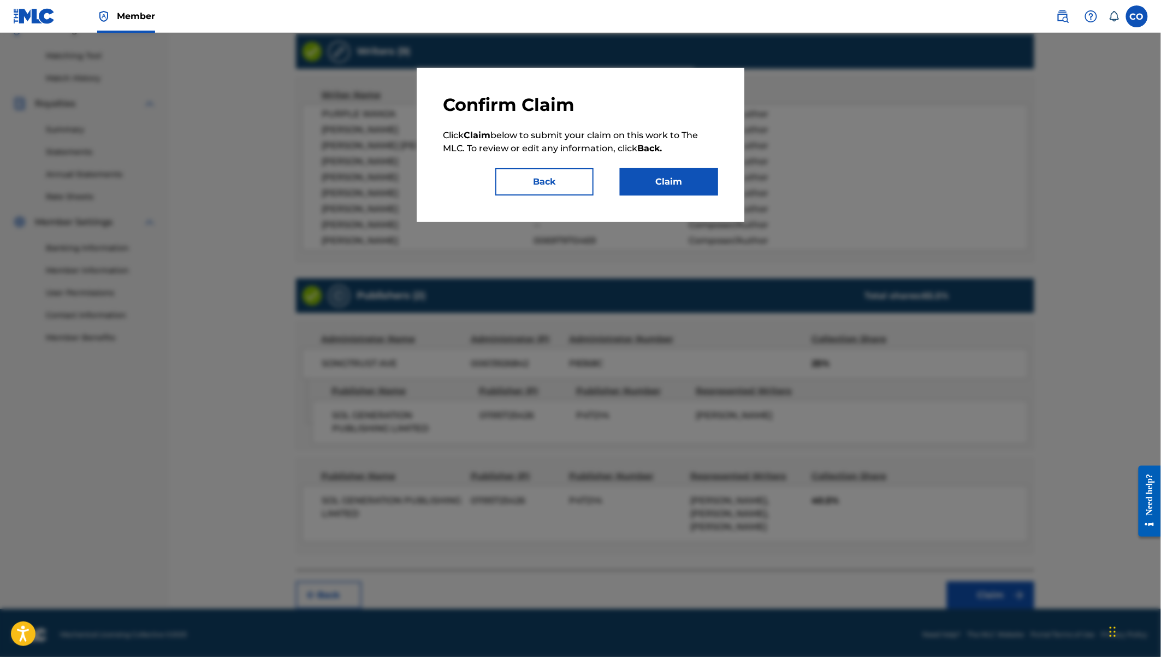
click at [704, 176] on button "Claim" at bounding box center [669, 181] width 98 height 27
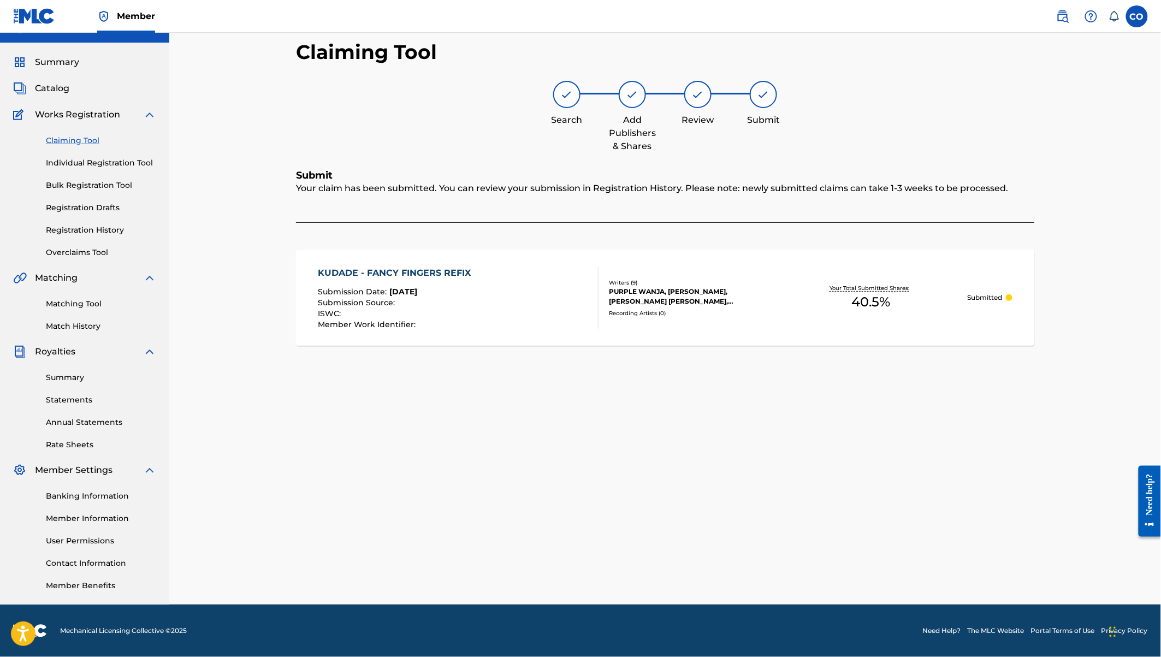
scroll to position [20, 0]
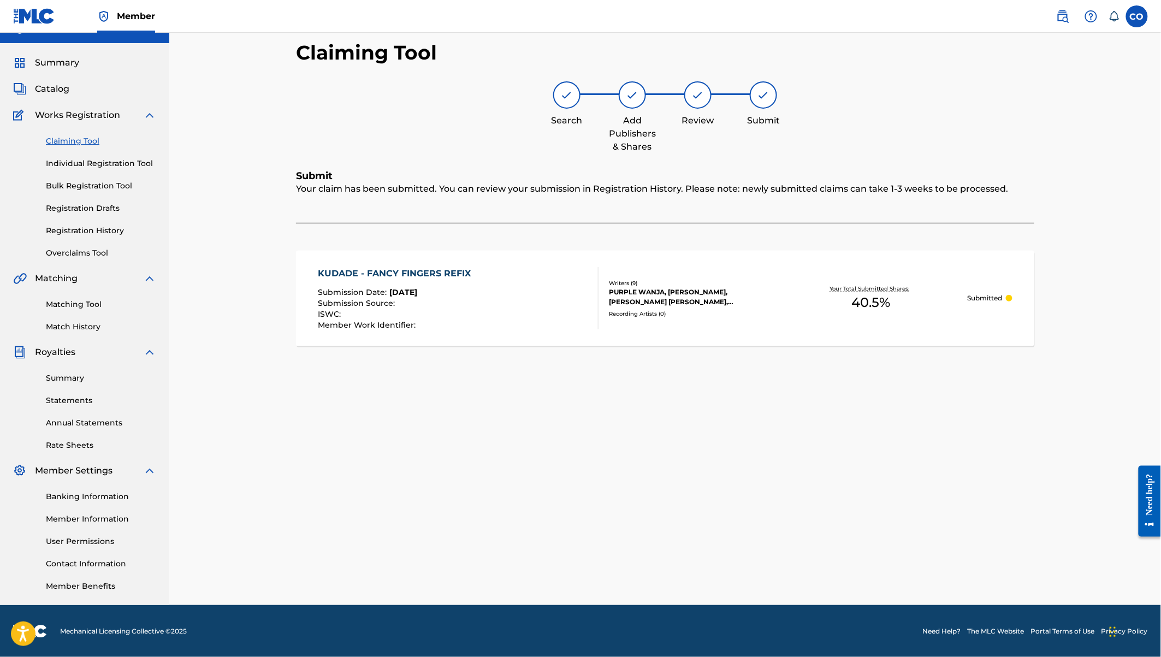
click at [68, 140] on link "Claiming Tool" at bounding box center [101, 140] width 110 height 11
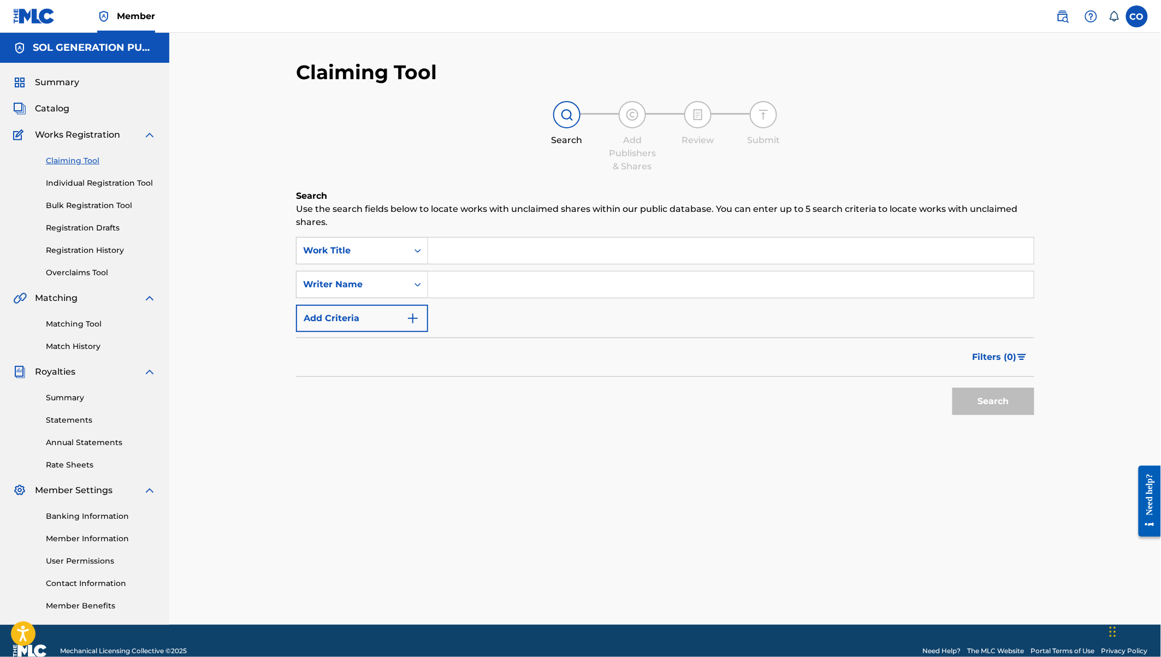
click at [510, 245] on input "Search Form" at bounding box center [730, 250] width 605 height 26
click at [480, 292] on input "Search Form" at bounding box center [730, 284] width 605 height 26
click at [952, 388] on button "Search" at bounding box center [993, 401] width 82 height 27
drag, startPoint x: 492, startPoint y: 287, endPoint x: 439, endPoint y: 276, distance: 54.0
click at [439, 276] on input "fathermoh" at bounding box center [730, 284] width 605 height 26
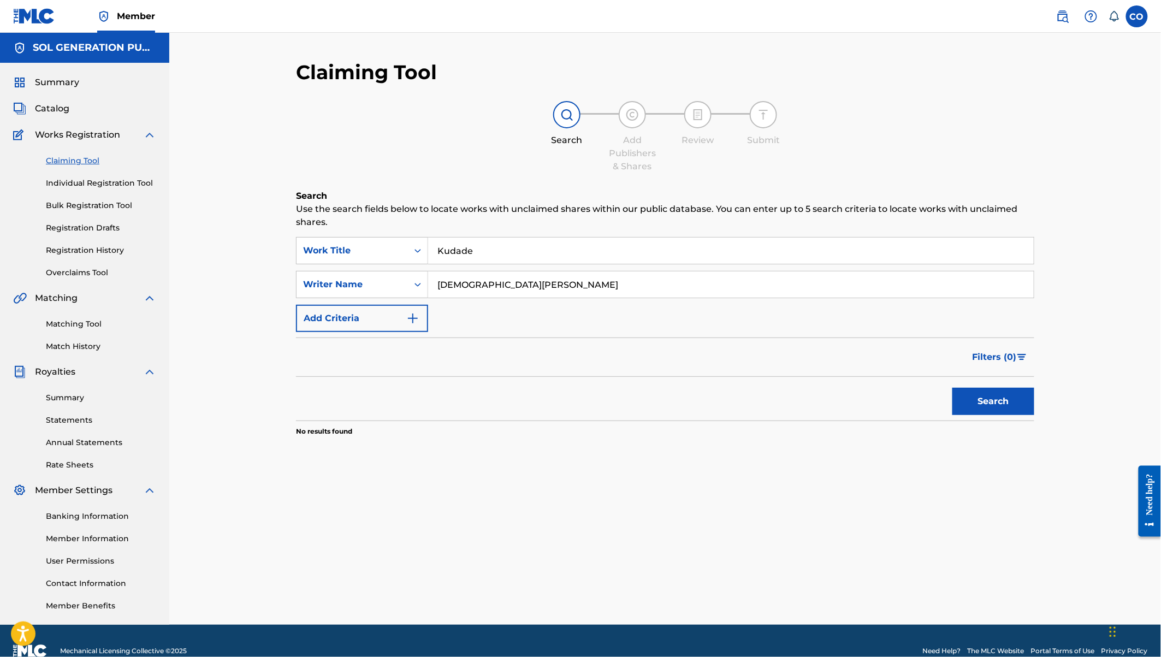
click at [952, 388] on button "Search" at bounding box center [993, 401] width 82 height 27
click at [126, 180] on link "Individual Registration Tool" at bounding box center [101, 182] width 110 height 11
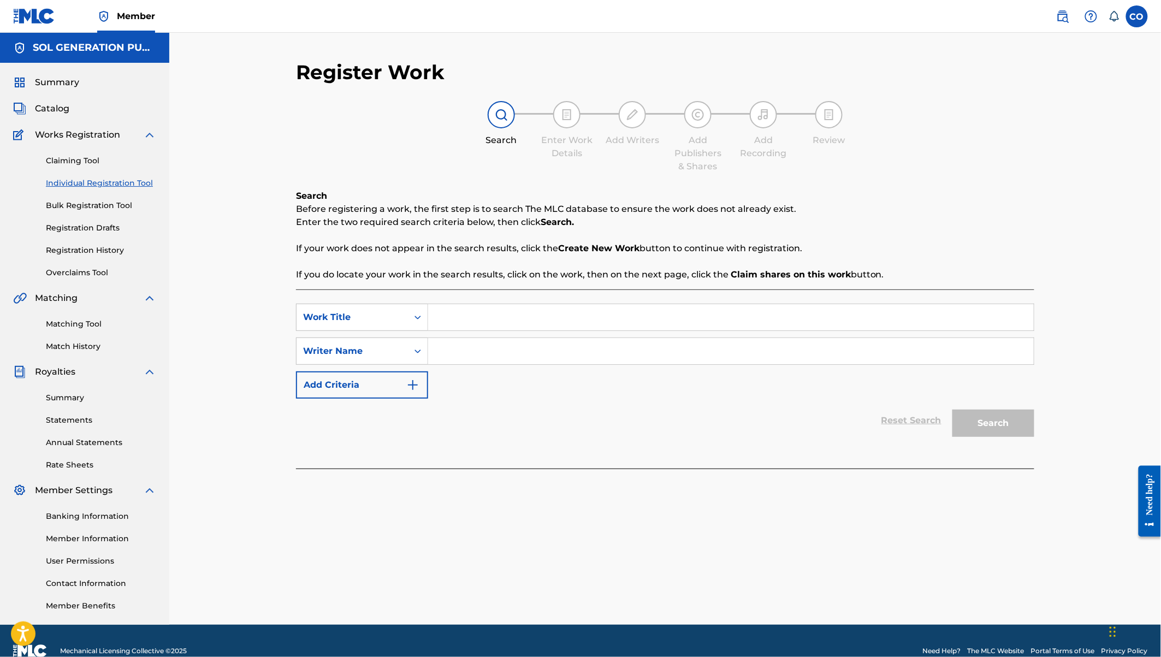
click at [499, 309] on input "Search Form" at bounding box center [730, 317] width 605 height 26
click at [500, 341] on input "Search Form" at bounding box center [730, 351] width 605 height 26
click at [952, 409] on button "Search" at bounding box center [993, 422] width 82 height 27
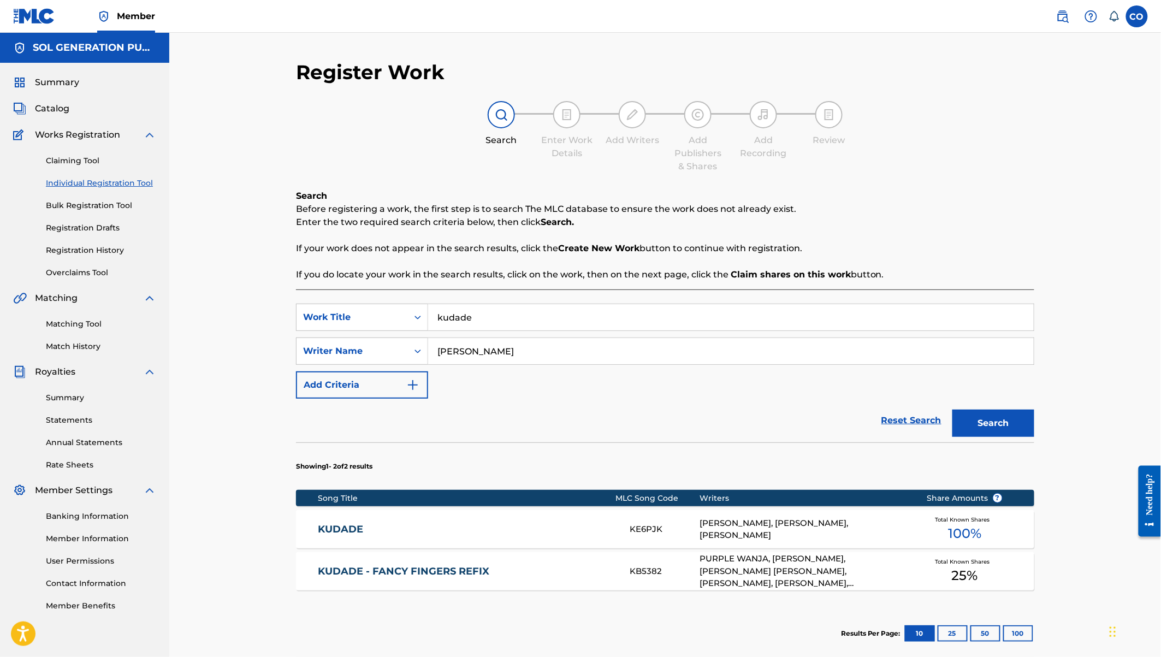
click at [346, 525] on link "KUDADE" at bounding box center [466, 529] width 297 height 13
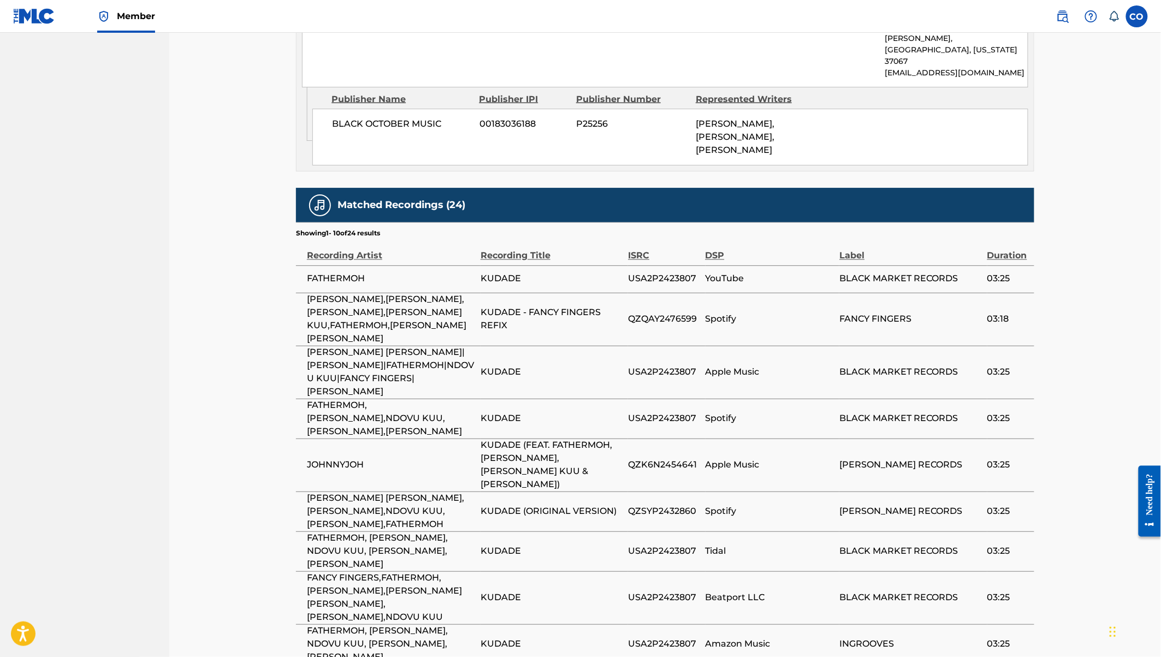
scroll to position [692, 0]
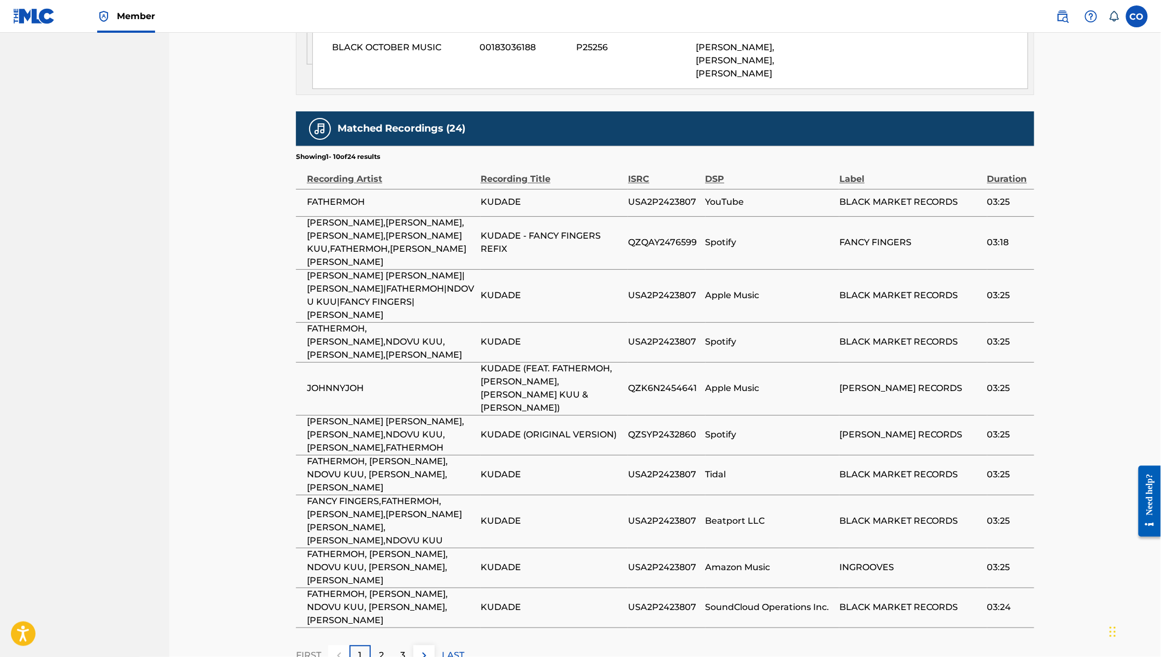
click at [559, 230] on span "KUDADE - FANCY FINGERS REFIX" at bounding box center [551, 243] width 142 height 26
click at [549, 230] on span "KUDADE - FANCY FINGERS REFIX" at bounding box center [551, 243] width 142 height 26
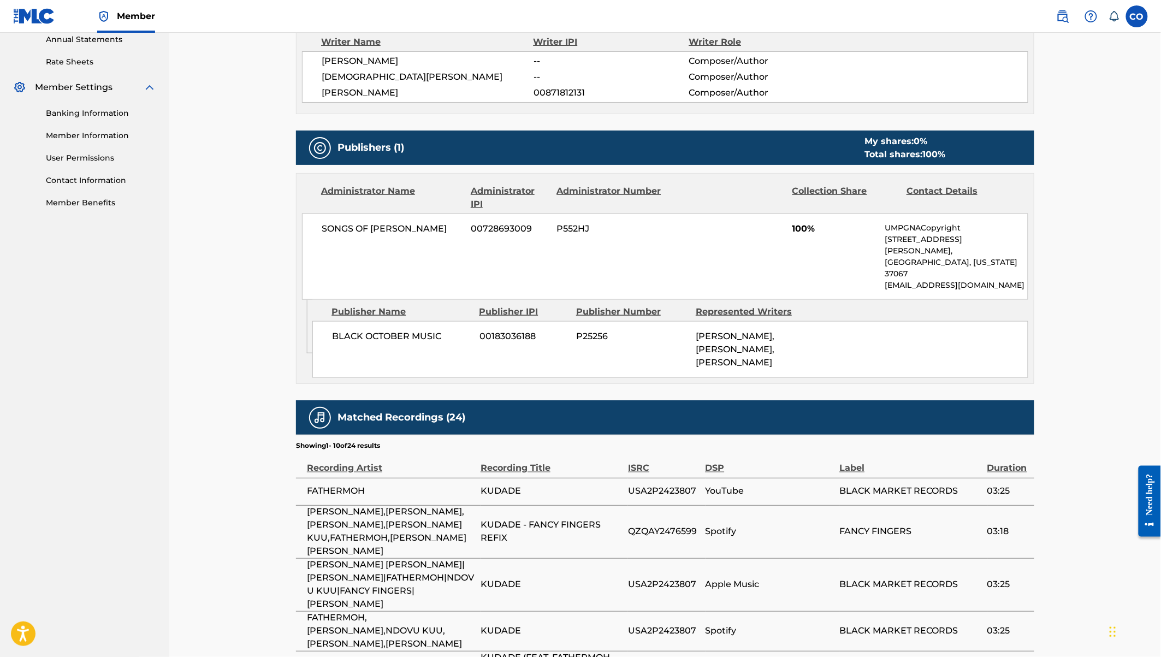
scroll to position [404, 0]
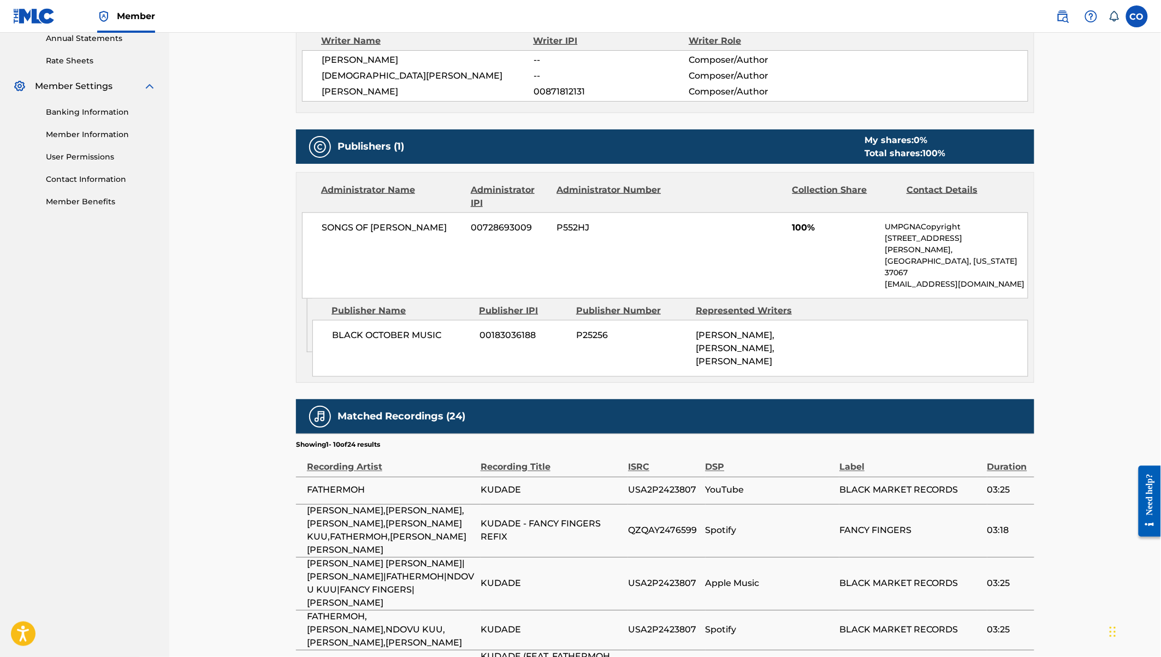
click at [643, 524] on span "QZQAY2476599" at bounding box center [664, 530] width 72 height 13
click at [670, 557] on td "USA2P2423807" at bounding box center [666, 583] width 77 height 53
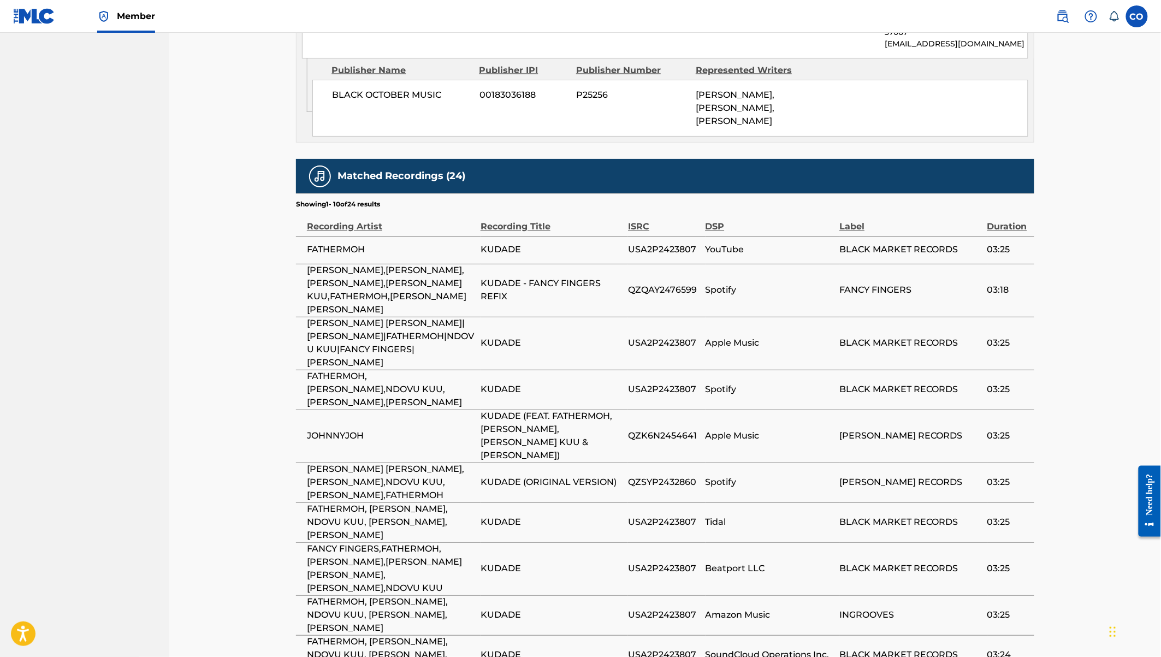
scroll to position [643, 0]
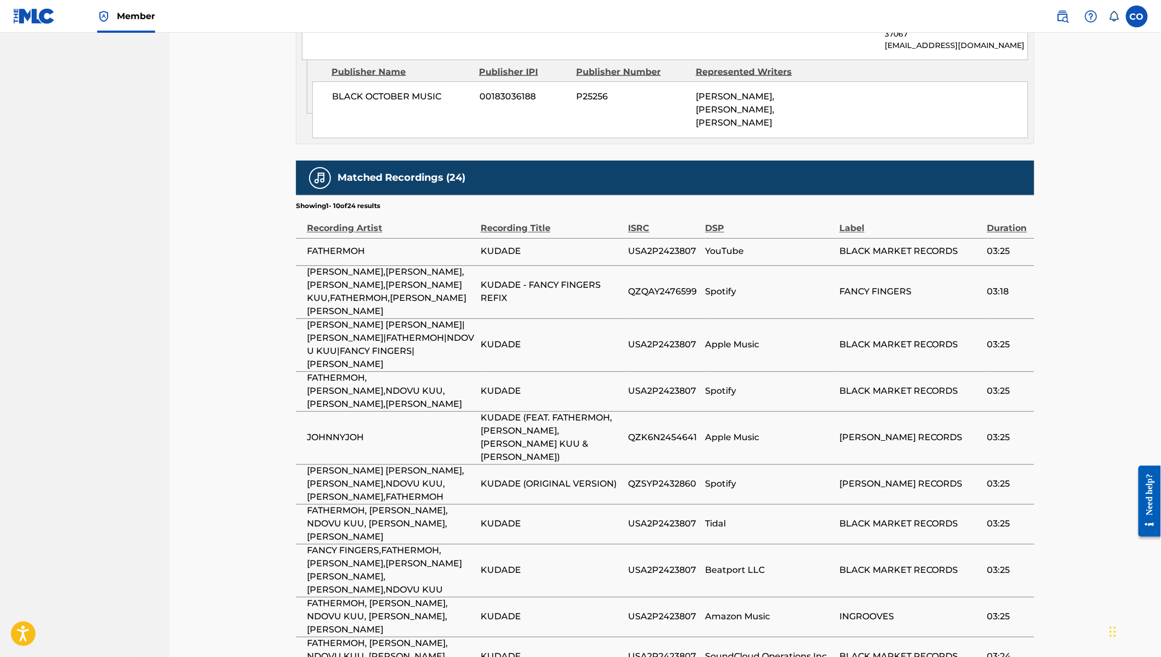
click at [339, 171] on h5 "Matched Recordings (24)" at bounding box center [401, 177] width 128 height 13
click at [561, 412] on span "KUDADE (FEAT. FATHERMOH, HARRY CRAZE, NDOVU KUU & LILMAINA)" at bounding box center [551, 438] width 142 height 52
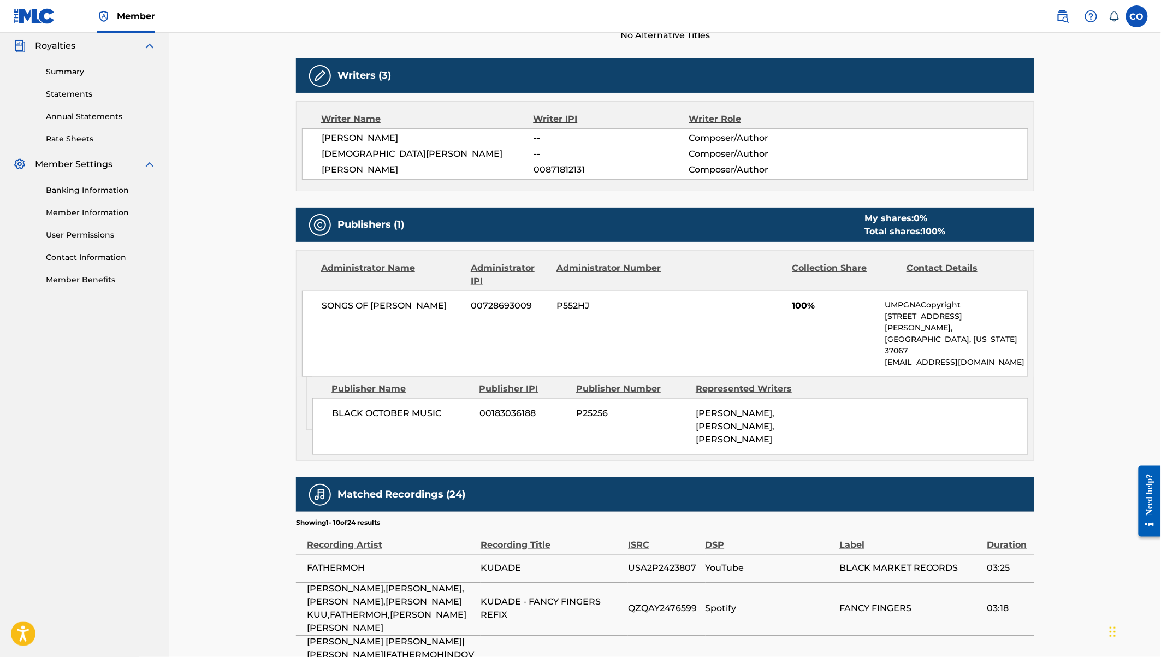
scroll to position [319, 0]
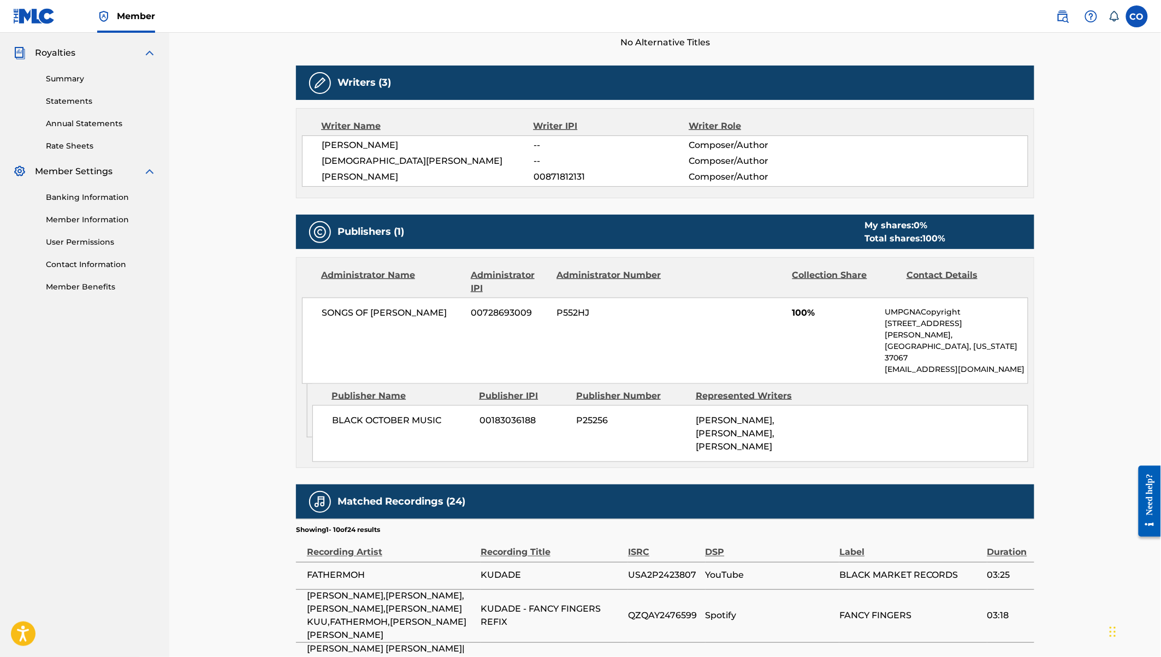
click at [916, 237] on div "Total shares: 100 %" at bounding box center [904, 238] width 81 height 13
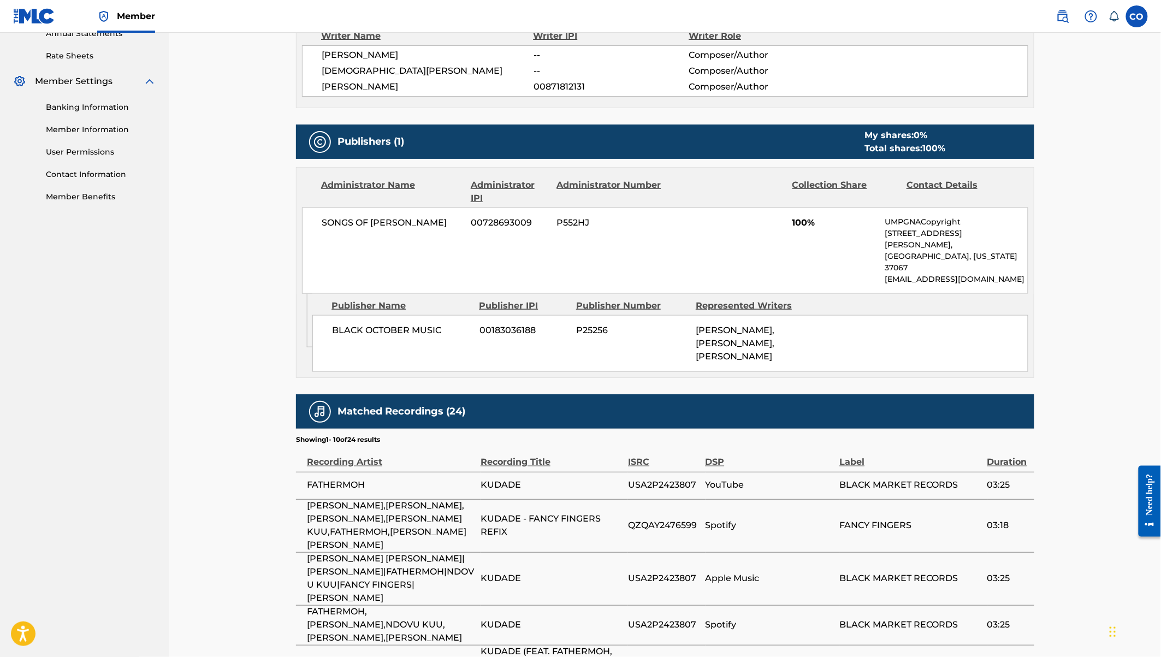
scroll to position [387, 0]
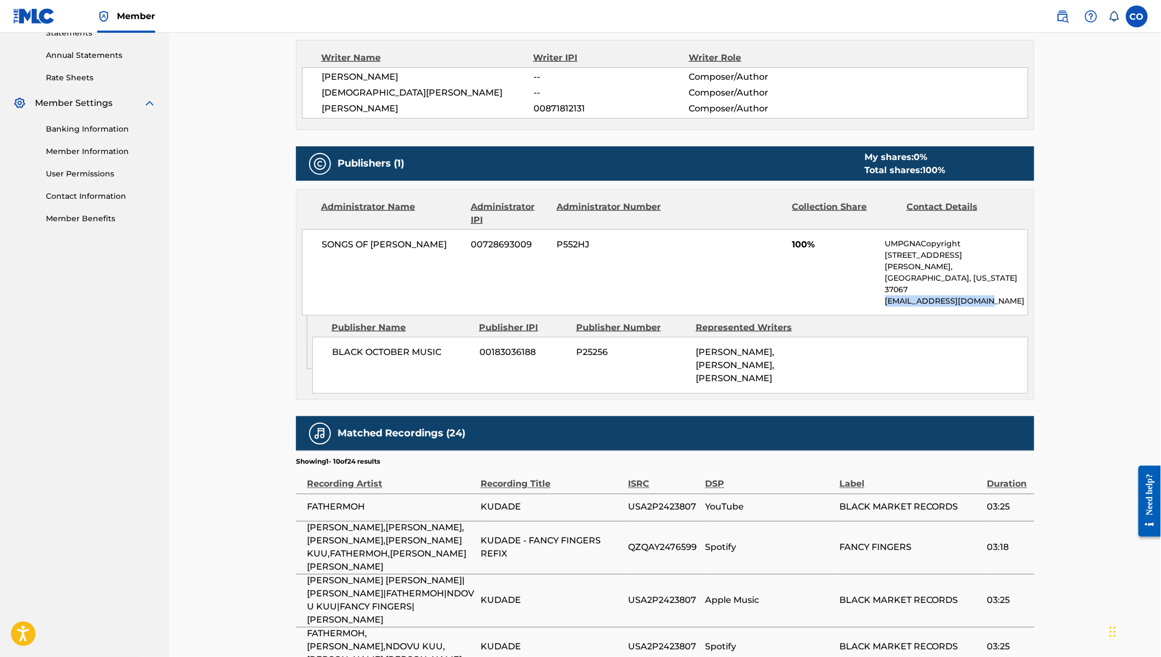
drag, startPoint x: 887, startPoint y: 275, endPoint x: 992, endPoint y: 274, distance: 104.8
click at [992, 295] on p "NACopyright@umusic.com" at bounding box center [956, 300] width 142 height 11
copy p "NACopyright@umusic.com"
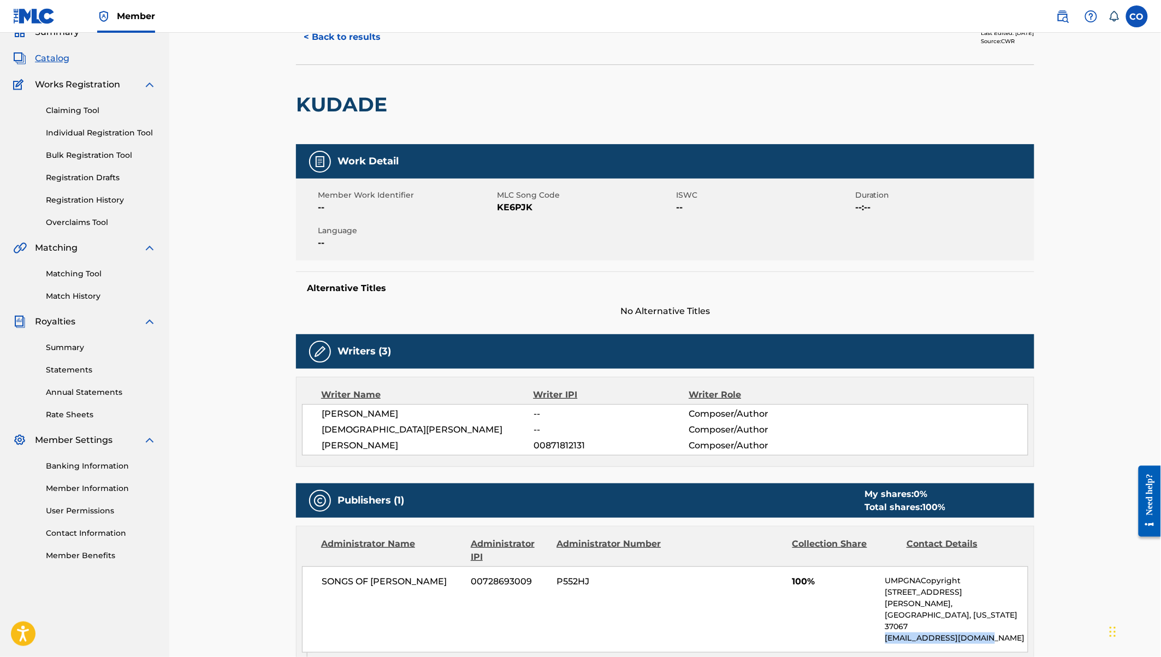
scroll to position [0, 0]
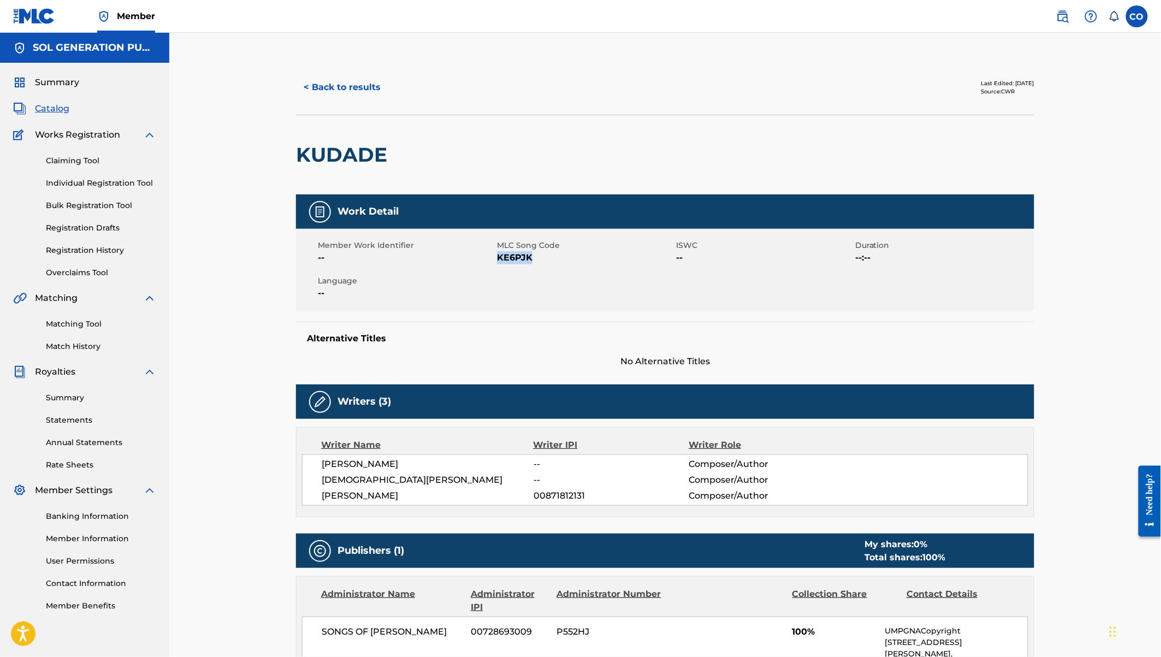
drag, startPoint x: 537, startPoint y: 256, endPoint x: 500, endPoint y: 257, distance: 37.7
click at [500, 257] on span "KE6PJK" at bounding box center [585, 257] width 176 height 13
copy span "KE6PJK"
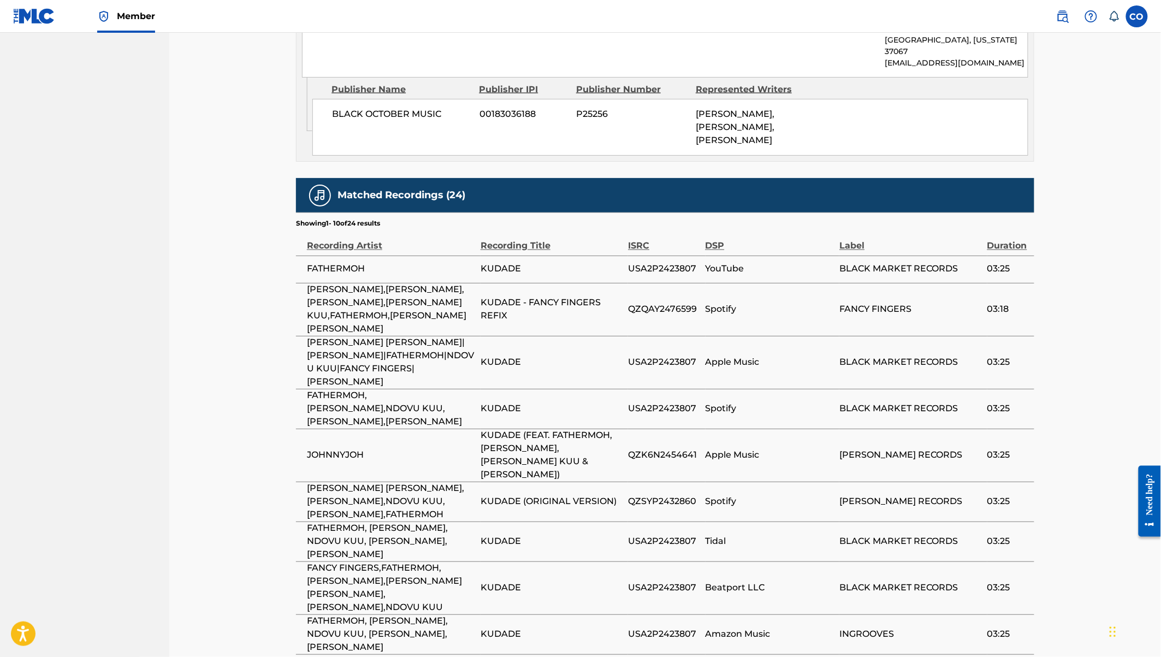
scroll to position [692, 0]
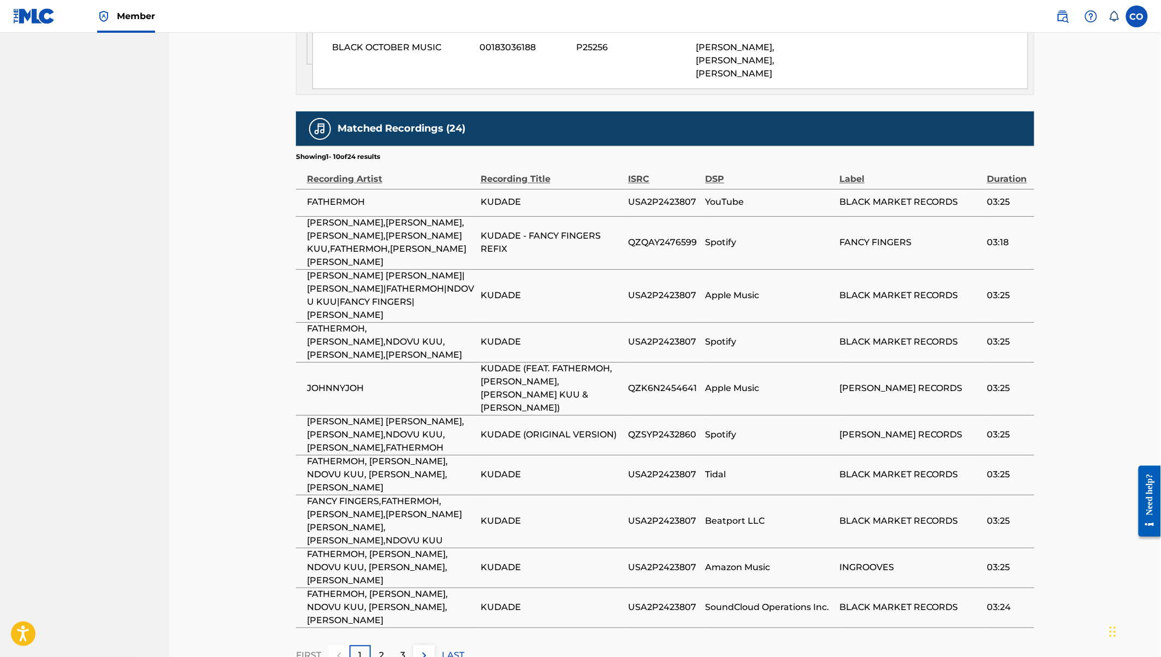
click at [514, 230] on span "KUDADE - FANCY FINGERS REFIX" at bounding box center [551, 243] width 142 height 26
click at [507, 230] on span "KUDADE - FANCY FINGERS REFIX" at bounding box center [551, 243] width 142 height 26
click at [710, 236] on span "Spotify" at bounding box center [769, 242] width 129 height 13
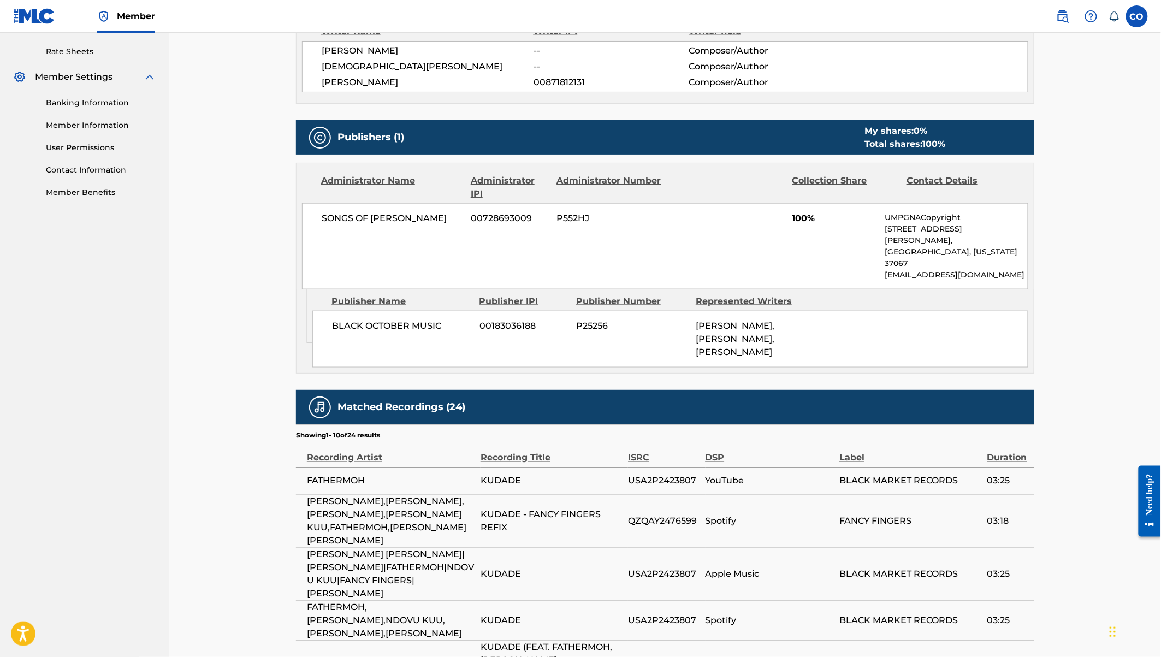
scroll to position [406, 0]
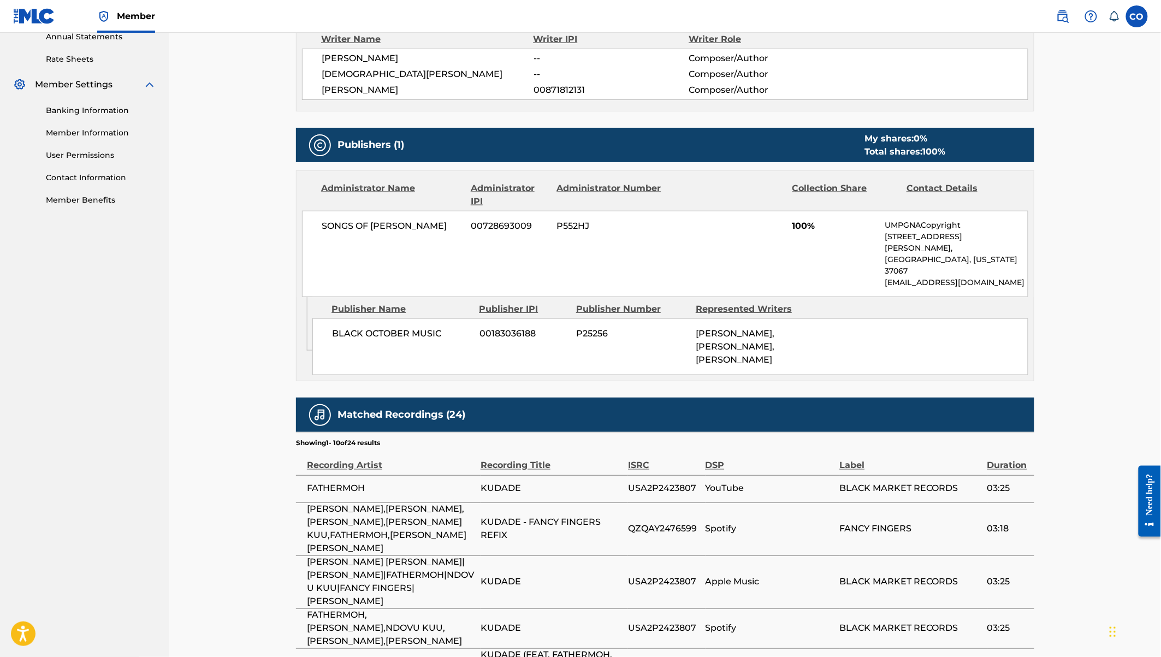
click at [935, 184] on div "Contact Details" at bounding box center [959, 195] width 106 height 26
drag, startPoint x: 990, startPoint y: 257, endPoint x: 883, endPoint y: 255, distance: 107.0
click at [883, 255] on div "SONGS OF INGROOVES 00728693009 P552HJ 100% UMPGNACopyright 1550 W. McEwen Drive…" at bounding box center [665, 254] width 726 height 86
copy p "NACopyright@umusic.com"
drag, startPoint x: 888, startPoint y: 223, endPoint x: 961, endPoint y: 225, distance: 73.7
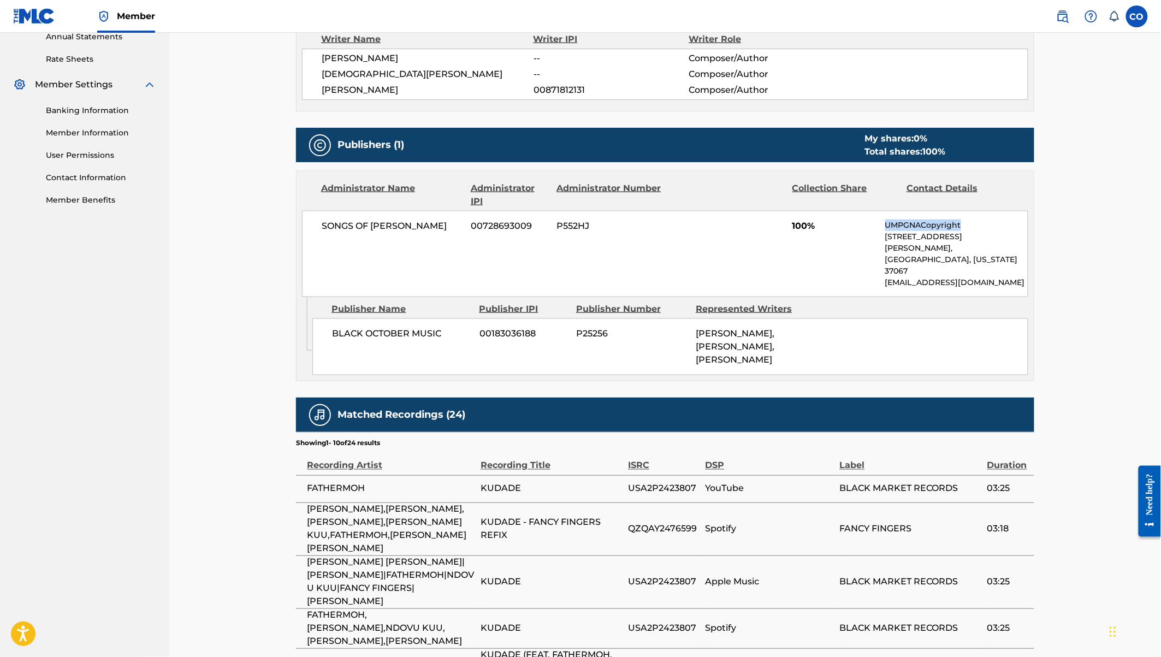
click at [961, 225] on p "UMPGNACopyright" at bounding box center [956, 224] width 142 height 11
copy p "UMPGNACopyright"
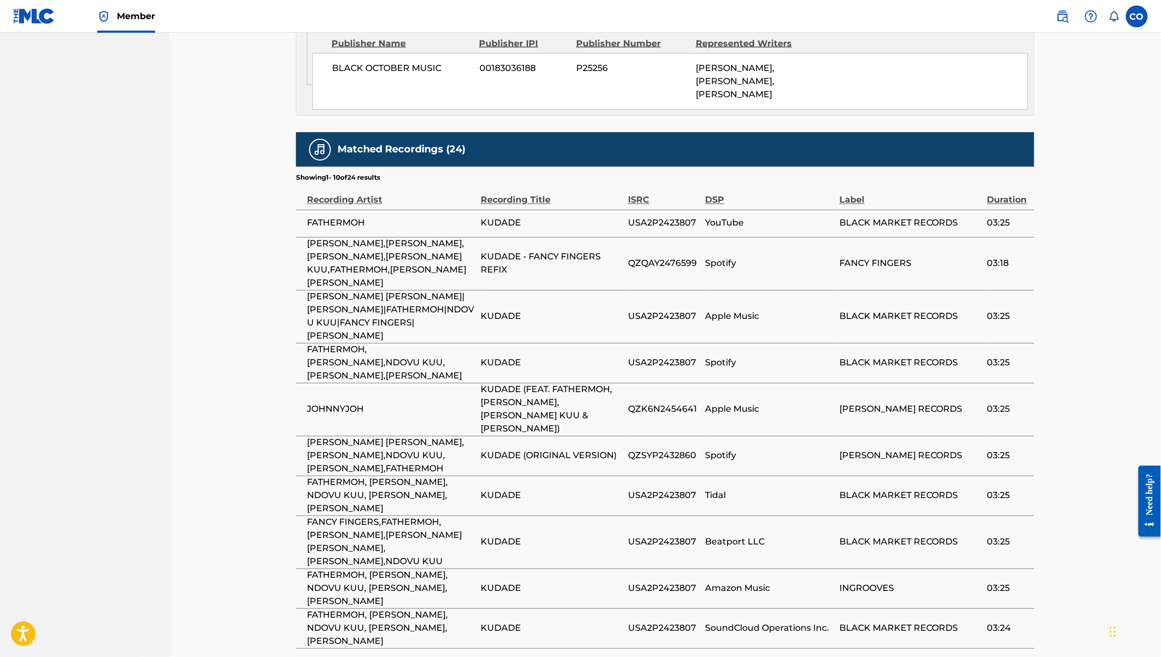
scroll to position [675, 0]
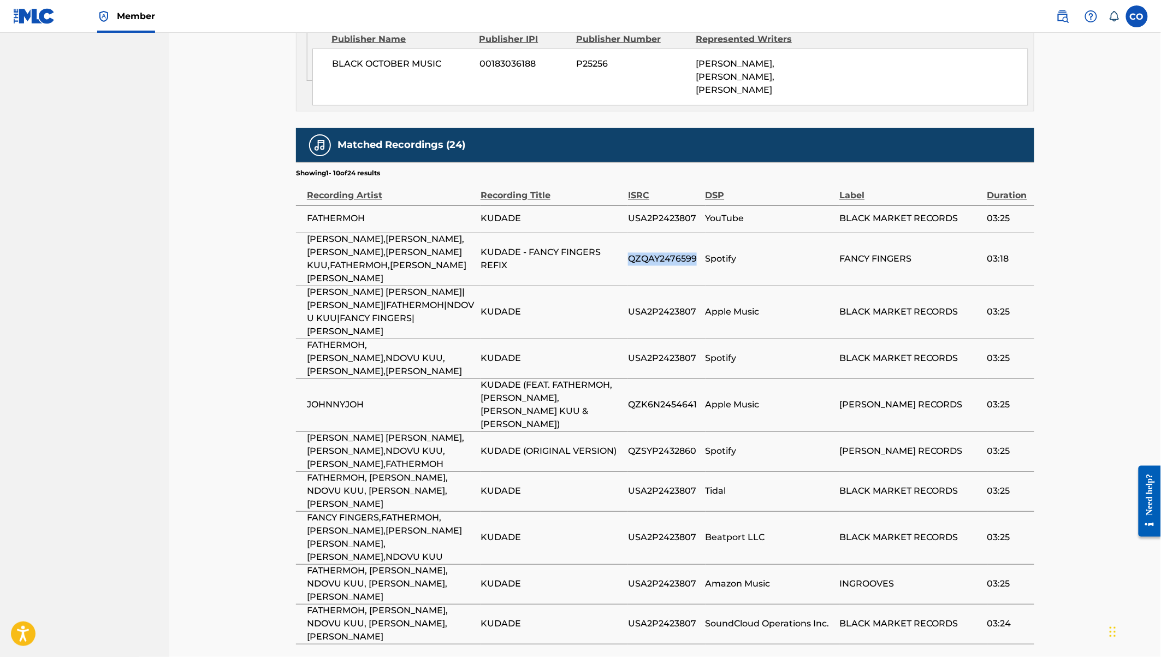
drag, startPoint x: 629, startPoint y: 215, endPoint x: 695, endPoint y: 217, distance: 65.6
click at [695, 253] on span "QZQAY2476599" at bounding box center [664, 259] width 72 height 13
copy span "QZQAY2476599"
click at [1095, 20] on img at bounding box center [1090, 16] width 13 height 13
click at [1081, 139] on link "Contact us" at bounding box center [1091, 152] width 93 height 26
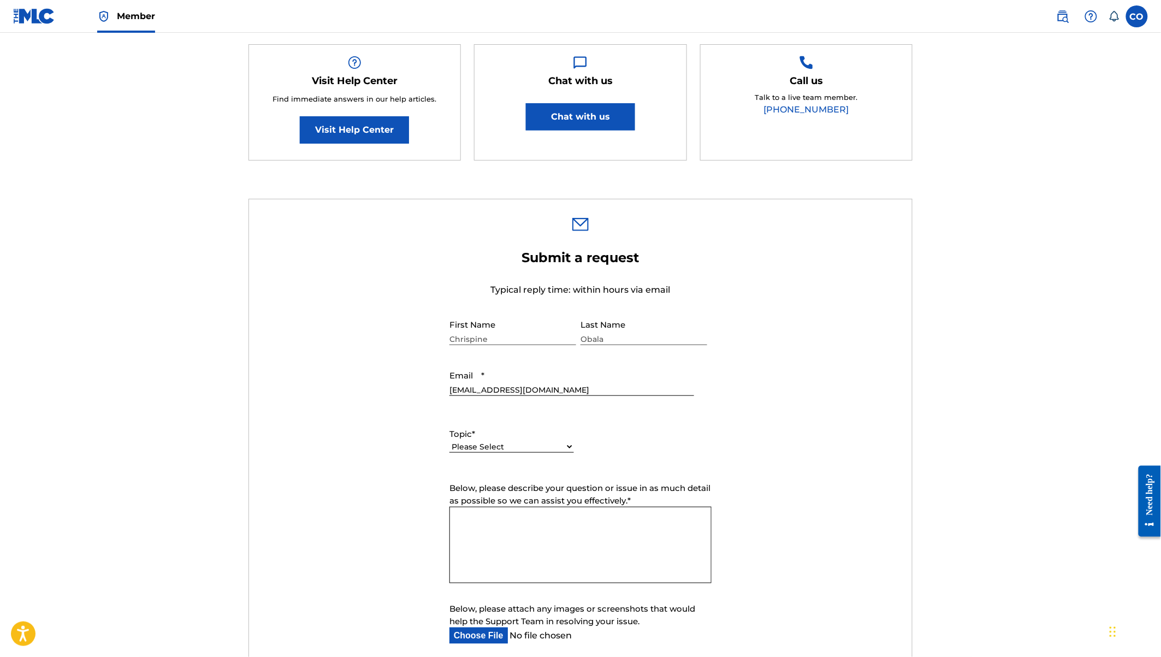
scroll to position [188, 0]
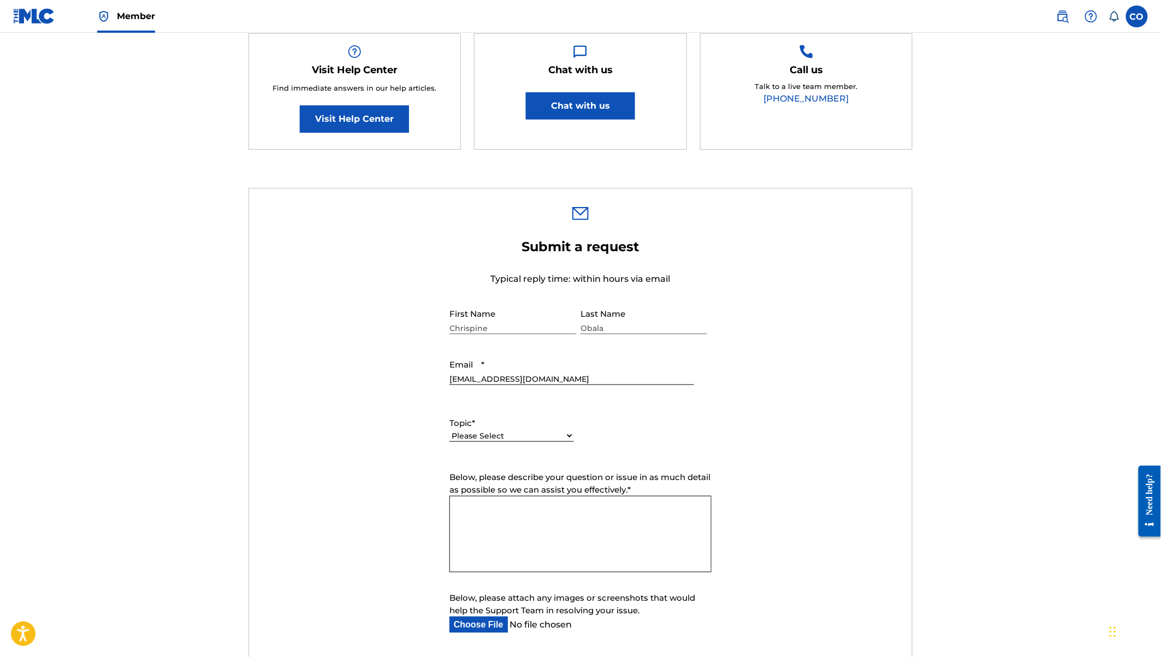
click at [537, 434] on select "Please Select I need help with my account I need help with managing my catalog …" at bounding box center [511, 435] width 124 height 11
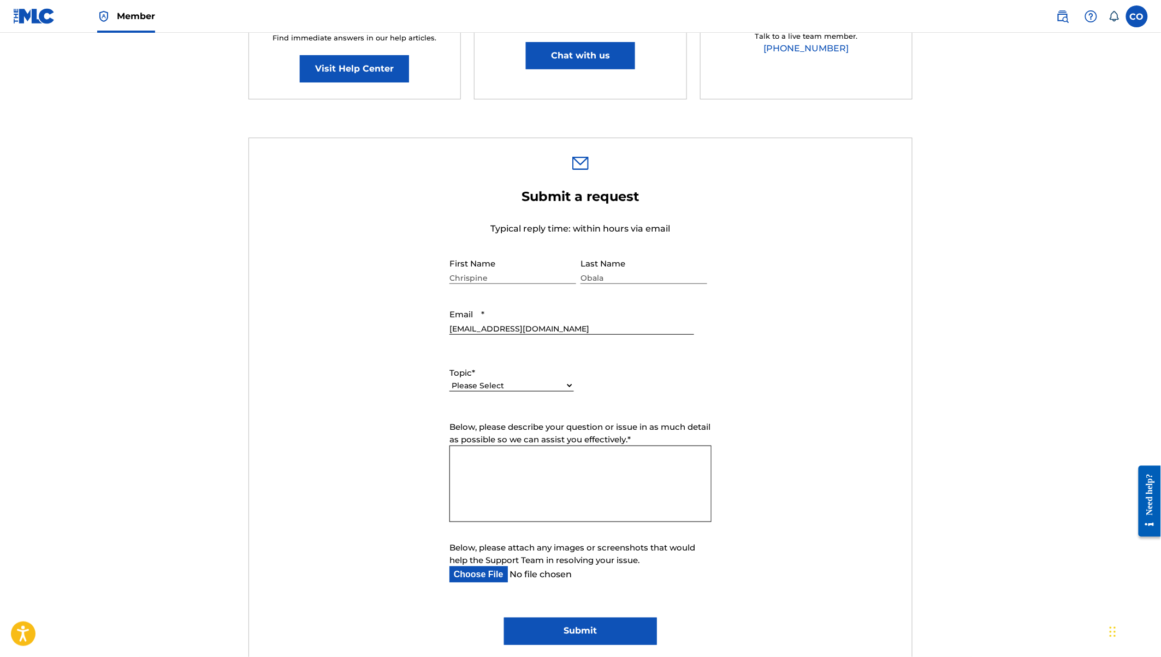
scroll to position [0, 0]
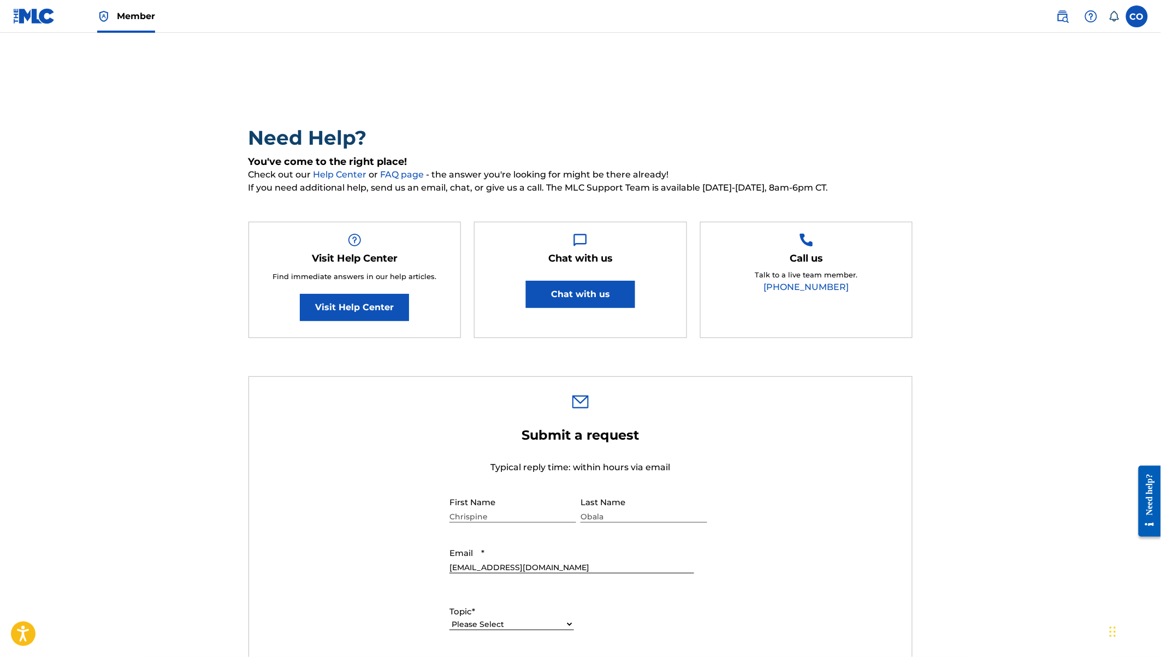
click at [570, 302] on button "Chat with us" at bounding box center [580, 294] width 109 height 27
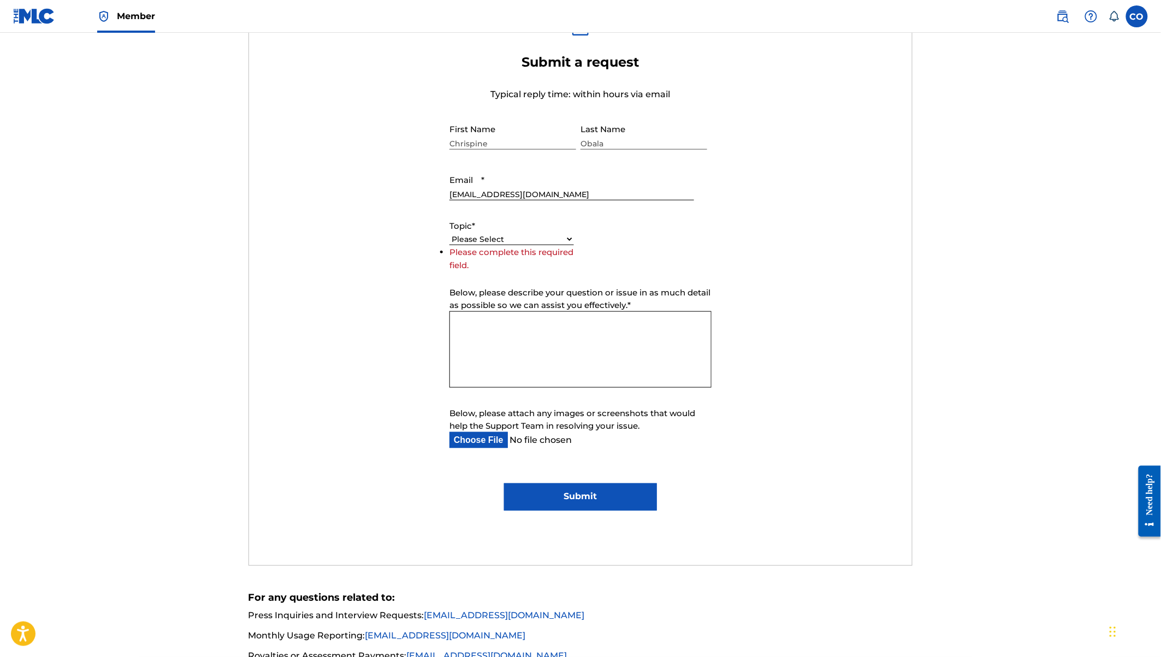
scroll to position [372, 0]
click at [494, 237] on select "Please Select I need help with my account I need help with managing my catalog …" at bounding box center [511, 240] width 124 height 11
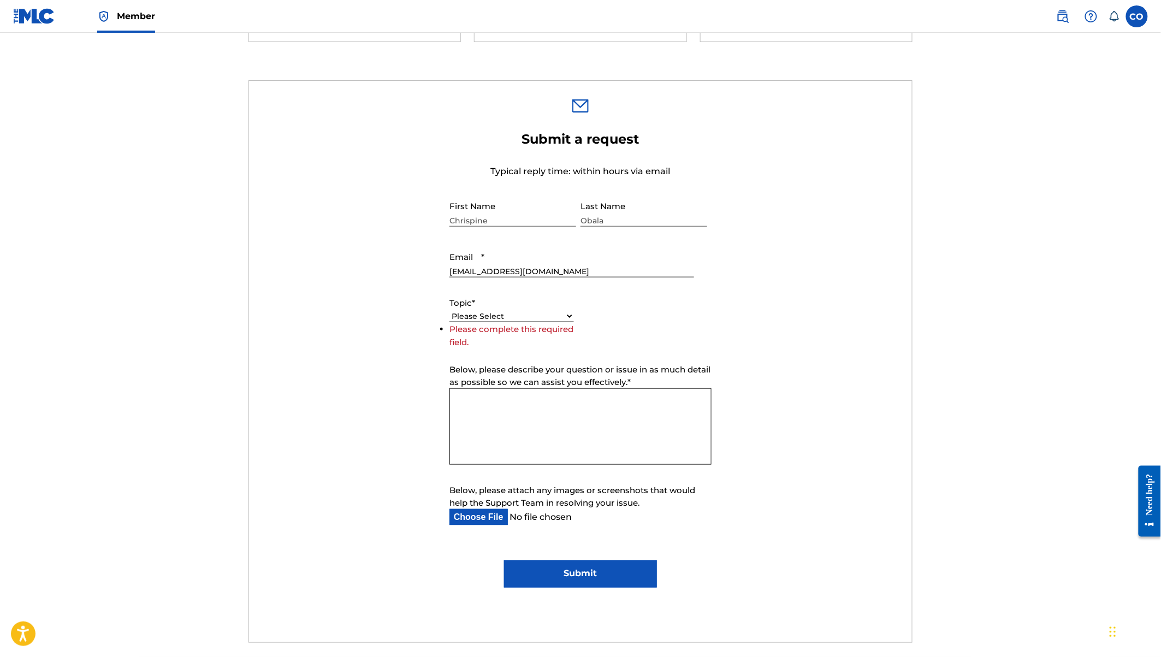
scroll to position [0, 0]
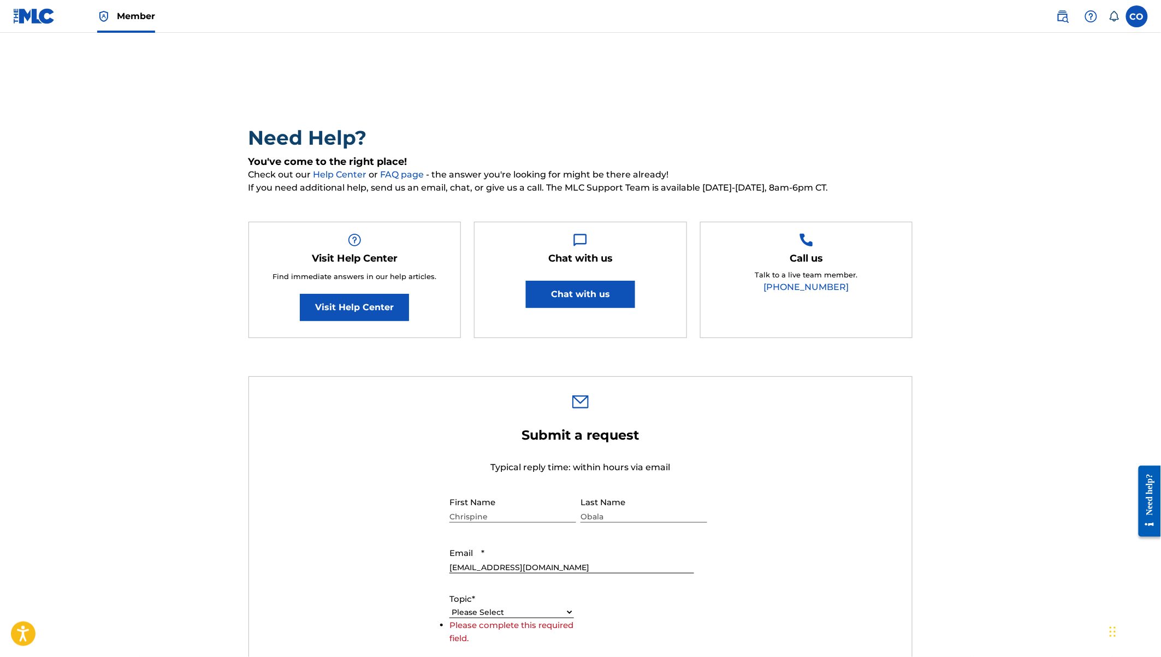
click at [1061, 13] on img at bounding box center [1062, 16] width 13 height 13
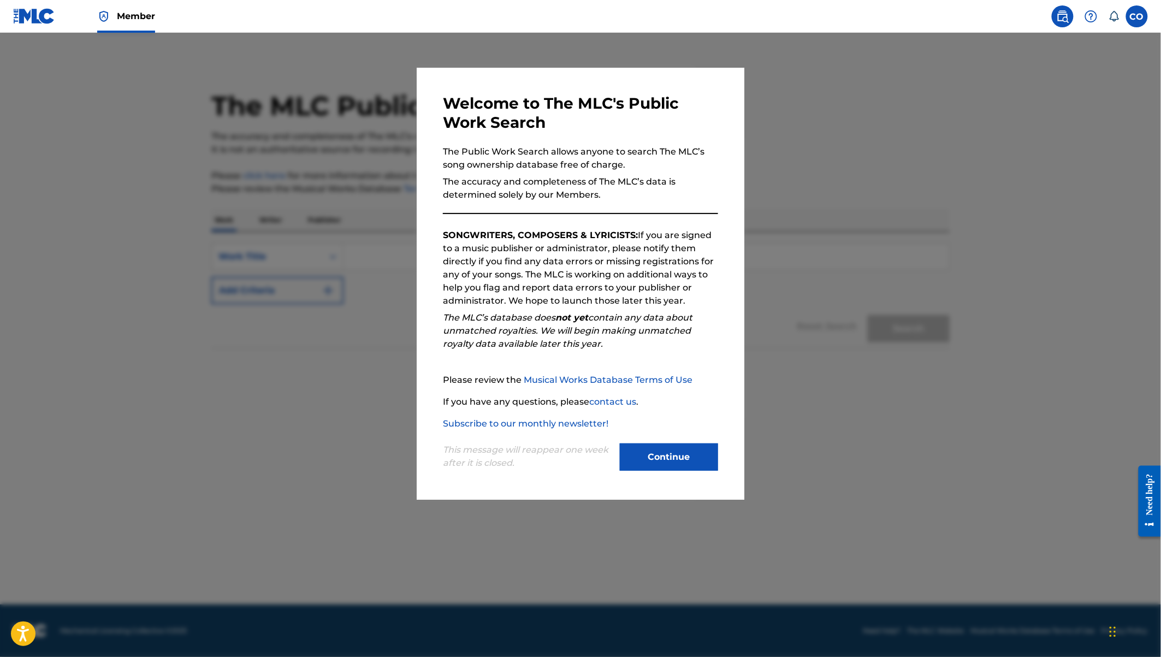
click at [634, 461] on button "Continue" at bounding box center [669, 456] width 98 height 27
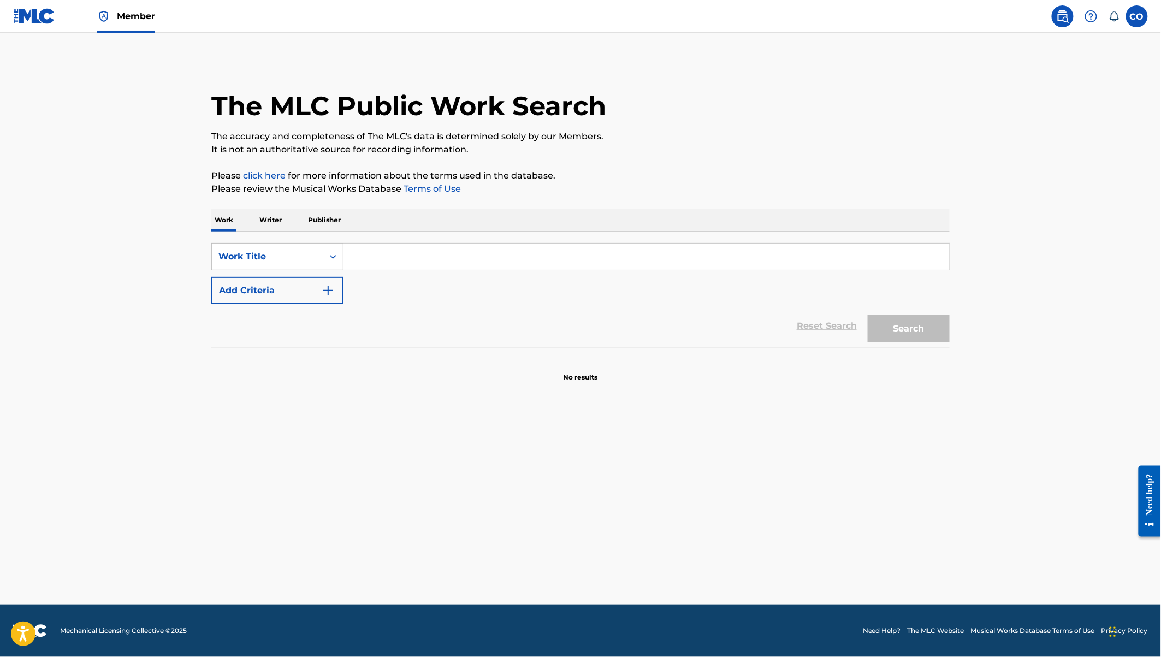
click at [29, 15] on img at bounding box center [34, 16] width 42 height 16
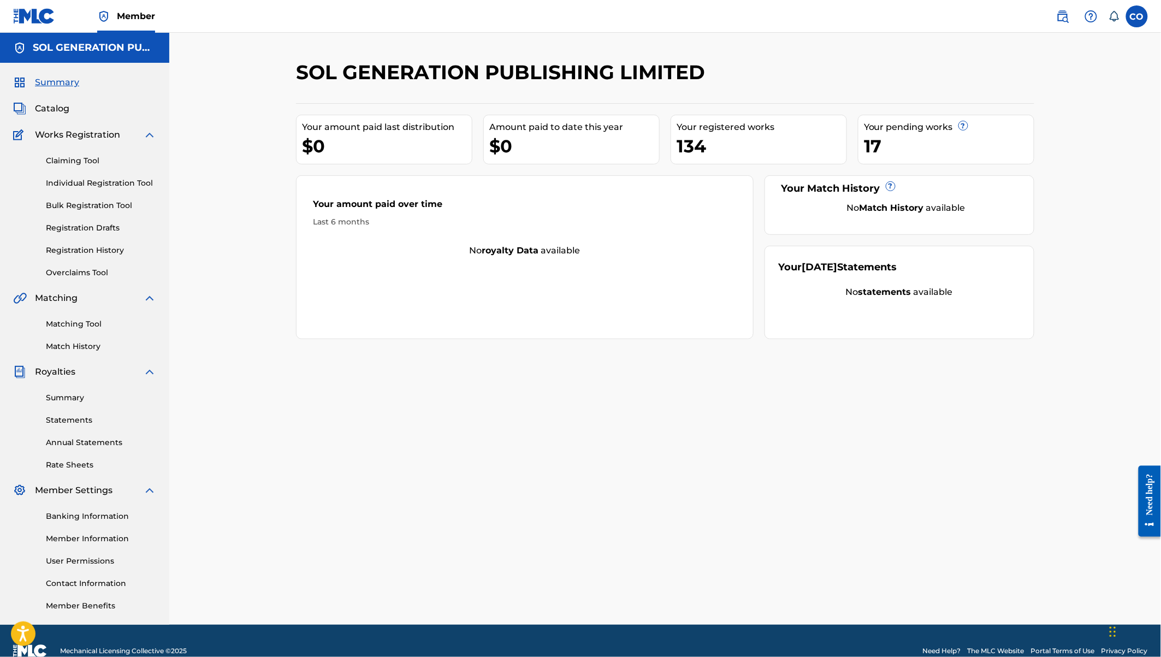
click at [81, 185] on link "Individual Registration Tool" at bounding box center [101, 182] width 110 height 11
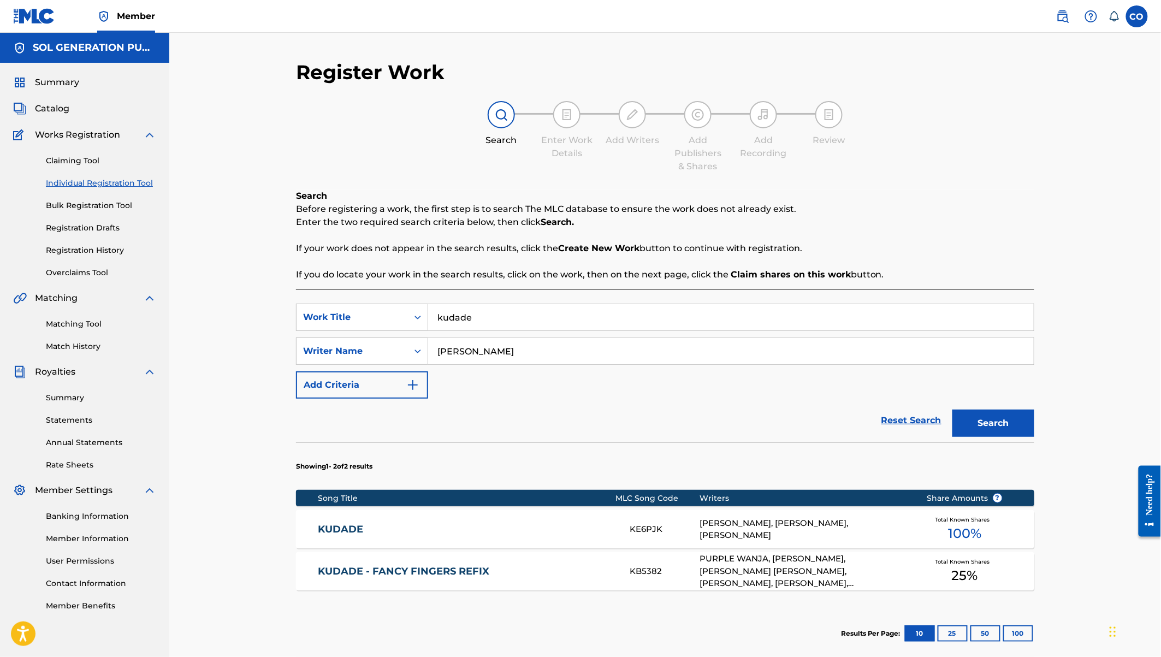
click at [63, 140] on span "Works Registration" at bounding box center [77, 134] width 85 height 13
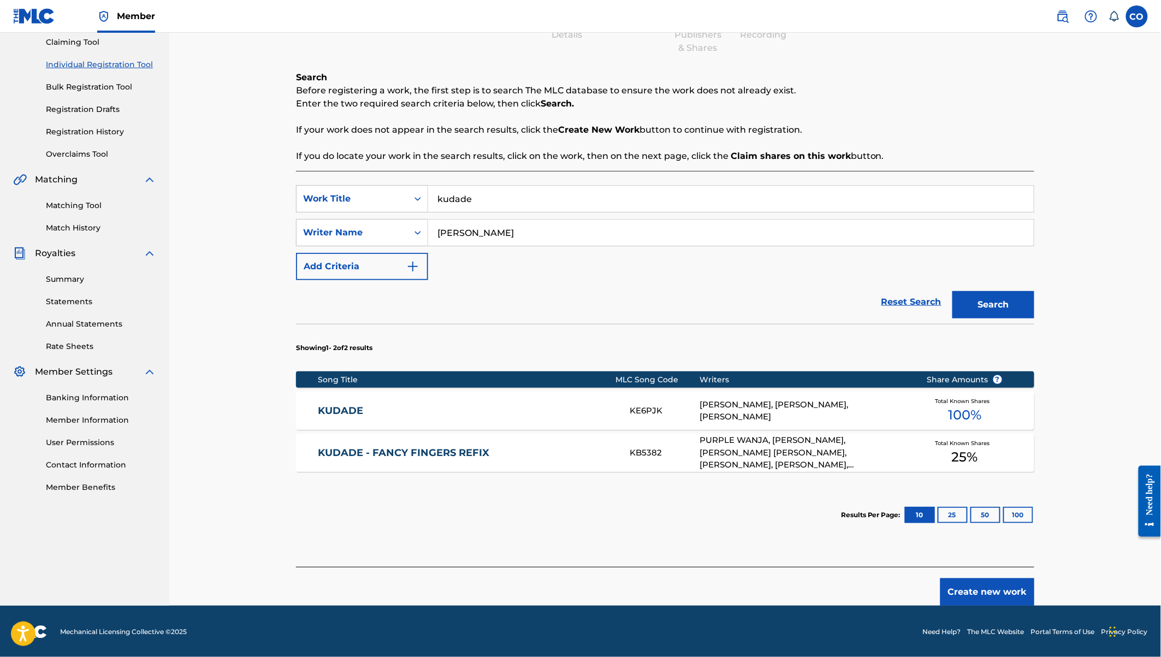
click at [641, 450] on div "KB5382" at bounding box center [664, 453] width 70 height 13
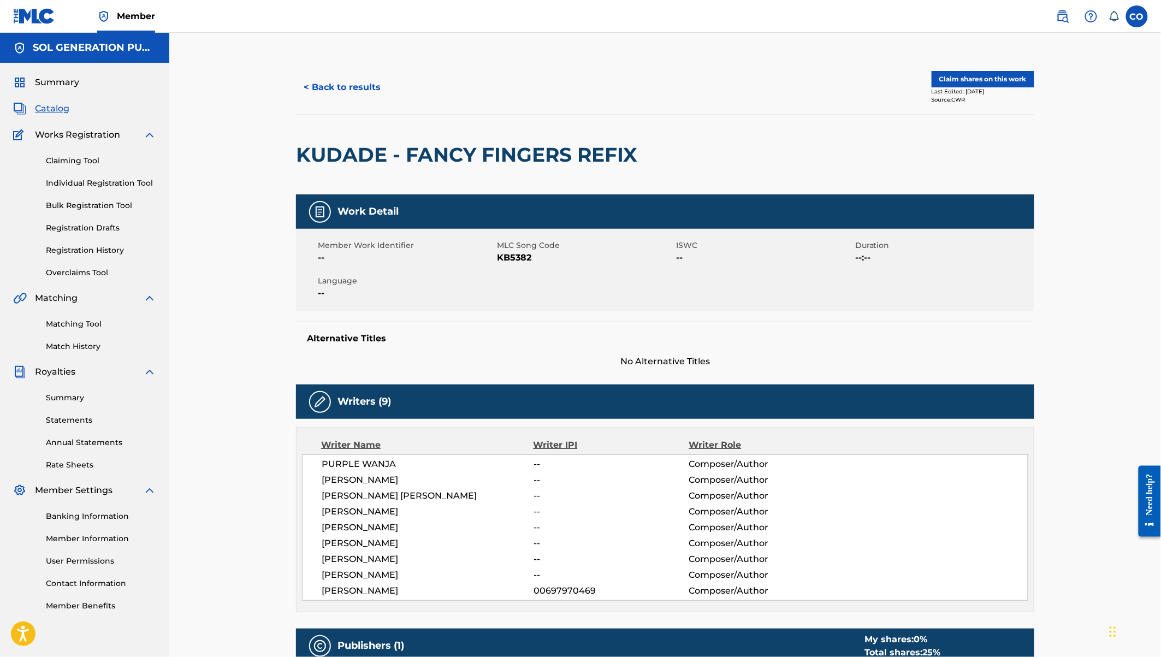
scroll to position [390, 0]
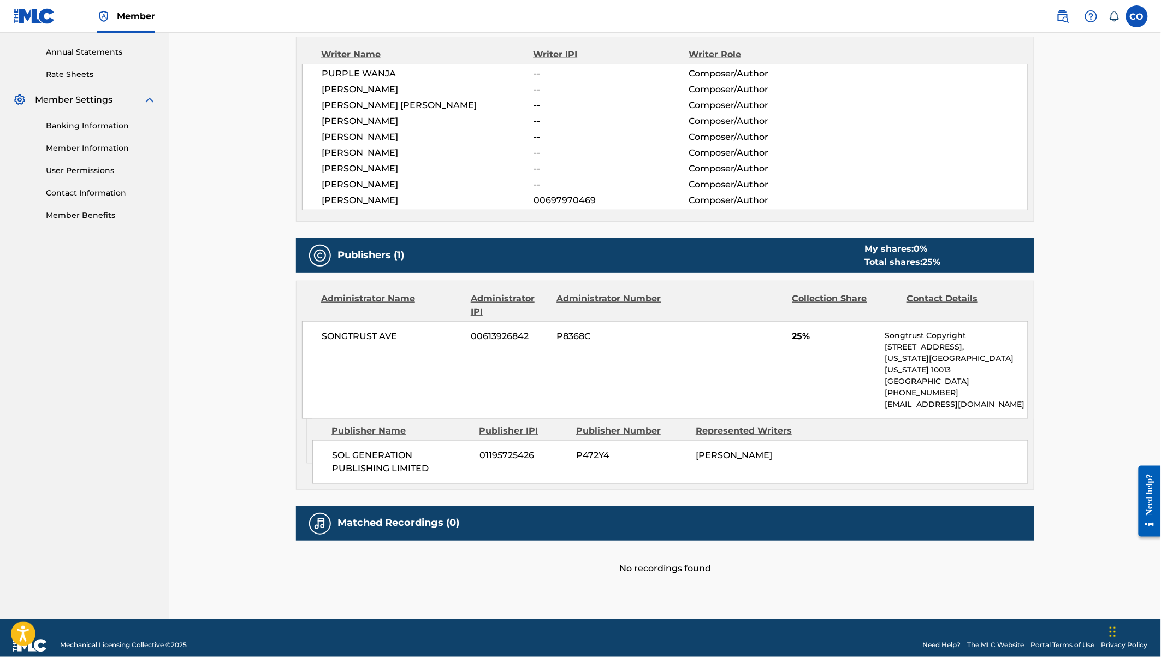
click at [964, 507] on div "Matched Recordings (0)" at bounding box center [665, 523] width 738 height 34
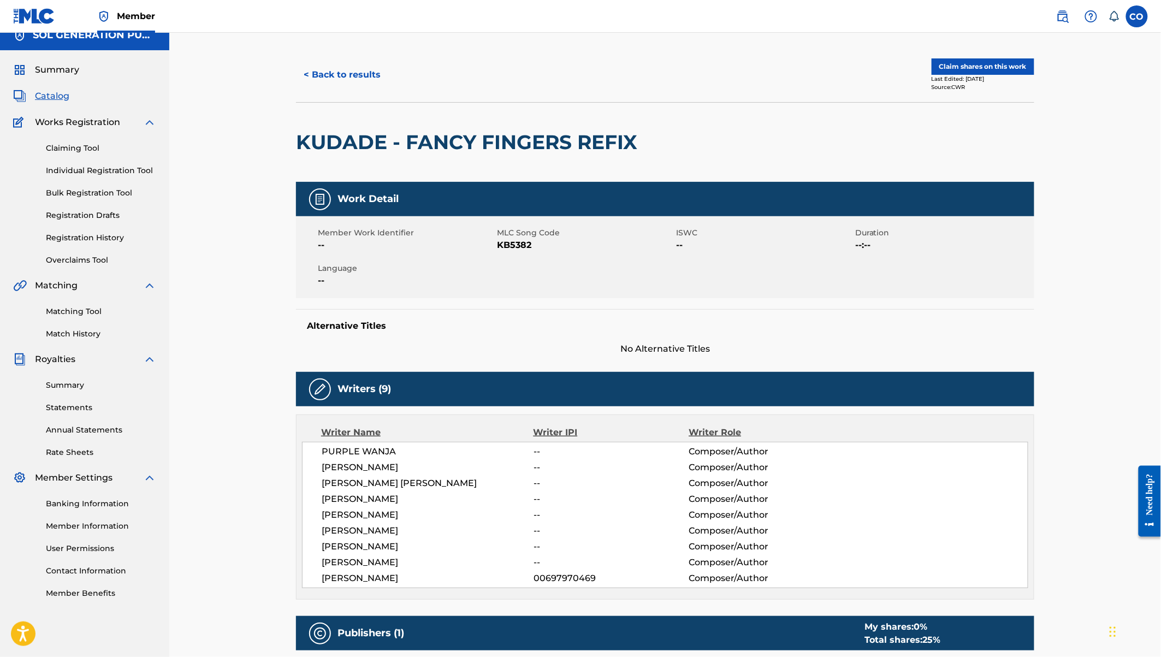
scroll to position [0, 0]
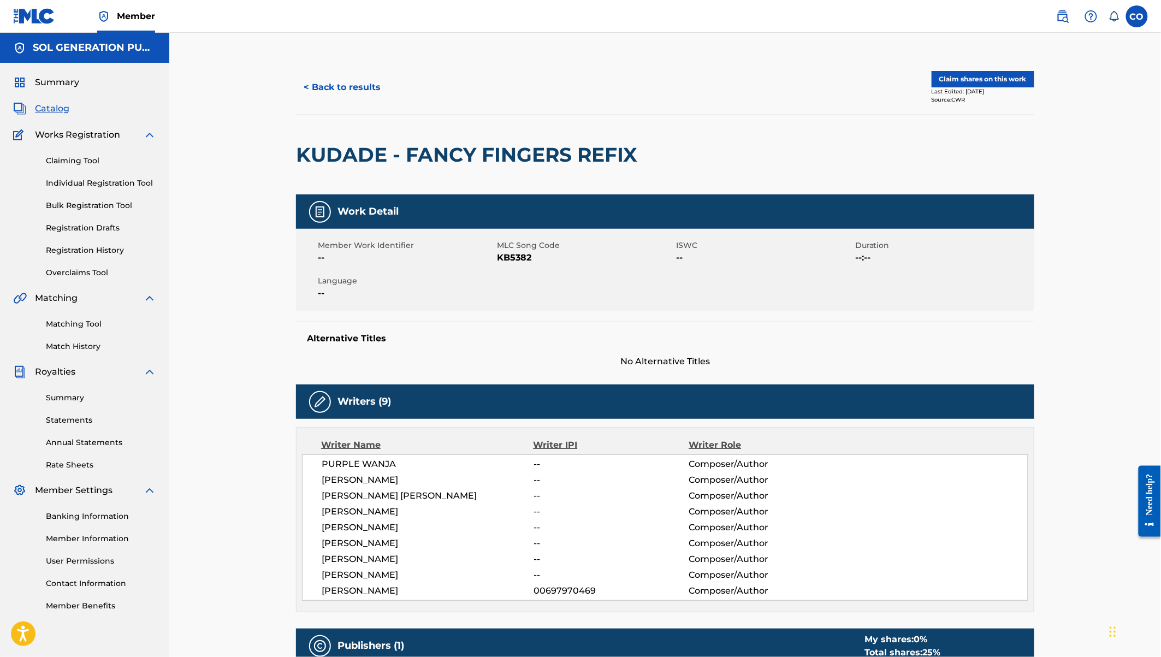
click at [305, 81] on button "< Back to results" at bounding box center [342, 87] width 92 height 27
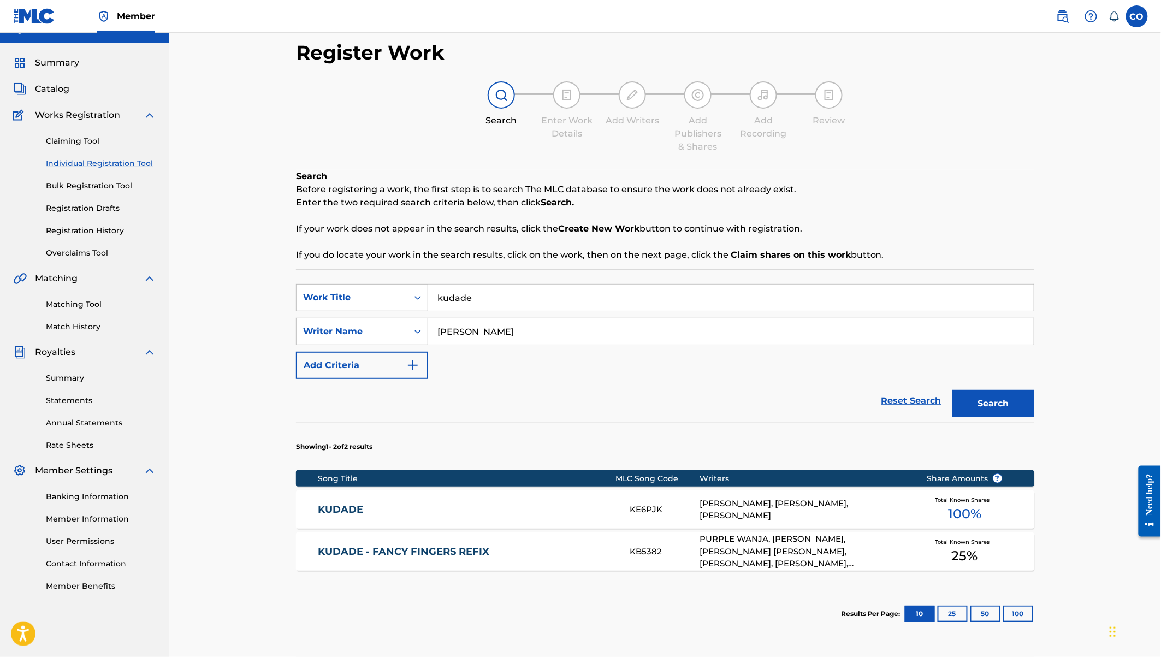
click at [689, 504] on div "KE6PJK" at bounding box center [664, 509] width 70 height 13
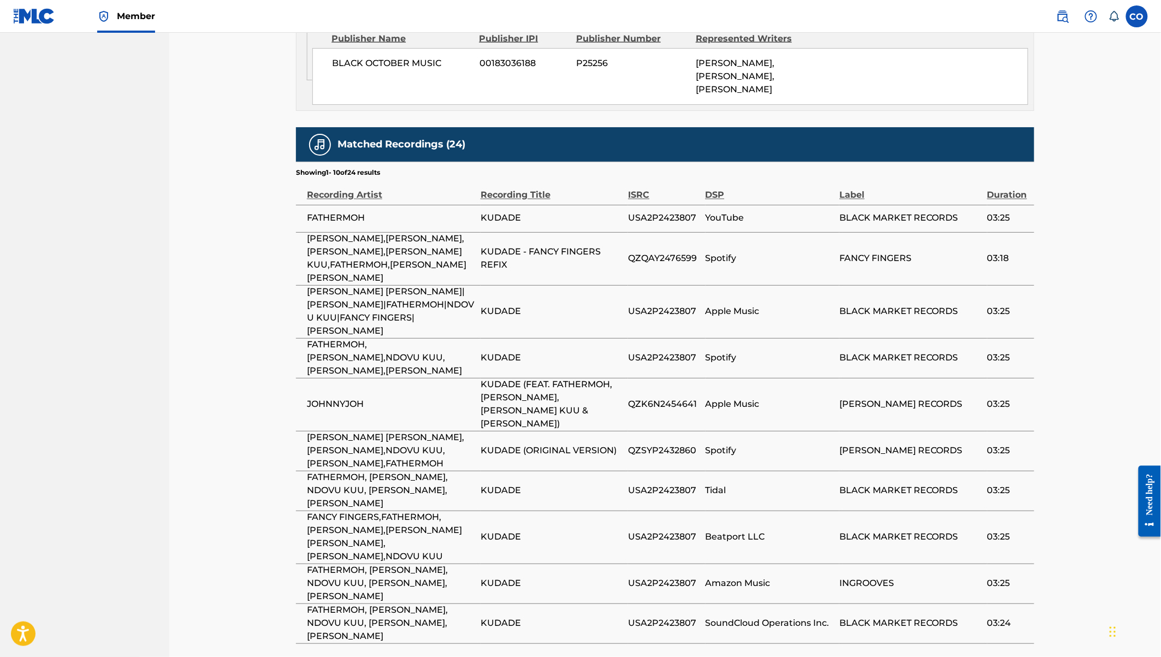
scroll to position [678, 0]
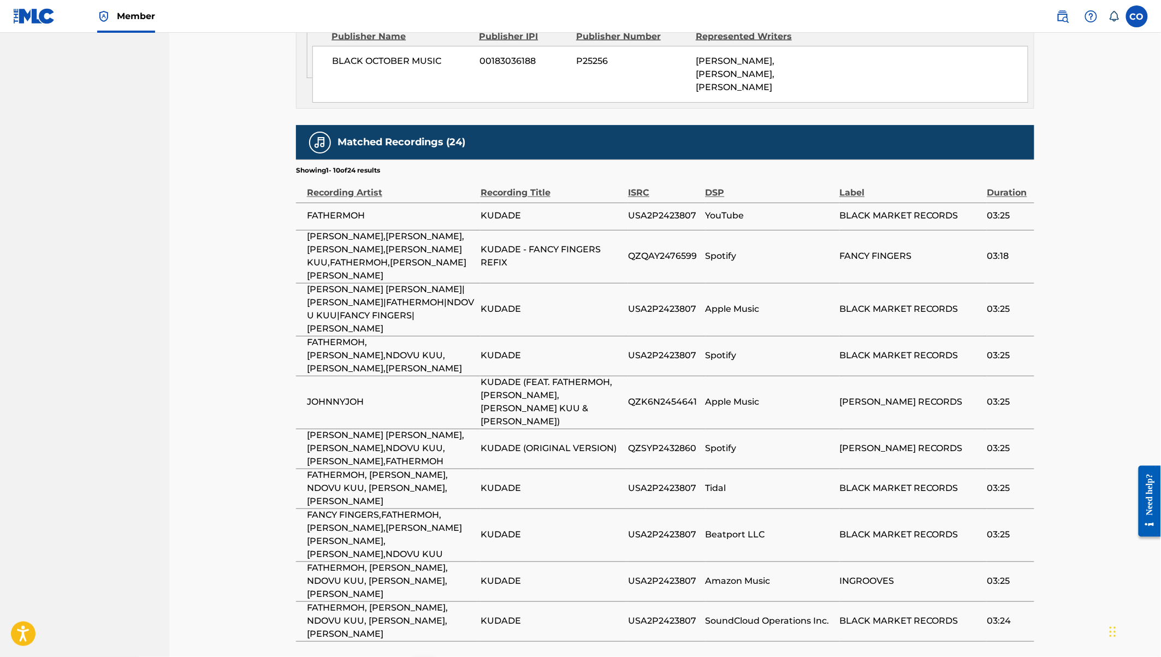
click at [378, 656] on div "2" at bounding box center [381, 669] width 21 height 21
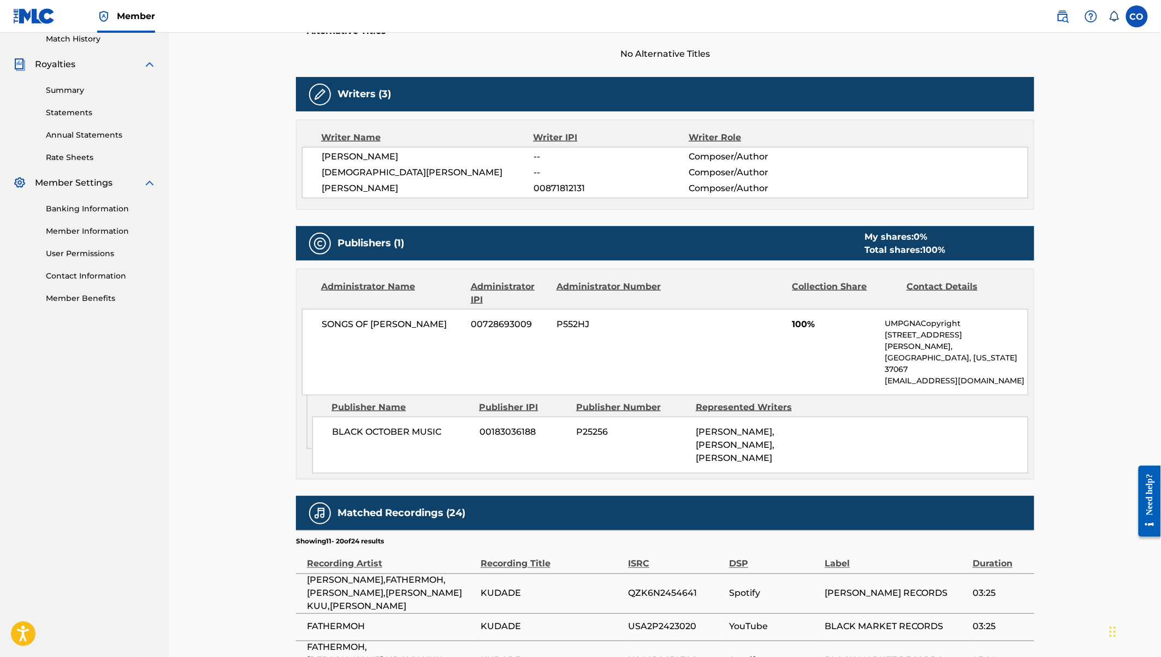
scroll to position [680, 0]
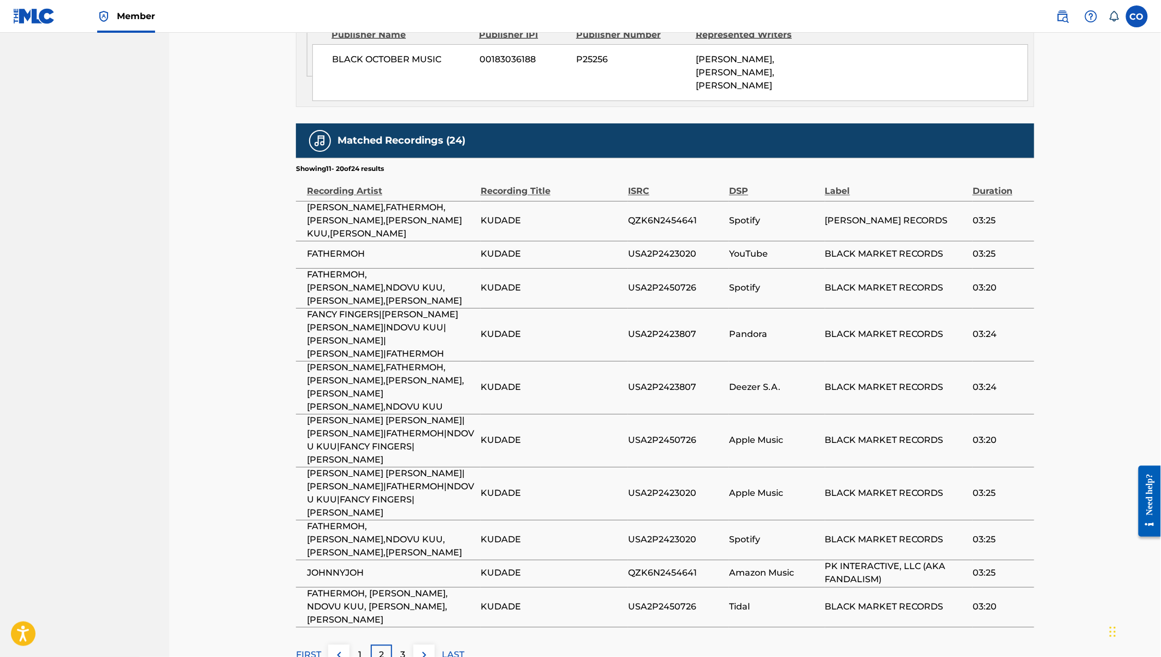
click at [400, 649] on p "3" at bounding box center [402, 655] width 5 height 13
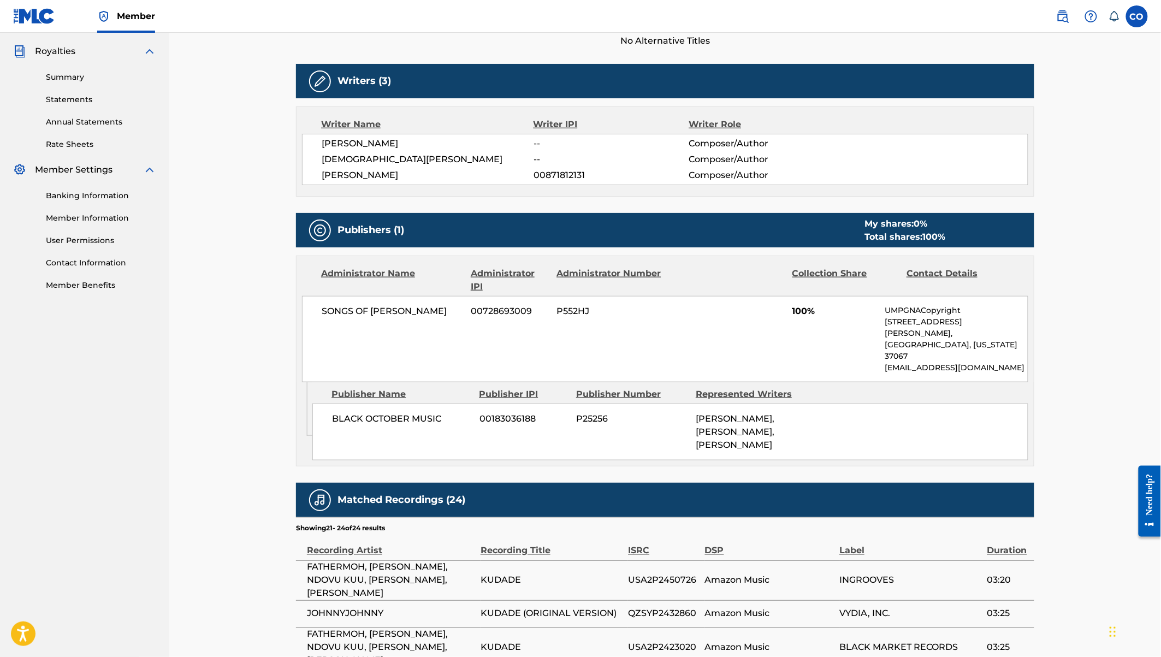
scroll to position [466, 0]
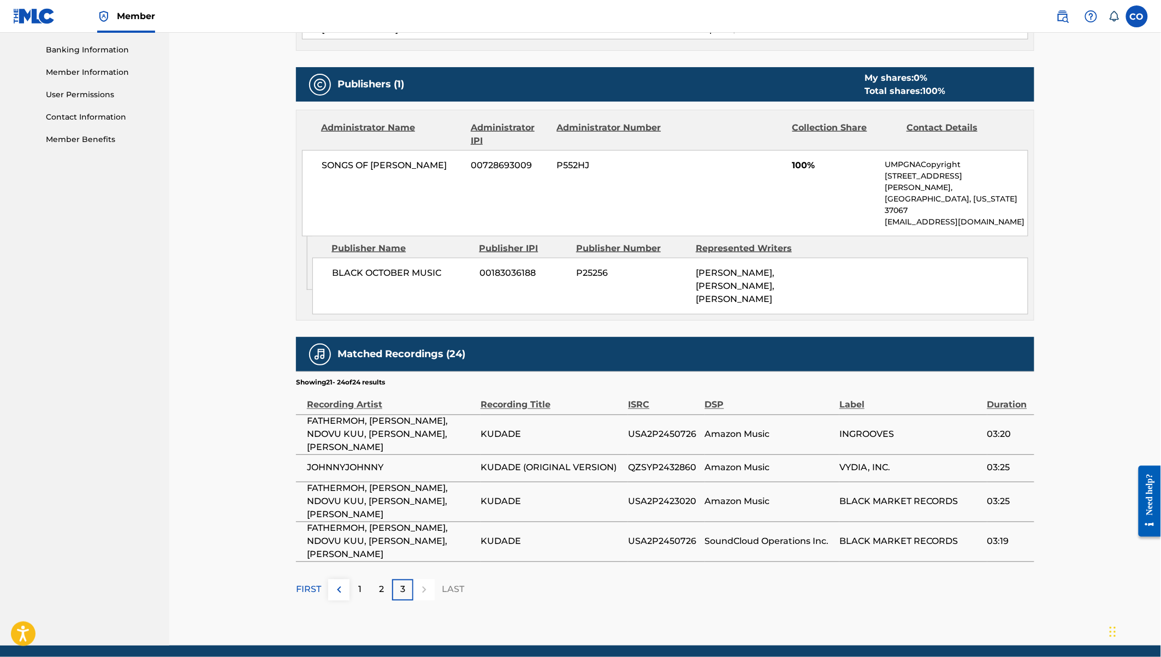
click at [1137, 22] on label at bounding box center [1137, 16] width 22 height 22
click at [1137, 16] on input "CO Chrispine Obala solgenerationpublishing@gmail.com Notification Preferences P…" at bounding box center [1137, 16] width 0 height 0
click at [963, 43] on div "Writer Name Writer IPI Writer Role HARRY OTIENO -- Composer/Author MOSES OTIENO…" at bounding box center [665, 6] width 738 height 90
click at [359, 583] on p "1" at bounding box center [360, 589] width 3 height 13
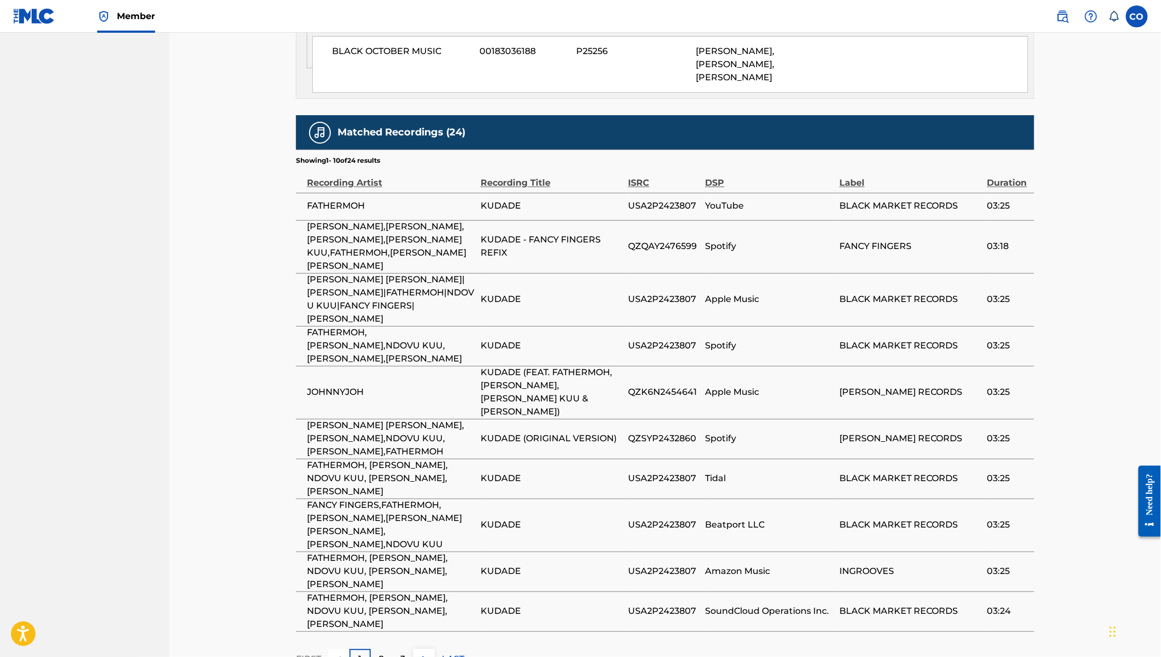
scroll to position [692, 0]
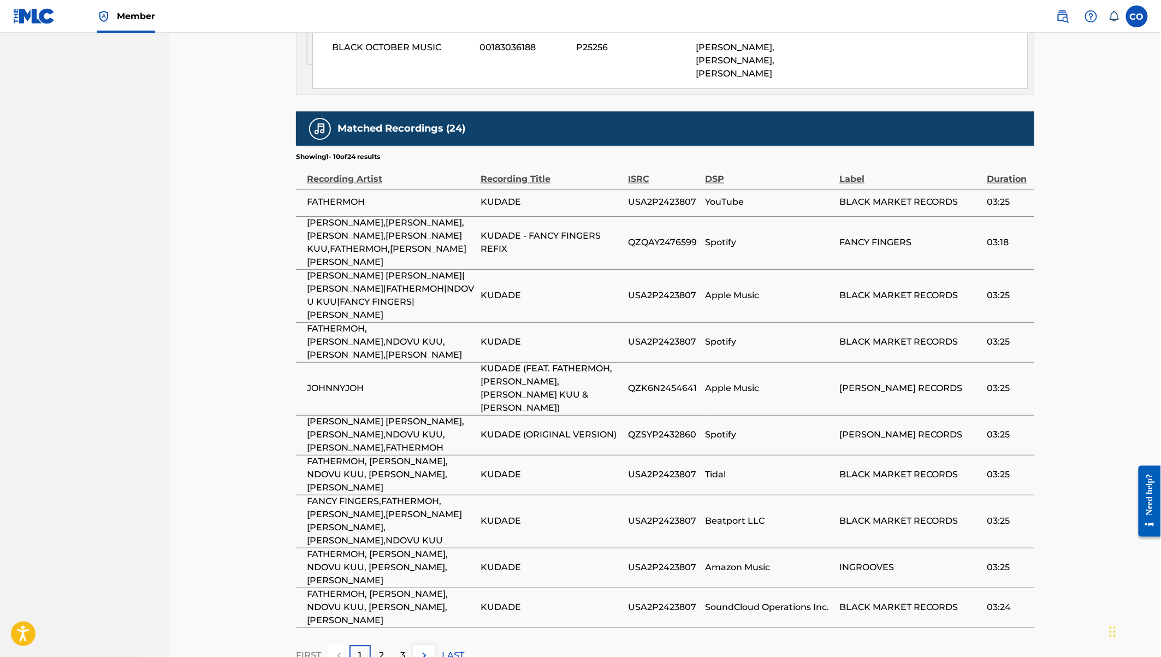
click at [676, 382] on span "QZK6N2454641" at bounding box center [664, 388] width 72 height 13
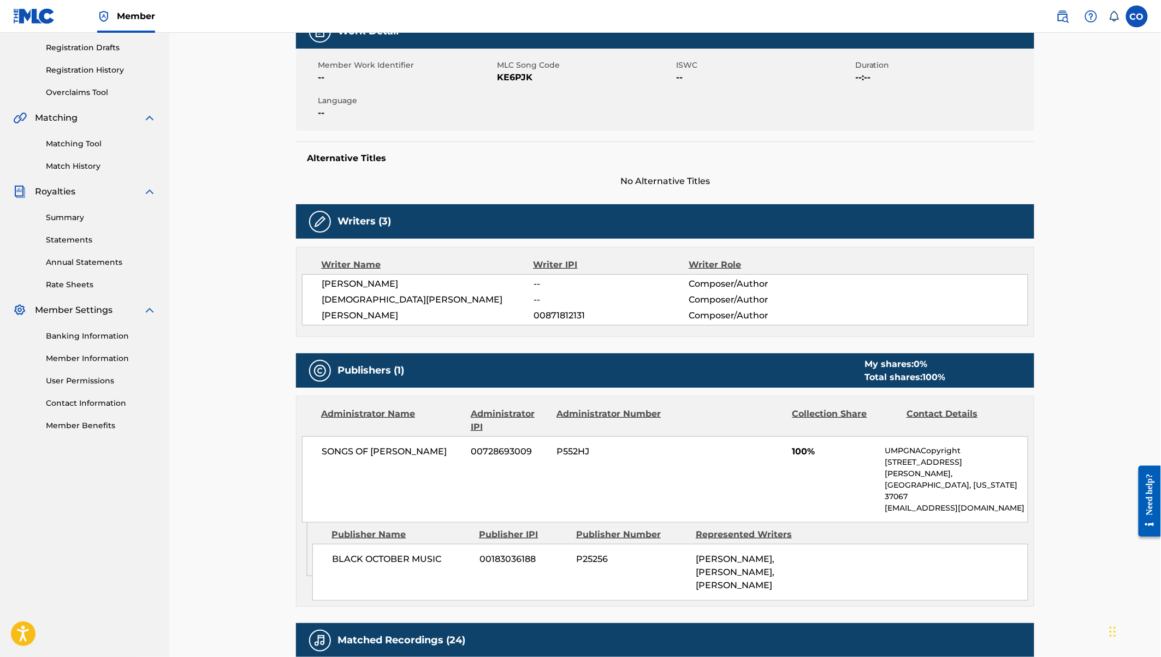
scroll to position [198, 0]
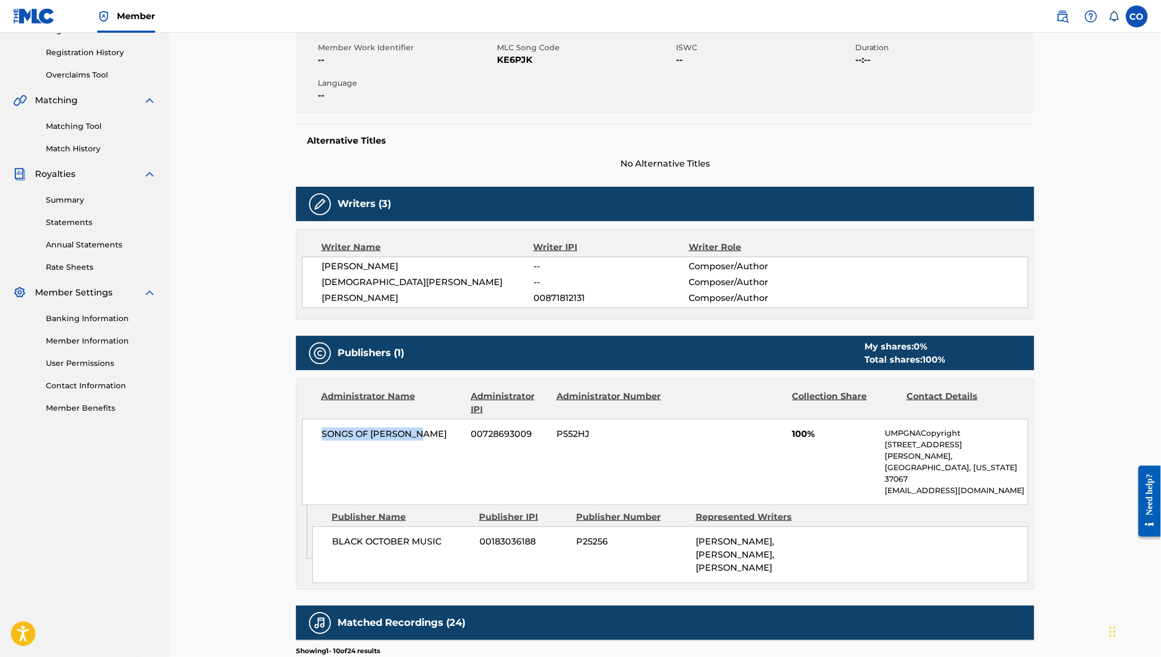
drag, startPoint x: 431, startPoint y: 431, endPoint x: 320, endPoint y: 434, distance: 110.3
click at [320, 434] on div "SONGS OF INGROOVES 00728693009 P552HJ 100% UMPGNACopyright 1550 W. McEwen Drive…" at bounding box center [665, 462] width 726 height 86
copy span "SONGS OF [PERSON_NAME]"
drag, startPoint x: 592, startPoint y: 431, endPoint x: 555, endPoint y: 433, distance: 37.2
click at [555, 433] on div "SONGS OF INGROOVES 00728693009 P552HJ 100% UMPGNACopyright 1550 W. McEwen Drive…" at bounding box center [665, 462] width 726 height 86
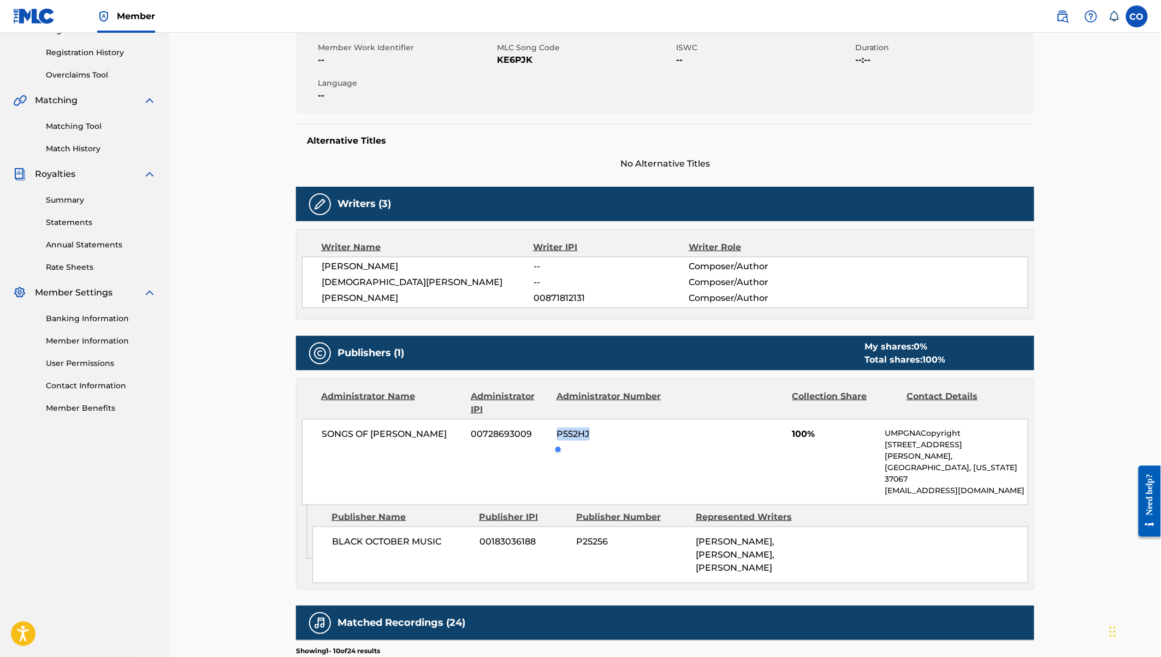
copy span "P552HJ"
drag, startPoint x: 442, startPoint y: 515, endPoint x: 330, endPoint y: 515, distance: 112.5
click at [330, 526] on div "BLACK OCTOBER MUSIC 00183036188 P25256 HARRY OTIENO, MOSES OTIENO, VICTOR AMANI" at bounding box center [670, 554] width 716 height 57
copy span "BLACK OCTOBER MUSIC"
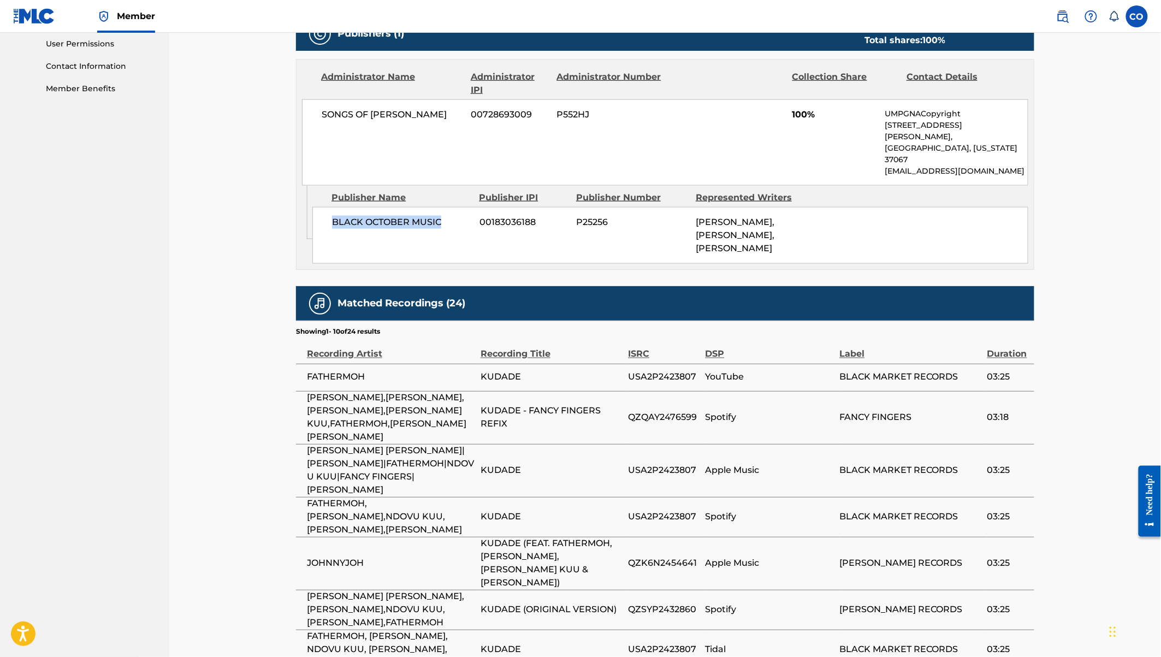
scroll to position [507, 0]
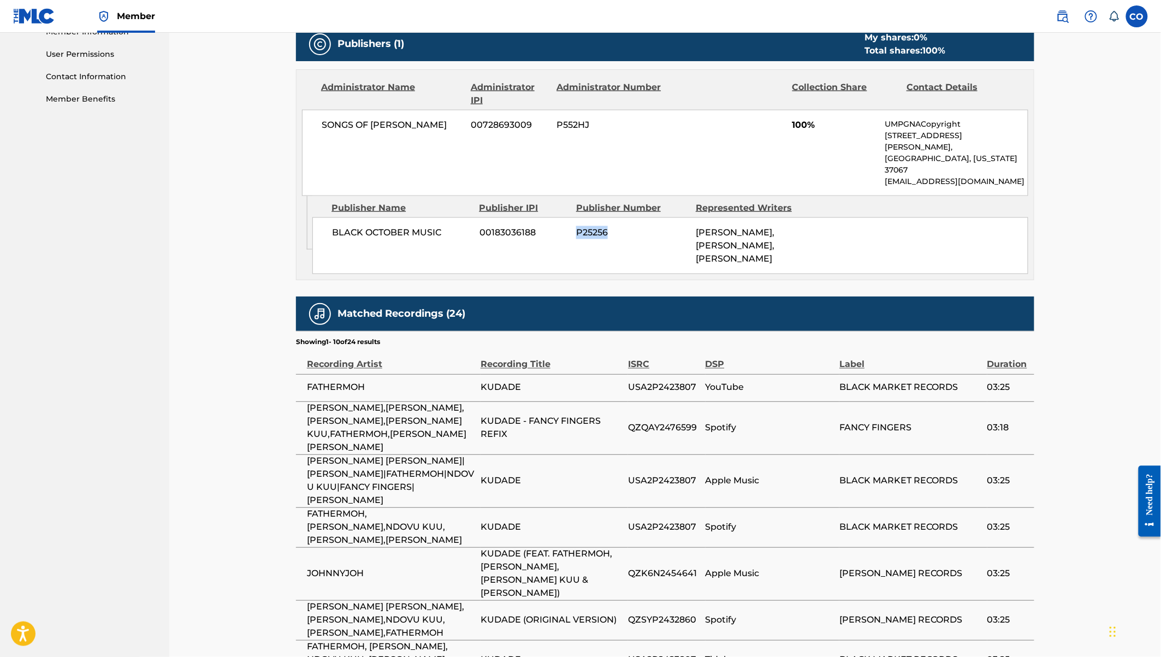
drag, startPoint x: 611, startPoint y: 206, endPoint x: 573, endPoint y: 207, distance: 37.7
click at [573, 217] on div "BLACK OCTOBER MUSIC 00183036188 P25256 HARRY OTIENO, MOSES OTIENO, VICTOR AMANI" at bounding box center [670, 245] width 716 height 57
copy span "P25256"
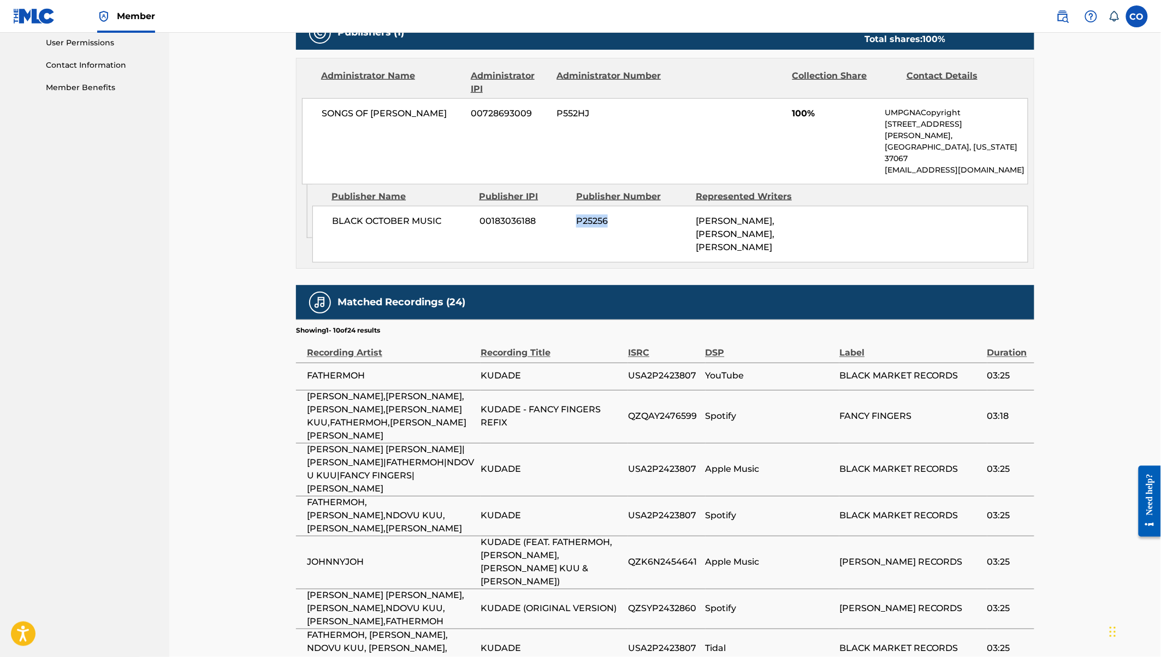
scroll to position [527, 0]
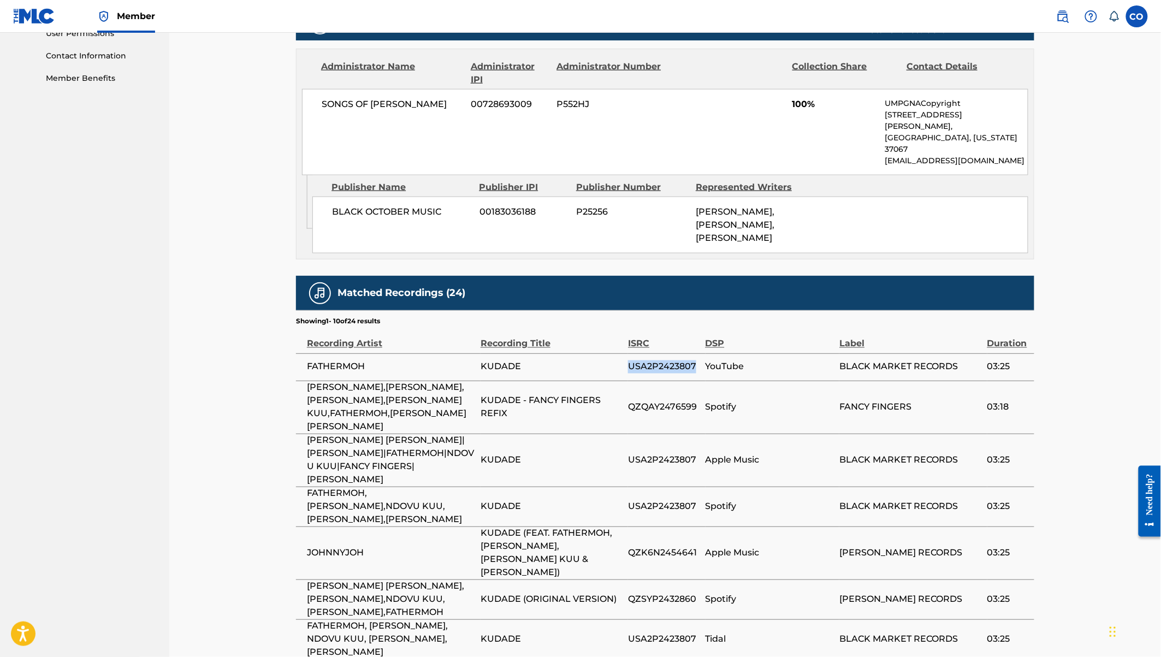
drag, startPoint x: 630, startPoint y: 326, endPoint x: 697, endPoint y: 331, distance: 67.3
click at [697, 360] on span "USA2P2423807" at bounding box center [664, 366] width 72 height 13
drag, startPoint x: 630, startPoint y: 401, endPoint x: 693, endPoint y: 402, distance: 63.4
click at [693, 454] on span "USA2P2423807" at bounding box center [664, 460] width 72 height 13
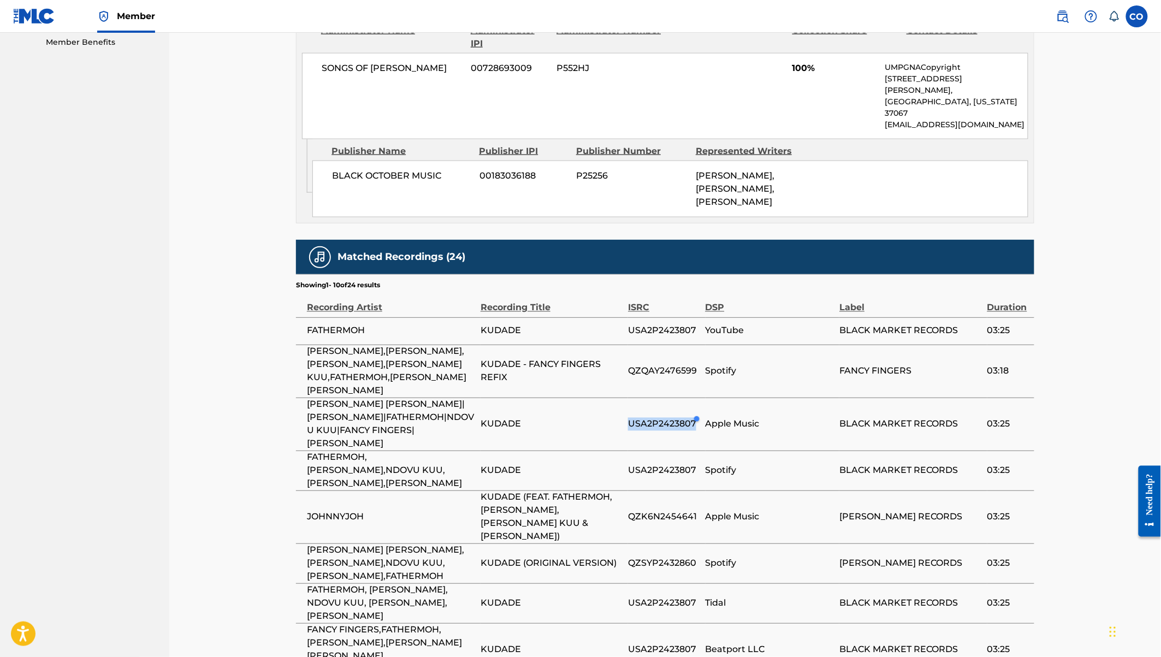
scroll to position [567, 0]
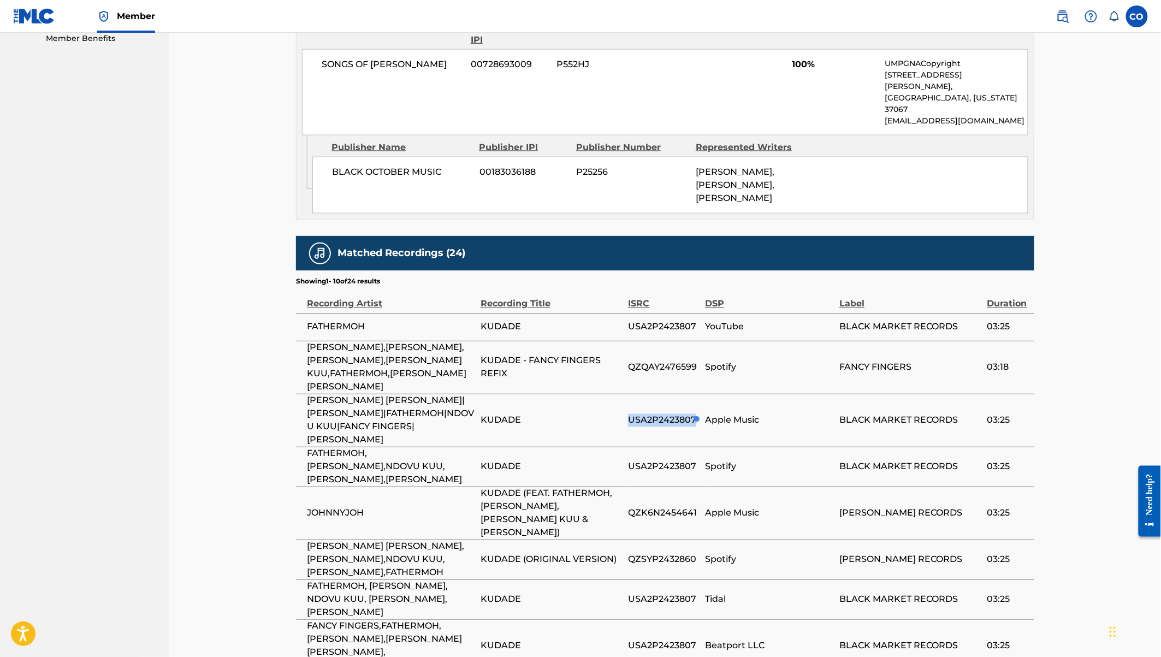
click at [626, 341] on td "KUDADE - FANCY FINGERS REFIX" at bounding box center [553, 367] width 147 height 53
drag, startPoint x: 626, startPoint y: 320, endPoint x: 681, endPoint y: 323, distance: 55.8
click at [681, 341] on tr "FANCY FINGERS,LILMAINA,HARRY CRAZE,NDOVU KUU,FATHERMOH,JOHNNY JOHNNY KUDADE - F…" at bounding box center [665, 367] width 738 height 53
click at [631, 361] on span "QZQAY2476599" at bounding box center [664, 367] width 72 height 13
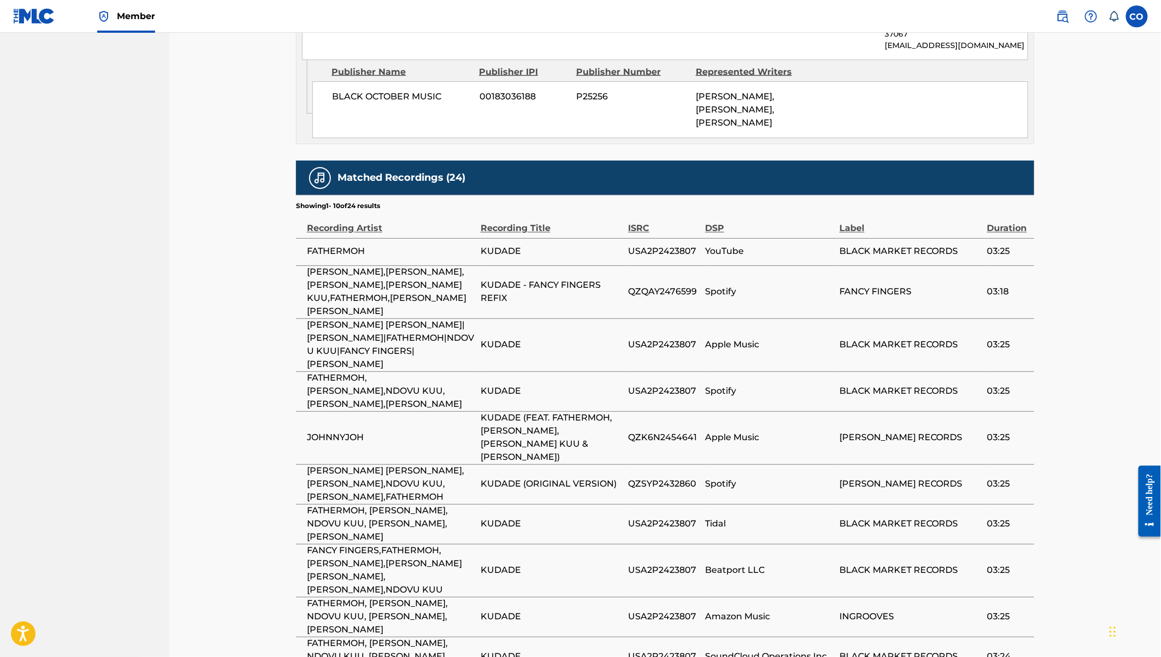
scroll to position [645, 0]
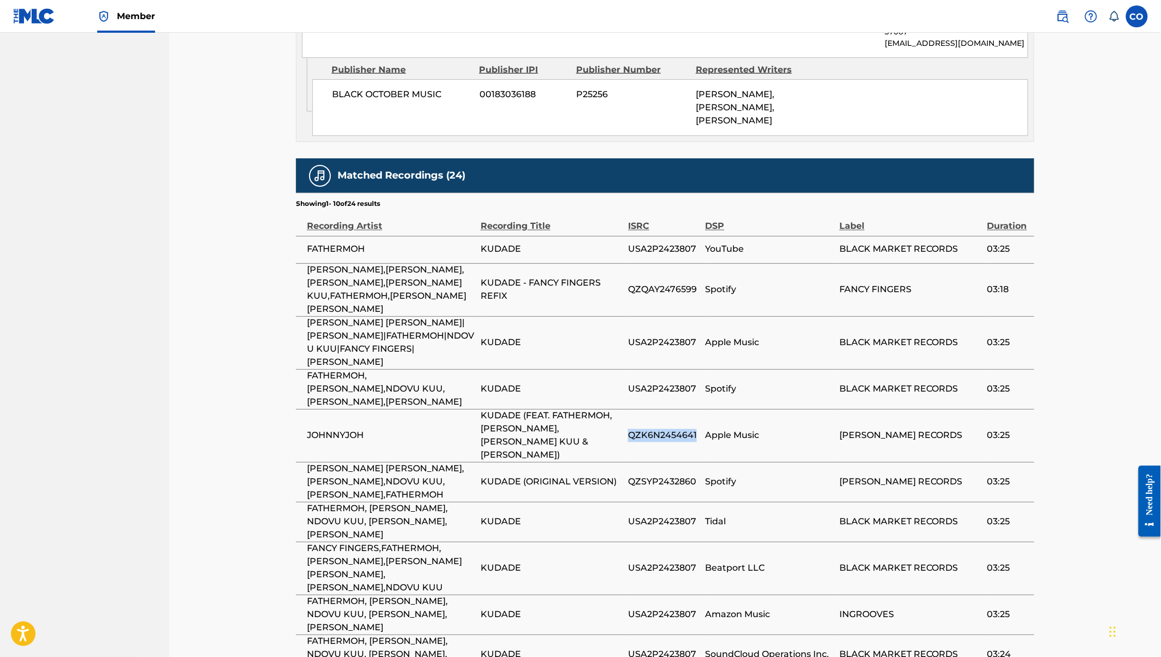
drag, startPoint x: 629, startPoint y: 364, endPoint x: 699, endPoint y: 365, distance: 69.9
click at [699, 409] on td "QZK6N2454641" at bounding box center [666, 435] width 77 height 53
drag, startPoint x: 536, startPoint y: 373, endPoint x: 480, endPoint y: 351, distance: 60.7
click at [479, 409] on tr "JOHNNYJOH KUDADE (FEAT. FATHERMOH, HARRY CRAZE, NDOVU KUU & LILMAINA) QZK6N2454…" at bounding box center [665, 435] width 738 height 53
drag, startPoint x: 628, startPoint y: 365, endPoint x: 697, endPoint y: 364, distance: 68.3
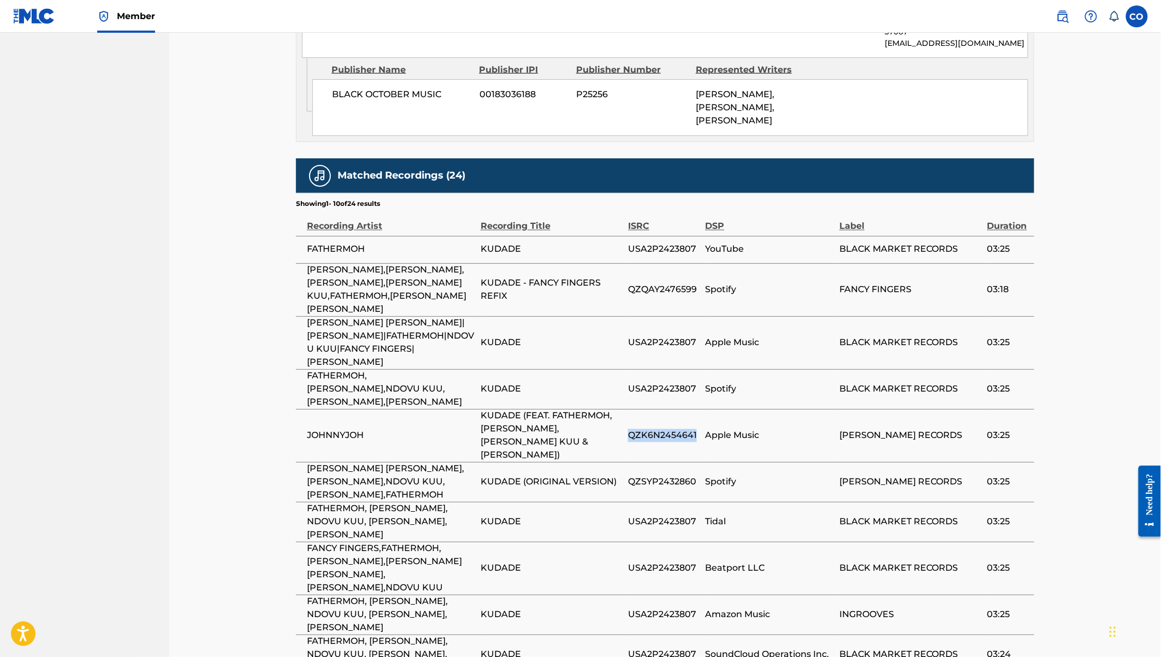
click at [697, 429] on span "QZK6N2454641" at bounding box center [664, 435] width 72 height 13
click at [629, 476] on span "QZSYP2432860" at bounding box center [664, 482] width 72 height 13
drag, startPoint x: 483, startPoint y: 396, endPoint x: 604, endPoint y: 405, distance: 121.6
click at [604, 462] on td "KUDADE (ORIGINAL VERSION)" at bounding box center [553, 482] width 147 height 40
drag, startPoint x: 456, startPoint y: 403, endPoint x: 304, endPoint y: 389, distance: 153.5
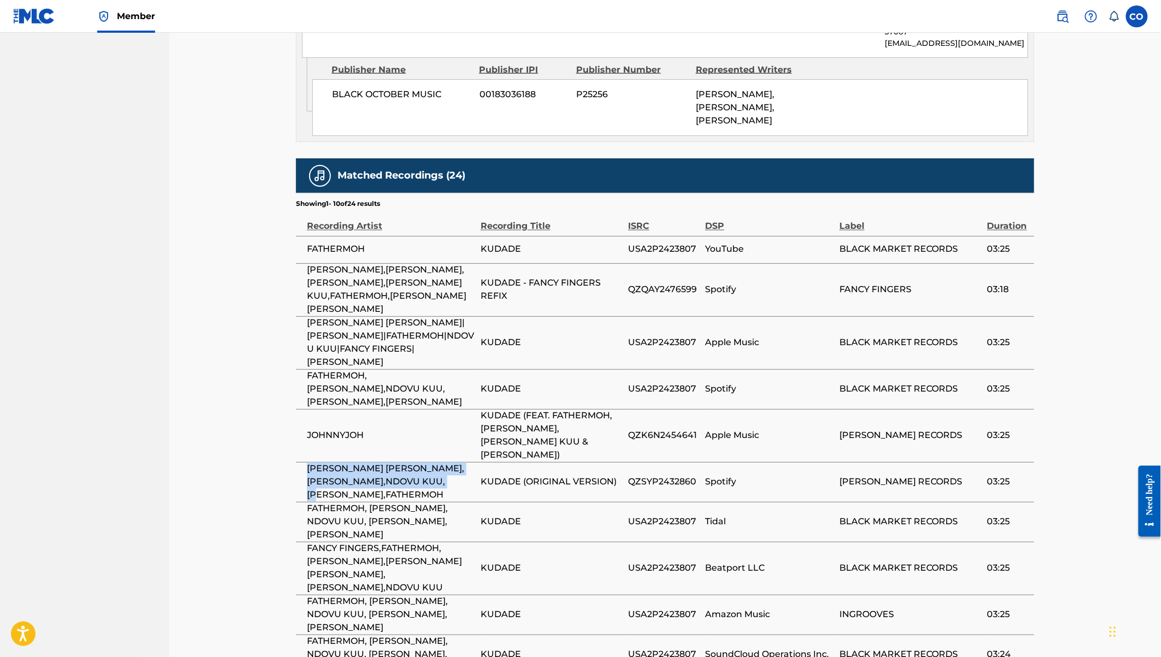
click at [304, 462] on td "[PERSON_NAME] [PERSON_NAME],[PERSON_NAME],NDOVU KUU,[PERSON_NAME],FATHERMOH" at bounding box center [388, 482] width 185 height 40
click at [628, 476] on span "QZSYP2432860" at bounding box center [664, 482] width 72 height 13
drag, startPoint x: 628, startPoint y: 395, endPoint x: 678, endPoint y: 398, distance: 49.2
click at [678, 476] on span "QZSYP2432860" at bounding box center [664, 482] width 72 height 13
drag, startPoint x: 456, startPoint y: 399, endPoint x: 301, endPoint y: 389, distance: 154.9
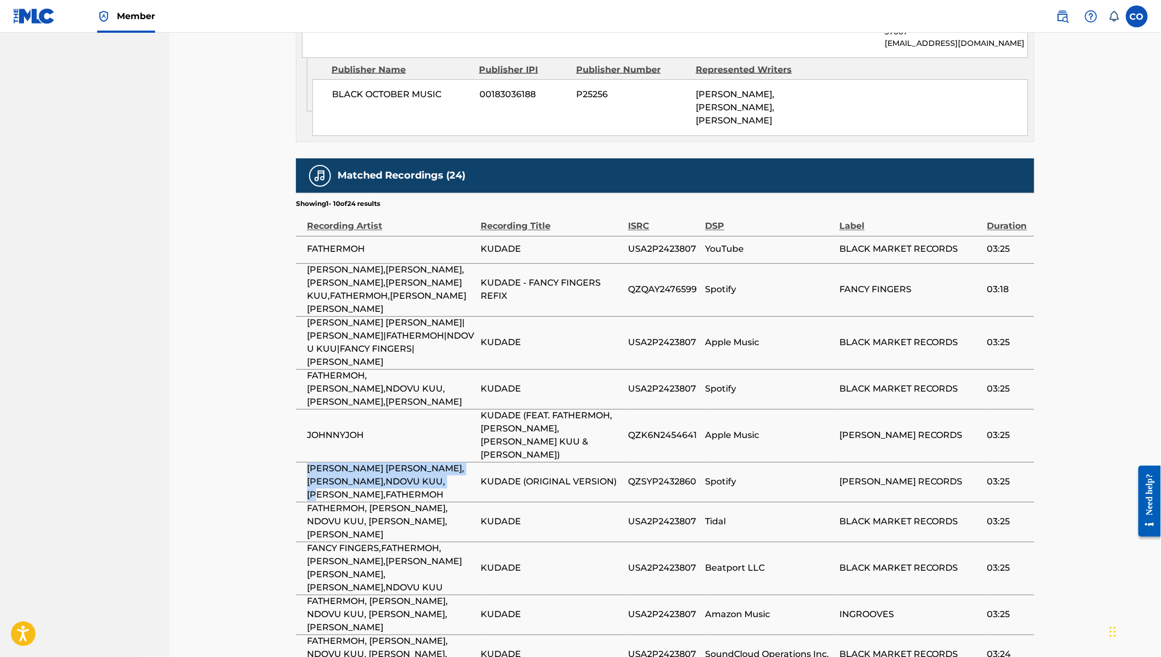
click at [301, 462] on td "[PERSON_NAME] [PERSON_NAME],[PERSON_NAME],NDOVU KUU,[PERSON_NAME],FATHERMOH" at bounding box center [388, 482] width 185 height 40
drag, startPoint x: 628, startPoint y: 395, endPoint x: 699, endPoint y: 397, distance: 71.0
click at [699, 462] on tr "JOHNNY JOHNNY,LILMAINA,NDOVU KUU,HARRY CRAZE,FATHERMOH KUDADE (ORIGINAL VERSION…" at bounding box center [665, 482] width 738 height 40
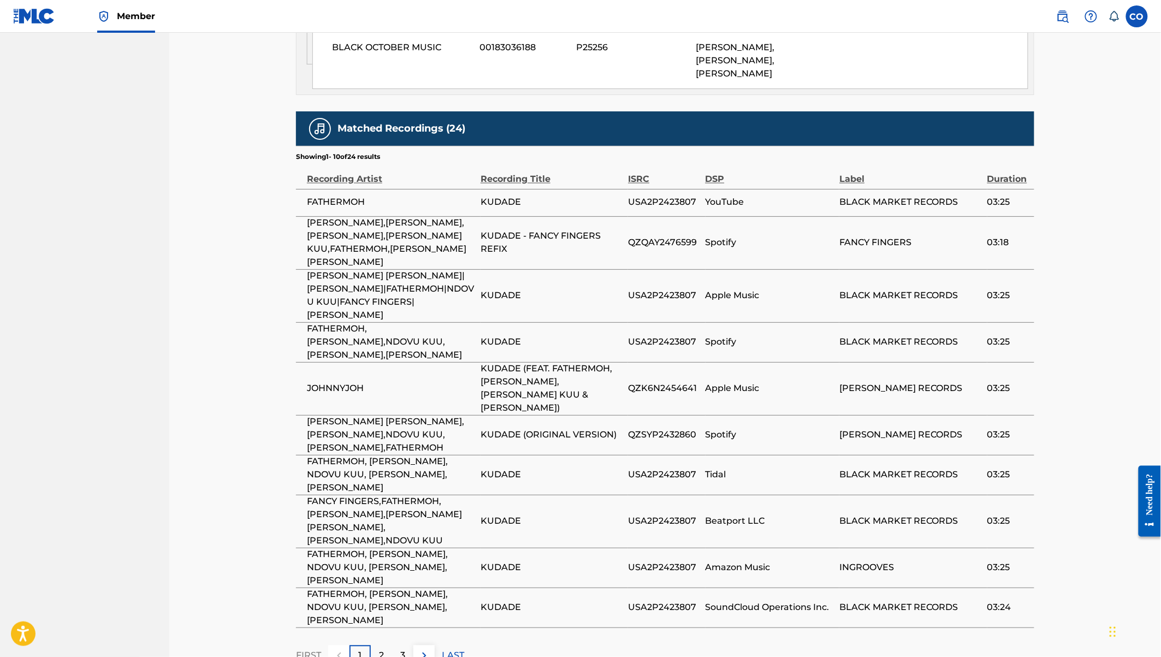
click at [382, 649] on p "2" at bounding box center [381, 655] width 5 height 13
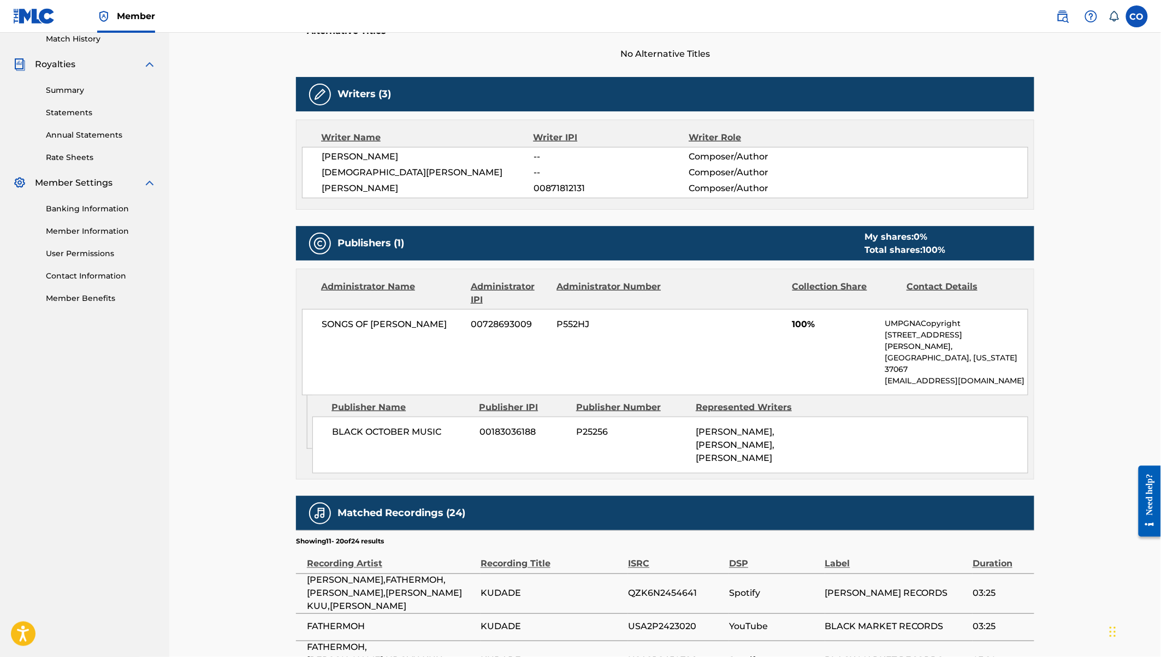
scroll to position [680, 0]
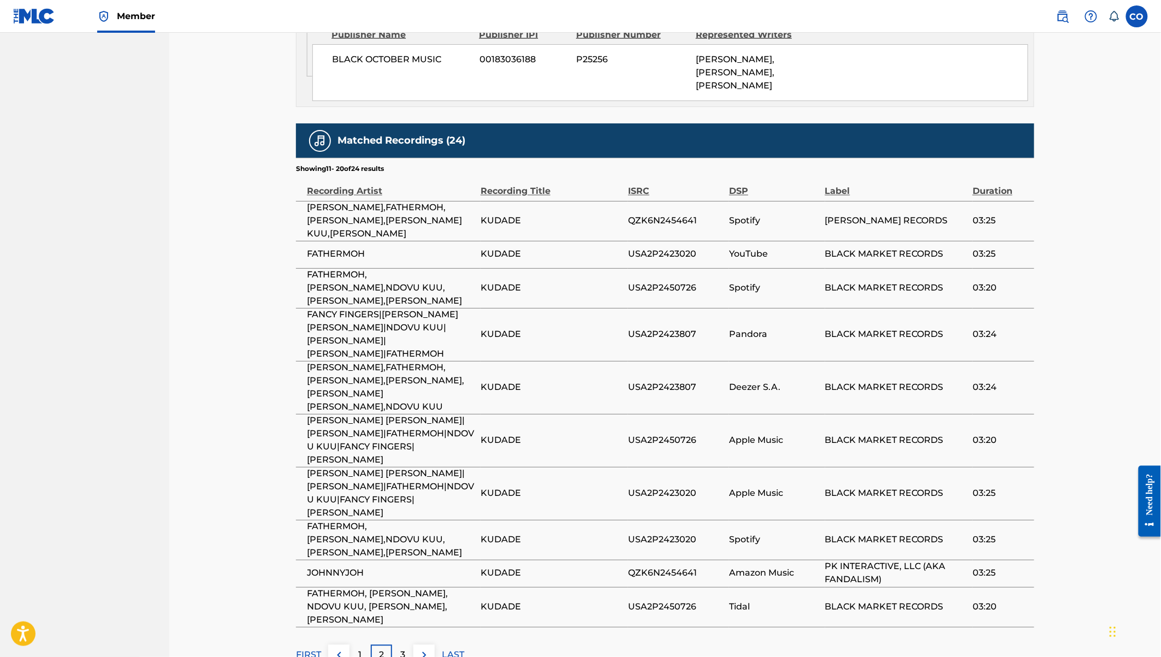
click at [361, 649] on p "1" at bounding box center [360, 655] width 3 height 13
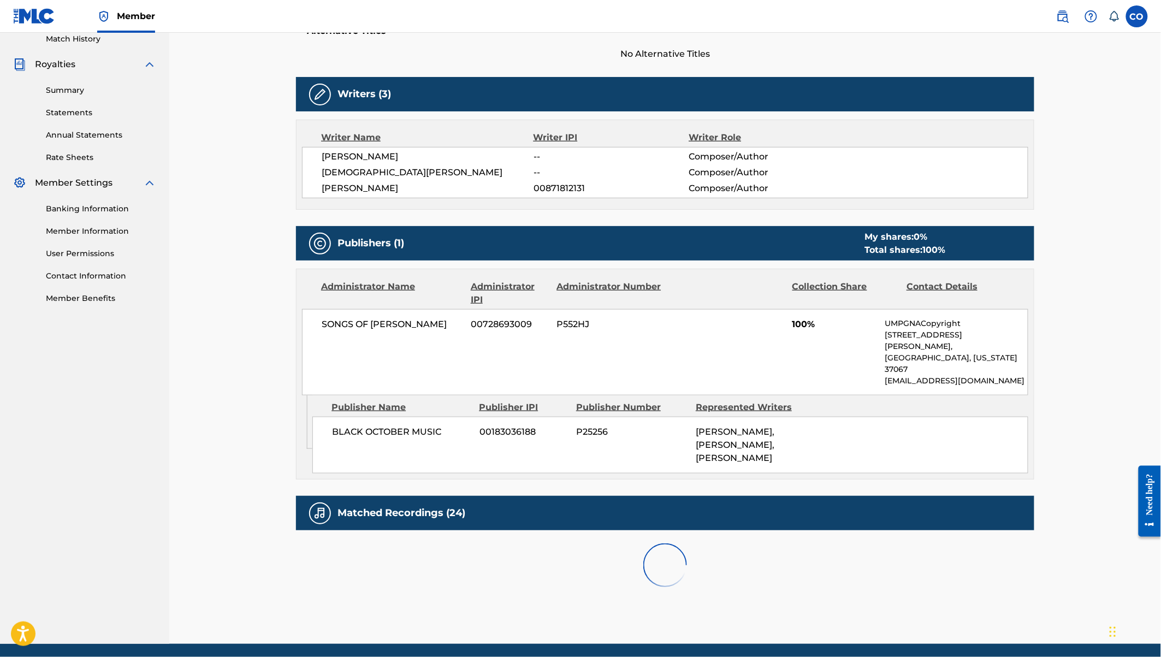
scroll to position [692, 0]
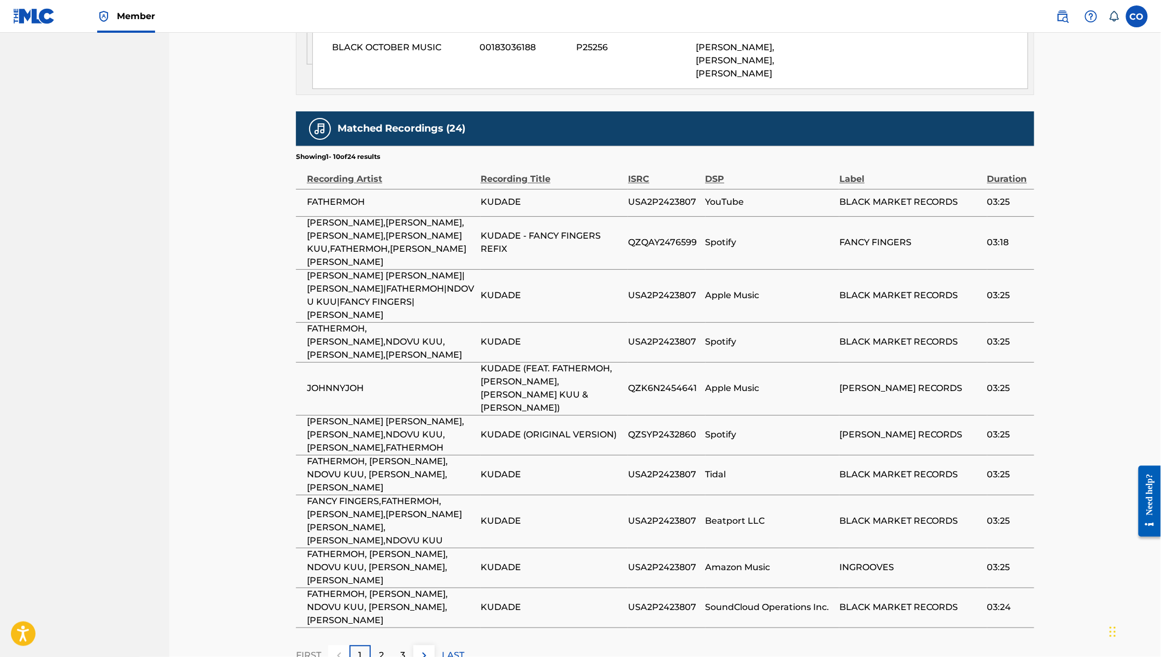
click at [385, 645] on div "2" at bounding box center [381, 655] width 21 height 21
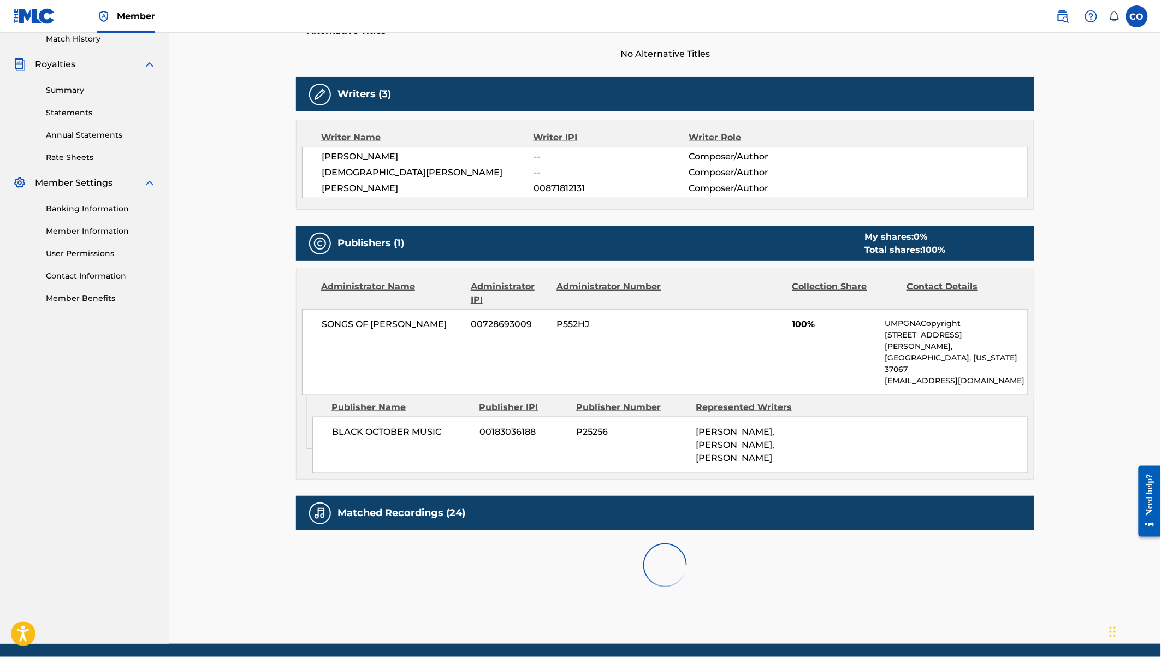
scroll to position [680, 0]
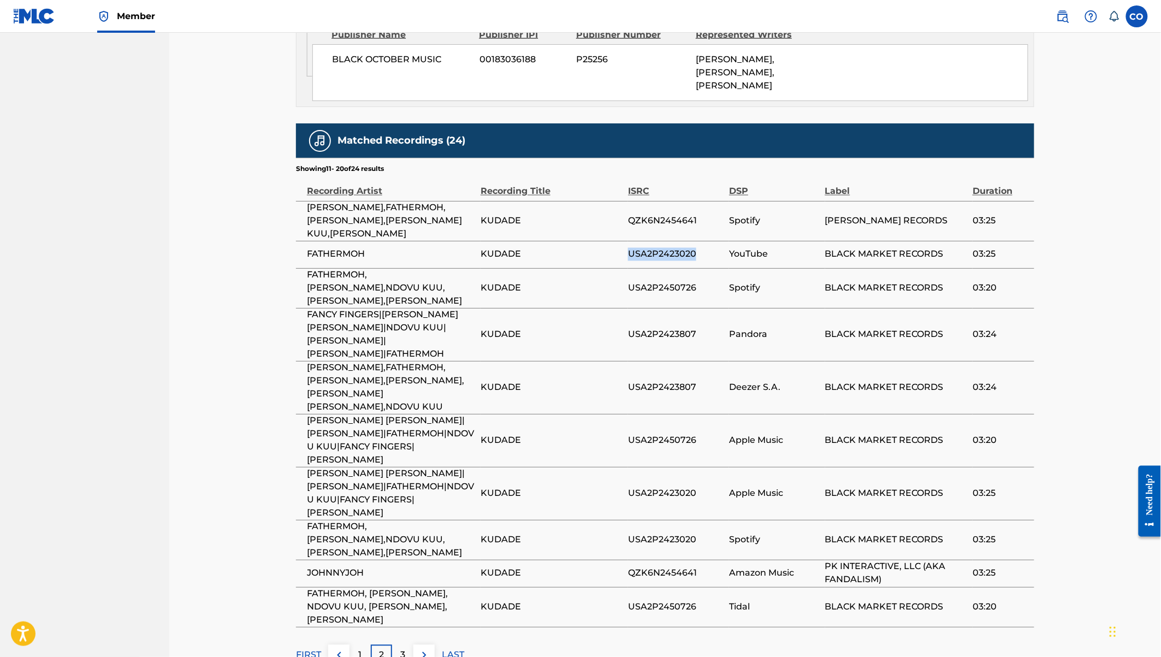
drag, startPoint x: 630, startPoint y: 202, endPoint x: 707, endPoint y: 207, distance: 77.1
click at [707, 248] on span "USA2P2423020" at bounding box center [676, 254] width 96 height 13
drag, startPoint x: 526, startPoint y: 203, endPoint x: 478, endPoint y: 203, distance: 48.0
click at [478, 241] on tr "FATHERMOH KUDADE USA2P2423020 YouTube BLACK MARKET RECORDS 03:25" at bounding box center [665, 254] width 738 height 27
click at [515, 268] on td "KUDADE" at bounding box center [553, 288] width 147 height 40
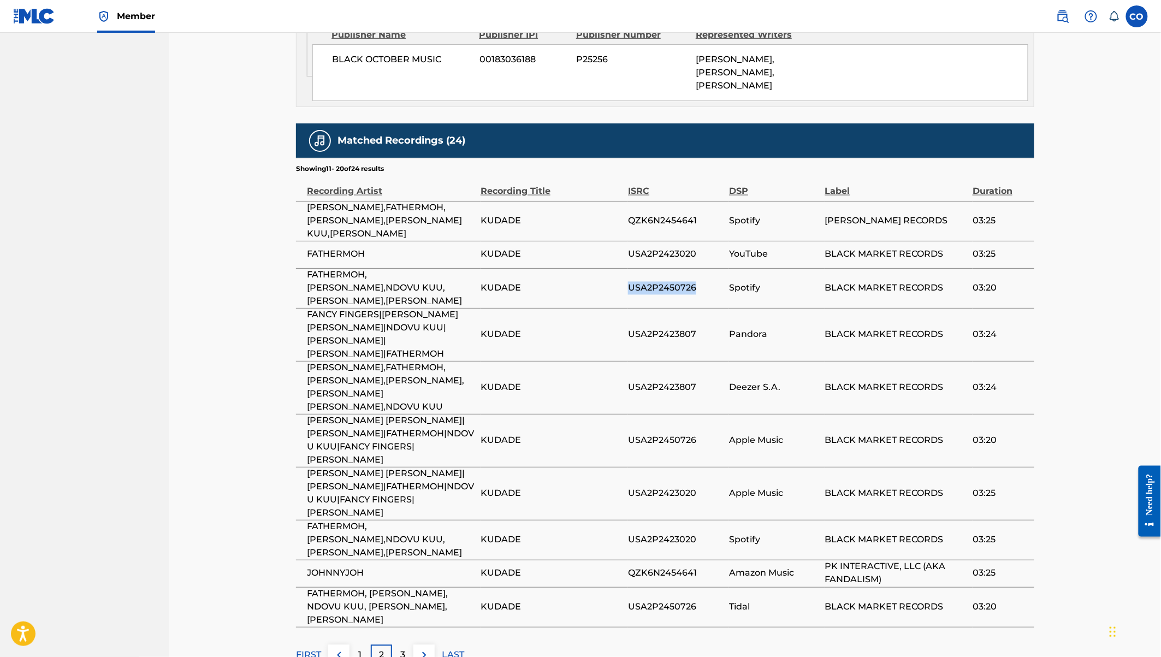
drag, startPoint x: 629, startPoint y: 237, endPoint x: 699, endPoint y: 243, distance: 70.7
click at [699, 268] on td "USA2P2450726" at bounding box center [678, 288] width 101 height 40
drag, startPoint x: 425, startPoint y: 247, endPoint x: 301, endPoint y: 219, distance: 126.9
click at [301, 268] on td "FATHERMOH,[PERSON_NAME],NDOVU KUU,[PERSON_NAME],[PERSON_NAME]" at bounding box center [388, 288] width 185 height 40
click at [599, 248] on span "KUDADE" at bounding box center [551, 254] width 142 height 13
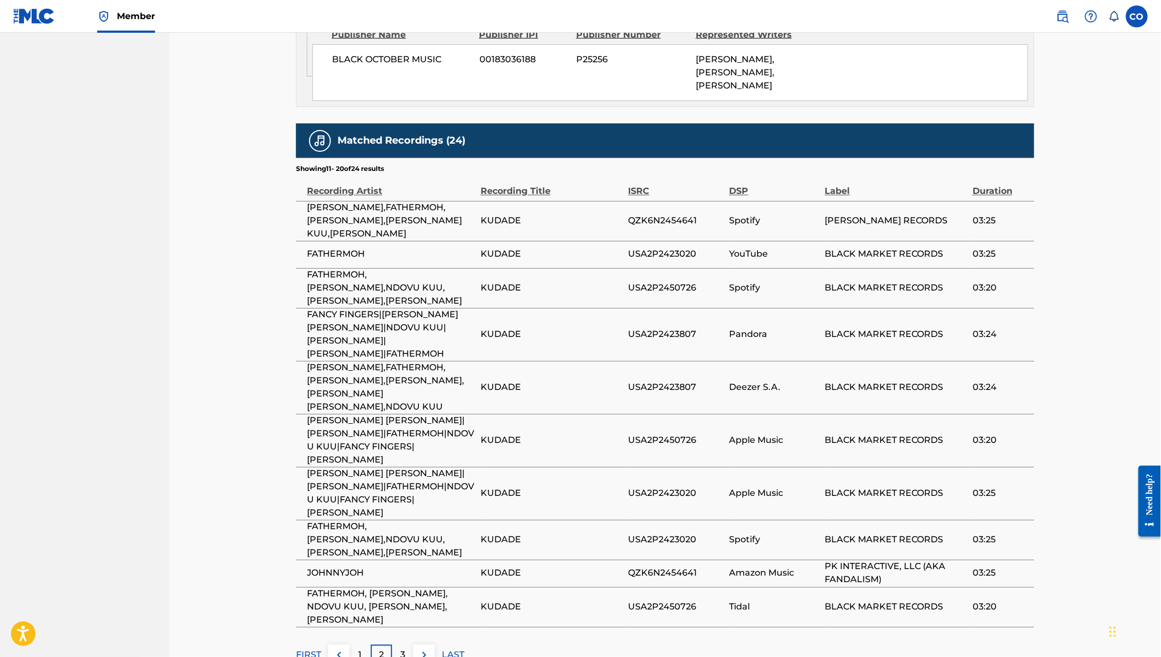
click at [356, 645] on div "1" at bounding box center [359, 655] width 21 height 21
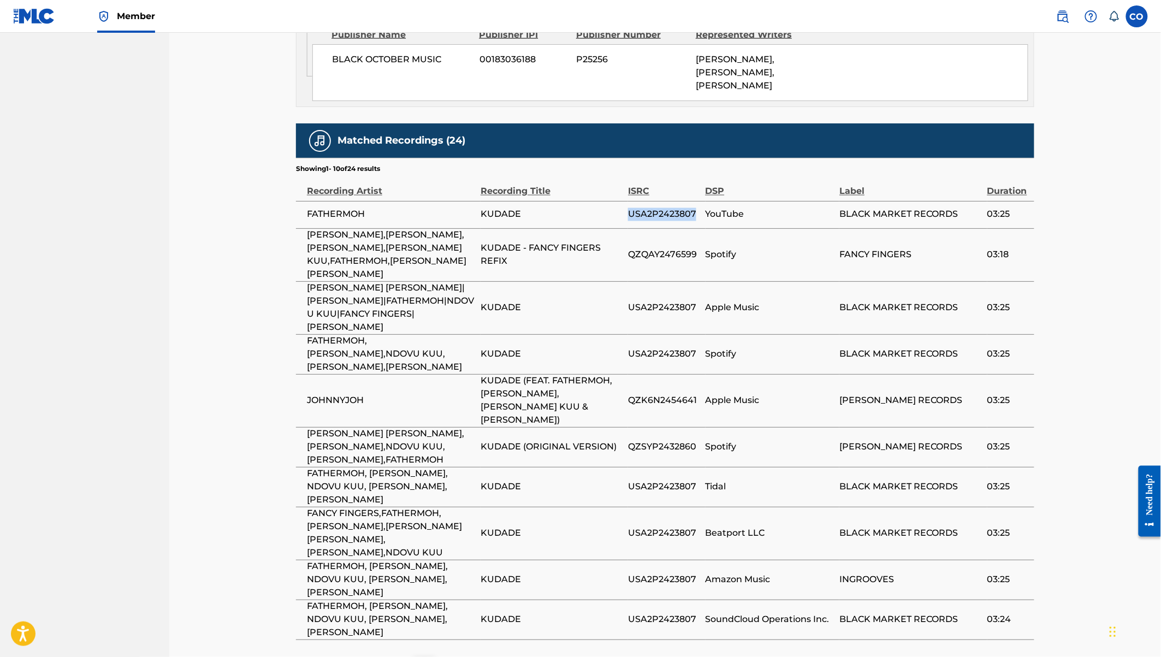
drag, startPoint x: 629, startPoint y: 177, endPoint x: 697, endPoint y: 179, distance: 68.3
click at [697, 208] on span "USA2P2423807" at bounding box center [664, 214] width 72 height 13
drag, startPoint x: 629, startPoint y: 210, endPoint x: 697, endPoint y: 215, distance: 68.5
click at [697, 248] on span "QZQAY2476599" at bounding box center [664, 254] width 72 height 13
drag, startPoint x: 512, startPoint y: 215, endPoint x: 481, endPoint y: 199, distance: 34.7
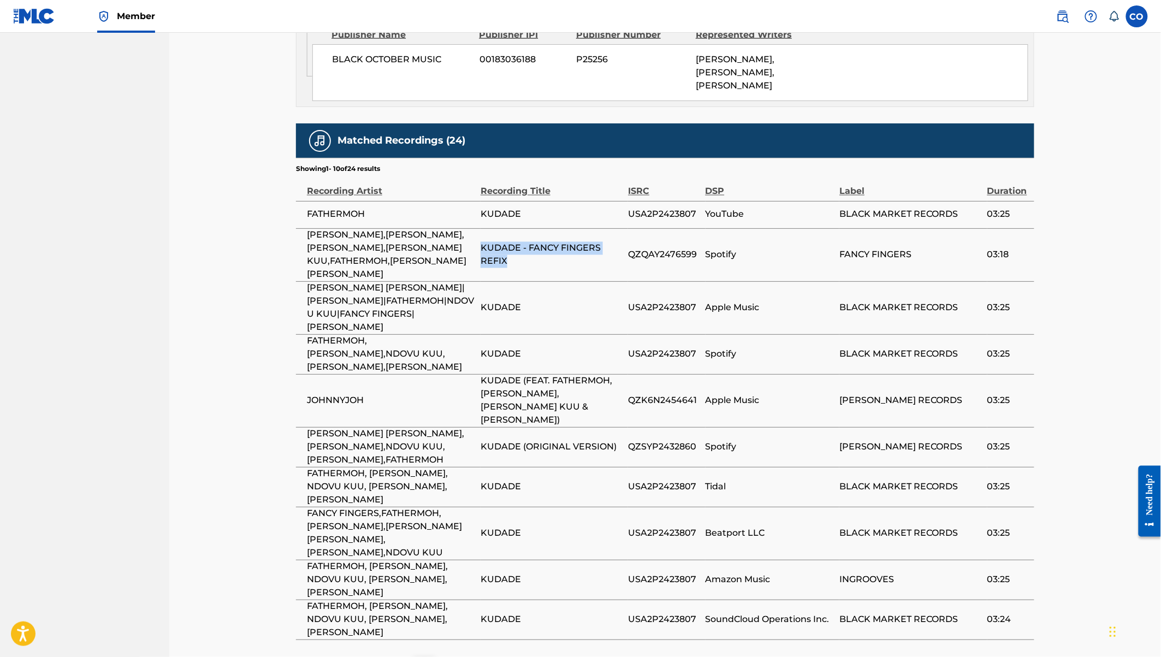
click at [481, 242] on span "KUDADE - FANCY FINGERS REFIX" at bounding box center [551, 255] width 142 height 26
drag, startPoint x: 471, startPoint y: 221, endPoint x: 301, endPoint y: 195, distance: 171.8
click at [301, 228] on td "[PERSON_NAME],[PERSON_NAME],[PERSON_NAME],[PERSON_NAME] KUU,FATHERMOH,[PERSON_N…" at bounding box center [388, 254] width 185 height 53
drag, startPoint x: 480, startPoint y: 247, endPoint x: 550, endPoint y: 248, distance: 69.9
click at [550, 301] on span "KUDADE" at bounding box center [551, 307] width 142 height 13
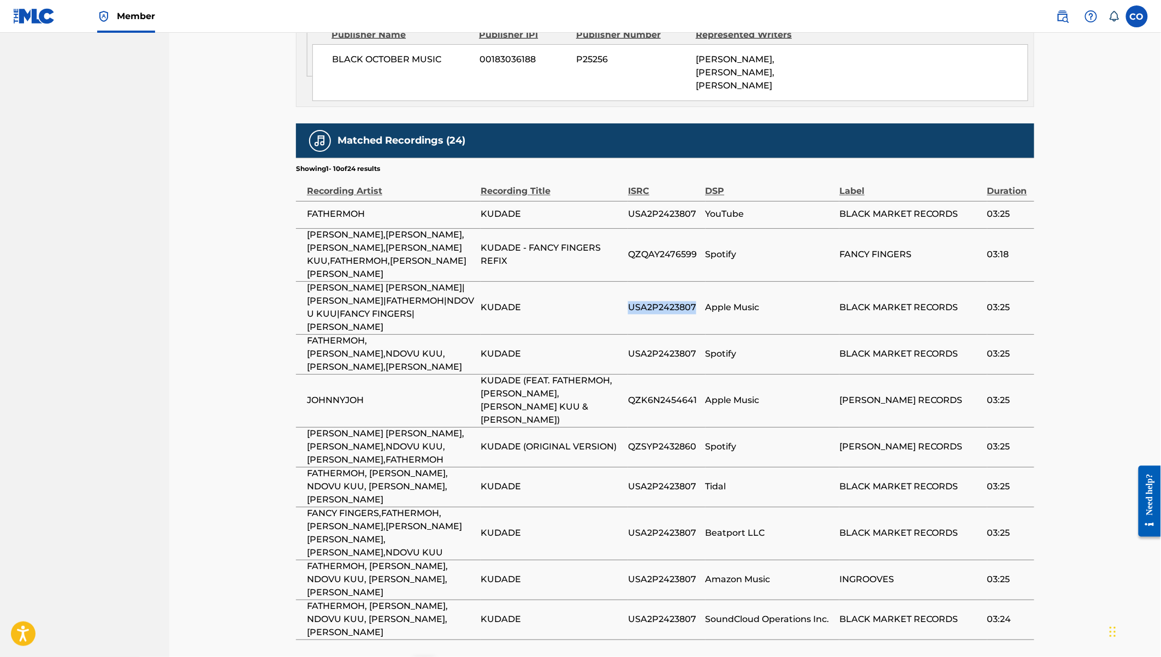
drag, startPoint x: 628, startPoint y: 247, endPoint x: 697, endPoint y: 247, distance: 68.2
click at [697, 301] on span "USA2P2423807" at bounding box center [664, 307] width 72 height 13
drag, startPoint x: 450, startPoint y: 260, endPoint x: 305, endPoint y: 240, distance: 146.7
click at [305, 281] on td "[PERSON_NAME] [PERSON_NAME]|[PERSON_NAME]|FATHERMOH|NDOVU KUU|FANCY FINGERS|[PE…" at bounding box center [388, 307] width 185 height 53
click at [574, 334] on td "KUDADE" at bounding box center [553, 354] width 147 height 40
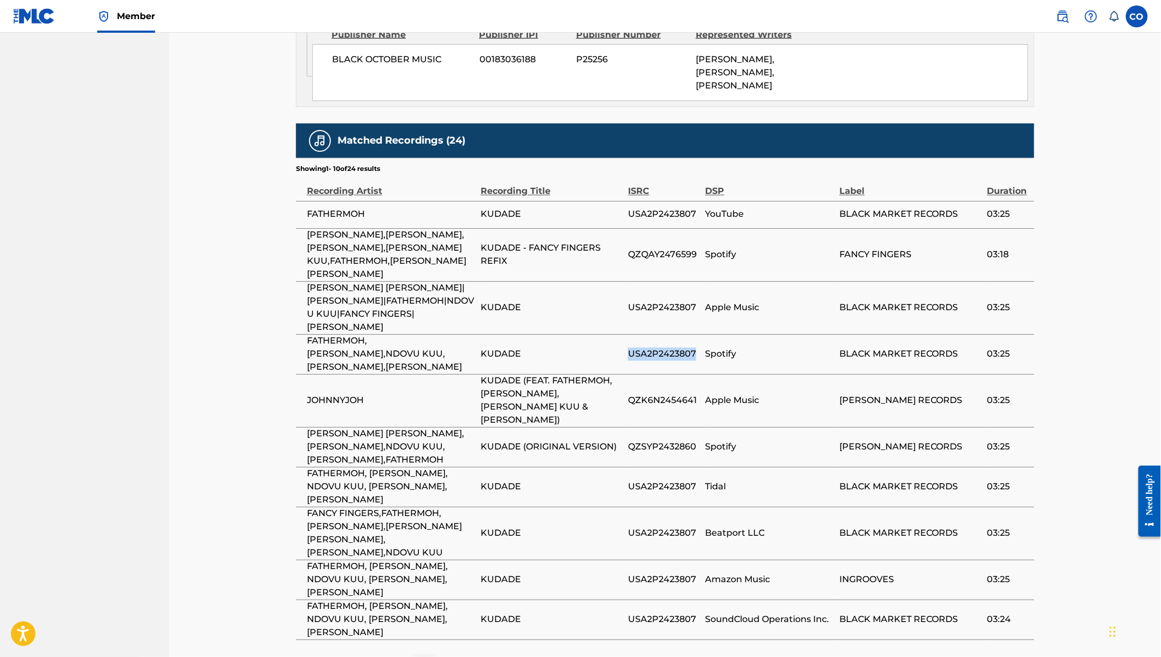
drag, startPoint x: 627, startPoint y: 287, endPoint x: 700, endPoint y: 289, distance: 73.8
click at [700, 334] on tr "FATHERMOH,HARRY CRAZE,NDOVU KUU,LIL MAINA,JOHNNY JOHNNY,FANCY FINGERS KUDADE US…" at bounding box center [665, 354] width 738 height 40
drag, startPoint x: 418, startPoint y: 305, endPoint x: 306, endPoint y: 277, distance: 115.3
click at [306, 334] on td "FATHERMOH,[PERSON_NAME],NDOVU KUU,[PERSON_NAME],[PERSON_NAME]" at bounding box center [388, 354] width 185 height 40
drag, startPoint x: 629, startPoint y: 288, endPoint x: 695, endPoint y: 290, distance: 66.1
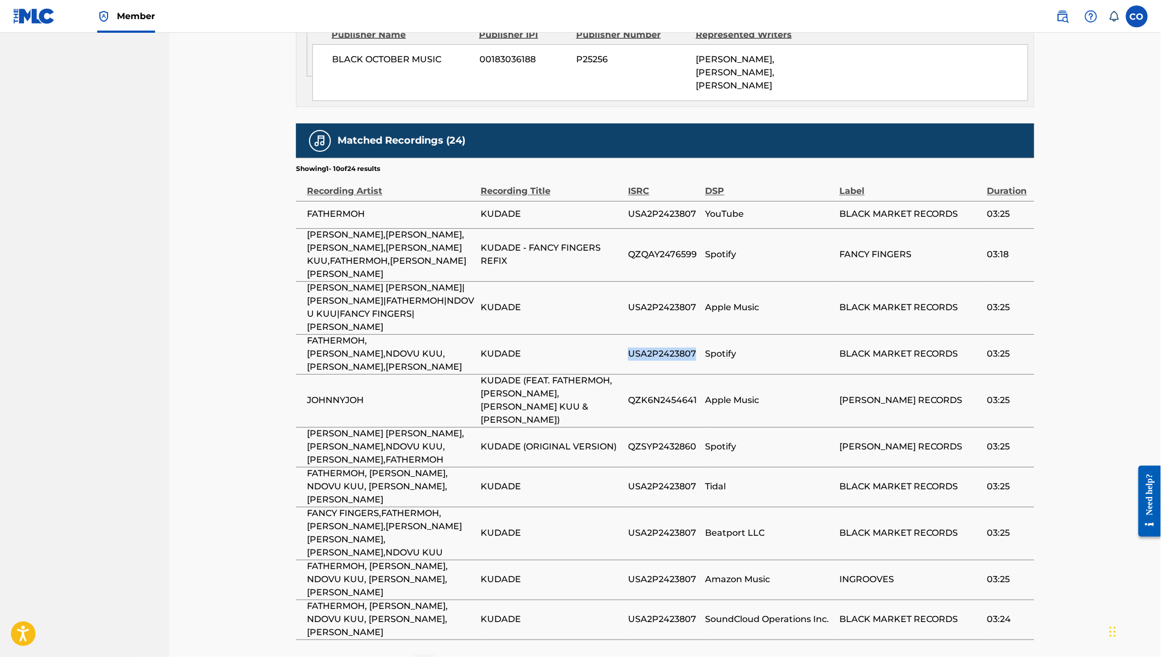
click at [695, 348] on span "USA2P2423807" at bounding box center [664, 354] width 72 height 13
drag, startPoint x: 629, startPoint y: 326, endPoint x: 699, endPoint y: 331, distance: 70.6
click at [699, 374] on td "QZK6N2454641" at bounding box center [666, 400] width 77 height 53
drag, startPoint x: 526, startPoint y: 339, endPoint x: 476, endPoint y: 313, distance: 56.7
click at [476, 374] on tr "JOHNNYJOH KUDADE (FEAT. FATHERMOH, HARRY CRAZE, NDOVU KUU & LILMAINA) QZK6N2454…" at bounding box center [665, 400] width 738 height 53
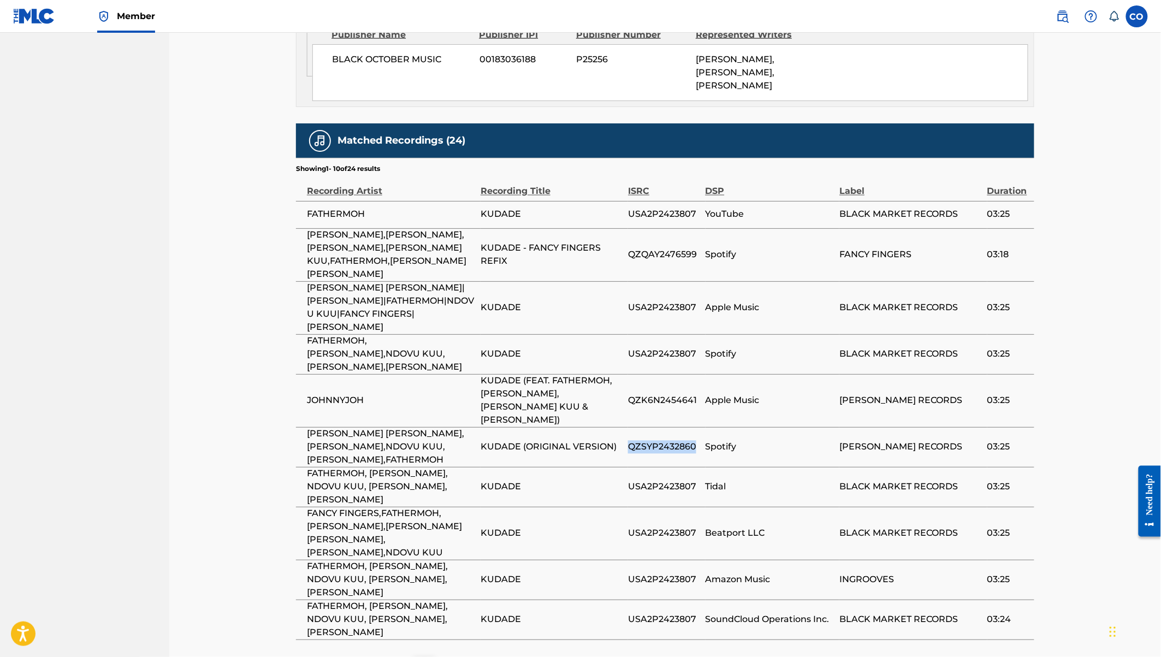
drag, startPoint x: 631, startPoint y: 360, endPoint x: 704, endPoint y: 366, distance: 72.9
click at [704, 427] on td "QZSYP2432860" at bounding box center [666, 447] width 77 height 40
drag, startPoint x: 617, startPoint y: 361, endPoint x: 481, endPoint y: 360, distance: 135.9
click at [481, 441] on span "KUDADE (ORIGINAL VERSION)" at bounding box center [551, 447] width 142 height 13
drag, startPoint x: 461, startPoint y: 366, endPoint x: 305, endPoint y: 356, distance: 156.5
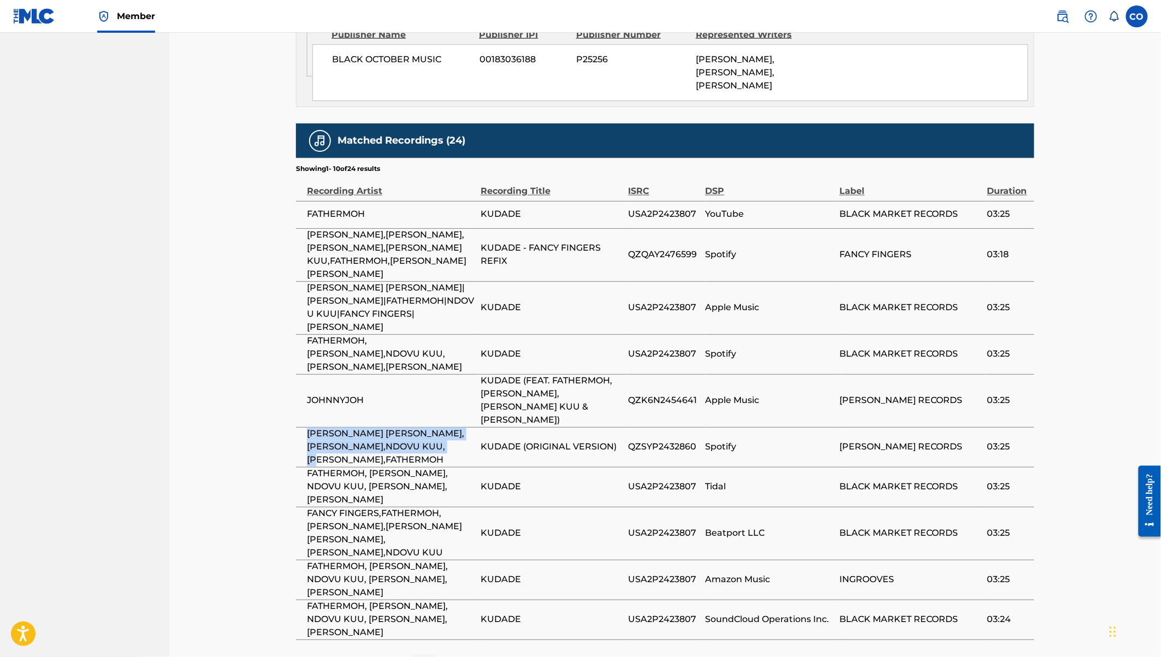
click at [305, 427] on td "[PERSON_NAME] [PERSON_NAME],[PERSON_NAME],NDOVU KUU,[PERSON_NAME],FATHERMOH" at bounding box center [388, 447] width 185 height 40
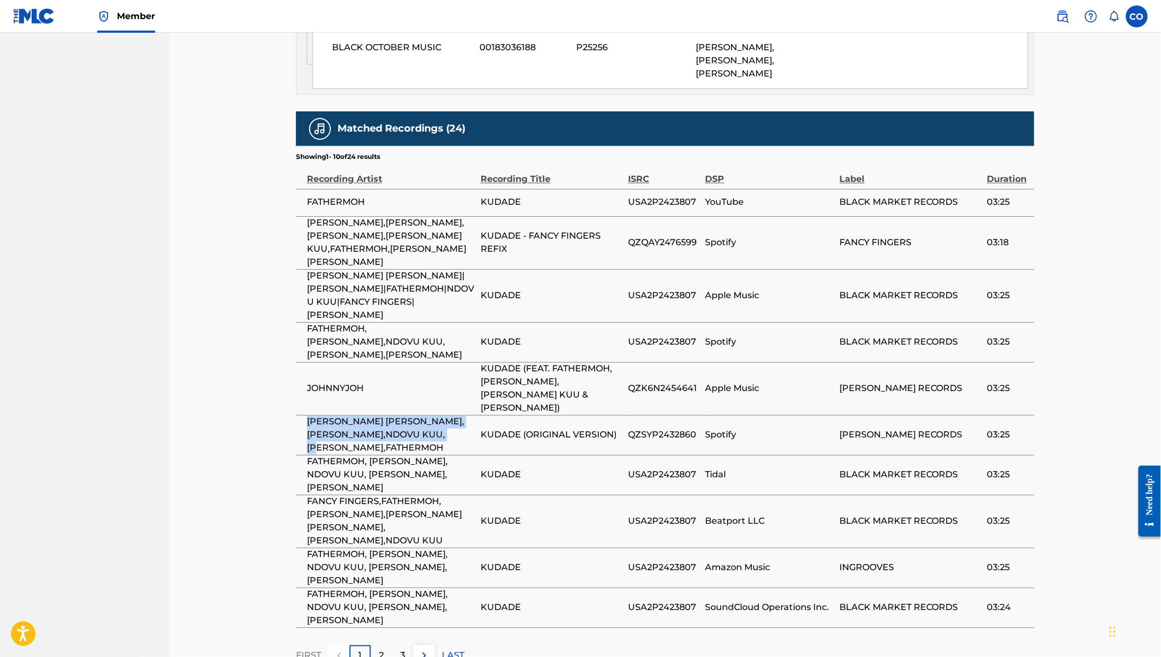
click at [660, 495] on td "USA2P2423807" at bounding box center [666, 521] width 77 height 53
click at [388, 645] on div "2" at bounding box center [381, 655] width 21 height 21
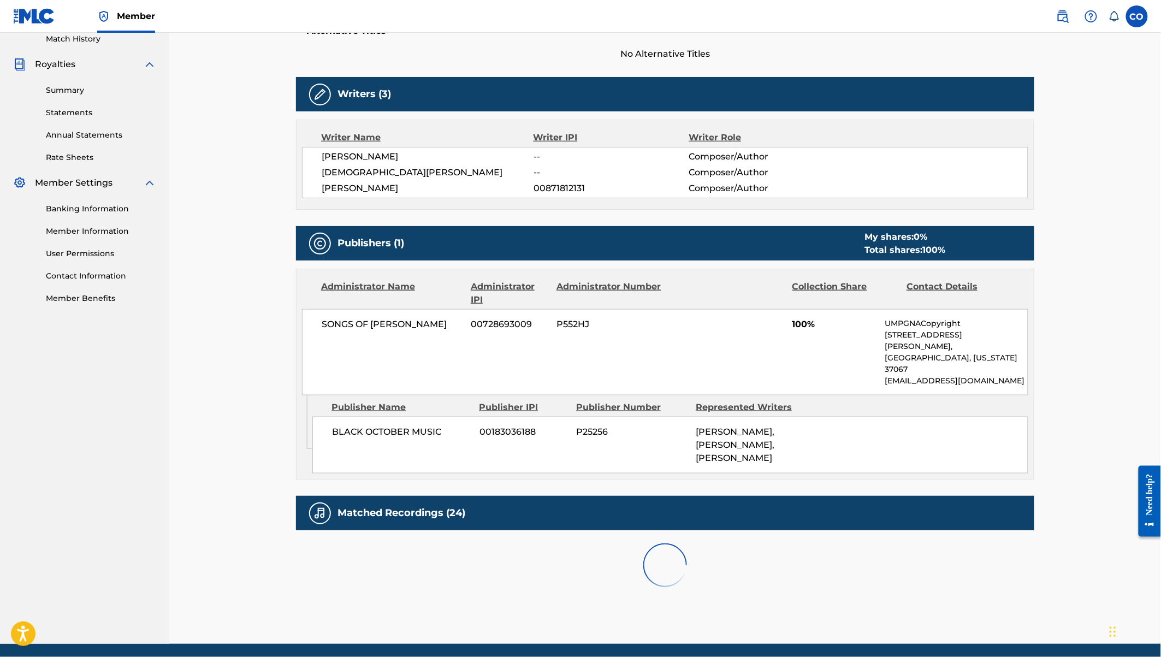
scroll to position [680, 0]
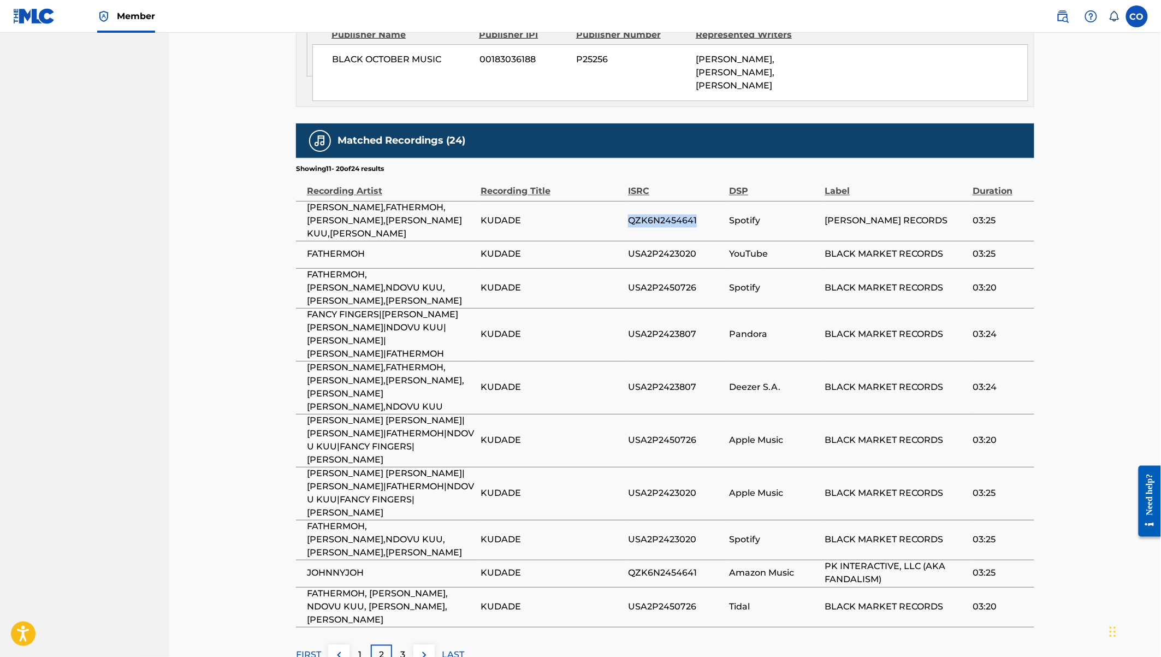
drag, startPoint x: 629, startPoint y: 174, endPoint x: 702, endPoint y: 176, distance: 72.7
click at [702, 215] on span "QZK6N2454641" at bounding box center [676, 221] width 96 height 13
drag, startPoint x: 449, startPoint y: 185, endPoint x: 306, endPoint y: 171, distance: 143.7
click at [306, 201] on td "[PERSON_NAME],FATHERMOH,[PERSON_NAME],[PERSON_NAME] KUU,[PERSON_NAME]" at bounding box center [388, 221] width 185 height 40
drag, startPoint x: 628, startPoint y: 203, endPoint x: 694, endPoint y: 207, distance: 66.2
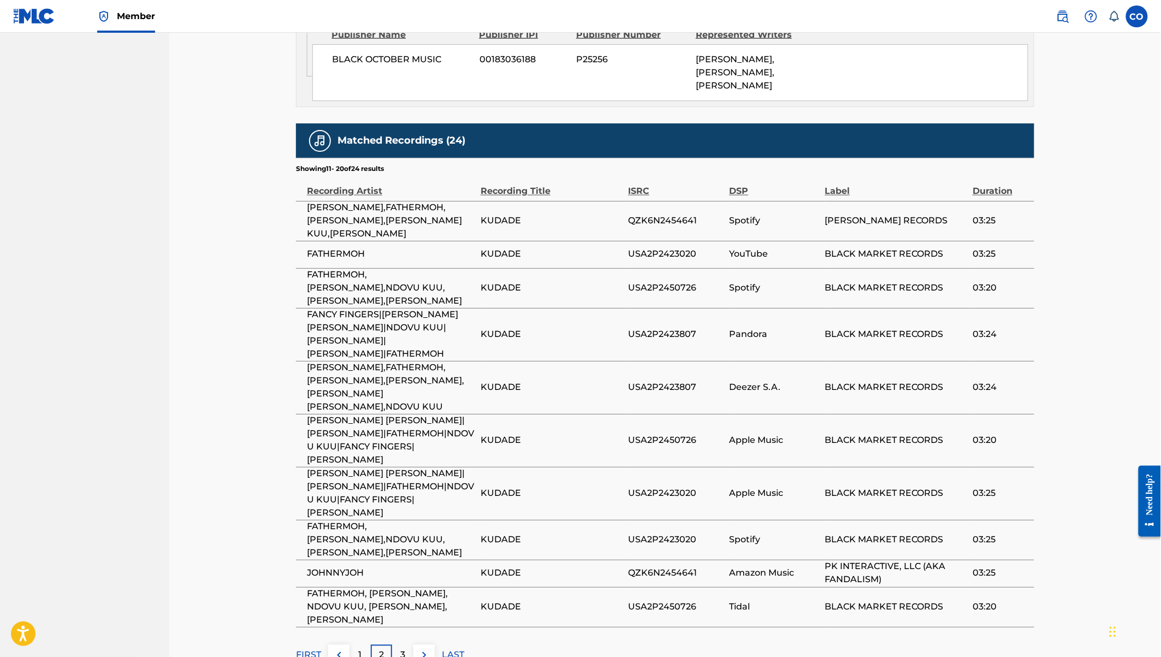
click at [694, 248] on span "USA2P2423020" at bounding box center [676, 254] width 96 height 13
drag, startPoint x: 627, startPoint y: 201, endPoint x: 703, endPoint y: 204, distance: 75.9
click at [703, 241] on tr "FATHERMOH KUDADE USA2P2423020 YouTube BLACK MARKET RECORDS 03:25" at bounding box center [665, 254] width 738 height 27
drag, startPoint x: 631, startPoint y: 236, endPoint x: 701, endPoint y: 242, distance: 70.1
click at [701, 282] on span "USA2P2450726" at bounding box center [676, 288] width 96 height 13
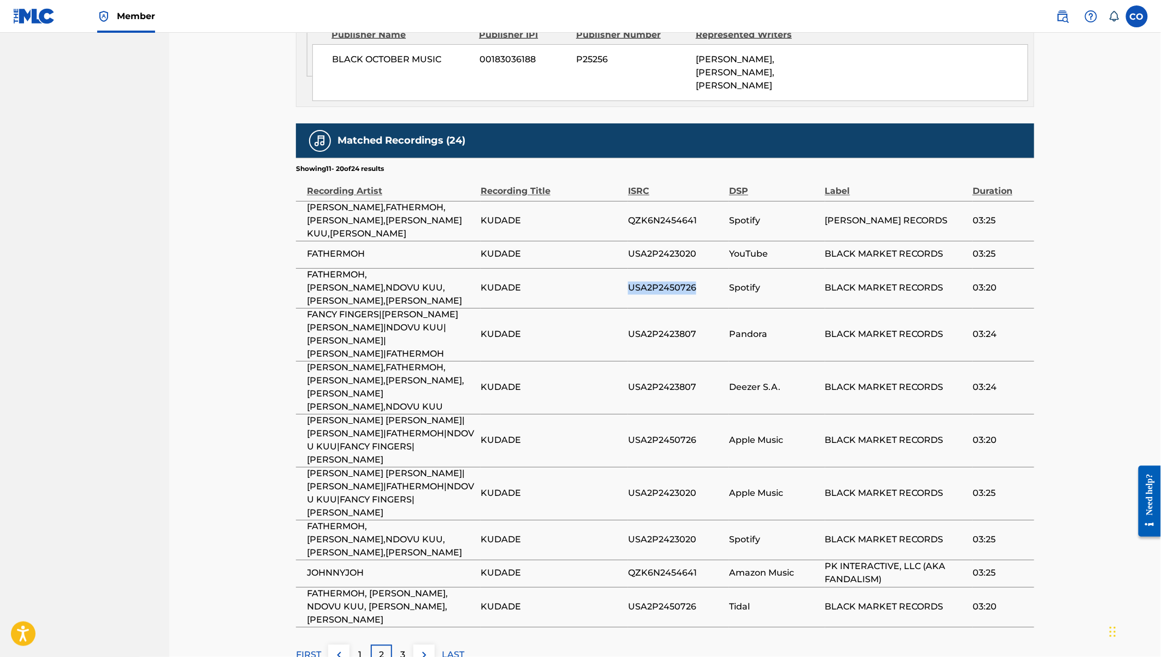
drag, startPoint x: 425, startPoint y: 251, endPoint x: 302, endPoint y: 221, distance: 126.6
click at [302, 268] on td "FATHERMOH,[PERSON_NAME],NDOVU KUU,[PERSON_NAME],[PERSON_NAME]" at bounding box center [388, 288] width 185 height 40
drag, startPoint x: 630, startPoint y: 234, endPoint x: 702, endPoint y: 237, distance: 72.2
click at [702, 282] on span "USA2P2450726" at bounding box center [676, 288] width 96 height 13
drag, startPoint x: 424, startPoint y: 247, endPoint x: 306, endPoint y: 219, distance: 121.3
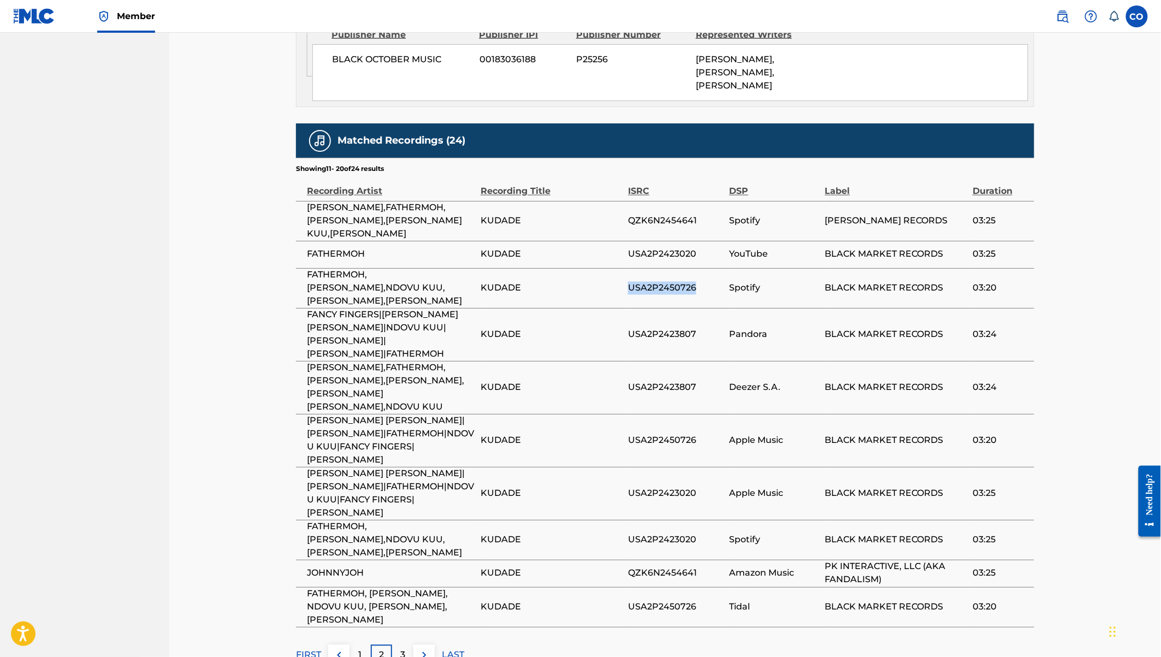
click at [306, 268] on td "FATHERMOH,[PERSON_NAME],NDOVU KUU,[PERSON_NAME],[PERSON_NAME]" at bounding box center [388, 288] width 185 height 40
click at [403, 649] on p "3" at bounding box center [402, 655] width 5 height 13
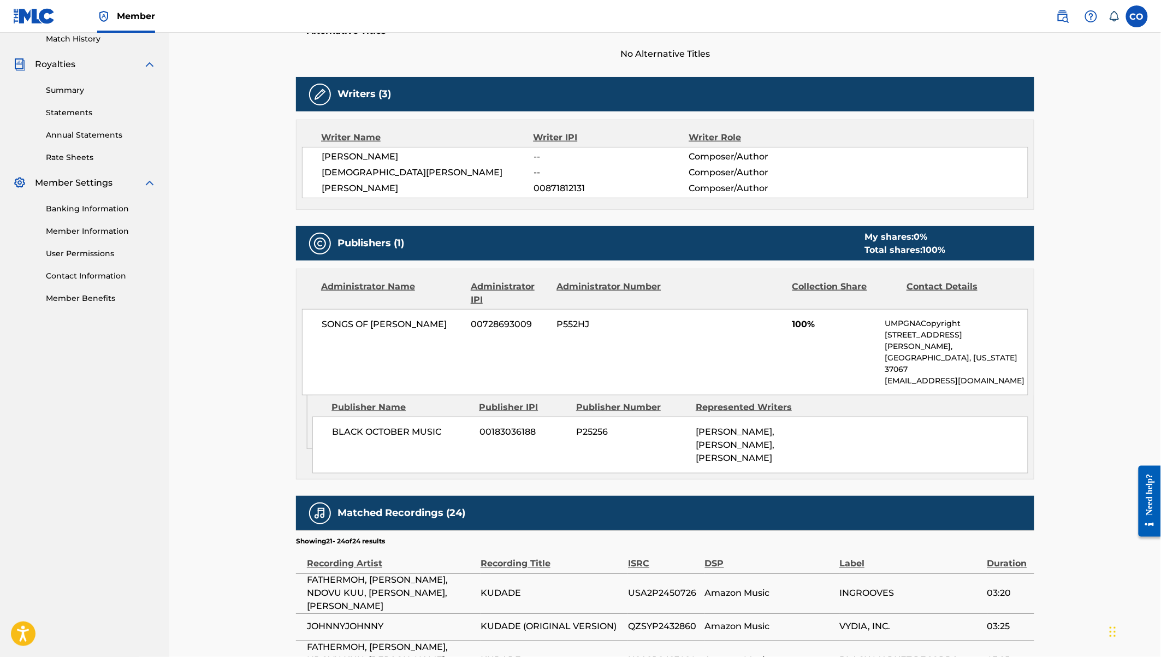
scroll to position [466, 0]
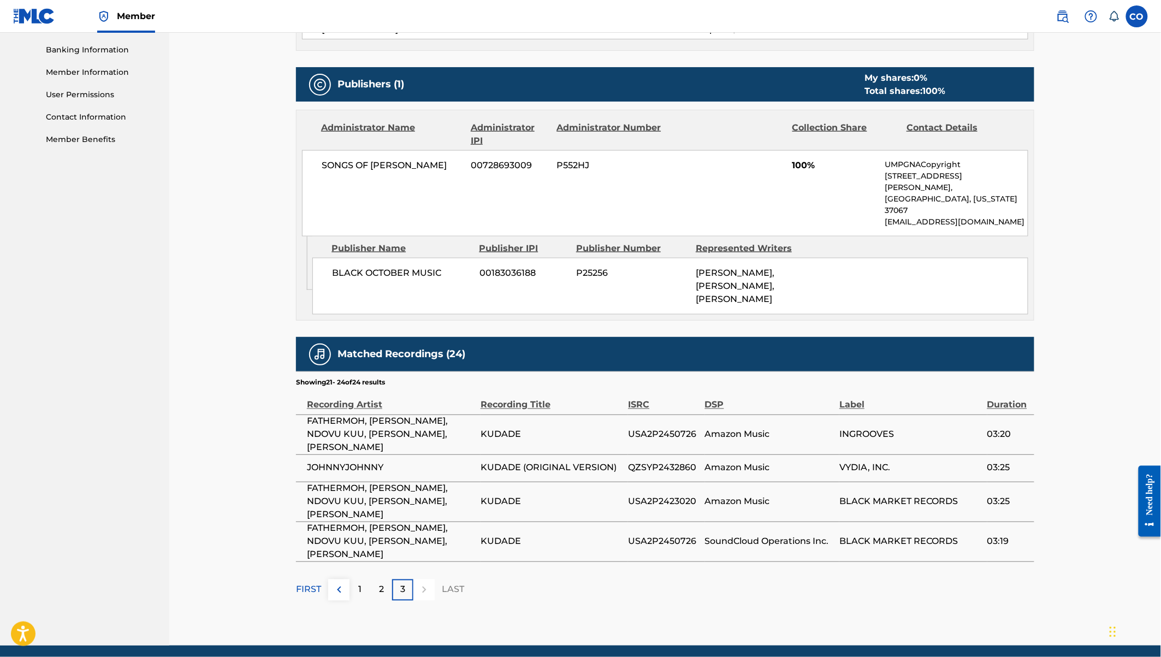
click at [340, 583] on img at bounding box center [338, 589] width 13 height 13
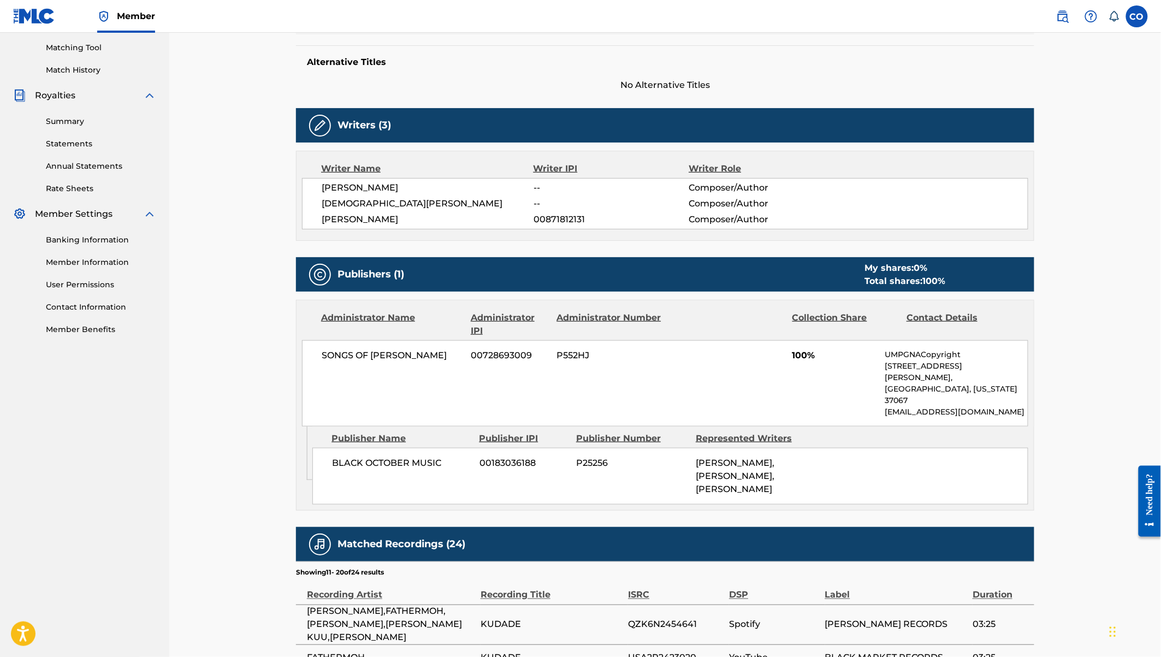
scroll to position [0, 0]
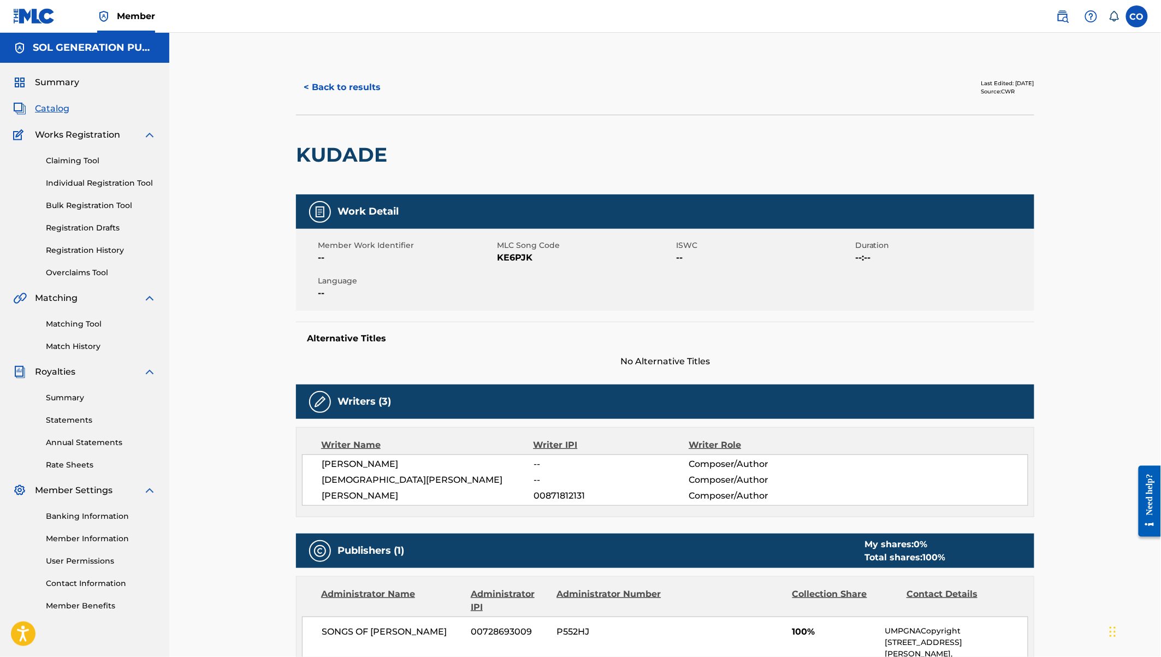
click at [90, 250] on link "Registration History" at bounding box center [101, 250] width 110 height 11
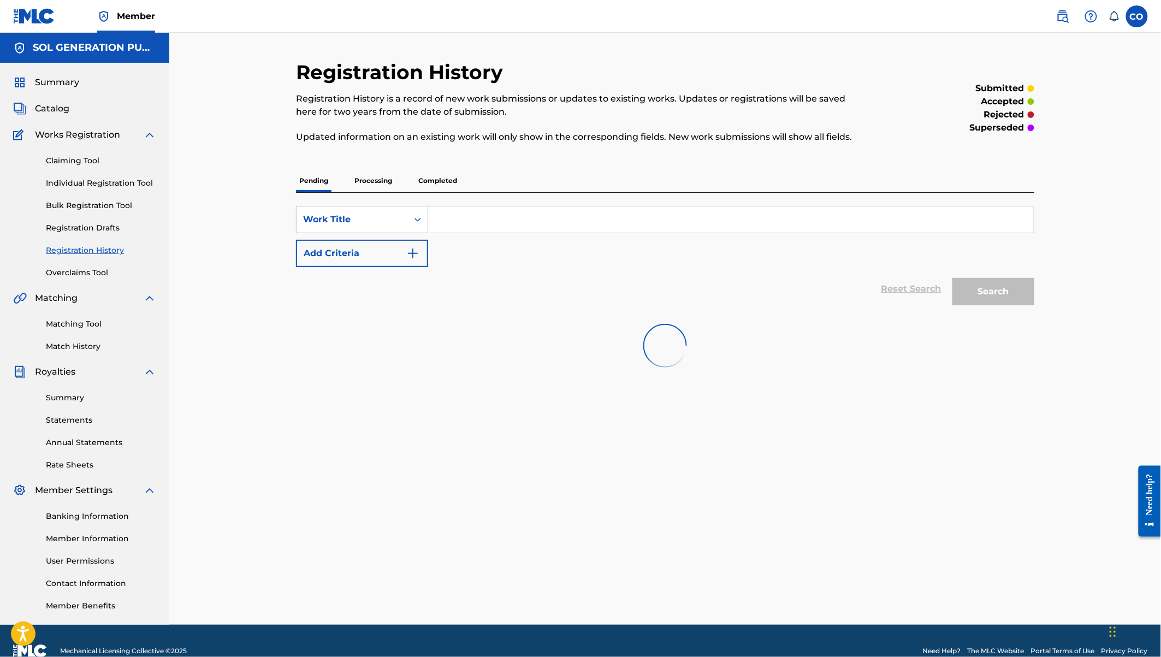
click at [492, 215] on input "Search Form" at bounding box center [730, 219] width 605 height 26
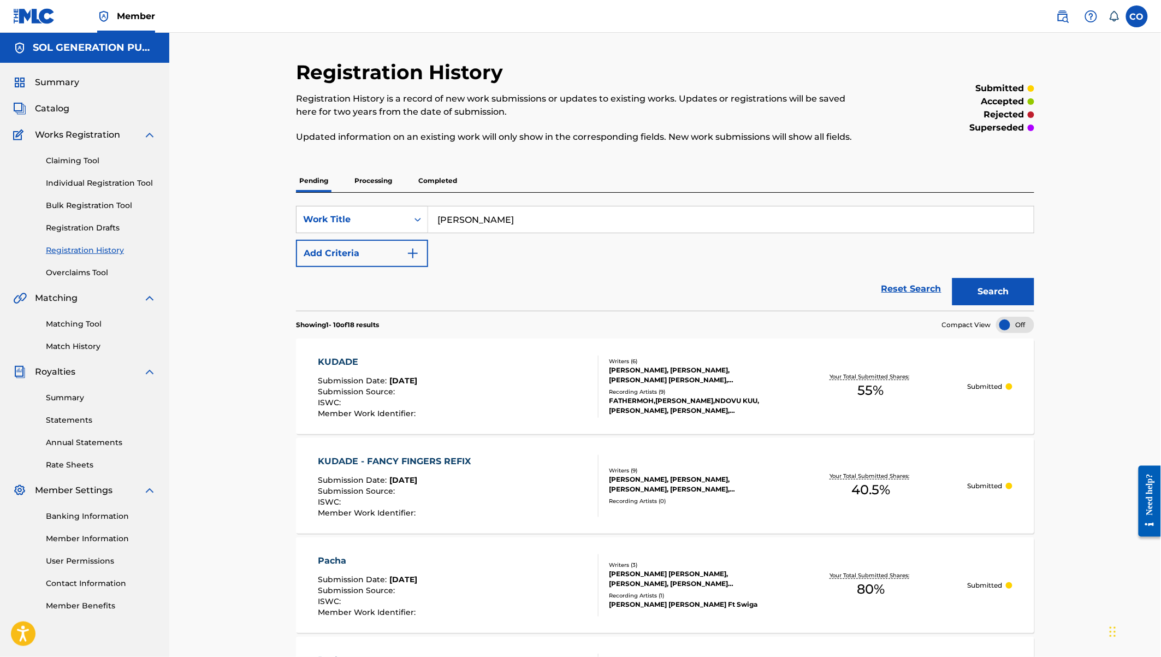
click at [438, 177] on p "Completed" at bounding box center [437, 180] width 45 height 23
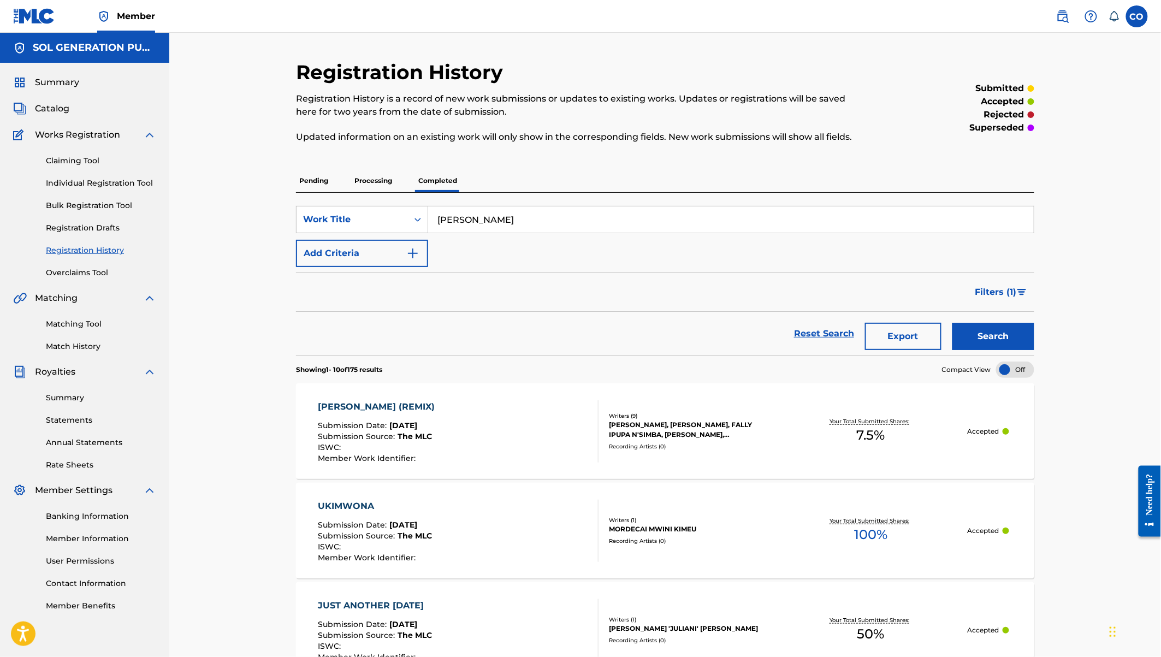
click at [1000, 331] on button "Search" at bounding box center [993, 336] width 82 height 27
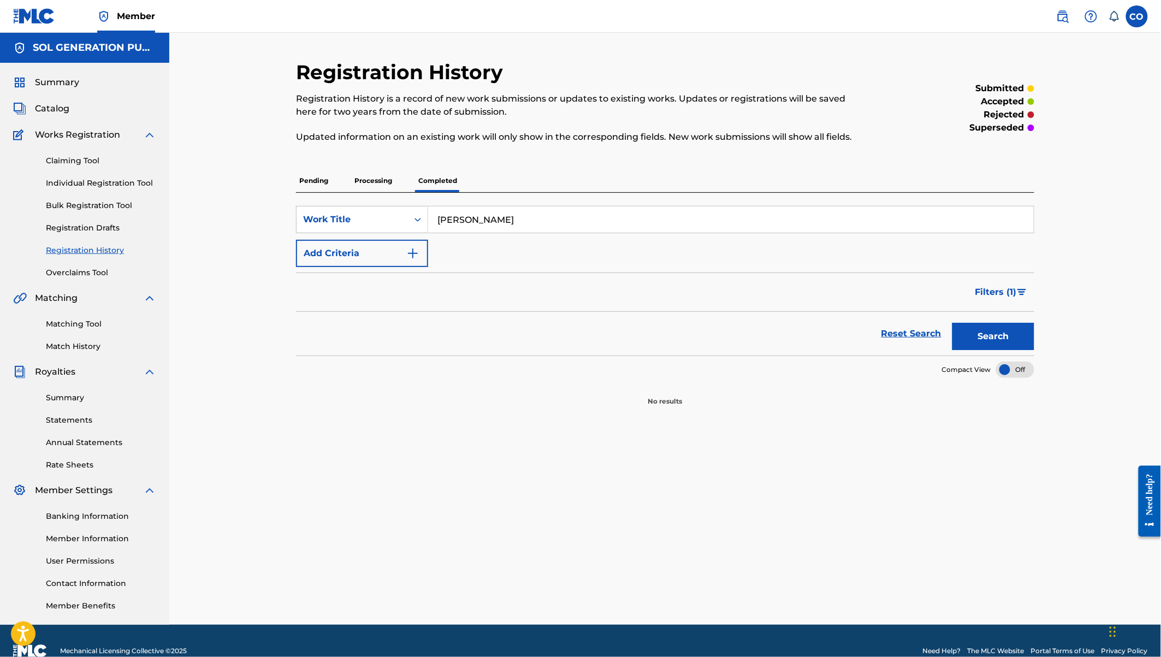
click at [381, 180] on p "Processing" at bounding box center [373, 180] width 44 height 23
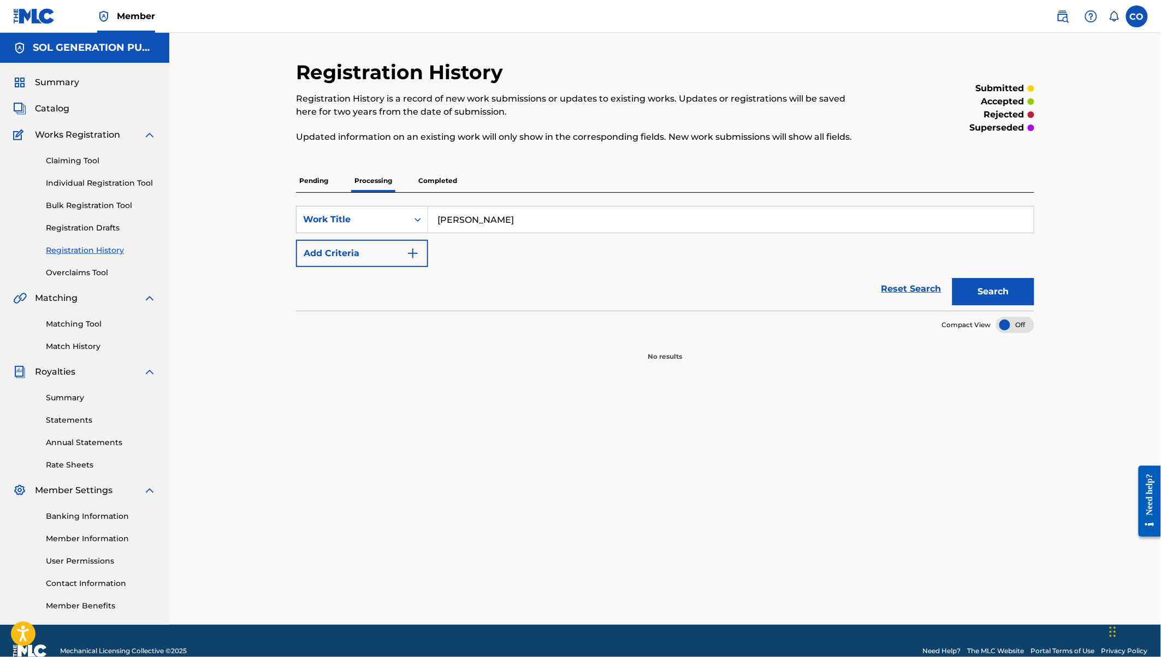
click at [87, 273] on link "Overclaims Tool" at bounding box center [101, 272] width 110 height 11
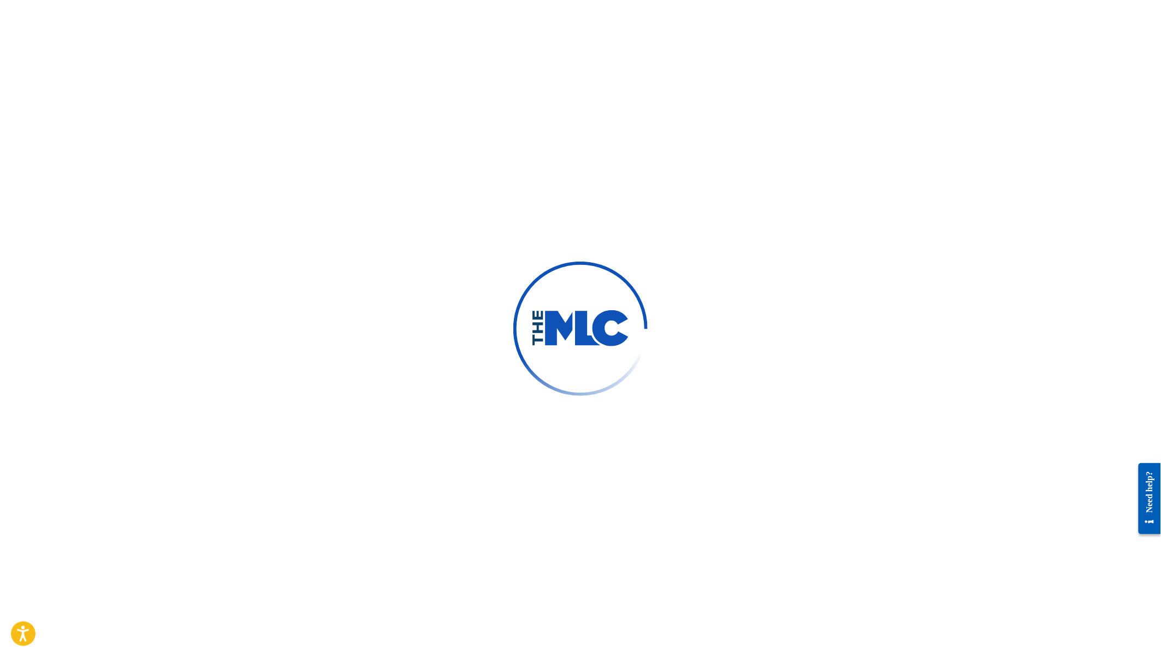
type input "Chrispine"
type input "Obala"
type input "[EMAIL_ADDRESS][DOMAIN_NAME]"
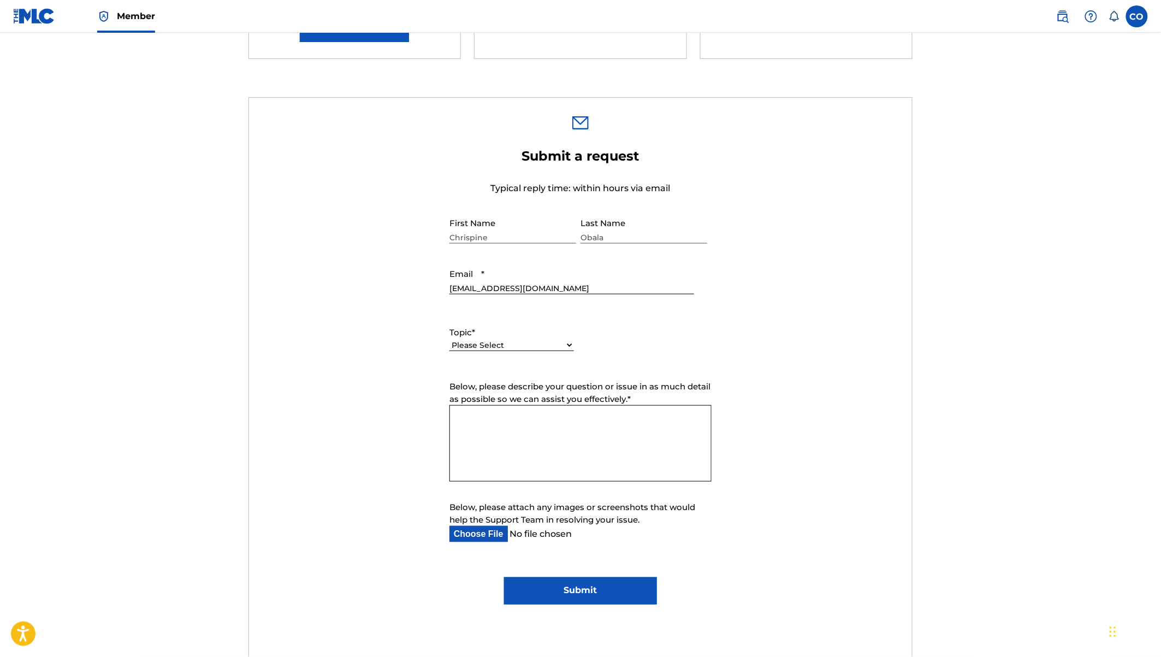
scroll to position [280, 0]
click at [546, 424] on textarea "Below, please describe your question or issue in as much detail as possible so …" at bounding box center [580, 443] width 262 height 76
click at [482, 532] on div "Below, please attach any images or screenshots that would help the Support Team…" at bounding box center [580, 521] width 262 height 41
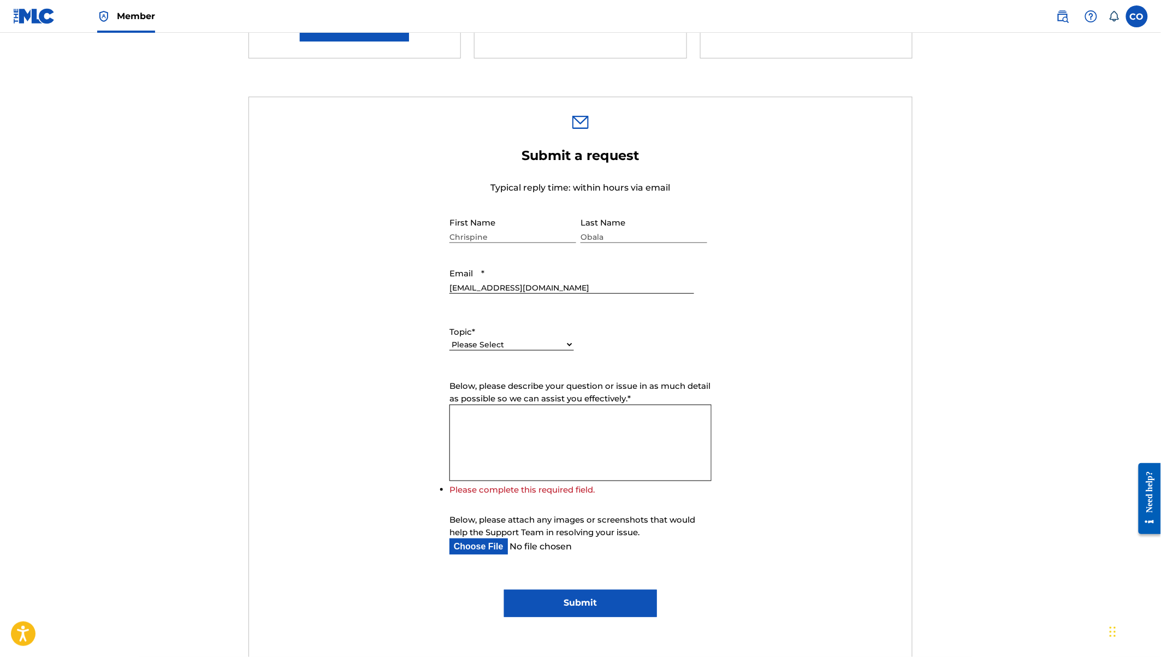
click at [481, 549] on input "Below, please attach any images or screenshots that would help the Support Team…" at bounding box center [571, 546] width 245 height 16
click at [471, 546] on input "Below, please attach any images or screenshots that would help the Support Team…" at bounding box center [571, 546] width 245 height 16
click at [477, 547] on input "Below, please attach any images or screenshots that would help the Support Team…" at bounding box center [571, 546] width 245 height 16
type input "C:\fakepath\Screen Shot [DATE] 15.30.17.png"
click at [498, 342] on select "Please Select I need help with my account I need help with managing my catalog …" at bounding box center [511, 344] width 124 height 11
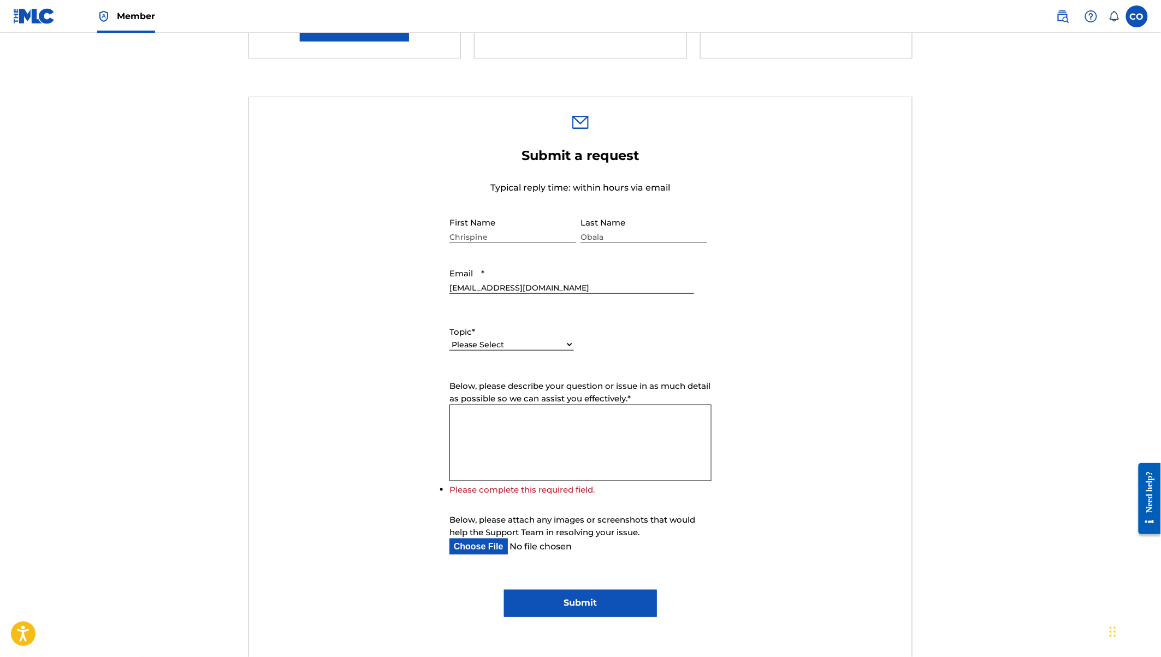
select select "I need help with managing my catalog"
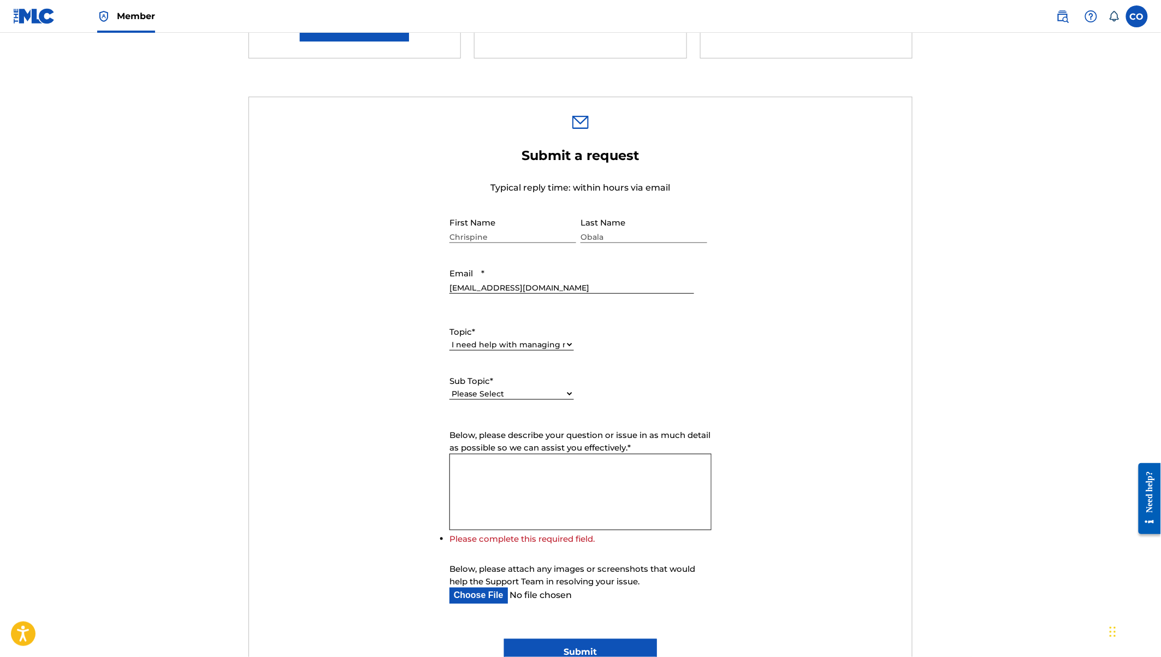
click at [513, 390] on select "Please Select I need help with CWR I need help registering my work(s) in The ML…" at bounding box center [511, 393] width 124 height 11
click at [520, 391] on select "Please Select I need help with CWR I need help registering my work(s) in The ML…" at bounding box center [511, 393] width 124 height 11
select select "I need help with a conflict or overclaim"
click at [536, 478] on textarea "Below, please describe your question or issue in as much detail as possible so …" at bounding box center [580, 492] width 262 height 76
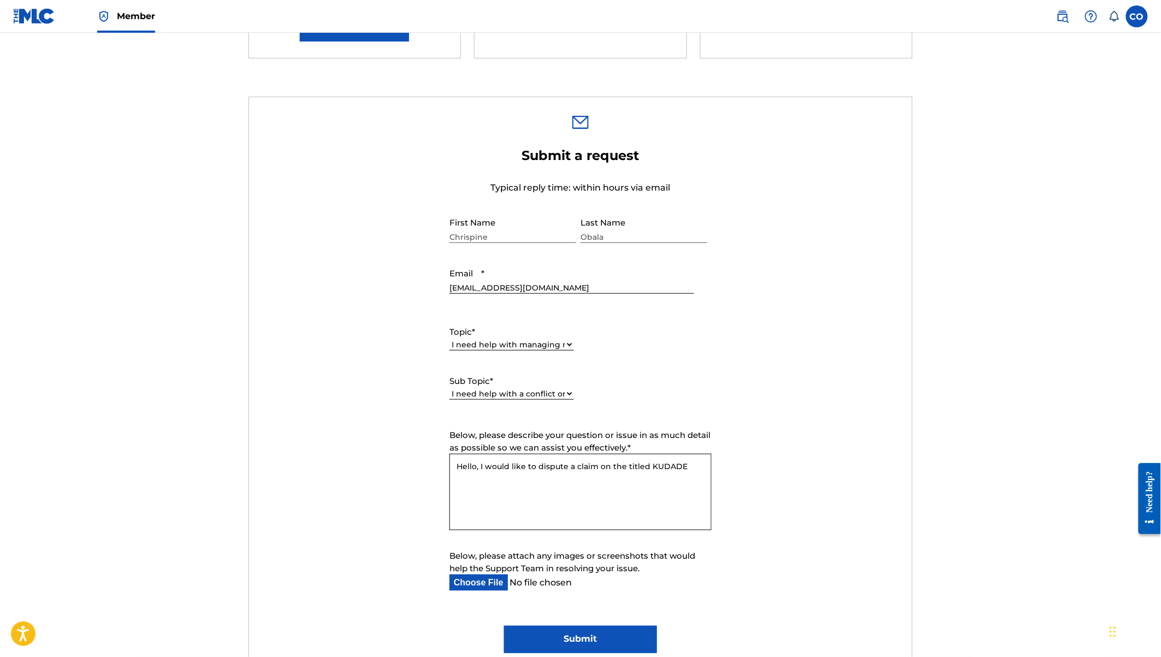
scroll to position [258, 0]
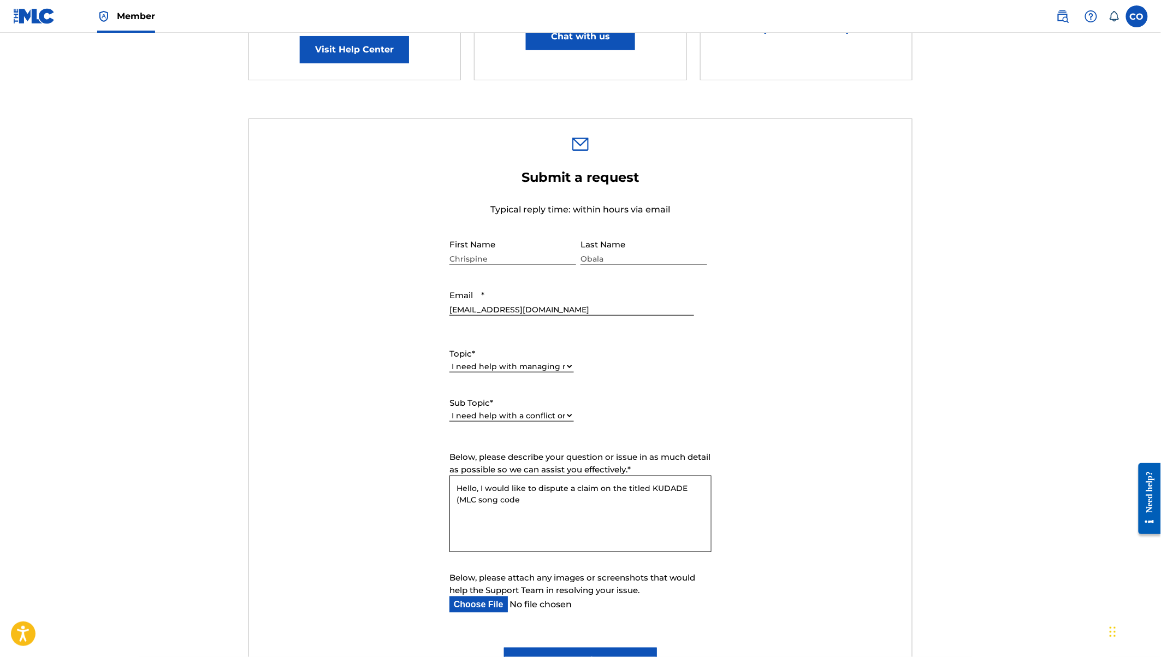
paste textarea "KE6PJK"
click at [550, 501] on textarea "Hello, I would like to dispute a claim on the titled KUDADE (MLC song code KE6P…" at bounding box center [580, 514] width 262 height 76
click at [646, 488] on textarea "Hello, I would like to dispute a claim on the titled KUDADE (MLC song code KE6P…" at bounding box center [580, 514] width 262 height 76
click at [561, 502] on textarea "Hello, I would like to dispute a claim on the title KUDADE (MLC song code KE6PJ…" at bounding box center [580, 514] width 262 height 76
paste textarea "unable to register a share of a work because another party is already claiming …"
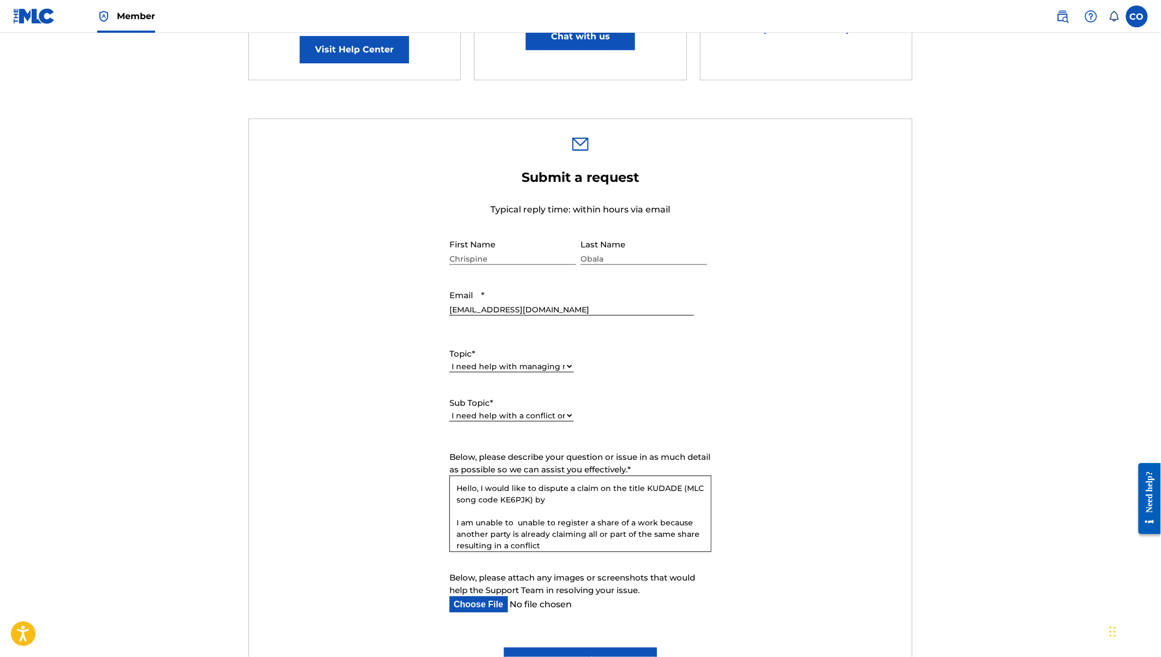
click at [516, 522] on textarea "Hello, I would like to dispute a claim on the title KUDADE (MLC song code KE6PJ…" at bounding box center [580, 514] width 262 height 76
drag, startPoint x: 704, startPoint y: 522, endPoint x: 649, endPoint y: 524, distance: 55.2
click at [649, 524] on textarea "Hello, I would like to dispute a claim on the title KUDADE (MLC song code KE6PJ…" at bounding box center [580, 514] width 262 height 76
paste textarea "SONGS OF [PERSON_NAME]"
paste textarea "P552HJ"
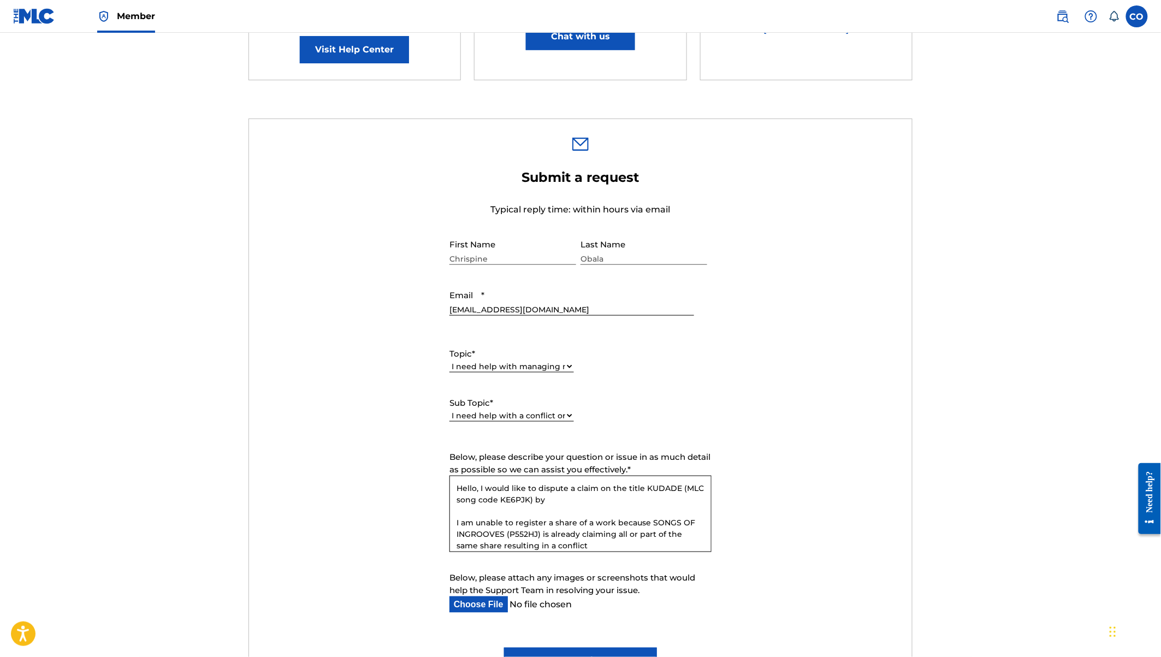
drag, startPoint x: 629, startPoint y: 533, endPoint x: 663, endPoint y: 538, distance: 34.7
click at [663, 538] on textarea "Hello, I would like to dispute a claim on the title KUDADE (MLC song code KE6PJ…" at bounding box center [580, 514] width 262 height 76
click at [662, 537] on textarea "Hello, I would like to dispute a claim on the title KUDADE (MLC song code KE6PJ…" at bounding box center [580, 514] width 262 height 76
click at [663, 534] on textarea "Hello, I would like to dispute a claim on the title KUDADE (MLC song code KE6PJ…" at bounding box center [580, 514] width 262 height 76
click at [558, 544] on textarea "Hello, I would like to dispute a claim on the title KUDADE (MLC song code KE6PJ…" at bounding box center [580, 514] width 262 height 76
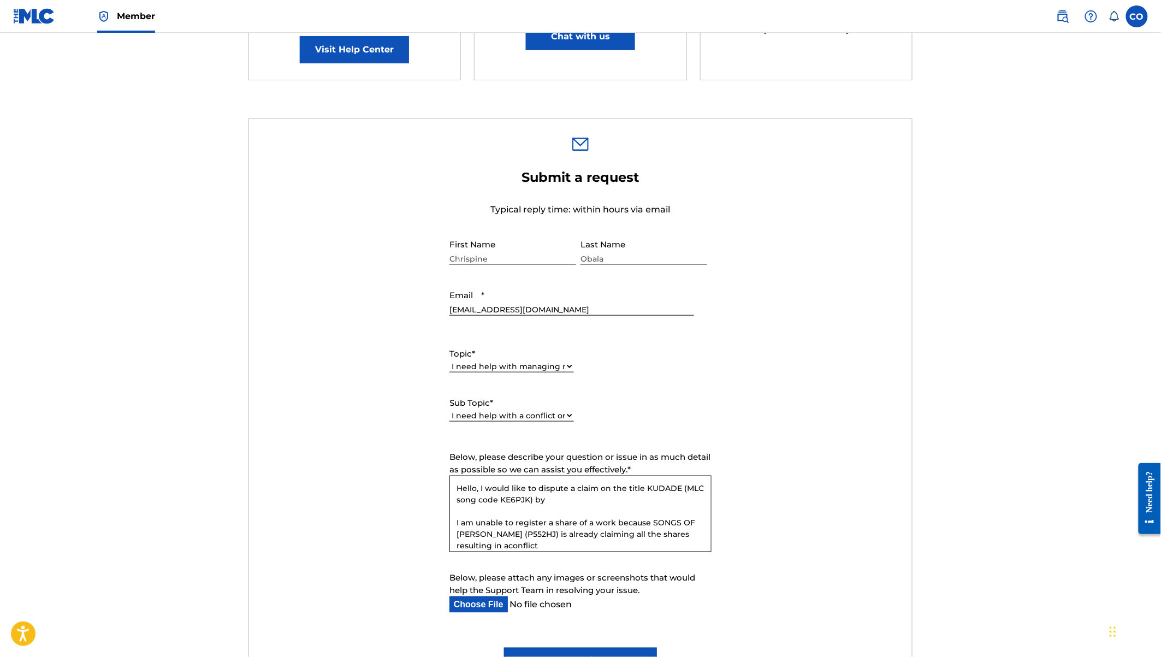
click at [471, 544] on textarea "Hello, I would like to dispute a claim on the title KUDADE (MLC song code KE6PJ…" at bounding box center [580, 514] width 262 height 76
click at [509, 543] on textarea "Hello, I would like to dispute a claim on the title KUDADE (MLC song code KE6PJ…" at bounding box center [580, 514] width 262 height 76
click at [549, 541] on textarea "Hello, I would like to dispute a claim on the title KUDADE (MLC song code KE6PJ…" at bounding box center [580, 514] width 262 height 76
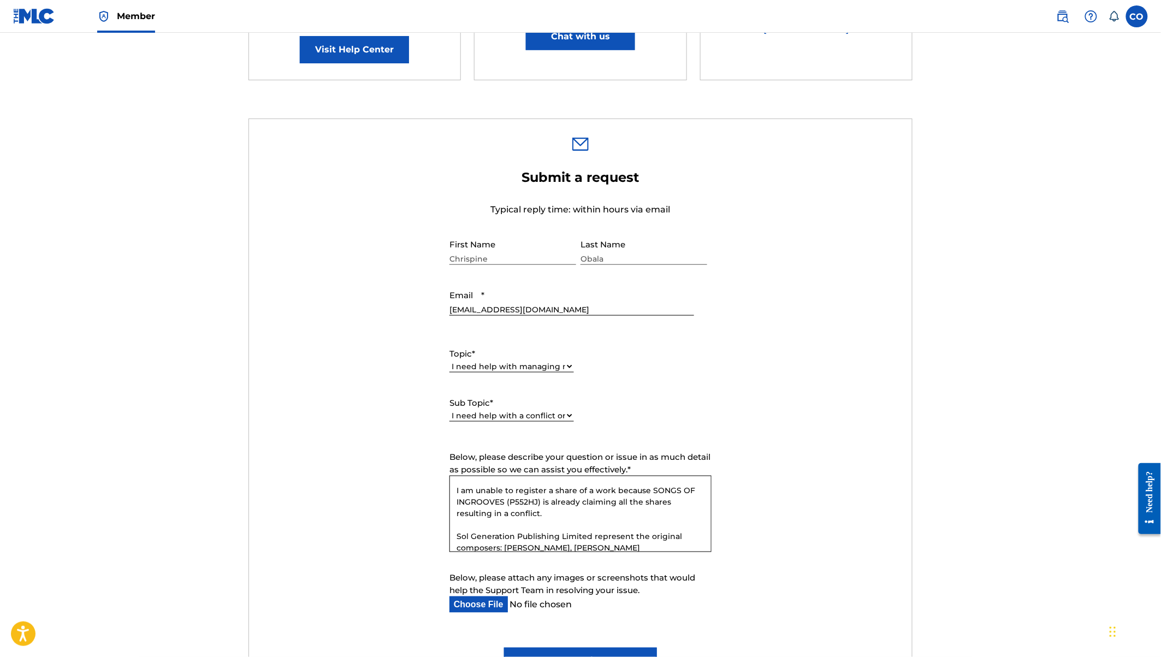
scroll to position [44, 0]
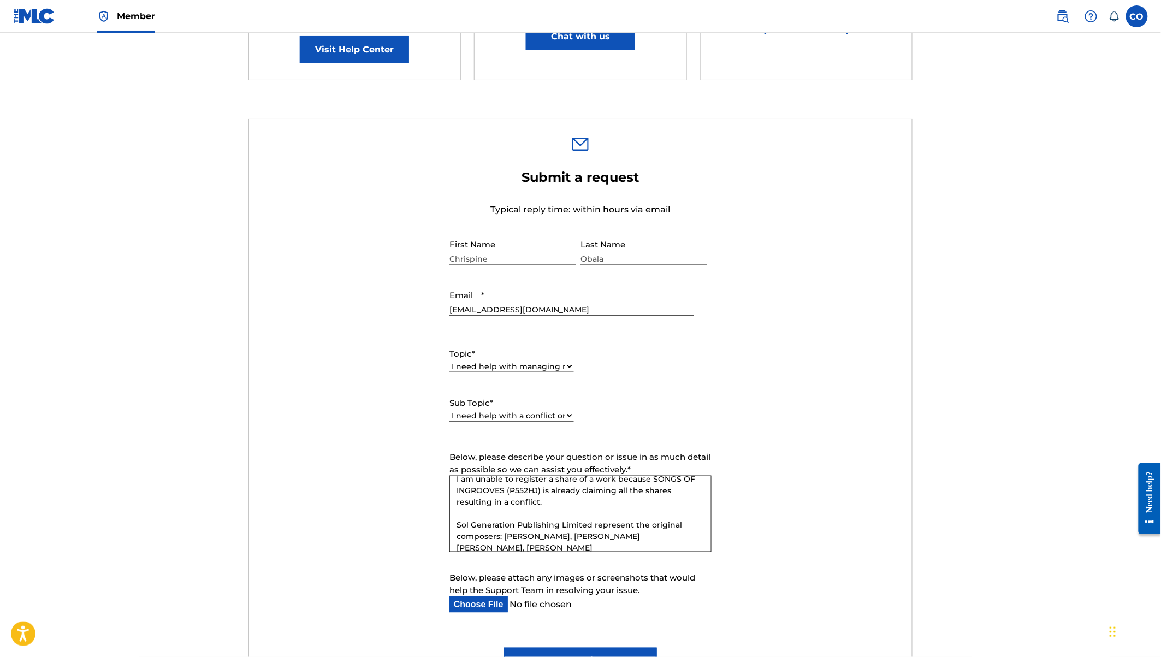
click at [458, 547] on textarea "Hello, I would like to dispute a claim on the title KUDADE (MLC song code KE6PJ…" at bounding box center [580, 514] width 262 height 76
click at [539, 547] on textarea "Hello, I would like to dispute a claim on the title KUDADE (MLC song code KE6PJ…" at bounding box center [580, 514] width 262 height 76
click at [548, 498] on textarea "Hello, I would like to dispute a claim on the title KUDADE (MLC song code KE6PJ…" at bounding box center [580, 514] width 262 height 76
paste textarea "BLACK OCTOBER MUSIC"
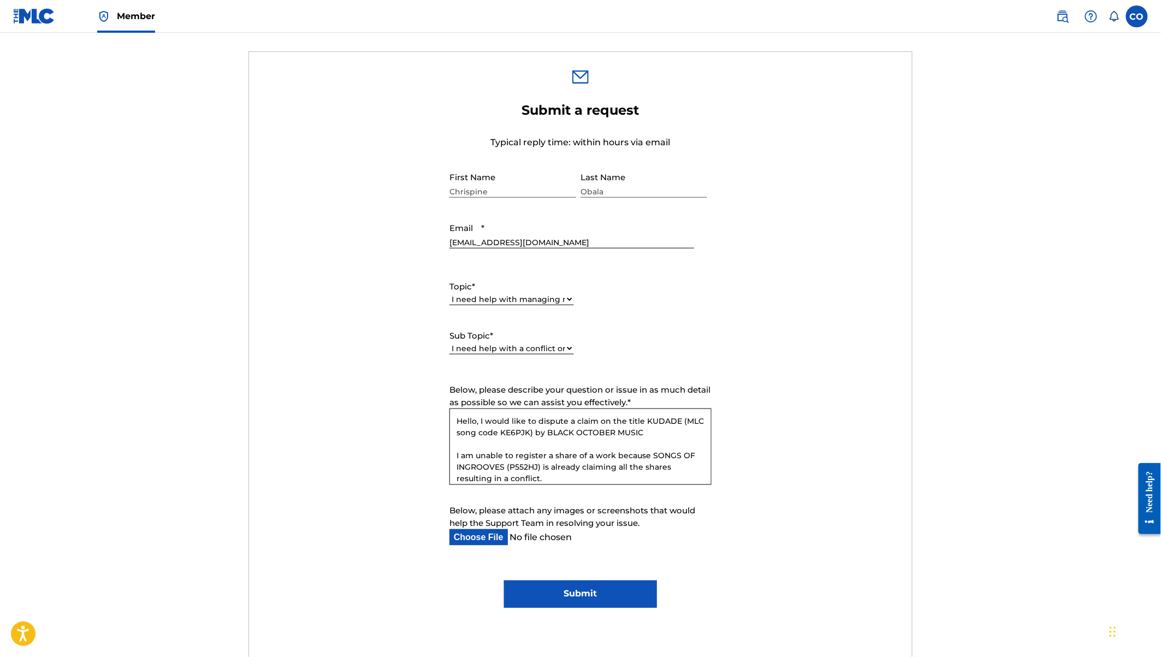
scroll to position [328, 0]
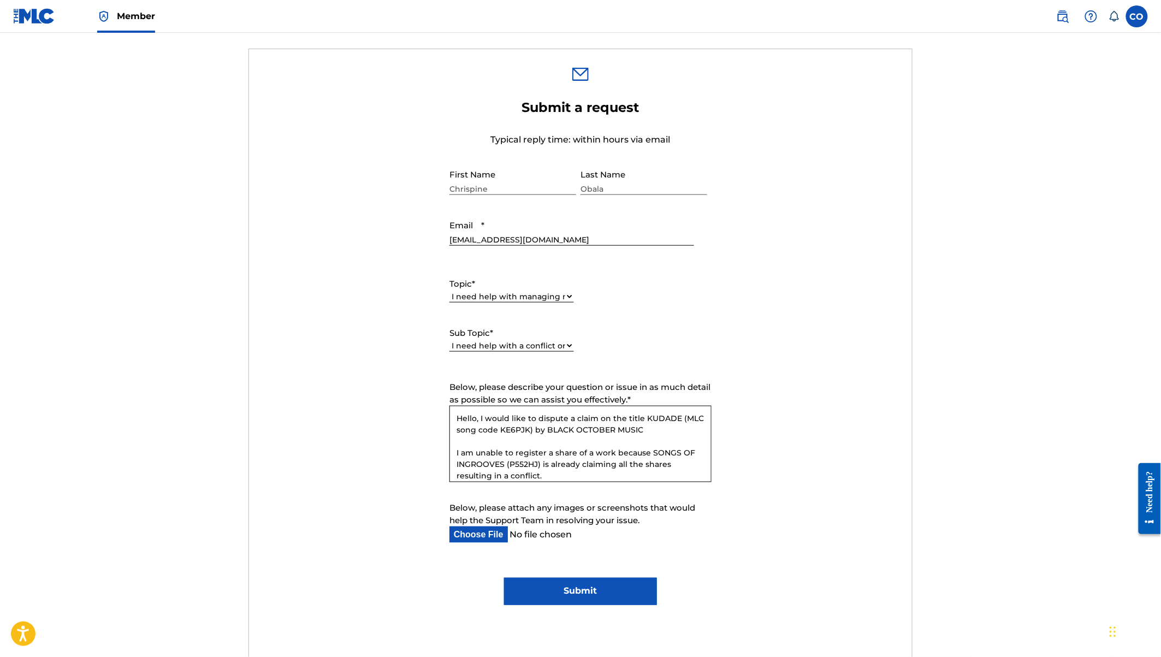
click at [520, 477] on textarea "Hello, I would like to dispute a claim on the title KUDADE (MLC song code KE6PJ…" at bounding box center [580, 444] width 262 height 76
click at [650, 427] on textarea "Hello, I would like to dispute a claim on the title KUDADE (MLC song code KE6PJ…" at bounding box center [580, 444] width 262 height 76
paste textarea "P25256"
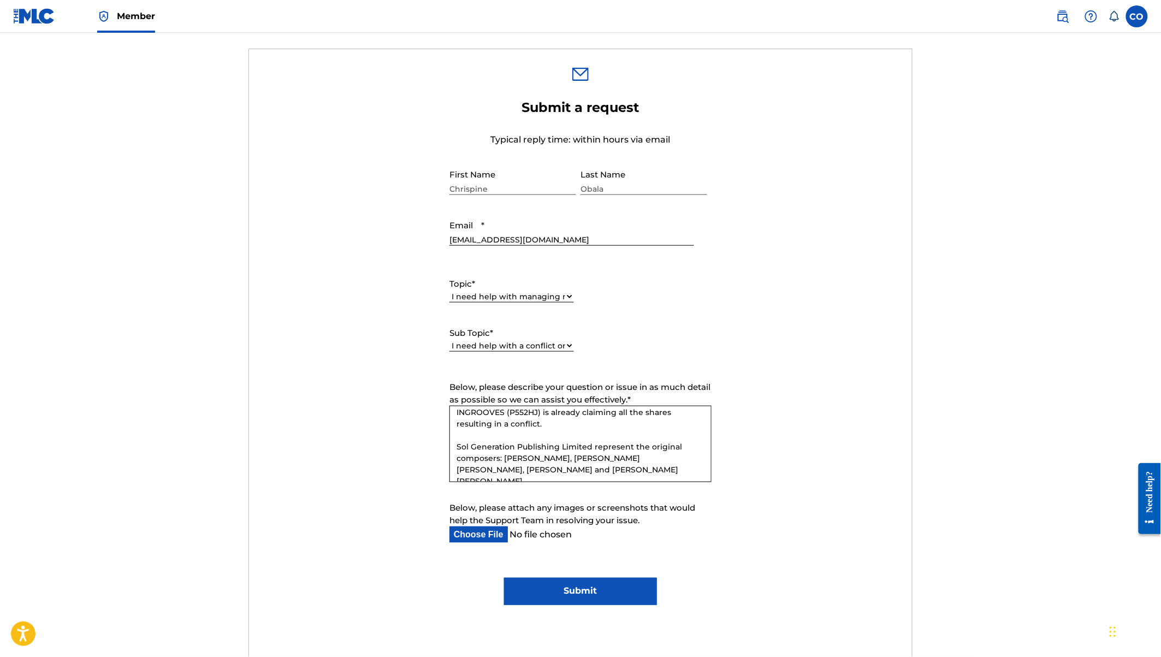
click at [638, 469] on textarea "Hello, I would like to dispute a claim on the title KUDADE (MLC song code KE6PJ…" at bounding box center [580, 444] width 262 height 76
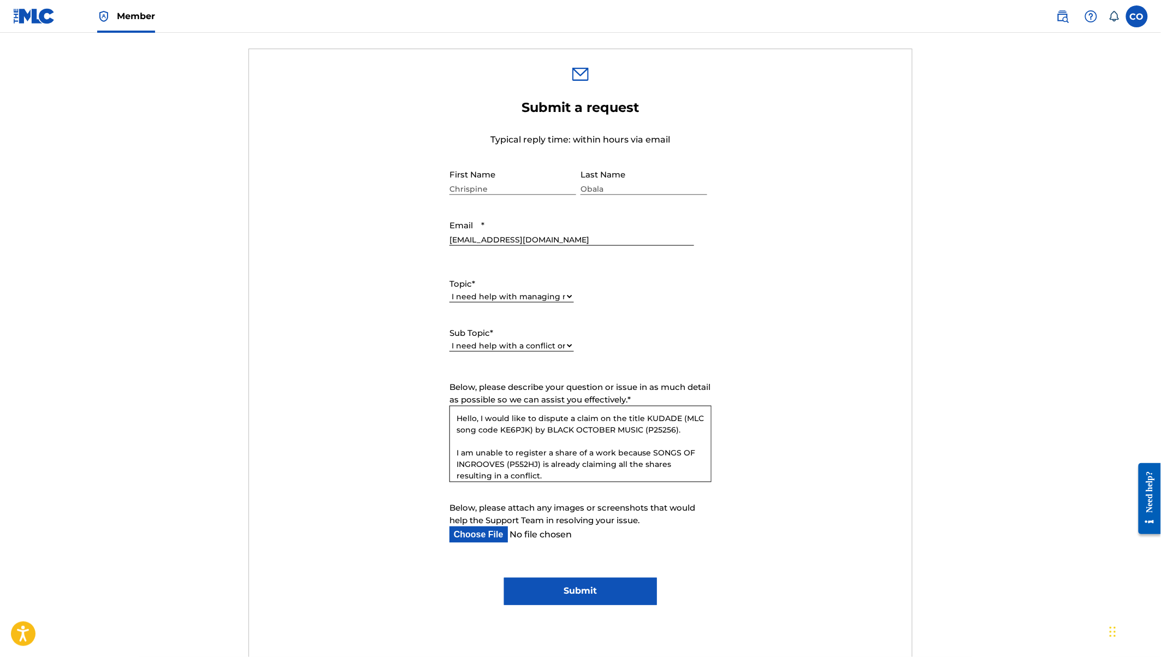
drag, startPoint x: 649, startPoint y: 451, endPoint x: 540, endPoint y: 465, distance: 110.0
click at [540, 465] on textarea "Hello, I would like to dispute a claim on the title KUDADE (MLC song code KE6PJ…" at bounding box center [580, 444] width 262 height 76
click at [548, 468] on textarea "Hello, I would like to dispute a claim on the title KUDADE (MLC song code KE6PJ…" at bounding box center [580, 444] width 262 height 76
paste textarea "SONGS OF [PERSON_NAME] (P552HJ)"
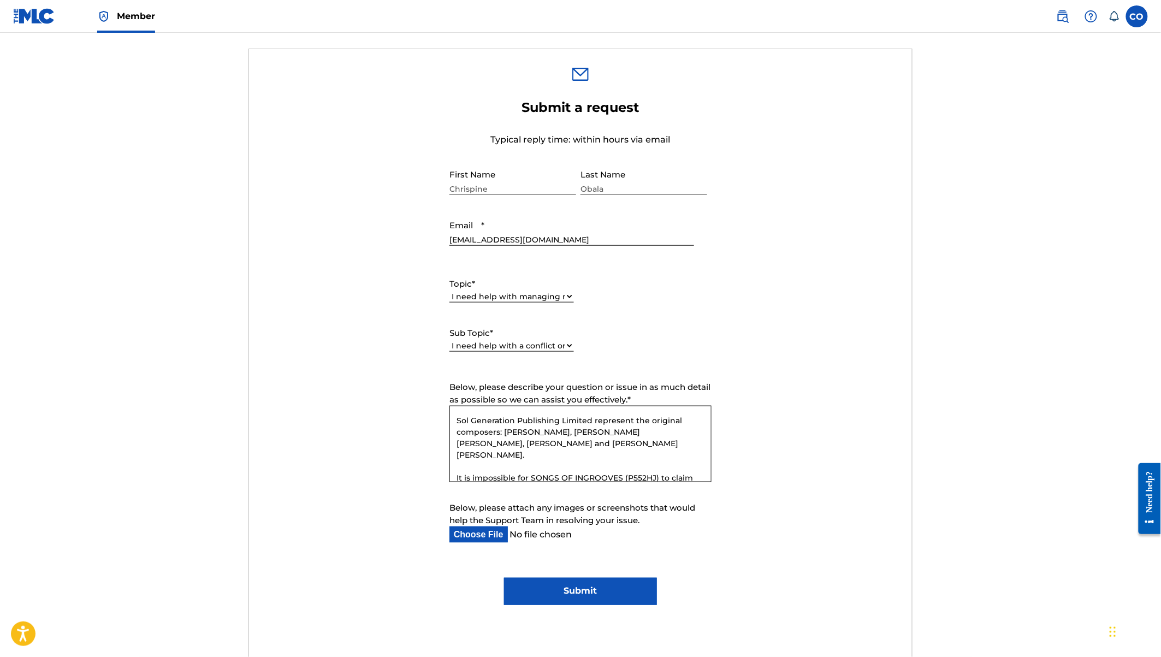
scroll to position [90, 0]
click at [514, 478] on textarea "Hello, I would like to dispute a claim on the title KUDADE (MLC song code KE6PJ…" at bounding box center [580, 444] width 262 height 76
click at [639, 477] on textarea "Hello, I would like to dispute a claim on the title KUDADE (MLC song code KE6PJ…" at bounding box center [580, 444] width 262 height 76
type textarea "Hello, I would like to dispute a claim on the title KUDADE (MLC song code KE6PJ…"
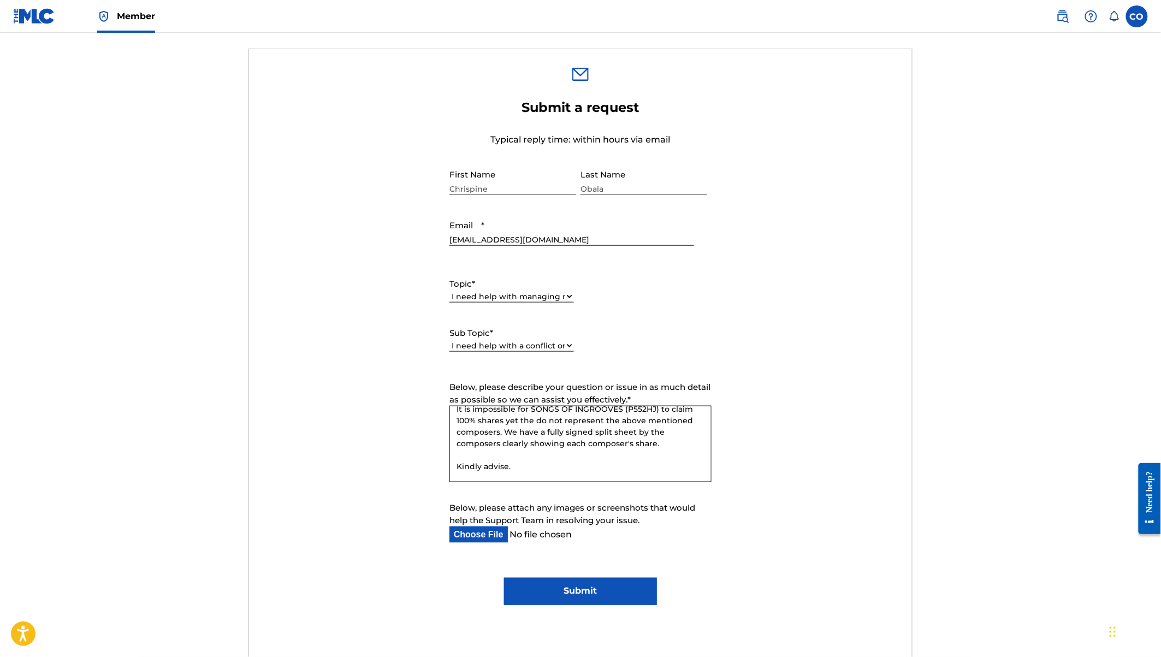
click at [574, 593] on input "Submit" at bounding box center [580, 591] width 152 height 27
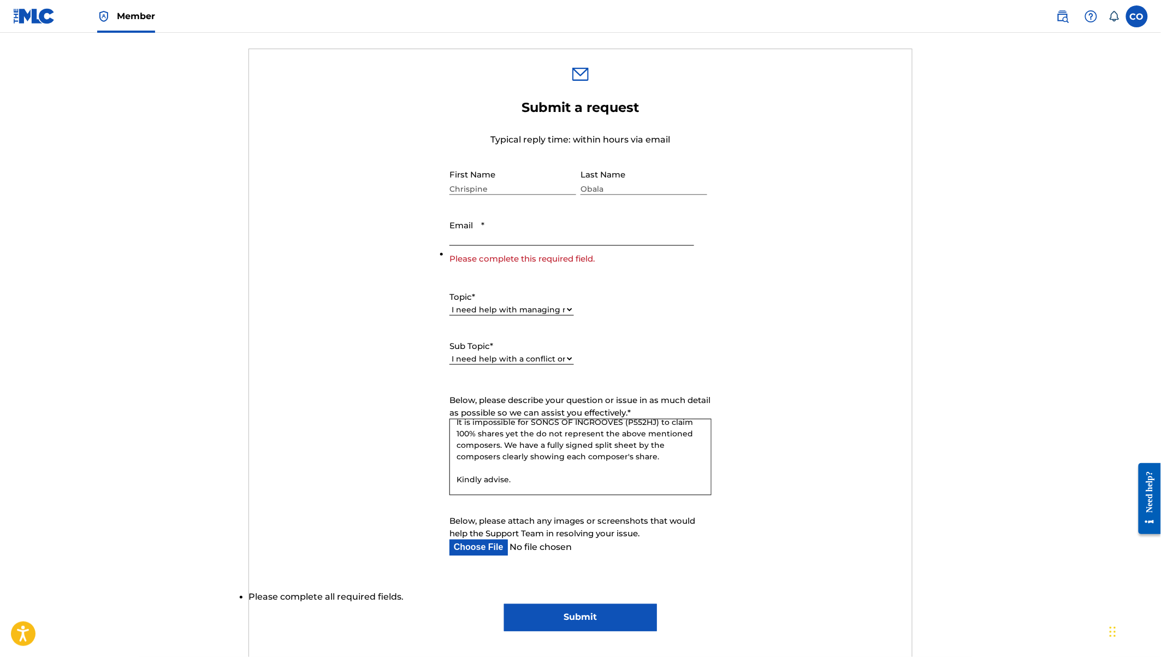
click at [474, 238] on input "Email *" at bounding box center [571, 230] width 245 height 31
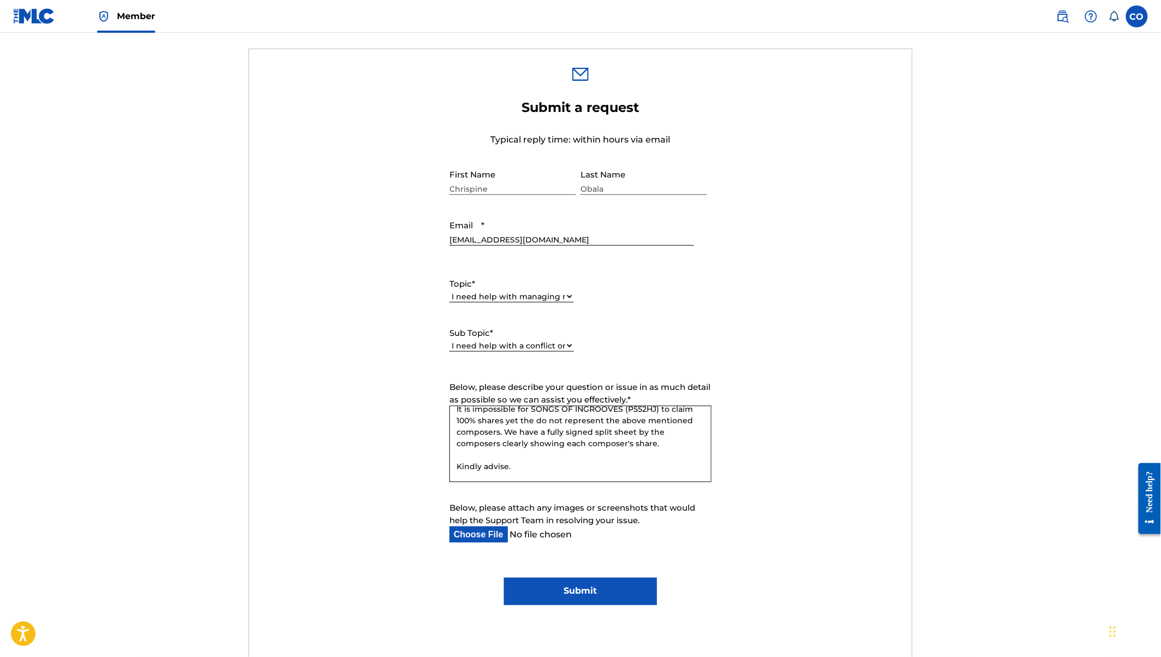
type input "[EMAIL_ADDRESS][DOMAIN_NAME]"
click at [550, 591] on input "Submit" at bounding box center [580, 591] width 152 height 27
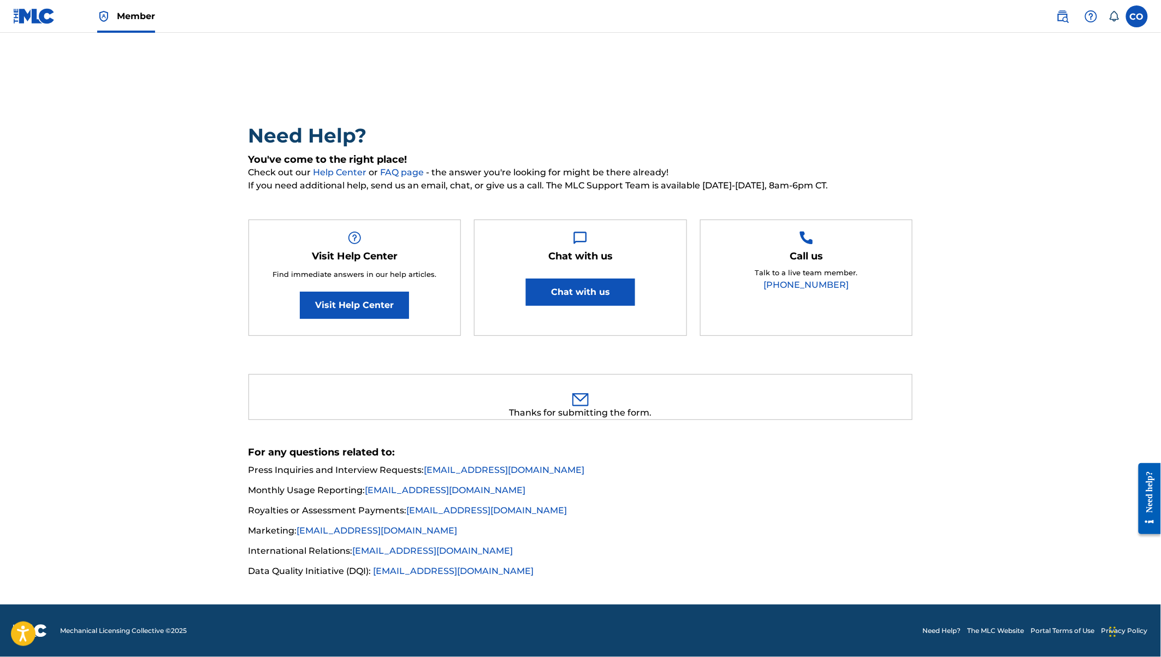
scroll to position [1, 0]
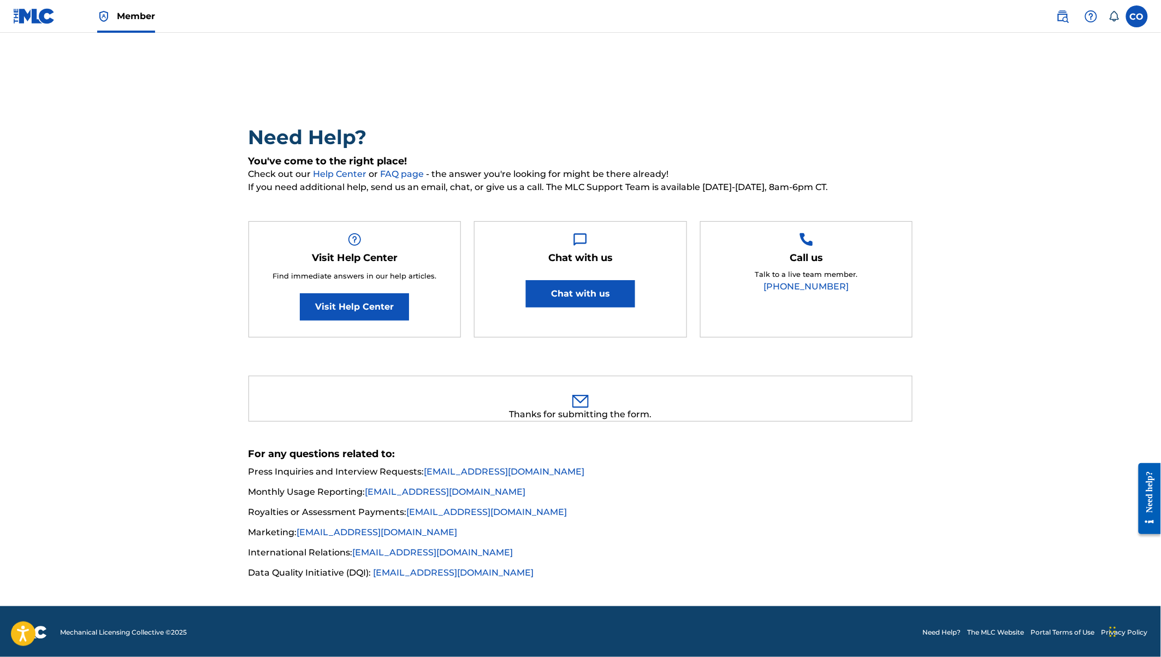
click at [35, 3] on link at bounding box center [34, 16] width 42 height 32
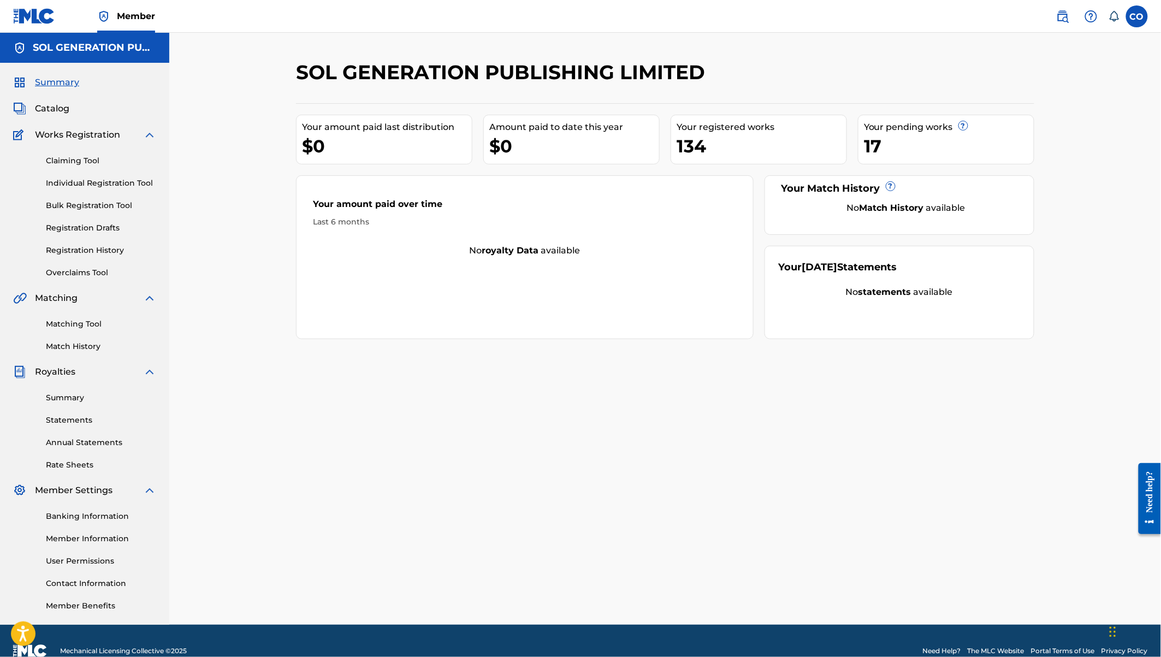
click at [73, 184] on link "Individual Registration Tool" at bounding box center [101, 182] width 110 height 11
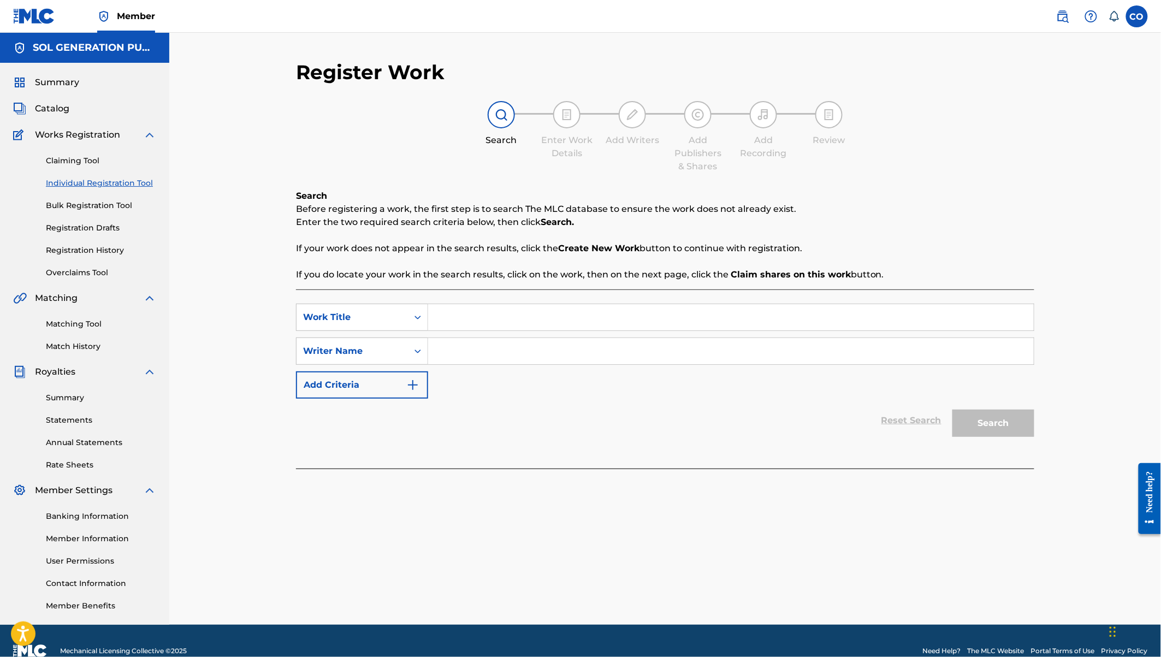
click at [478, 317] on input "Search Form" at bounding box center [730, 317] width 605 height 26
type input "Kudade"
click at [519, 350] on input "Search Form" at bounding box center [730, 351] width 605 height 26
type input "[PERSON_NAME]"
click at [952, 409] on button "Search" at bounding box center [993, 422] width 82 height 27
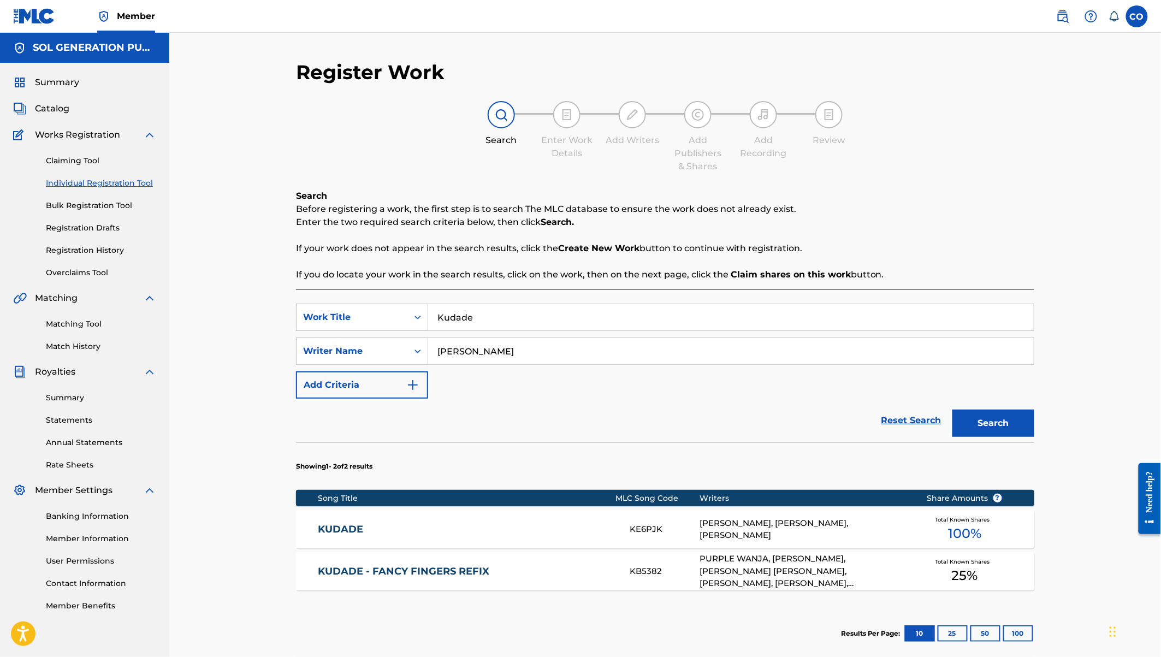
scroll to position [118, 0]
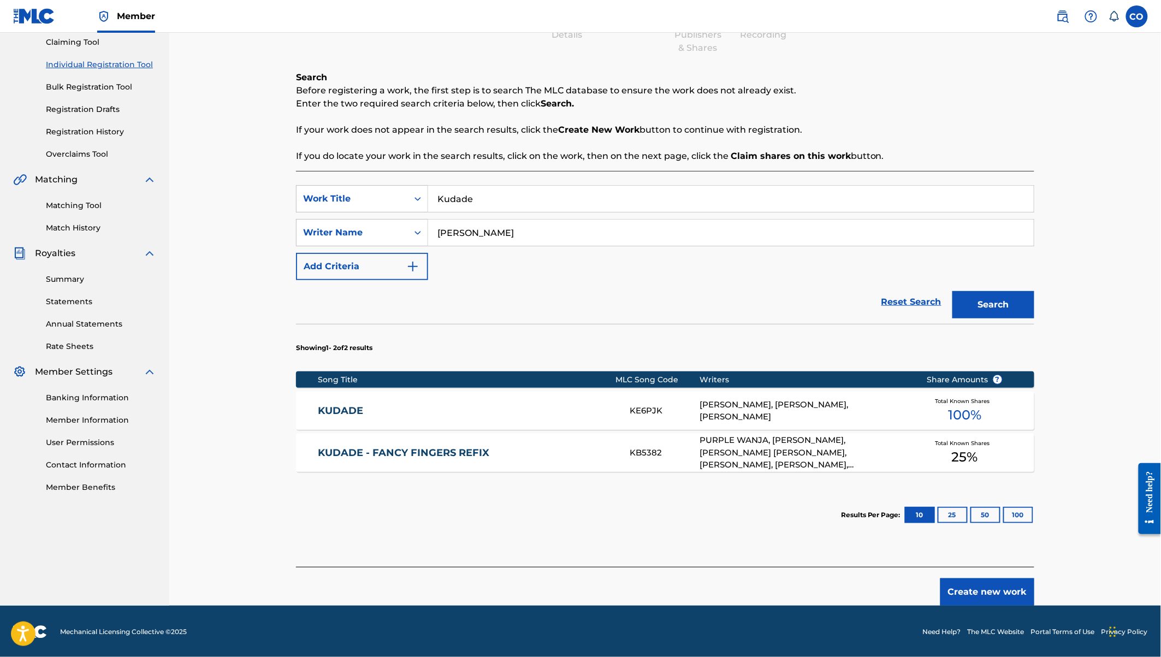
click at [982, 591] on button "Create new work" at bounding box center [987, 591] width 94 height 27
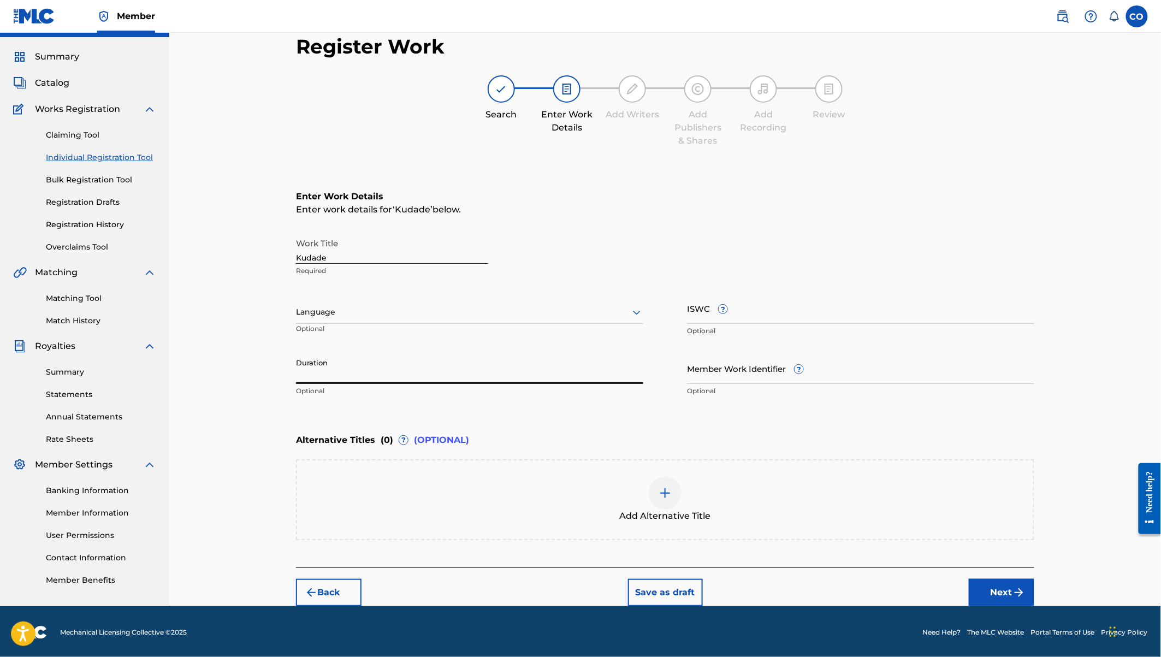
click at [358, 372] on input "Duration" at bounding box center [469, 368] width 347 height 31
type input "03:25"
click at [999, 587] on button "Next" at bounding box center [1002, 592] width 66 height 27
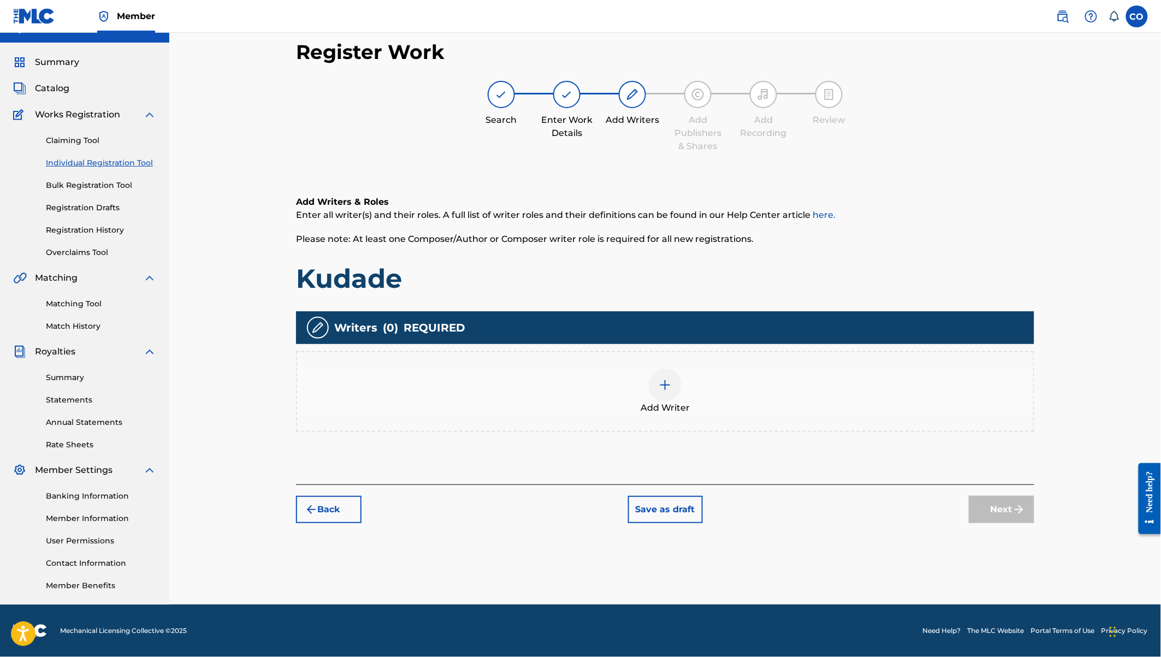
scroll to position [20, 0]
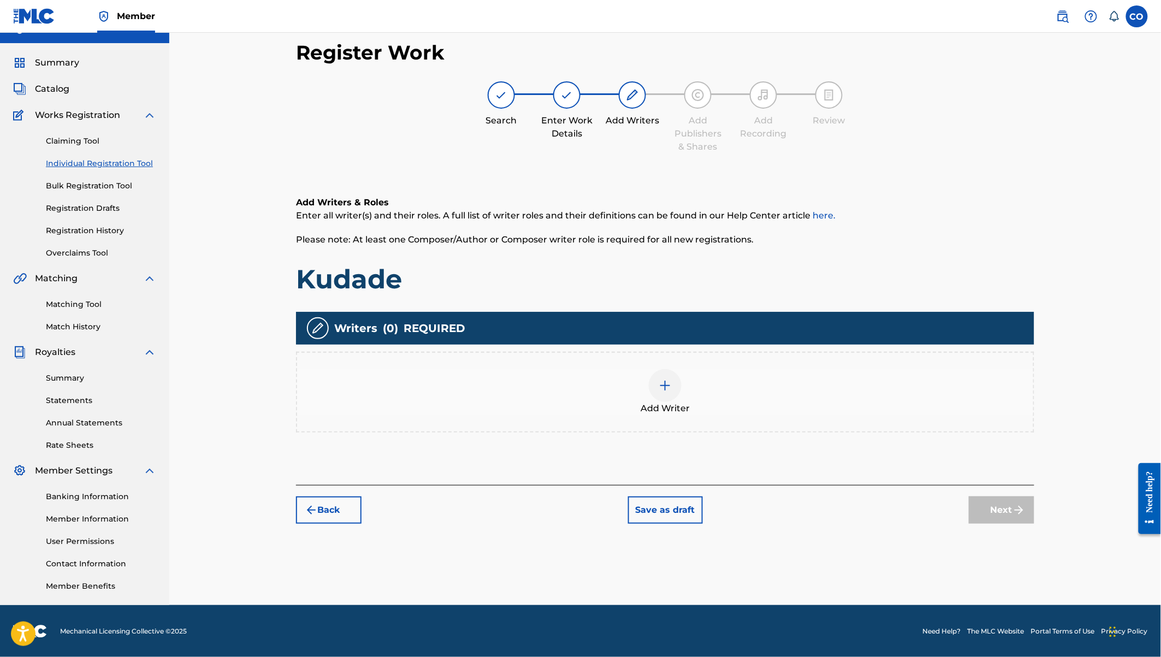
click at [668, 380] on img at bounding box center [664, 385] width 13 height 13
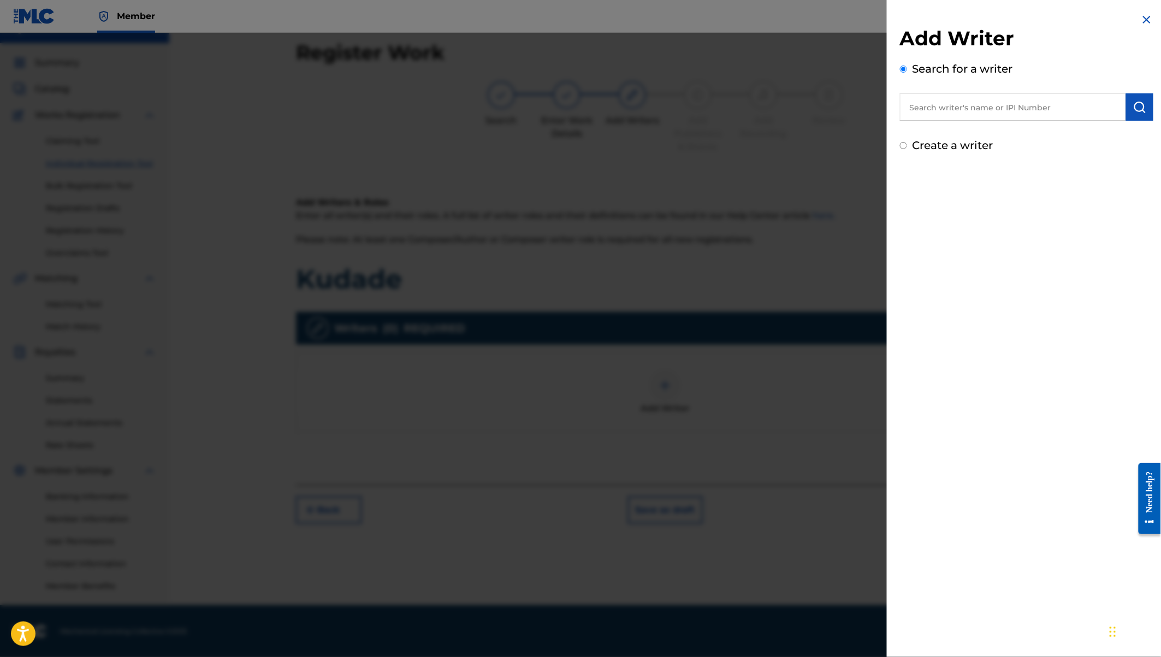
click at [993, 106] on input "text" at bounding box center [1013, 106] width 226 height 27
click at [937, 145] on label "Create a writer" at bounding box center [952, 145] width 81 height 13
radio input "true"
click at [907, 145] on input "Create a writer" at bounding box center [903, 145] width 7 height 7
radio input "false"
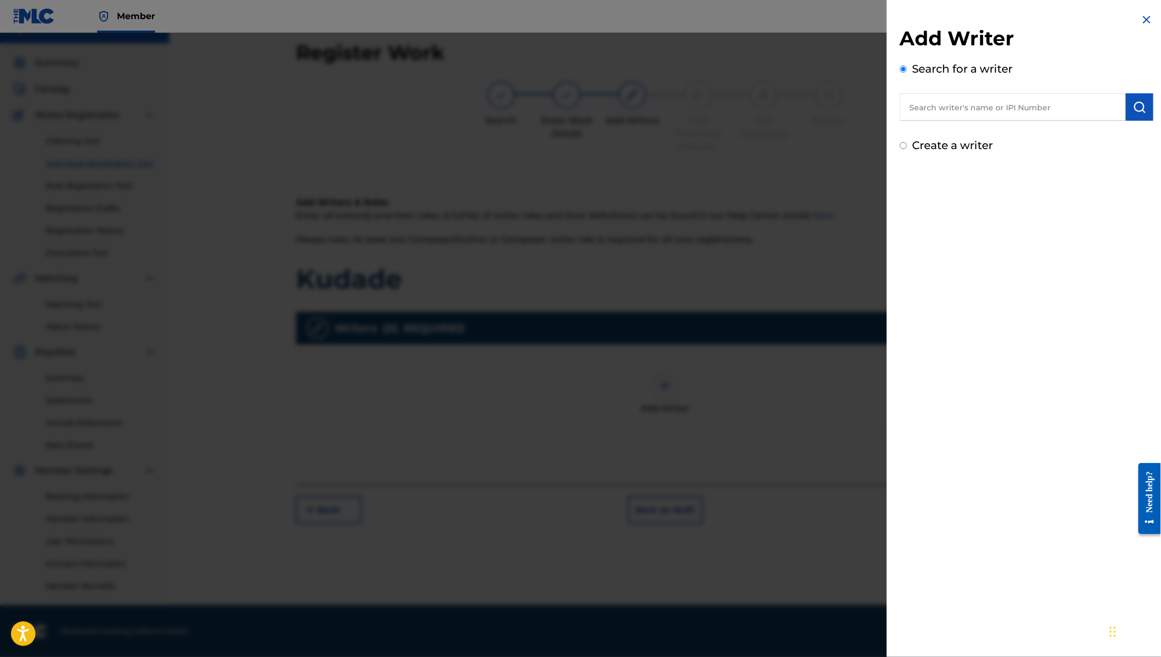
radio input "true"
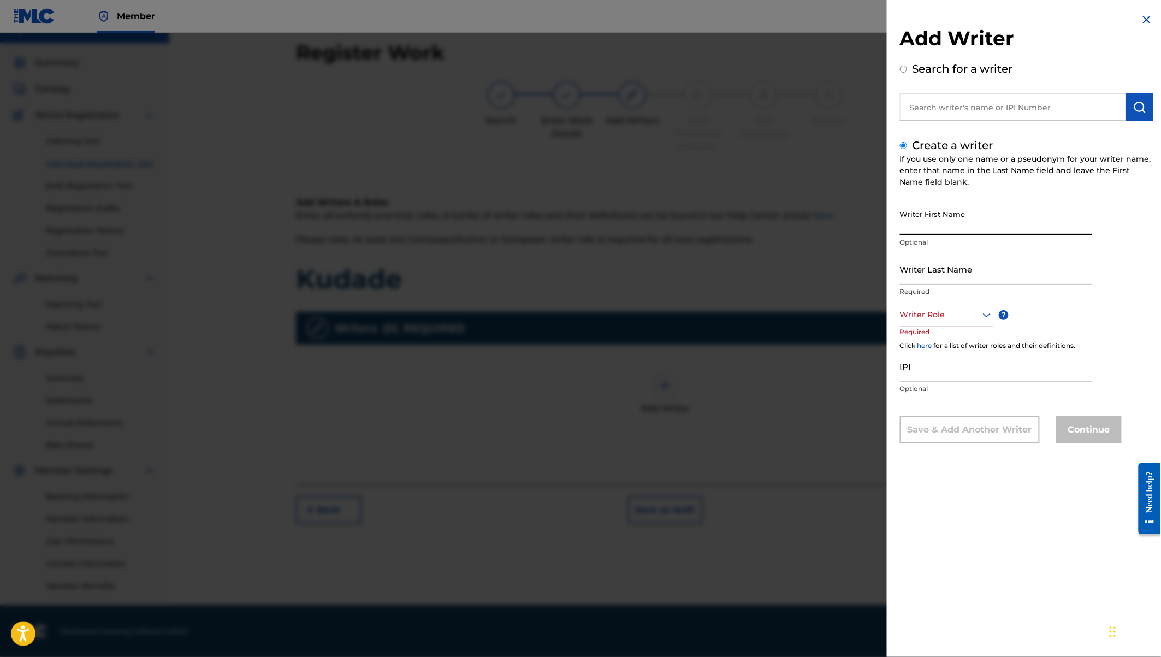
click at [937, 215] on input "Writer First Name" at bounding box center [996, 219] width 192 height 31
drag, startPoint x: 984, startPoint y: 228, endPoint x: 954, endPoint y: 229, distance: 29.5
click at [954, 229] on input "[DEMOGRAPHIC_DATA][PERSON_NAME] [PERSON_NAME]" at bounding box center [996, 219] width 192 height 31
type input "[DEMOGRAPHIC_DATA][PERSON_NAME]"
click at [932, 278] on input "Writer Last Name" at bounding box center [996, 268] width 192 height 31
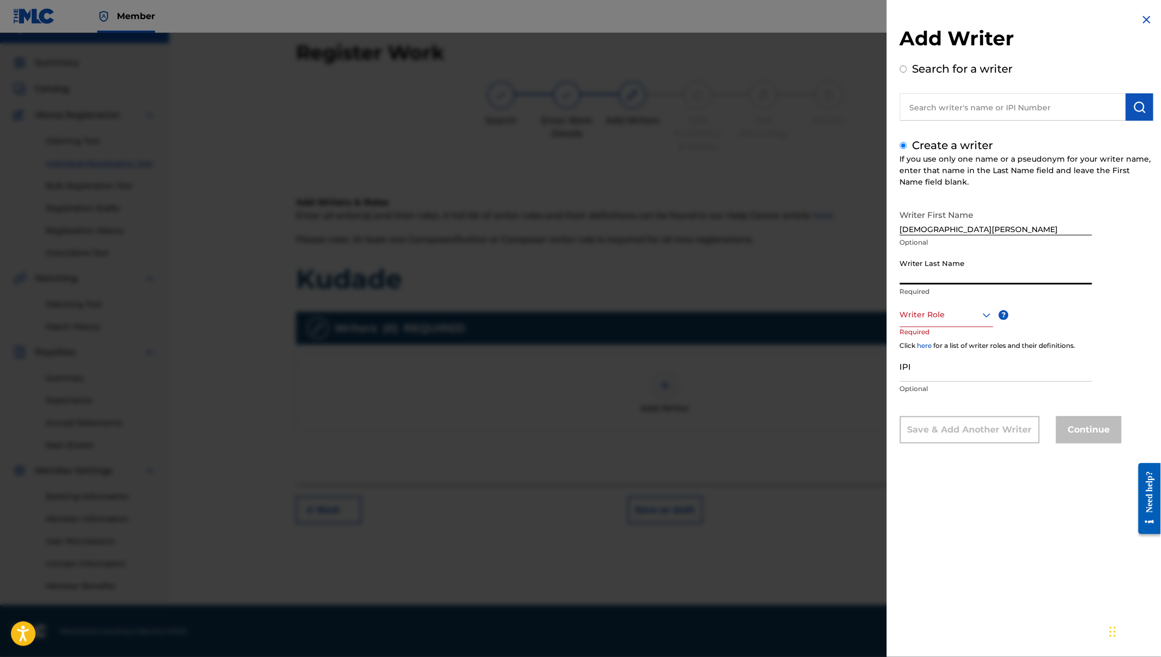
paste input "Ojwang"
type input "Ojwang"
click at [947, 316] on div at bounding box center [946, 315] width 93 height 14
click at [942, 359] on div "Author" at bounding box center [946, 364] width 92 height 25
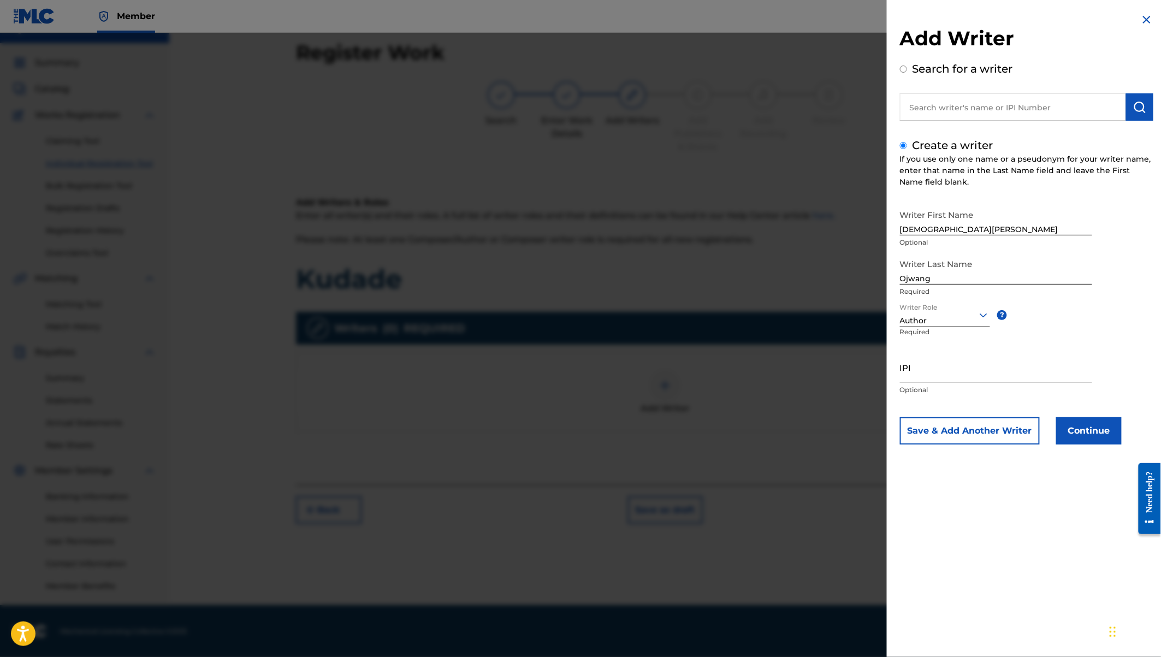
click at [1082, 435] on button "Continue" at bounding box center [1089, 430] width 66 height 27
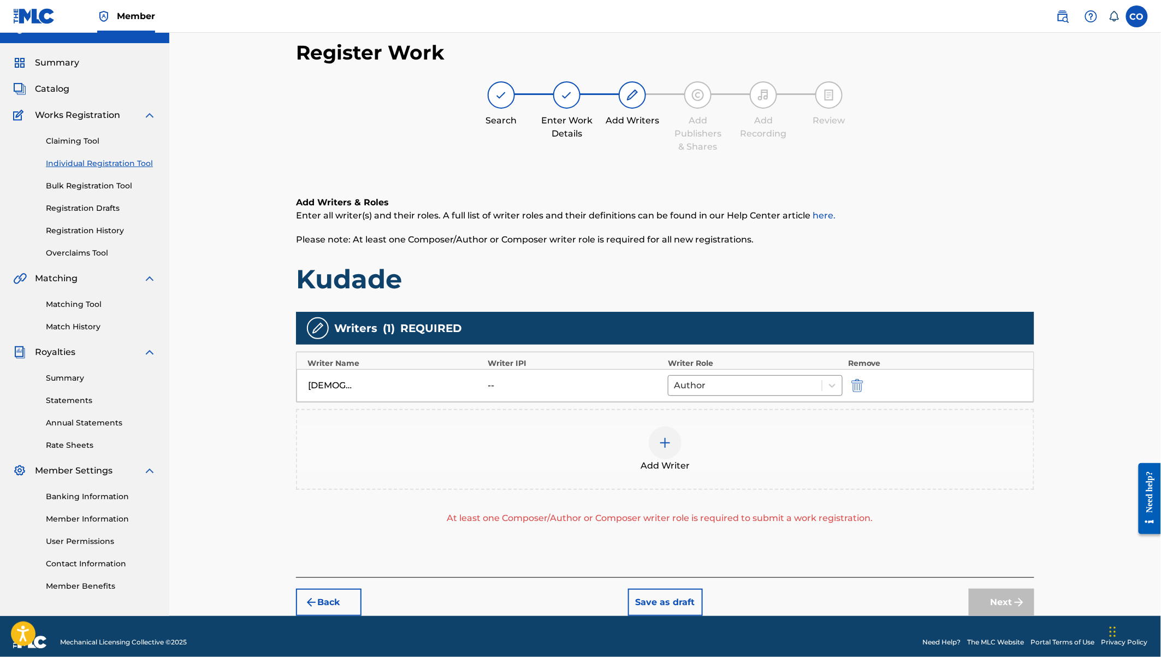
click at [668, 441] on img at bounding box center [664, 442] width 13 height 13
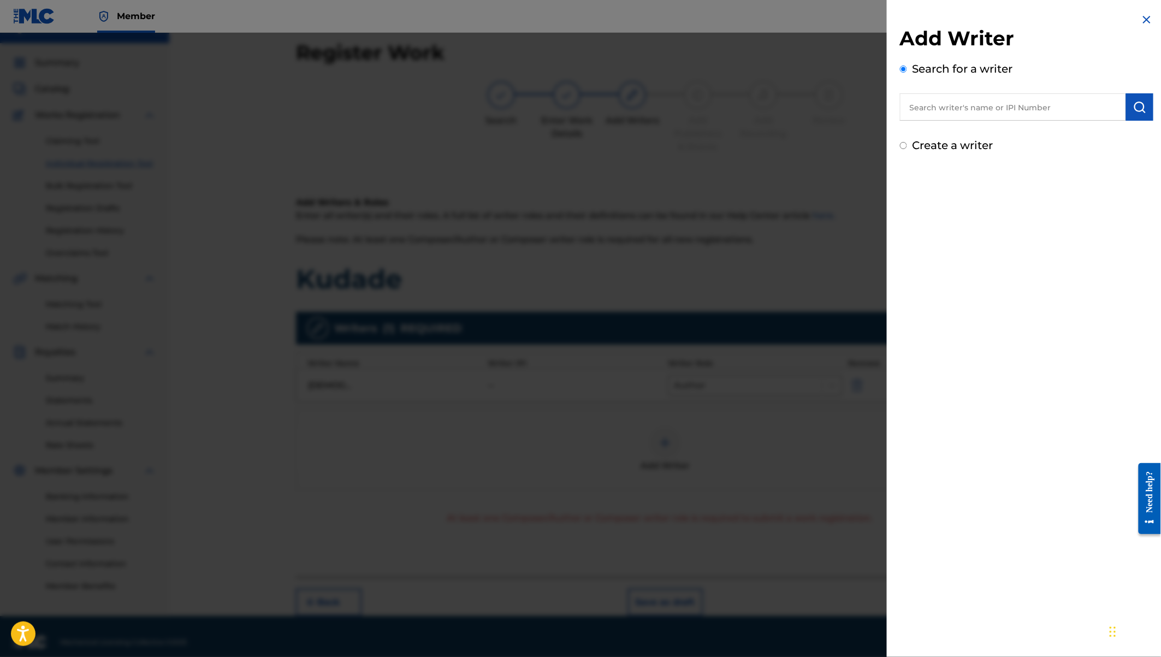
click at [950, 115] on input "text" at bounding box center [1013, 106] width 226 height 27
type input "[PERSON_NAME]"
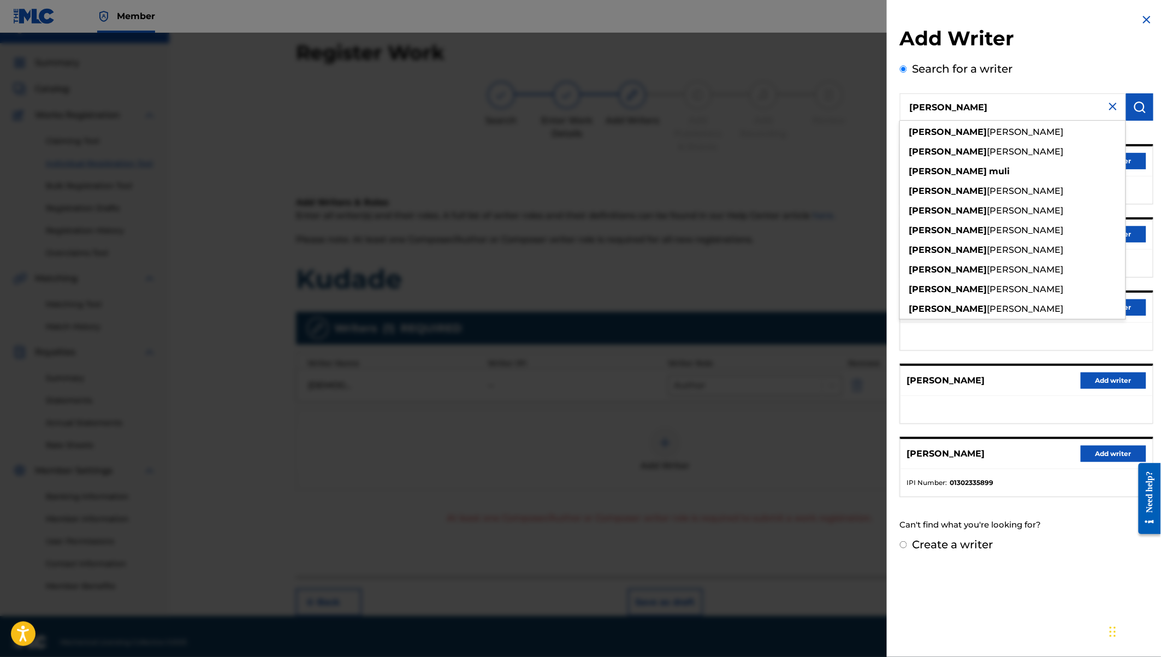
click at [1098, 450] on button "Add writer" at bounding box center [1113, 453] width 66 height 16
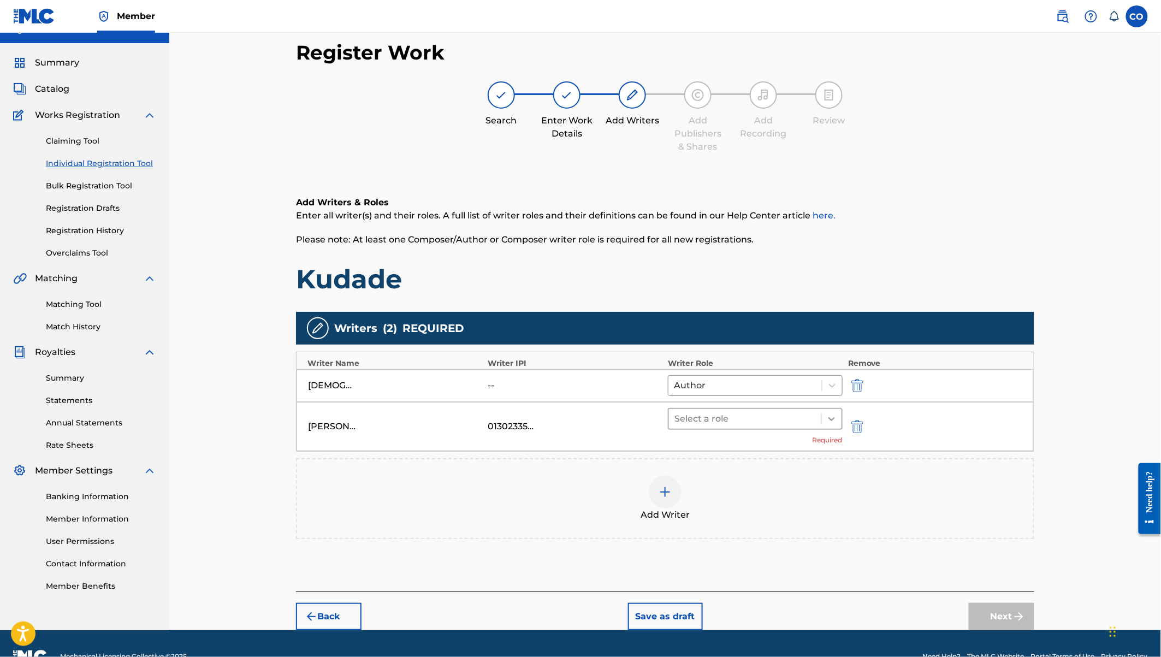
click at [822, 418] on div at bounding box center [832, 419] width 20 height 20
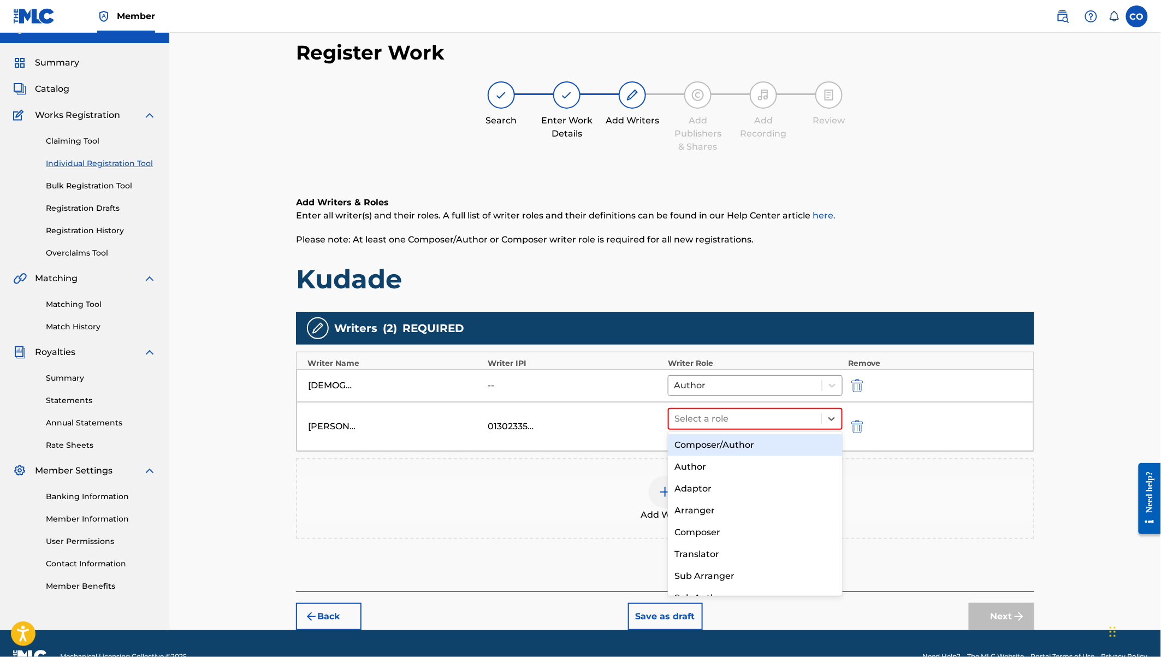
click at [741, 444] on div "Composer/Author" at bounding box center [755, 445] width 175 height 22
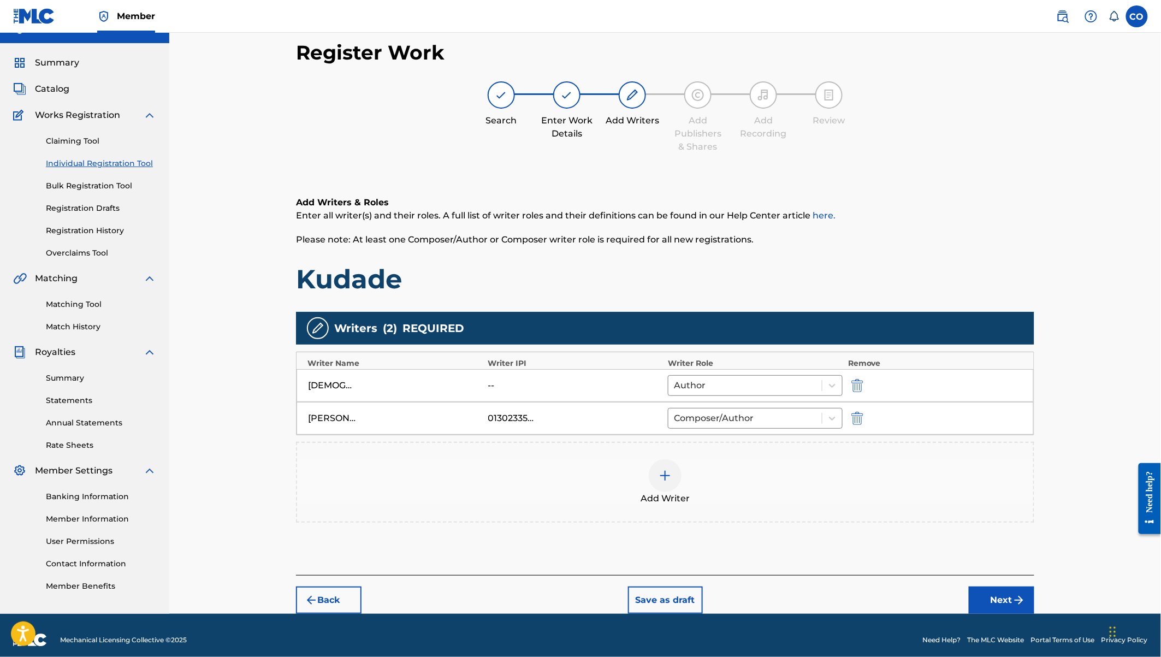
click at [667, 472] on img at bounding box center [664, 475] width 13 height 13
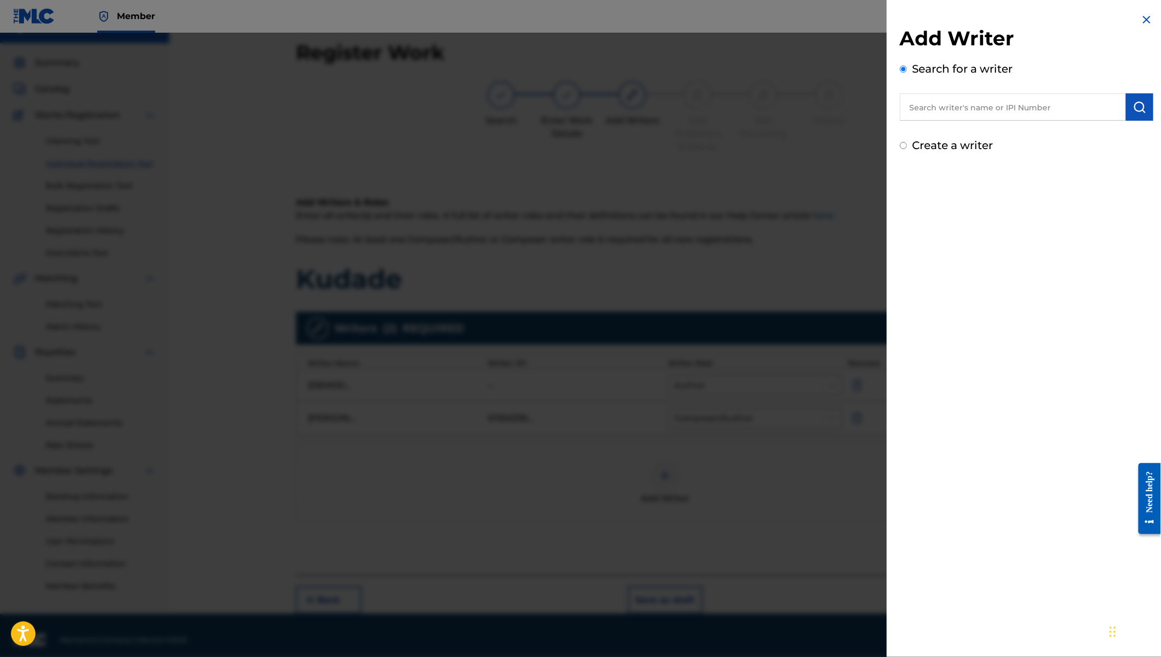
click at [938, 112] on input "text" at bounding box center [1013, 106] width 226 height 27
click at [942, 148] on label "Create a writer" at bounding box center [952, 145] width 81 height 13
radio input "true"
click at [907, 148] on input "Create a writer" at bounding box center [903, 145] width 7 height 7
radio input "false"
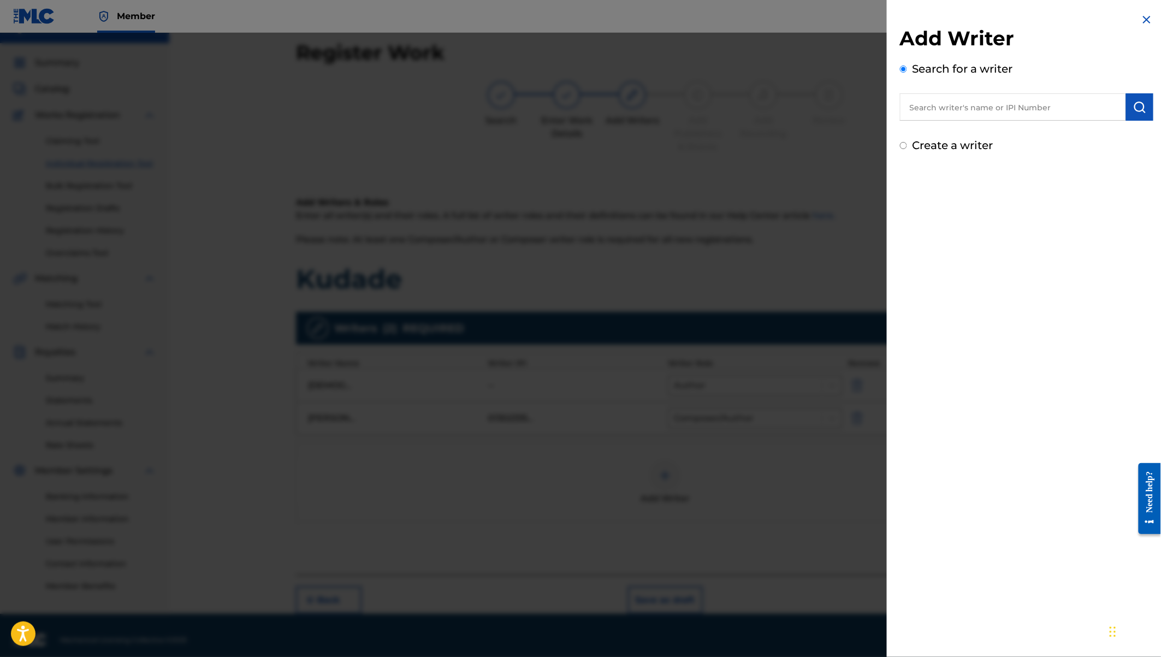
radio input "true"
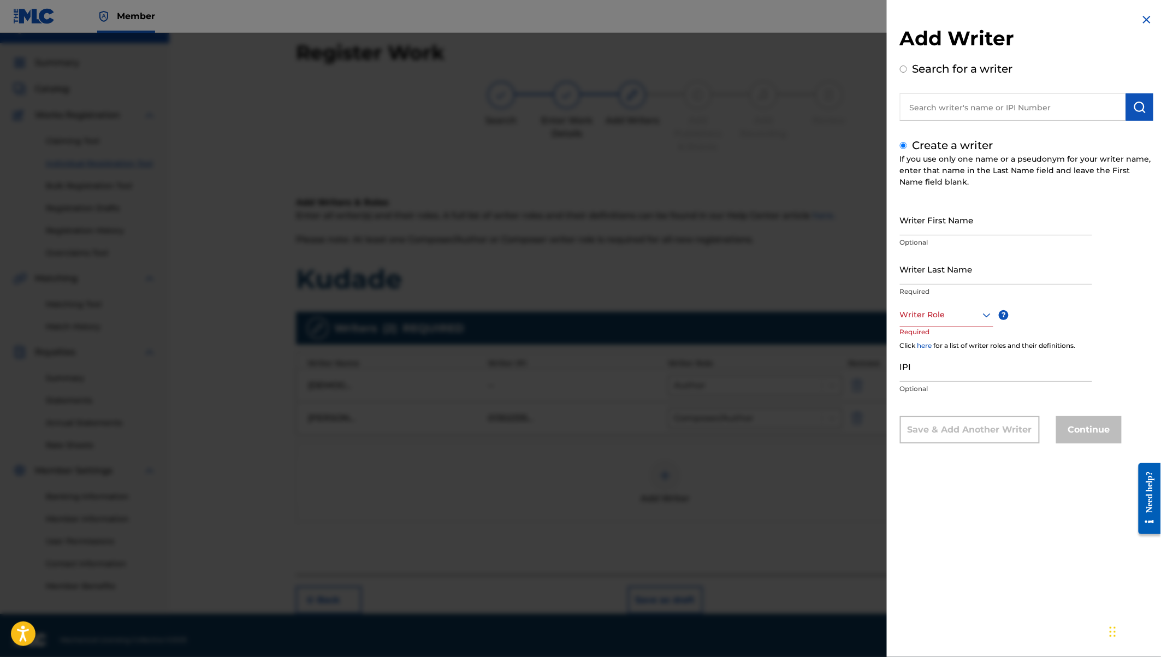
click at [943, 226] on input "Writer First Name" at bounding box center [996, 219] width 192 height 31
type input "Victor"
click at [954, 268] on input "Writer Last Name" at bounding box center [996, 268] width 192 height 31
type input "Amani"
click at [967, 311] on div at bounding box center [946, 315] width 93 height 14
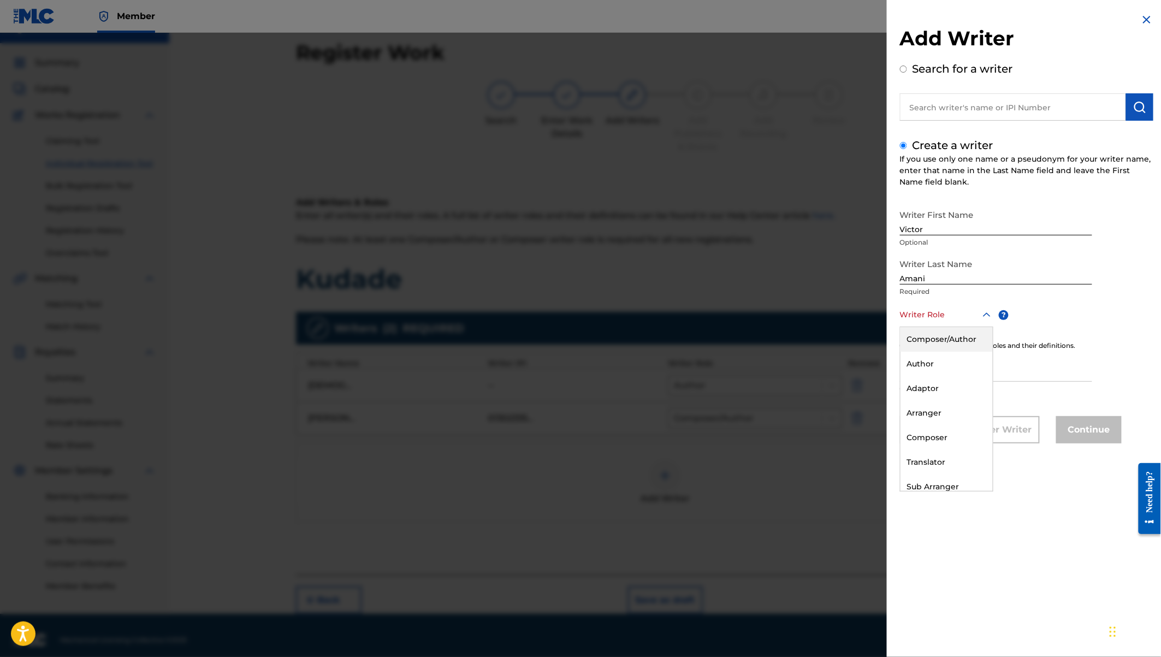
click at [964, 339] on div "Composer/Author" at bounding box center [946, 339] width 92 height 25
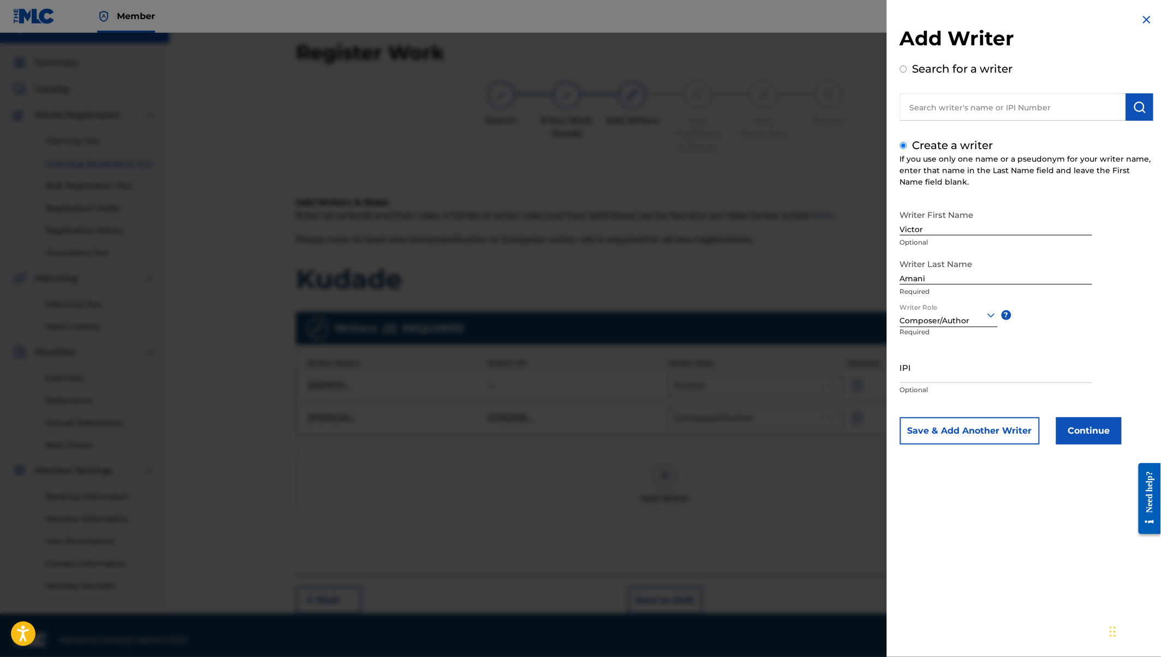
click at [955, 319] on div at bounding box center [949, 315] width 98 height 14
click at [935, 436] on div "Composer" at bounding box center [948, 437] width 97 height 25
click at [1090, 428] on button "Continue" at bounding box center [1089, 430] width 66 height 27
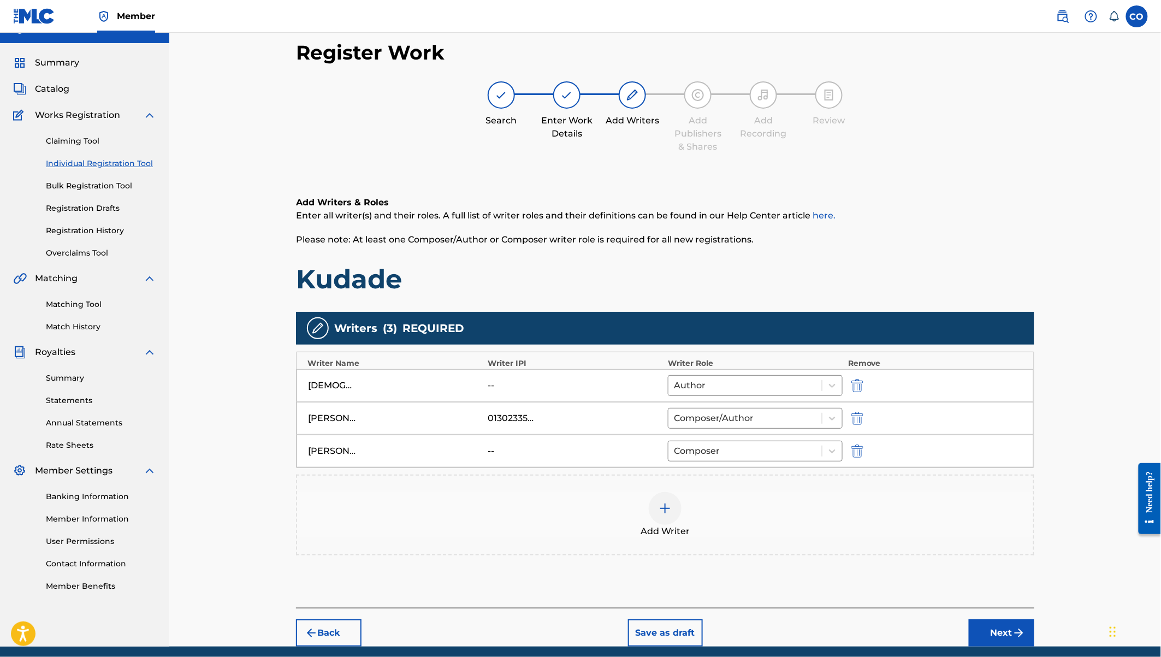
scroll to position [58, 0]
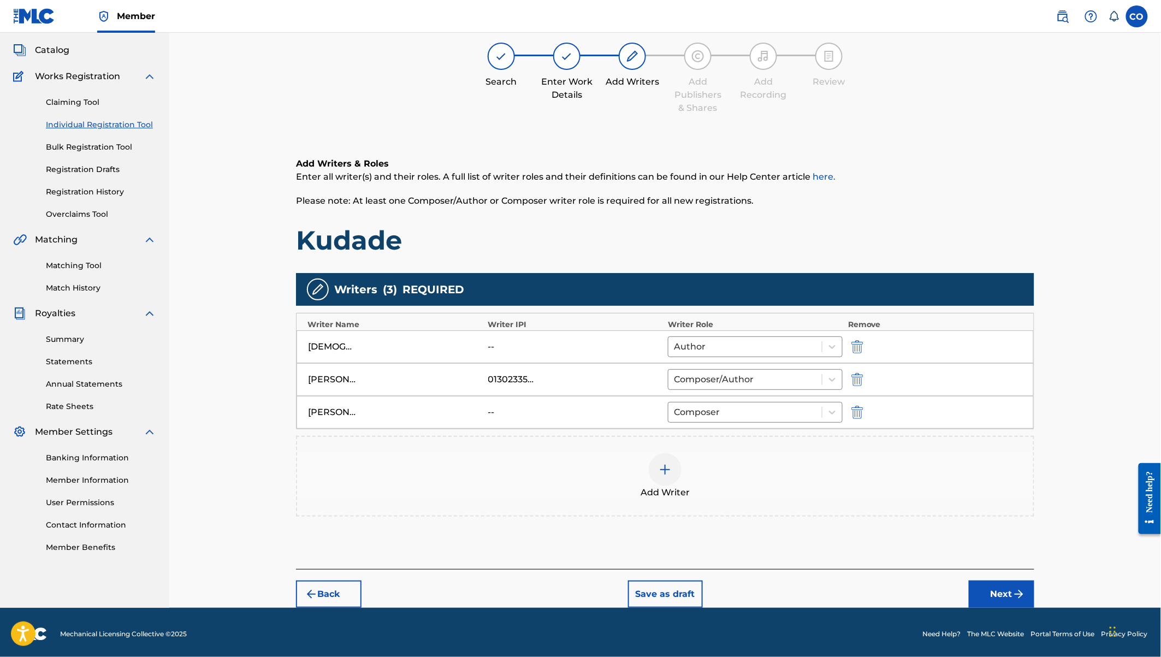
click at [666, 463] on img at bounding box center [664, 469] width 13 height 13
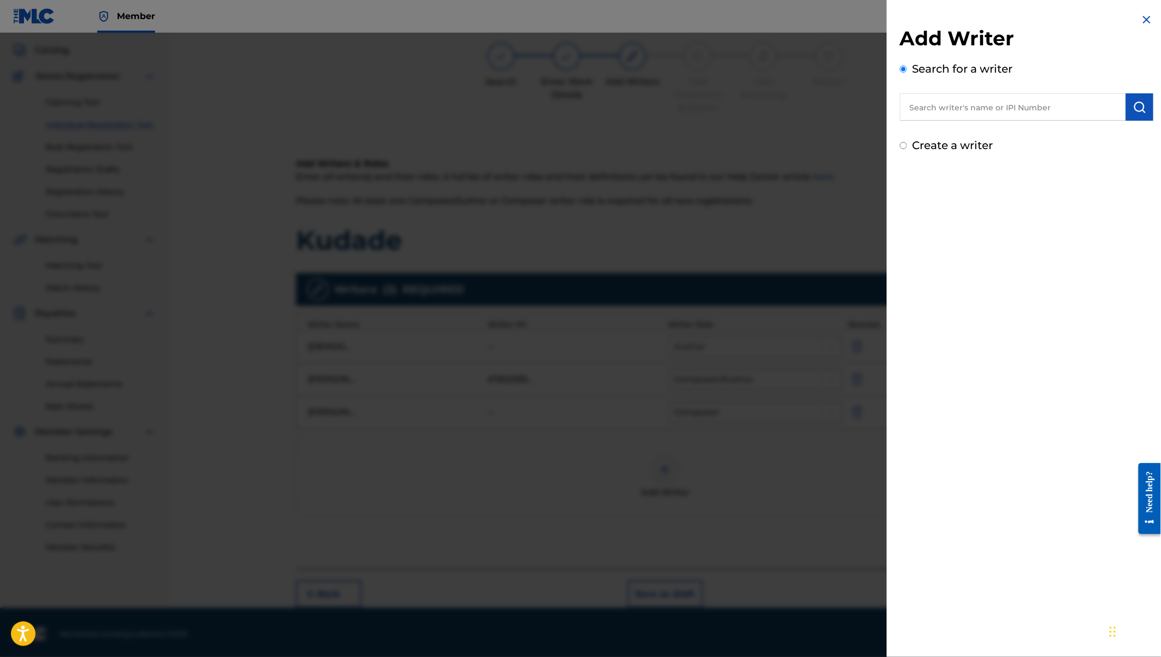
click at [997, 107] on input "text" at bounding box center [1013, 106] width 226 height 27
click at [970, 105] on input "text" at bounding box center [1013, 106] width 226 height 27
paste input "[PERSON_NAME]"
type input "[PERSON_NAME]"
click at [1133, 105] on img "submit" at bounding box center [1139, 106] width 13 height 13
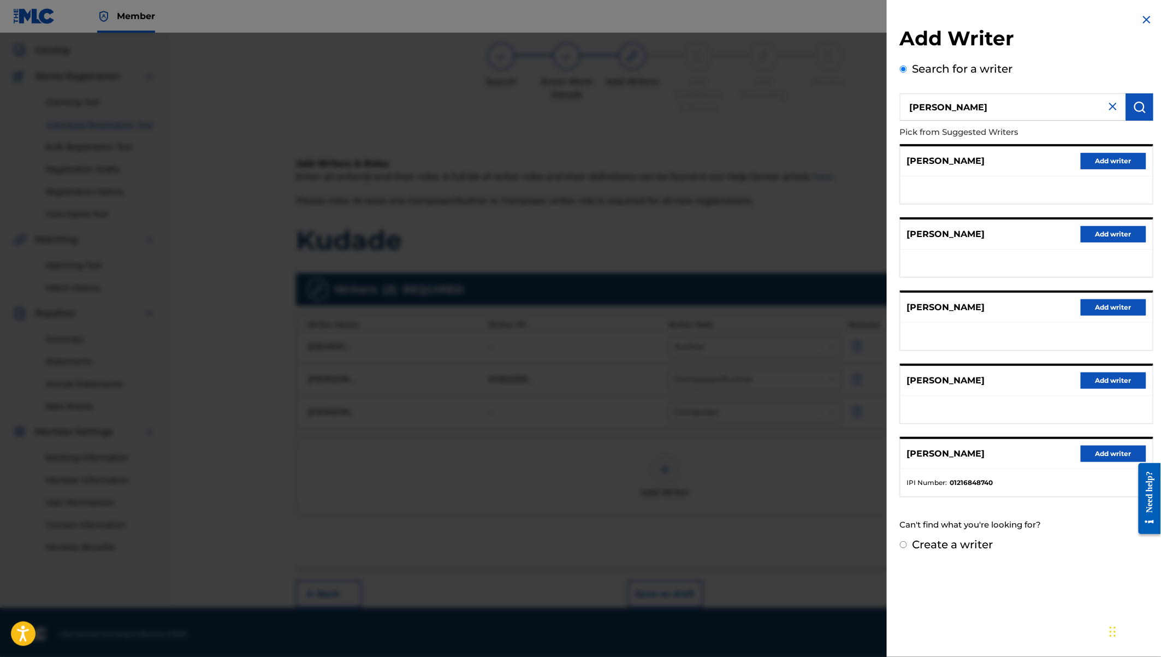
click at [1091, 452] on button "Add writer" at bounding box center [1113, 453] width 66 height 16
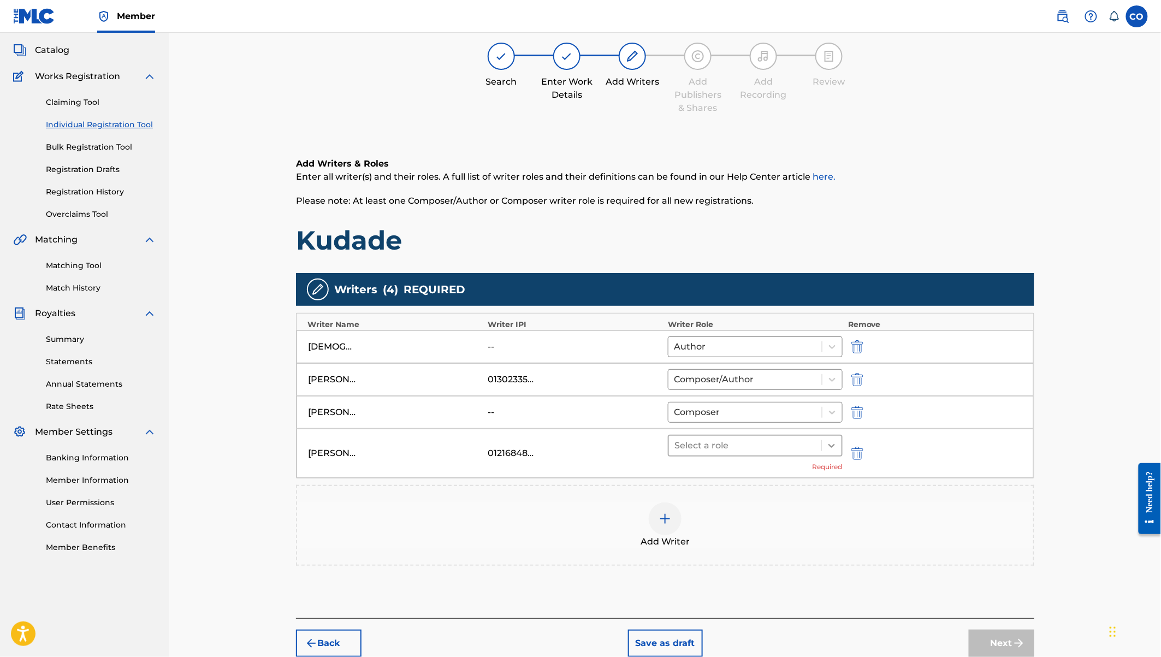
click at [823, 438] on div at bounding box center [832, 446] width 20 height 20
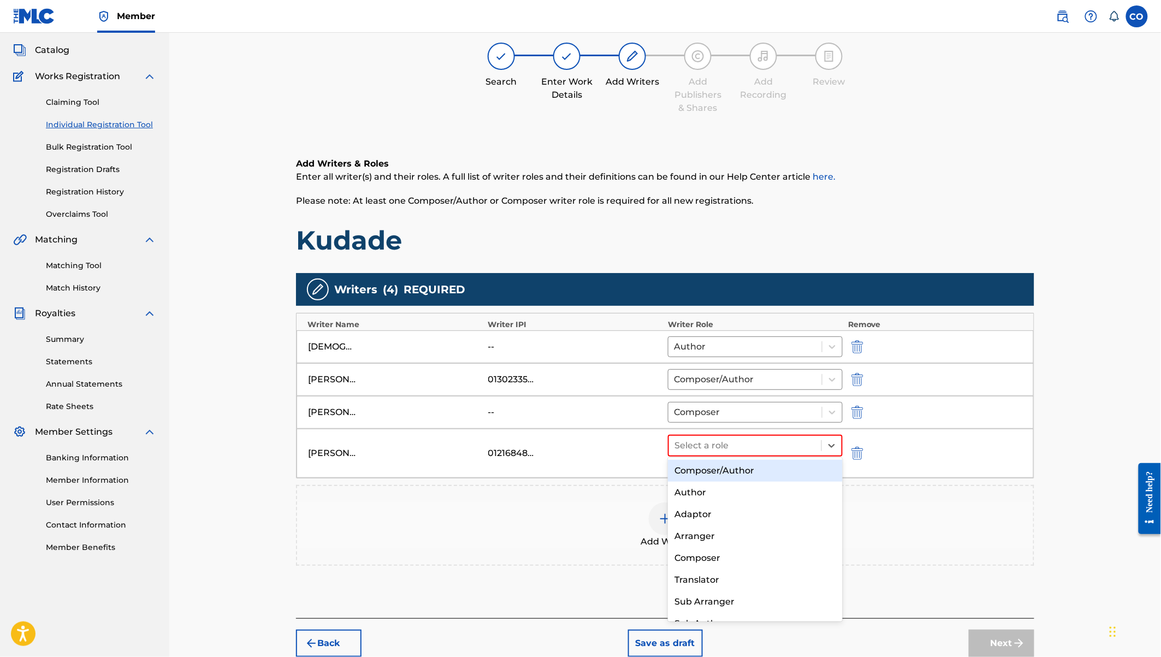
click at [757, 472] on div "Composer/Author" at bounding box center [755, 471] width 175 height 22
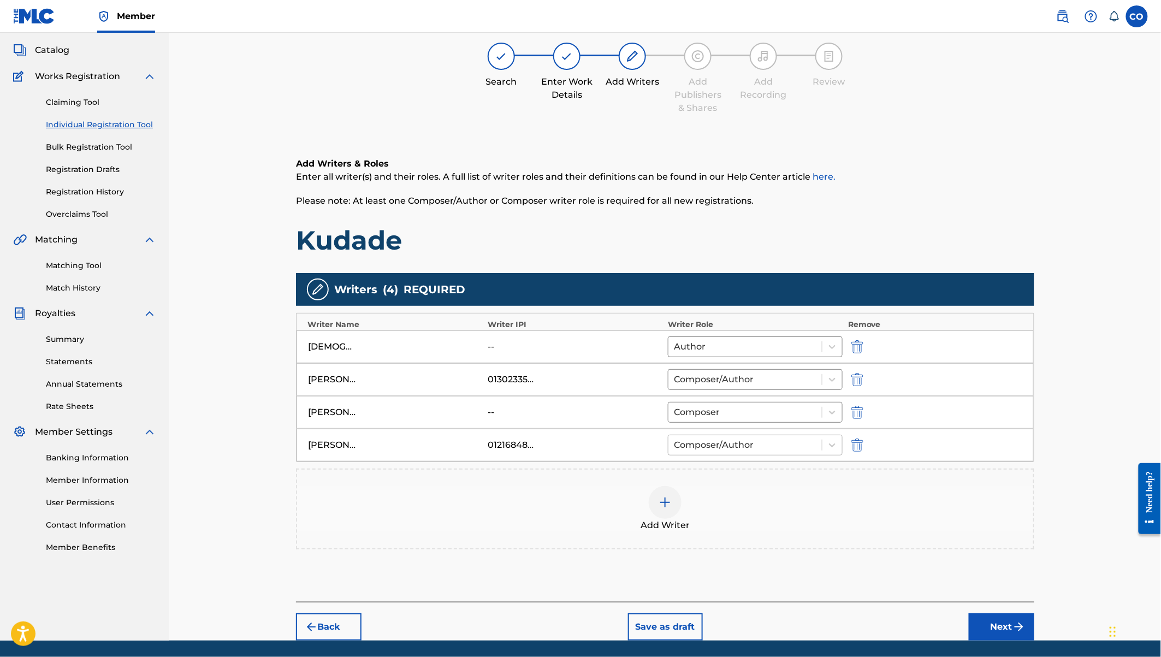
click at [749, 449] on div at bounding box center [745, 444] width 142 height 15
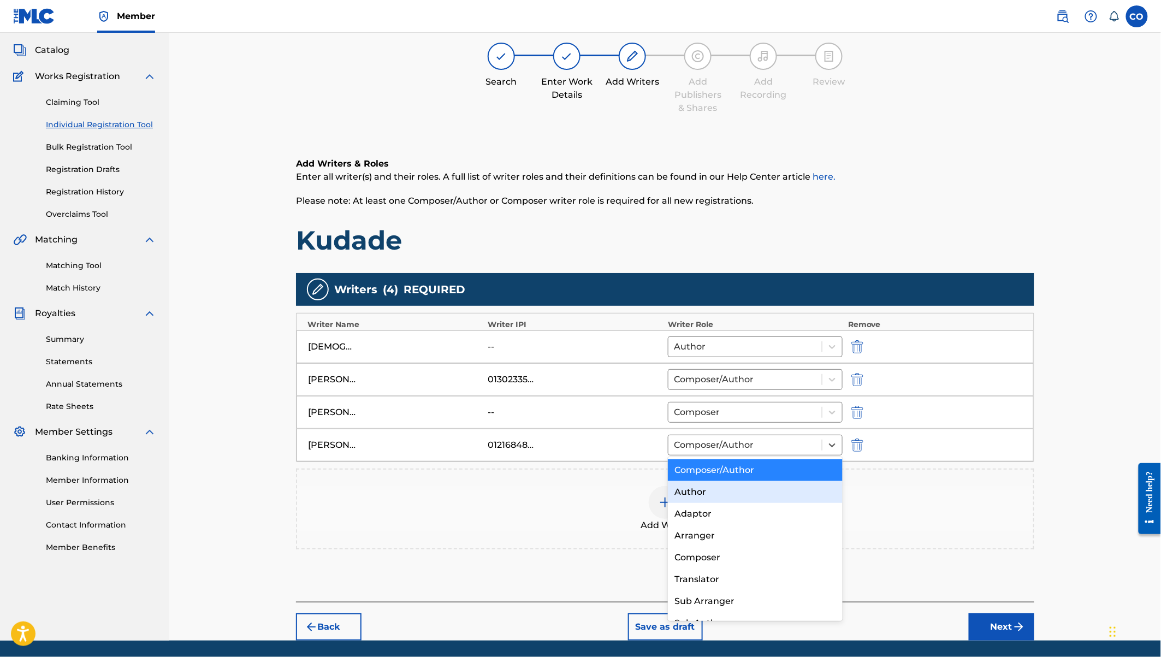
click at [710, 494] on div "Author" at bounding box center [755, 492] width 175 height 22
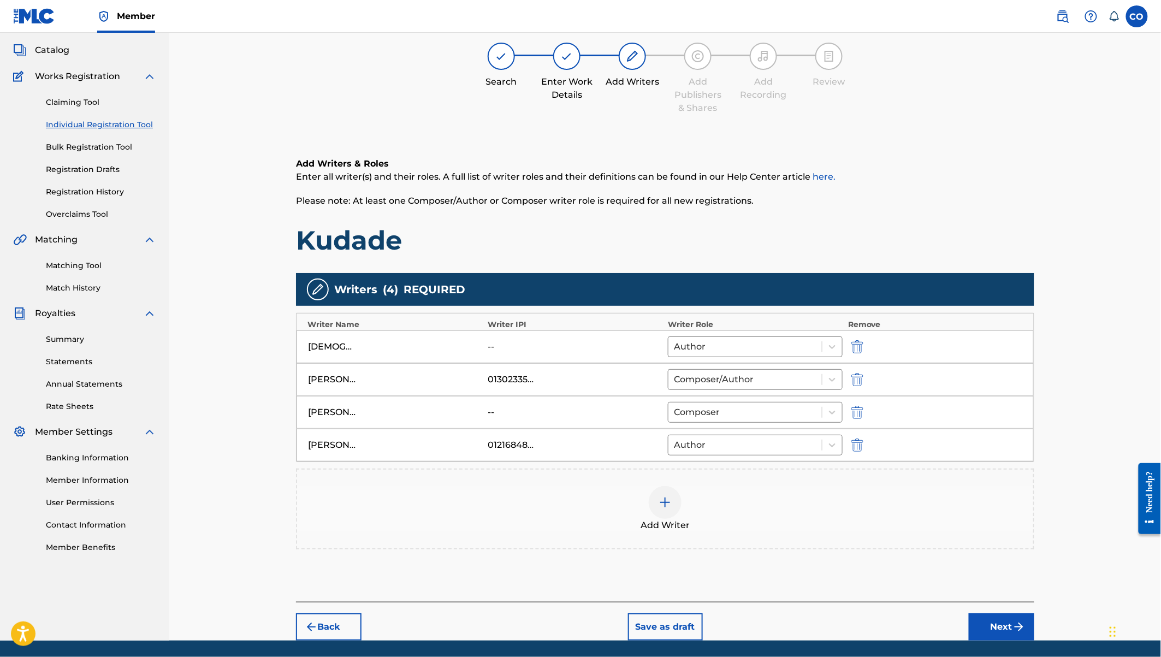
click at [652, 492] on div at bounding box center [665, 502] width 33 height 33
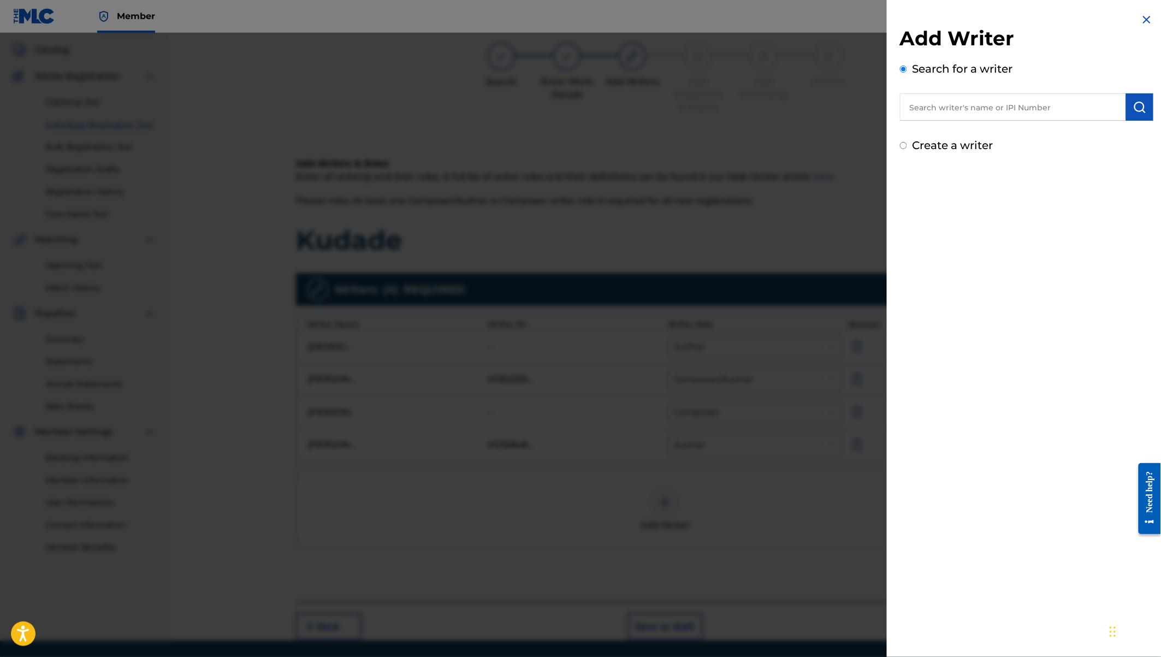
click at [931, 111] on input "text" at bounding box center [1013, 106] width 226 height 27
paste input "[PERSON_NAME]"
type input "[PERSON_NAME]"
click at [1134, 98] on button "submit" at bounding box center [1139, 106] width 27 height 27
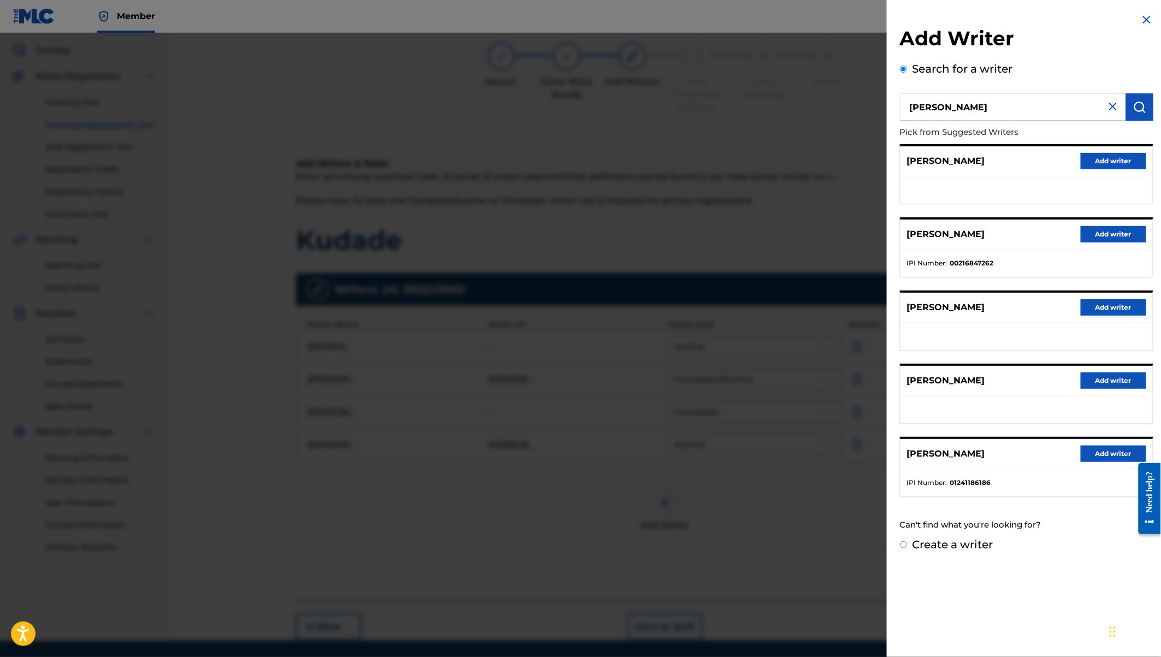
click at [1096, 453] on button "Add writer" at bounding box center [1113, 453] width 66 height 16
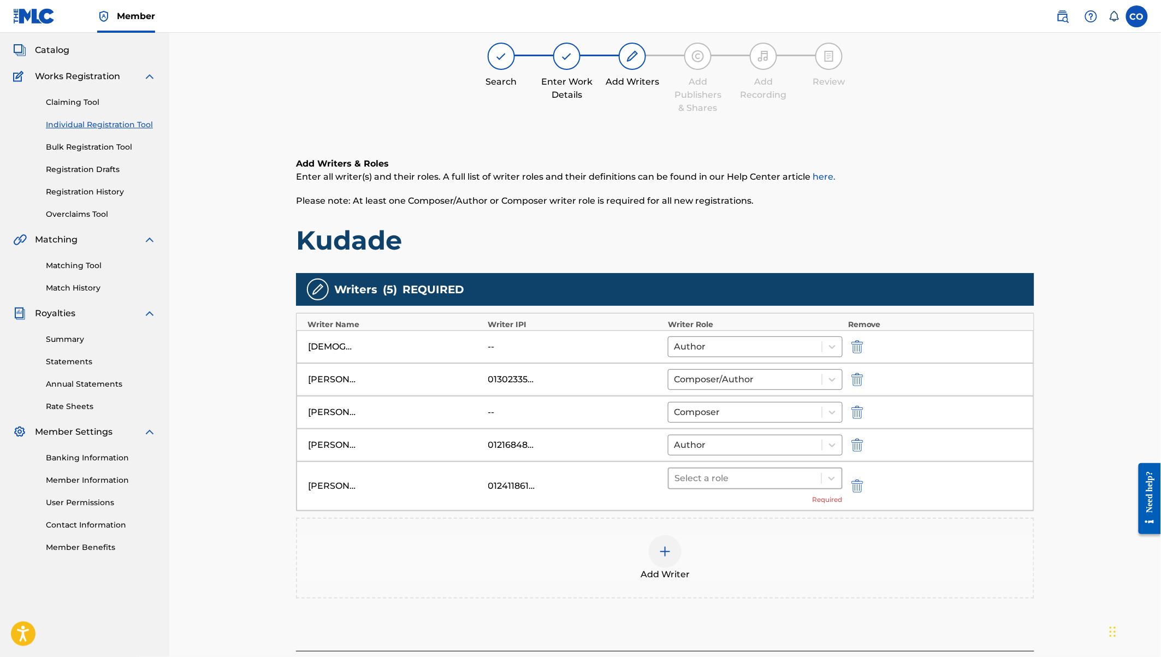
click at [792, 471] on div at bounding box center [744, 478] width 141 height 15
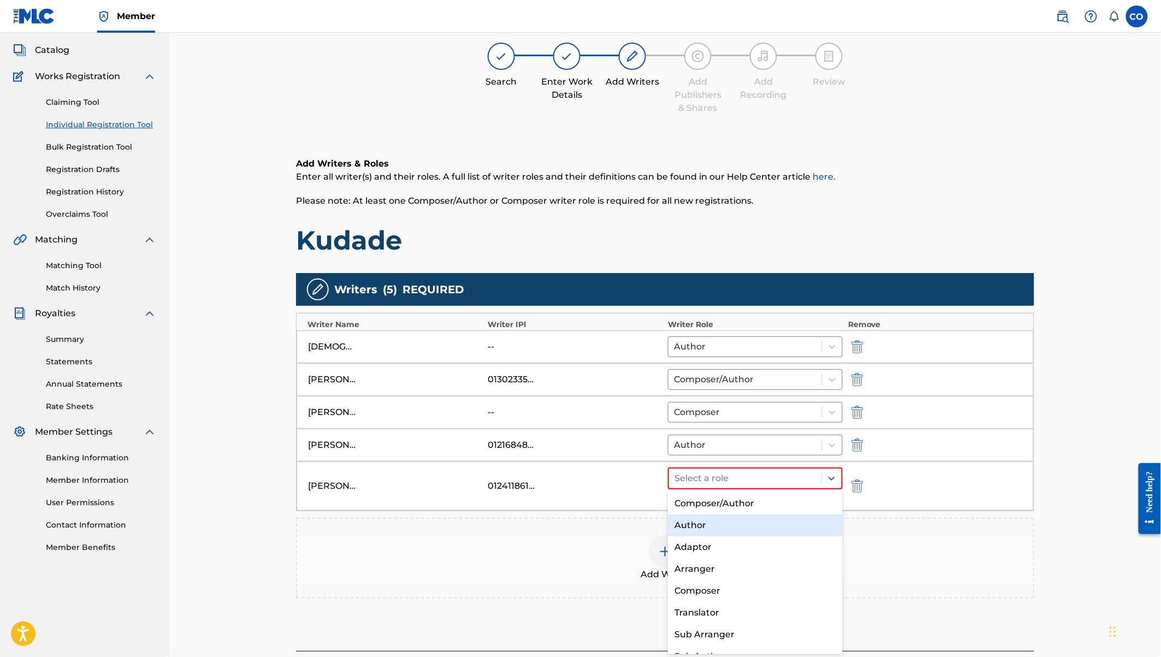
click at [723, 520] on div "Author" at bounding box center [755, 525] width 175 height 22
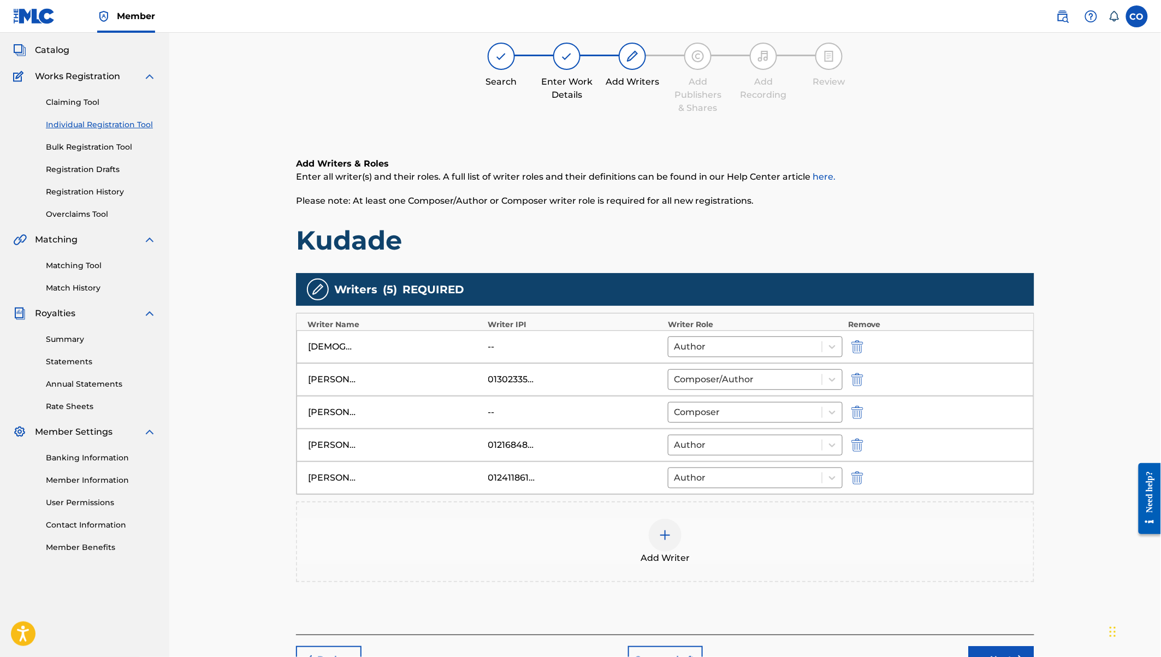
click at [663, 528] on img at bounding box center [664, 534] width 13 height 13
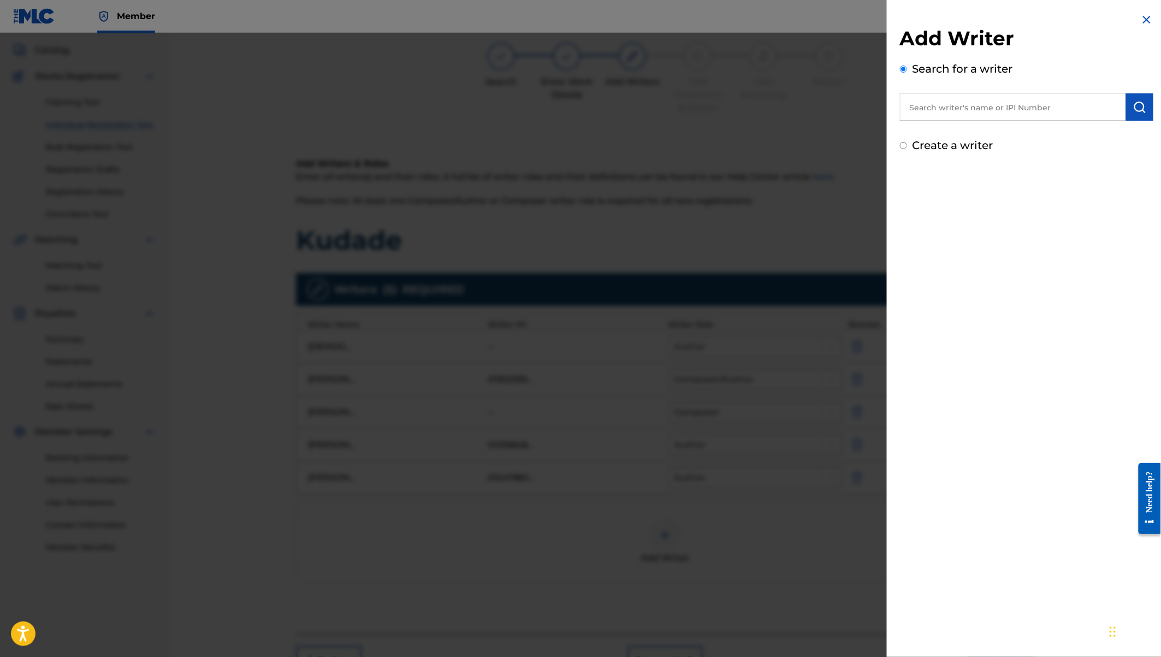
click at [911, 142] on div "Create a writer" at bounding box center [1026, 145] width 253 height 16
click at [924, 145] on label "Create a writer" at bounding box center [952, 145] width 81 height 13
radio input "true"
click at [907, 145] on input "Create a writer" at bounding box center [903, 145] width 7 height 7
radio input "false"
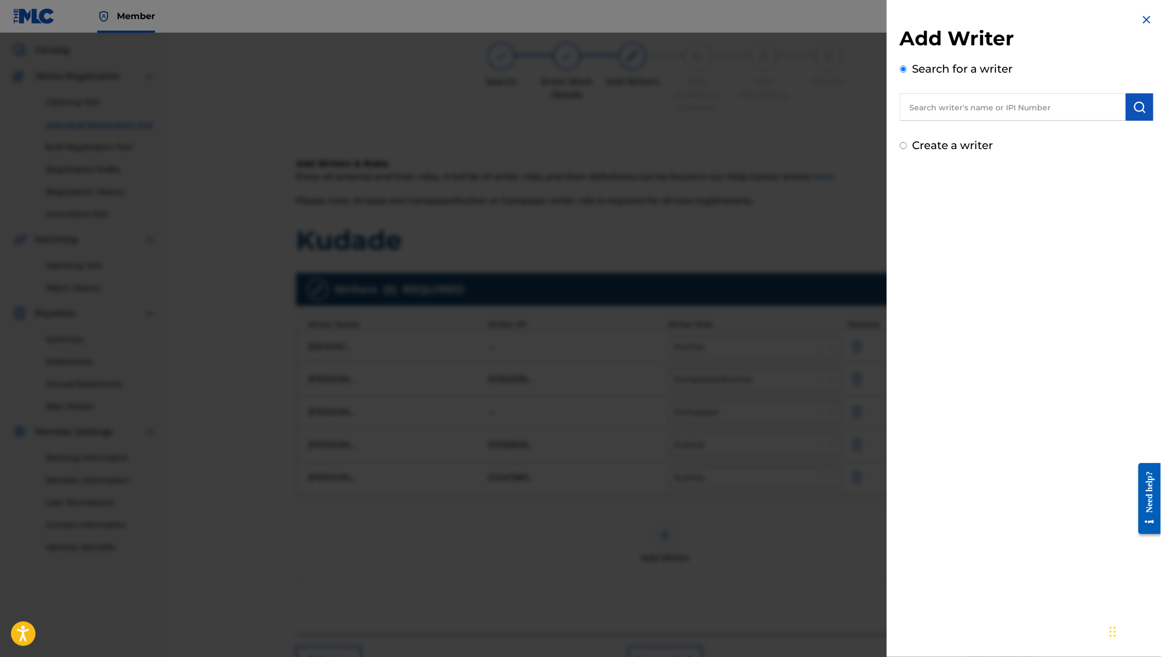
radio input "true"
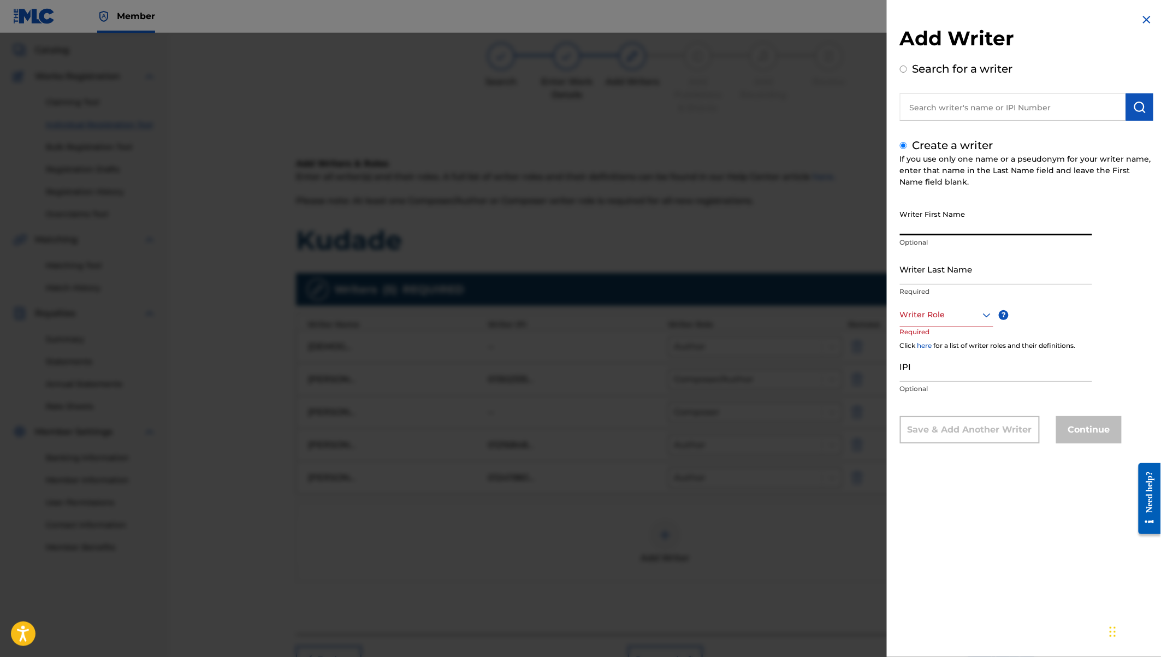
click at [919, 228] on input "Writer First Name" at bounding box center [996, 219] width 192 height 31
paste input "[PERSON_NAME]"
drag, startPoint x: 953, startPoint y: 228, endPoint x: 1020, endPoint y: 246, distance: 69.5
click at [1019, 246] on div "Writer First Name [PERSON_NAME] Optional" at bounding box center [996, 228] width 192 height 49
type input "[PERSON_NAME]"
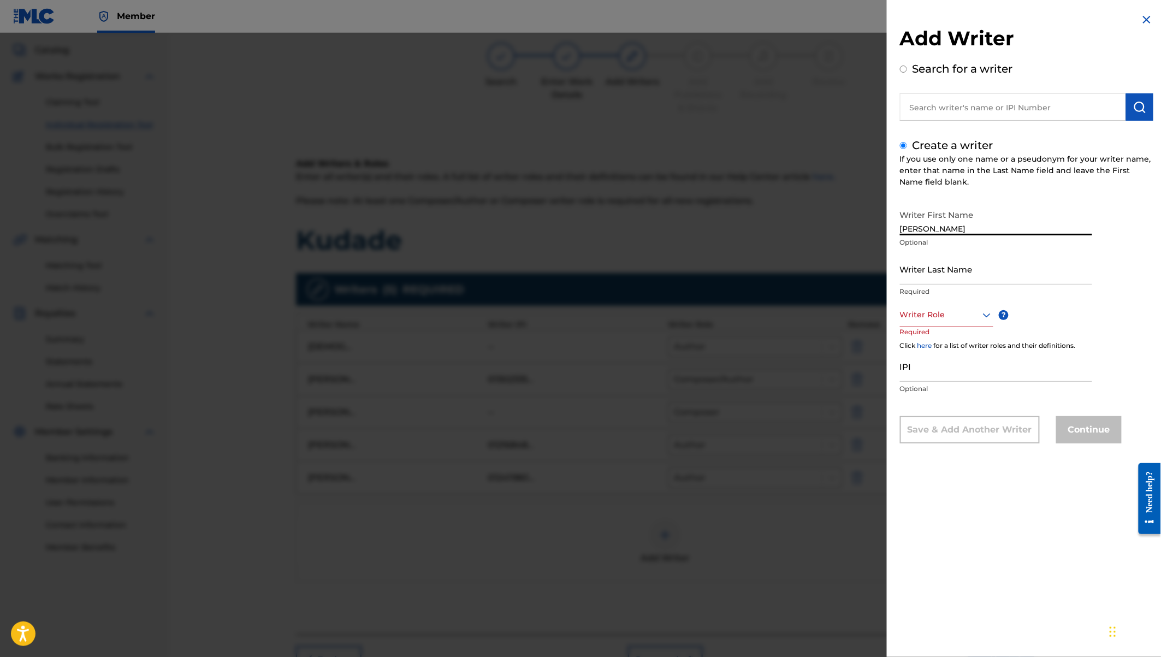
click at [925, 275] on input "Writer Last Name" at bounding box center [996, 268] width 192 height 31
paste input "Adoyo"
type input "Adoyo"
click at [922, 315] on div at bounding box center [946, 315] width 93 height 14
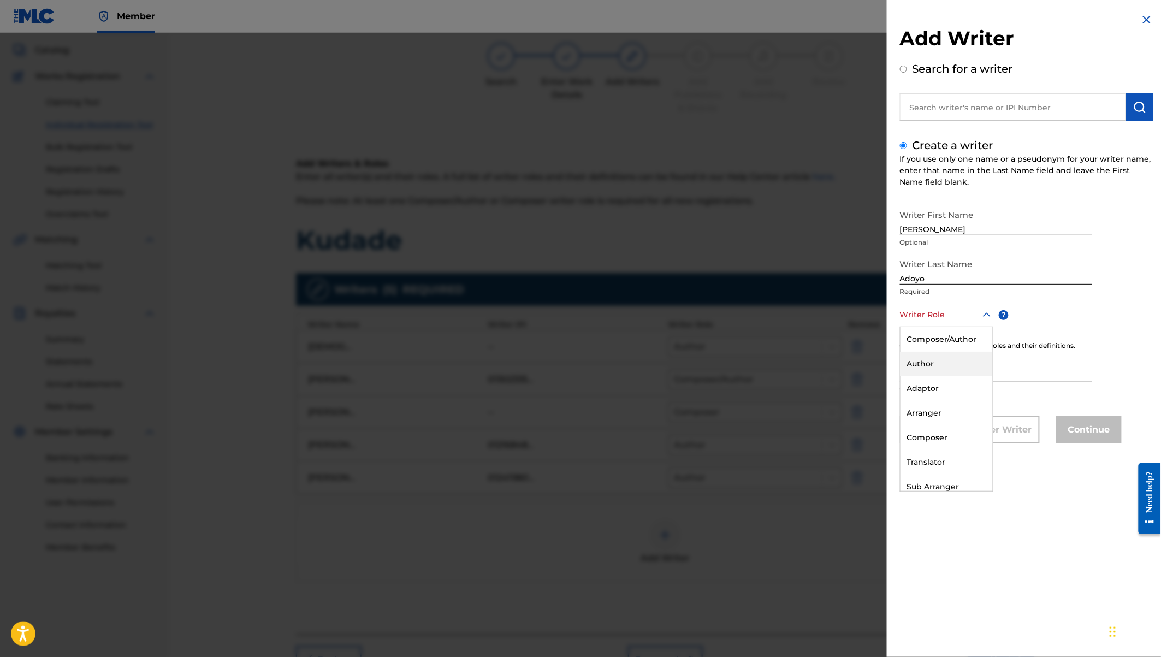
click at [924, 364] on div "Author" at bounding box center [946, 364] width 92 height 25
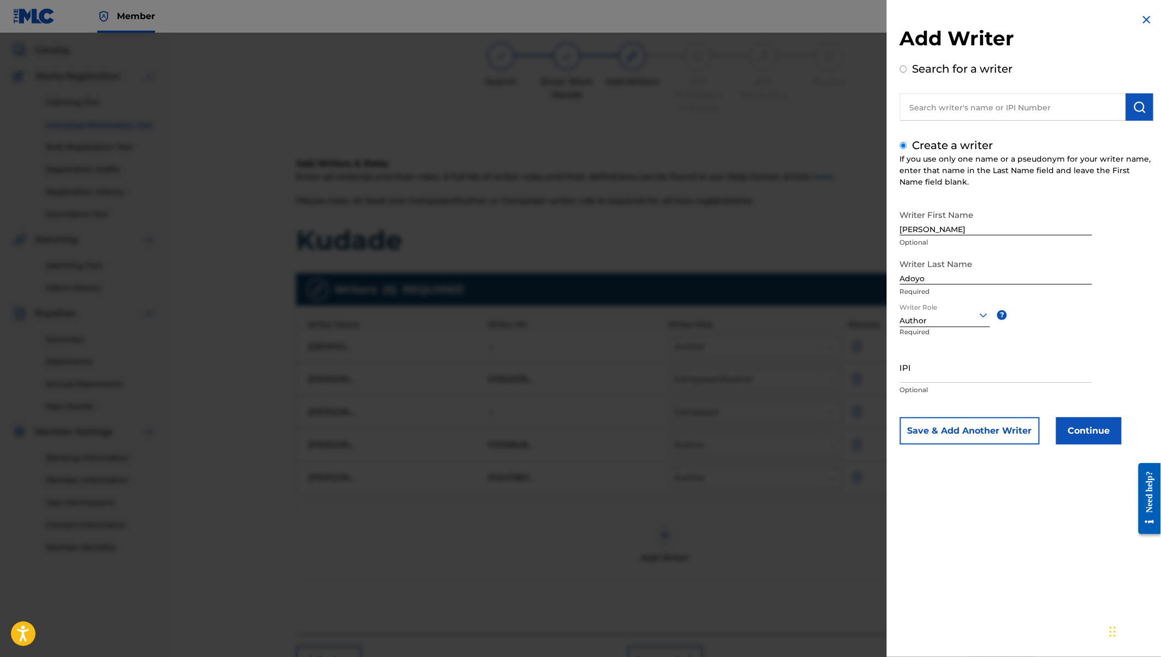
click at [1073, 427] on button "Continue" at bounding box center [1089, 430] width 66 height 27
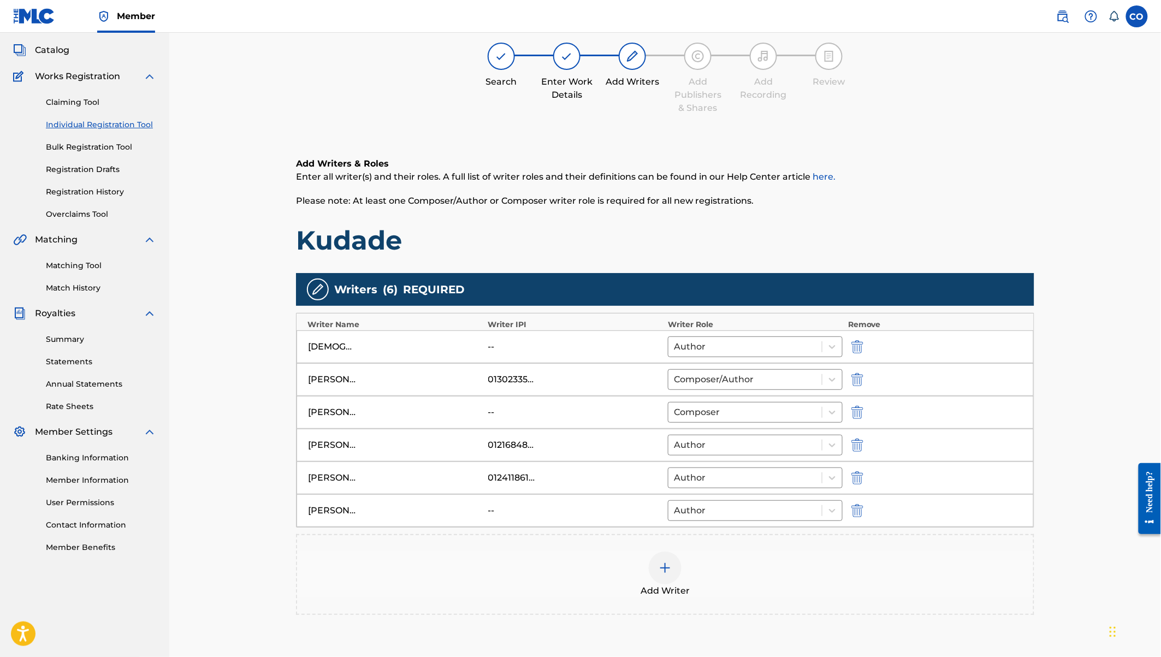
scroll to position [156, 0]
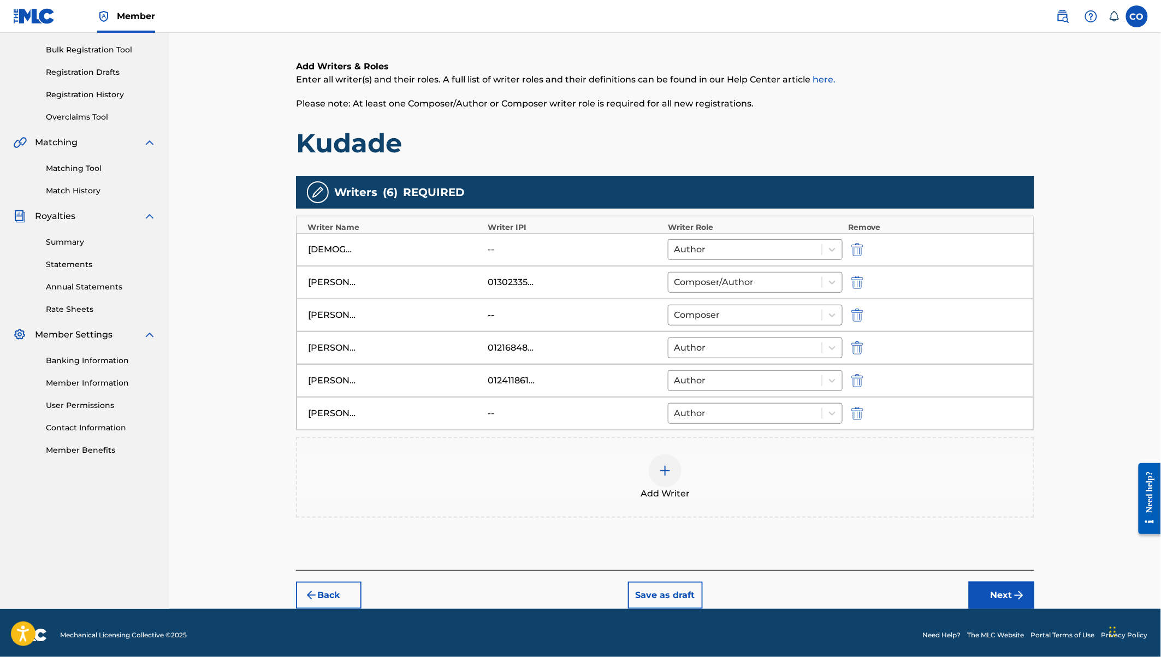
click at [1003, 588] on button "Next" at bounding box center [1002, 594] width 66 height 27
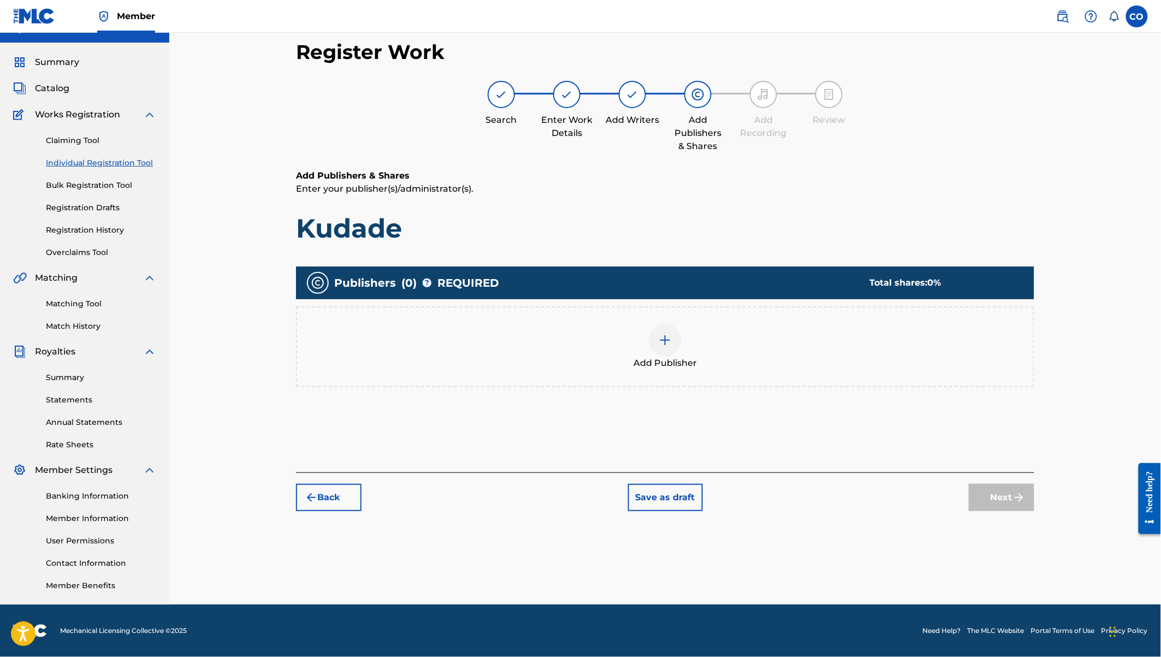
scroll to position [20, 0]
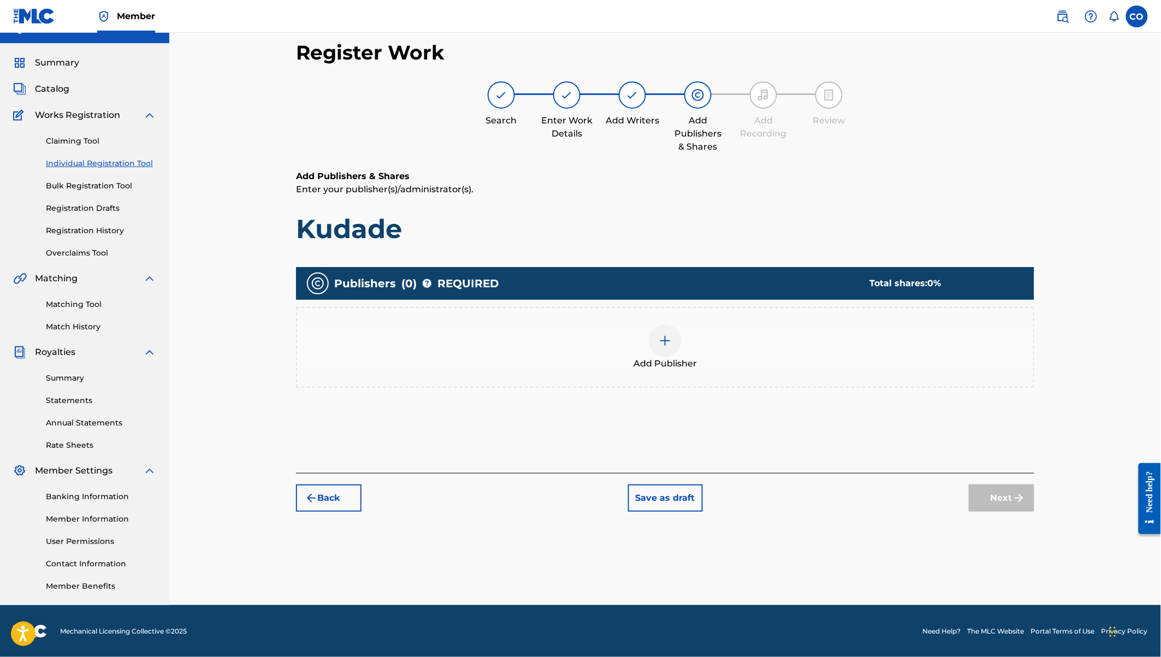
click at [664, 334] on img at bounding box center [664, 340] width 13 height 13
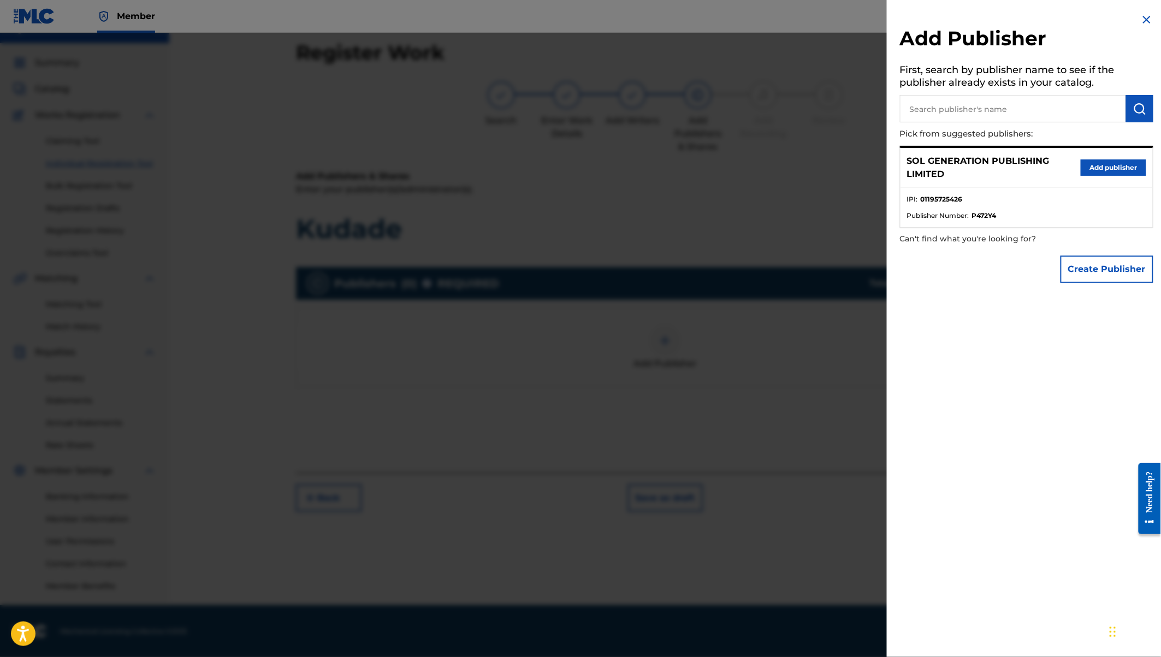
click at [1102, 169] on button "Add publisher" at bounding box center [1113, 167] width 66 height 16
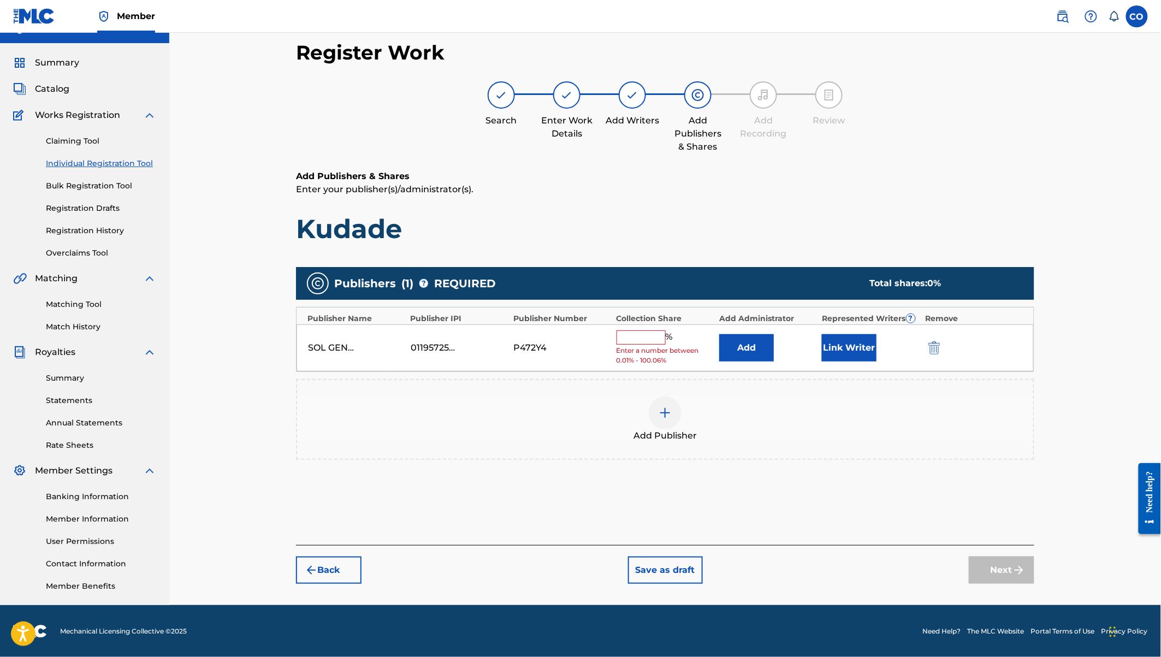
click at [857, 354] on button "Link Writer" at bounding box center [849, 347] width 55 height 27
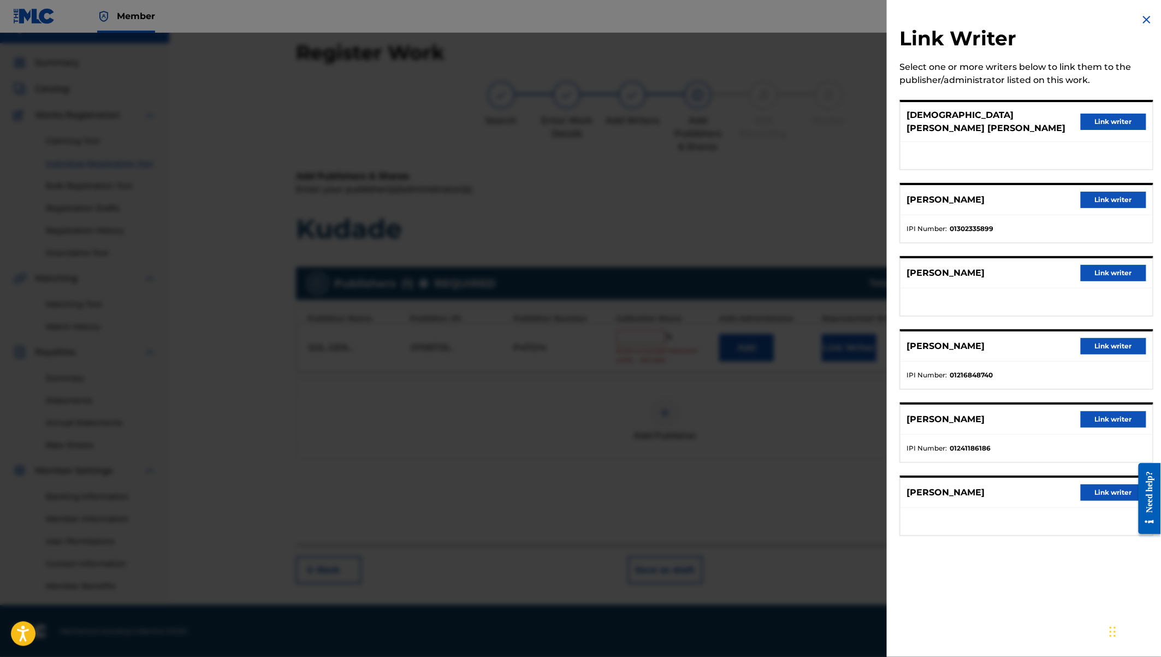
click at [1115, 114] on button "Link writer" at bounding box center [1113, 122] width 66 height 16
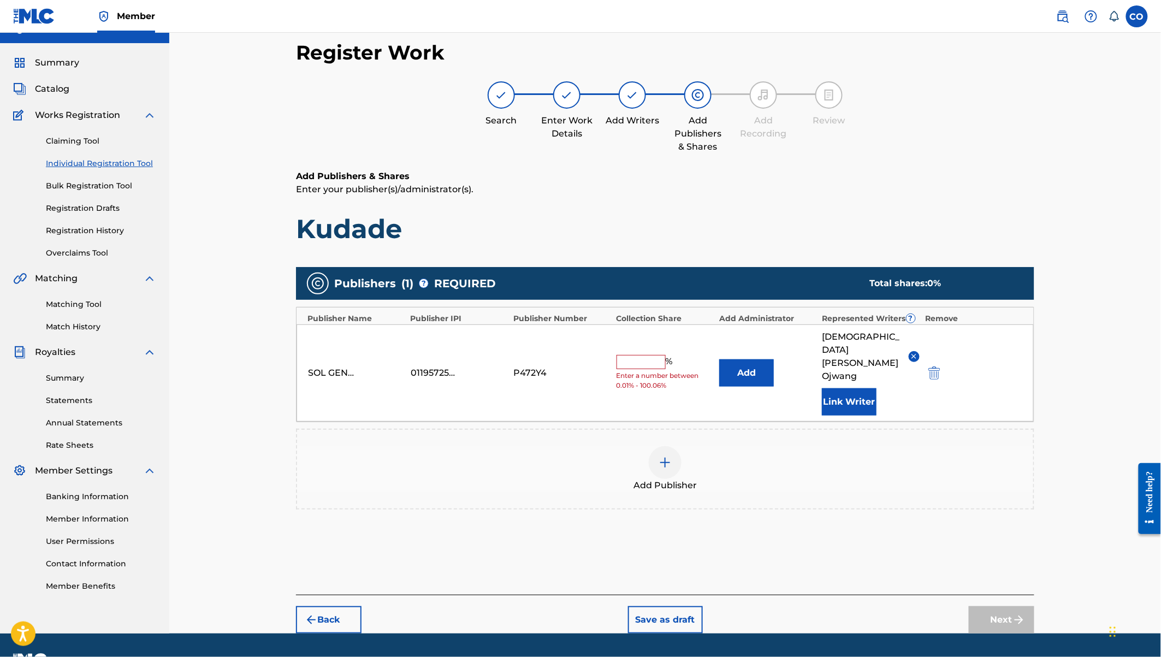
click at [846, 388] on button "Link Writer" at bounding box center [849, 401] width 55 height 27
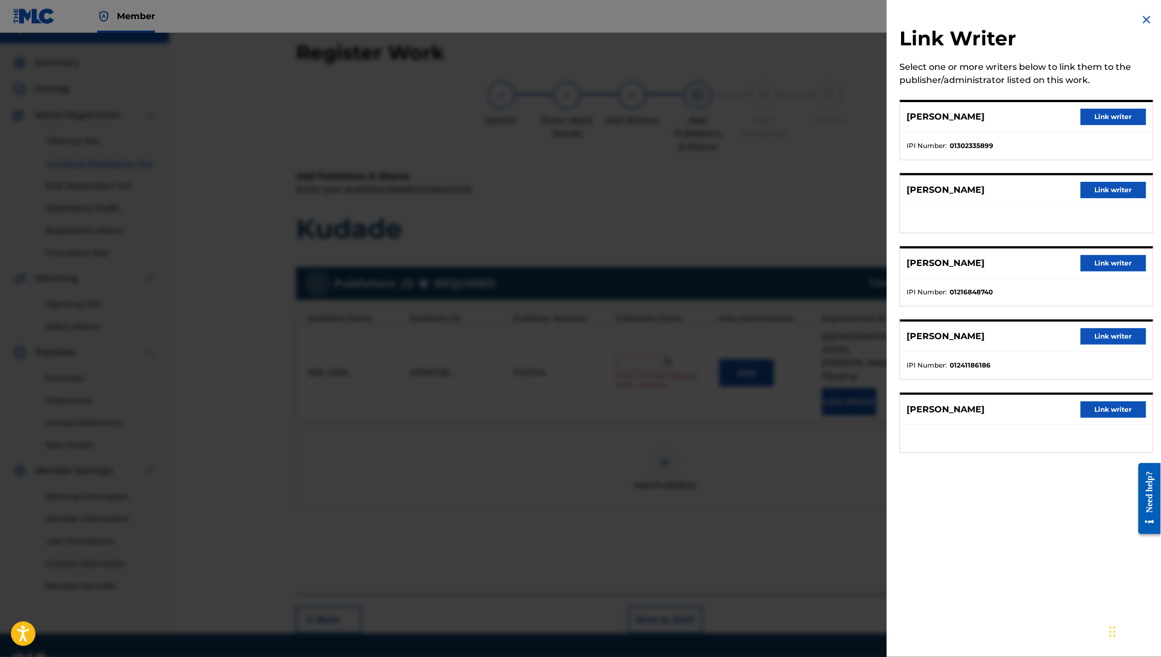
click at [1107, 111] on button "Link writer" at bounding box center [1113, 117] width 66 height 16
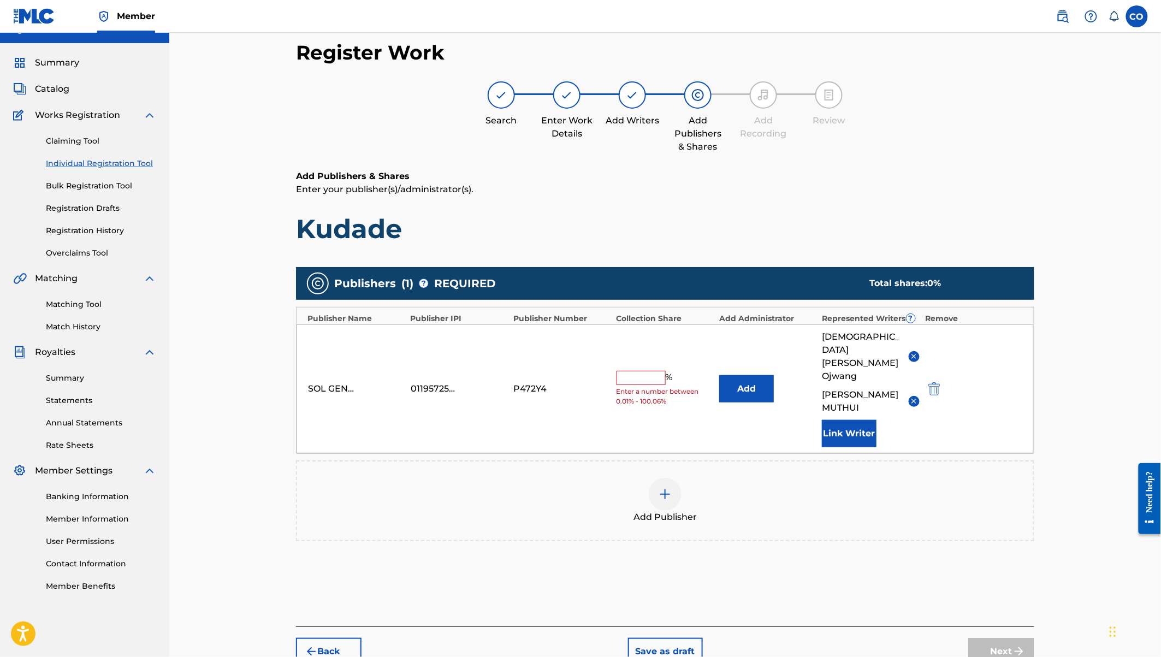
click at [856, 420] on button "Link Writer" at bounding box center [849, 433] width 55 height 27
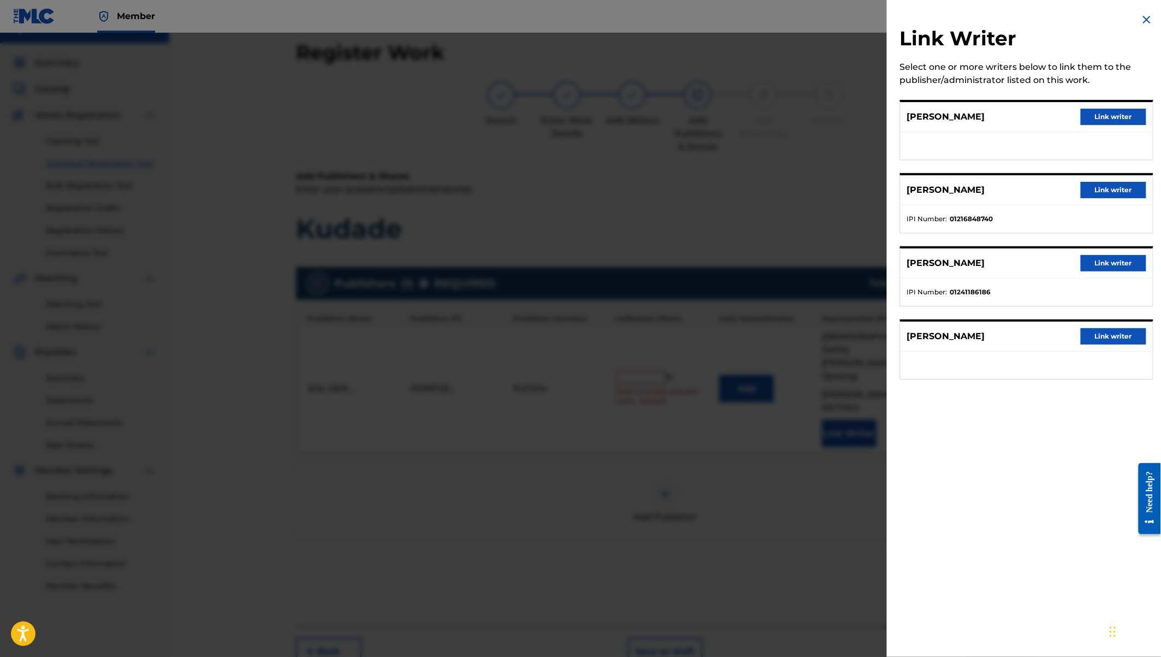
click at [1100, 188] on button "Link writer" at bounding box center [1113, 190] width 66 height 16
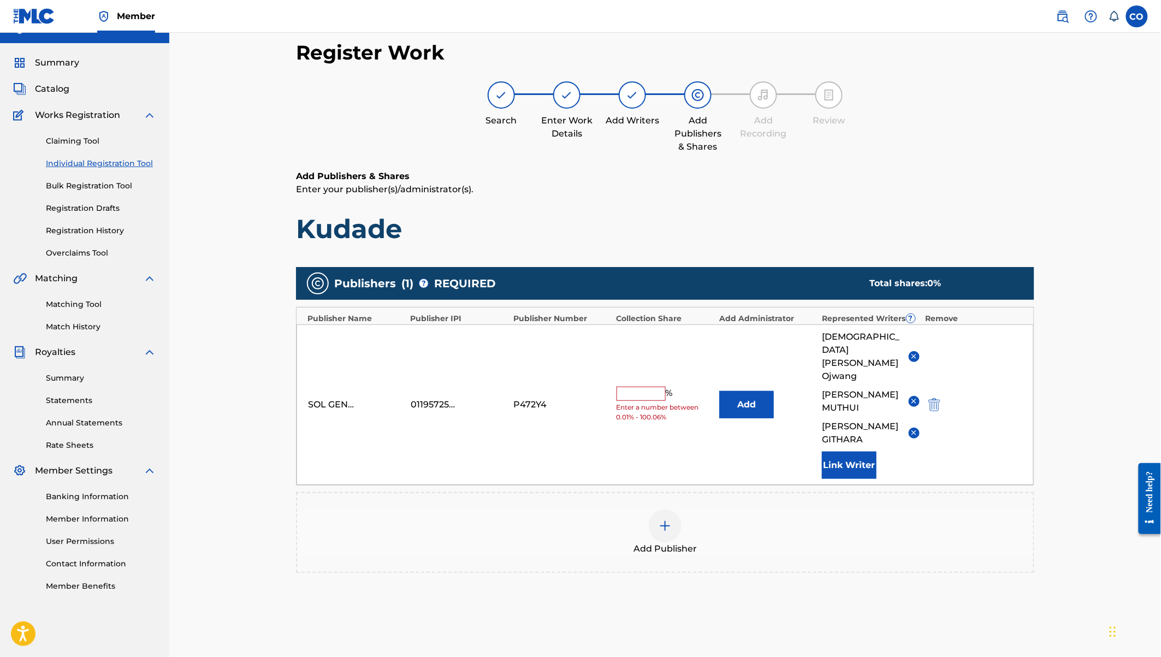
click at [934, 398] on img "submit" at bounding box center [934, 404] width 12 height 13
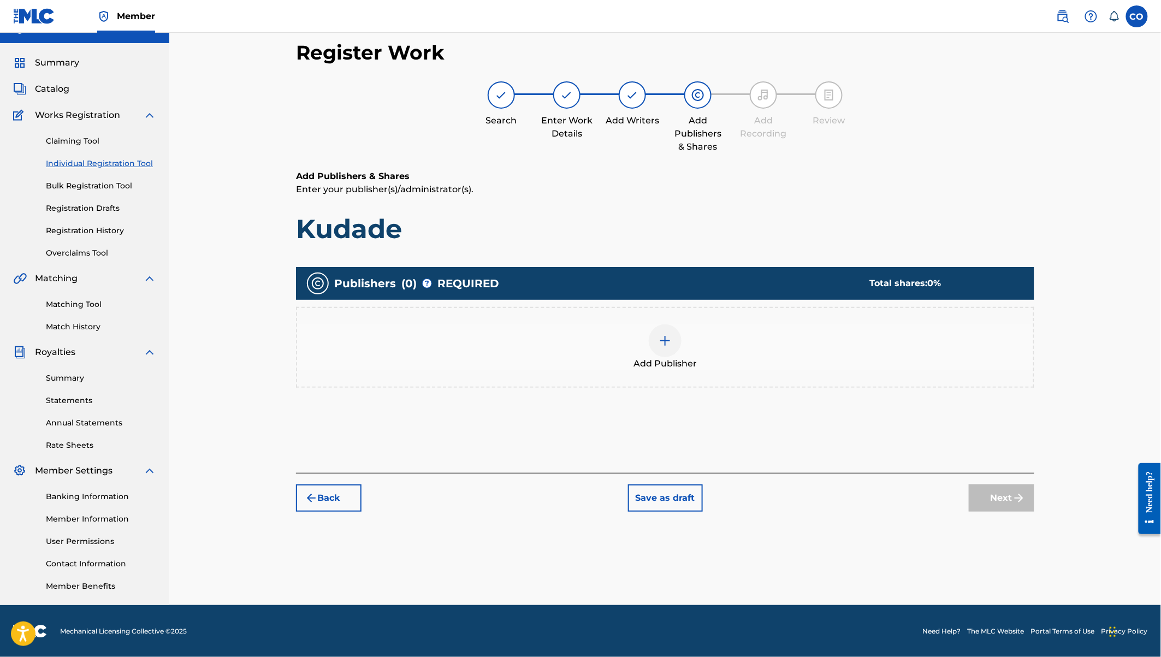
click at [681, 343] on div at bounding box center [665, 340] width 33 height 33
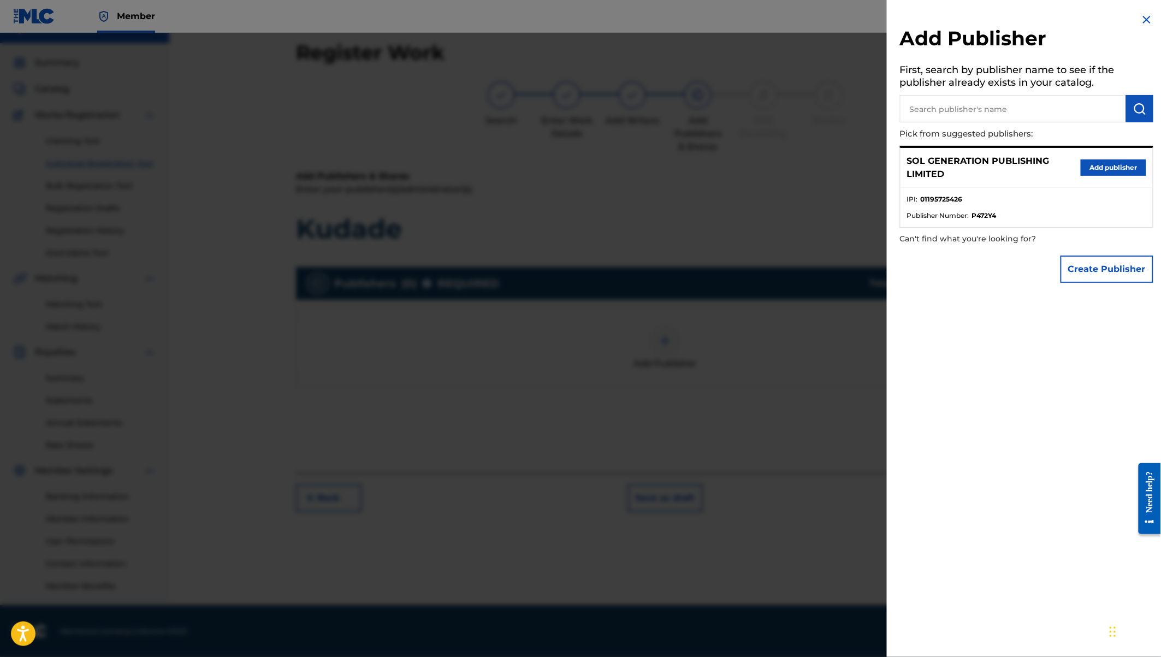
click at [1097, 171] on button "Add publisher" at bounding box center [1113, 167] width 66 height 16
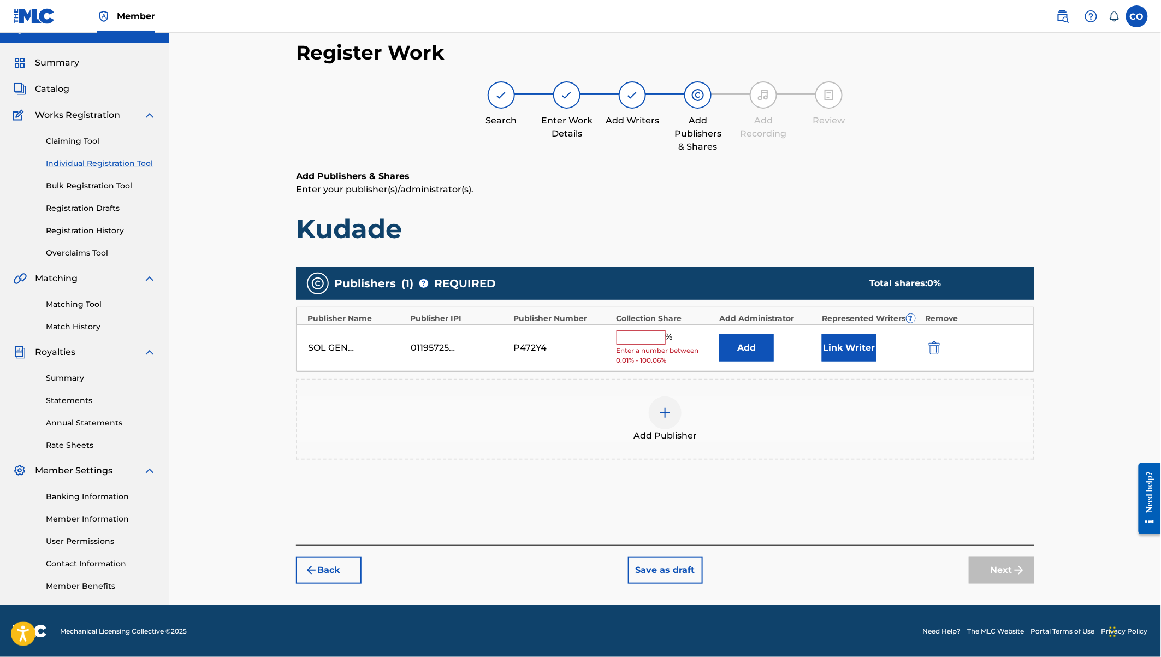
click at [858, 340] on button "Link Writer" at bounding box center [849, 347] width 55 height 27
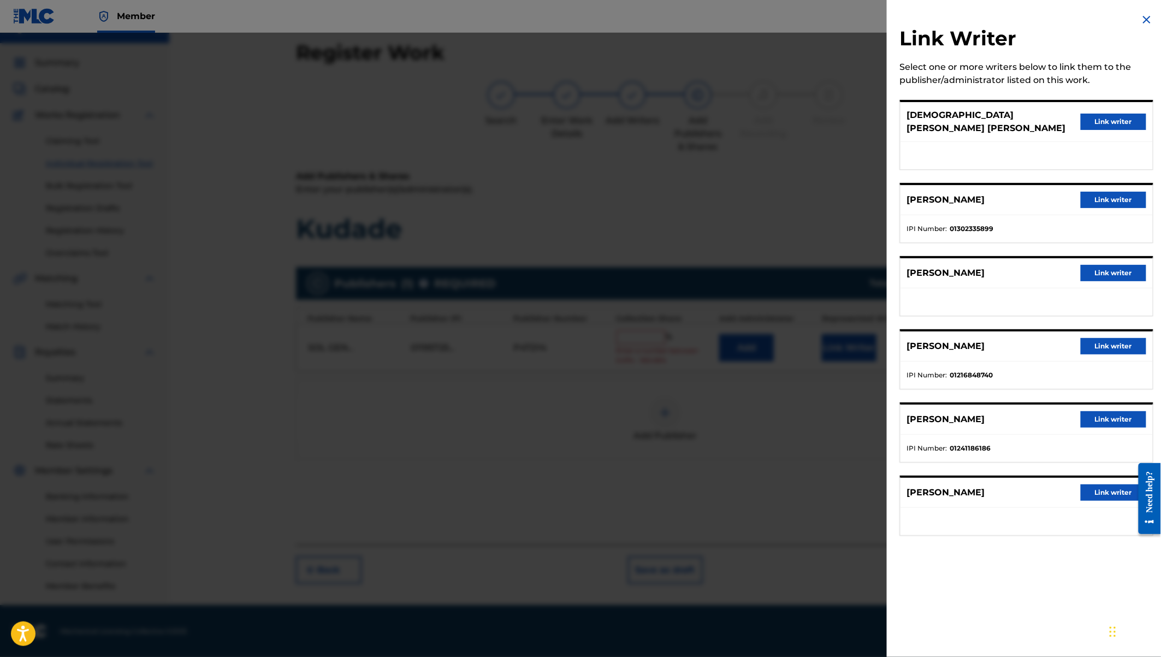
click at [1116, 118] on button "Link writer" at bounding box center [1113, 122] width 66 height 16
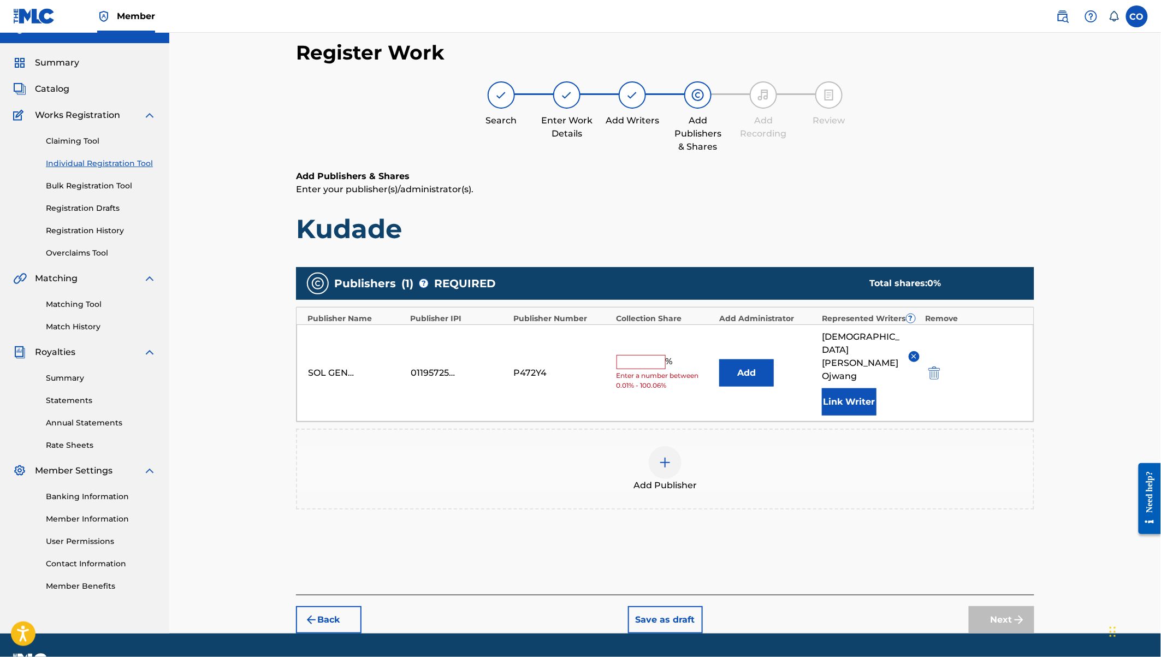
click at [854, 388] on button "Link Writer" at bounding box center [849, 401] width 55 height 27
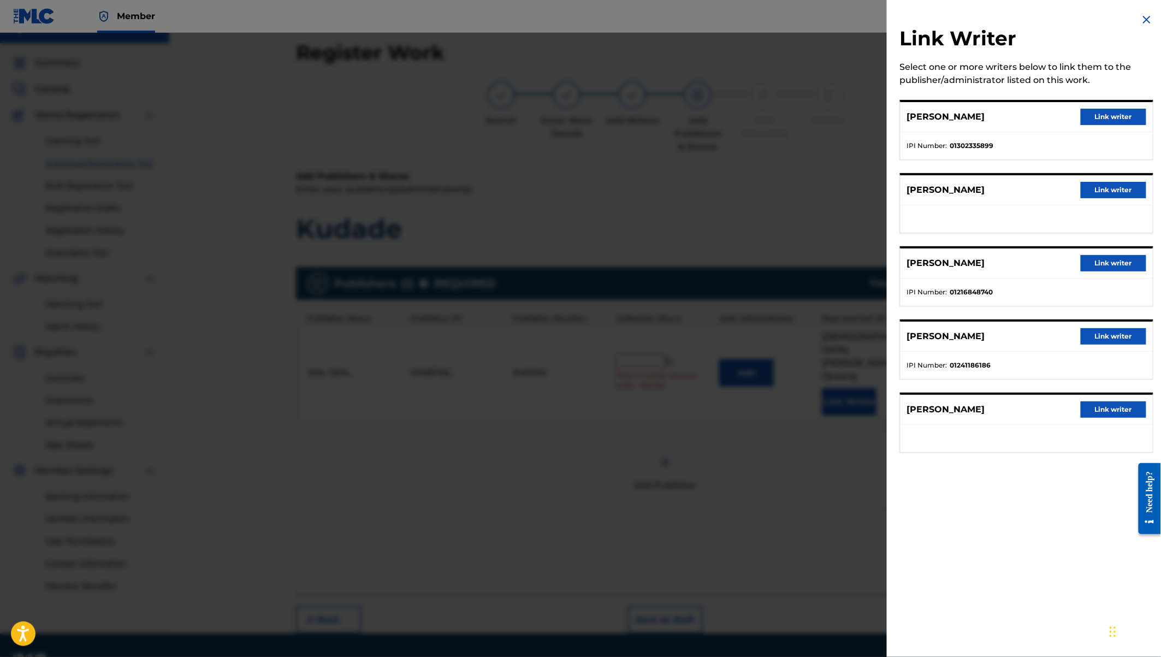
click at [1104, 117] on button "Link writer" at bounding box center [1113, 117] width 66 height 16
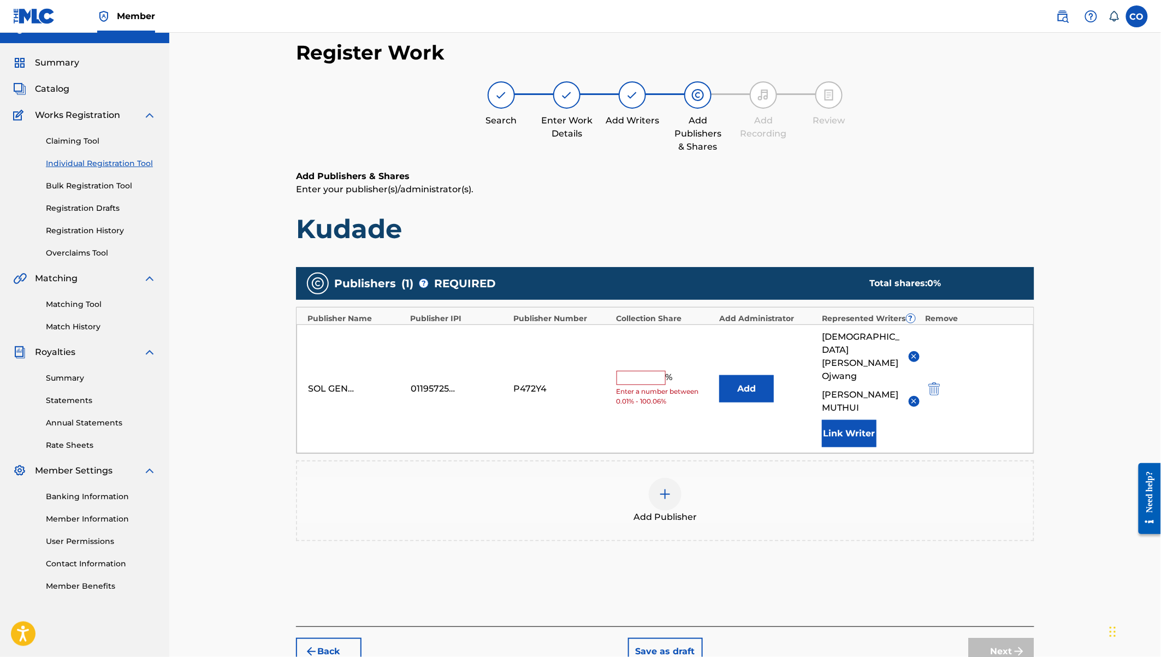
click at [861, 420] on button "Link Writer" at bounding box center [849, 433] width 55 height 27
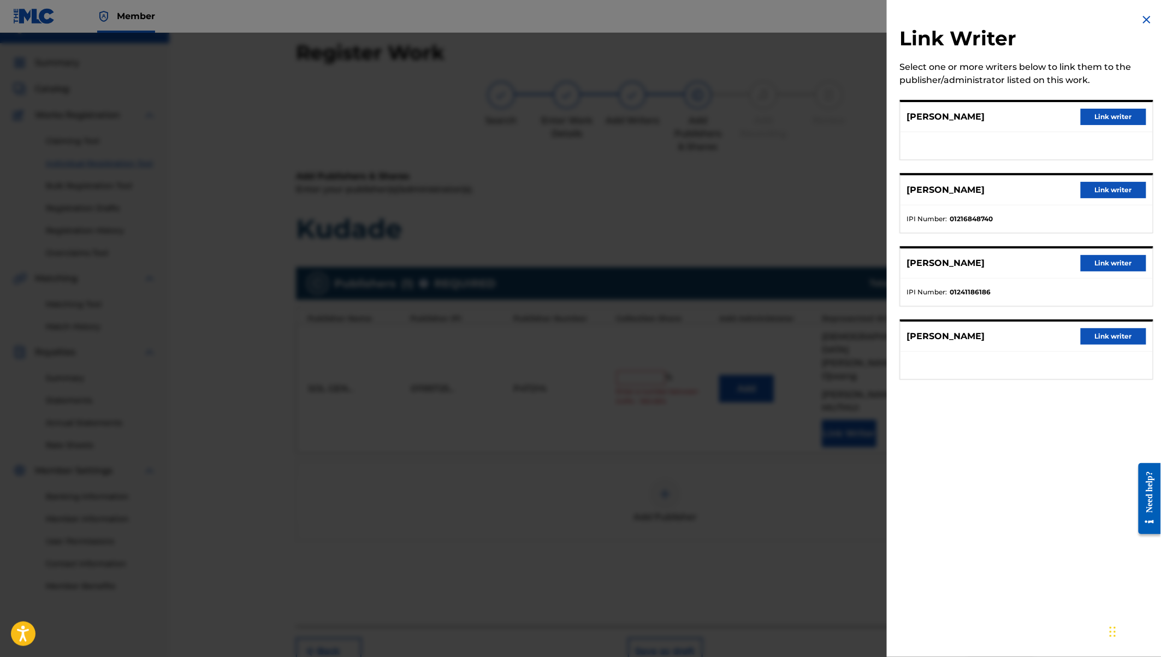
click at [1098, 331] on button "Link writer" at bounding box center [1113, 336] width 66 height 16
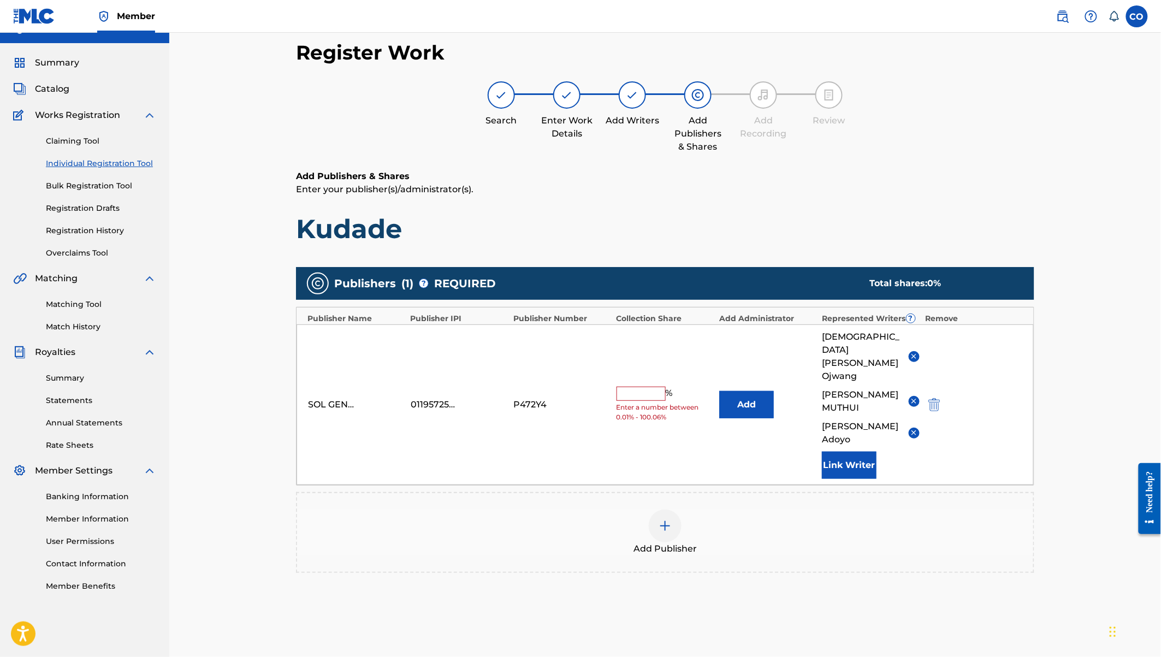
click at [650, 387] on input "text" at bounding box center [640, 394] width 49 height 14
type input "55"
click at [958, 451] on div "SOL GENERATION PUBLISHING LIMITED 01195725426 P472Y4 55 % Add [PERSON_NAME] [PE…" at bounding box center [664, 404] width 737 height 161
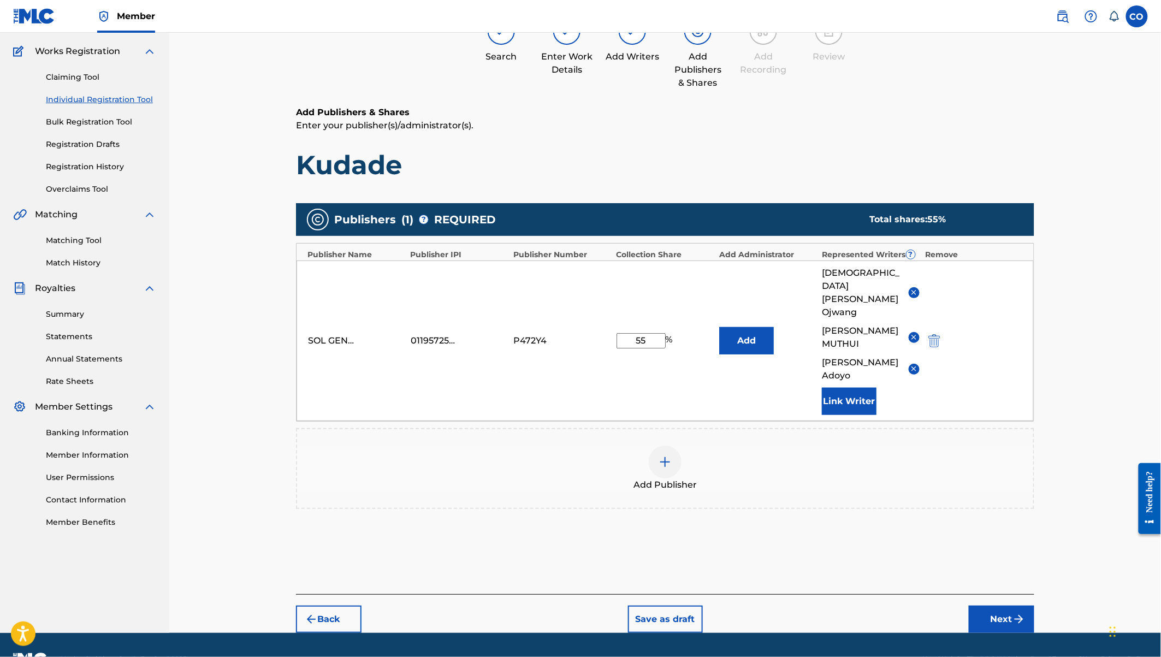
click at [1008, 605] on button "Next" at bounding box center [1002, 618] width 66 height 27
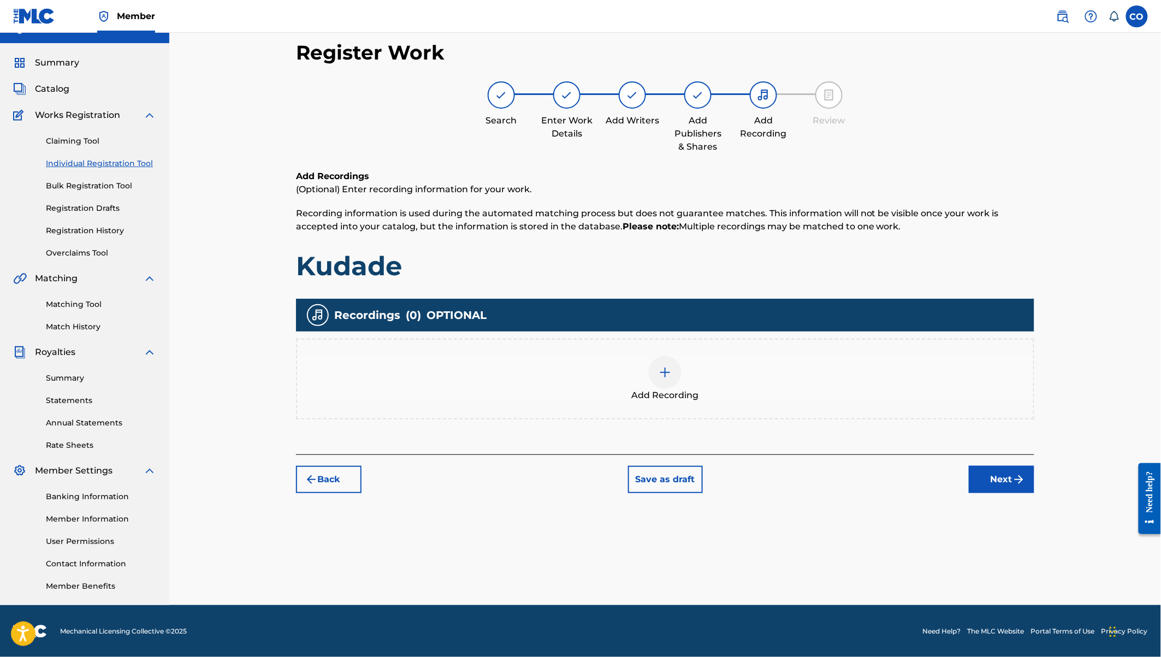
click at [671, 375] on img at bounding box center [664, 372] width 13 height 13
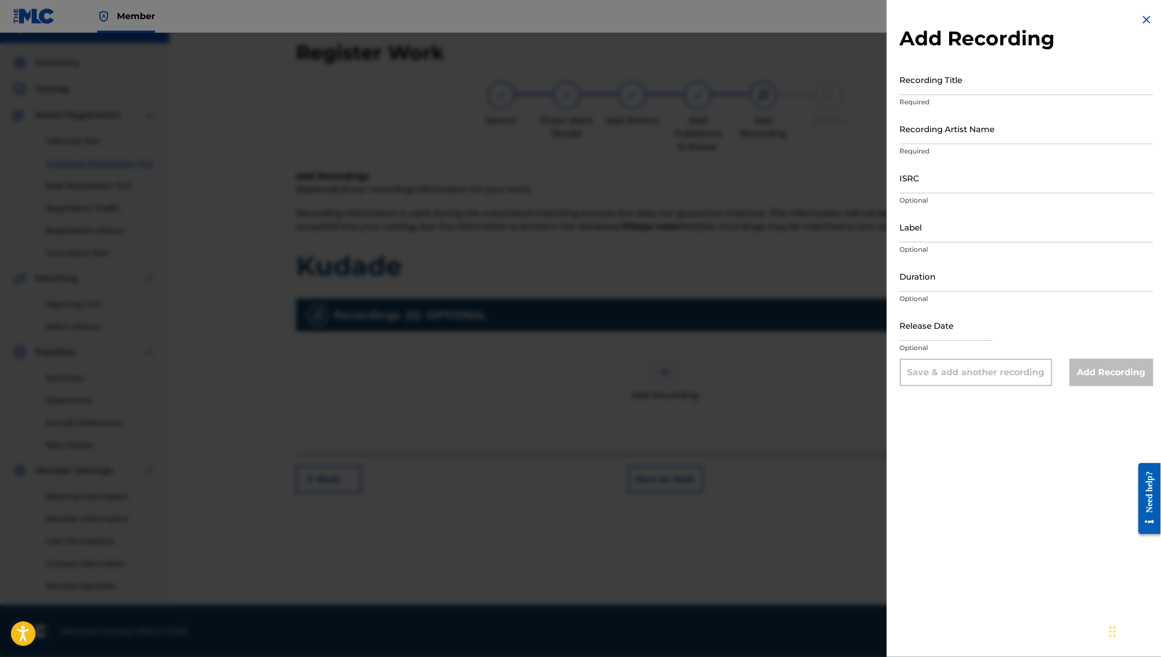
click at [924, 81] on input "Recording Title" at bounding box center [1026, 79] width 253 height 31
type input "Kudade"
click at [923, 132] on input "Recording Artist Name" at bounding box center [1026, 128] width 253 height 31
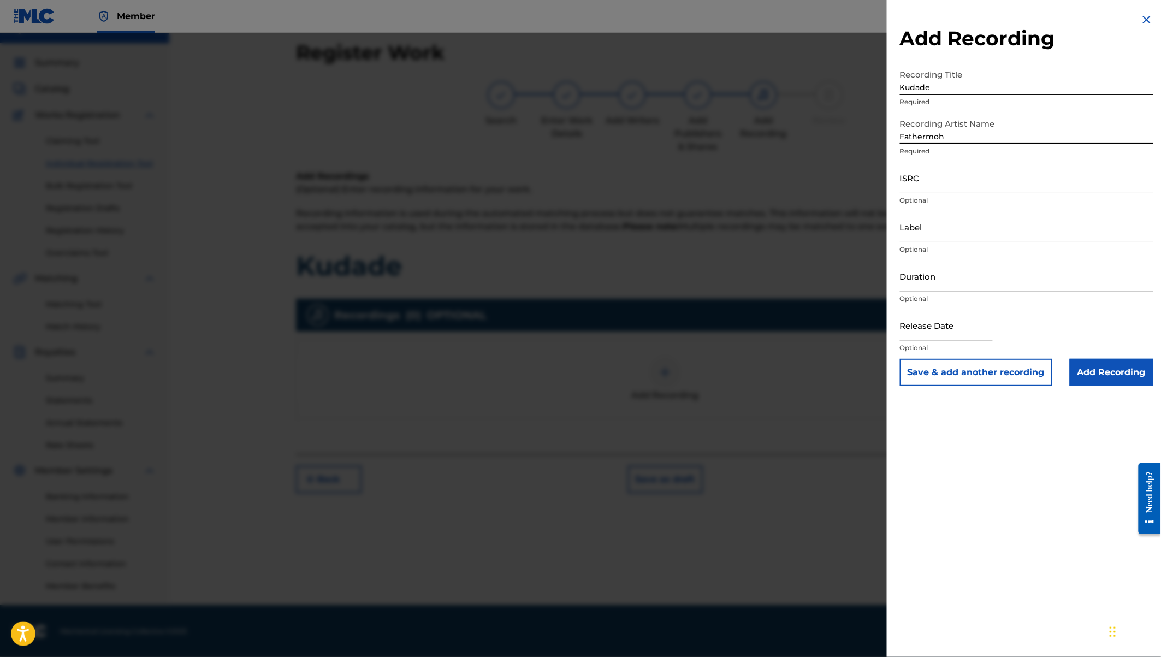
type input "Fathermoh"
click at [916, 182] on input "ISRC" at bounding box center [1026, 177] width 253 height 31
paste input "USA2P2423807"
type input "USA2P2423807"
click at [951, 281] on input "Duration" at bounding box center [1026, 275] width 253 height 31
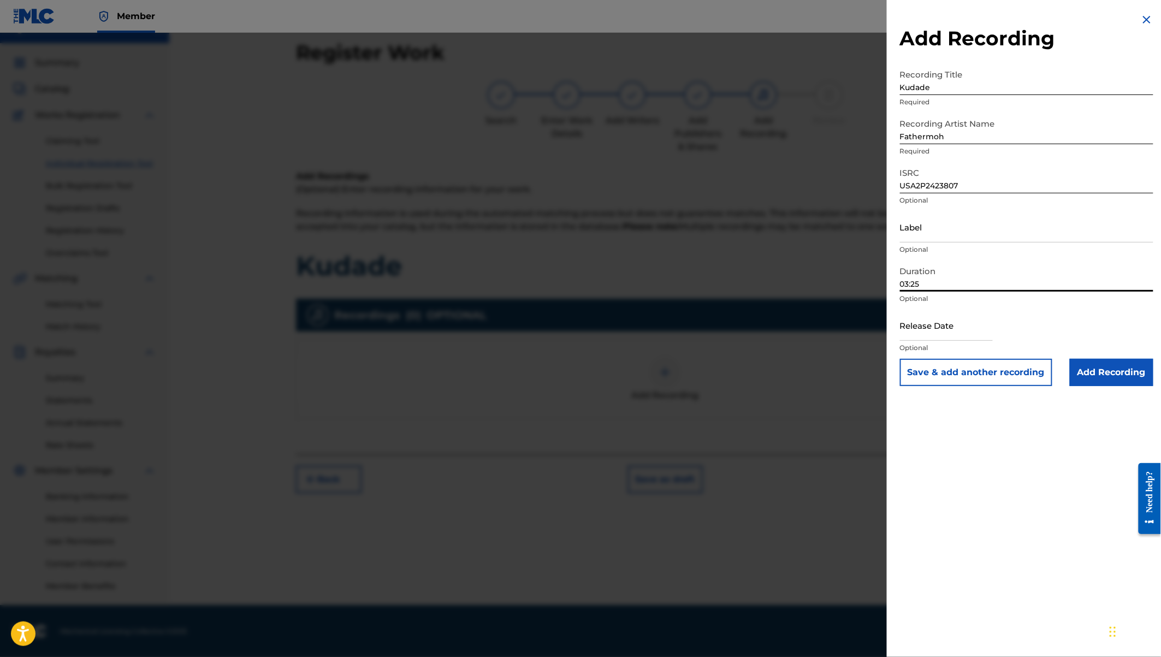
type input "03:25"
click at [1100, 370] on input "Add Recording" at bounding box center [1112, 372] width 84 height 27
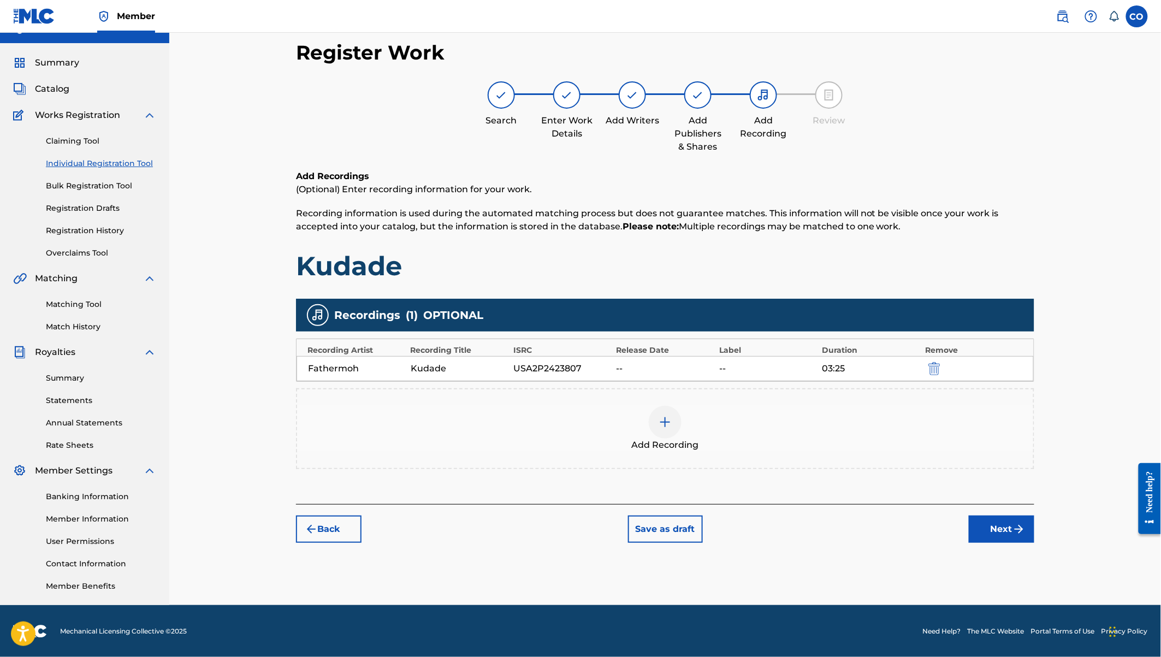
click at [660, 430] on div at bounding box center [665, 422] width 33 height 33
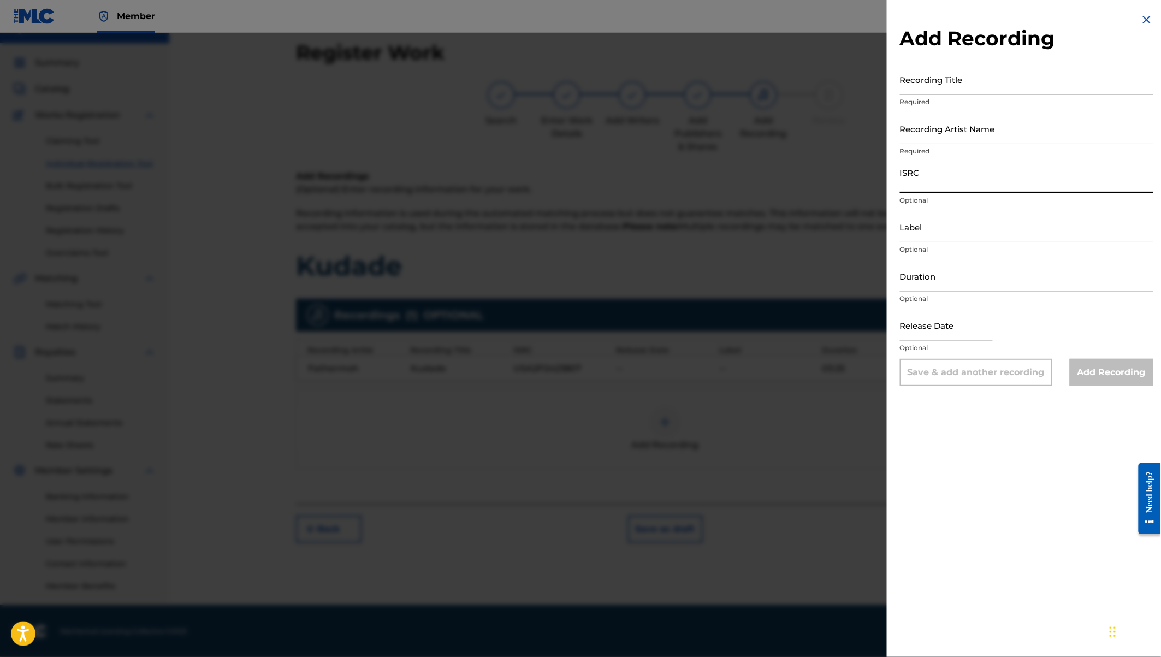
click at [917, 180] on input "ISRC" at bounding box center [1026, 177] width 253 height 31
paste input "QZK6N2454641"
type input "QZK6N2454641"
click at [923, 82] on input "Recording Title" at bounding box center [1026, 79] width 253 height 31
type input "Kudade"
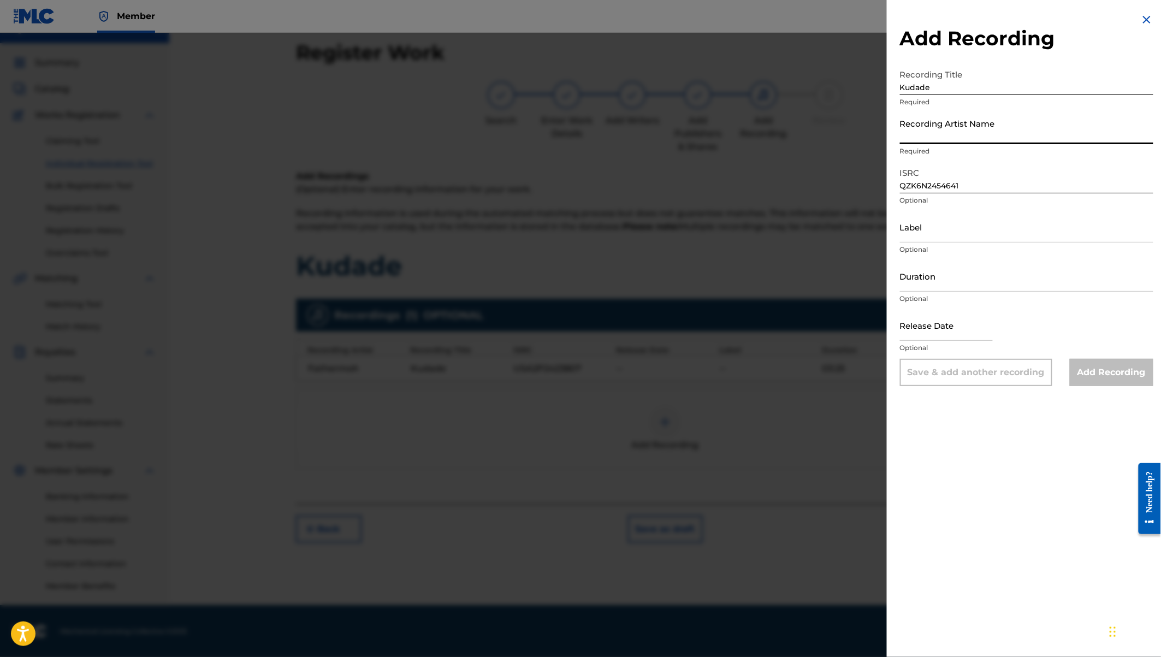
click at [923, 140] on input "Recording Artist Name" at bounding box center [1026, 128] width 253 height 31
paste input "[PERSON_NAME] (FEAT. FATHERMOH, [PERSON_NAME], [PERSON_NAME] KUU & [PERSON_NAME…"
drag, startPoint x: 1151, startPoint y: 135, endPoint x: 1064, endPoint y: 134, distance: 87.4
click at [1064, 134] on div "Add Recording Recording Title Kudade Required Recording Artist Name [PERSON_NAM…" at bounding box center [1027, 199] width 280 height 399
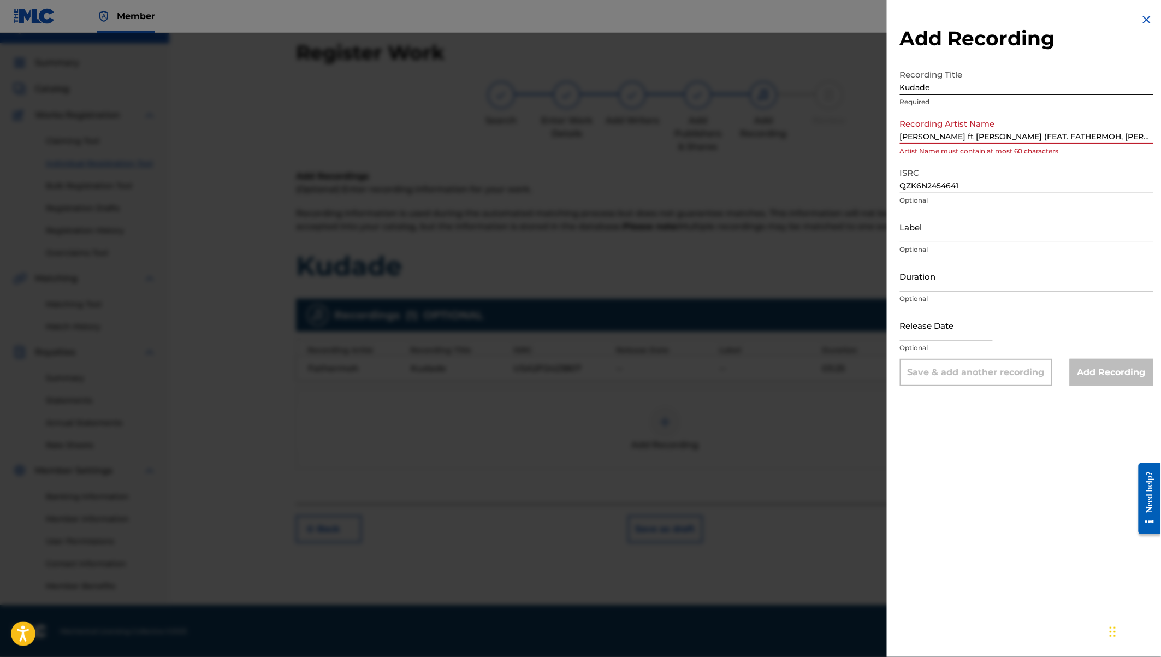
click at [953, 136] on input "[PERSON_NAME] ft [PERSON_NAME] (FEAT. FATHERMOH, [PERSON_NAME], [PERSON_NAME] K…" at bounding box center [1026, 128] width 253 height 31
click at [937, 84] on input "Kudade" at bounding box center [1026, 79] width 253 height 31
drag, startPoint x: 953, startPoint y: 136, endPoint x: 884, endPoint y: 138, distance: 69.3
click at [884, 138] on div "Add Recording Recording Title Kudade Required Recording Artist Name [PERSON_NAM…" at bounding box center [580, 345] width 1161 height 624
click at [954, 142] on input "[PERSON_NAME] ft [PERSON_NAME] (FEAT. FATHERMOH, [PERSON_NAME], [PERSON_NAME] K…" at bounding box center [1026, 128] width 253 height 31
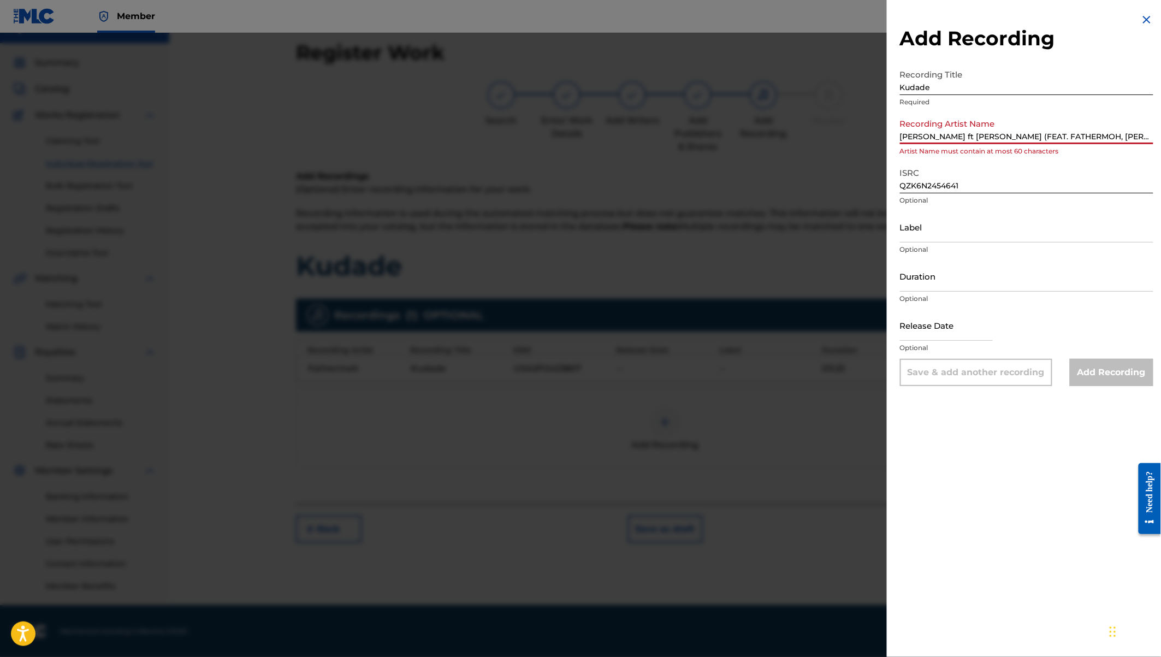
click at [954, 139] on input "[PERSON_NAME] ft [PERSON_NAME] (FEAT. FATHERMOH, [PERSON_NAME], [PERSON_NAME] K…" at bounding box center [1026, 128] width 253 height 31
drag, startPoint x: 945, startPoint y: 138, endPoint x: 1165, endPoint y: 142, distance: 220.1
click at [1160, 142] on html "Accessibility Screen-Reader Guide, Feedback, and Issue Reporting | New window M…" at bounding box center [580, 308] width 1161 height 657
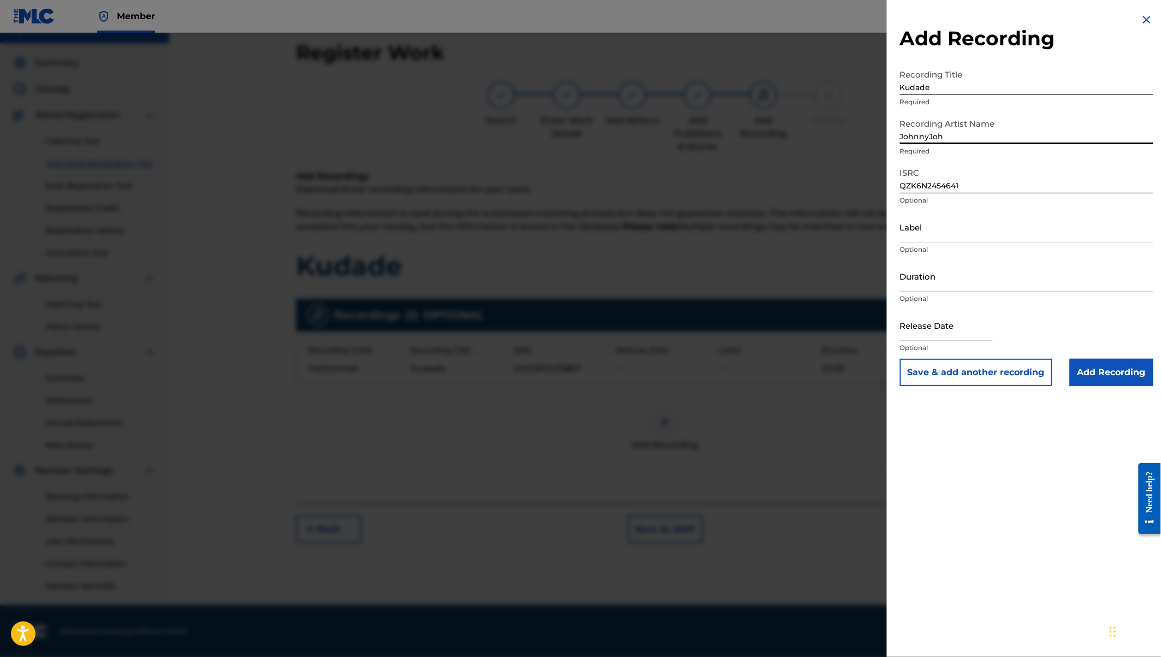
scroll to position [0, 0]
type input "JohnnyJoh"
drag, startPoint x: 982, startPoint y: 87, endPoint x: 889, endPoint y: 80, distance: 93.6
click at [889, 80] on div "Add Recording Recording Title Kudade Required Recording Artist Name [PERSON_NAM…" at bounding box center [1027, 199] width 280 height 399
paste input "[PERSON_NAME] (FEAT. FATHERMOH, [PERSON_NAME], [PERSON_NAME] KUU & [PERSON_NAME…"
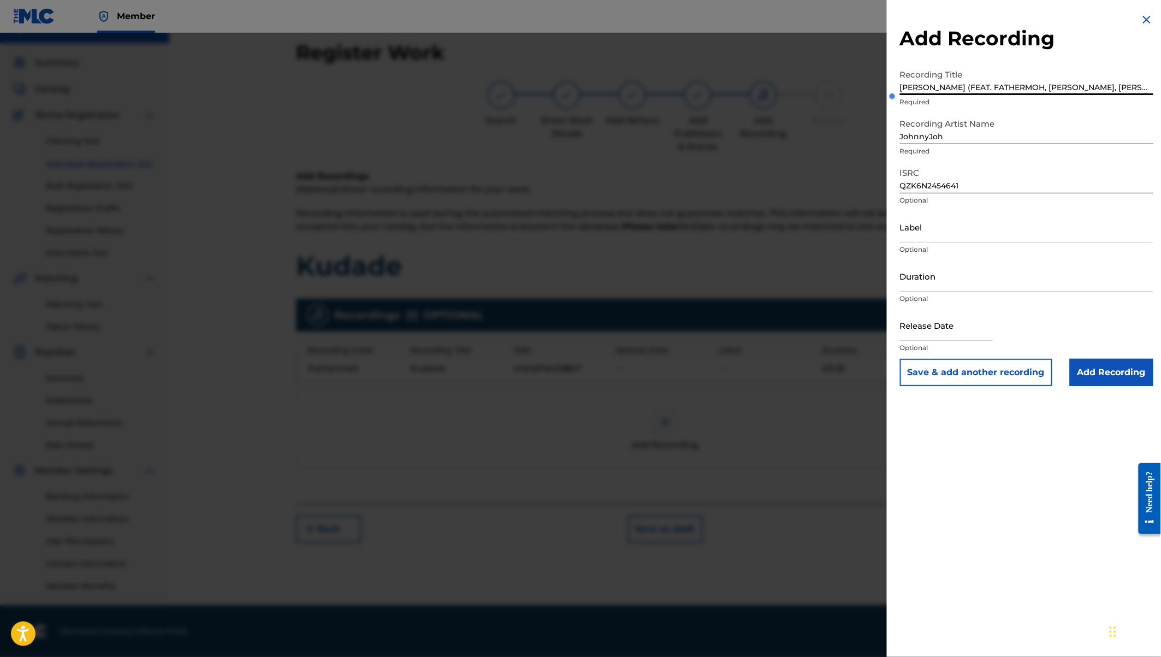
scroll to position [0, 81]
type input "[PERSON_NAME] (FEAT. FATHERMOH, [PERSON_NAME], [PERSON_NAME] KUU & [PERSON_NAME…"
click at [946, 142] on input "JohnnyJoh" at bounding box center [1026, 128] width 253 height 31
click at [919, 235] on input "Label" at bounding box center [1026, 226] width 253 height 31
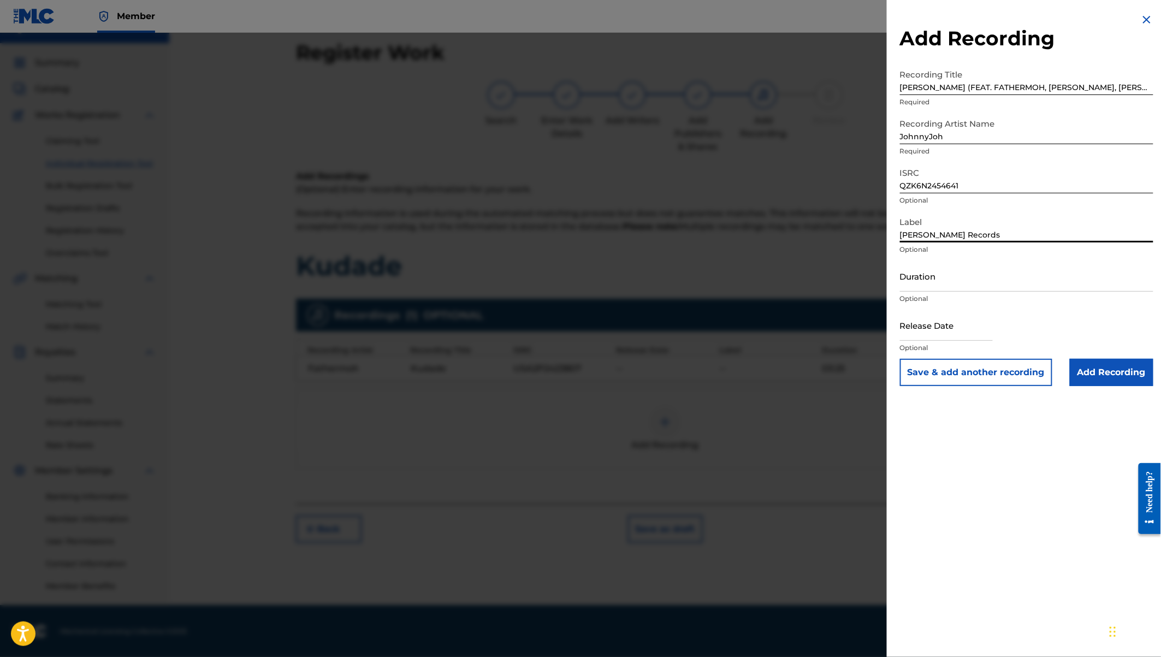
type input "[PERSON_NAME] Records"
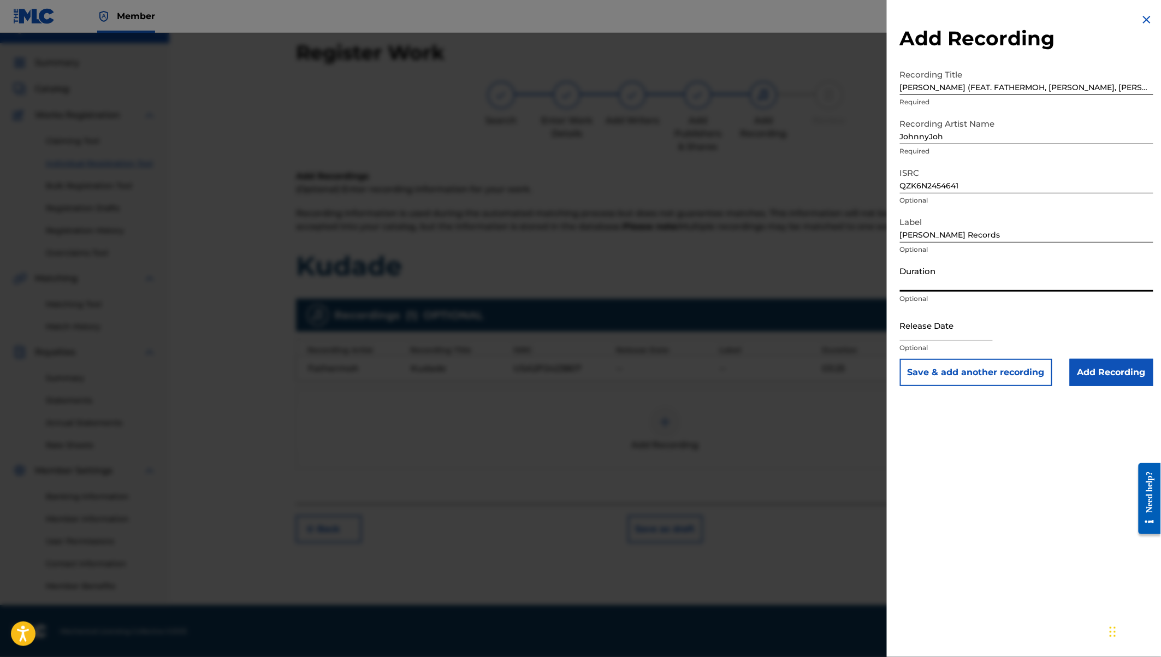
click at [911, 282] on input "Duration" at bounding box center [1026, 275] width 253 height 31
type input "03:25"
click at [1094, 372] on input "Add Recording" at bounding box center [1112, 372] width 84 height 27
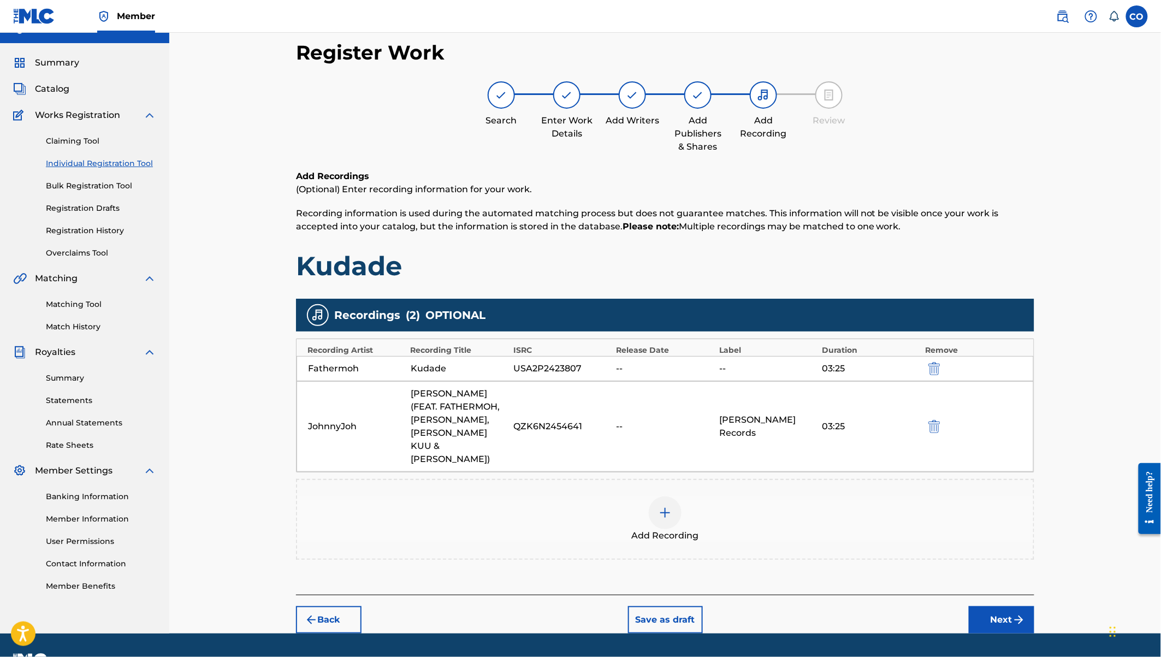
click at [665, 506] on img at bounding box center [664, 512] width 13 height 13
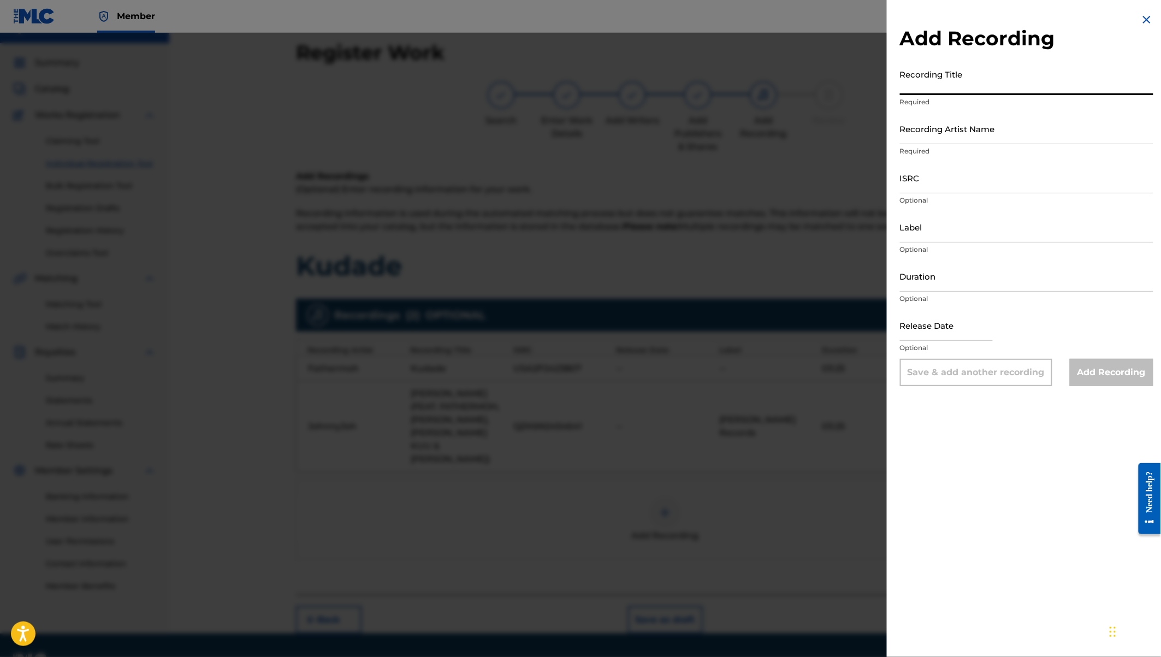
click at [930, 87] on input "Recording Title" at bounding box center [1026, 79] width 253 height 31
paste input "KUDADE (ORIGINAL VERSION)"
type input "KUDADE (ORIGINAL VERSION)"
click at [929, 133] on input "Recording Artist Name" at bounding box center [1026, 128] width 253 height 31
paste input "[PERSON_NAME] [PERSON_NAME],[PERSON_NAME],NDOVU KUU,[PERSON_NAME],FATHERMOH"
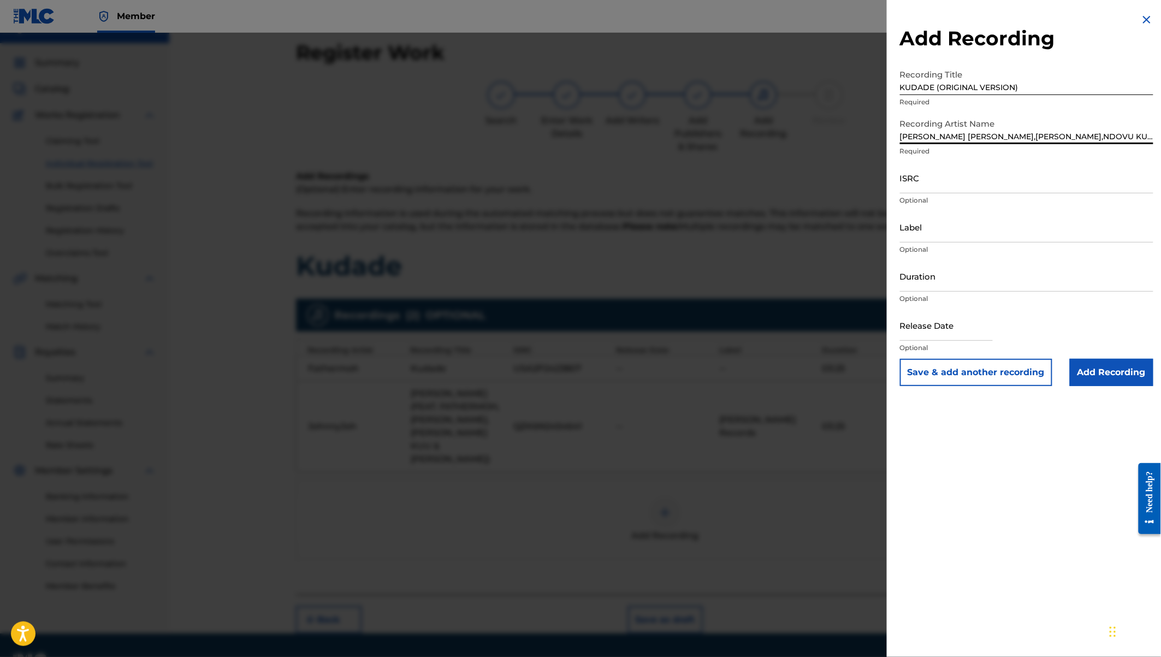
scroll to position [0, 22]
type input "[PERSON_NAME] [PERSON_NAME],[PERSON_NAME],NDOVU KUU,[PERSON_NAME],FATHERMOH"
click at [918, 180] on input "ISRC" at bounding box center [1026, 177] width 253 height 31
paste input "QZSYP2432860"
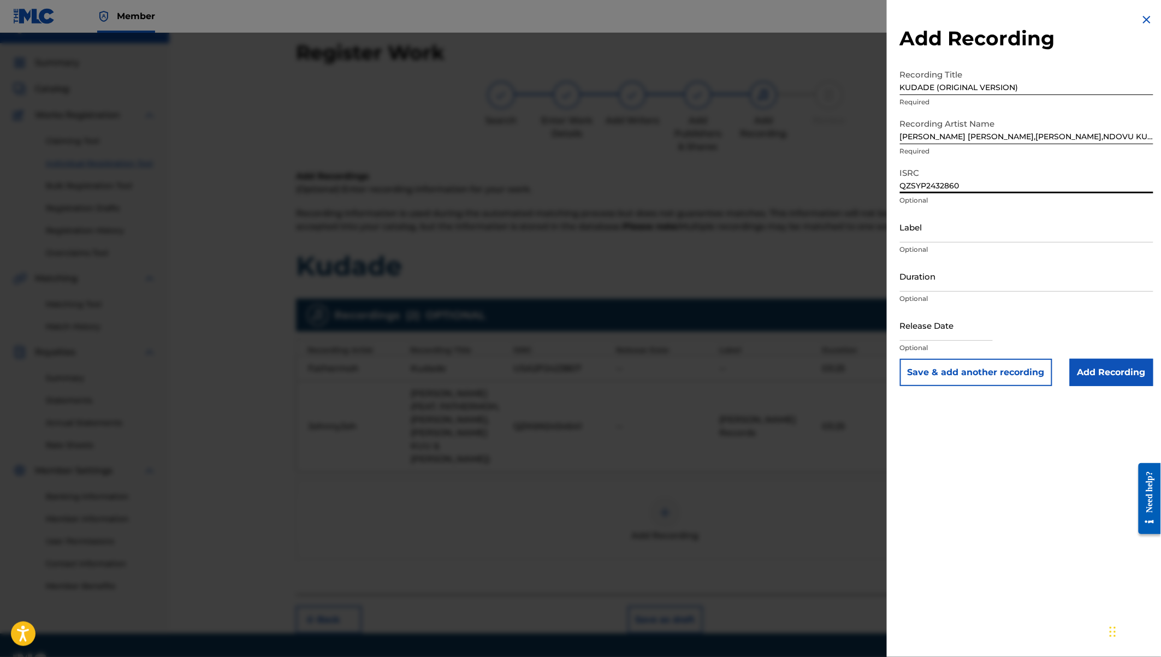
type input "QZSYP2432860"
click at [934, 233] on input "Label" at bounding box center [1026, 226] width 253 height 31
type input "S"
type input "A"
type input "[PERSON_NAME] REOCRDS"
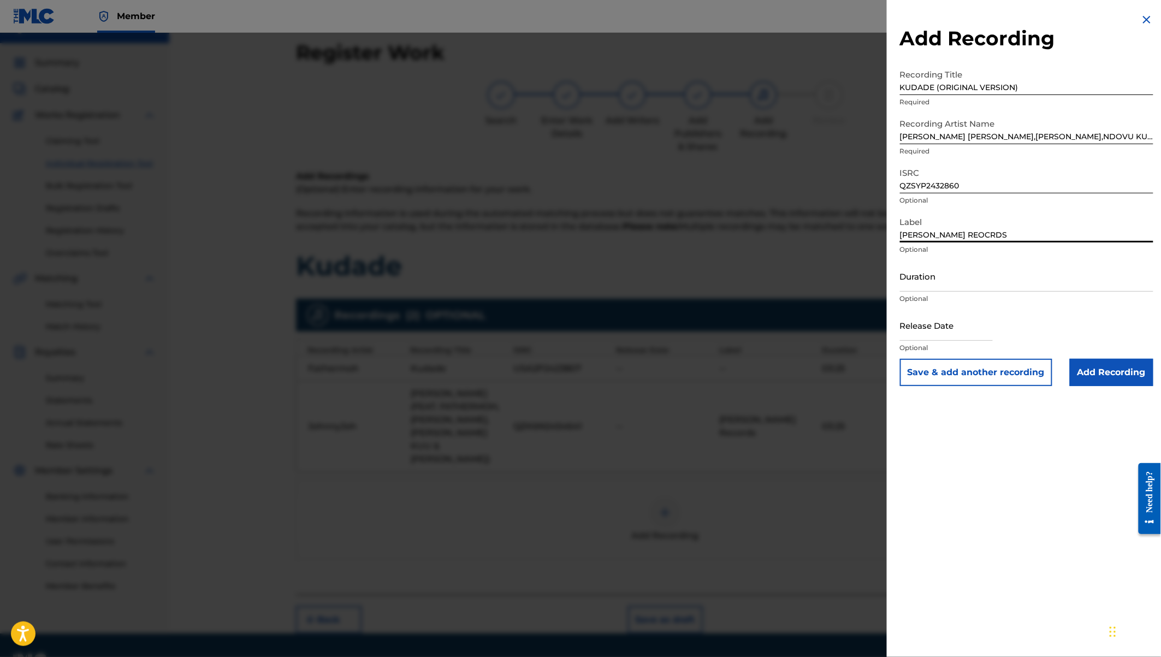
click at [925, 280] on input "Duration" at bounding box center [1026, 275] width 253 height 31
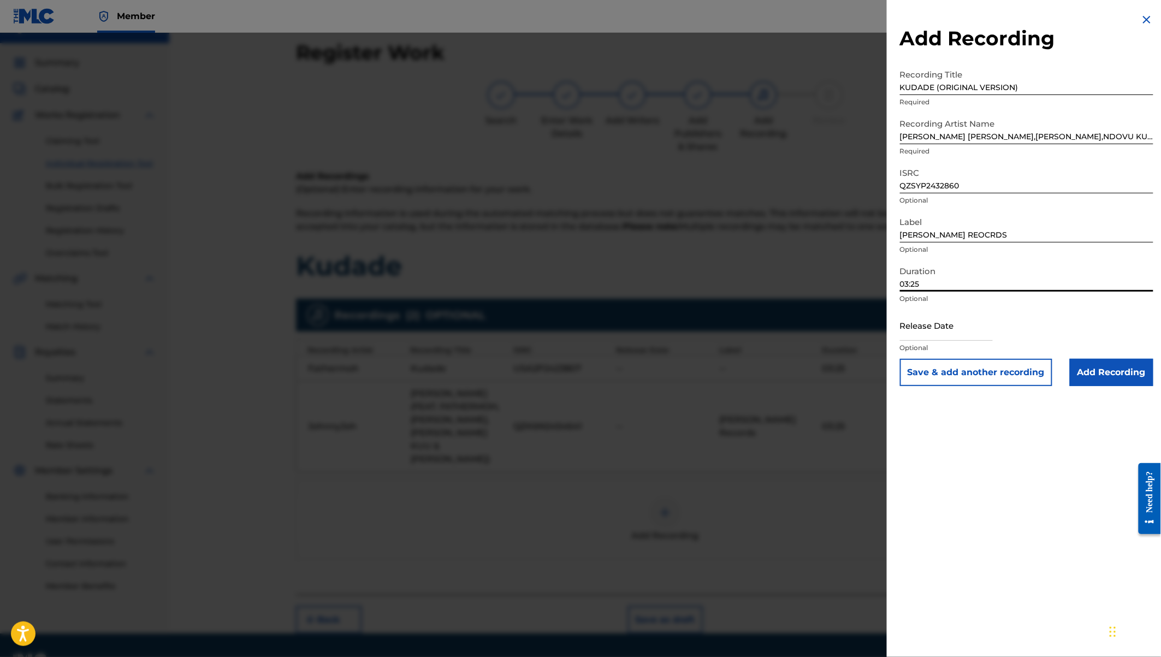
type input "03:25"
click at [963, 186] on input "QZSYP2432860" at bounding box center [1026, 177] width 253 height 31
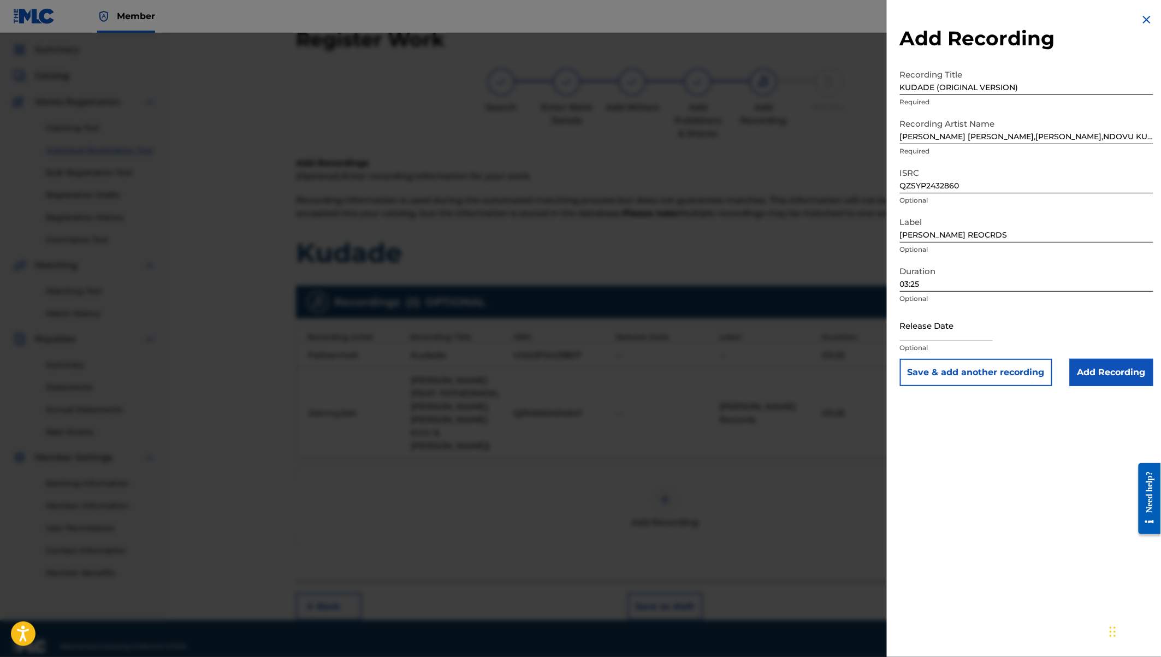
click at [1098, 373] on input "Add Recording" at bounding box center [1112, 372] width 84 height 27
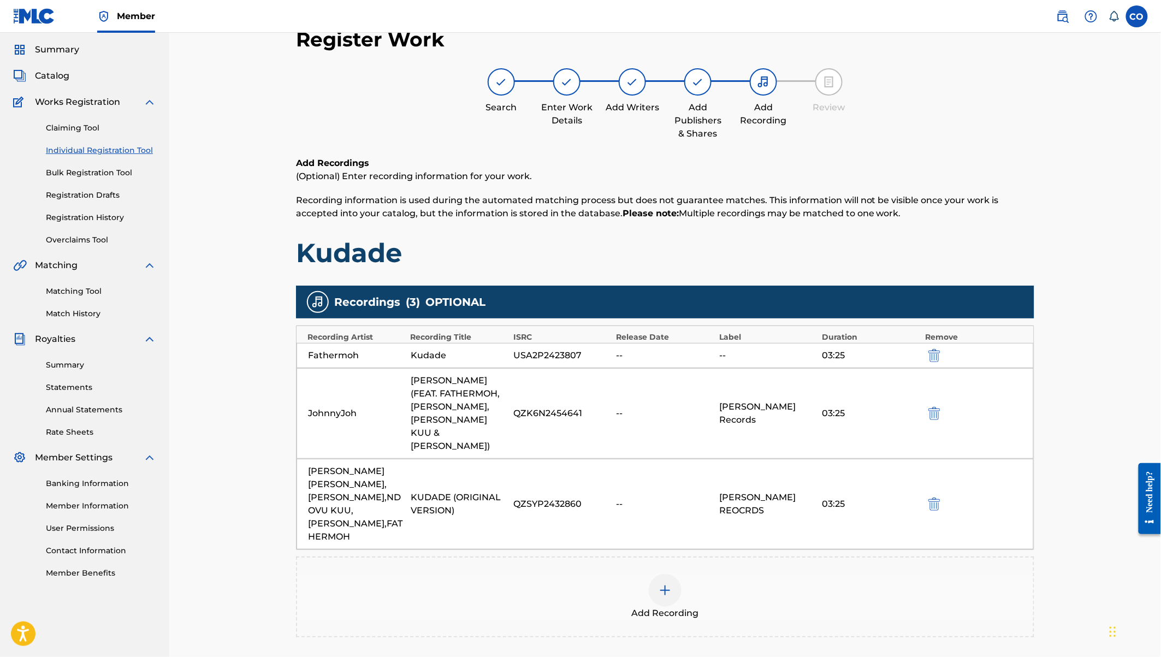
click at [666, 584] on img at bounding box center [664, 590] width 13 height 13
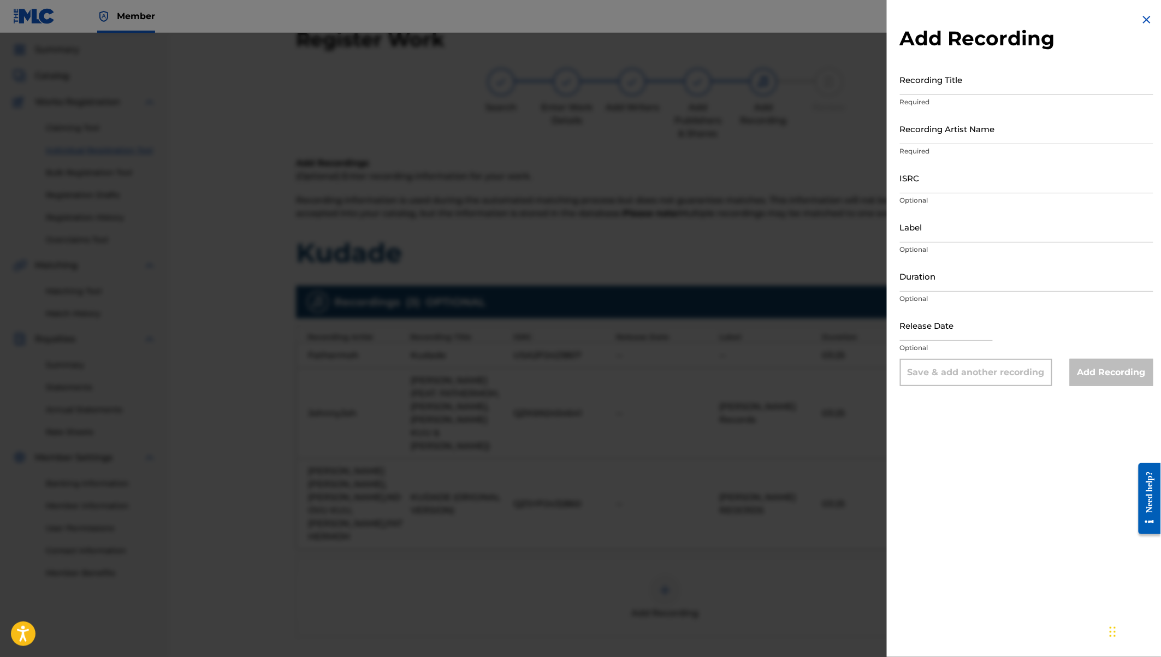
click at [926, 79] on input "Recording Title" at bounding box center [1026, 79] width 253 height 31
type input "KUDADE"
click at [948, 130] on input "Recording Artist Name" at bounding box center [1026, 128] width 253 height 31
paste input "[PERSON_NAME] [PERSON_NAME],[PERSON_NAME],NDOVU KUU,[PERSON_NAME],FATHERMOH"
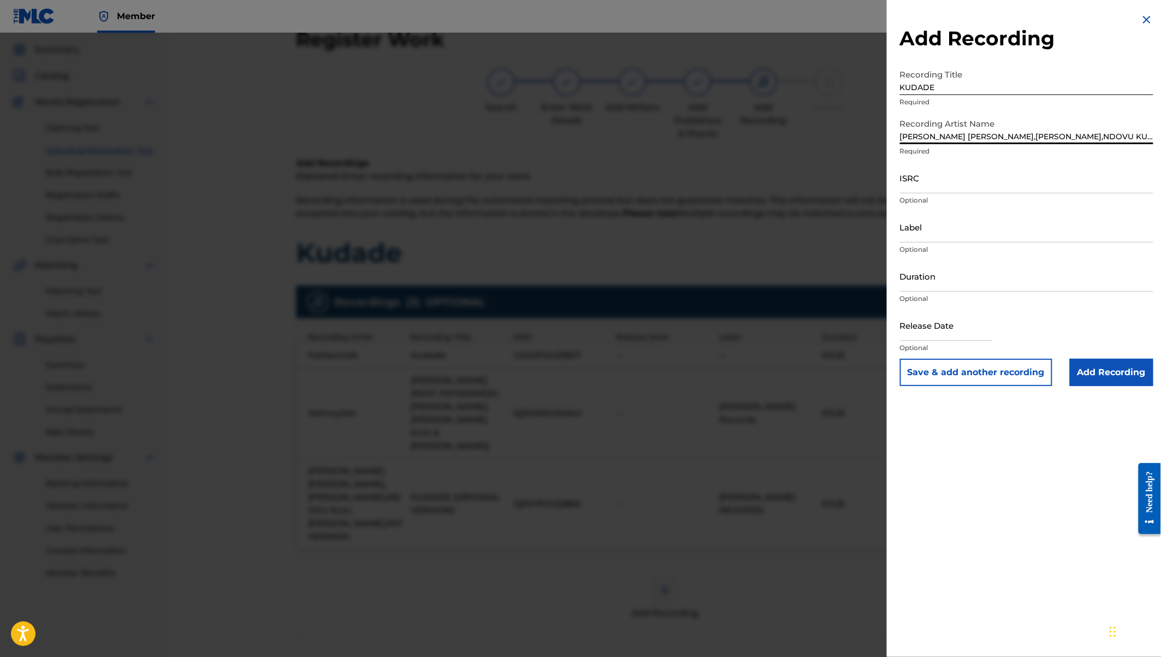
scroll to position [0, 22]
type input "[PERSON_NAME] [PERSON_NAME],[PERSON_NAME],NDOVU KUU,[PERSON_NAME],FATHERMOH"
click at [909, 228] on input "Label" at bounding box center [1026, 226] width 253 height 31
click at [908, 279] on input "Duration" at bounding box center [1026, 275] width 253 height 31
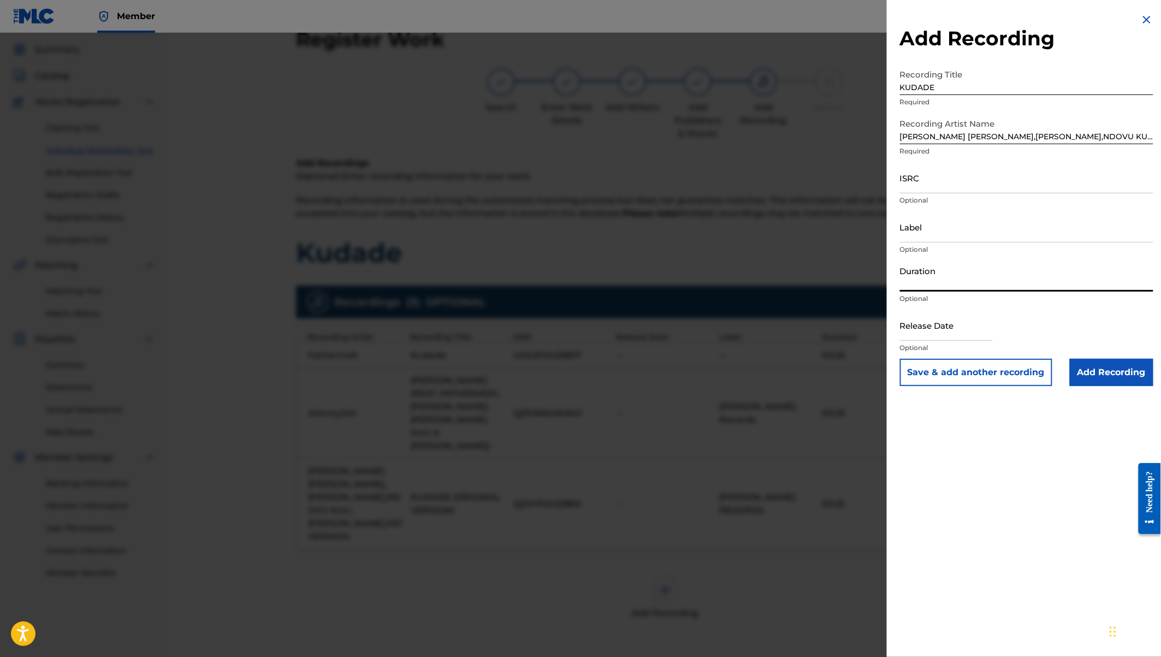
paste input "QZSYP2432860"
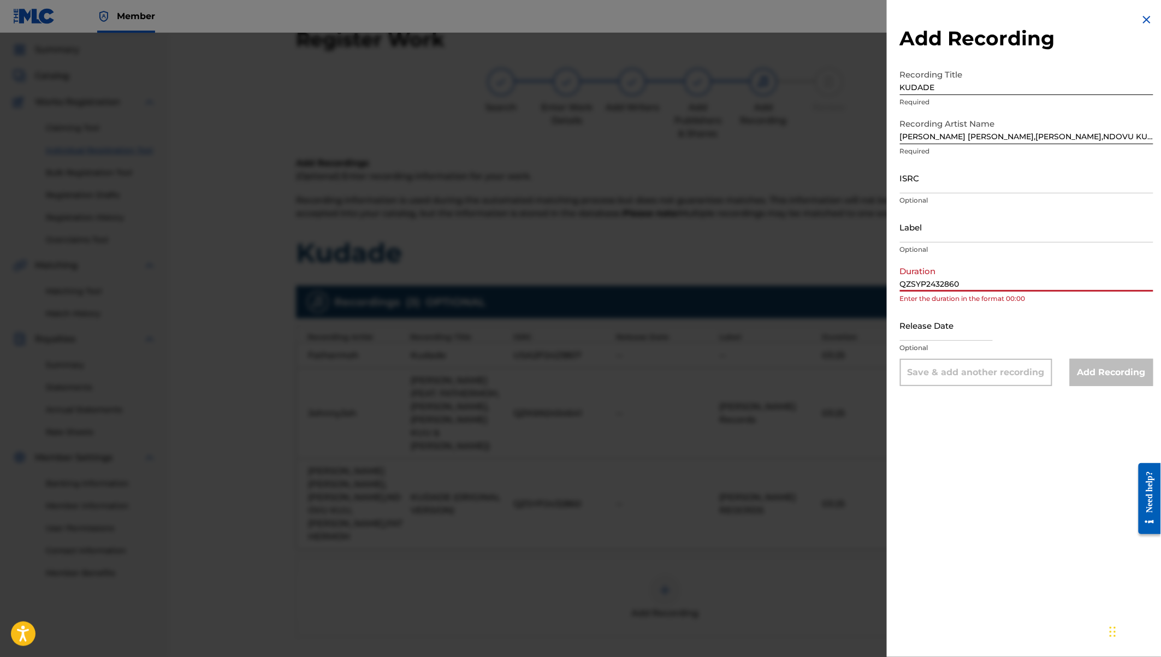
type input "QZSYP2432860"
click at [904, 185] on input "ISRC" at bounding box center [1026, 177] width 253 height 31
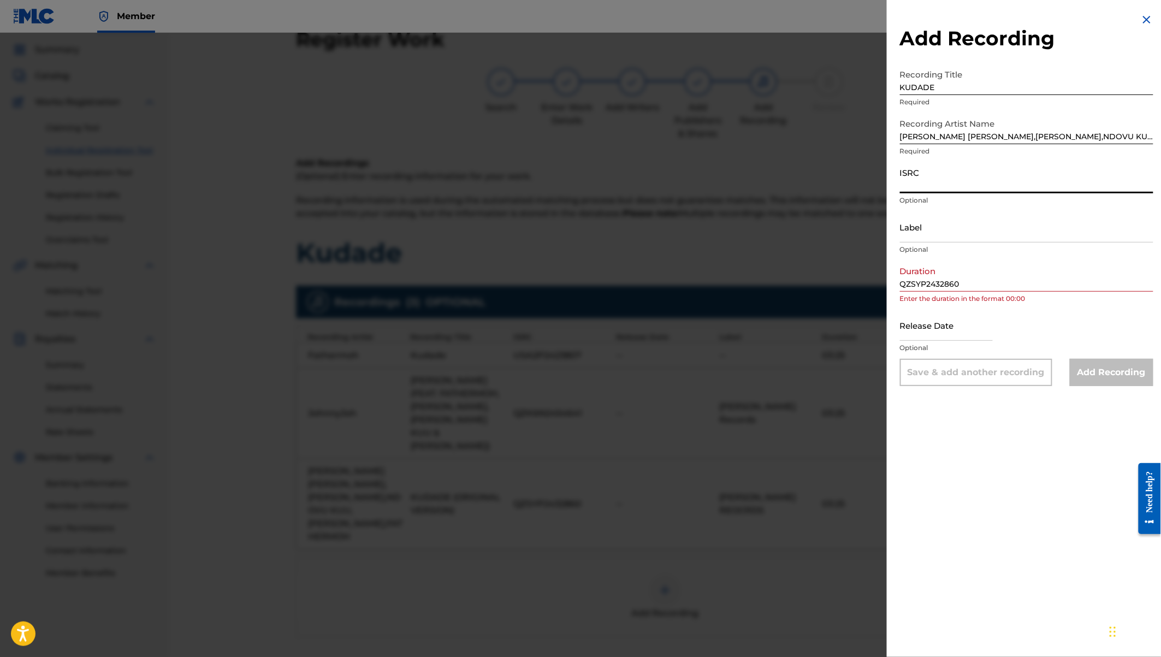
paste input "QZSYP2432860"
click at [902, 185] on input "QZSYP2432860" at bounding box center [1026, 177] width 253 height 31
type input "QZSYP2432860"
drag, startPoint x: 964, startPoint y: 286, endPoint x: 895, endPoint y: 277, distance: 69.9
click at [895, 278] on div "Add Recording Recording Title KUDADE Required Recording Artist Name [PERSON_NAM…" at bounding box center [1027, 199] width 280 height 399
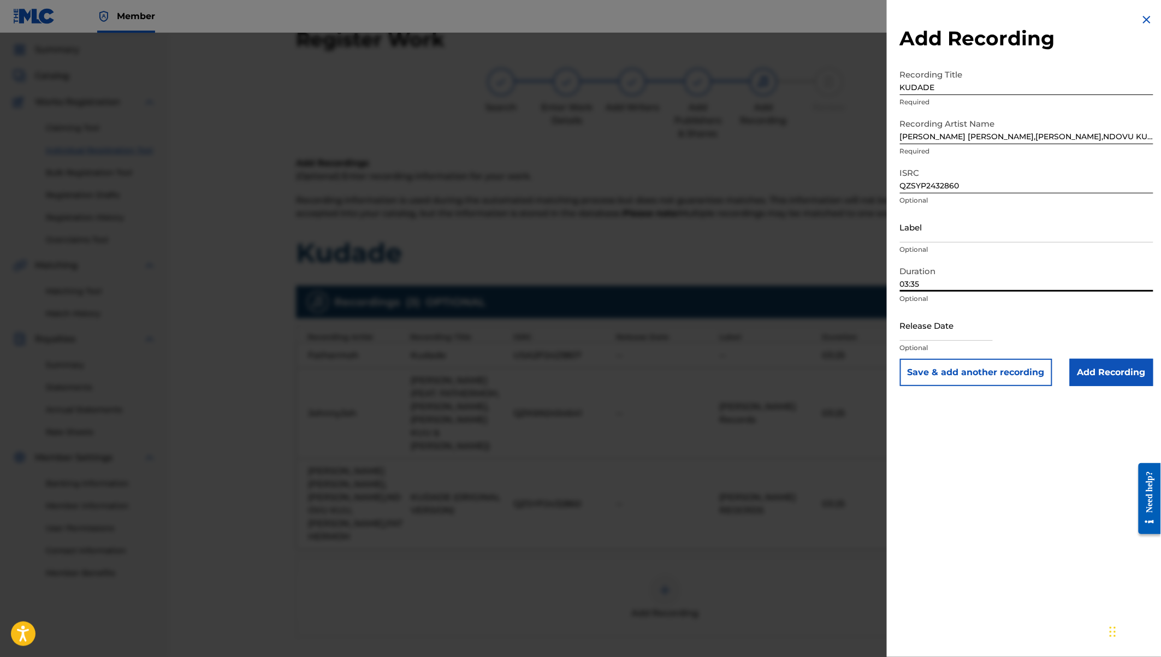
type input "03:35"
click at [1121, 372] on input "Add Recording" at bounding box center [1112, 372] width 84 height 27
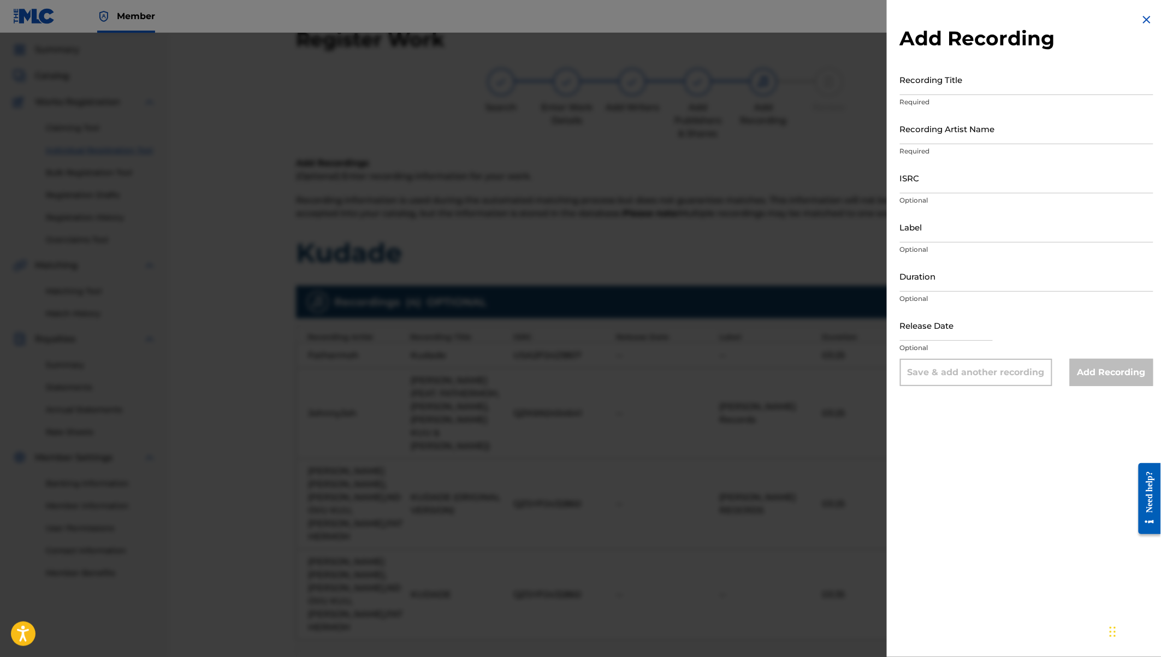
click at [914, 179] on input "ISRC" at bounding box center [1026, 177] width 253 height 31
paste input "USA2P2423020"
type input "USA2P2423020"
click at [912, 85] on input "Recording Title" at bounding box center [1026, 79] width 253 height 31
paste input "KUDADE"
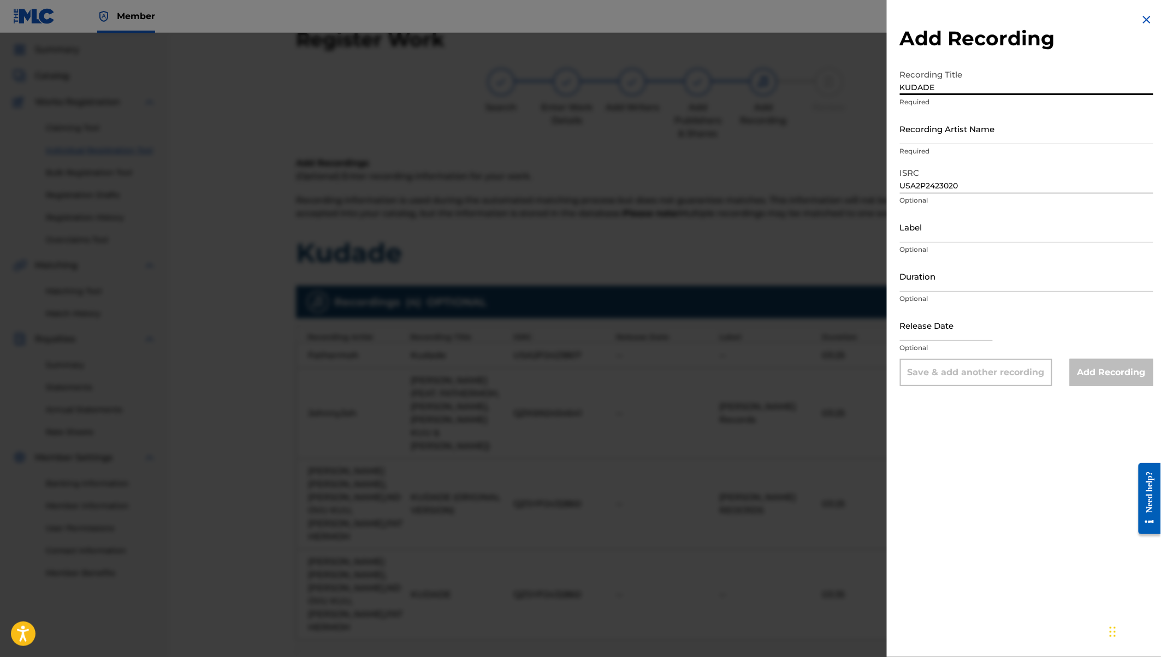
type input "KUDADE"
click at [919, 130] on input "Recording Artist Name" at bounding box center [1026, 128] width 253 height 31
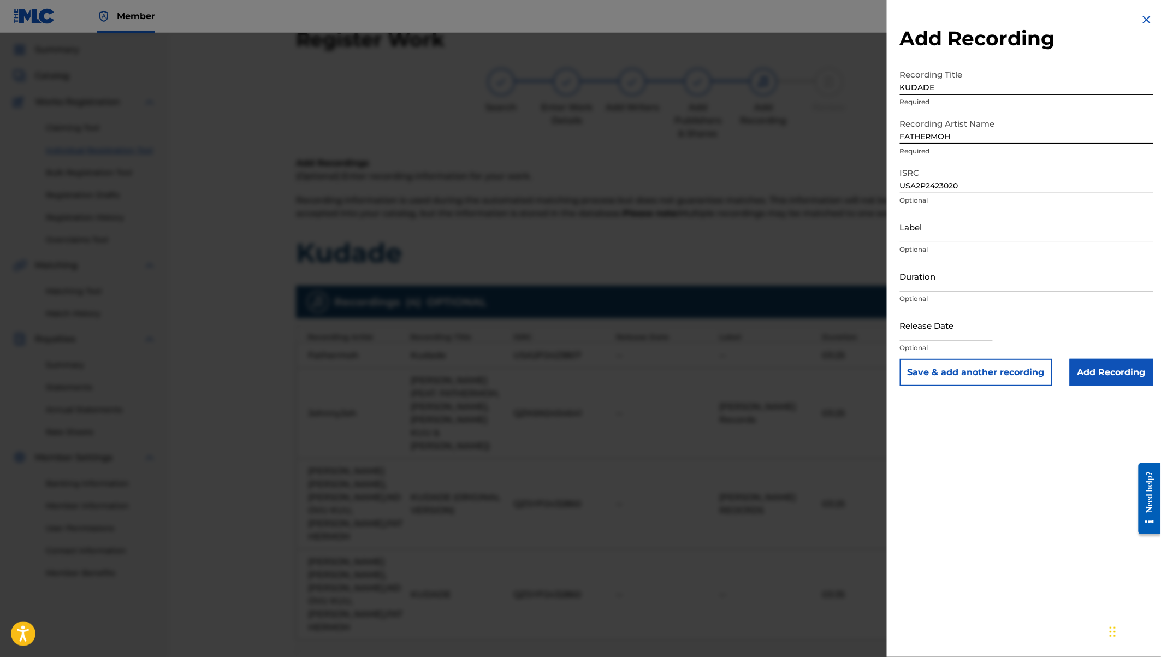
type input "FATHERMOH"
click at [923, 274] on input "Duration" at bounding box center [1026, 275] width 253 height 31
type input "03:25"
click at [1113, 369] on input "Add Recording" at bounding box center [1112, 372] width 84 height 27
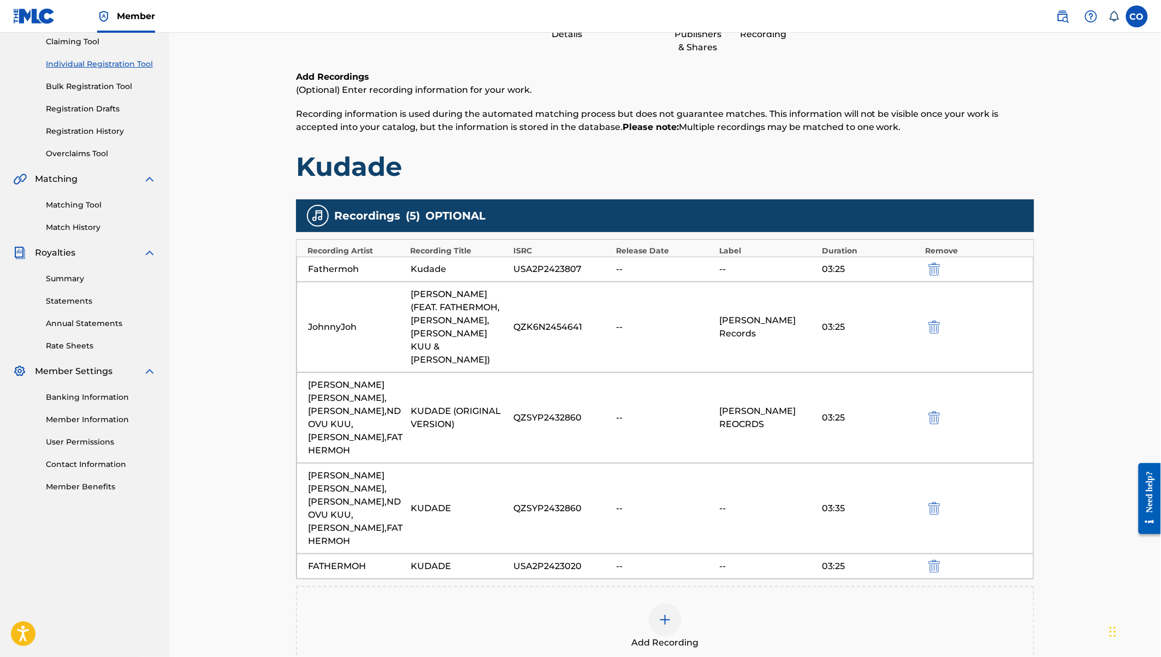
scroll to position [186, 0]
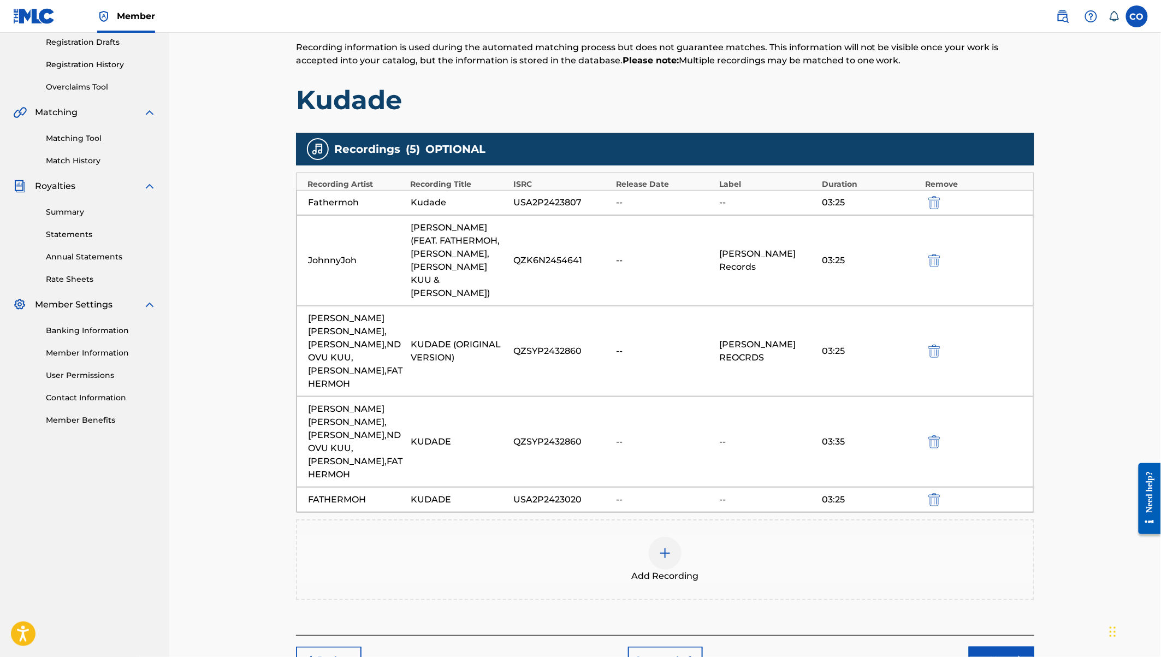
click at [657, 537] on div at bounding box center [665, 553] width 33 height 33
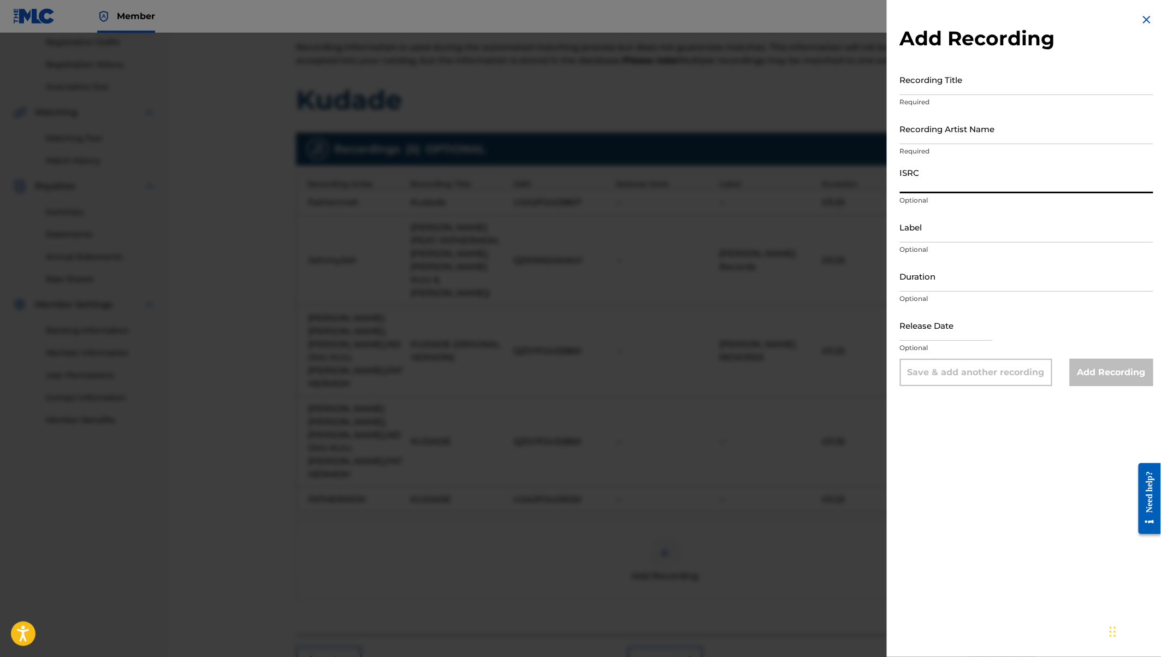
click at [913, 180] on input "ISRC" at bounding box center [1026, 177] width 253 height 31
paste input "USA2P2450726"
type input "USA2P2450726"
click at [935, 272] on input "Duration" at bounding box center [1026, 275] width 253 height 31
type input "03:25"
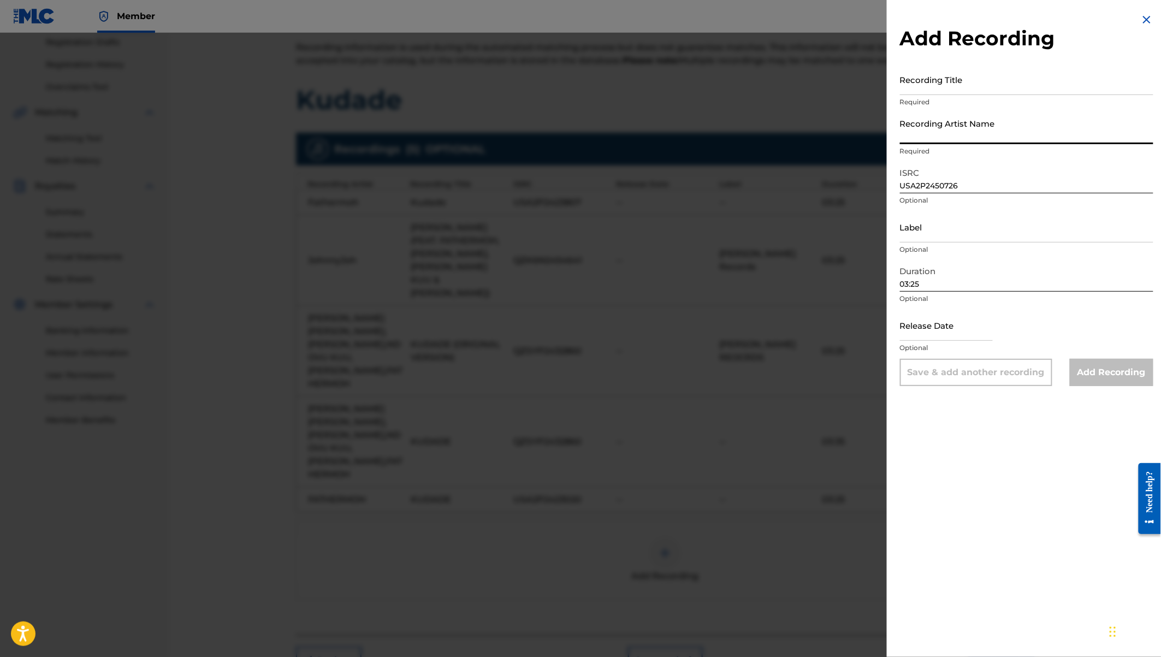
click at [910, 134] on input "Recording Artist Name" at bounding box center [1026, 128] width 253 height 31
paste input "FATHERMOH,[PERSON_NAME],NDOVU KUU,[PERSON_NAME],[PERSON_NAME]"
type input "FATHERMOH,[PERSON_NAME],NDOVU KUU,[PERSON_NAME],[PERSON_NAME]"
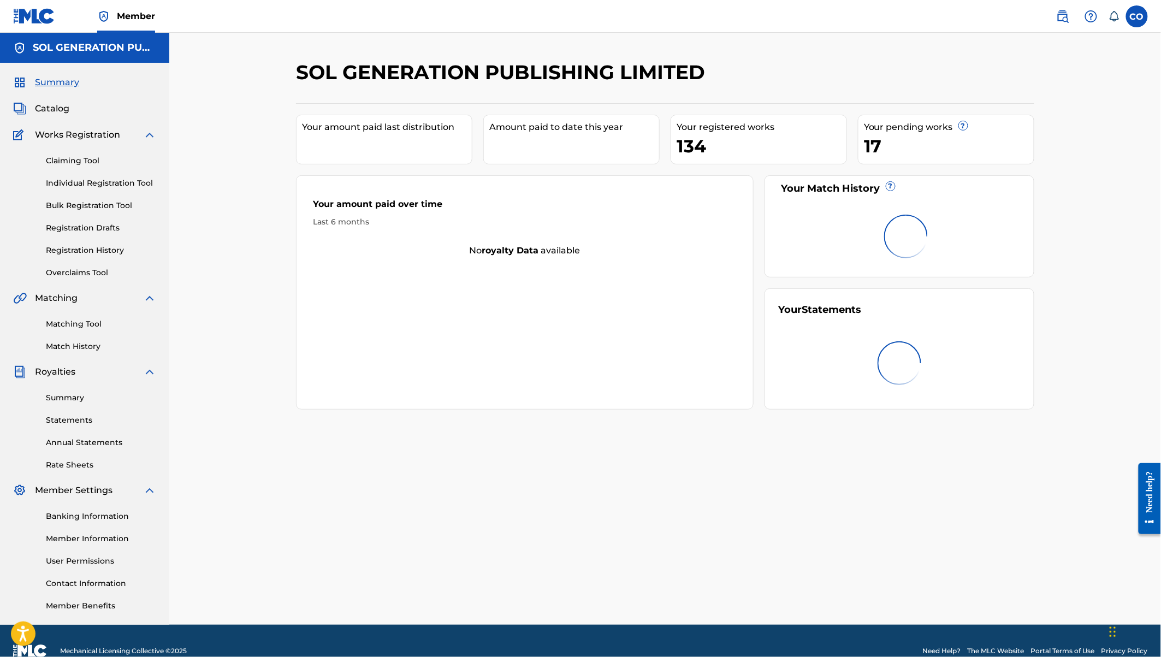
click at [104, 184] on link "Individual Registration Tool" at bounding box center [101, 182] width 110 height 11
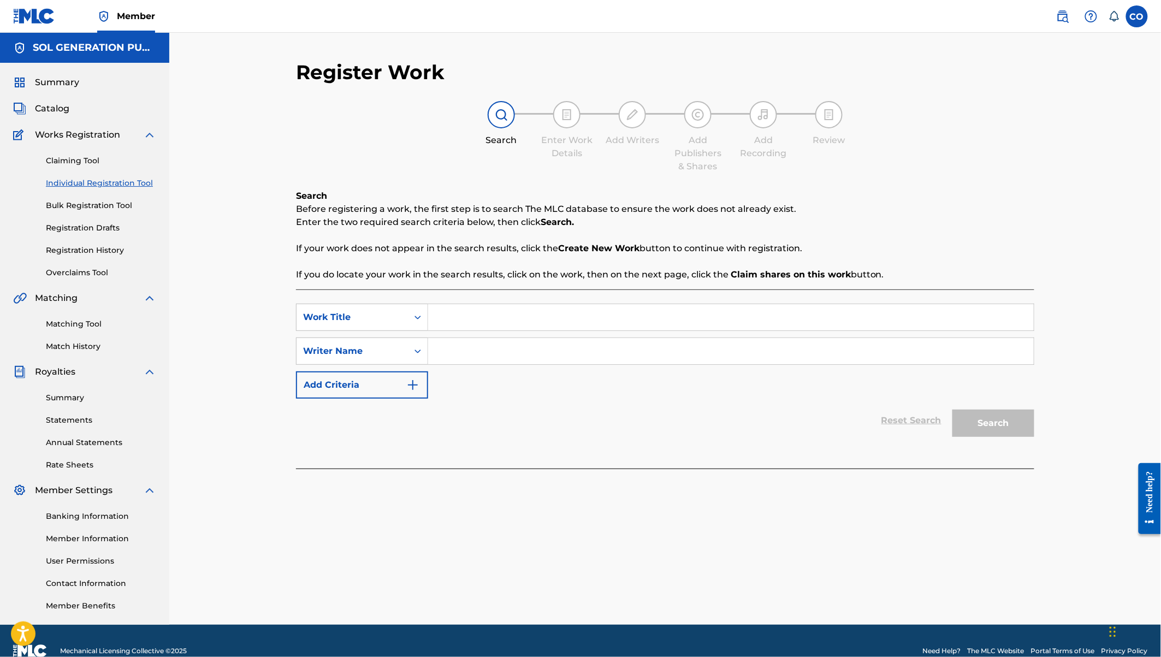
click at [476, 316] on input "Search Form" at bounding box center [730, 317] width 605 height 26
type input "KUDADE"
click at [507, 353] on input "Search Form" at bounding box center [730, 351] width 605 height 26
type input "[PERSON_NAME]"
click at [993, 423] on button "Search" at bounding box center [993, 422] width 82 height 27
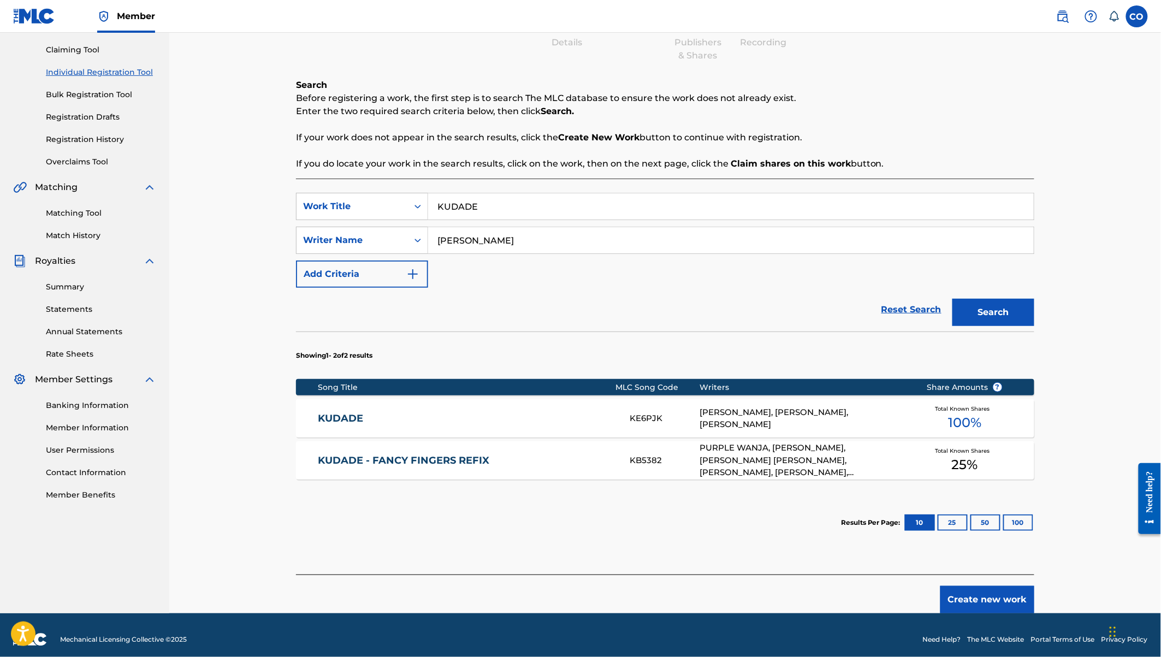
scroll to position [118, 0]
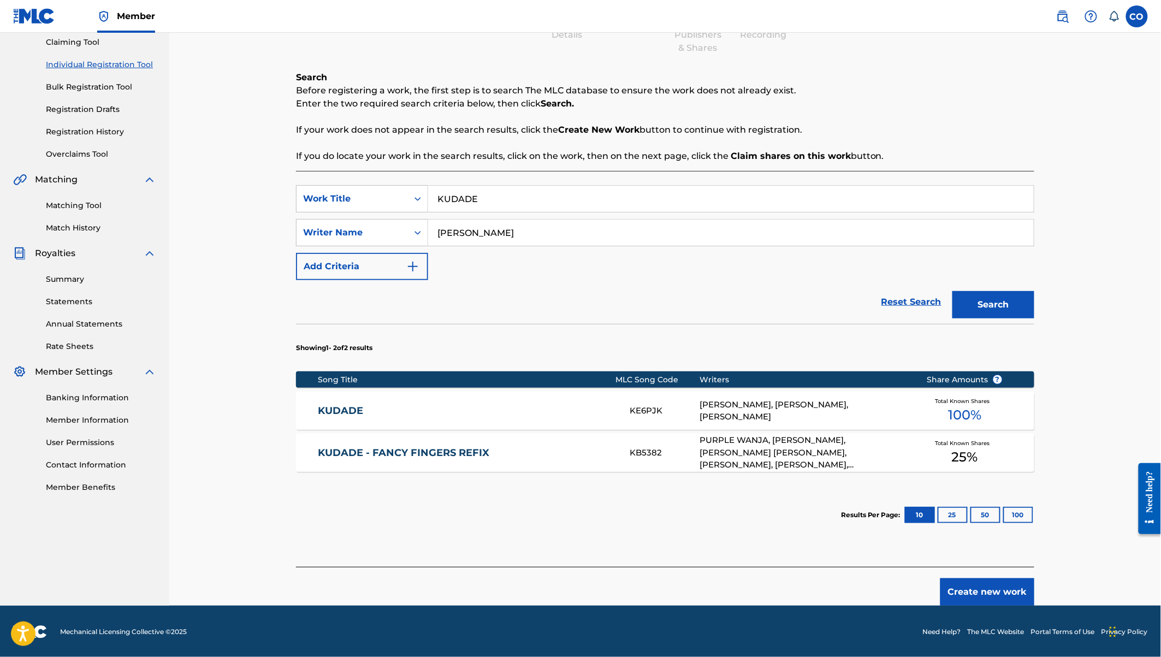
click at [993, 591] on button "Create new work" at bounding box center [987, 591] width 94 height 27
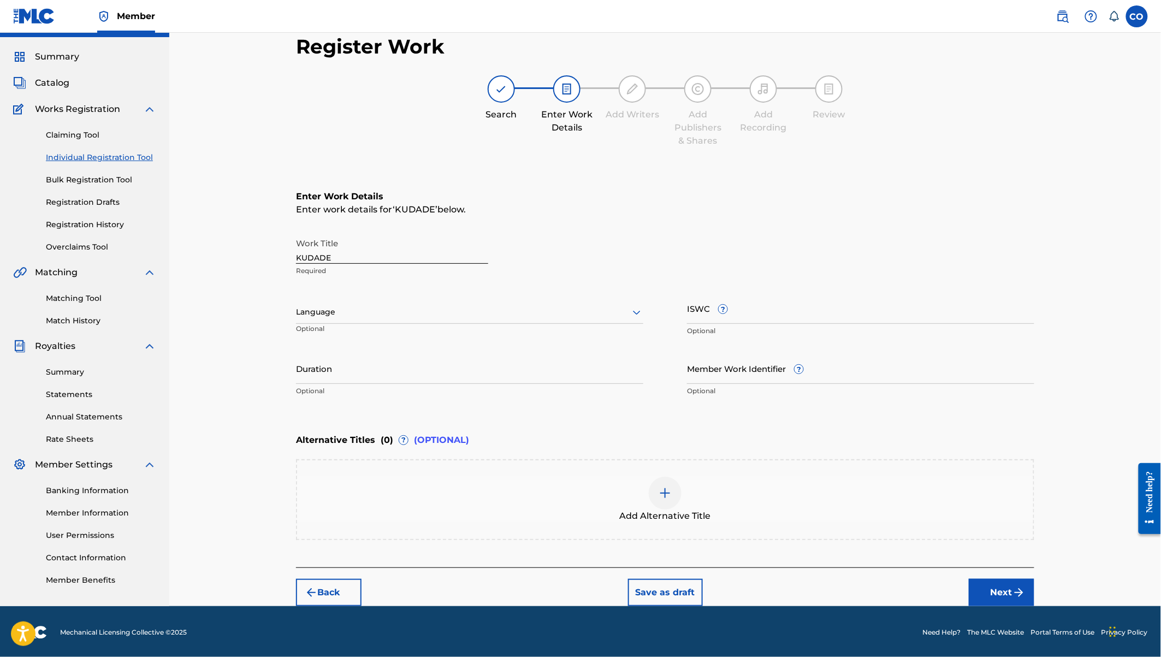
click at [348, 367] on input "Duration" at bounding box center [469, 368] width 347 height 31
type input "03:25"
click at [1008, 590] on button "Next" at bounding box center [1002, 592] width 66 height 27
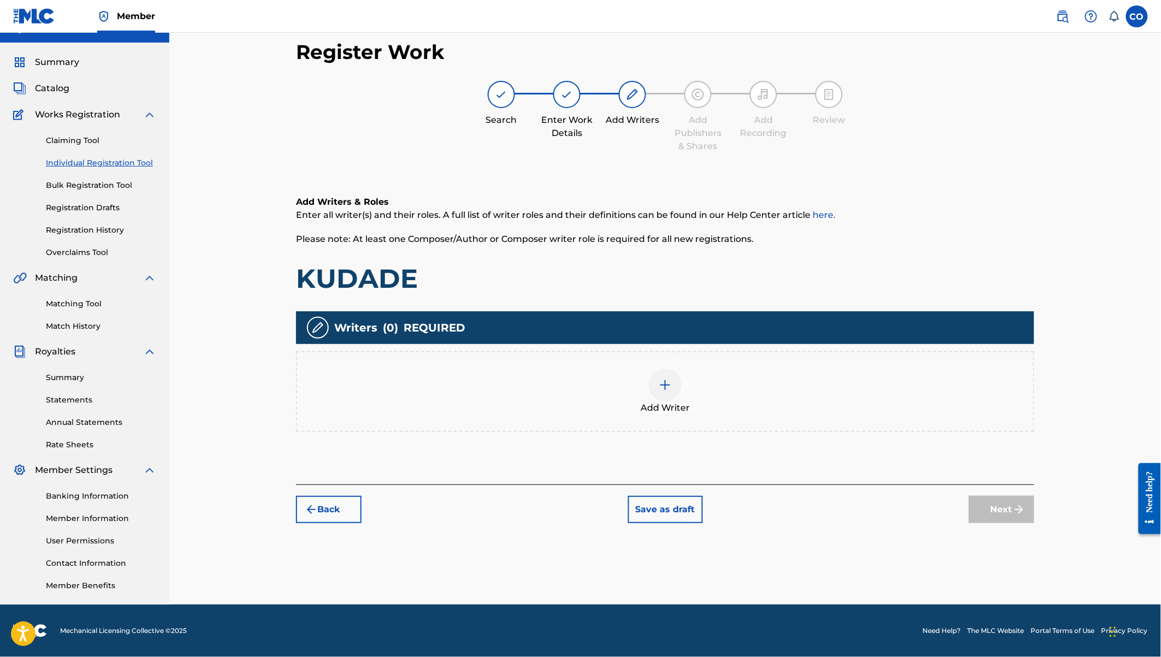
scroll to position [20, 0]
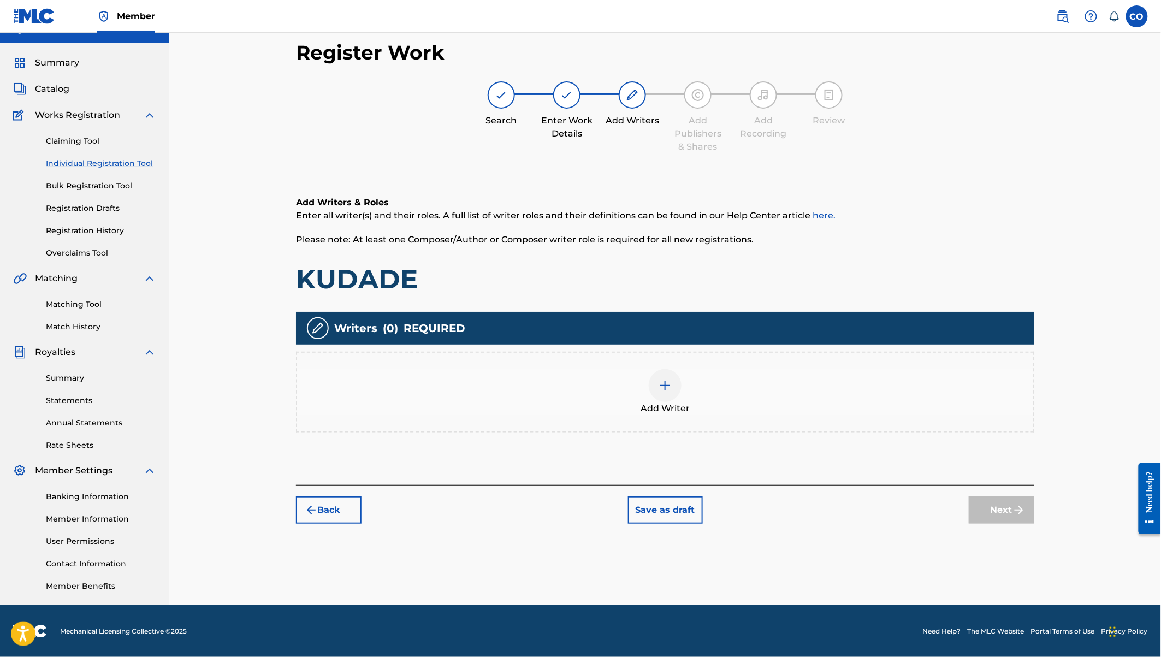
click at [669, 383] on img at bounding box center [664, 385] width 13 height 13
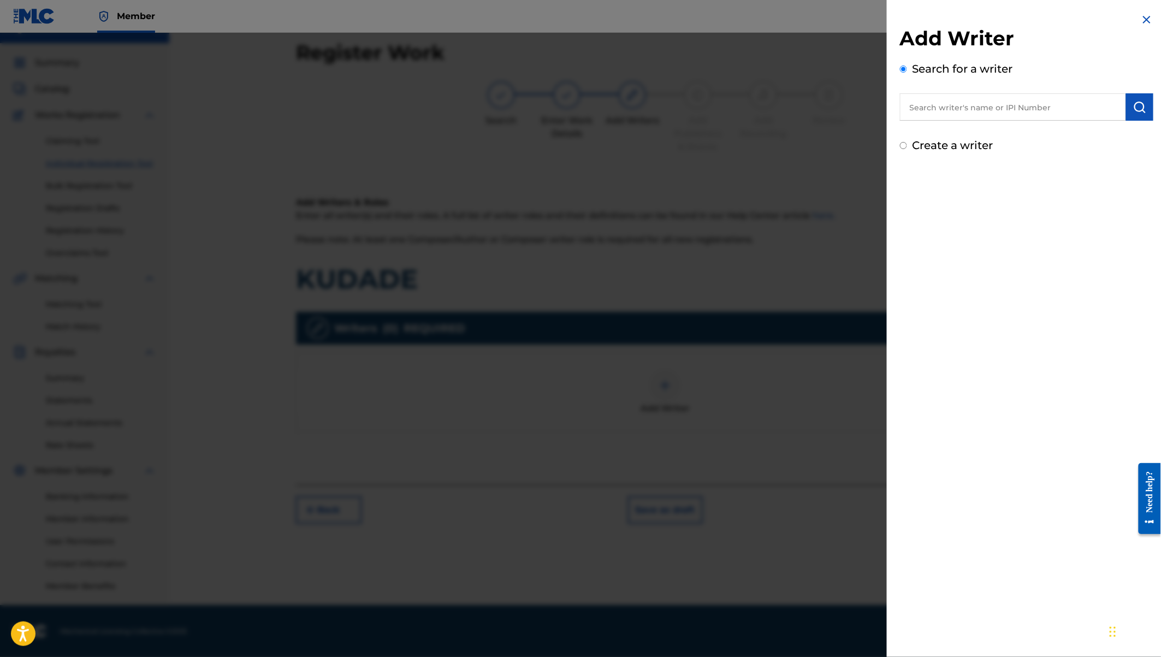
click at [936, 112] on input "text" at bounding box center [1013, 106] width 226 height 27
type input "J"
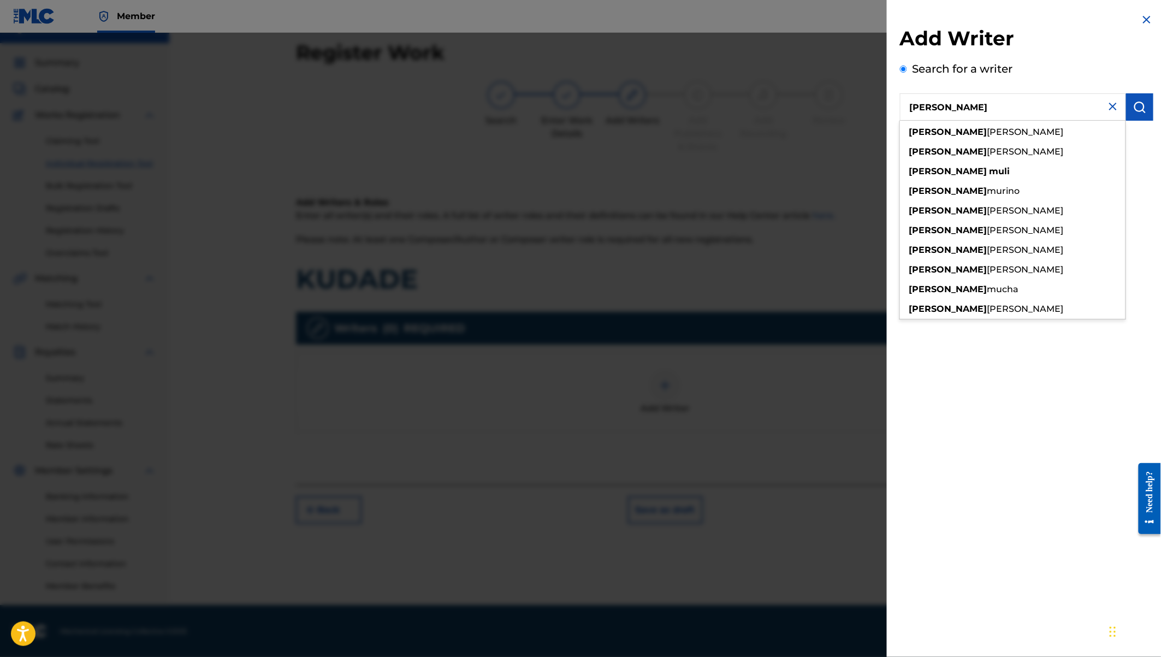
type input "[PERSON_NAME]"
click at [1141, 105] on img "submit" at bounding box center [1139, 106] width 13 height 13
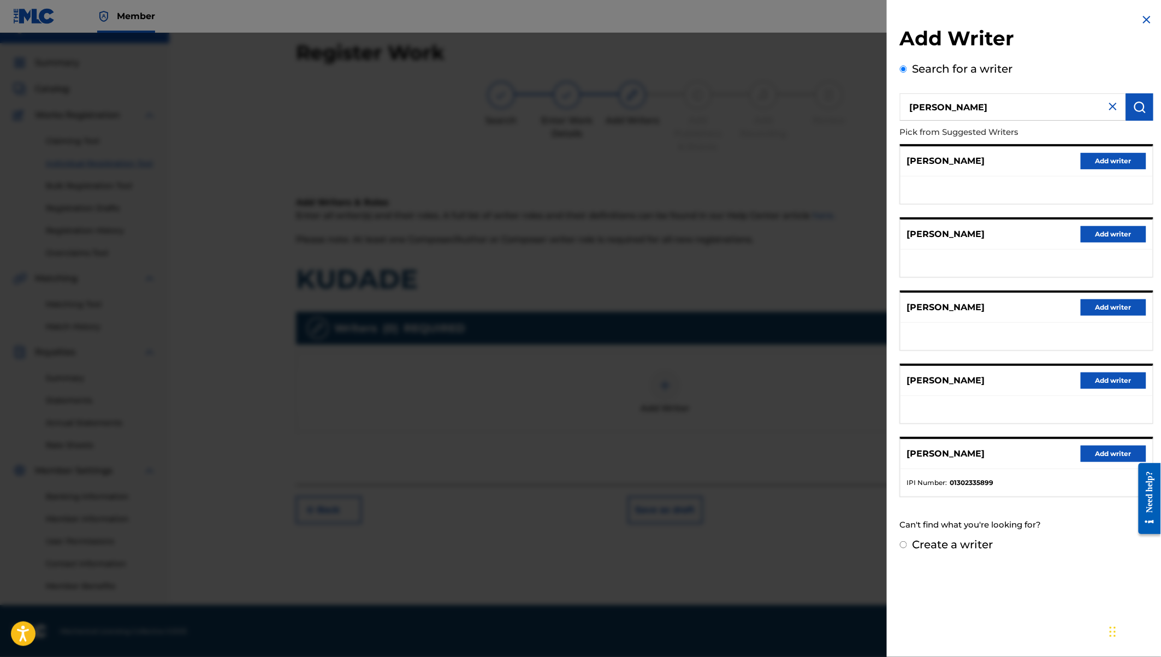
click at [1106, 451] on button "Add writer" at bounding box center [1113, 453] width 66 height 16
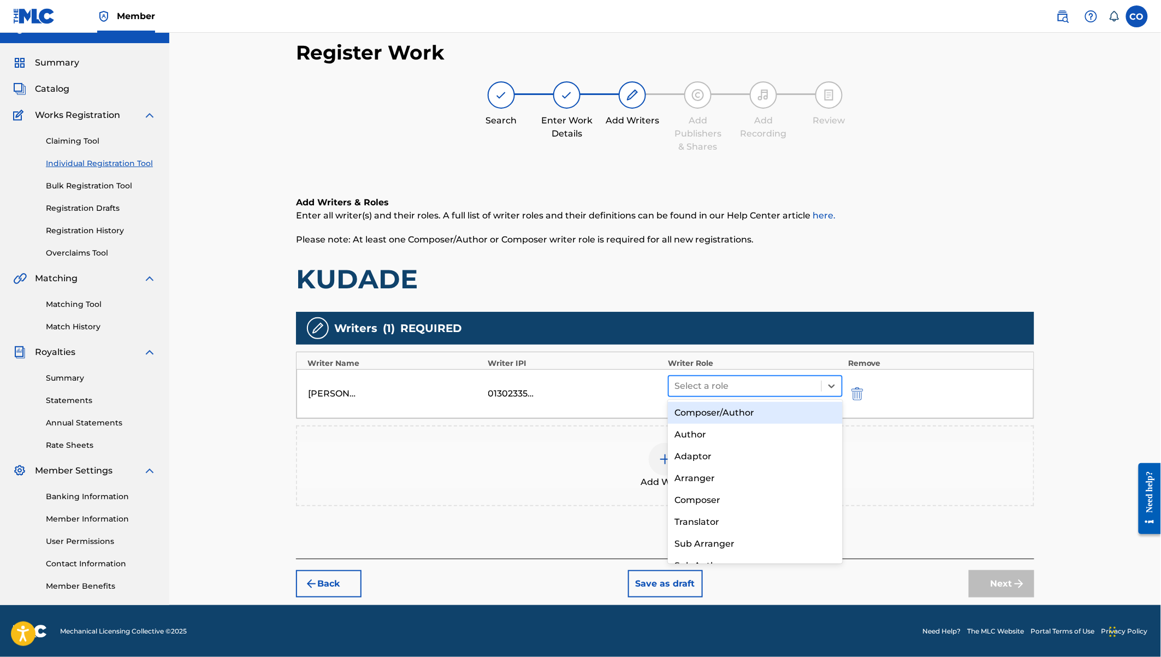
click at [787, 388] on div at bounding box center [744, 385] width 141 height 15
click at [757, 407] on div "Composer/Author" at bounding box center [755, 413] width 175 height 22
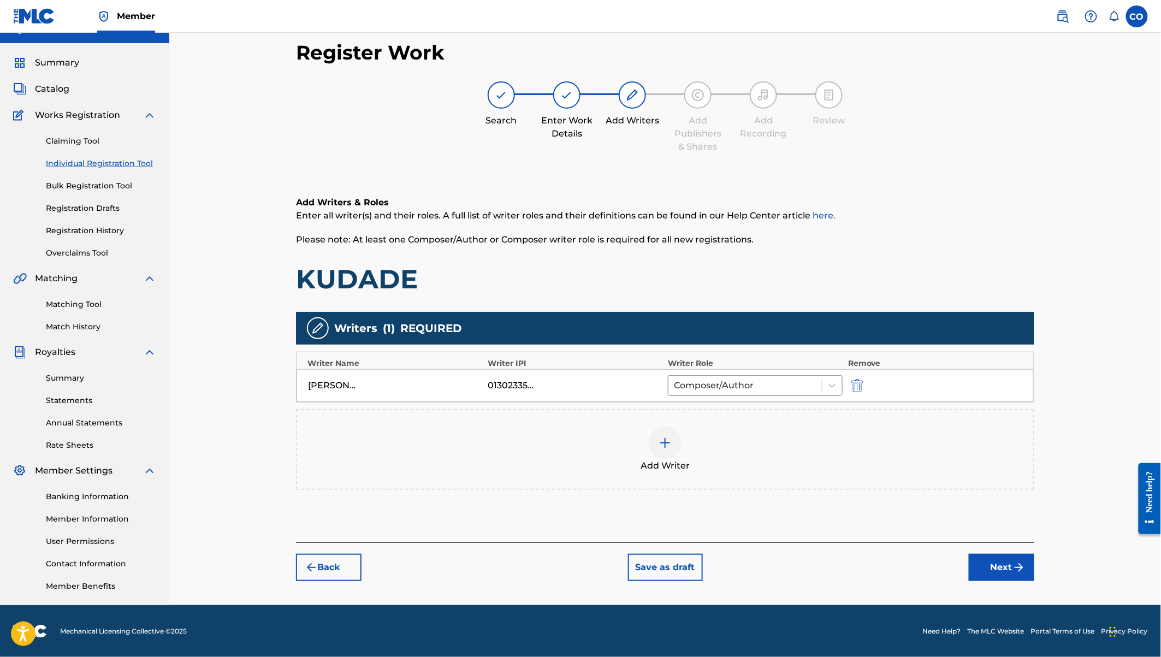
click at [663, 443] on img at bounding box center [664, 442] width 13 height 13
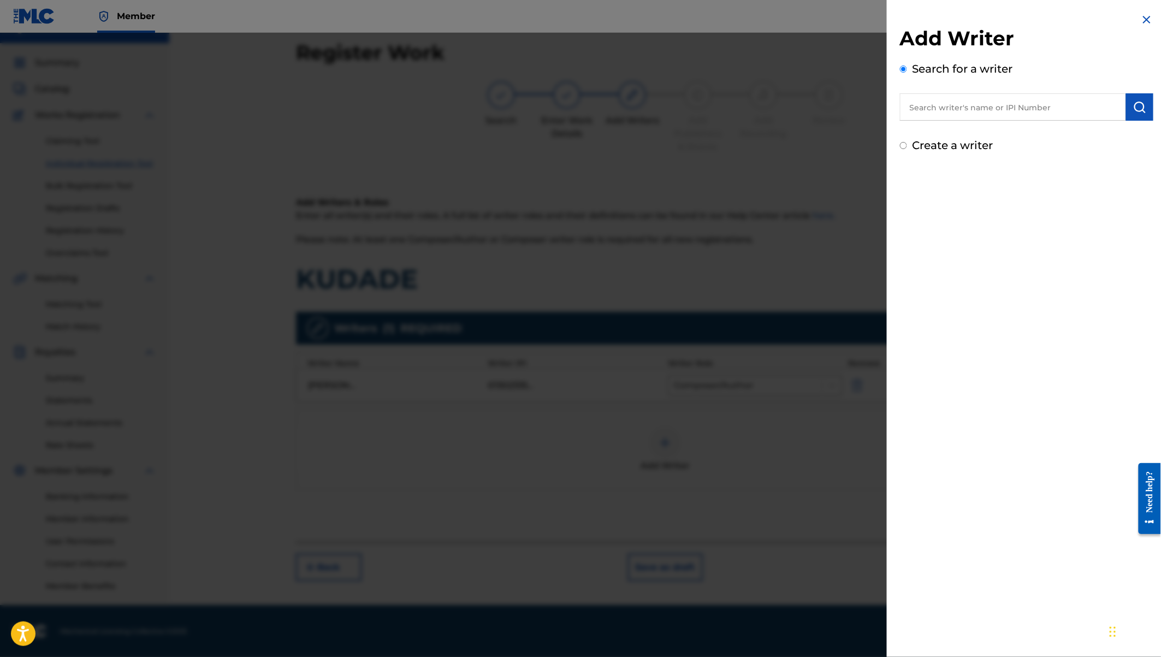
click at [947, 155] on div "Add Writer Search for a writer Create a writer" at bounding box center [1027, 83] width 280 height 167
click at [942, 148] on label "Create a writer" at bounding box center [952, 145] width 81 height 13
radio input "true"
click at [907, 148] on input "Create a writer" at bounding box center [903, 145] width 7 height 7
radio input "false"
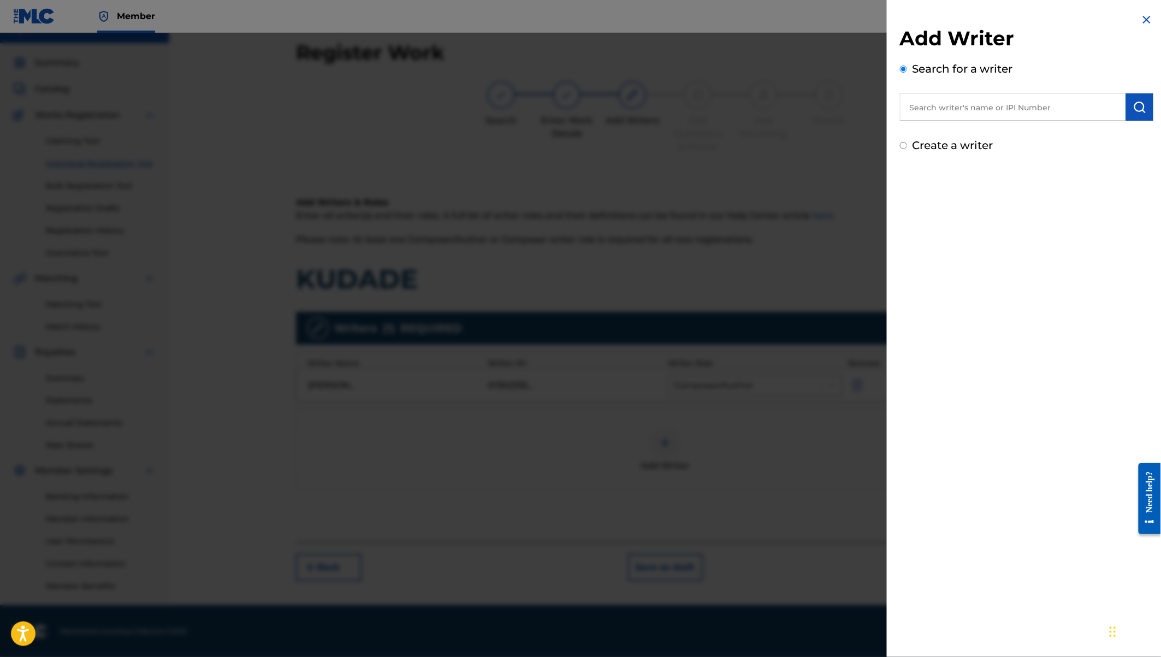
radio input "true"
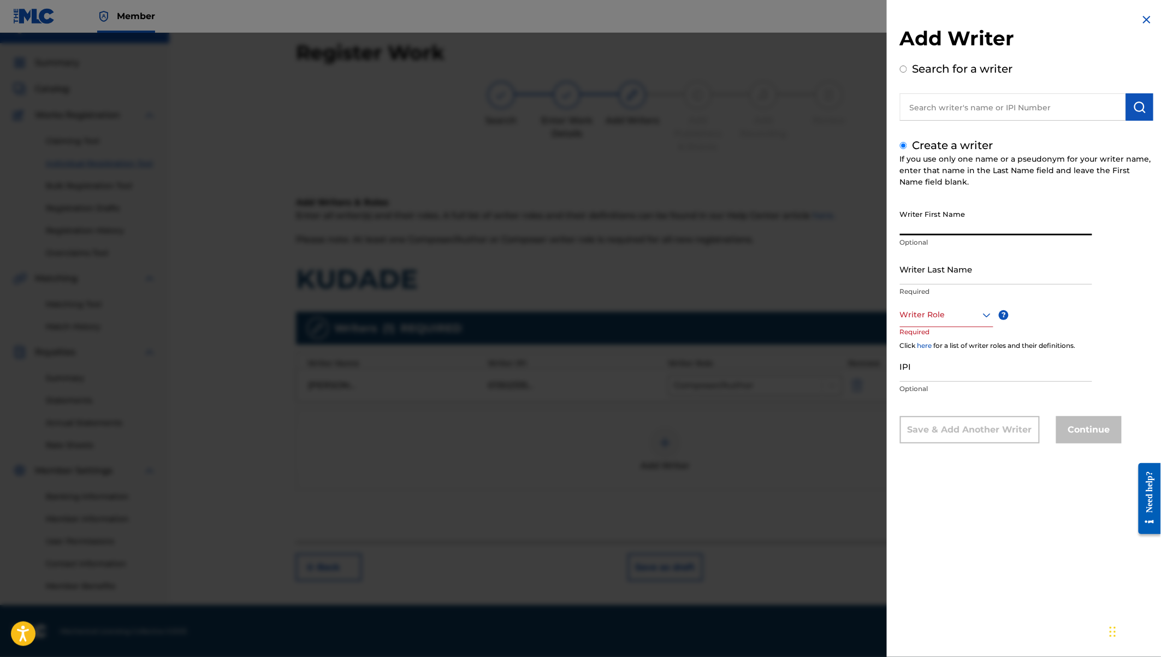
click at [932, 224] on input "Writer First Name" at bounding box center [996, 219] width 192 height 31
type input "v"
type input "C"
type input "Victor"
click at [930, 273] on input "Writer Last Name" at bounding box center [996, 268] width 192 height 31
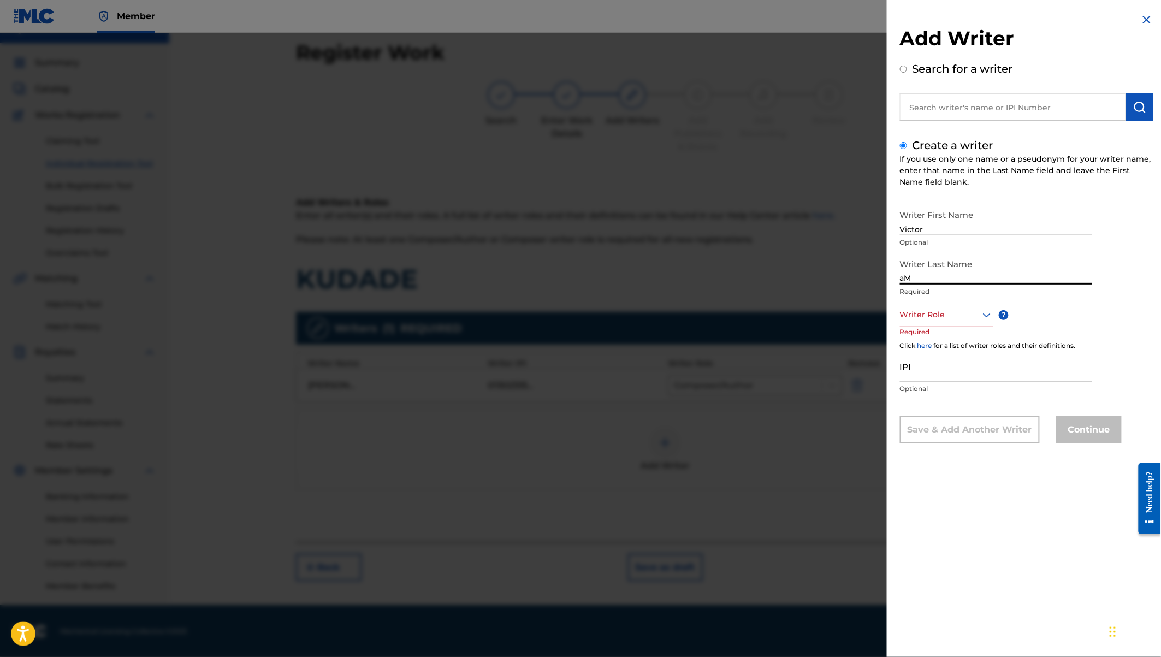
type input "a"
type input "Amani"
click at [947, 315] on div at bounding box center [946, 315] width 93 height 14
click at [945, 436] on div "Composer" at bounding box center [946, 437] width 92 height 25
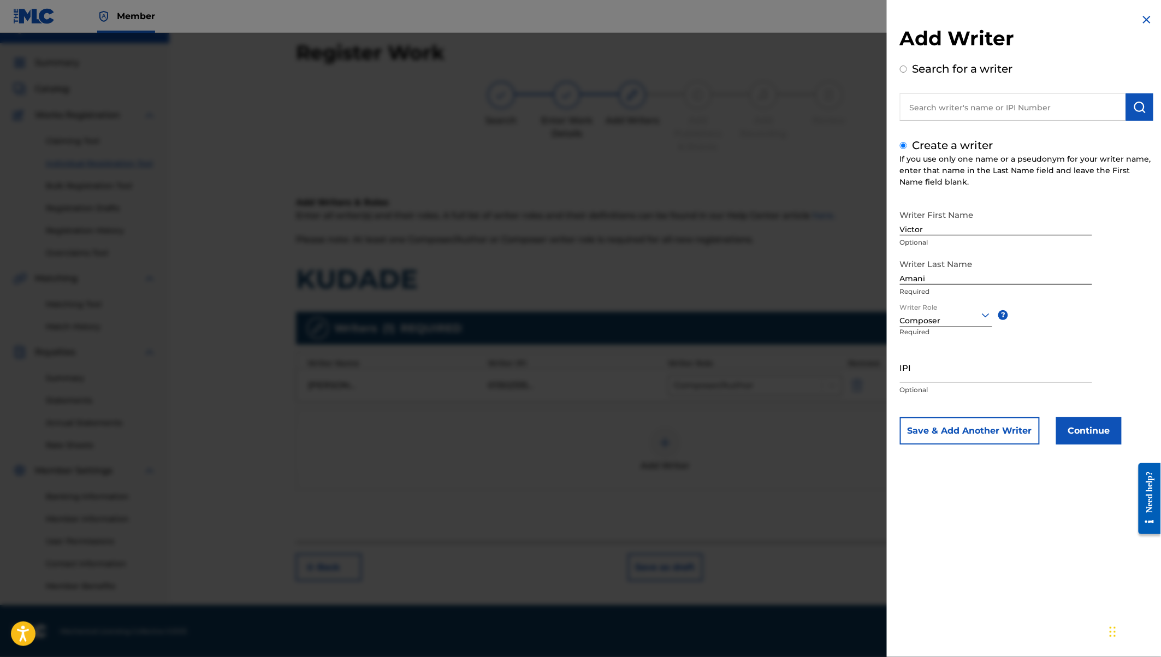
click at [1100, 436] on button "Continue" at bounding box center [1089, 430] width 66 height 27
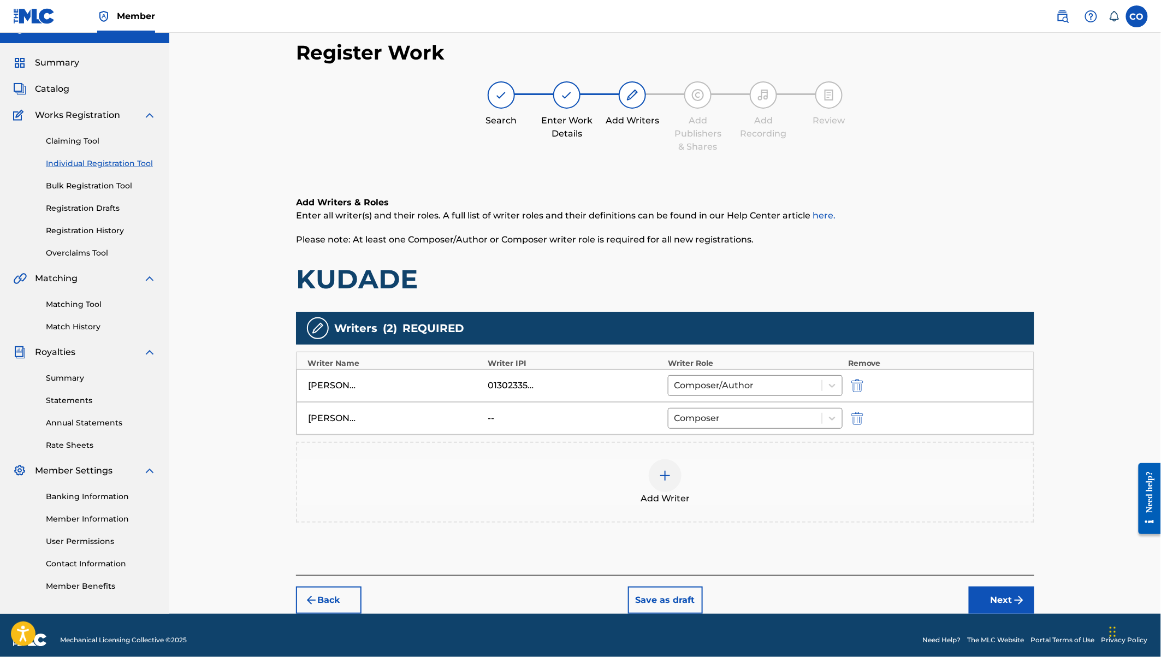
click at [667, 471] on img at bounding box center [664, 475] width 13 height 13
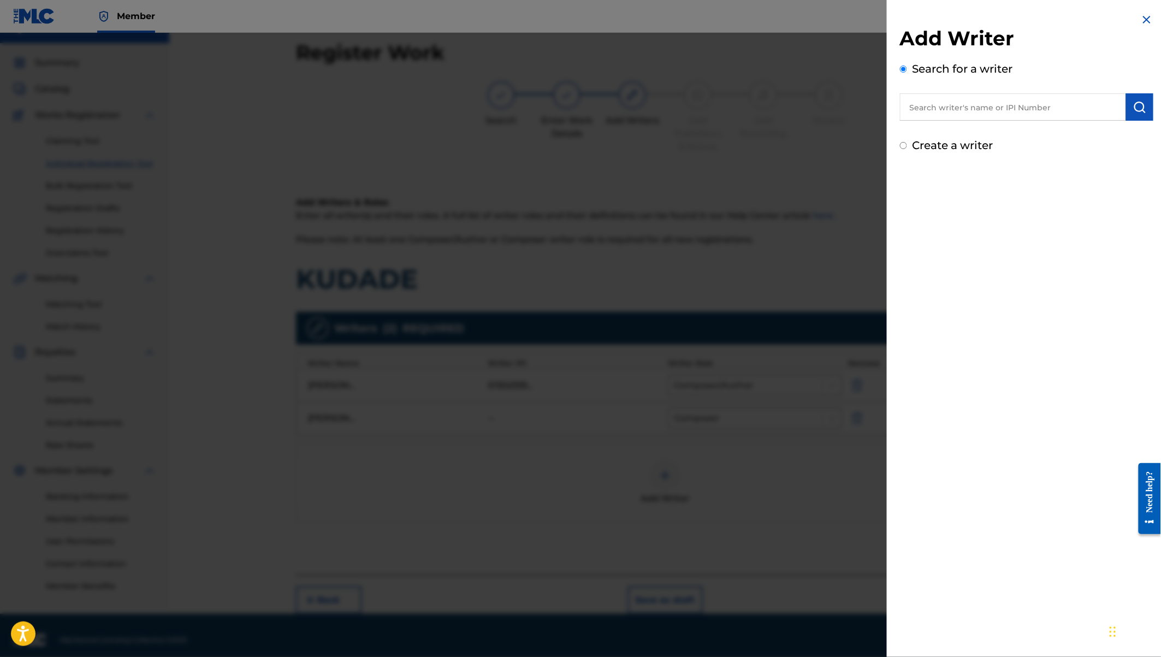
click at [941, 100] on input "text" at bounding box center [1013, 106] width 226 height 27
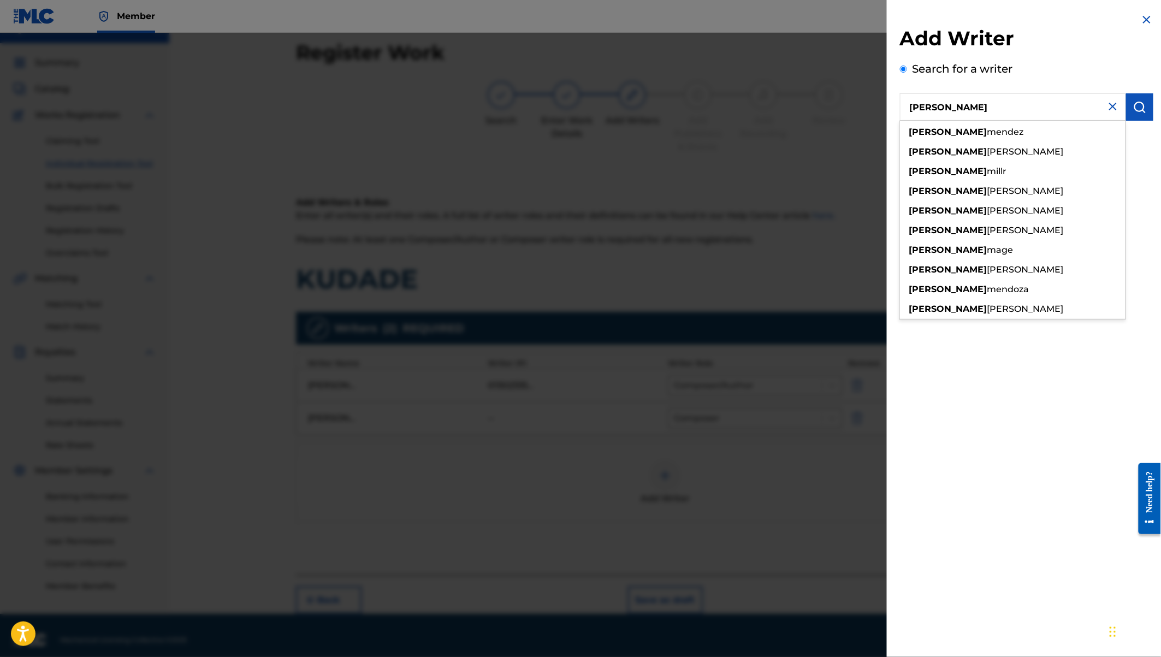
type input "[PERSON_NAME]"
click at [1142, 107] on img "submit" at bounding box center [1139, 106] width 13 height 13
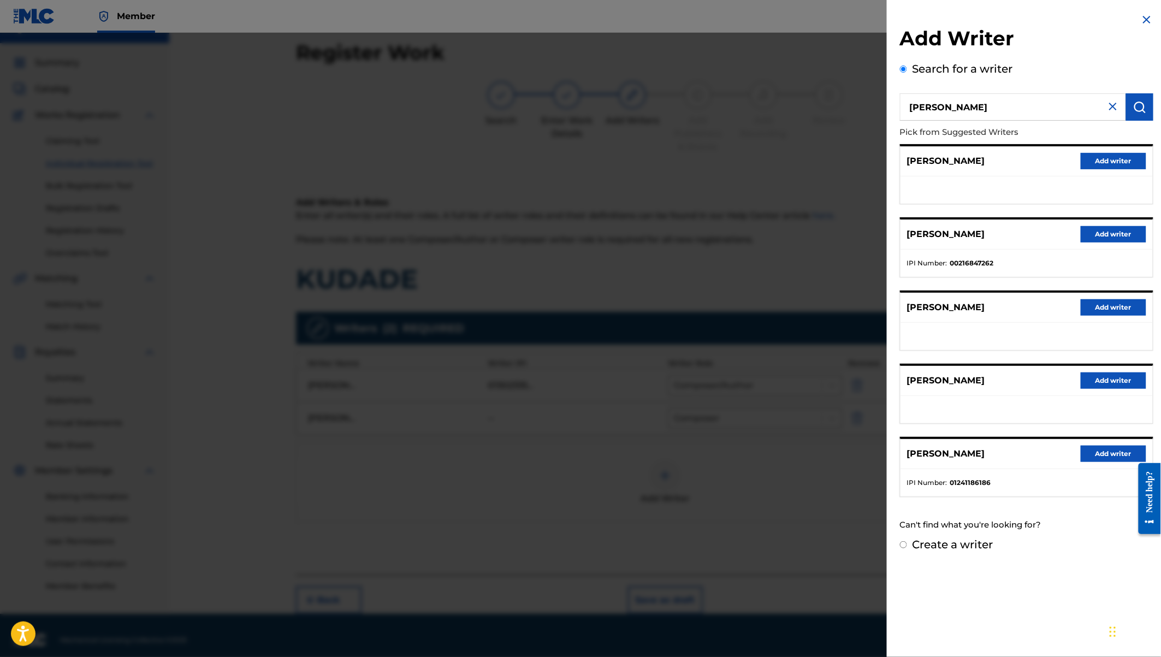
click at [1101, 456] on button "Add writer" at bounding box center [1113, 453] width 66 height 16
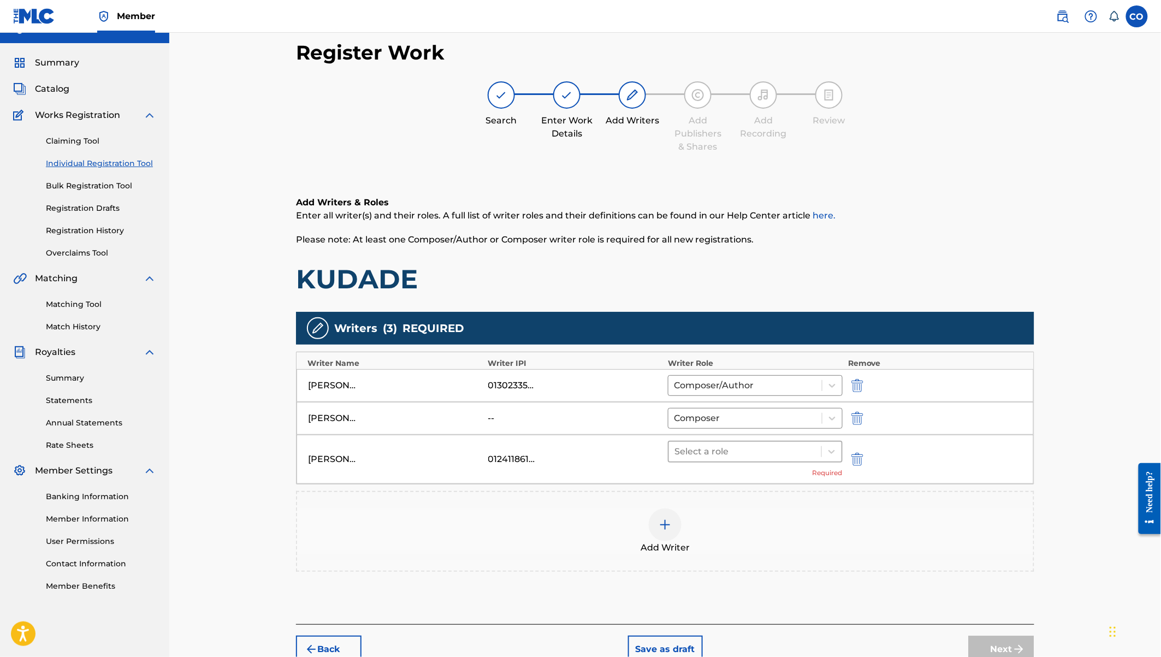
click at [751, 444] on div at bounding box center [744, 451] width 141 height 15
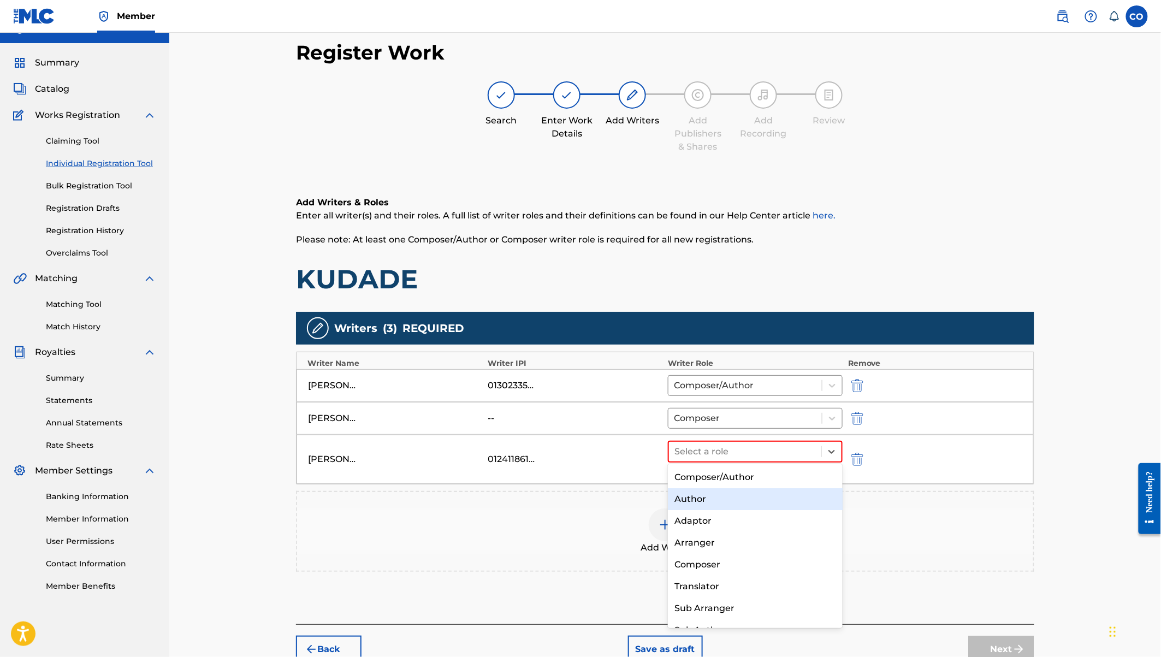
click at [726, 499] on div "Author" at bounding box center [755, 499] width 175 height 22
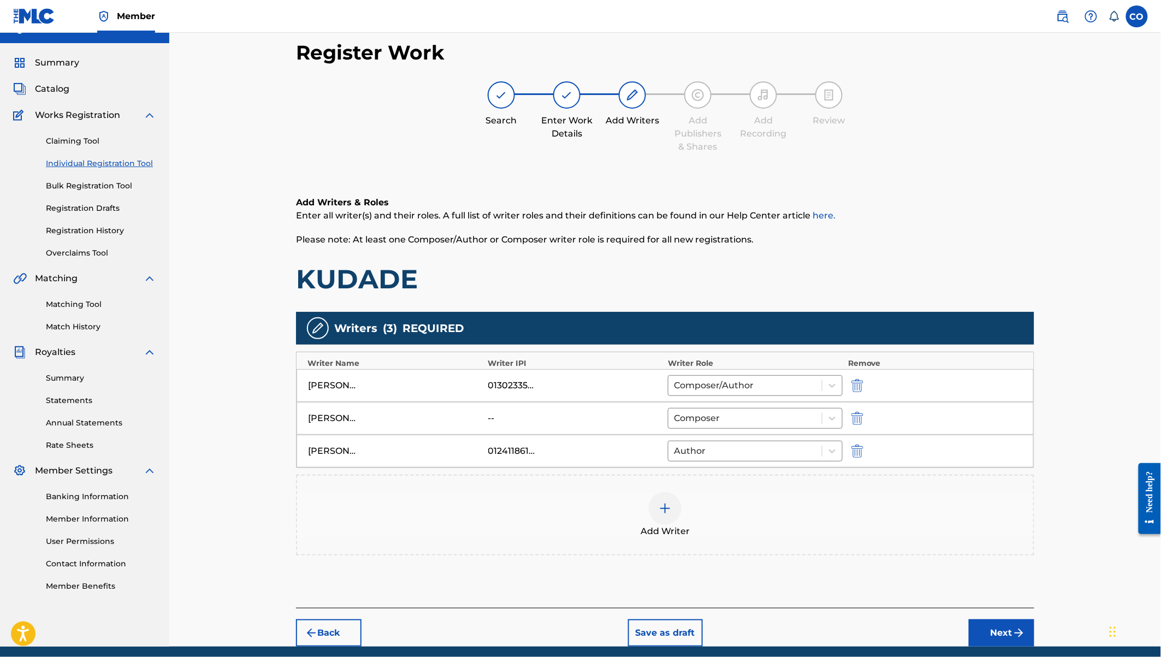
click at [674, 511] on div at bounding box center [665, 508] width 33 height 33
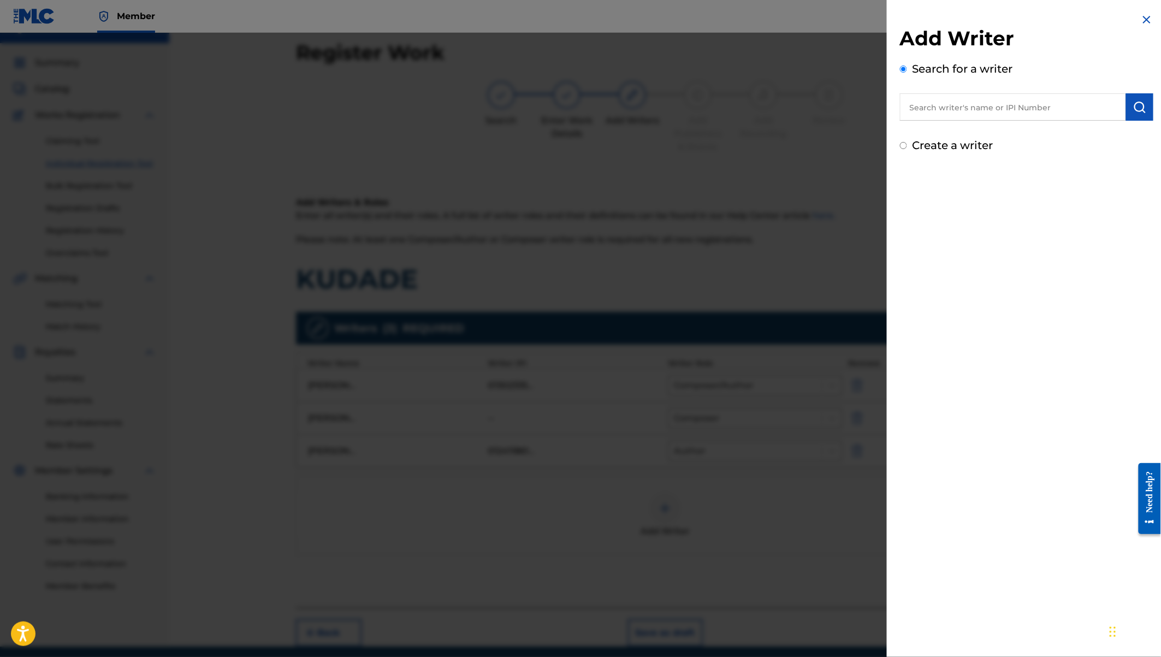
click at [961, 151] on label "Create a writer" at bounding box center [952, 145] width 81 height 13
radio input "true"
click at [907, 149] on input "Create a writer" at bounding box center [903, 145] width 7 height 7
radio input "false"
radio input "true"
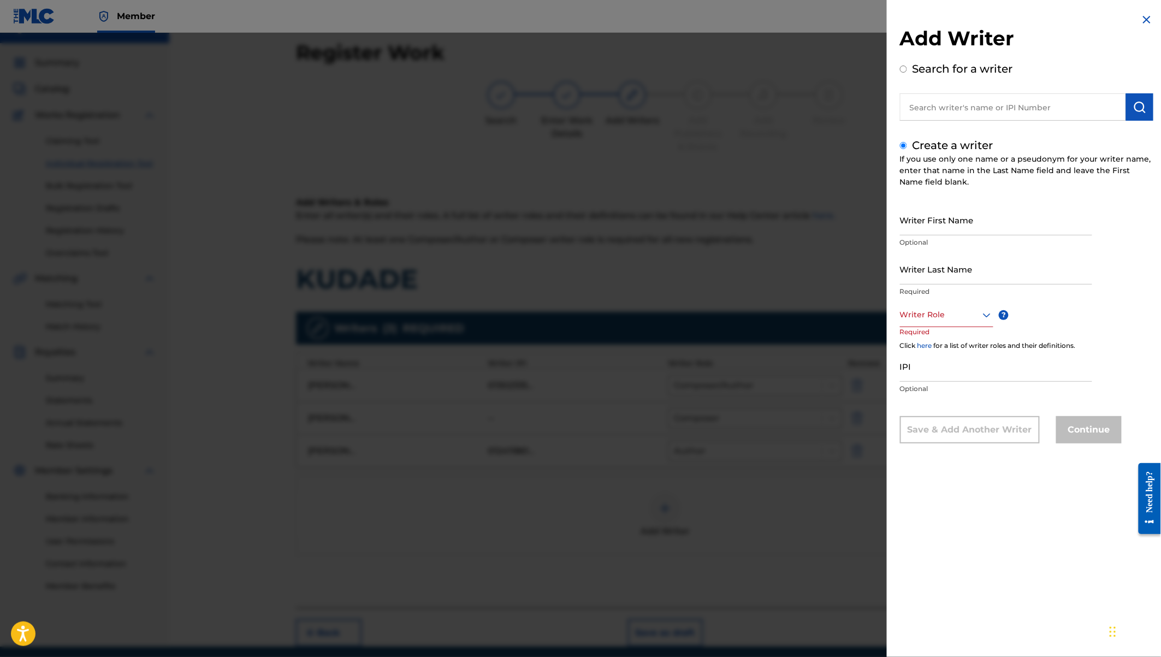
click at [939, 217] on input "Writer First Name" at bounding box center [996, 219] width 192 height 31
type input "[DEMOGRAPHIC_DATA][PERSON_NAME]"
click at [938, 272] on input "Writer Last Name" at bounding box center [996, 268] width 192 height 31
type input "Ojwang"
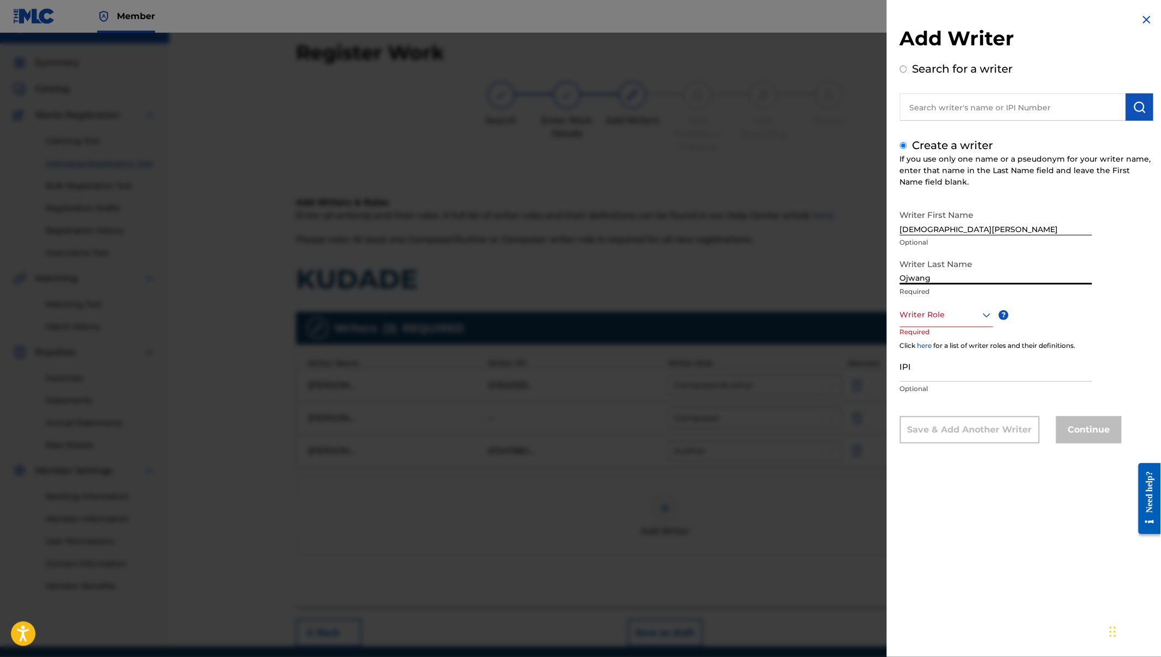
click at [938, 321] on div at bounding box center [946, 315] width 93 height 14
click at [940, 366] on div "Author" at bounding box center [946, 364] width 92 height 25
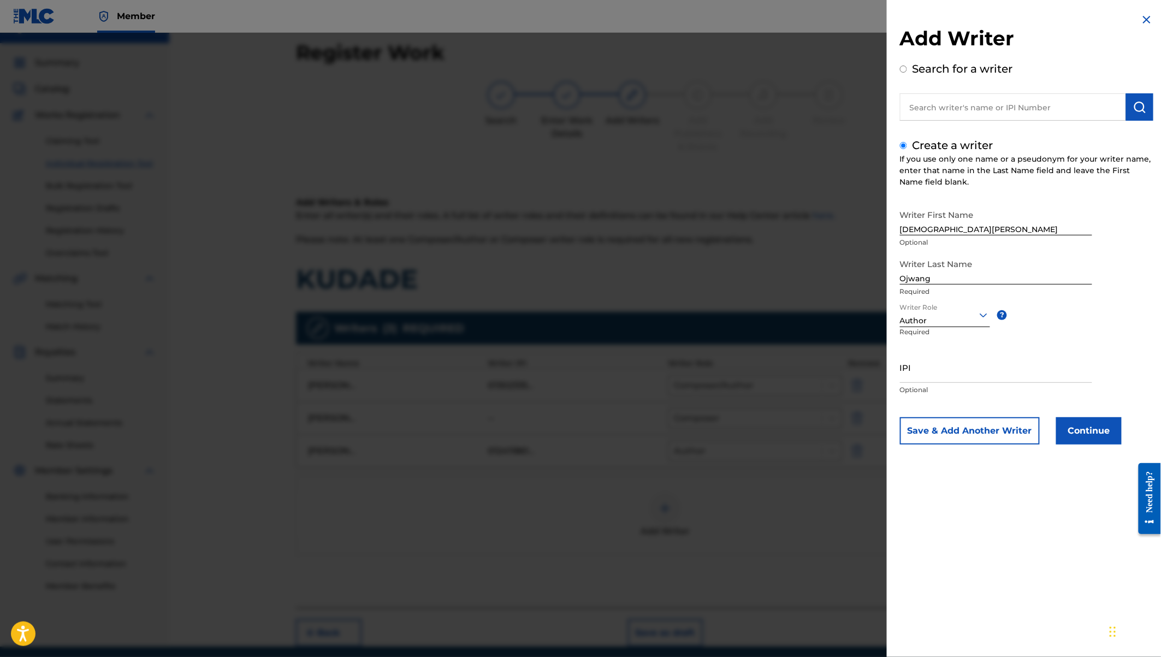
click at [1085, 432] on button "Continue" at bounding box center [1089, 430] width 66 height 27
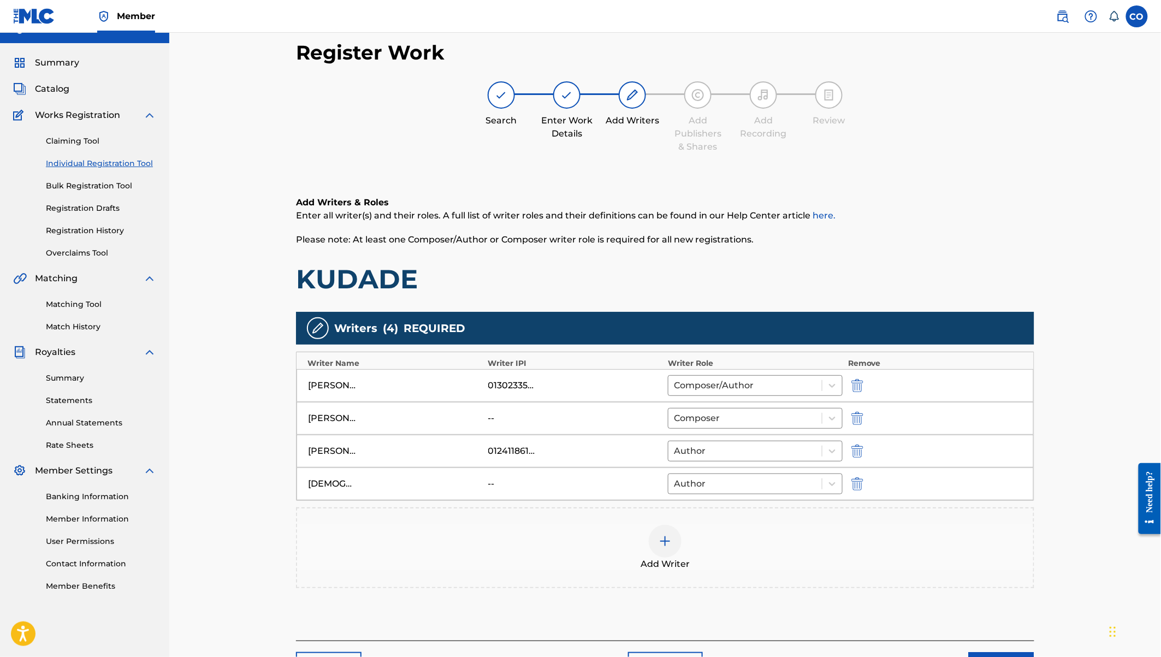
click at [667, 535] on img at bounding box center [664, 540] width 13 height 13
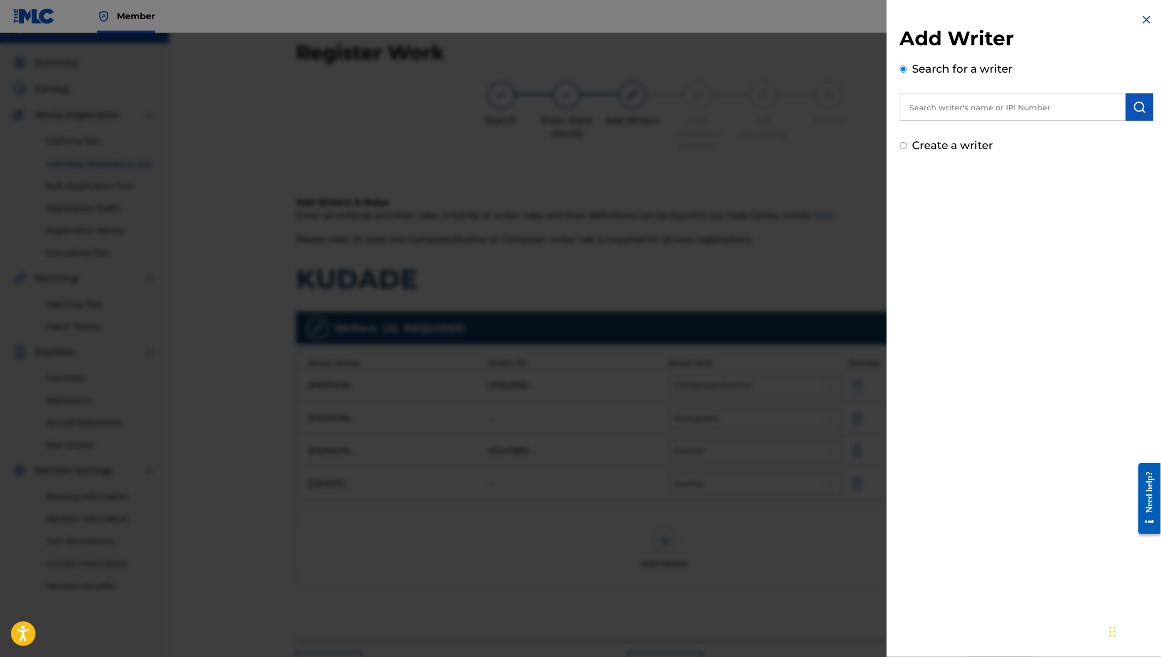
click at [951, 146] on label "Create a writer" at bounding box center [952, 145] width 81 height 13
radio input "true"
click at [907, 146] on input "Create a writer" at bounding box center [903, 145] width 7 height 7
radio input "false"
radio input "true"
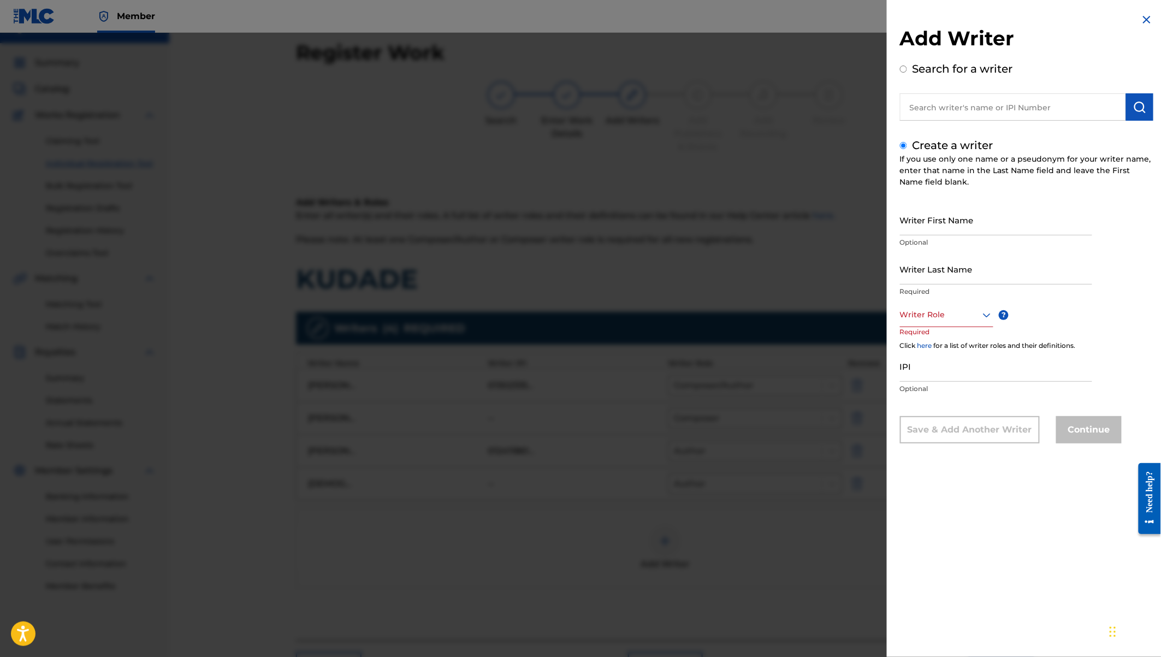
click at [945, 228] on input "Writer First Name" at bounding box center [996, 219] width 192 height 31
type input "[PERSON_NAME]"
click at [945, 270] on input "Writer Last Name" at bounding box center [996, 268] width 192 height 31
type input "Adoyo"
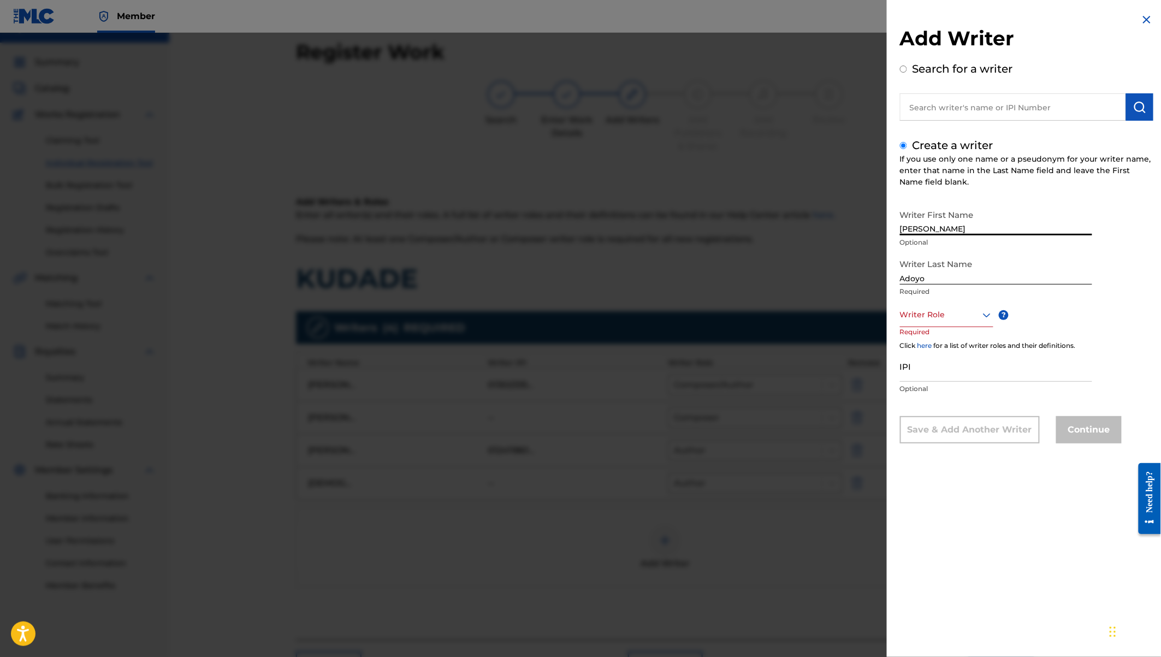
click at [949, 230] on input "[PERSON_NAME]" at bounding box center [996, 219] width 192 height 31
type input "[PERSON_NAME]"
click at [944, 312] on div at bounding box center [946, 315] width 93 height 14
click at [945, 361] on div "Author" at bounding box center [946, 364] width 92 height 25
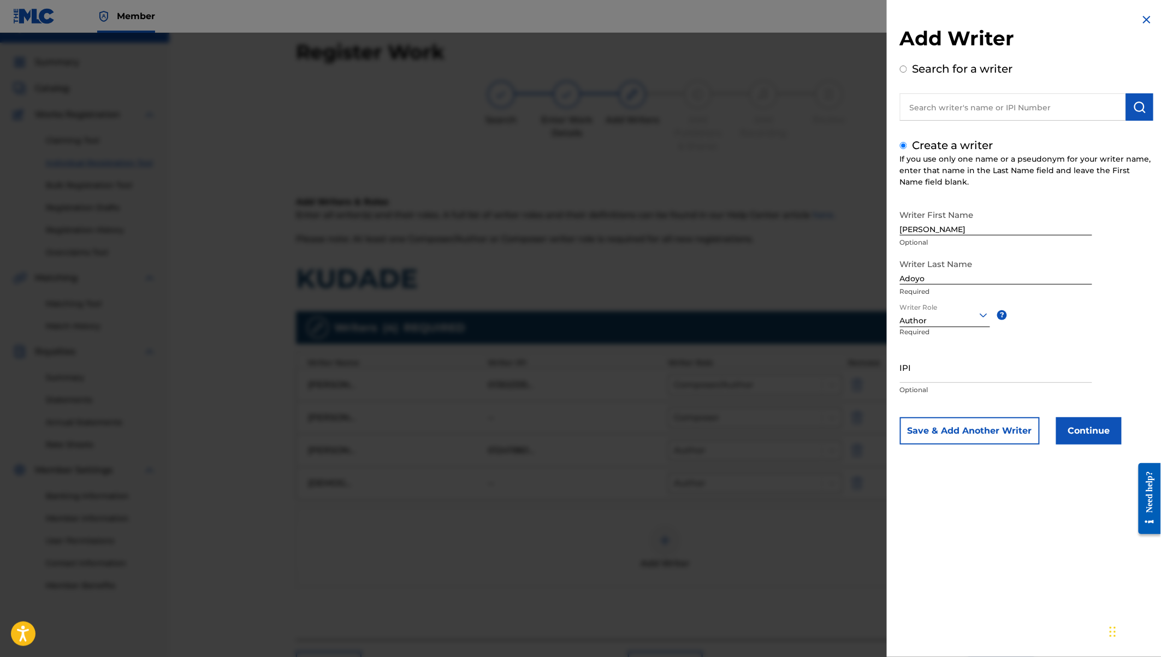
click at [1085, 434] on button "Continue" at bounding box center [1089, 430] width 66 height 27
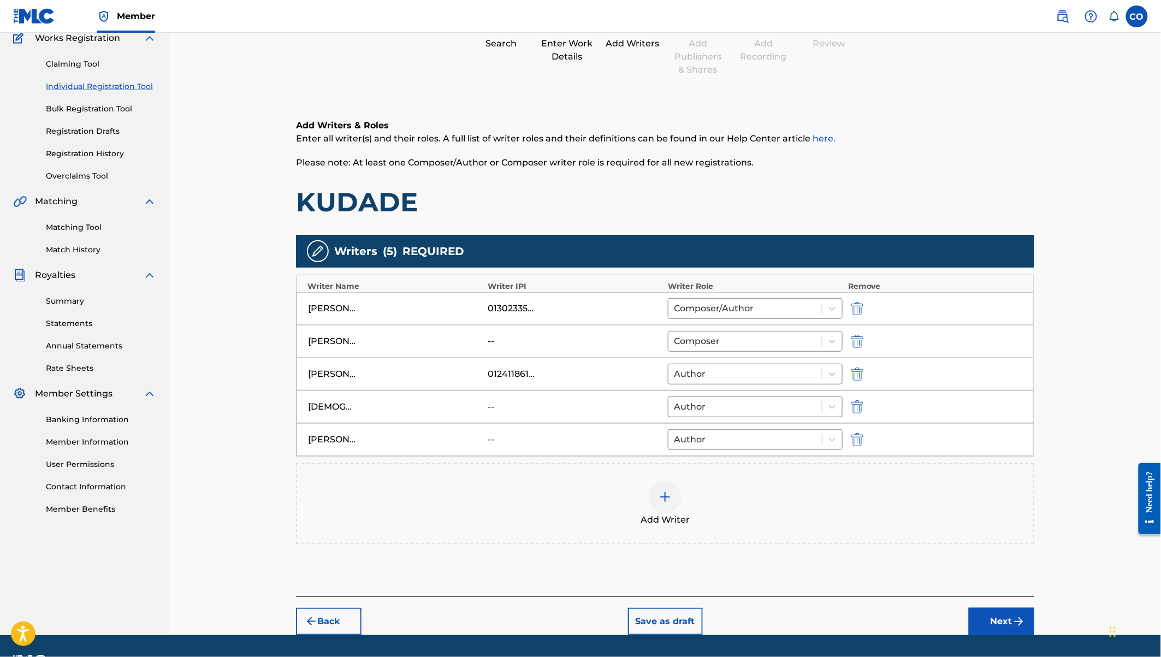
scroll to position [123, 0]
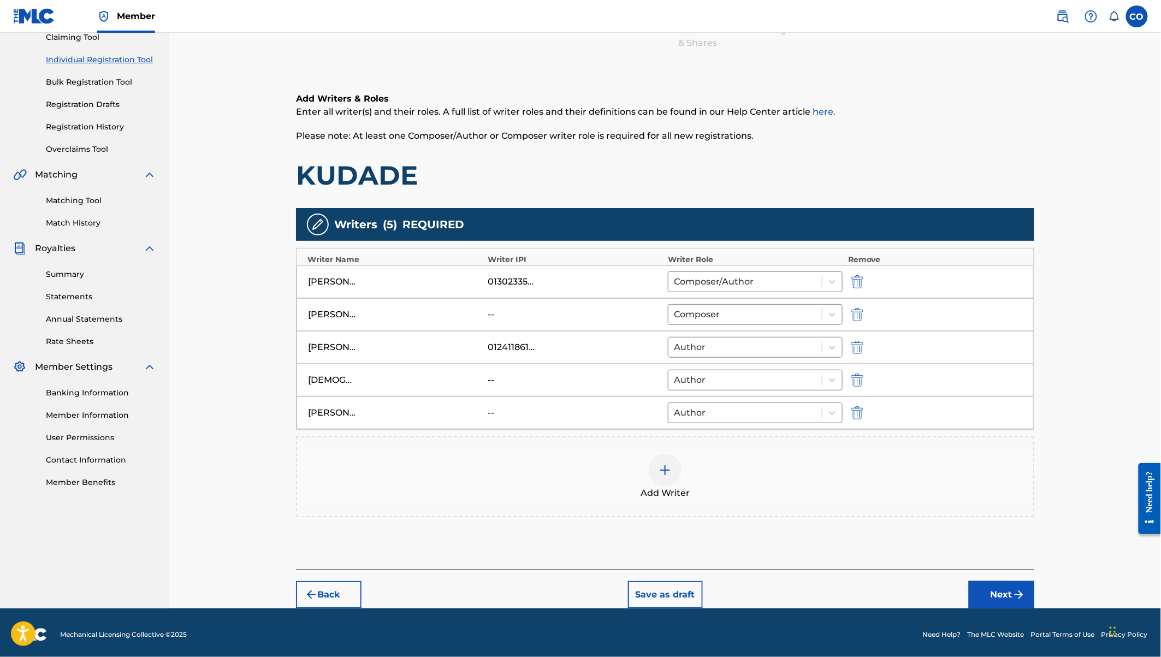
click at [669, 464] on img at bounding box center [664, 470] width 13 height 13
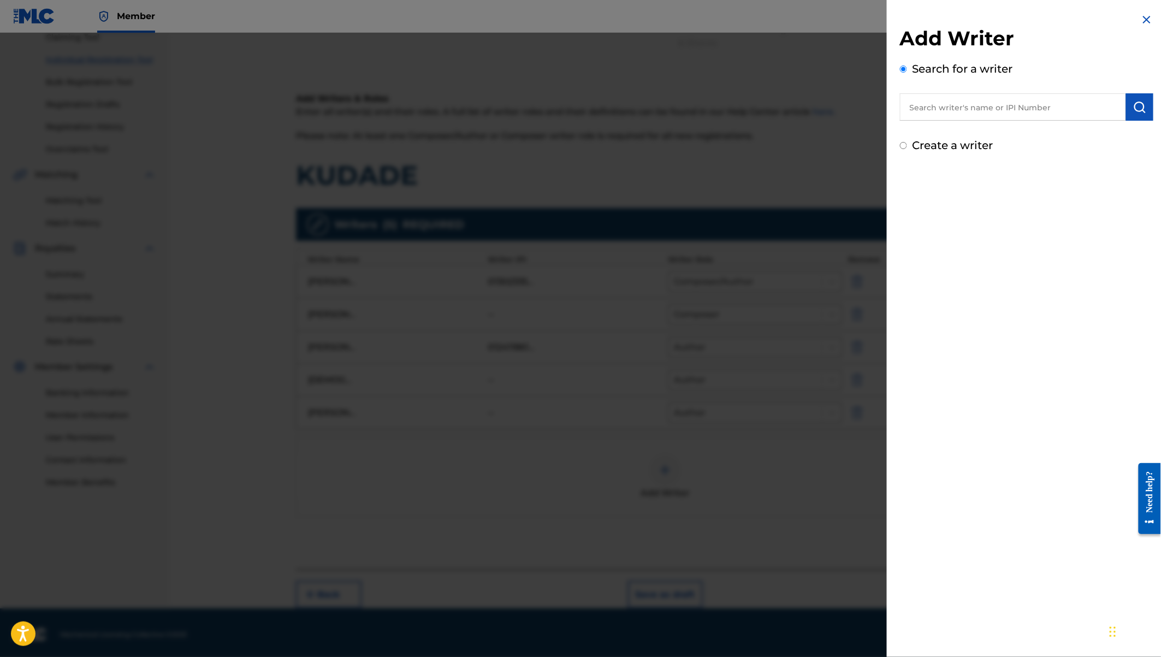
click at [1025, 108] on input "text" at bounding box center [1013, 106] width 226 height 27
paste input "[PERSON_NAME]"
type input "[PERSON_NAME]"
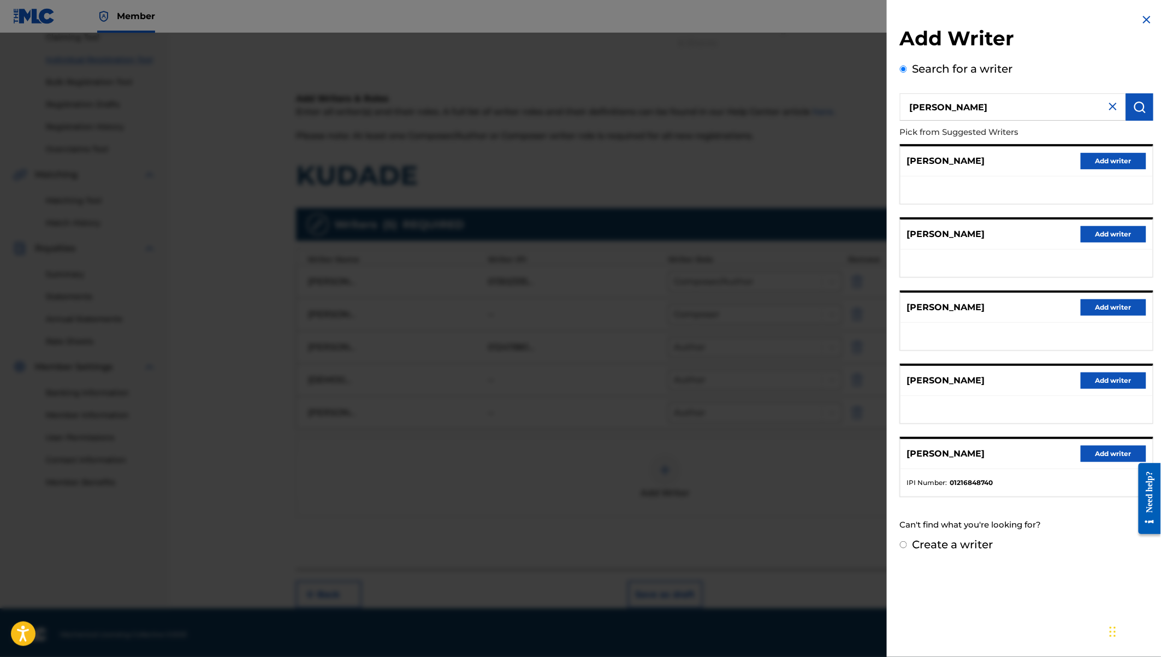
click at [1109, 449] on button "Add writer" at bounding box center [1113, 453] width 66 height 16
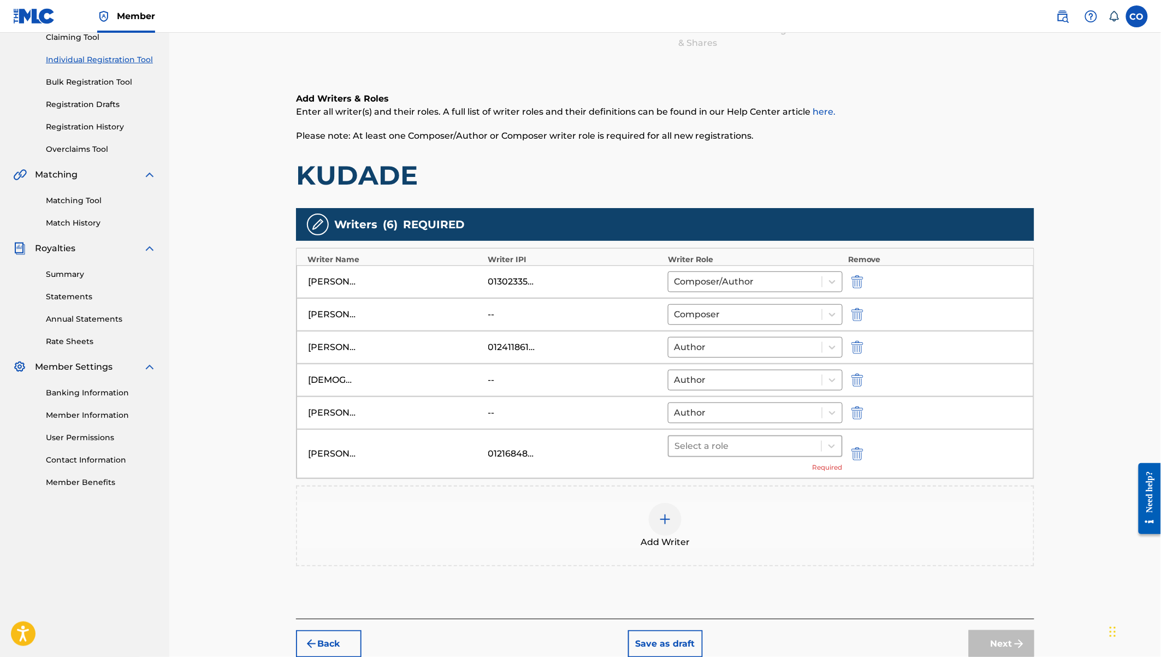
click at [820, 441] on div "Select a role" at bounding box center [745, 446] width 152 height 20
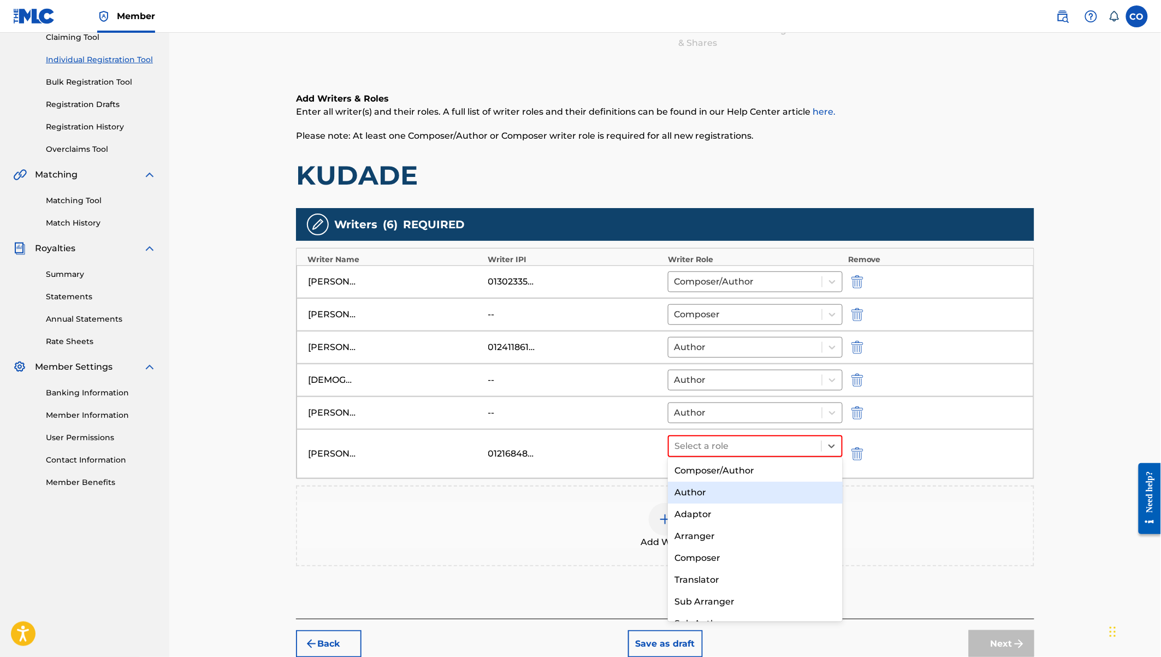
click at [727, 484] on div "Author" at bounding box center [755, 493] width 175 height 22
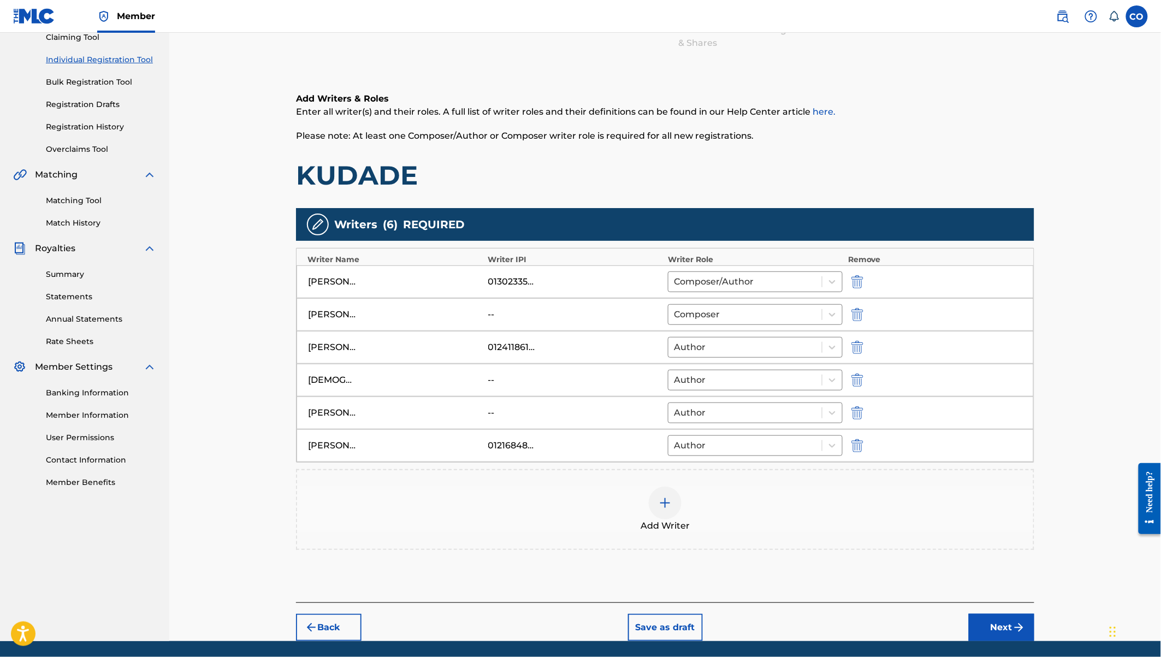
click at [1013, 629] on img "submit" at bounding box center [1018, 627] width 13 height 13
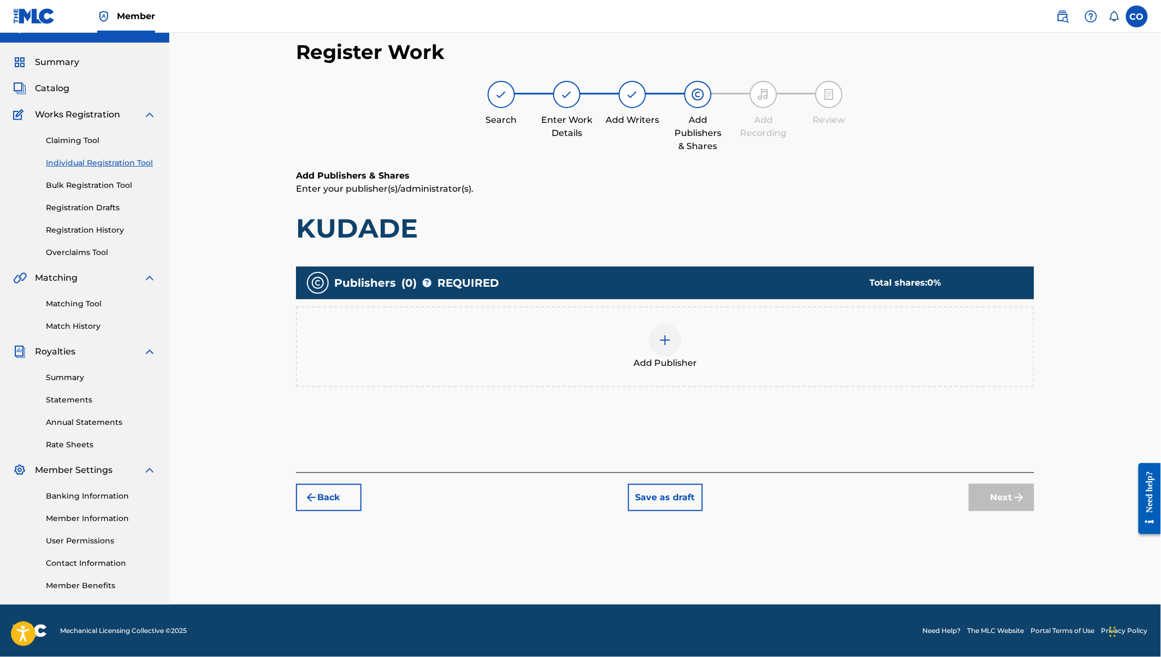
scroll to position [20, 0]
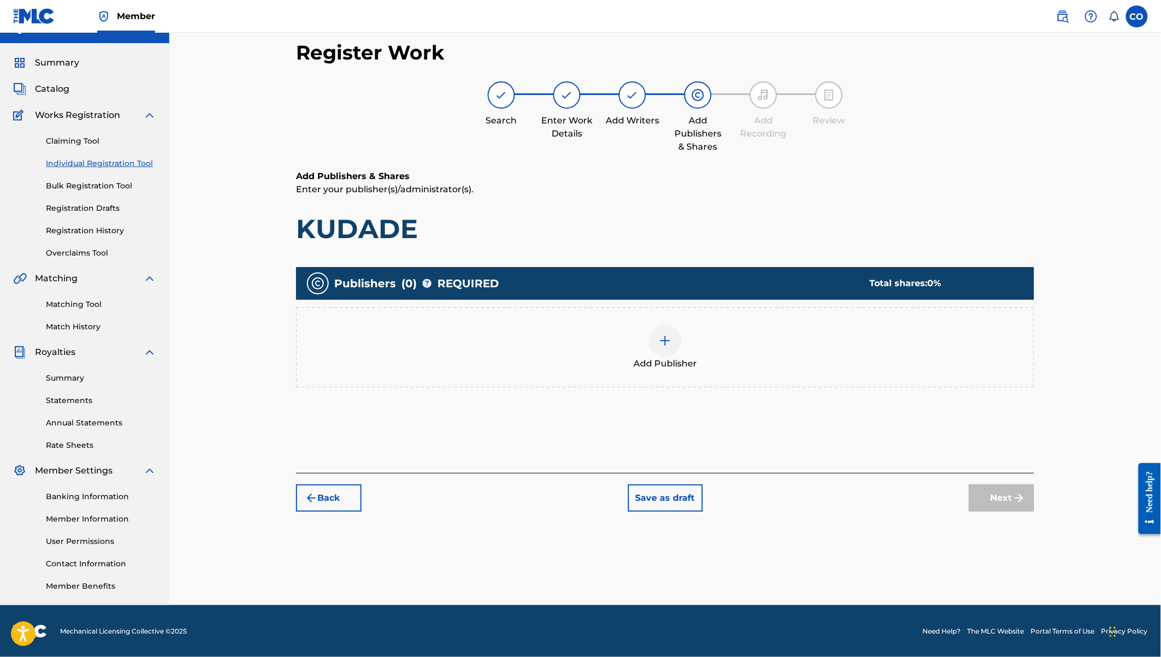
click at [678, 336] on div at bounding box center [665, 340] width 33 height 33
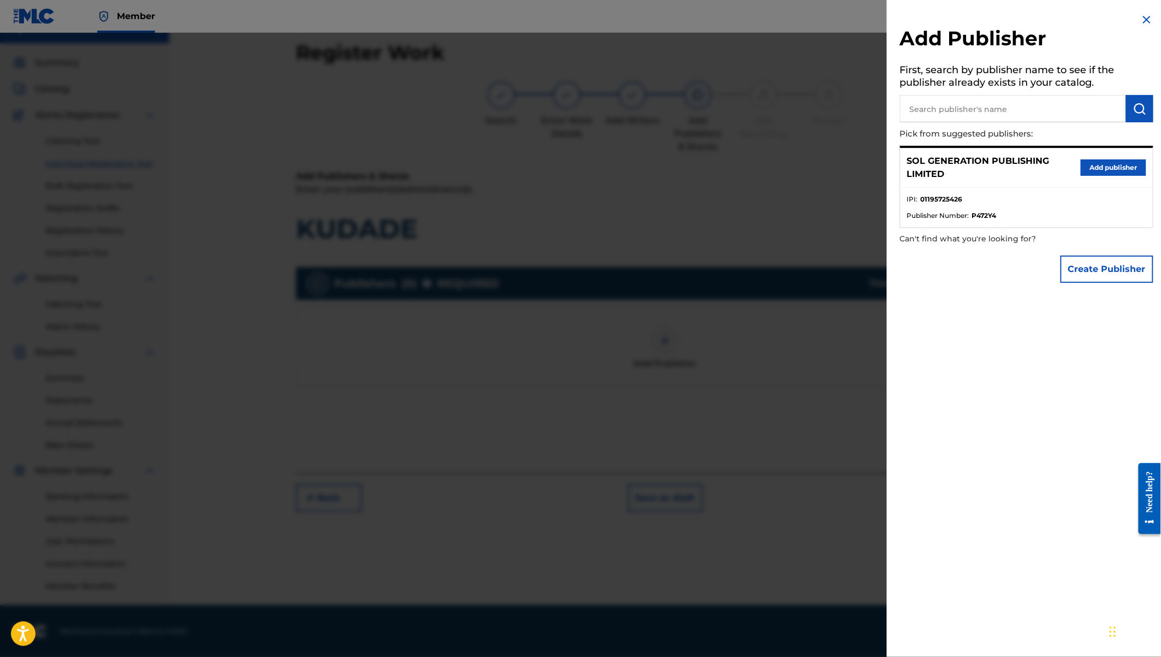
click at [1123, 168] on button "Add publisher" at bounding box center [1113, 167] width 66 height 16
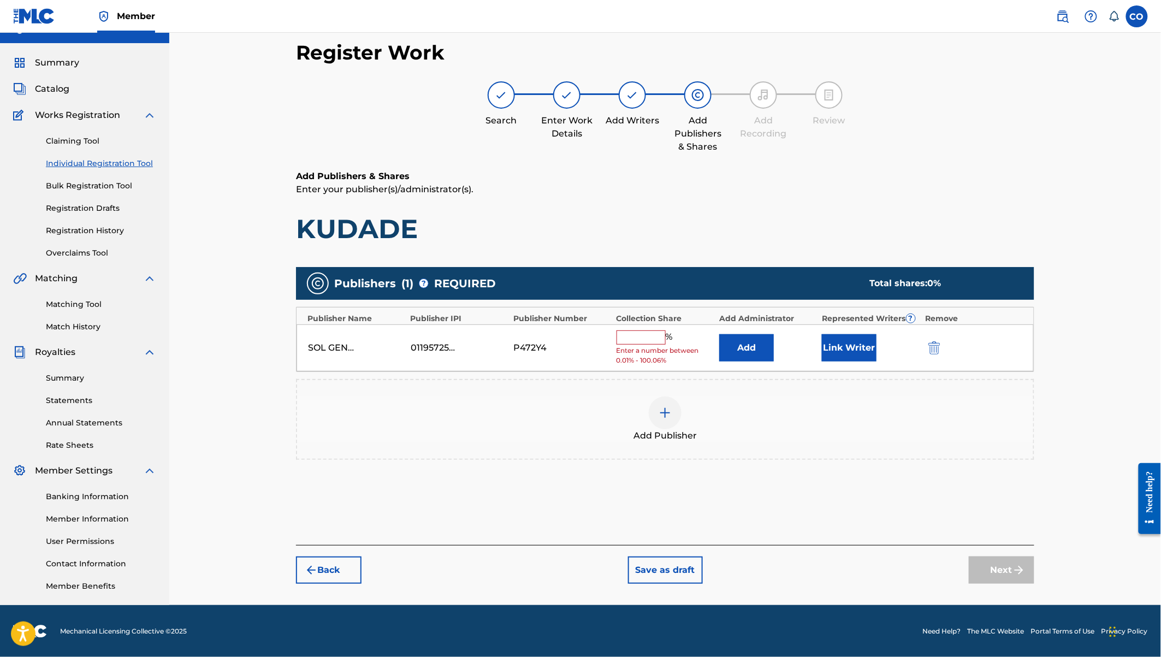
click at [648, 338] on input "text" at bounding box center [640, 337] width 49 height 14
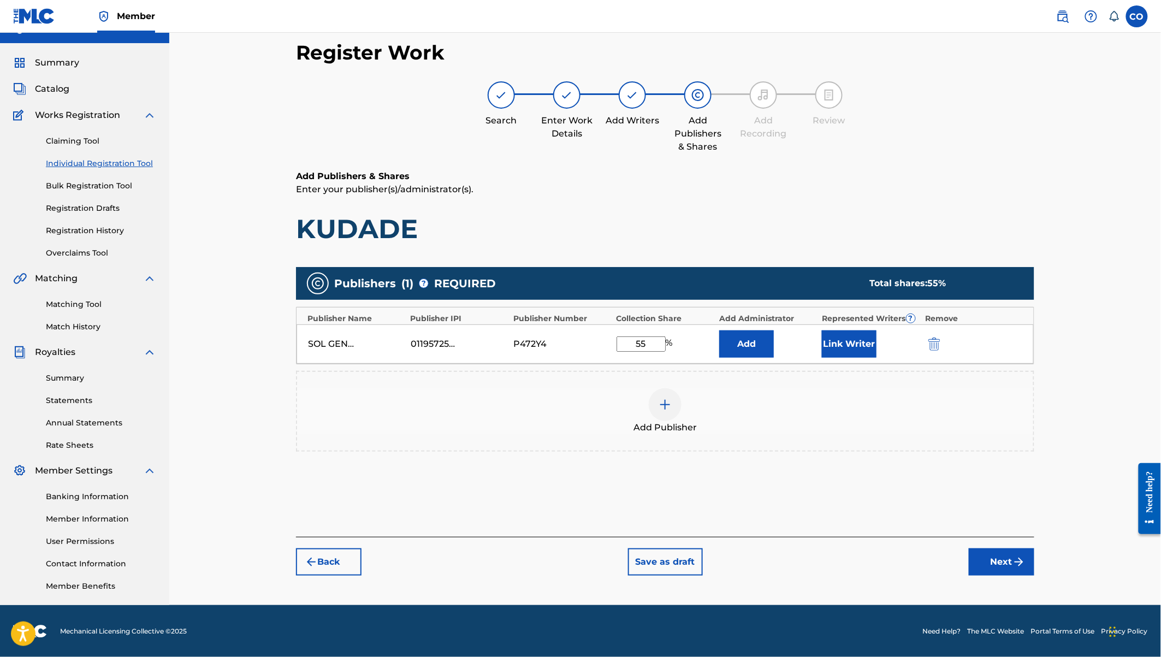
type input "55"
click at [863, 337] on button "Link Writer" at bounding box center [849, 343] width 55 height 27
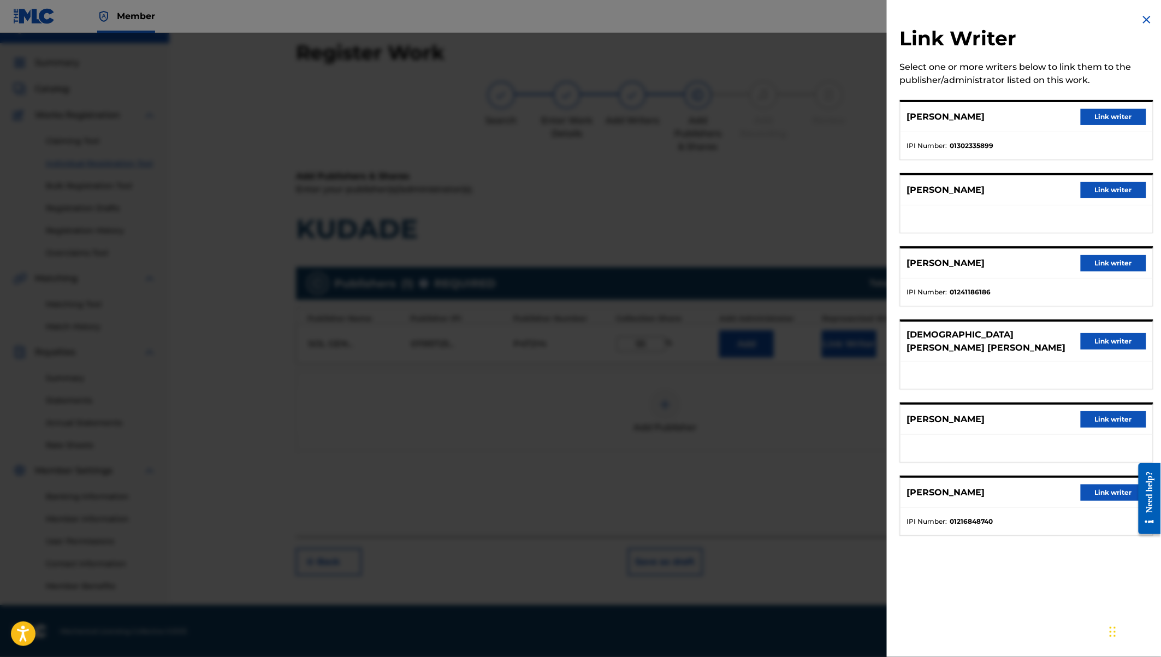
click at [1119, 113] on button "Link writer" at bounding box center [1113, 117] width 66 height 16
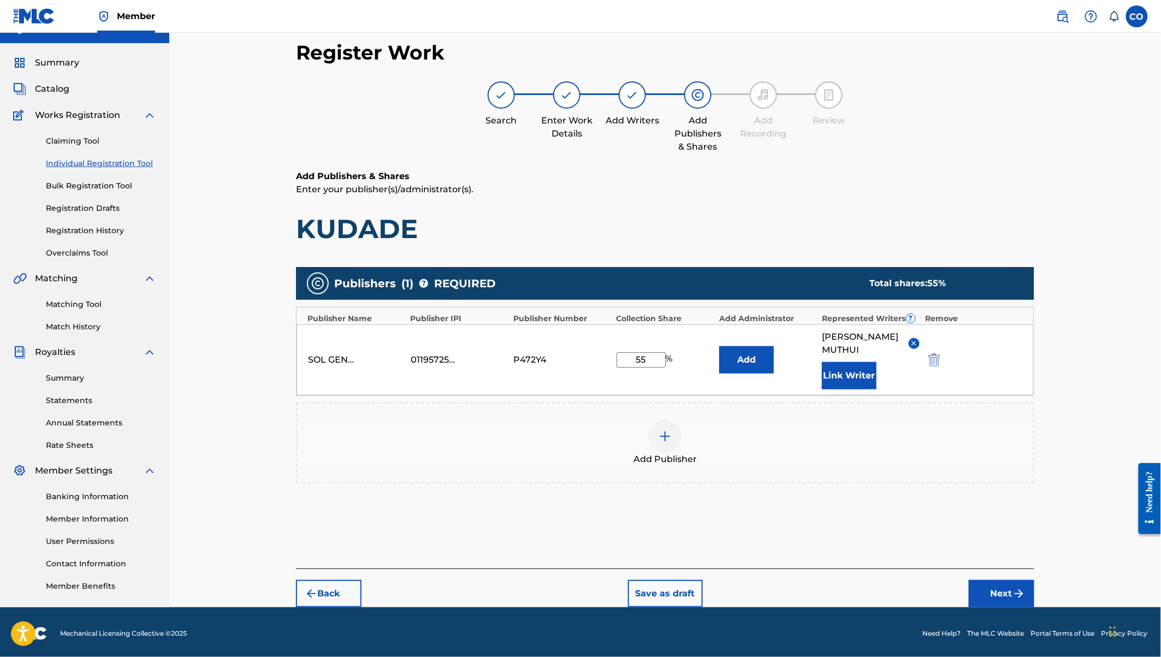
click at [868, 373] on button "Link Writer" at bounding box center [849, 375] width 55 height 27
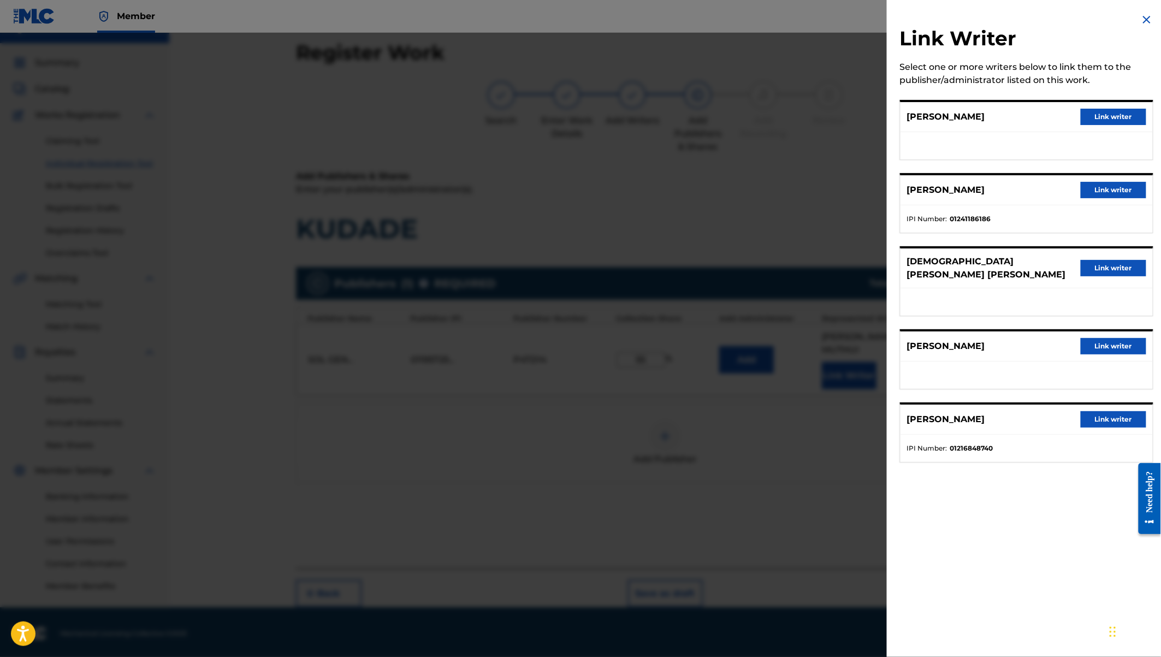
click at [1094, 260] on button "Link writer" at bounding box center [1113, 268] width 66 height 16
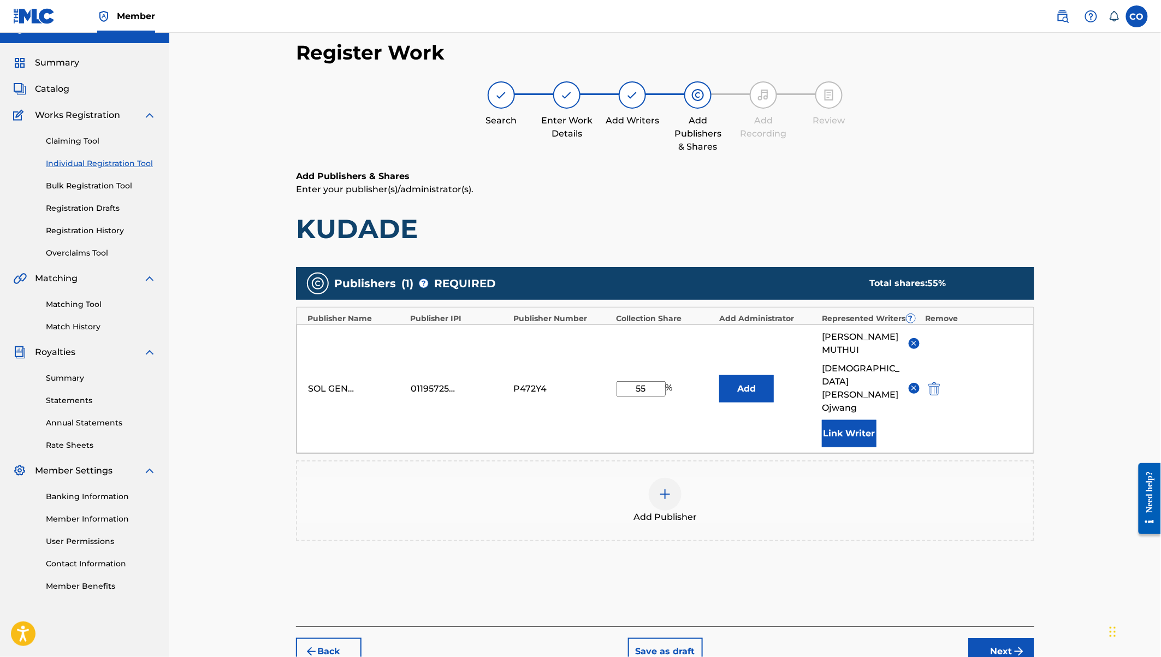
click at [851, 420] on button "Link Writer" at bounding box center [849, 433] width 55 height 27
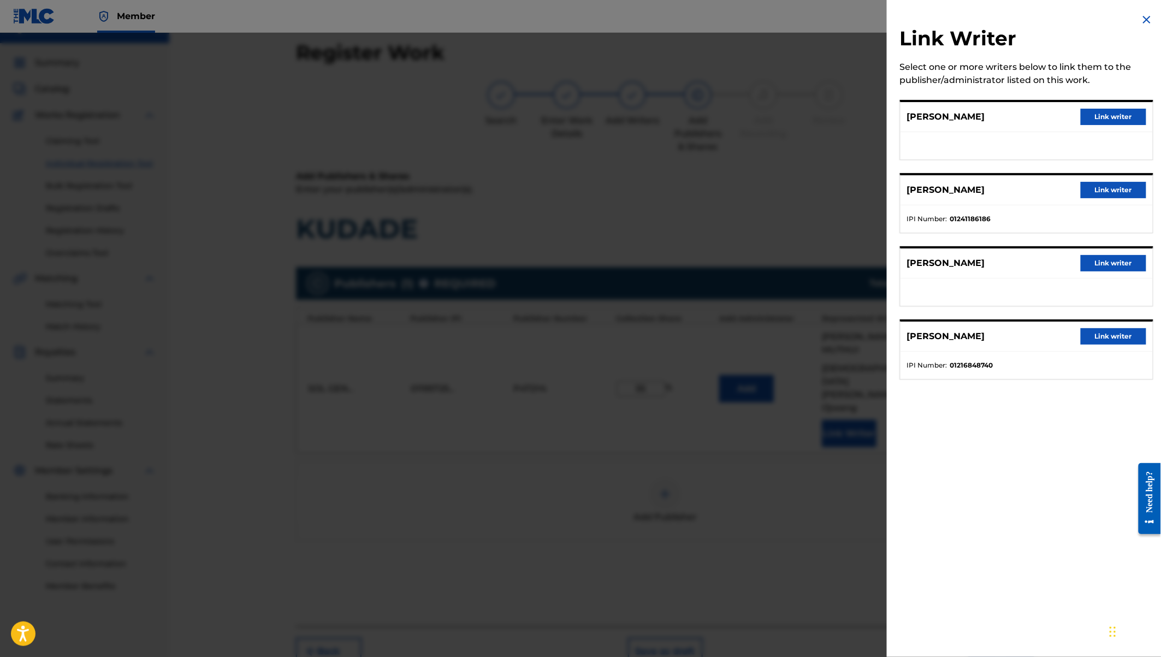
click at [1109, 256] on button "Link writer" at bounding box center [1113, 263] width 66 height 16
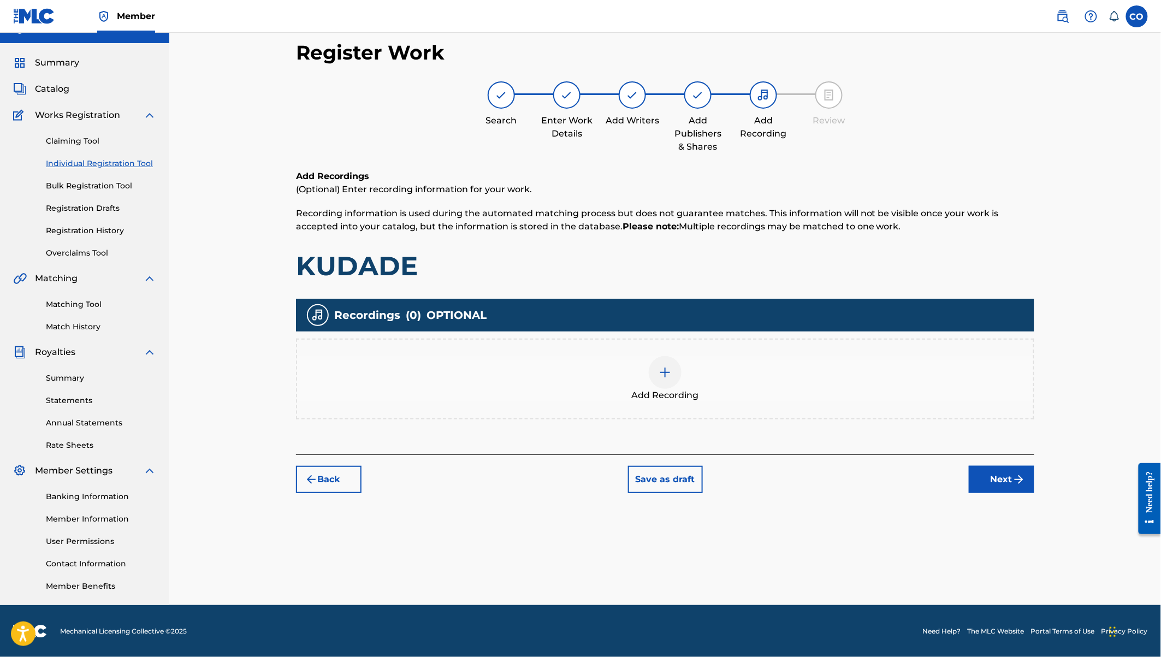
click at [686, 373] on div "Add Recording" at bounding box center [665, 379] width 736 height 46
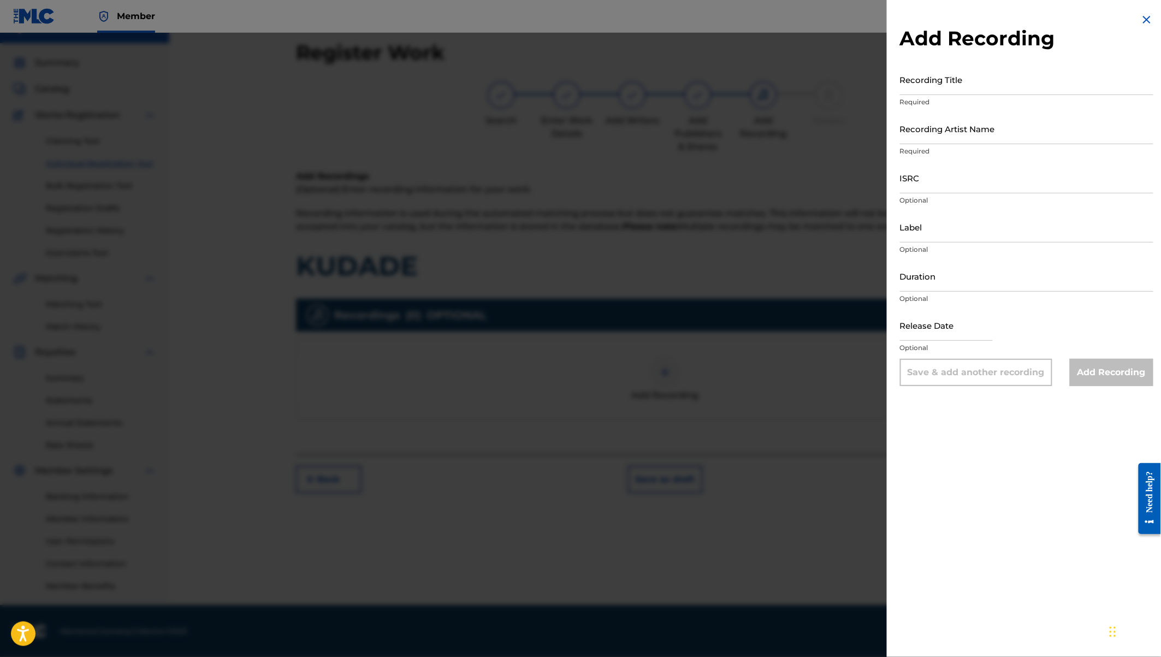
click at [930, 82] on input "Recording Title" at bounding box center [1026, 79] width 253 height 31
type input "KUDADE"
click at [930, 130] on input "Recording Artist Name" at bounding box center [1026, 128] width 253 height 31
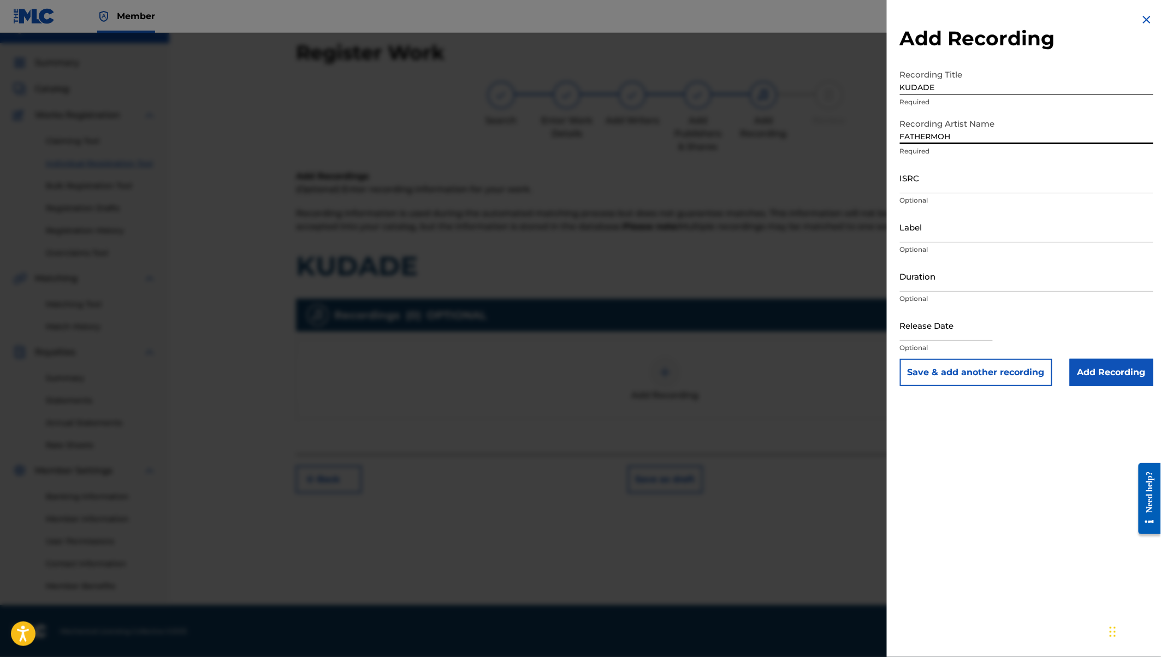
type input "FATHERMOH"
click at [932, 179] on input "ISRC" at bounding box center [1026, 177] width 253 height 31
paste input "USA2P2423807"
type input "USA2P2423807"
click at [913, 237] on input "Label" at bounding box center [1026, 226] width 253 height 31
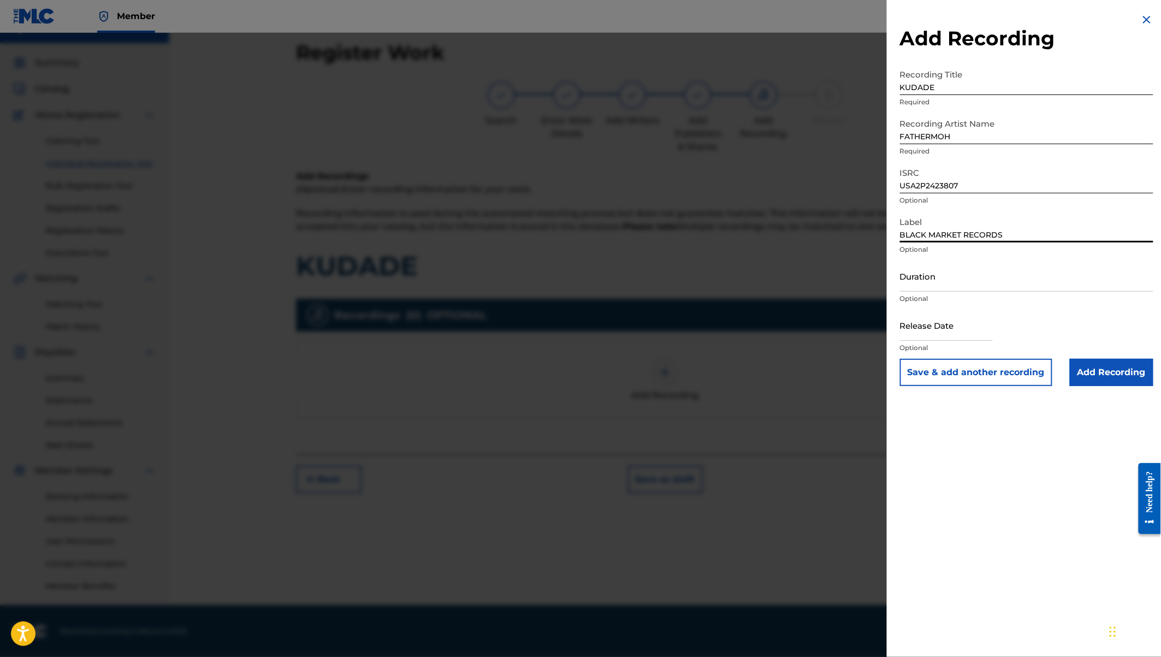
type input "BLACK MARKET RECORDS"
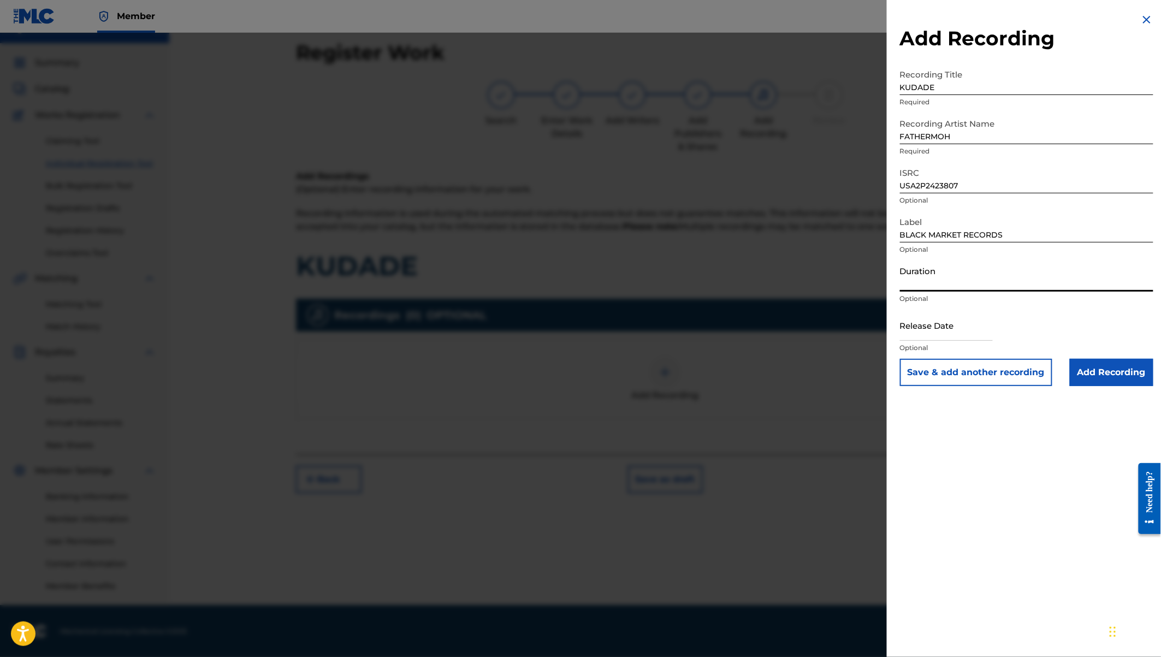
click at [906, 280] on input "Duration" at bounding box center [1026, 275] width 253 height 31
type input "03:25"
click at [940, 330] on input "text" at bounding box center [946, 325] width 93 height 31
select select "7"
select select "2025"
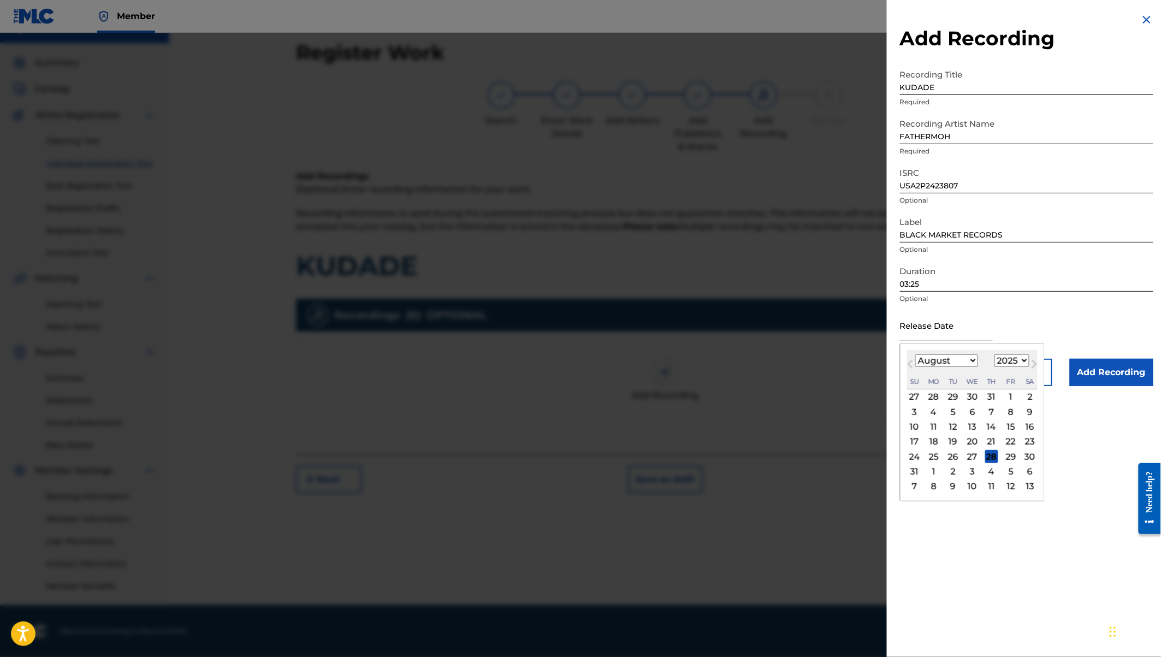
click at [1026, 304] on div "Duration 03:25 Optional" at bounding box center [1026, 284] width 253 height 49
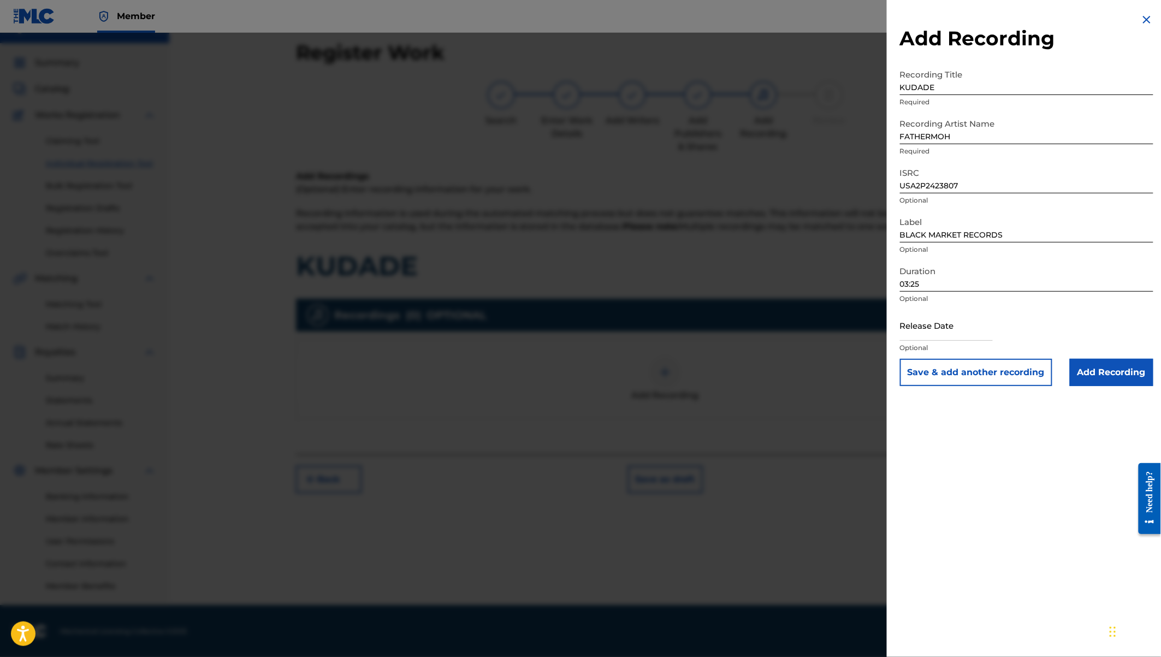
click at [1114, 369] on input "Add Recording" at bounding box center [1112, 372] width 84 height 27
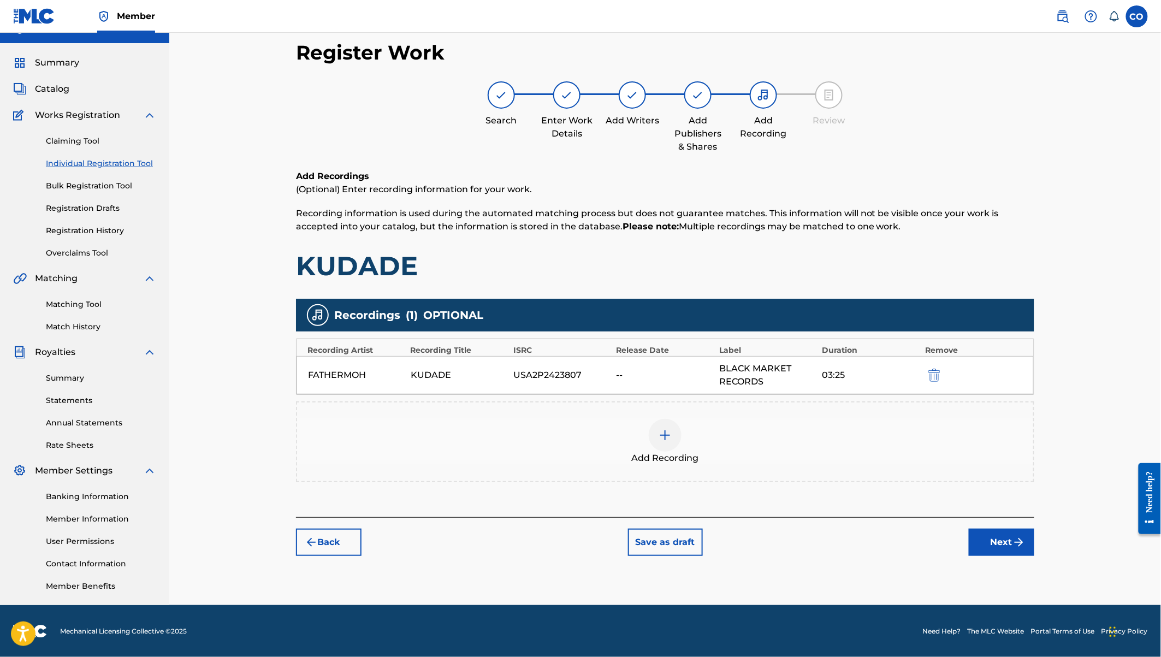
click at [673, 433] on div at bounding box center [665, 435] width 33 height 33
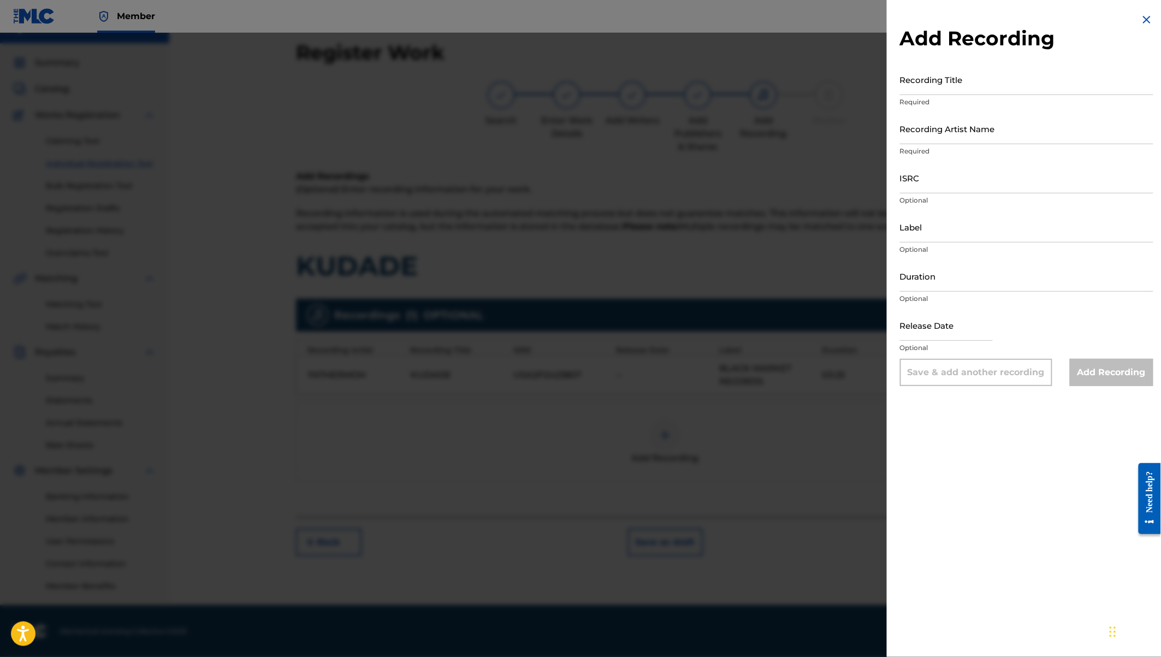
click at [945, 179] on input "ISRC" at bounding box center [1026, 177] width 253 height 31
paste input "QZQAY2476599"
type input "QZQAY2476599"
click at [936, 281] on input "Duration" at bounding box center [1026, 275] width 253 height 31
type input "03:25"
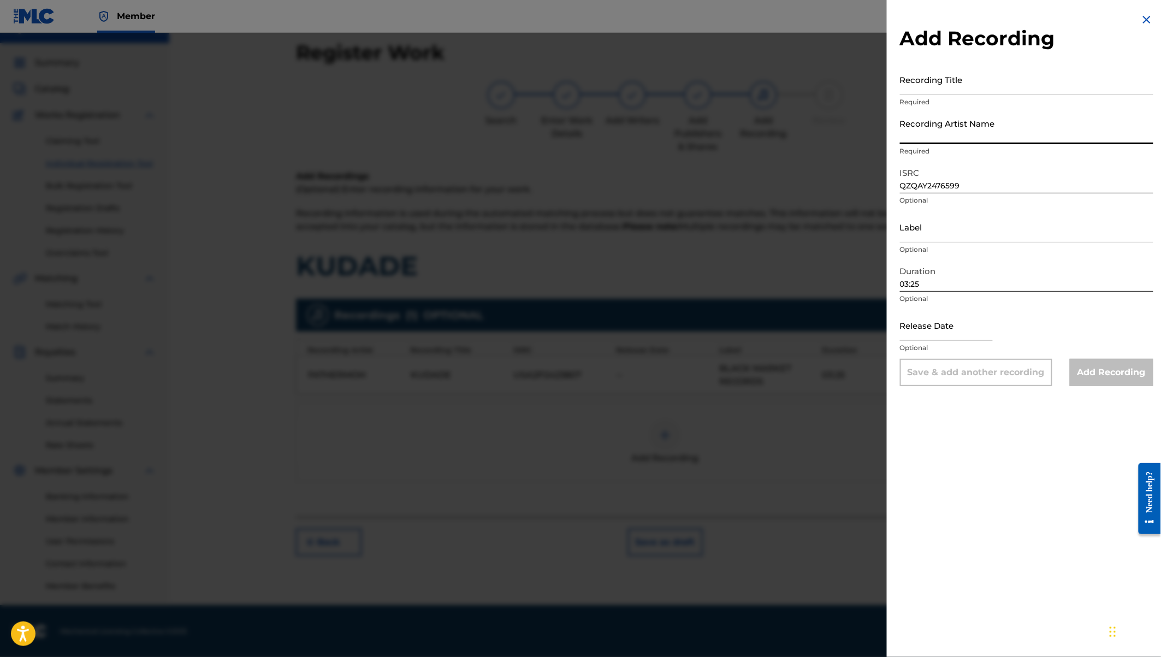
click at [935, 130] on input "Recording Artist Name" at bounding box center [1026, 128] width 253 height 31
click at [915, 77] on input "Recording Title" at bounding box center [1026, 79] width 253 height 31
paste input "KUDADE - FANCY FINGERS REFIX"
type input "KUDADE - FANCY FINGERS REFIX"
click at [916, 134] on input "Recording Artist Name" at bounding box center [1026, 128] width 253 height 31
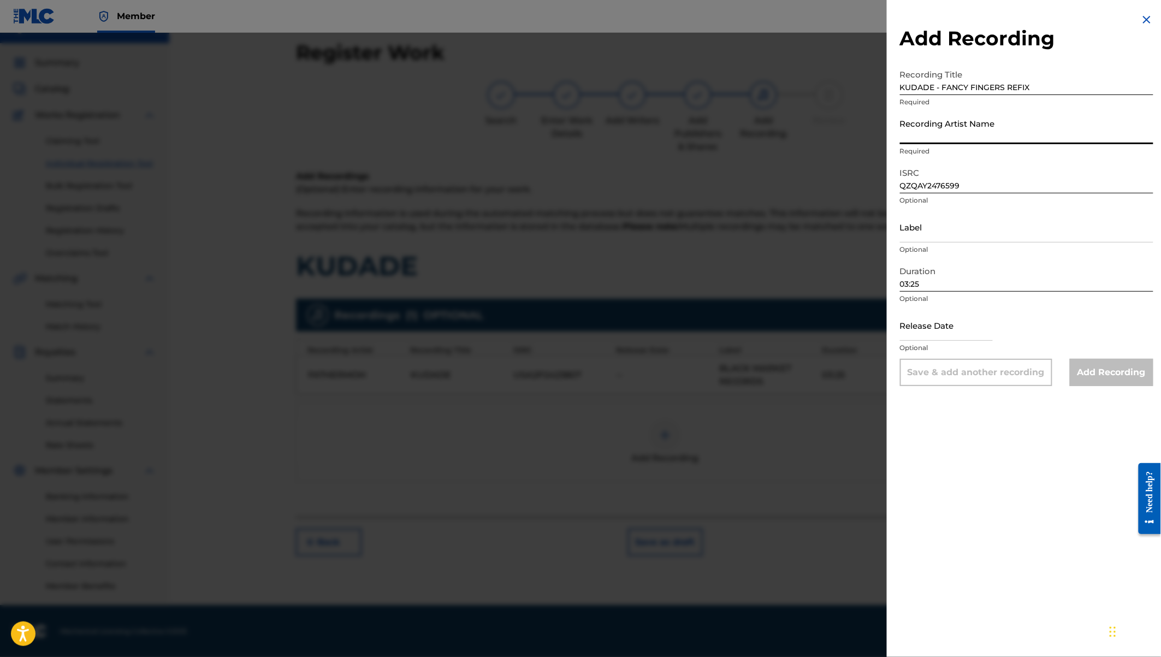
paste input "[PERSON_NAME],[PERSON_NAME],[PERSON_NAME],[PERSON_NAME] KUU,FATHERMOH,[PERSON_N…"
click at [986, 142] on input "[PERSON_NAME],[PERSON_NAME],[PERSON_NAME],[PERSON_NAME] KUU,FATHERMOH,[PERSON_N…" at bounding box center [1026, 128] width 253 height 31
click at [943, 138] on input "[PERSON_NAME],[PERSON_NAME],[PERSON_NAME],[PERSON_NAME] KUU,FATHERMOH,[PERSON_N…" at bounding box center [1026, 128] width 253 height 31
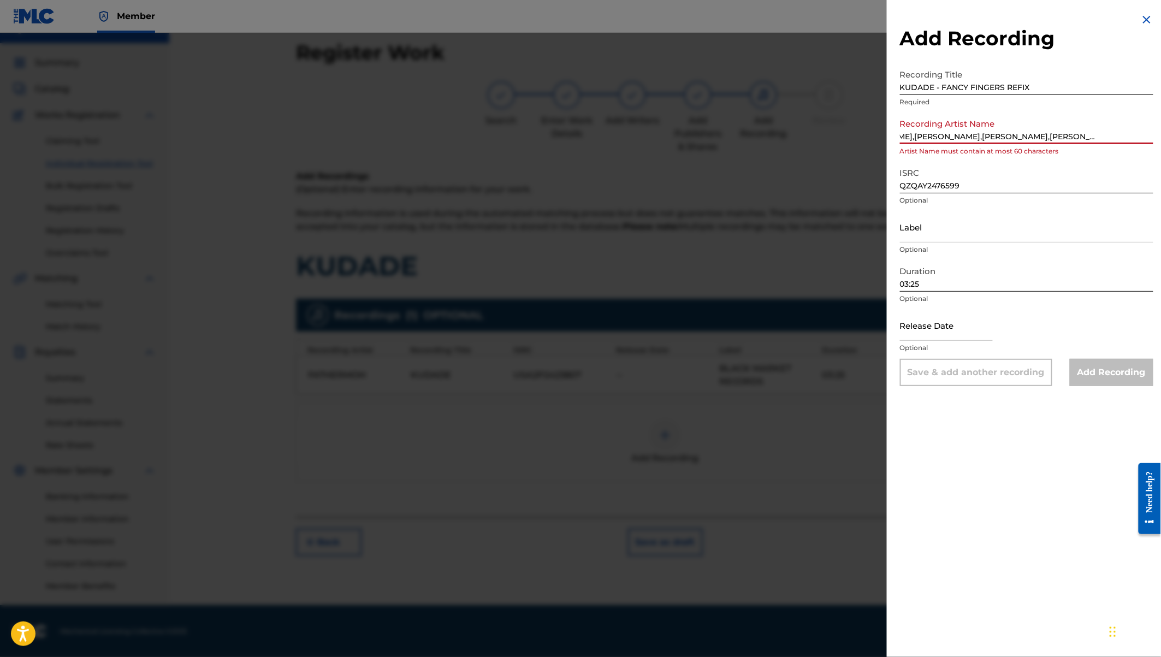
click at [1025, 156] on div "Recording Artist Name [PERSON_NAME],[PERSON_NAME],[PERSON_NAME],NDOVU KUU,FATHE…" at bounding box center [1026, 137] width 253 height 49
click at [1103, 141] on input "[PERSON_NAME],[PERSON_NAME],[PERSON_NAME],[PERSON_NAME] KUU,FATHERMOH,[PERSON_N…" at bounding box center [1026, 128] width 253 height 31
click at [1076, 129] on input "[PERSON_NAME],[PERSON_NAME],[PERSON_NAME],[PERSON_NAME] KUU,FATHERMOH,[PERSON_N…" at bounding box center [1026, 128] width 253 height 31
click at [963, 136] on input "[PERSON_NAME],[PERSON_NAME],[PERSON_NAME],[PERSON_NAME] KUU,FATHERMOH,[PERSON_N…" at bounding box center [1026, 128] width 253 height 31
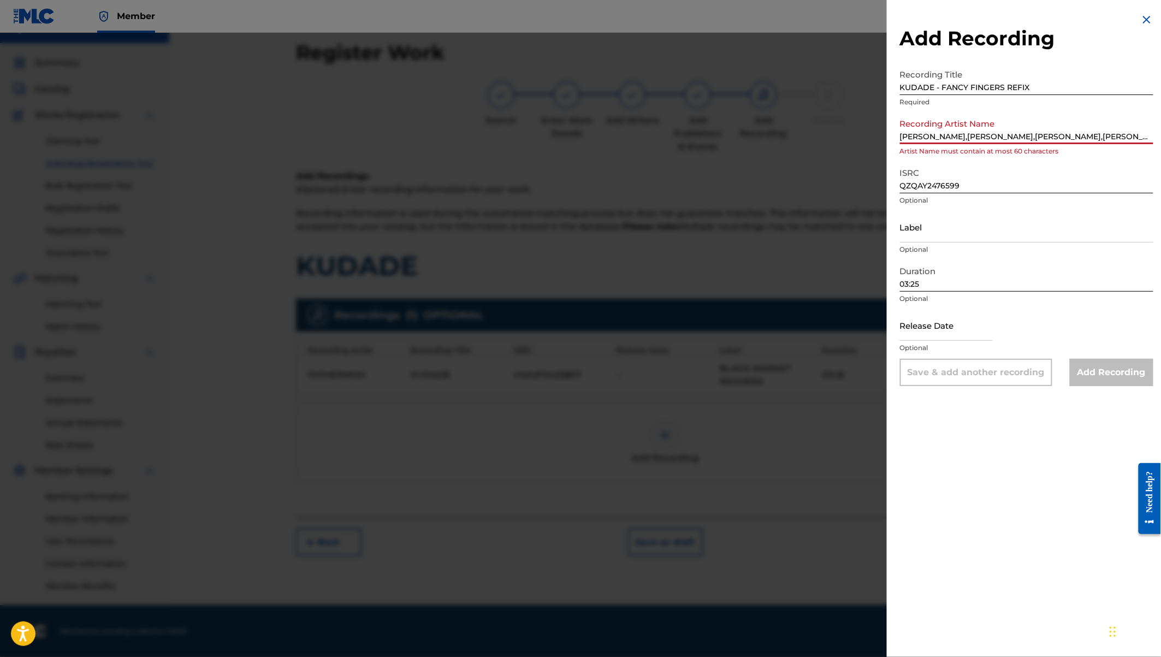
scroll to position [0, 53]
drag, startPoint x: 963, startPoint y: 136, endPoint x: 1165, endPoint y: 141, distance: 201.5
click at [1160, 141] on html "Accessibility Screen-Reader Guide, Feedback, and Issue Reporting | New window M…" at bounding box center [580, 308] width 1161 height 657
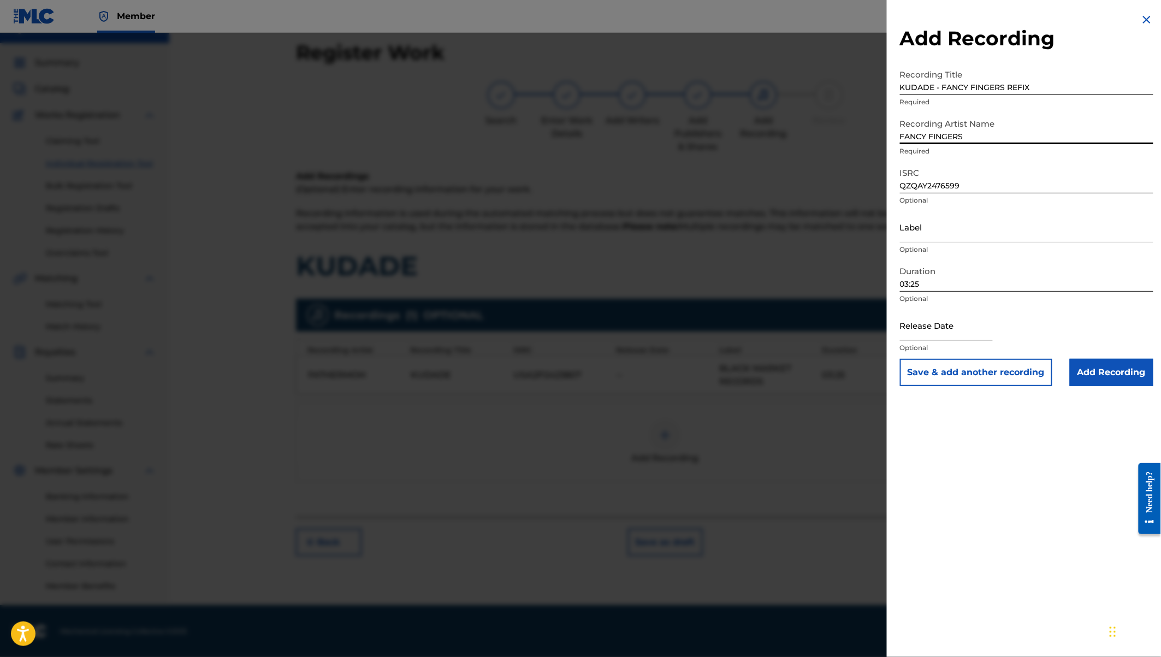
scroll to position [0, 0]
type input "FANCY FINGERS"
click at [1009, 170] on input "QZQAY2476599" at bounding box center [1026, 177] width 253 height 31
click at [943, 234] on input "Label" at bounding box center [1026, 226] width 253 height 31
type input "f"
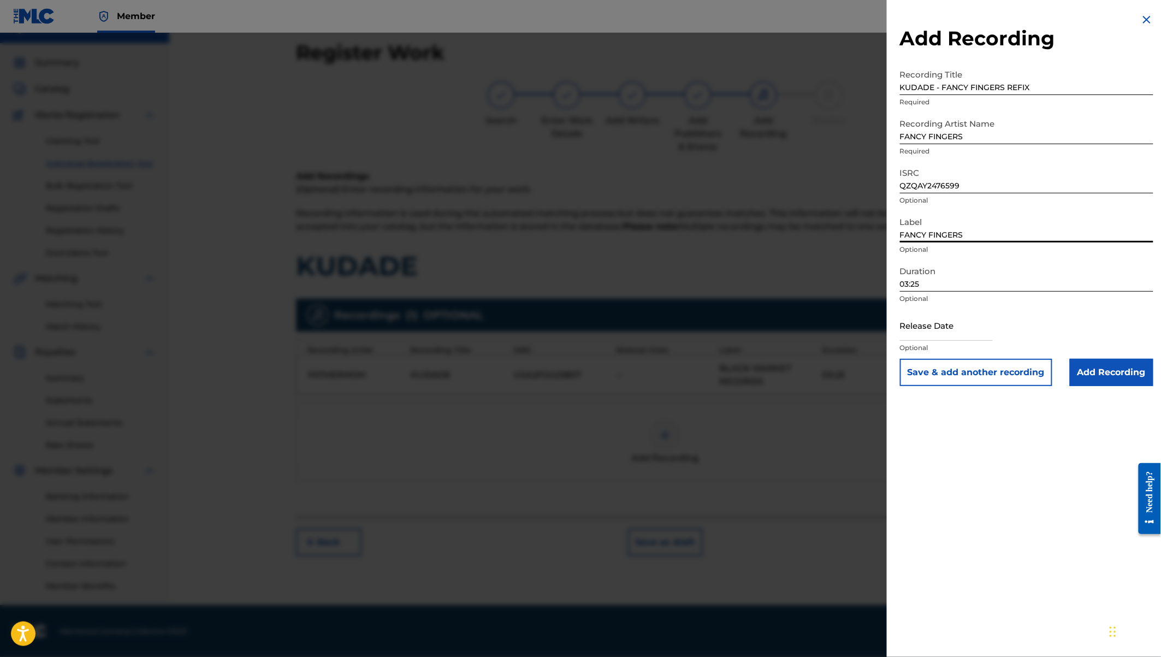
type input "FANCY FINGERS"
click at [924, 290] on input "03:25" at bounding box center [1026, 275] width 253 height 31
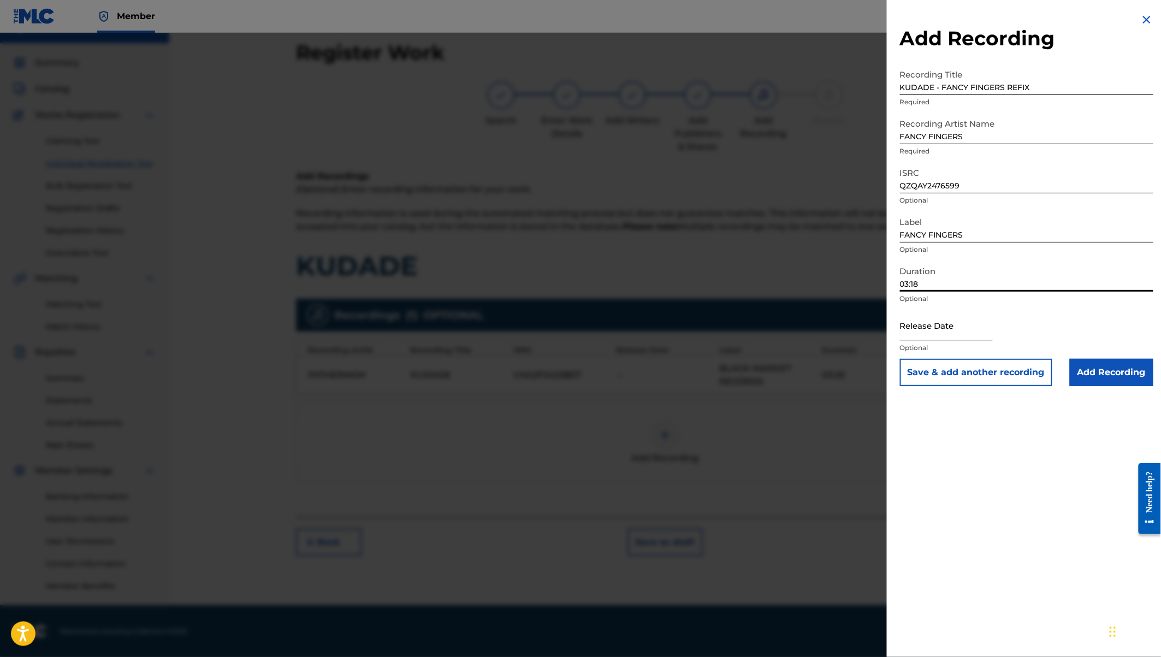
type input "03:18"
click at [1108, 370] on input "Add Recording" at bounding box center [1112, 372] width 84 height 27
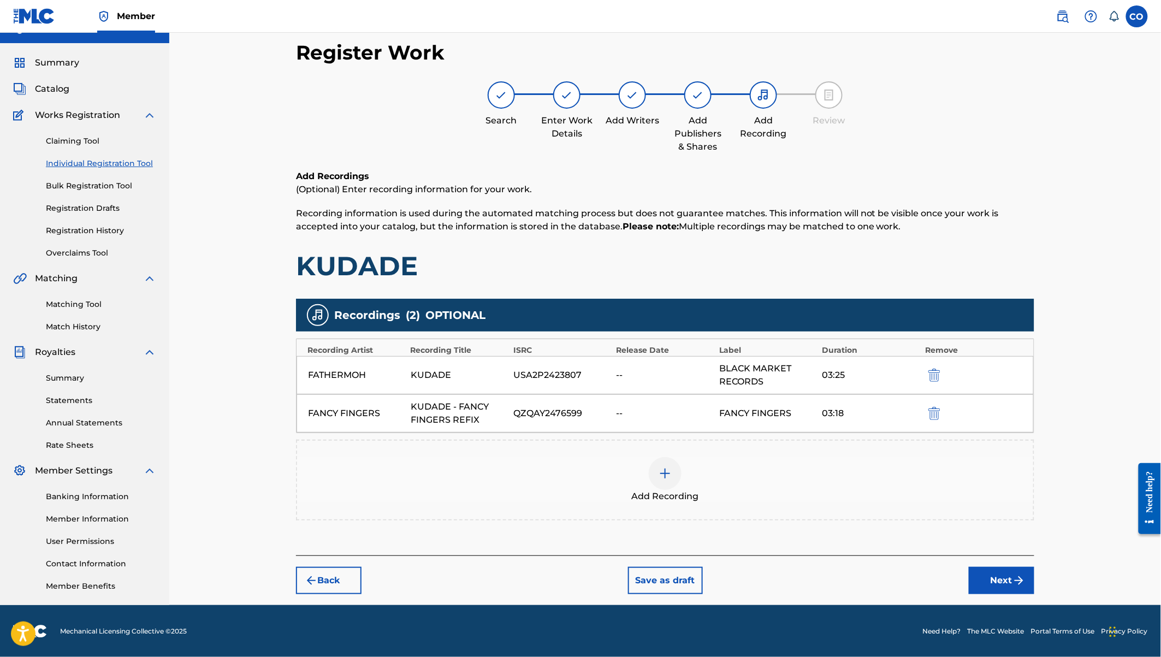
click at [667, 467] on img at bounding box center [664, 473] width 13 height 13
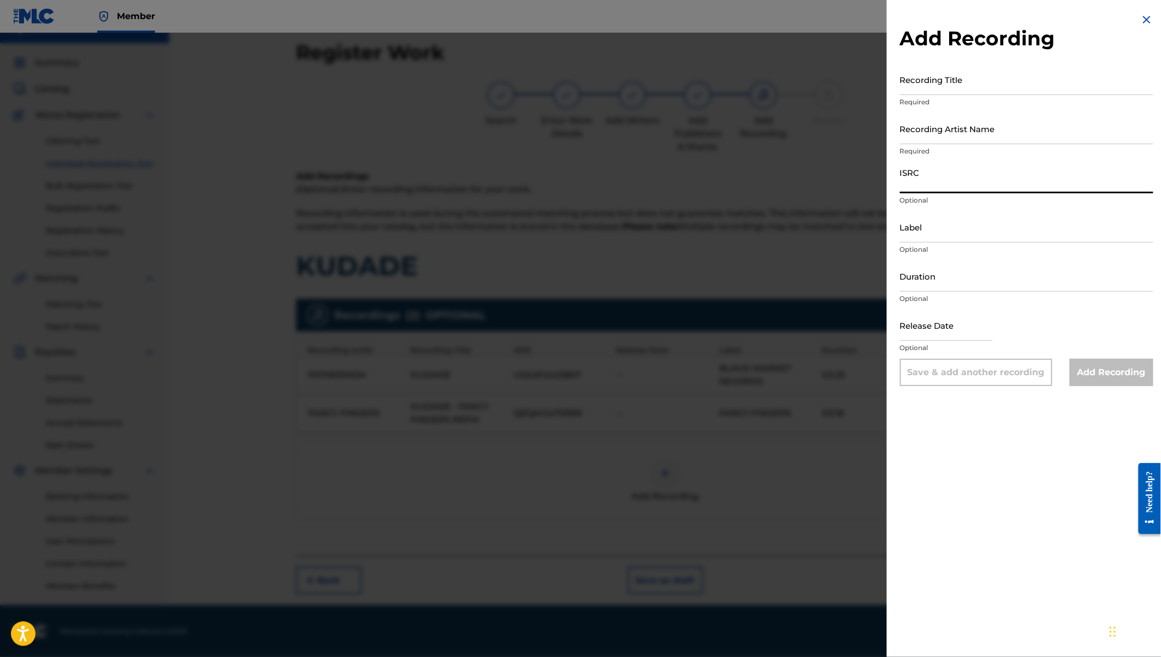
click at [913, 185] on input "ISRC" at bounding box center [1026, 177] width 253 height 31
paste input "USA2P2423807"
type input "USA2P2423807"
click at [909, 74] on input "Recording Title" at bounding box center [1026, 79] width 253 height 31
type input "KUDADE"
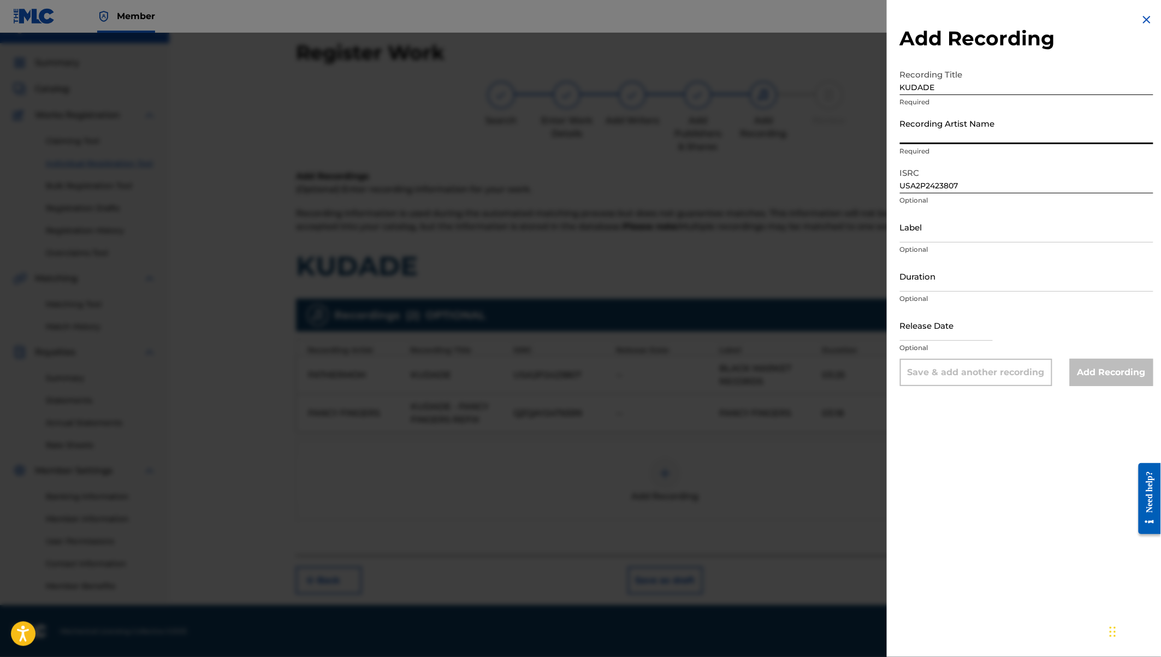
click at [910, 132] on input "Recording Artist Name" at bounding box center [1026, 128] width 253 height 31
paste input "[PERSON_NAME] [PERSON_NAME]|[PERSON_NAME]|FATHERMOH|NDOVU KUU|FANCY FINGERS|[PE…"
click at [1114, 138] on input "[PERSON_NAME] [PERSON_NAME]|[PERSON_NAME]|FATHERMOH|NDOVU KUU|FANCY FINGERS|[PE…" at bounding box center [1026, 128] width 253 height 31
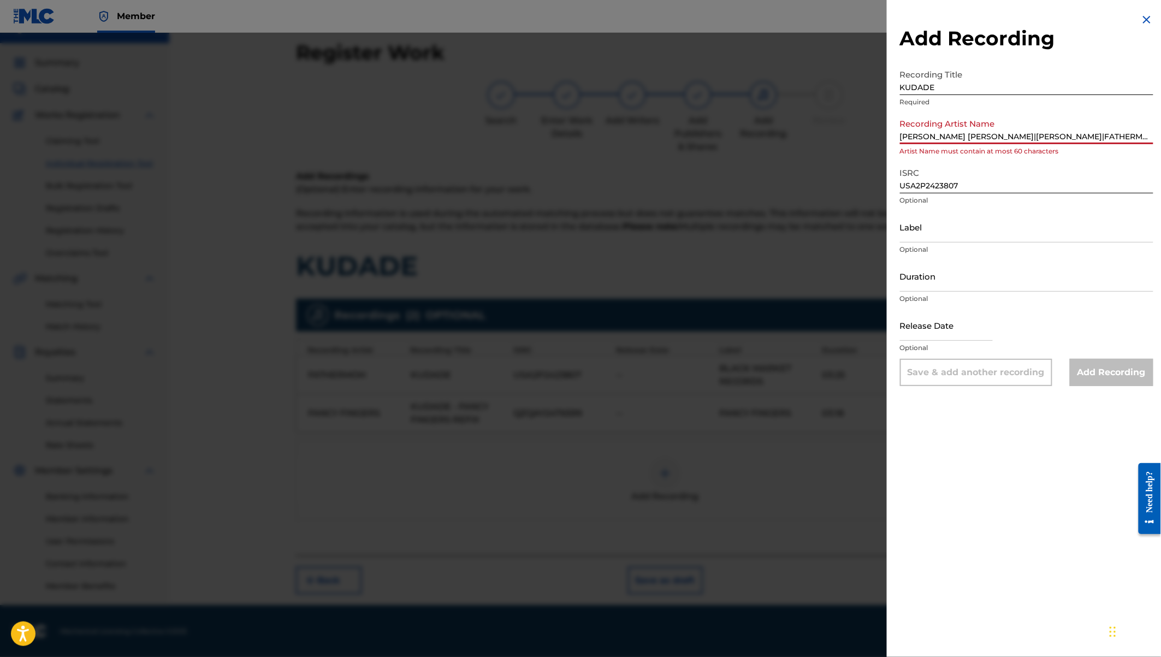
click at [971, 135] on input "[PERSON_NAME] [PERSON_NAME]|[PERSON_NAME]|FATHERMOH|NDOVU KUU|[PERSON_NAME],[PE…" at bounding box center [1026, 128] width 253 height 31
drag, startPoint x: 971, startPoint y: 135, endPoint x: 1149, endPoint y: 136, distance: 178.0
click at [1149, 136] on input "[PERSON_NAME] [PERSON_NAME]|[PERSON_NAME]|FATHERMOH|NDOVU KUU|[PERSON_NAME],[PE…" at bounding box center [1026, 128] width 253 height 31
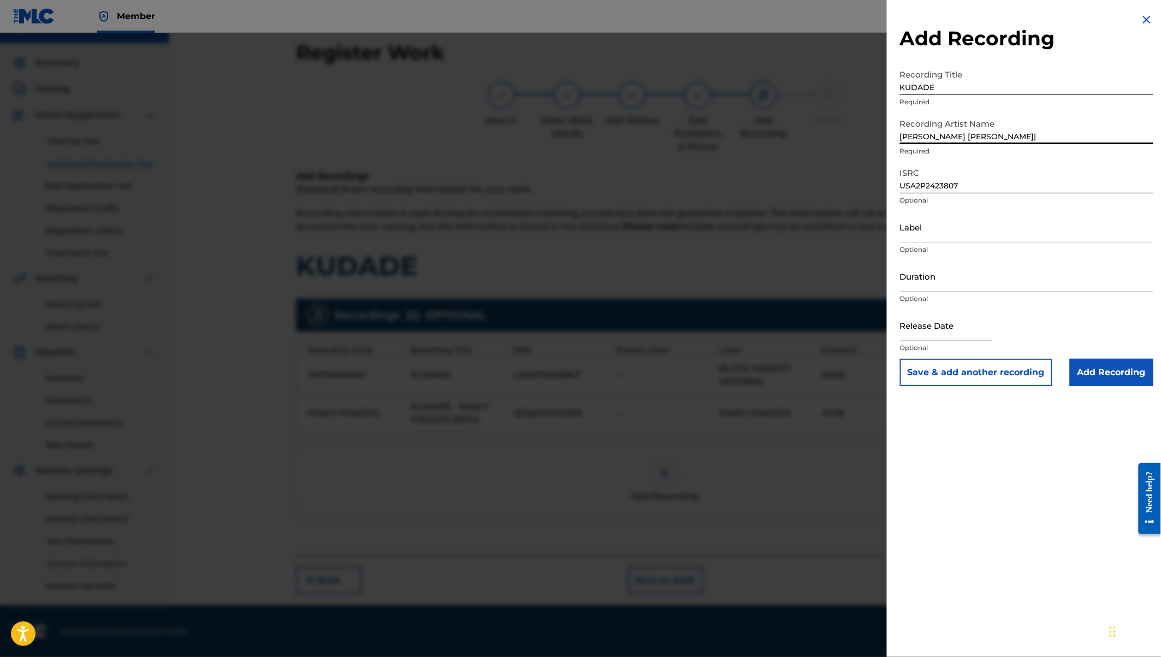
scroll to position [0, 0]
type input "[PERSON_NAME] [PERSON_NAME]|"
click at [930, 228] on input "Label" at bounding box center [1026, 226] width 253 height 31
type input "s"
type input "[PERSON_NAME] RECORDS"
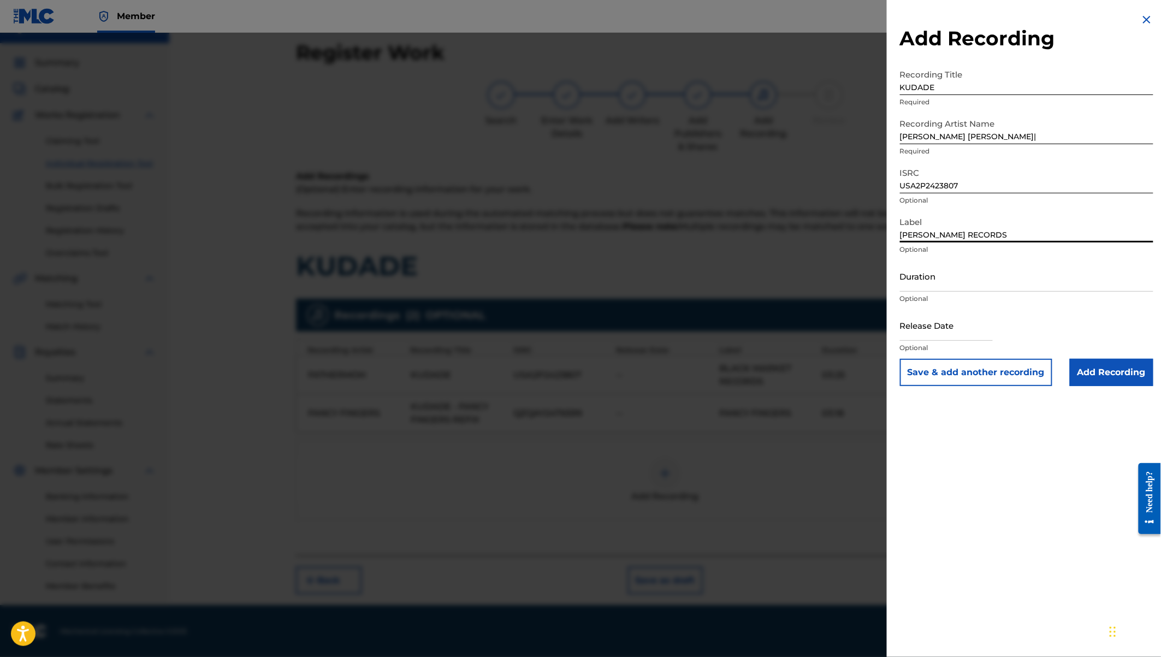
click at [916, 282] on input "Duration" at bounding box center [1026, 275] width 253 height 31
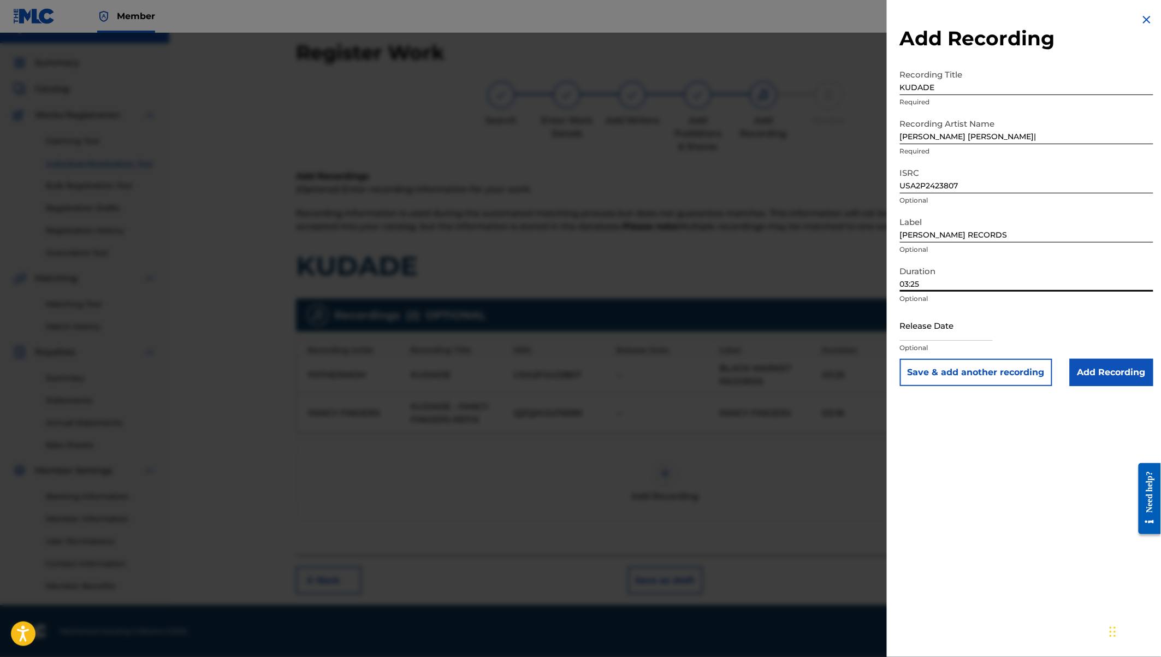
type input "03:25"
click at [998, 233] on input "[PERSON_NAME] RECORDS" at bounding box center [1026, 226] width 253 height 31
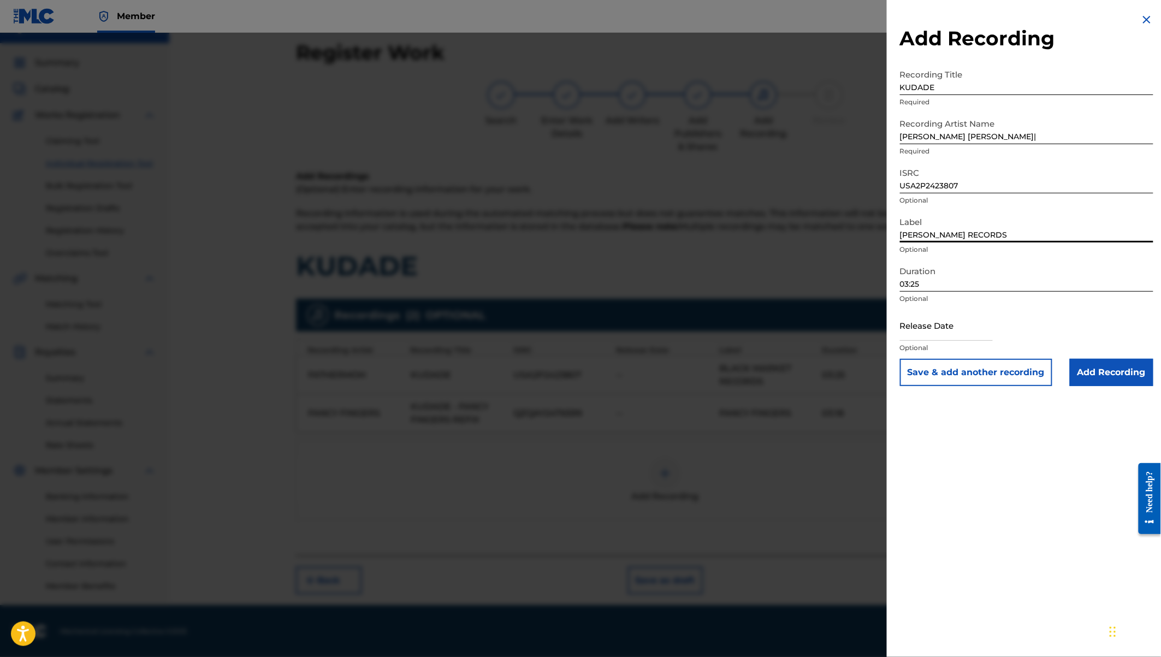
drag, startPoint x: 954, startPoint y: 233, endPoint x: 885, endPoint y: 232, distance: 69.3
click at [885, 232] on div "Add Recording Recording Title KUDADE Required Recording Artist Name [PERSON_NAM…" at bounding box center [580, 345] width 1161 height 624
type input "BLACK MARKET RECORDS"
click at [1102, 373] on input "Add Recording" at bounding box center [1112, 372] width 84 height 27
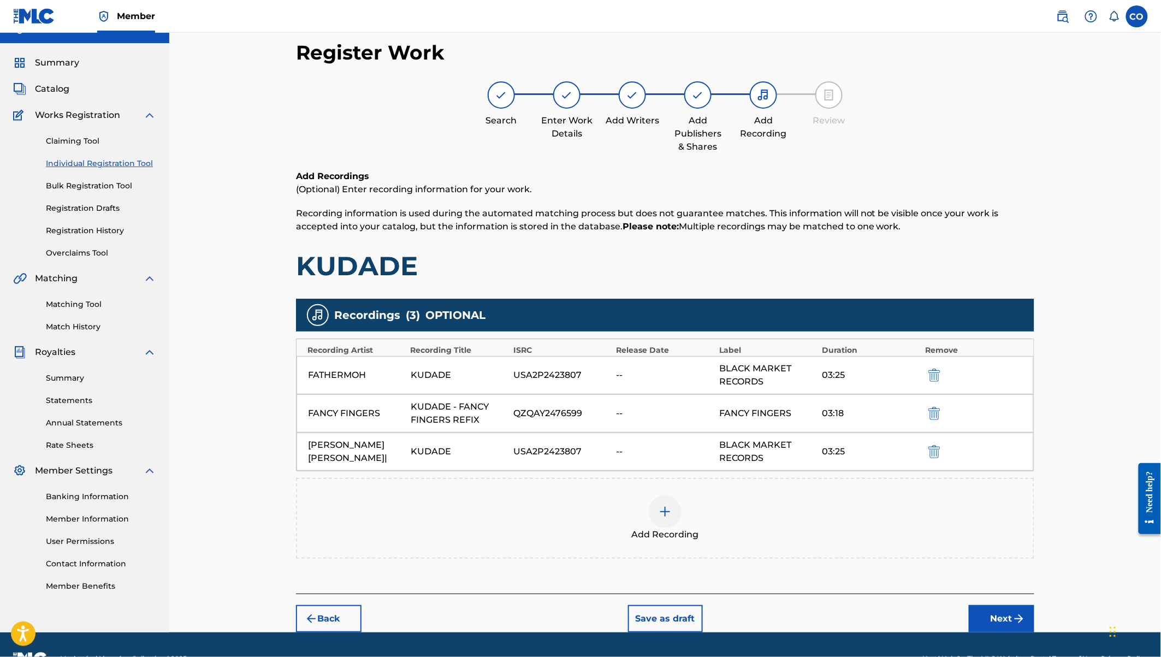
click at [665, 501] on div at bounding box center [665, 511] width 33 height 33
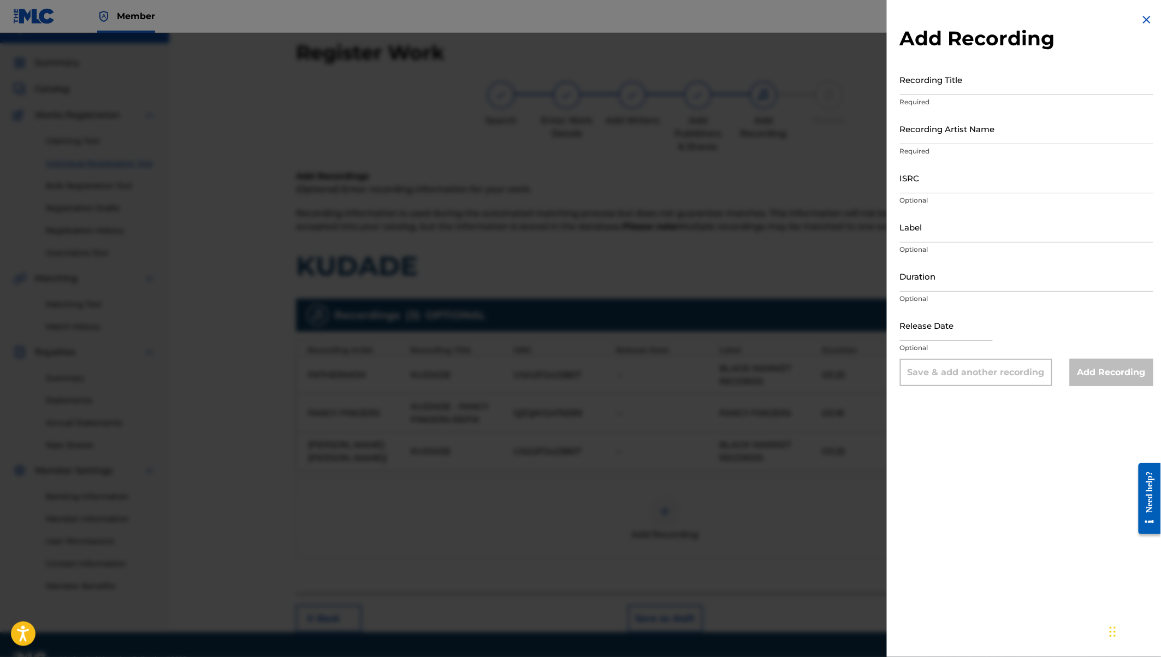
click at [931, 186] on input "ISRC" at bounding box center [1026, 177] width 253 height 31
paste input "USA2P2423807"
click at [904, 186] on input "USA2P2423807" at bounding box center [1026, 177] width 253 height 31
type input "USA2P2423807"
click at [924, 134] on input "Recording Artist Name" at bounding box center [1026, 128] width 253 height 31
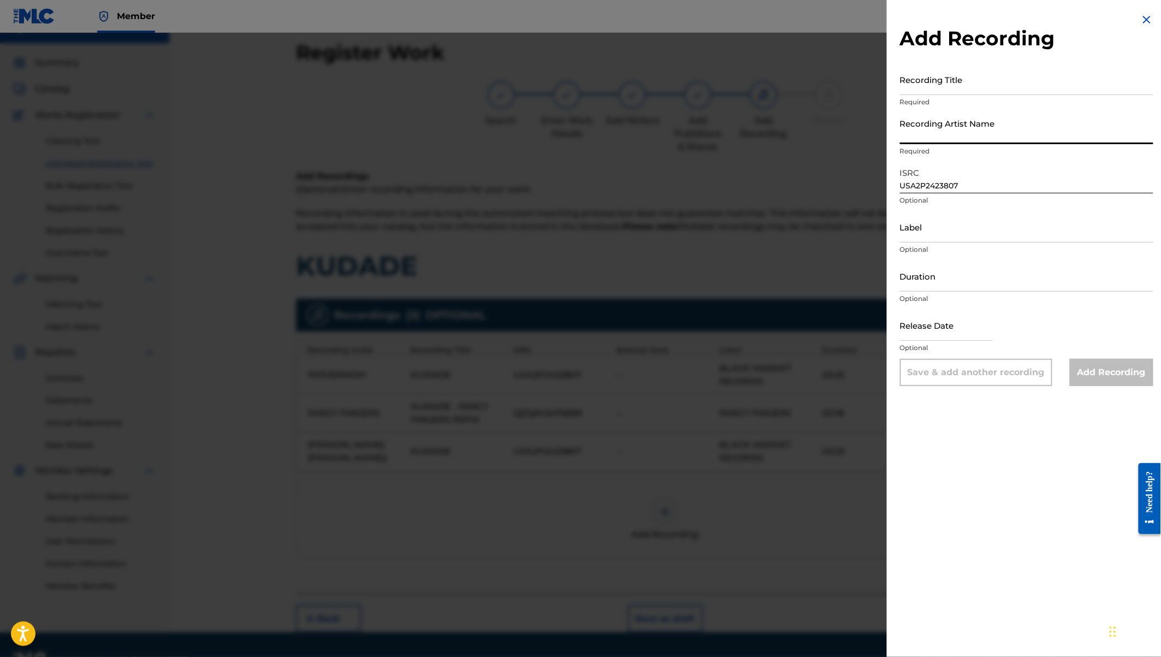
paste input "FATHERMOH,[PERSON_NAME],NDOVU KUU,[PERSON_NAME],[PERSON_NAME]"
type input "FATHERMOH,[PERSON_NAME],NDOVU KUU,[PERSON_NAME],[PERSON_NAME]"
click at [911, 84] on input "Recording Title" at bounding box center [1026, 79] width 253 height 31
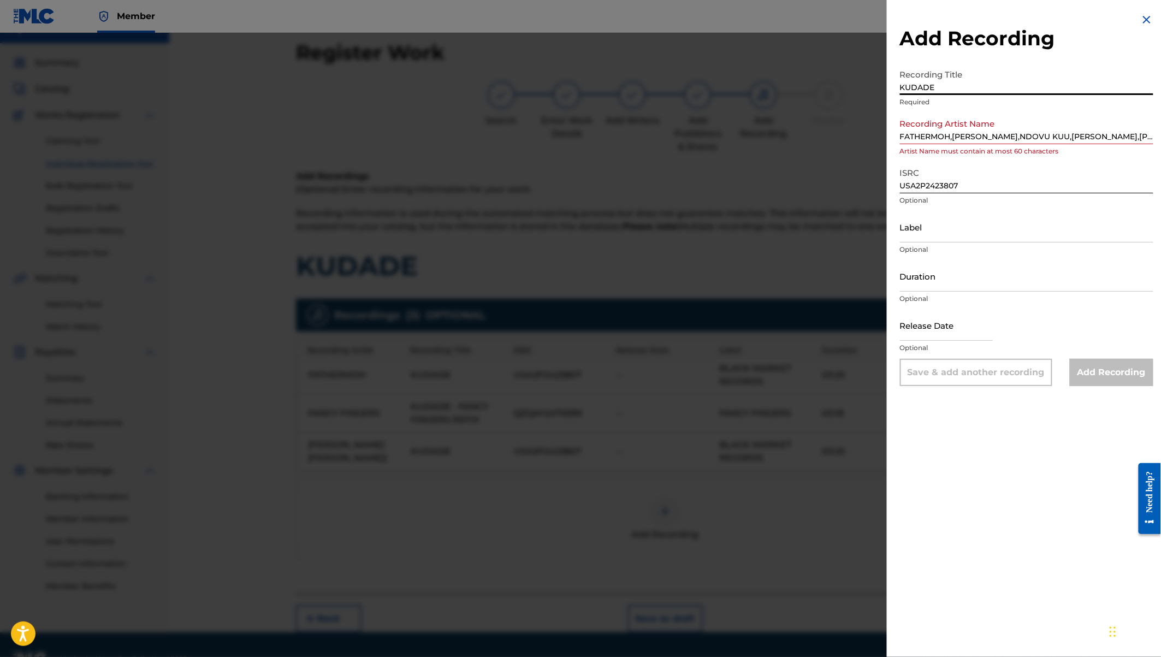
type input "KUDADE"
click at [925, 232] on input "Label" at bounding box center [1026, 226] width 253 height 31
type input "BLACK MARKET RECORDS"
click at [926, 278] on input "Duration" at bounding box center [1026, 275] width 253 height 31
type input "03:25"
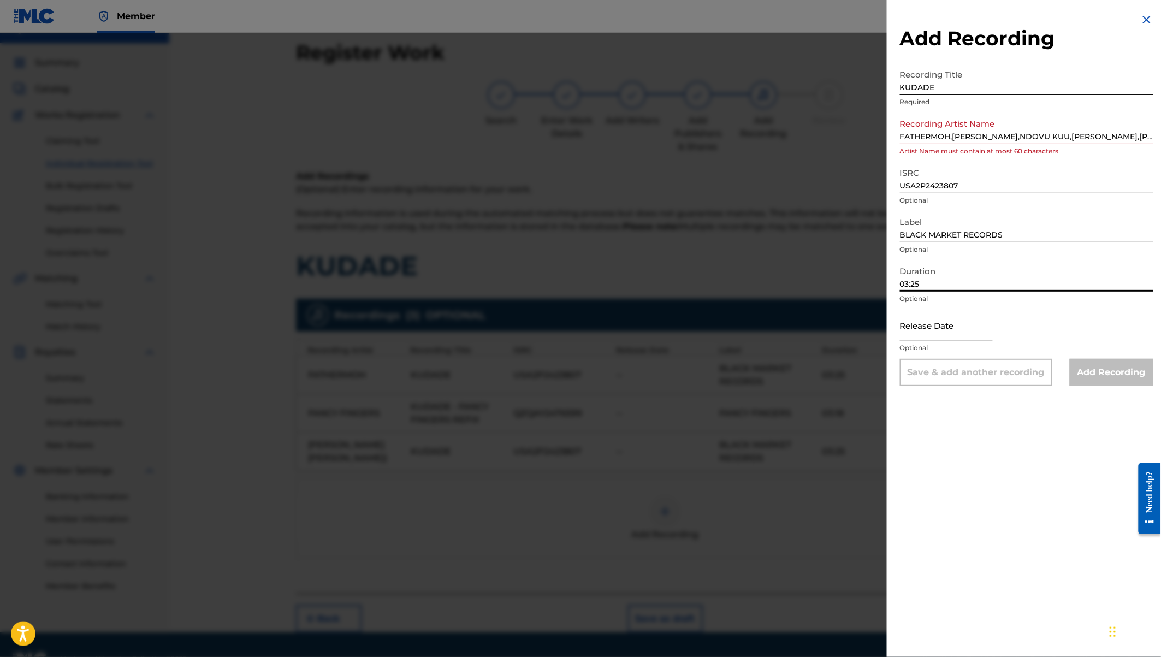
click at [1026, 164] on input "USA2P2423807" at bounding box center [1026, 177] width 253 height 31
click at [1011, 131] on input "FATHERMOH,[PERSON_NAME],NDOVU KUU,[PERSON_NAME],[PERSON_NAME]" at bounding box center [1026, 128] width 253 height 31
drag, startPoint x: 952, startPoint y: 136, endPoint x: 1017, endPoint y: 144, distance: 65.4
click at [1017, 144] on input "FATHERMOH,[PERSON_NAME],NDOVU KUU,[PERSON_NAME],[PERSON_NAME]" at bounding box center [1026, 128] width 253 height 31
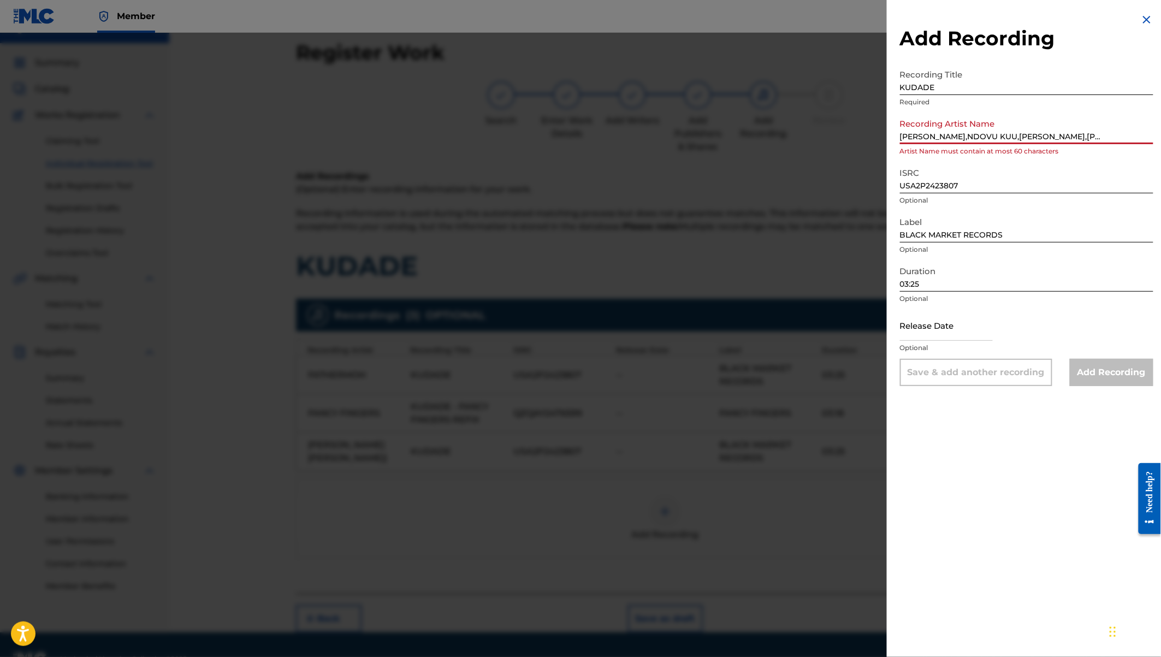
drag, startPoint x: 953, startPoint y: 134, endPoint x: 1165, endPoint y: 142, distance: 212.0
click at [1160, 142] on html "Accessibility Screen-Reader Guide, Feedback, and Issue Reporting | New window M…" at bounding box center [580, 308] width 1161 height 657
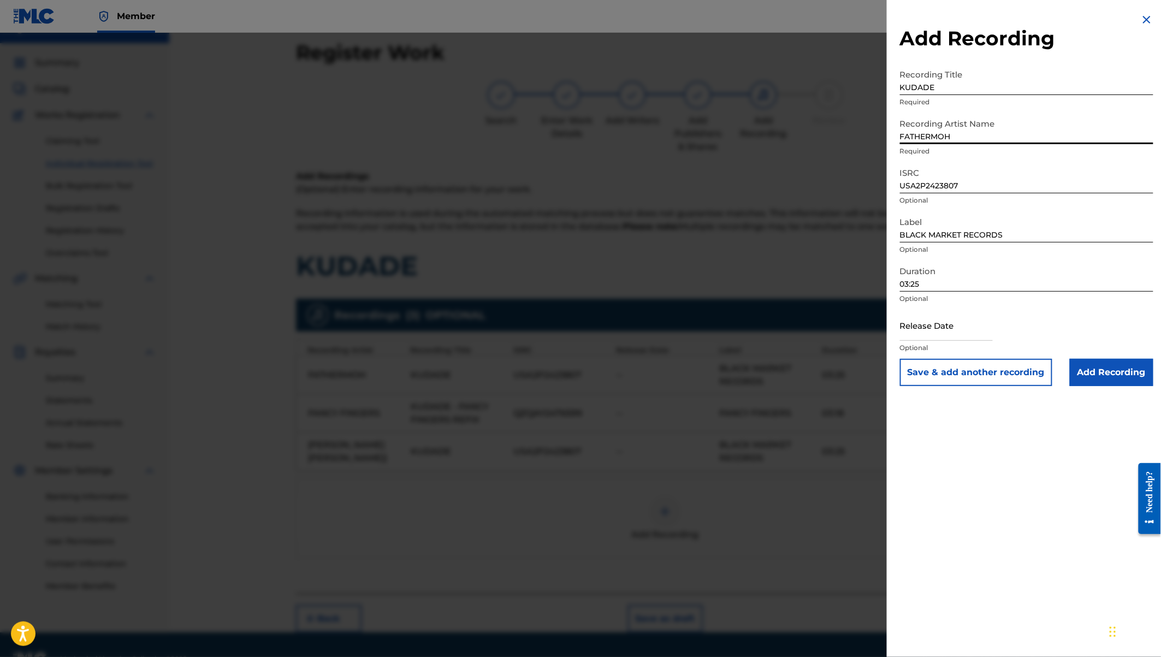
type input "FATHERMOH"
click at [1108, 370] on input "Add Recording" at bounding box center [1112, 372] width 84 height 27
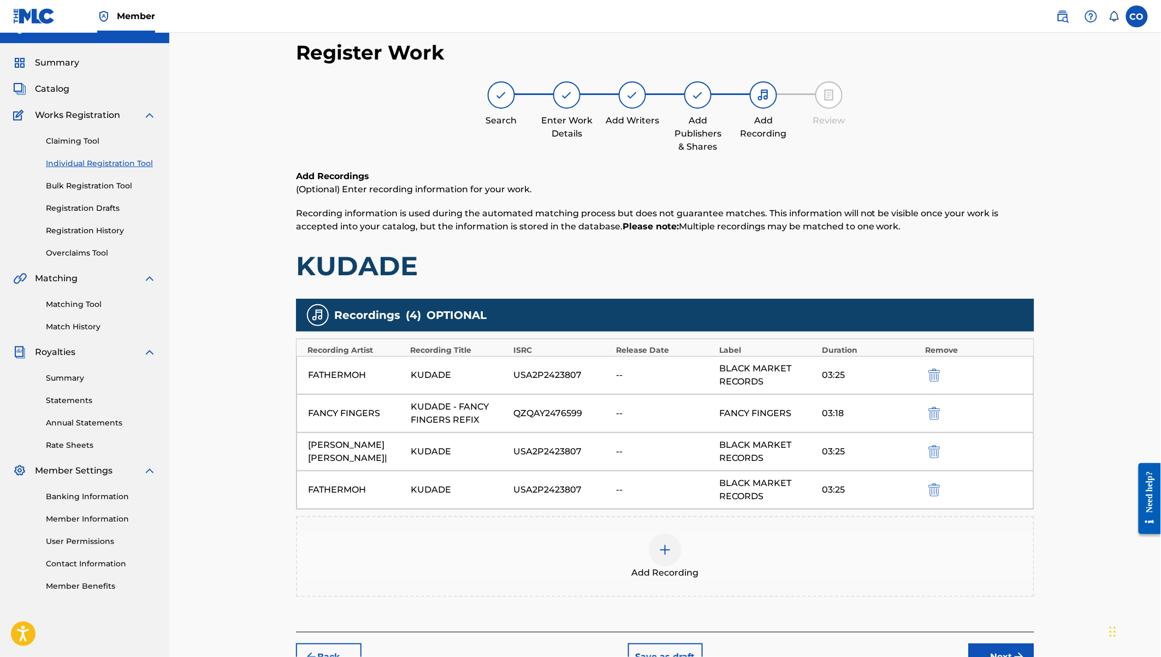
click at [675, 540] on div at bounding box center [665, 549] width 33 height 33
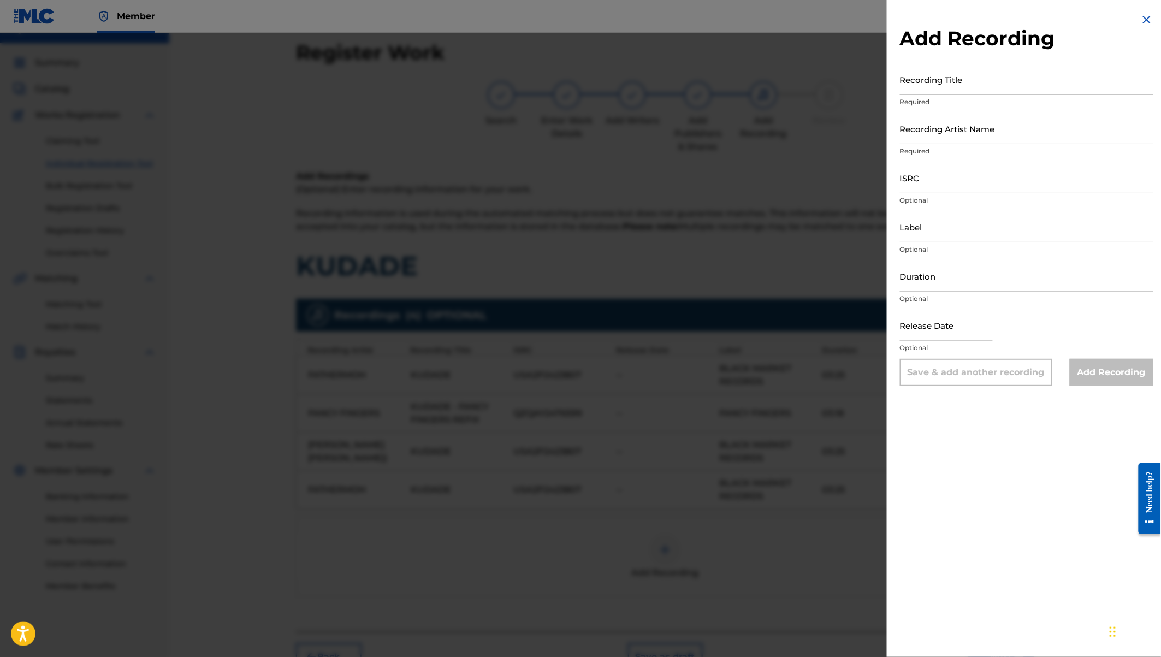
click at [918, 180] on input "ISRC" at bounding box center [1026, 177] width 253 height 31
paste input "QZK6N2454641"
type input "QZK6N2454641"
click at [916, 75] on input "Recording Title" at bounding box center [1026, 79] width 253 height 31
type input "JOHNNYJOH"
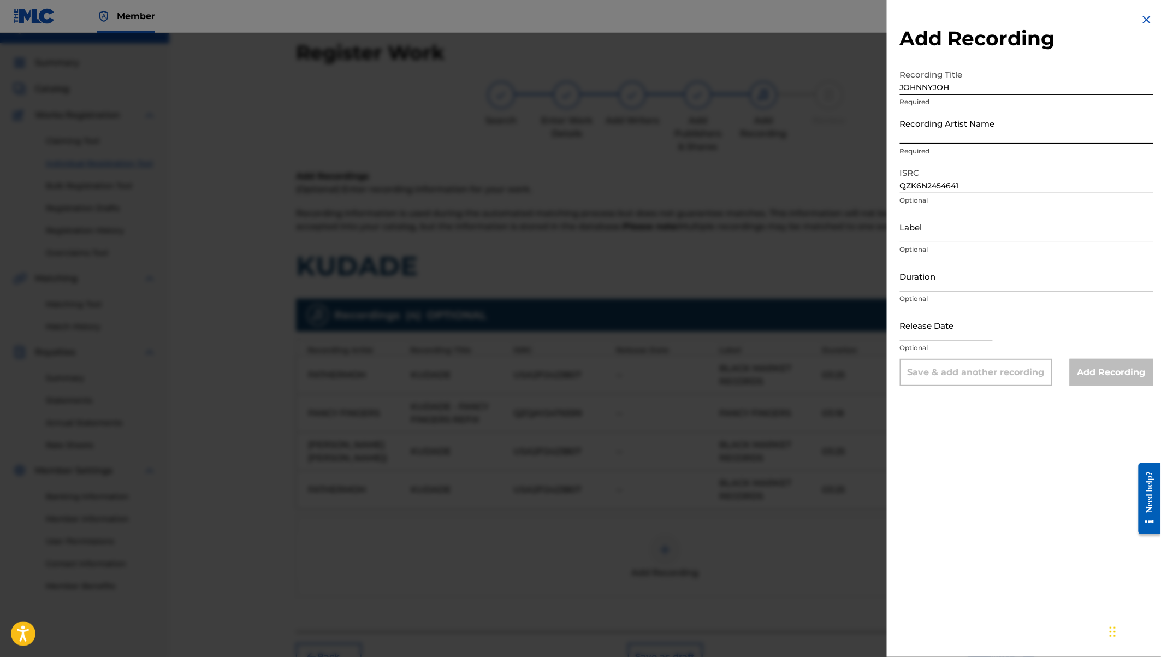
click at [929, 137] on input "Recording Artist Name" at bounding box center [1026, 128] width 253 height 31
type input "JOHNNYJOH"
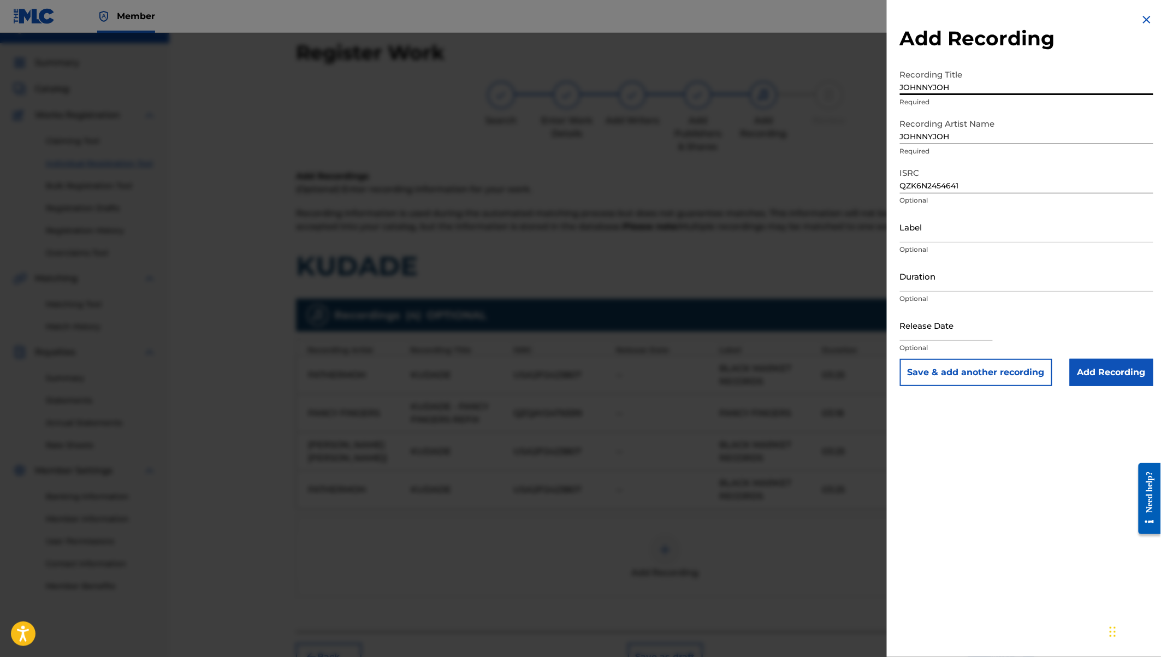
drag, startPoint x: 955, startPoint y: 87, endPoint x: 889, endPoint y: 85, distance: 66.6
click at [889, 85] on div "Add Recording Recording Title JOHNNYJOH Required Recording Artist Name [PERSON_…" at bounding box center [1027, 199] width 280 height 399
paste input "KUDADE (FEAT. FATHERMOH, [PERSON_NAME], [PERSON_NAME] KUU & [PERSON_NAME]"
type input "[PERSON_NAME] (FEAT. FATHERMOH, [PERSON_NAME], [PERSON_NAME] KUU & [PERSON_NAME]"
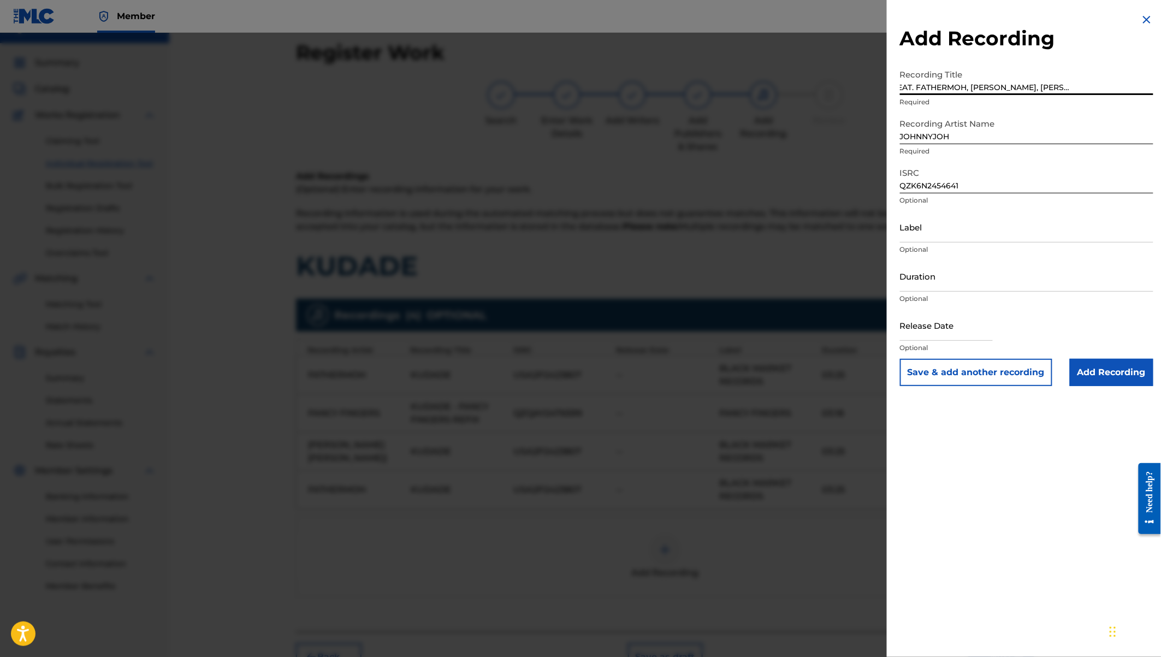
click at [937, 230] on input "Label" at bounding box center [1026, 226] width 253 height 31
type input "B"
type input "[PERSON_NAME] RECORDS"
click at [943, 277] on input "Duration" at bounding box center [1026, 275] width 253 height 31
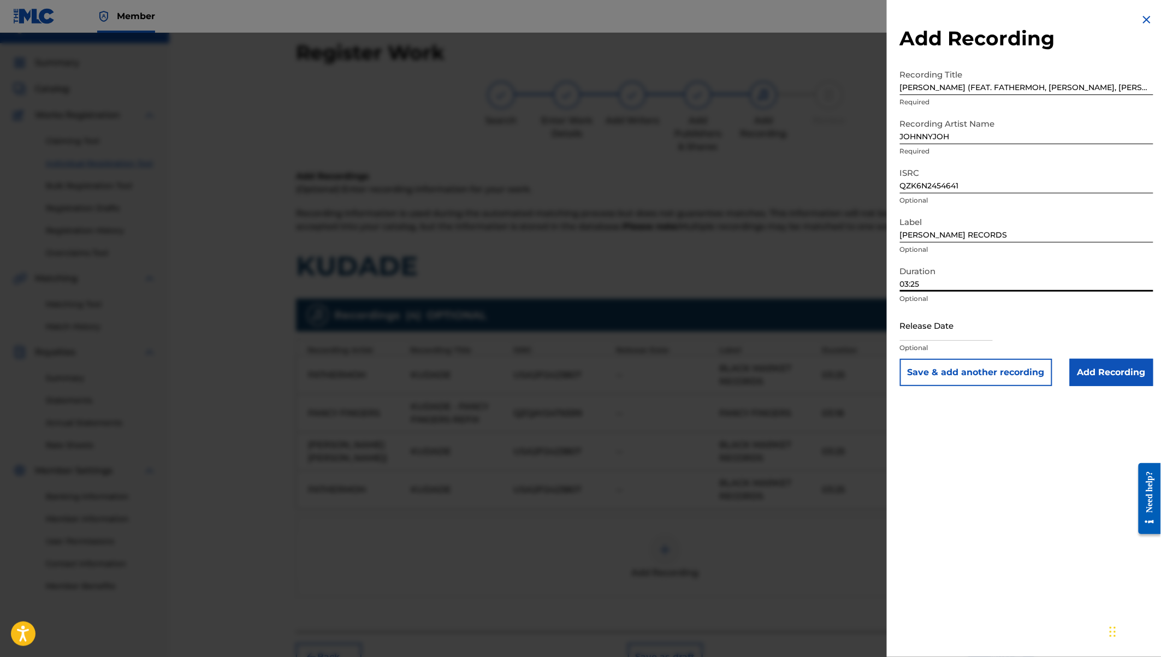
type input "03:25"
click at [1102, 369] on input "Add Recording" at bounding box center [1112, 372] width 84 height 27
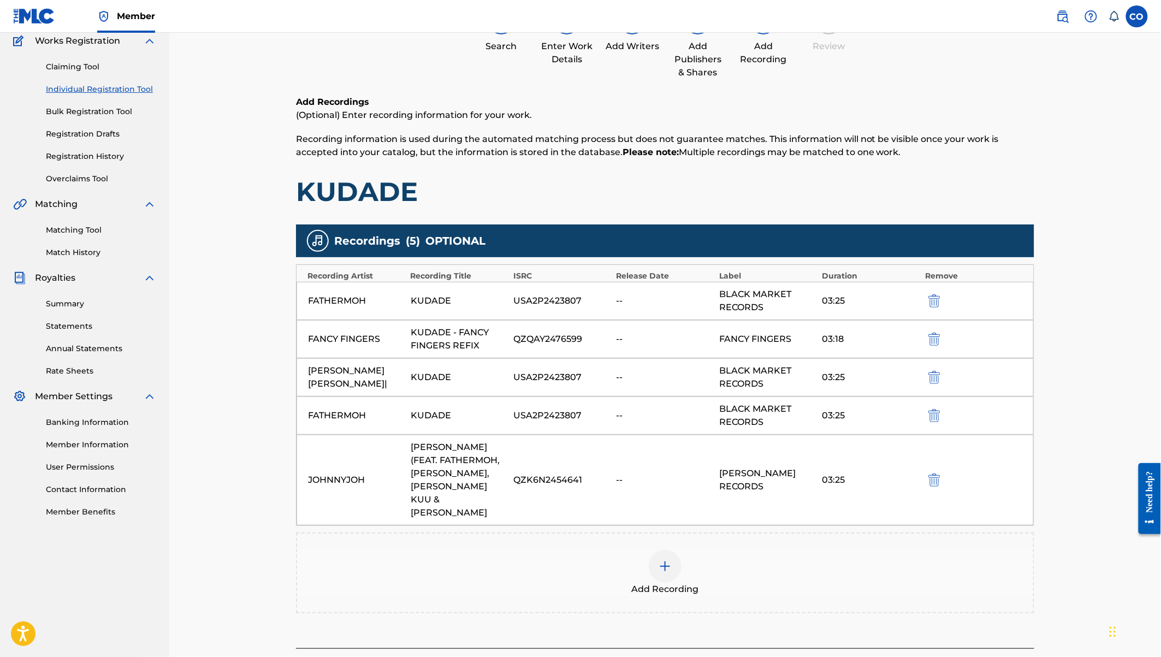
scroll to position [159, 0]
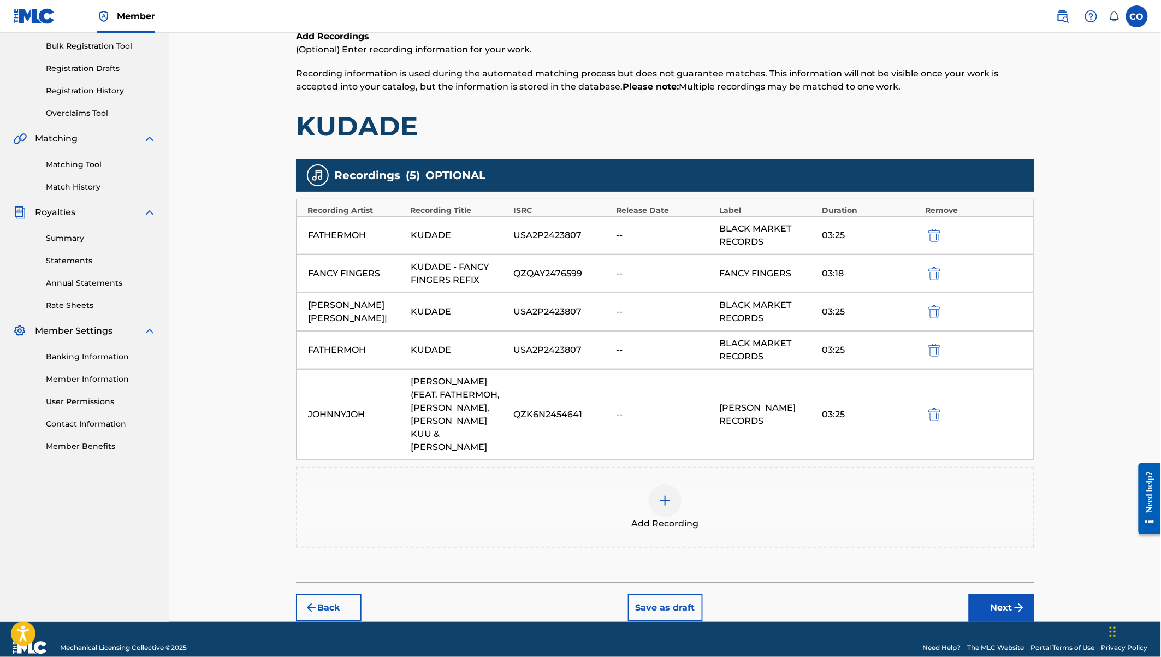
click at [670, 494] on img at bounding box center [664, 500] width 13 height 13
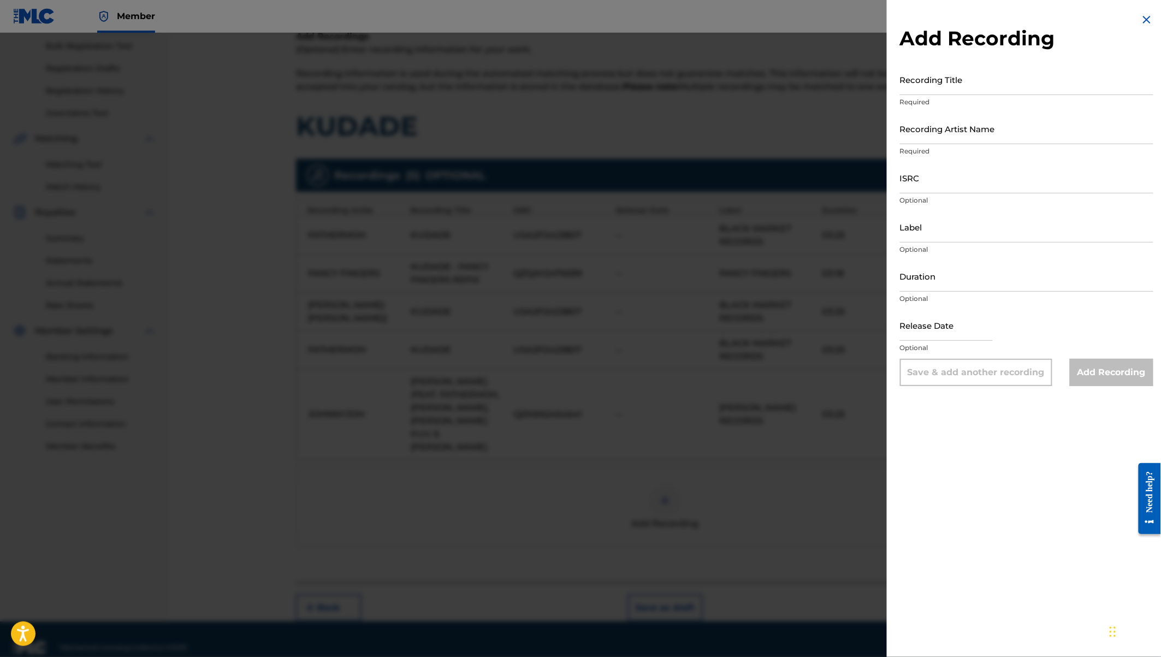
click at [920, 180] on input "ISRC" at bounding box center [1026, 177] width 253 height 31
paste input "QZSYP2432860"
type input "QZSYP2432860"
click at [923, 227] on input "Label" at bounding box center [1026, 226] width 253 height 31
type input "[PERSON_NAME] RECORDS"
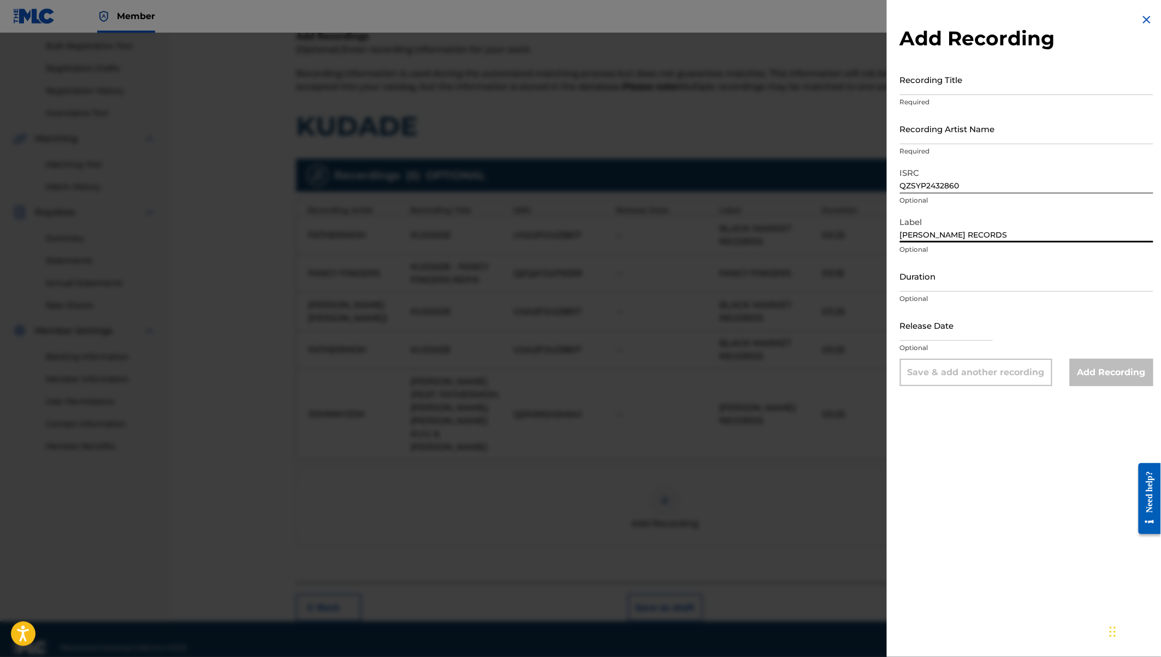
click at [929, 284] on input "Duration" at bounding box center [1026, 275] width 253 height 31
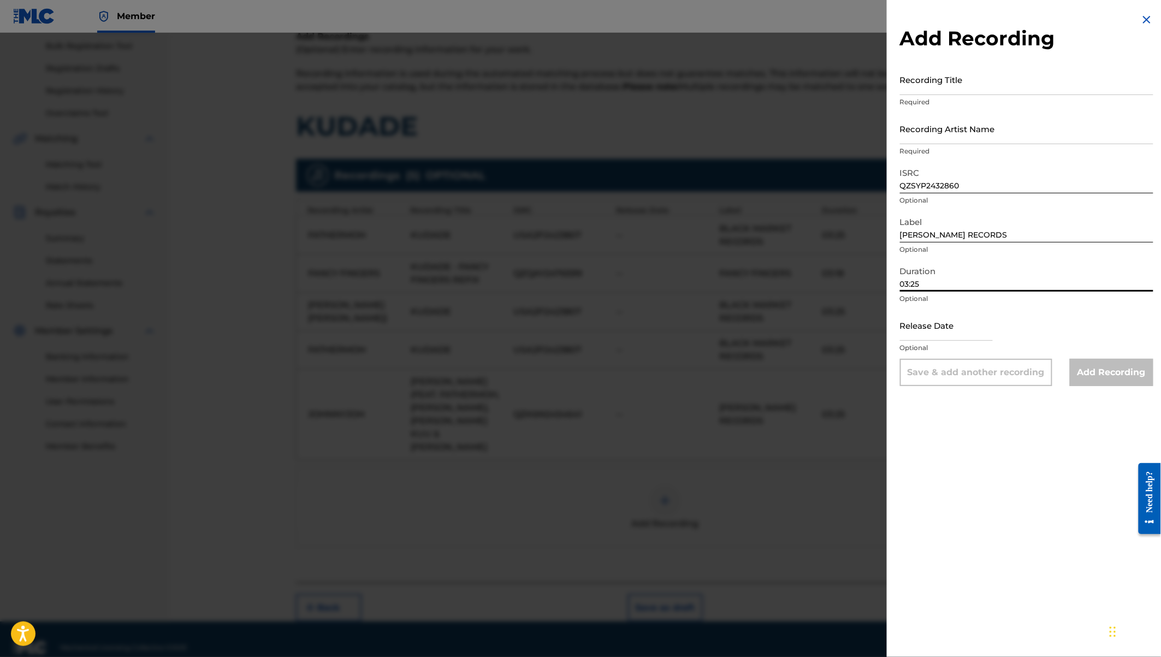
type input "03:25"
click at [935, 80] on input "Recording Title" at bounding box center [1026, 79] width 253 height 31
paste input "KUDADE (ORIGINAL VERSION)"
type input "KUDADE (ORIGINAL VERSION)"
click at [953, 132] on input "Recording Artist Name" at bounding box center [1026, 128] width 253 height 31
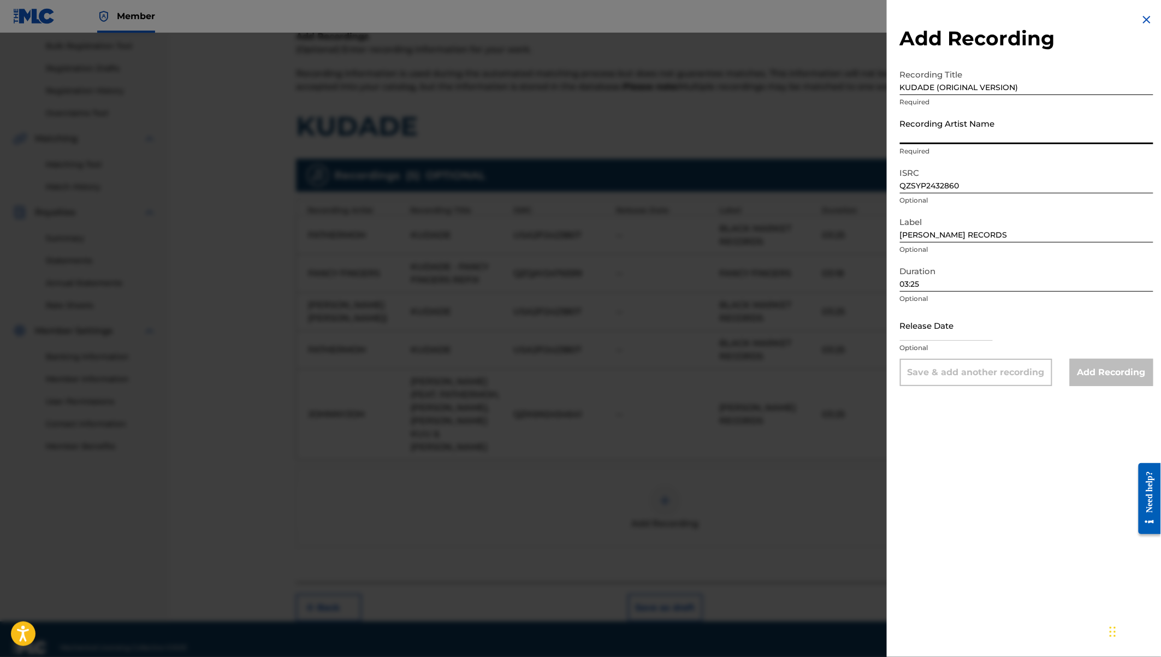
paste input "[PERSON_NAME] [PERSON_NAME],[PERSON_NAME],NDOVU KUU,[PERSON_NAME],FATHERMOH"
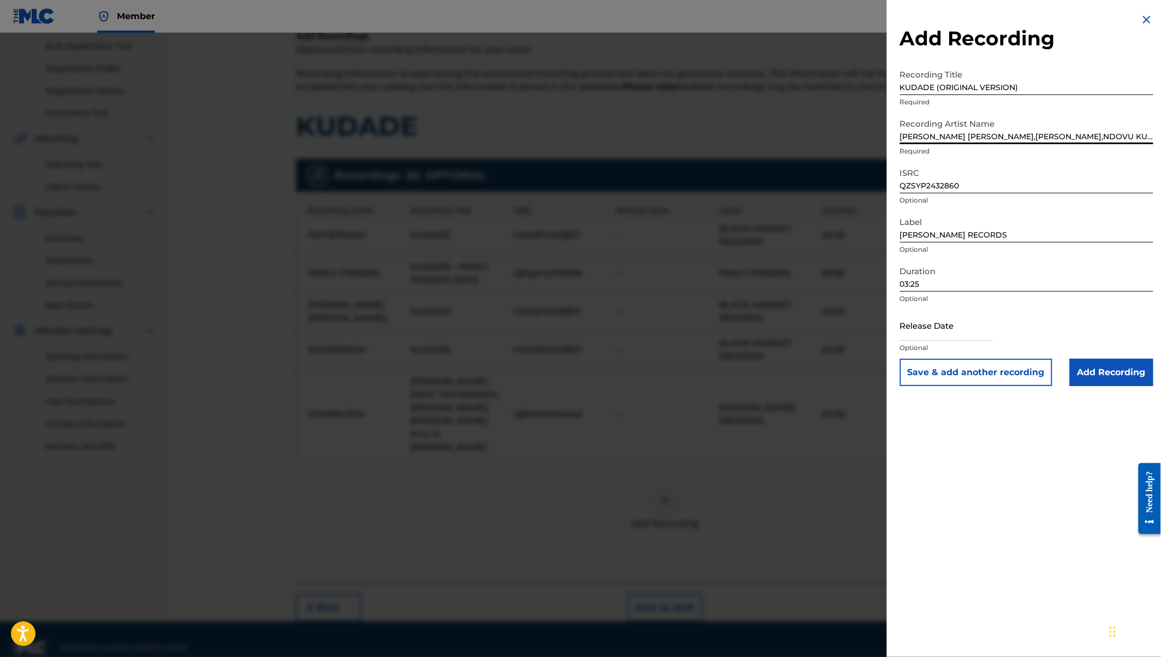
scroll to position [0, 22]
type input "[PERSON_NAME] [PERSON_NAME],[PERSON_NAME],NDOVU KUU,[PERSON_NAME],FATHERMOH"
click at [1100, 372] on input "Add Recording" at bounding box center [1112, 372] width 84 height 27
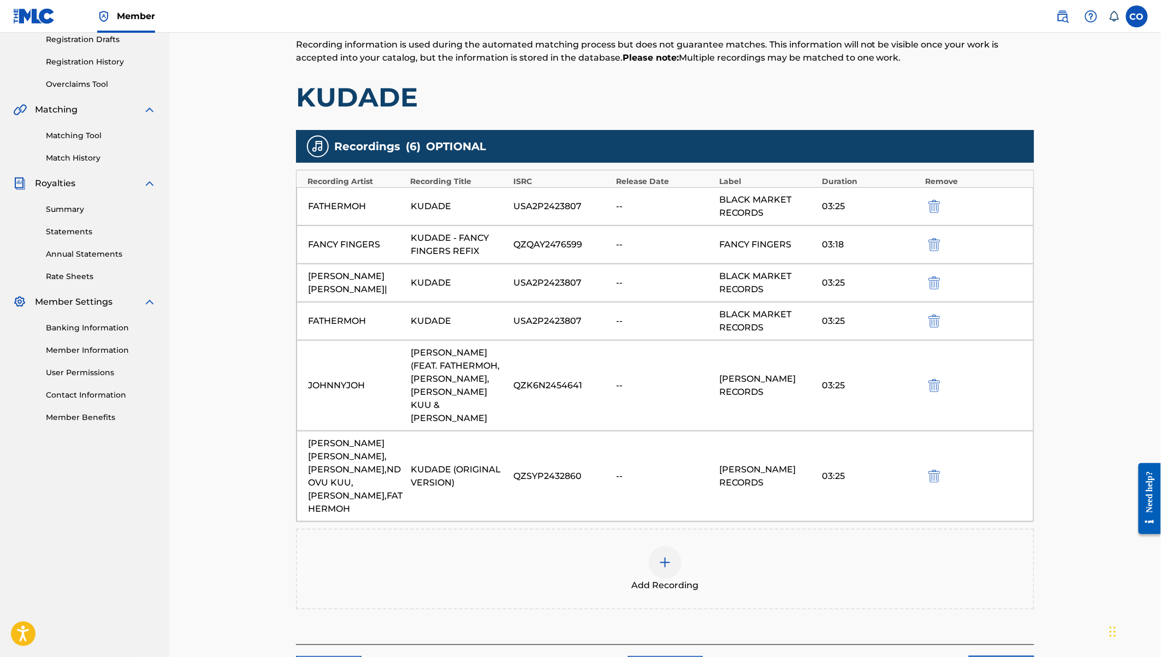
scroll to position [195, 0]
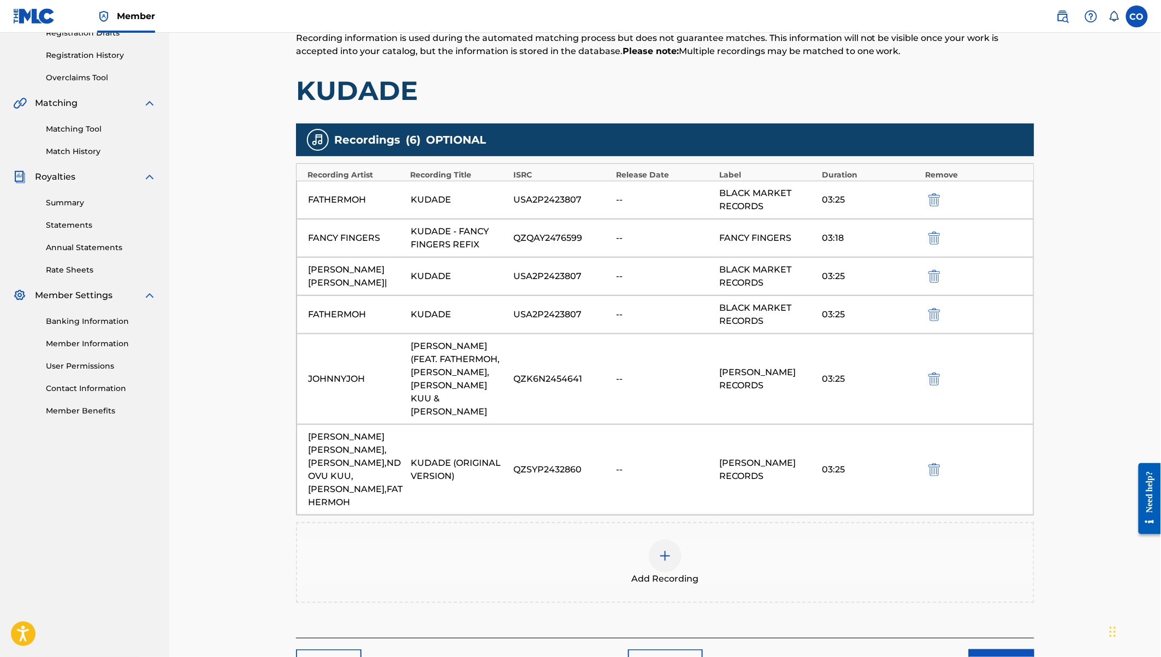
click at [660, 549] on img at bounding box center [664, 555] width 13 height 13
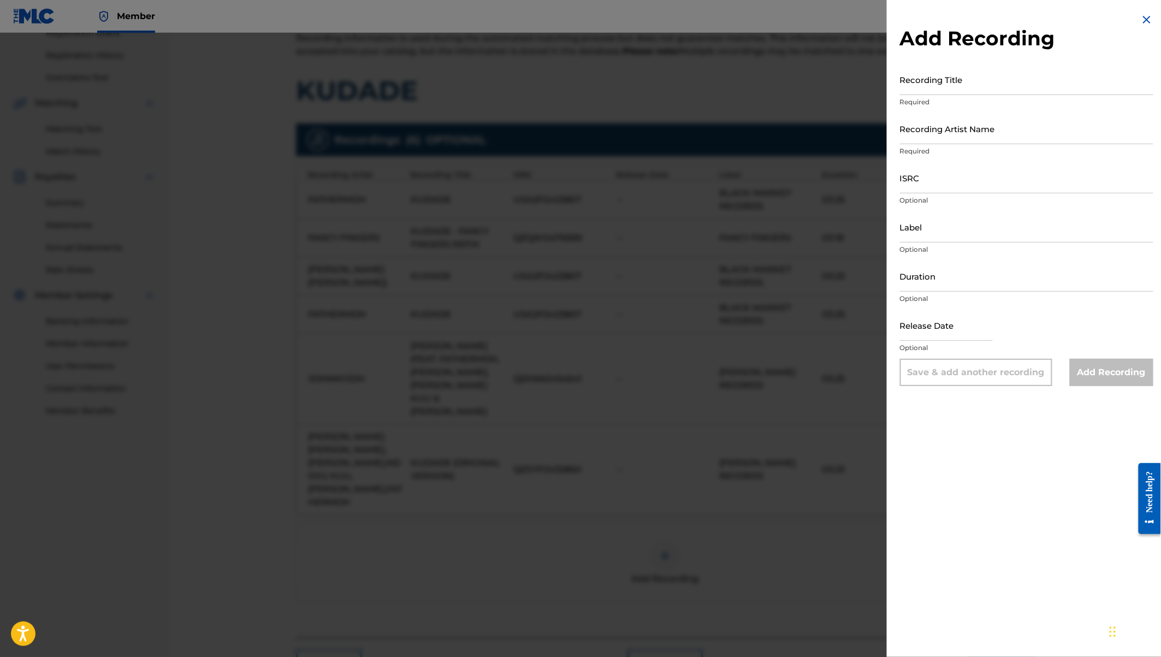
click at [933, 180] on input "ISRC" at bounding box center [1026, 177] width 253 height 31
paste input "QZK6N2454641"
type input "QZK6N2454641"
click at [917, 132] on input "Recording Artist Name" at bounding box center [1026, 128] width 253 height 31
paste input "[PERSON_NAME],FATHERMOH,[PERSON_NAME],[PERSON_NAME] KUU,[PERSON_NAME]"
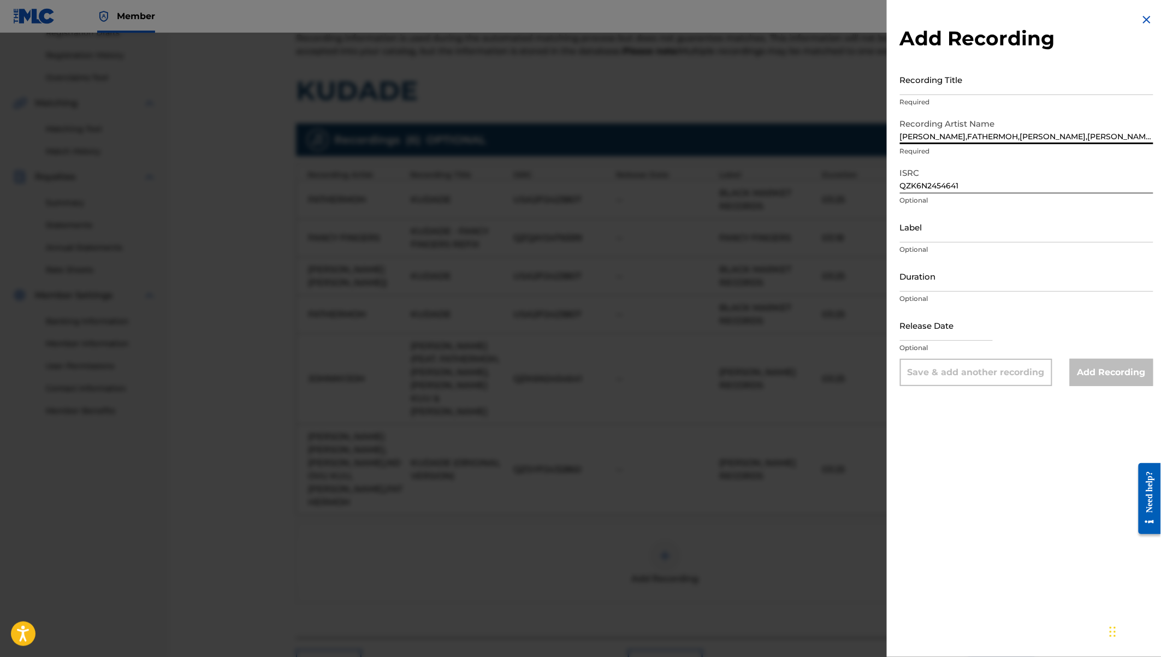
scroll to position [0, 3]
type input "[PERSON_NAME],FATHERMOH,[PERSON_NAME],[PERSON_NAME] KUU,[PERSON_NAME]"
click at [928, 230] on input "Label" at bounding box center [1026, 226] width 253 height 31
type input "[PERSON_NAME] RECORDS"
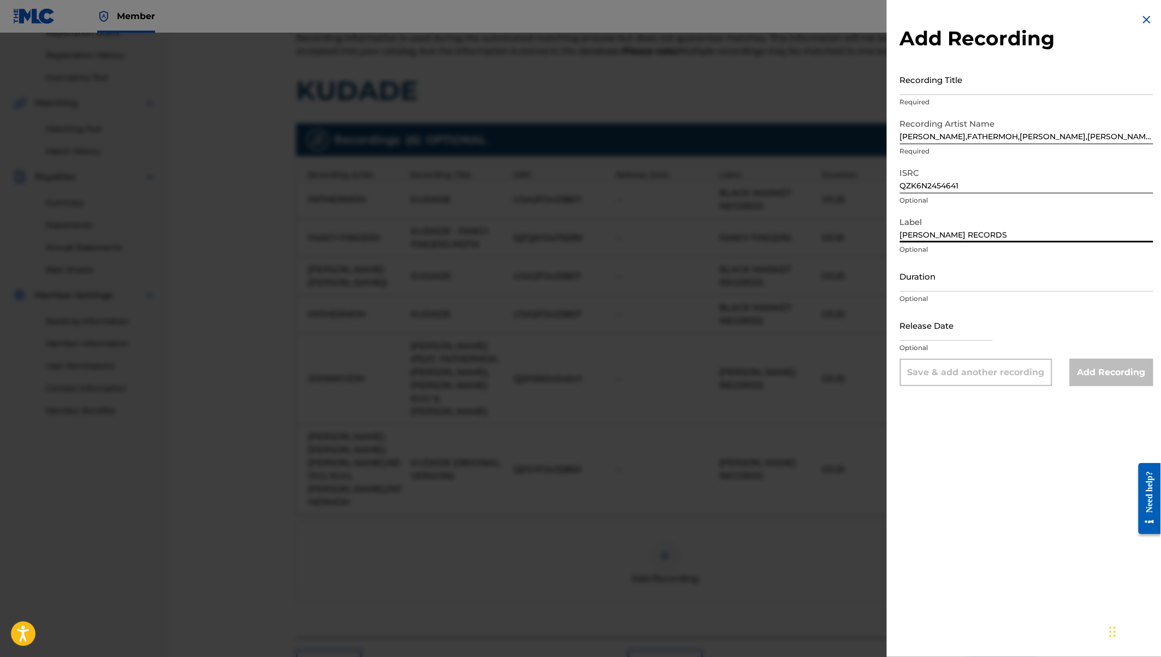
click at [926, 284] on input "Duration" at bounding box center [1026, 275] width 253 height 31
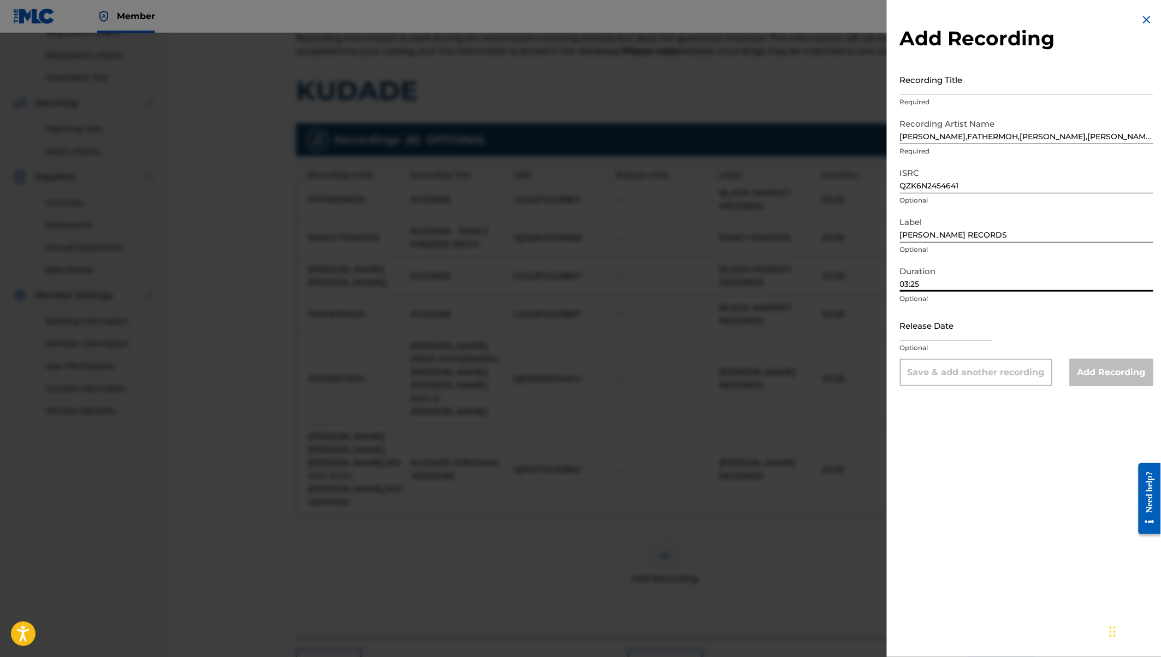
type input "03:25"
click at [959, 331] on input "text" at bounding box center [946, 325] width 93 height 31
select select "7"
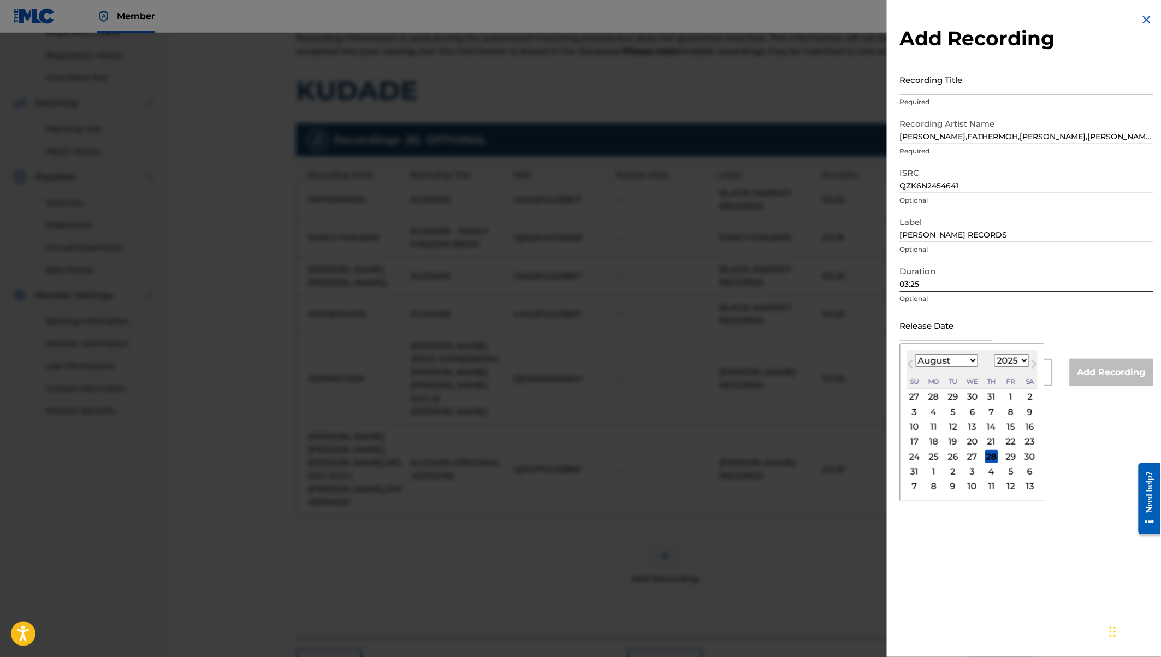
click at [1012, 358] on select "1900 1901 1902 1903 1904 1905 1906 1907 1908 1909 1910 1911 1912 1913 1914 1915…" at bounding box center [1011, 360] width 35 height 13
select select "2022"
click at [949, 358] on select "January February March April May June July August September October November De…" at bounding box center [946, 360] width 63 height 13
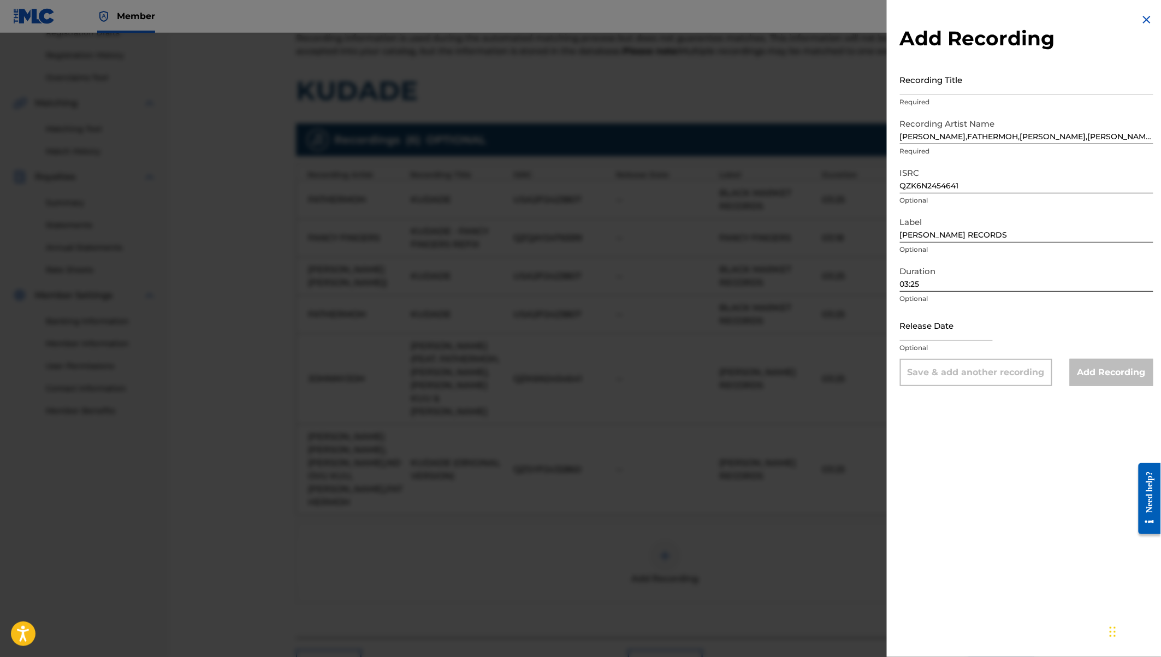
click at [1044, 330] on div "Release Date Optional" at bounding box center [1026, 334] width 253 height 49
click at [912, 178] on input "QZK6N2454641" at bounding box center [1026, 177] width 253 height 31
click at [912, 84] on input "Recording Title" at bounding box center [1026, 79] width 253 height 31
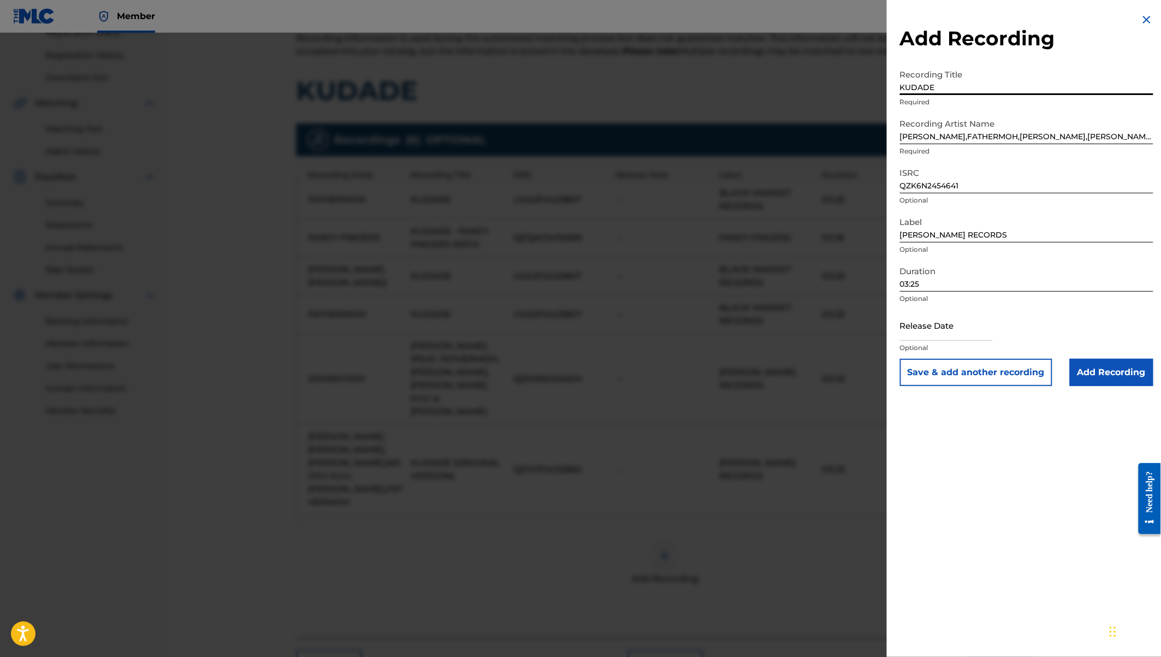
type input "KUDADE"
click at [1095, 371] on input "Add Recording" at bounding box center [1112, 372] width 84 height 27
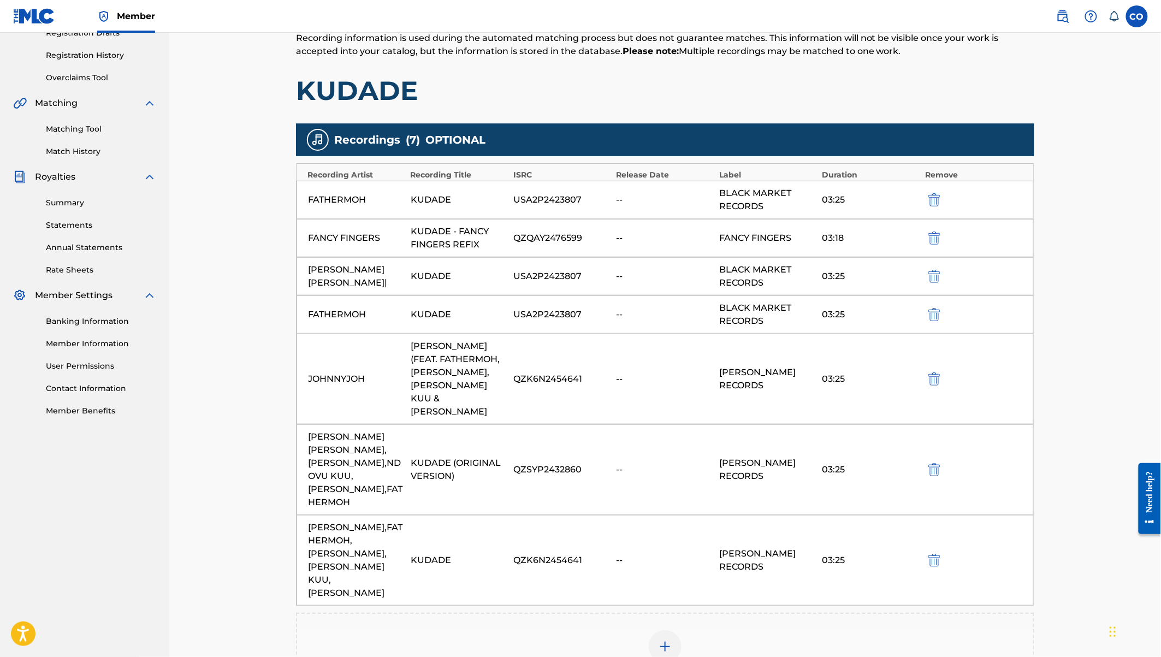
click at [662, 640] on img at bounding box center [664, 646] width 13 height 13
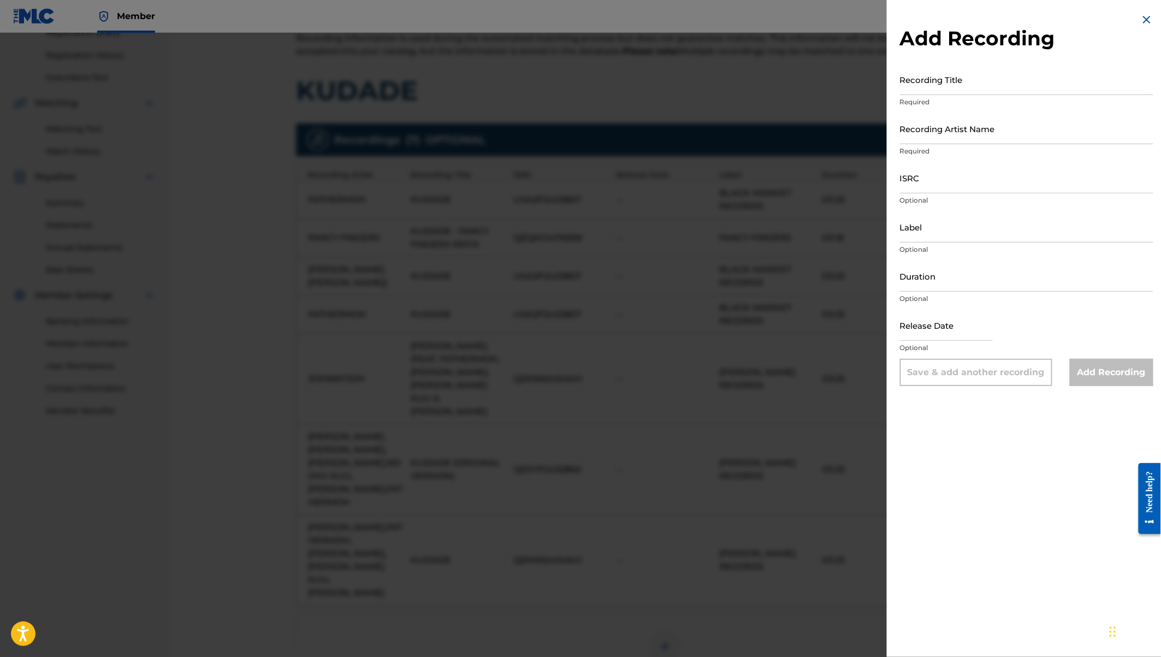
click at [945, 177] on input "ISRC" at bounding box center [1026, 177] width 253 height 31
paste input "USA2P2423020"
click at [904, 187] on input "USA2P2423020" at bounding box center [1026, 177] width 253 height 31
type input "USA2P2423020"
click at [912, 229] on input "Label" at bounding box center [1026, 226] width 253 height 31
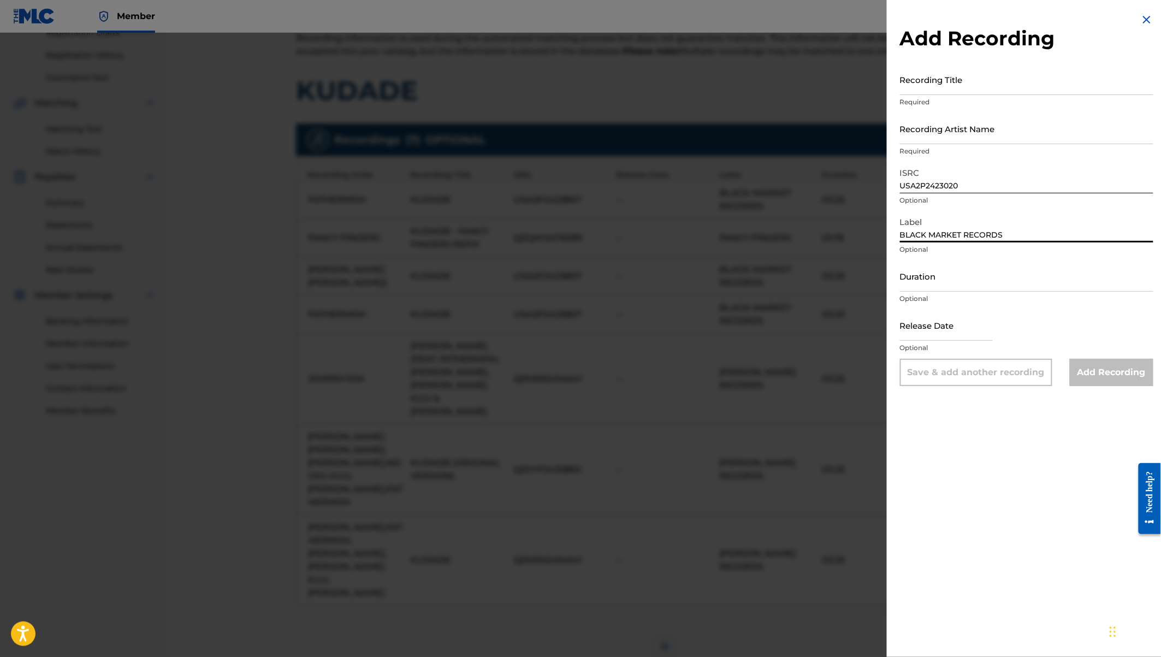
type input "BLACK MARKET RECORDS"
click at [918, 75] on input "Recording Title" at bounding box center [1026, 79] width 253 height 31
type input "KUDADE"
click at [926, 129] on input "Recording Artist Name" at bounding box center [1026, 128] width 253 height 31
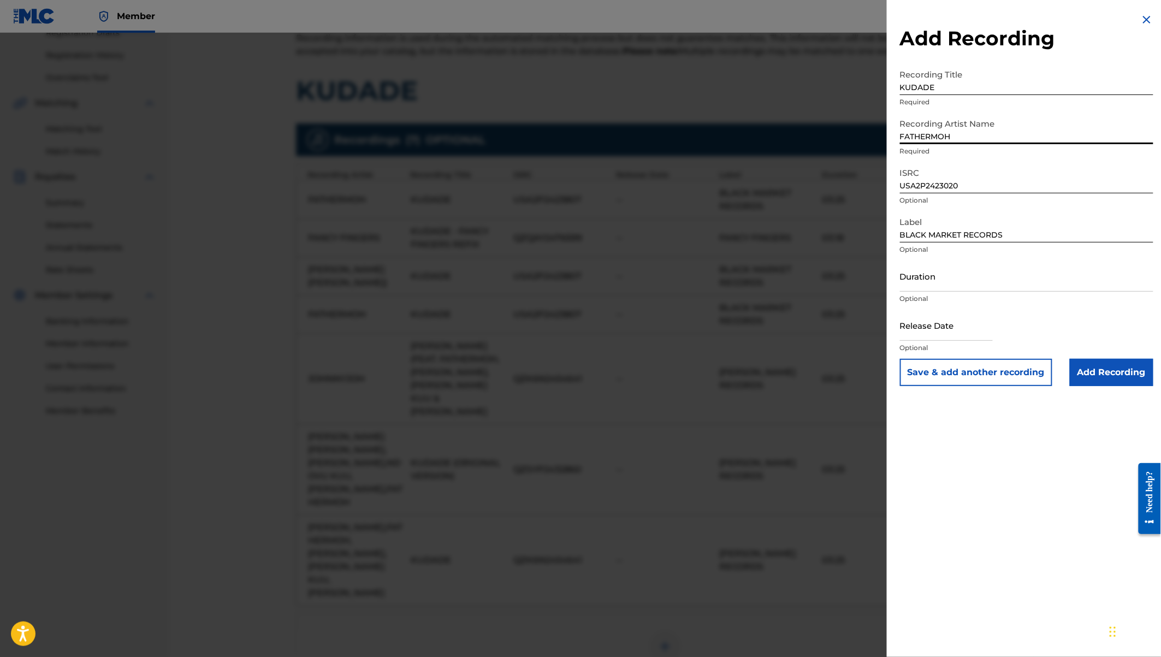
type input "FATHERMOH"
click at [924, 274] on input "Duration" at bounding box center [1026, 275] width 253 height 31
type input "03:25"
click at [1095, 376] on input "Add Recording" at bounding box center [1112, 372] width 84 height 27
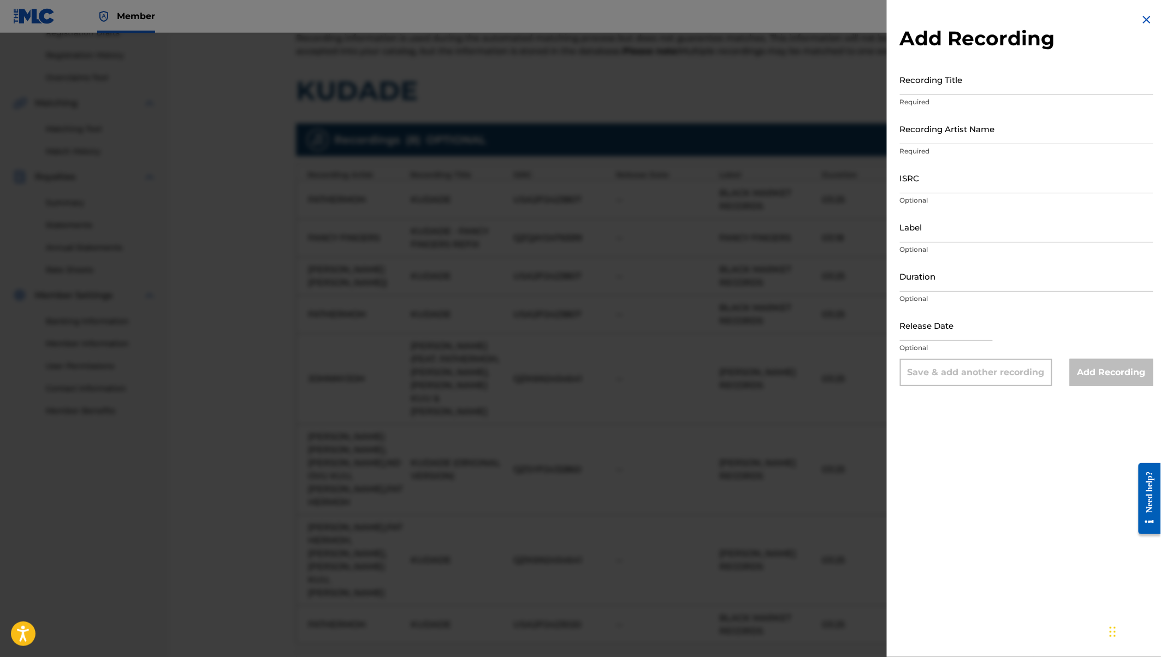
click at [916, 177] on input "ISRC" at bounding box center [1026, 177] width 253 height 31
paste input "USA2P2450726"
type input "USA2P2450726"
click at [912, 280] on input "Duration" at bounding box center [1026, 275] width 253 height 31
type input "03:20"
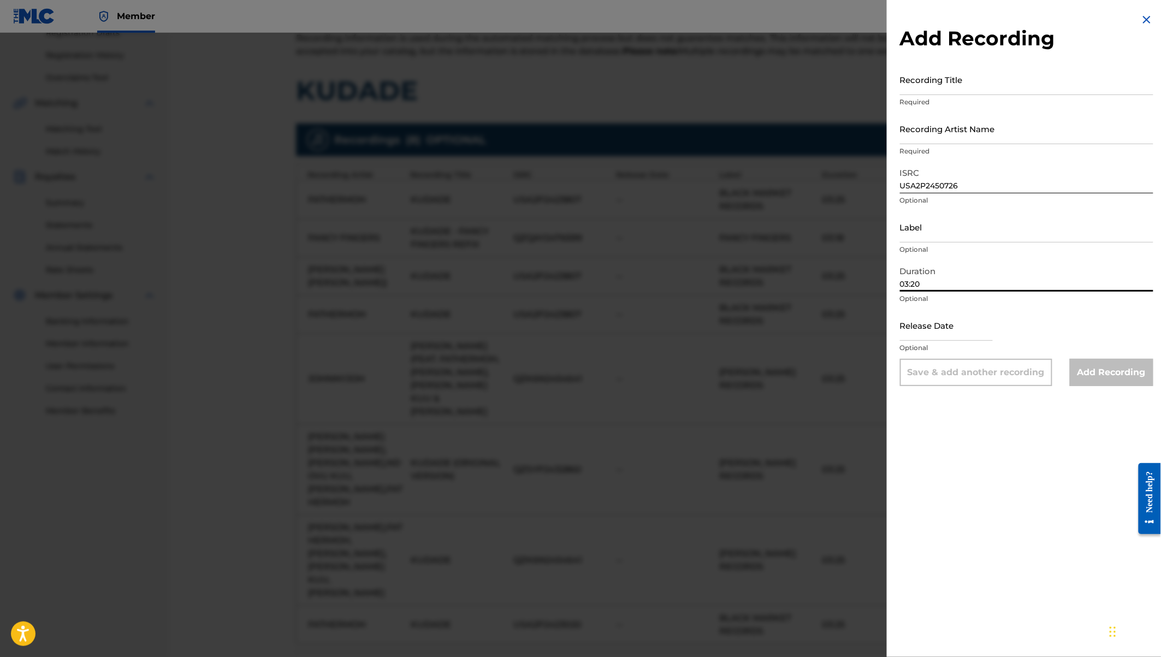
click at [908, 128] on input "Recording Artist Name" at bounding box center [1026, 128] width 253 height 31
paste input "FATHERMOH,[PERSON_NAME],NDOVU KUU,[PERSON_NAME],[PERSON_NAME]"
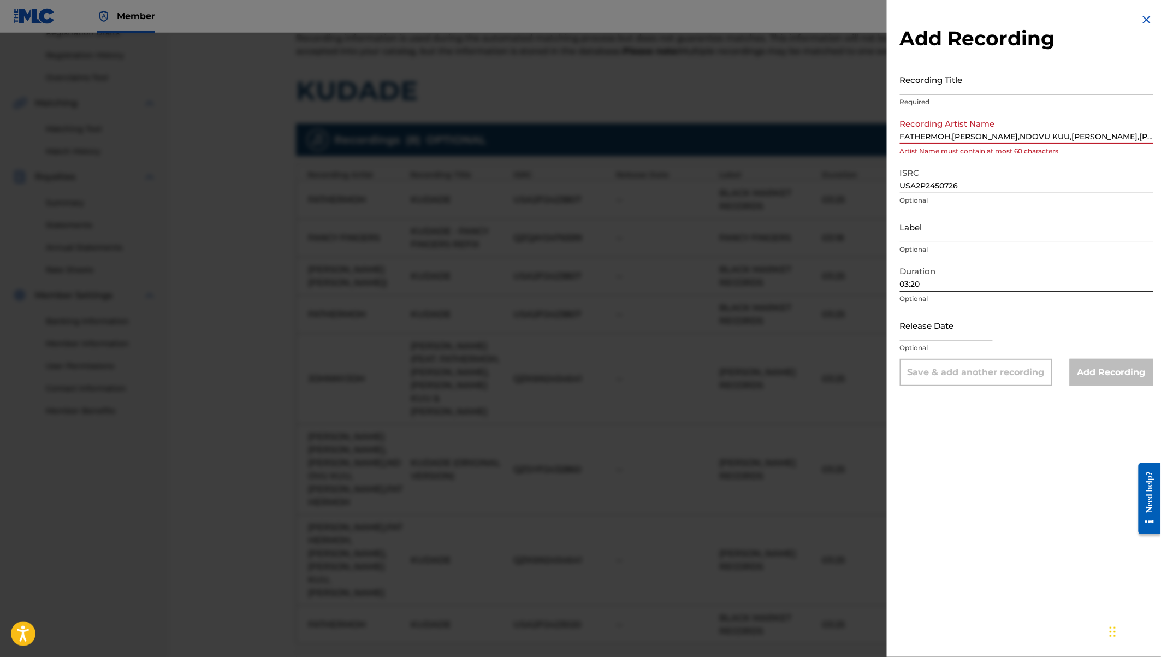
scroll to position [0, 90]
click at [926, 139] on input "FATHERMOH,[PERSON_NAME],NDOVU KUU,[PERSON_NAME],[PERSON_NAME]" at bounding box center [1026, 128] width 253 height 31
type input "FATHERMOH,[PERSON_NAME],NDOVU KUU,[PERSON_NAME],[PERSON_NAME]"
click at [918, 85] on input "Recording Title" at bounding box center [1026, 79] width 253 height 31
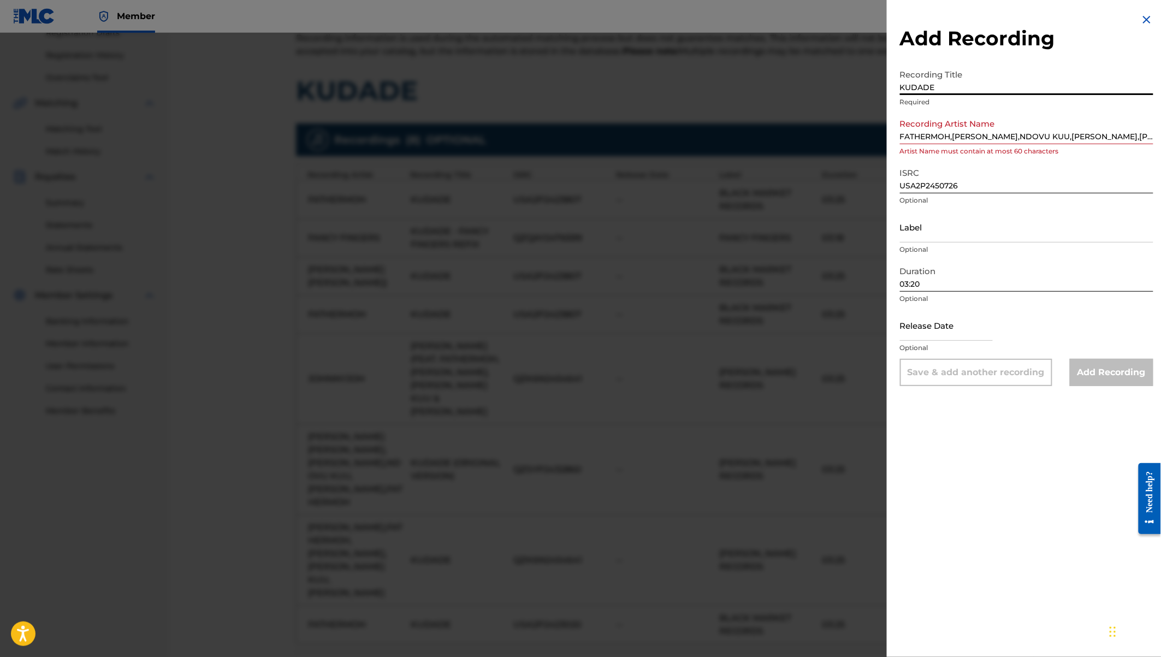
type input "KUDADE"
drag, startPoint x: 952, startPoint y: 138, endPoint x: 1133, endPoint y: 136, distance: 181.3
click at [1133, 136] on input "FATHERMOH,[PERSON_NAME],NDOVU KUU,[PERSON_NAME],[PERSON_NAME]" at bounding box center [1026, 128] width 253 height 31
click at [1108, 136] on input "FATHERMOH,[PERSON_NAME],NDOVU KUU,[PERSON_NAME],[PERSON_NAME]" at bounding box center [1026, 128] width 253 height 31
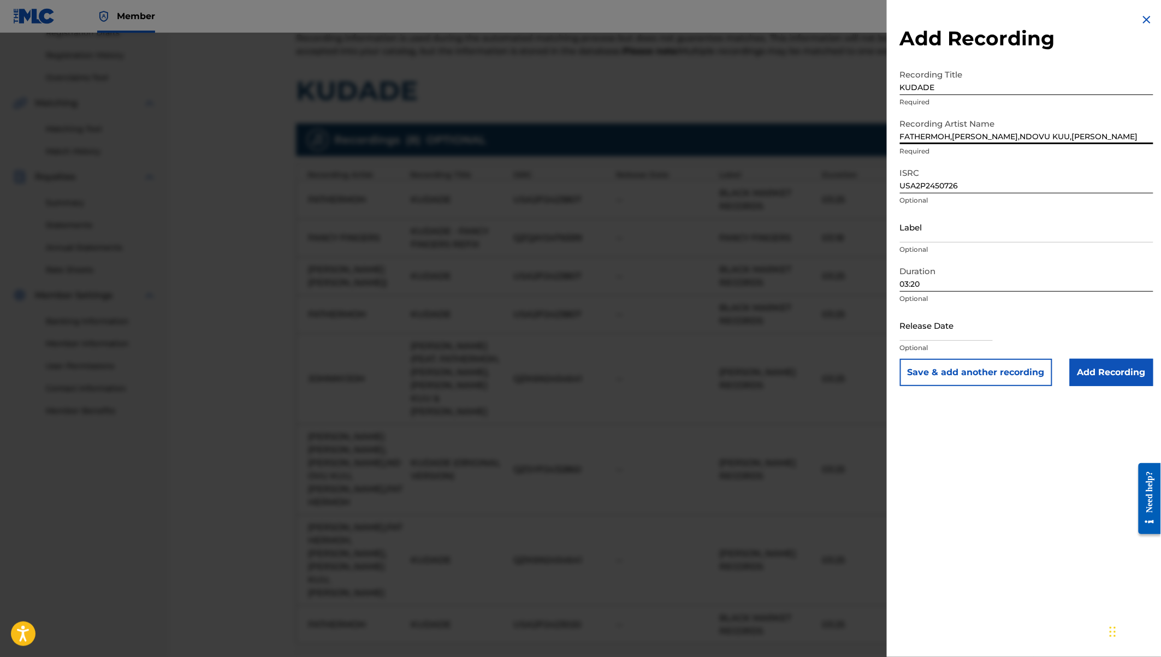
scroll to position [0, 26]
type input "FATHERMOH,[PERSON_NAME],NDOVU KUU,[PERSON_NAME]"
click at [1109, 372] on input "Add Recording" at bounding box center [1112, 372] width 84 height 27
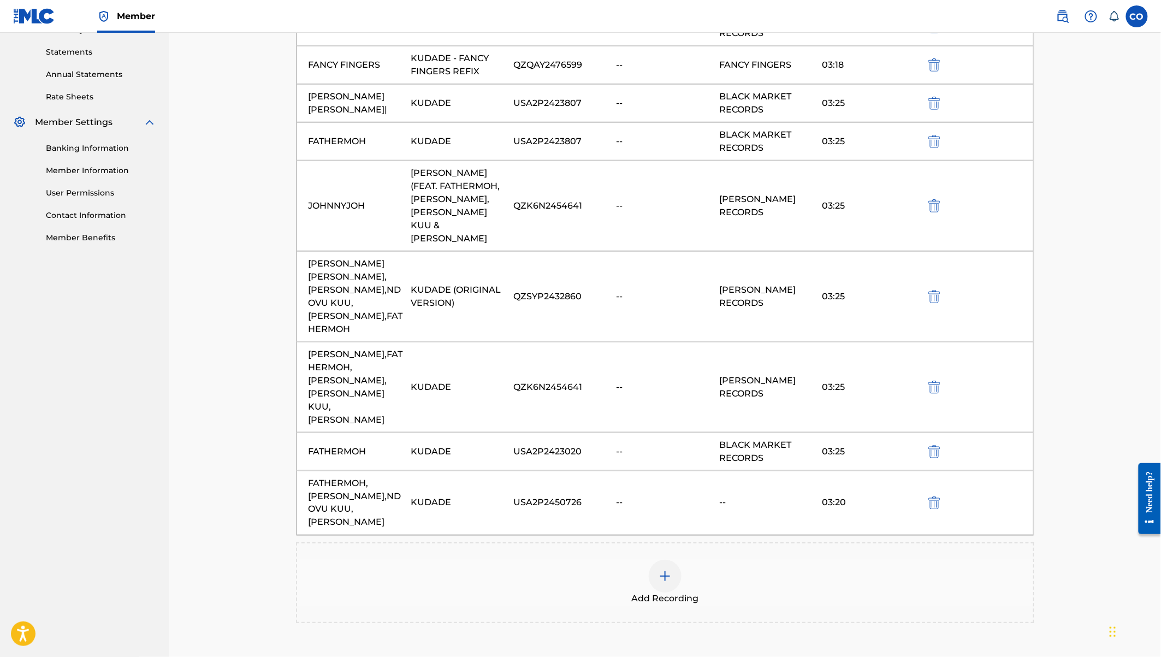
scroll to position [369, 0]
click at [936, 495] on img "submit" at bounding box center [934, 501] width 12 height 13
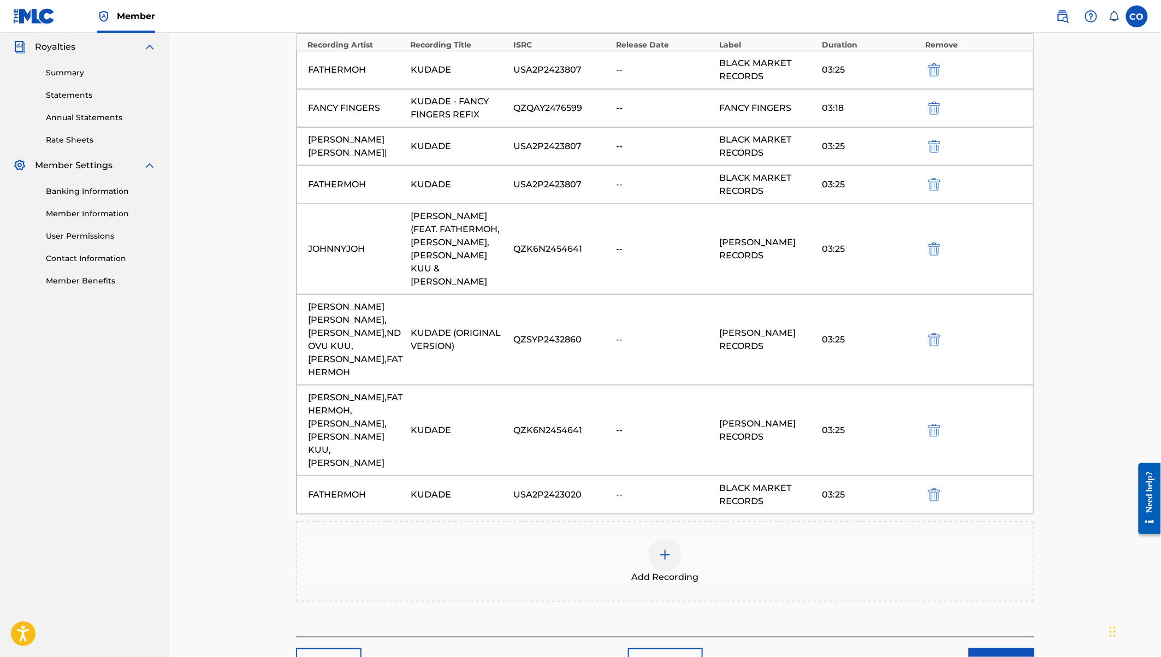
click at [670, 538] on div at bounding box center [665, 554] width 33 height 33
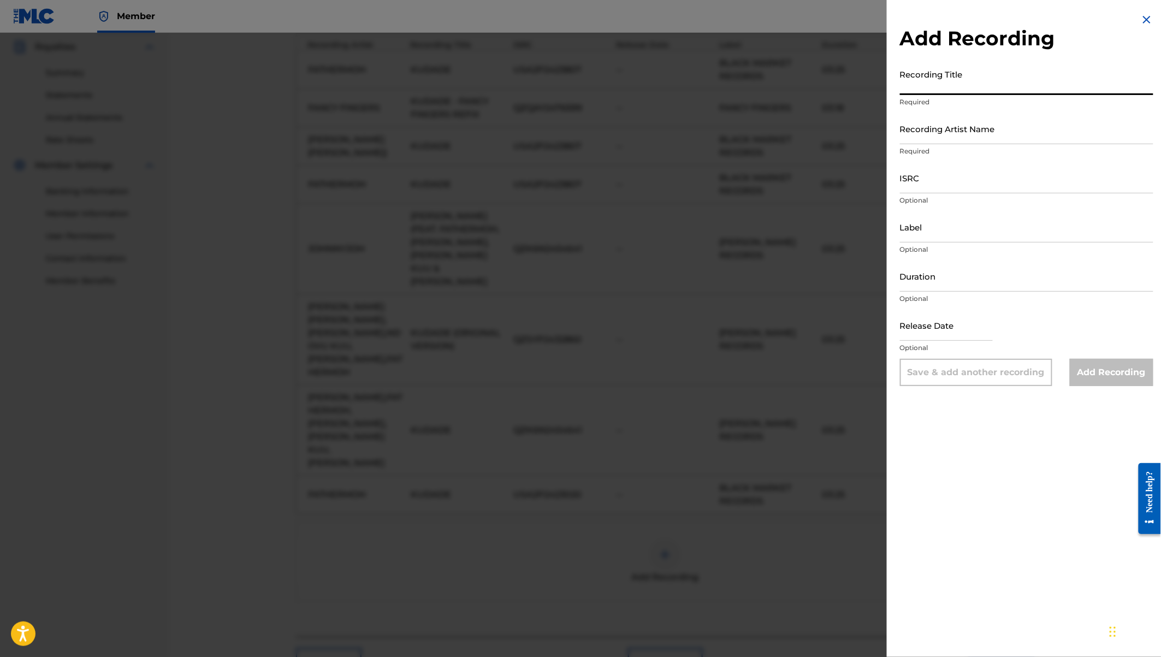
click at [931, 79] on input "Recording Title" at bounding box center [1026, 79] width 253 height 31
type input "KUDADE"
click at [915, 229] on input "Label" at bounding box center [1026, 226] width 253 height 31
type input "BLACK MARKET RECORDS"
click at [915, 276] on input "Duration" at bounding box center [1026, 275] width 253 height 31
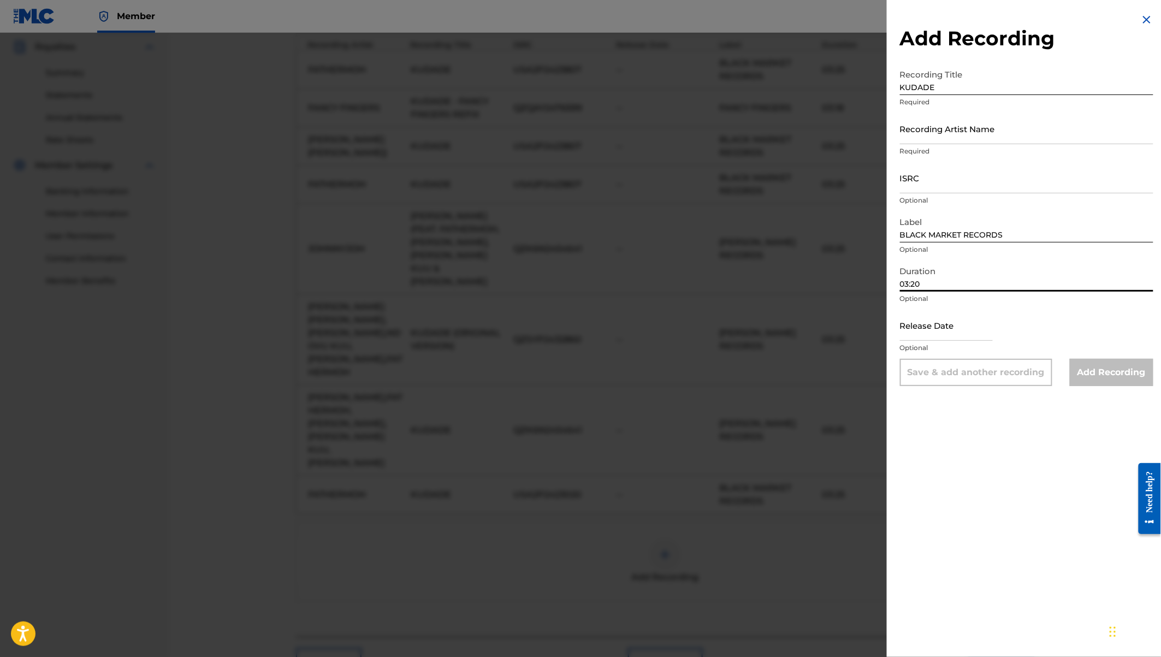
type input "03:20"
click at [919, 177] on input "ISRC" at bounding box center [1026, 177] width 253 height 31
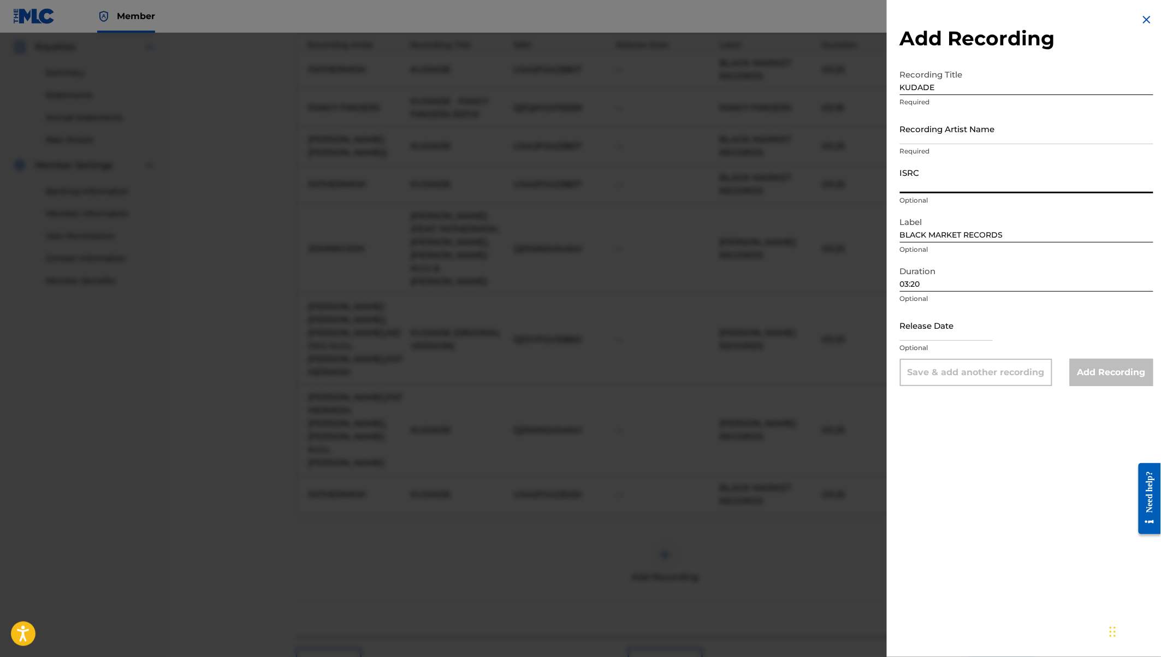
paste input "USA2P2450726"
type input "USA2P2450726"
click at [927, 133] on input "Recording Artist Name" at bounding box center [1026, 128] width 253 height 31
paste input "FATHERMOH,[PERSON_NAME],NDOVU KUU,[PERSON_NAME],[PERSON_NAME]"
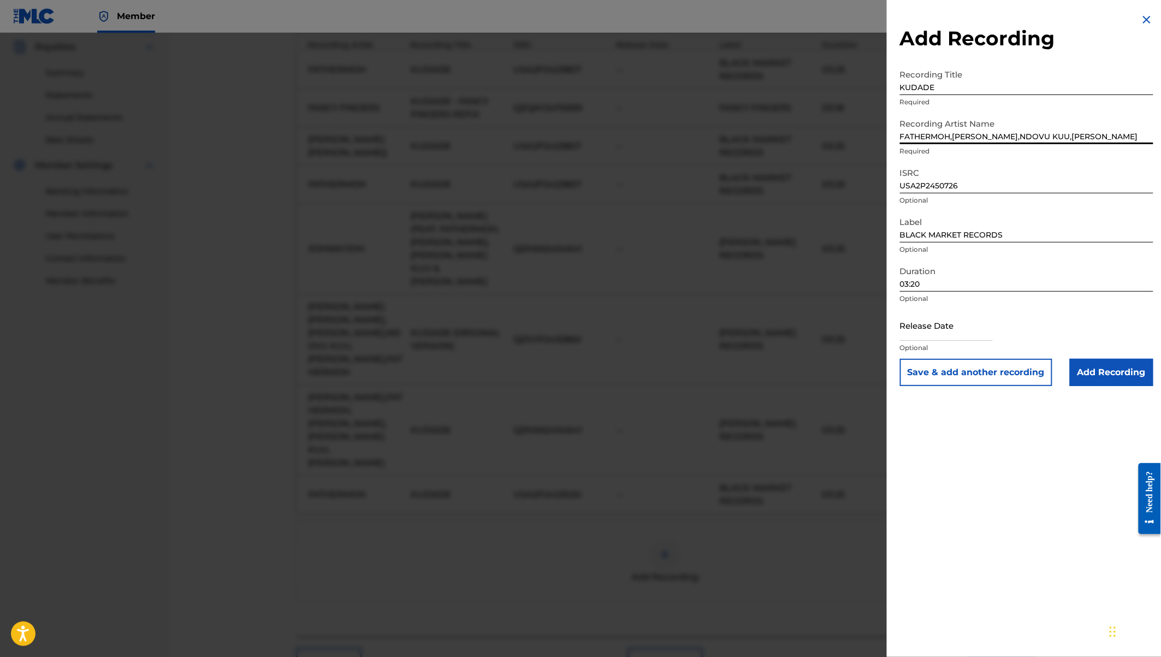
scroll to position [0, 26]
type input "FATHERMOH,[PERSON_NAME],NDOVU KUU,[PERSON_NAME]"
click at [1116, 373] on input "Add Recording" at bounding box center [1112, 372] width 84 height 27
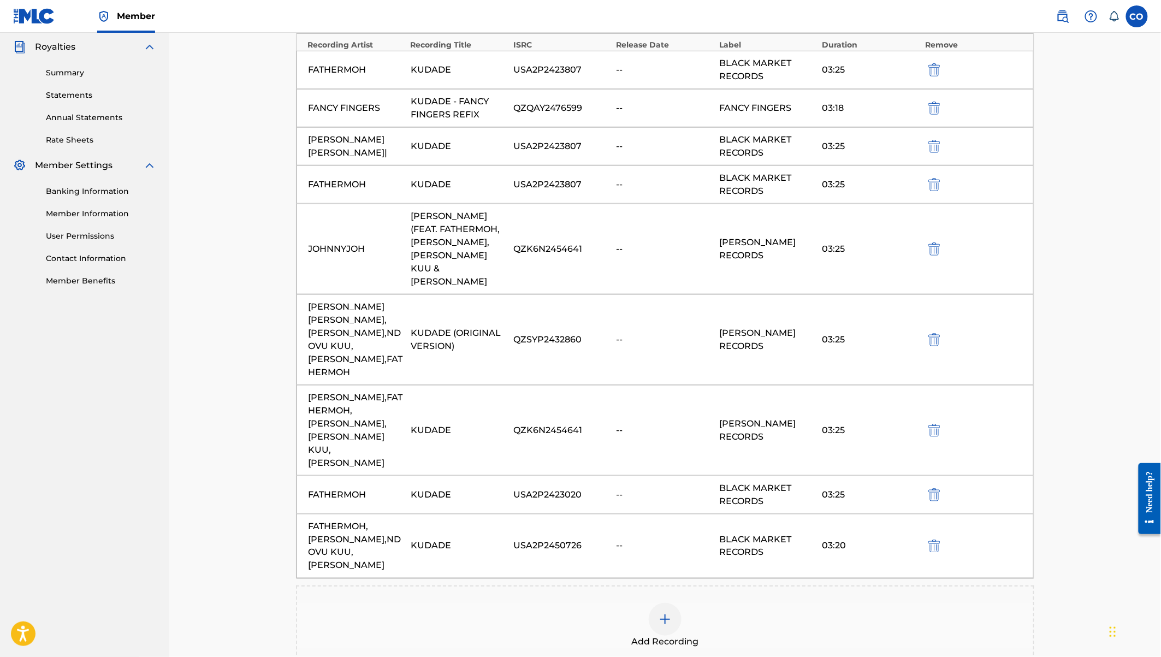
click at [660, 613] on img at bounding box center [664, 619] width 13 height 13
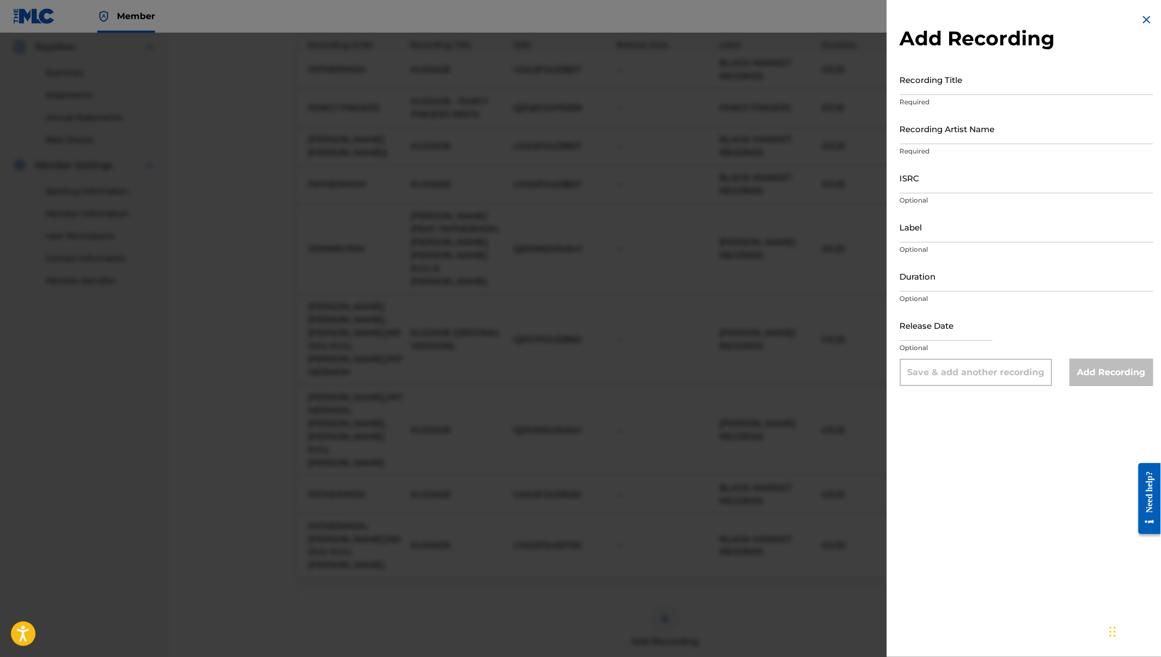
click at [1145, 20] on img at bounding box center [1146, 19] width 13 height 13
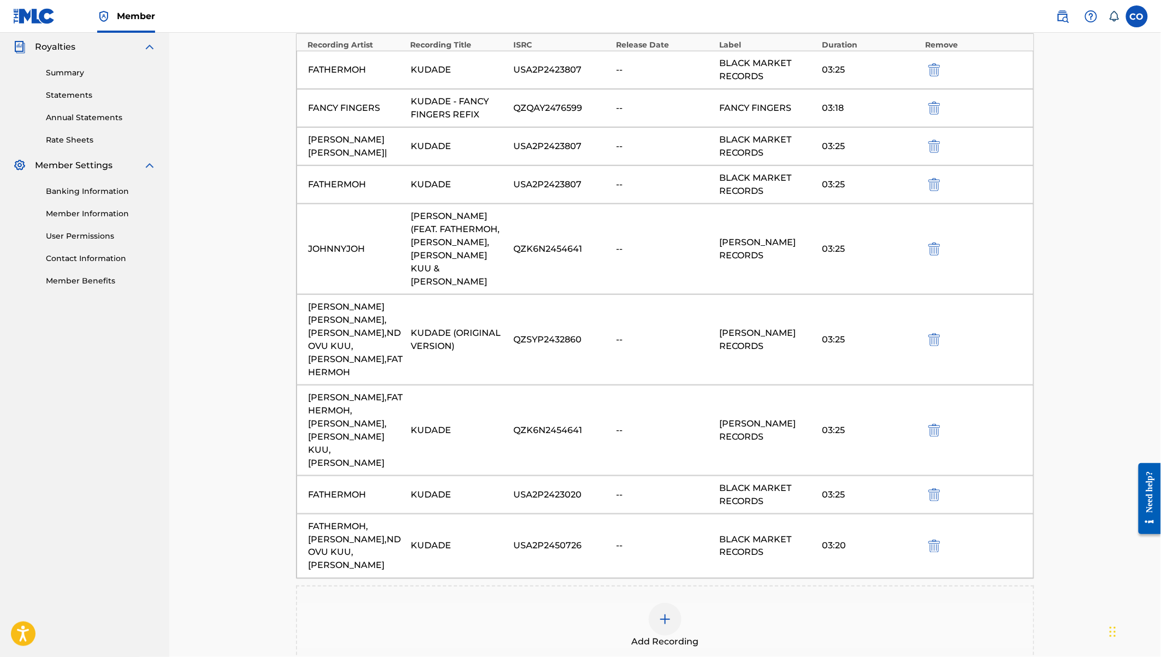
scroll to position [402, 0]
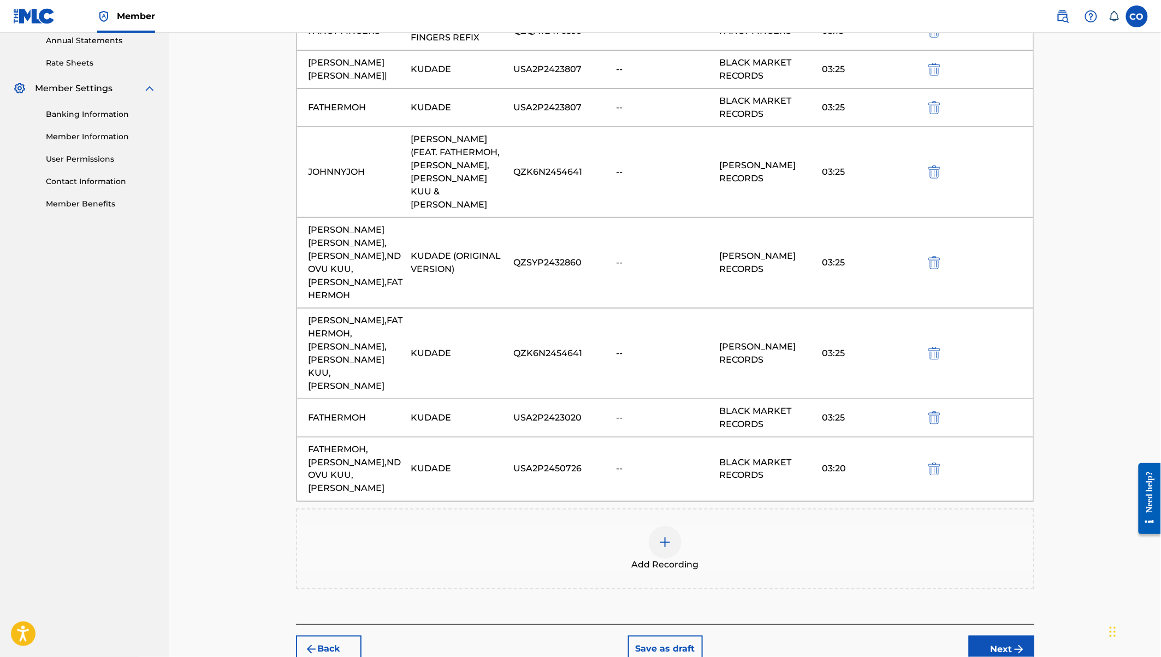
click at [999, 635] on button "Next" at bounding box center [1002, 648] width 66 height 27
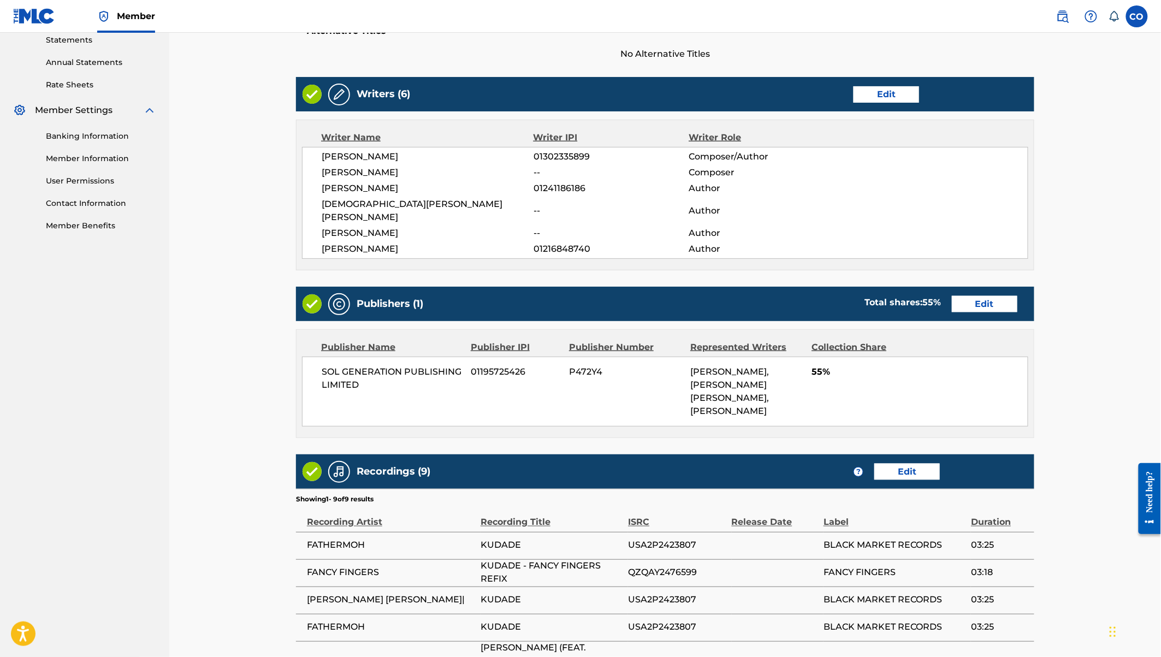
scroll to position [591, 0]
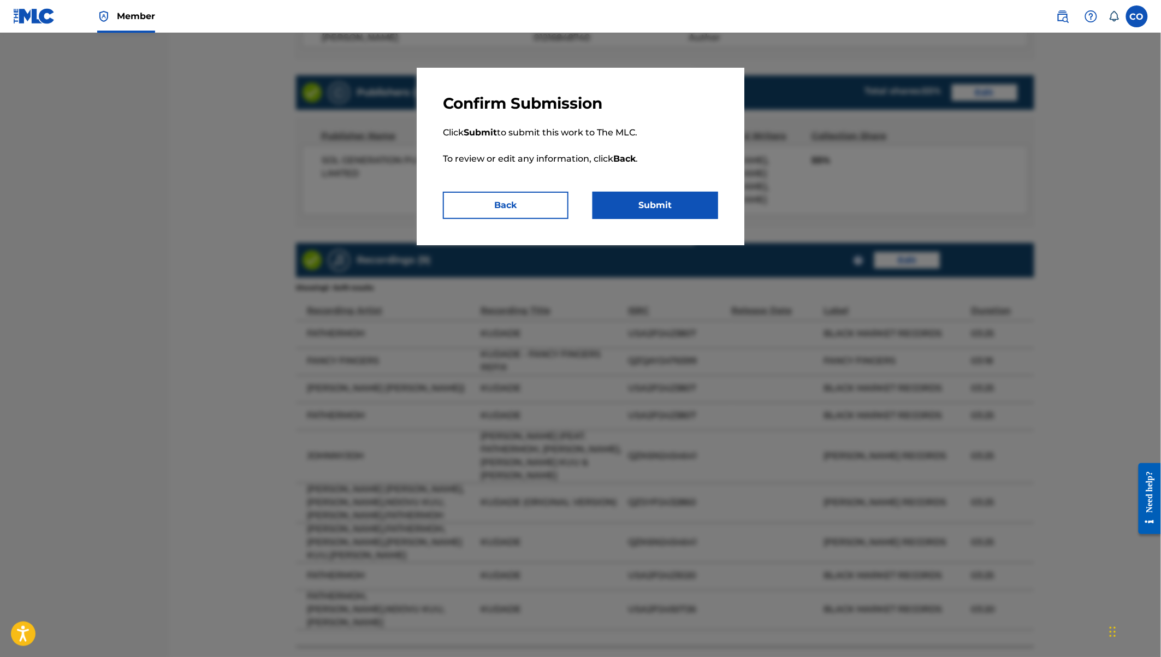
click at [656, 203] on button "Submit" at bounding box center [655, 205] width 126 height 27
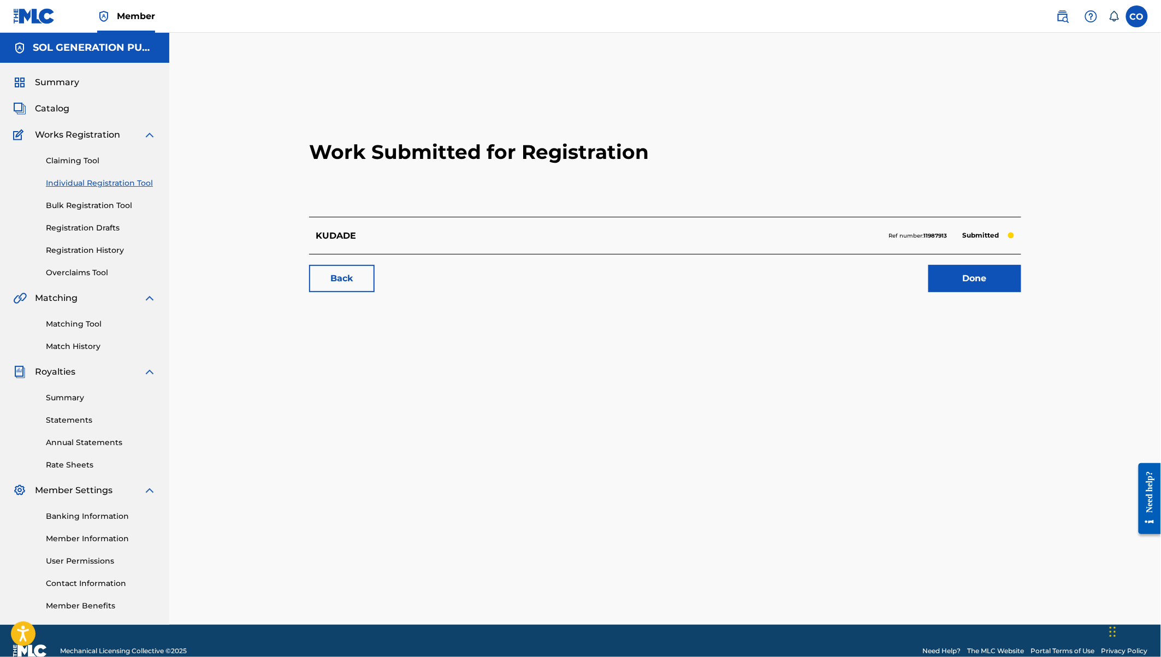
click at [91, 247] on link "Registration History" at bounding box center [101, 250] width 110 height 11
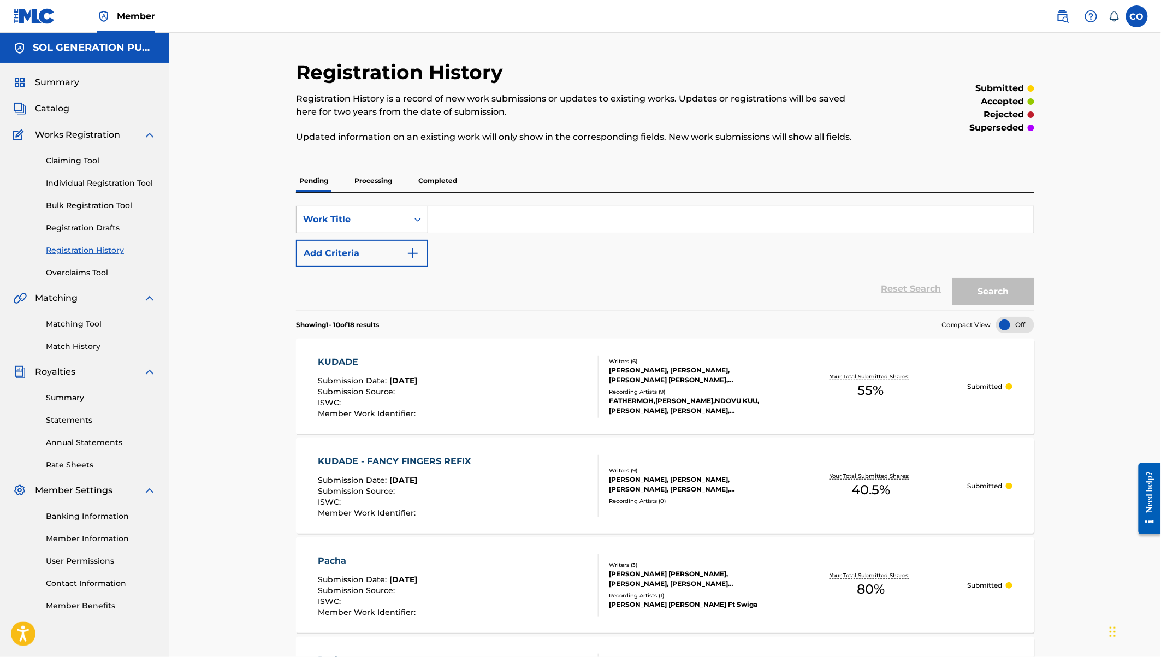
click at [379, 182] on p "Processing" at bounding box center [373, 180] width 44 height 23
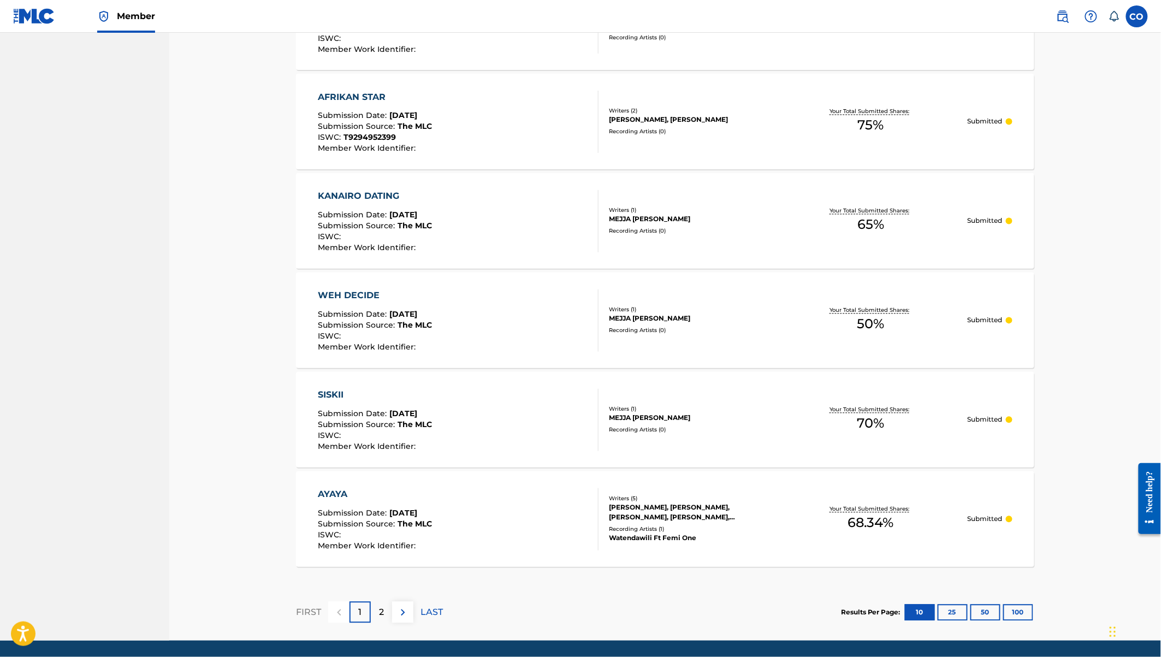
scroll to position [797, 0]
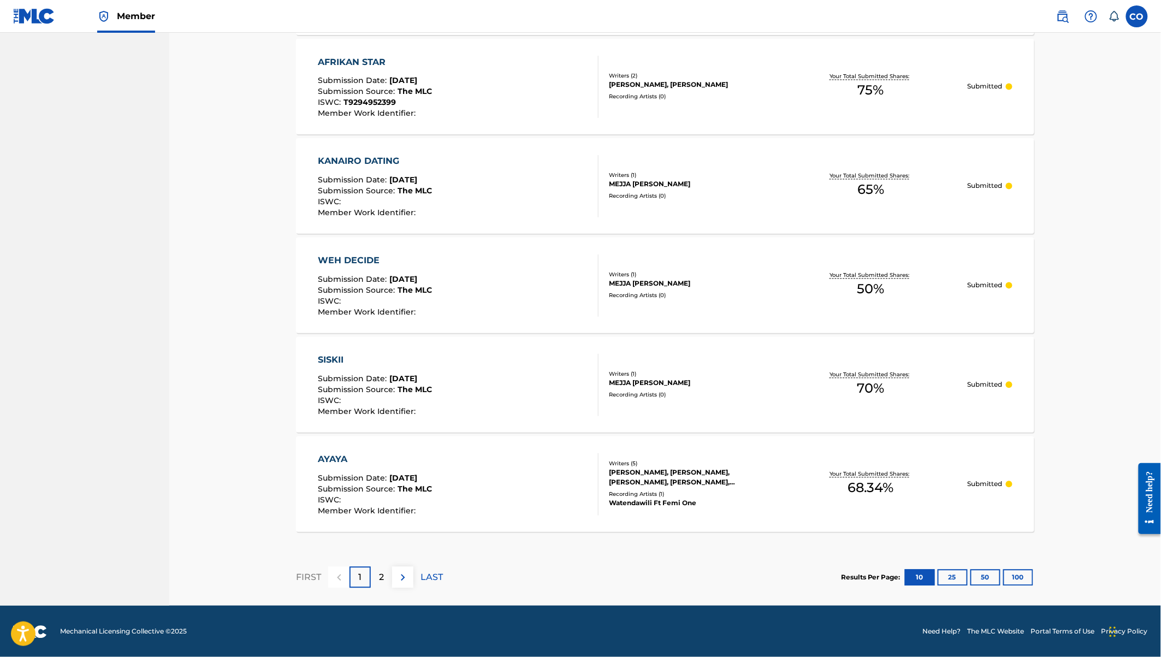
click at [954, 573] on button "25" at bounding box center [952, 577] width 30 height 16
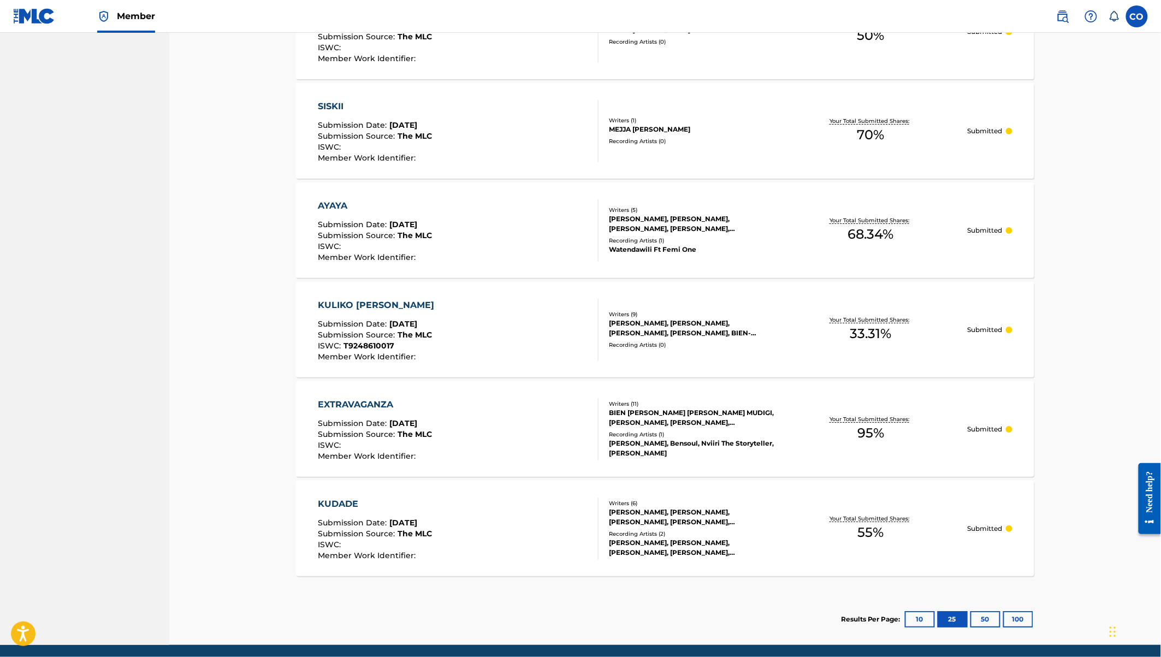
scroll to position [1487, 0]
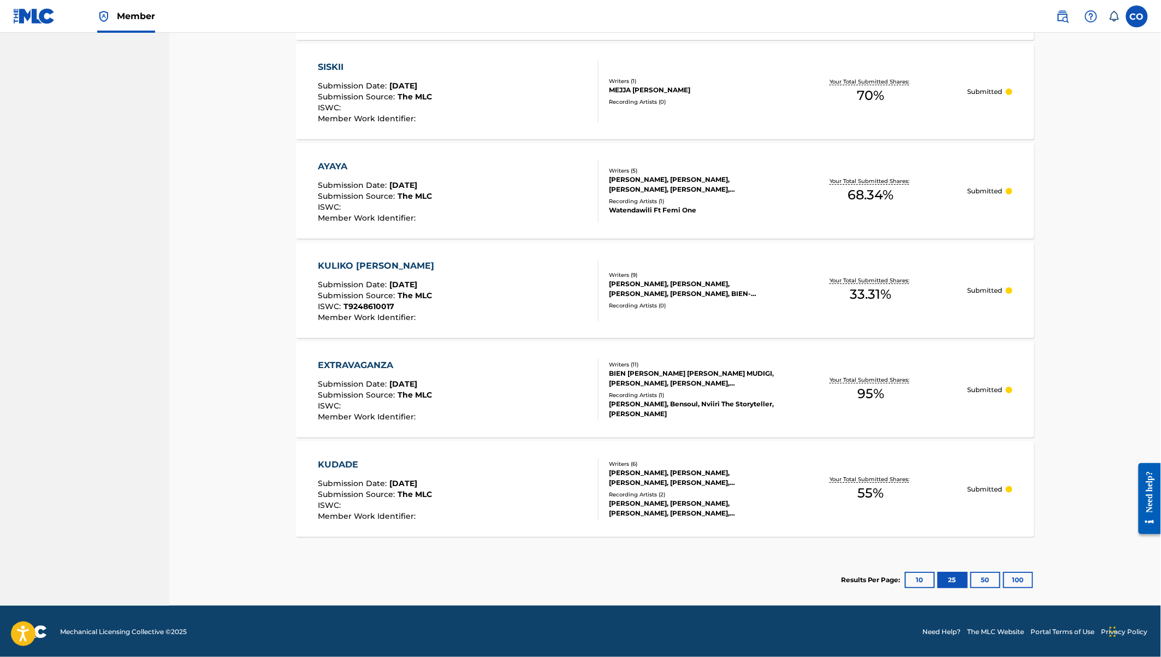
click at [985, 578] on button "50" at bounding box center [985, 580] width 30 height 16
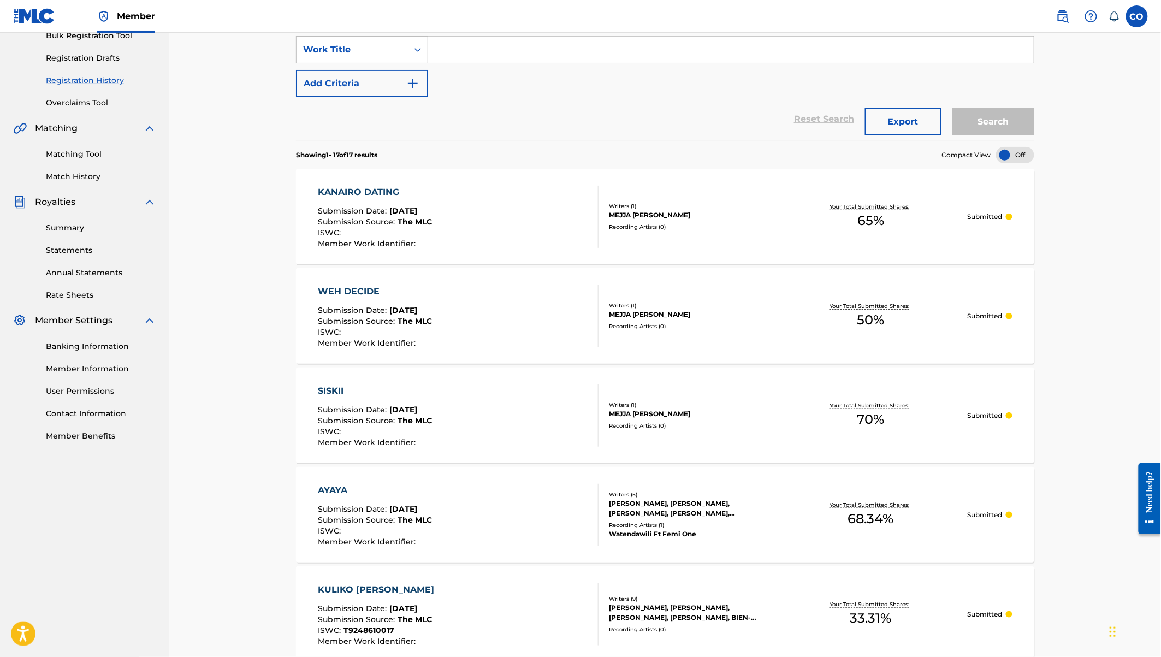
scroll to position [0, 0]
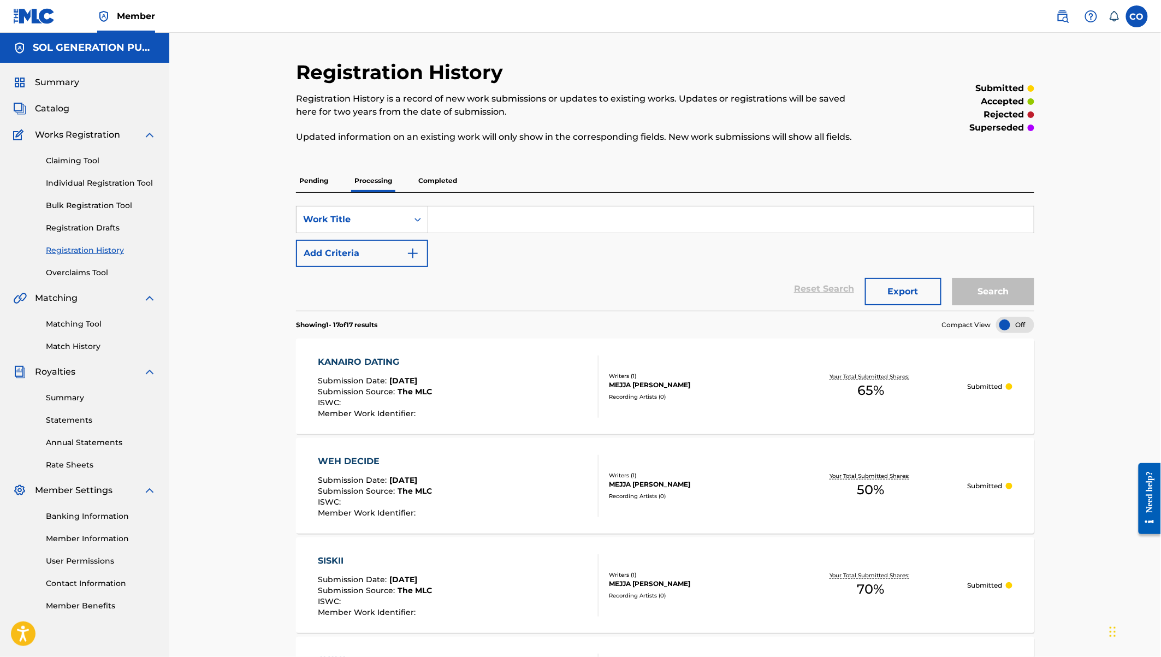
click at [1012, 102] on p "accepted" at bounding box center [1002, 101] width 43 height 13
click at [434, 176] on p "Completed" at bounding box center [437, 180] width 45 height 23
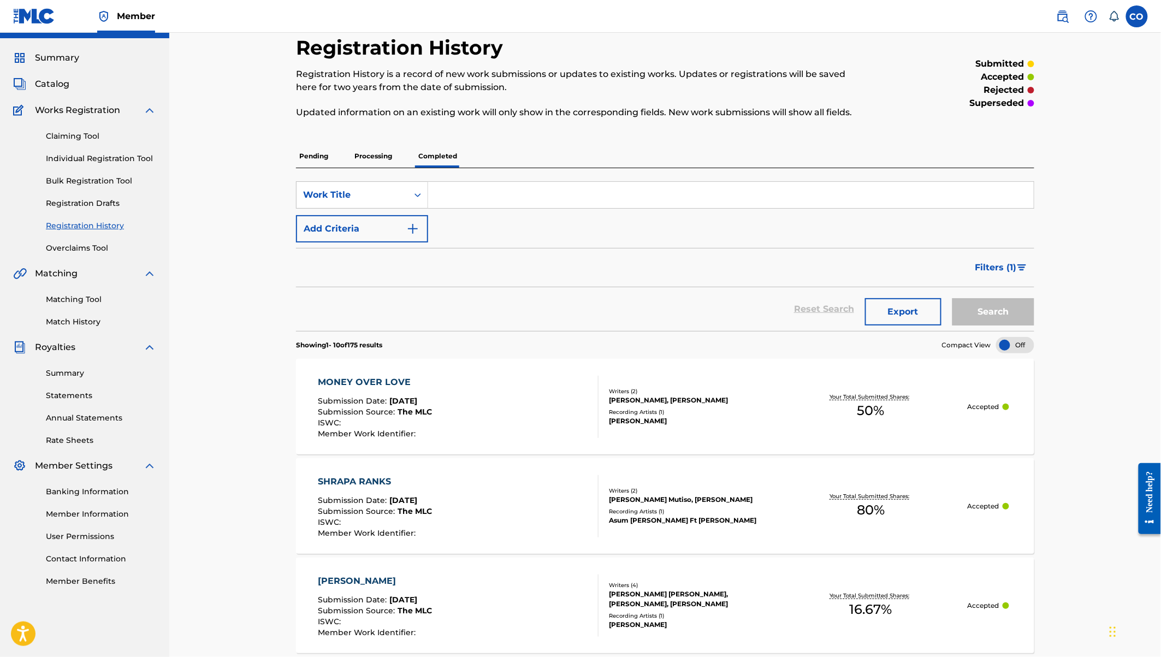
scroll to position [28, 0]
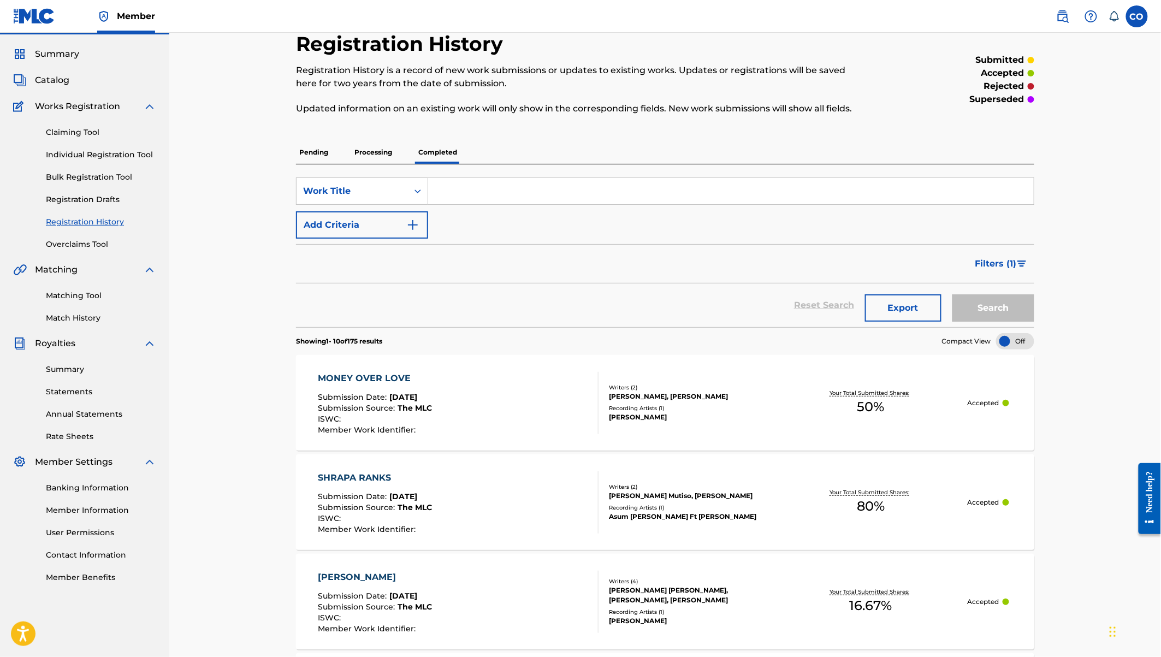
click at [703, 190] on input "Search Form" at bounding box center [730, 191] width 605 height 26
type input "kudade"
click at [952, 294] on button "Search" at bounding box center [993, 307] width 82 height 27
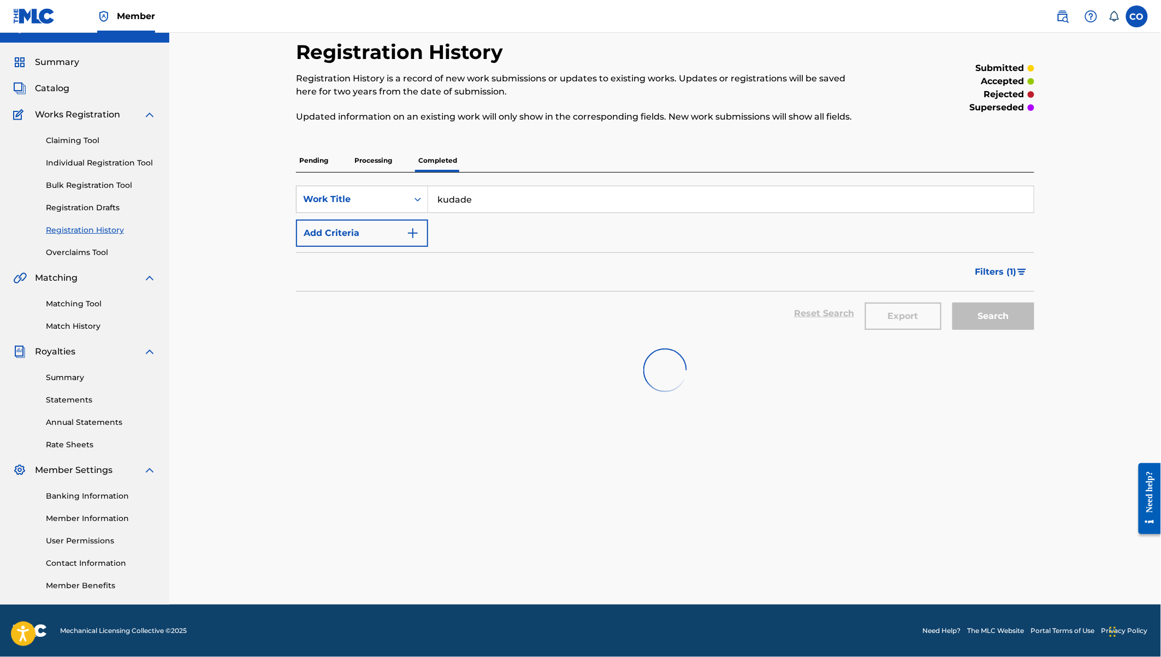
scroll to position [20, 0]
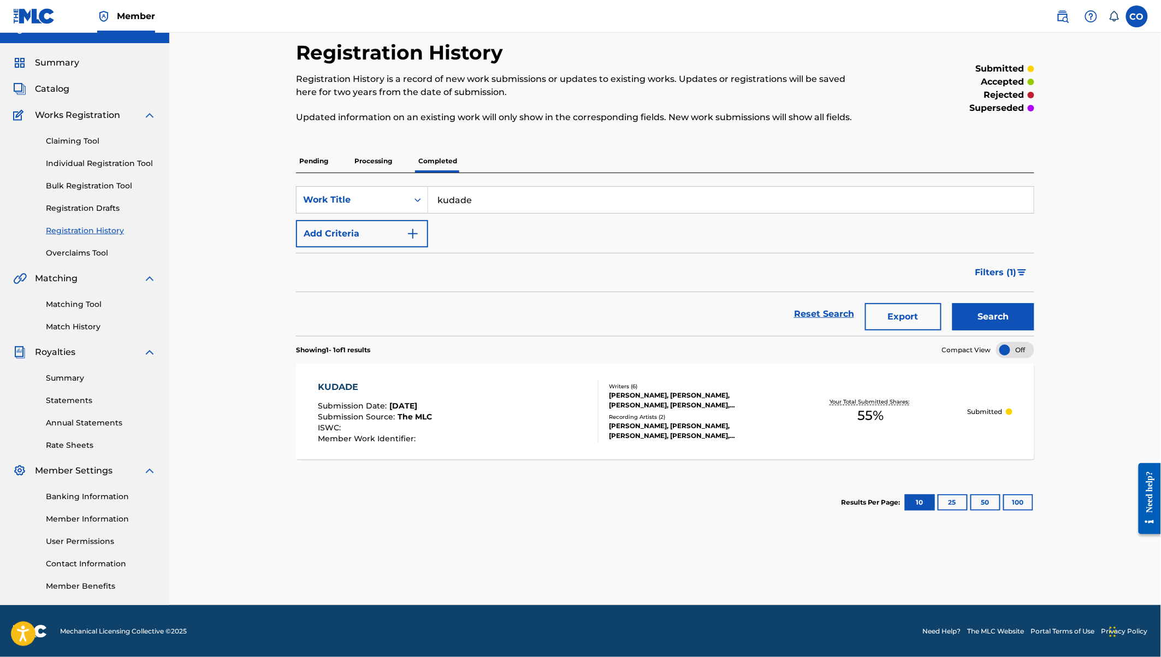
click at [993, 107] on p "superseded" at bounding box center [997, 108] width 55 height 13
click at [346, 382] on div "KUDADE" at bounding box center [375, 387] width 114 height 13
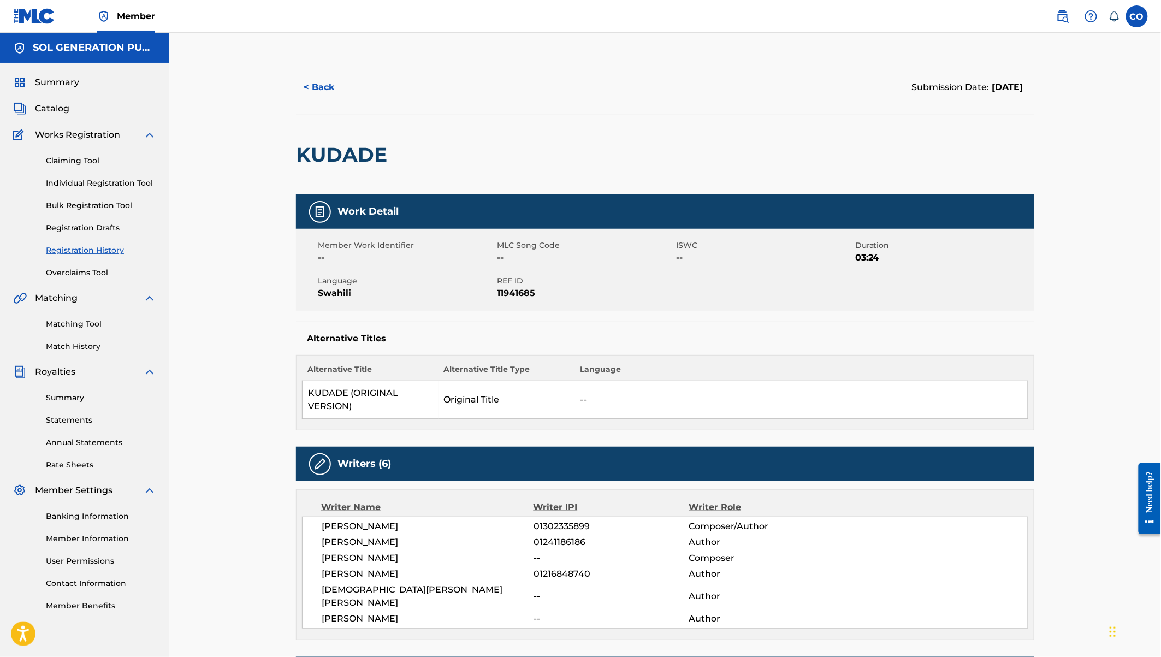
click at [314, 92] on button "< Back" at bounding box center [329, 87] width 66 height 27
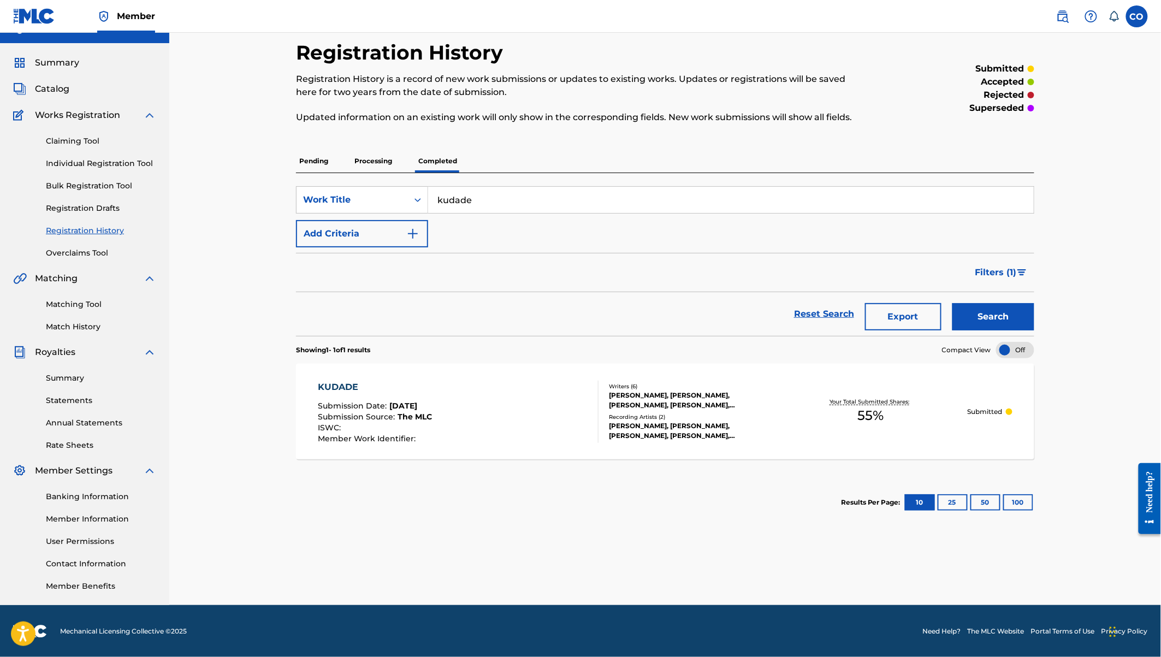
click at [342, 381] on div "KUDADE" at bounding box center [375, 387] width 114 height 13
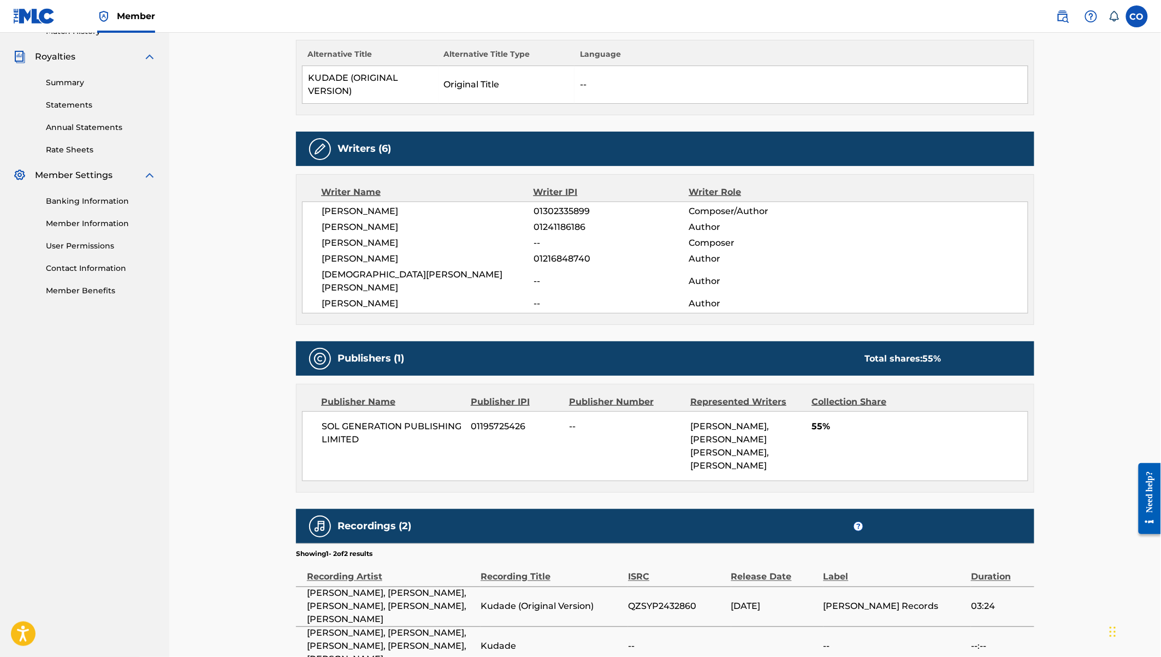
scroll to position [292, 0]
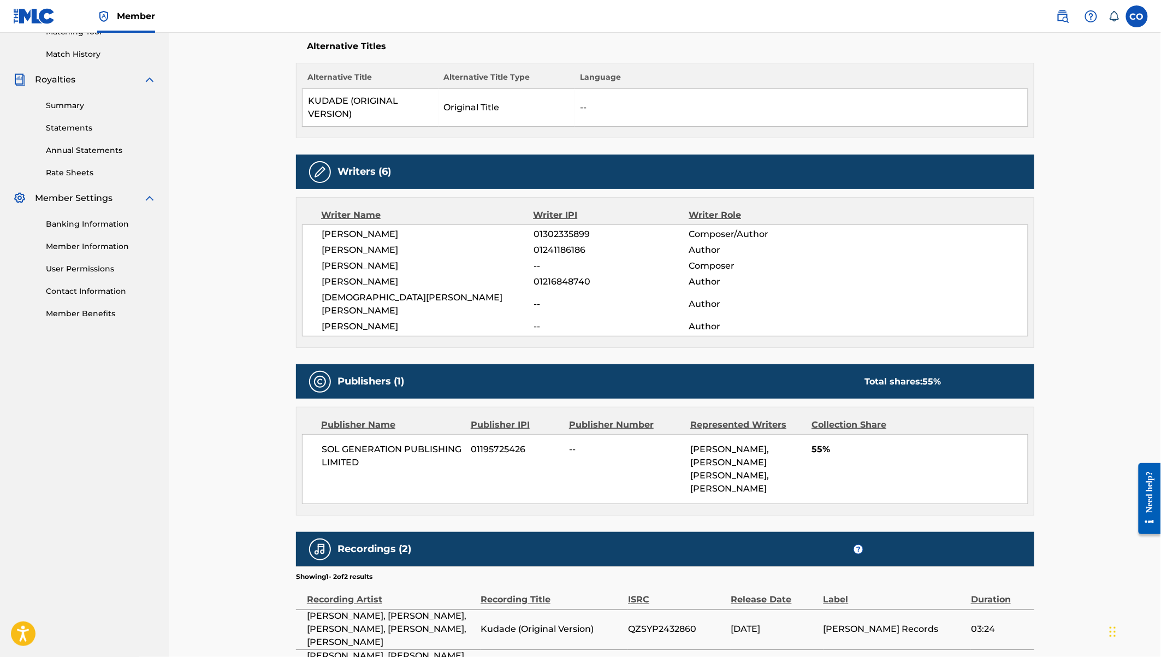
scroll to position [20, 0]
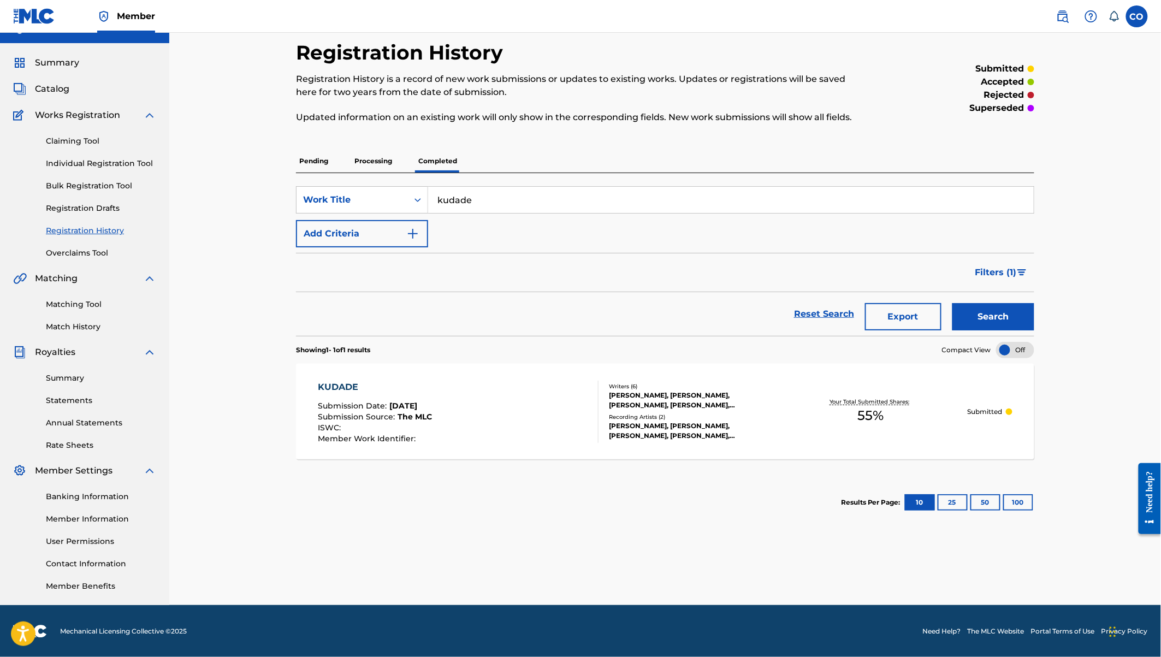
click at [373, 160] on p "Processing" at bounding box center [373, 161] width 44 height 23
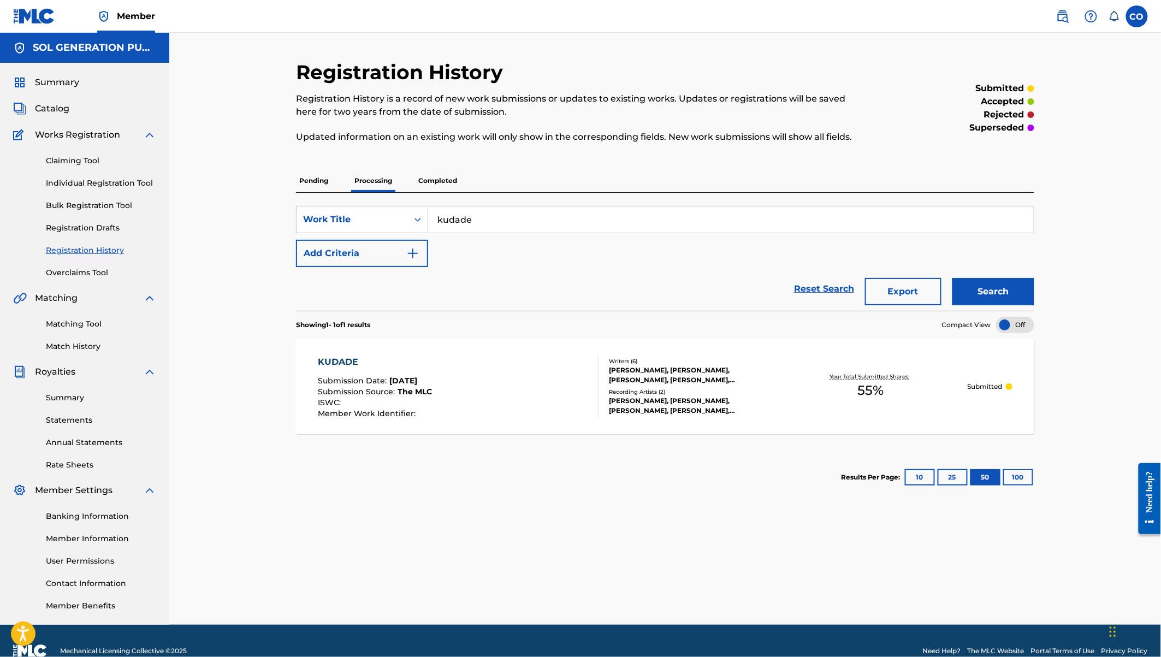
click at [307, 183] on p "Pending" at bounding box center [313, 180] width 35 height 23
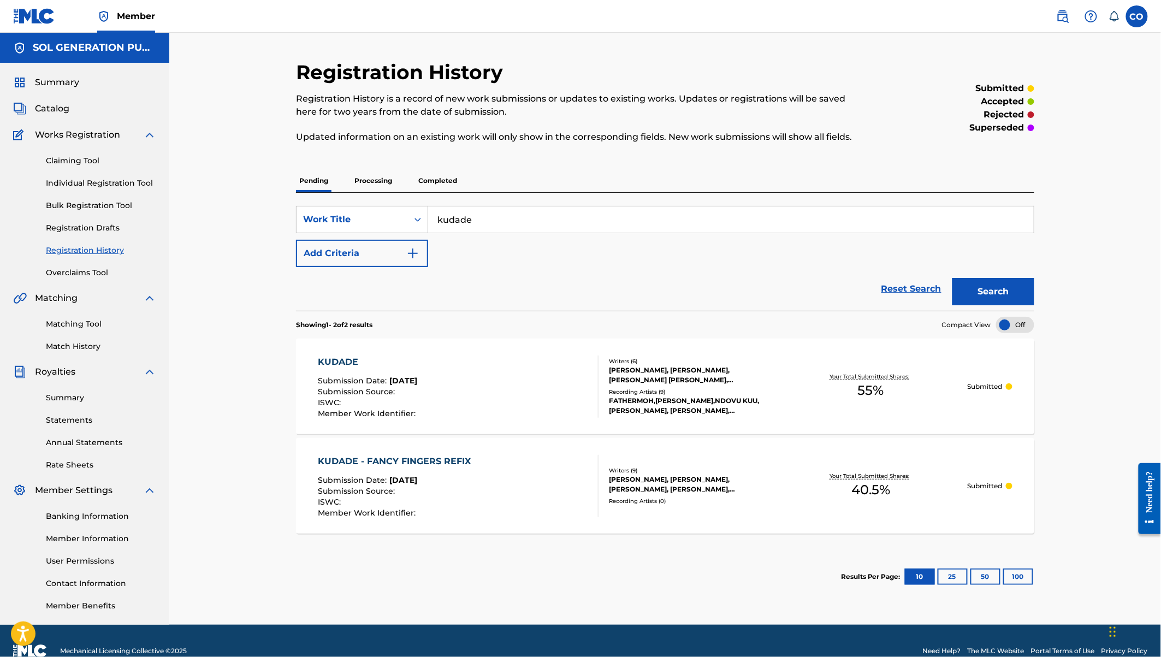
click at [437, 461] on div "KUDADE - FANCY FINGERS REFIX" at bounding box center [397, 461] width 158 height 13
click at [332, 360] on div "KUDADE" at bounding box center [368, 361] width 100 height 13
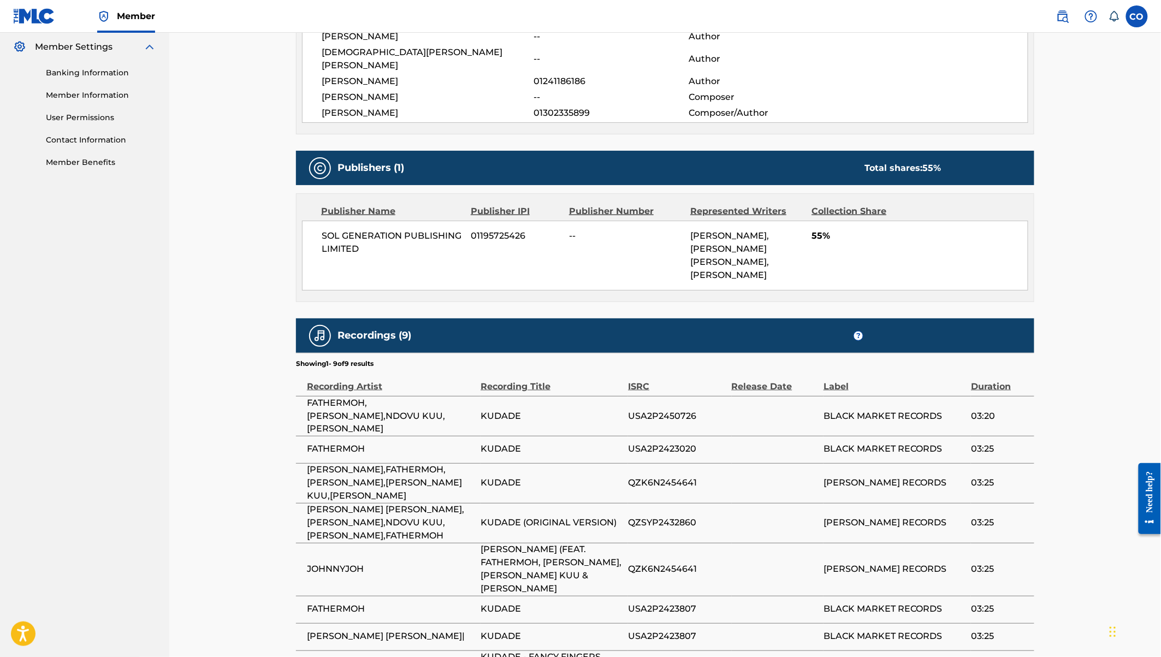
scroll to position [507, 0]
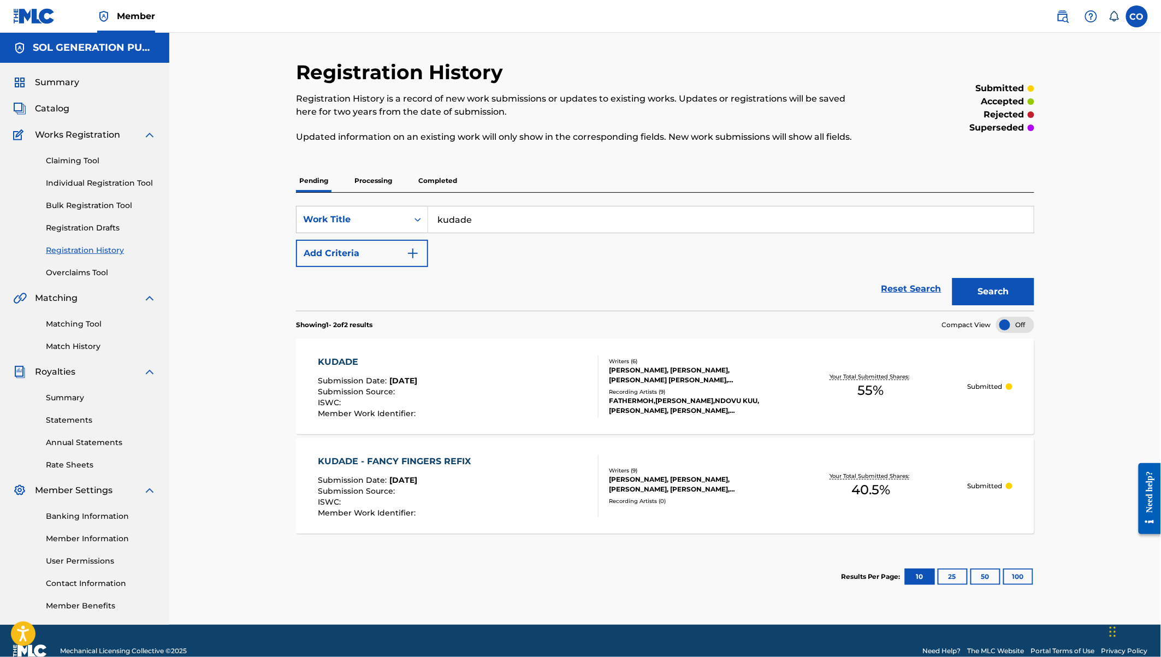
click at [83, 252] on link "Registration History" at bounding box center [101, 250] width 110 height 11
click at [953, 576] on button "25" at bounding box center [952, 576] width 30 height 16
click at [982, 575] on button "50" at bounding box center [985, 576] width 30 height 16
click at [685, 402] on div "FATHERMOH,[PERSON_NAME],NDOVU KUU,[PERSON_NAME], [PERSON_NAME], [PERSON_NAME],F…" at bounding box center [691, 406] width 165 height 20
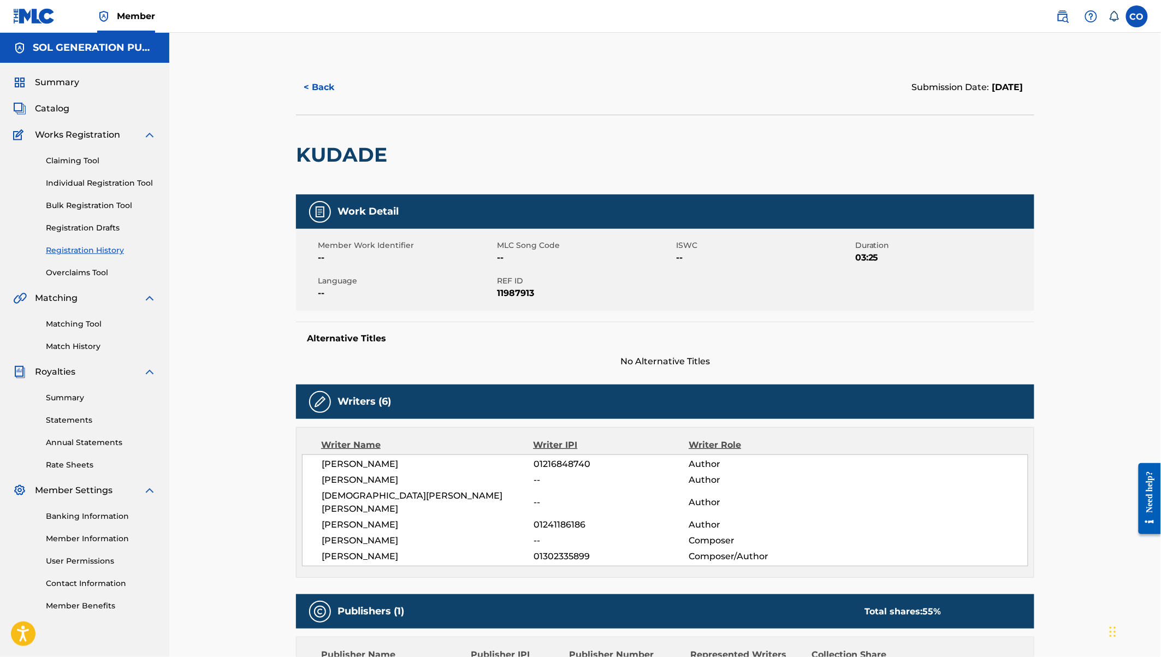
click at [313, 90] on button "< Back" at bounding box center [329, 87] width 66 height 27
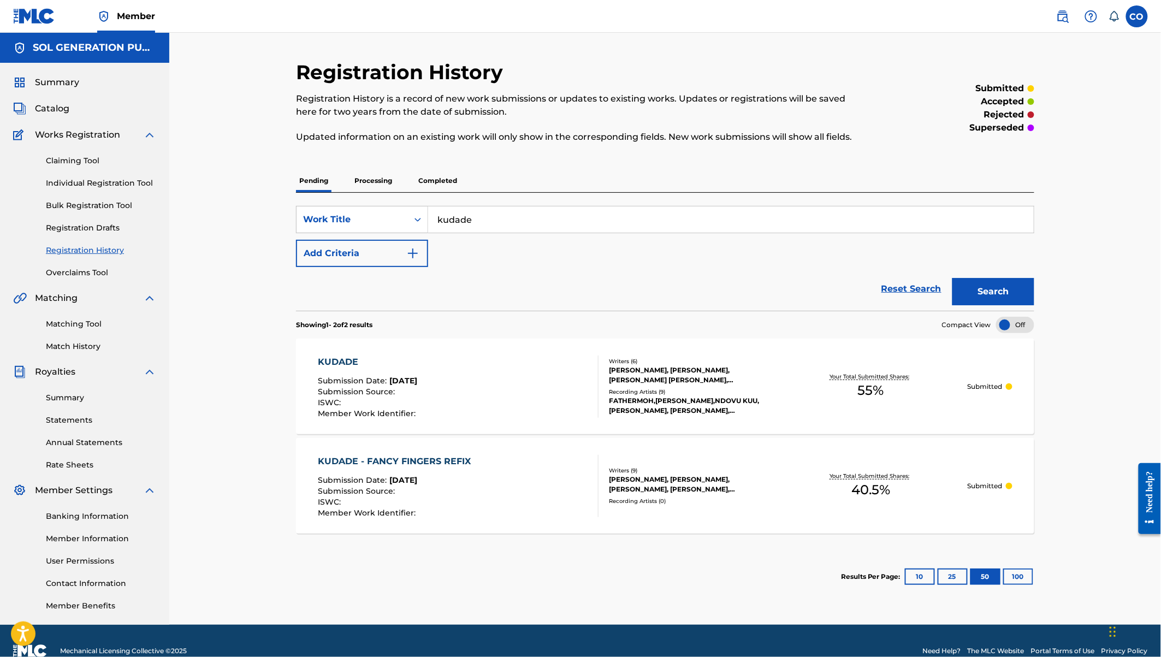
click at [92, 181] on link "Individual Registration Tool" at bounding box center [101, 182] width 110 height 11
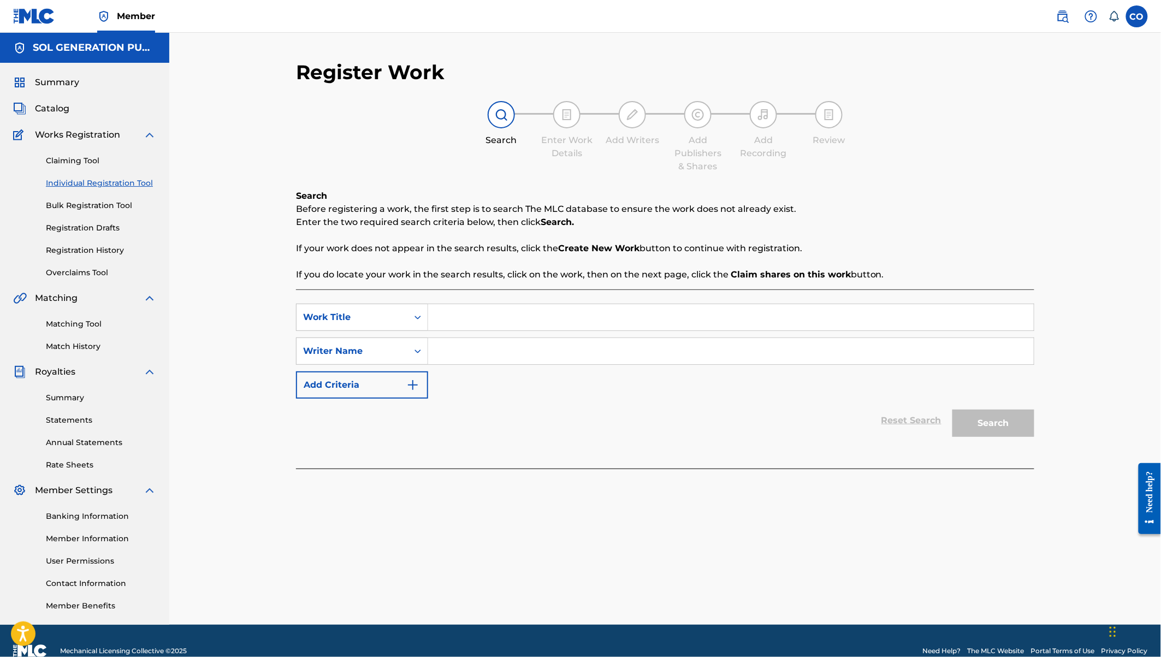
click at [461, 318] on input "Search Form" at bounding box center [730, 317] width 605 height 26
click at [464, 363] on input "Search Form" at bounding box center [730, 351] width 605 height 26
click at [444, 325] on input "Search Form" at bounding box center [730, 317] width 605 height 26
click at [124, 182] on link "Individual Registration Tool" at bounding box center [101, 182] width 110 height 11
click at [452, 318] on input "Search Form" at bounding box center [730, 317] width 605 height 26
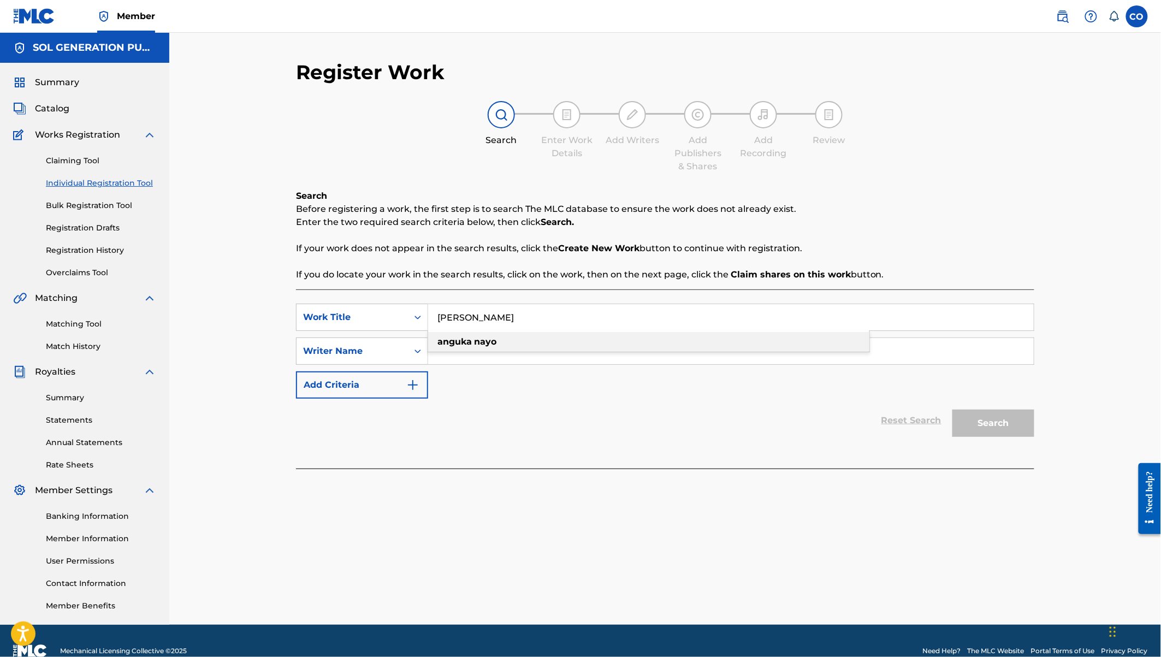
click at [489, 342] on strong "nayo" at bounding box center [485, 341] width 22 height 10
type input "[PERSON_NAME]"
click at [489, 342] on input "Search Form" at bounding box center [730, 351] width 605 height 26
click at [520, 347] on input "Search Form" at bounding box center [730, 351] width 605 height 26
type input "a"
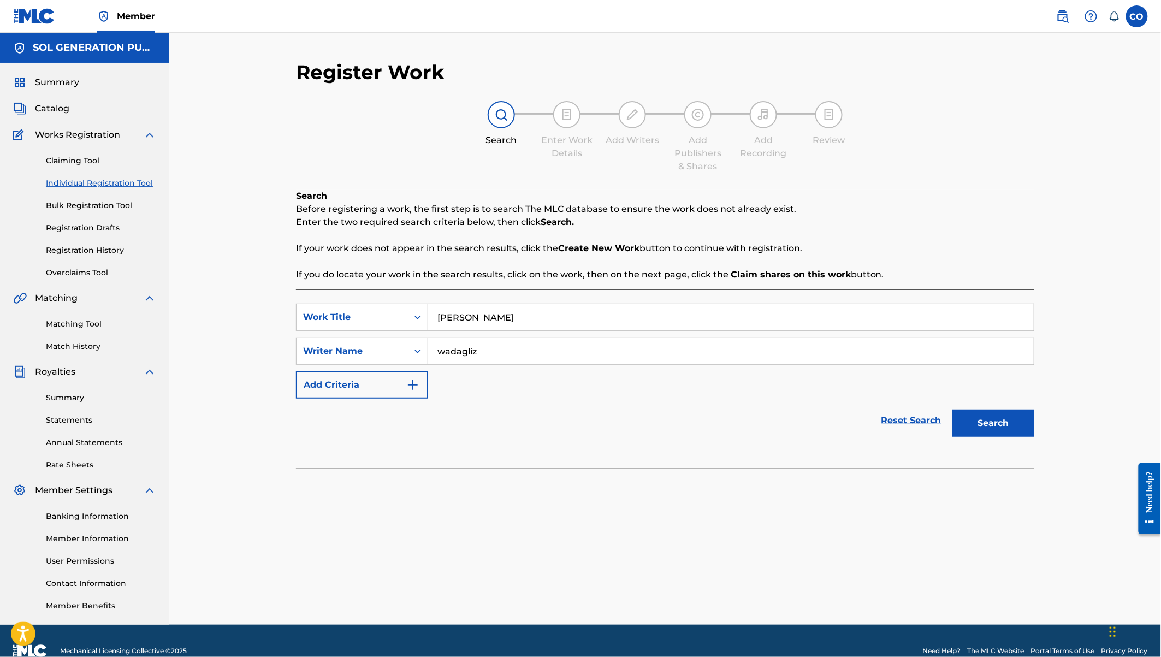
type input "wadagliz"
click at [952, 409] on button "Search" at bounding box center [993, 422] width 82 height 27
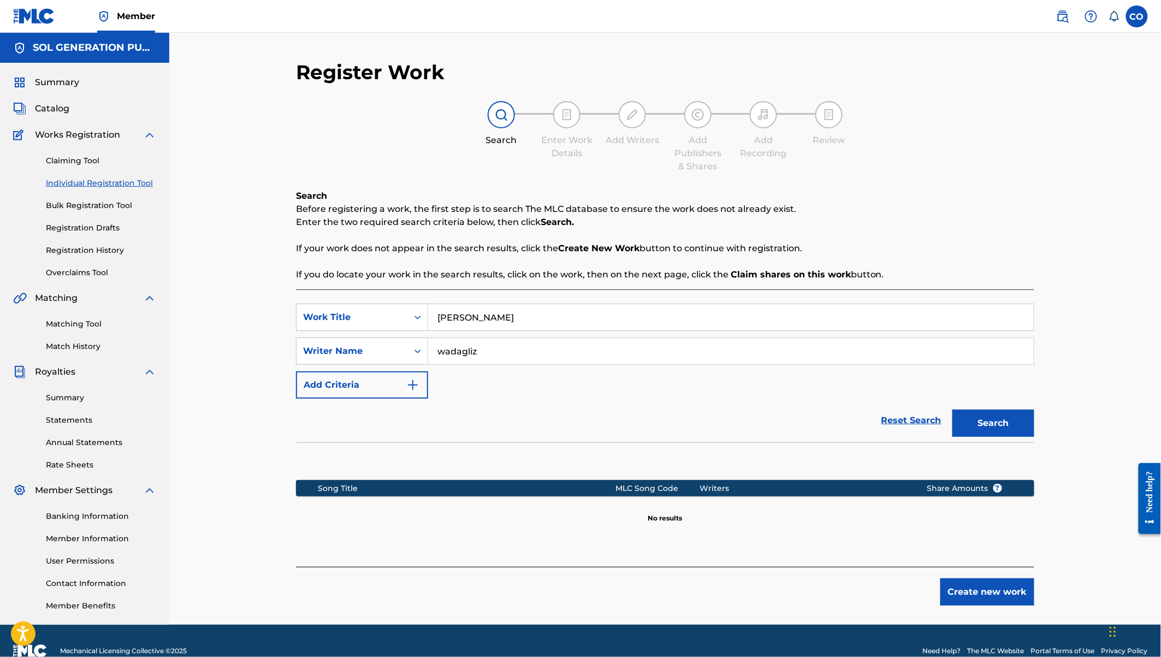
scroll to position [20, 0]
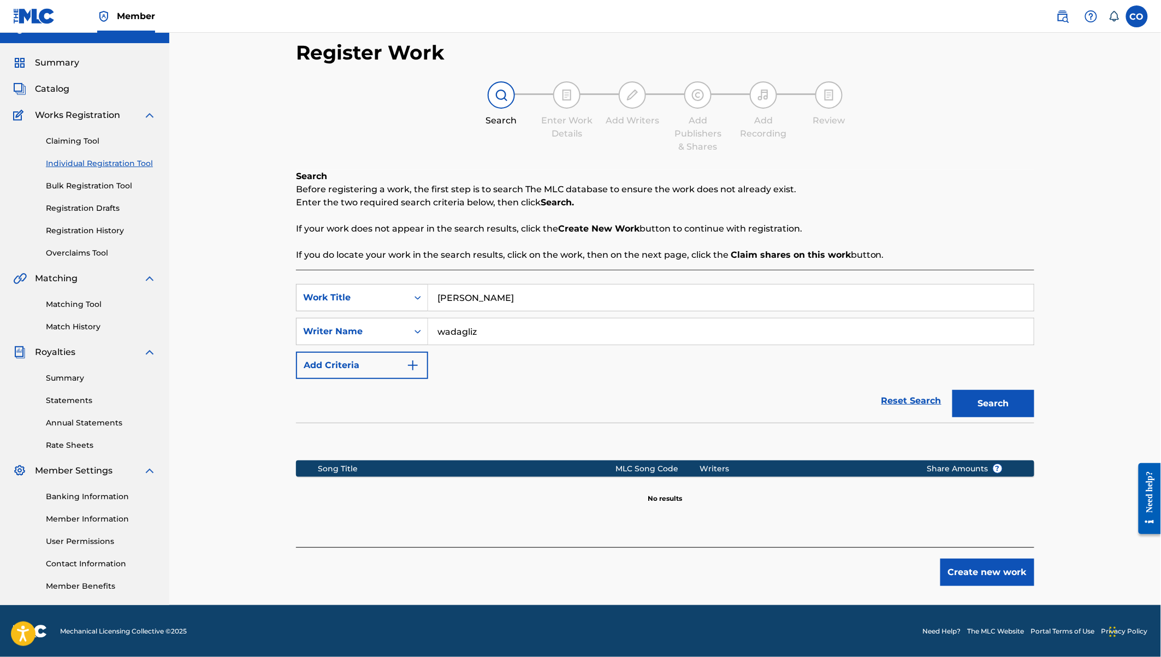
click at [1001, 569] on button "Create new work" at bounding box center [987, 572] width 94 height 27
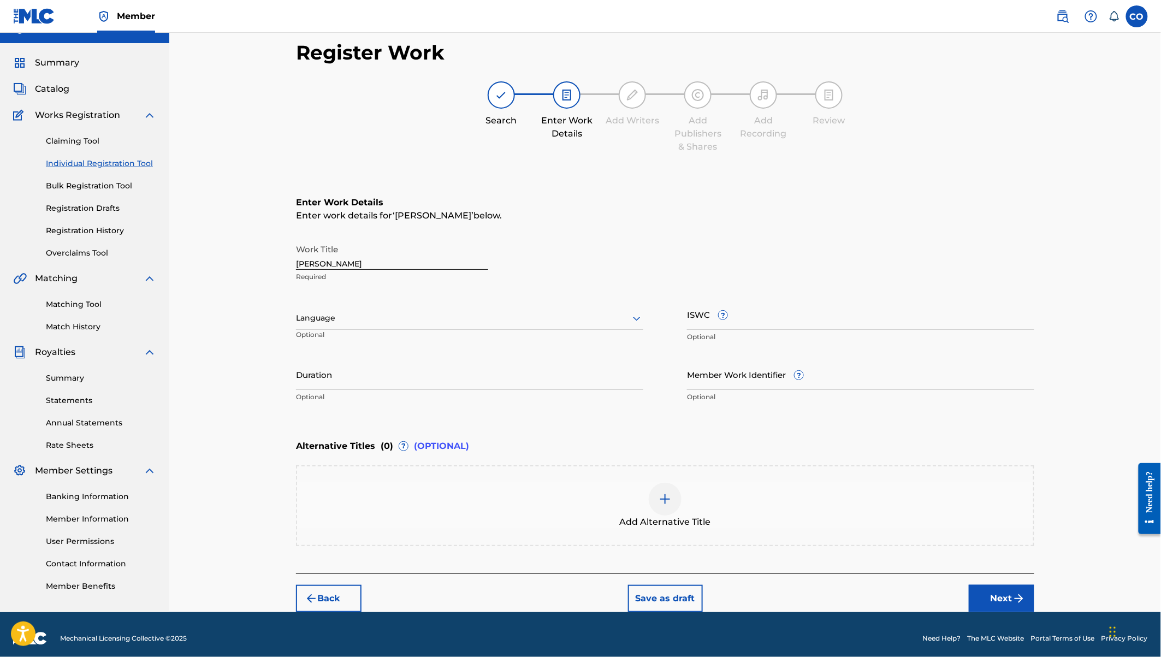
click at [300, 265] on input "[PERSON_NAME]" at bounding box center [392, 254] width 192 height 31
click at [332, 268] on input "Anguka nayo" at bounding box center [392, 254] width 192 height 31
click at [331, 263] on input "Anguka nayo" at bounding box center [392, 254] width 192 height 31
type input "[PERSON_NAME]"
click at [408, 379] on input "Duration" at bounding box center [469, 374] width 347 height 31
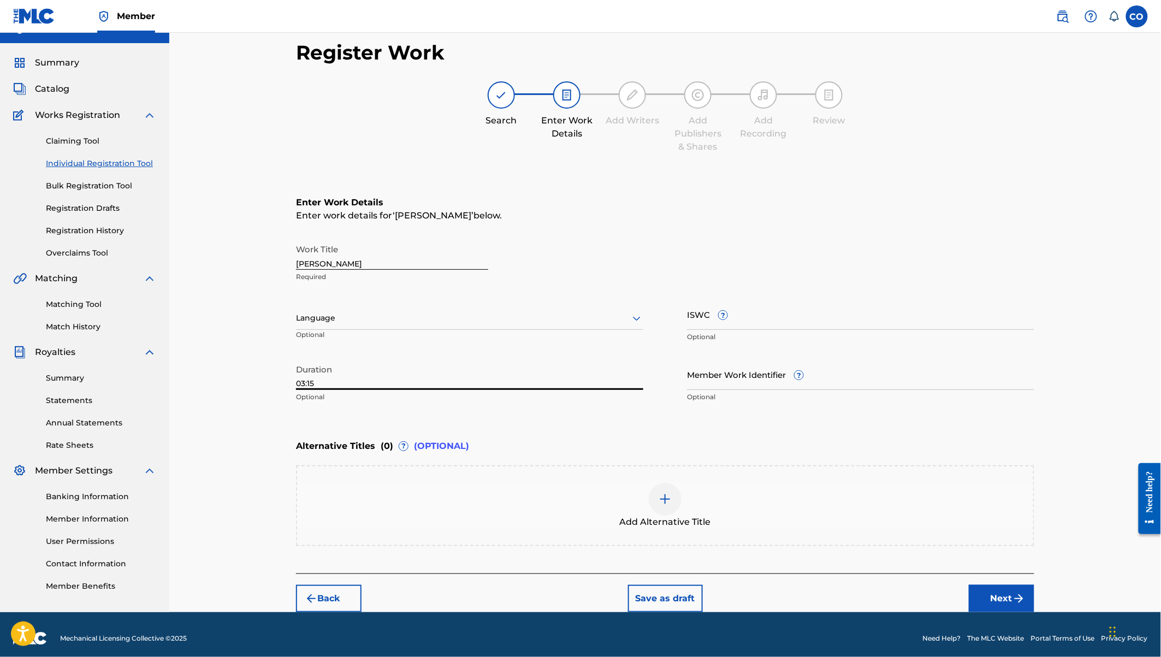
scroll to position [26, 0]
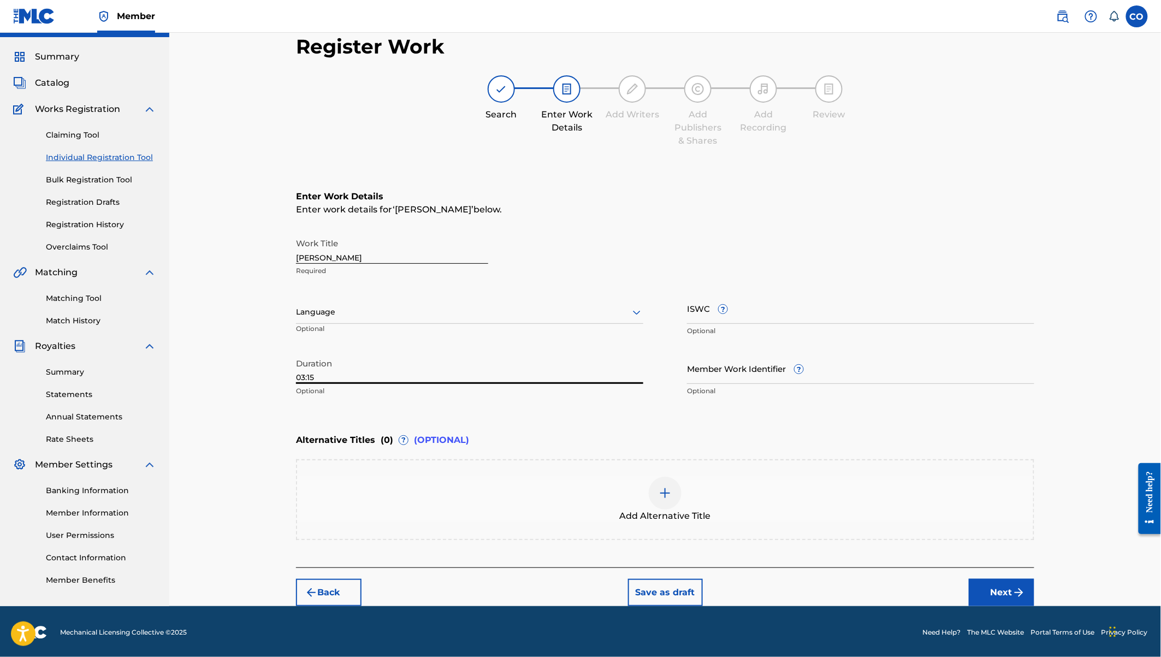
type input "03:15"
click at [996, 586] on button "Next" at bounding box center [1002, 592] width 66 height 27
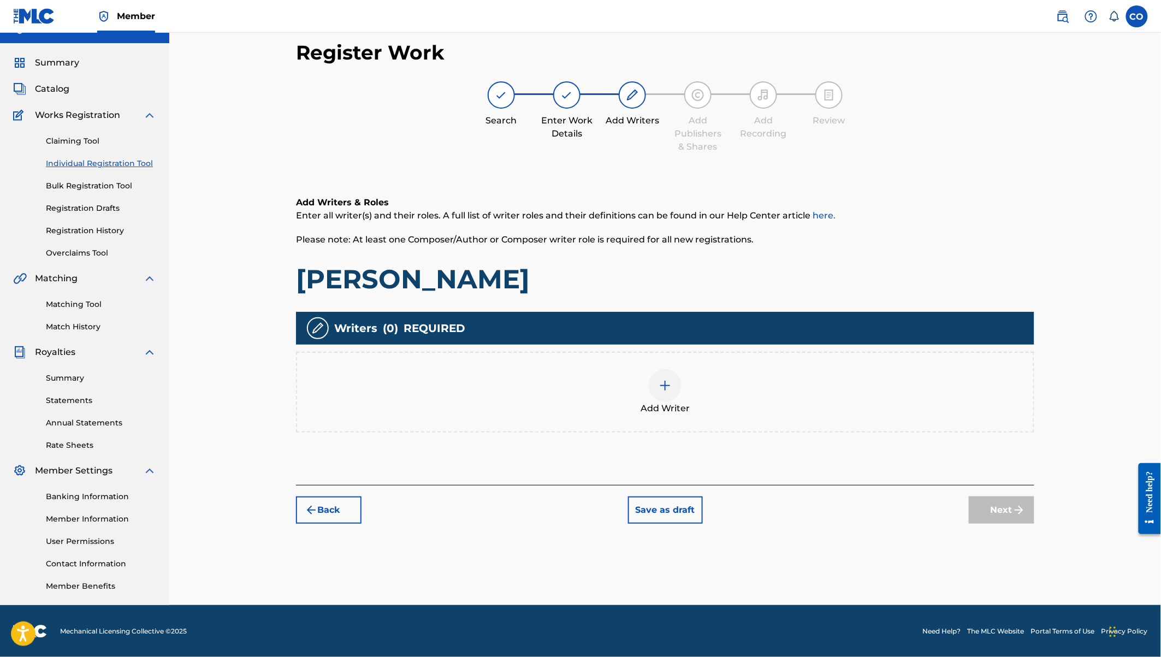
click at [666, 394] on div at bounding box center [665, 385] width 33 height 33
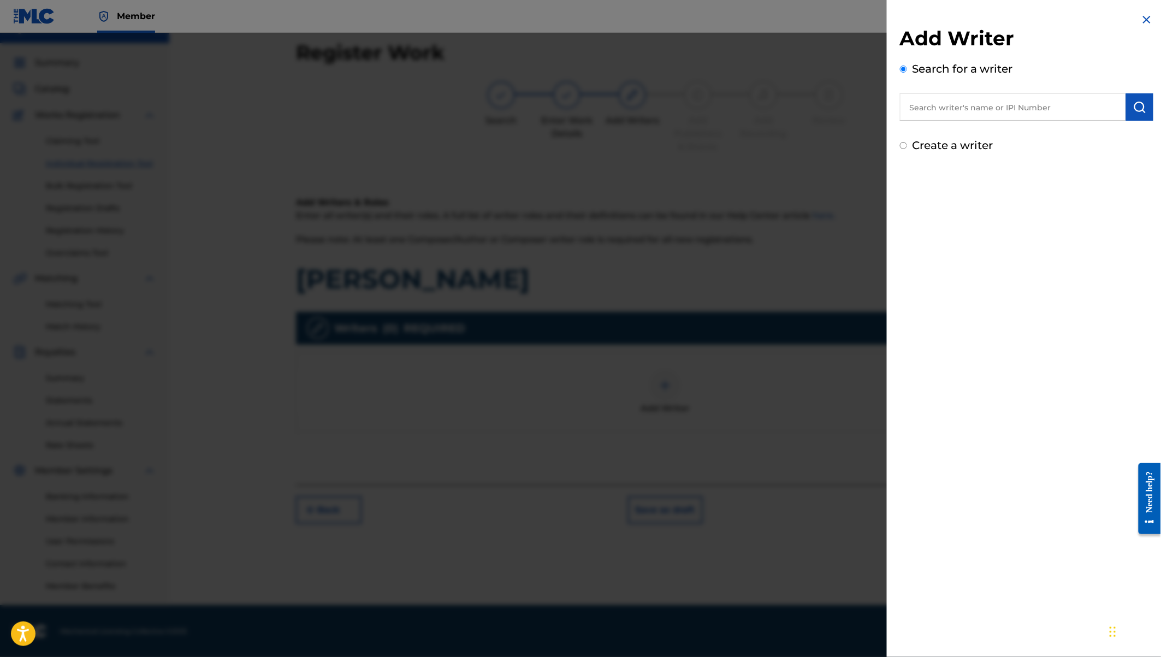
click at [936, 147] on label "Create a writer" at bounding box center [952, 145] width 81 height 13
radio input "true"
click at [907, 147] on input "Create a writer" at bounding box center [903, 145] width 7 height 7
radio input "false"
radio input "true"
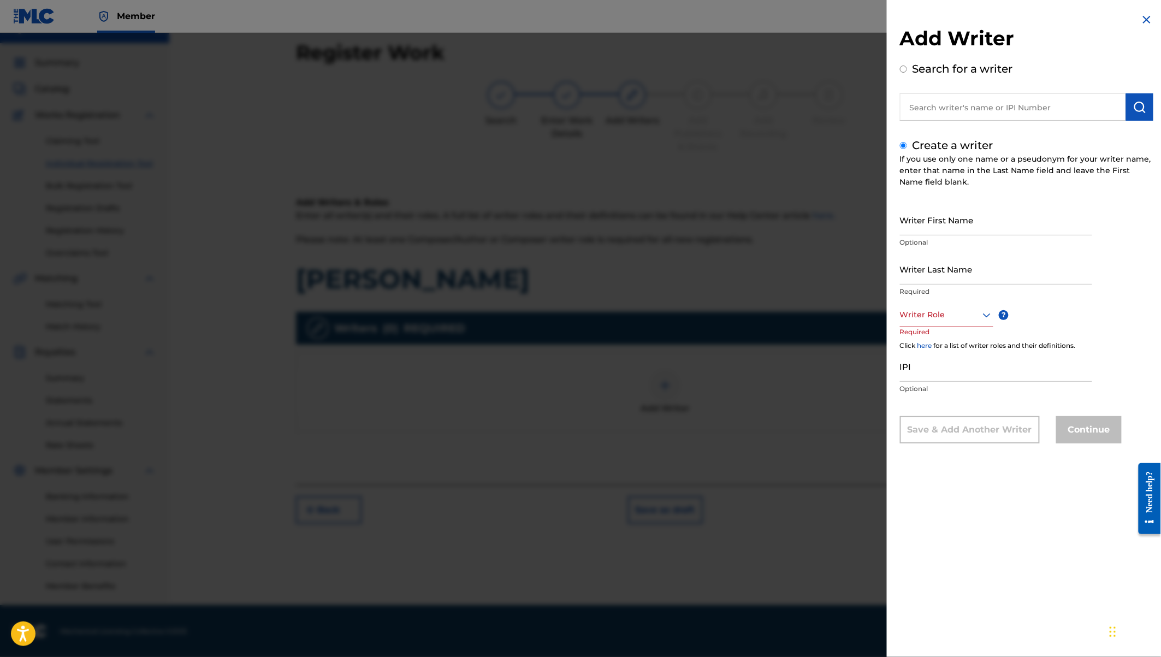
click at [954, 223] on input "Writer First Name" at bounding box center [996, 219] width 192 height 31
click at [951, 118] on input "text" at bounding box center [1013, 106] width 226 height 27
radio input "true"
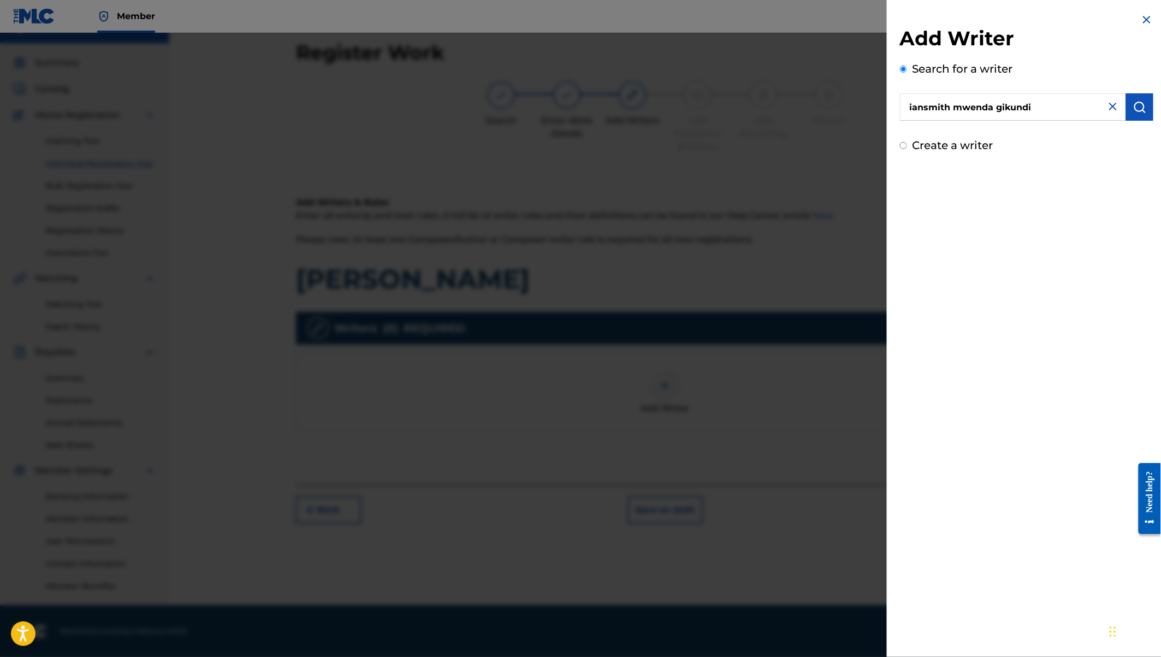
type input "iansmith mwenda gikundi"
click at [1129, 103] on button "submit" at bounding box center [1139, 106] width 27 height 27
click at [1136, 106] on img "submit" at bounding box center [1139, 106] width 13 height 13
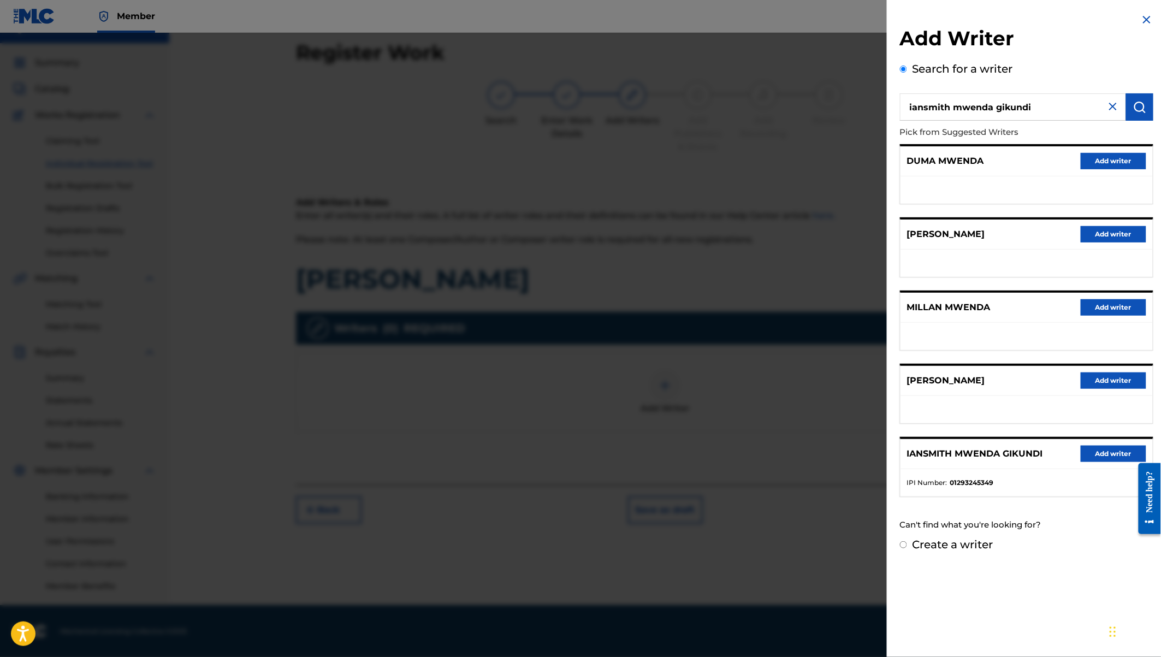
click at [1101, 445] on button "Add writer" at bounding box center [1113, 453] width 66 height 16
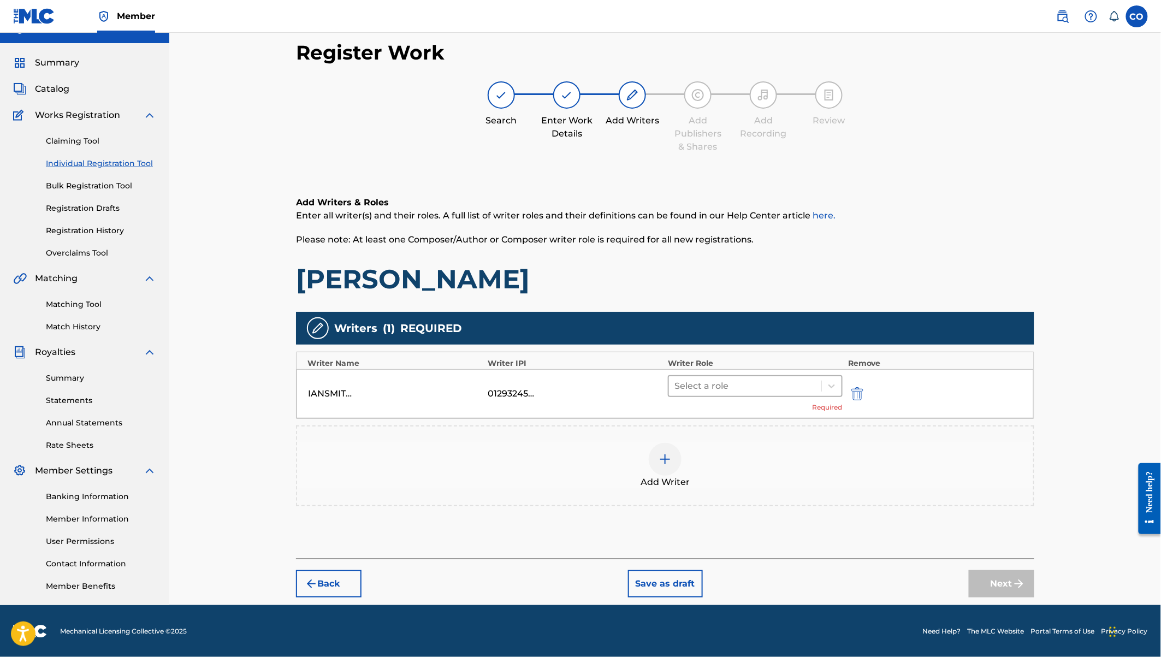
click at [804, 385] on div at bounding box center [744, 385] width 141 height 15
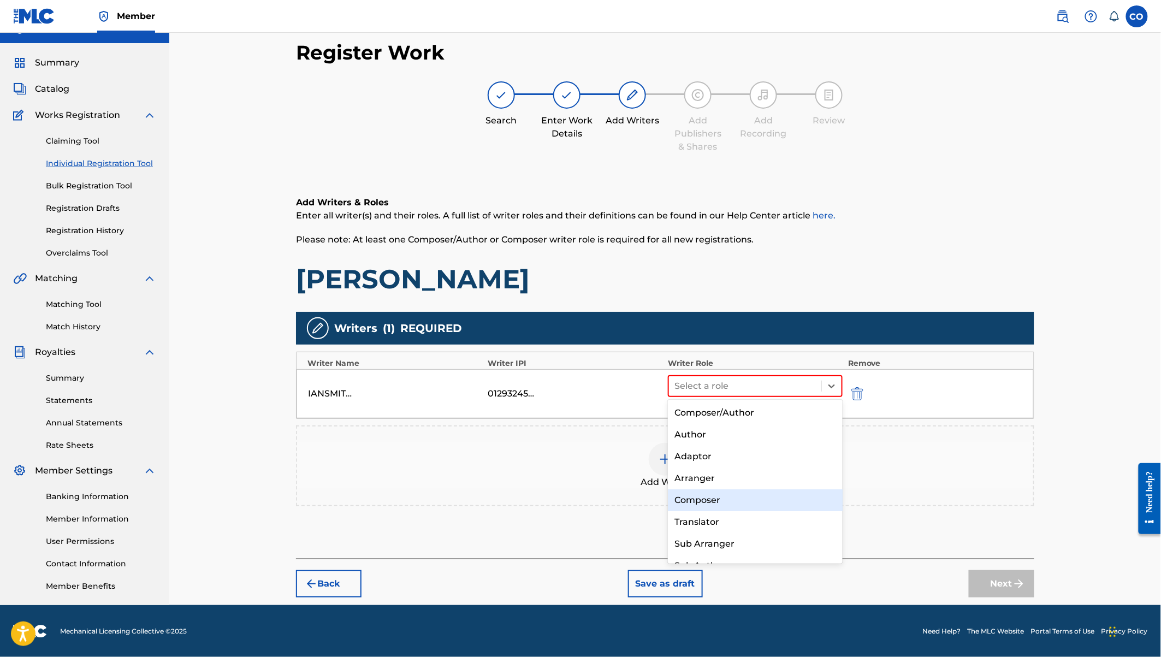
click at [705, 495] on div "Composer" at bounding box center [755, 500] width 175 height 22
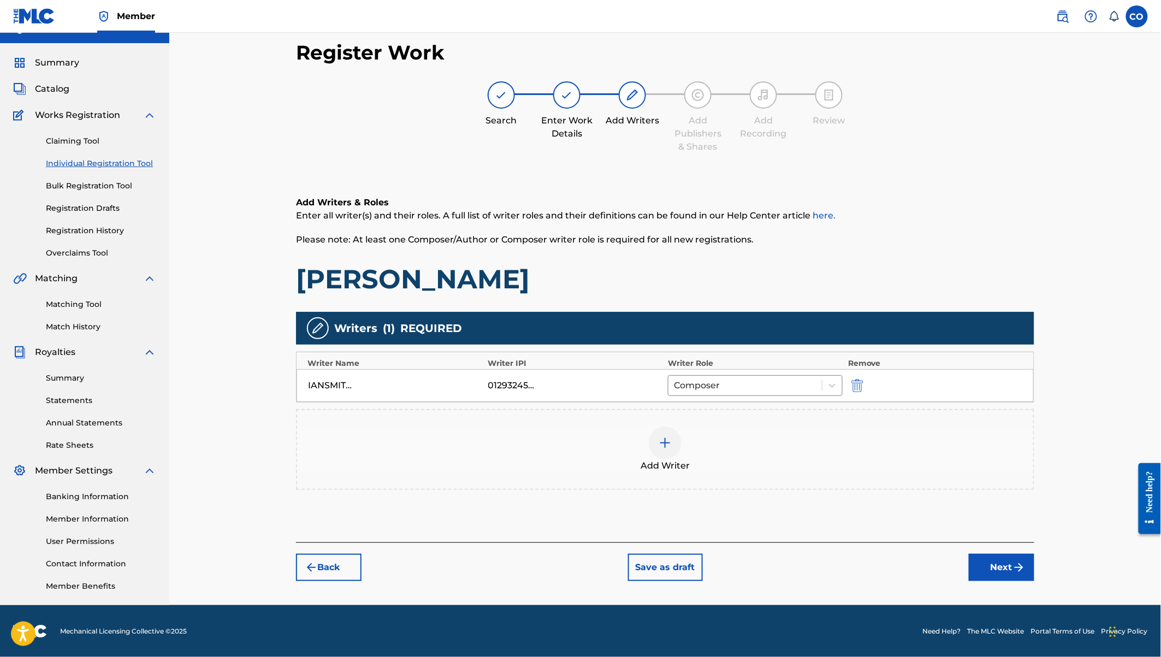
click at [666, 439] on img at bounding box center [664, 442] width 13 height 13
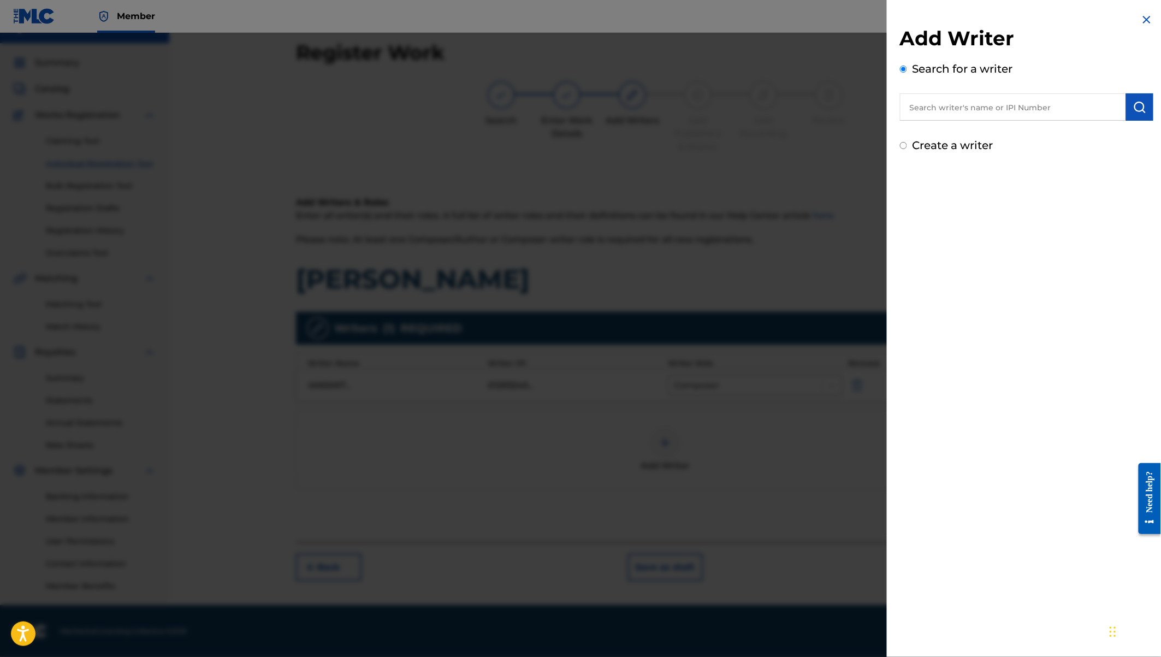
click at [935, 147] on label "Create a writer" at bounding box center [952, 145] width 81 height 13
radio input "true"
click at [907, 147] on input "Create a writer" at bounding box center [903, 145] width 7 height 7
radio input "false"
radio input "true"
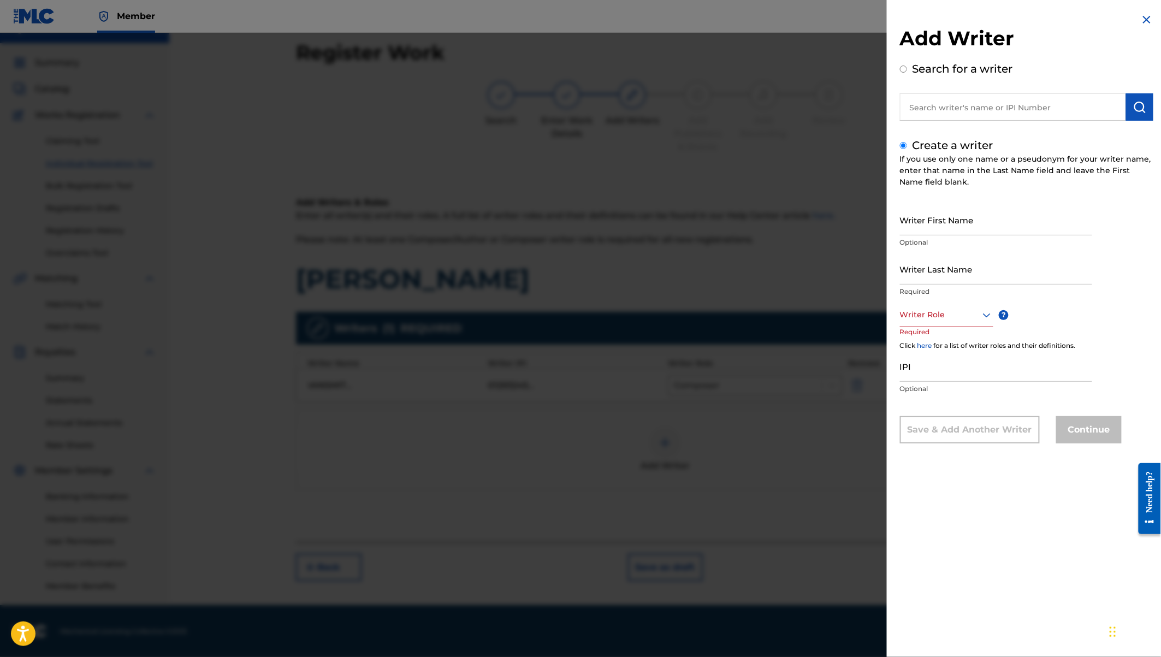
click at [922, 223] on input "Writer First Name" at bounding box center [996, 219] width 192 height 31
type input "[PERSON_NAME] [PERSON_NAME]"
click at [925, 274] on input "Writer Last Name" at bounding box center [996, 268] width 192 height 31
type input "Emojo"
click at [940, 305] on div "Writer Role" at bounding box center [946, 314] width 93 height 25
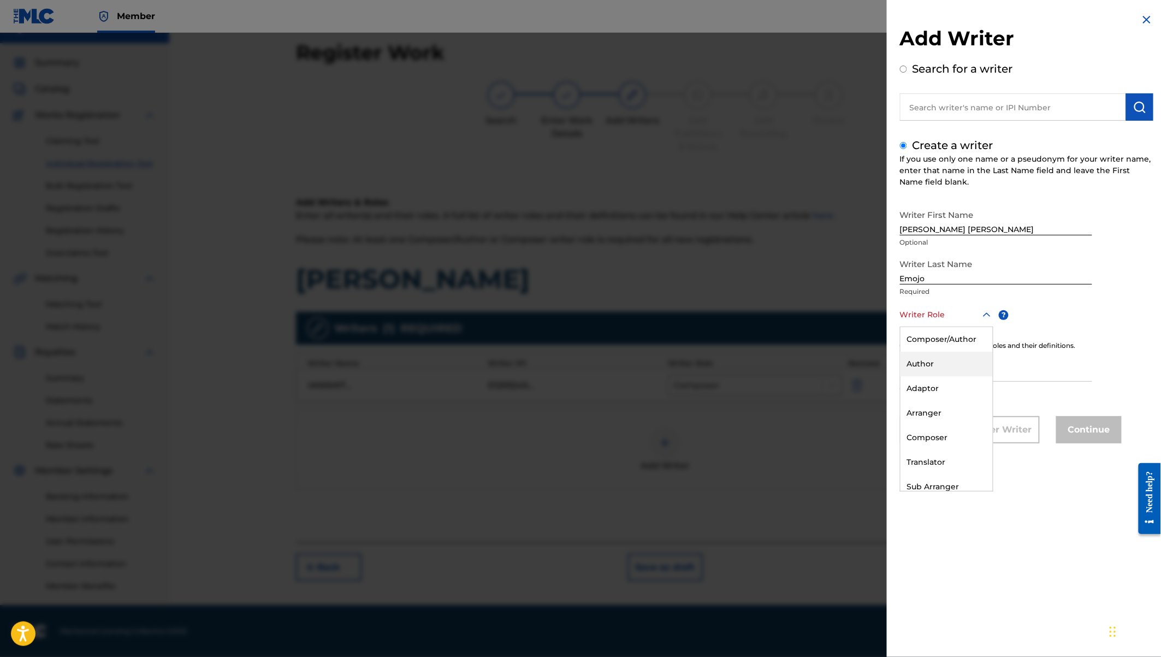
click at [930, 366] on div "Author" at bounding box center [946, 364] width 92 height 25
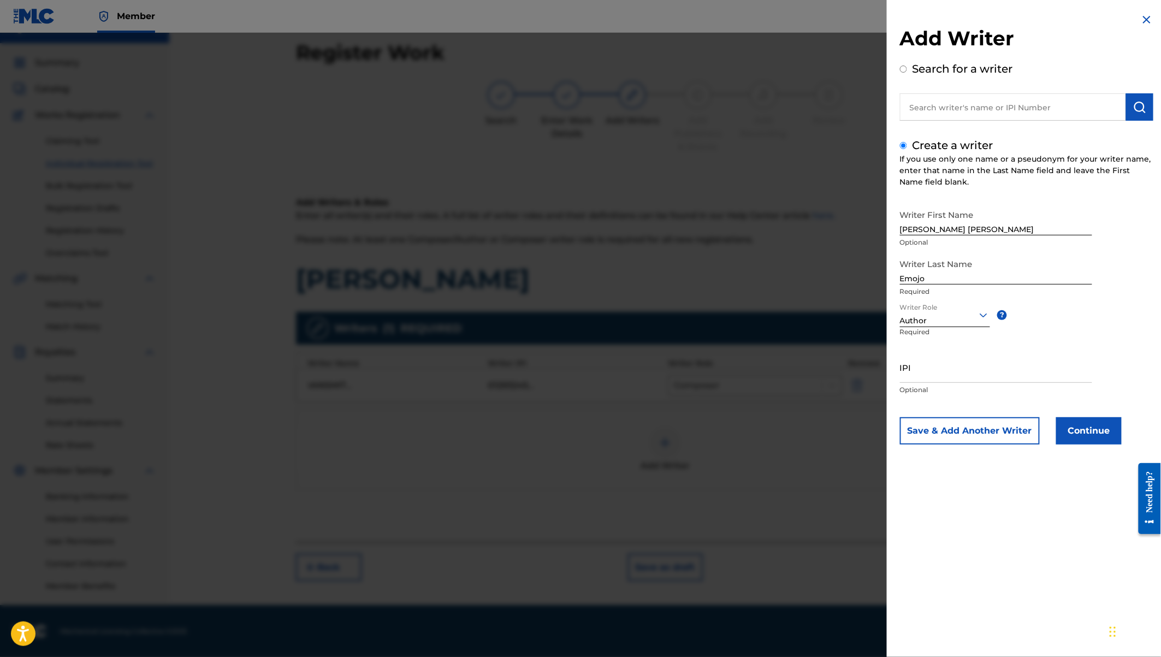
click at [1083, 428] on button "Continue" at bounding box center [1089, 430] width 66 height 27
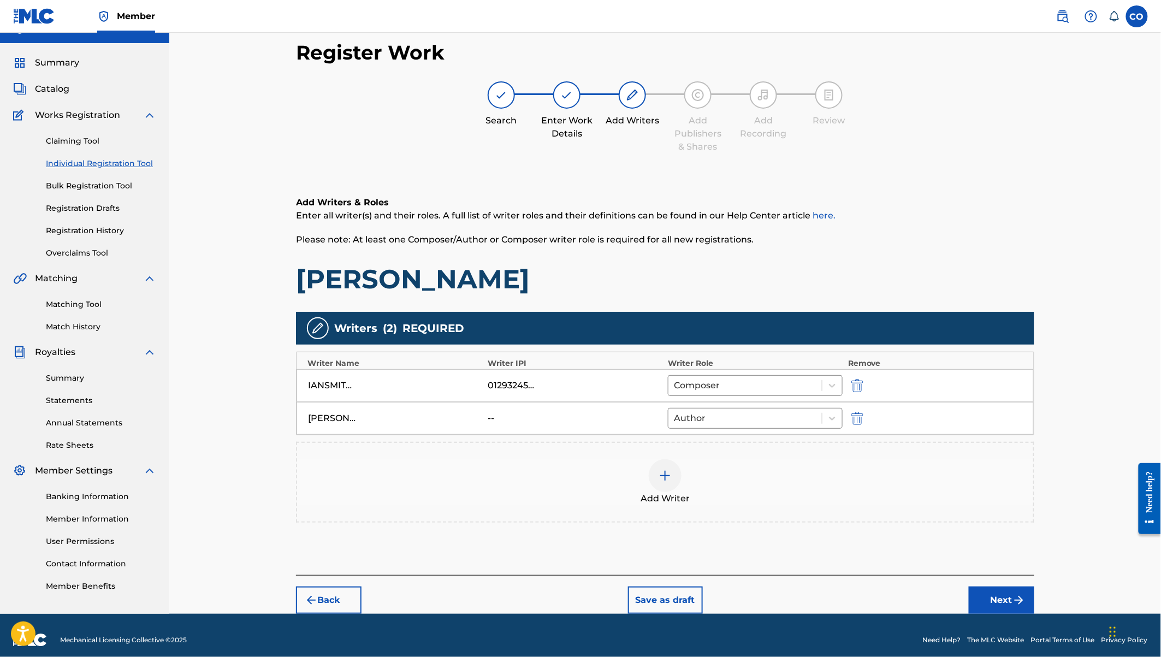
click at [668, 464] on div at bounding box center [665, 475] width 33 height 33
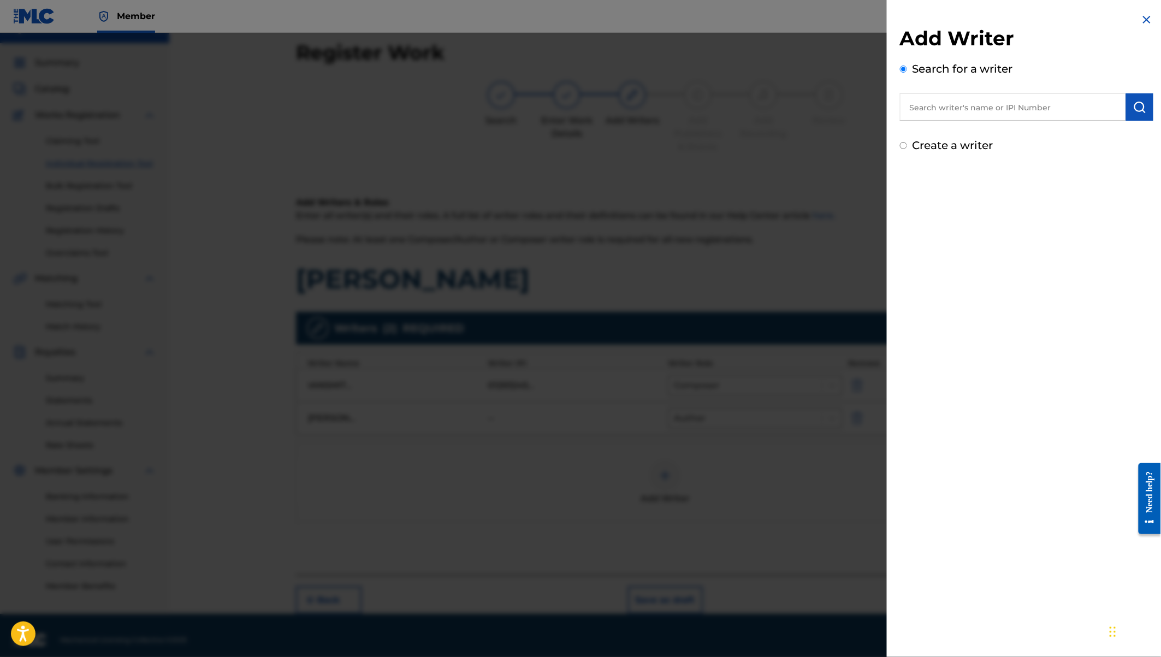
click at [929, 147] on label "Create a writer" at bounding box center [952, 145] width 81 height 13
radio input "true"
click at [907, 147] on input "Create a writer" at bounding box center [903, 145] width 7 height 7
radio input "false"
radio input "true"
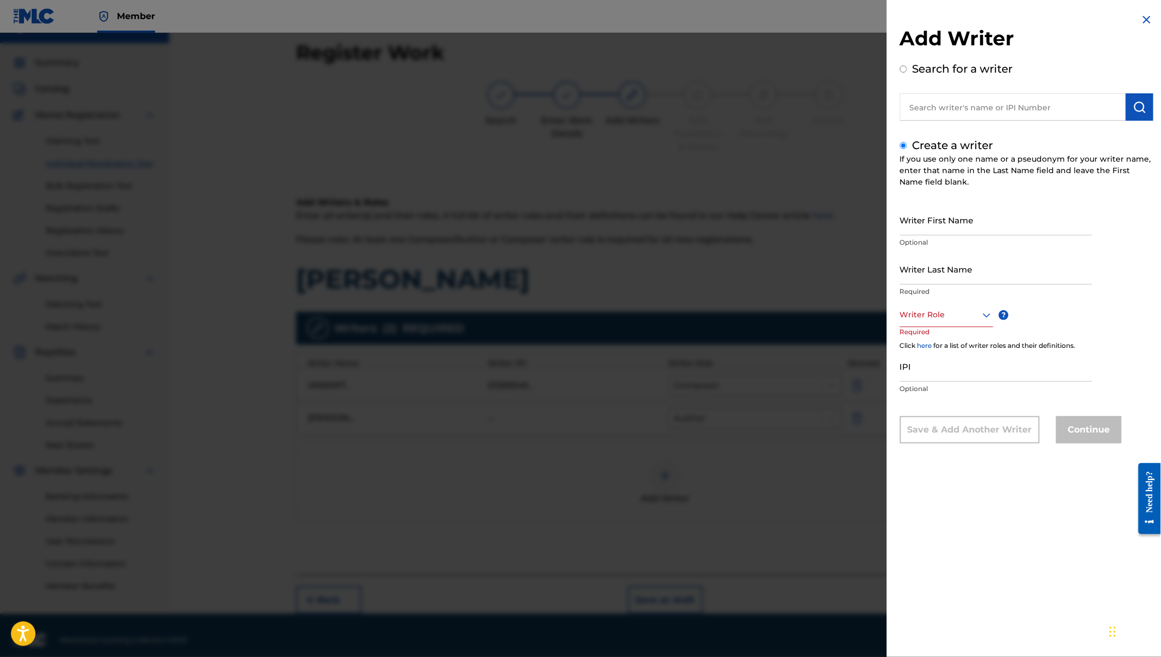
click at [931, 227] on input "Writer First Name" at bounding box center [996, 219] width 192 height 31
paste input "[PERSON_NAME]"
drag, startPoint x: 950, startPoint y: 228, endPoint x: 1024, endPoint y: 231, distance: 74.3
click at [1024, 231] on input "[PERSON_NAME]" at bounding box center [996, 219] width 192 height 31
type input "[PERSON_NAME]"
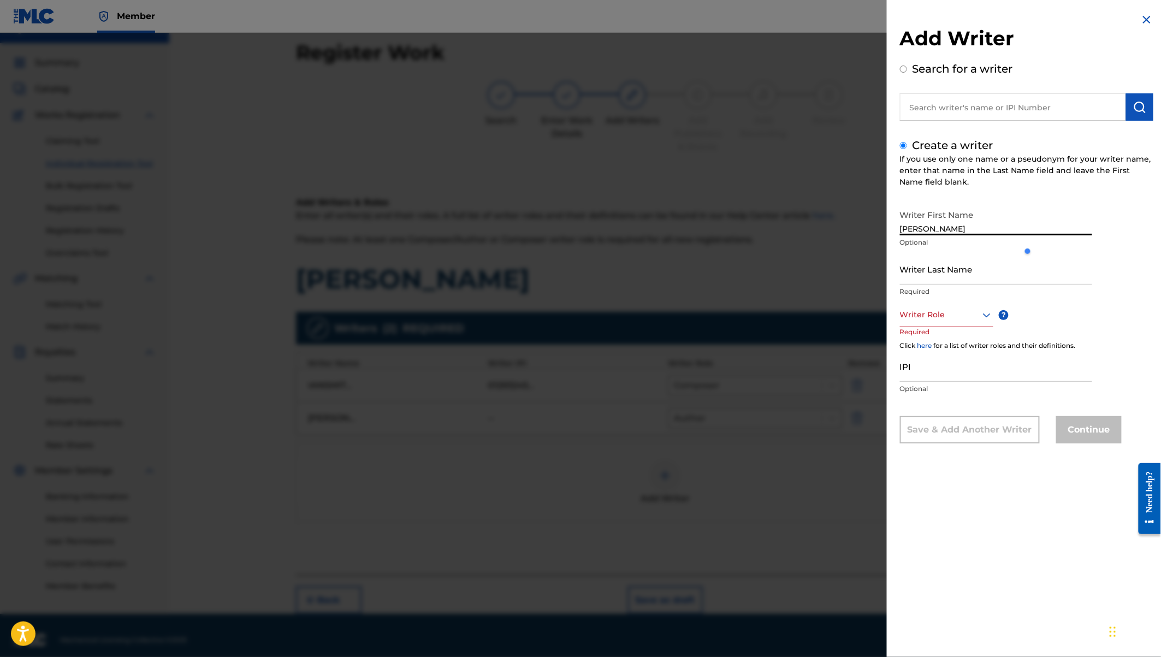
click at [951, 266] on input "Writer Last Name" at bounding box center [996, 268] width 192 height 31
paste input "Oduor"
type input "Oduor"
click at [925, 315] on div at bounding box center [946, 315] width 93 height 14
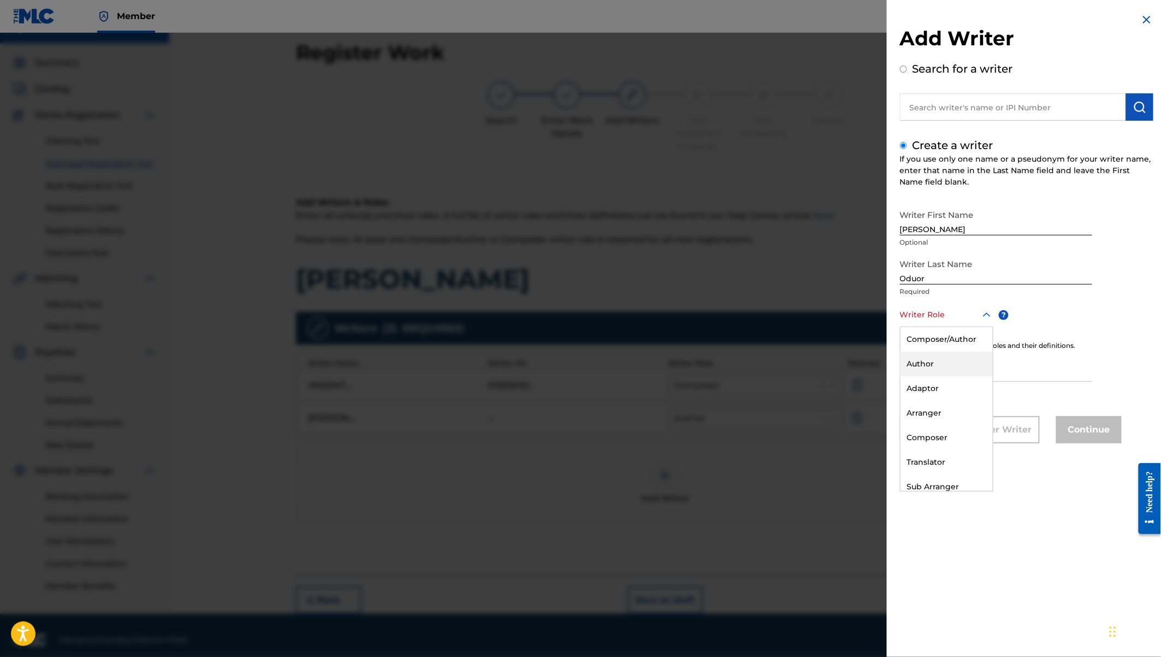
click at [928, 363] on div "Author" at bounding box center [946, 364] width 92 height 25
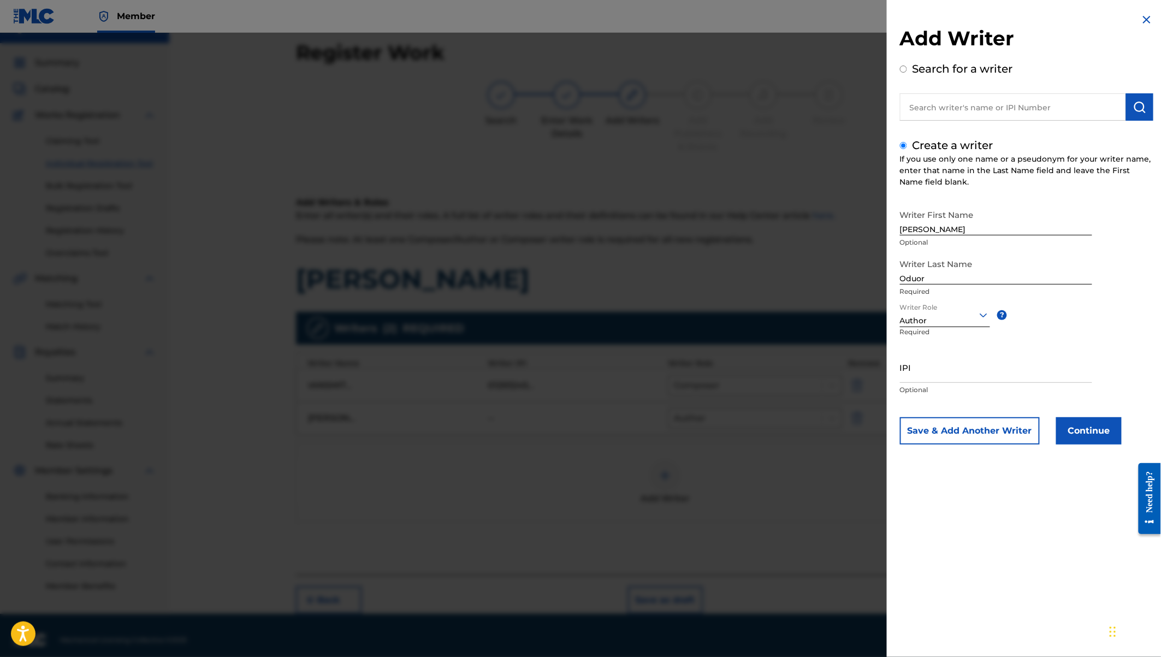
click at [1073, 429] on button "Continue" at bounding box center [1089, 430] width 66 height 27
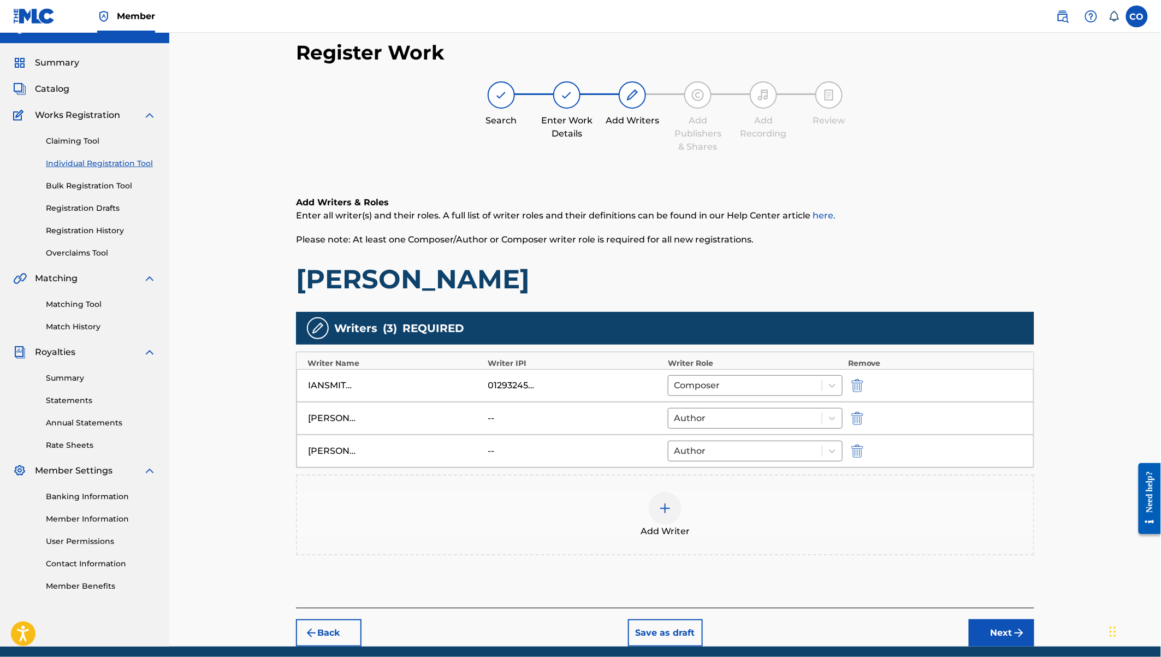
click at [1011, 629] on button "Next" at bounding box center [1002, 632] width 66 height 27
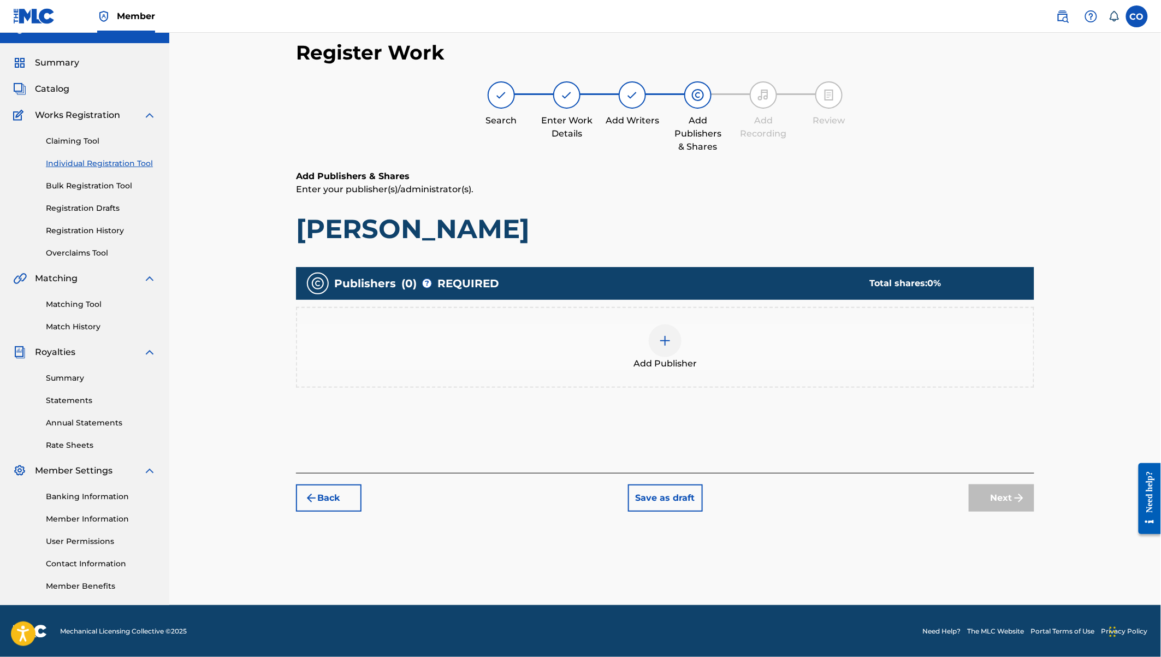
click at [662, 338] on img at bounding box center [664, 340] width 13 height 13
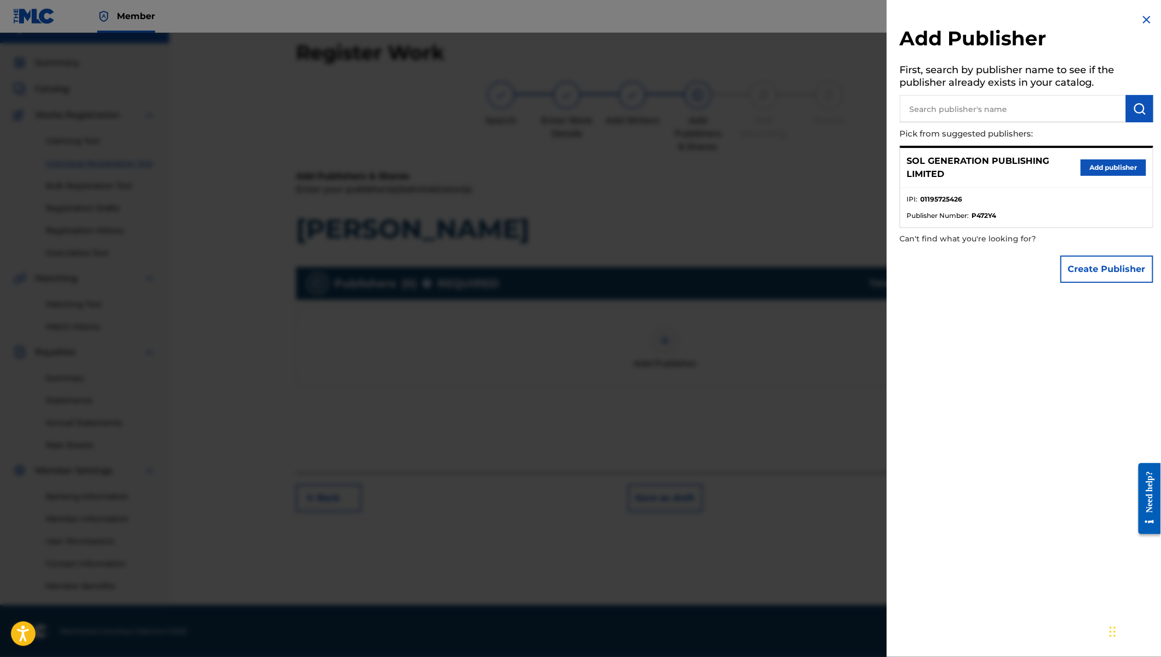
click at [1109, 167] on button "Add publisher" at bounding box center [1113, 167] width 66 height 16
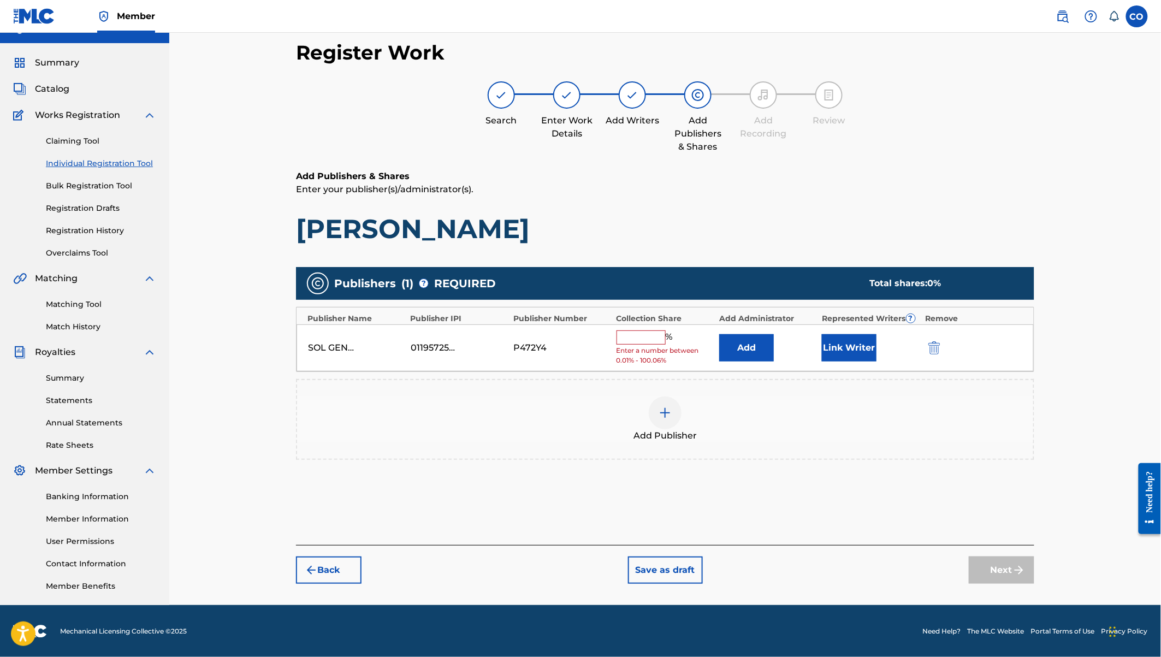
click at [632, 340] on input "text" at bounding box center [640, 337] width 49 height 14
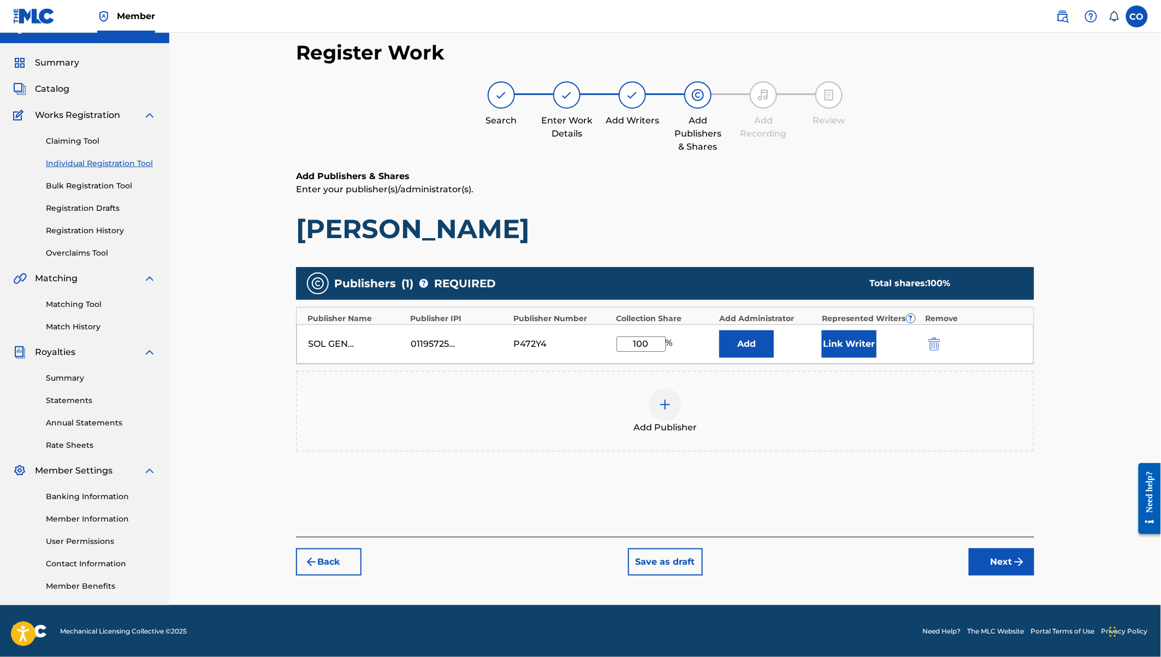
type input "100"
click at [851, 345] on button "Link Writer" at bounding box center [849, 343] width 55 height 27
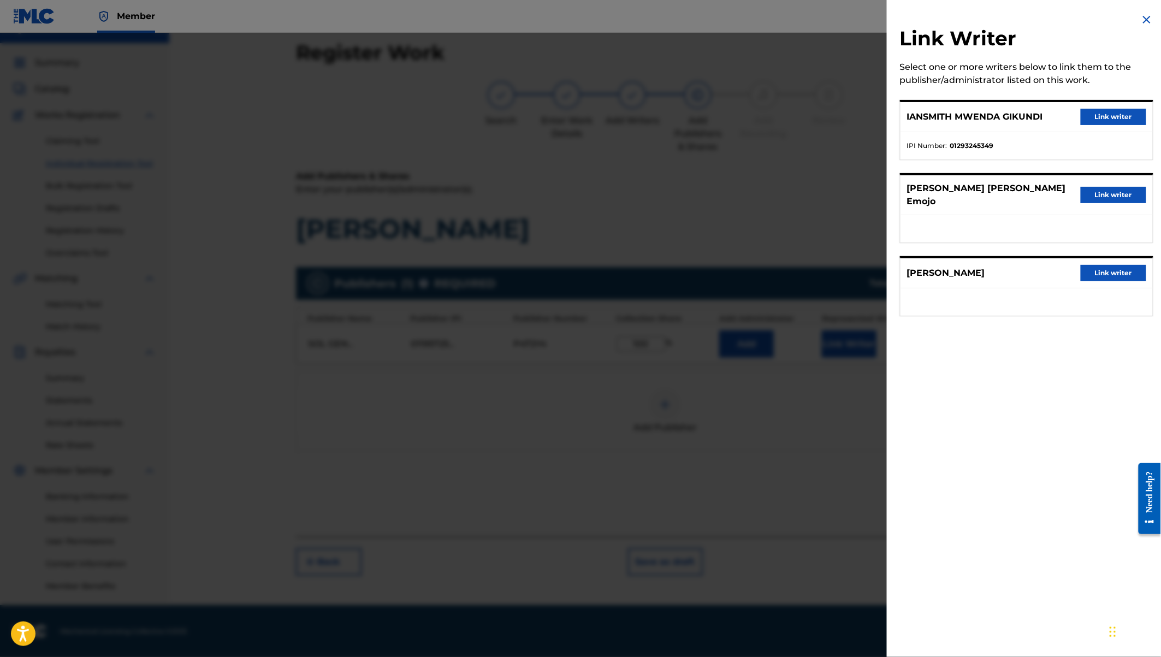
click at [1105, 119] on button "Link writer" at bounding box center [1113, 117] width 66 height 16
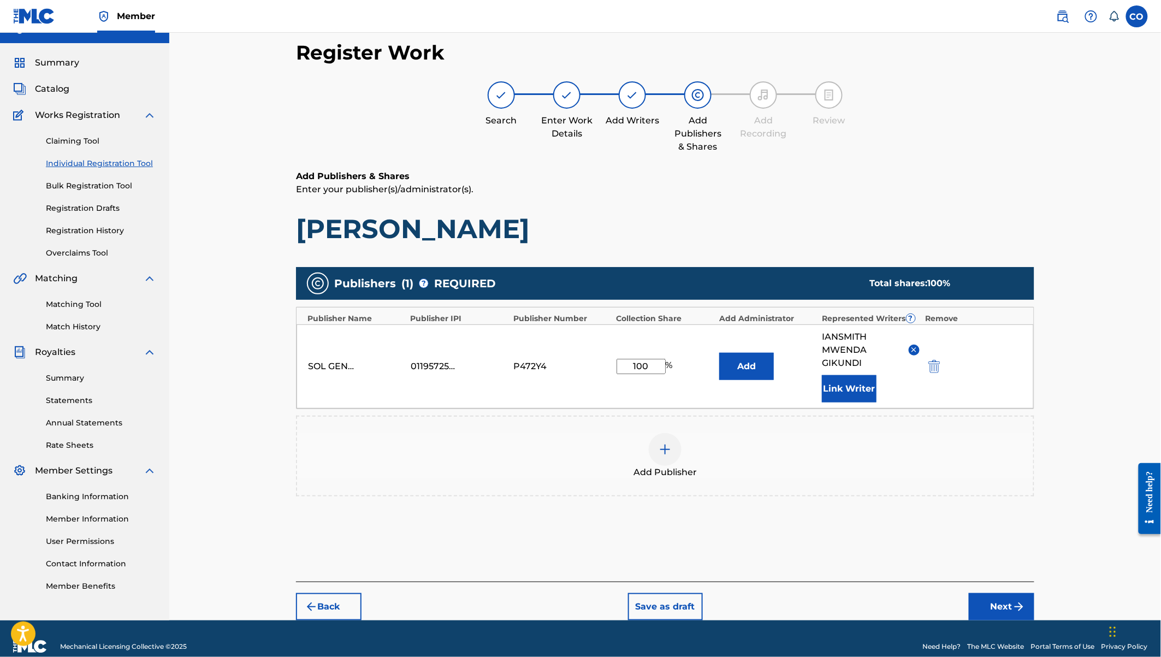
click at [852, 390] on button "Link Writer" at bounding box center [849, 388] width 55 height 27
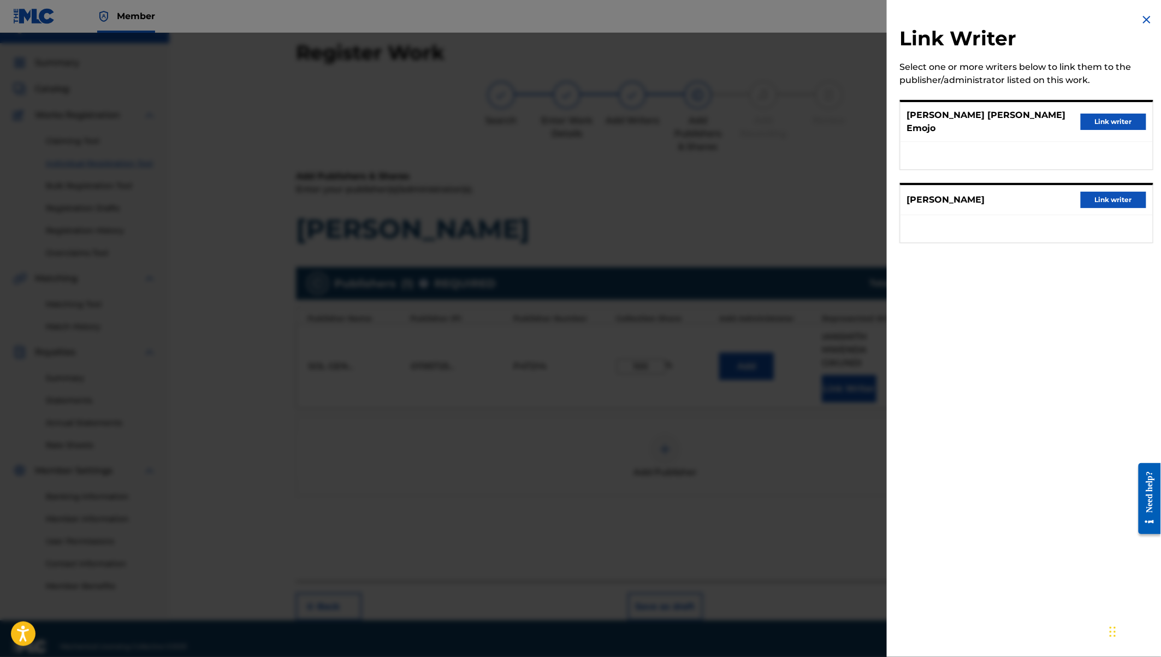
click at [1118, 116] on button "Link writer" at bounding box center [1113, 122] width 66 height 16
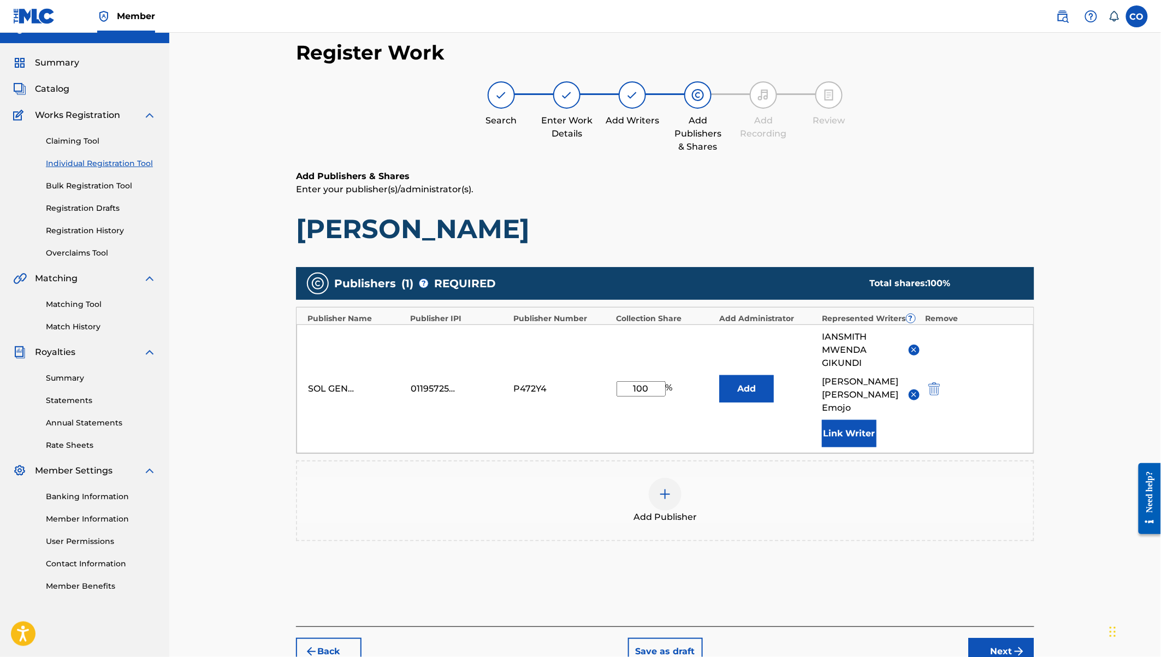
click at [852, 420] on button "Link Writer" at bounding box center [849, 433] width 55 height 27
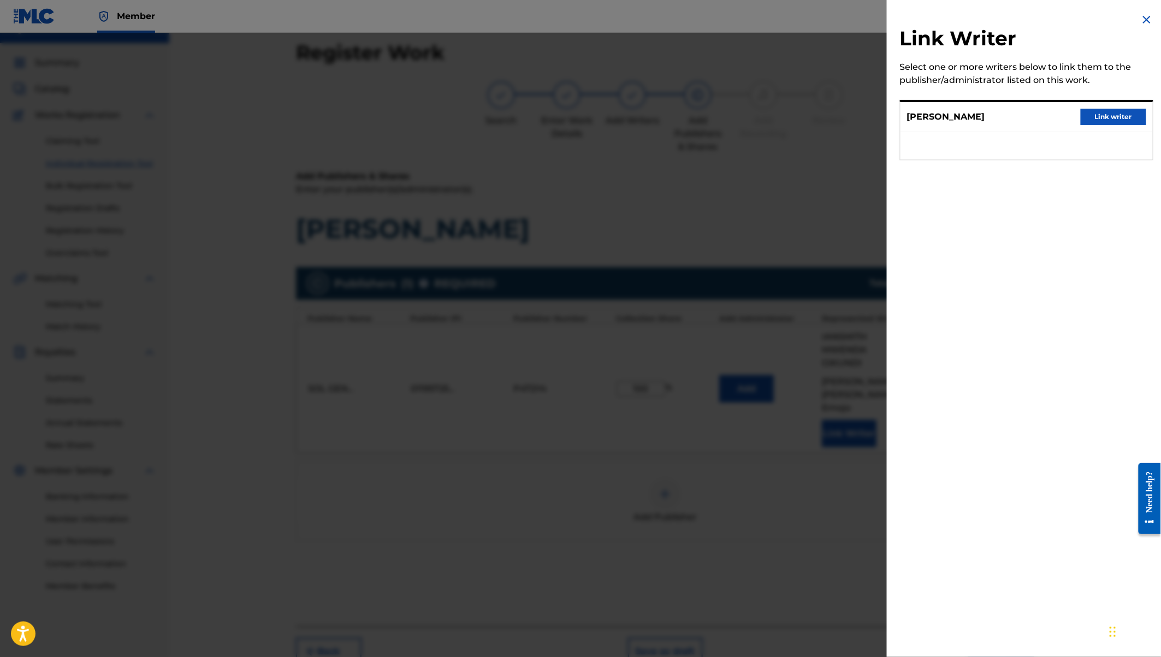
click at [1110, 118] on button "Link writer" at bounding box center [1113, 117] width 66 height 16
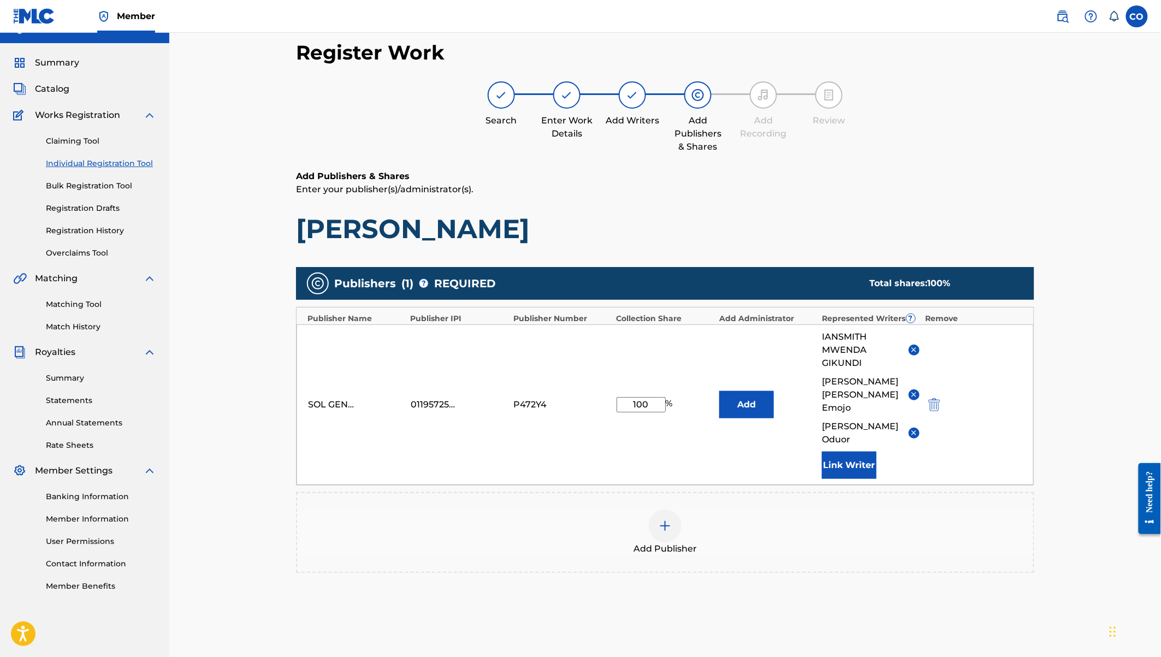
scroll to position [84, 0]
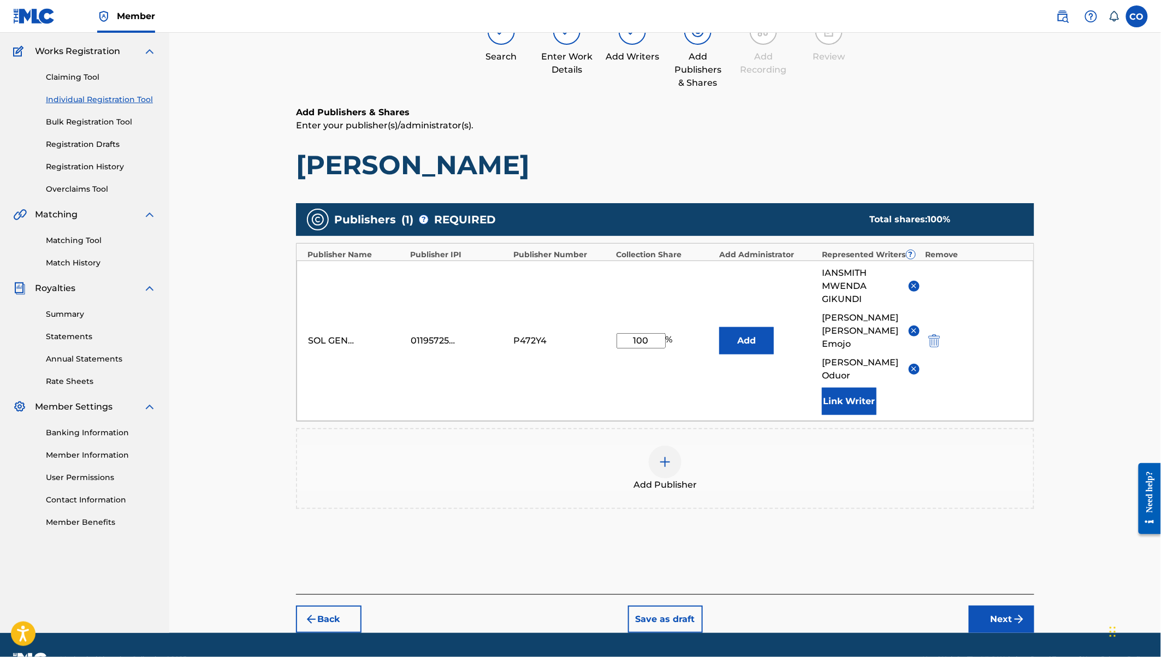
click at [1003, 605] on button "Next" at bounding box center [1002, 618] width 66 height 27
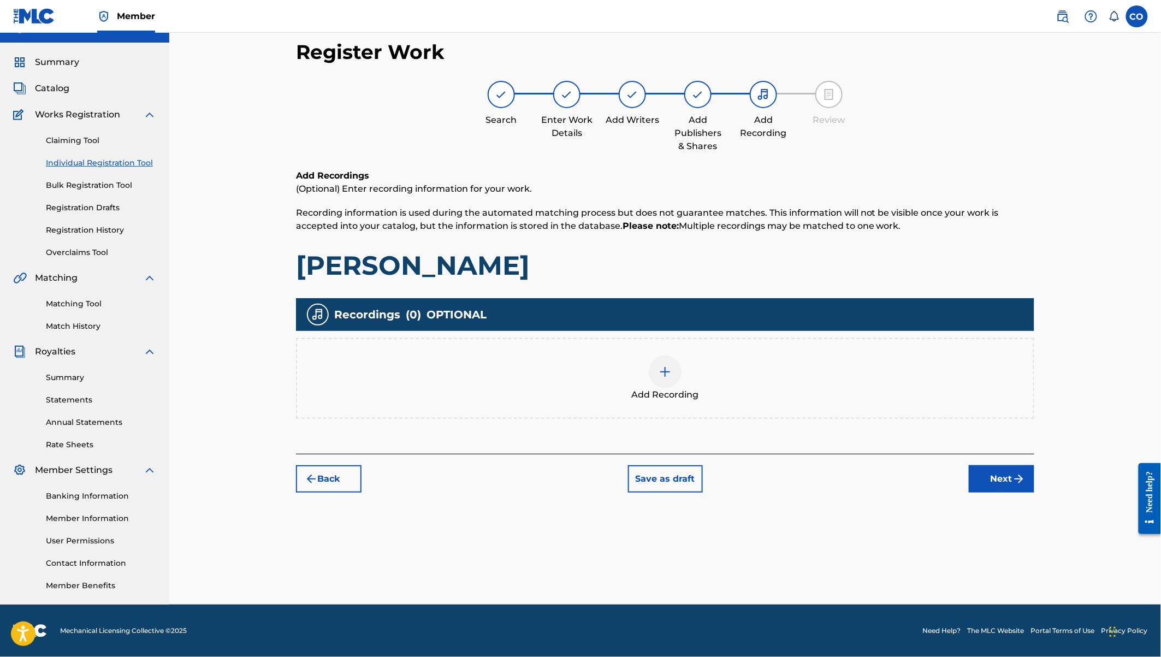
scroll to position [20, 0]
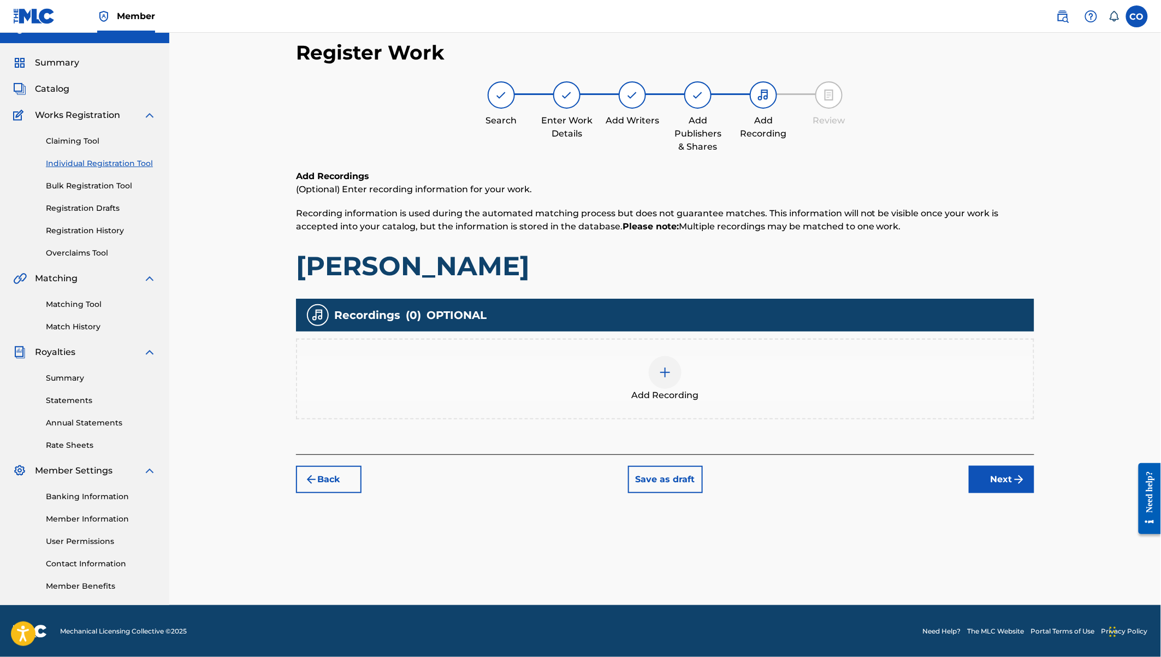
click at [664, 378] on div at bounding box center [665, 372] width 33 height 33
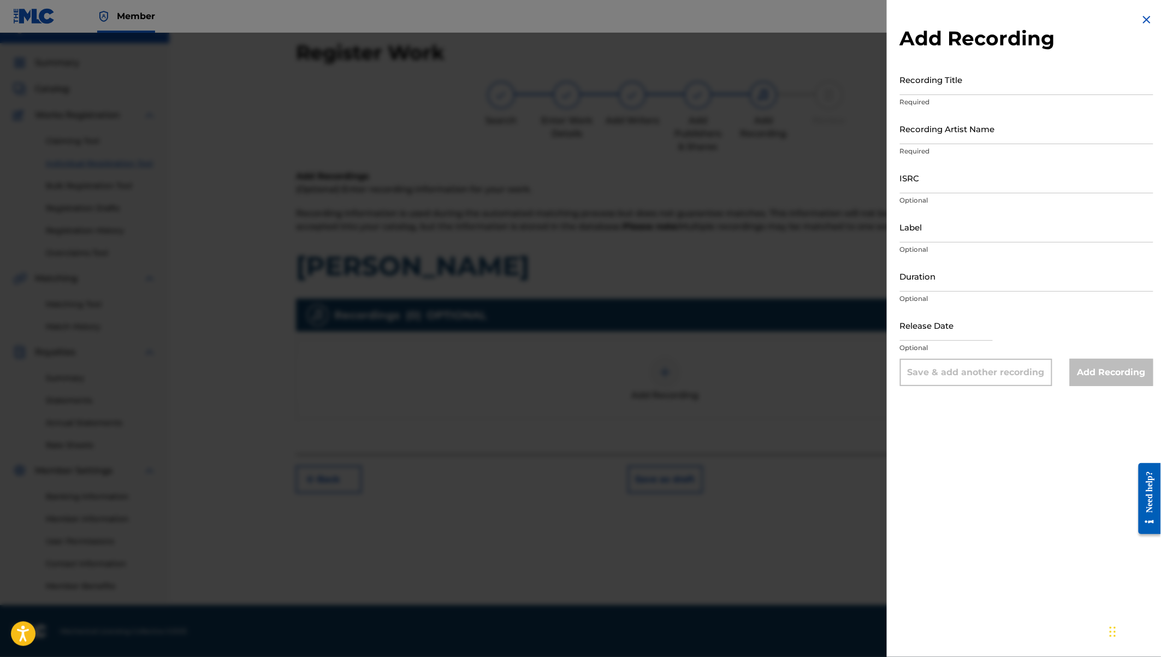
click at [936, 88] on input "Recording Title" at bounding box center [1026, 79] width 253 height 31
type input "[PERSON_NAME]"
click at [935, 132] on input "Recording Artist Name" at bounding box center [1026, 128] width 253 height 31
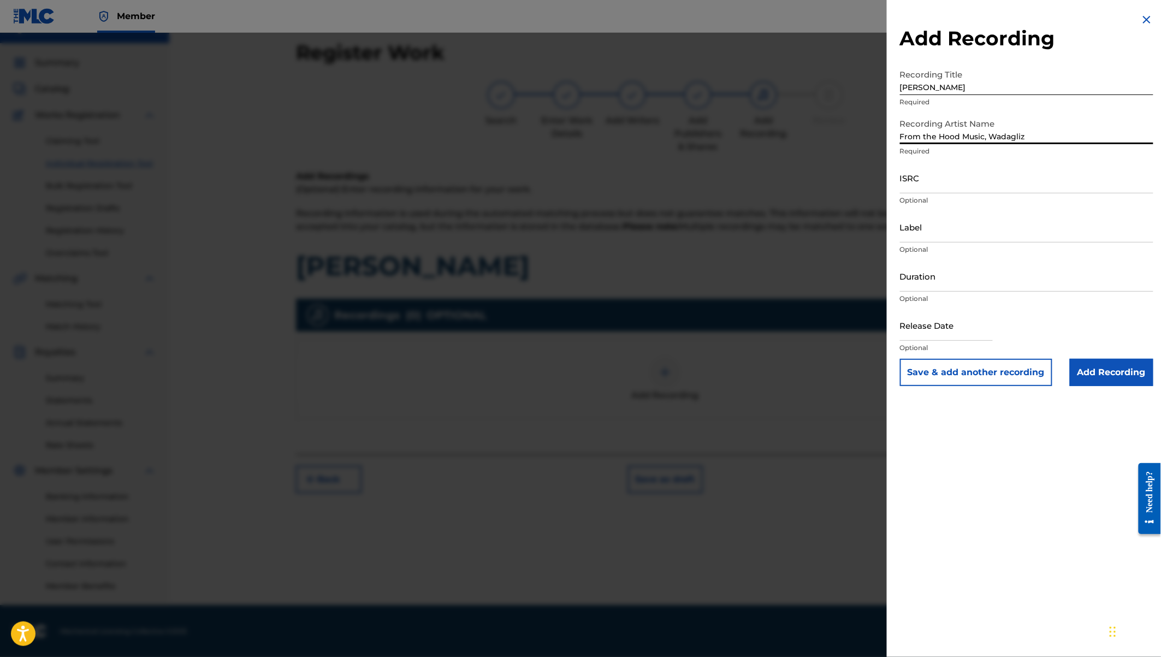
type input "From the Hood Music, Wadagliz"
drag, startPoint x: 958, startPoint y: 87, endPoint x: 879, endPoint y: 81, distance: 79.4
click at [879, 81] on div "Add Recording Recording Title [PERSON_NAME] Required Recording Artist Name From…" at bounding box center [580, 345] width 1161 height 624
paste input "[PERSON_NAME] (WADAGLIZ) (feat. WADAGLIZ)"
type input "[PERSON_NAME] (WADAGLIZ) (feat. WADAGLIZ)"
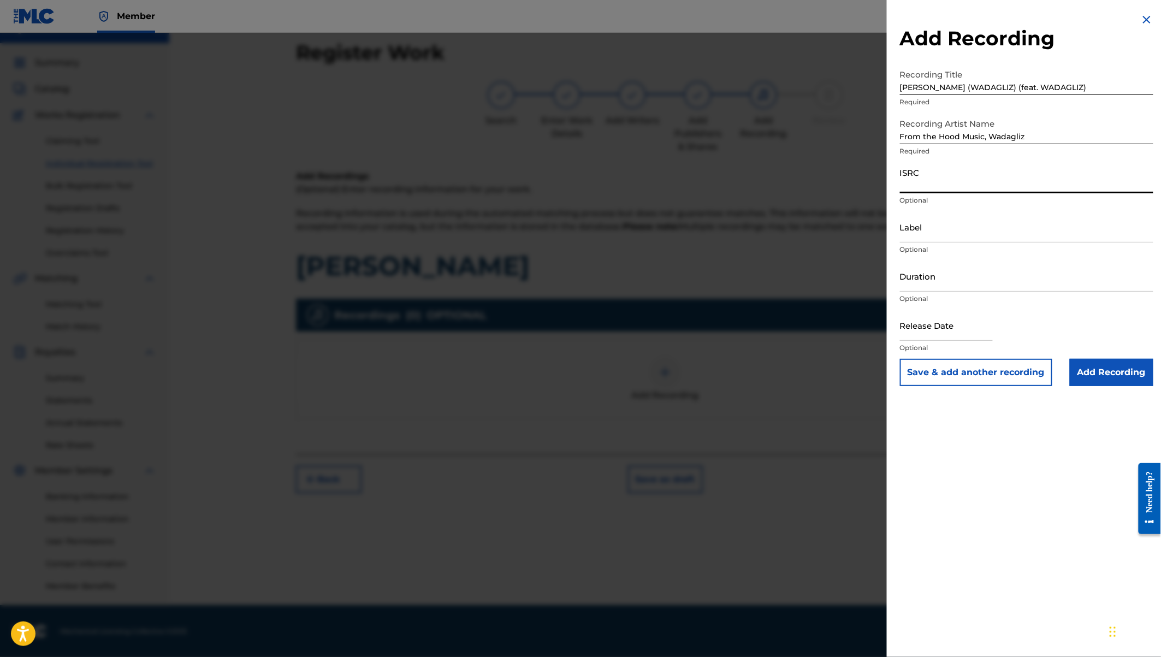
click at [919, 181] on input "ISRC" at bounding box center [1026, 177] width 253 height 31
paste input "QZNWQ2427641"
type input "QZNWQ2427641"
click at [924, 233] on input "Label" at bounding box center [1026, 226] width 253 height 31
type input "From the Hood Music"
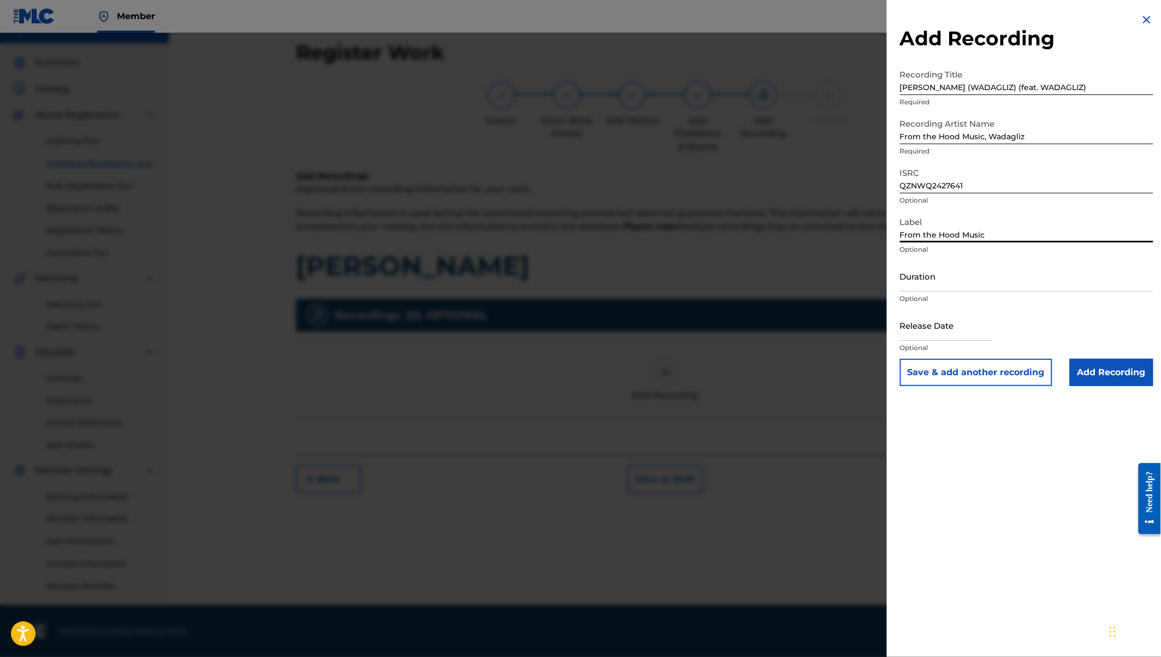
click at [925, 280] on input "Duration" at bounding box center [1026, 275] width 253 height 31
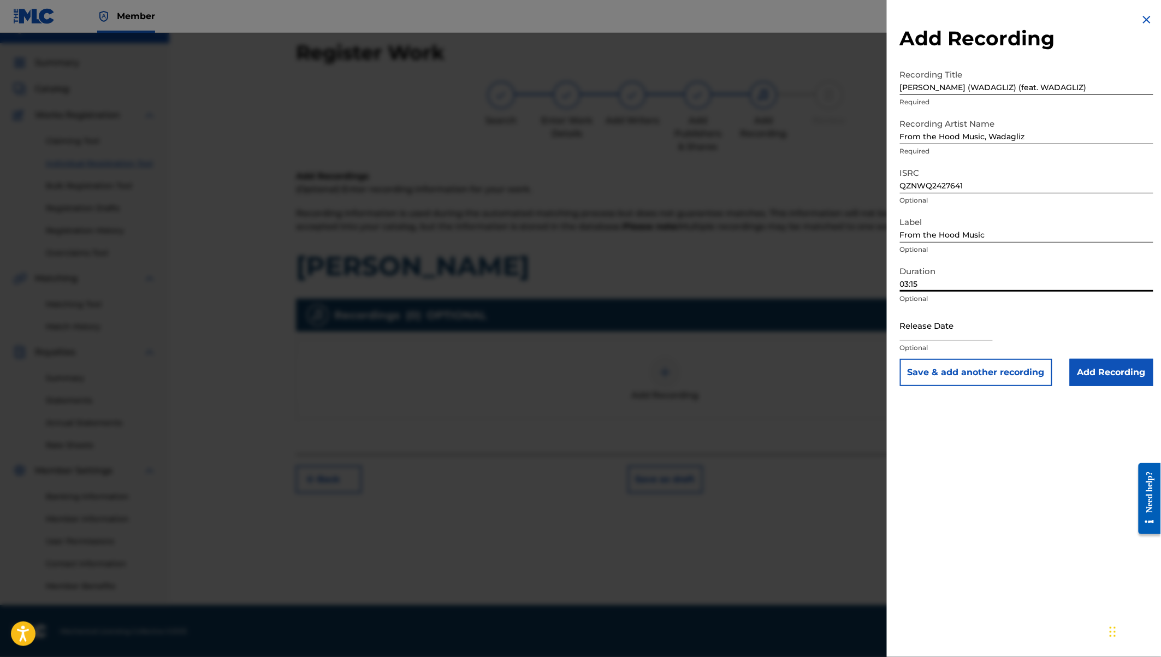
type input "03:15"
click at [935, 327] on input "text" at bounding box center [946, 325] width 93 height 31
select select "7"
select select "2025"
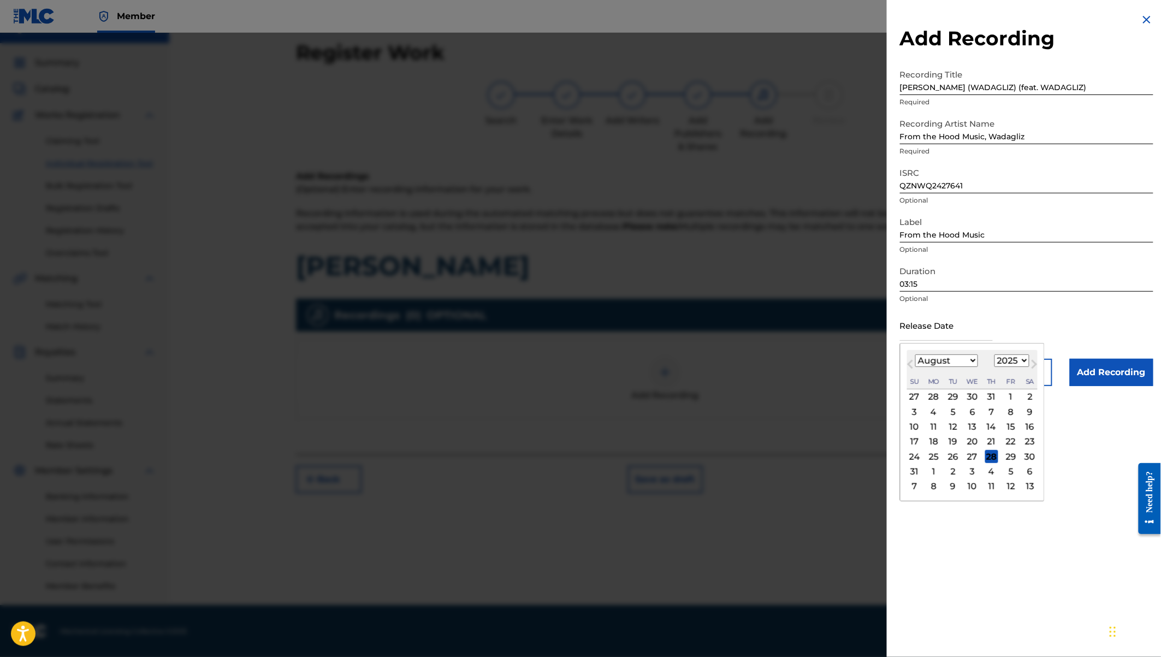
click at [962, 360] on select "January February March April May June July August September October November De…" at bounding box center [946, 360] width 63 height 13
select select "4"
click at [1007, 358] on select "1900 1901 1902 1903 1904 1905 1906 1907 1908 1909 1910 1911 1912 1913 1914 1915…" at bounding box center [1011, 360] width 35 height 13
select select "2024"
click at [936, 454] on div "27" at bounding box center [933, 456] width 13 height 13
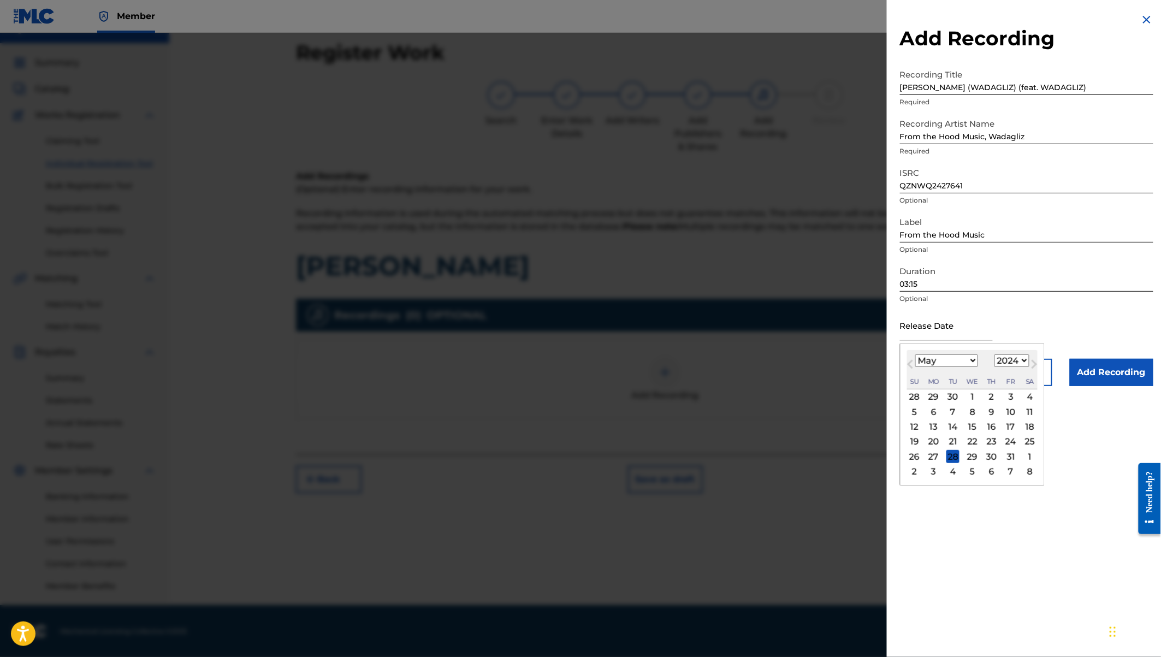
type input "[DATE]"
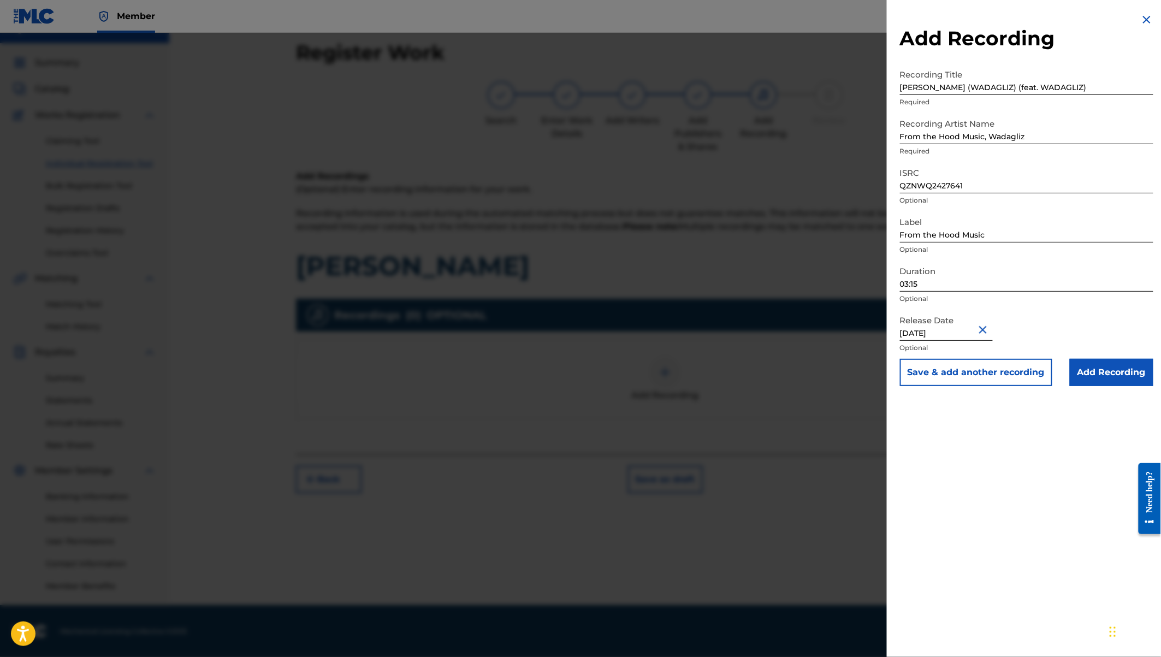
click at [1120, 374] on input "Add Recording" at bounding box center [1112, 372] width 84 height 27
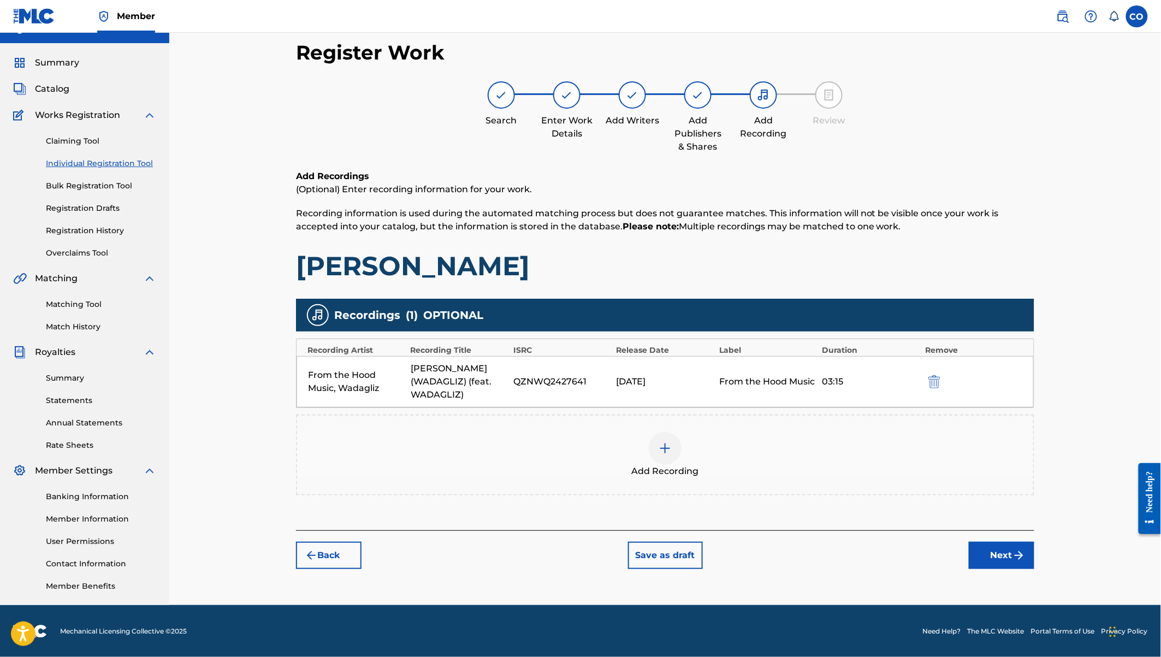
click at [663, 444] on img at bounding box center [664, 448] width 13 height 13
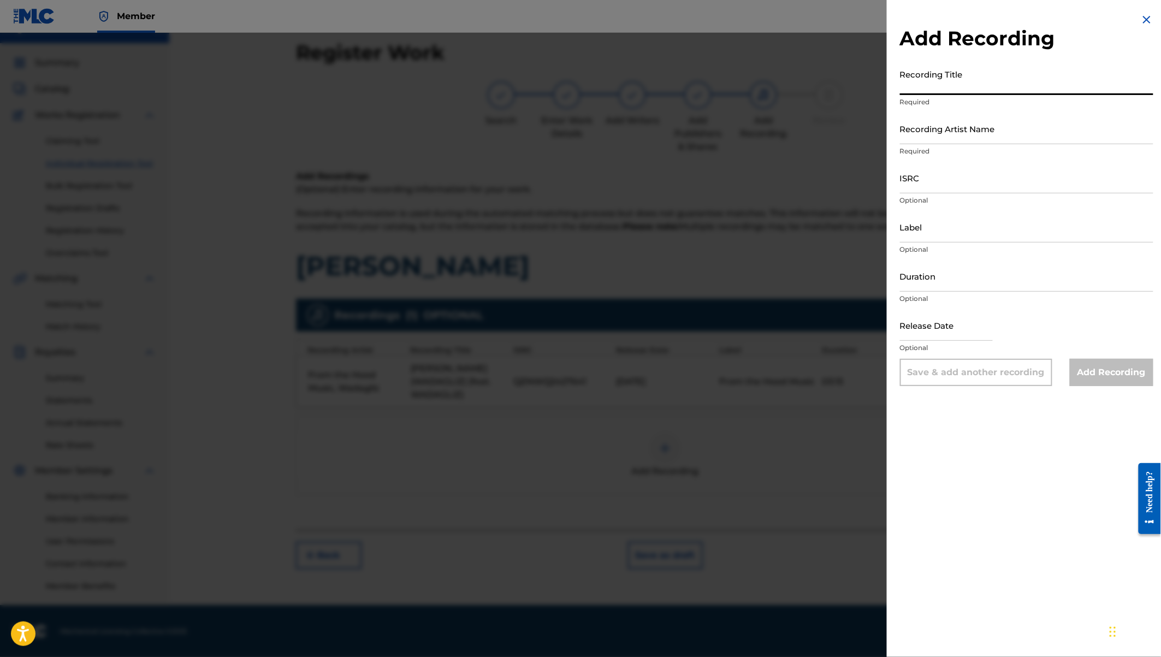
click at [910, 80] on input "Recording Title" at bounding box center [1026, 79] width 253 height 31
paste input "[PERSON_NAME] (Afro House )"
type input "[PERSON_NAME] (Afro House )"
click at [926, 180] on input "ISRC" at bounding box center [1026, 177] width 253 height 31
paste input "QZNJY2470092"
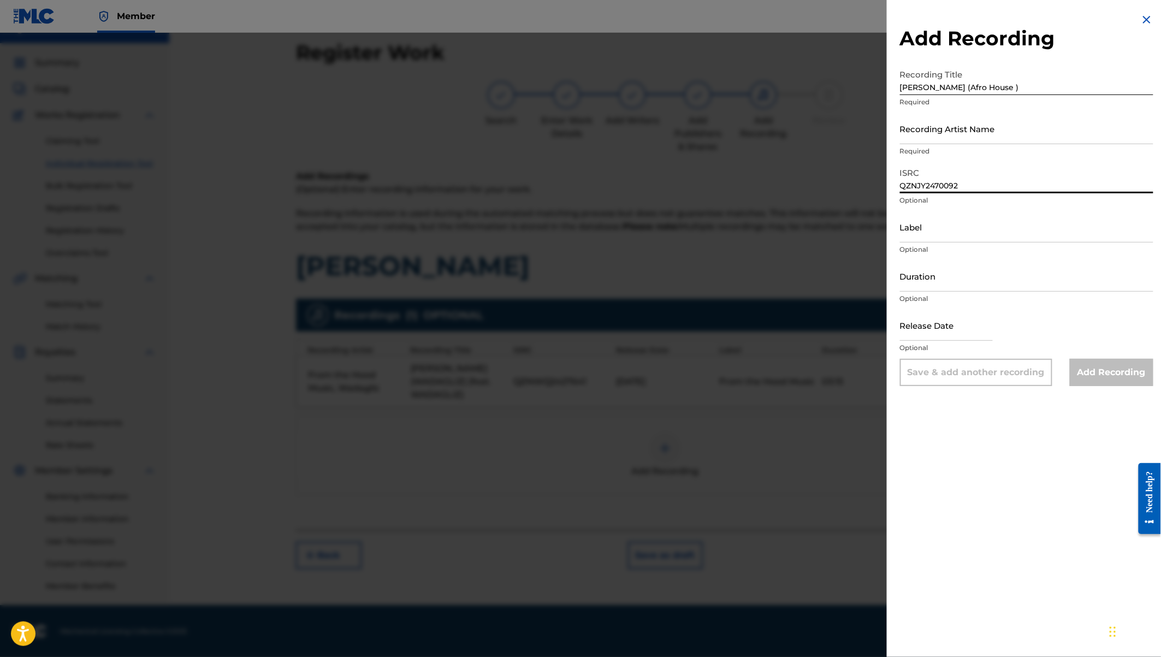
type input "QZNJY2470092"
click at [923, 132] on input "Recording Artist Name" at bounding box center [1026, 128] width 253 height 31
paste input "PilkaPilka"
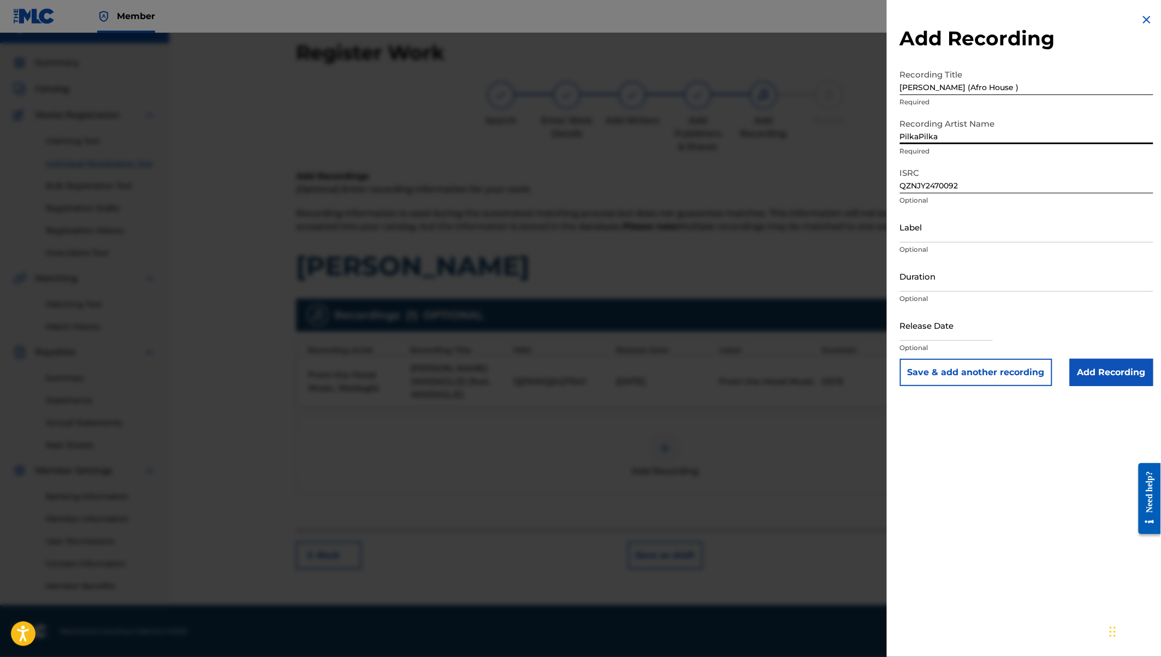
type input "PilkaPilka"
click at [928, 223] on input "Label" at bounding box center [1026, 226] width 253 height 31
paste input "PilkaPilka"
type input "PilkaPilka"
click at [917, 282] on input "Duration" at bounding box center [1026, 275] width 253 height 31
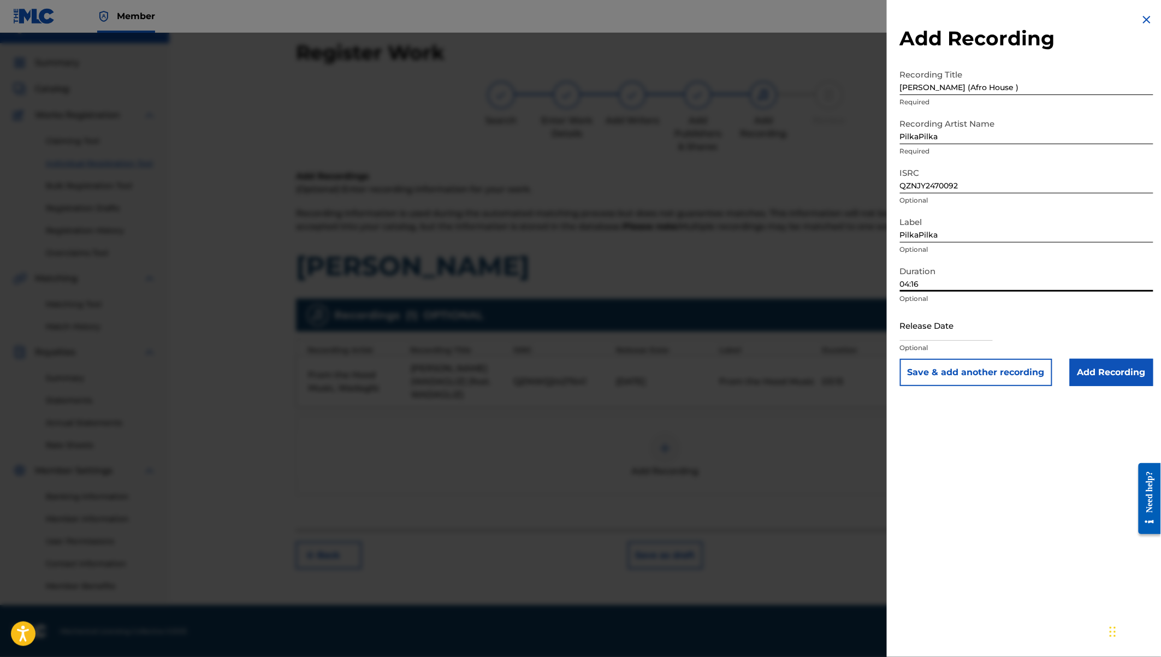
type input "04:16"
click at [946, 325] on input "text" at bounding box center [946, 325] width 93 height 31
select select "7"
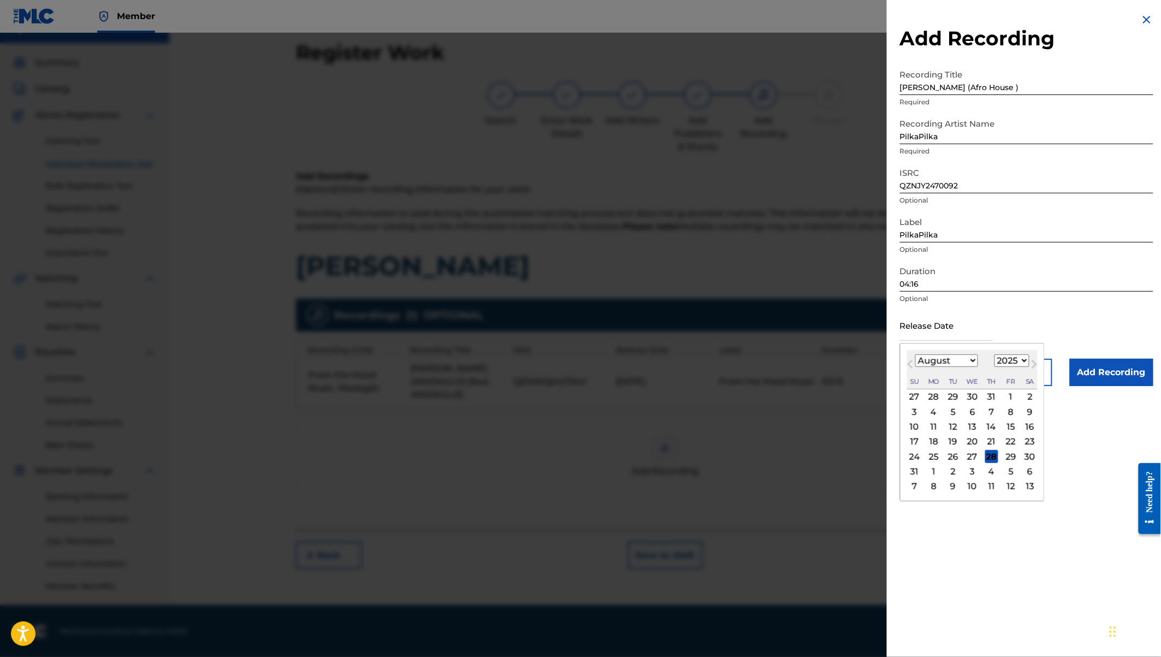
click at [1017, 361] on select "1900 1901 1902 1903 1904 1905 1906 1907 1908 1909 1910 1911 1912 1913 1914 1915…" at bounding box center [1011, 360] width 35 height 13
select select "2024"
click at [951, 365] on select "January February March April May June July August September October November De…" at bounding box center [946, 360] width 63 height 13
select select "6"
click at [1008, 426] on div "19" at bounding box center [1010, 426] width 13 height 13
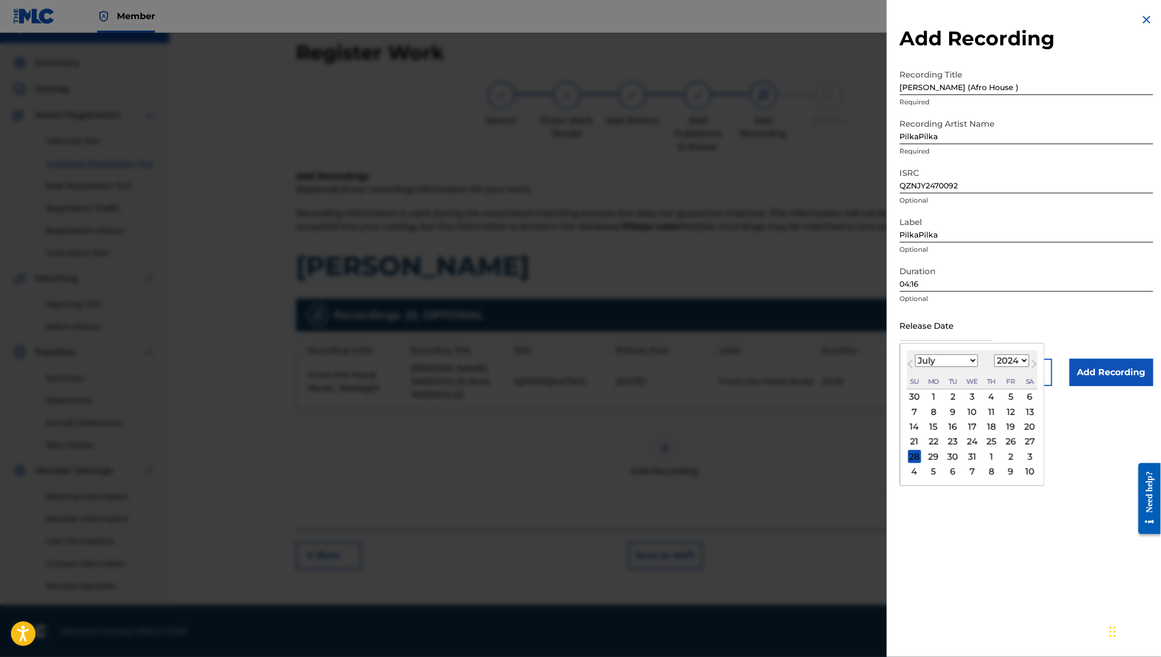
type input "[DATE]"
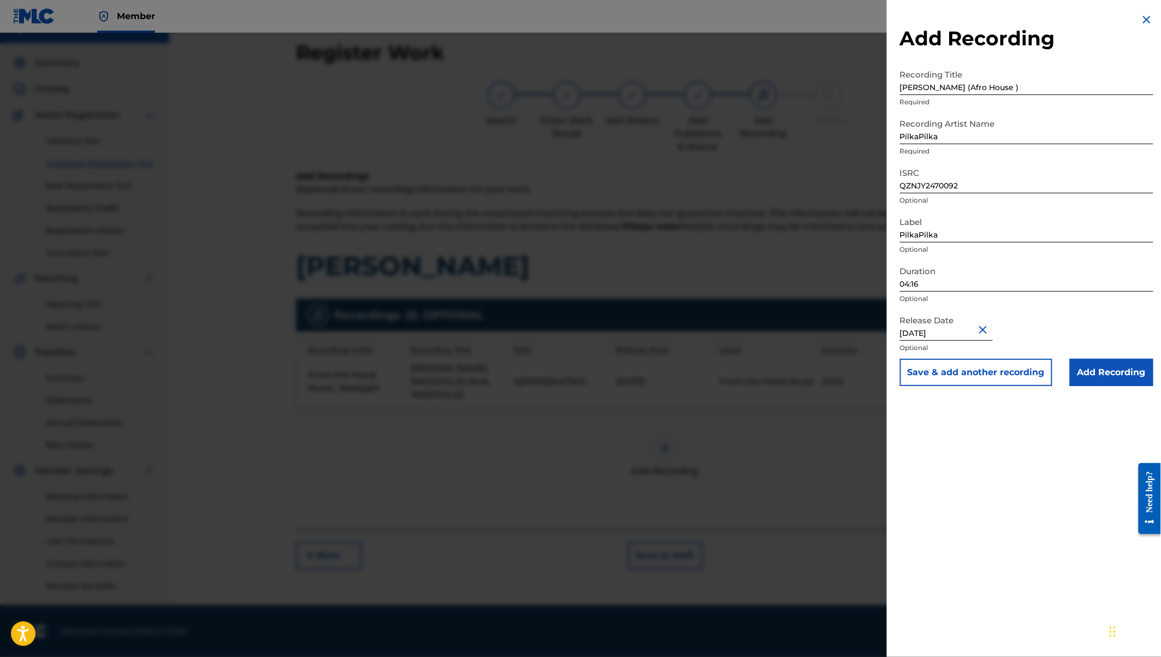
click at [1079, 378] on input "Add Recording" at bounding box center [1112, 372] width 84 height 27
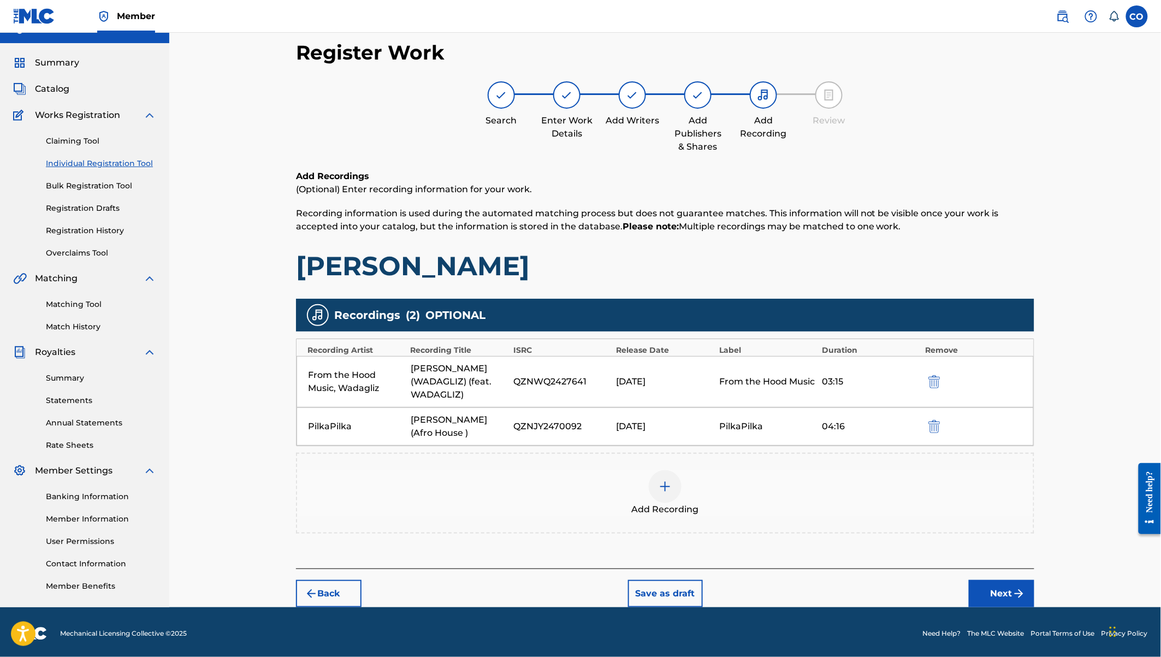
click at [1003, 593] on button "Next" at bounding box center [1002, 593] width 66 height 27
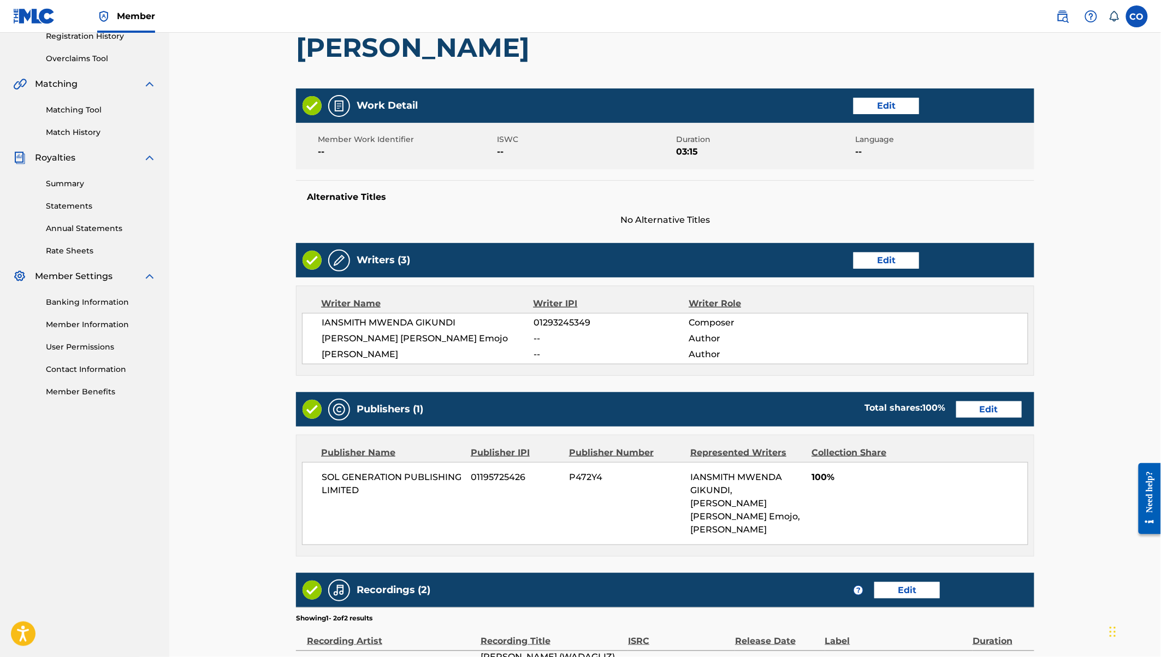
scroll to position [353, 0]
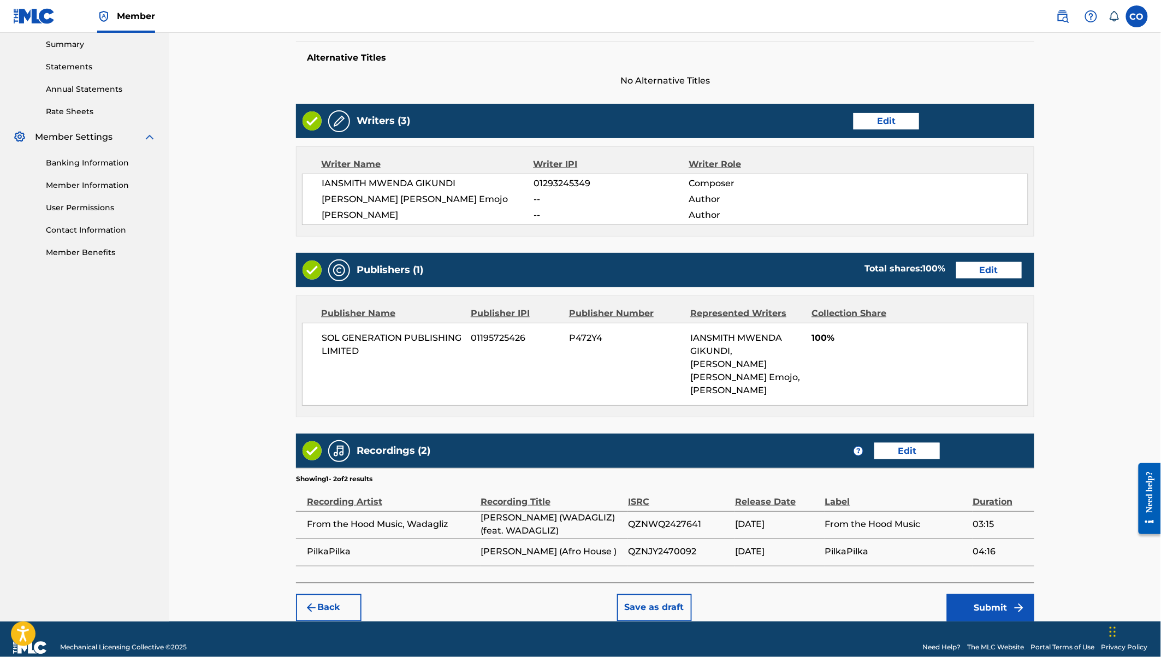
click at [988, 594] on button "Submit" at bounding box center [990, 607] width 87 height 27
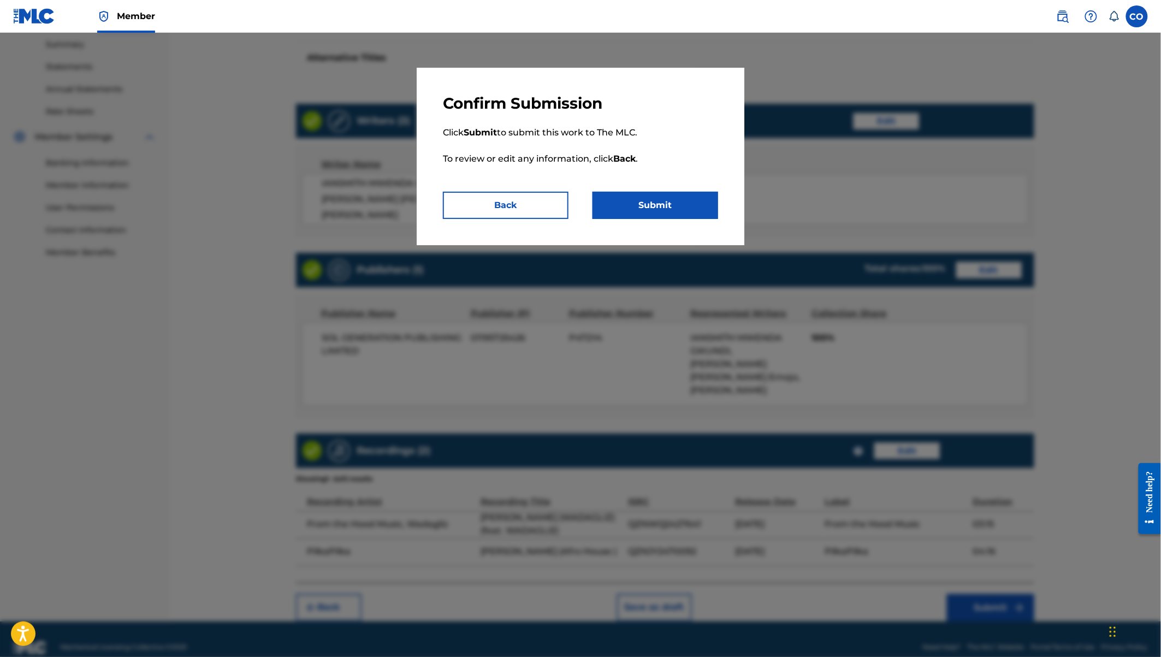
click at [652, 204] on button "Submit" at bounding box center [655, 205] width 126 height 27
click at [683, 193] on button "Submit" at bounding box center [655, 205] width 126 height 27
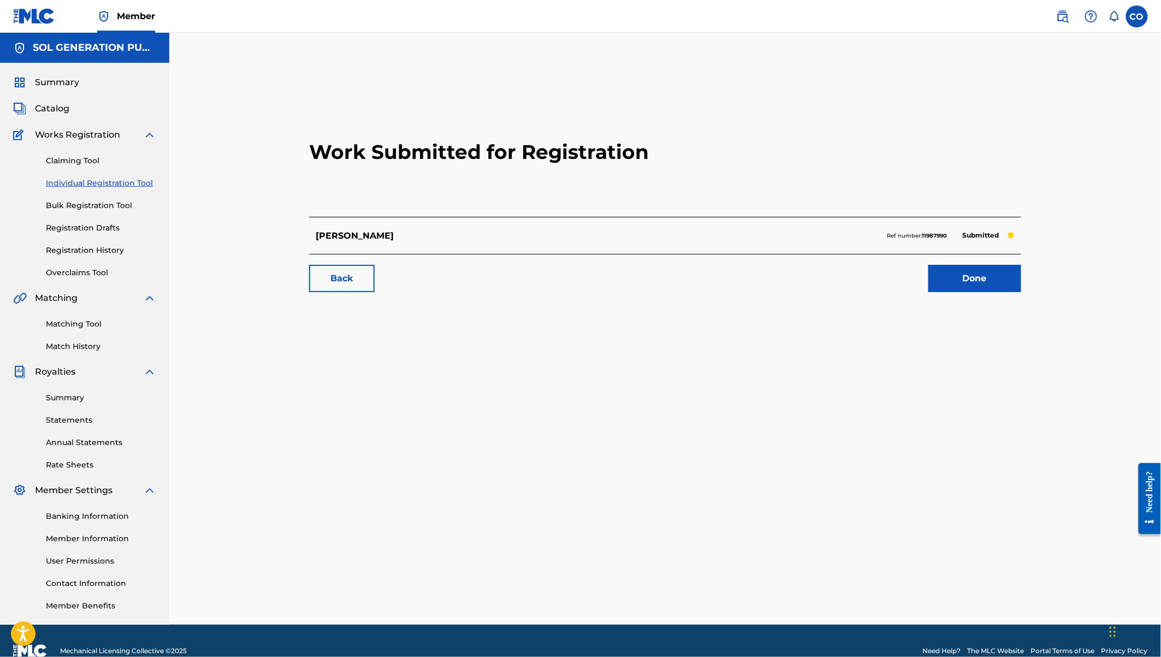
click at [964, 285] on link "Done" at bounding box center [974, 278] width 93 height 27
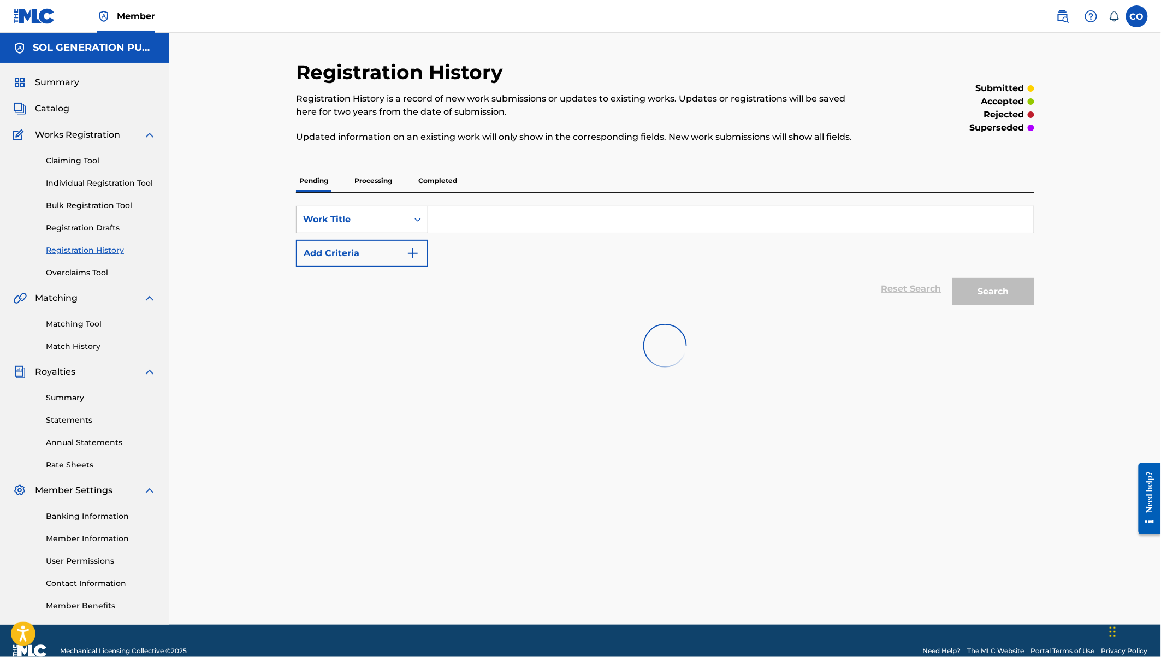
click at [92, 269] on link "Overclaims Tool" at bounding box center [101, 272] width 110 height 11
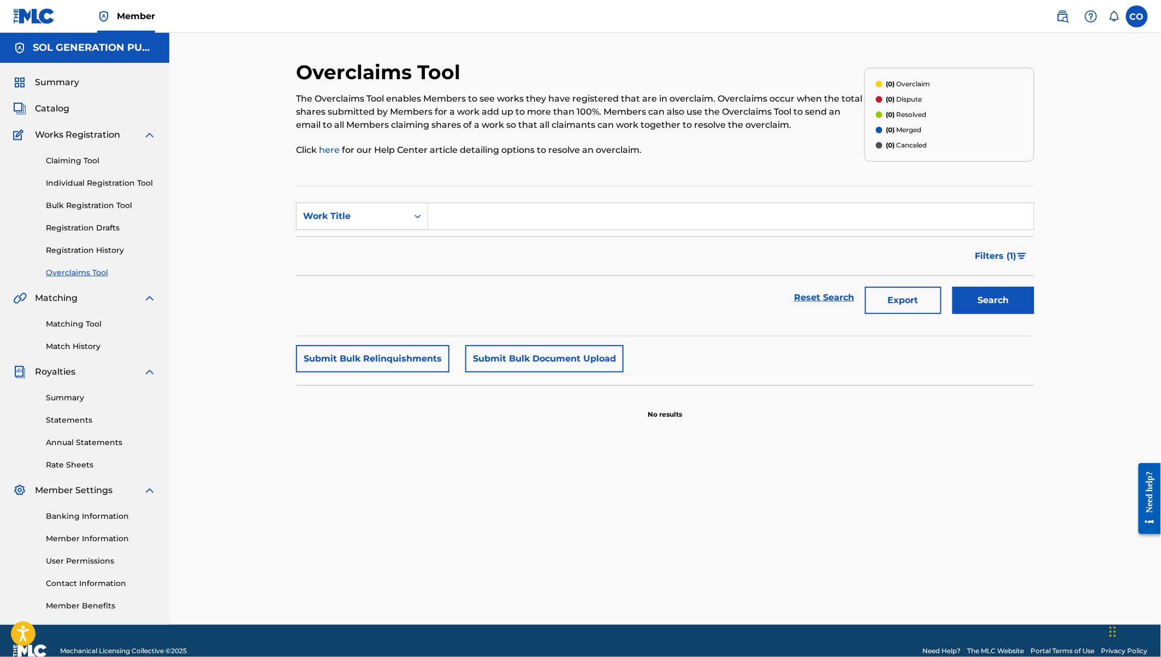
click at [326, 150] on link "here" at bounding box center [330, 150] width 23 height 10
click at [491, 215] on input "Search Form" at bounding box center [730, 216] width 605 height 26
type input "kudade"
click at [992, 299] on button "Search" at bounding box center [993, 300] width 82 height 27
click at [623, 219] on input "kudade" at bounding box center [730, 216] width 605 height 26
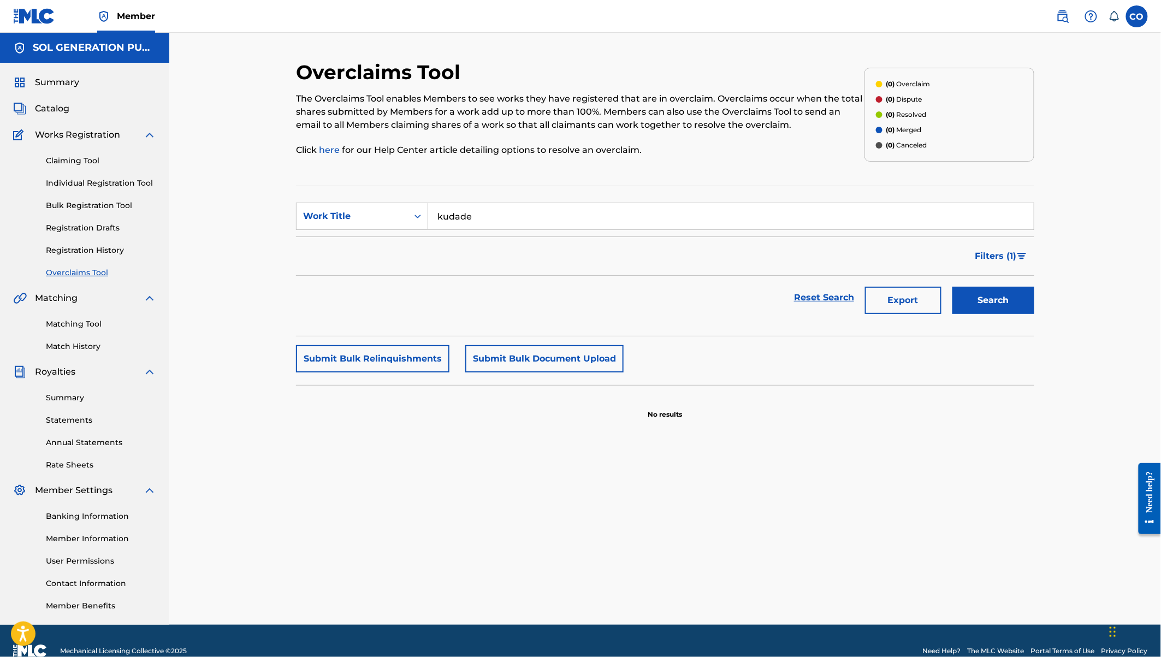
click at [901, 99] on p "(0) Dispute" at bounding box center [904, 99] width 36 height 10
click at [893, 129] on span "(0)" at bounding box center [890, 130] width 9 height 8
click at [85, 185] on link "Individual Registration Tool" at bounding box center [101, 182] width 110 height 11
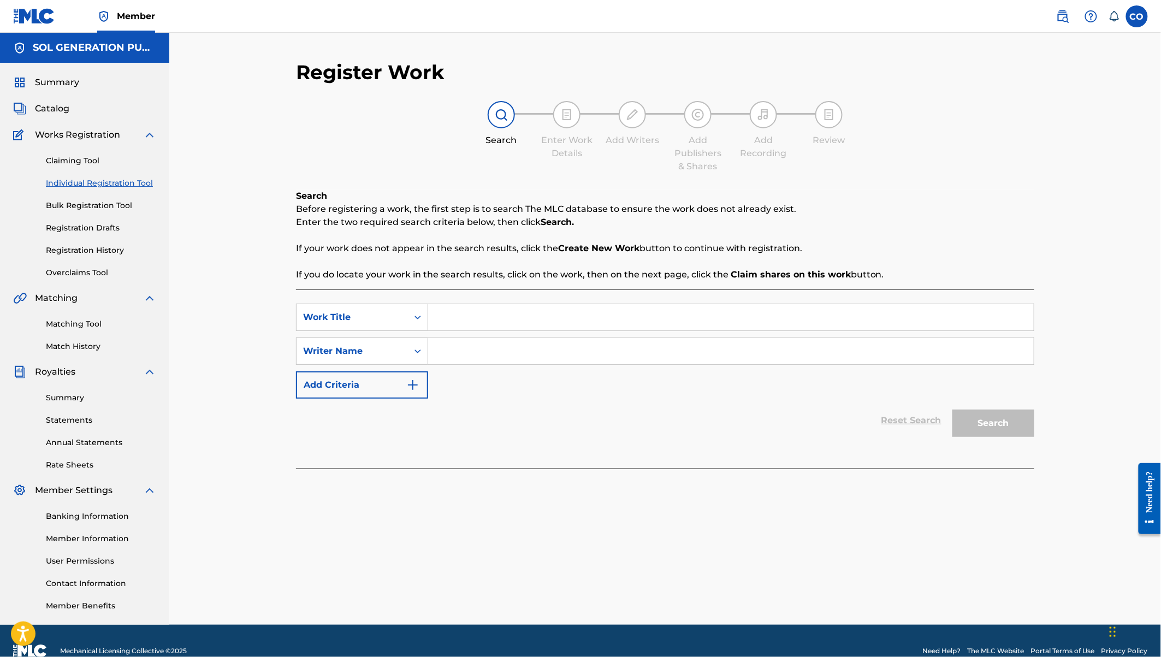
click at [452, 319] on input "Search Form" at bounding box center [730, 317] width 605 height 26
type input "Running"
click at [470, 343] on input "Search Form" at bounding box center [730, 351] width 605 height 26
type input "[PERSON_NAME]"
click at [952, 409] on button "Search" at bounding box center [993, 422] width 82 height 27
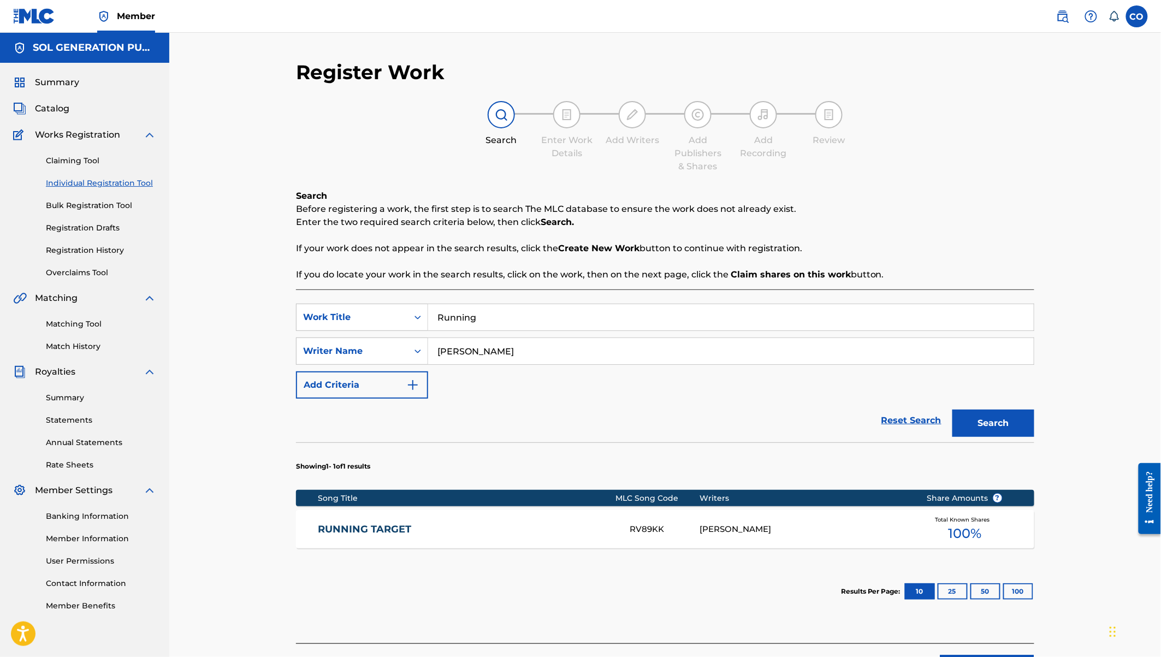
scroll to position [76, 0]
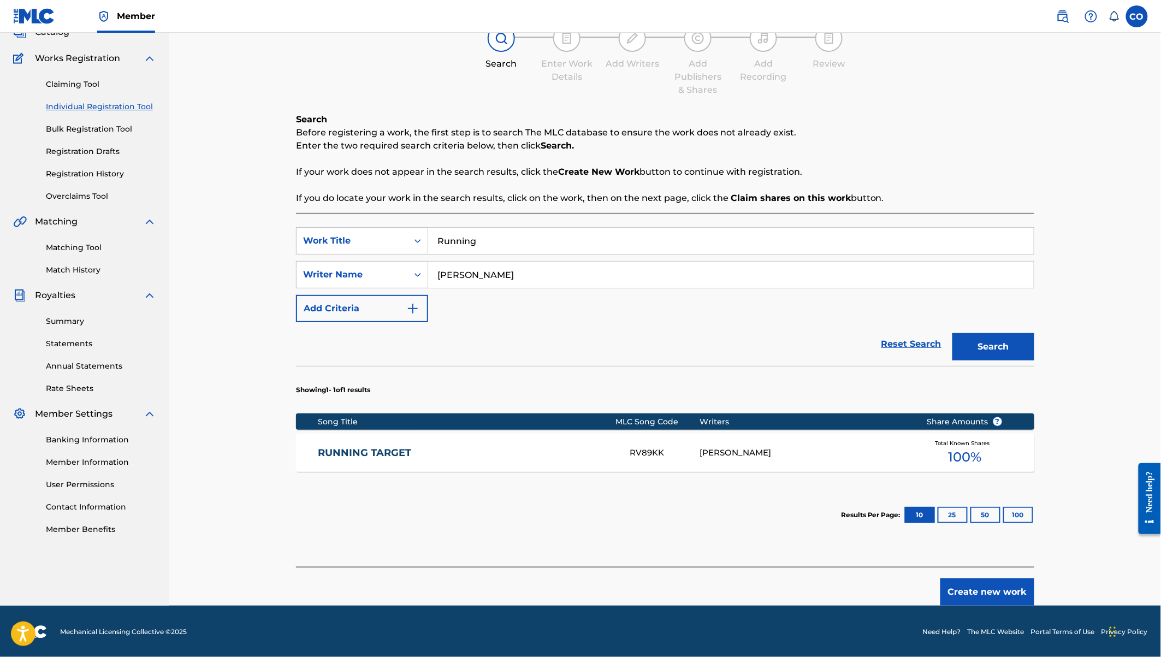
click at [994, 593] on button "Create new work" at bounding box center [987, 591] width 94 height 27
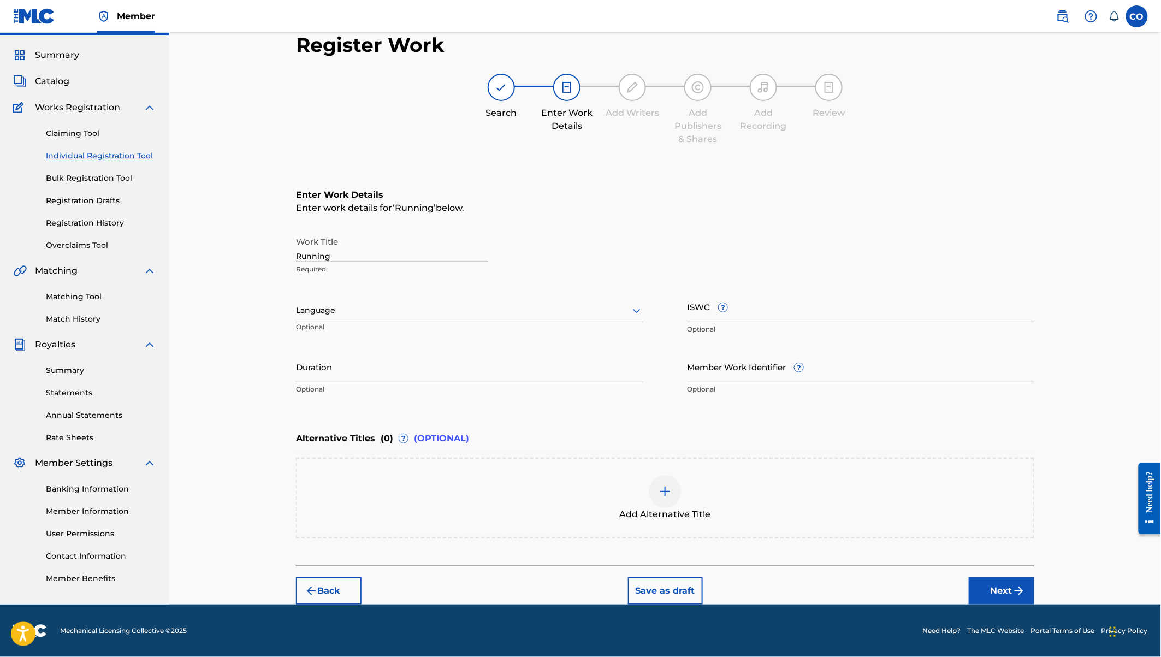
scroll to position [26, 0]
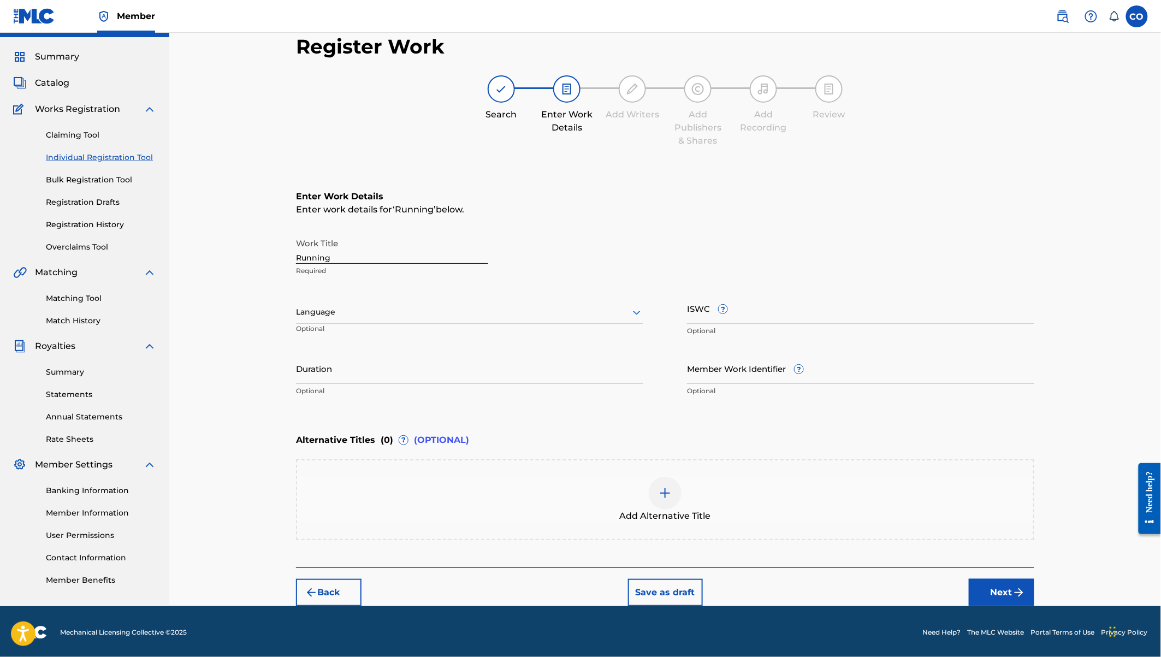
click at [323, 379] on input "Duration" at bounding box center [469, 368] width 347 height 31
type input "3"
type input "03:33"
click at [1003, 582] on button "Next" at bounding box center [1002, 592] width 66 height 27
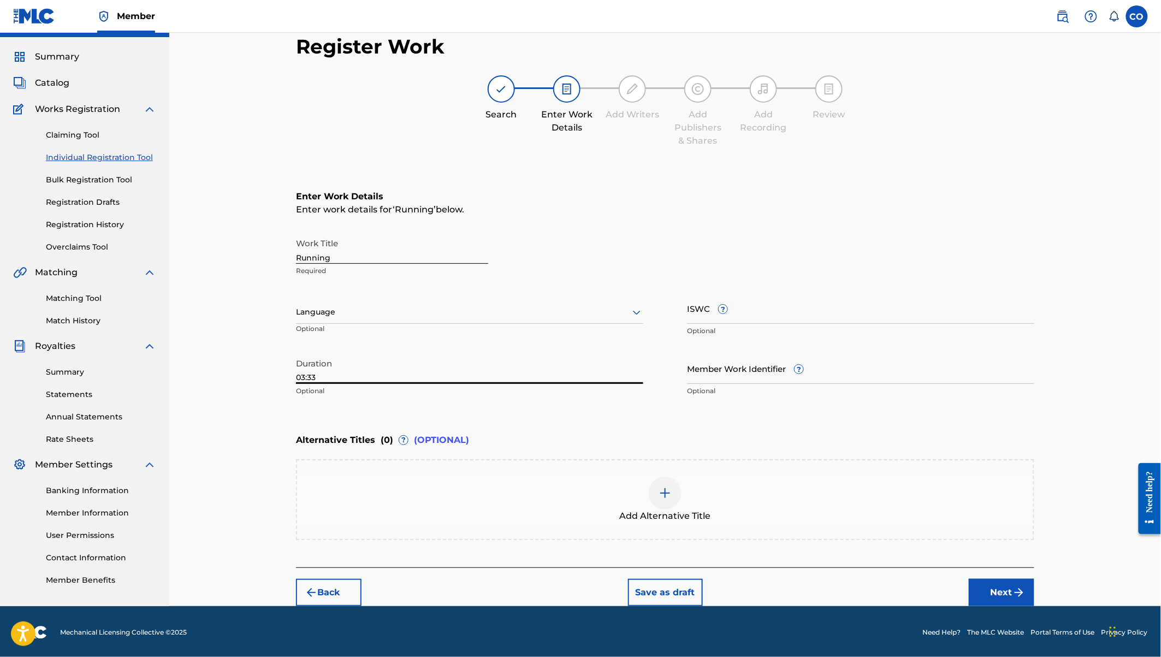
scroll to position [20, 0]
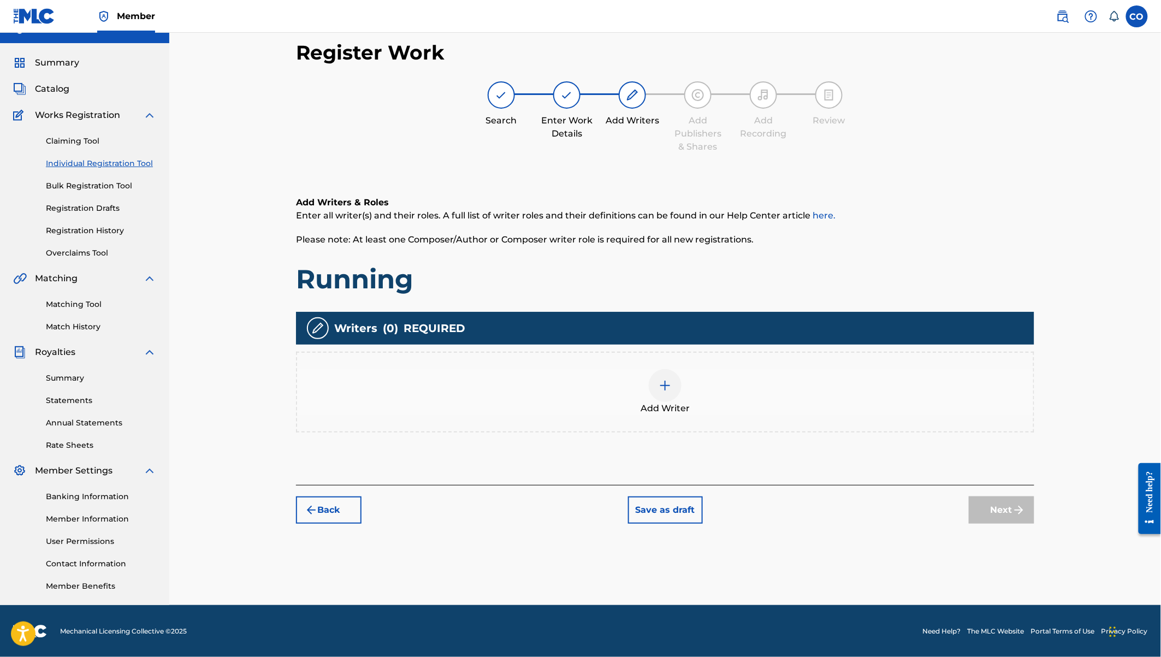
click at [669, 389] on img at bounding box center [664, 385] width 13 height 13
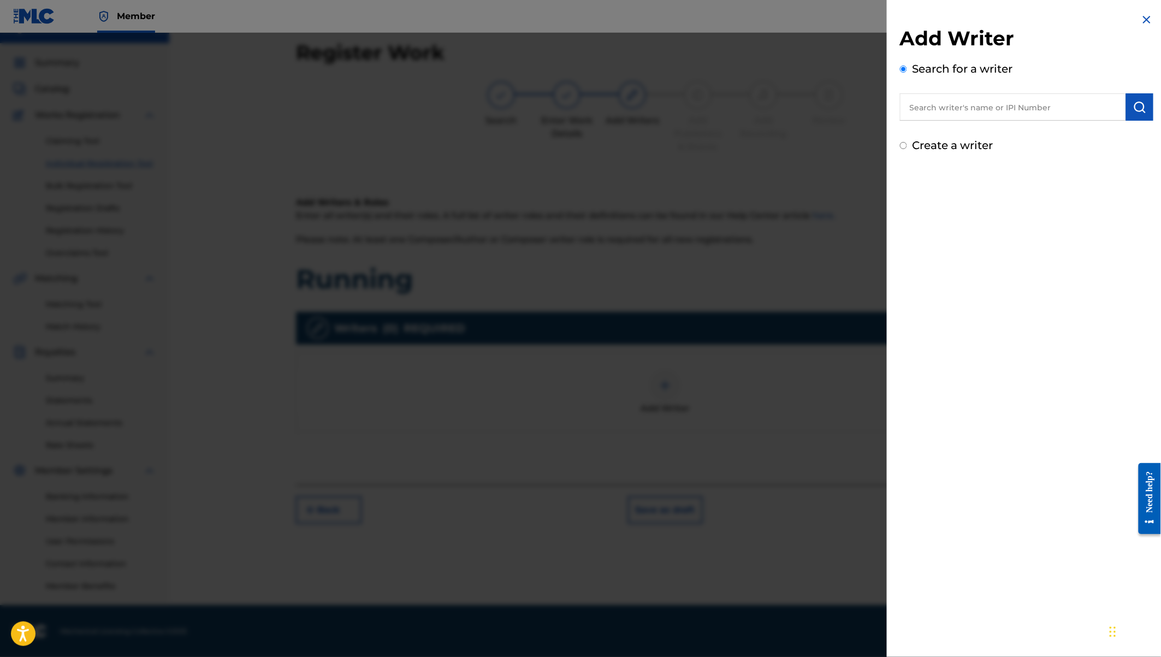
click at [949, 118] on input "text" at bounding box center [1013, 106] width 226 height 27
click at [989, 133] on strong "otieno" at bounding box center [1003, 132] width 29 height 10
type input "[PERSON_NAME] [PERSON_NAME] [PERSON_NAME]"
click at [1138, 103] on img "submit" at bounding box center [1139, 106] width 13 height 13
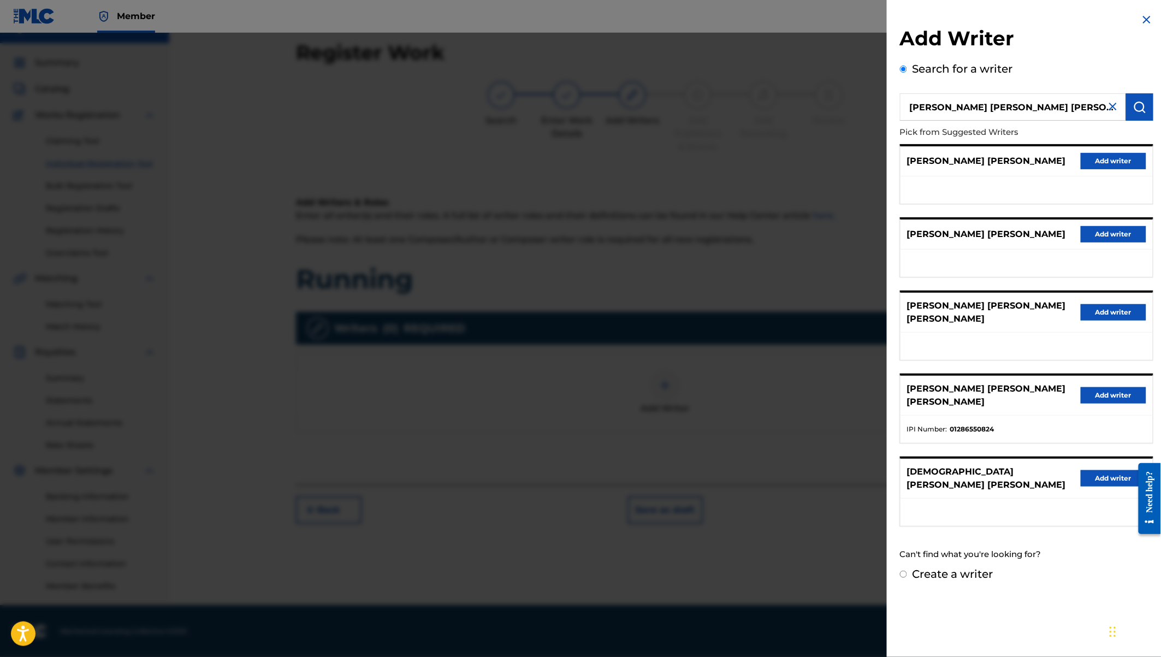
click at [1105, 387] on button "Add writer" at bounding box center [1113, 395] width 66 height 16
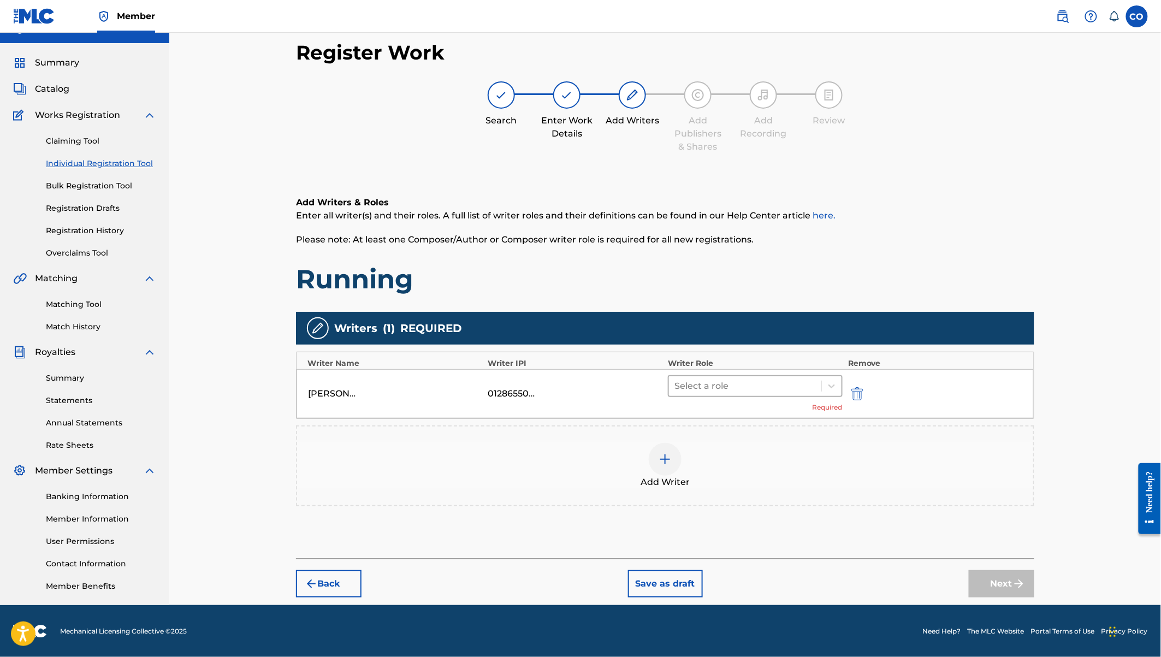
click at [774, 384] on div at bounding box center [744, 385] width 141 height 15
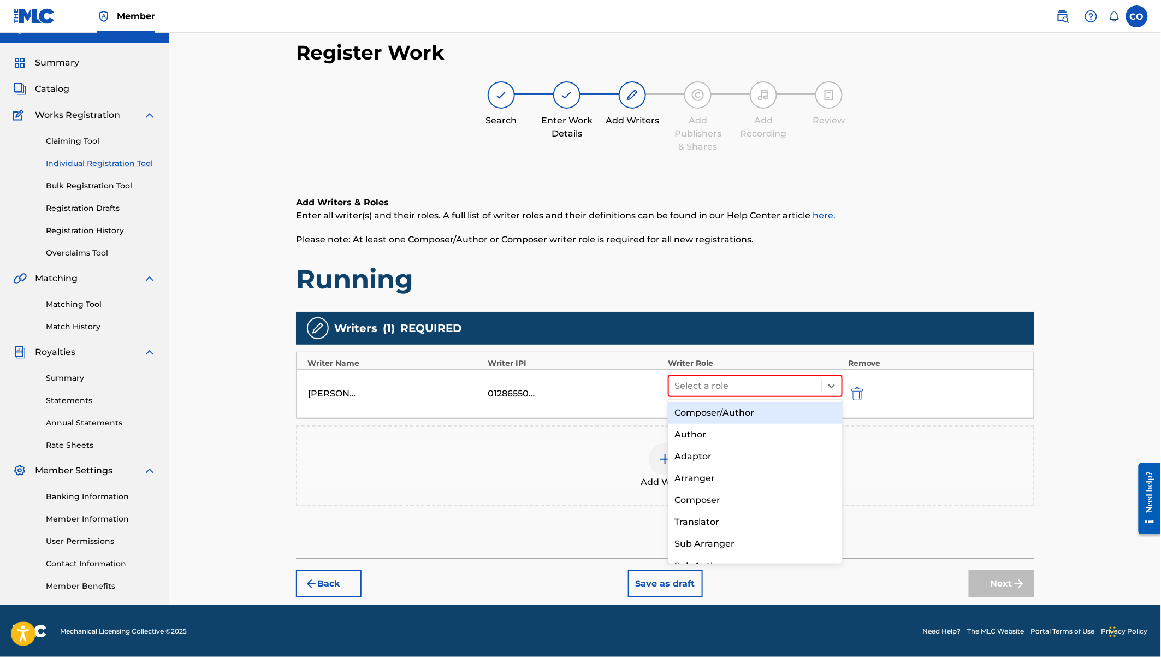
click at [733, 411] on div "Composer/Author" at bounding box center [755, 413] width 175 height 22
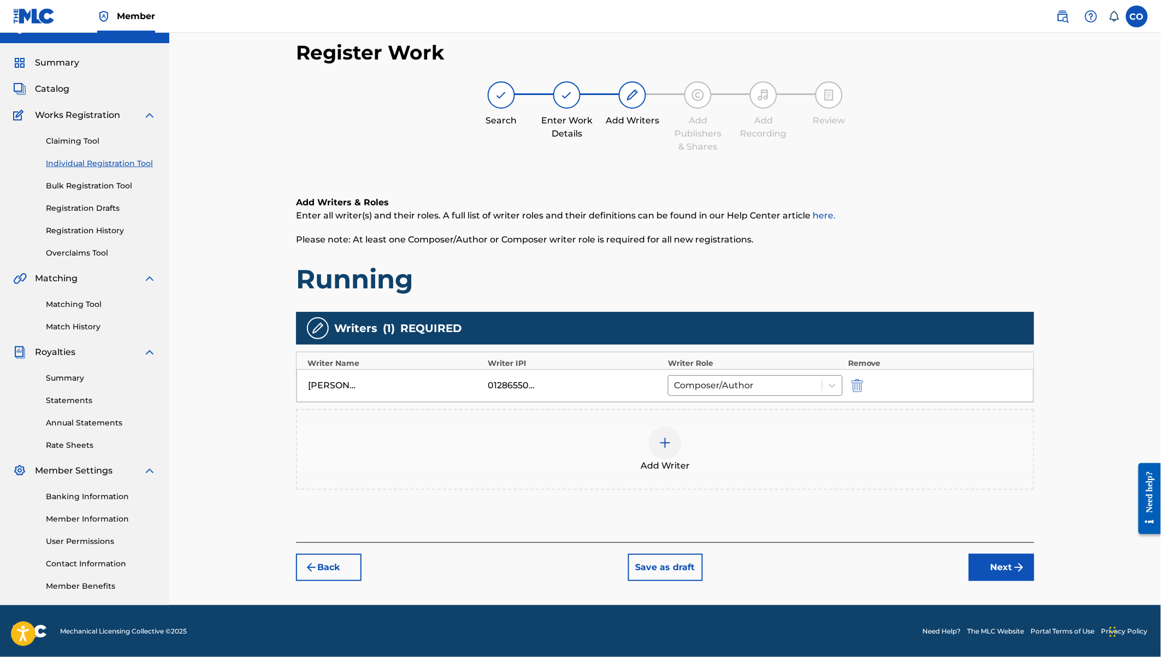
click at [672, 446] on div at bounding box center [665, 442] width 33 height 33
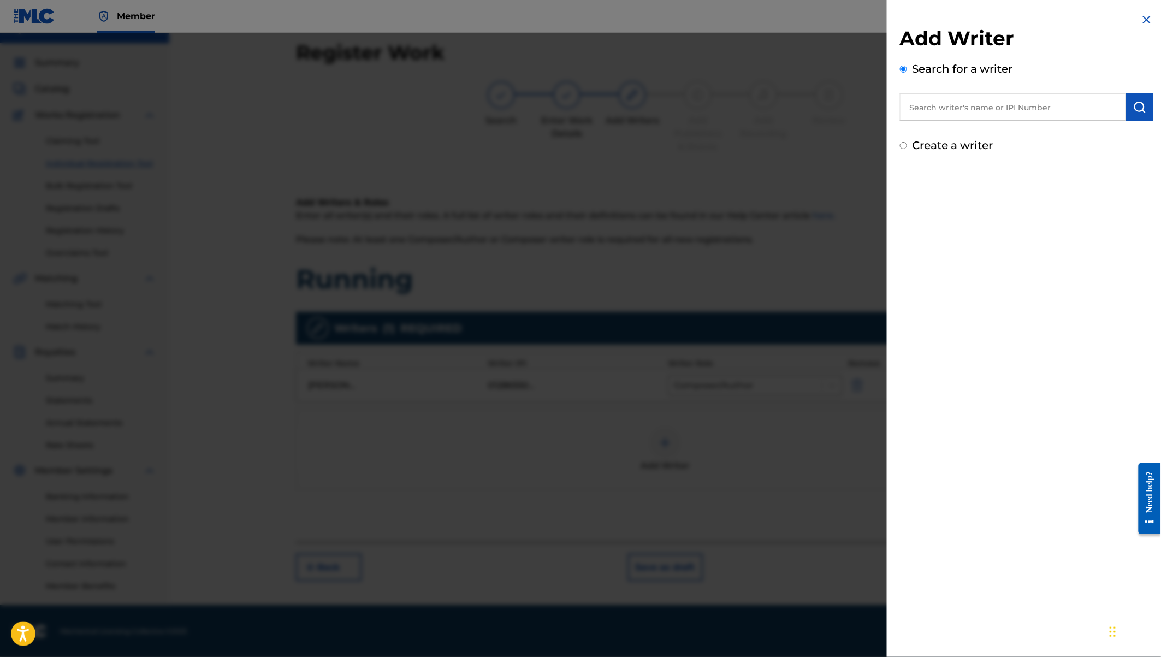
click at [954, 146] on label "Create a writer" at bounding box center [952, 145] width 81 height 13
radio input "true"
click at [907, 146] on input "Create a writer" at bounding box center [903, 145] width 7 height 7
radio input "false"
radio input "true"
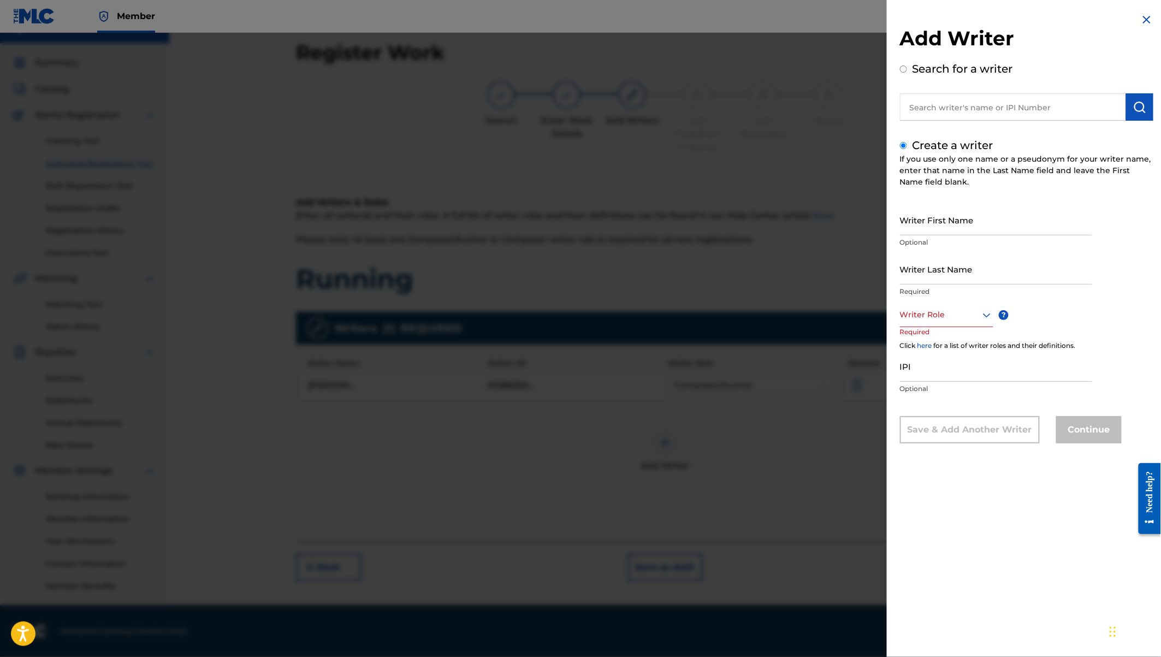
click at [919, 224] on input "Writer First Name" at bounding box center [996, 219] width 192 height 31
type input "i"
type input "[PERSON_NAME]"
click at [919, 278] on input "Writer Last Name" at bounding box center [996, 268] width 192 height 31
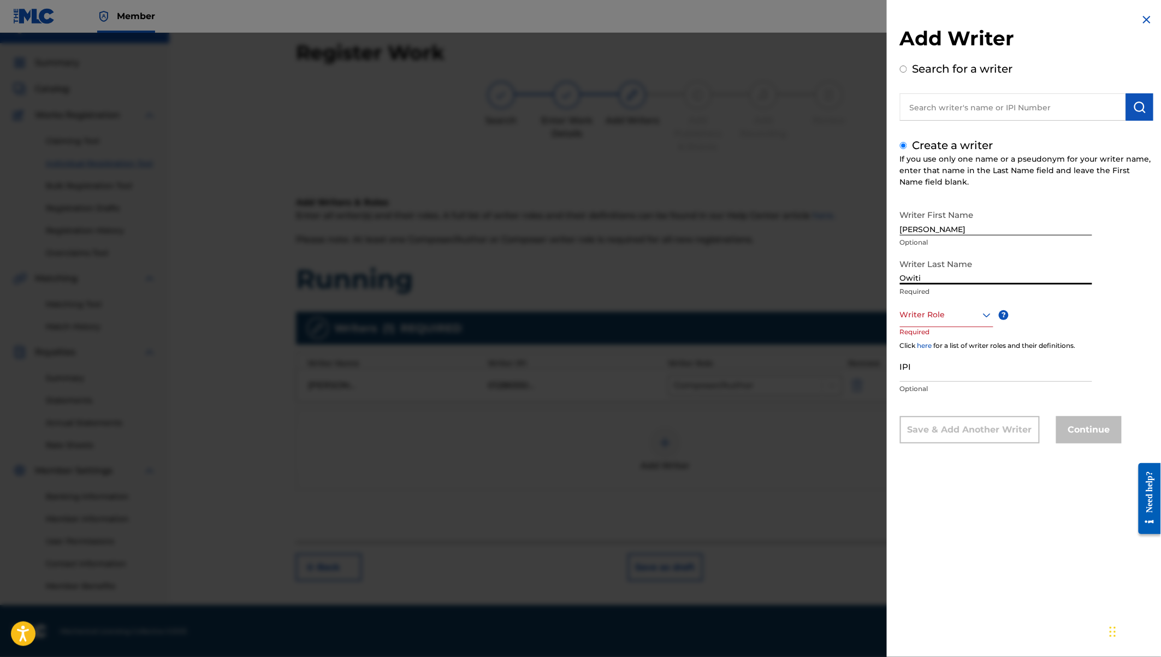
type input "Owiti"
click at [954, 312] on div at bounding box center [946, 315] width 93 height 14
click at [948, 441] on div "Composer" at bounding box center [946, 437] width 92 height 25
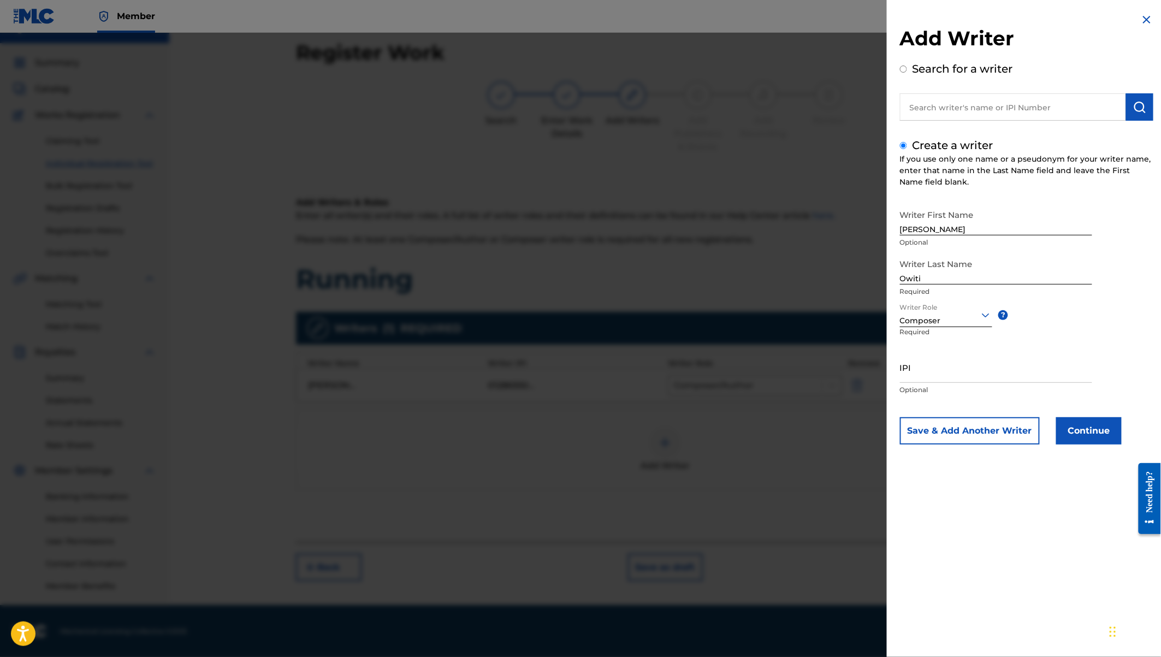
click at [1094, 426] on button "Continue" at bounding box center [1089, 430] width 66 height 27
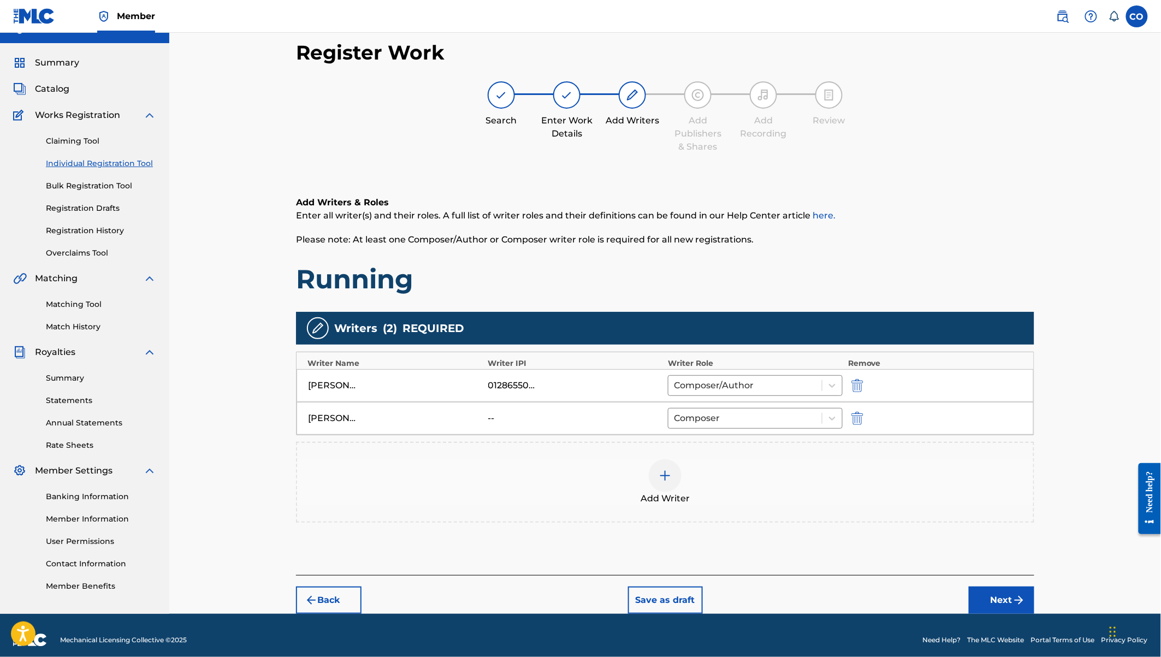
click at [1002, 596] on button "Next" at bounding box center [1002, 599] width 66 height 27
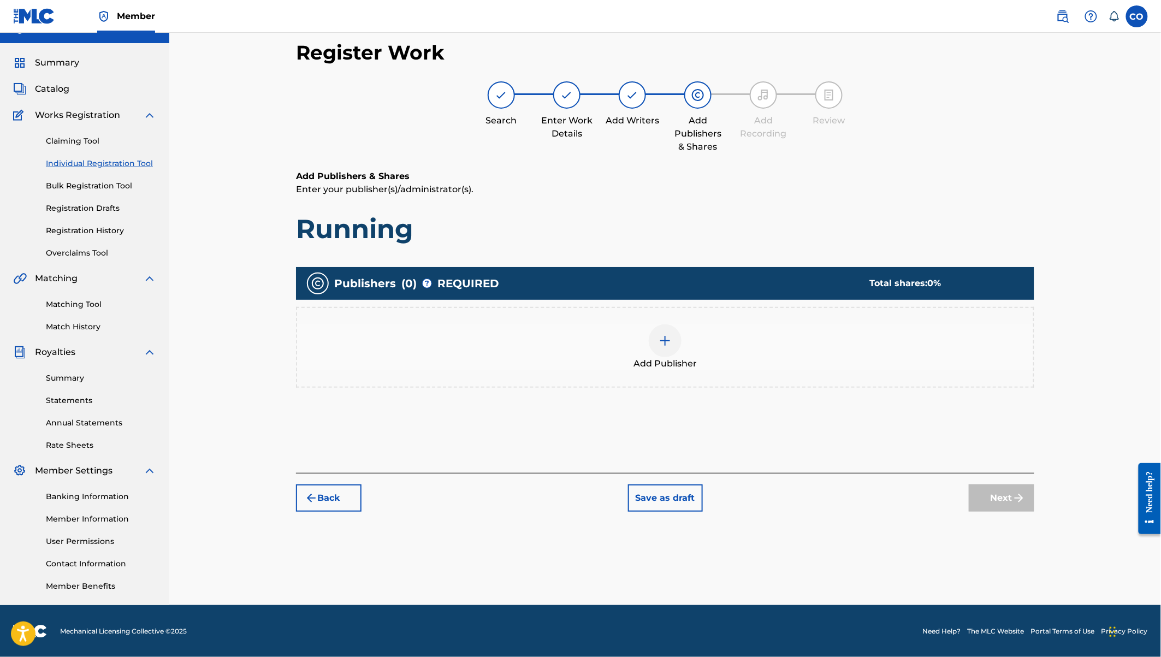
click at [657, 348] on div at bounding box center [665, 340] width 33 height 33
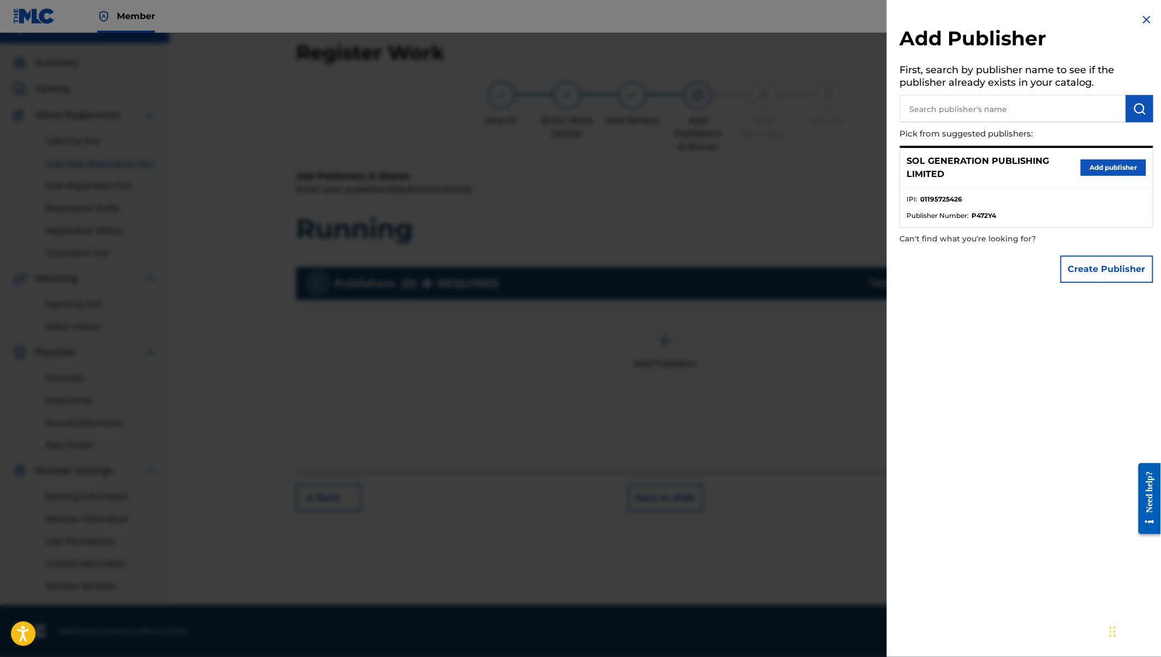
click at [1106, 169] on button "Add publisher" at bounding box center [1113, 167] width 66 height 16
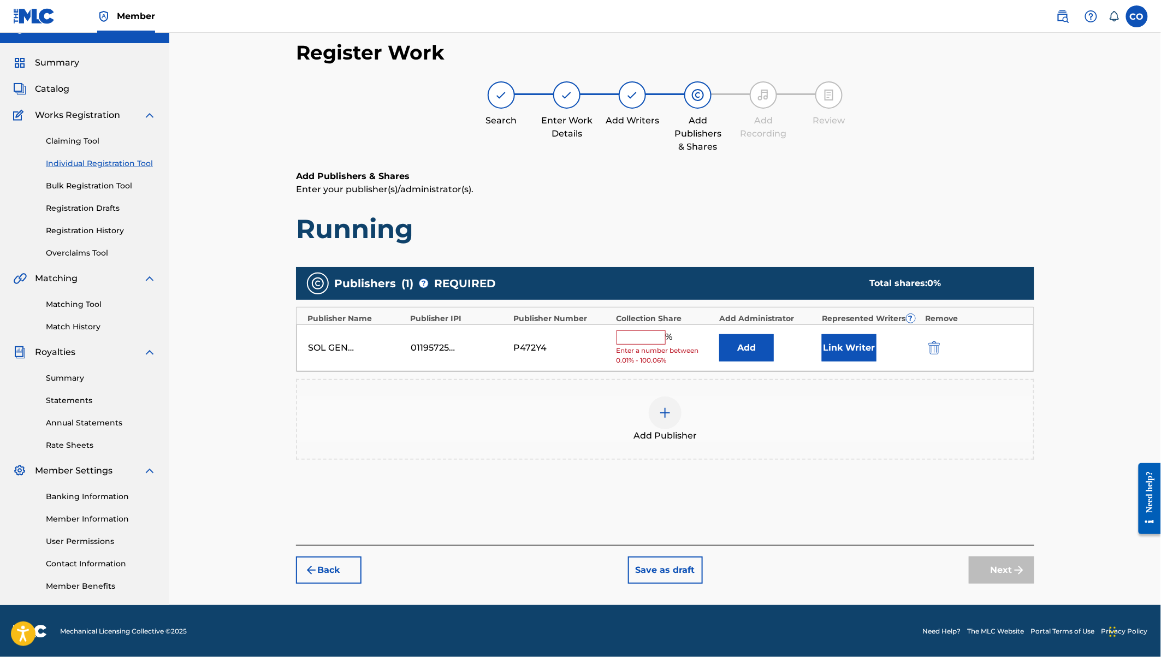
click at [647, 338] on input "text" at bounding box center [640, 337] width 49 height 14
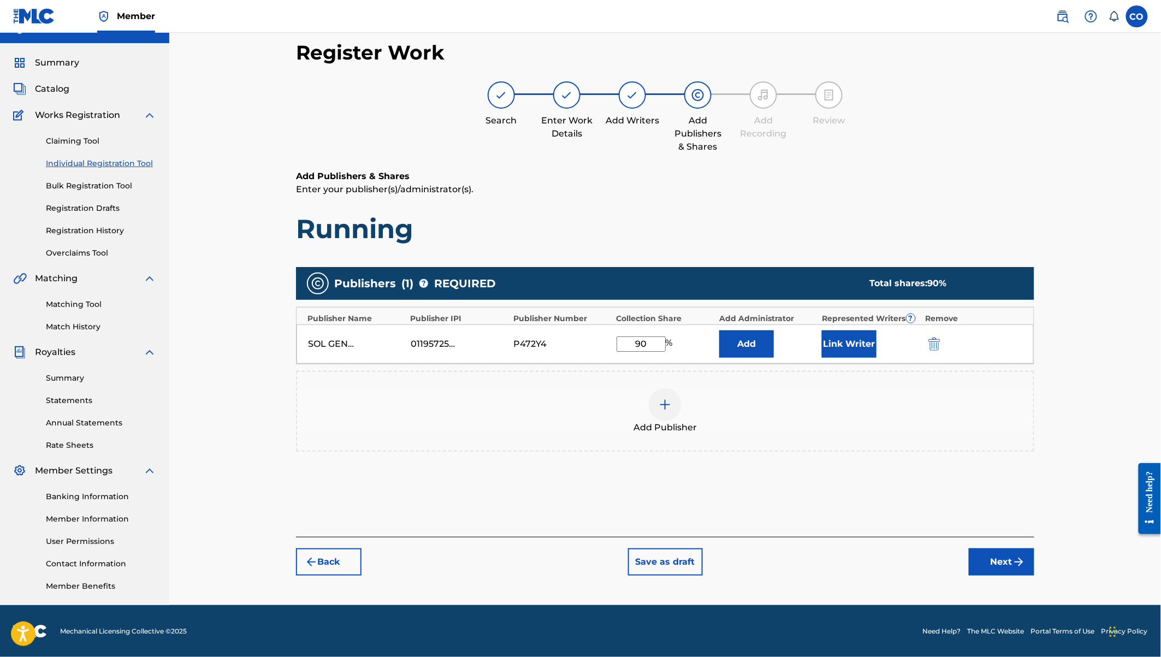
type input "90"
click at [872, 346] on button "Link Writer" at bounding box center [849, 343] width 55 height 27
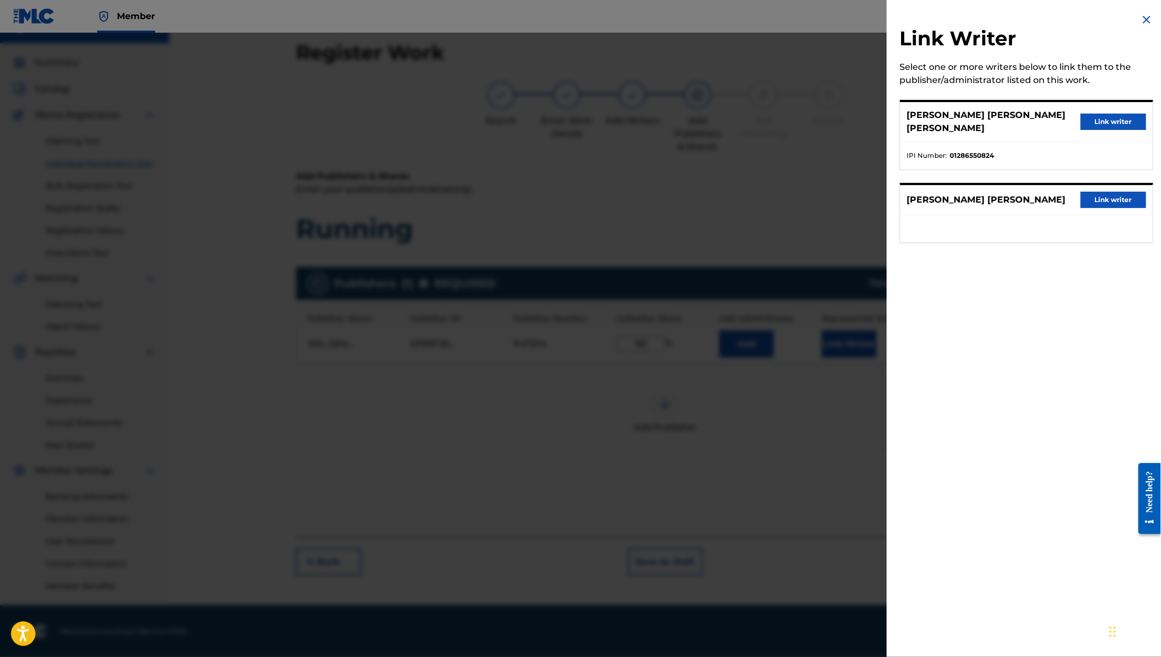
click at [1112, 120] on button "Link writer" at bounding box center [1113, 122] width 66 height 16
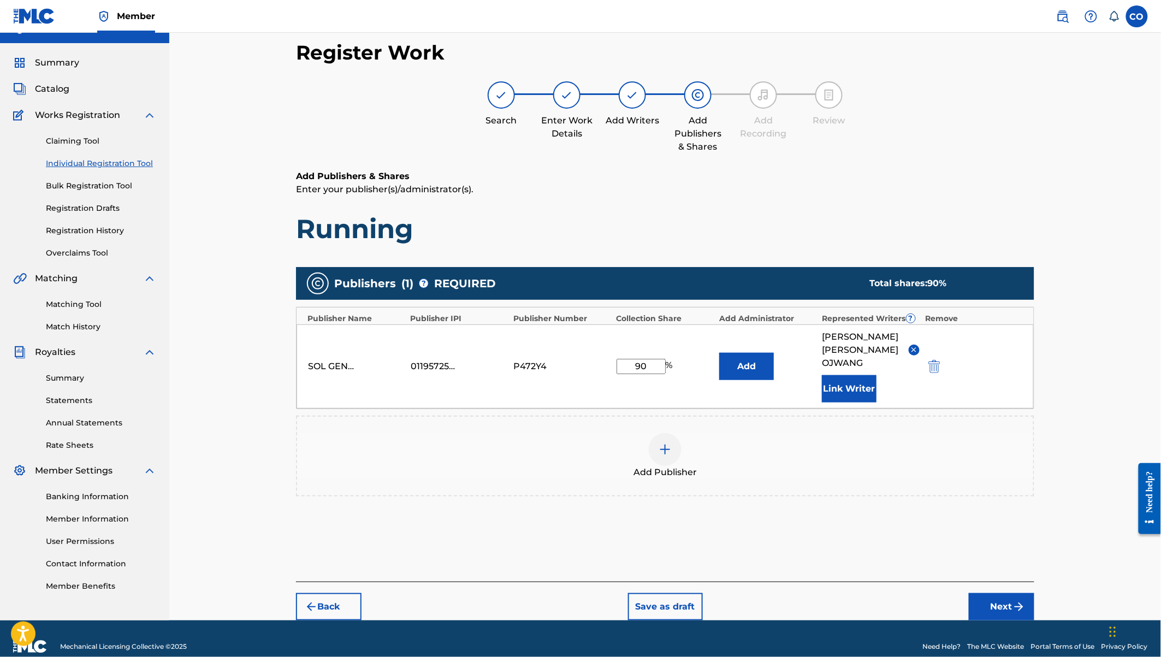
click at [1008, 593] on button "Next" at bounding box center [1002, 606] width 66 height 27
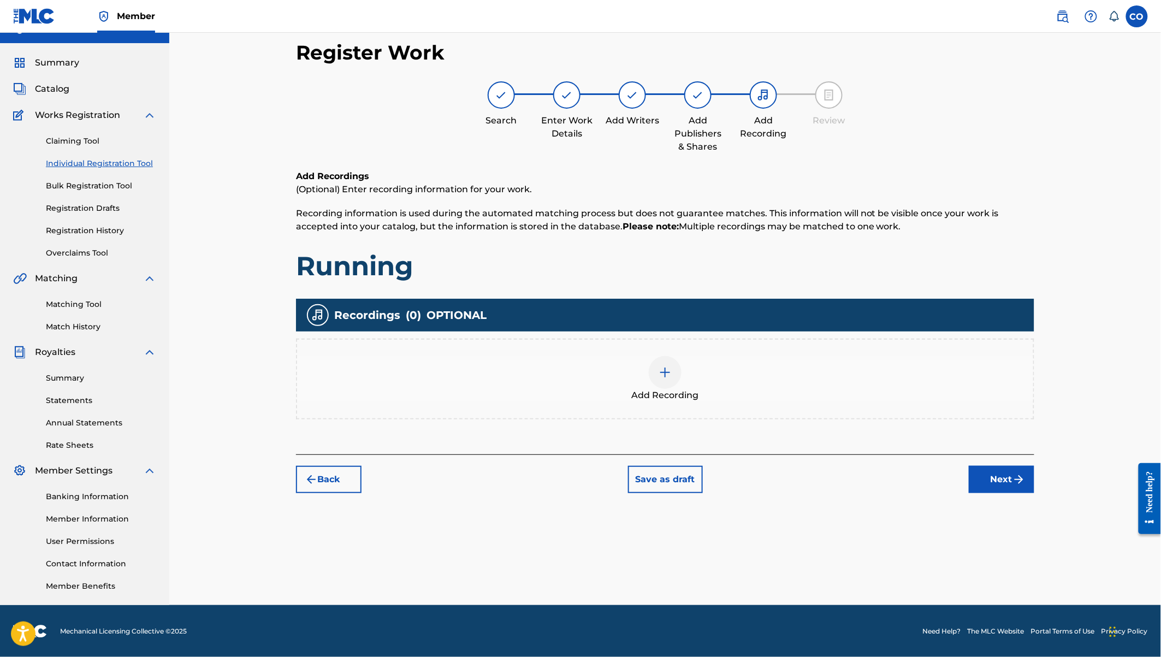
click at [663, 377] on img at bounding box center [664, 372] width 13 height 13
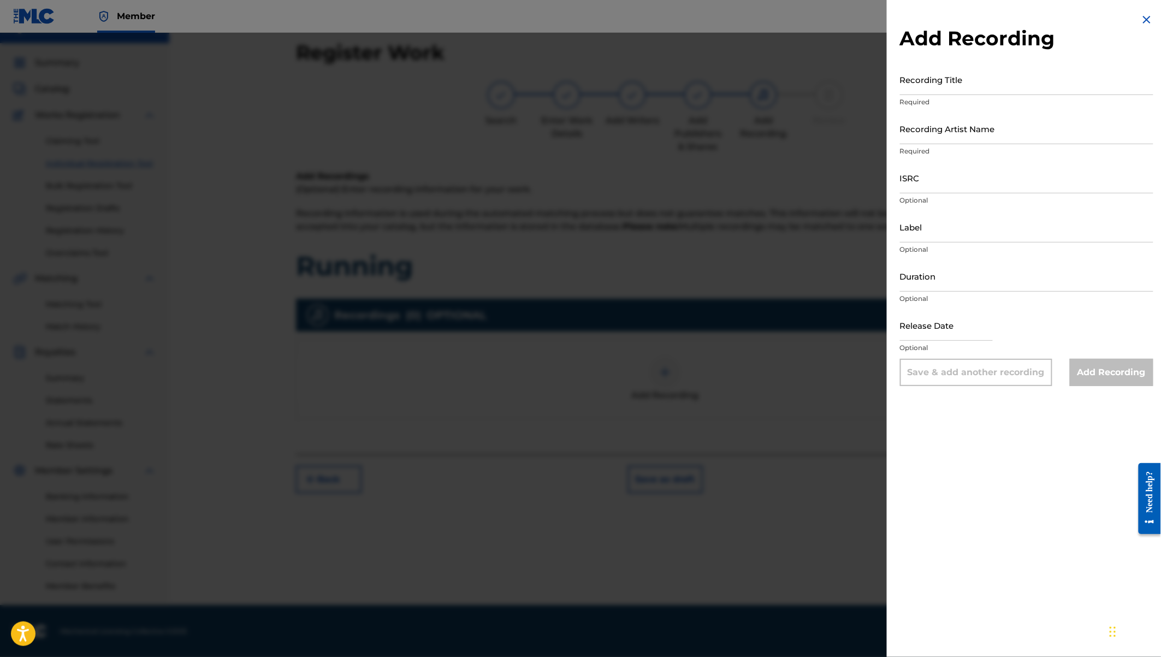
click at [936, 76] on input "Recording Title" at bounding box center [1026, 79] width 253 height 31
click at [910, 130] on input "Recording Artist Name" at bounding box center [1026, 128] width 253 height 31
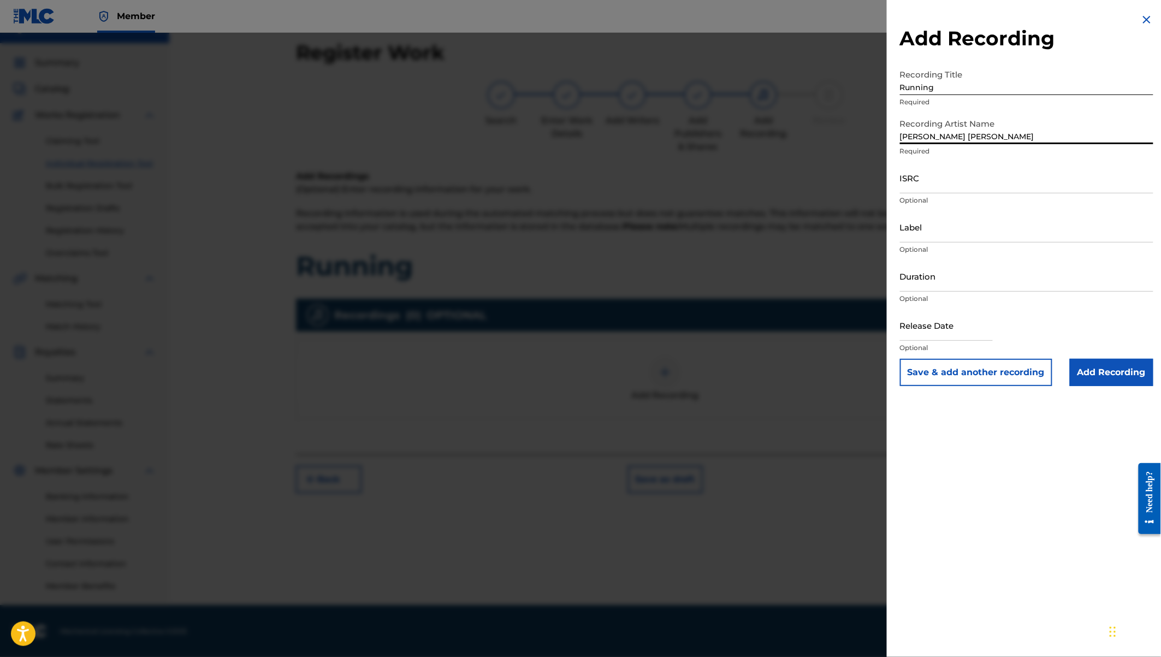
click at [916, 233] on input "Label" at bounding box center [1026, 226] width 253 height 31
paste input "QZW9M2292154"
click at [928, 283] on input "Duration" at bounding box center [1026, 275] width 253 height 31
click at [935, 327] on input "text" at bounding box center [946, 325] width 93 height 31
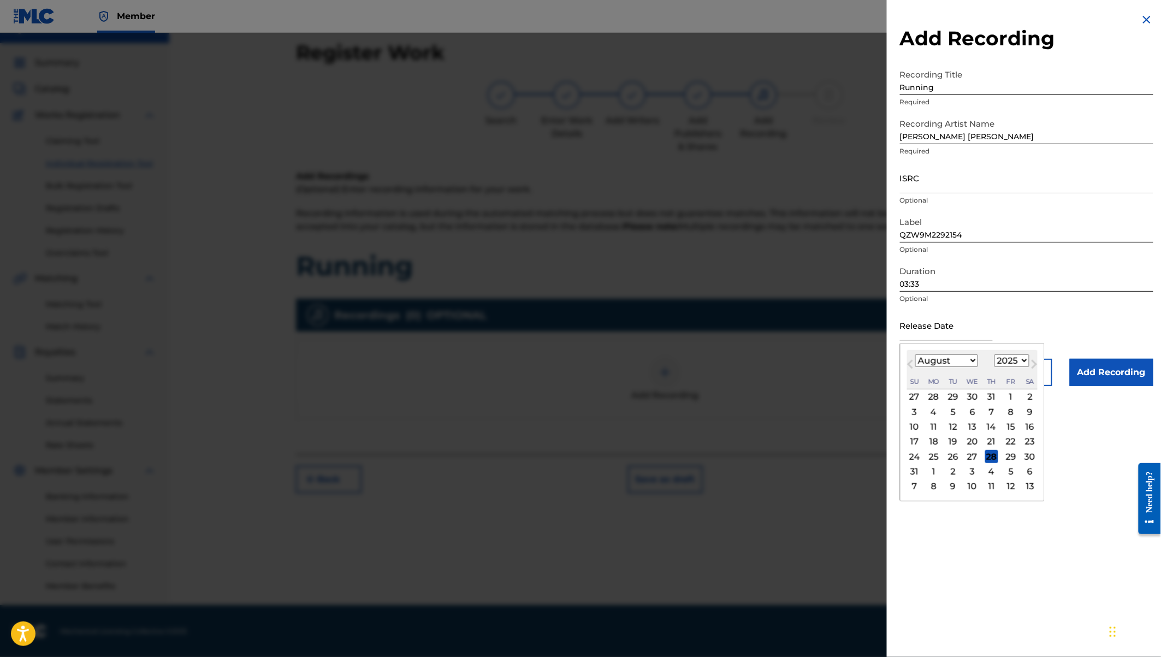
click at [1007, 357] on select "1900 1901 1902 1903 1904 1905 1906 1907 1908 1909 1910 1911 1912 1913 1914 1915…" at bounding box center [1011, 360] width 35 height 13
click at [951, 359] on select "January February March April May June July August September October November De…" at bounding box center [946, 360] width 63 height 13
click at [989, 424] on div "15" at bounding box center [991, 426] width 13 height 13
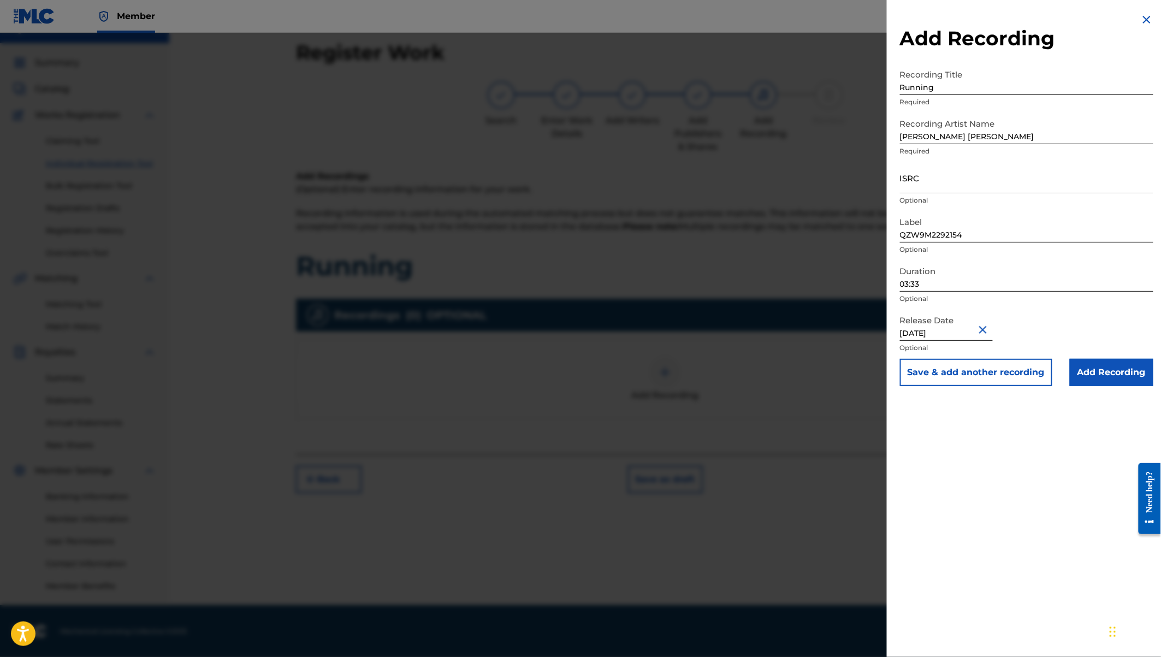
click at [1110, 367] on input "Add Recording" at bounding box center [1112, 372] width 84 height 27
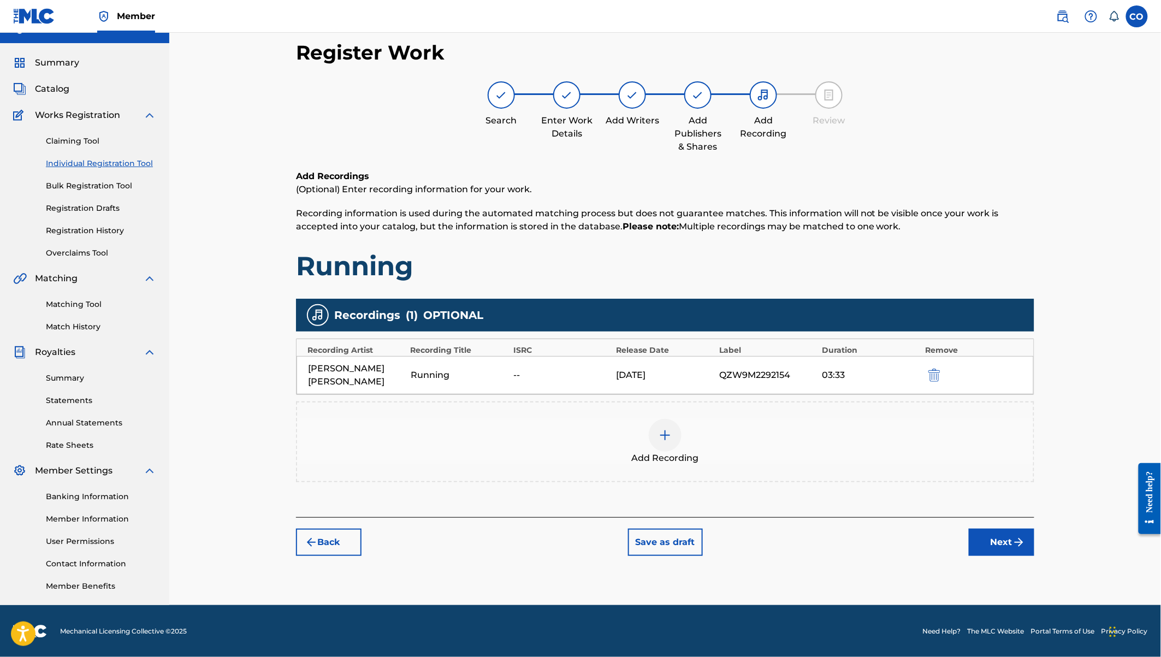
click at [984, 528] on button "Next" at bounding box center [1002, 541] width 66 height 27
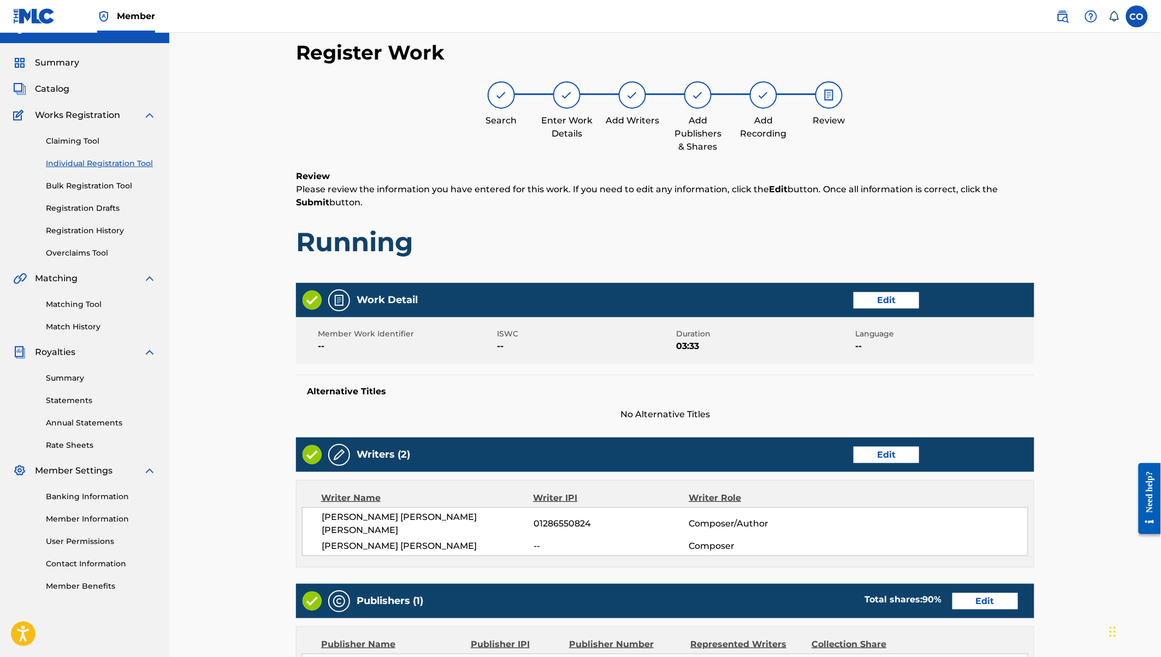
scroll to position [284, 0]
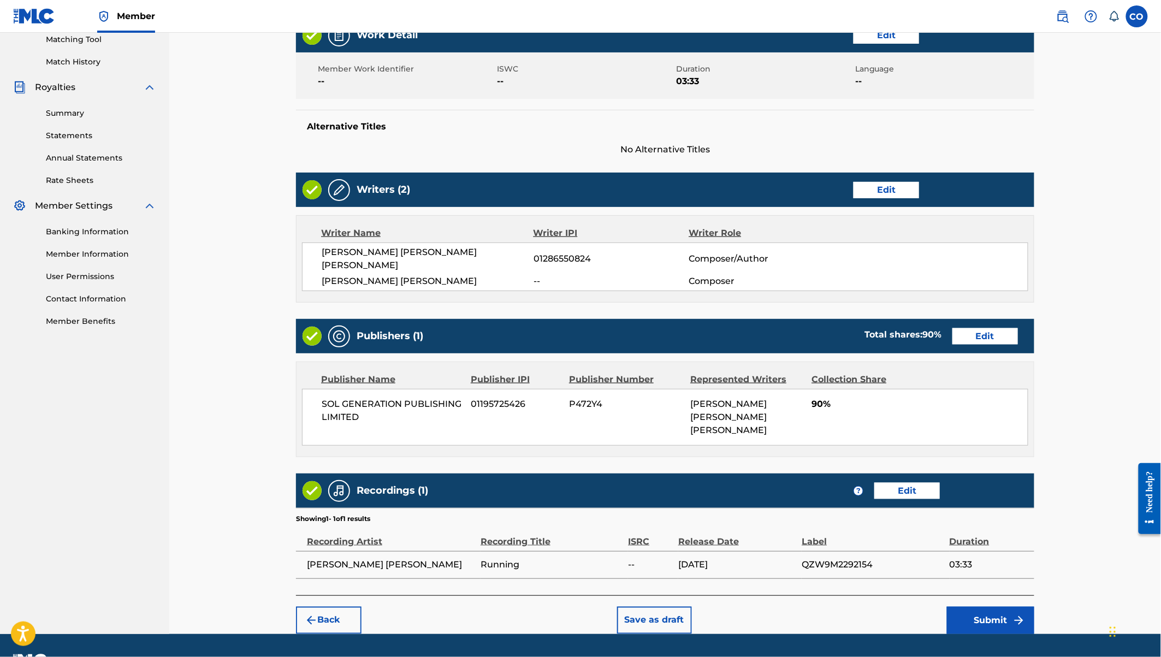
click at [991, 607] on button "Submit" at bounding box center [990, 620] width 87 height 27
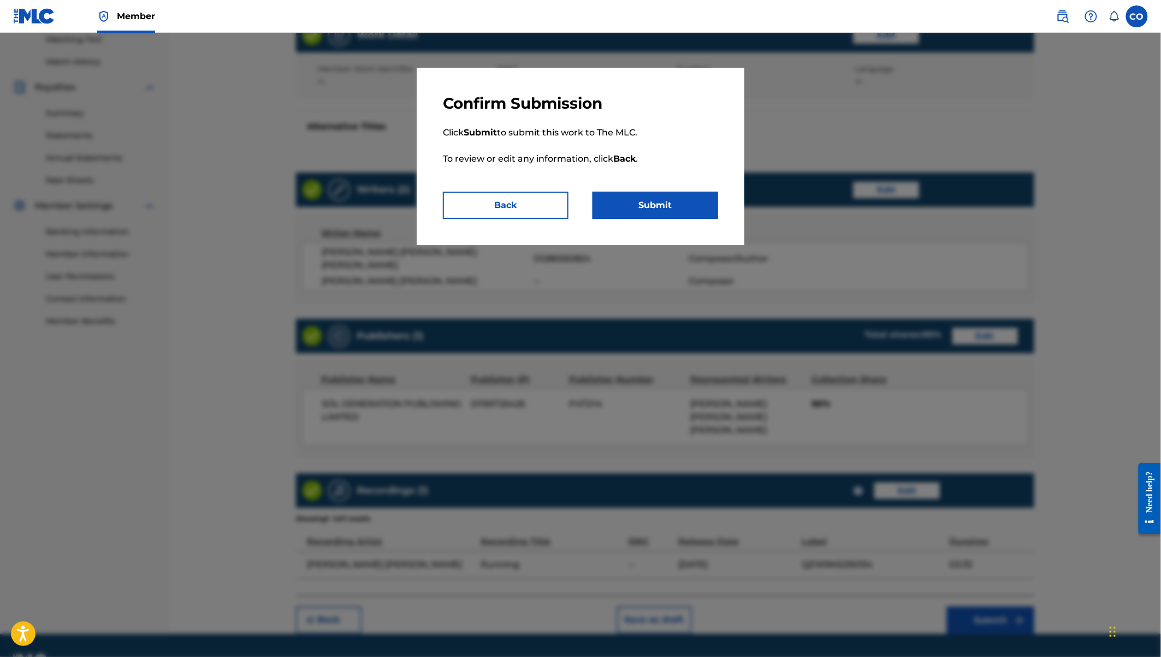
click at [643, 205] on button "Submit" at bounding box center [655, 205] width 126 height 27
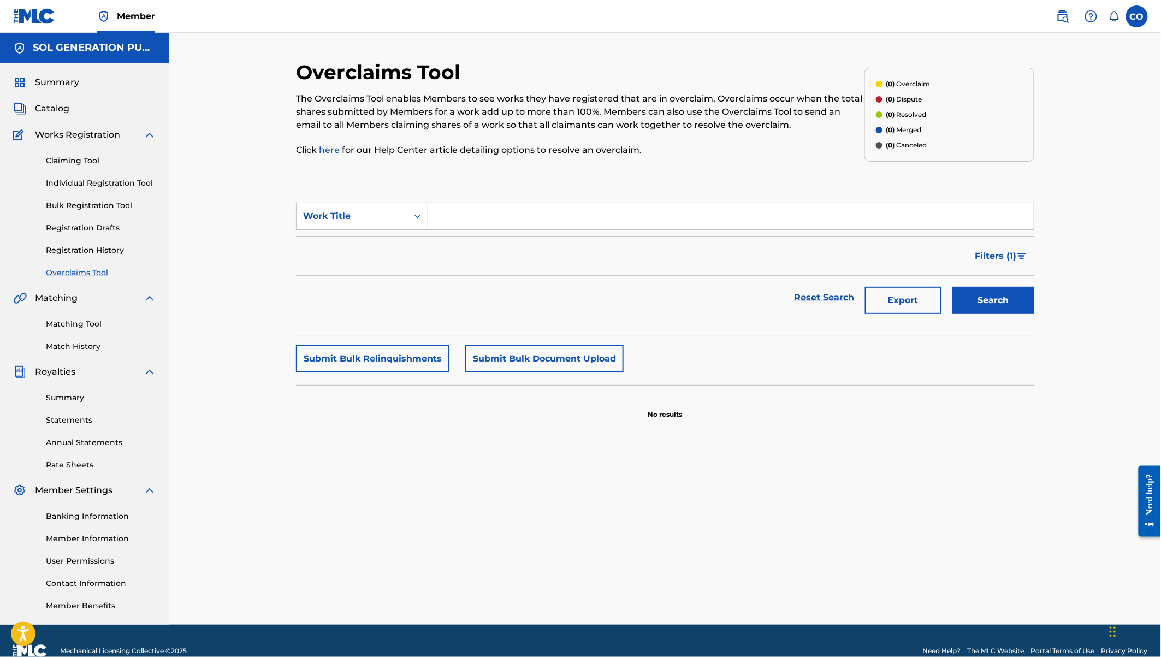
click at [85, 160] on link "Claiming Tool" at bounding box center [101, 160] width 110 height 11
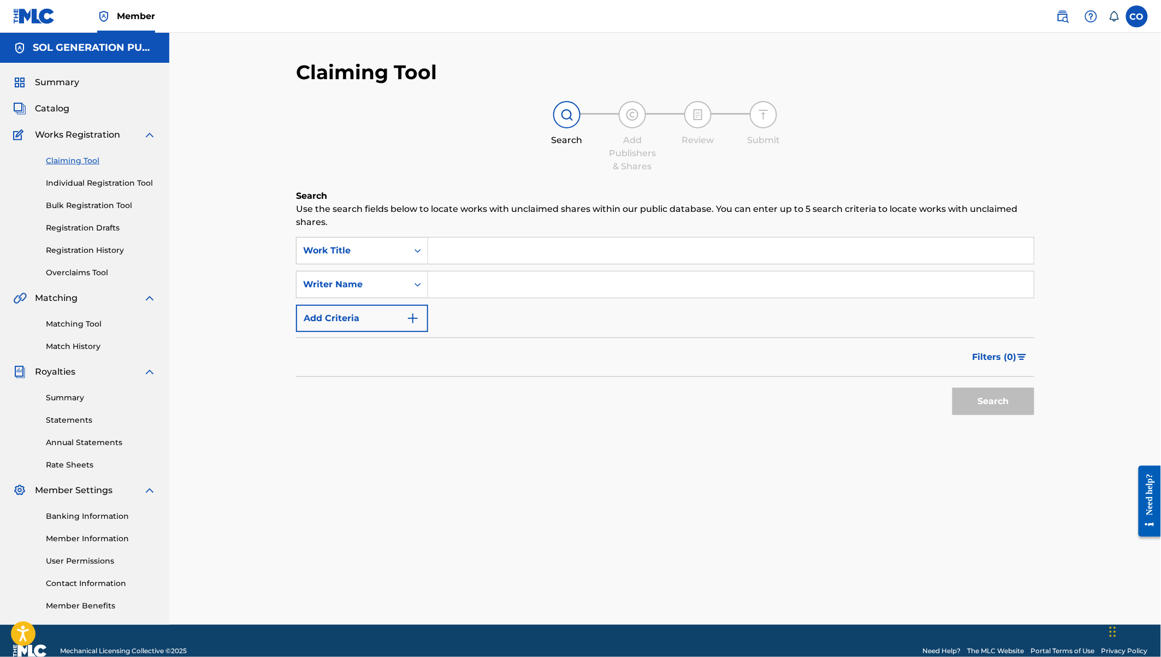
click at [466, 254] on input "Search Form" at bounding box center [730, 250] width 605 height 26
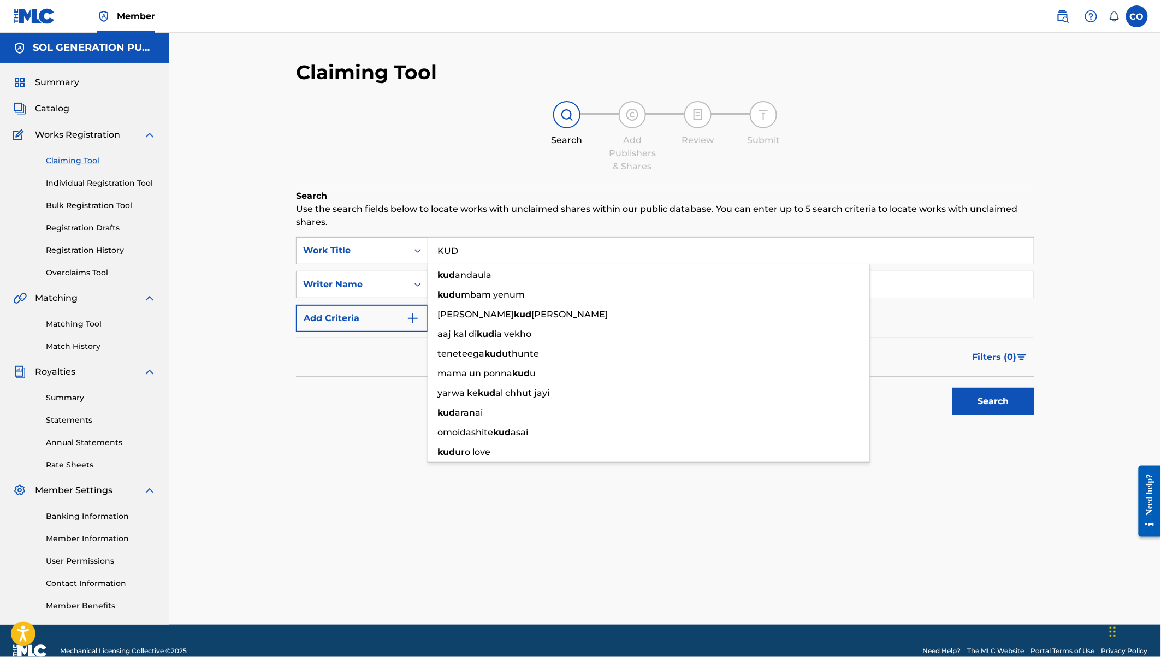
type input "KUD"
click at [59, 247] on link "Registration History" at bounding box center [101, 250] width 110 height 11
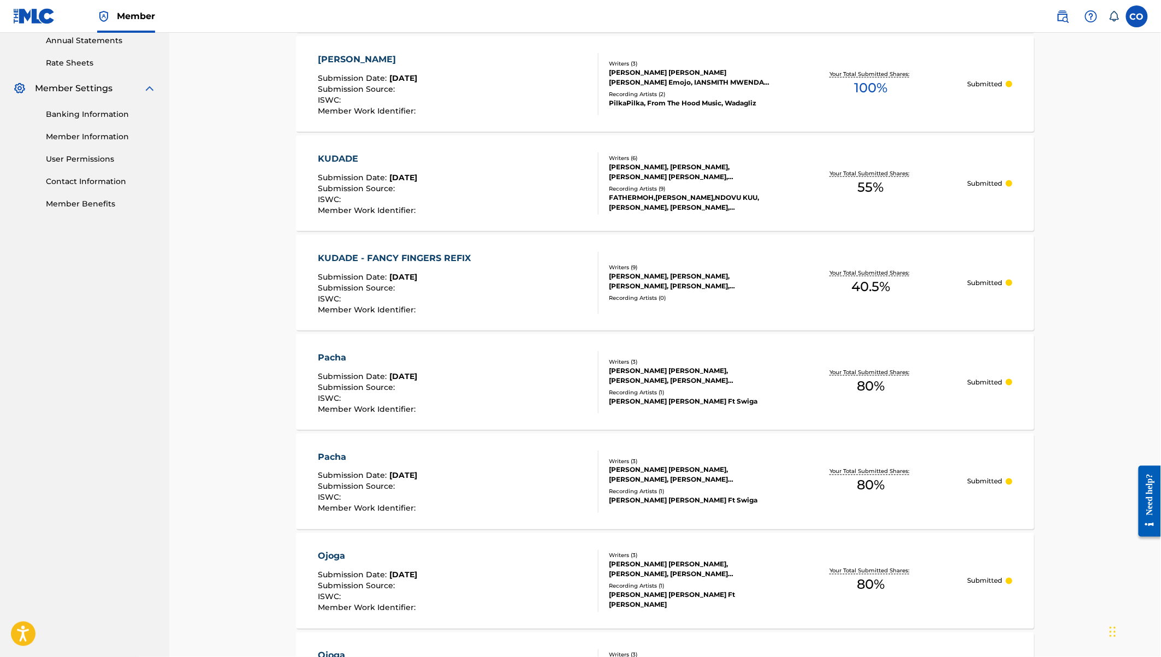
scroll to position [424, 0]
